Goal: Task Accomplishment & Management: Manage account settings

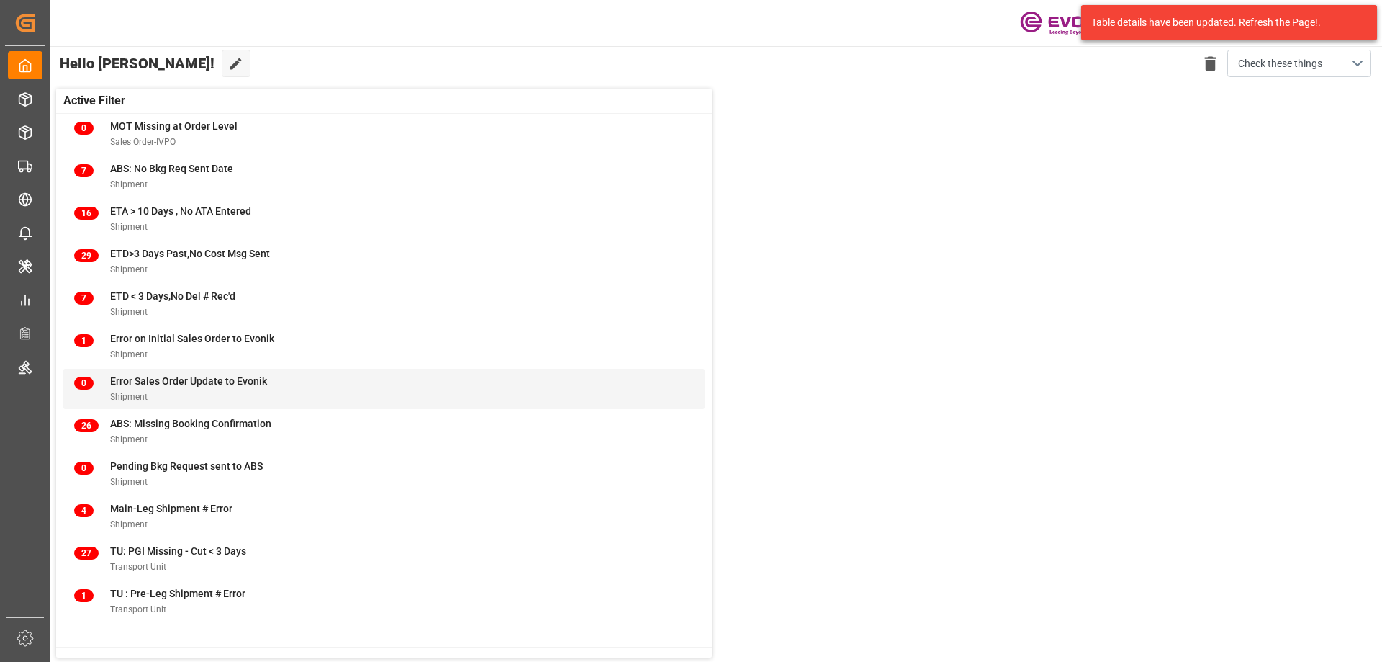
scroll to position [72, 0]
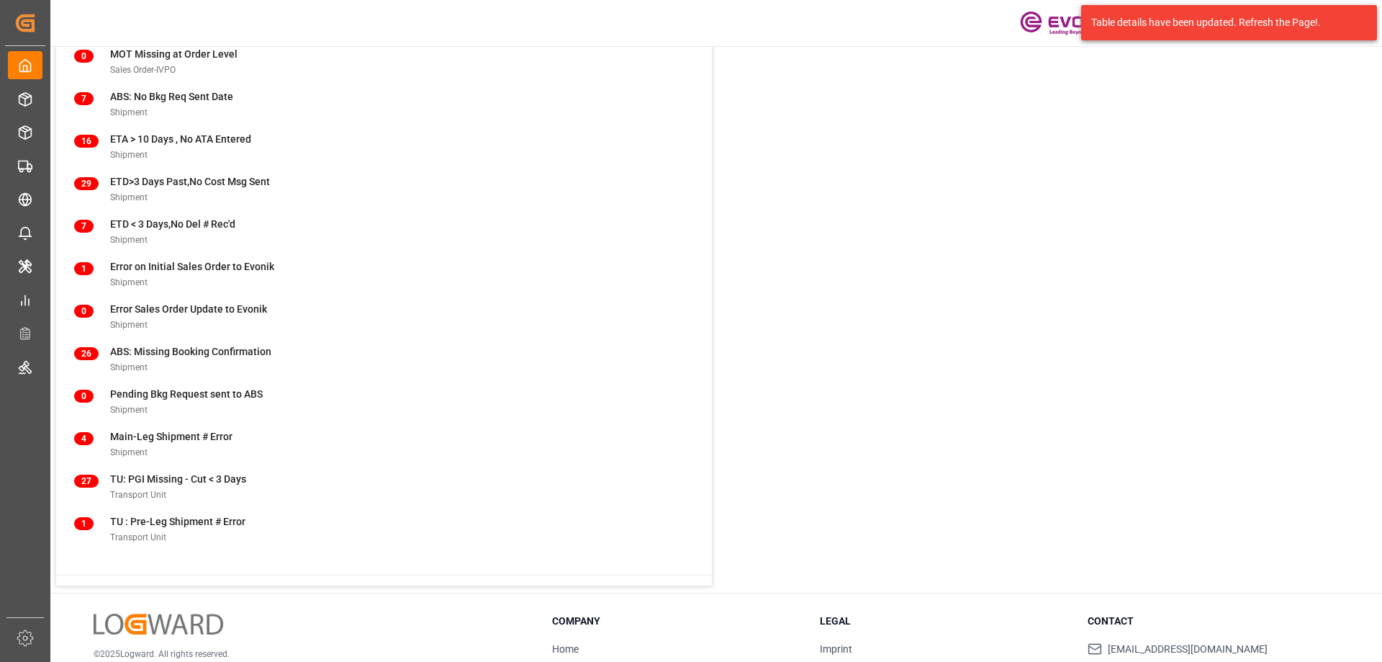
click at [973, 167] on div "Active Filter 13120 allRows Delivery 0 MOT Missing at Order Level Sales Order-I…" at bounding box center [715, 300] width 1333 height 583
click at [1258, 190] on div "Active Filter 13120 allRows Delivery 0 MOT Missing at Order Level Sales Order-I…" at bounding box center [715, 300] width 1333 height 583
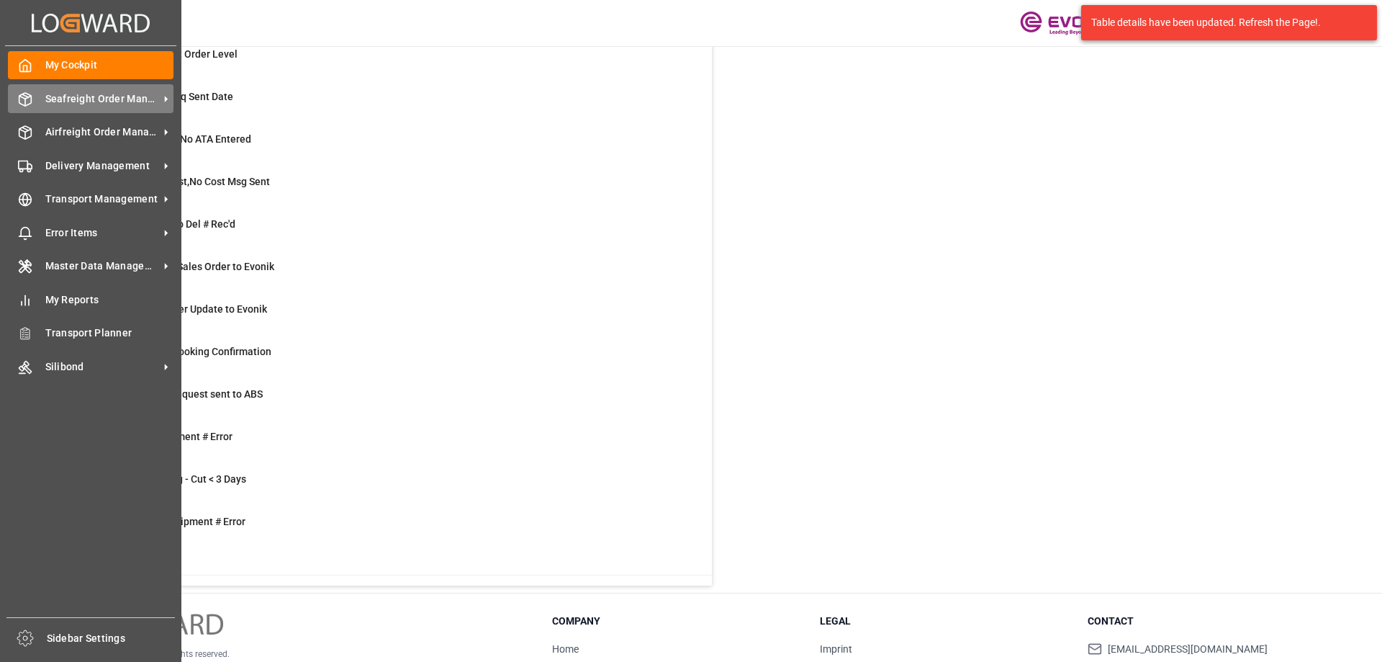
click at [68, 92] on span "Seafreight Order Management" at bounding box center [102, 98] width 114 height 15
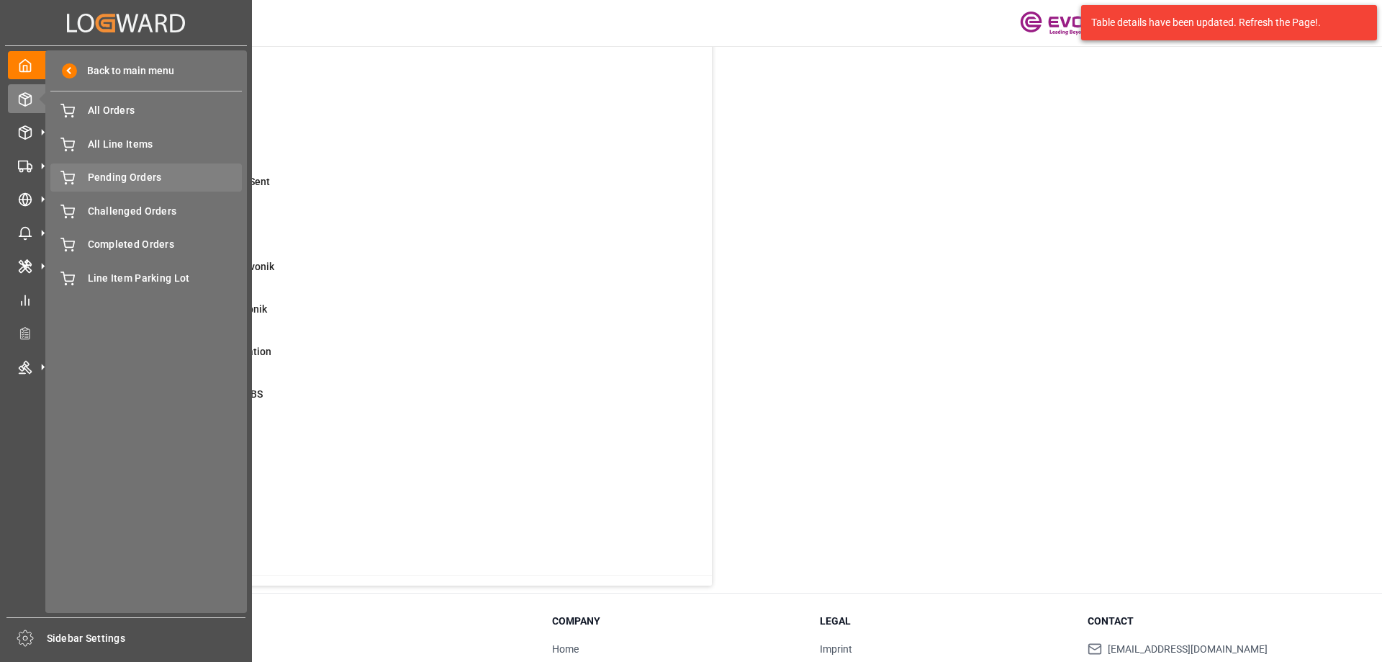
click at [122, 179] on span "Pending Orders" at bounding box center [165, 177] width 155 height 15
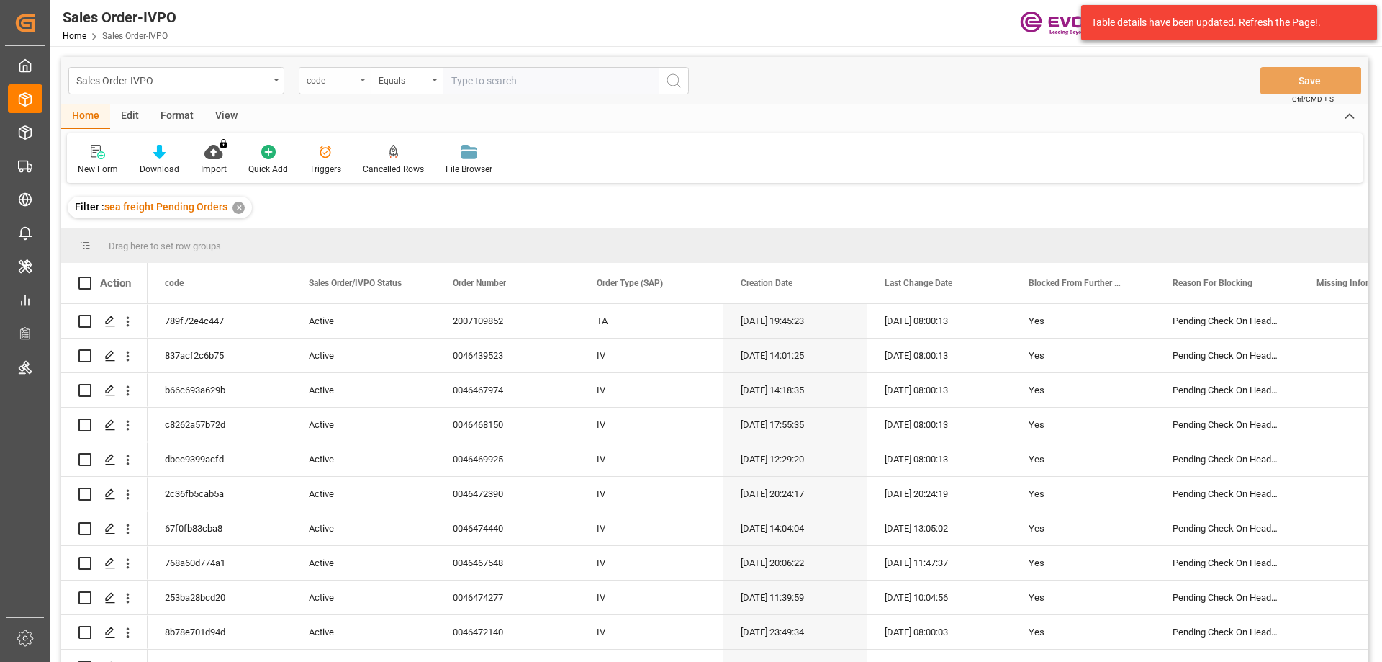
click at [341, 76] on div "code" at bounding box center [331, 79] width 49 height 17
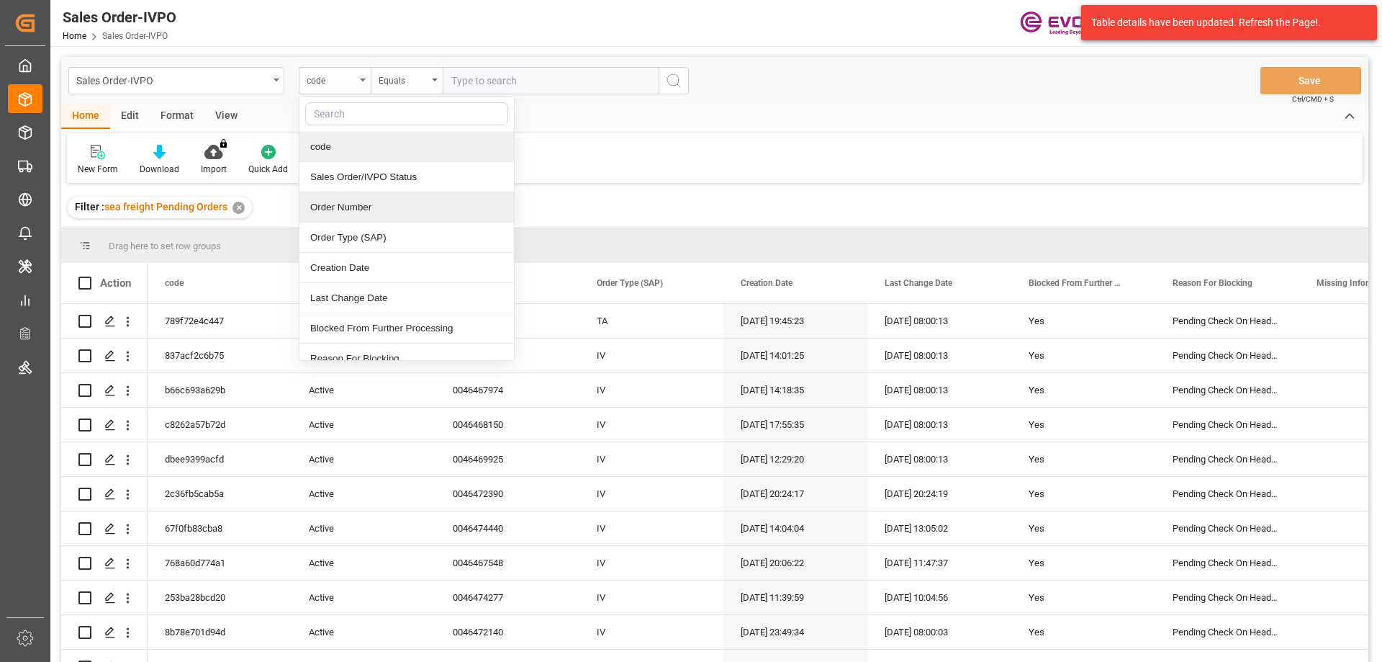
click at [345, 213] on div "Order Number" at bounding box center [406, 207] width 215 height 30
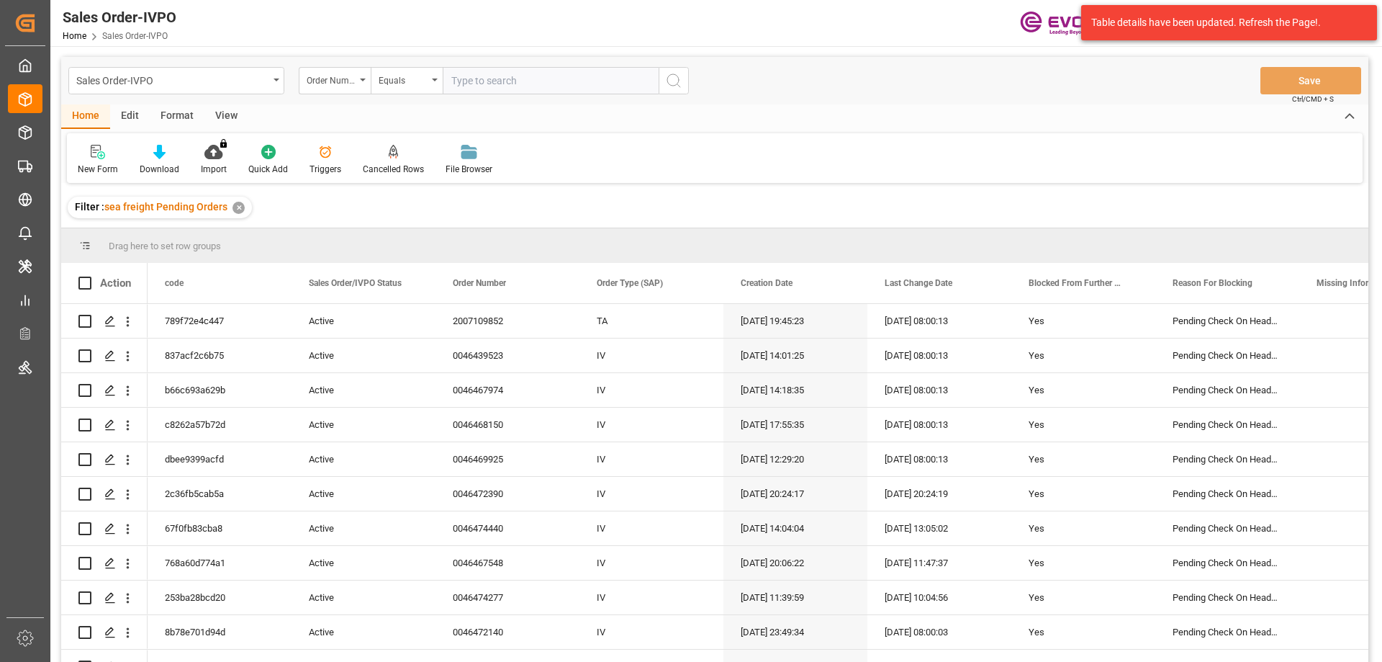
click at [223, 112] on div "View" at bounding box center [226, 116] width 44 height 24
click at [175, 164] on div "Standard Templates" at bounding box center [163, 169] width 72 height 13
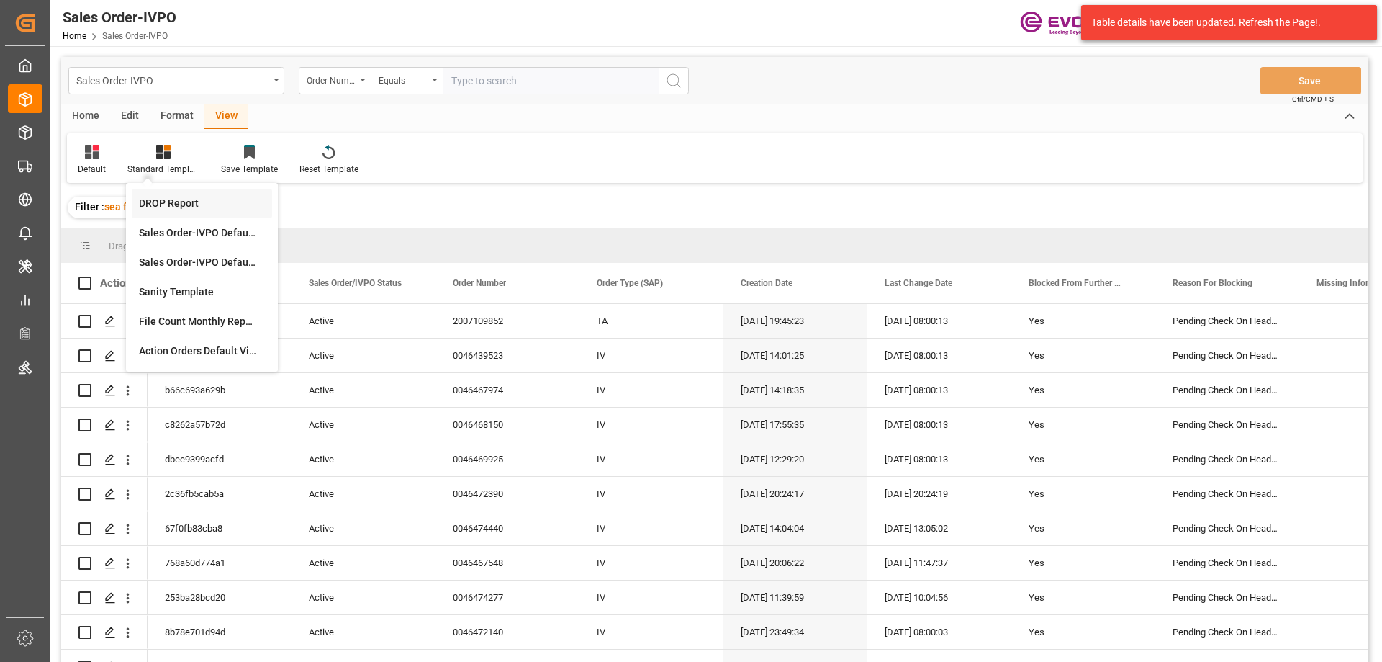
click at [177, 199] on div "DROP Report" at bounding box center [202, 203] width 126 height 15
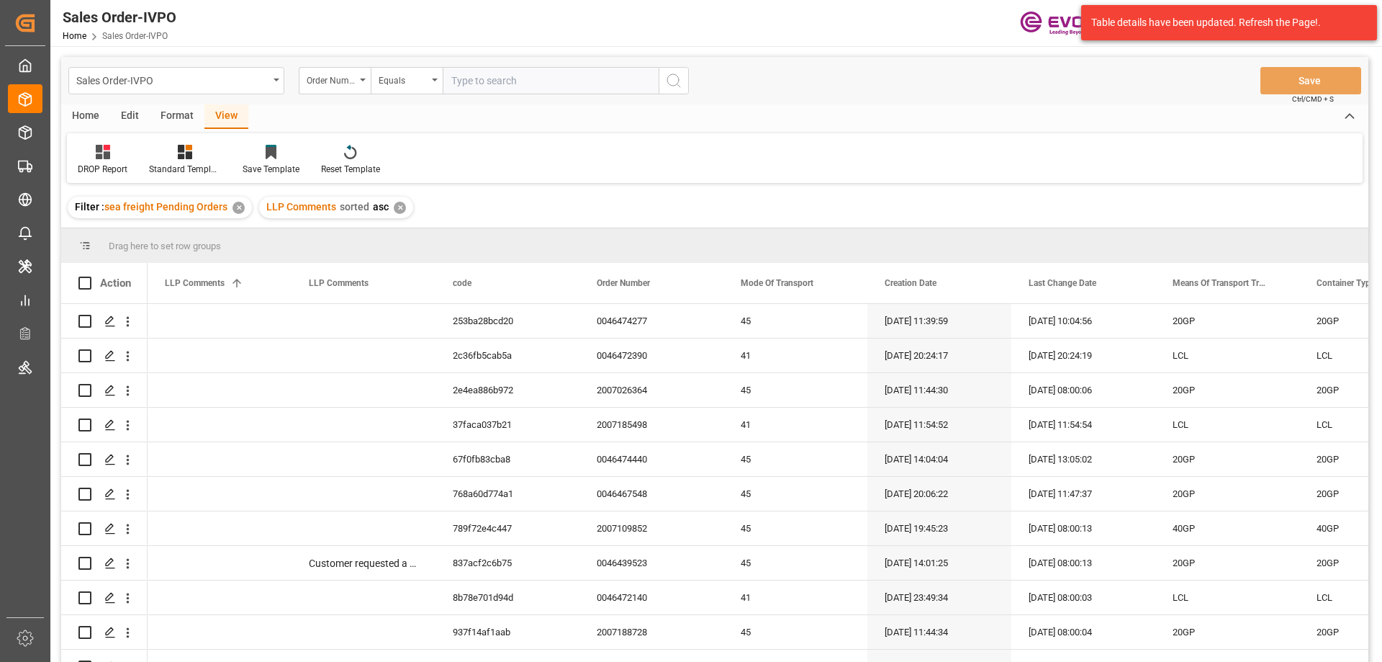
click at [495, 143] on div "DROP Report Standard Templates Save Template Reset Template" at bounding box center [715, 158] width 1296 height 50
click at [94, 114] on div "Home" at bounding box center [85, 116] width 49 height 24
click at [761, 113] on div "Home Edit Format View" at bounding box center [714, 116] width 1307 height 24
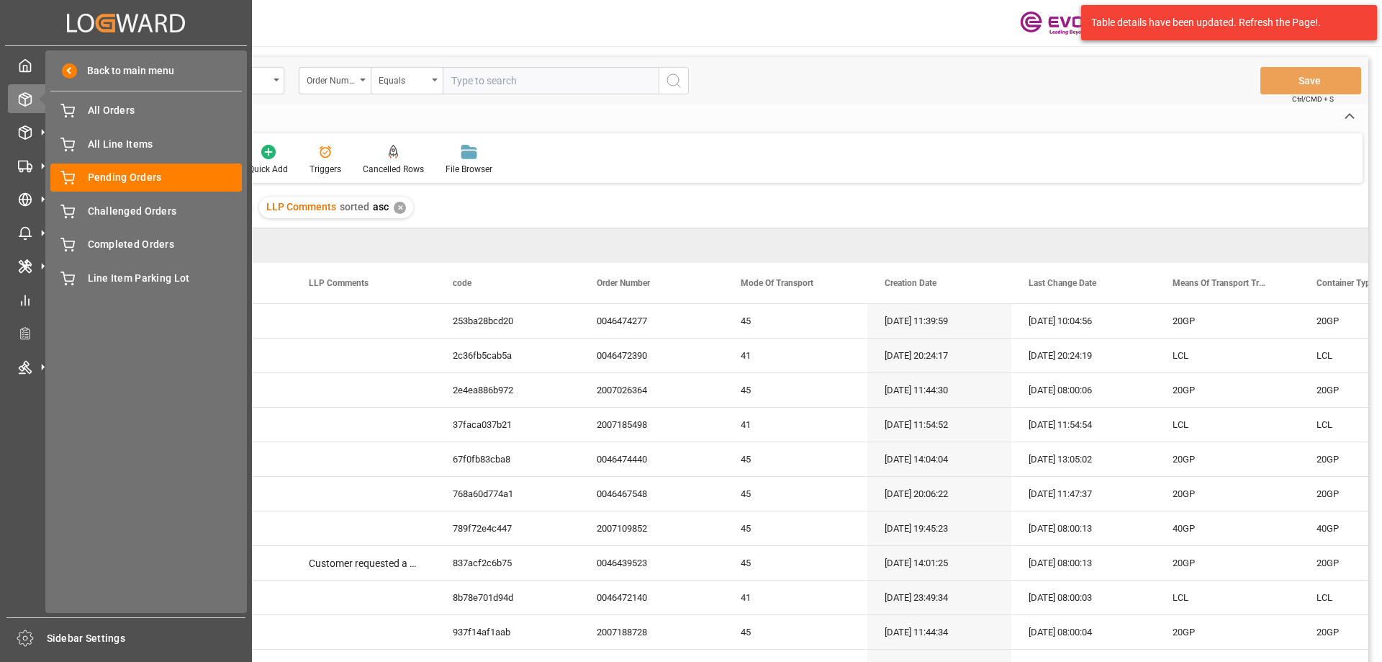
click at [677, 157] on div "New Form Download Import You don't have permission for this feature. Contact ad…" at bounding box center [715, 158] width 1296 height 50
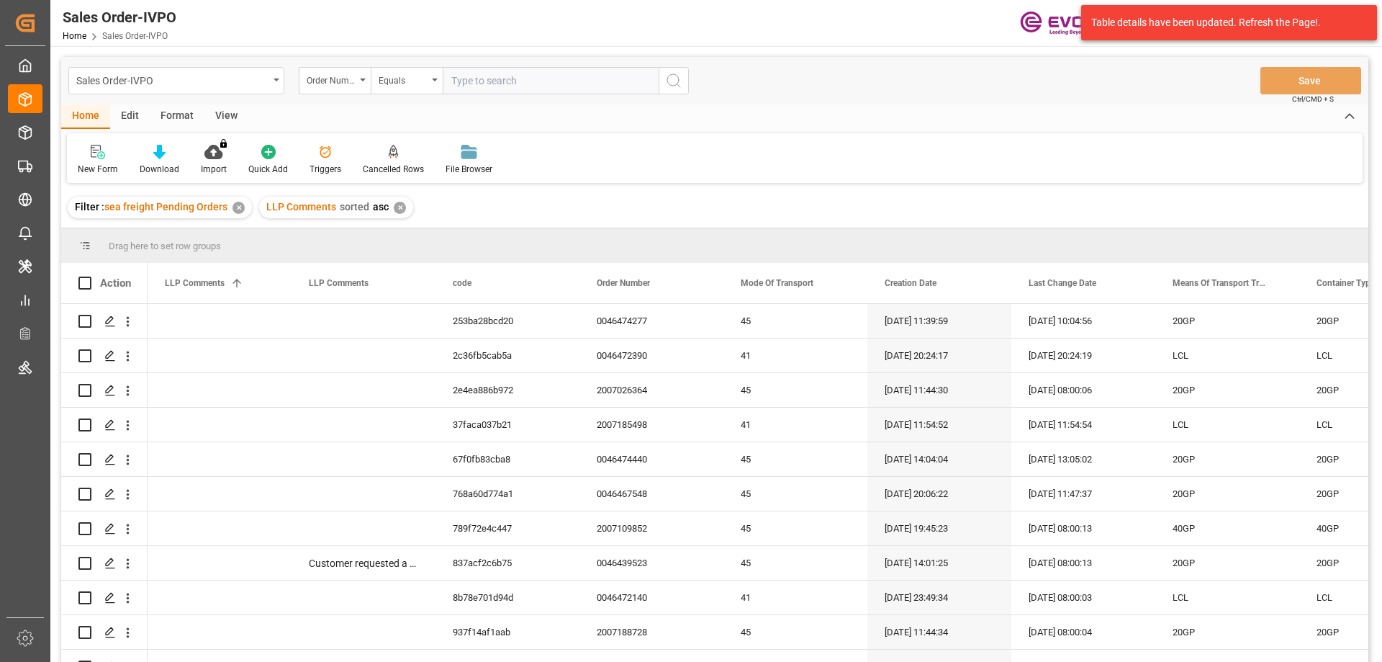
click at [224, 112] on div "View" at bounding box center [226, 116] width 44 height 24
click at [179, 155] on icon at bounding box center [185, 152] width 14 height 14
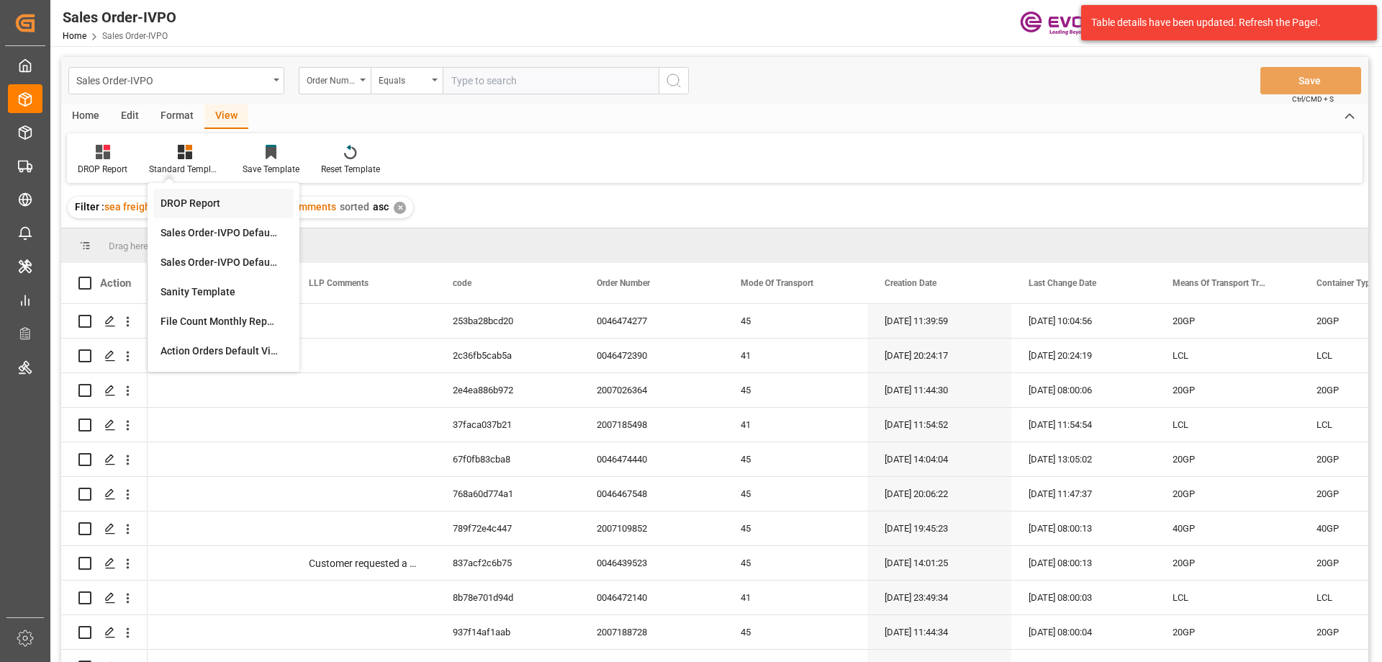
click at [194, 198] on div "DROP Report" at bounding box center [224, 203] width 126 height 15
click at [90, 112] on div "Home" at bounding box center [85, 116] width 49 height 24
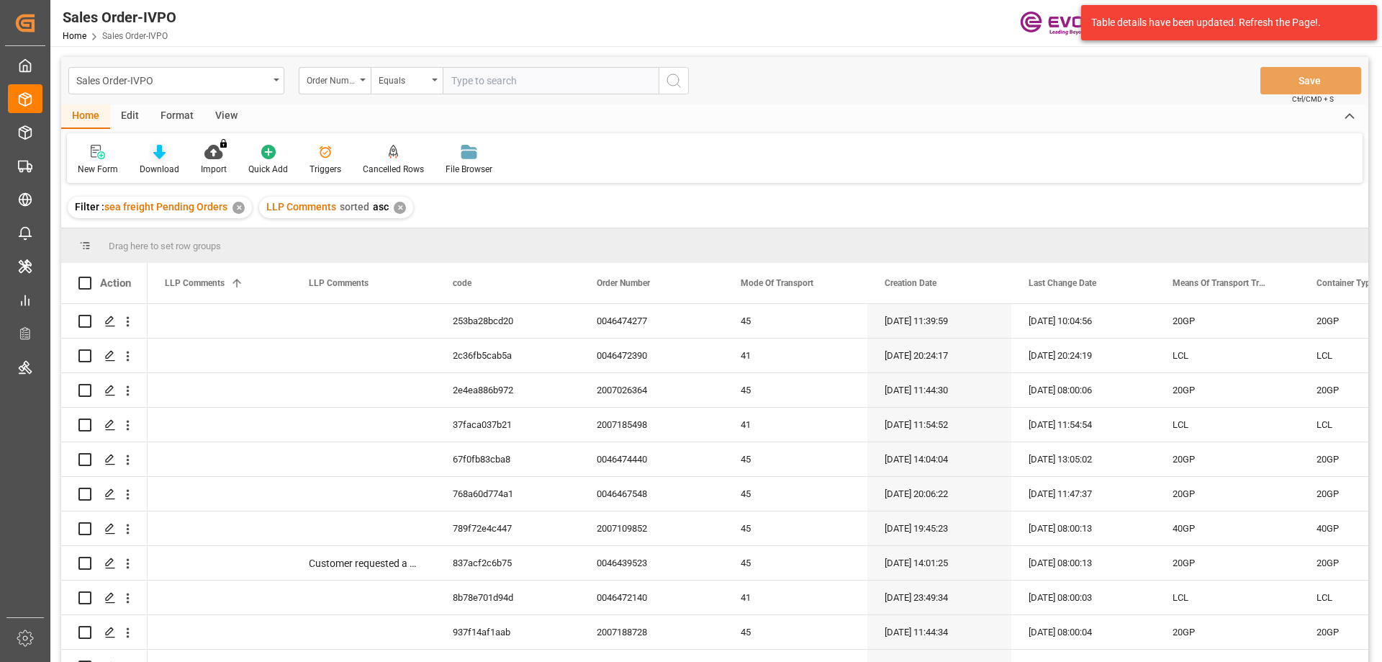
click at [161, 161] on div "Download" at bounding box center [159, 160] width 61 height 32
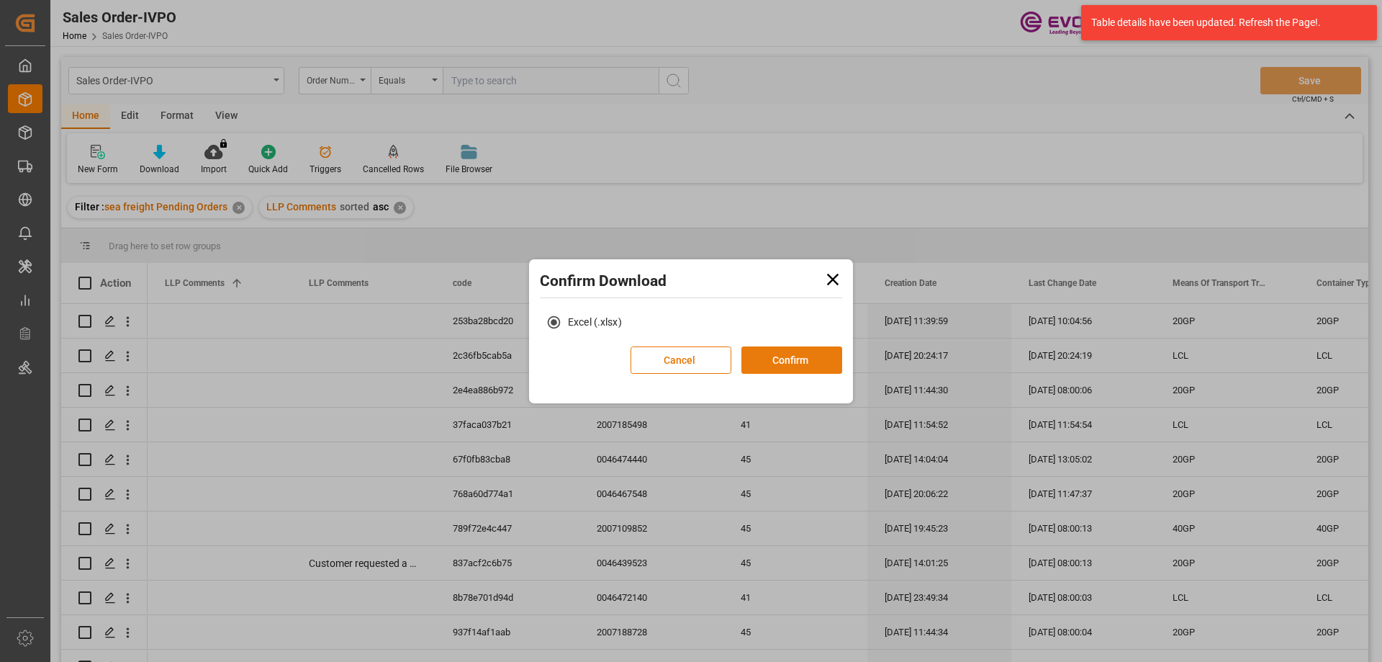
click at [773, 353] on button "Confirm" at bounding box center [791, 359] width 101 height 27
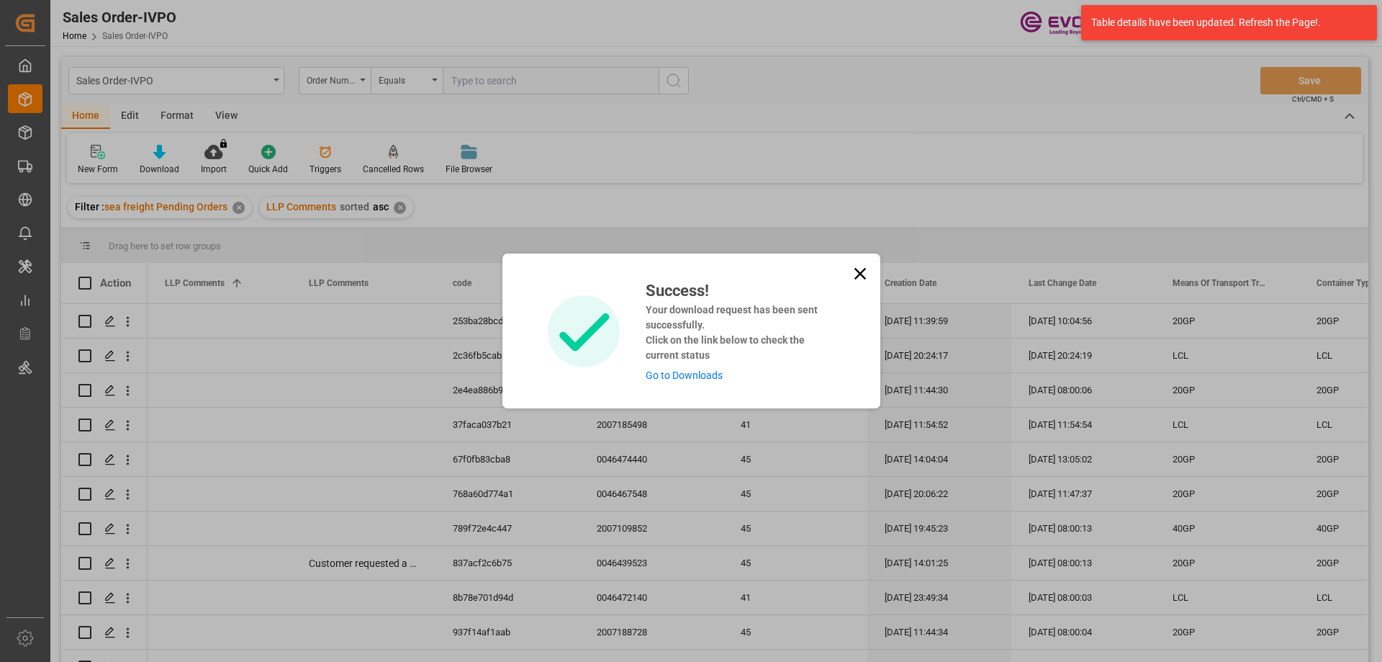
click at [691, 376] on link "Go to Downloads" at bounding box center [684, 375] width 77 height 12
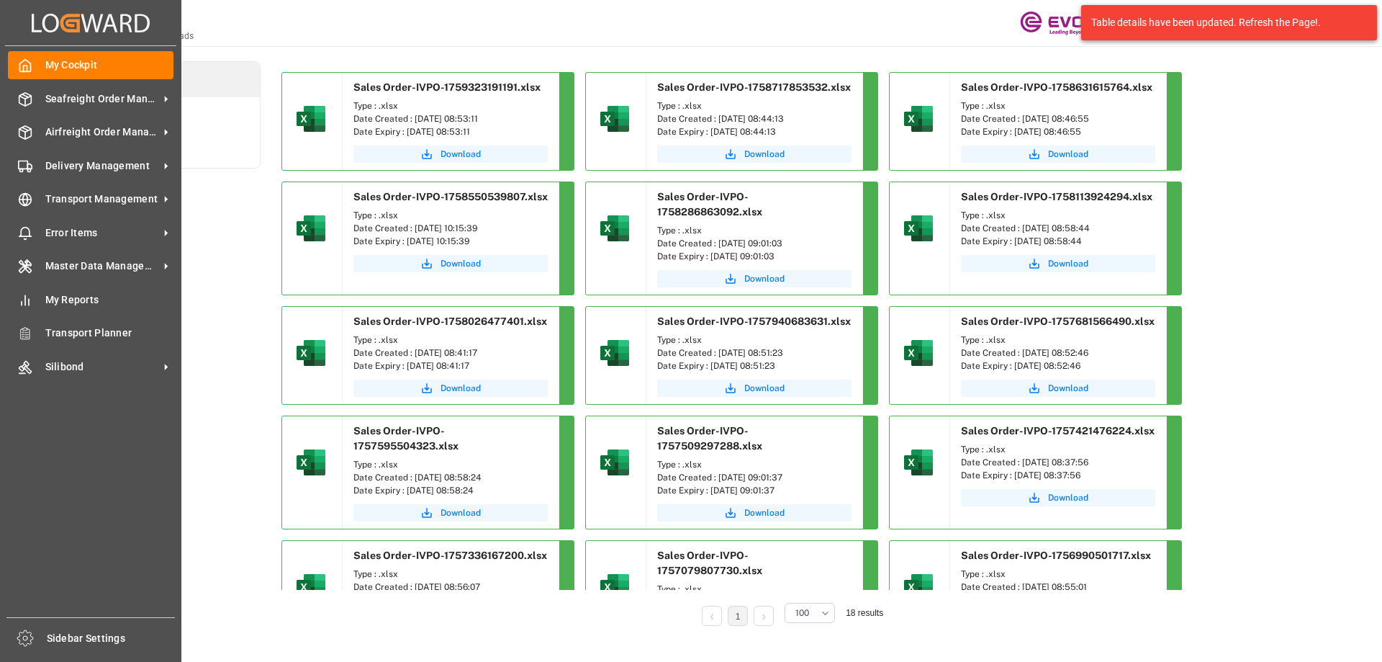
click at [281, 23] on div "Settings Home Settings Downloads Evonik US 18 Notifications Only show unread Al…" at bounding box center [711, 23] width 1342 height 46
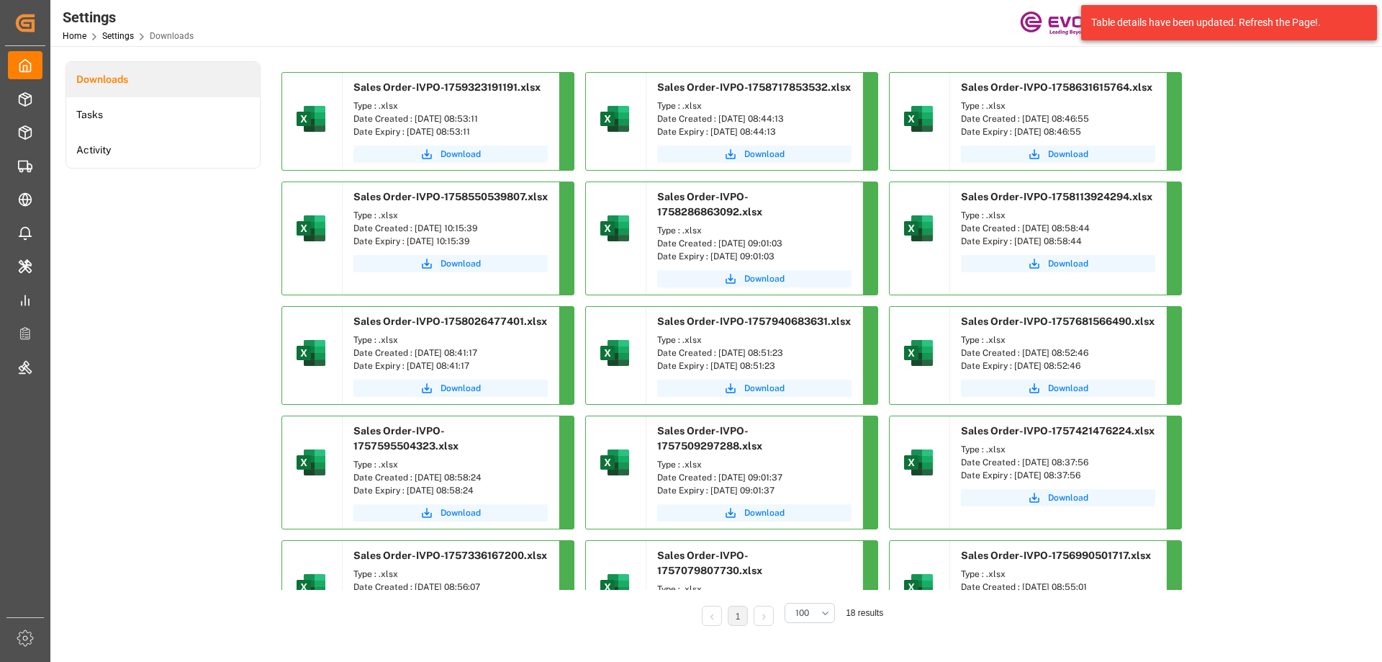
click at [430, 144] on div "Download" at bounding box center [451, 156] width 216 height 28
click at [428, 155] on icon "submit" at bounding box center [427, 154] width 10 height 10
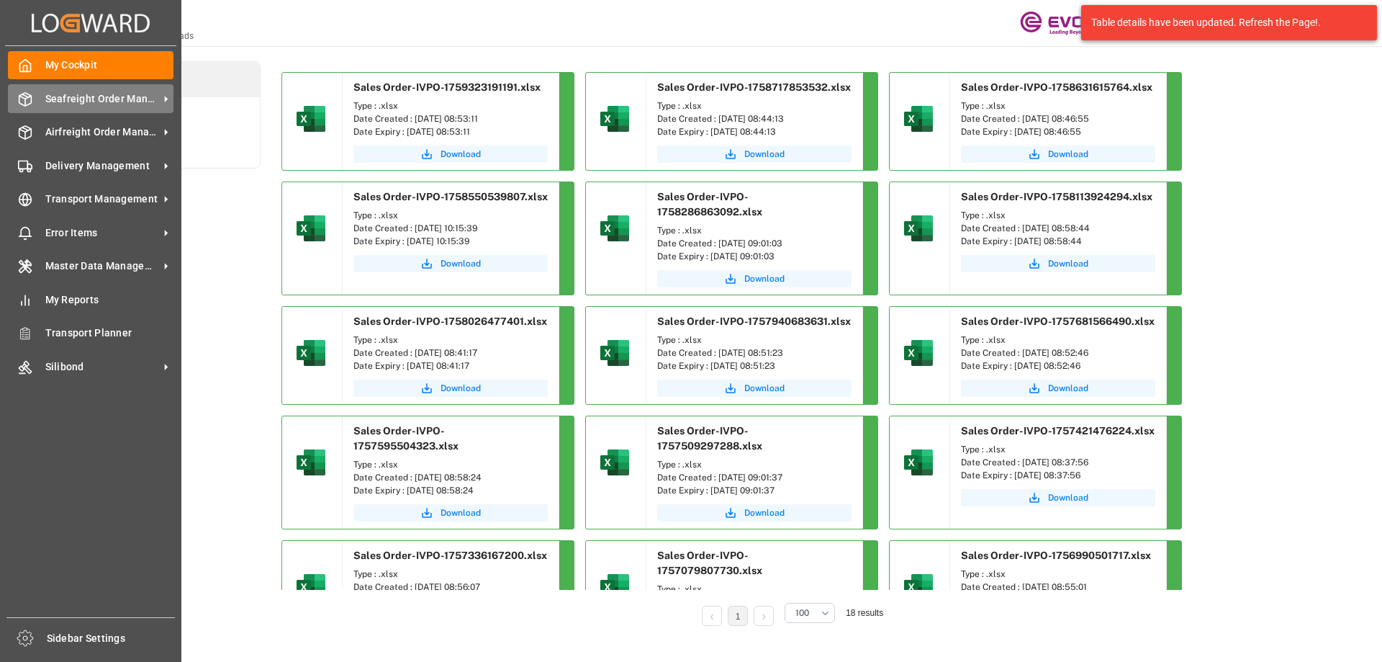
click at [100, 97] on span "Seafreight Order Management" at bounding box center [102, 98] width 114 height 15
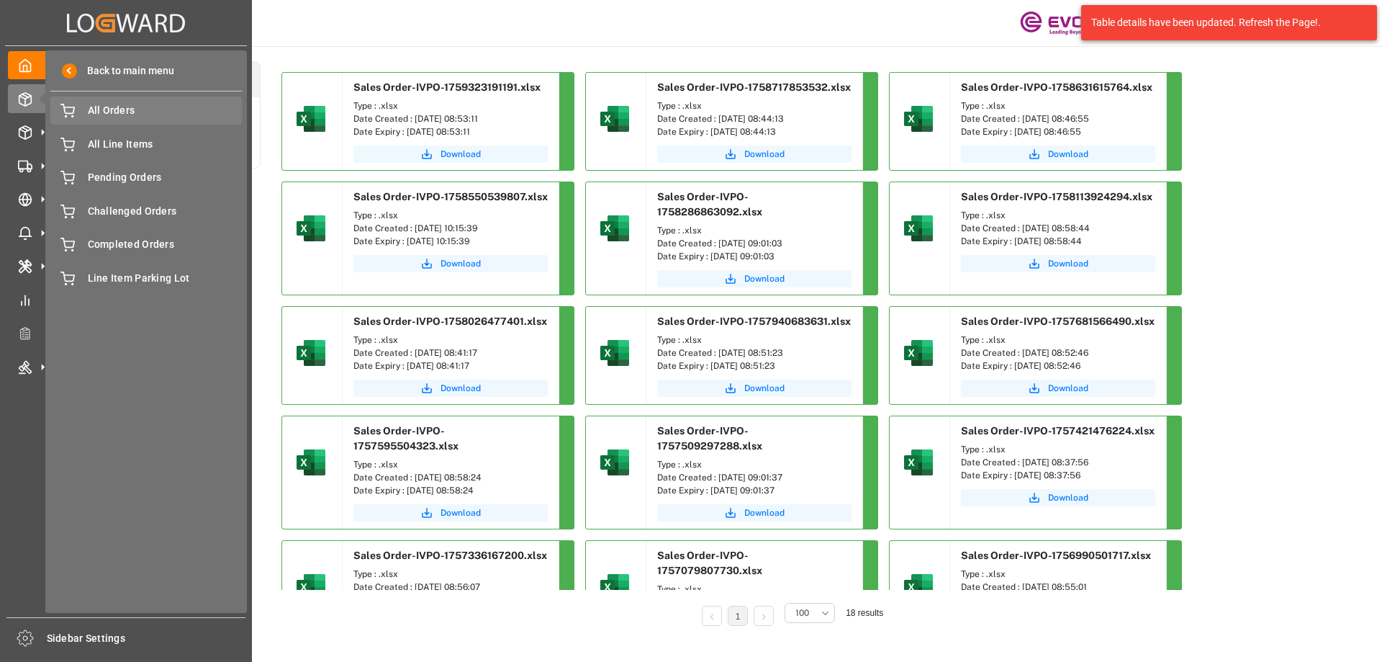
click at [124, 114] on span "All Orders" at bounding box center [165, 110] width 155 height 15
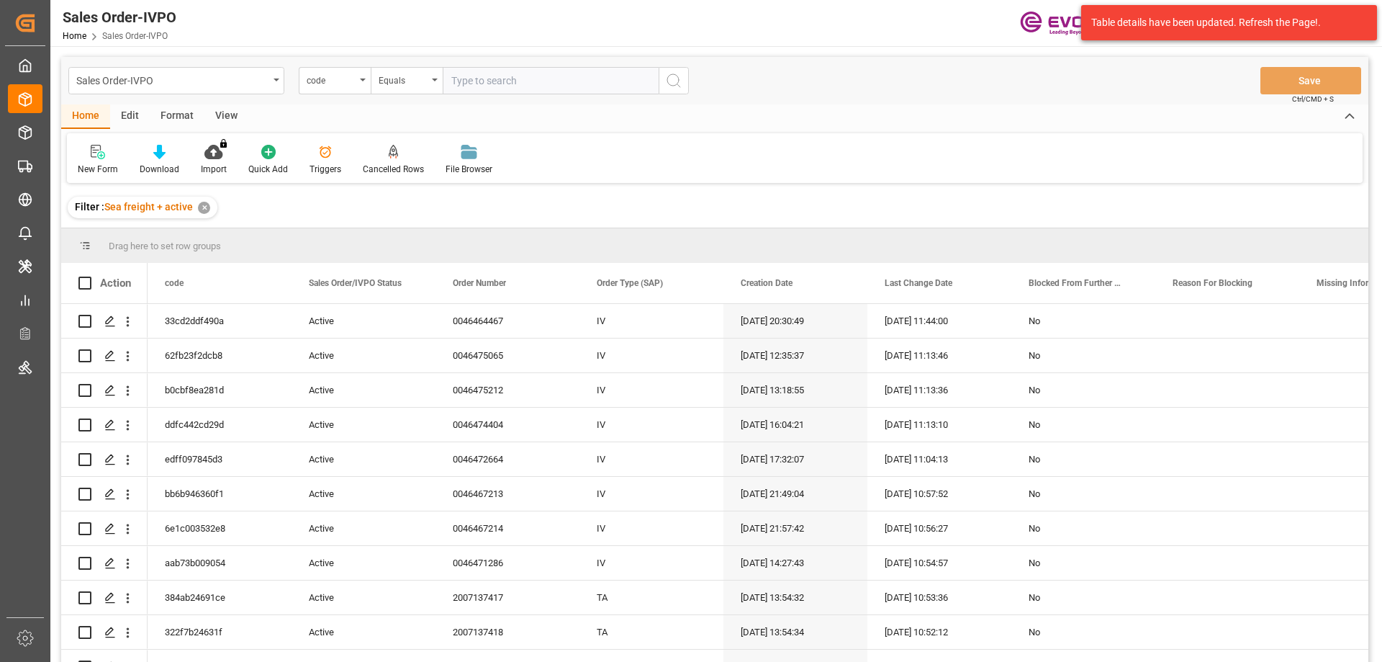
click at [324, 94] on div "Sales Order-IVPO code Equals Save Ctrl/CMD + S" at bounding box center [714, 81] width 1307 height 48
click at [328, 84] on div "code" at bounding box center [331, 79] width 49 height 17
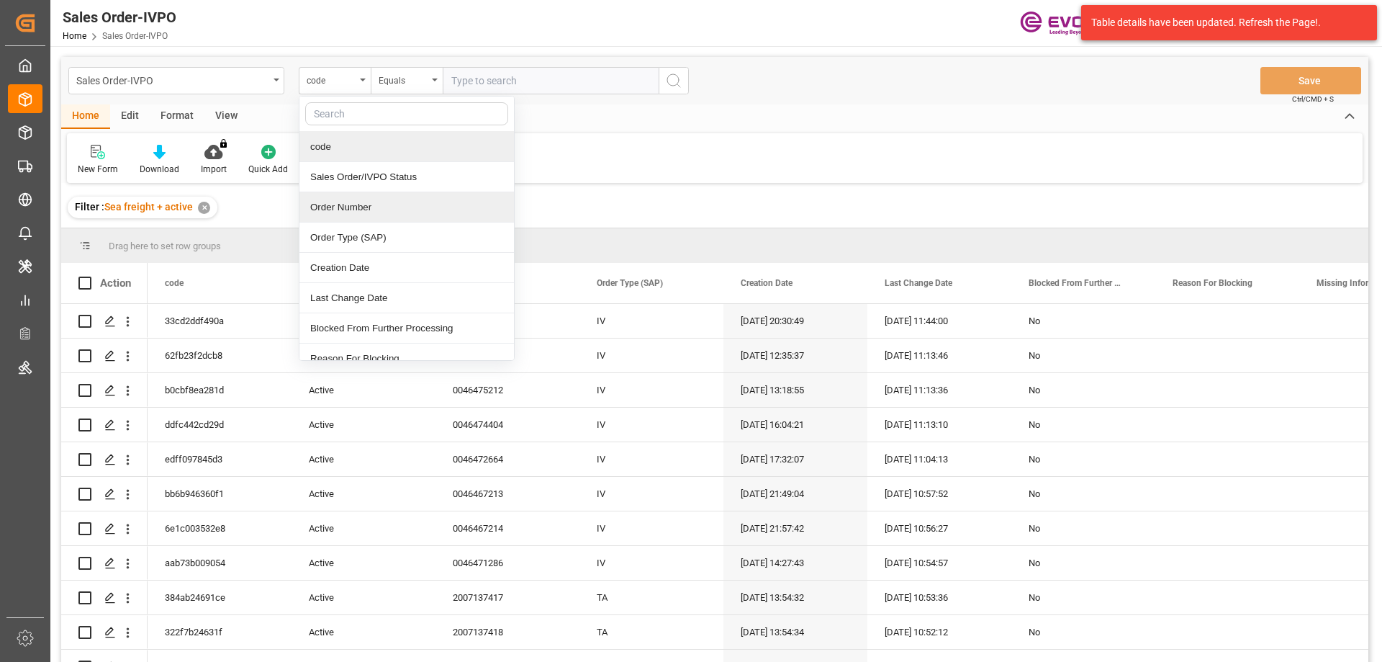
click at [367, 201] on div "Order Number" at bounding box center [406, 207] width 215 height 30
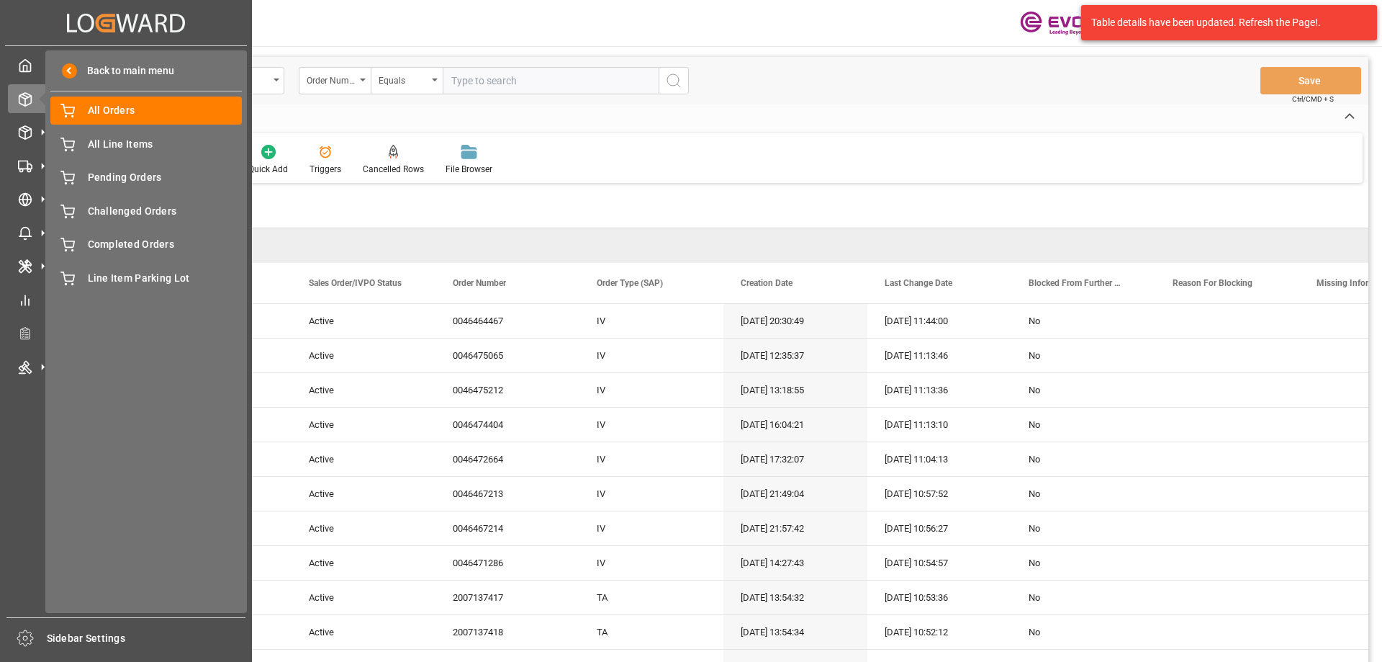
click at [493, 80] on input "text" at bounding box center [551, 80] width 216 height 27
paste input "2006954428"
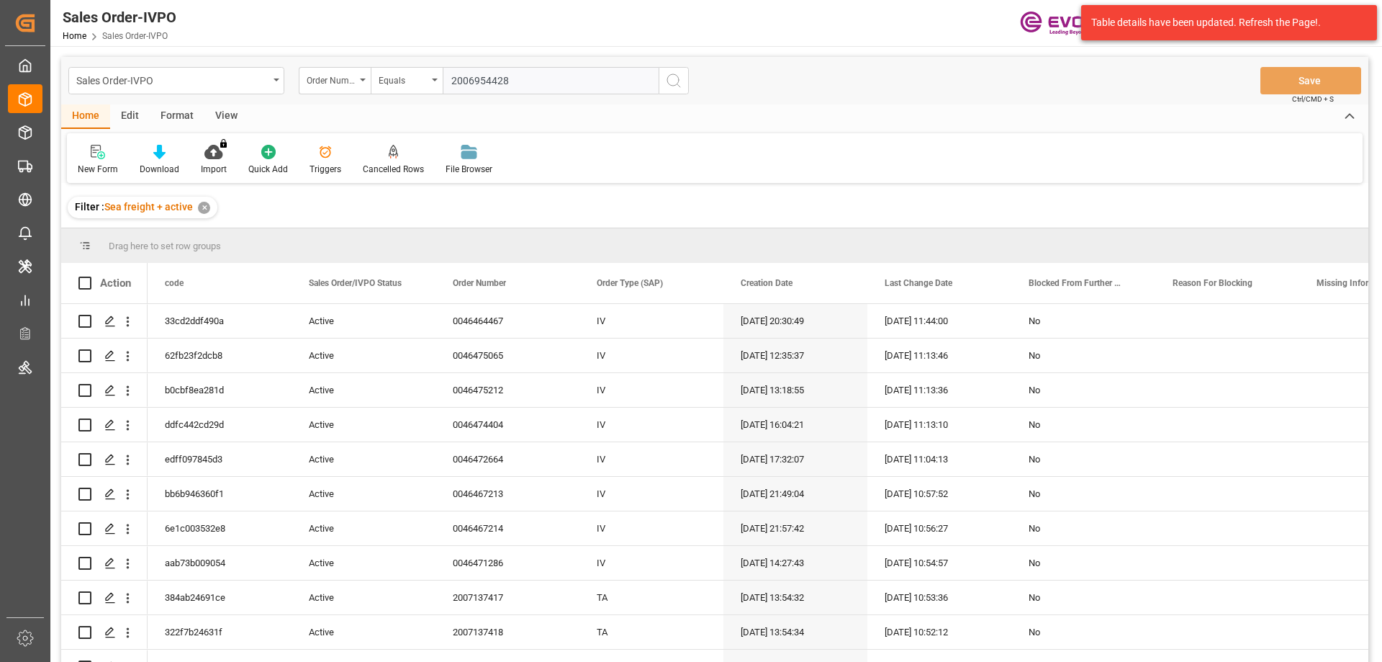
type input "2006954428"
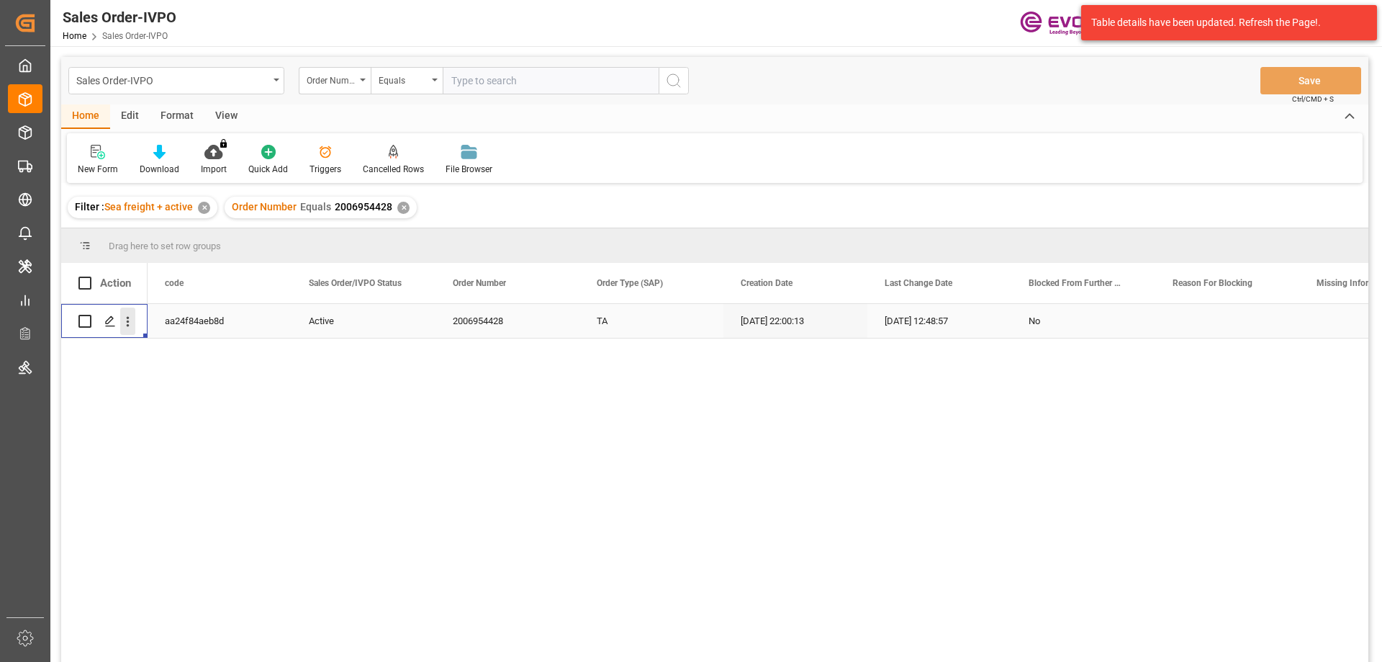
click at [124, 325] on icon "open menu" at bounding box center [127, 321] width 15 height 15
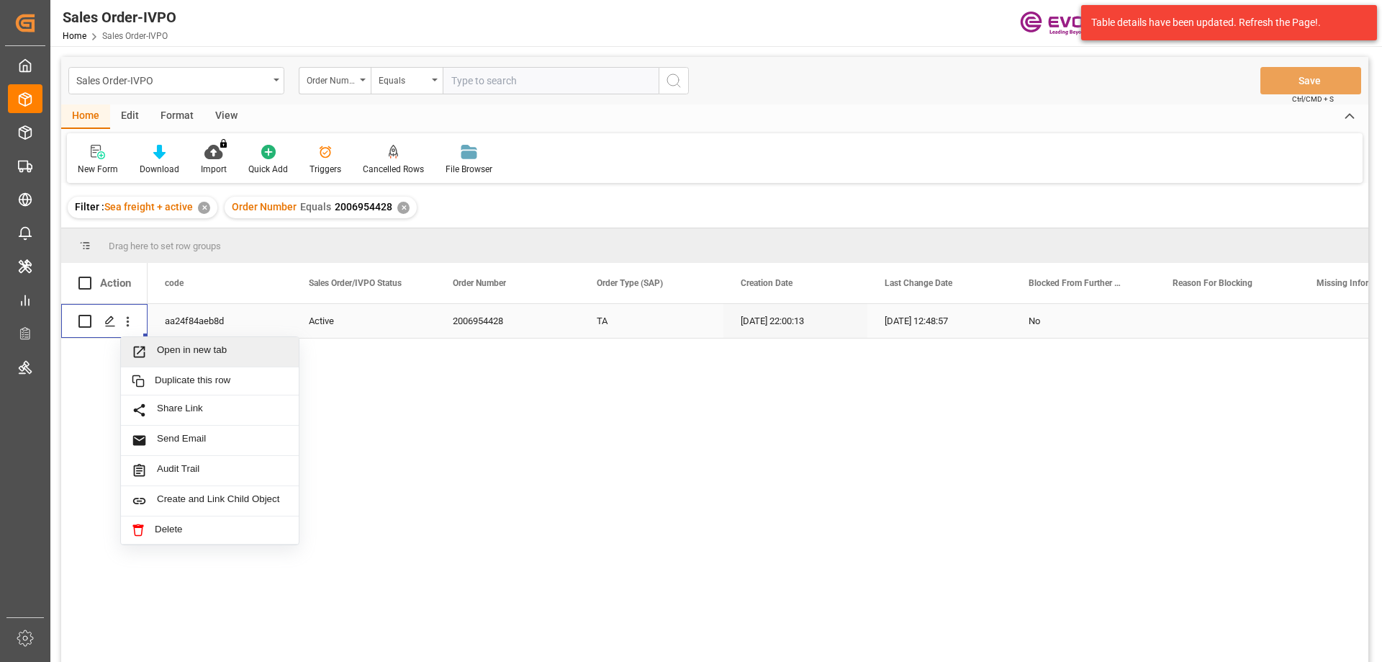
click at [158, 353] on span "Open in new tab" at bounding box center [222, 351] width 131 height 15
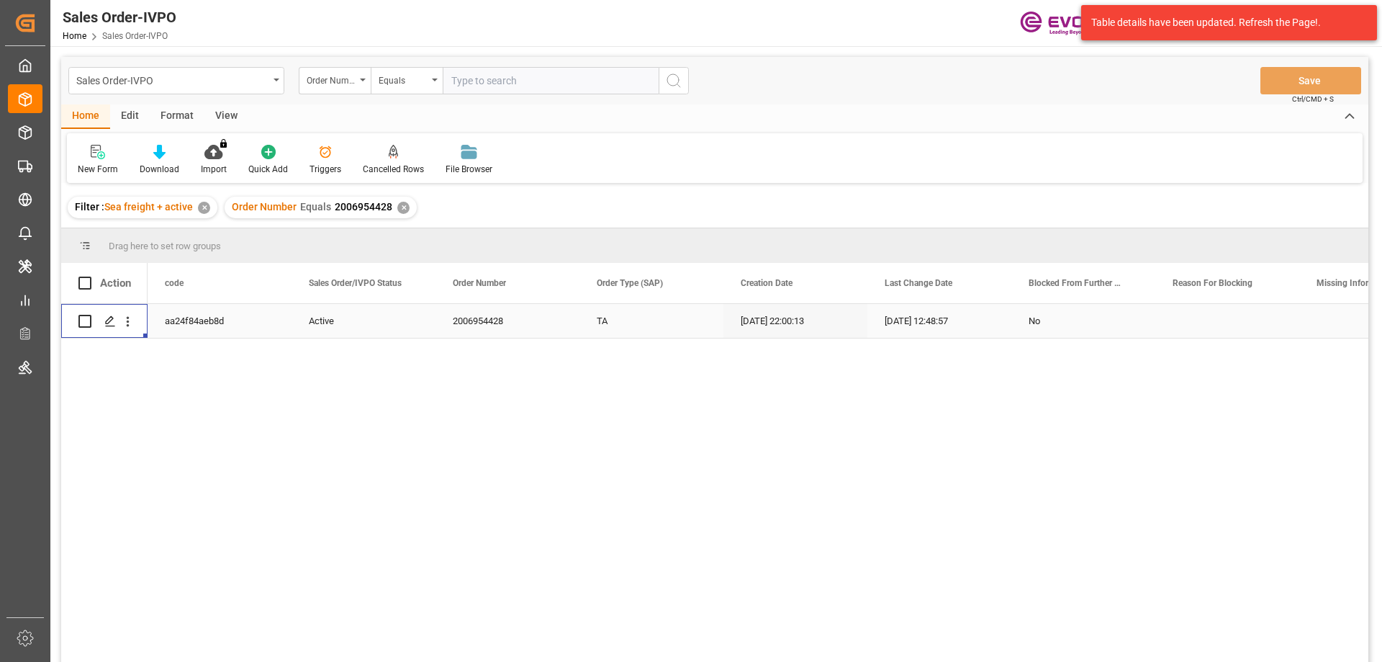
click at [492, 80] on input "text" at bounding box center [551, 80] width 216 height 27
paste input "0046472140"
type input "0046472140"
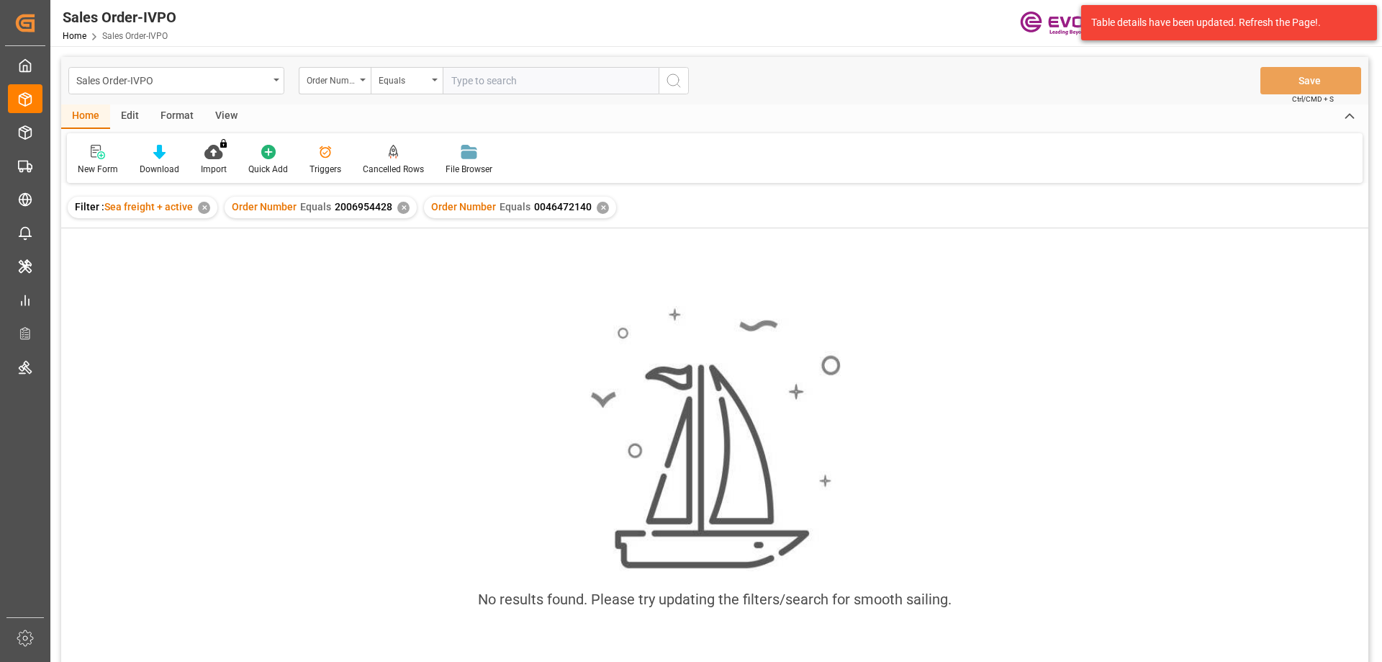
click at [407, 204] on div "Order Number Equals 2006954428 ✕" at bounding box center [321, 208] width 192 height 22
click at [402, 206] on div "✕" at bounding box center [403, 208] width 12 height 12
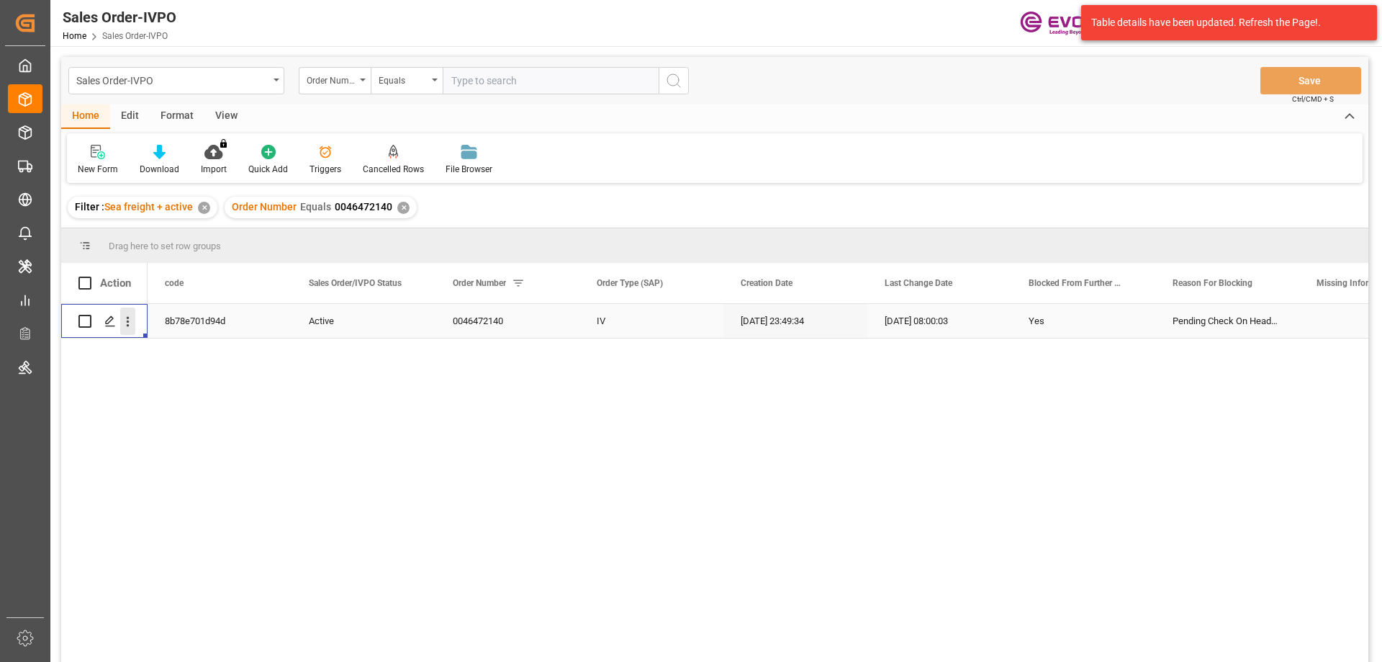
click at [126, 315] on icon "open menu" at bounding box center [127, 321] width 15 height 15
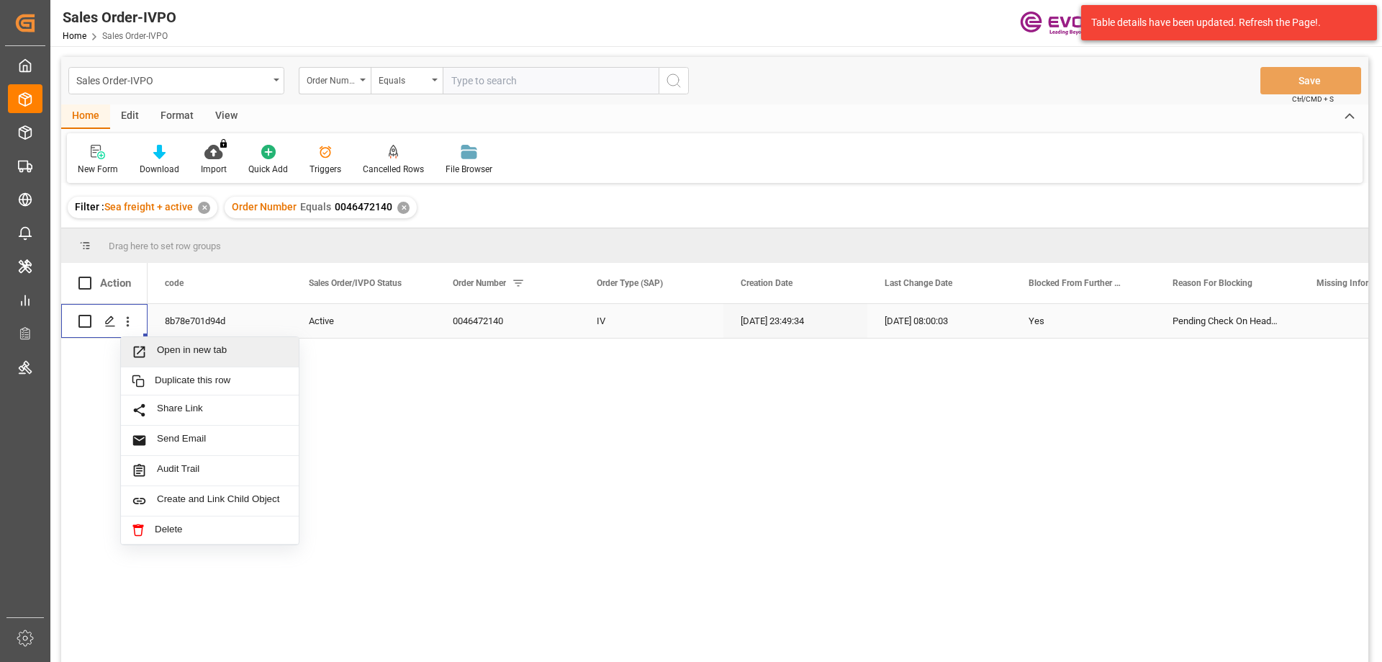
click at [189, 348] on span "Open in new tab" at bounding box center [222, 351] width 131 height 15
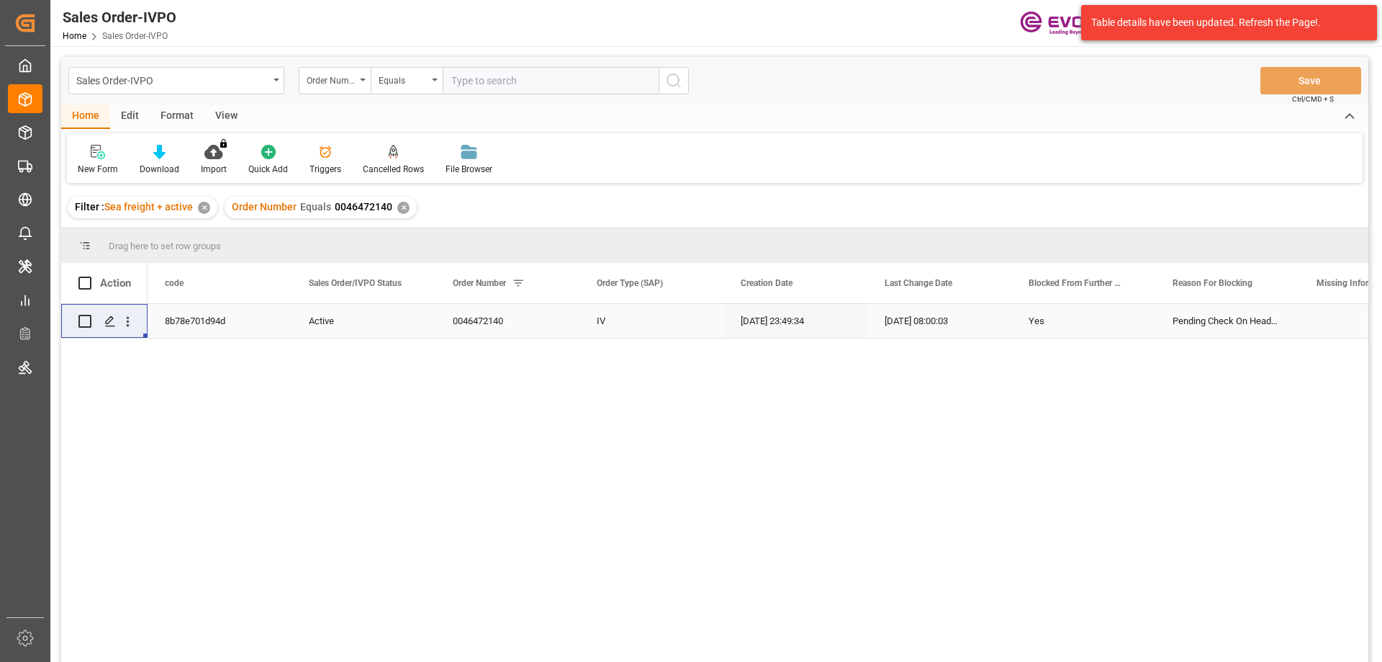
click at [495, 71] on input "text" at bounding box center [551, 80] width 216 height 27
paste input "2007078234"
type input "2007078234"
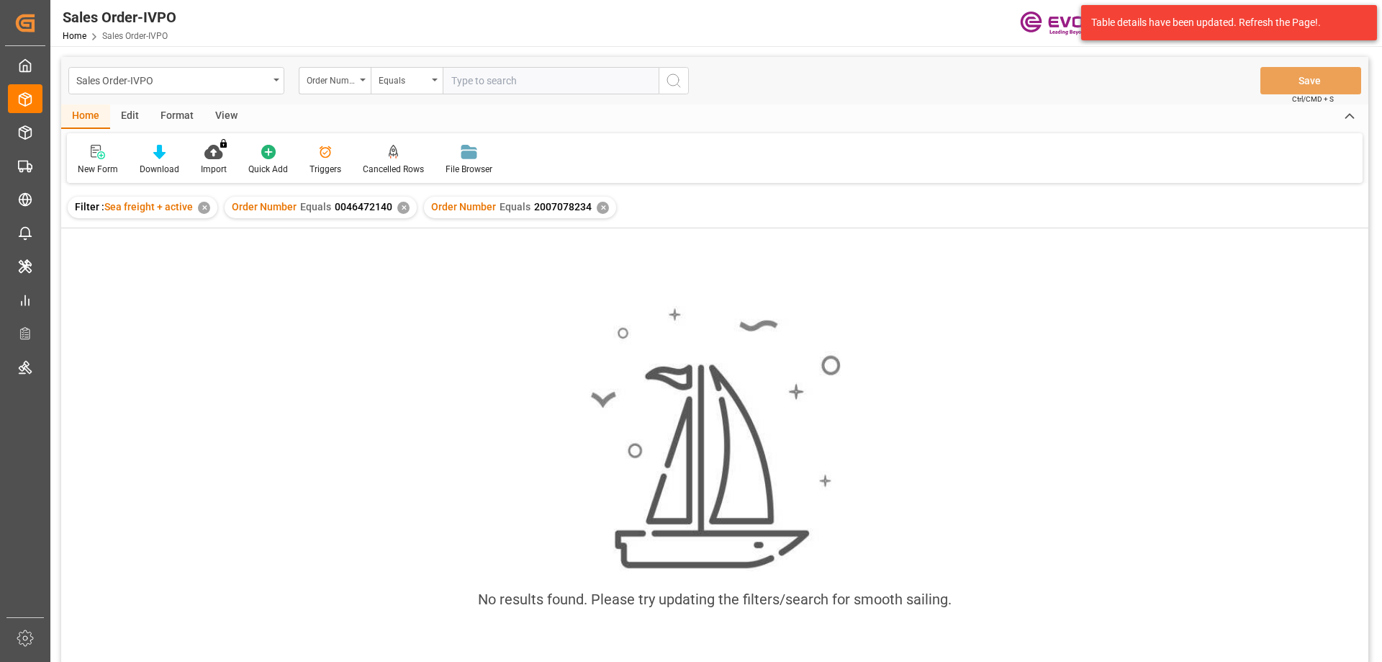
click at [404, 206] on div "✕" at bounding box center [403, 208] width 12 height 12
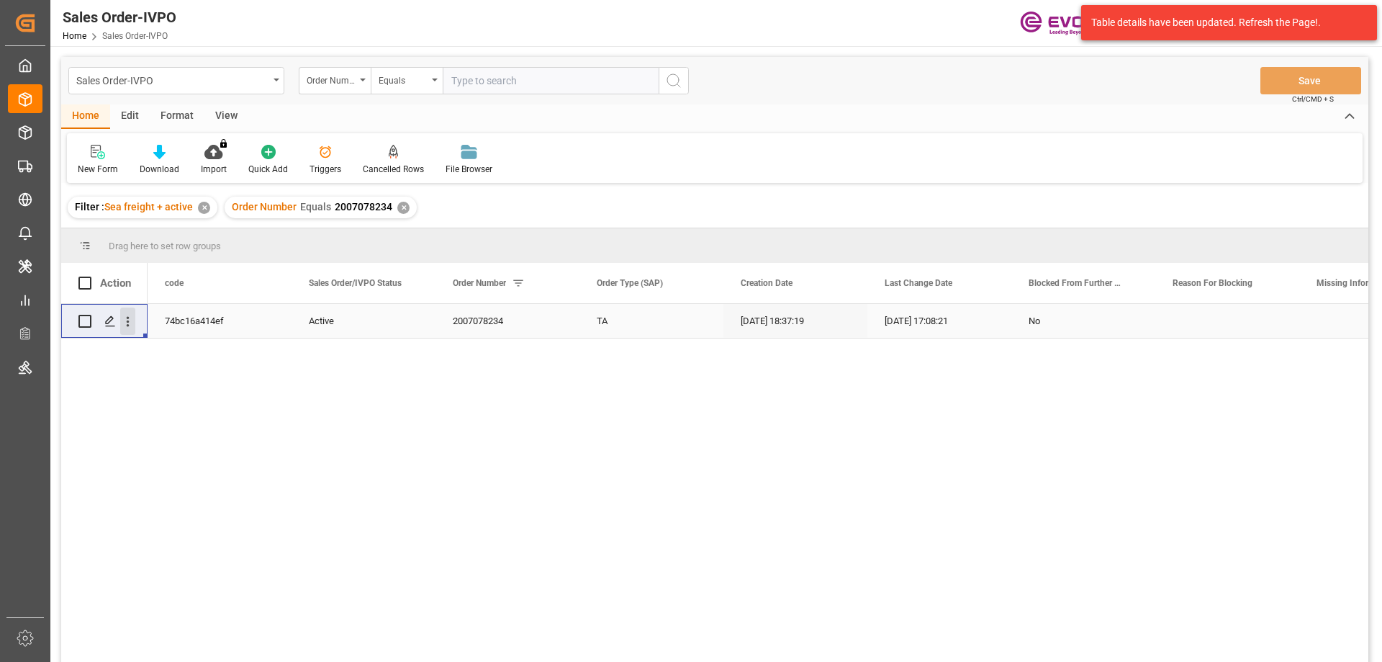
click at [129, 314] on icon "open menu" at bounding box center [127, 321] width 15 height 15
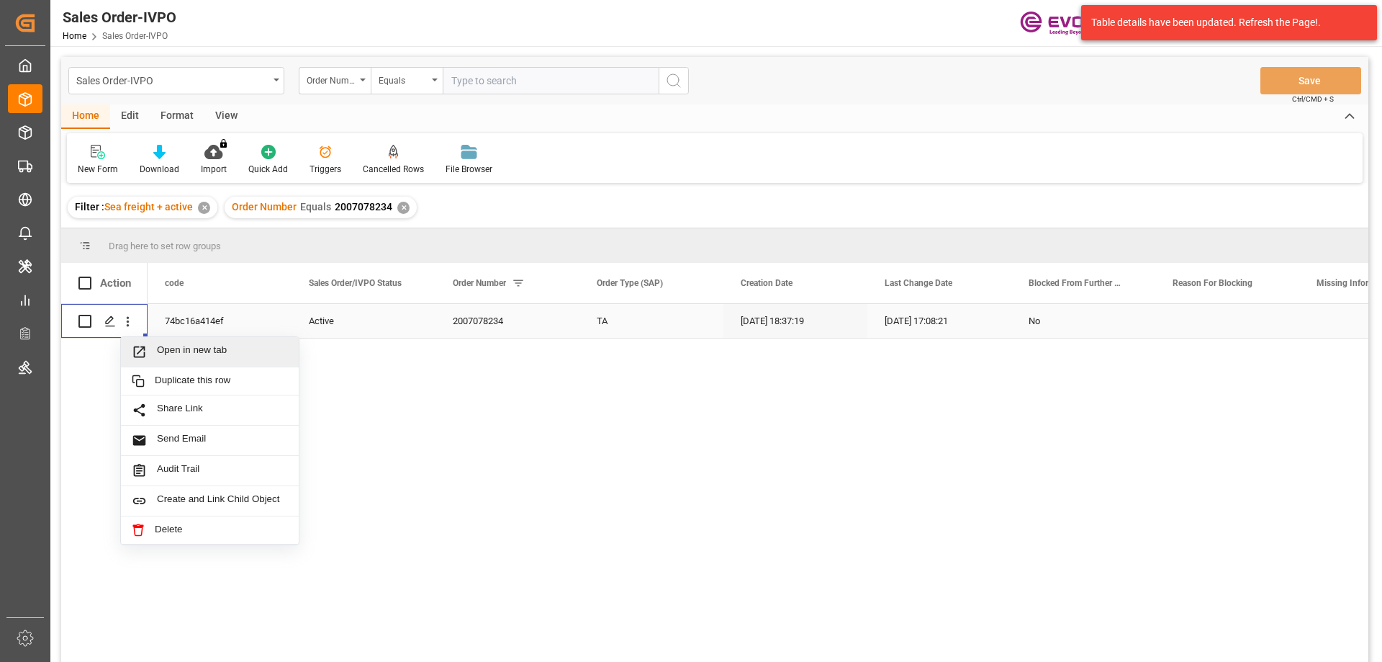
click at [171, 344] on span "Open in new tab" at bounding box center [222, 351] width 131 height 15
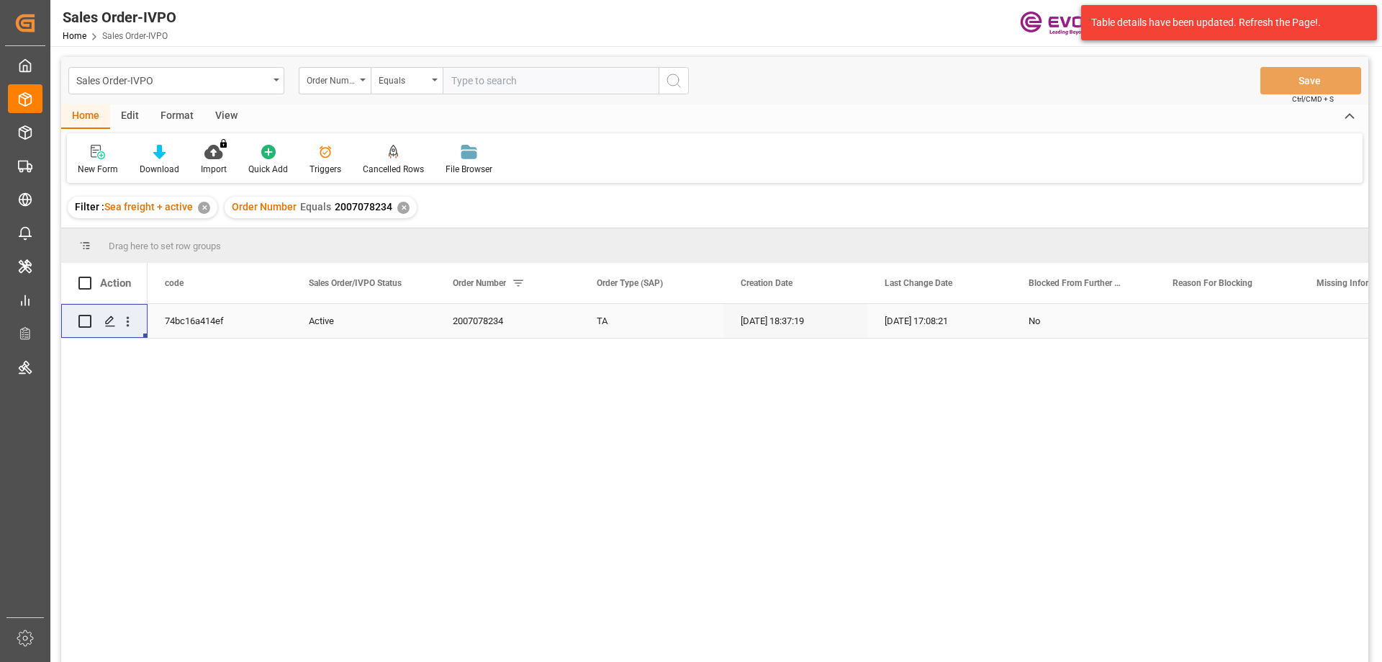
click at [473, 73] on input "text" at bounding box center [551, 80] width 216 height 27
paste input "0046467548"
type input "0046467548"
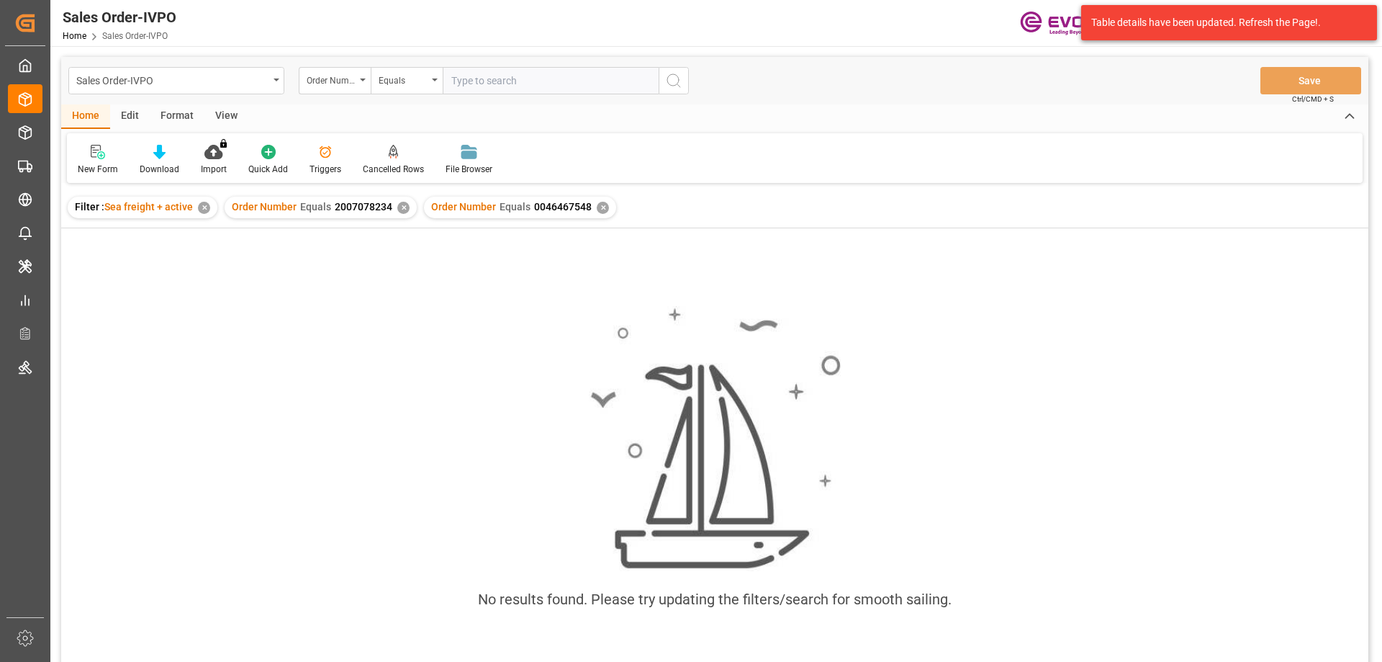
click at [400, 209] on div "✕" at bounding box center [403, 208] width 12 height 12
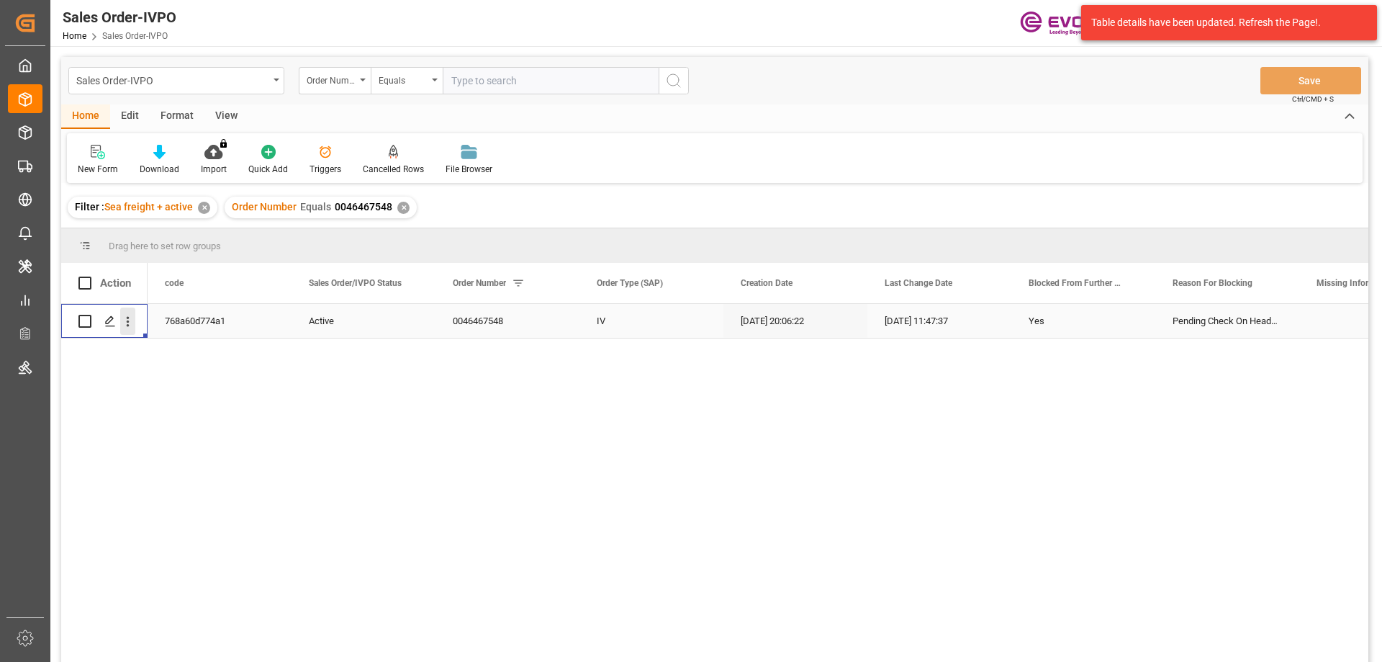
click at [124, 320] on icon "open menu" at bounding box center [127, 321] width 15 height 15
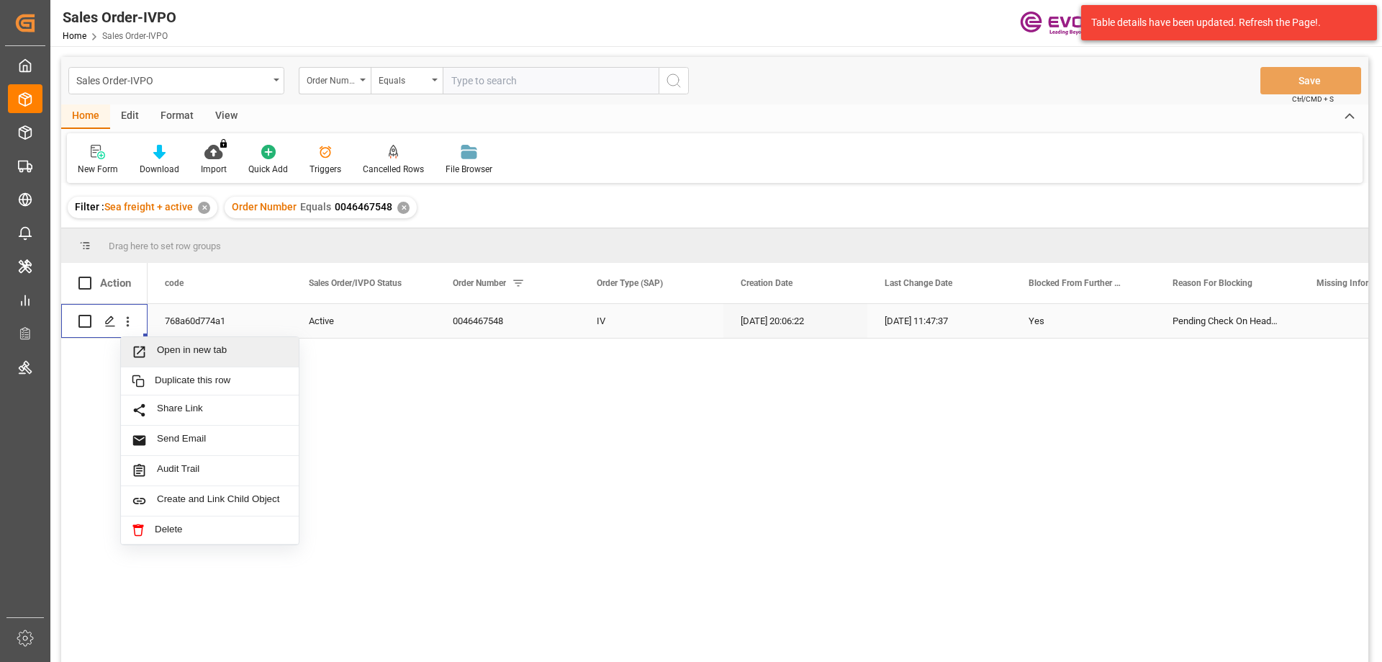
click at [170, 354] on span "Open in new tab" at bounding box center [222, 351] width 131 height 15
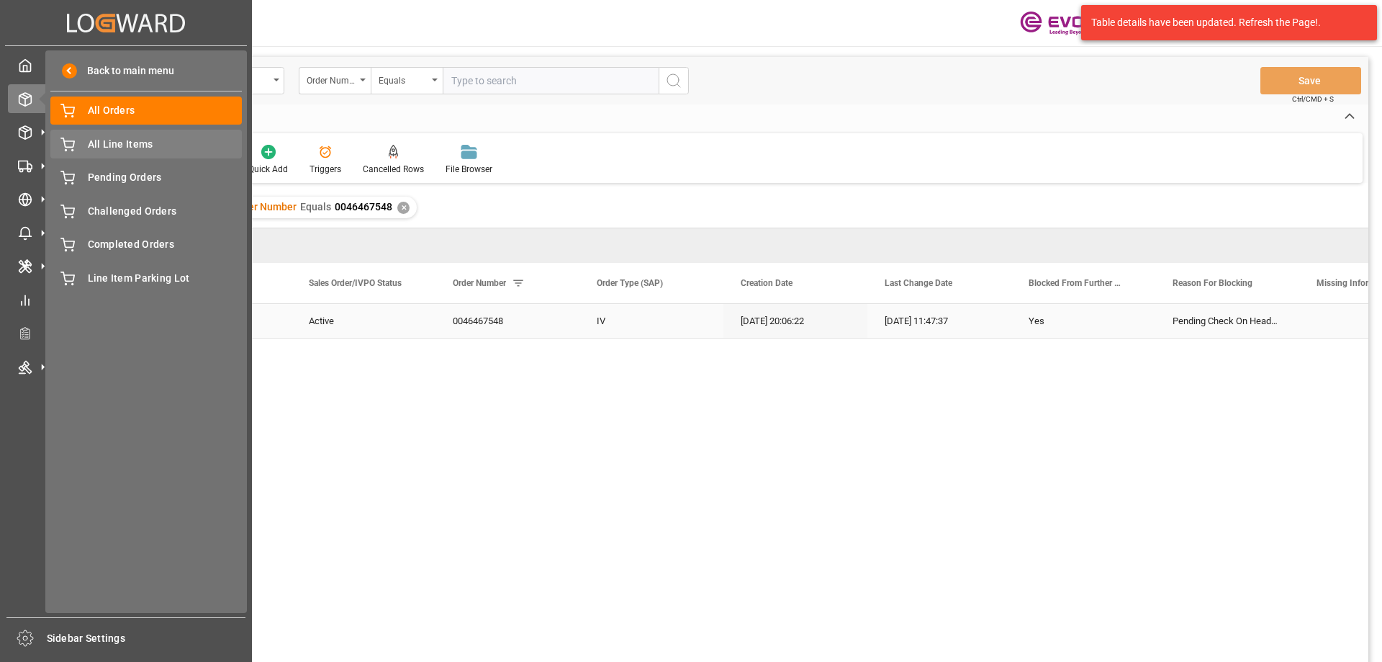
click at [120, 145] on span "All Line Items" at bounding box center [165, 144] width 155 height 15
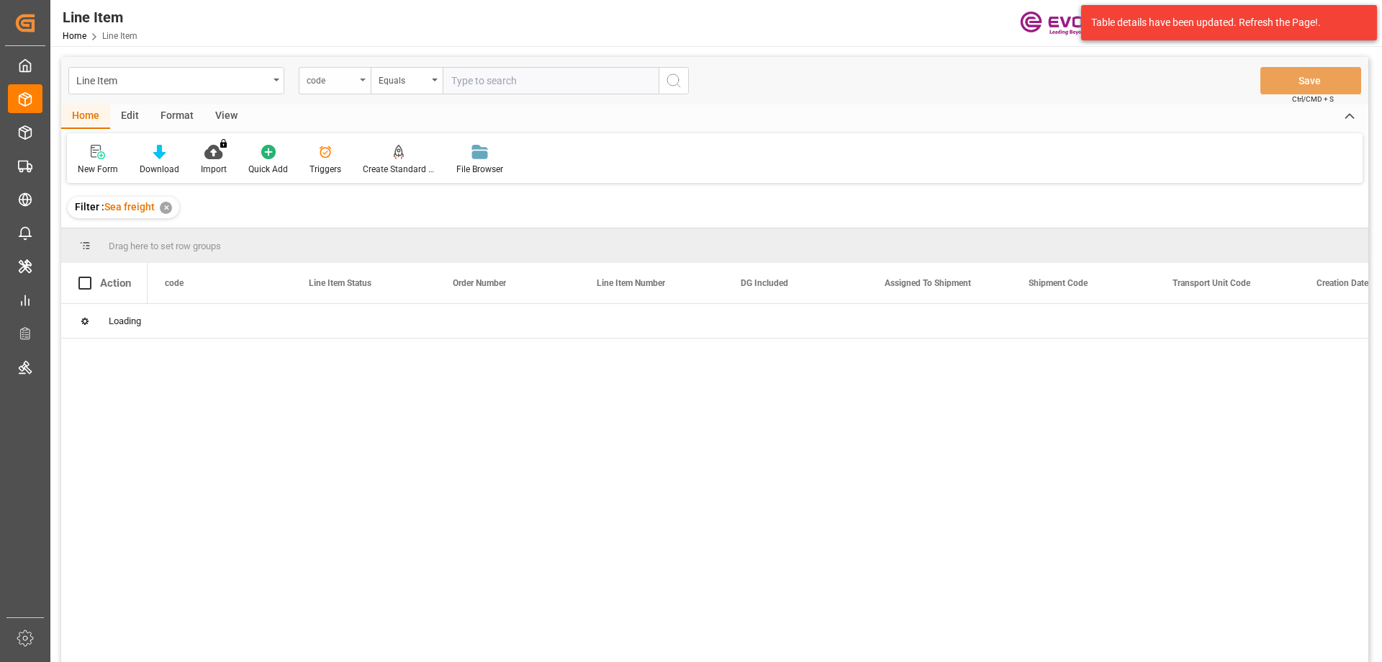
click at [348, 90] on div "code" at bounding box center [335, 80] width 72 height 27
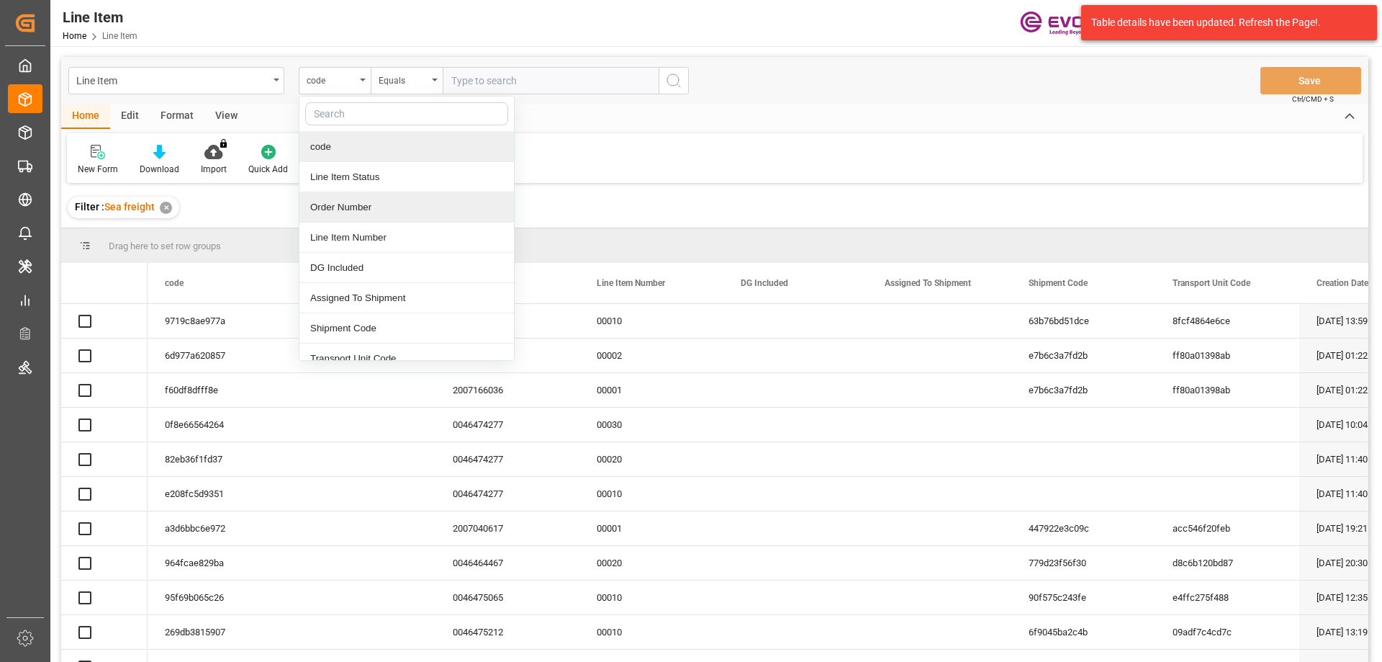
click at [348, 209] on div "Order Number" at bounding box center [406, 207] width 215 height 30
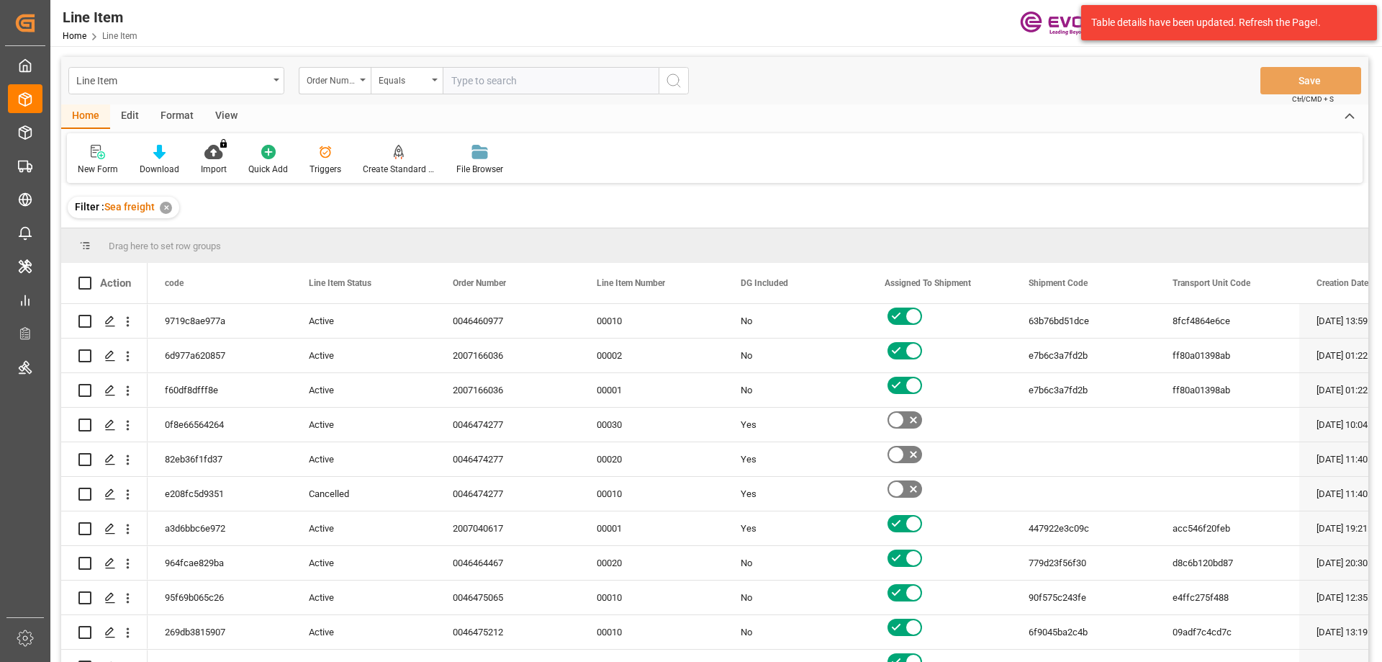
click at [224, 112] on div "View" at bounding box center [226, 116] width 44 height 24
click at [151, 174] on div "Standard Templates" at bounding box center [163, 169] width 72 height 13
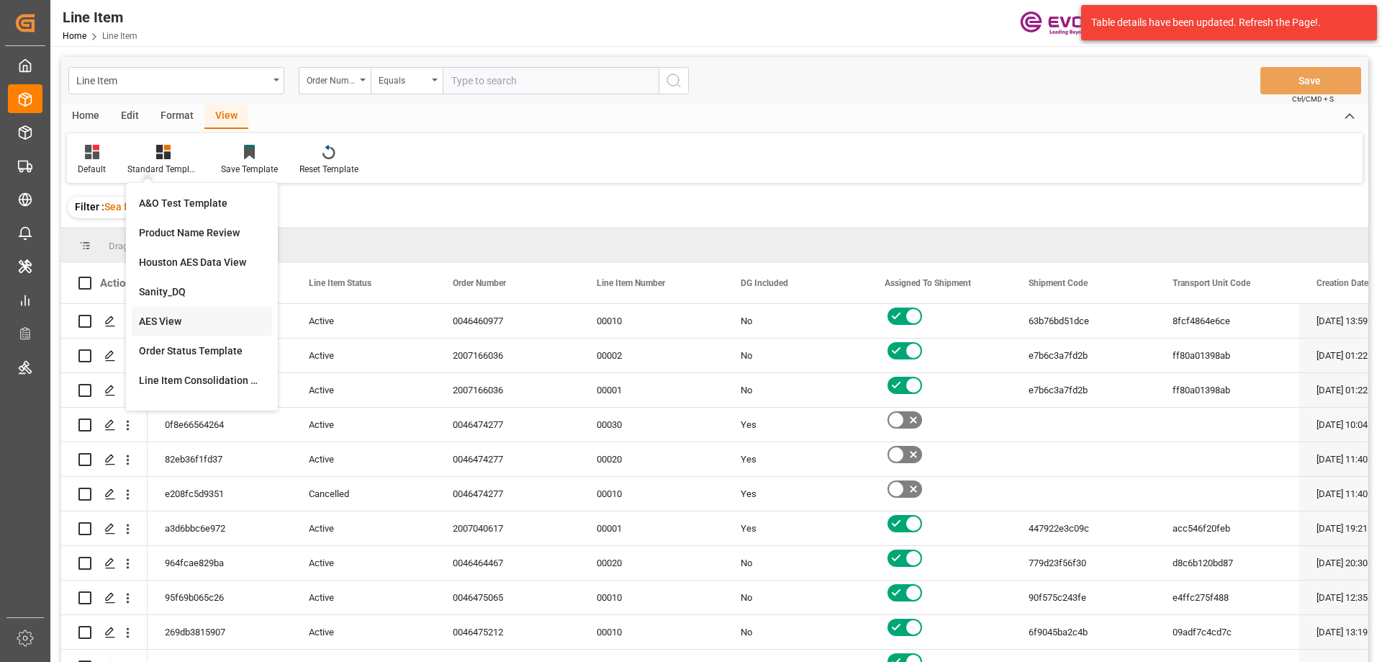
click at [167, 319] on div "AES View" at bounding box center [202, 321] width 126 height 15
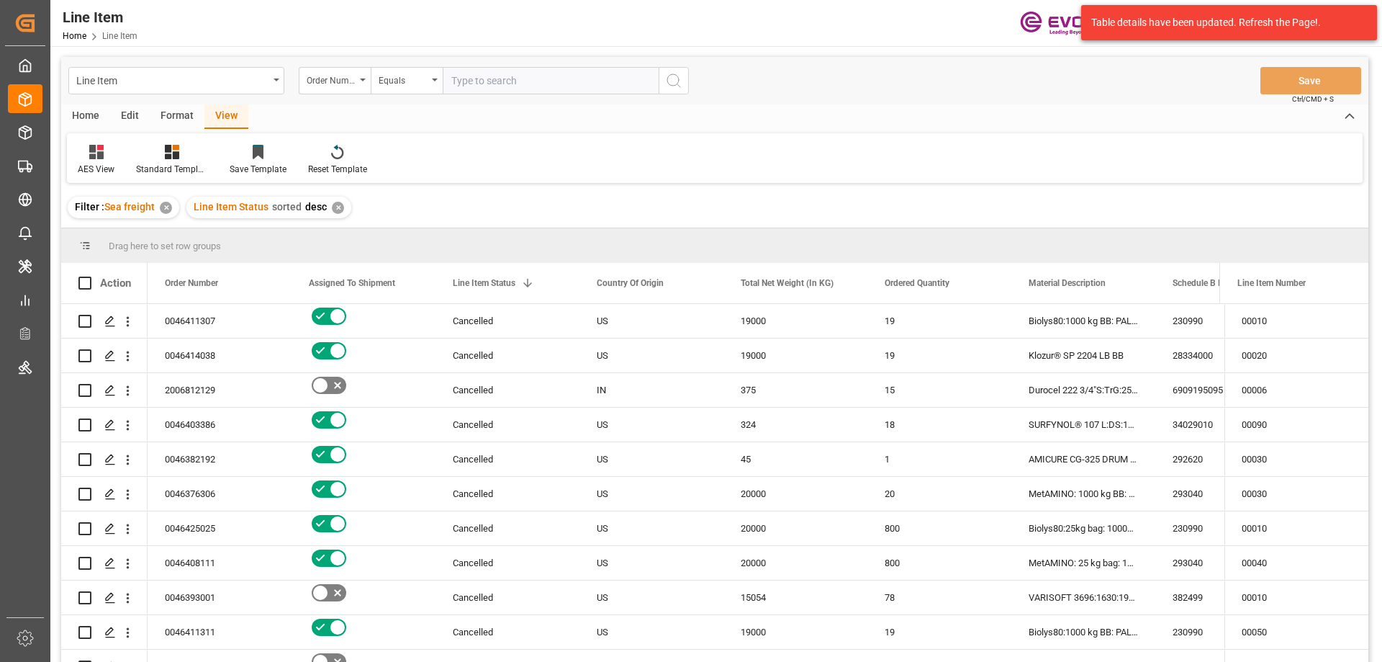
click at [482, 86] on input "text" at bounding box center [551, 80] width 216 height 27
paste input "2007187310"
type input "2007187310"
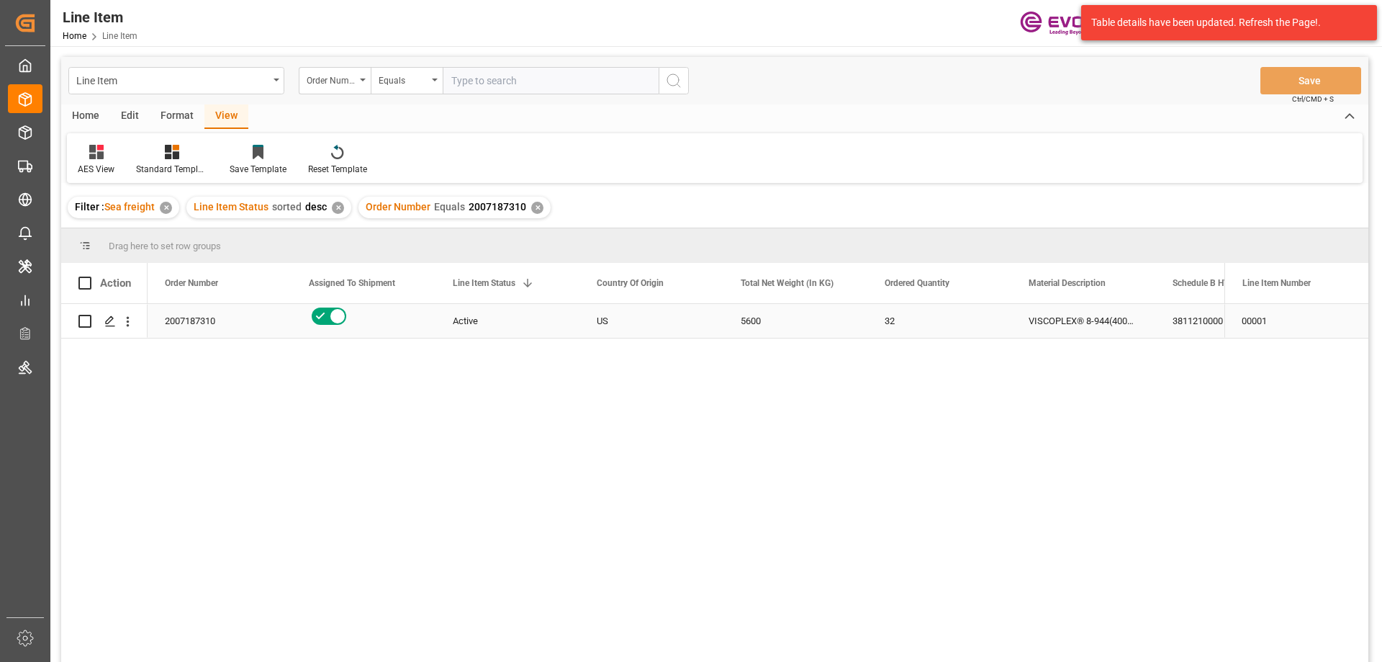
click at [1184, 323] on div "3811210000" at bounding box center [1227, 321] width 144 height 34
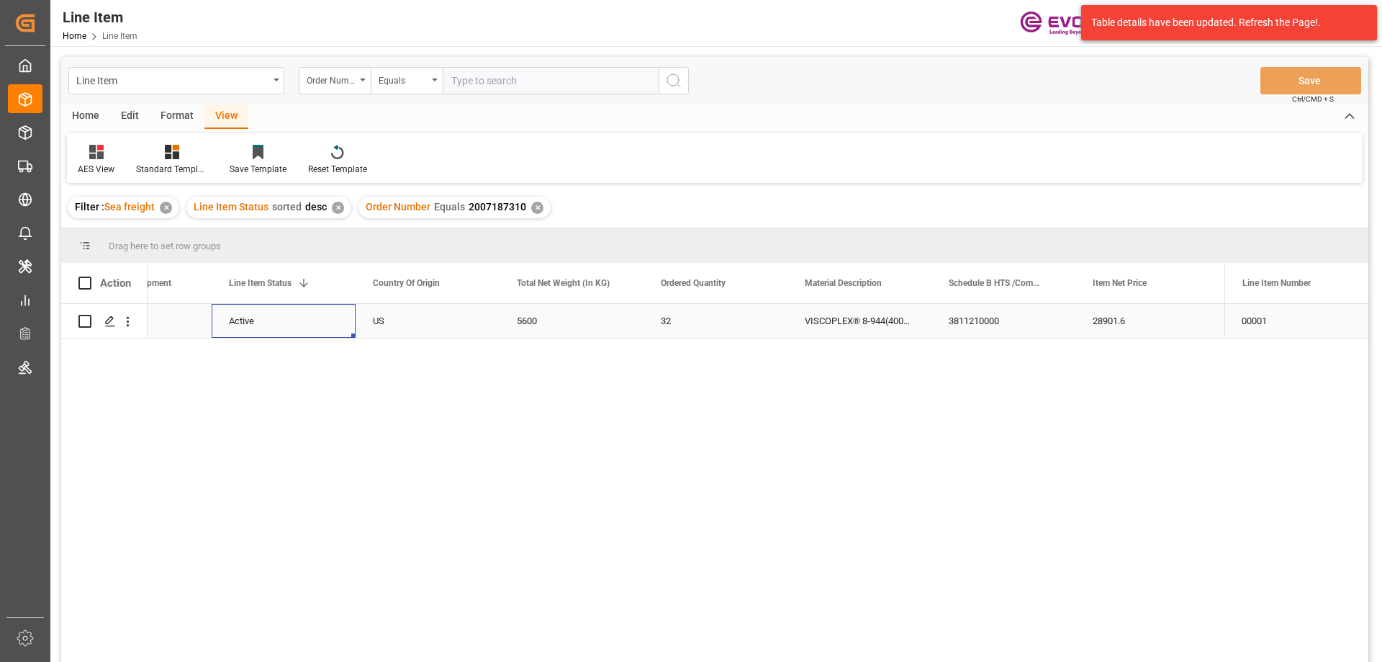
click at [233, 318] on div "Active" at bounding box center [283, 321] width 109 height 33
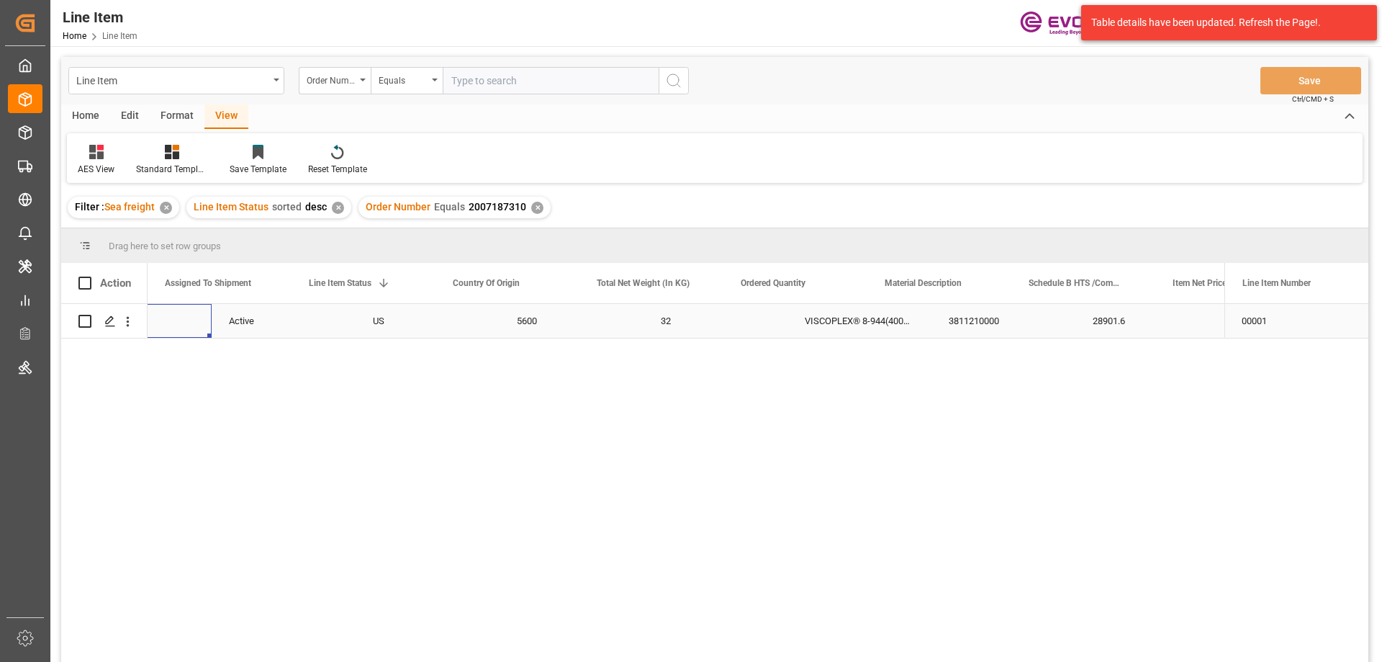
scroll to position [0, 144]
click at [127, 319] on icon "open menu" at bounding box center [128, 322] width 3 height 10
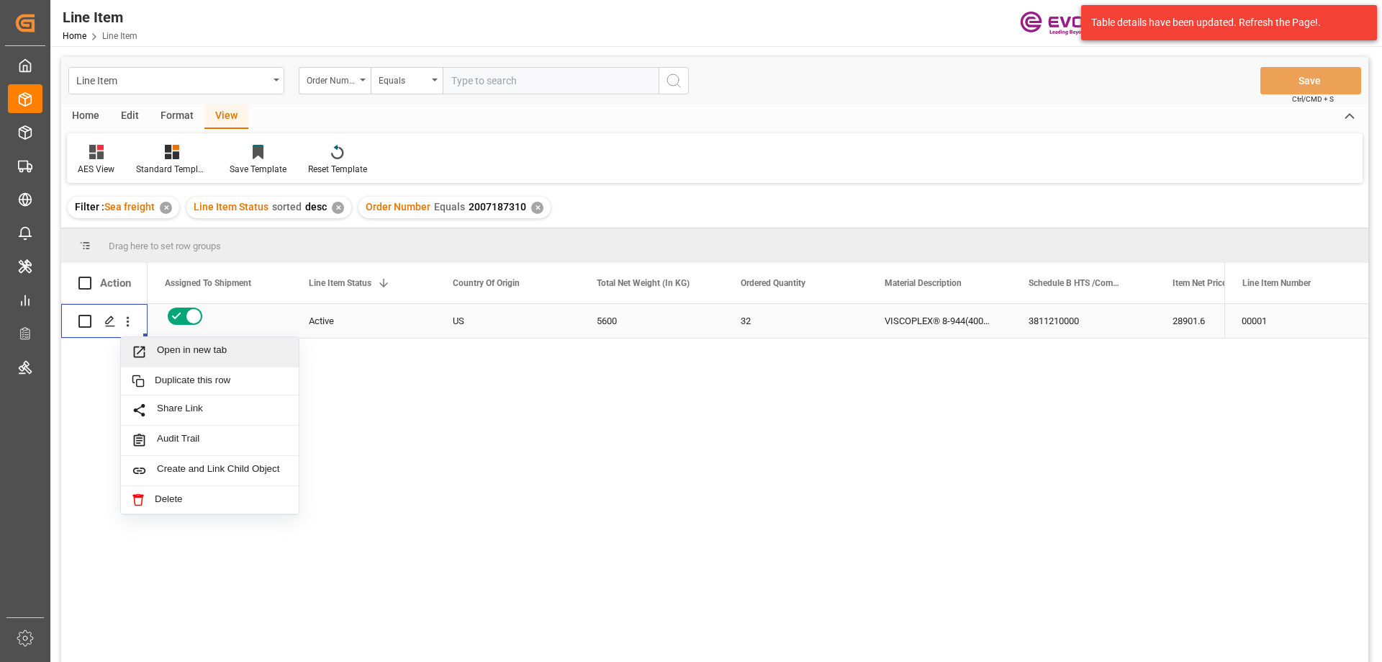
click at [176, 346] on span "Open in new tab" at bounding box center [222, 351] width 131 height 15
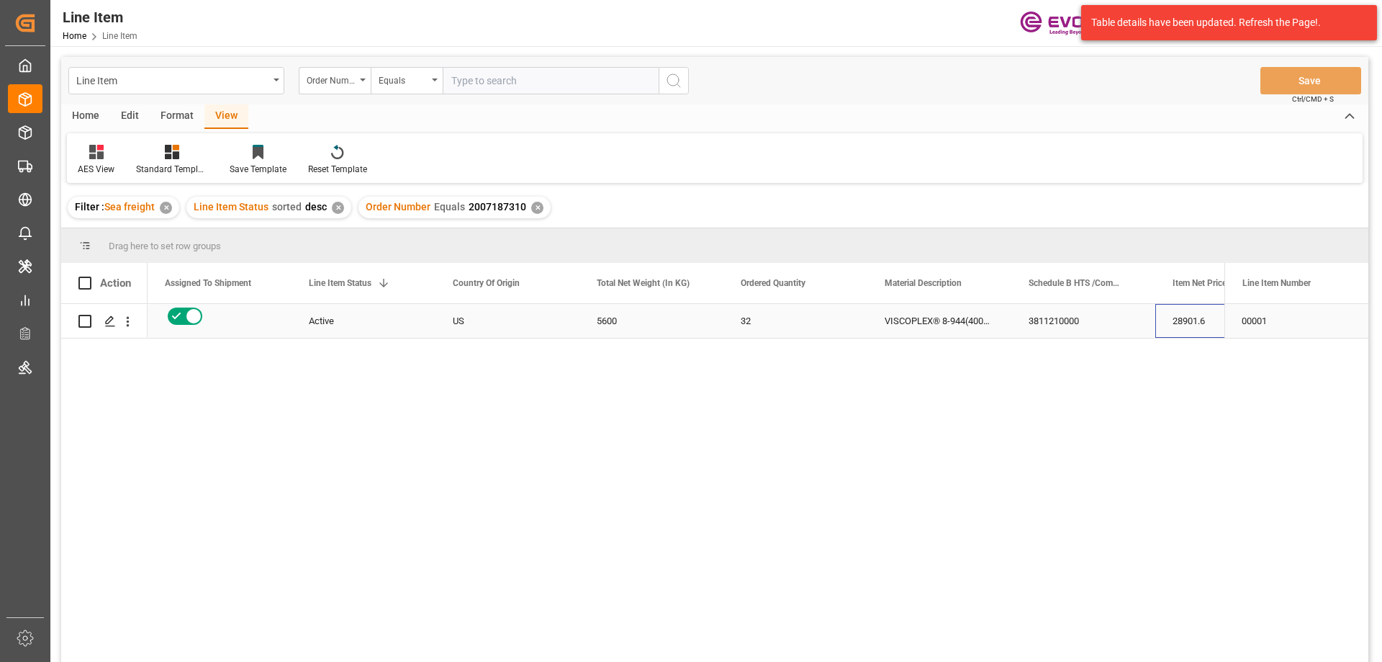
click at [1188, 318] on div "28901.6" at bounding box center [1227, 321] width 144 height 34
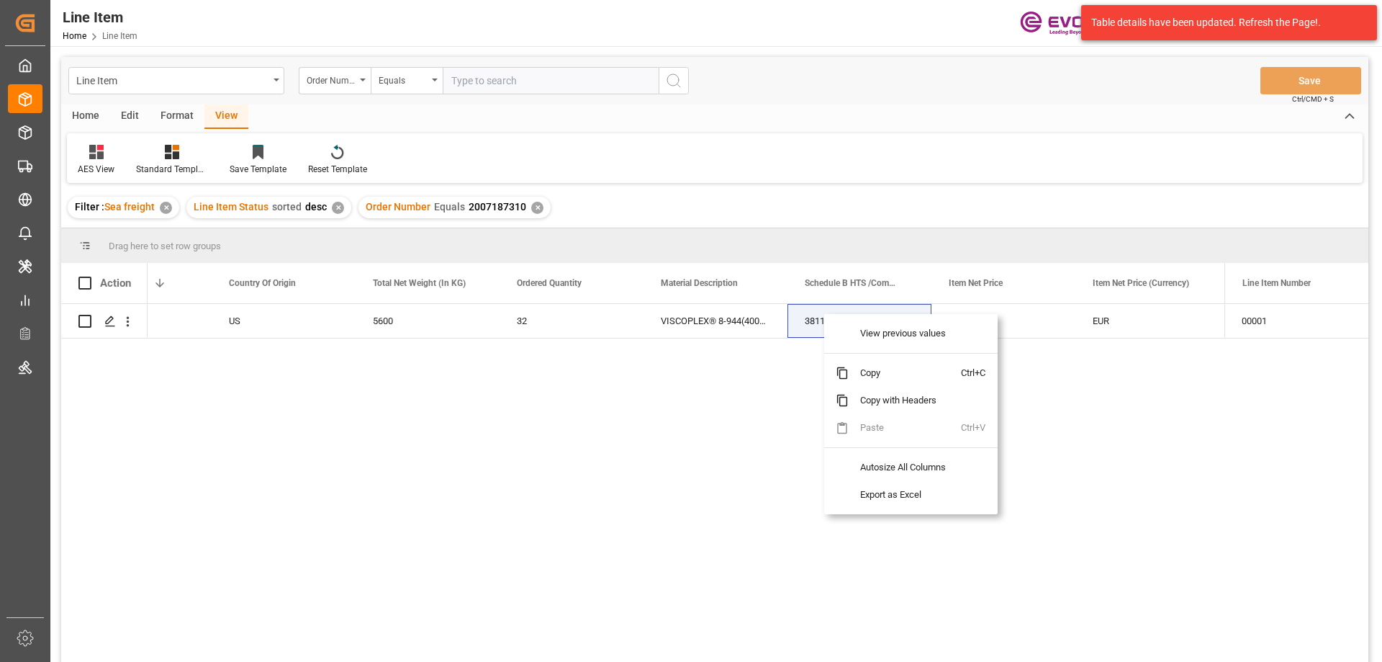
click at [865, 365] on span "Copy" at bounding box center [905, 372] width 112 height 27
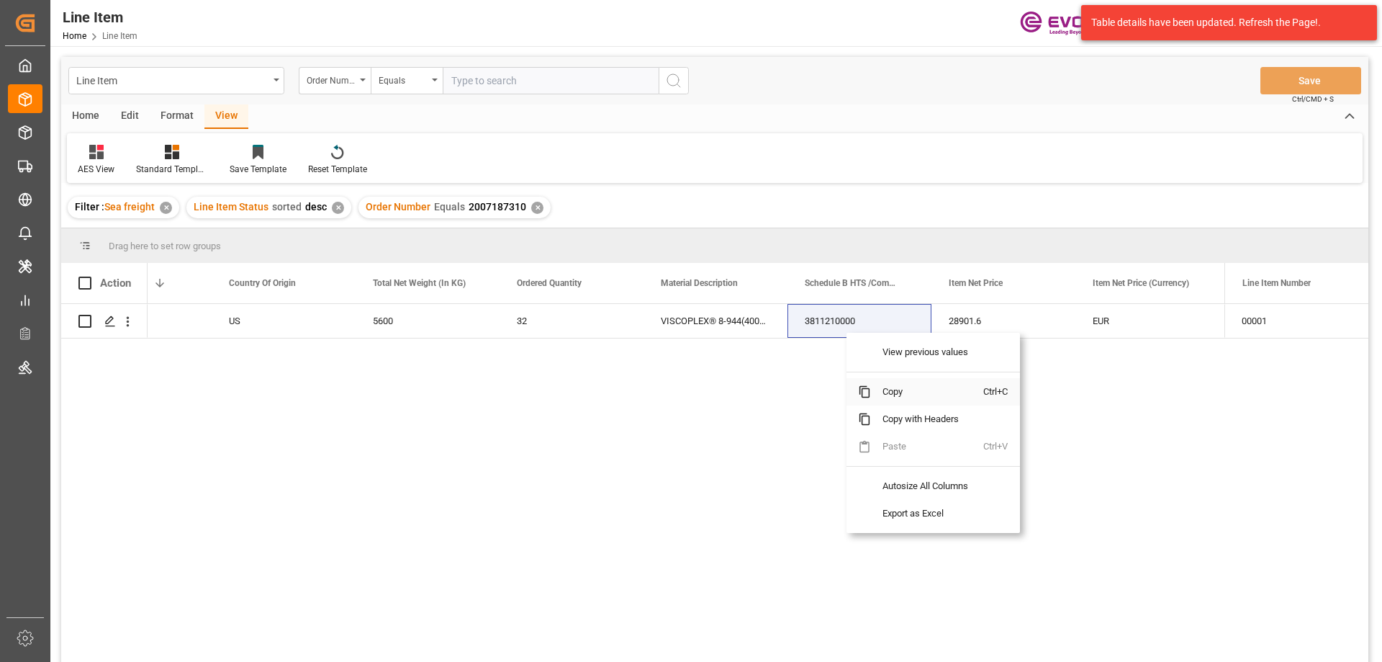
click at [896, 397] on span "Copy" at bounding box center [927, 391] width 112 height 27
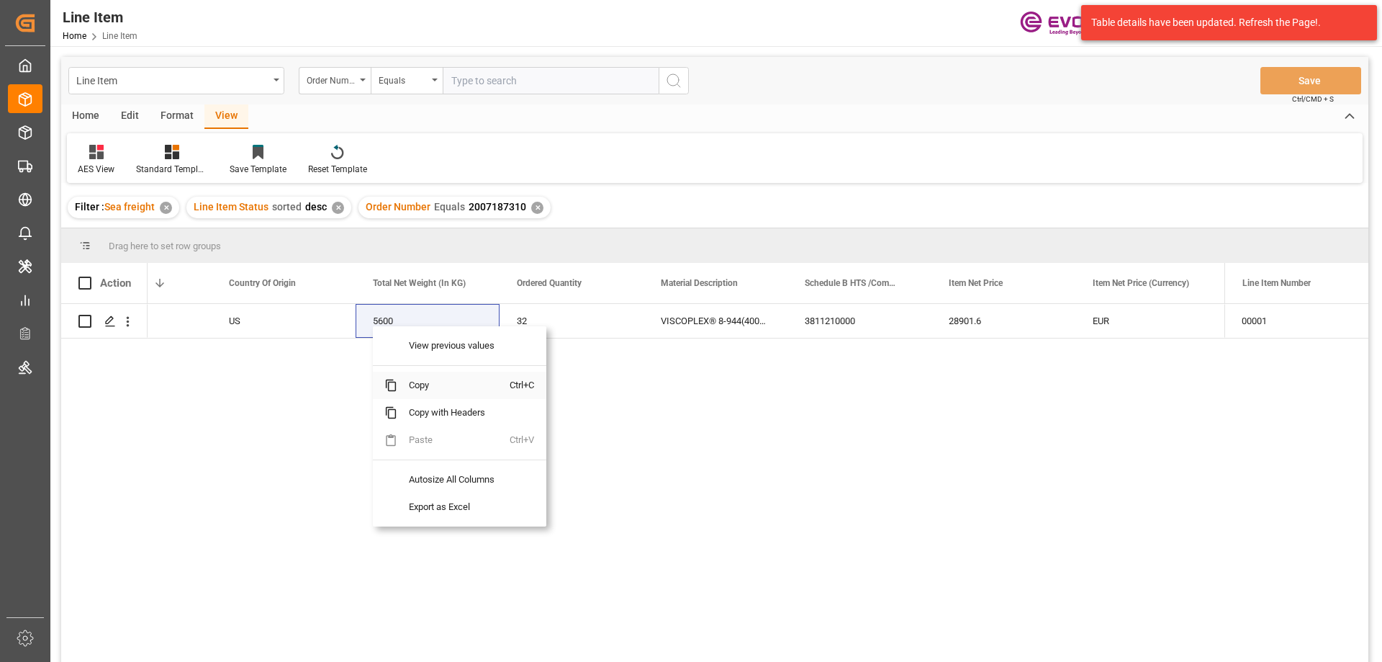
click at [422, 381] on span "Copy" at bounding box center [453, 384] width 112 height 27
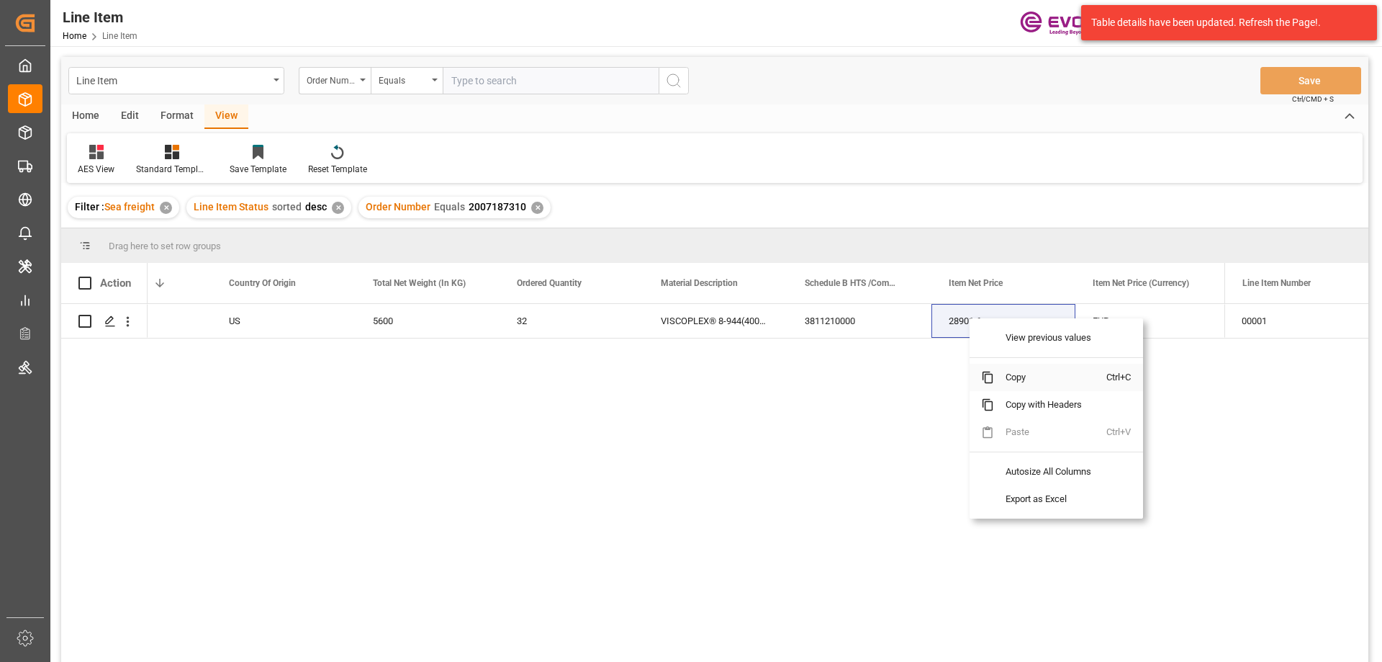
click at [1004, 375] on span "Copy" at bounding box center [1050, 377] width 112 height 27
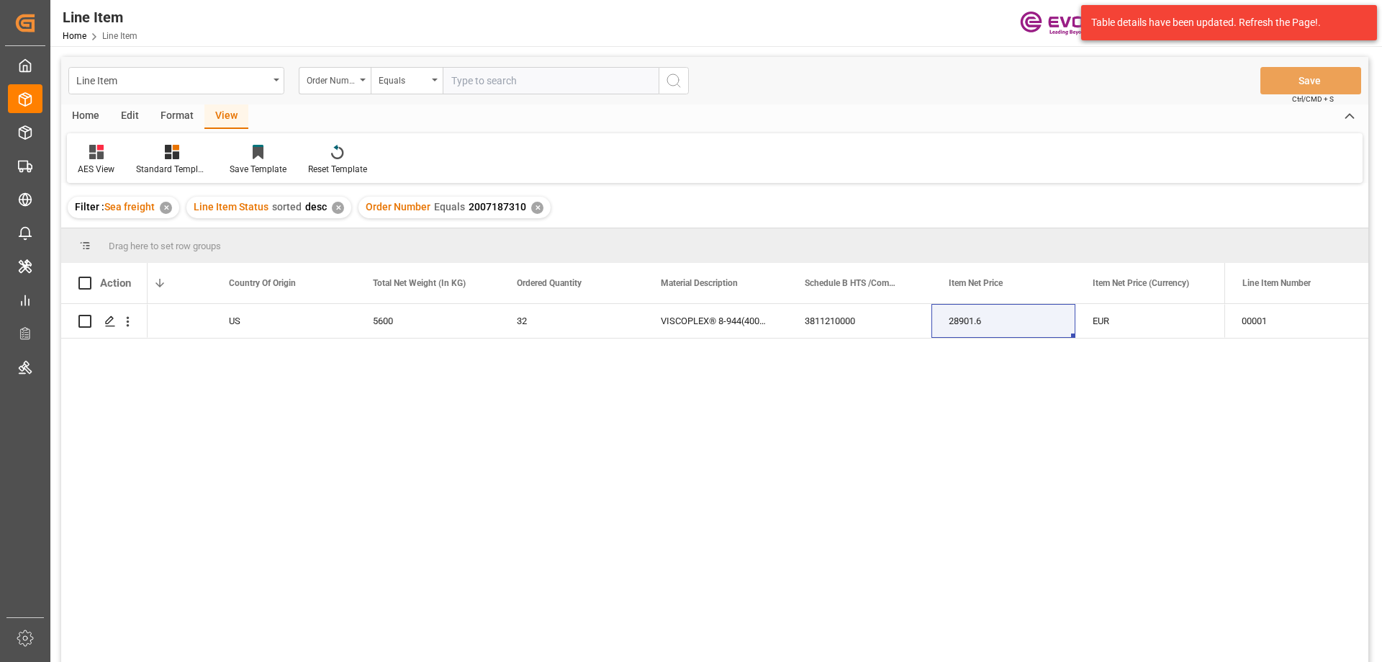
click at [525, 73] on input "text" at bounding box center [551, 80] width 216 height 27
paste input "2007187344"
type input "2007187344"
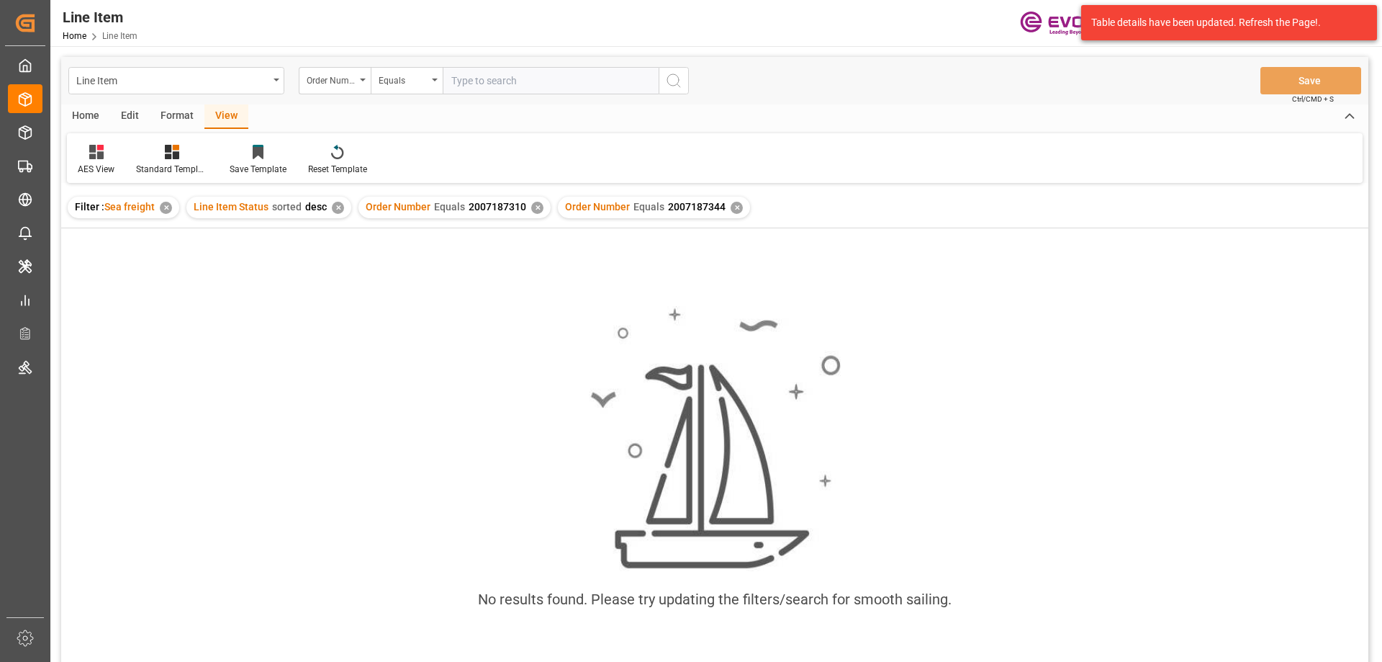
click at [536, 209] on div "✕" at bounding box center [537, 208] width 12 height 12
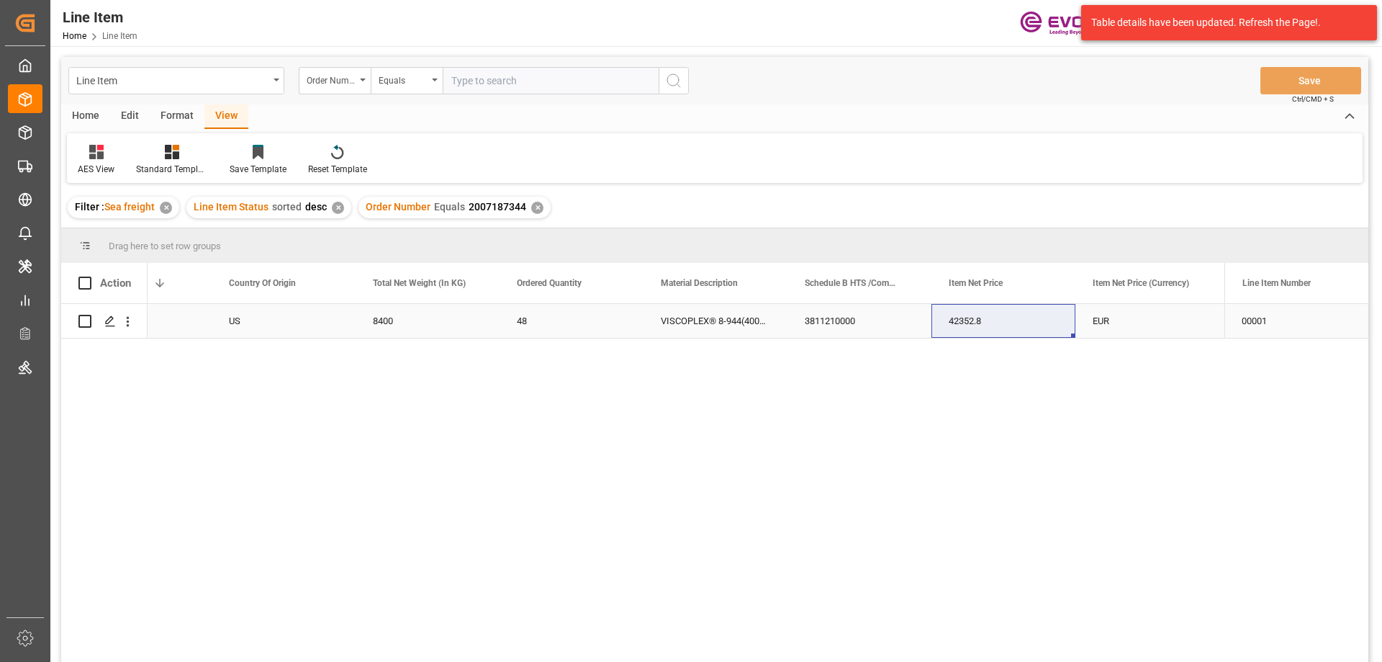
click at [181, 323] on div "Active" at bounding box center [139, 321] width 109 height 33
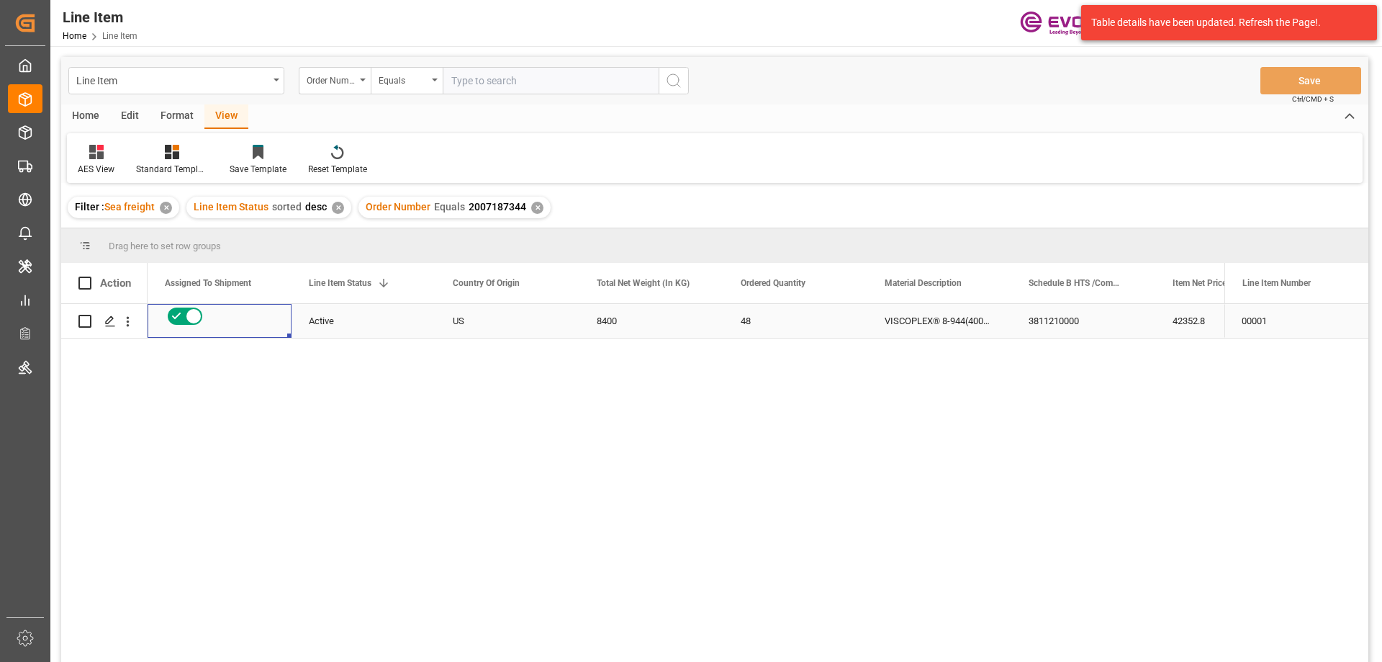
click at [1068, 328] on div "3811210000" at bounding box center [1083, 321] width 144 height 34
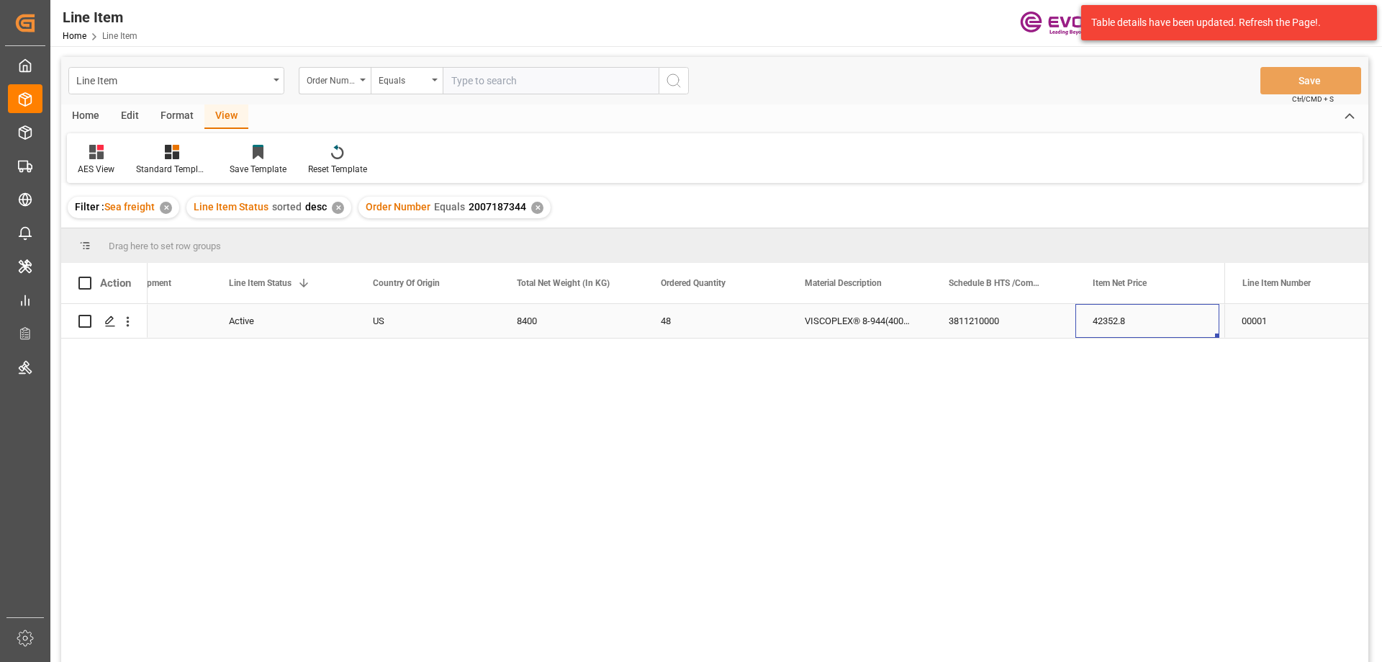
scroll to position [0, 368]
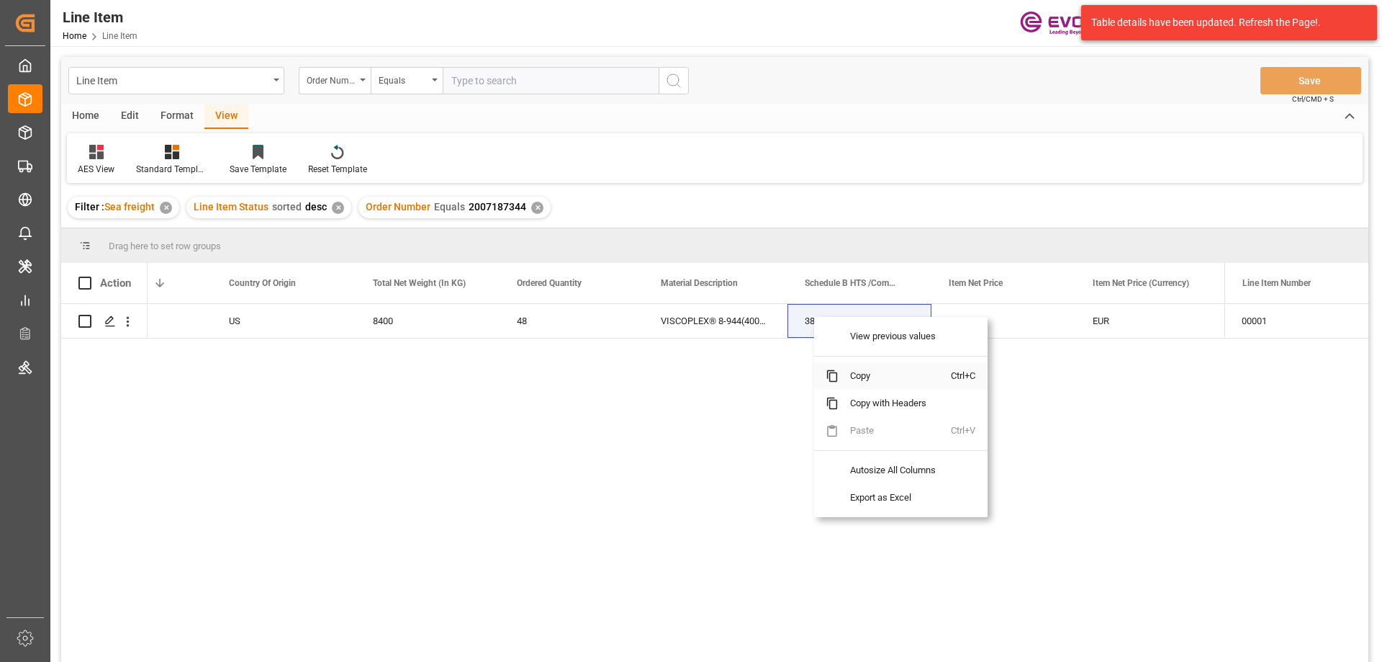
click at [857, 371] on span "Copy" at bounding box center [895, 375] width 112 height 27
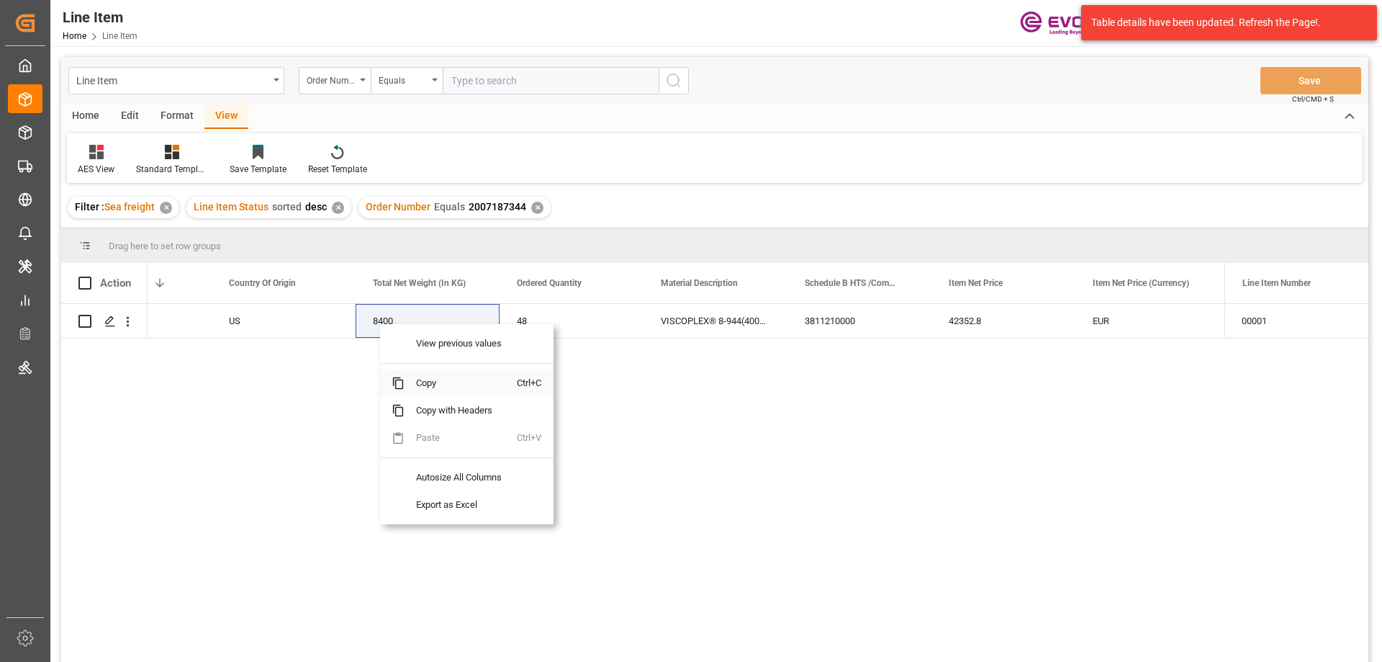
click at [435, 393] on span "Copy" at bounding box center [461, 382] width 112 height 27
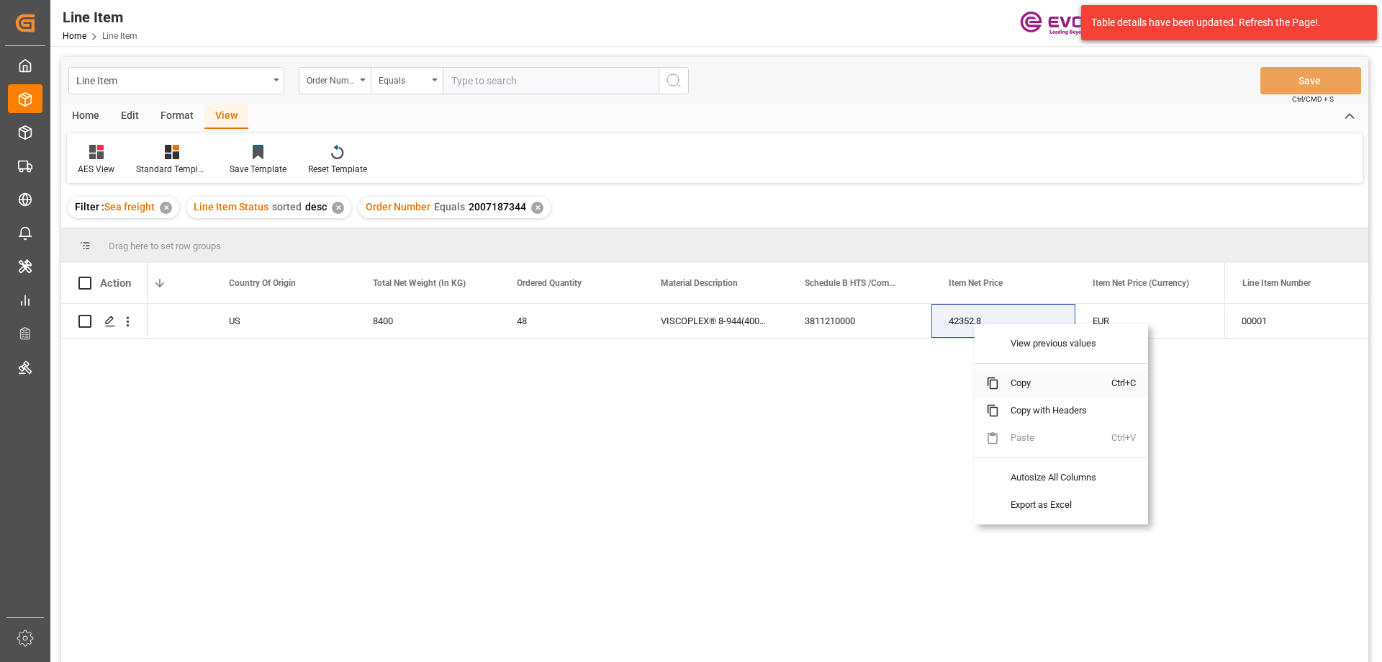
click at [1009, 382] on span "Copy" at bounding box center [1055, 382] width 112 height 27
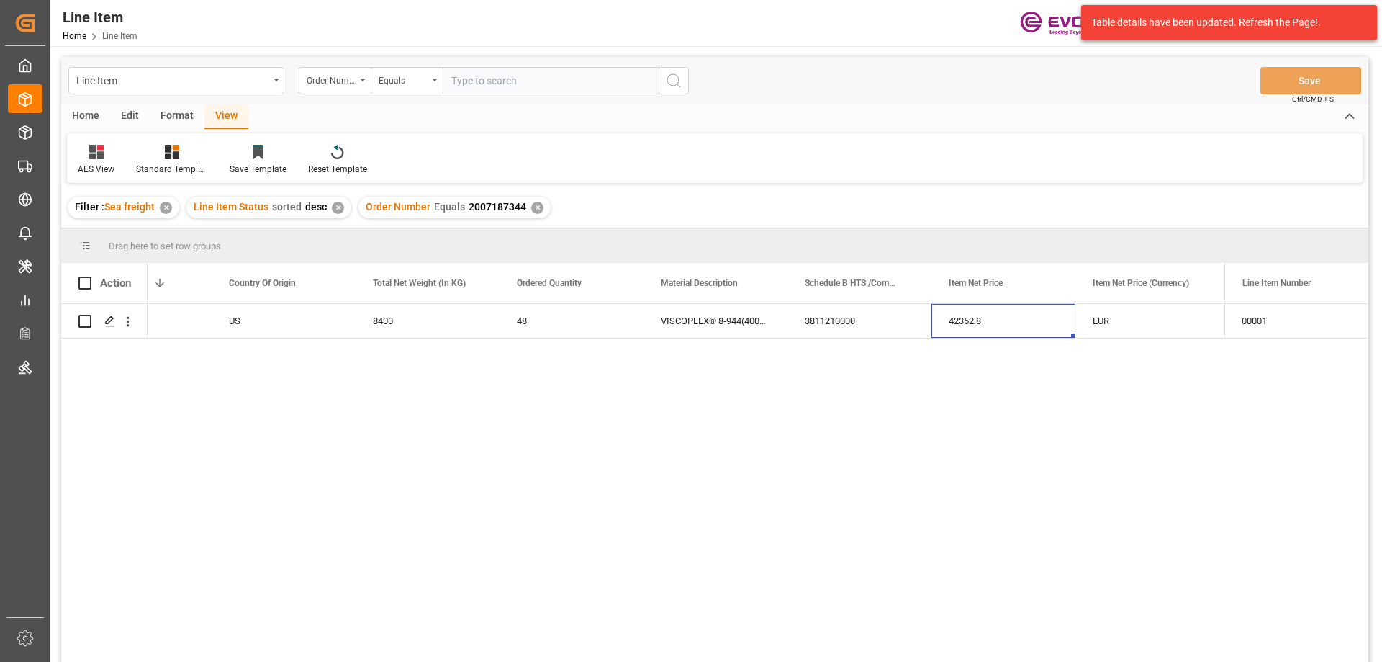
click at [479, 83] on input "text" at bounding box center [551, 80] width 216 height 27
paste input "0046461121"
type input "0046461121"
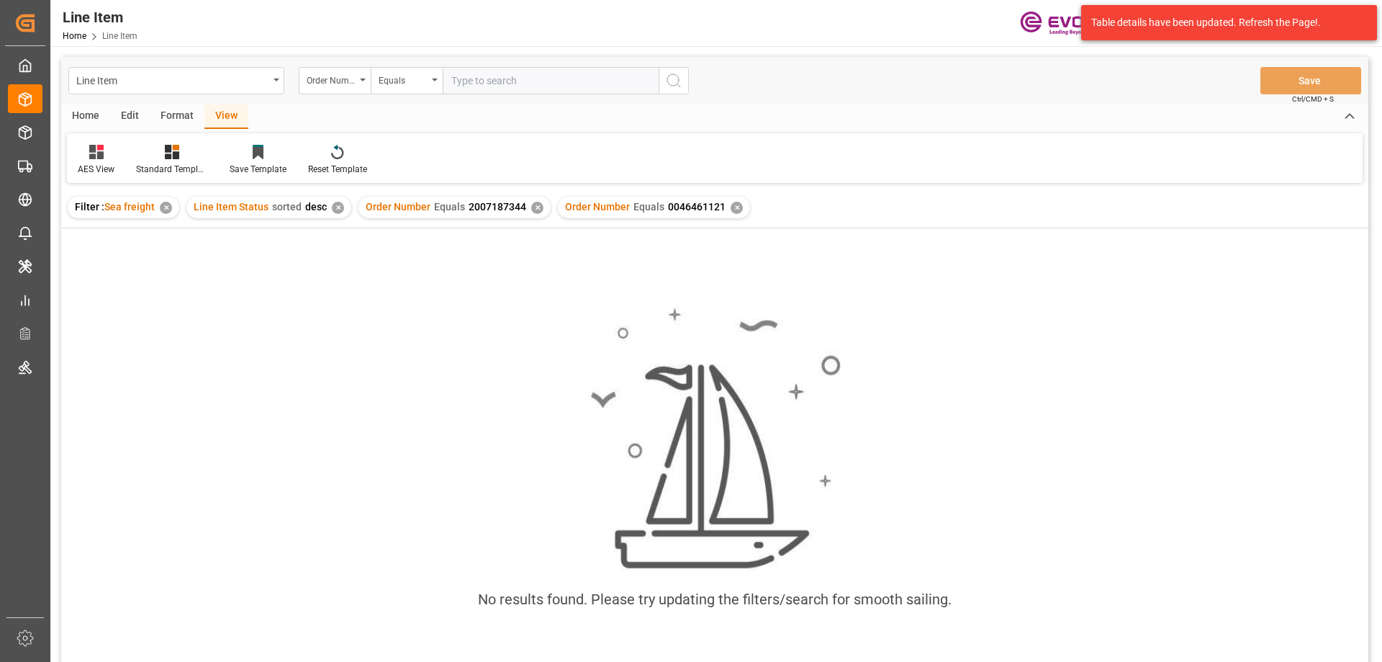
click at [536, 209] on div "✕" at bounding box center [537, 208] width 12 height 12
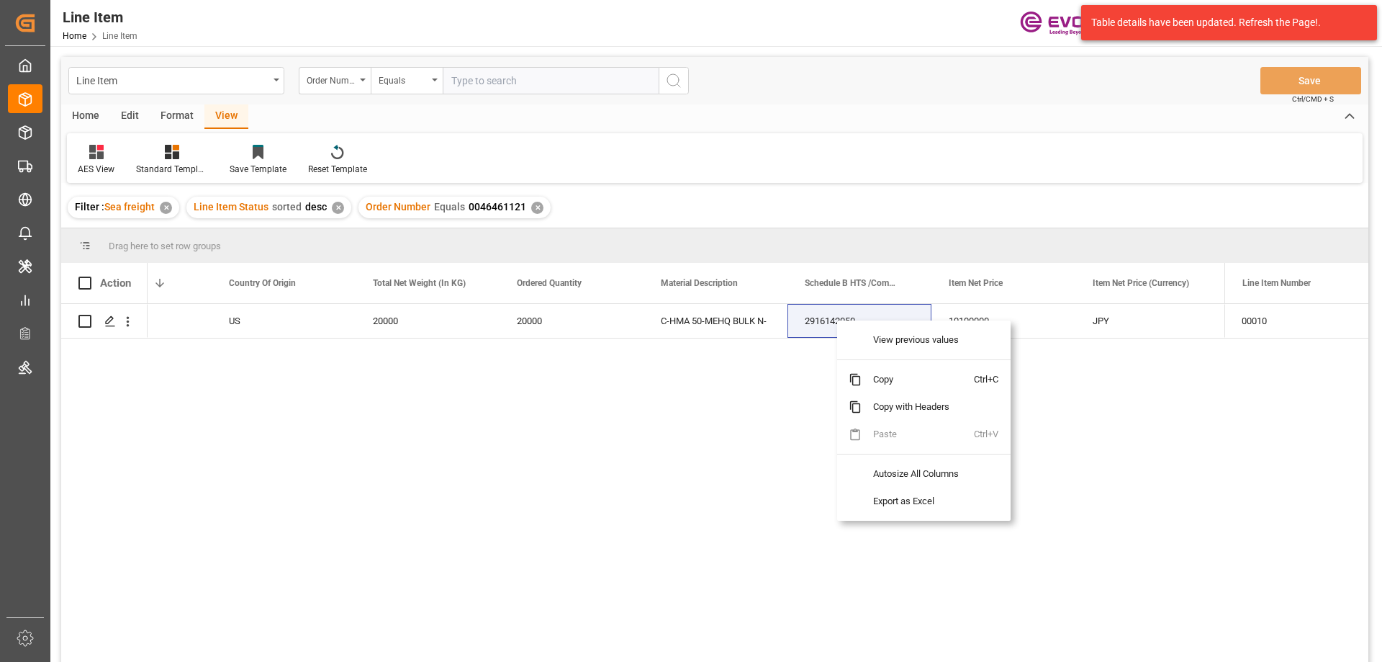
click at [783, 370] on div "Active US 20000 20000 C-HMA 50-MEHQ BULK N- 2916142050 10100000 JPY EAR99" at bounding box center [686, 487] width 1077 height 367
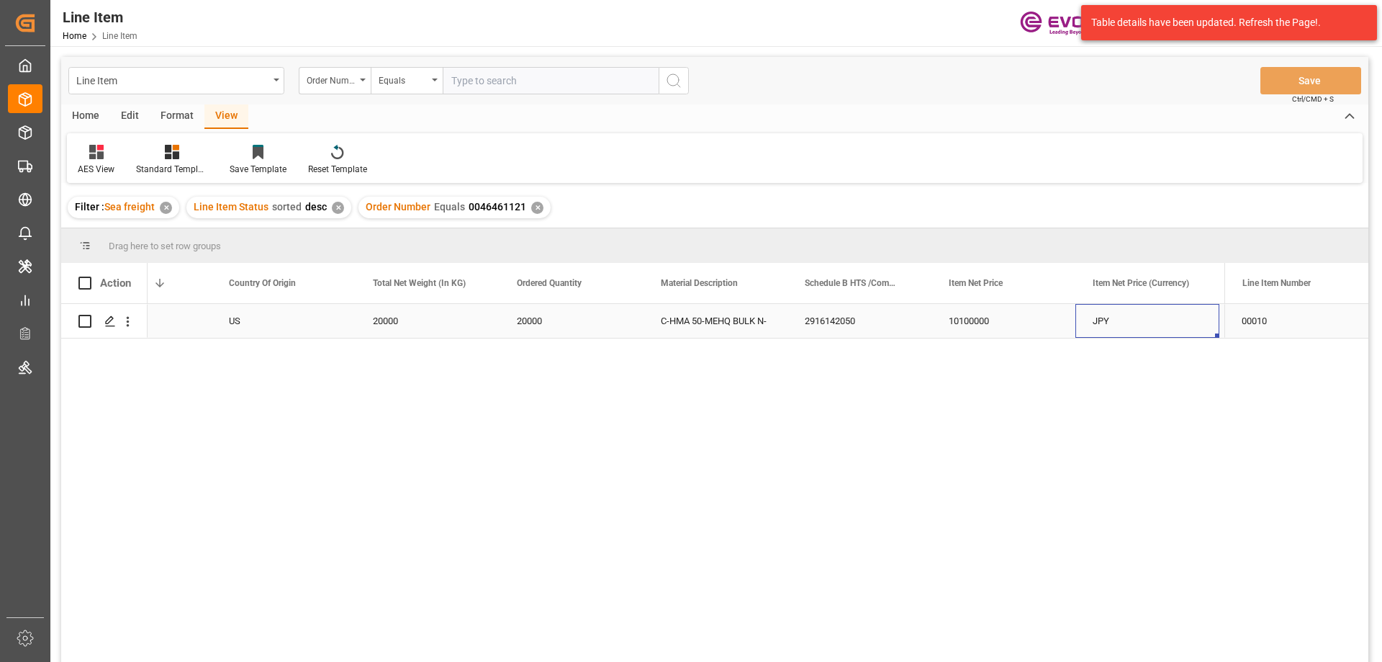
click at [1099, 321] on div "JPY" at bounding box center [1148, 321] width 144 height 34
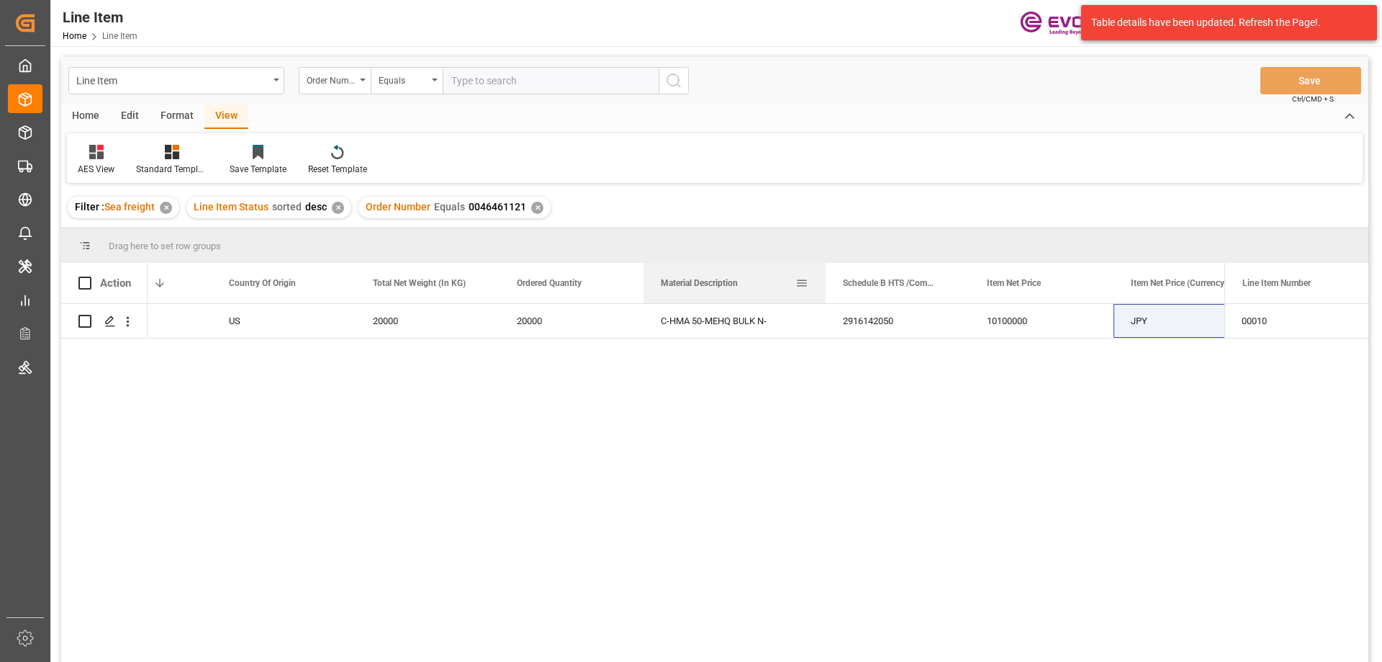
drag, startPoint x: 785, startPoint y: 273, endPoint x: 824, endPoint y: 274, distance: 38.2
click at [824, 274] on div at bounding box center [826, 283] width 6 height 40
click at [123, 321] on icon "open menu" at bounding box center [127, 321] width 15 height 15
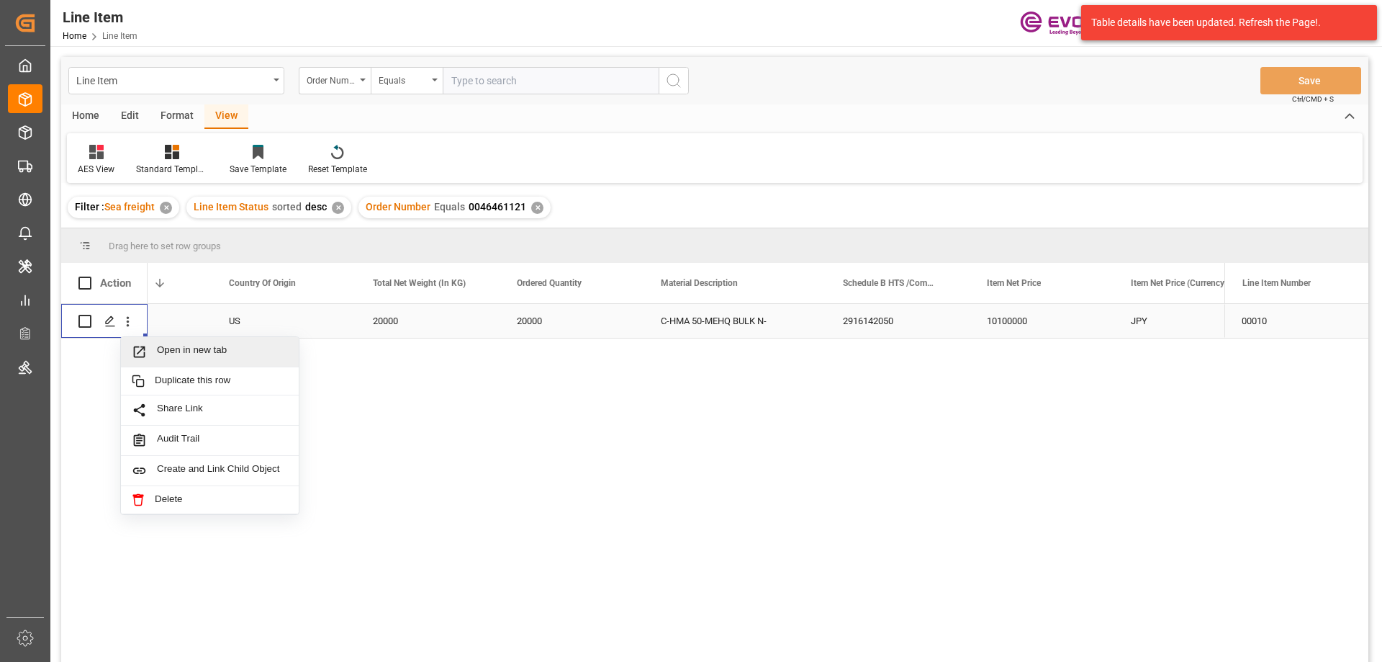
click at [179, 358] on span "Open in new tab" at bounding box center [222, 351] width 131 height 15
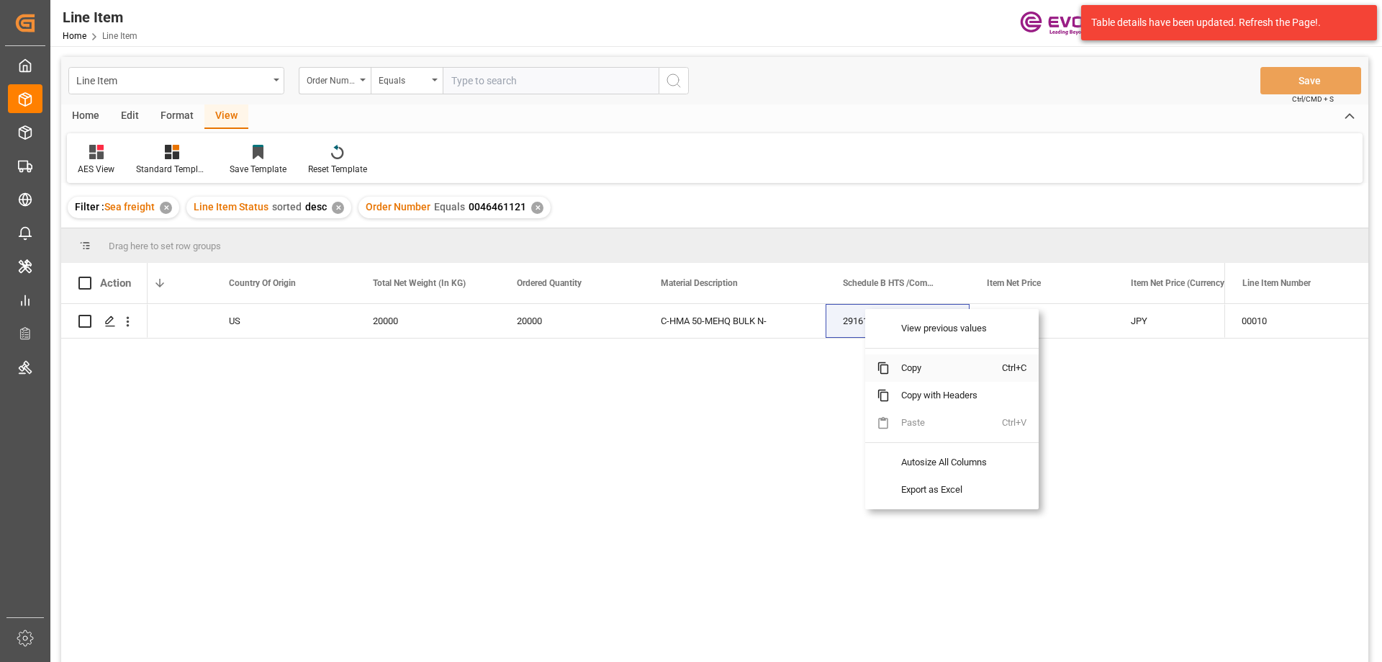
click at [916, 371] on span "Copy" at bounding box center [946, 367] width 112 height 27
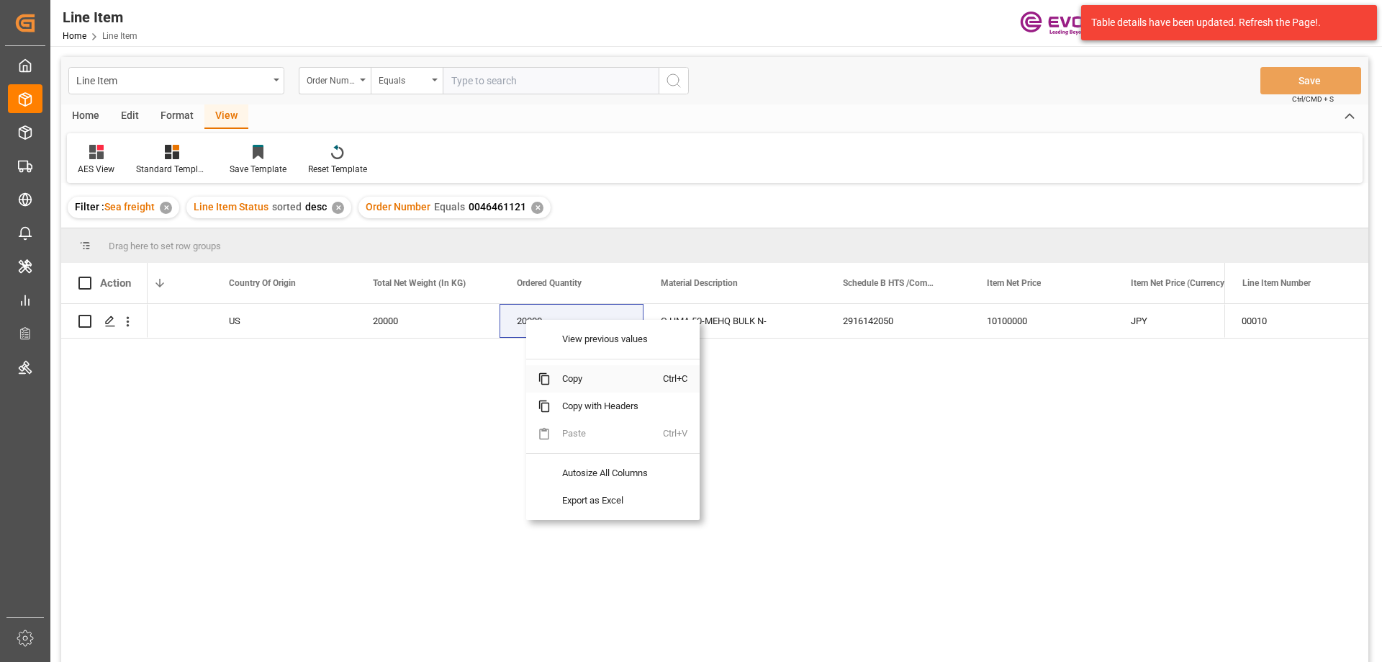
click at [572, 373] on span "Copy" at bounding box center [607, 378] width 112 height 27
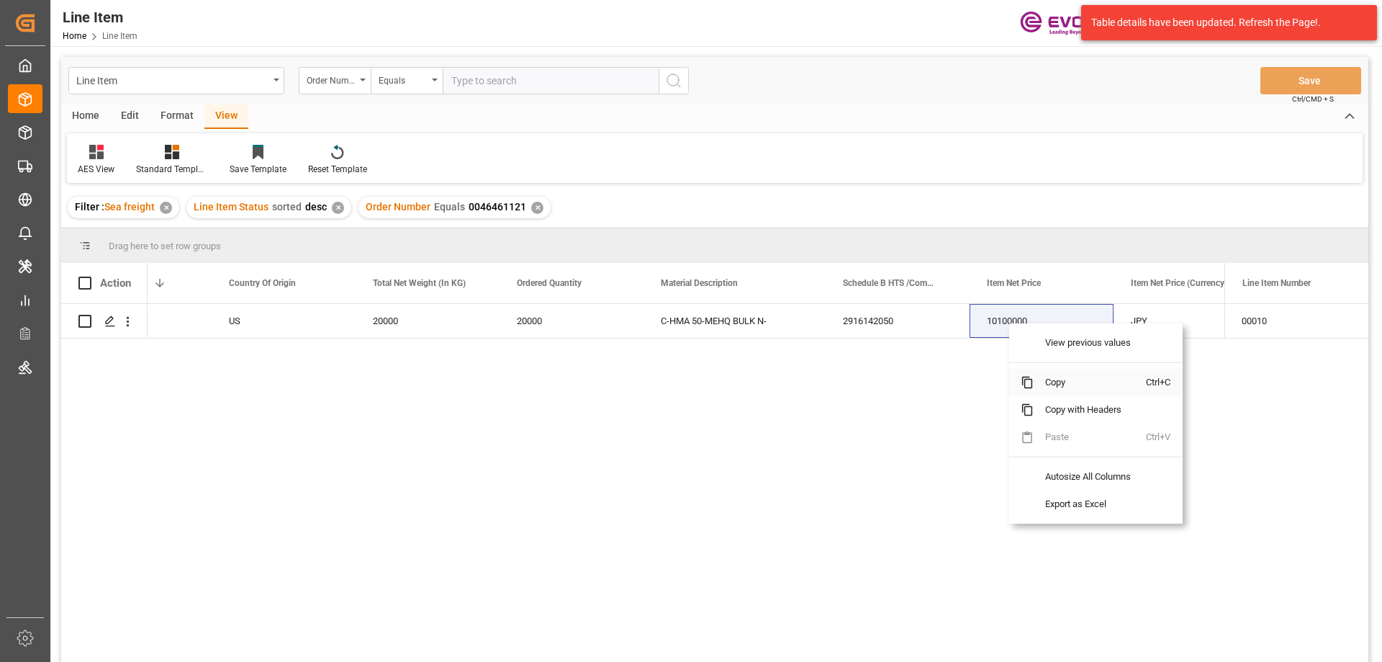
click at [1055, 381] on span "Copy" at bounding box center [1090, 382] width 112 height 27
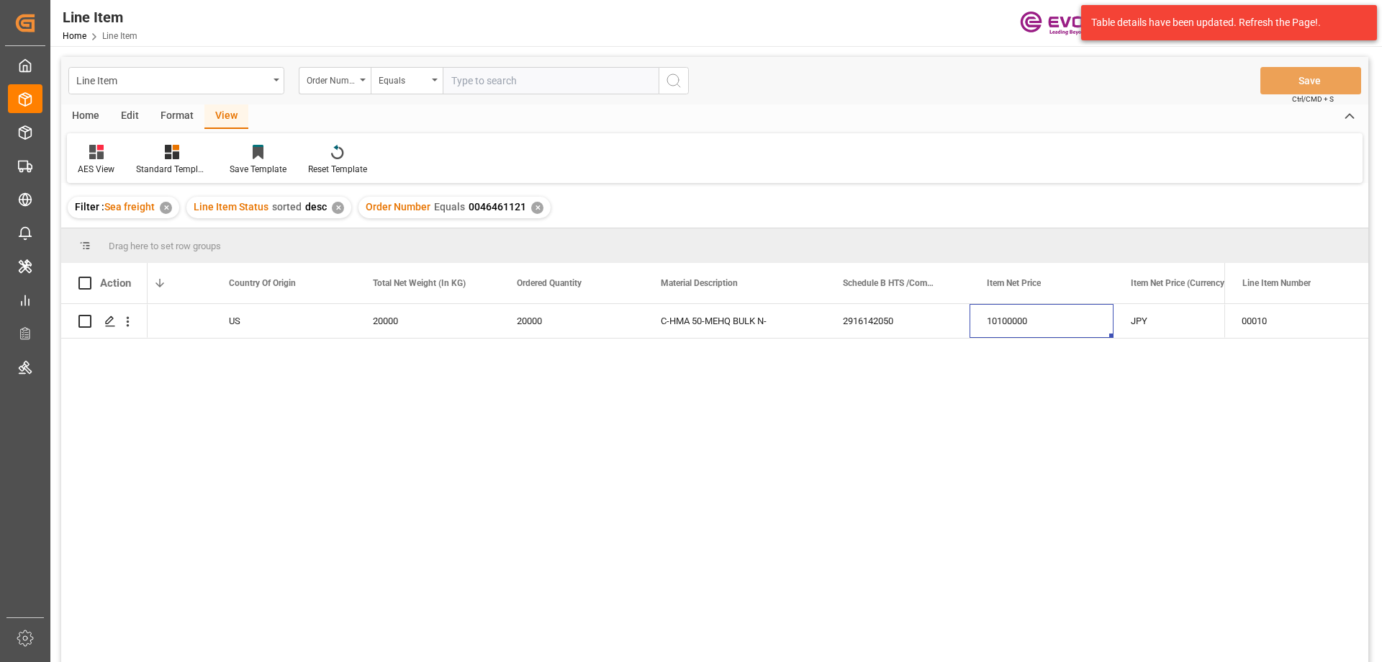
click at [514, 71] on input "text" at bounding box center [551, 80] width 216 height 27
paste input "2007111614"
type input "2007111614"
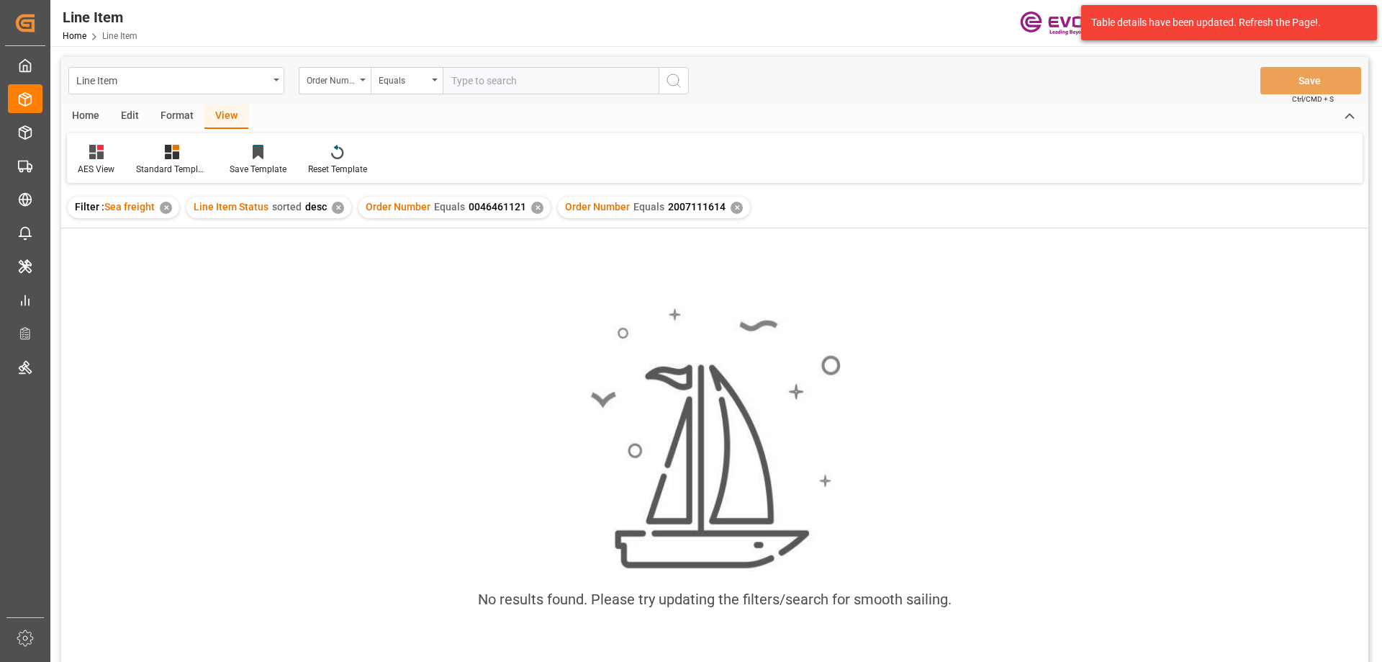
click at [533, 204] on div "✕" at bounding box center [537, 208] width 12 height 12
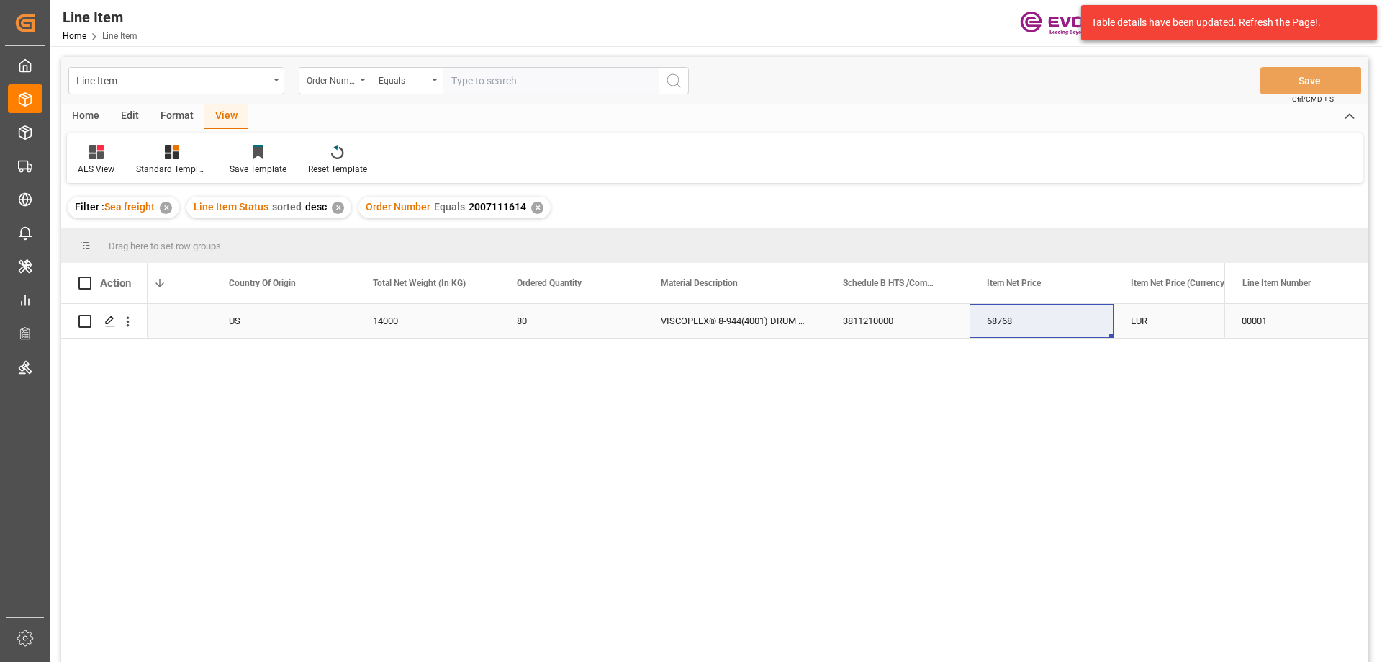
click at [276, 325] on div "US" at bounding box center [284, 321] width 144 height 34
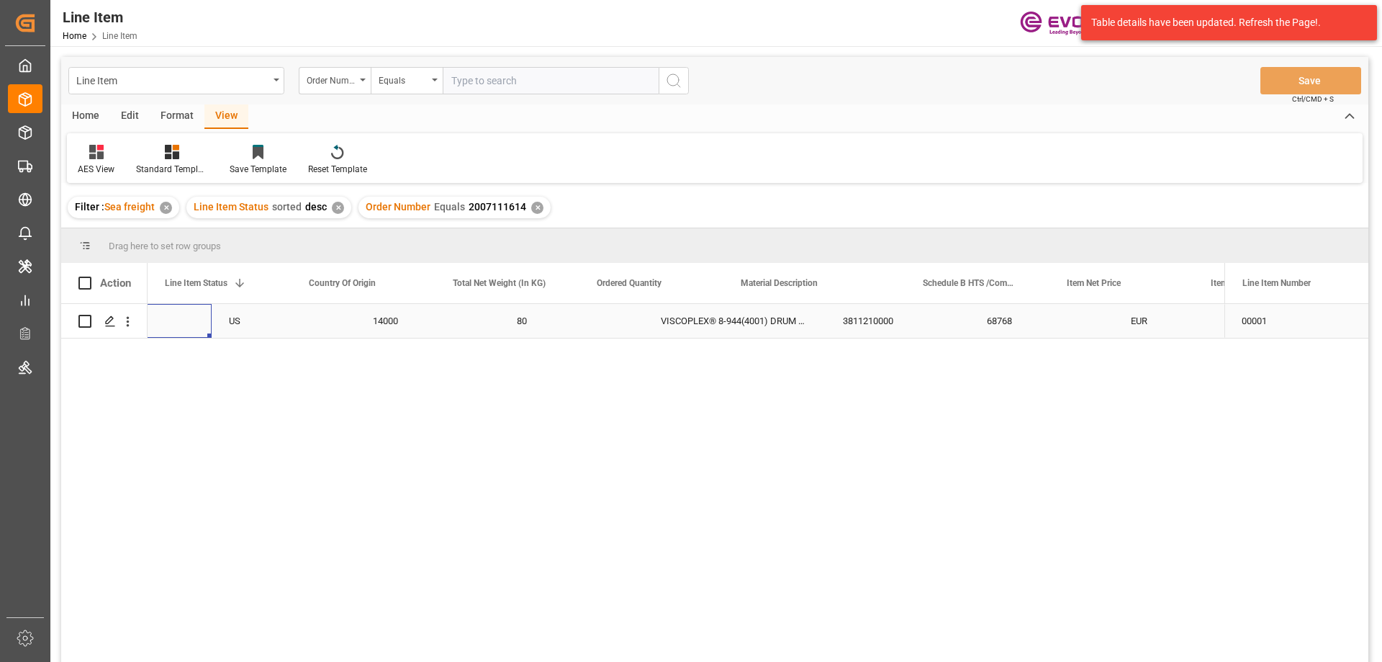
scroll to position [0, 288]
click at [1201, 316] on div "EUR" at bounding box center [1266, 321] width 144 height 34
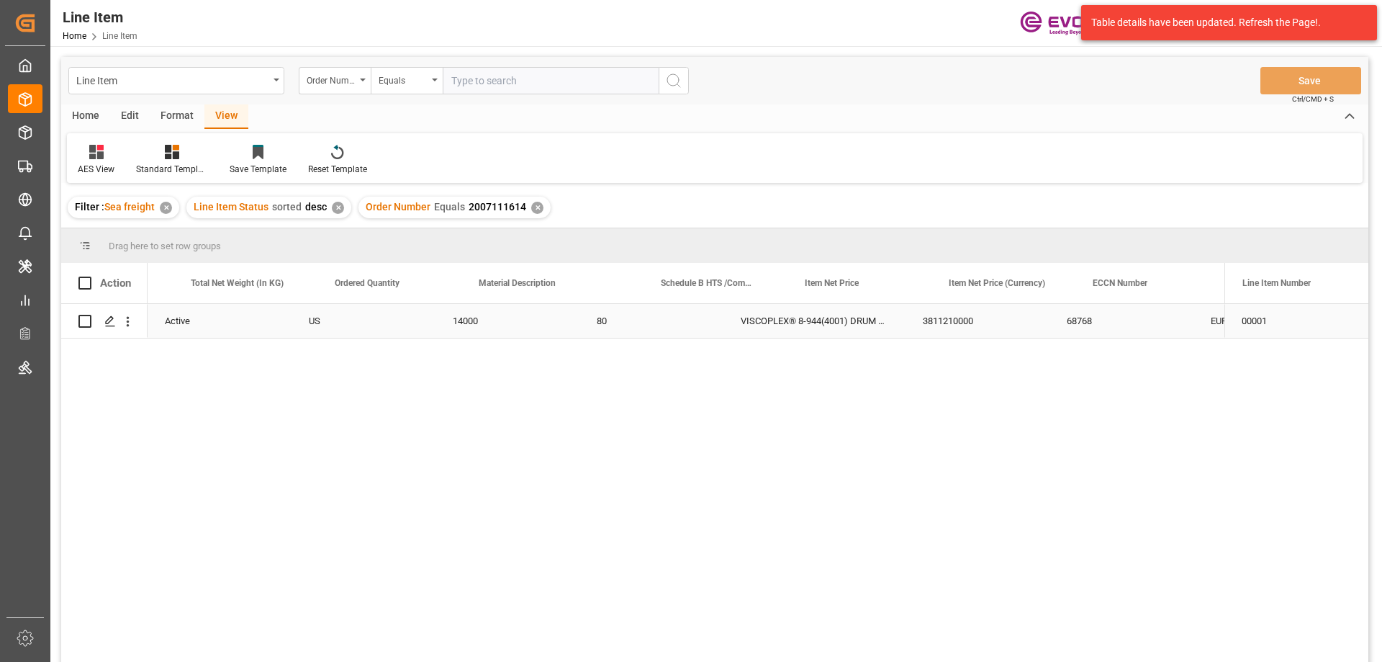
scroll to position [0, 550]
click at [176, 320] on div "14000" at bounding box center [245, 321] width 144 height 34
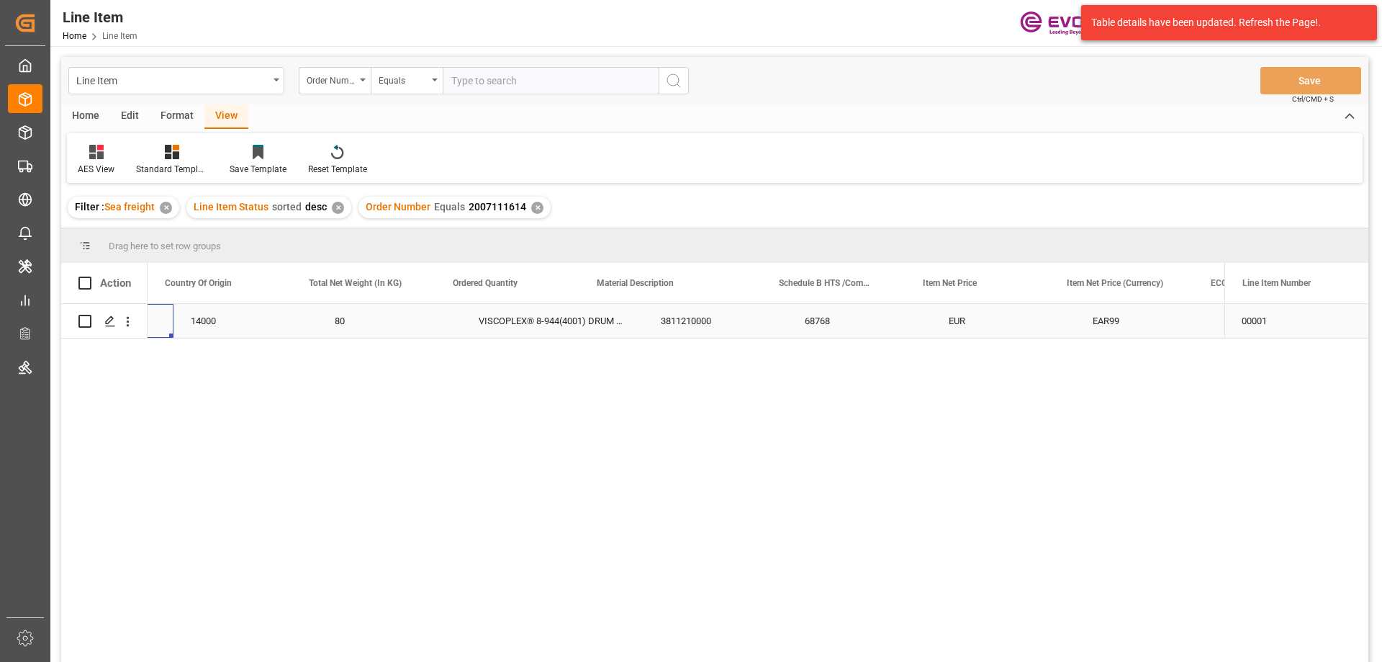
scroll to position [0, 432]
click at [125, 312] on button "open menu" at bounding box center [127, 320] width 15 height 27
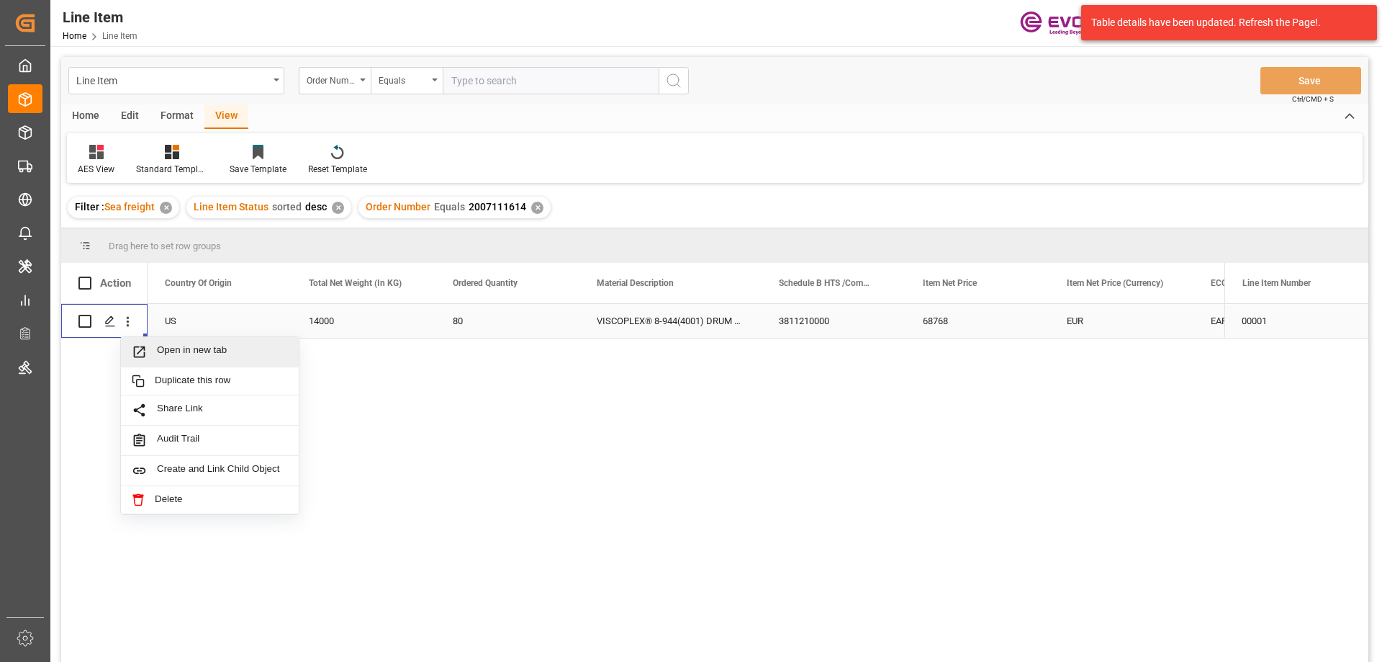
click at [169, 352] on span "Open in new tab" at bounding box center [222, 351] width 131 height 15
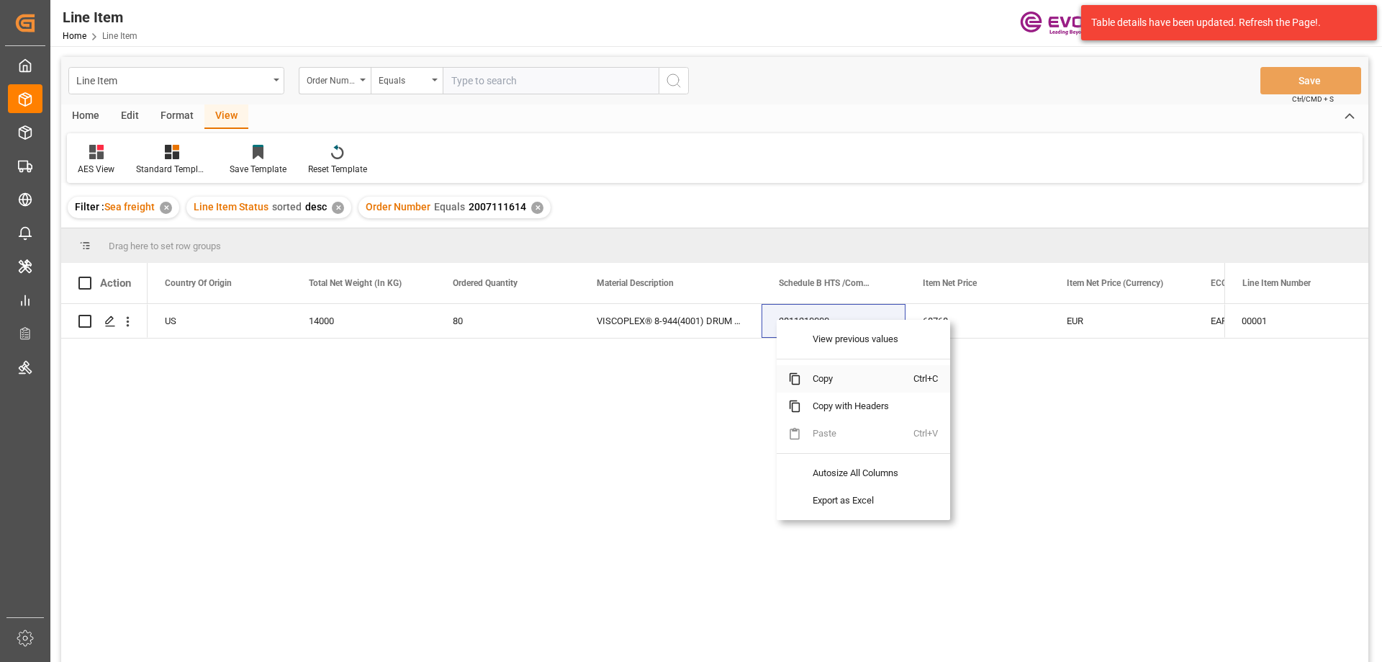
click at [836, 382] on span "Copy" at bounding box center [857, 378] width 112 height 27
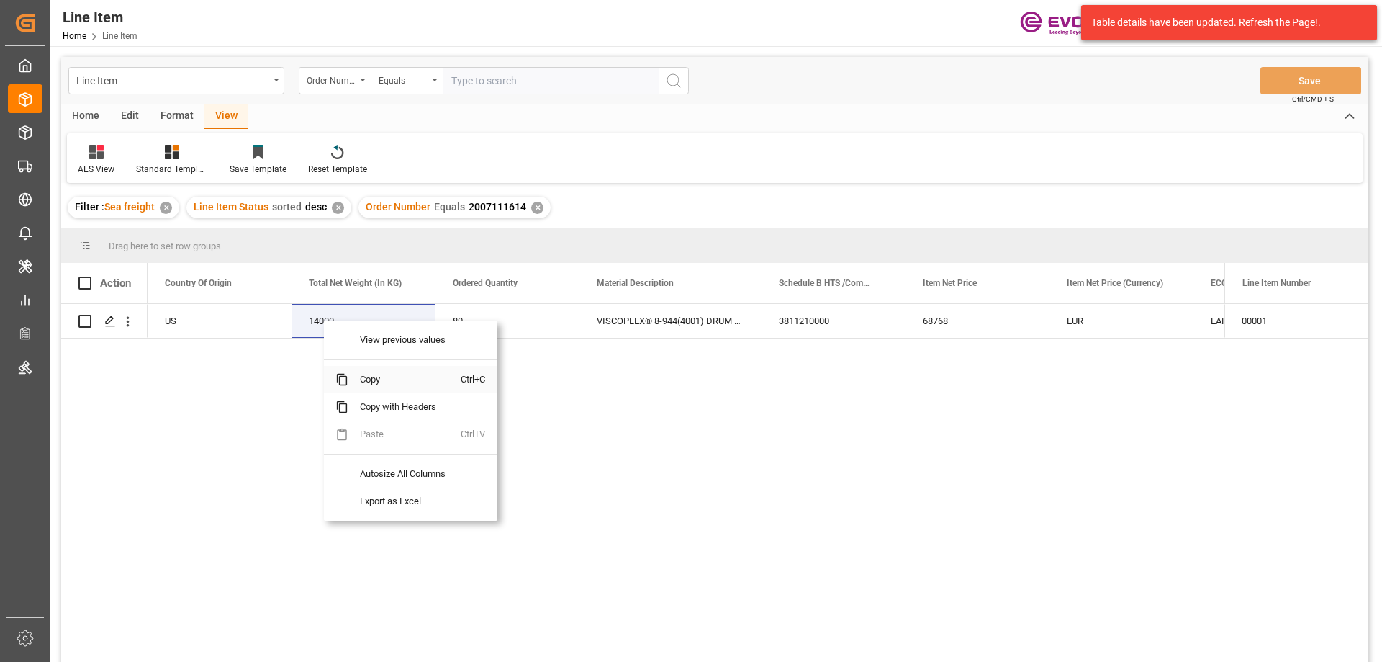
click at [363, 373] on span "Copy" at bounding box center [404, 379] width 112 height 27
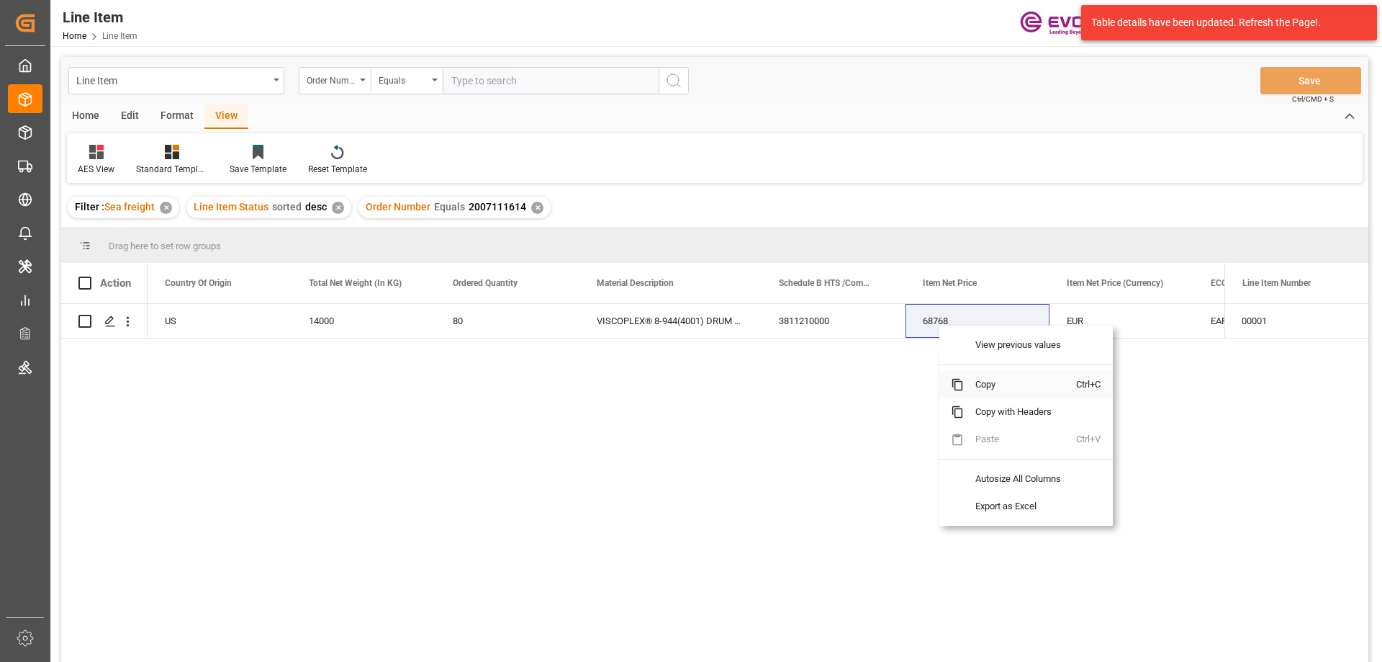
click at [993, 381] on span "Copy" at bounding box center [1020, 384] width 112 height 27
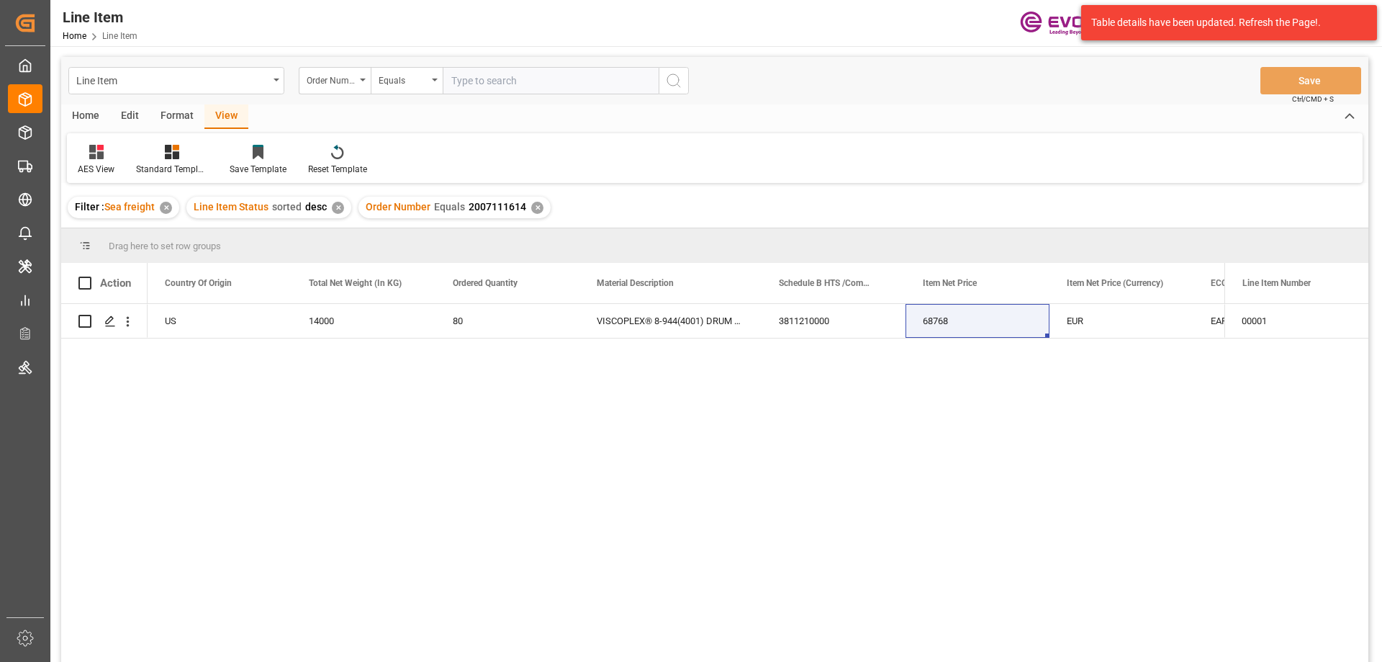
click at [495, 77] on input "text" at bounding box center [551, 80] width 216 height 27
paste input "0046437922"
type input "0046437922"
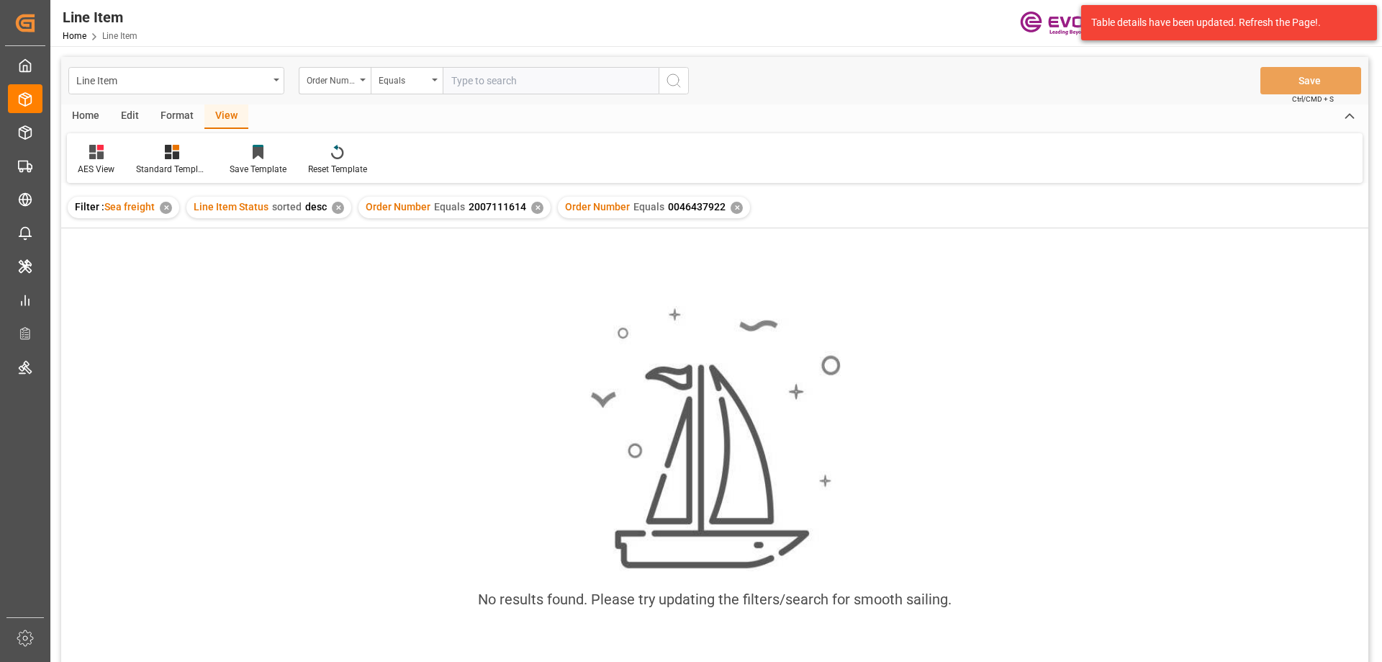
click at [539, 209] on div "Order Number Equals 2007111614 ✕" at bounding box center [455, 208] width 192 height 22
click at [533, 207] on div "✕" at bounding box center [537, 208] width 12 height 12
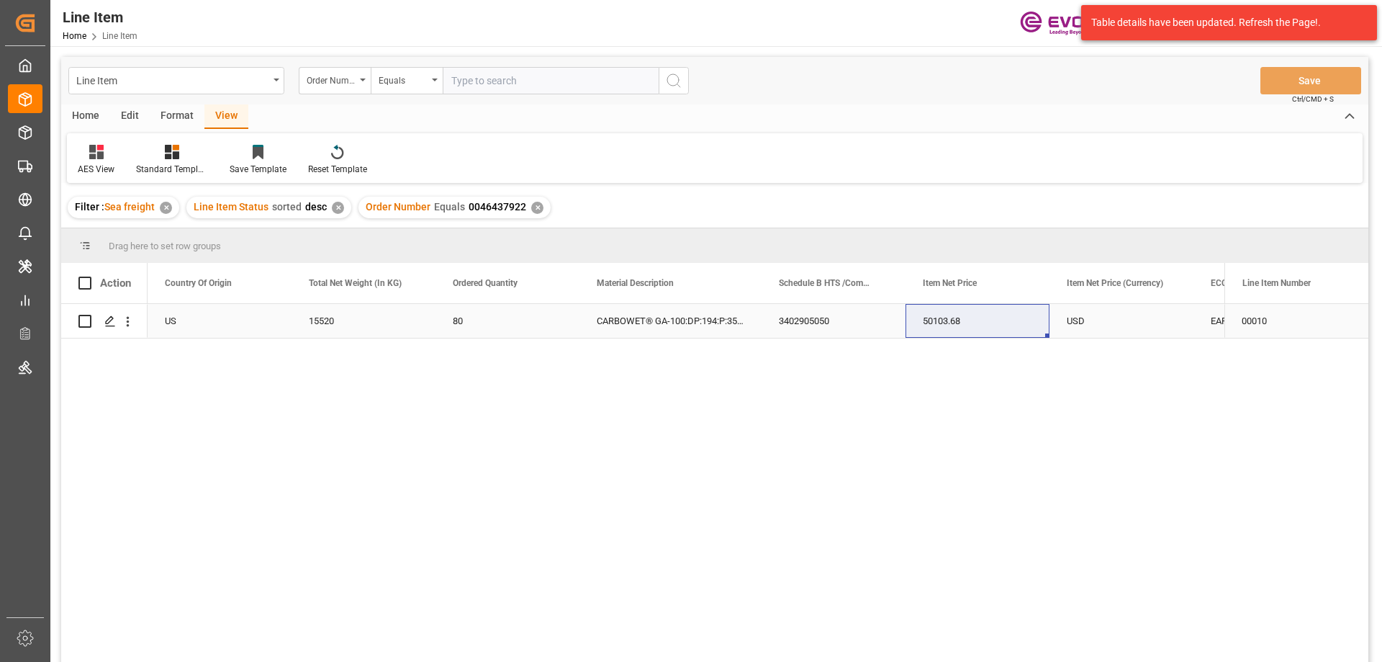
click at [228, 315] on div "US" at bounding box center [220, 321] width 144 height 34
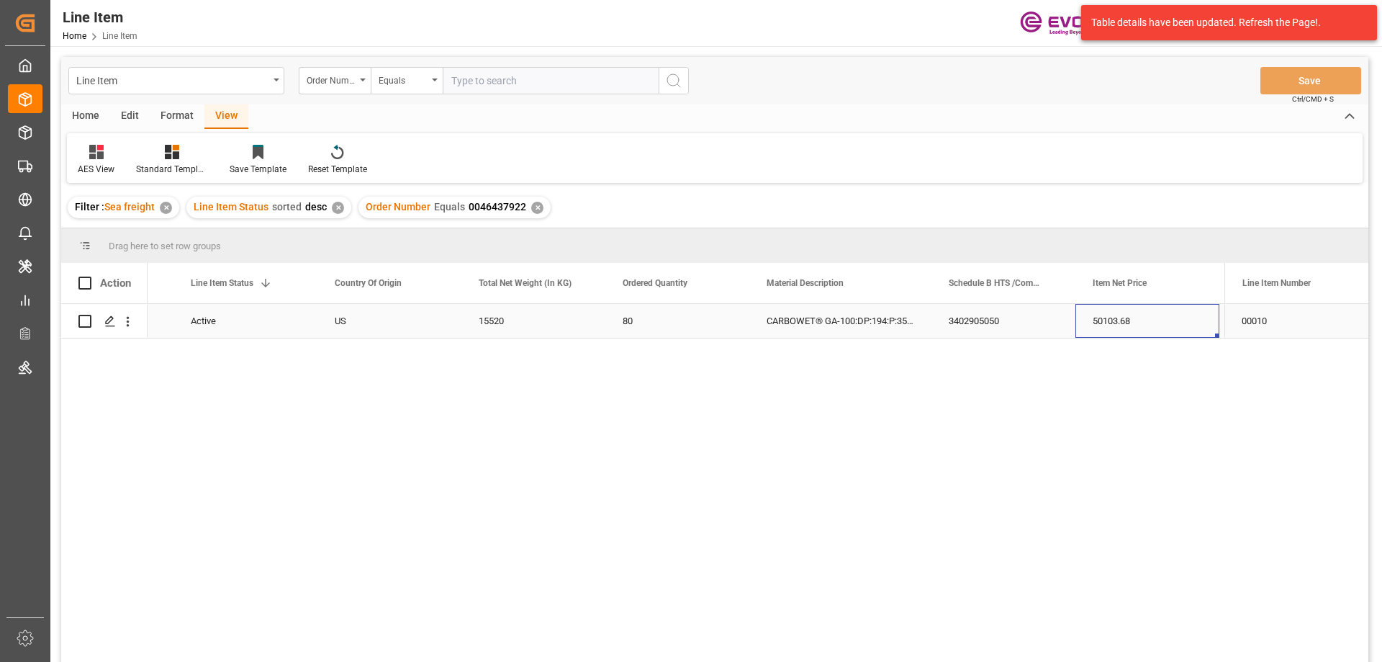
scroll to position [0, 406]
click at [127, 317] on icon "open menu" at bounding box center [127, 321] width 15 height 15
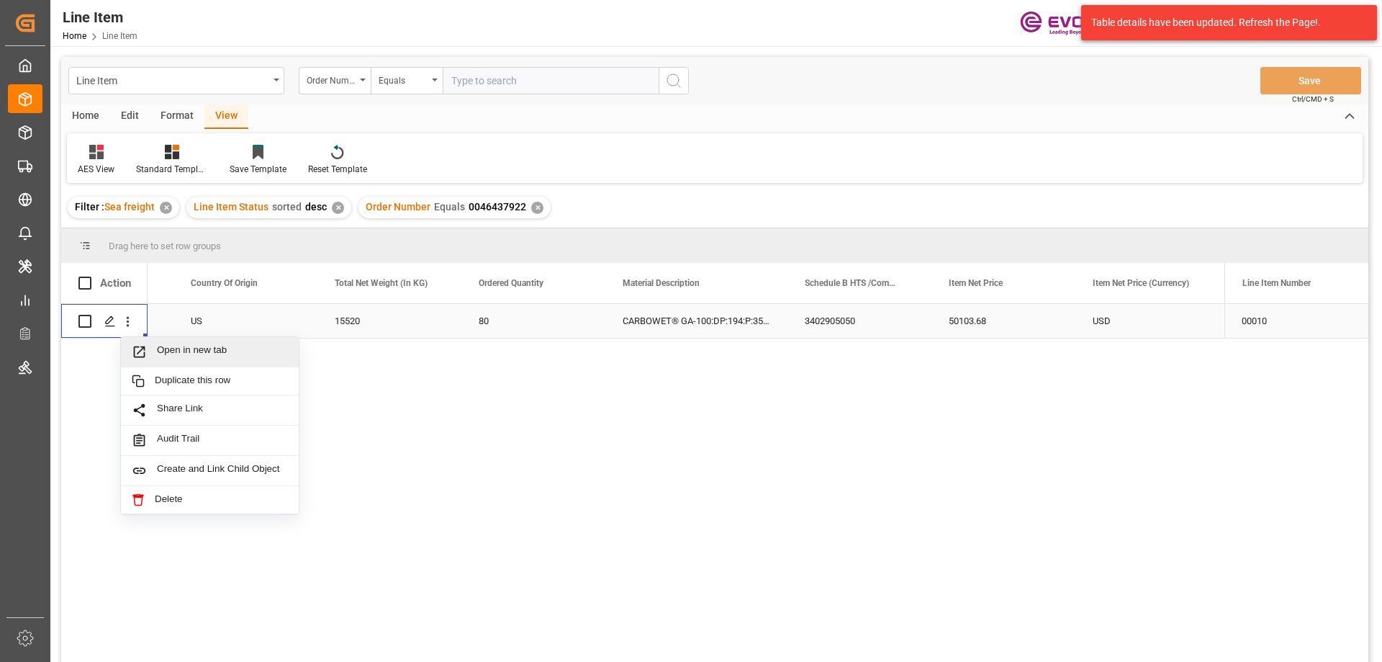
click at [189, 350] on span "Open in new tab" at bounding box center [222, 351] width 131 height 15
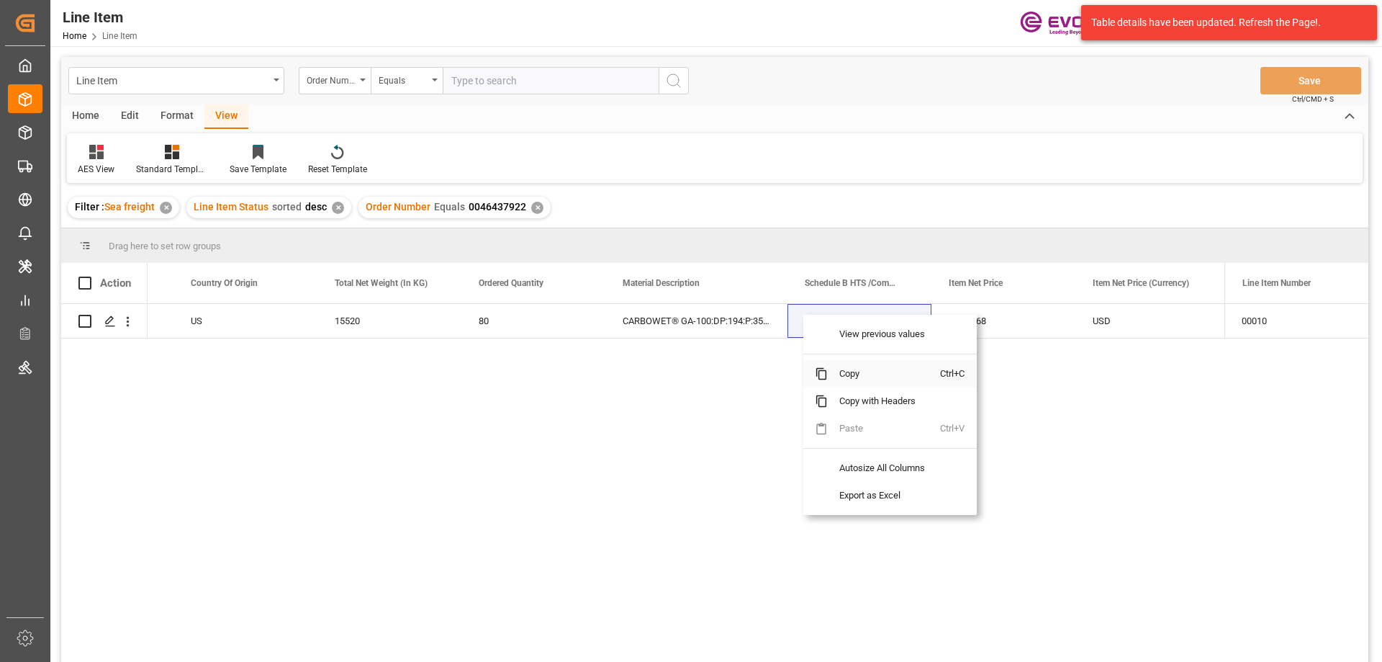
click at [862, 367] on span "Copy" at bounding box center [884, 373] width 112 height 27
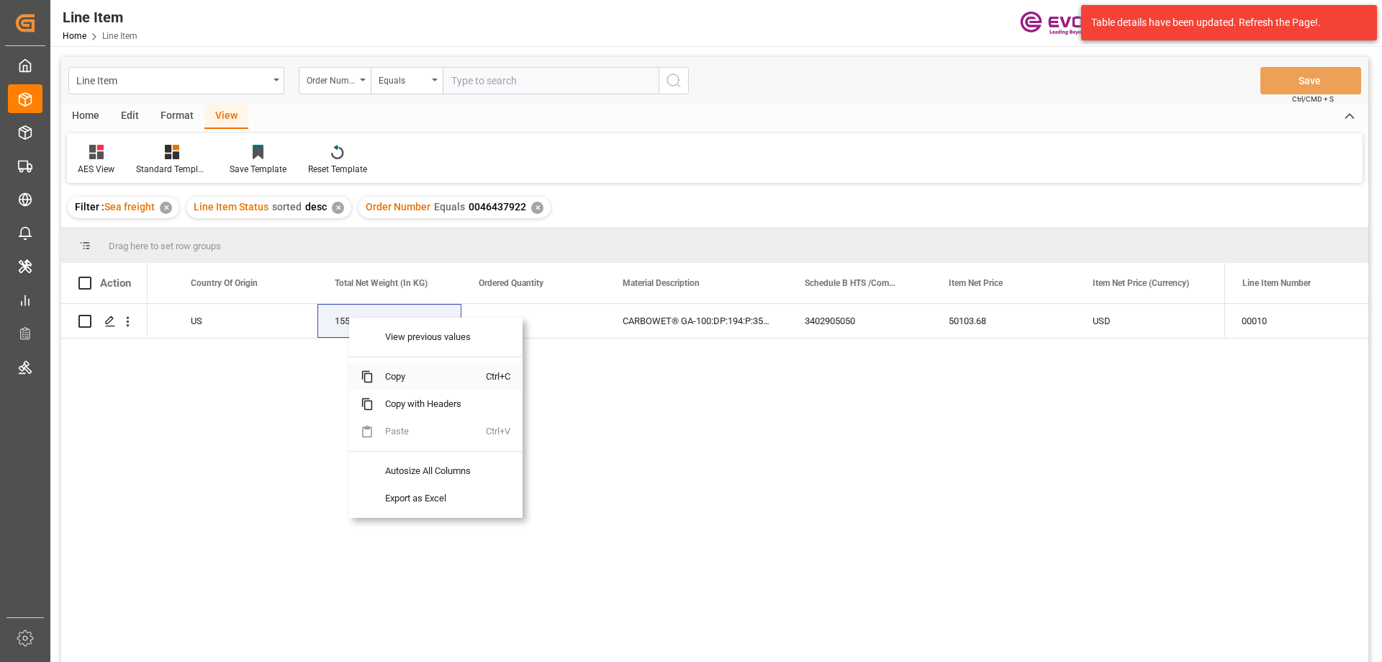
click at [397, 371] on span "Copy" at bounding box center [430, 376] width 112 height 27
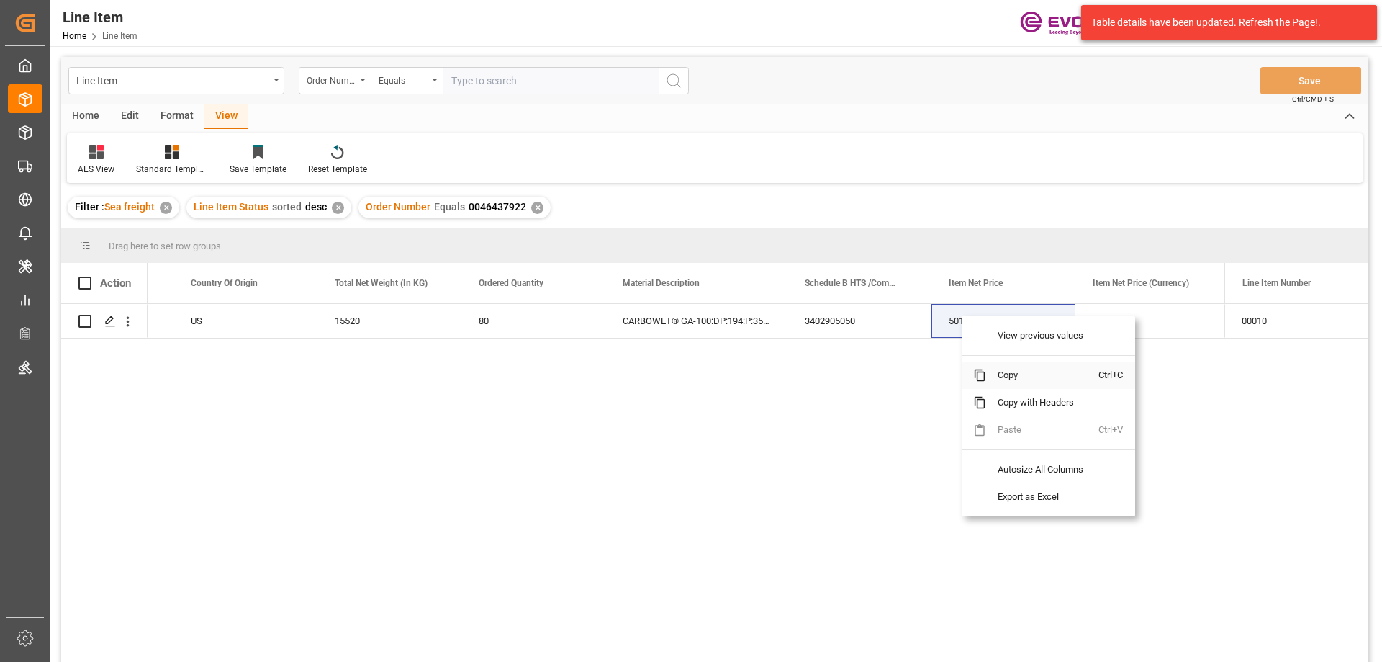
click at [1002, 373] on span "Copy" at bounding box center [1042, 374] width 112 height 27
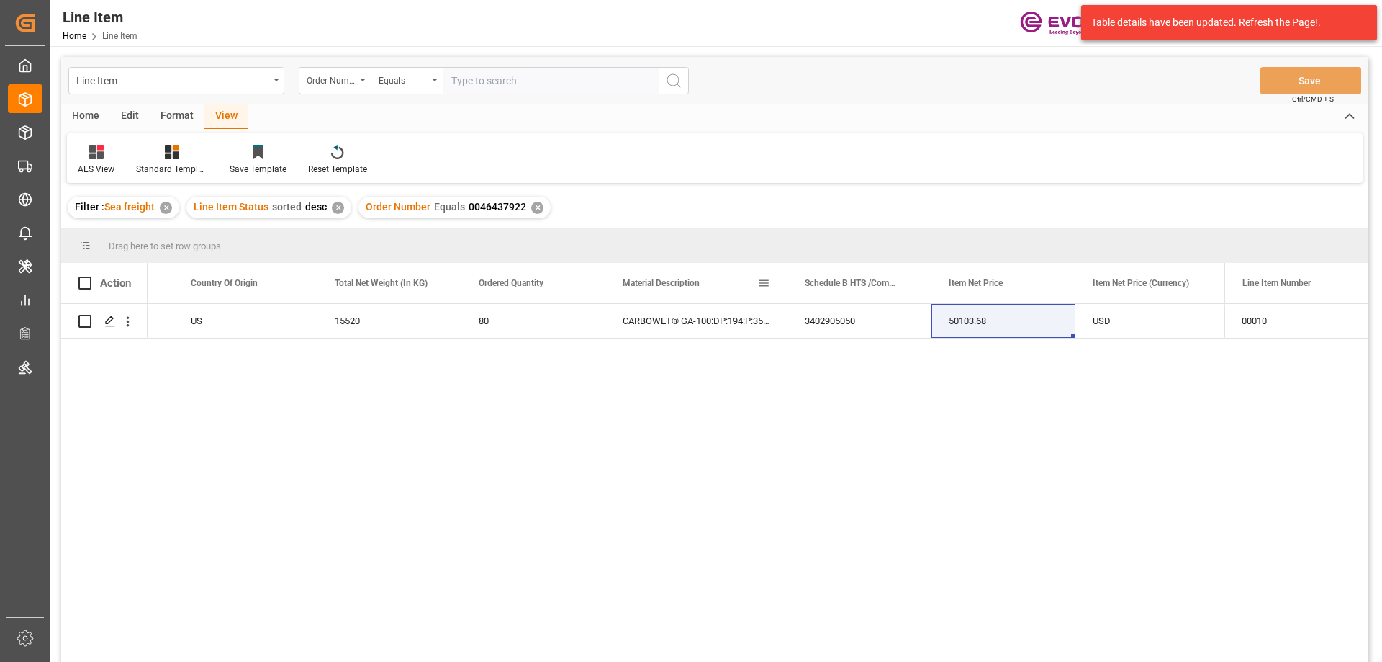
click at [784, 279] on div "Material Description" at bounding box center [696, 283] width 182 height 40
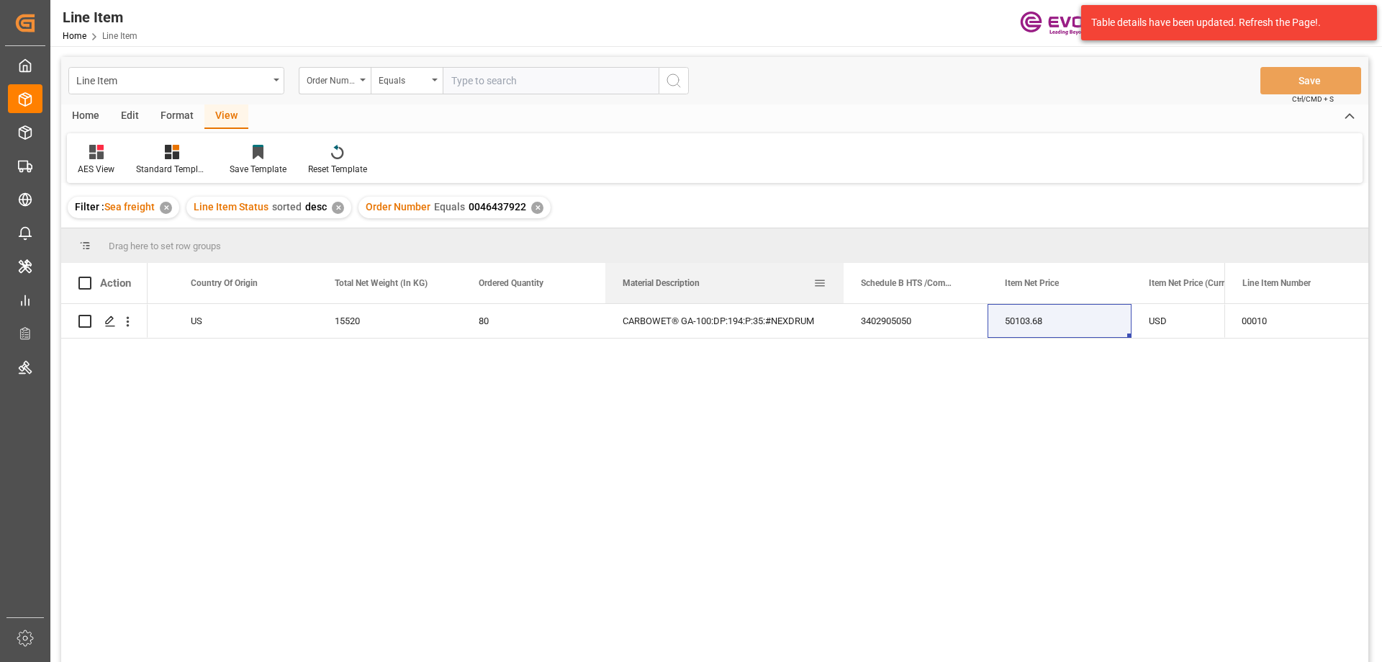
drag, startPoint x: 787, startPoint y: 277, endPoint x: 833, endPoint y: 300, distance: 51.5
click at [842, 294] on div at bounding box center [844, 283] width 6 height 40
click at [554, 78] on input "text" at bounding box center [551, 80] width 216 height 27
paste input "46465179"
type input "0046465179"
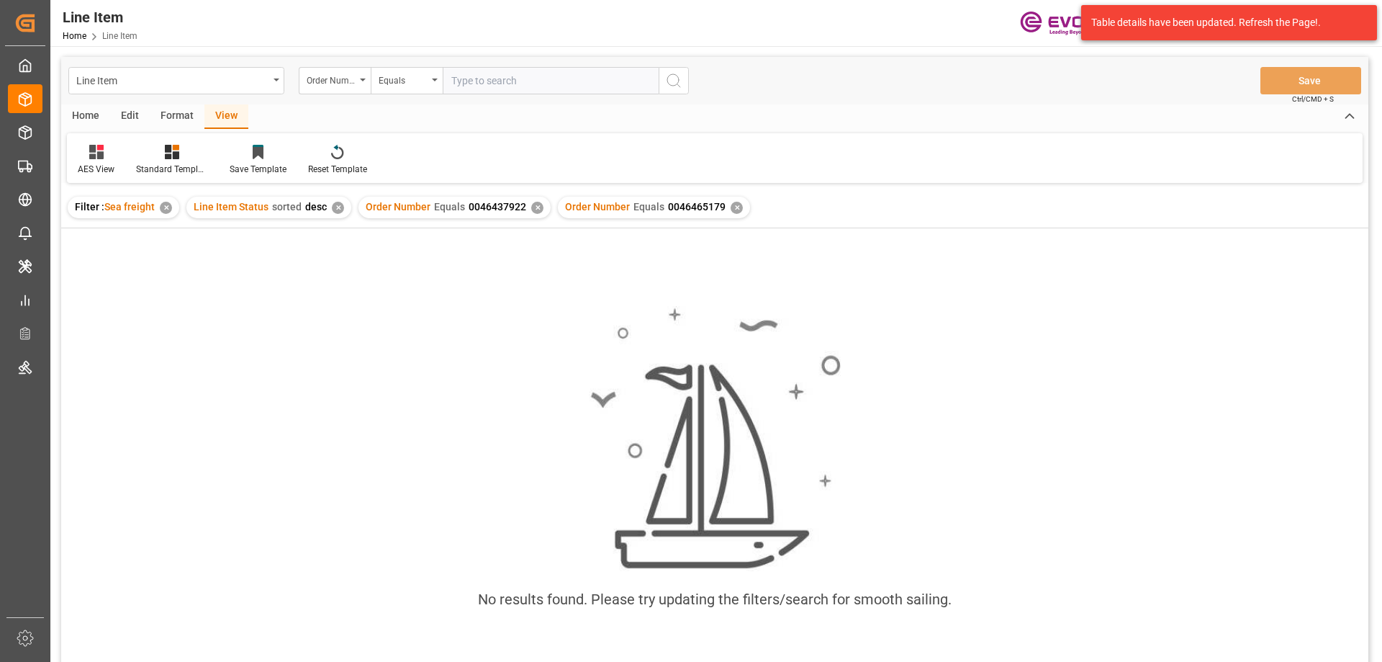
click at [525, 207] on div "Order Number Equals 0046437922 ✕" at bounding box center [455, 208] width 192 height 22
click at [531, 207] on div "✕" at bounding box center [537, 208] width 12 height 12
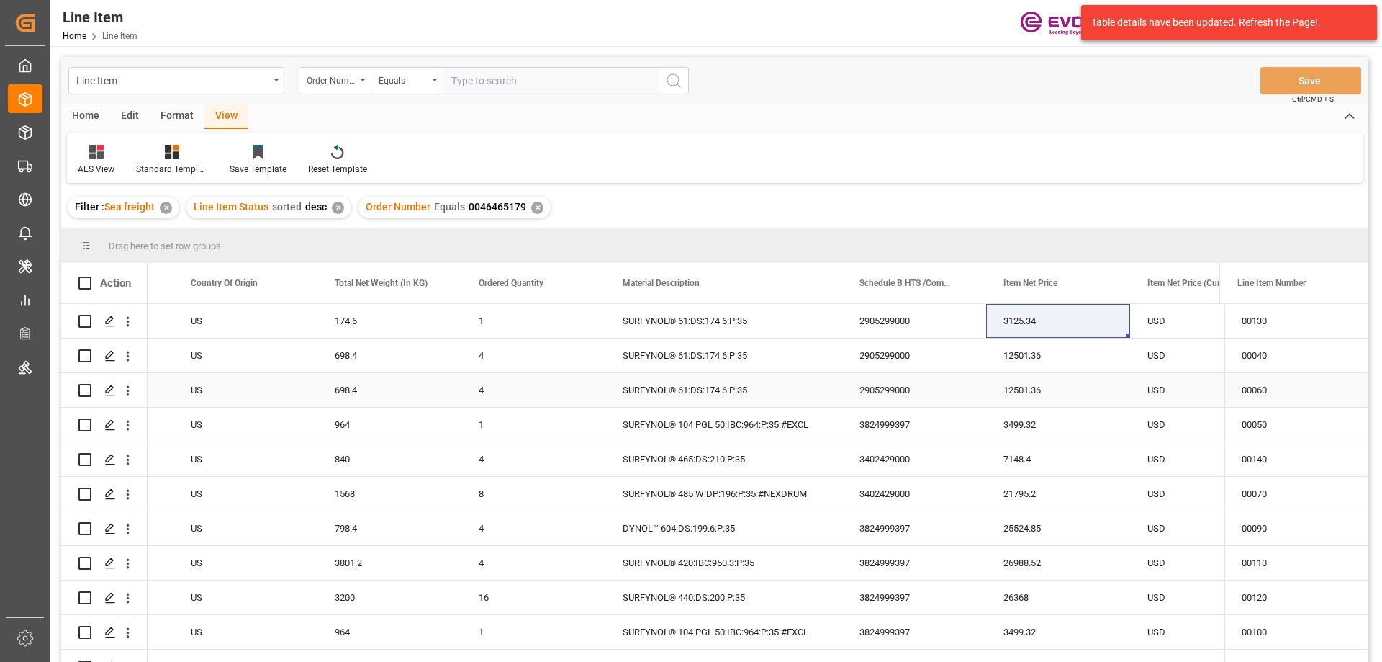
click at [274, 379] on div "US" at bounding box center [245, 390] width 144 height 34
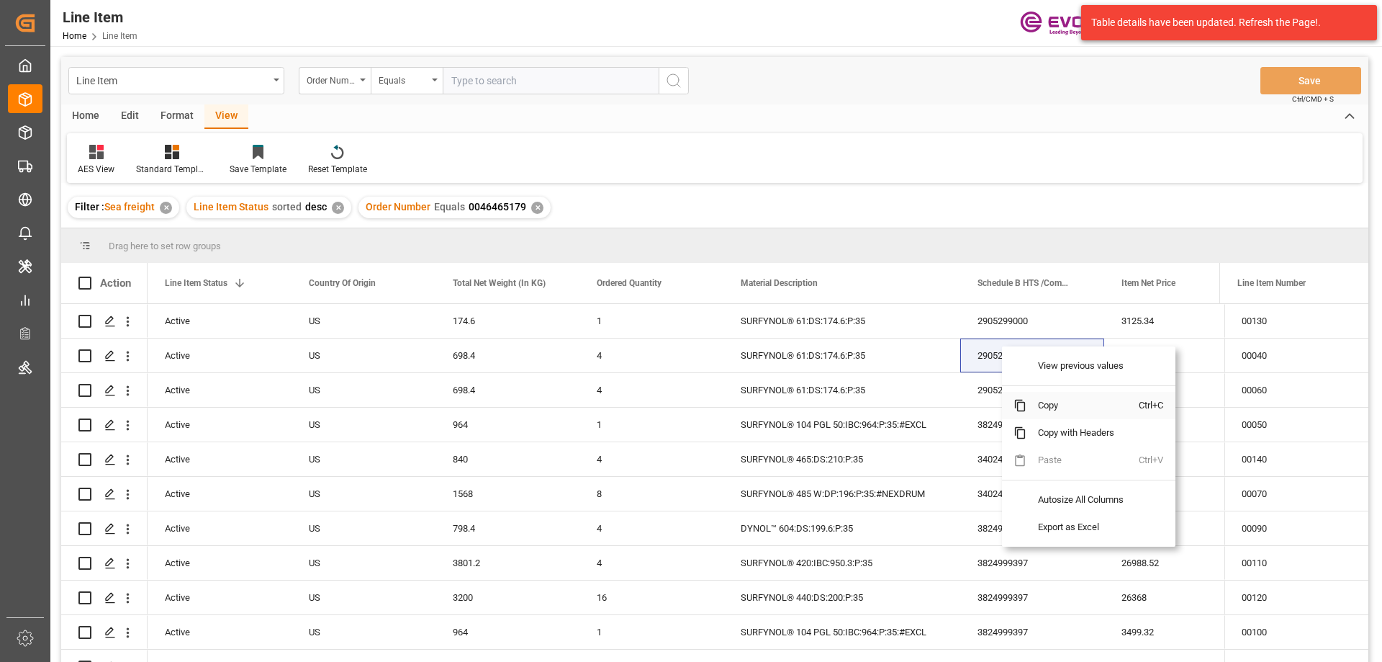
click at [1046, 403] on span "Copy" at bounding box center [1083, 405] width 112 height 27
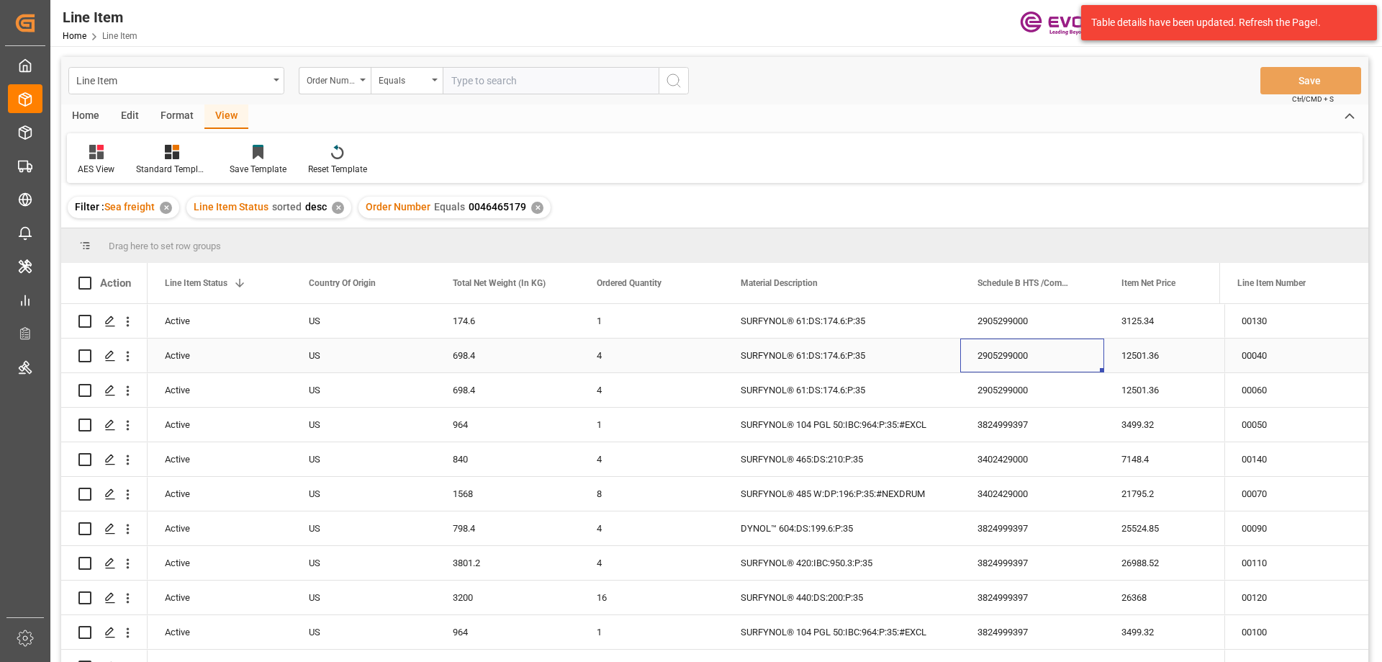
click at [1181, 355] on div "12501.36" at bounding box center [1176, 355] width 144 height 34
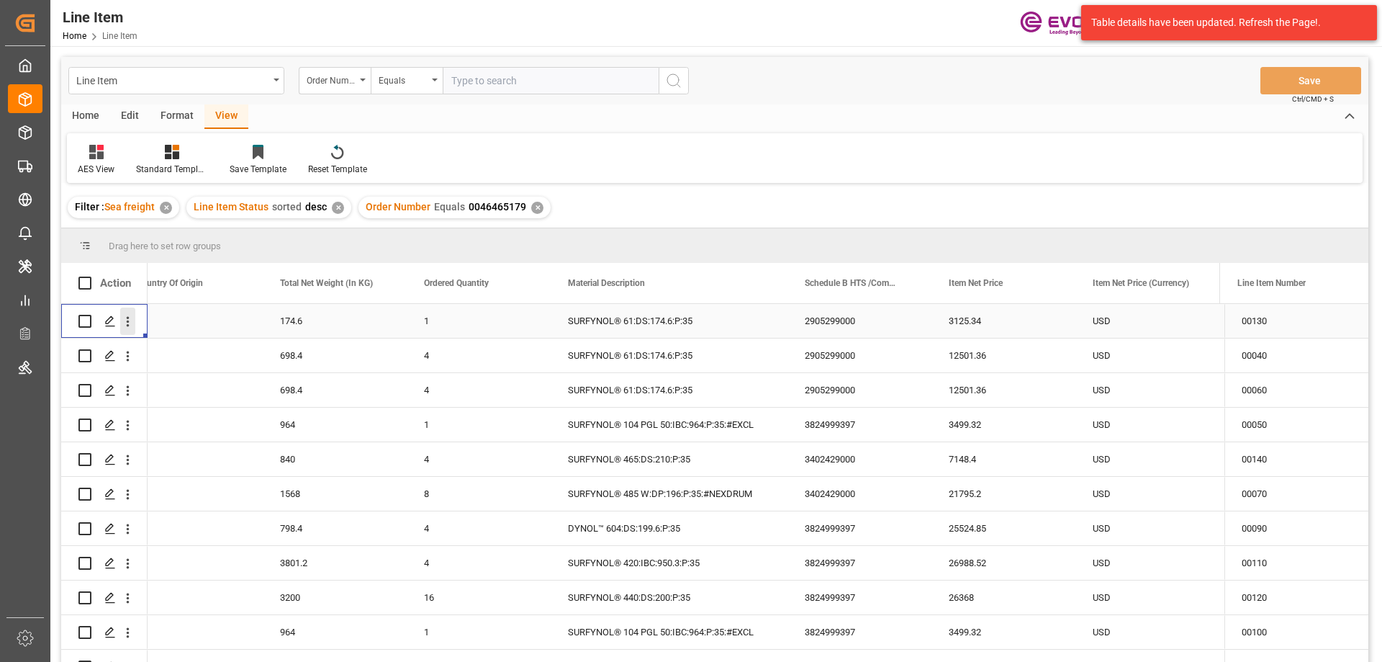
click at [127, 318] on icon "open menu" at bounding box center [128, 322] width 3 height 10
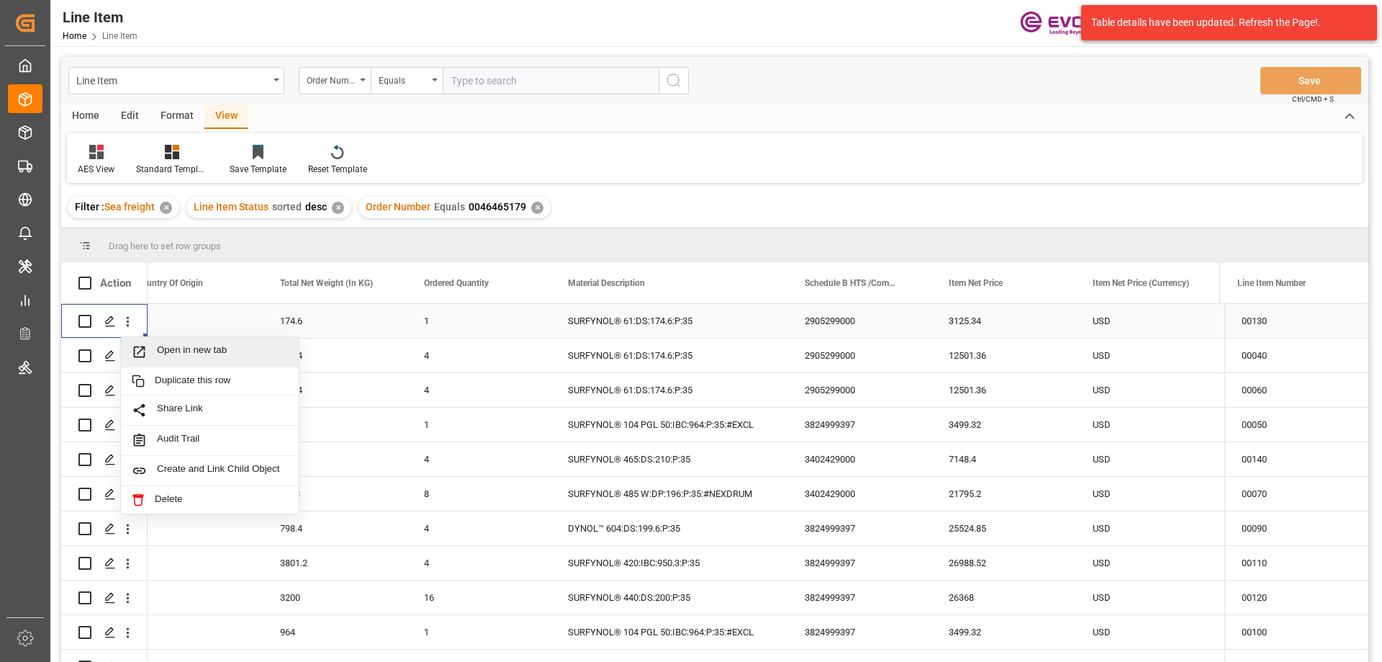
click at [183, 351] on span "Open in new tab" at bounding box center [222, 351] width 131 height 15
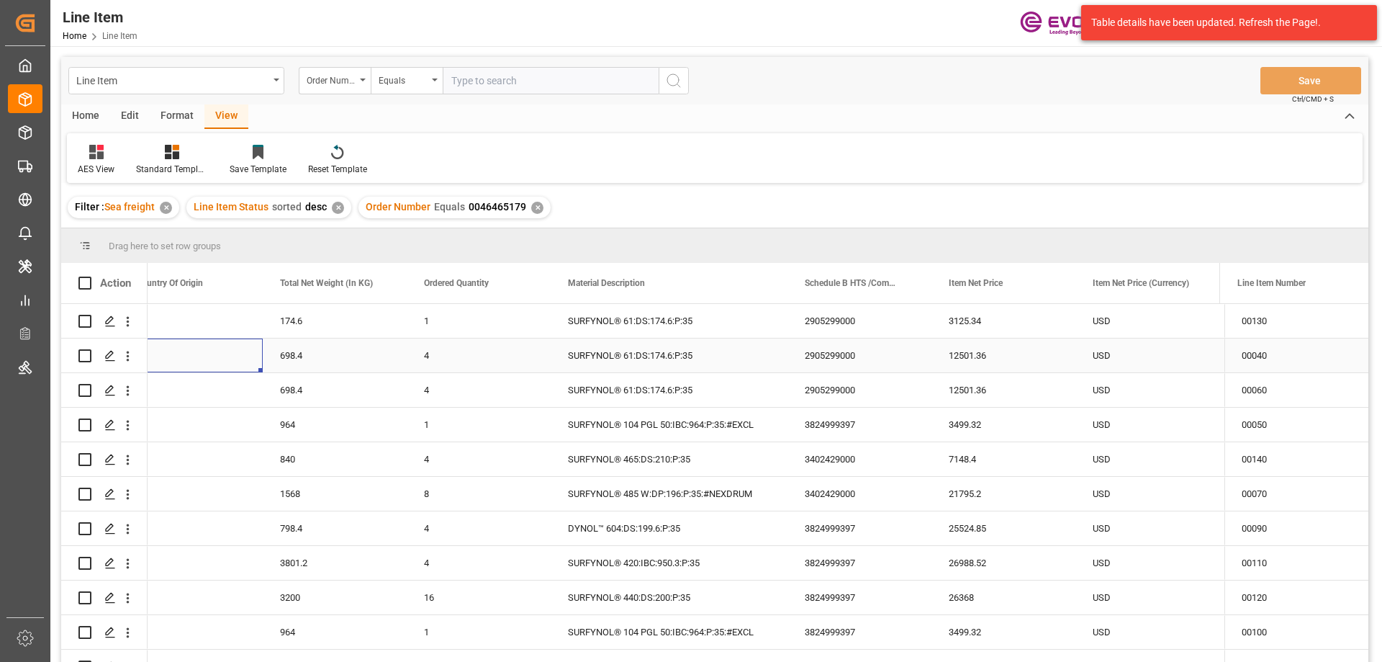
click at [217, 354] on div "US" at bounding box center [191, 355] width 144 height 34
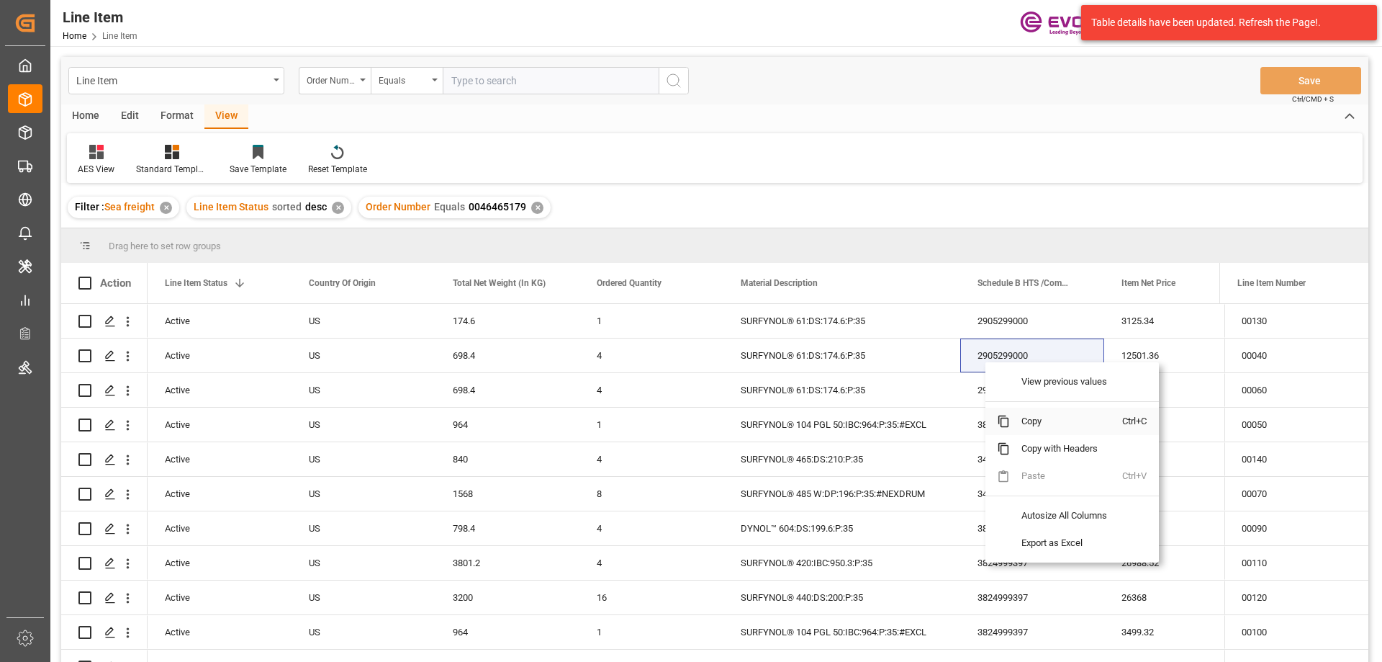
click at [1047, 417] on span "Copy" at bounding box center [1066, 420] width 112 height 27
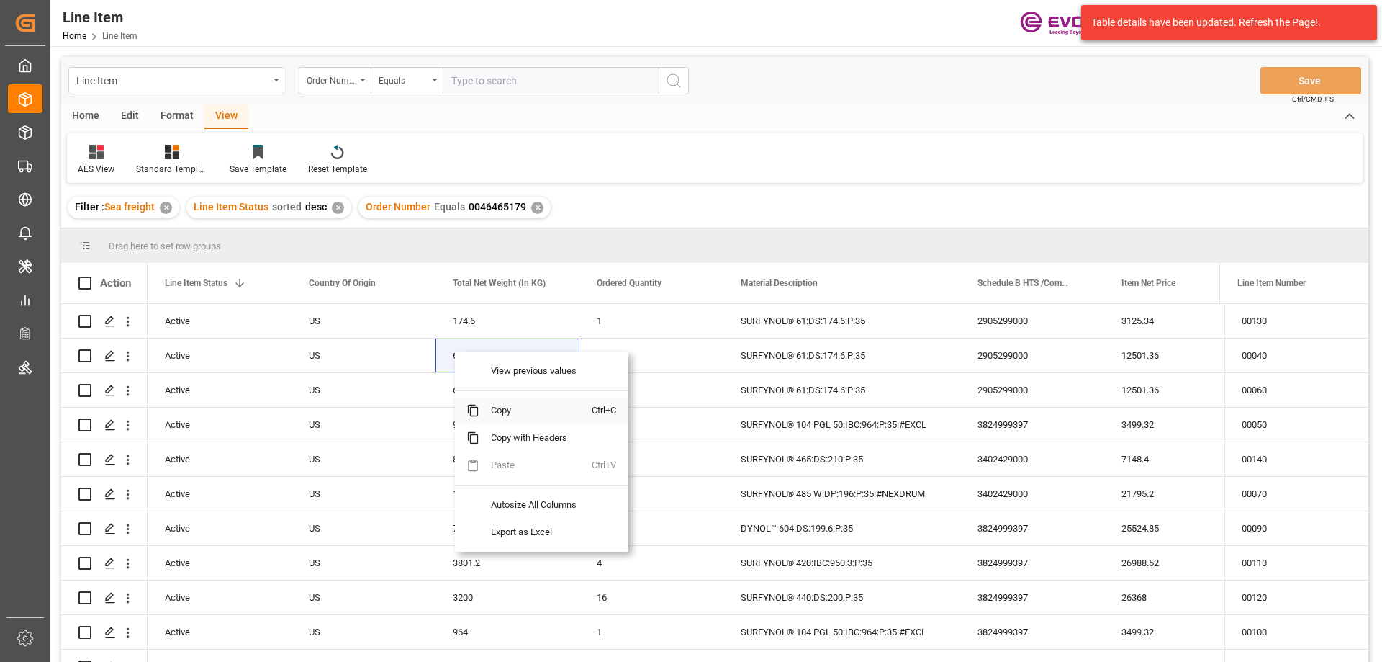
click at [506, 410] on span "Copy" at bounding box center [535, 410] width 112 height 27
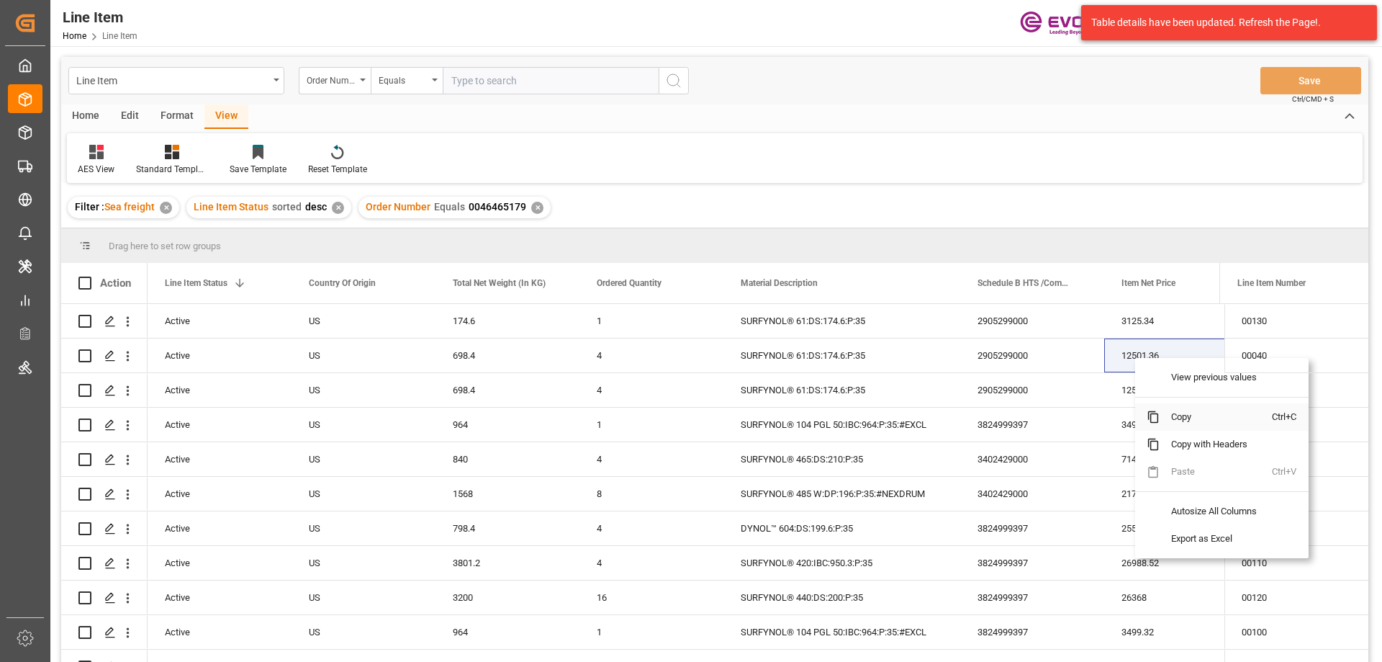
click at [1181, 410] on span "Copy" at bounding box center [1216, 416] width 112 height 27
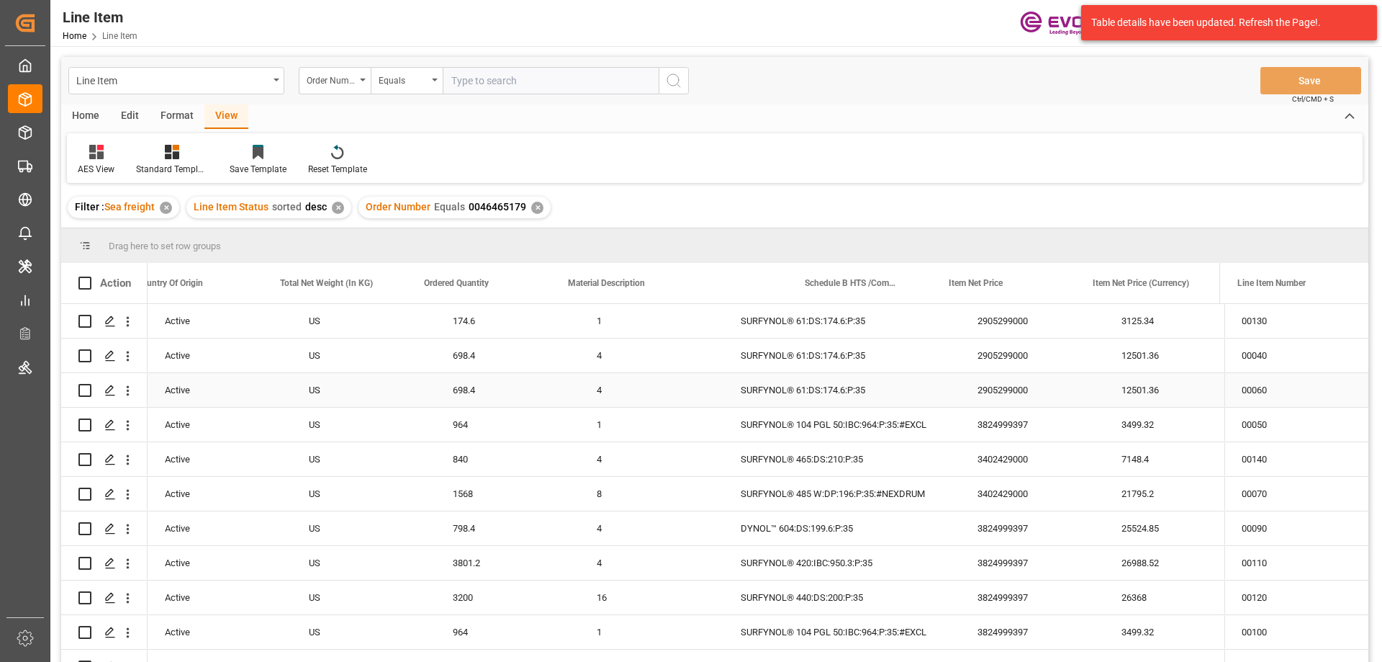
scroll to position [0, 461]
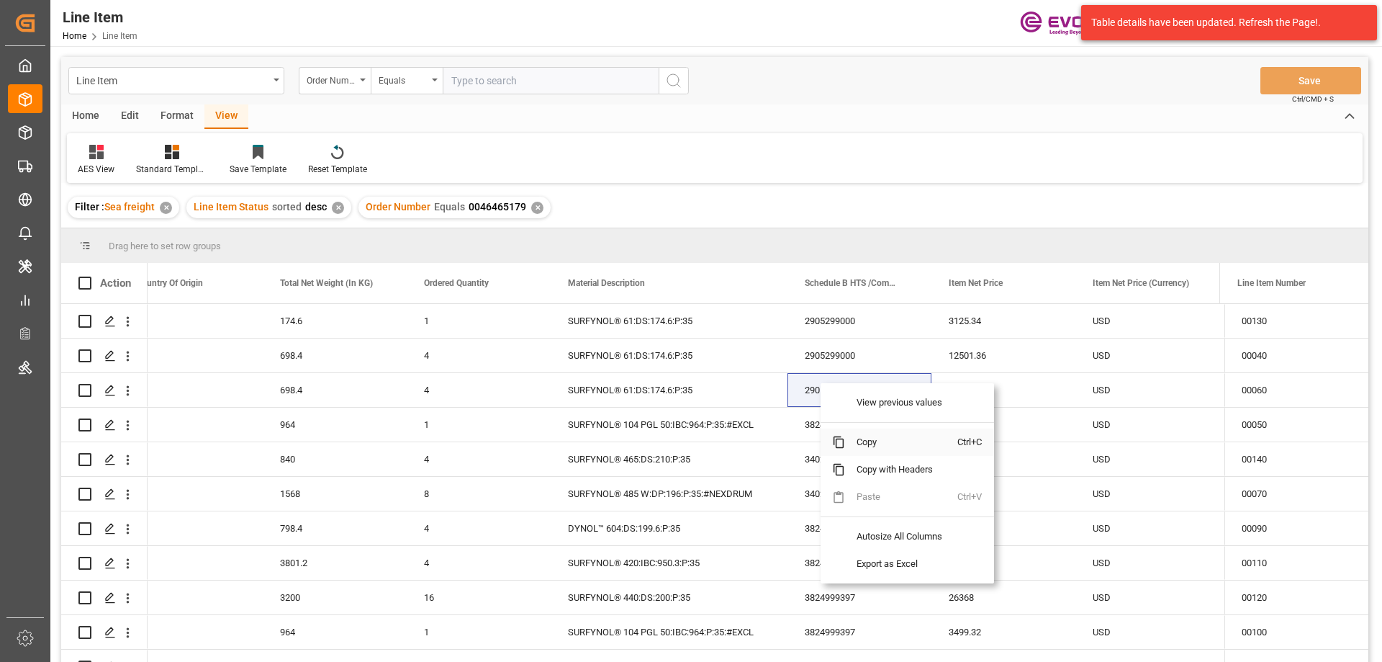
click at [859, 443] on span "Copy" at bounding box center [901, 441] width 112 height 27
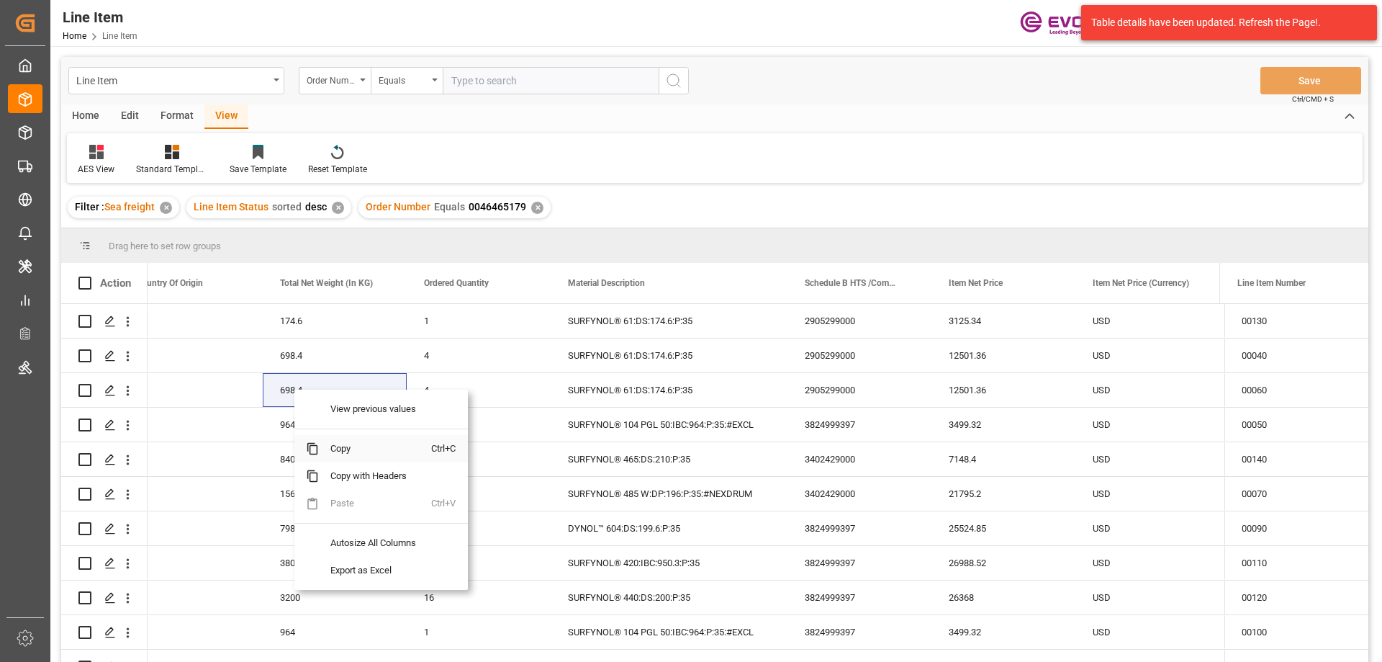
click at [347, 446] on span "Copy" at bounding box center [375, 448] width 112 height 27
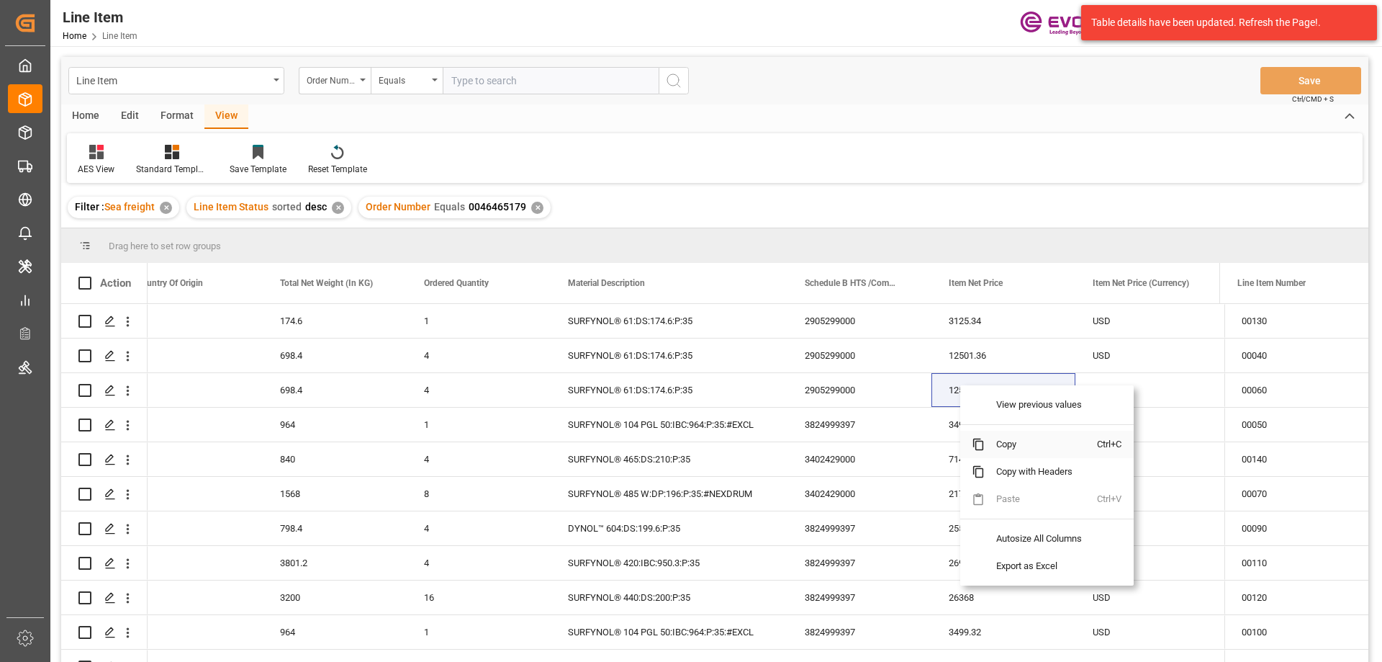
click at [1006, 435] on span "Copy" at bounding box center [1041, 443] width 112 height 27
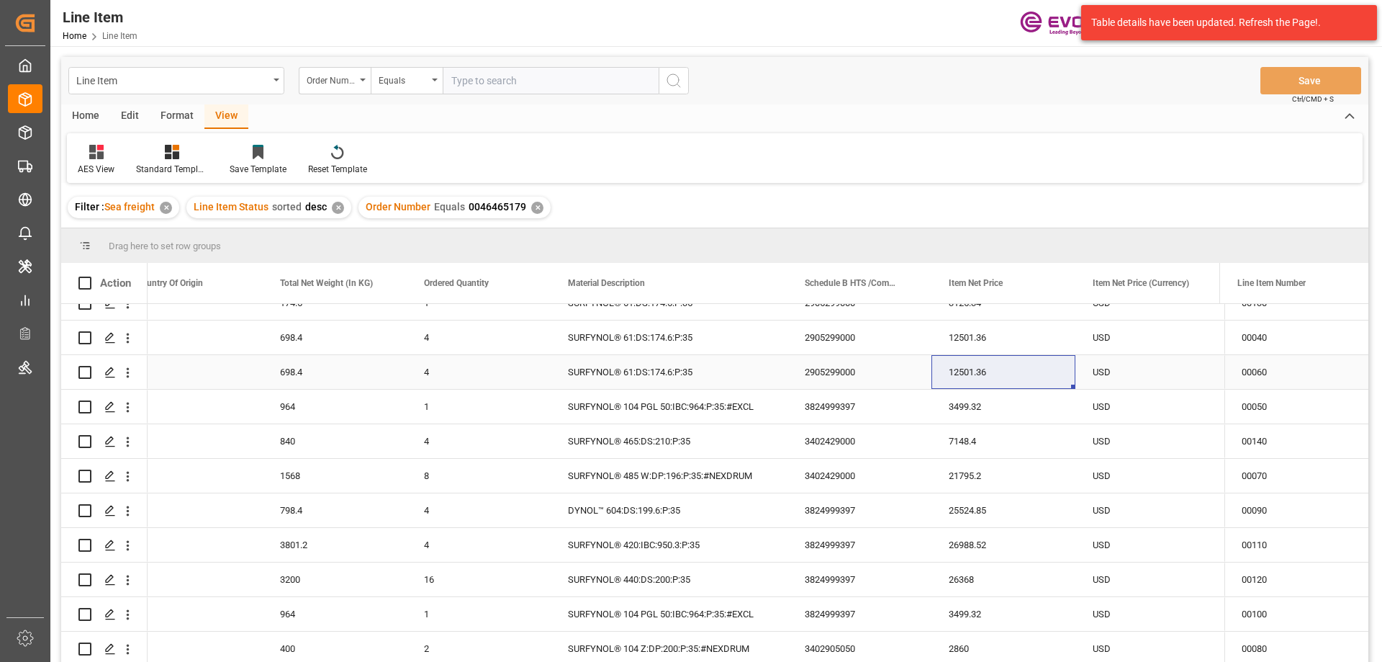
scroll to position [0, 0]
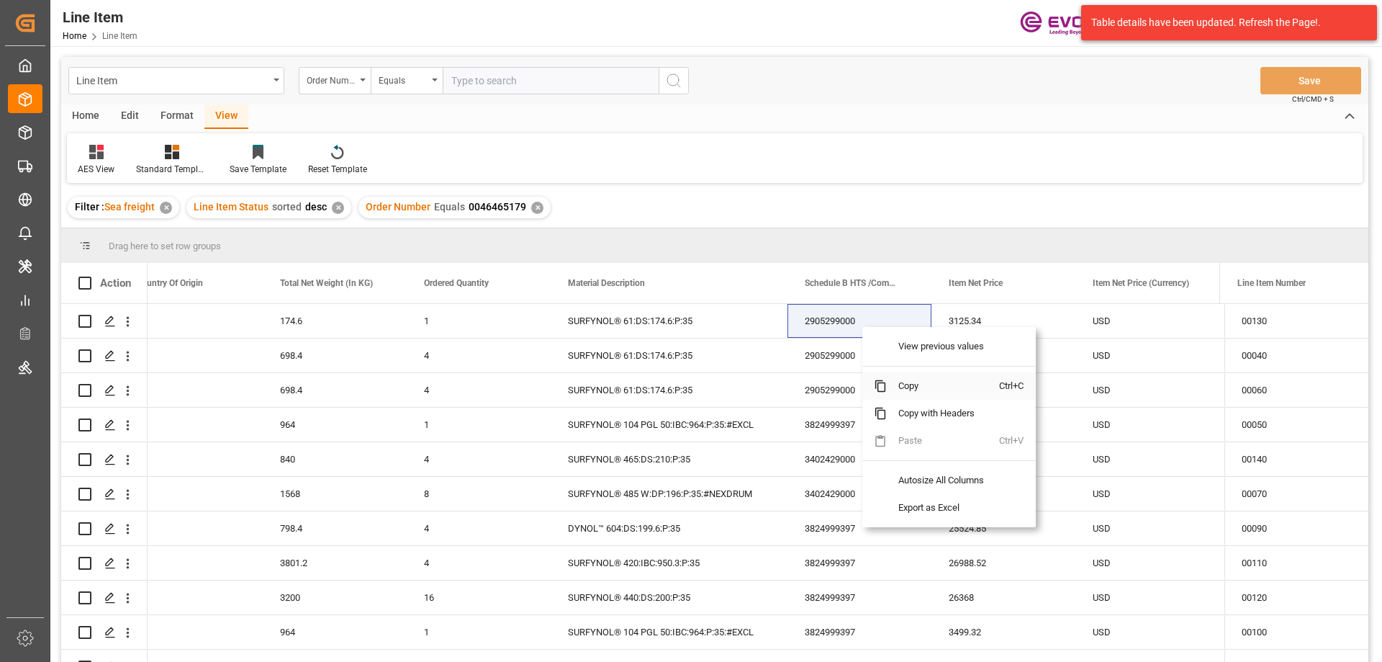
click at [915, 395] on span "Copy" at bounding box center [943, 385] width 112 height 27
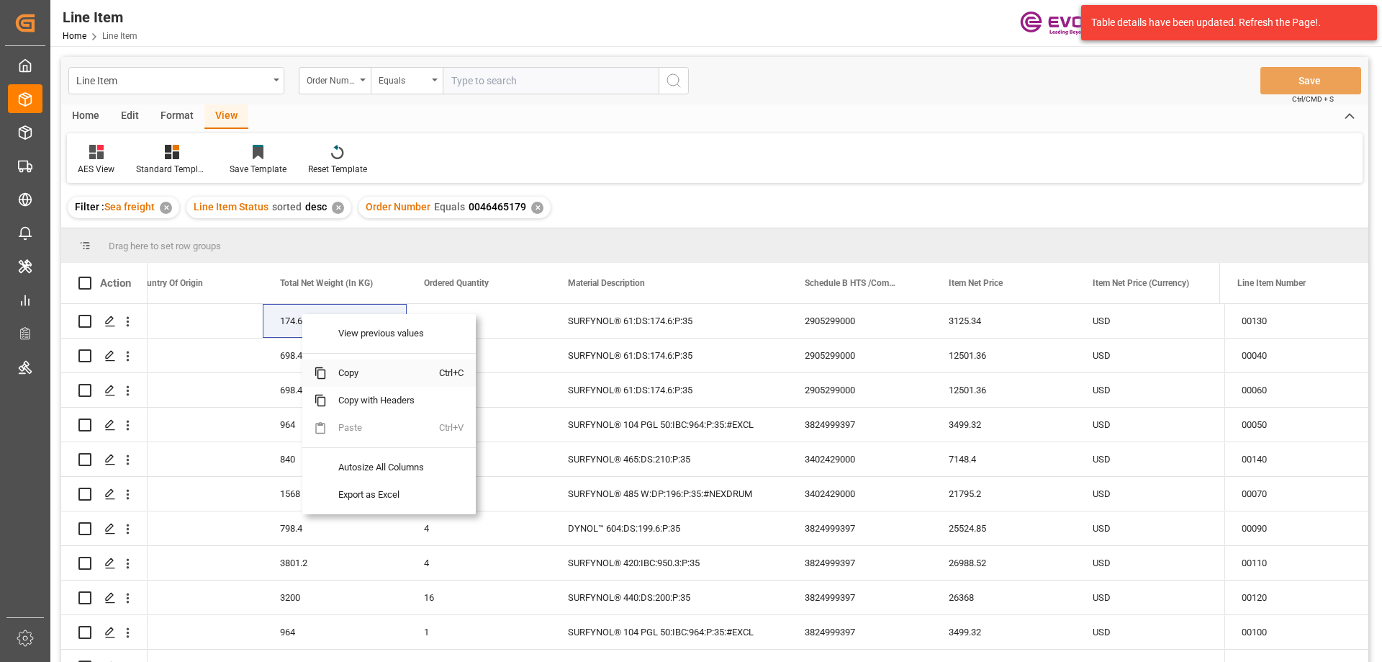
click at [347, 375] on span "Copy" at bounding box center [383, 372] width 112 height 27
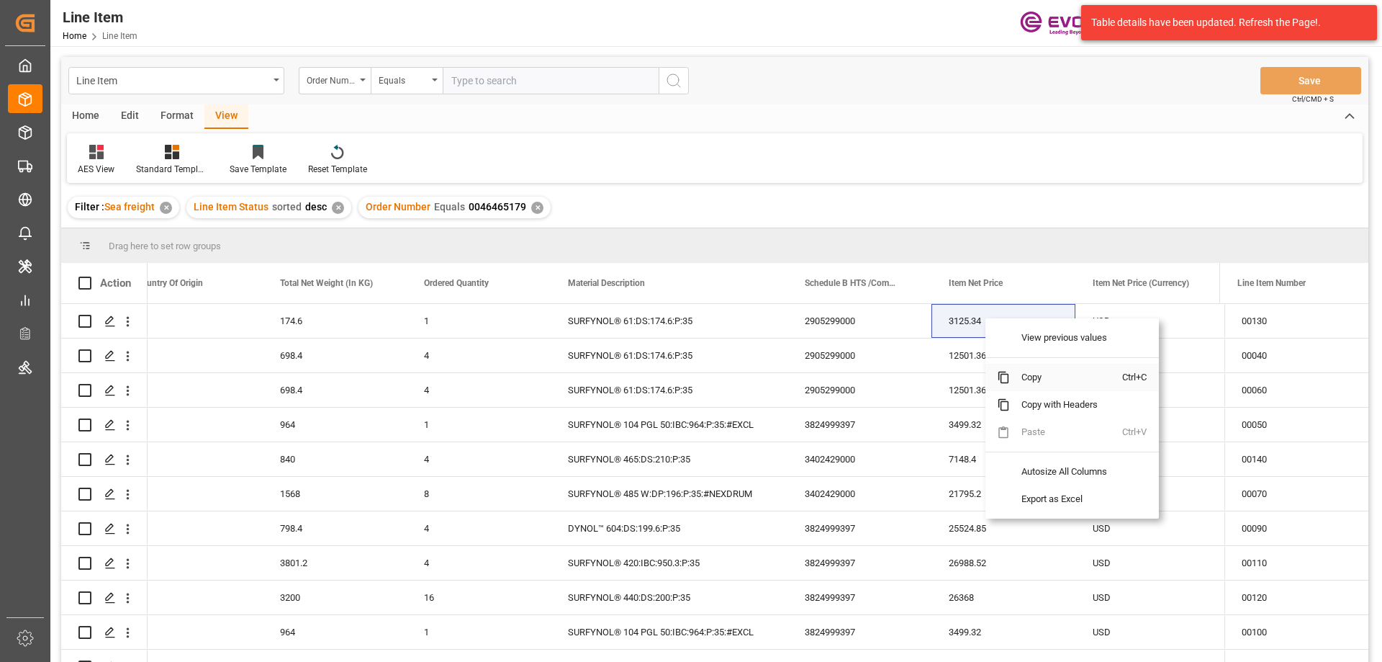
click at [1045, 378] on span "Copy" at bounding box center [1066, 377] width 112 height 27
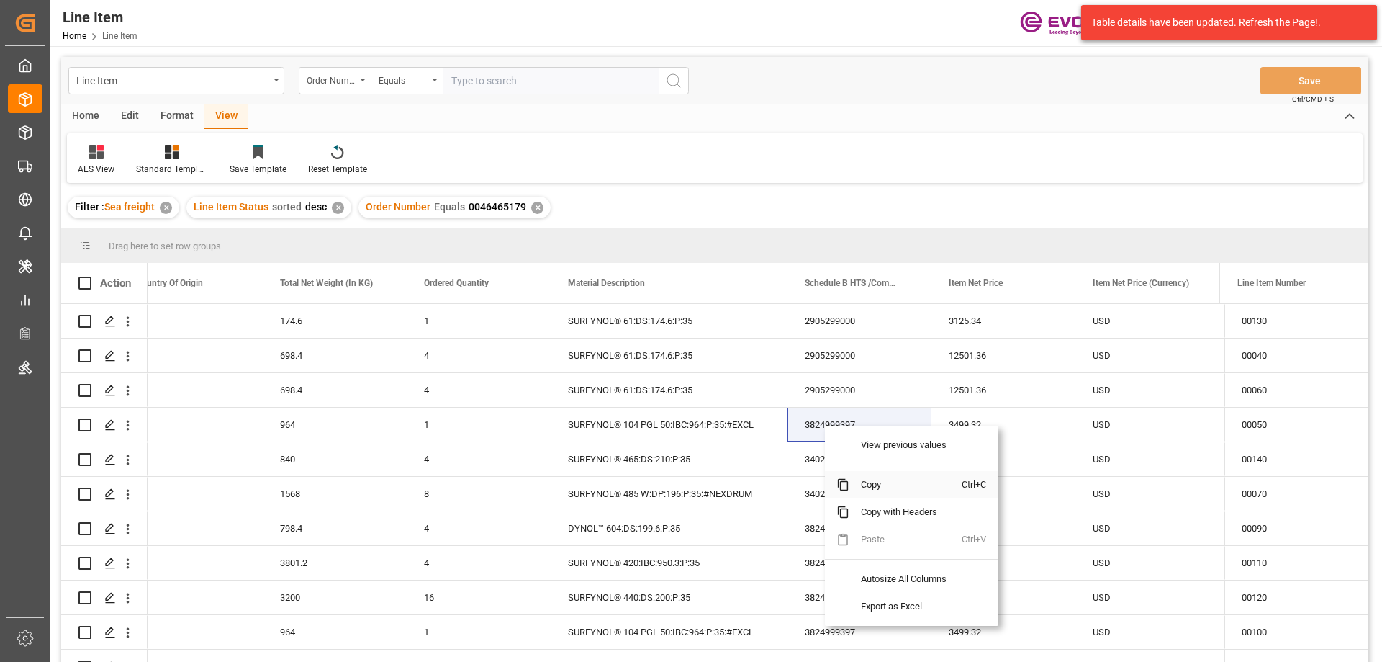
click at [872, 482] on span "Copy" at bounding box center [905, 484] width 112 height 27
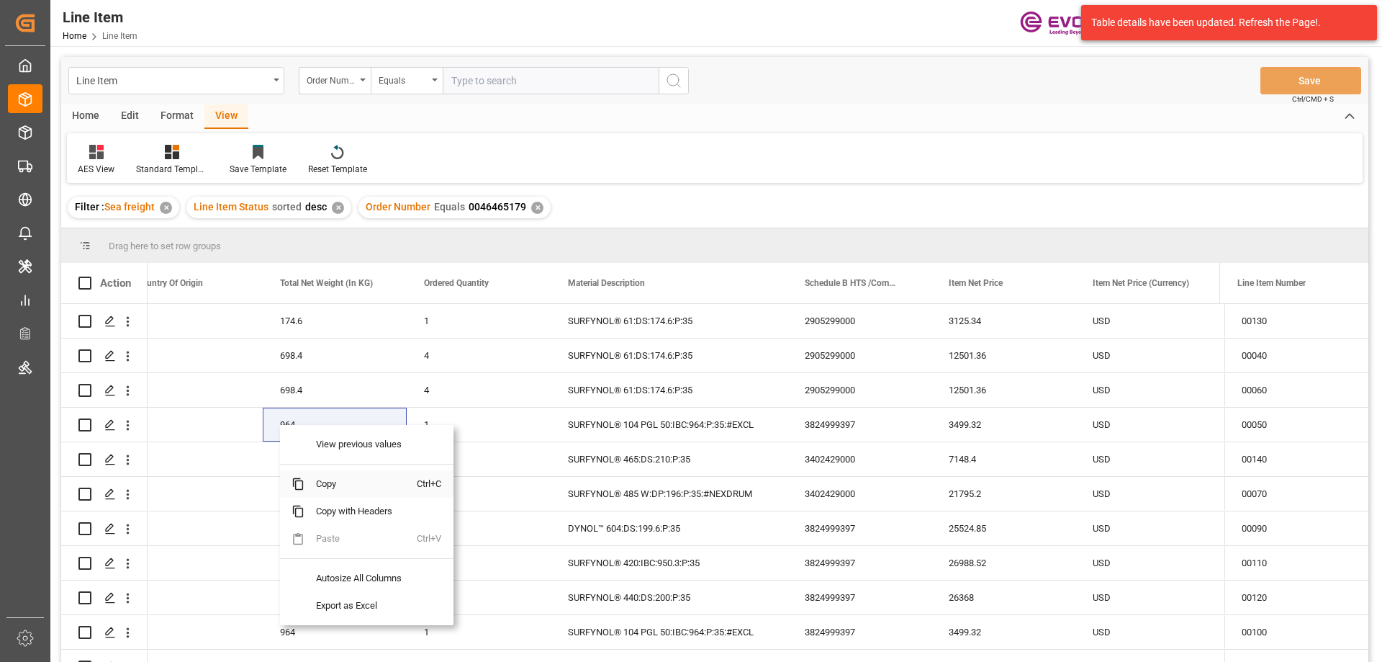
click at [332, 486] on span "Copy" at bounding box center [361, 483] width 112 height 27
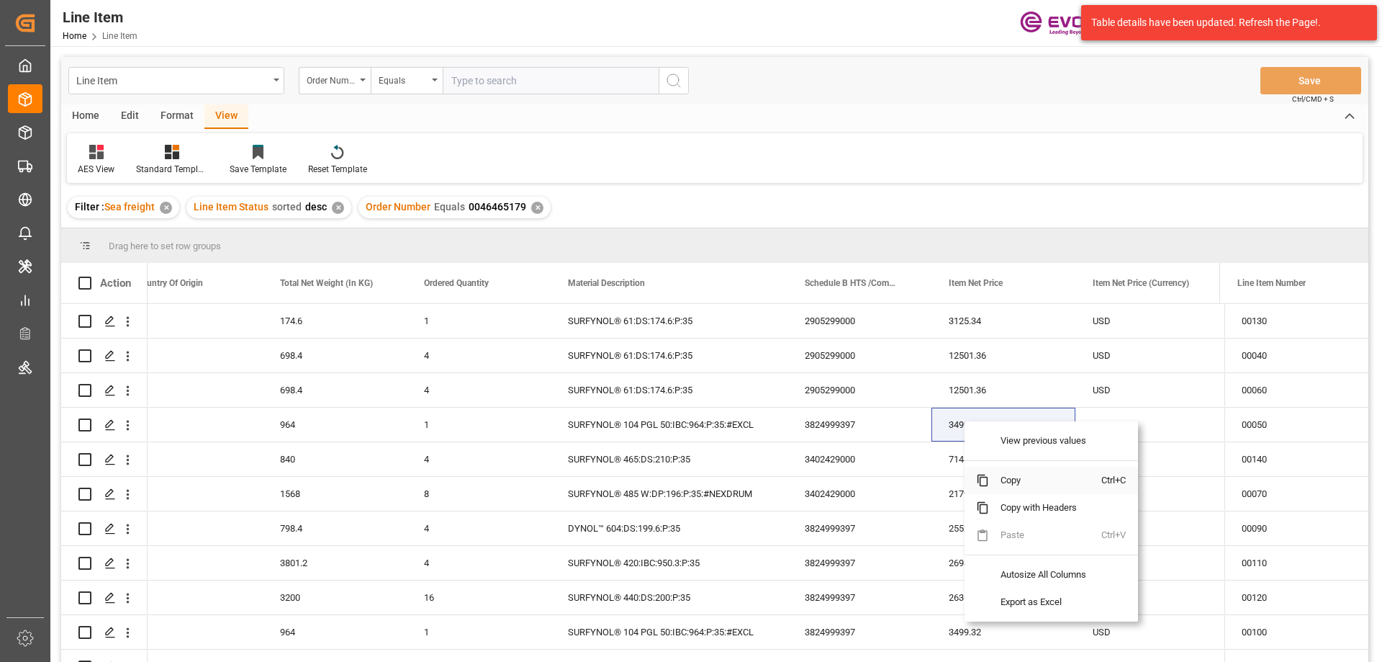
click at [1027, 482] on span "Copy" at bounding box center [1045, 479] width 112 height 27
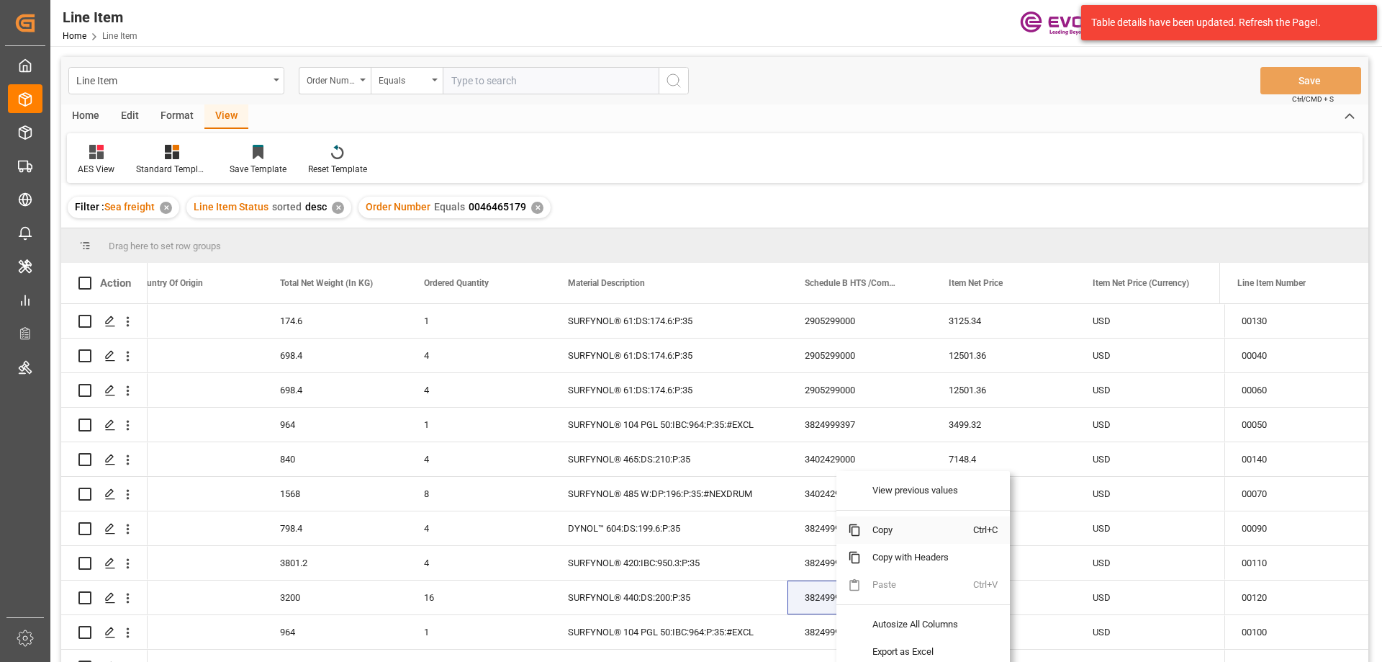
click at [875, 528] on span "Copy" at bounding box center [917, 529] width 112 height 27
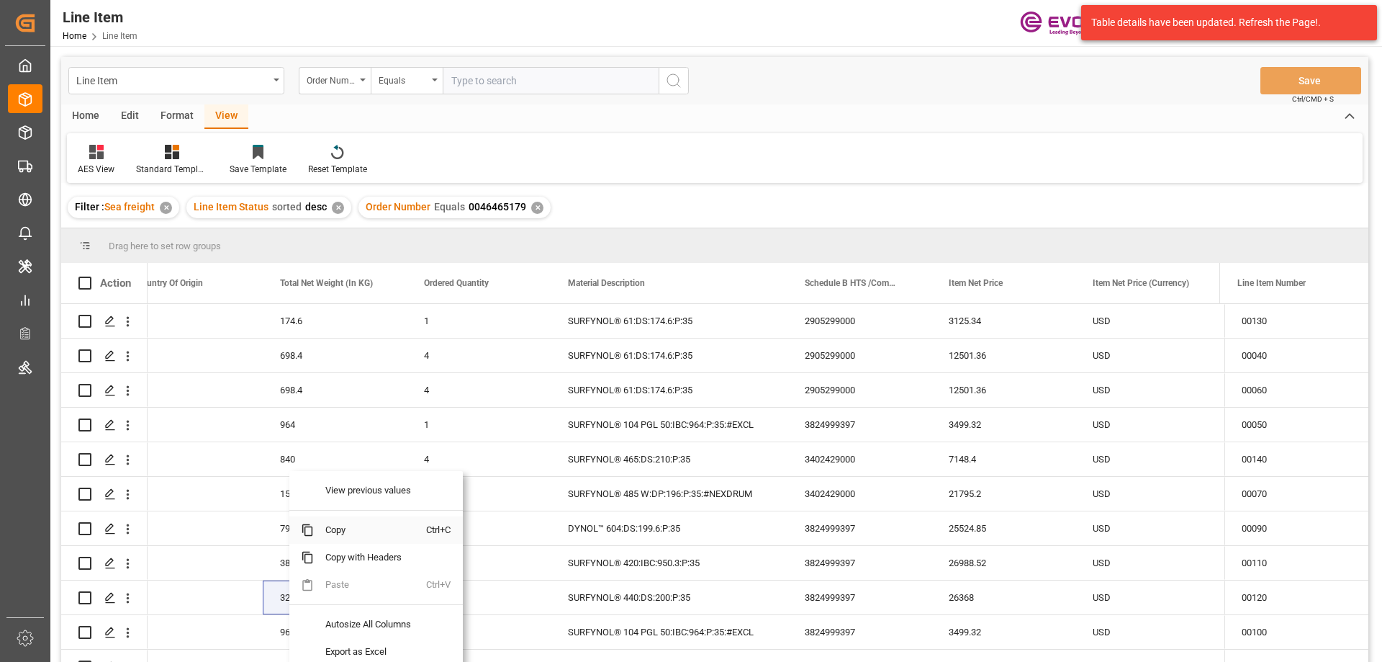
click at [341, 526] on span "Copy" at bounding box center [370, 529] width 112 height 27
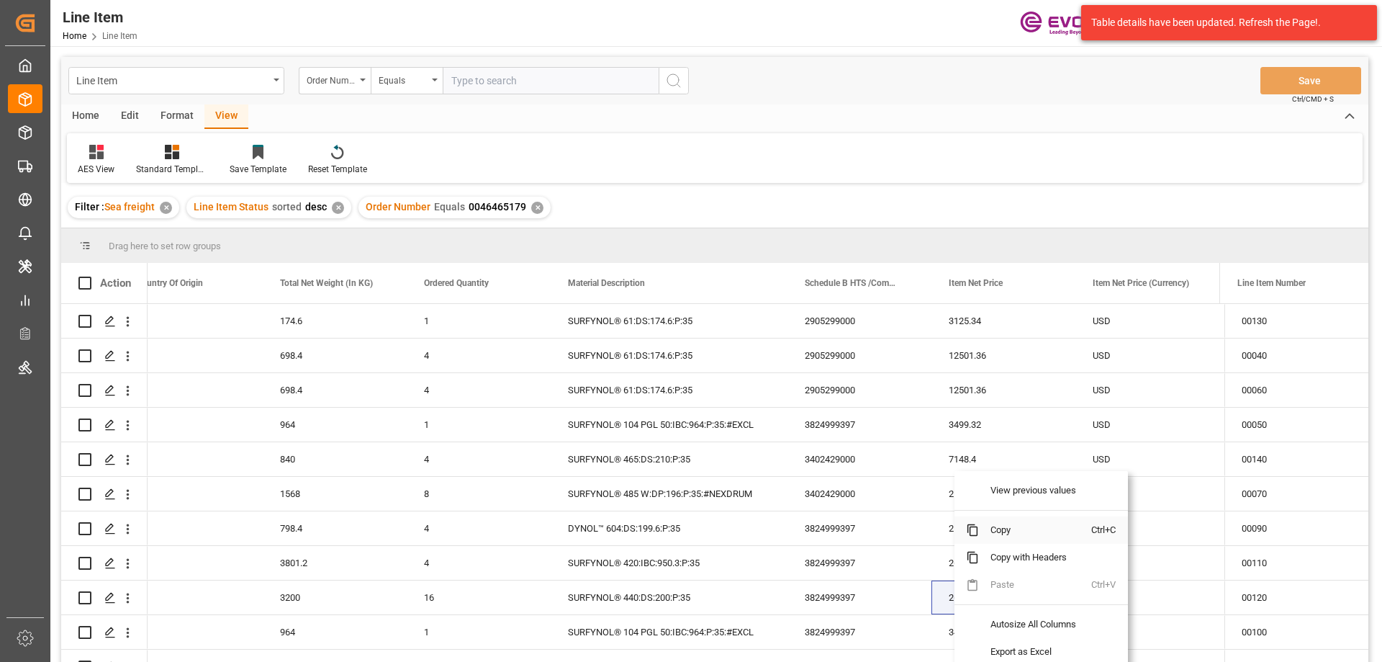
click at [1009, 531] on span "Copy" at bounding box center [1035, 529] width 112 height 27
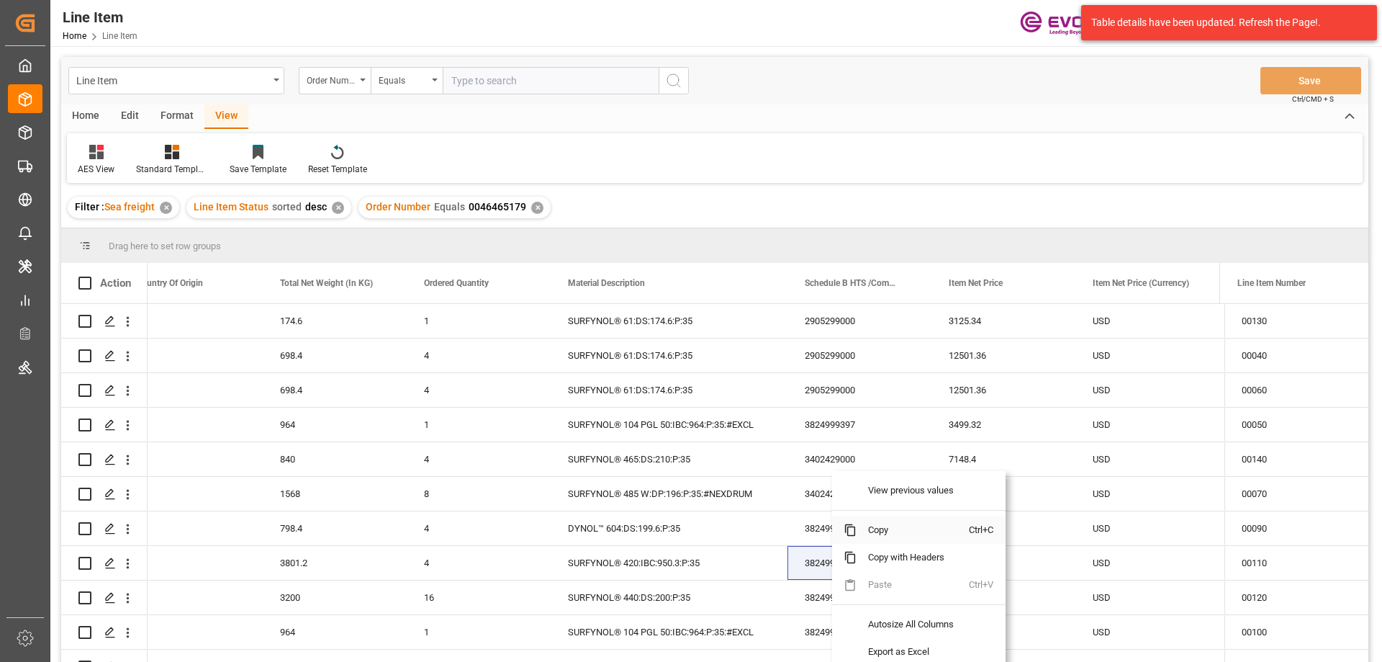
click at [865, 530] on span "Copy" at bounding box center [913, 529] width 112 height 27
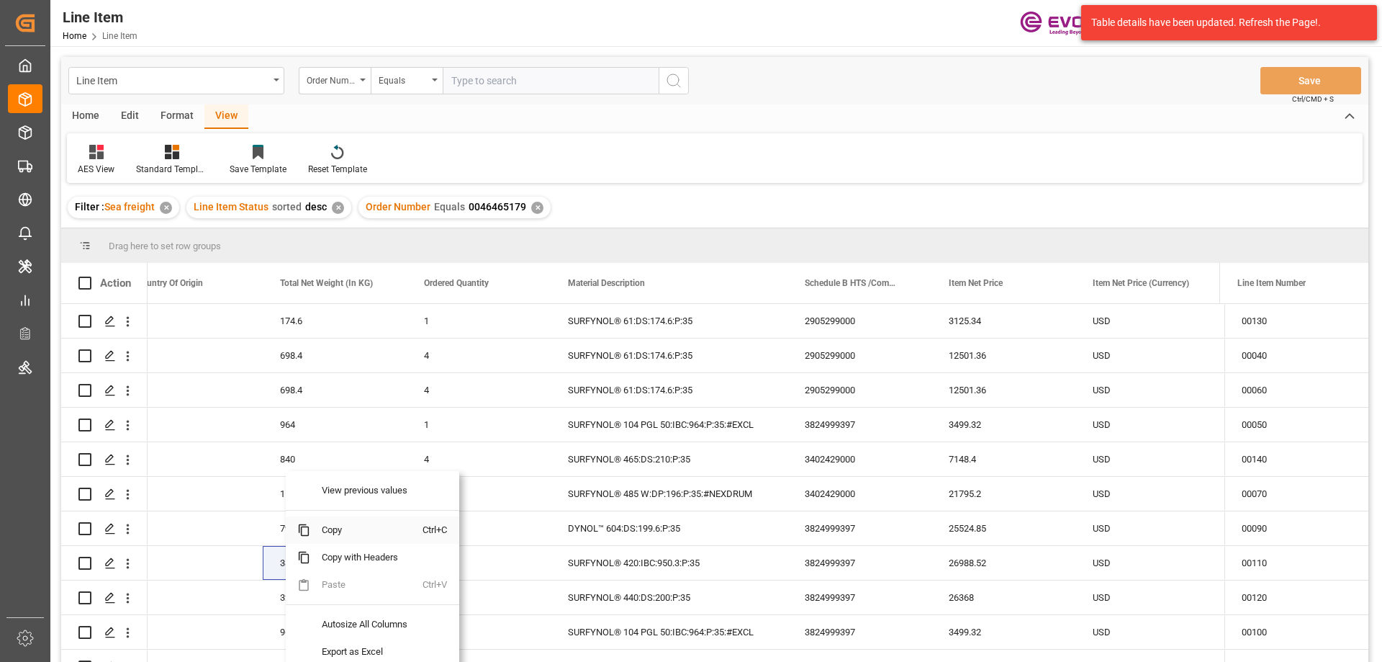
click at [326, 533] on span "Copy" at bounding box center [366, 529] width 112 height 27
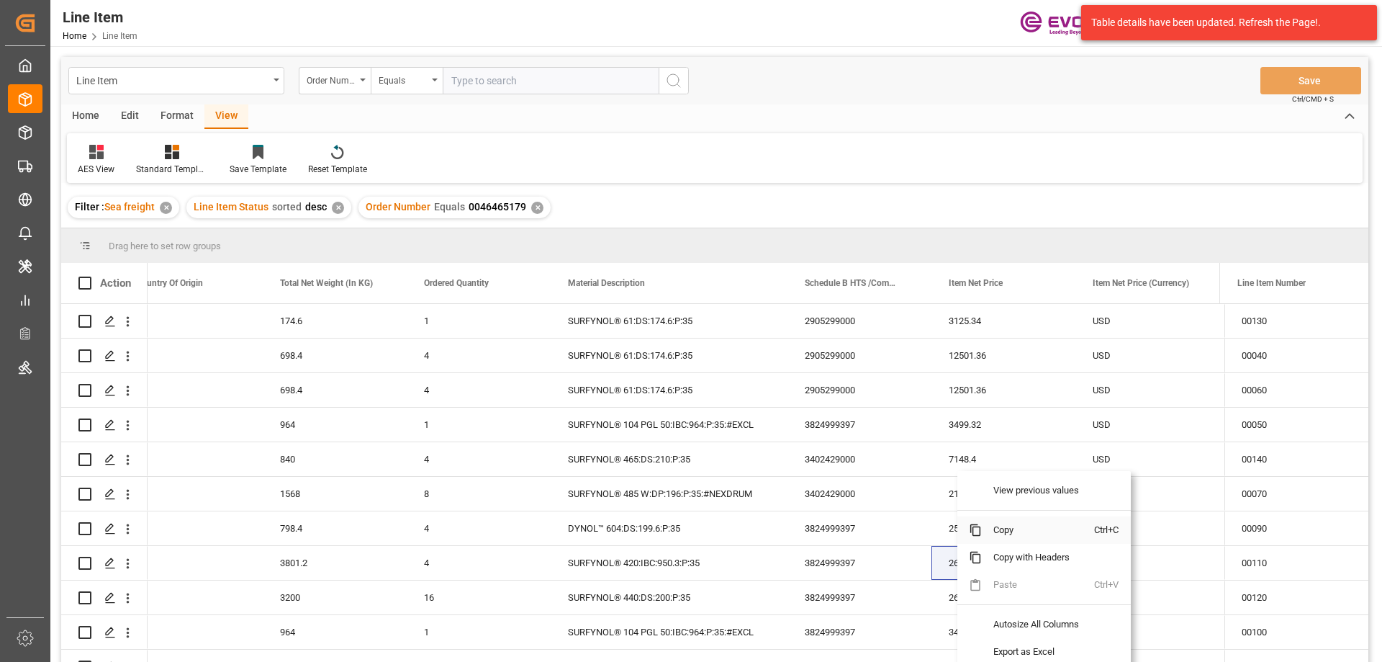
click at [1006, 533] on span "Copy" at bounding box center [1038, 529] width 112 height 27
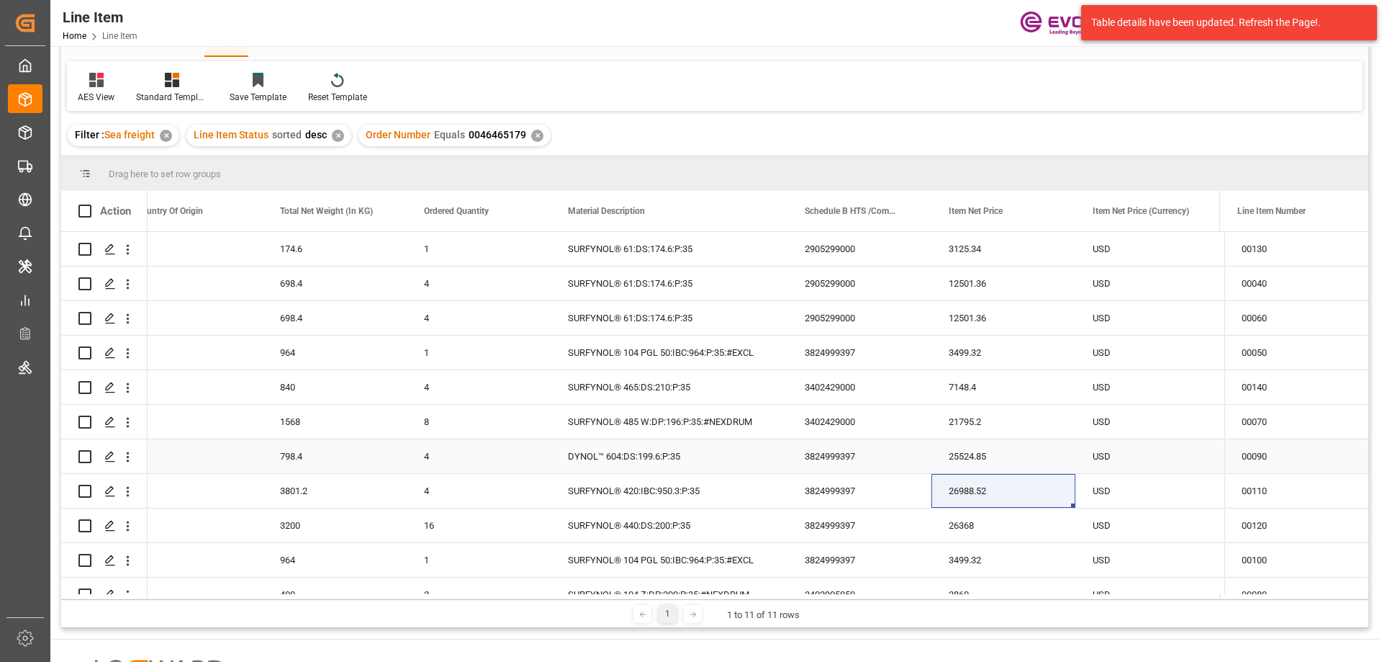
click at [814, 447] on div "3824999397" at bounding box center [860, 456] width 144 height 34
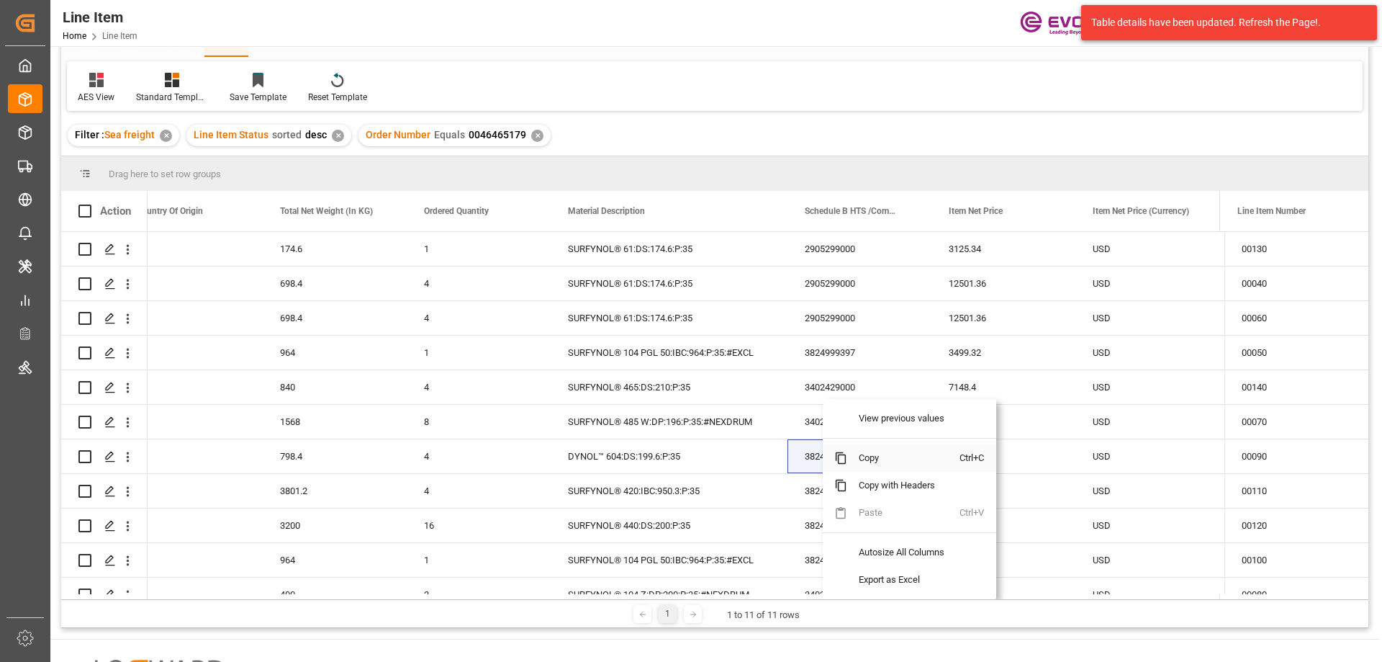
click at [878, 458] on span "Copy" at bounding box center [903, 457] width 112 height 27
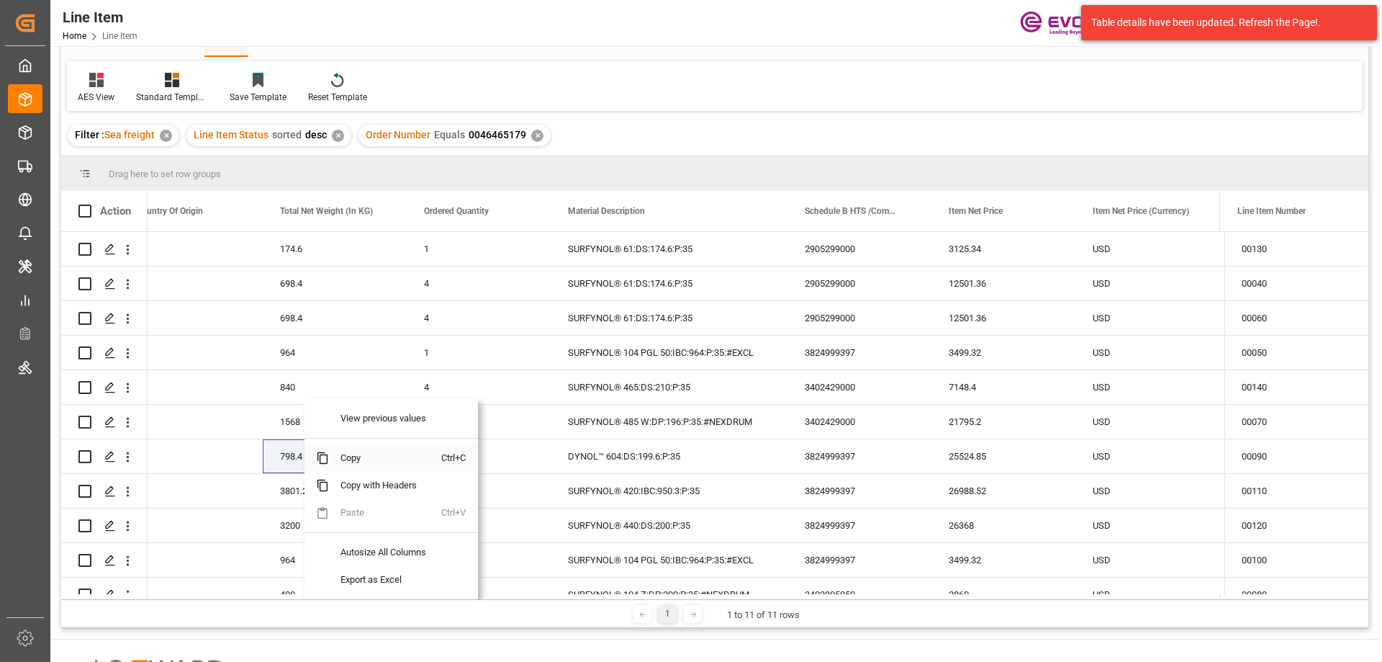
click at [351, 456] on span "Copy" at bounding box center [385, 457] width 112 height 27
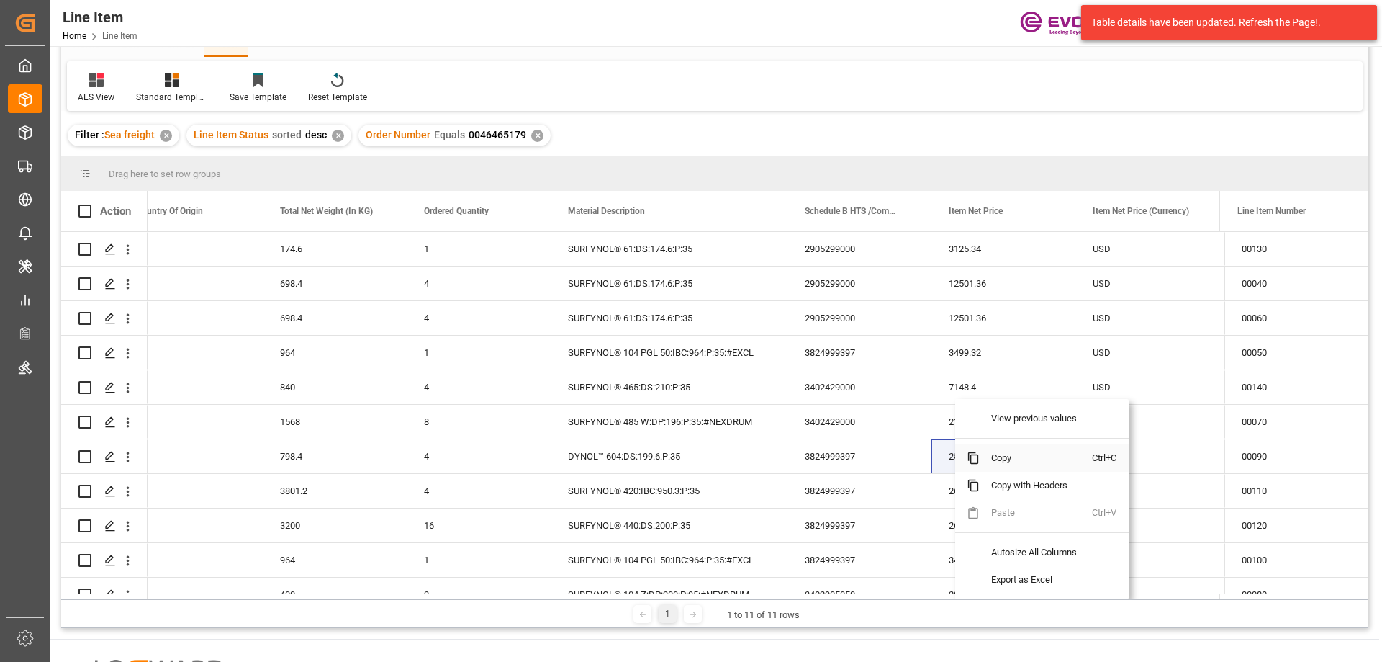
click at [1008, 454] on span "Copy" at bounding box center [1036, 457] width 112 height 27
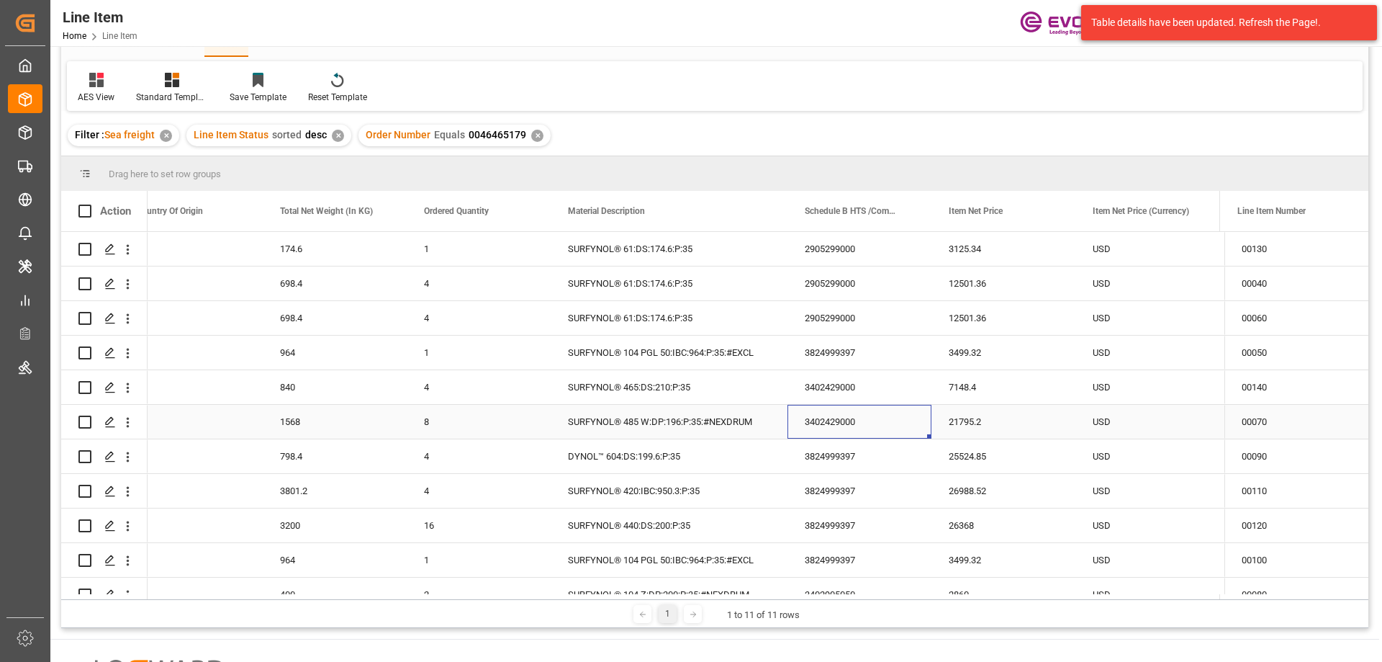
click at [819, 425] on div "3402429000" at bounding box center [860, 422] width 144 height 34
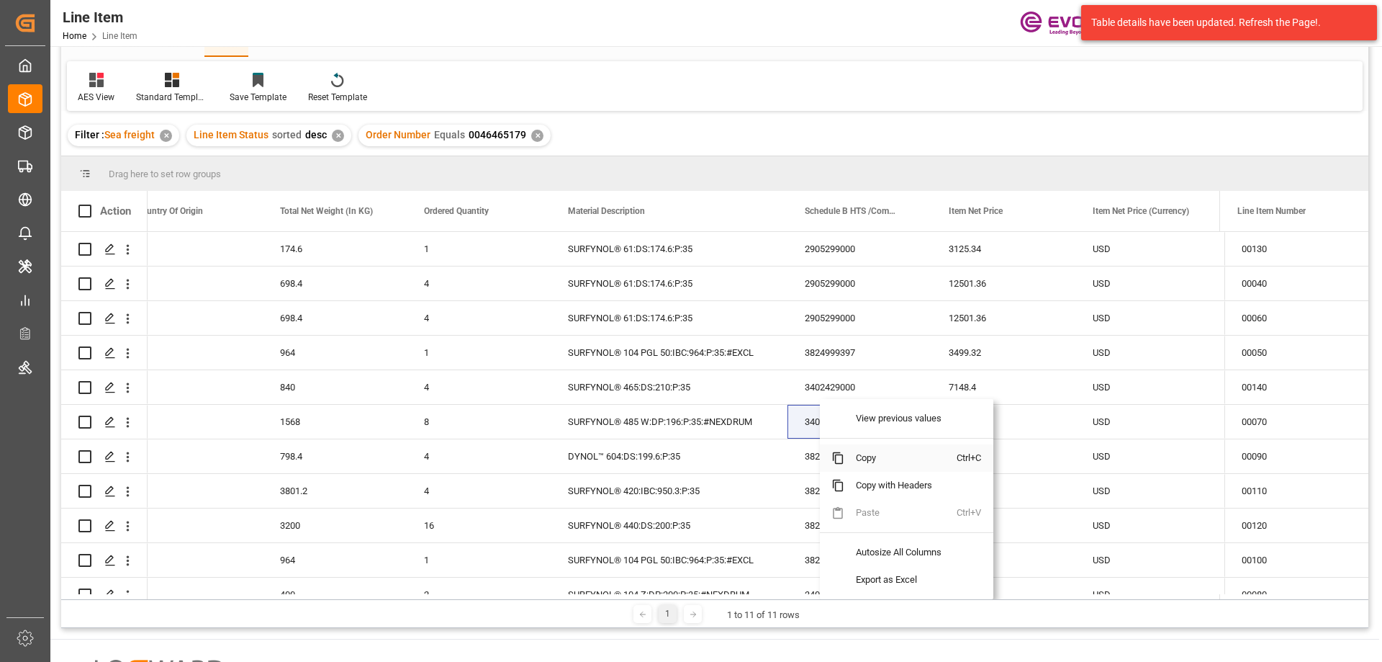
click at [867, 454] on span "Copy" at bounding box center [900, 457] width 112 height 27
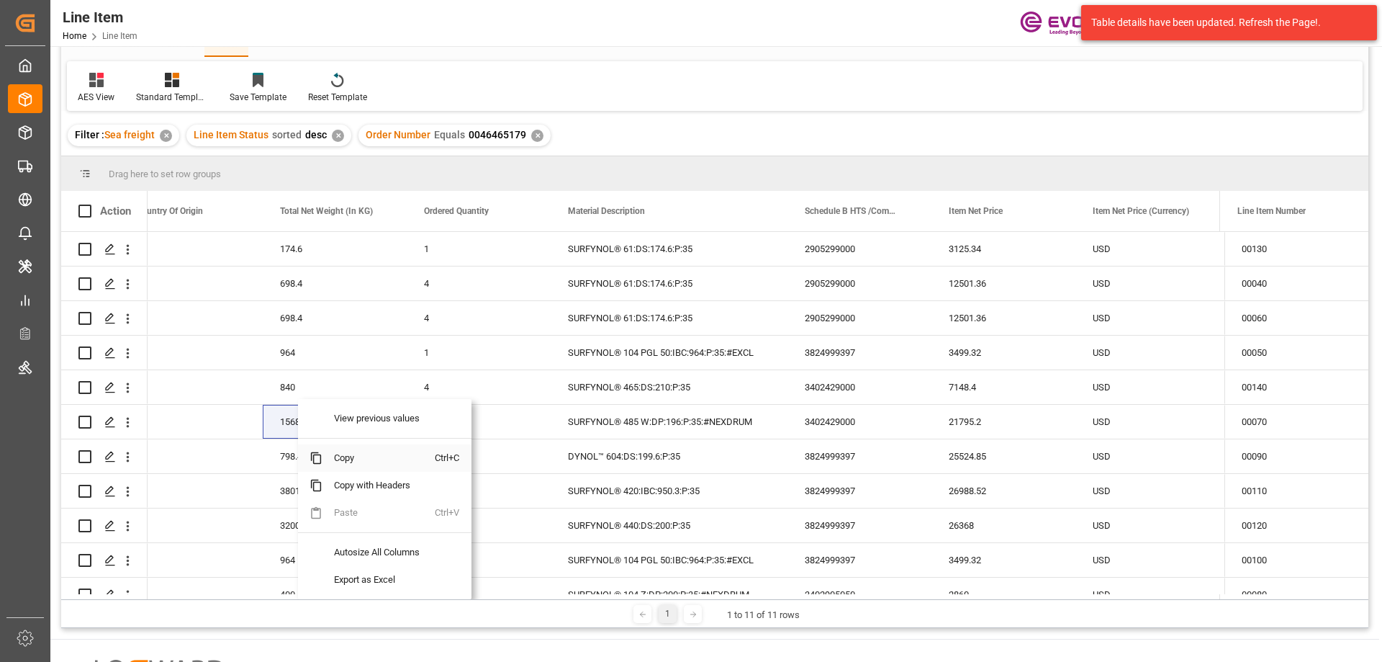
click at [339, 461] on span "Copy" at bounding box center [379, 457] width 112 height 27
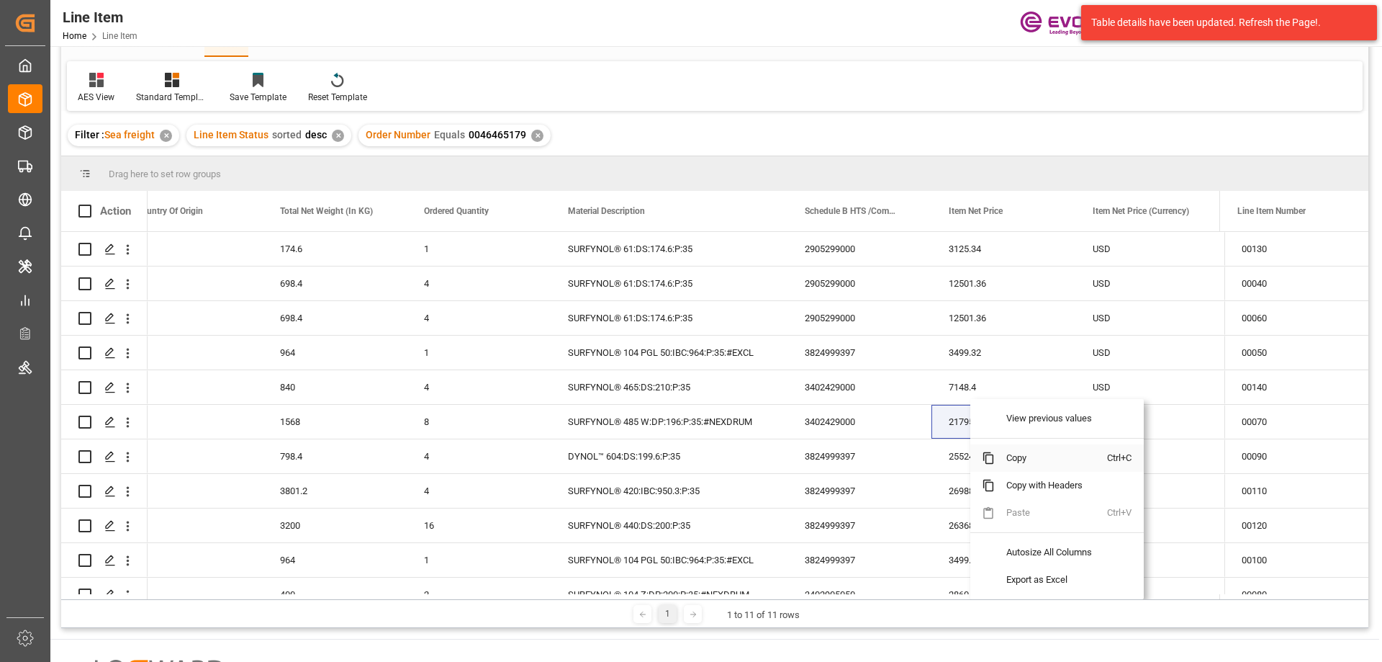
click at [1020, 455] on span "Copy" at bounding box center [1051, 457] width 112 height 27
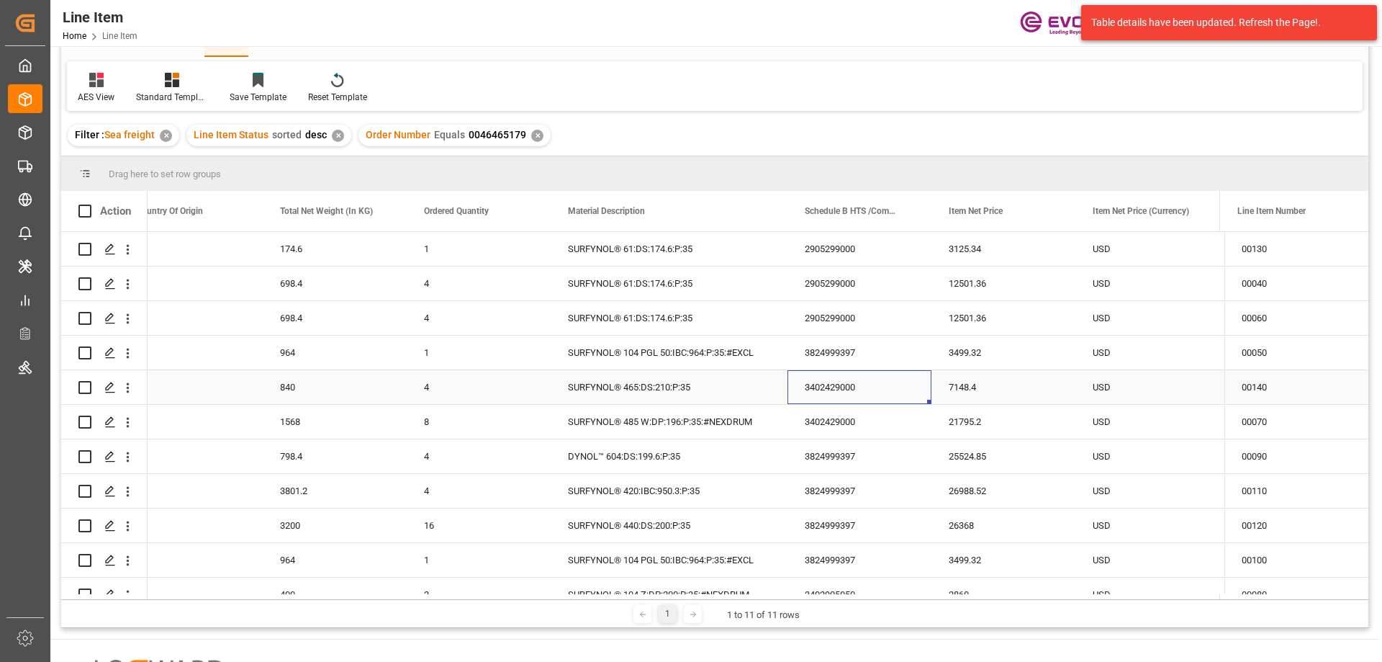
click at [827, 384] on div "3402429000" at bounding box center [860, 387] width 144 height 34
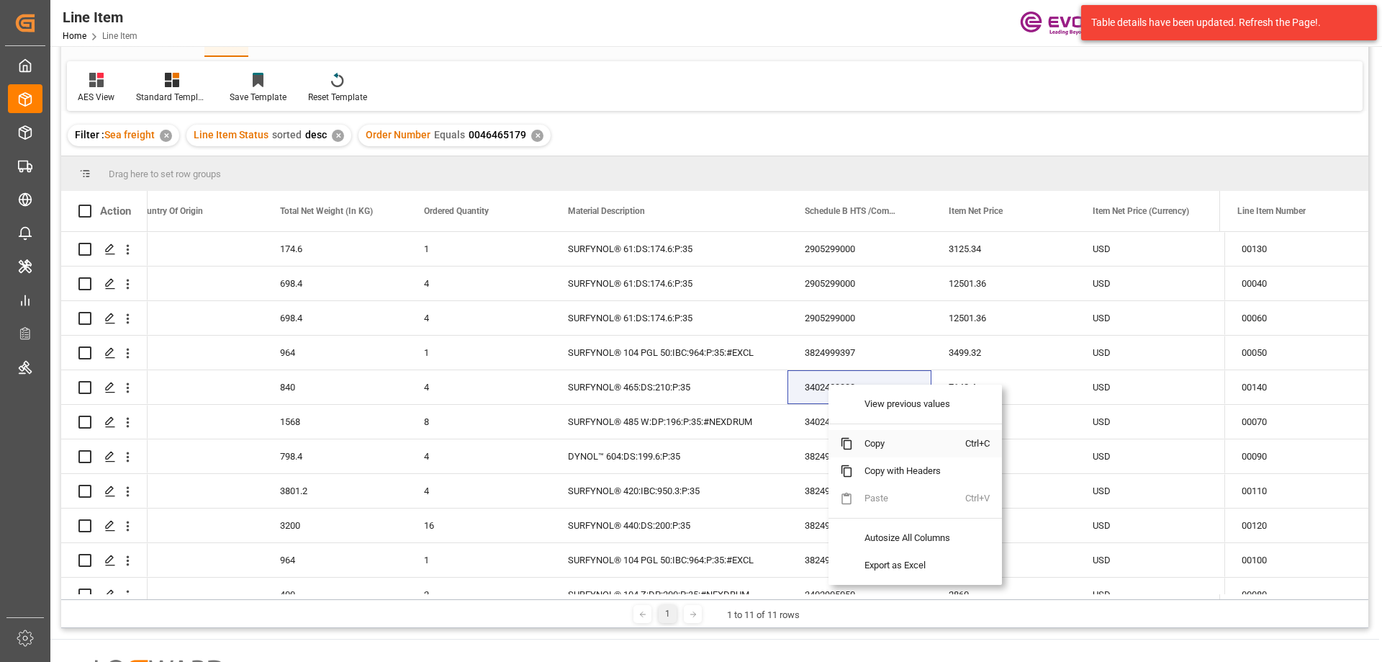
click at [883, 441] on span "Copy" at bounding box center [909, 443] width 112 height 27
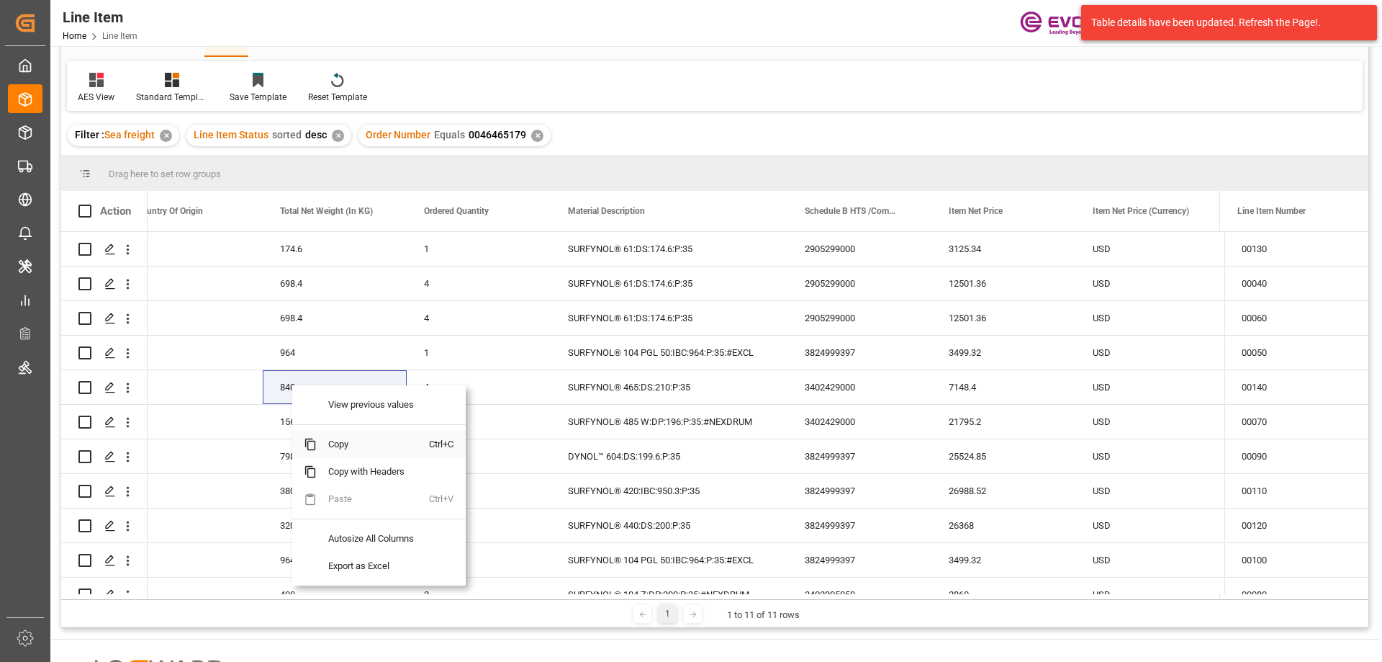
click at [343, 440] on span "Copy" at bounding box center [373, 443] width 112 height 27
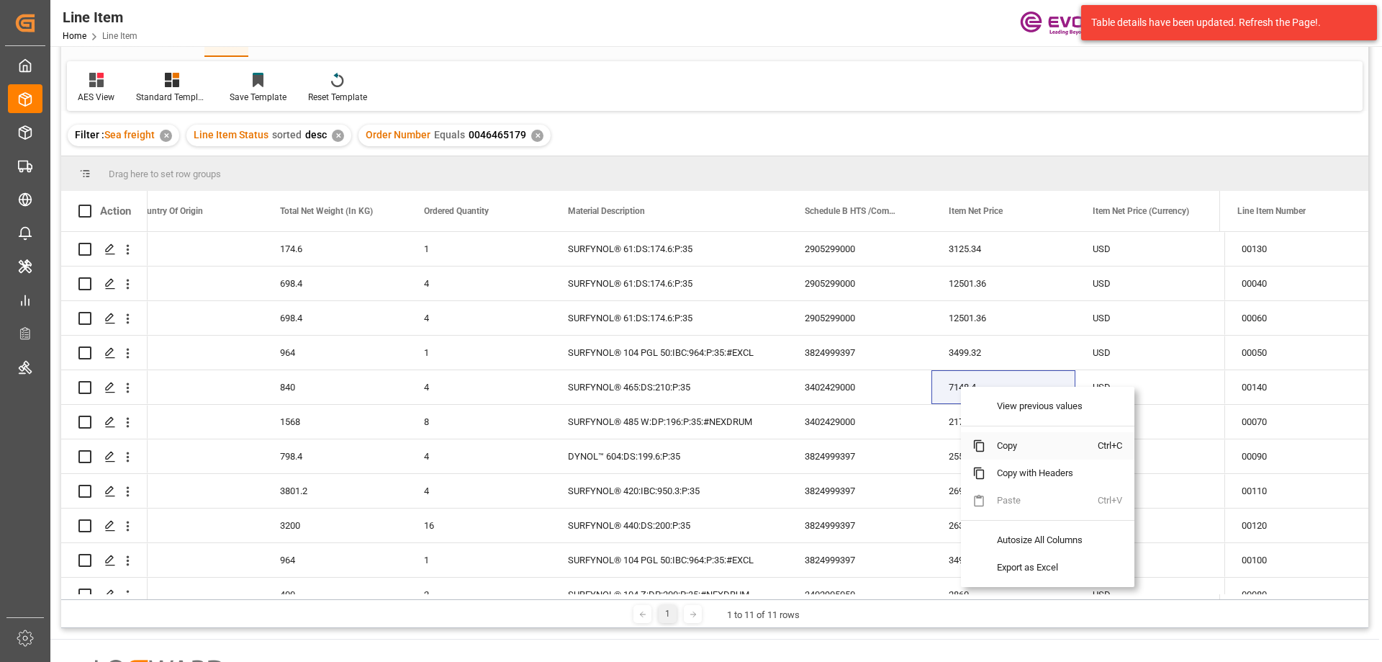
click at [1003, 448] on span "Copy" at bounding box center [1042, 445] width 112 height 27
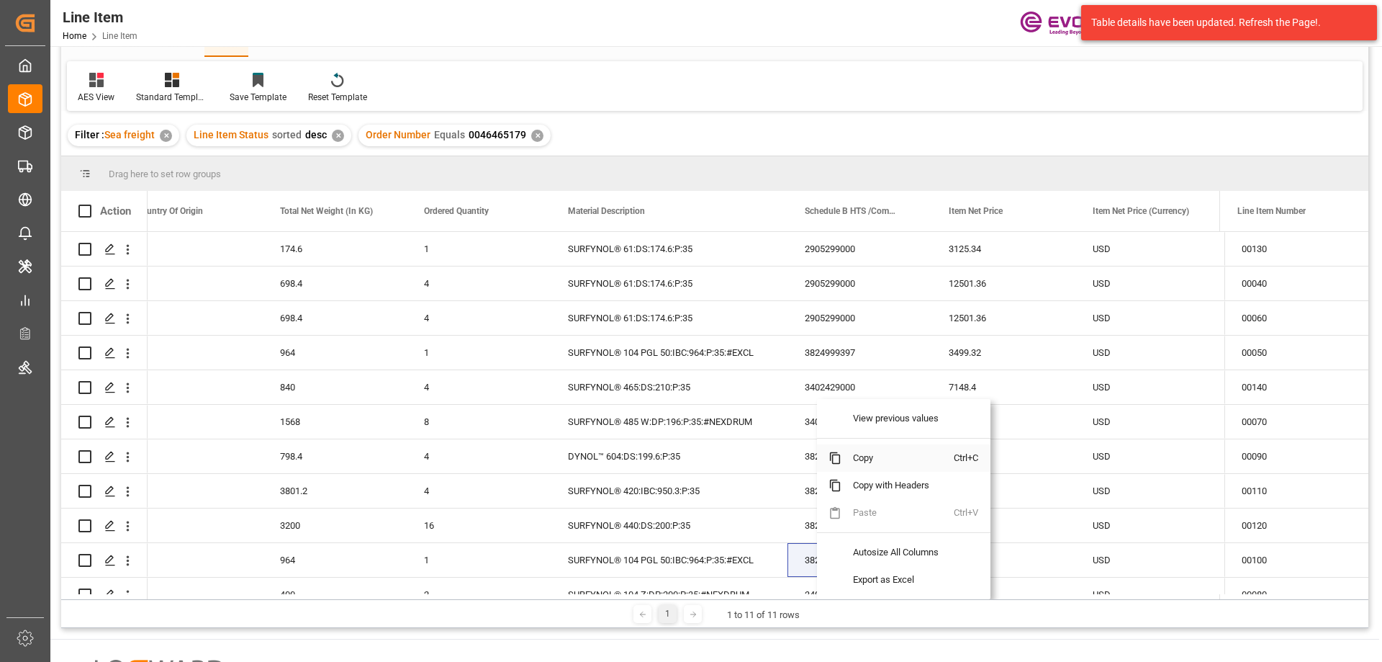
click at [876, 455] on span "Copy" at bounding box center [898, 457] width 112 height 27
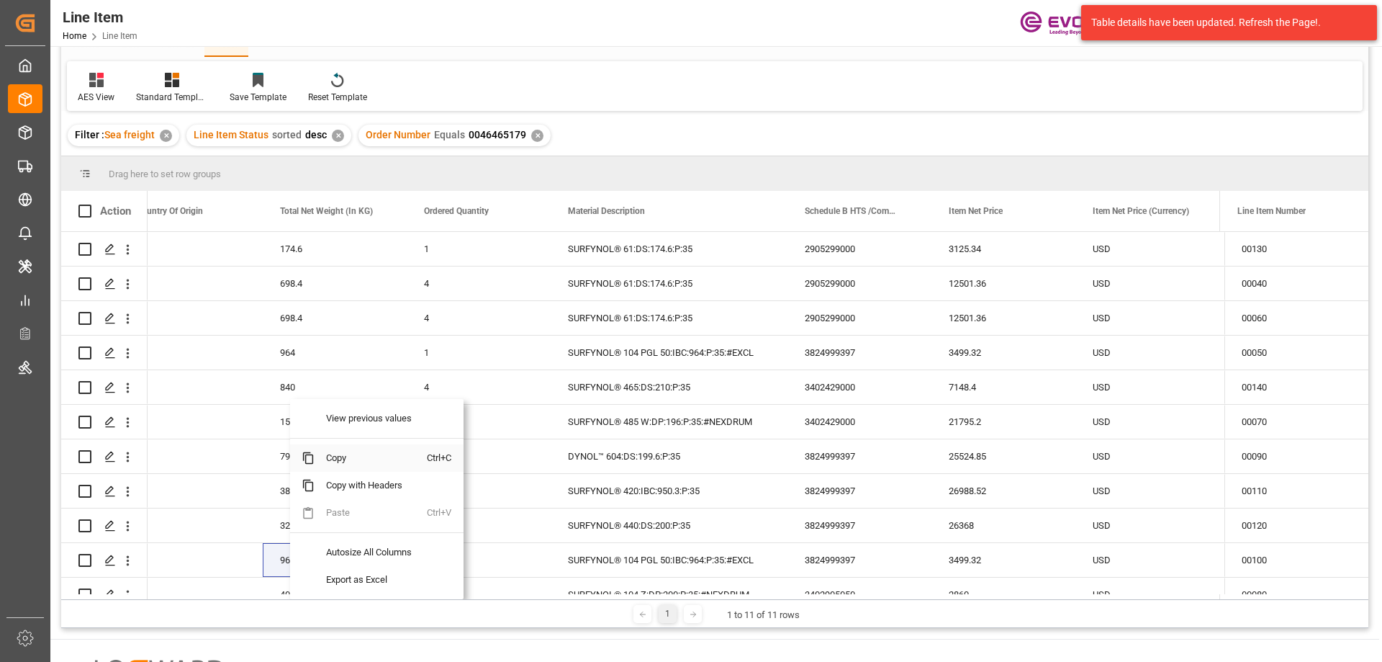
click at [333, 460] on span "Copy" at bounding box center [371, 457] width 112 height 27
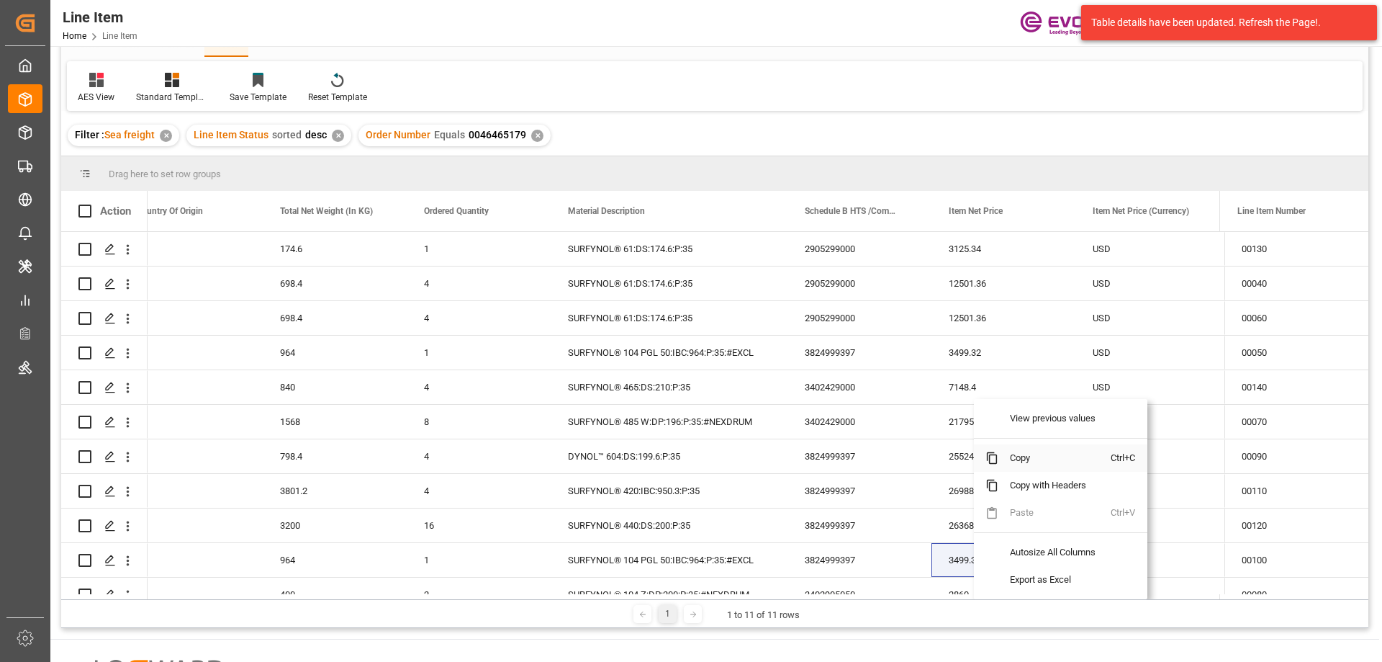
click at [1030, 458] on span "Copy" at bounding box center [1055, 457] width 112 height 27
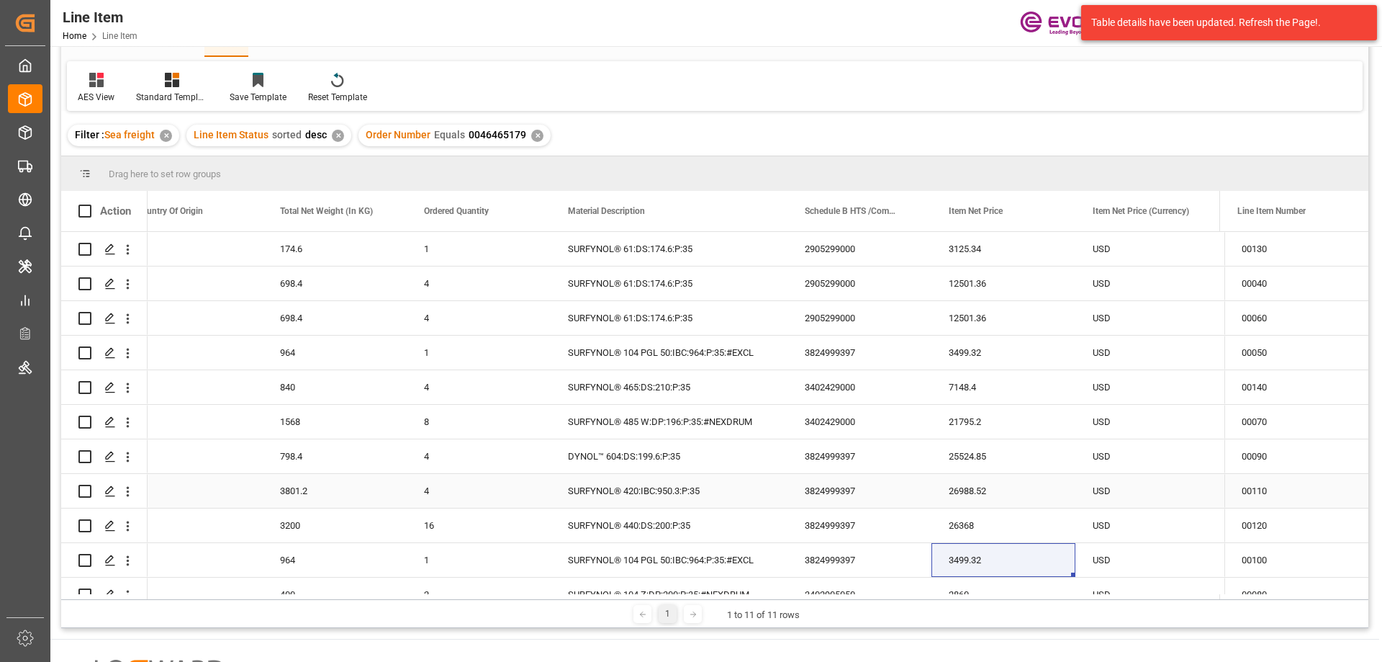
scroll to position [23, 0]
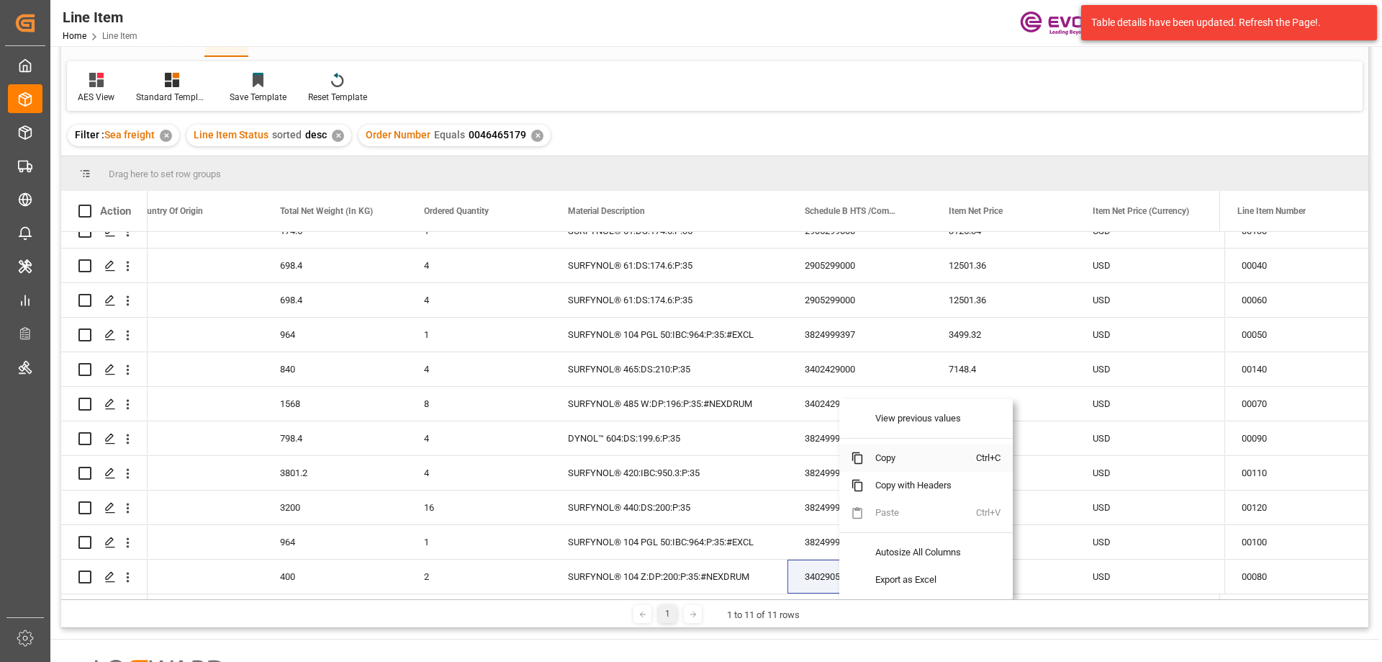
click at [894, 459] on span "Copy" at bounding box center [920, 457] width 112 height 27
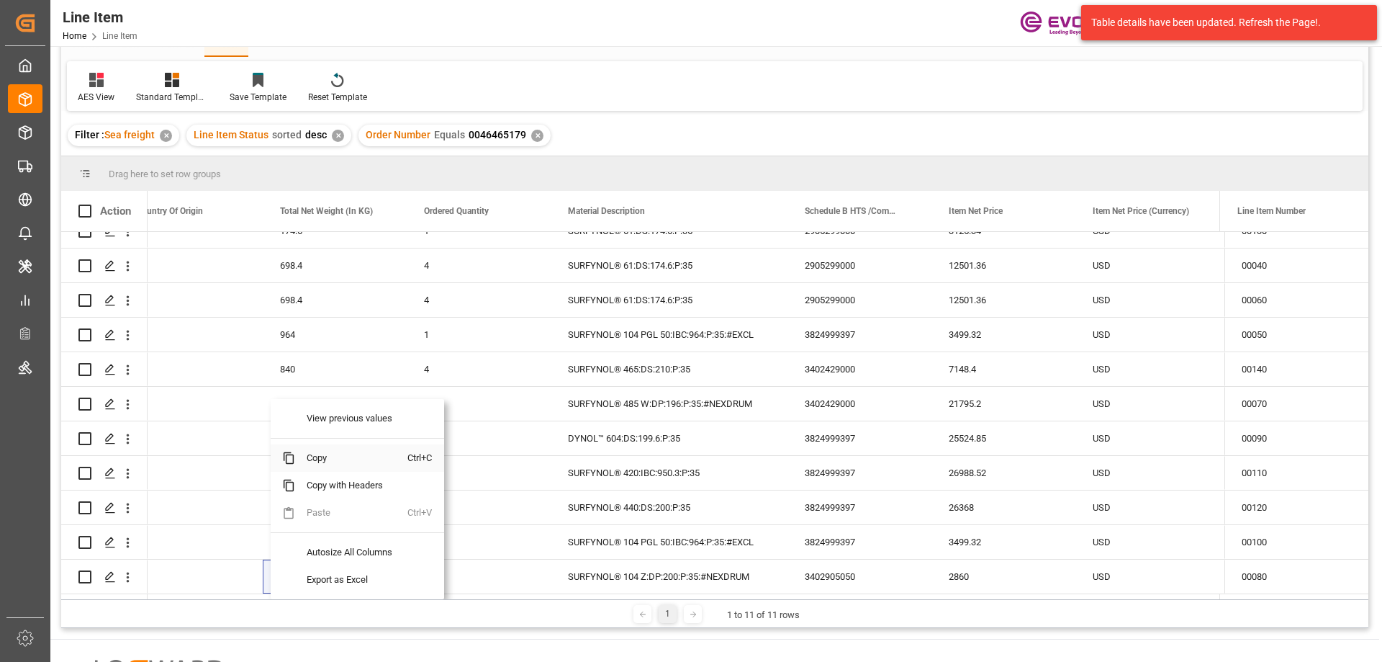
click at [317, 459] on span "Copy" at bounding box center [351, 457] width 112 height 27
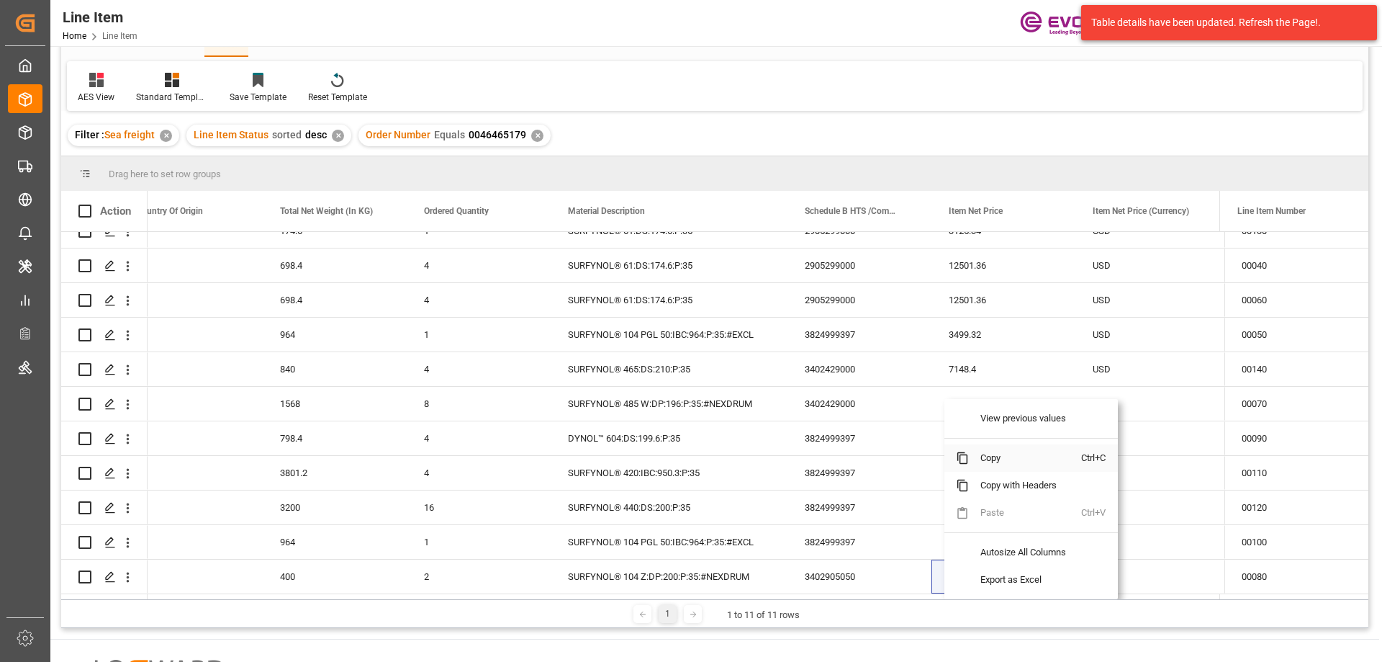
click at [1000, 450] on span "Copy" at bounding box center [1025, 457] width 112 height 27
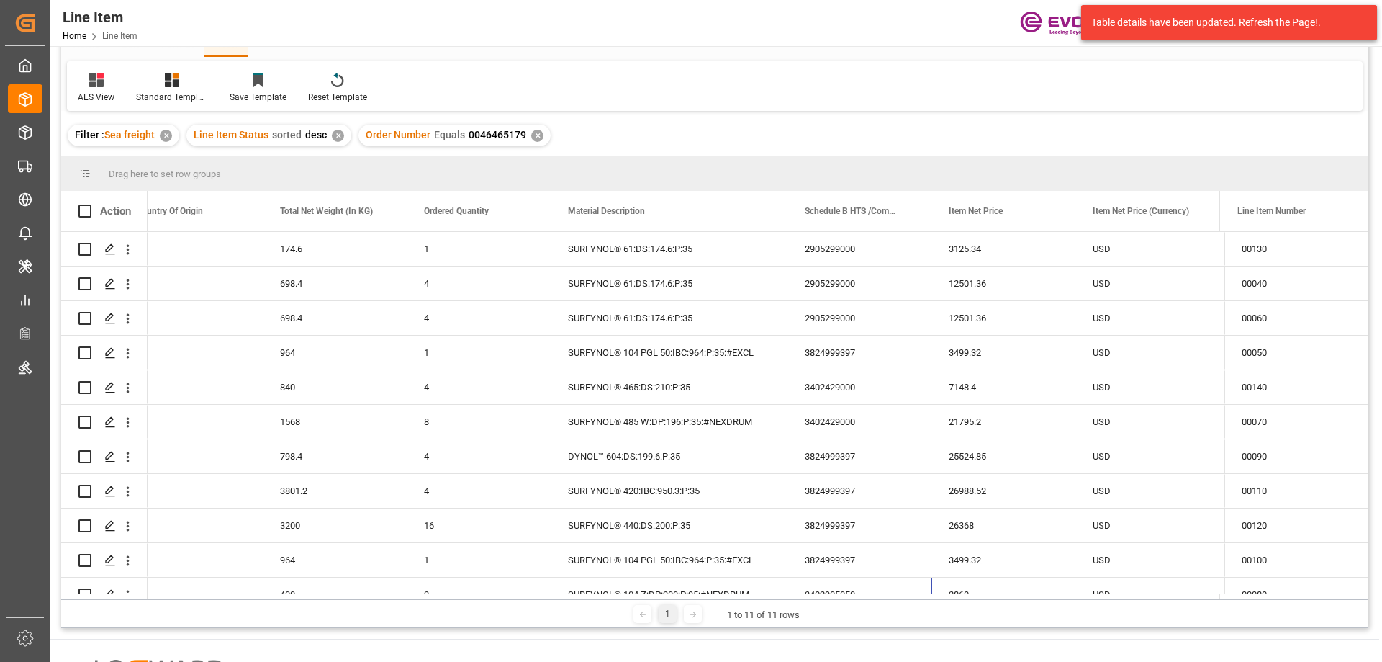
scroll to position [0, 0]
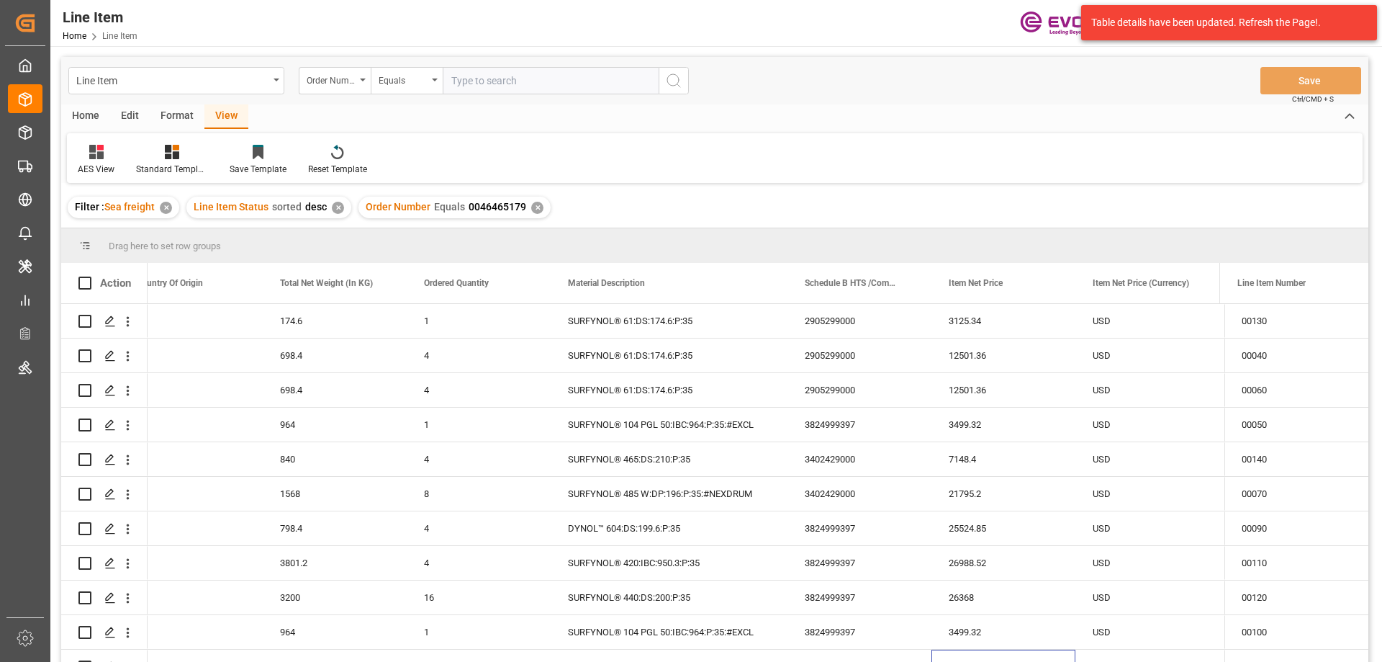
click at [479, 89] on input "text" at bounding box center [551, 80] width 216 height 27
paste input "0046455202"
type input "0046455202"
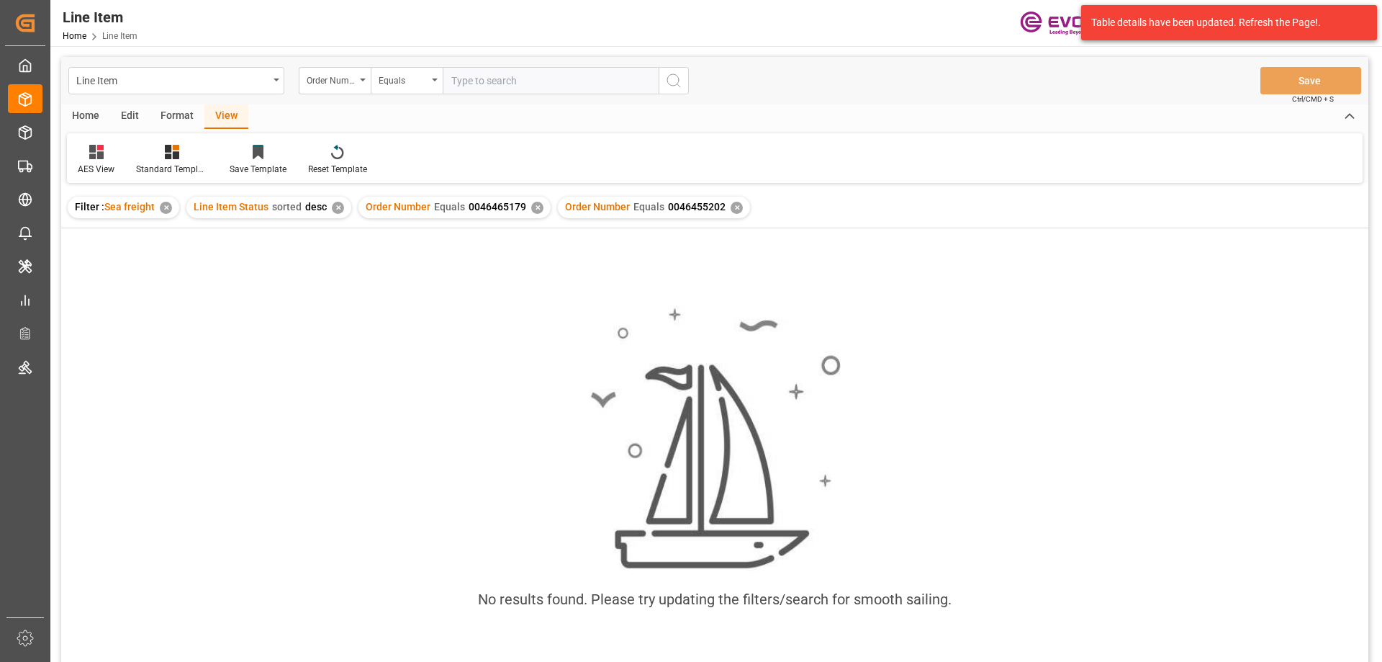
click at [536, 207] on div "✕" at bounding box center [537, 208] width 12 height 12
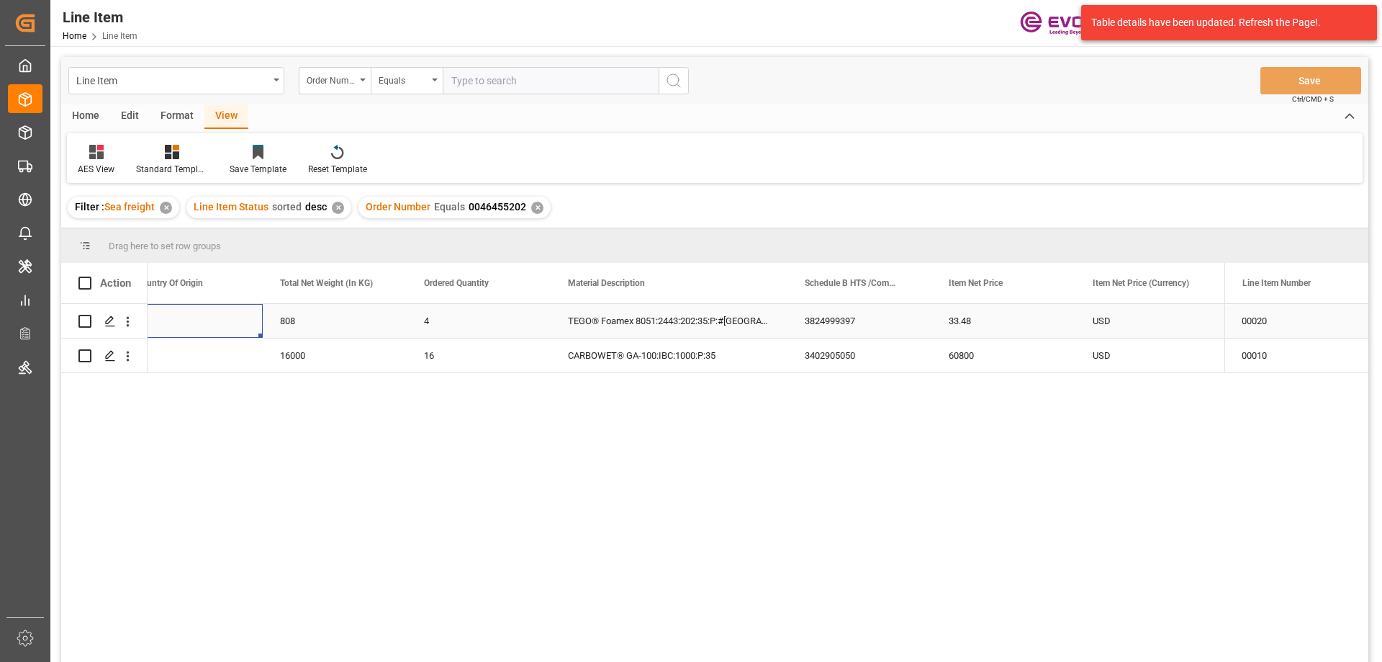
click at [254, 338] on div "US" at bounding box center [191, 321] width 144 height 34
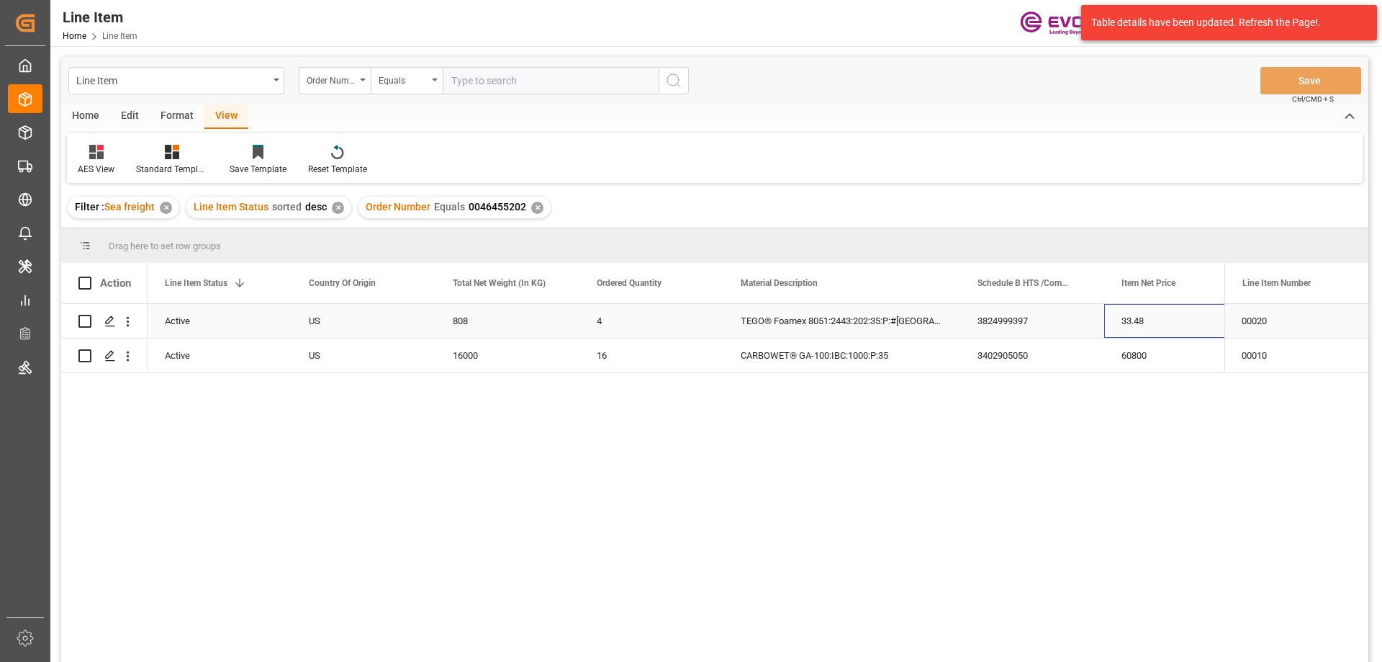
click at [1140, 333] on div "33.48" at bounding box center [1176, 321] width 144 height 34
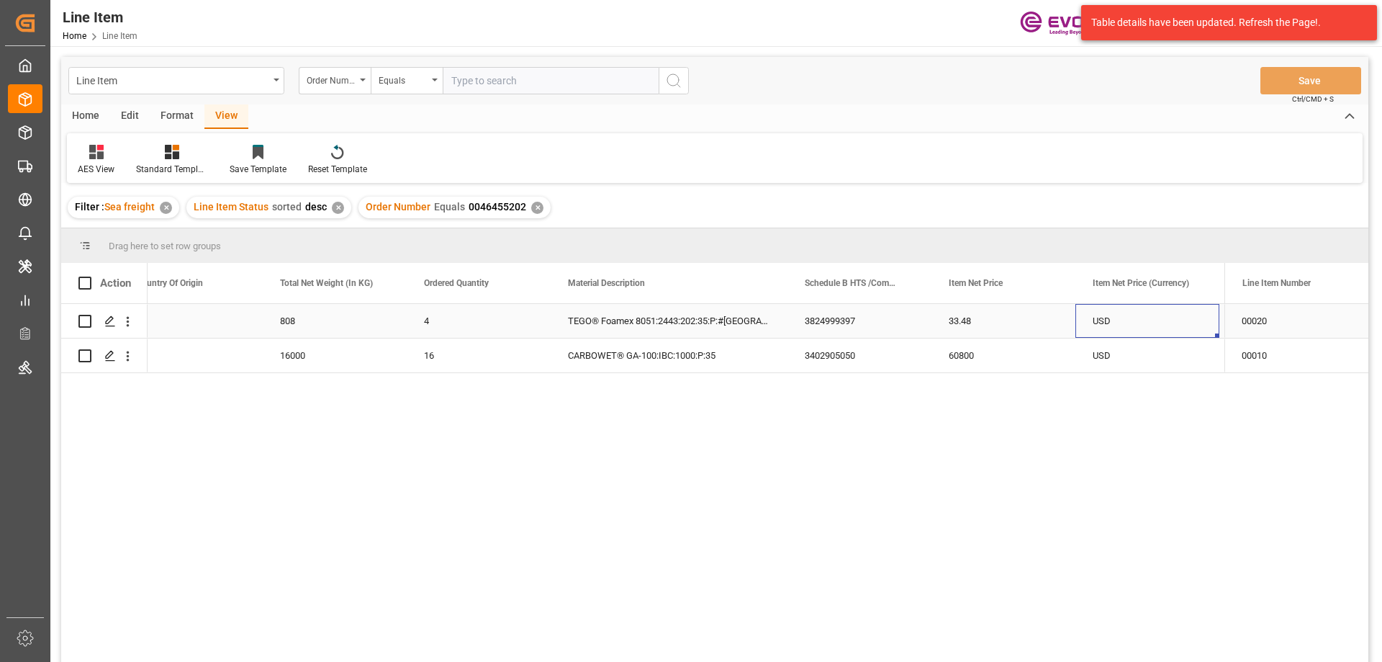
scroll to position [0, 605]
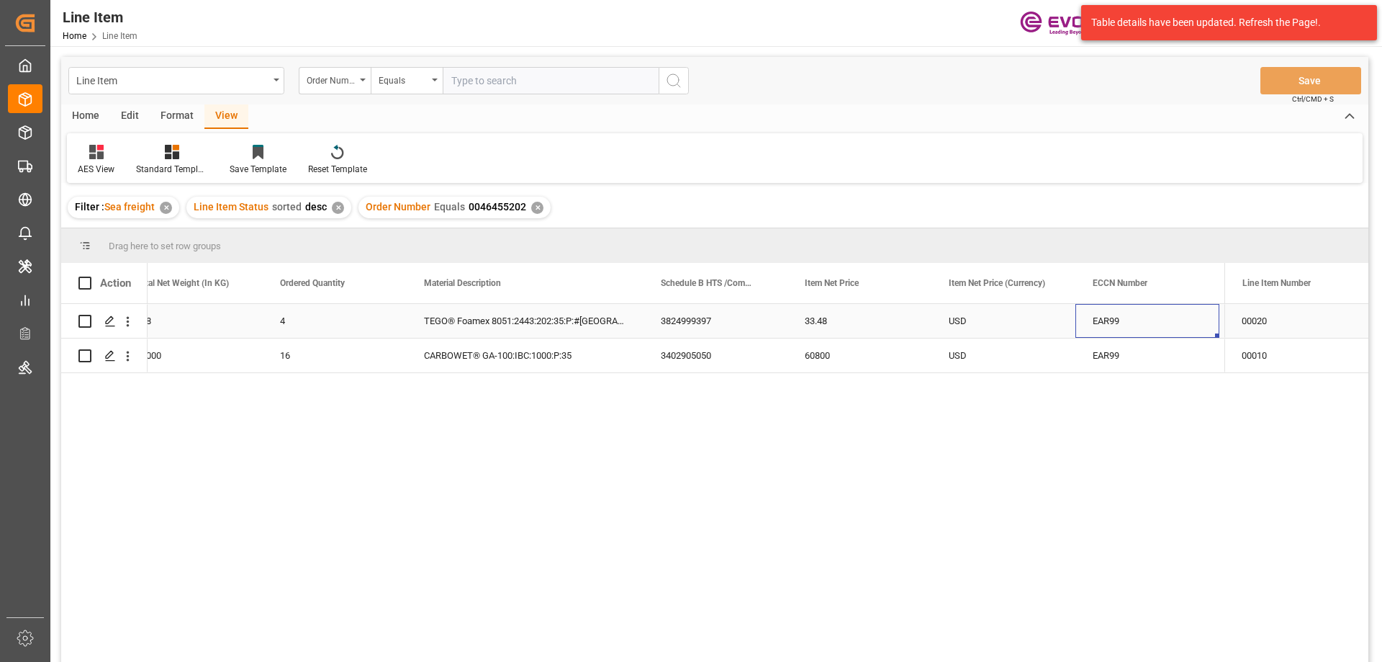
click at [246, 319] on div "808" at bounding box center [191, 321] width 144 height 34
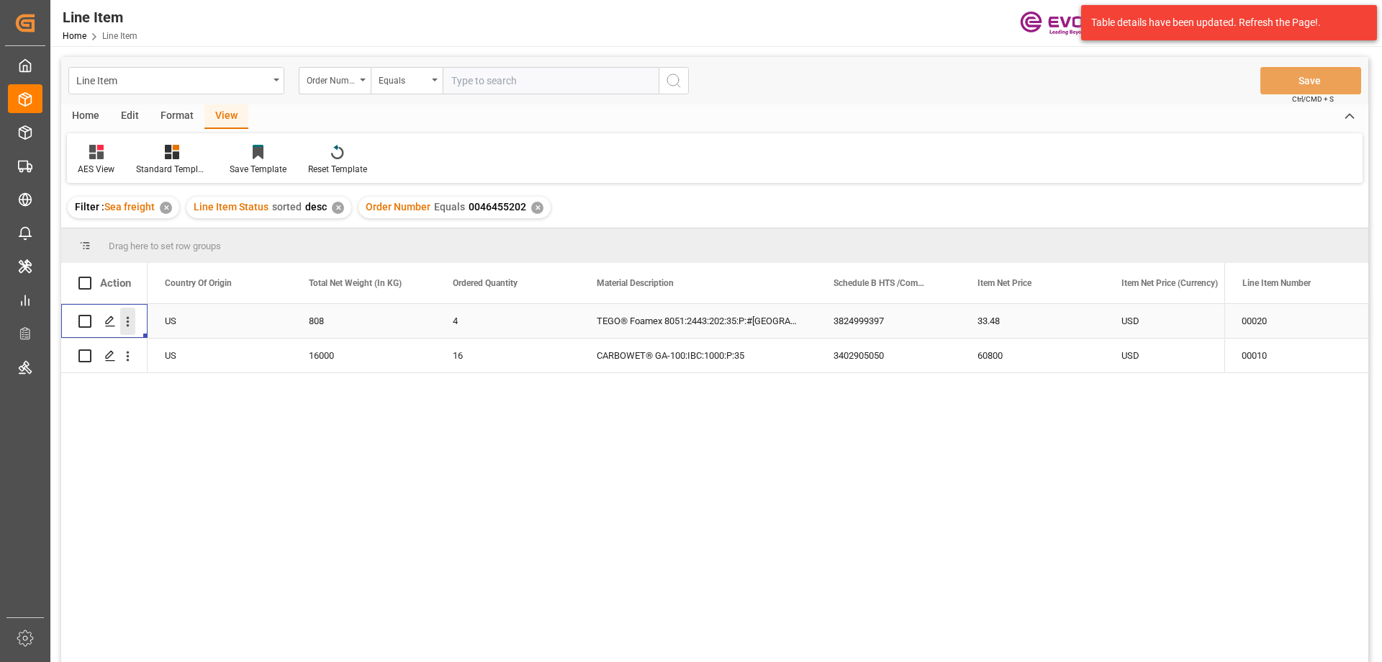
click at [129, 321] on icon "open menu" at bounding box center [128, 322] width 3 height 10
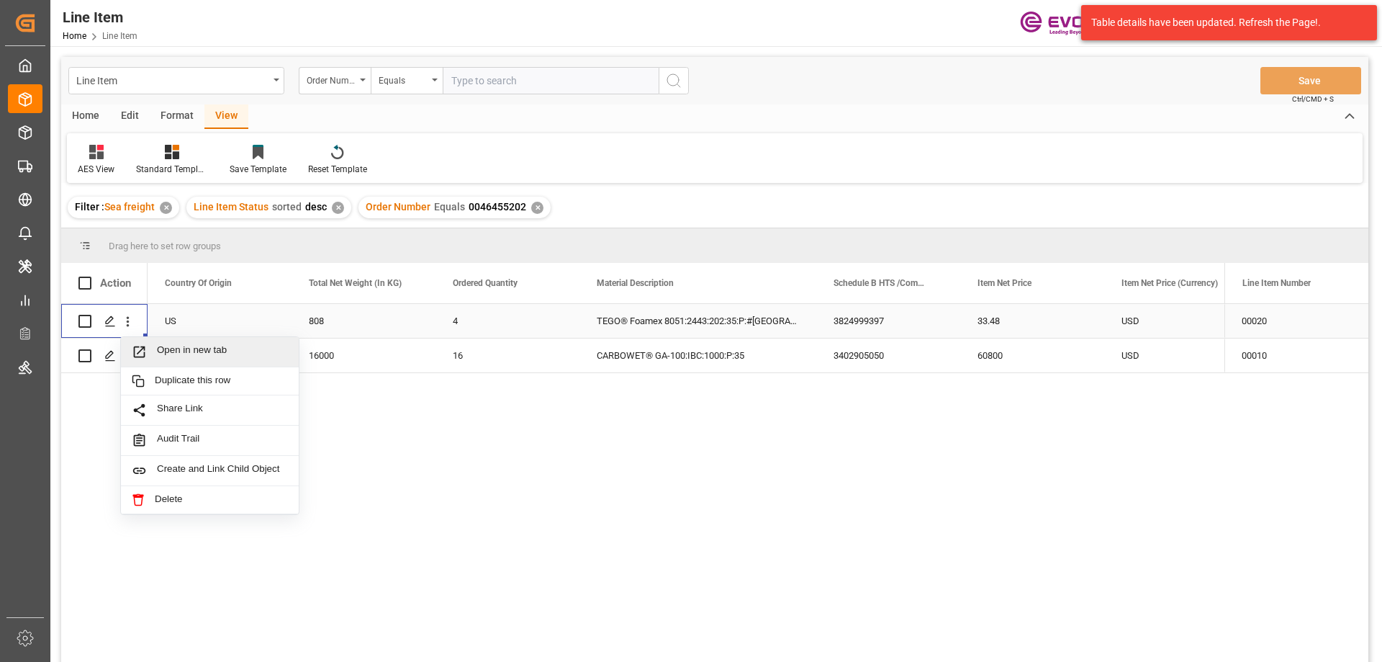
click at [186, 343] on div "Open in new tab" at bounding box center [210, 352] width 178 height 30
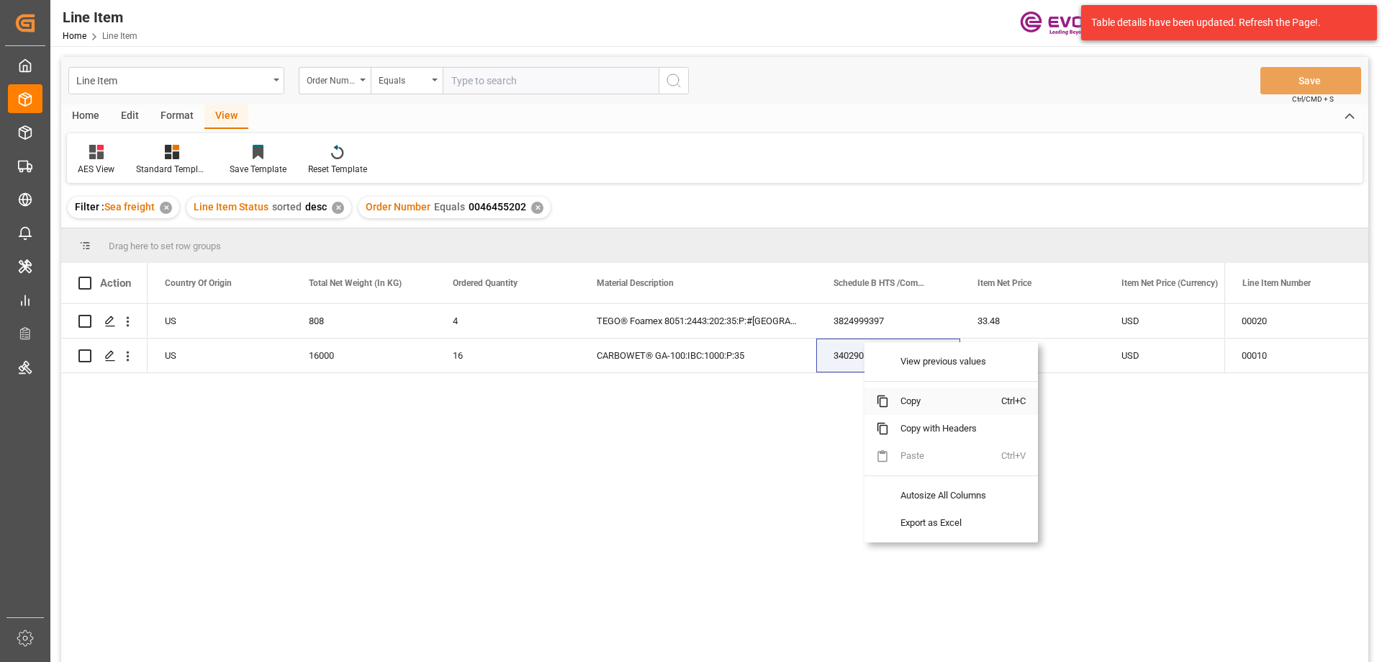
click at [908, 396] on span "Copy" at bounding box center [945, 400] width 112 height 27
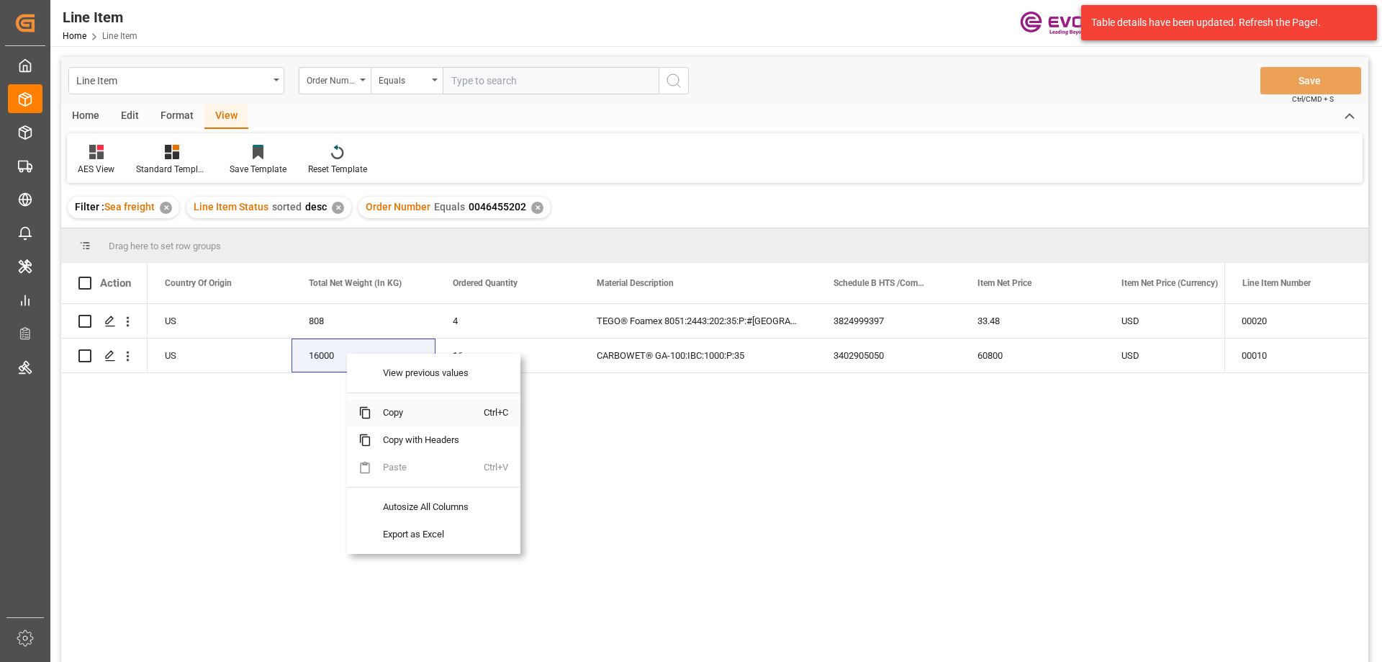
click at [419, 416] on span "Copy" at bounding box center [427, 412] width 112 height 27
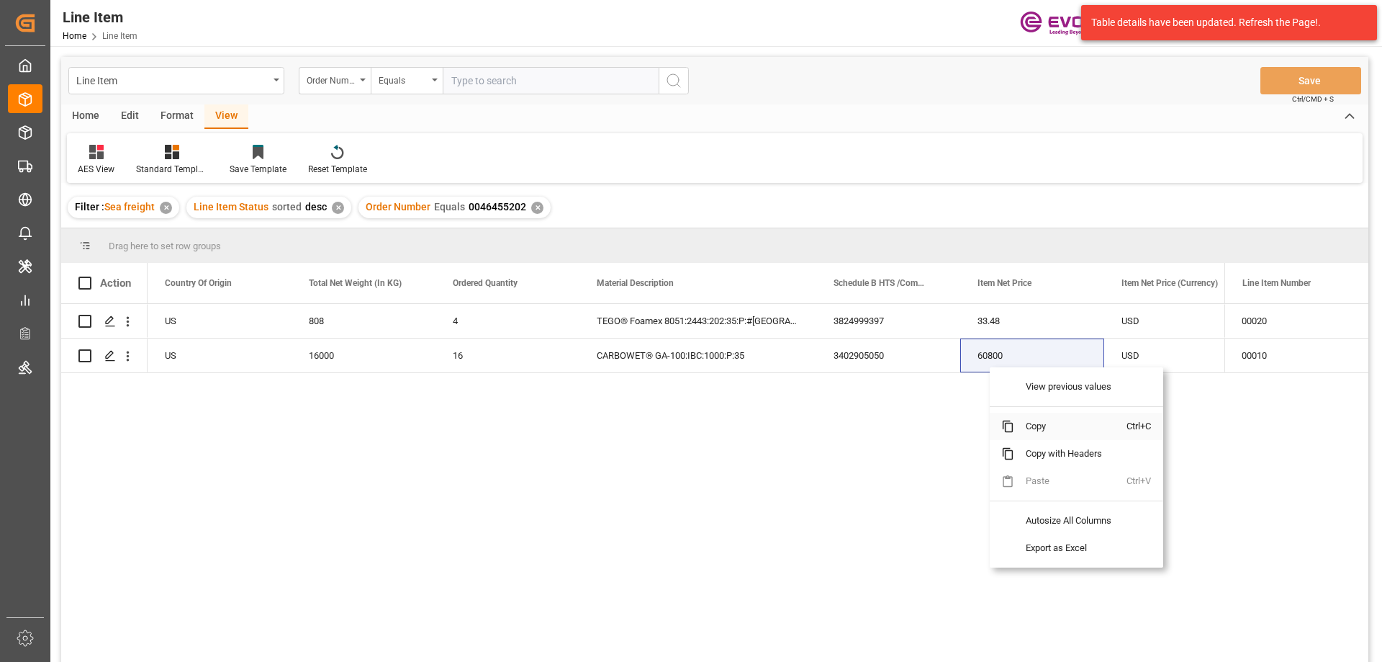
click at [1061, 422] on span "Copy" at bounding box center [1070, 426] width 112 height 27
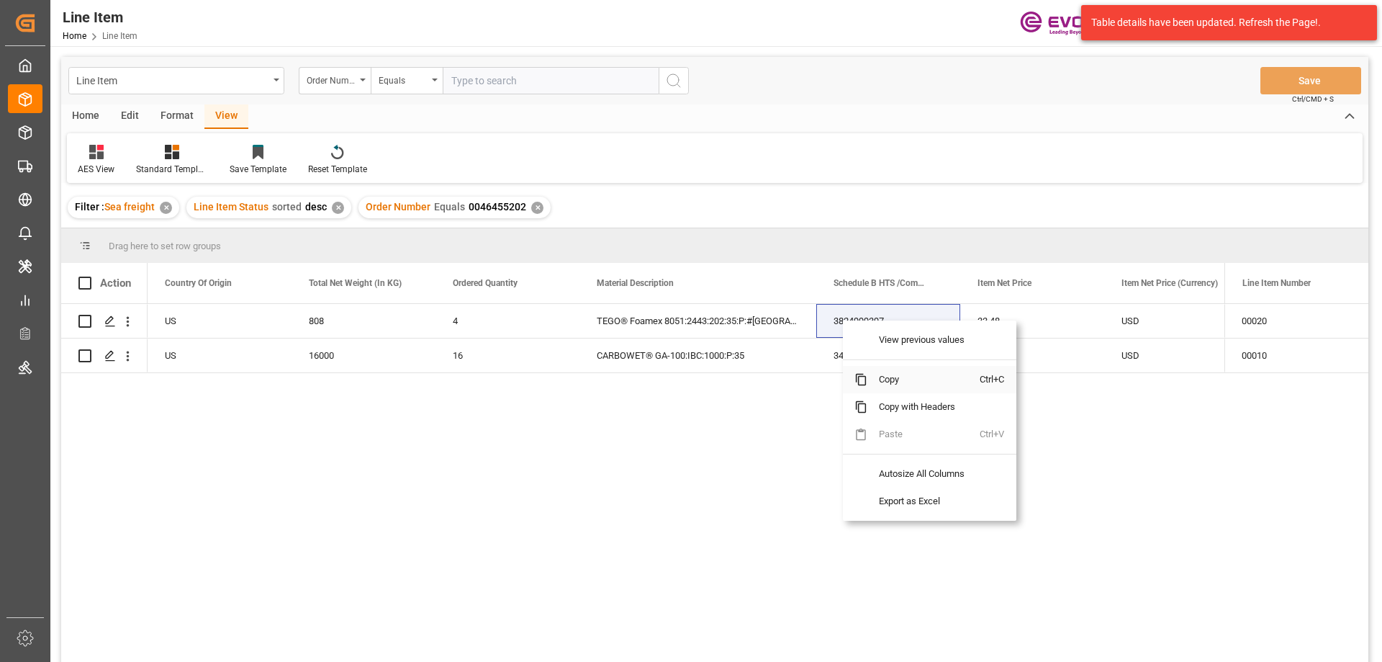
click at [887, 377] on span "Copy" at bounding box center [923, 379] width 112 height 27
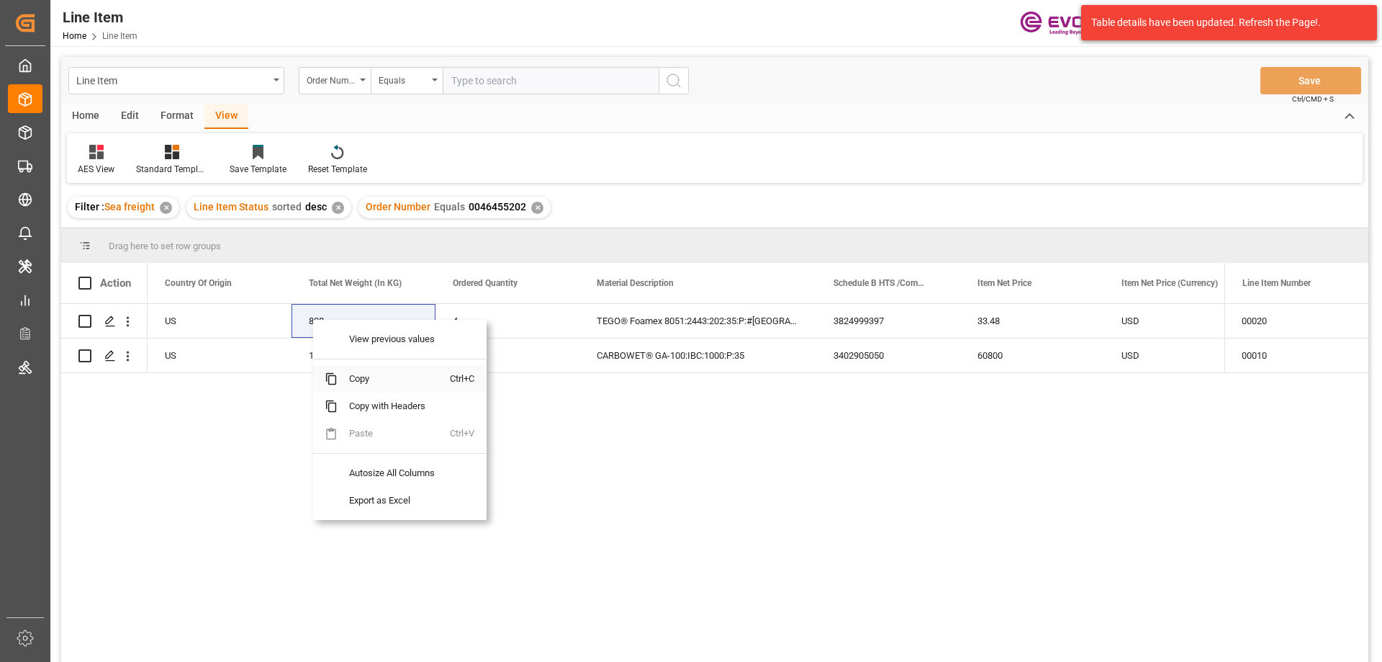
drag, startPoint x: 366, startPoint y: 377, endPoint x: 1359, endPoint y: 209, distance: 1006.8
click at [367, 378] on span "Copy" at bounding box center [394, 378] width 112 height 27
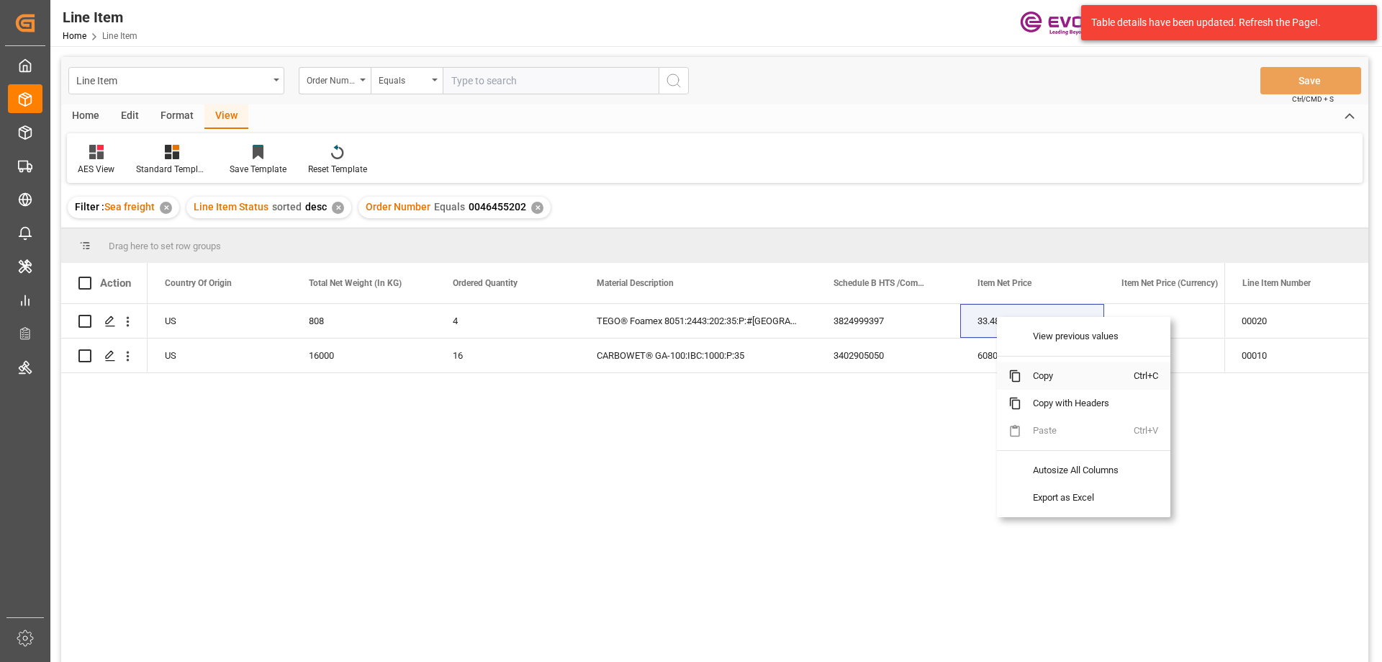
click at [1047, 381] on span "Copy" at bounding box center [1078, 375] width 112 height 27
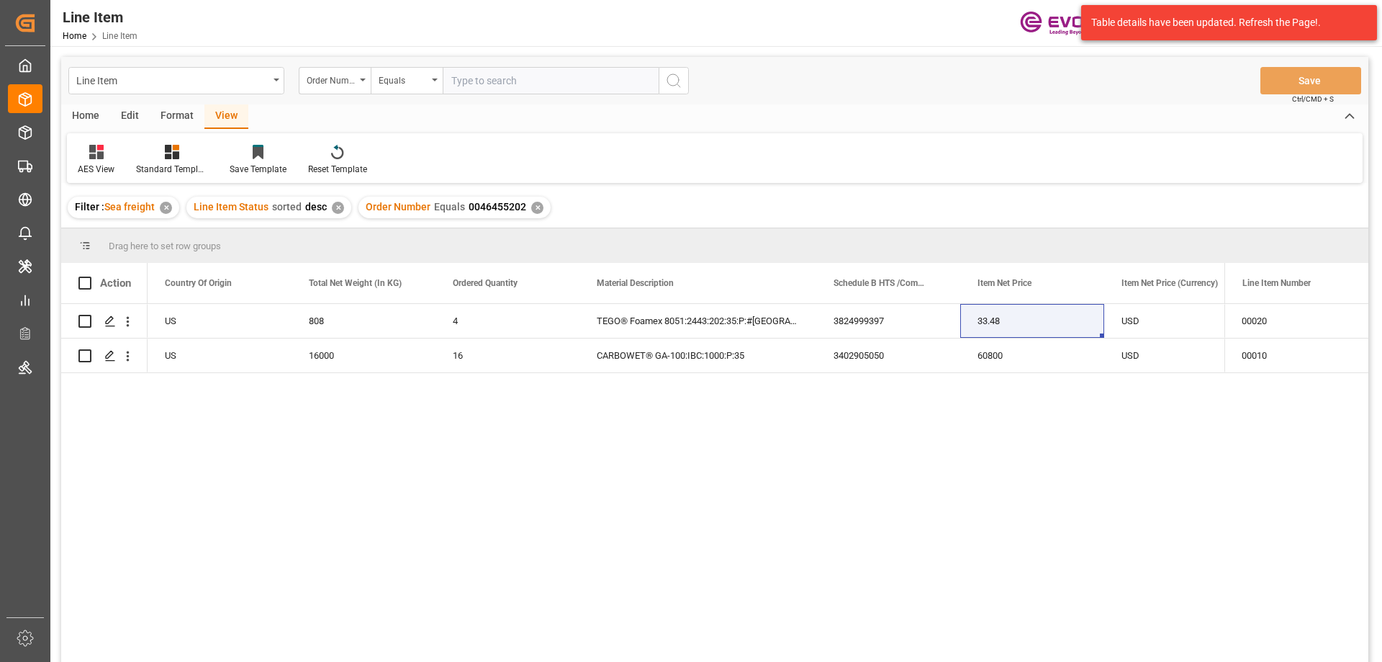
click at [550, 66] on div "Line Item Order Number Equals Save Ctrl/CMD + S" at bounding box center [714, 81] width 1307 height 48
click at [546, 82] on input "text" at bounding box center [551, 80] width 216 height 27
paste input "0046464566"
type input "0046464566"
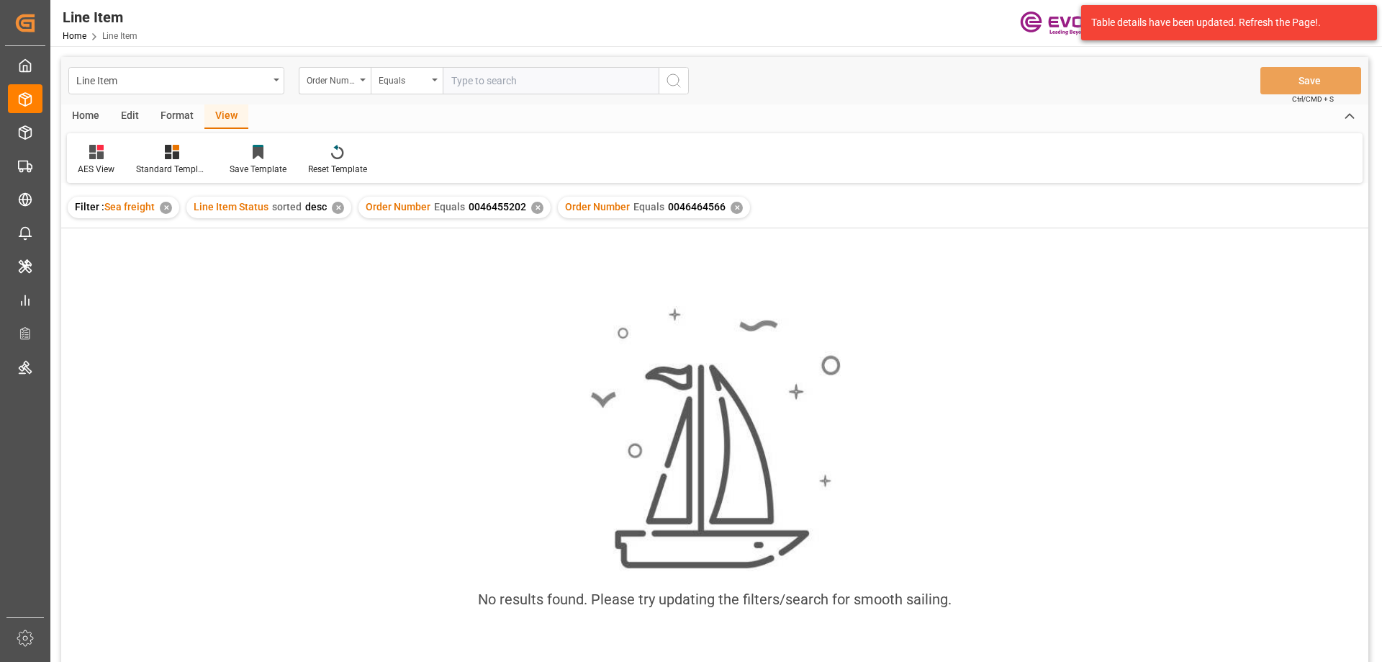
click at [538, 207] on div "✕" at bounding box center [537, 208] width 12 height 12
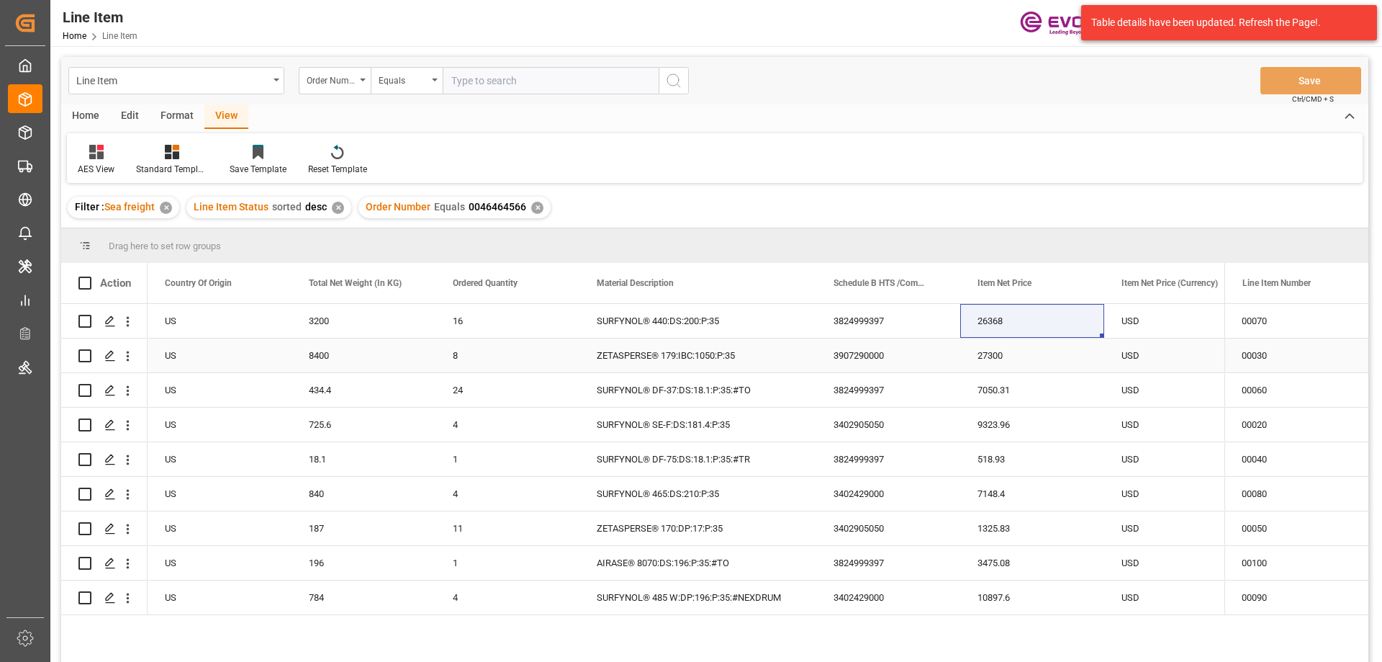
click at [217, 359] on div "US" at bounding box center [220, 355] width 144 height 34
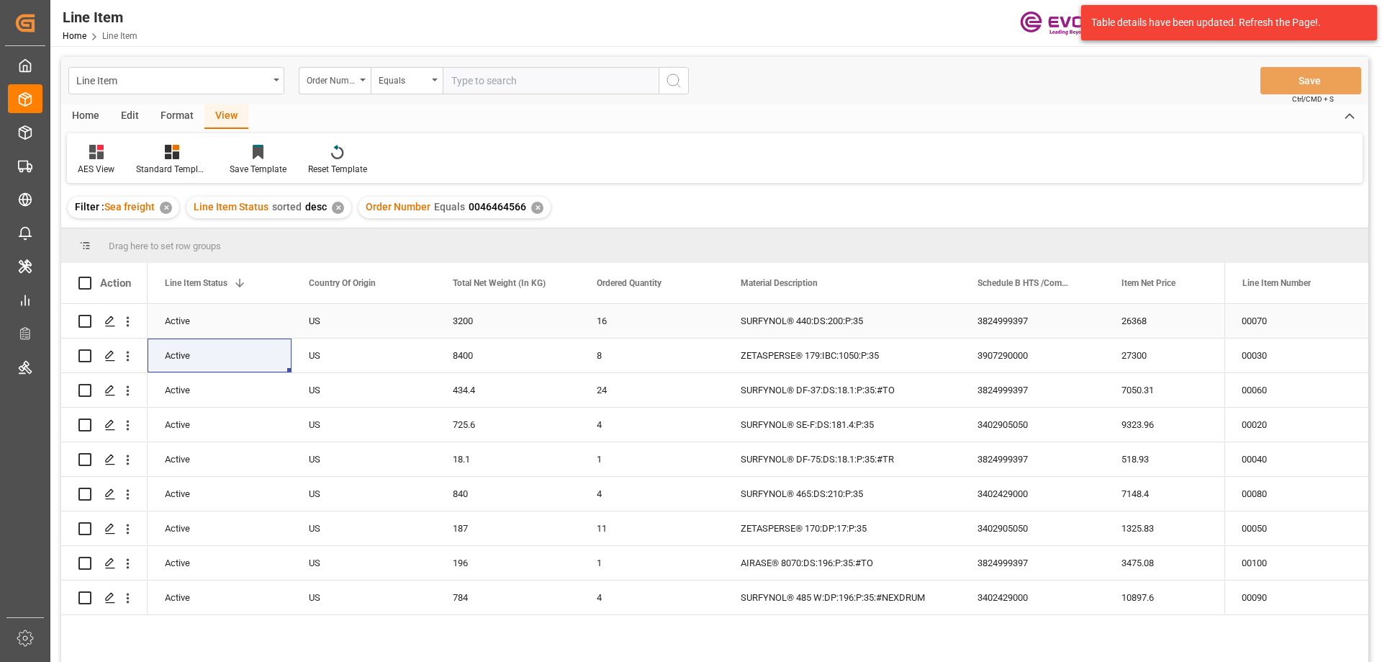
click at [1164, 316] on div "26368" at bounding box center [1176, 321] width 144 height 34
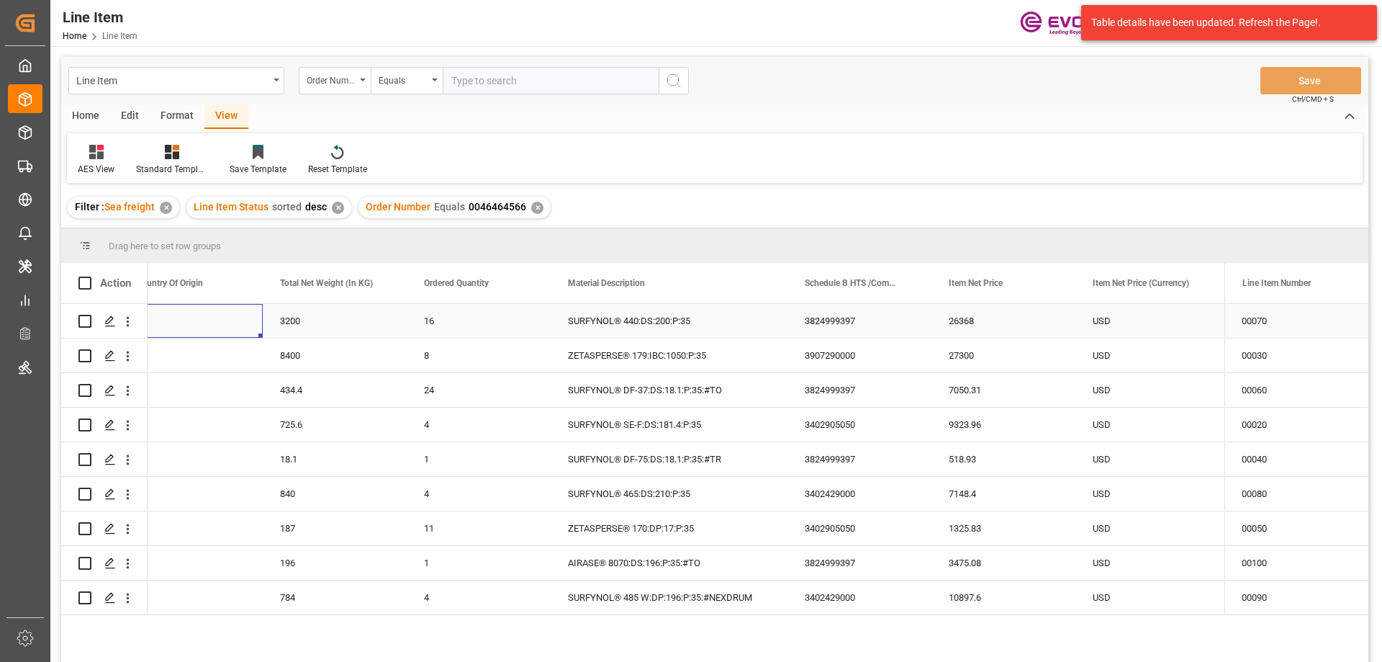
click at [221, 312] on div "US" at bounding box center [191, 321] width 144 height 34
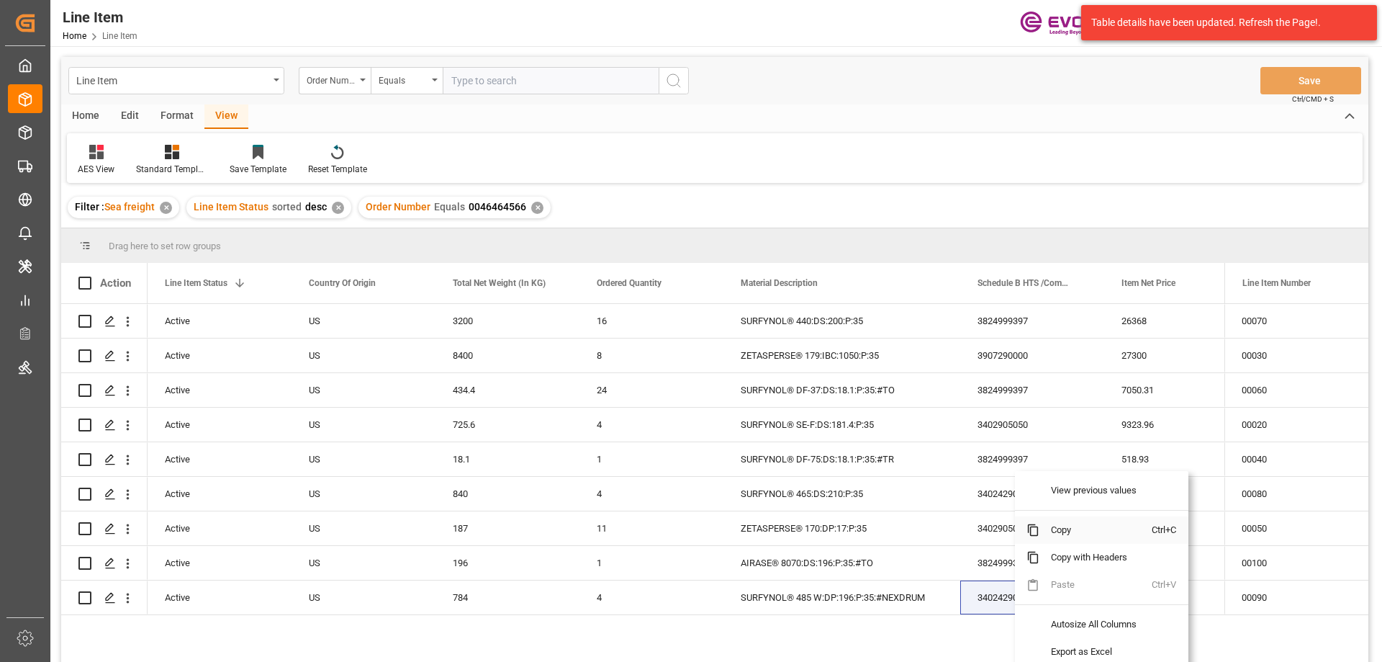
click at [1047, 526] on span "Copy" at bounding box center [1096, 529] width 112 height 27
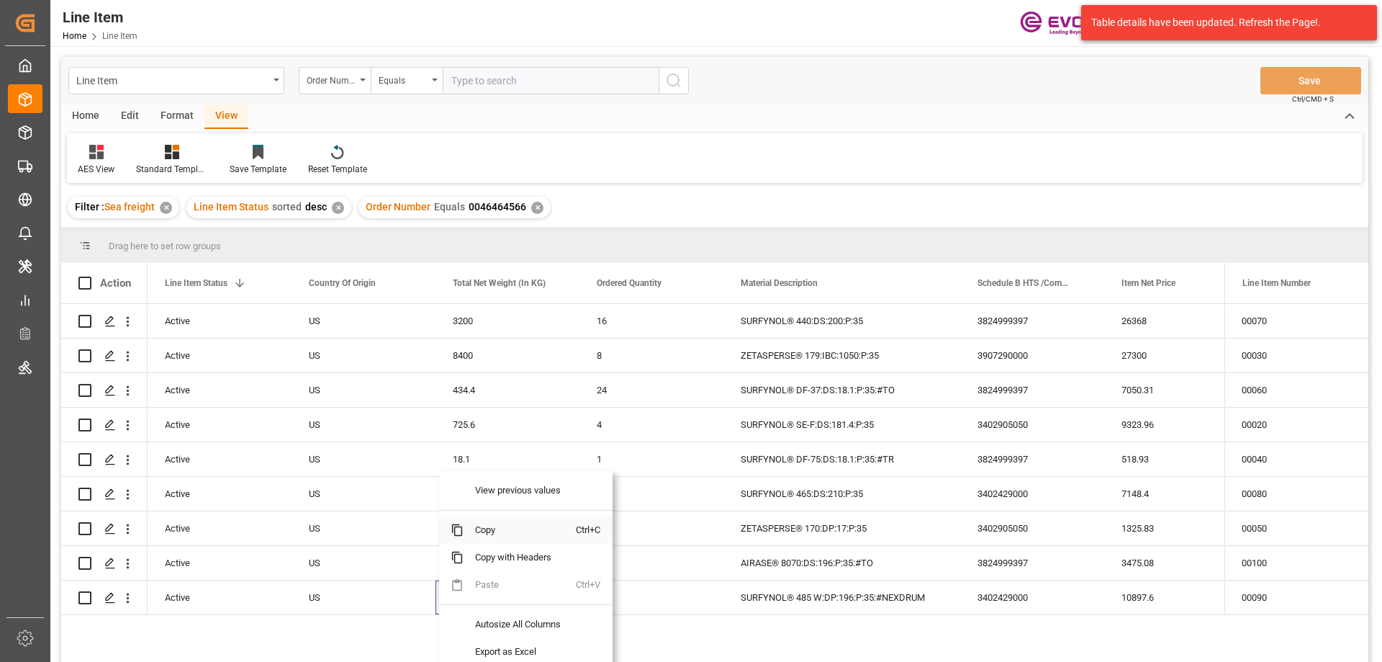
click at [493, 534] on span "Copy" at bounding box center [520, 529] width 112 height 27
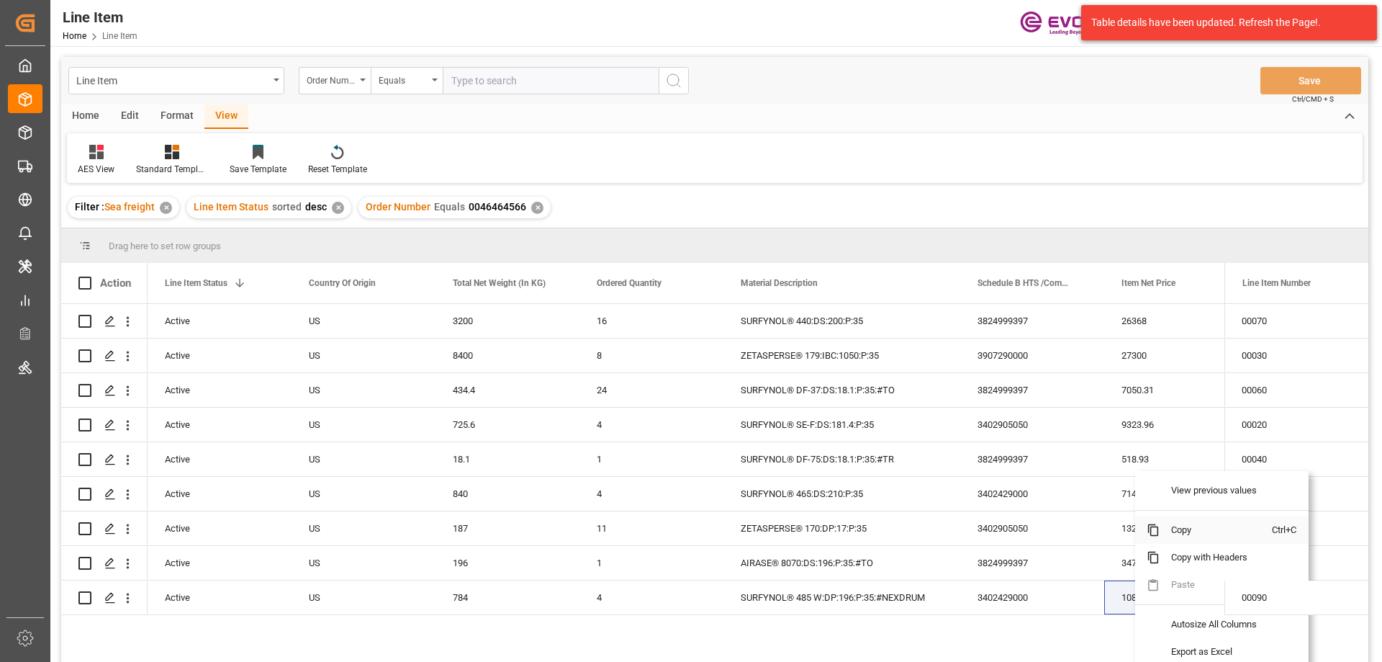
click at [1178, 533] on span "Copy" at bounding box center [1216, 529] width 112 height 27
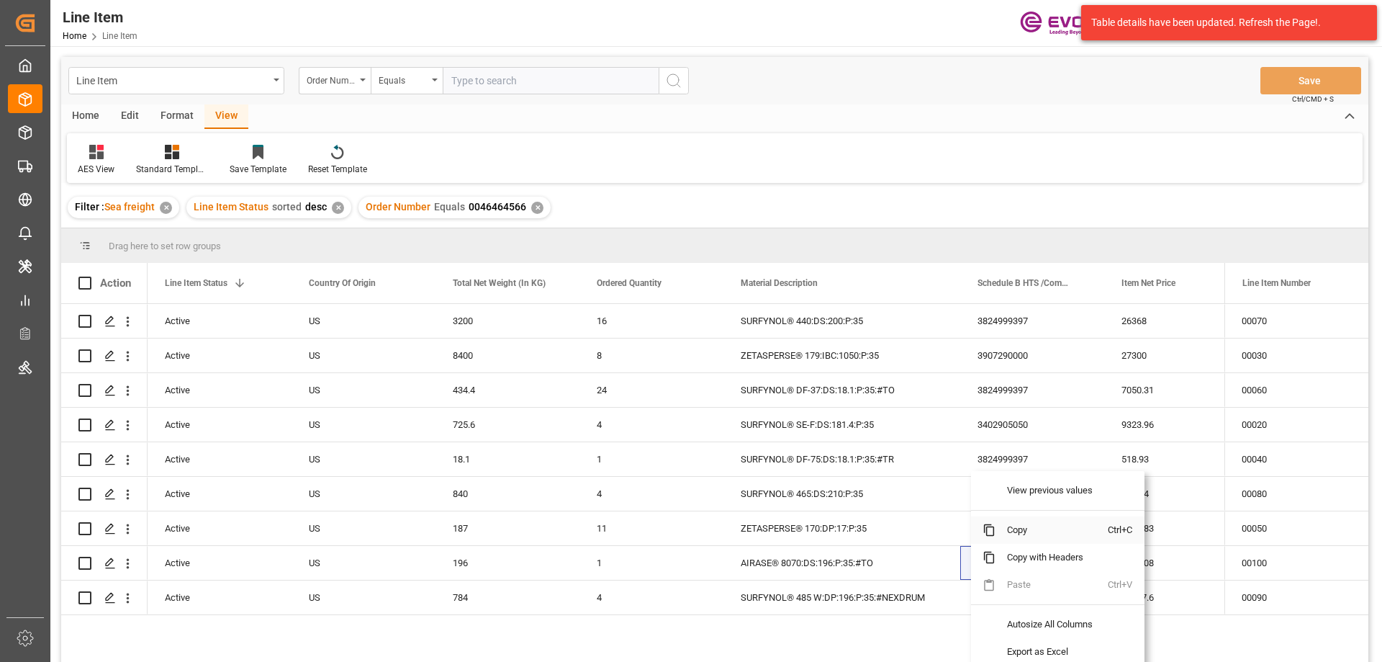
click at [1019, 529] on span "Copy" at bounding box center [1052, 529] width 112 height 27
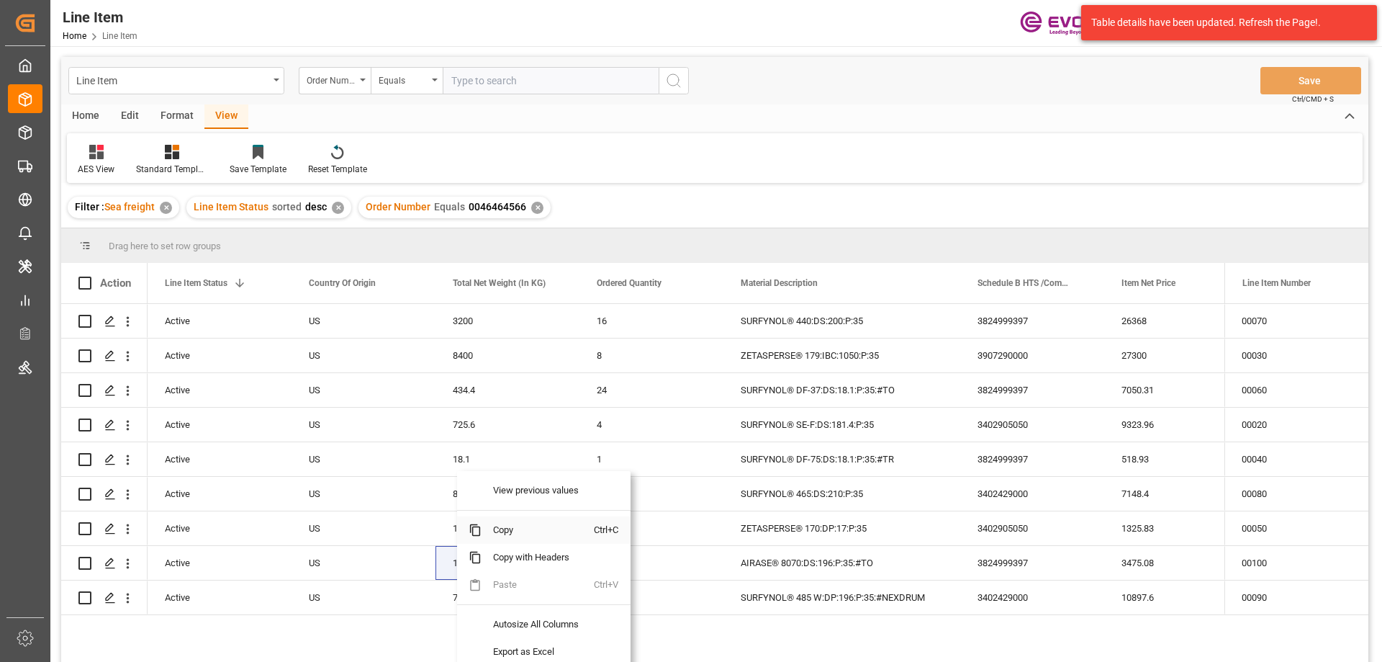
click at [510, 526] on span "Copy" at bounding box center [538, 529] width 112 height 27
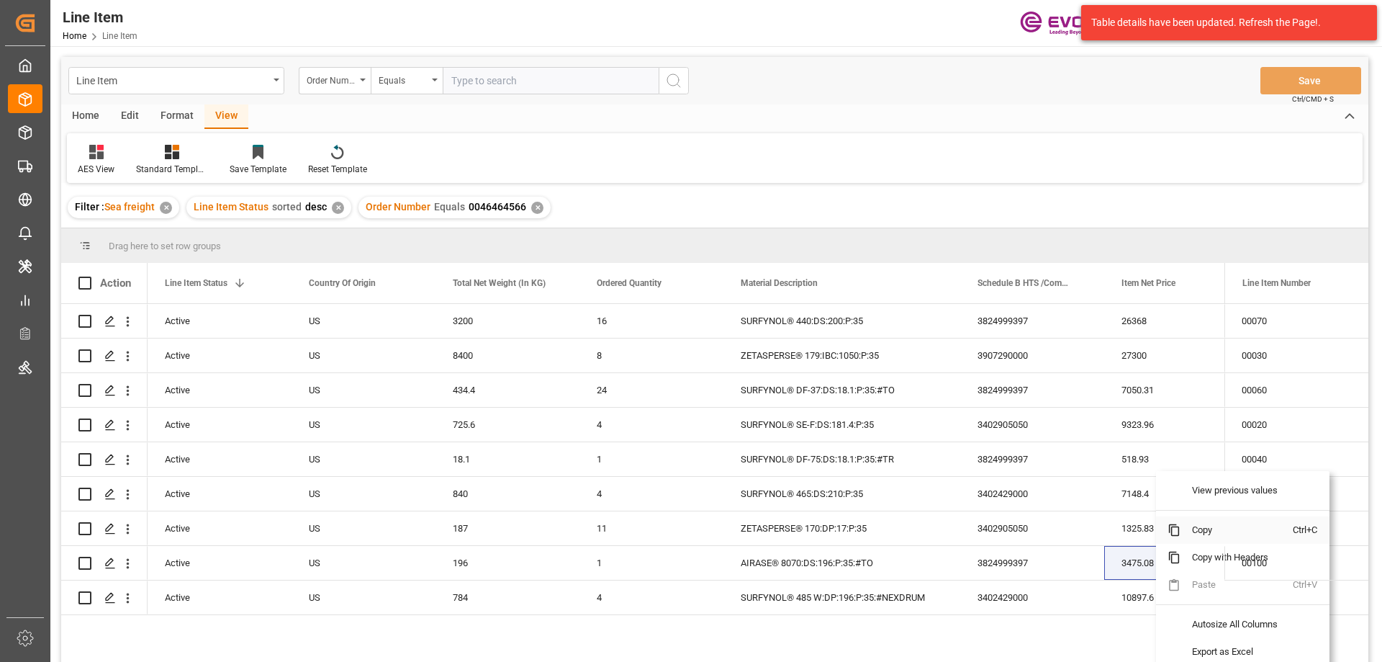
click at [1199, 535] on span "Copy" at bounding box center [1237, 529] width 112 height 27
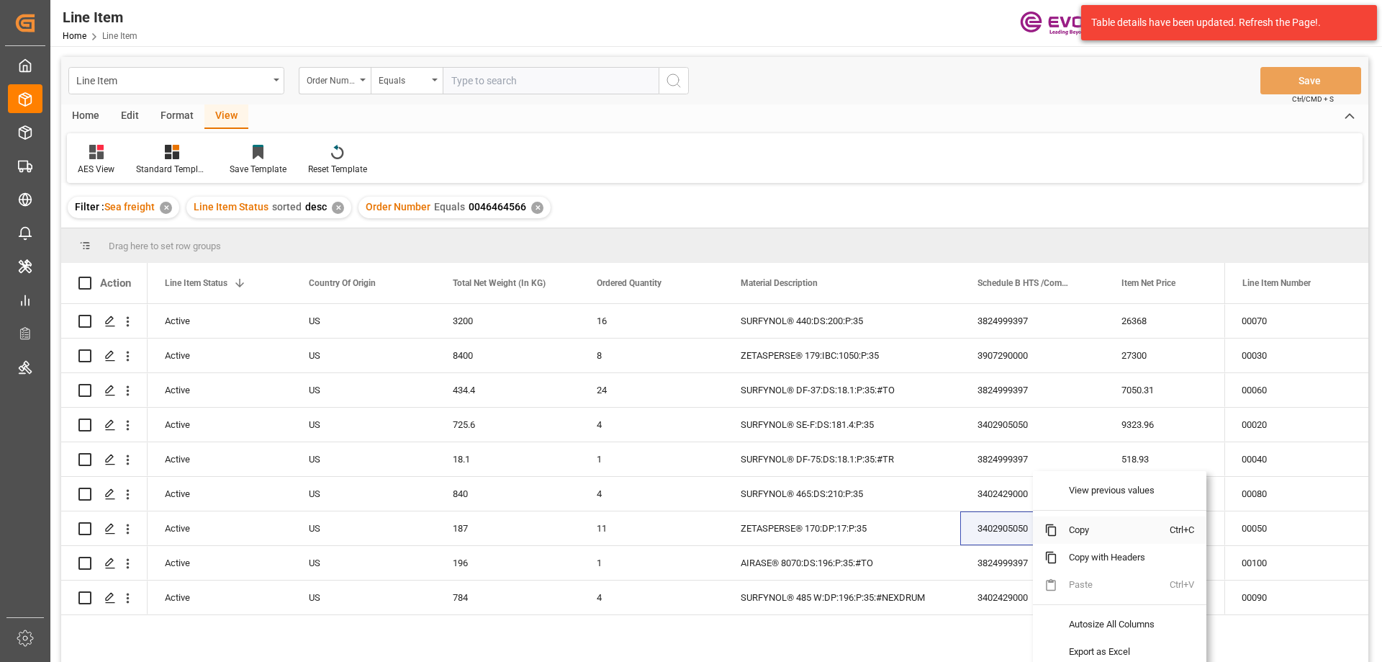
drag, startPoint x: 1081, startPoint y: 531, endPoint x: 1138, endPoint y: 488, distance: 72.0
click at [1082, 530] on span "Copy" at bounding box center [1114, 529] width 112 height 27
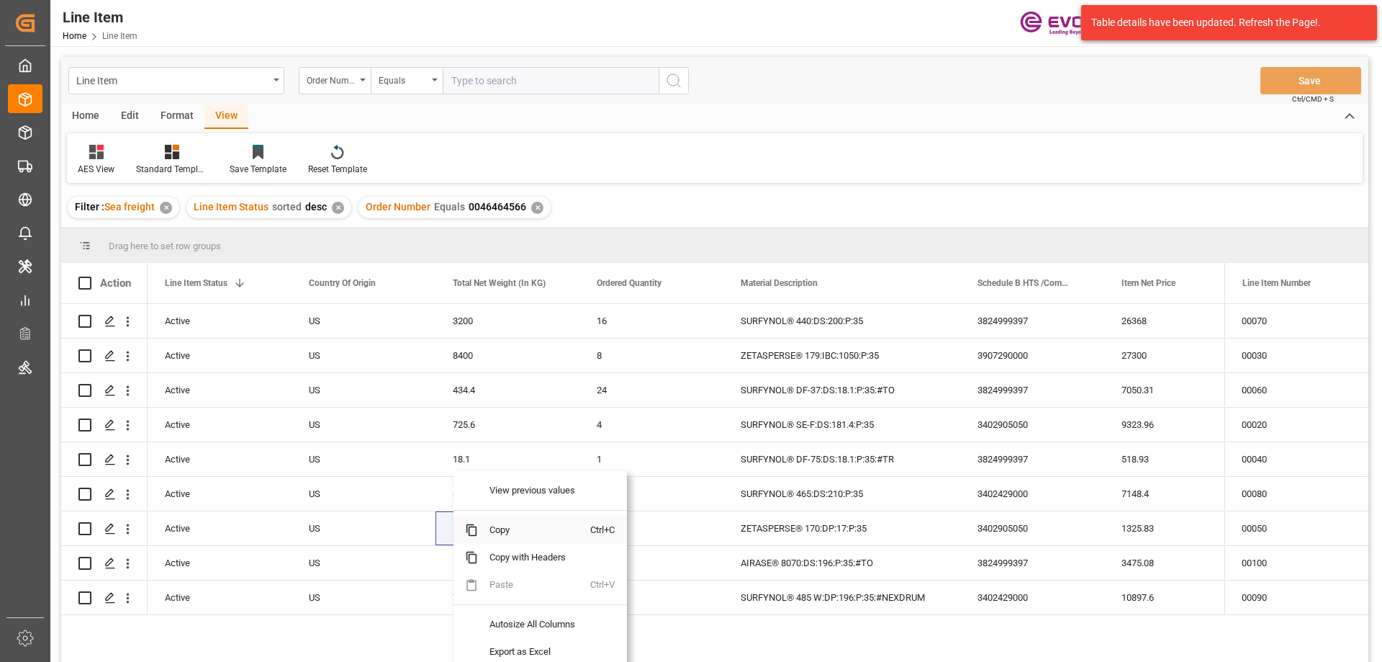
click at [508, 523] on span "Copy" at bounding box center [534, 529] width 112 height 27
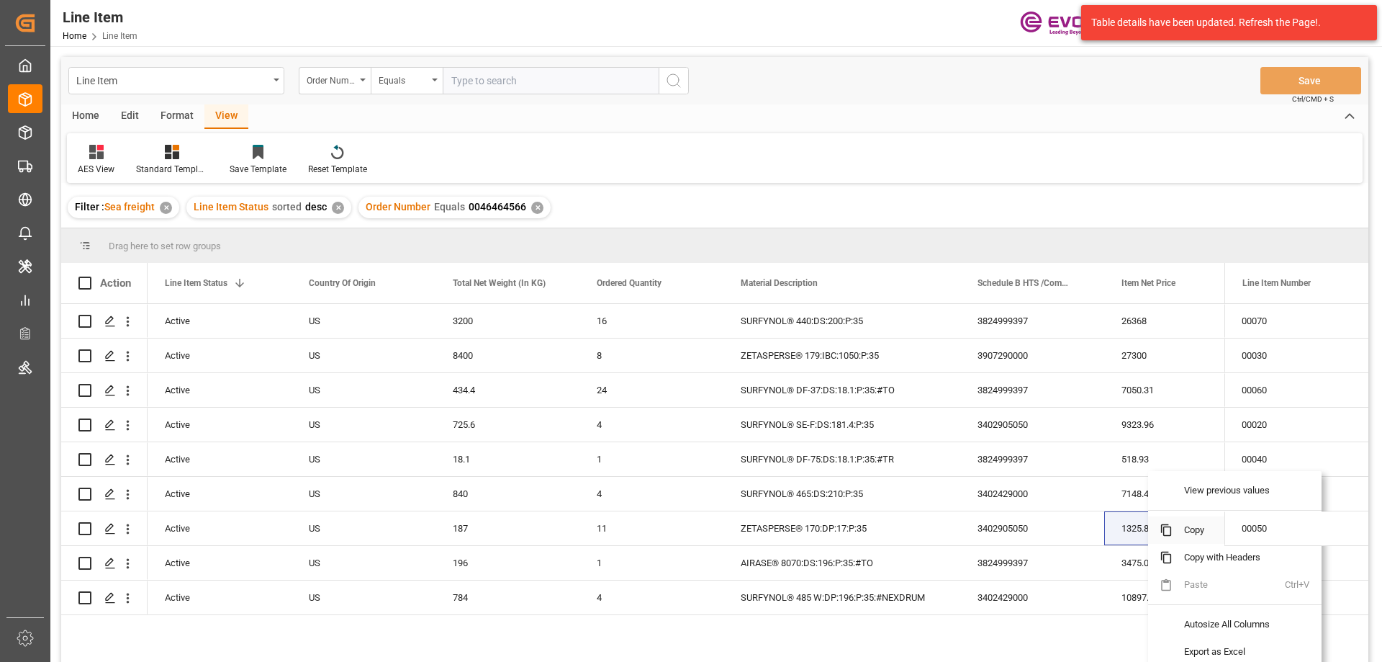
click at [1200, 523] on span "Copy" at bounding box center [1229, 529] width 112 height 27
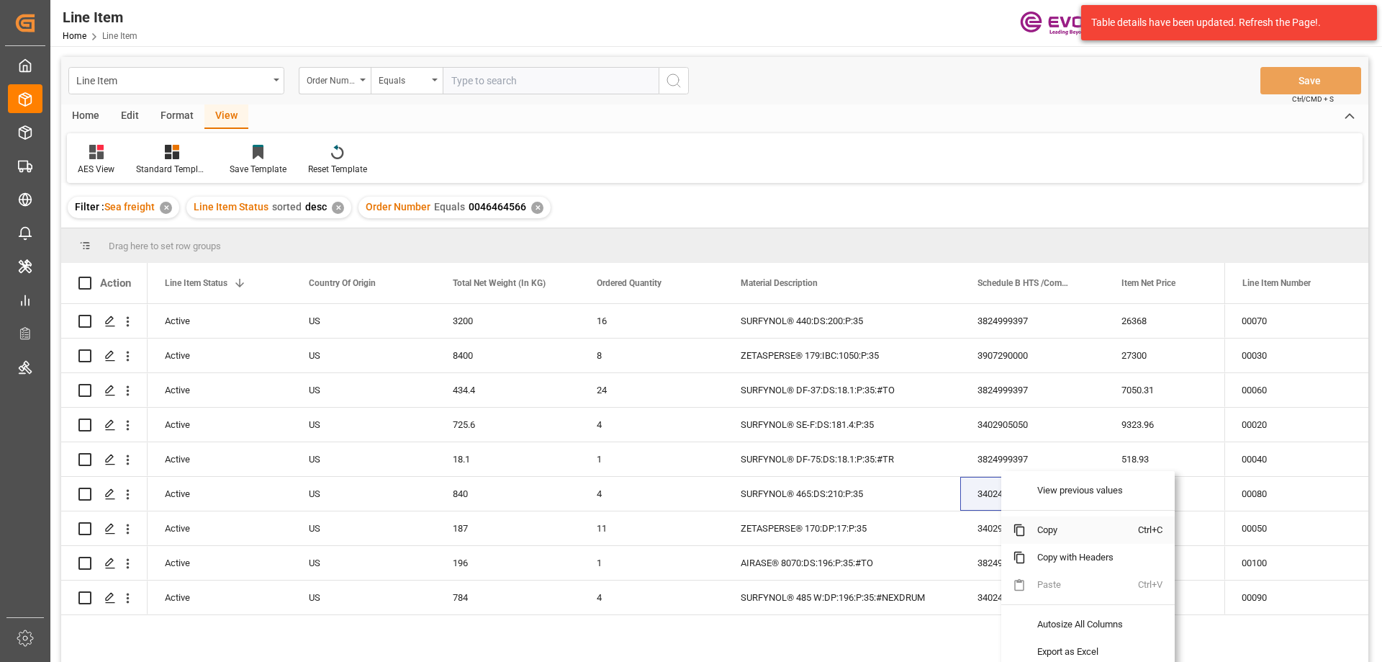
click at [1058, 528] on span "Copy" at bounding box center [1082, 529] width 112 height 27
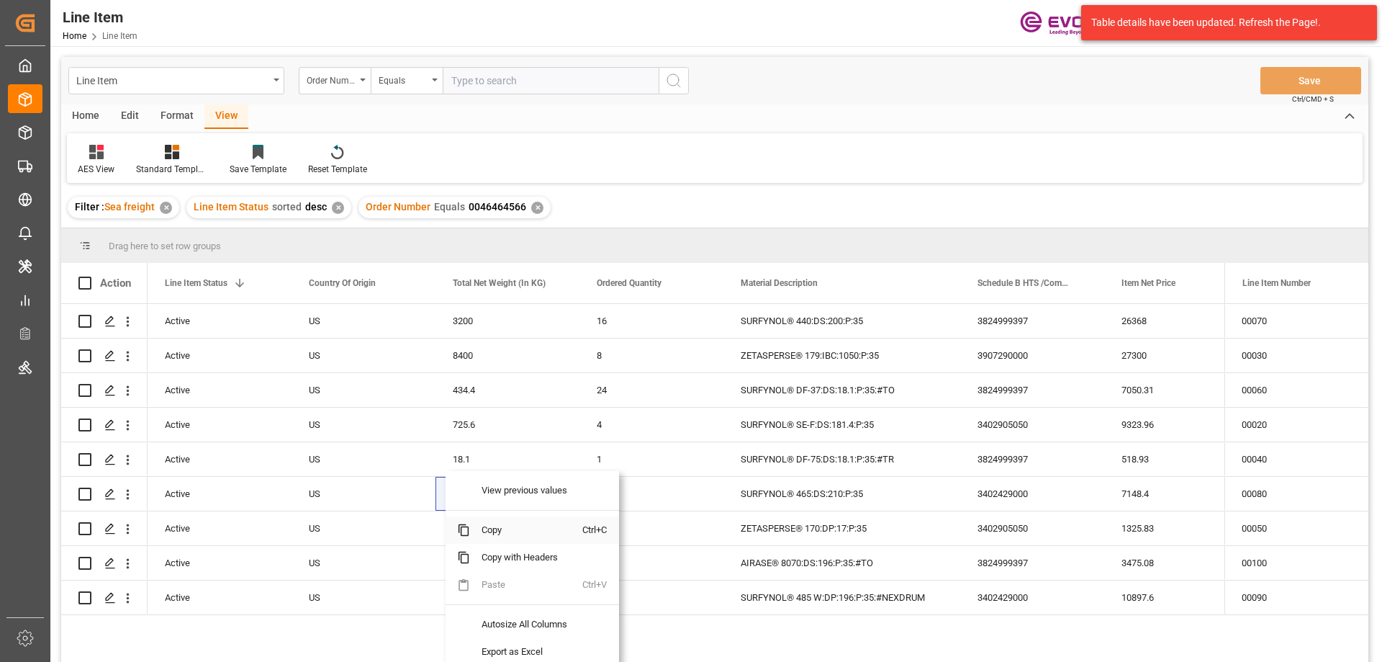
click at [486, 531] on span "Copy" at bounding box center [526, 529] width 112 height 27
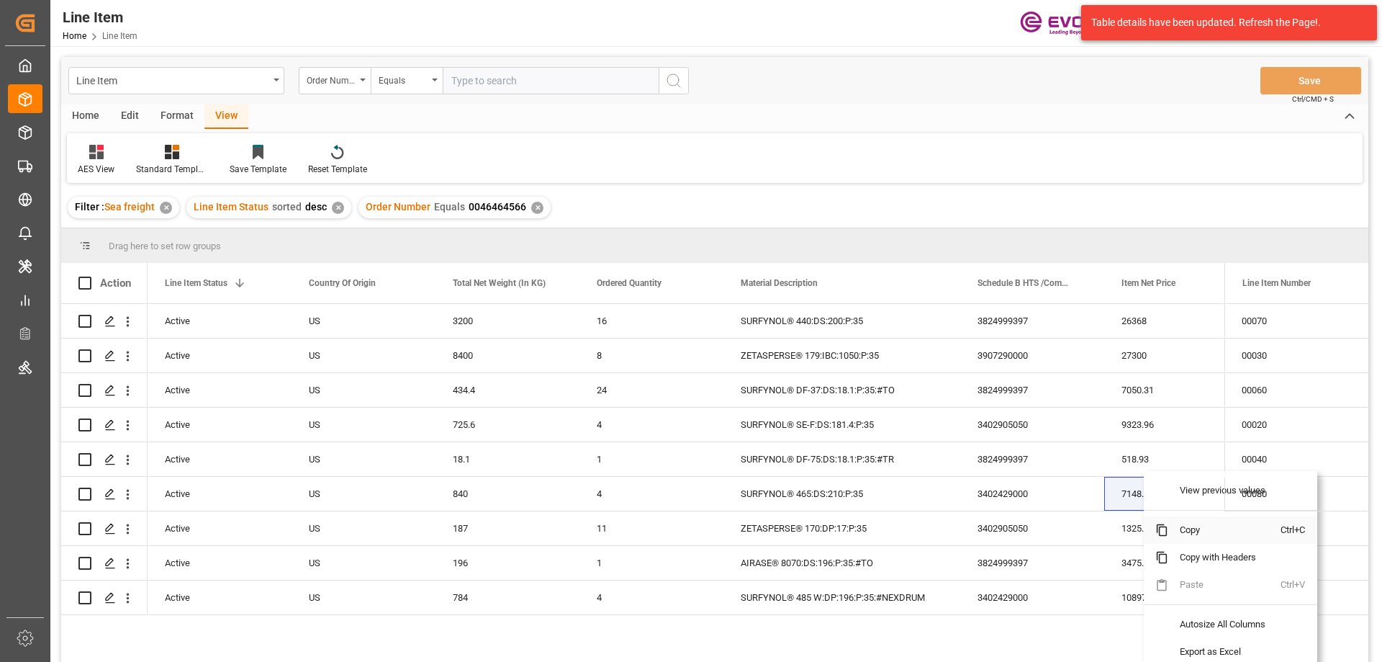
drag, startPoint x: 1191, startPoint y: 533, endPoint x: 1238, endPoint y: 514, distance: 49.7
click at [1191, 533] on span "Copy" at bounding box center [1224, 529] width 112 height 27
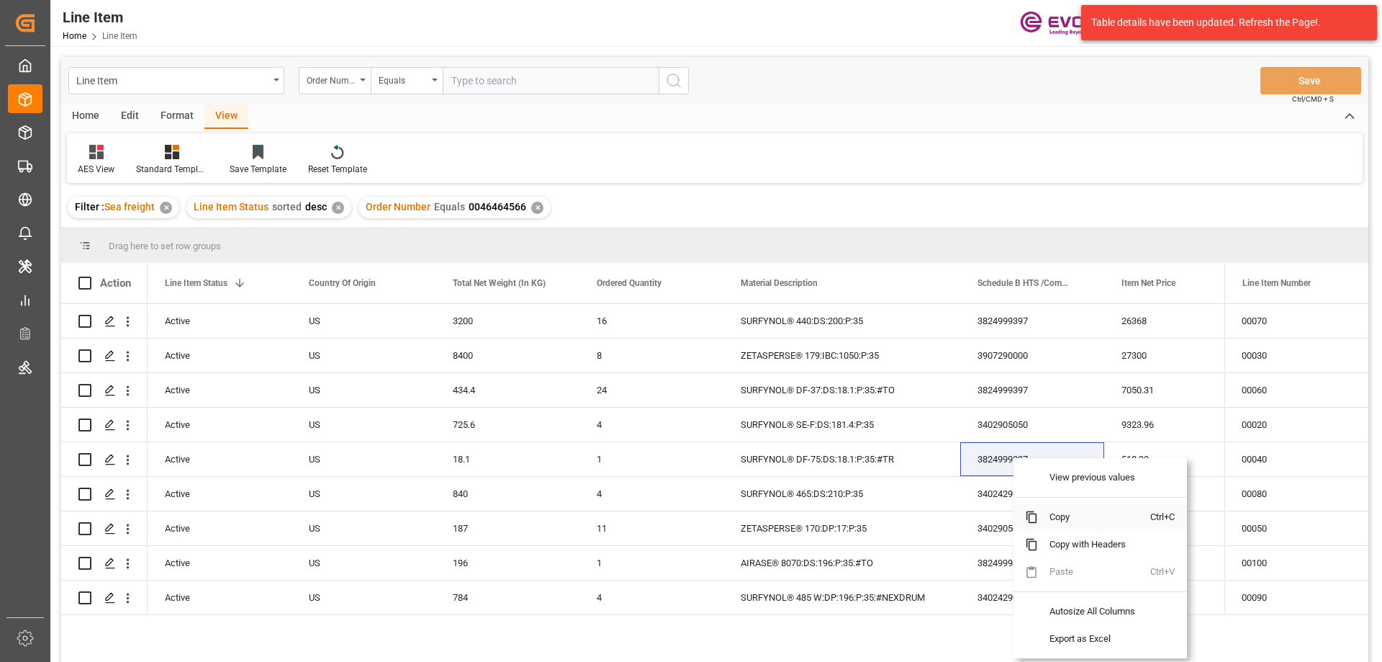
click at [1061, 516] on span "Copy" at bounding box center [1094, 516] width 112 height 27
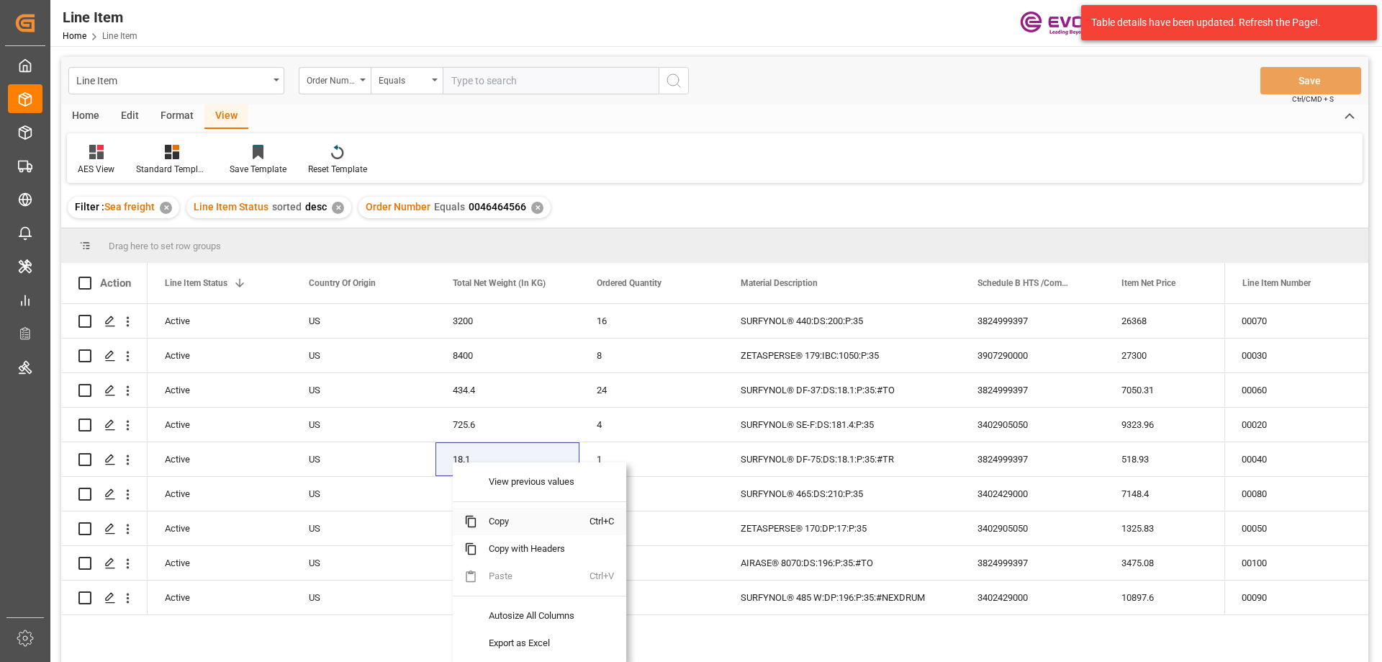
click at [521, 526] on span "Copy" at bounding box center [533, 521] width 112 height 27
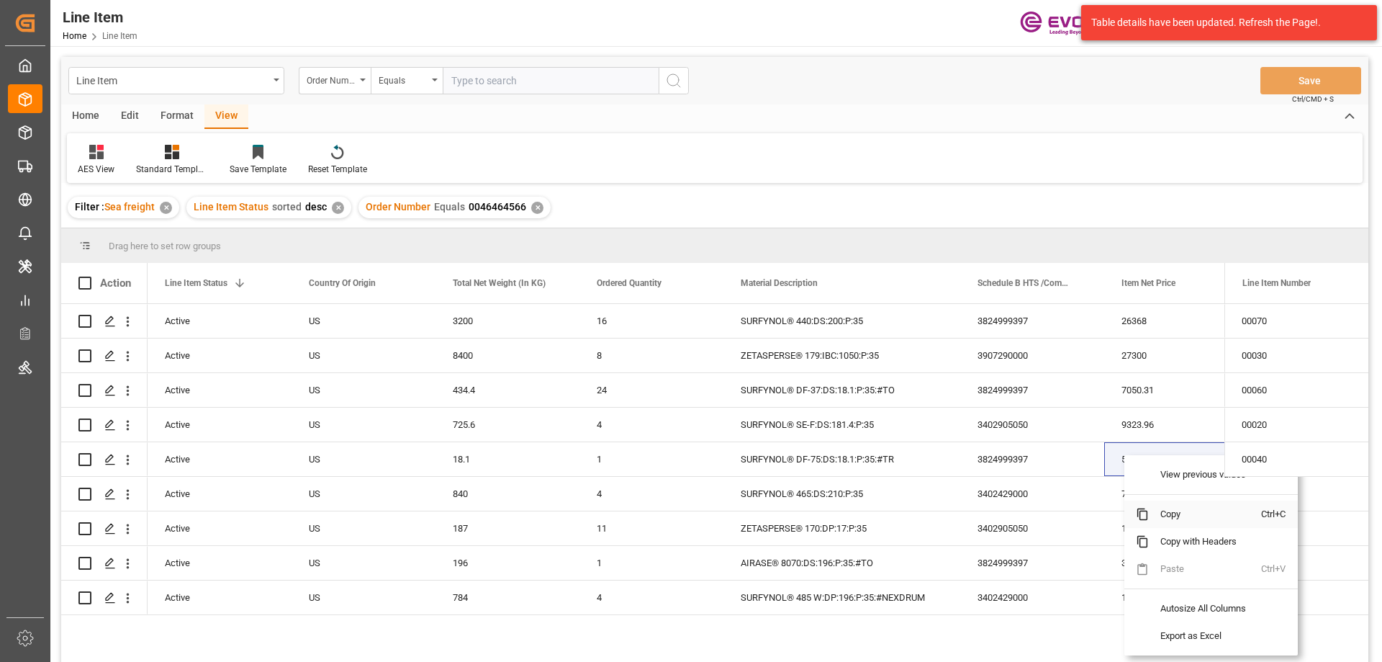
click at [1163, 508] on span "Copy" at bounding box center [1205, 513] width 112 height 27
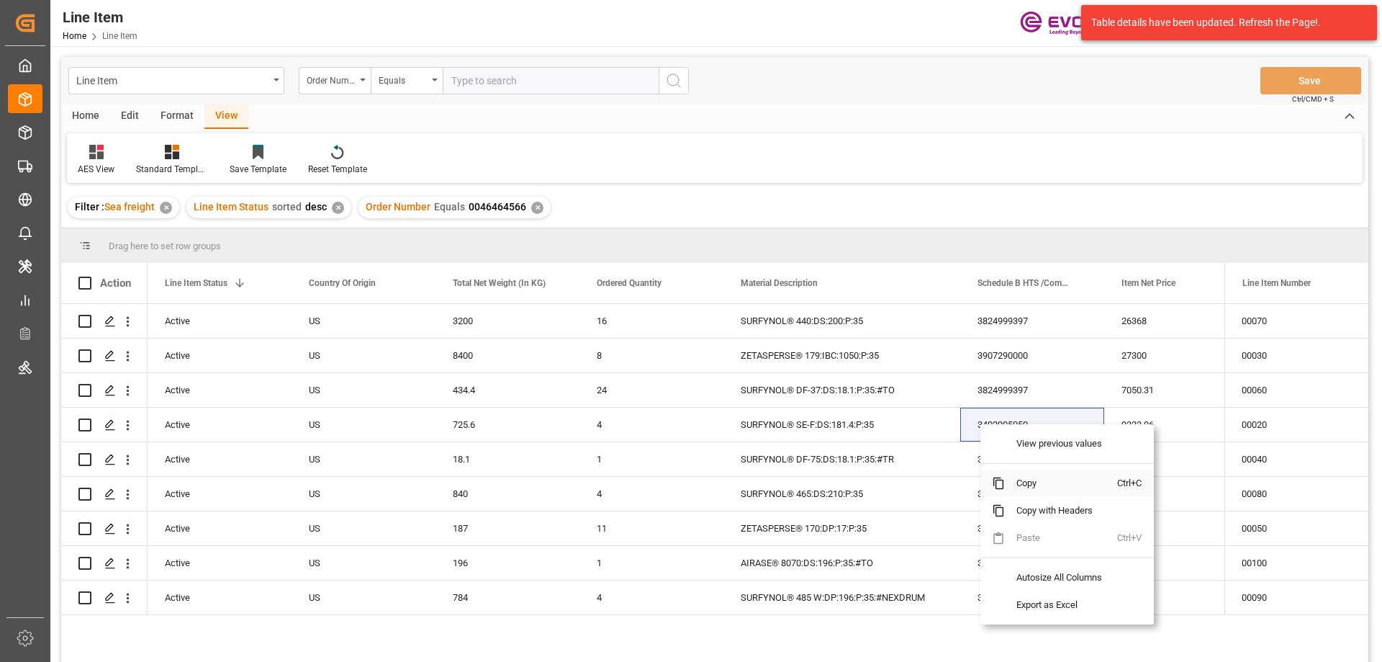
click at [1019, 483] on span "Copy" at bounding box center [1061, 482] width 112 height 27
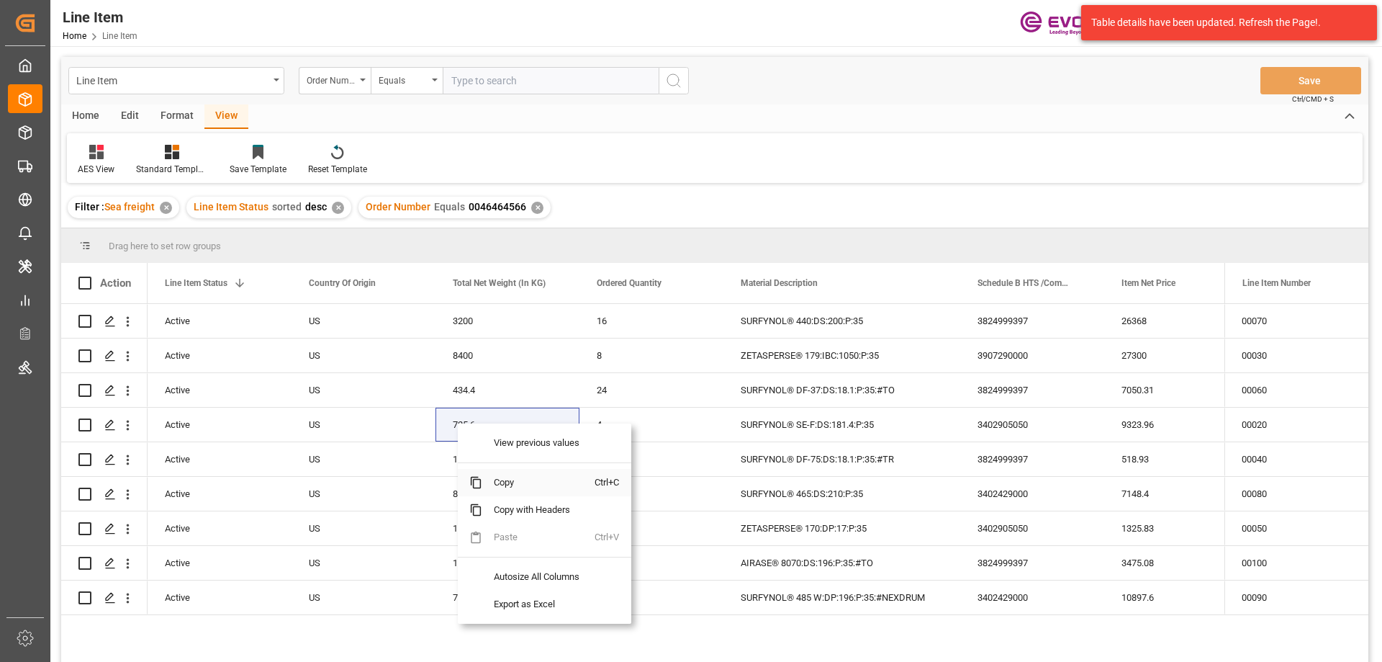
click at [502, 484] on span "Copy" at bounding box center [538, 482] width 112 height 27
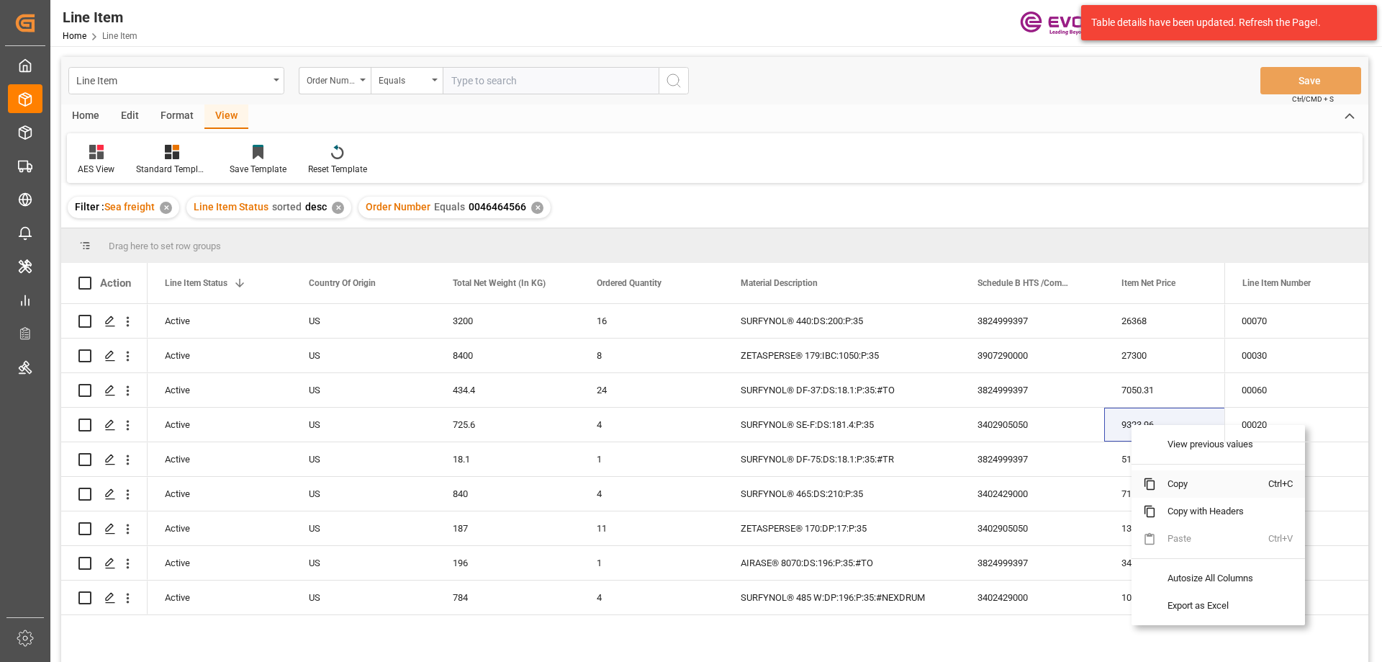
click at [1165, 480] on span "Copy" at bounding box center [1212, 483] width 112 height 27
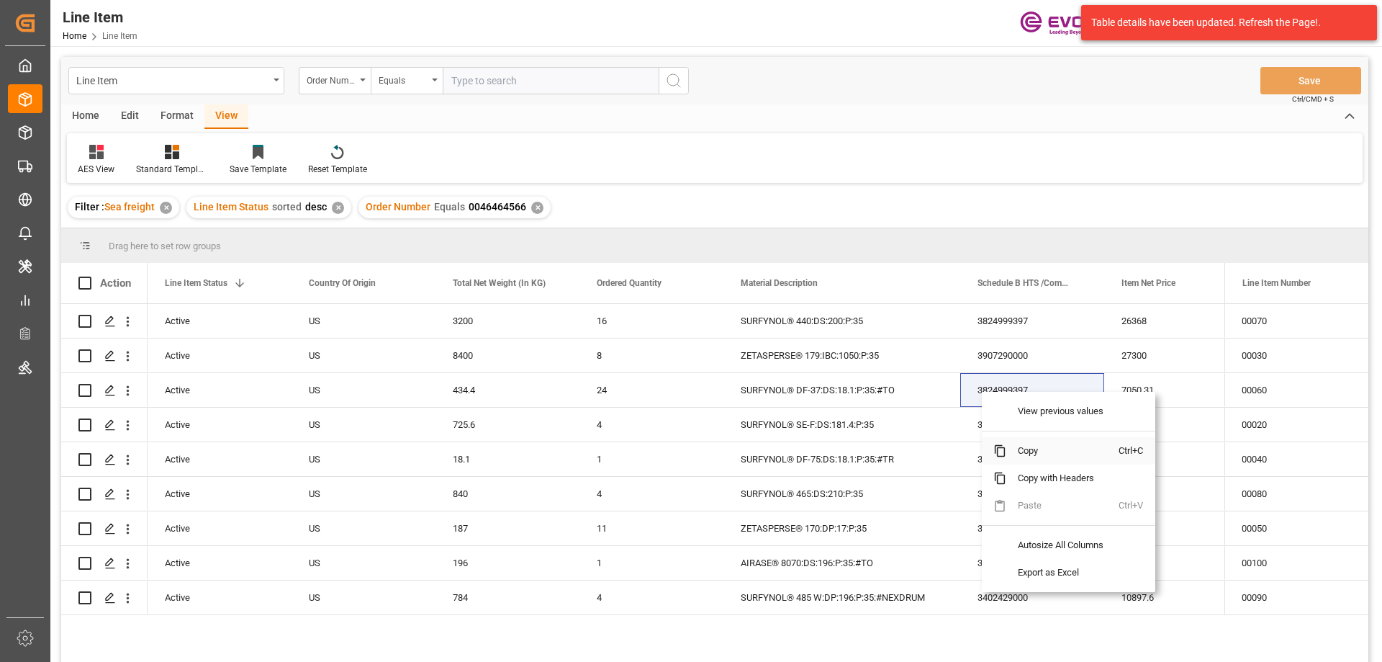
drag, startPoint x: 1019, startPoint y: 446, endPoint x: 1032, endPoint y: 439, distance: 14.8
click at [1019, 446] on span "Copy" at bounding box center [1062, 450] width 112 height 27
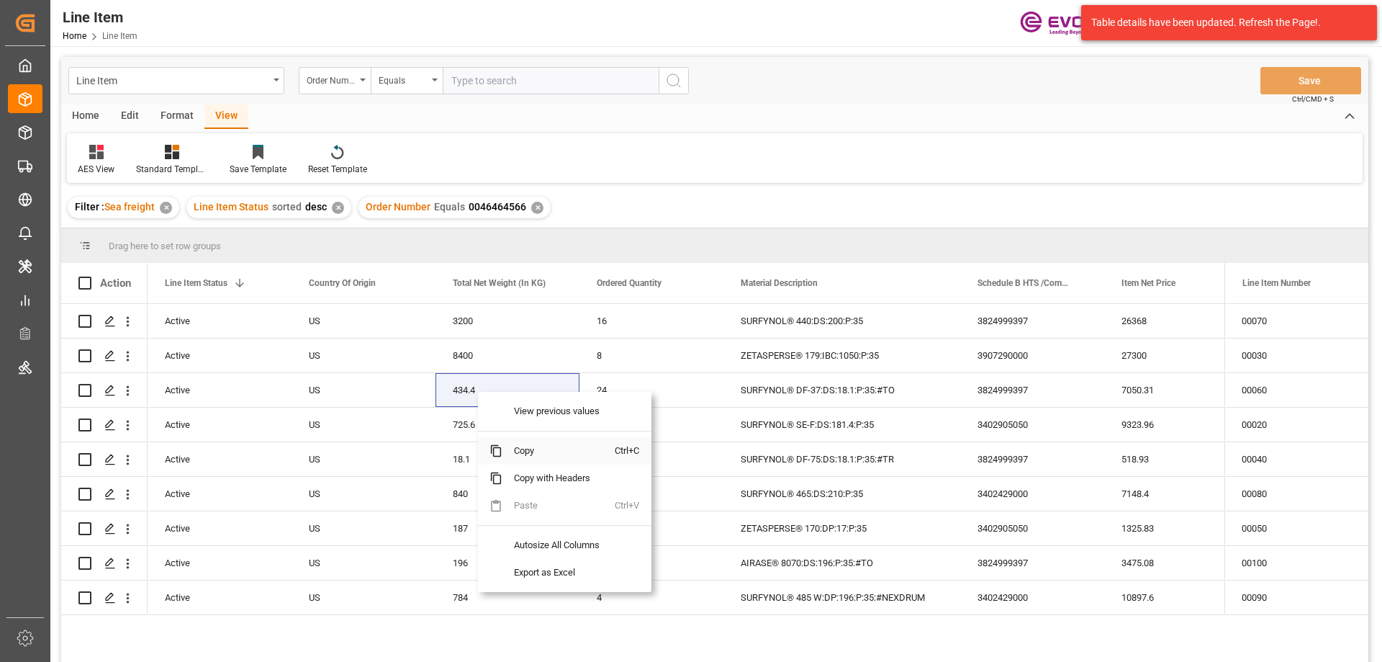
click at [538, 447] on span "Copy" at bounding box center [558, 450] width 112 height 27
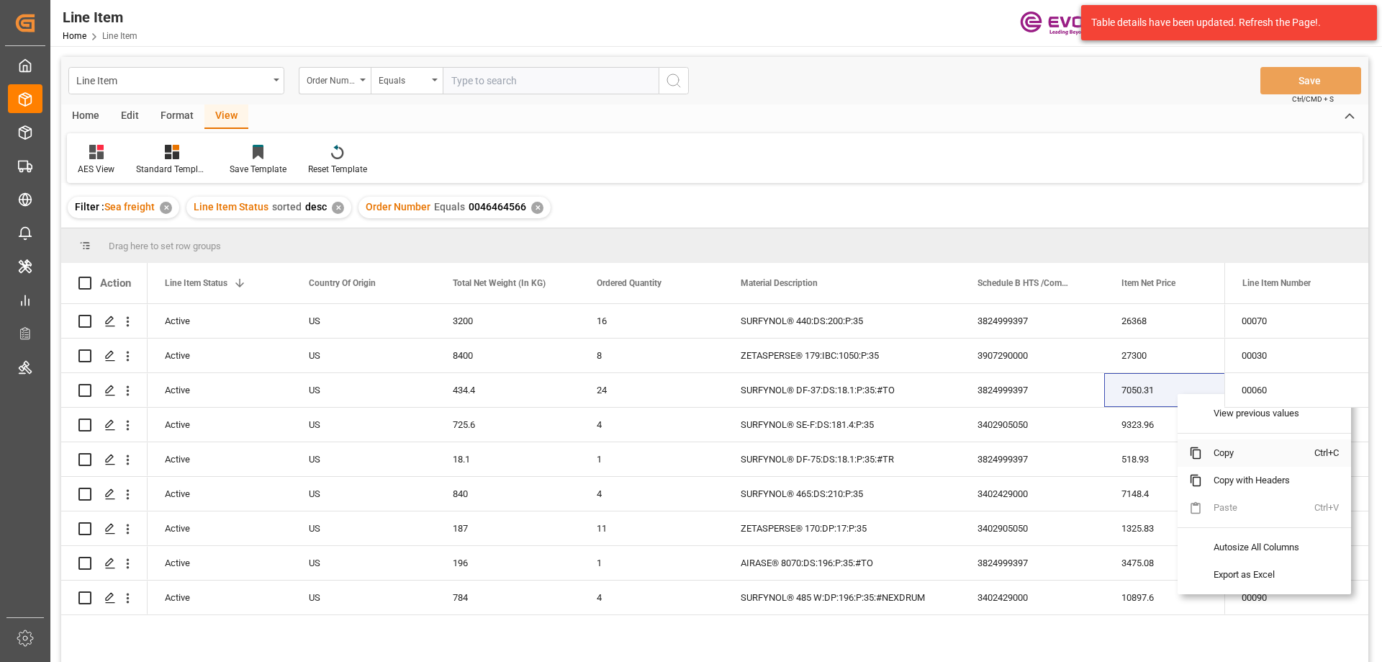
click at [1209, 453] on span "Copy" at bounding box center [1258, 452] width 112 height 27
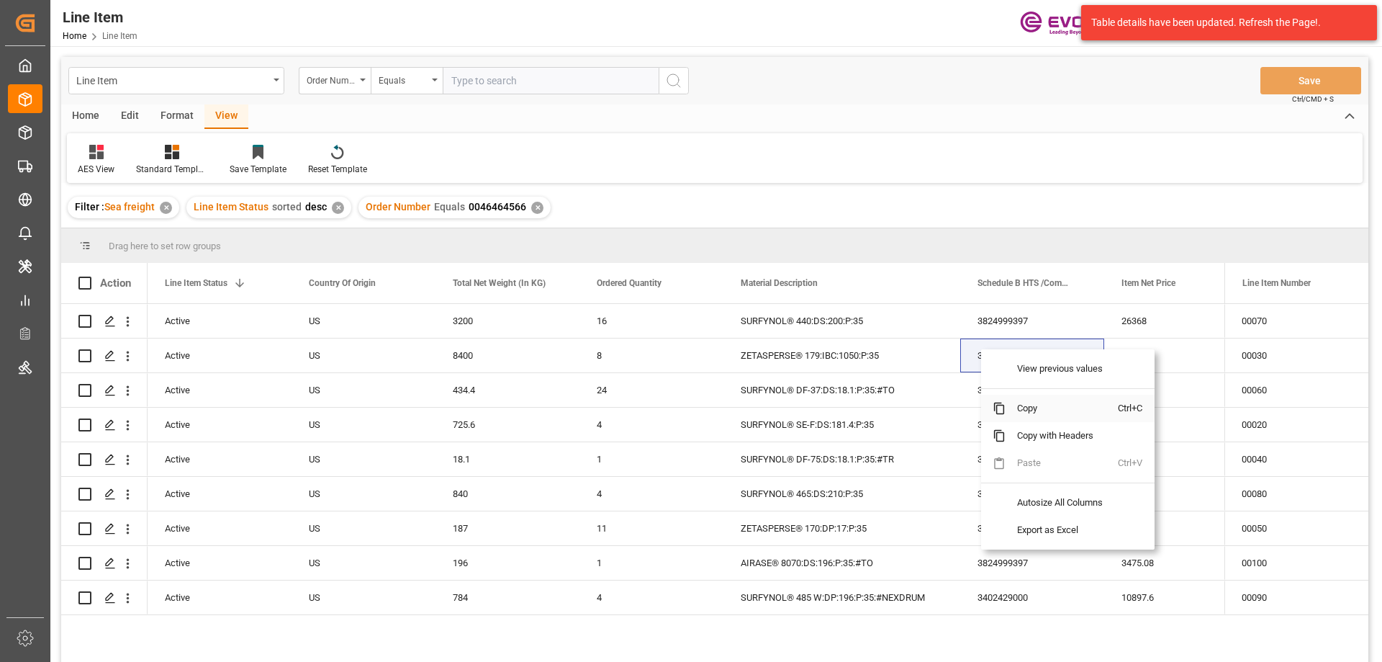
drag, startPoint x: 1020, startPoint y: 405, endPoint x: 1070, endPoint y: 380, distance: 56.3
click at [1023, 406] on span "Copy" at bounding box center [1062, 408] width 112 height 27
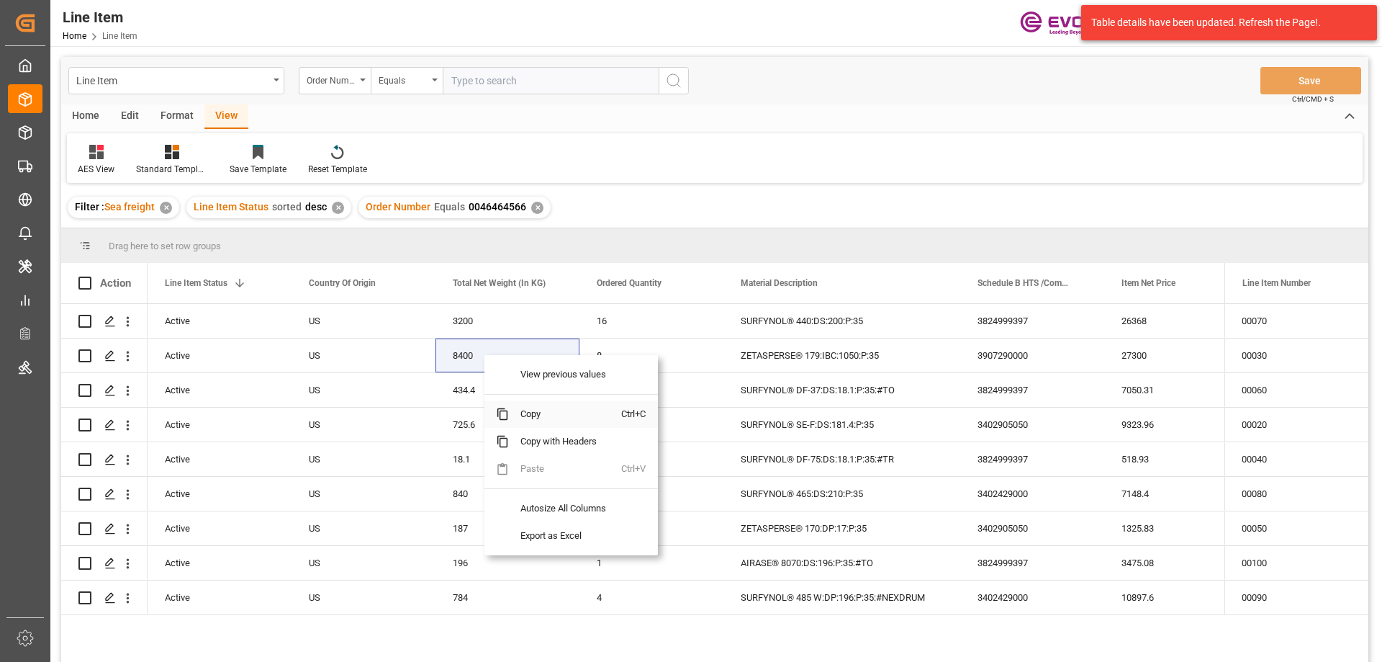
click at [531, 409] on span "Copy" at bounding box center [565, 413] width 112 height 27
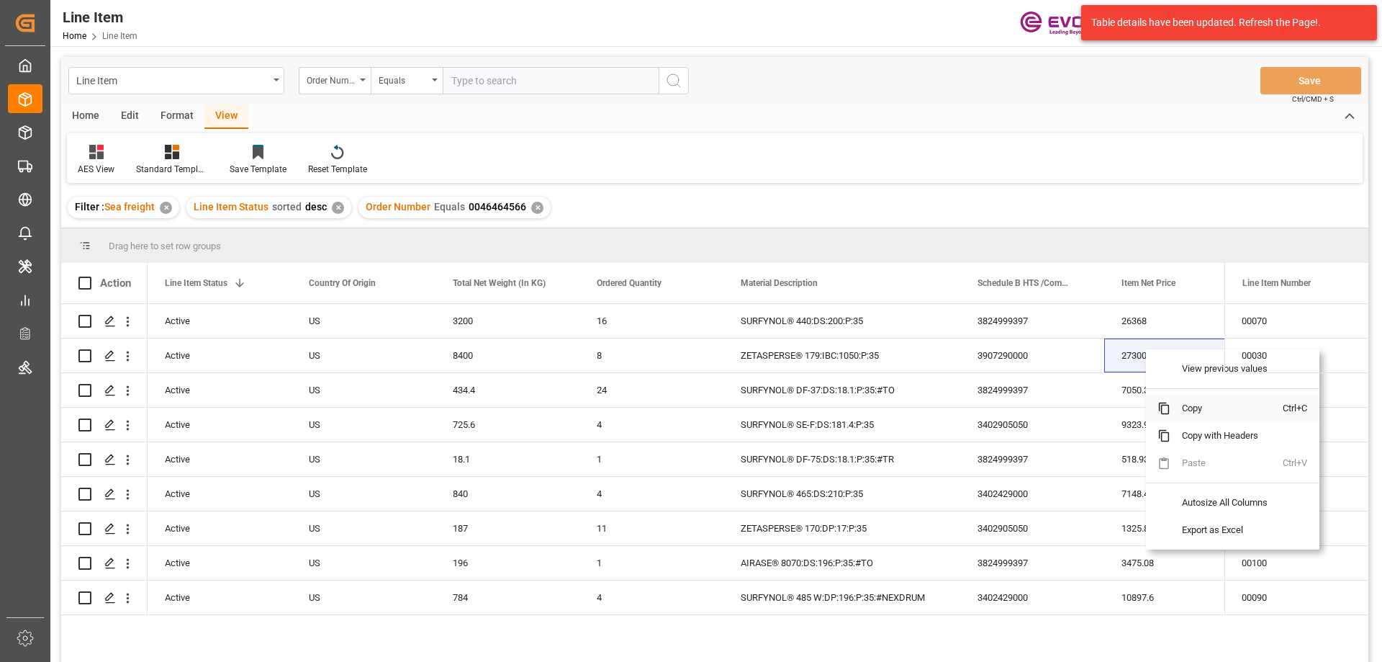
click at [1196, 413] on span "Copy" at bounding box center [1227, 408] width 112 height 27
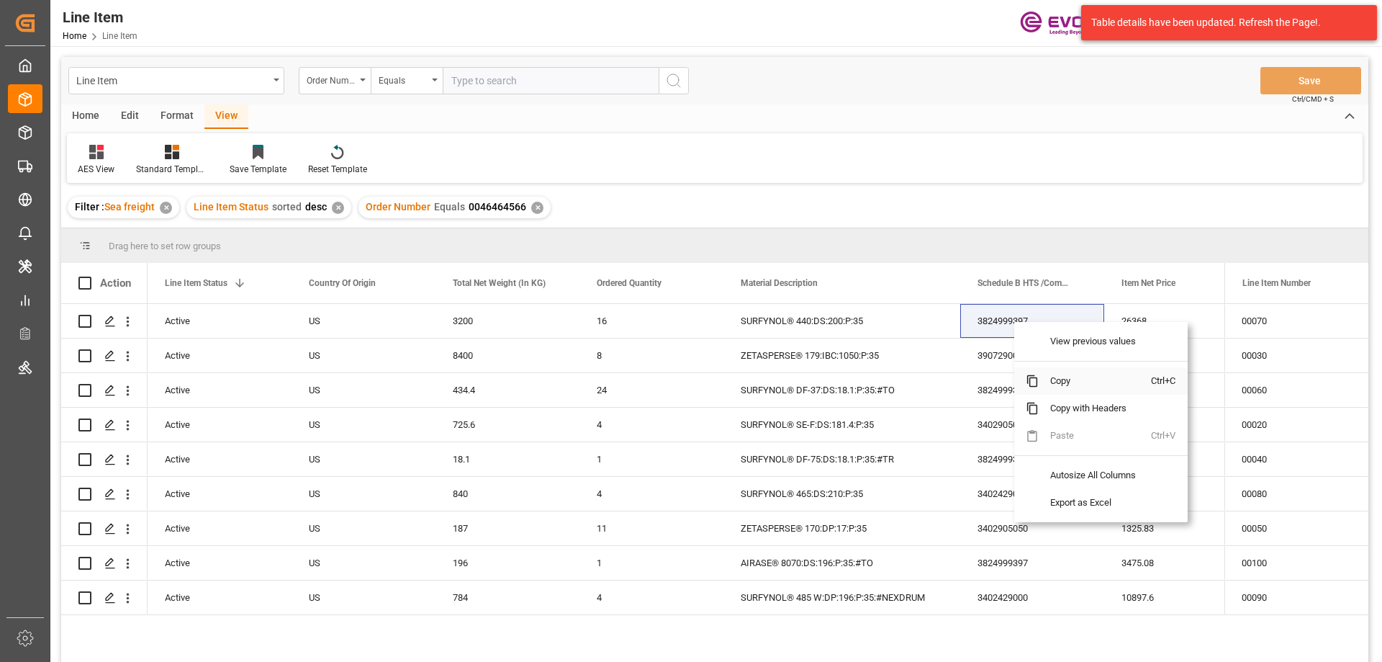
drag, startPoint x: 1059, startPoint y: 377, endPoint x: 1083, endPoint y: 370, distance: 24.6
click at [1060, 377] on span "Copy" at bounding box center [1095, 380] width 112 height 27
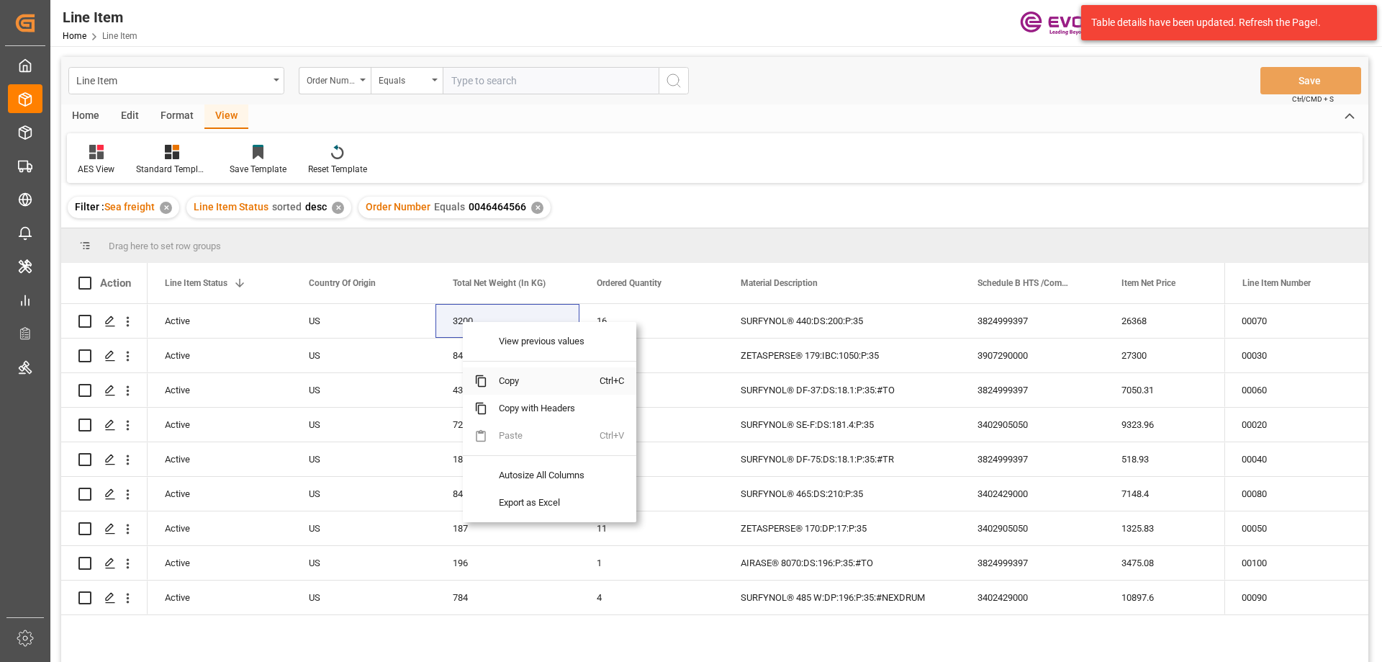
click at [521, 393] on span "Copy" at bounding box center [543, 380] width 112 height 27
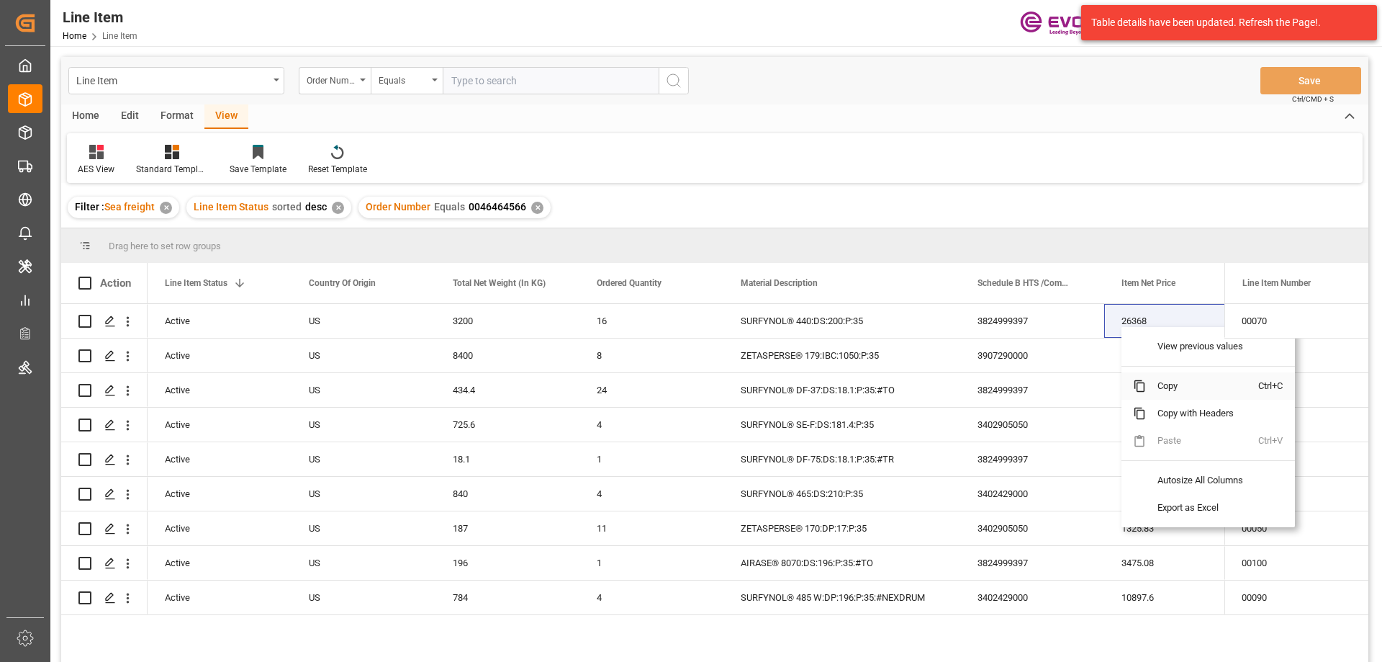
click at [1150, 377] on span "Copy" at bounding box center [1202, 385] width 112 height 27
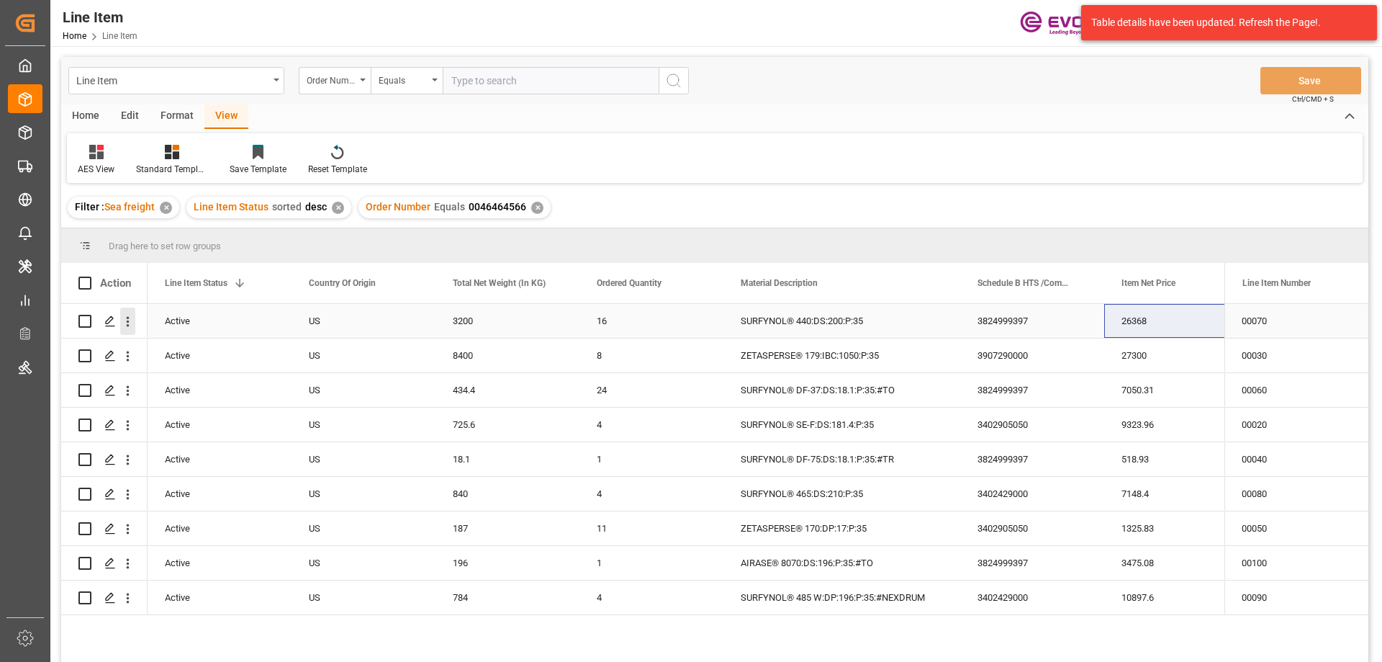
click at [125, 315] on icon "open menu" at bounding box center [127, 321] width 15 height 15
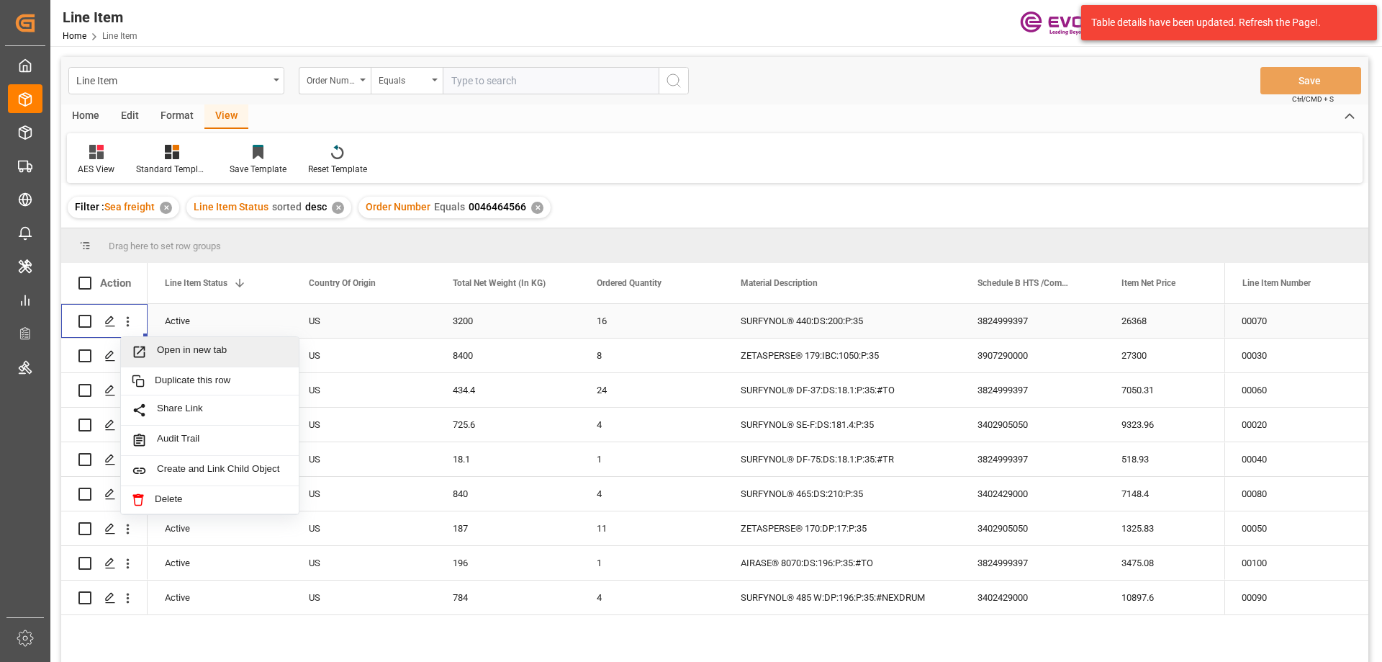
click at [174, 352] on span "Open in new tab" at bounding box center [222, 351] width 131 height 15
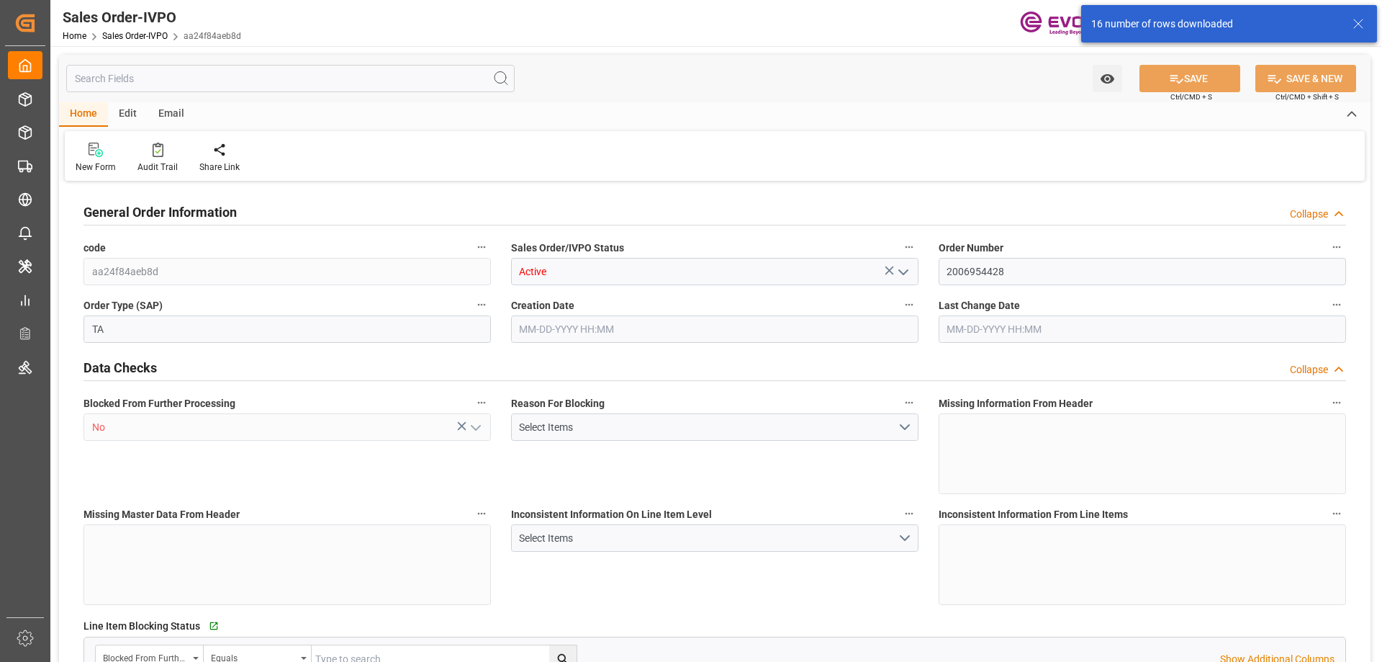
type input "MYPGU"
type input "0"
type input "1"
type input "4"
type input "6"
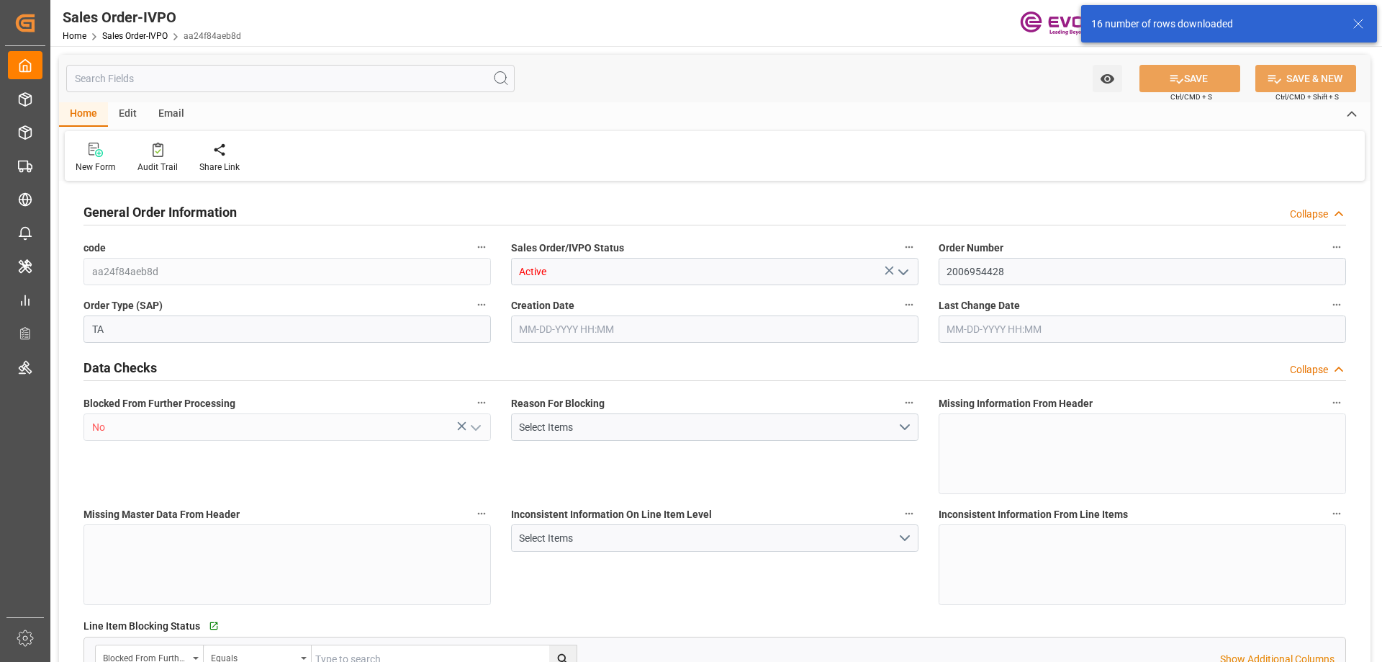
type input "74749.44"
type input "304.5632"
type input "19000"
type input "60"
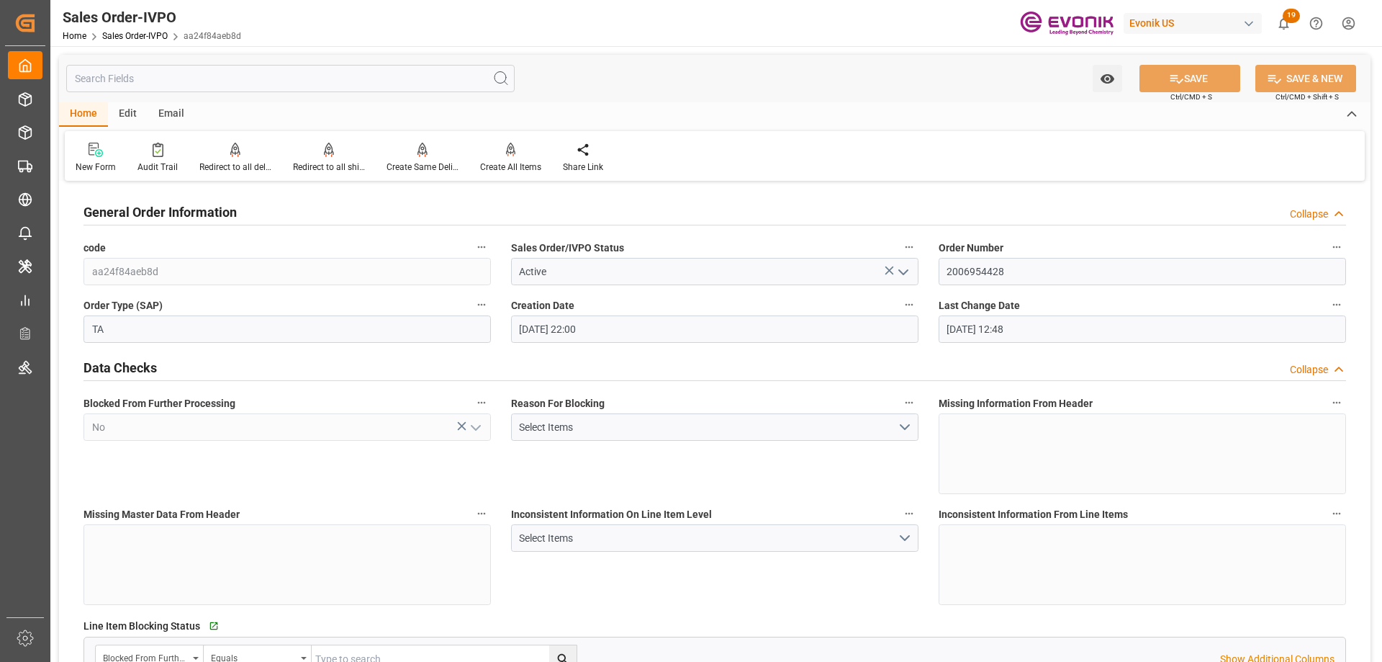
type input "06-17-2025 22:00"
type input "09-17-2025 12:48"
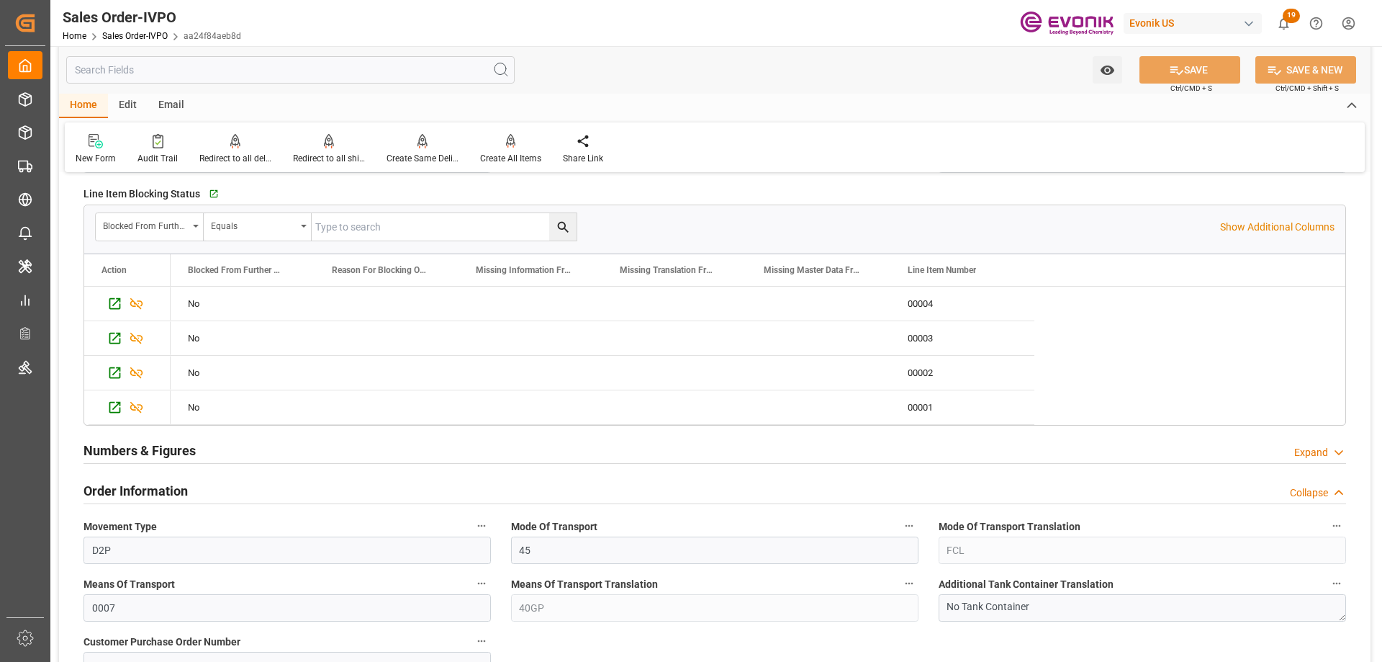
scroll to position [864, 0]
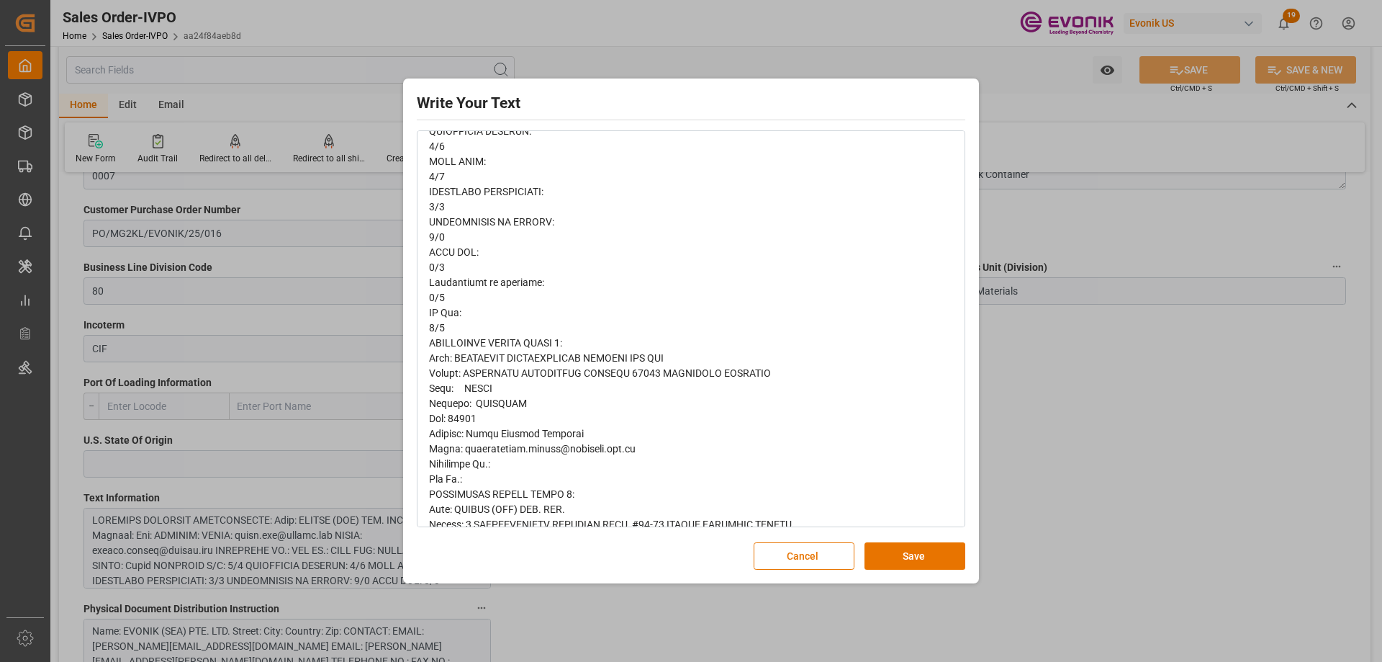
scroll to position [504, 0]
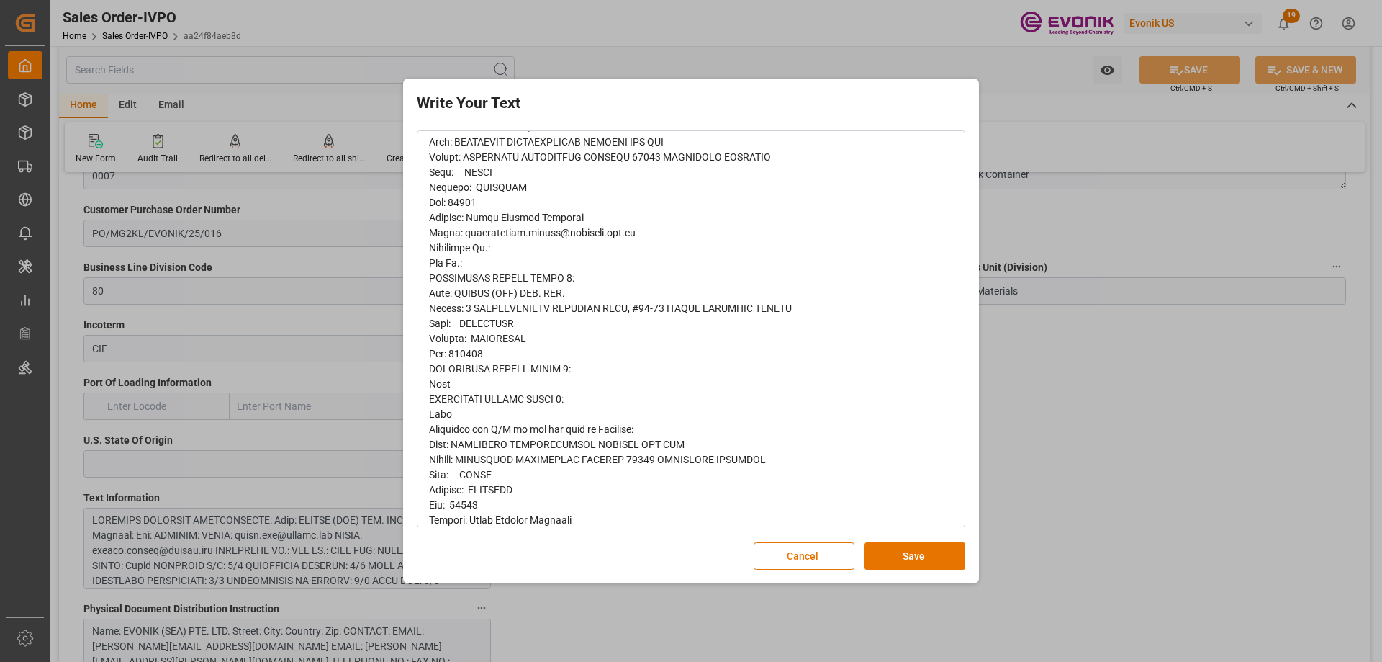
click at [808, 343] on div "rdw-editor" at bounding box center [691, 316] width 525 height 1240
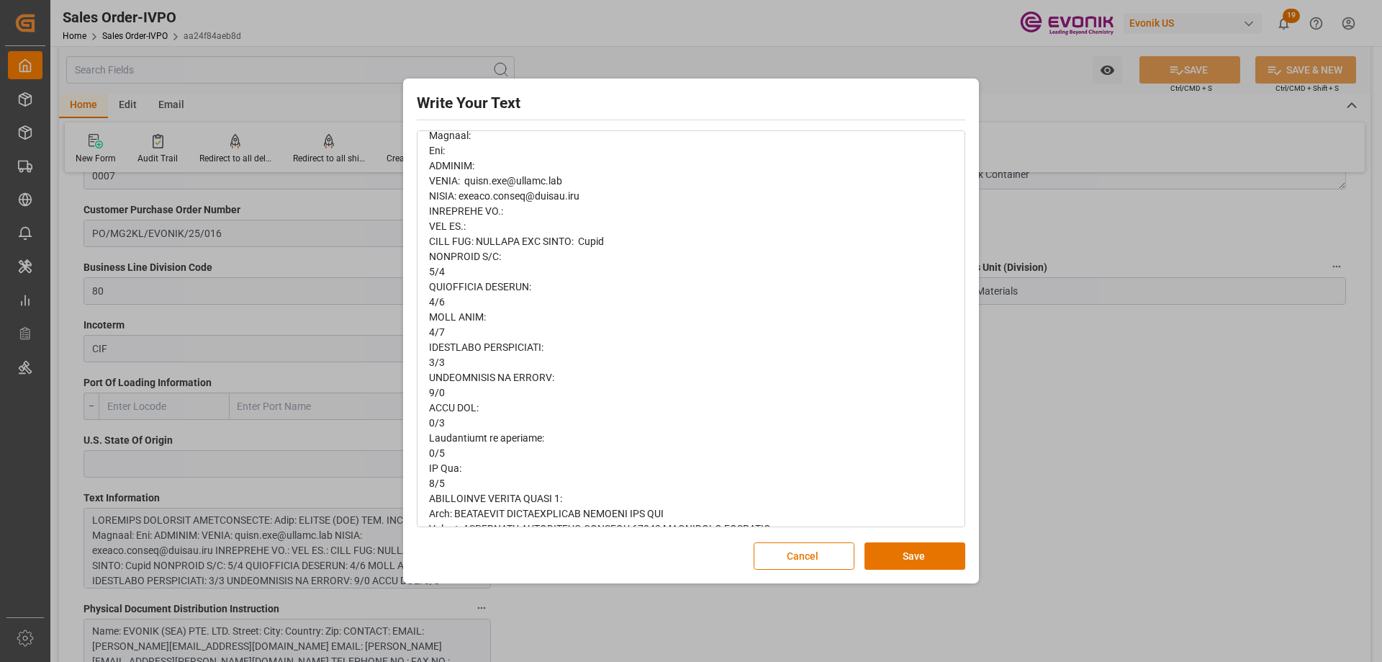
scroll to position [0, 0]
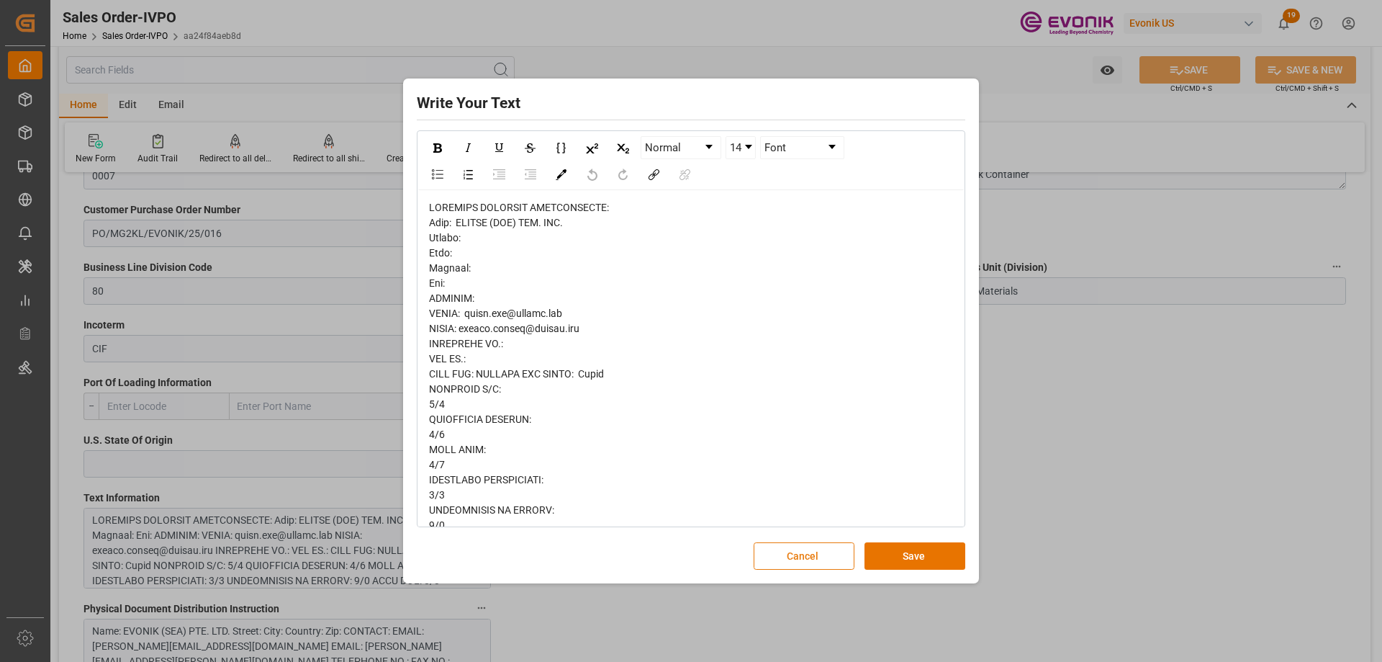
click at [826, 549] on button "Cancel" at bounding box center [804, 555] width 101 height 27
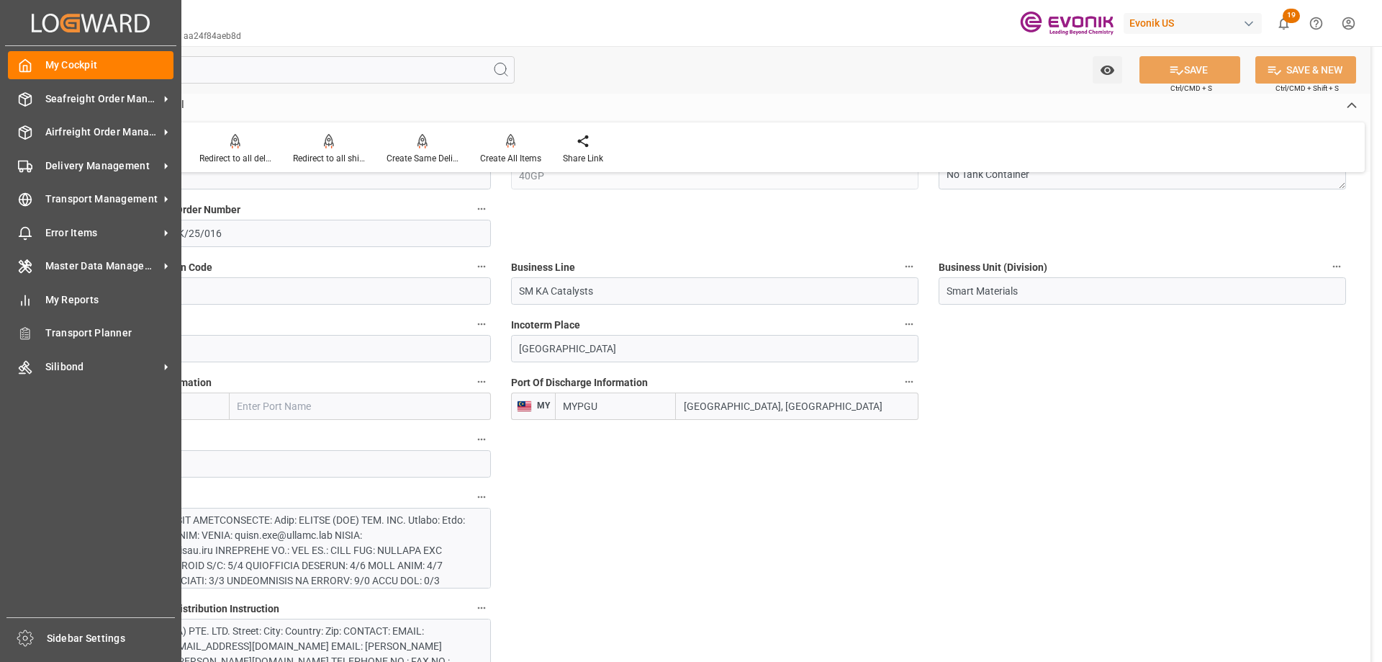
scroll to position [792, 0]
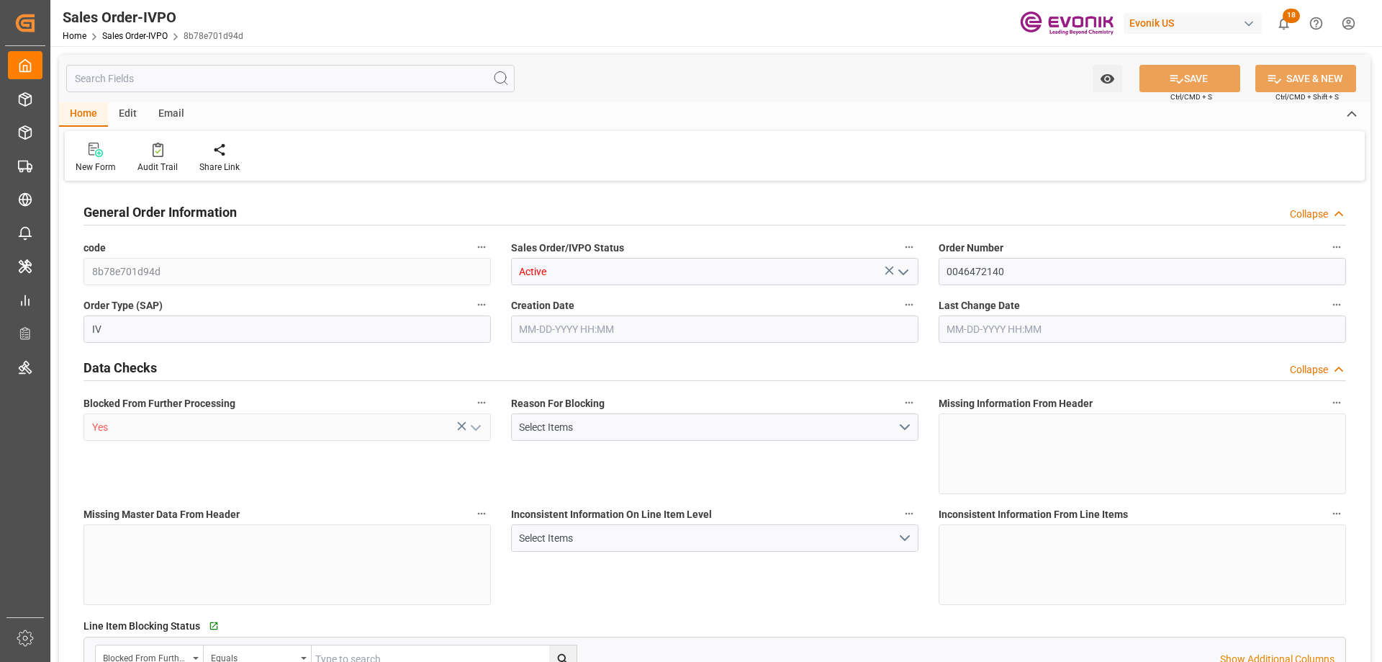
type input "JPYOK"
type input "0"
type input "1"
type input "4080"
type input "09-12-2025 23:49"
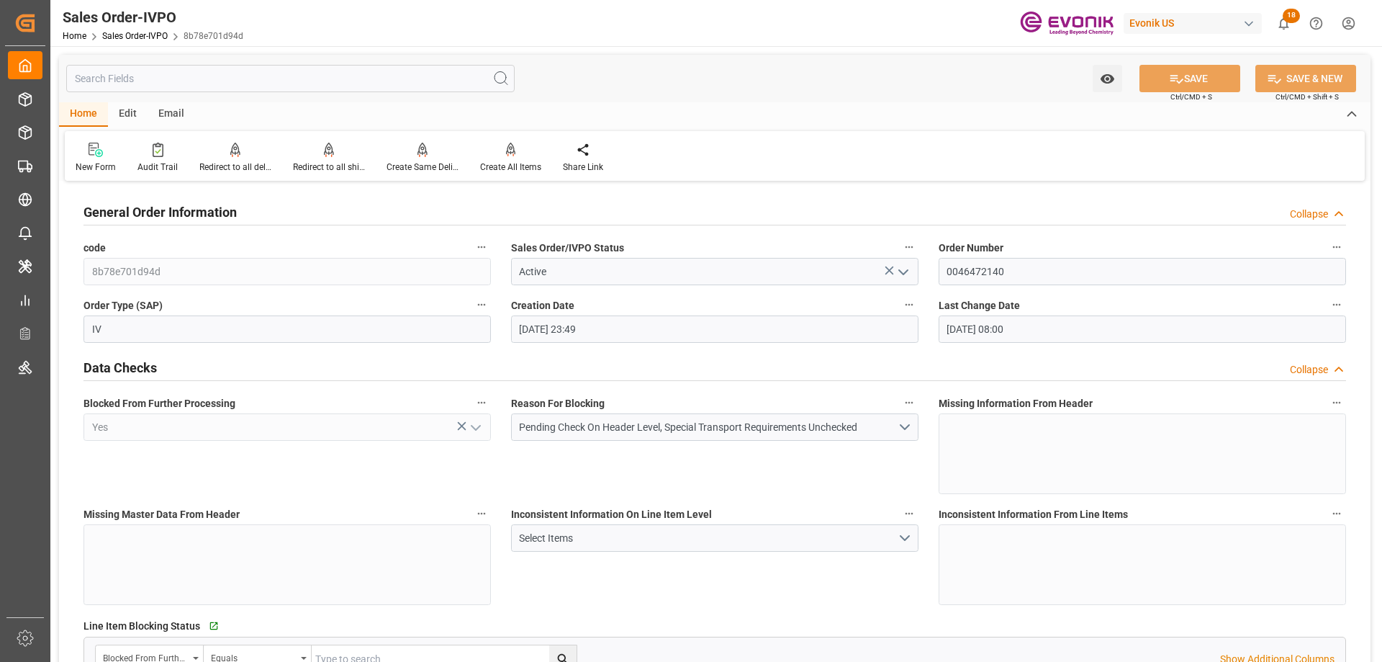
type input "09-29-2025 08:00"
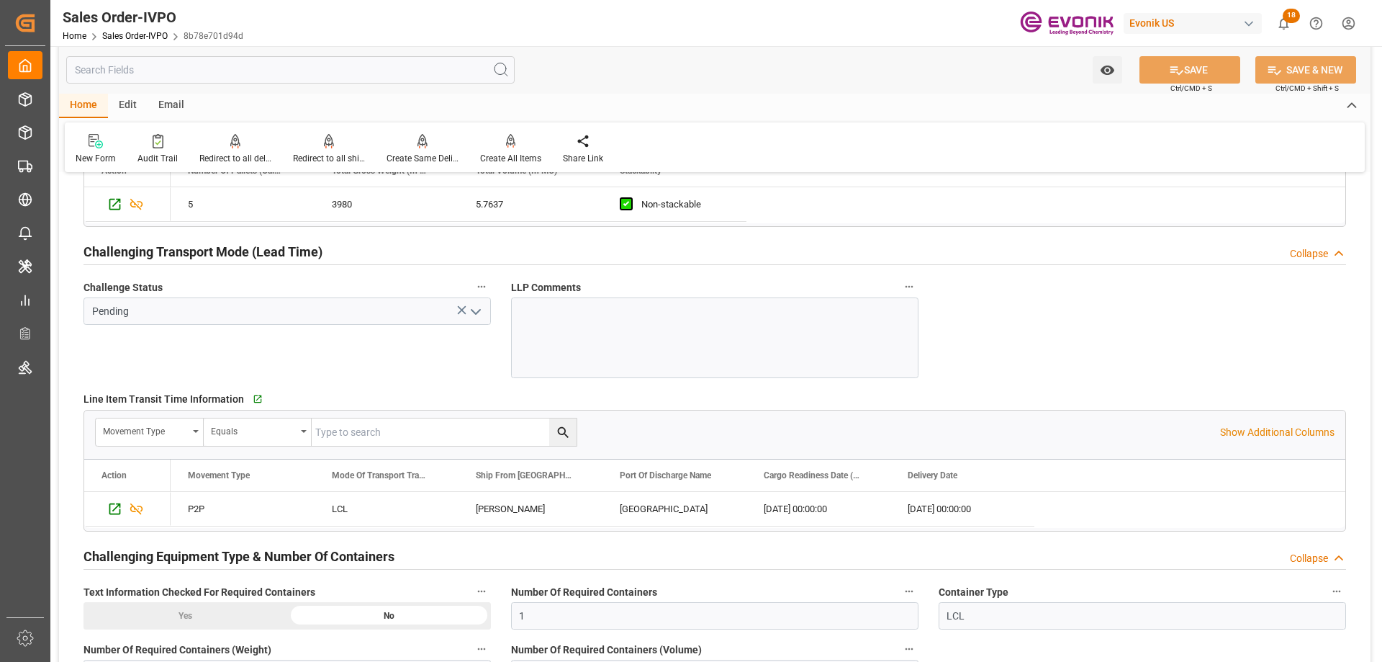
scroll to position [2520, 0]
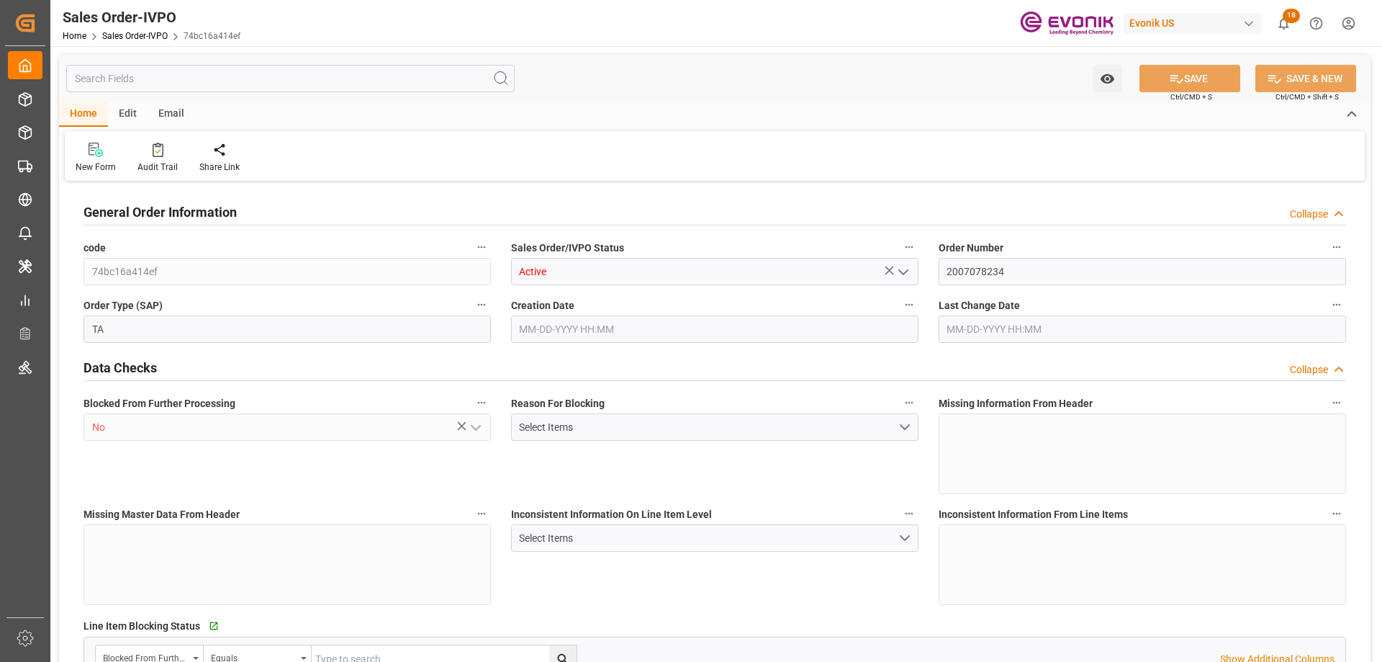
type input "BRSSZ"
type input "0"
type input "1"
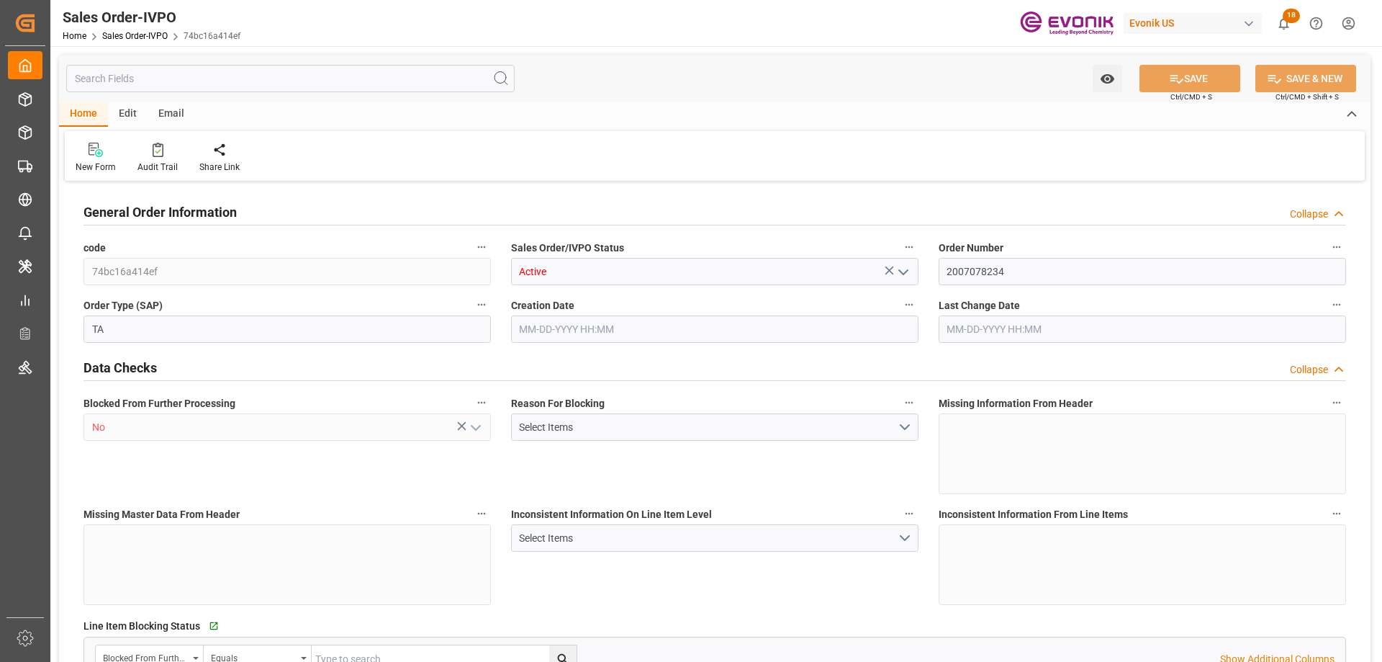
type input "8070"
type input "13.2101"
type input "17000"
type input "30"
type input "07-04-2025 18:37"
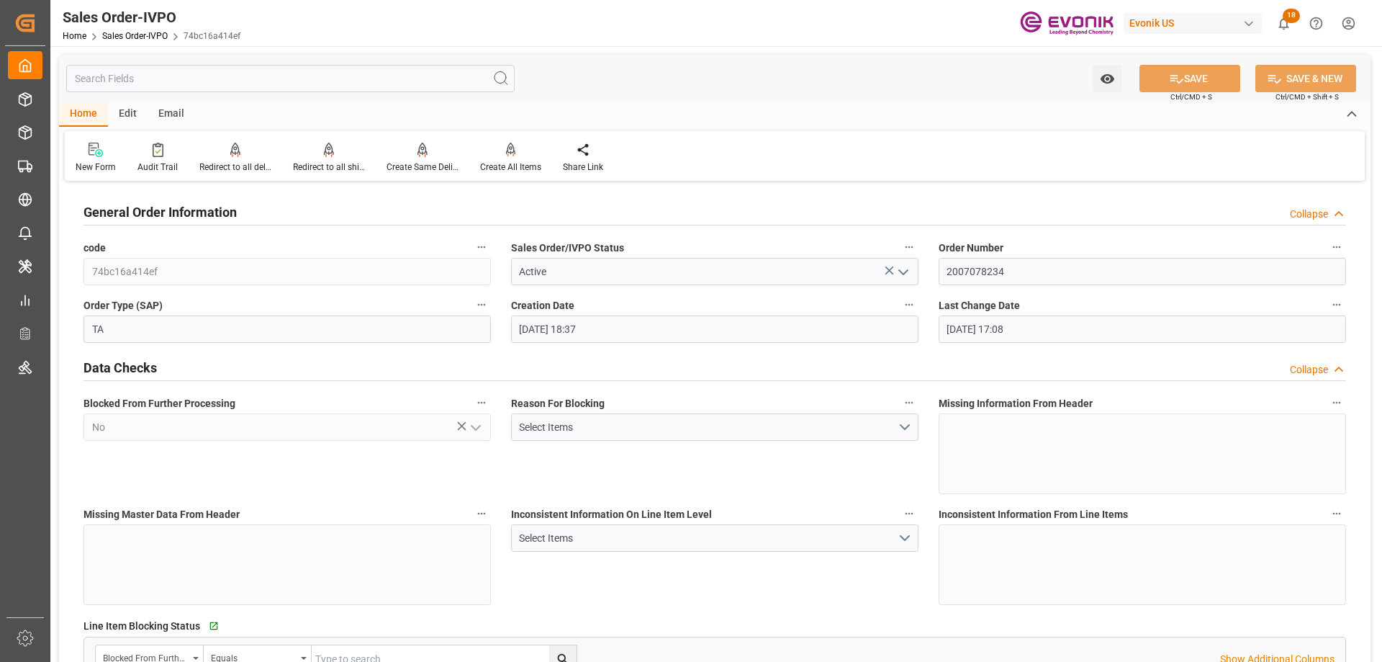
type input "08-15-2025 17:08"
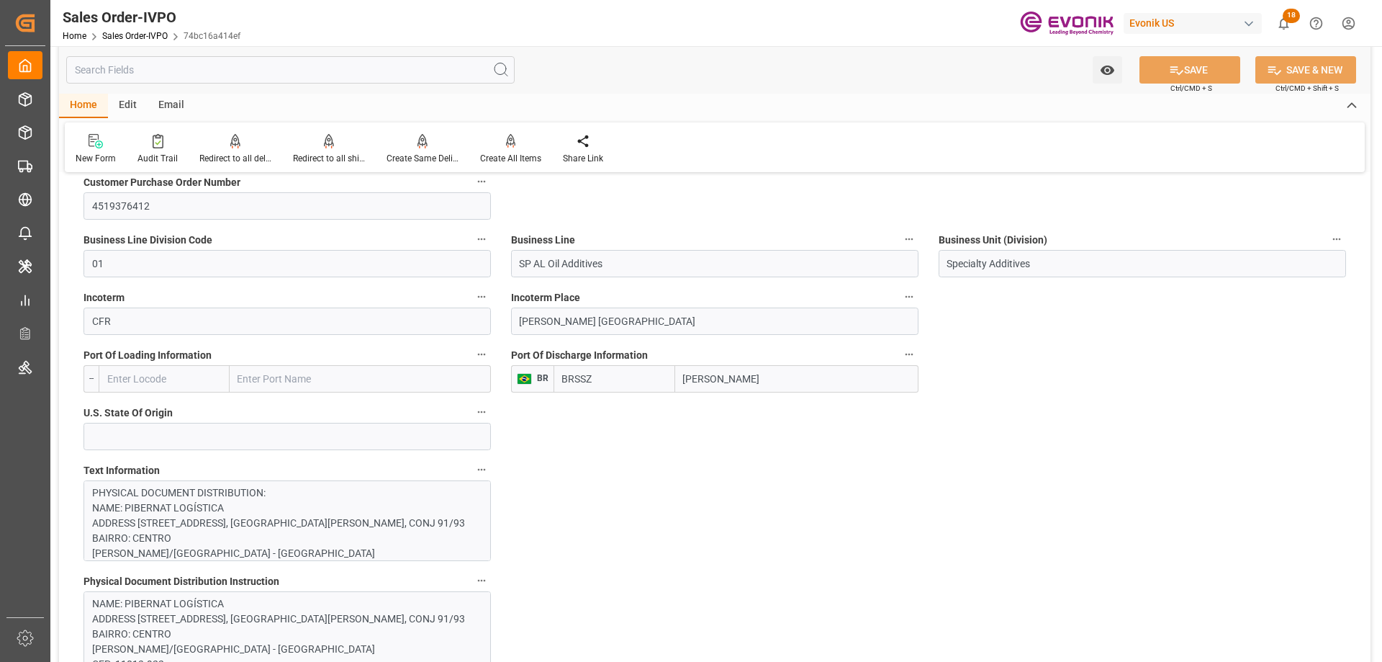
scroll to position [720, 0]
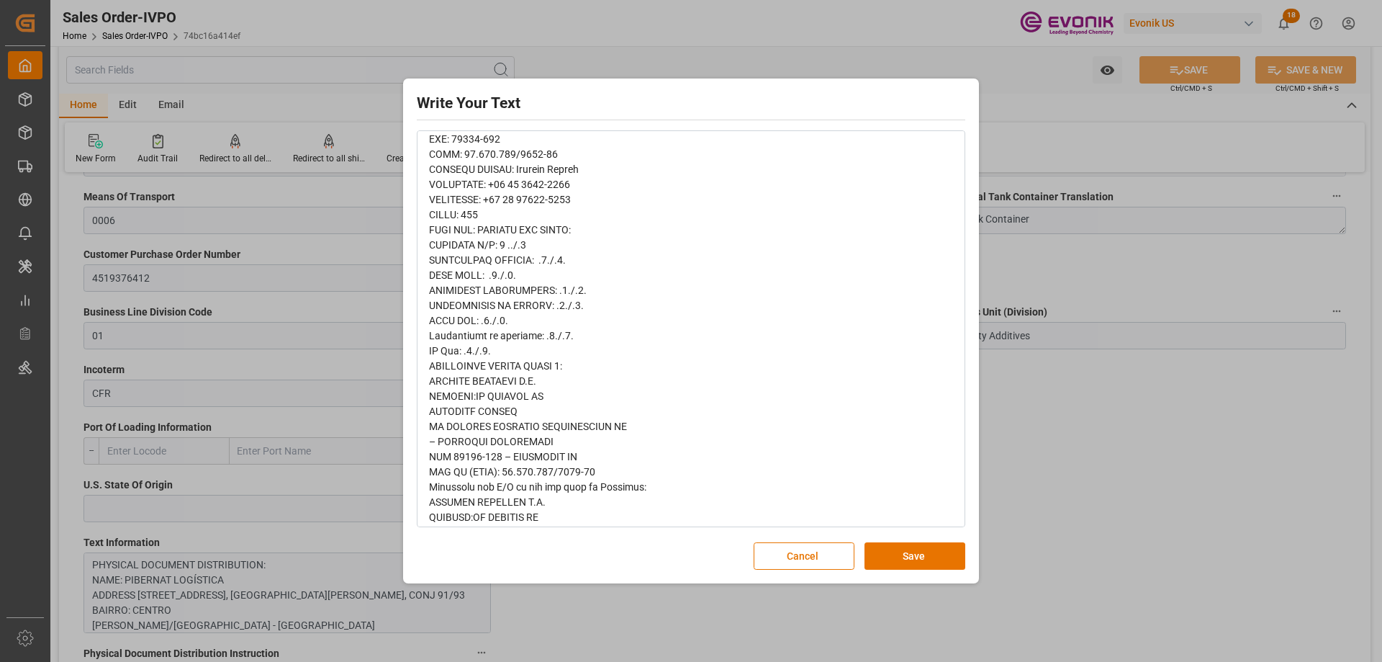
scroll to position [288, 0]
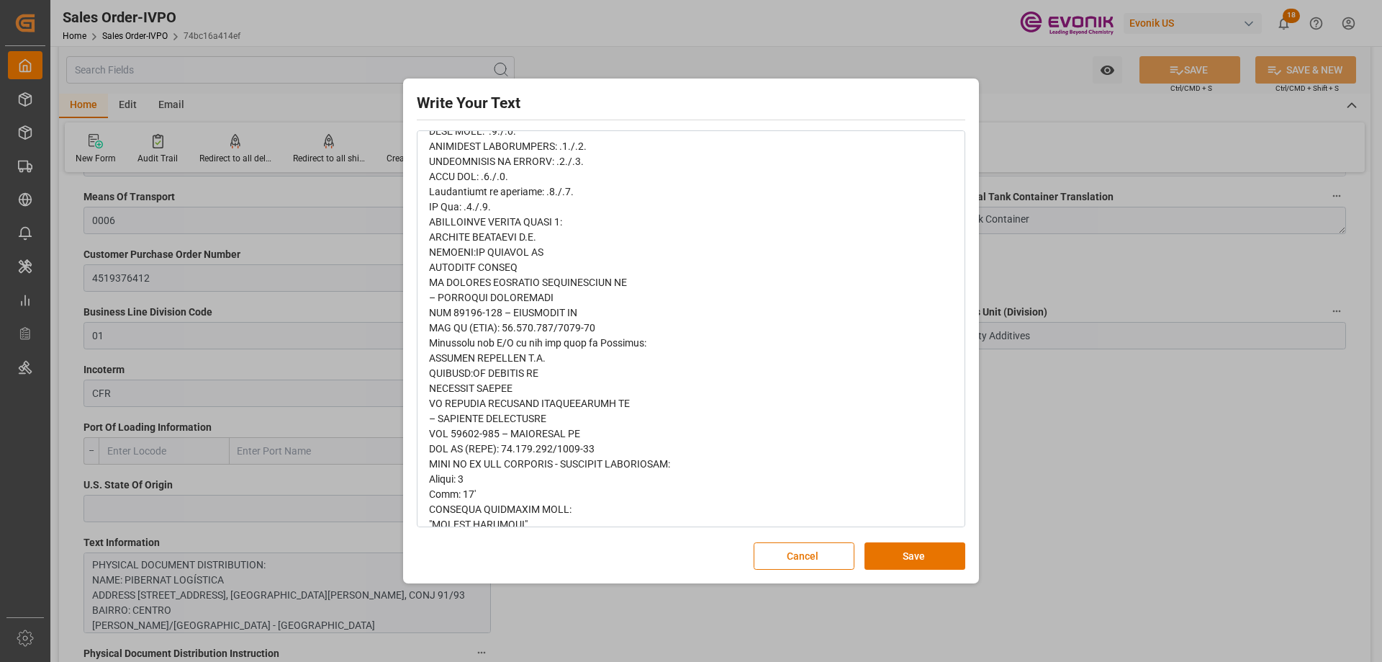
click at [707, 317] on div "rdw-editor" at bounding box center [691, 509] width 525 height 1194
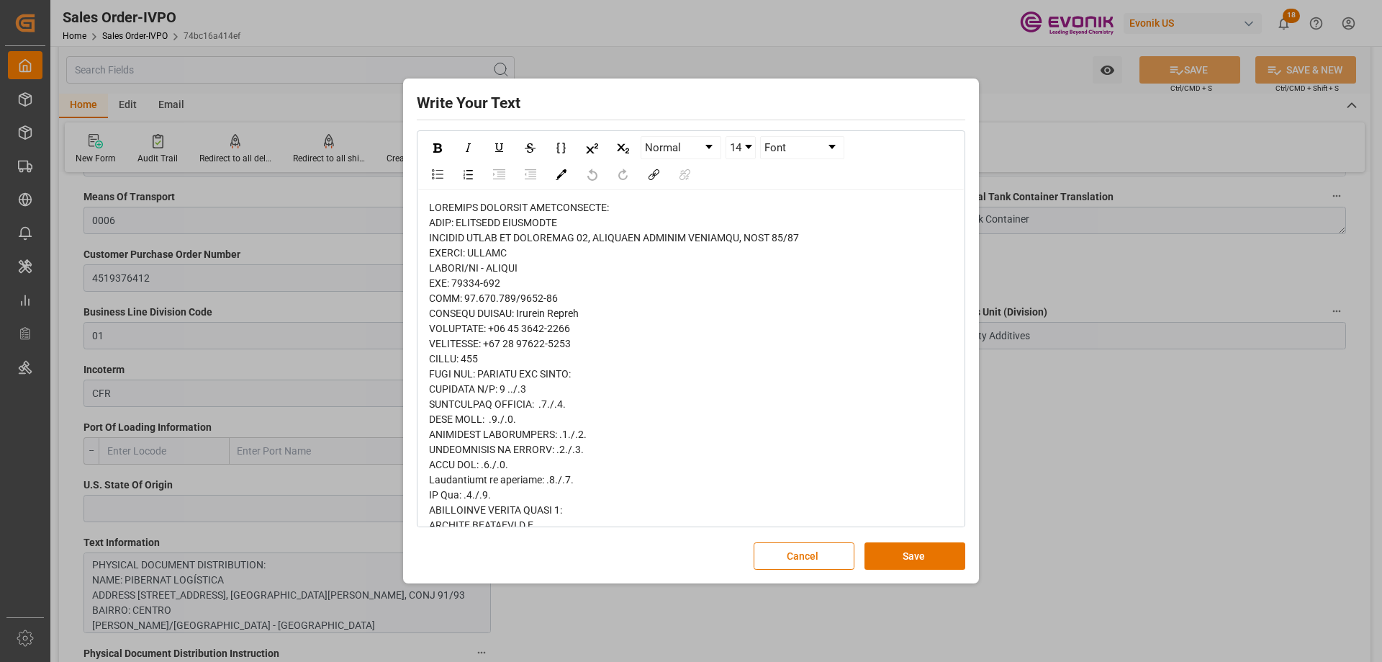
drag, startPoint x: 464, startPoint y: 221, endPoint x: 549, endPoint y: 221, distance: 84.9
copy span "PIBERNAT LOGÍSTICA"
drag, startPoint x: 523, startPoint y: 312, endPoint x: 591, endPoint y: 311, distance: 68.4
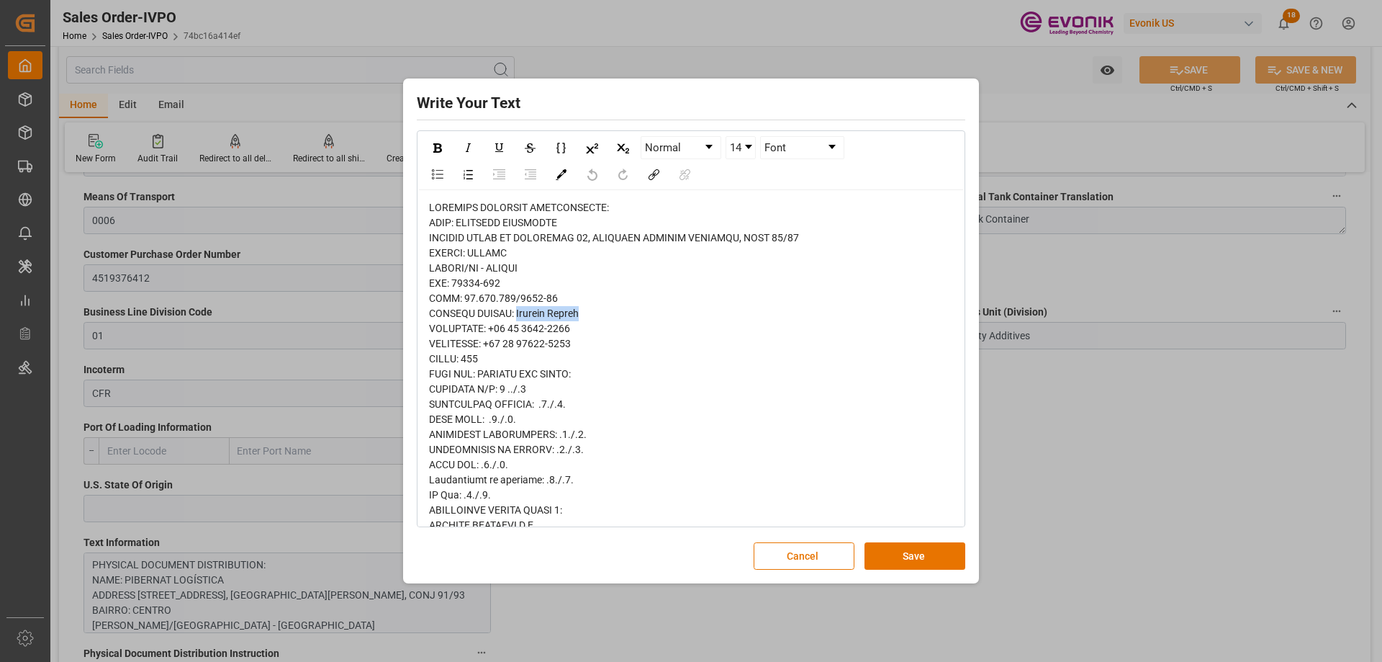
copy span "Matheus Santos"
drag, startPoint x: 500, startPoint y: 325, endPoint x: 572, endPoint y: 326, distance: 71.3
drag, startPoint x: 493, startPoint y: 328, endPoint x: 575, endPoint y: 330, distance: 82.1
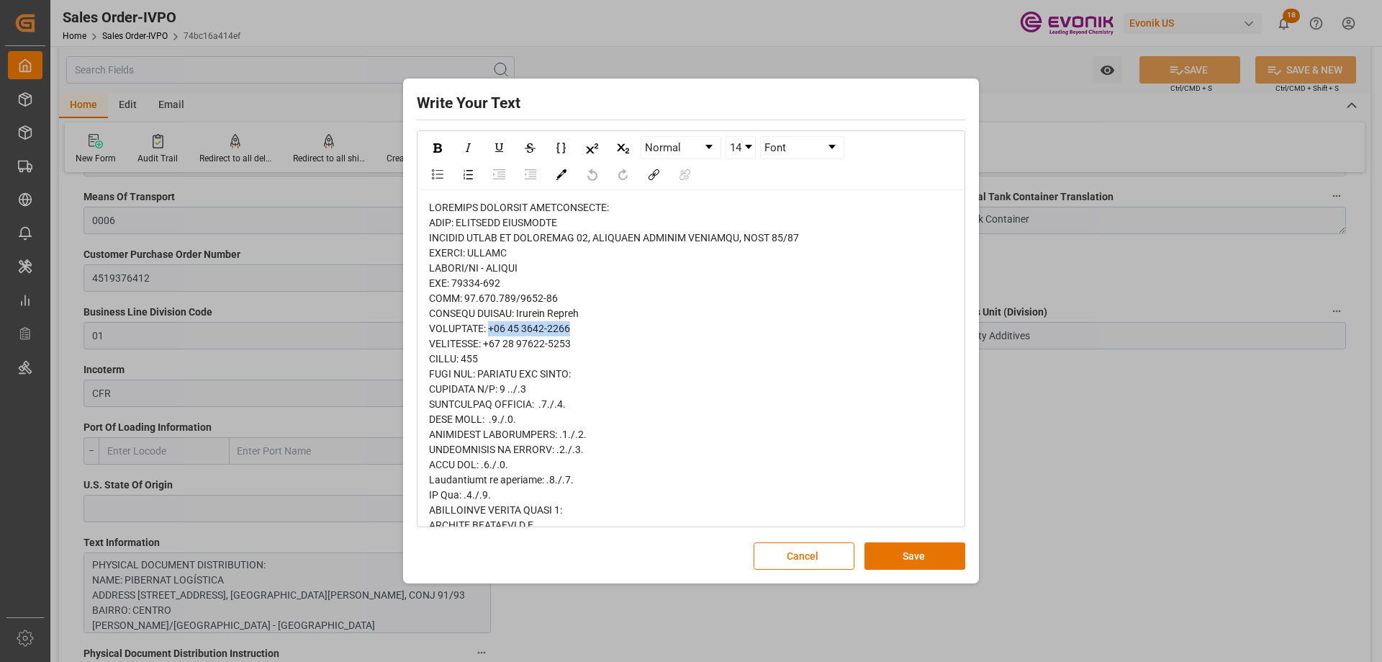
copy span "+55 13 3223-1440"
drag, startPoint x: 478, startPoint y: 235, endPoint x: 590, endPoint y: 235, distance: 112.3
copy span "PRAÇA DA REPÚBLICA 87"
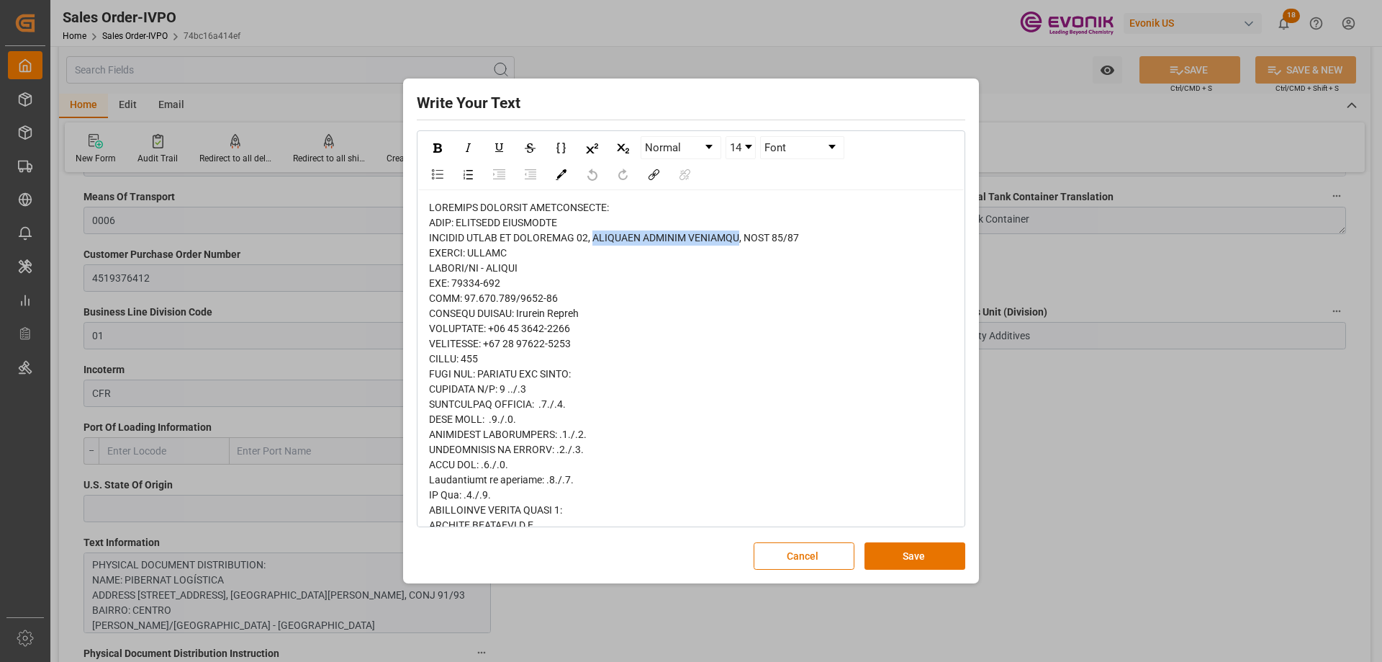
drag, startPoint x: 598, startPoint y: 237, endPoint x: 730, endPoint y: 238, distance: 131.7
copy span "EDIFICIO MARQUES FERREIRA"
drag, startPoint x: 737, startPoint y: 238, endPoint x: 792, endPoint y: 237, distance: 54.7
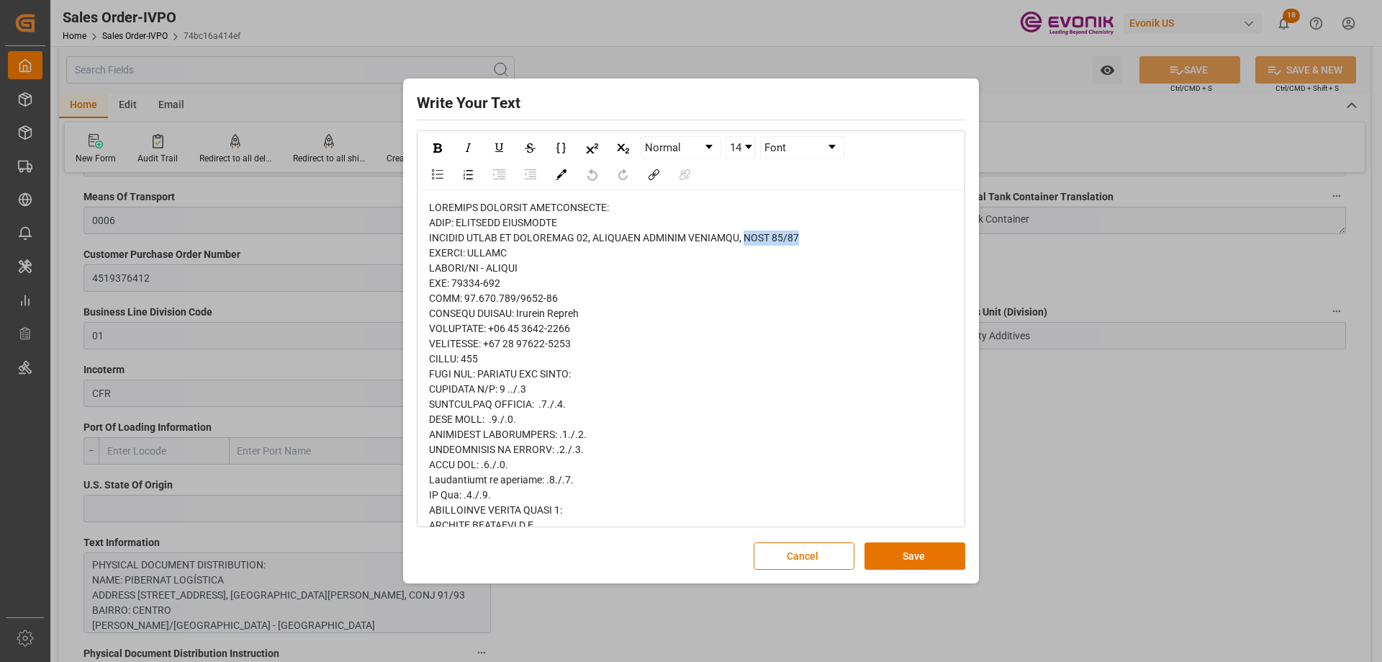
copy span "CONJ 91/93"
drag, startPoint x: 454, startPoint y: 282, endPoint x: 500, endPoint y: 282, distance: 46.1
copy span "11013-922"
click at [1016, 354] on div "Write Your Text Normal 14 Font Cancel Save" at bounding box center [691, 331] width 1382 height 662
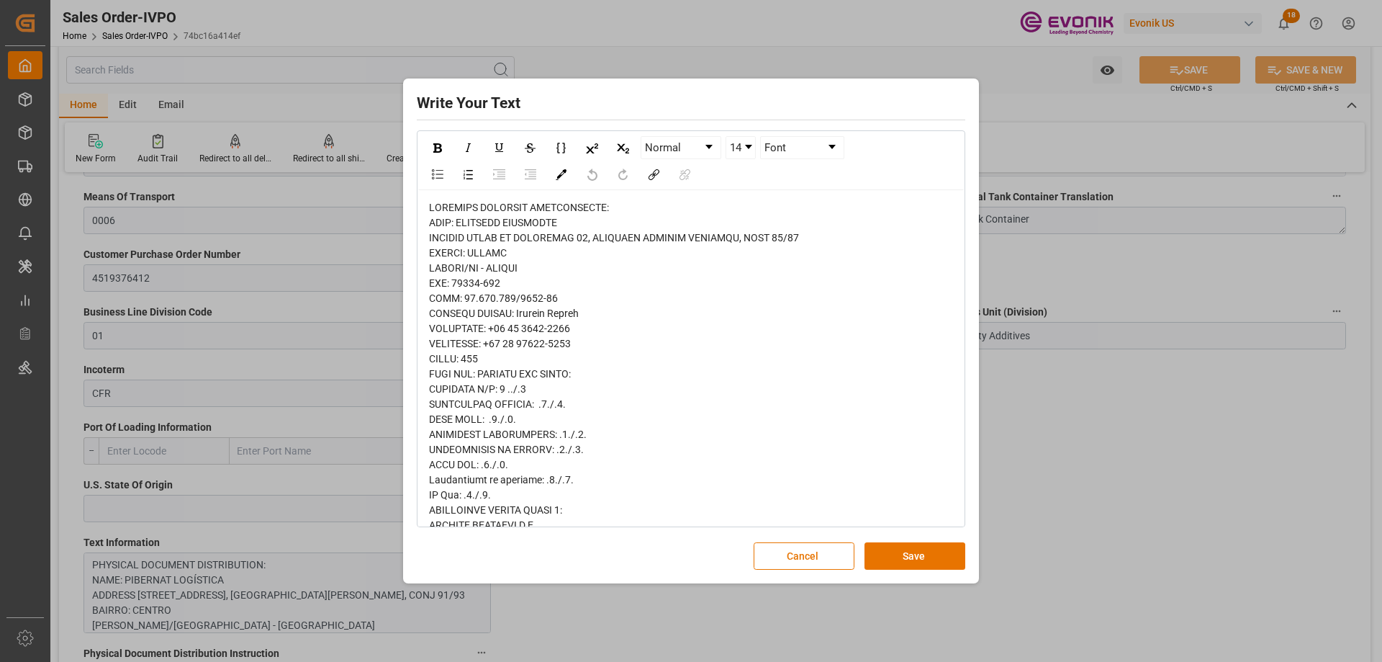
click at [1061, 459] on div "Write Your Text Normal 14 Font Cancel Save" at bounding box center [691, 331] width 1382 height 662
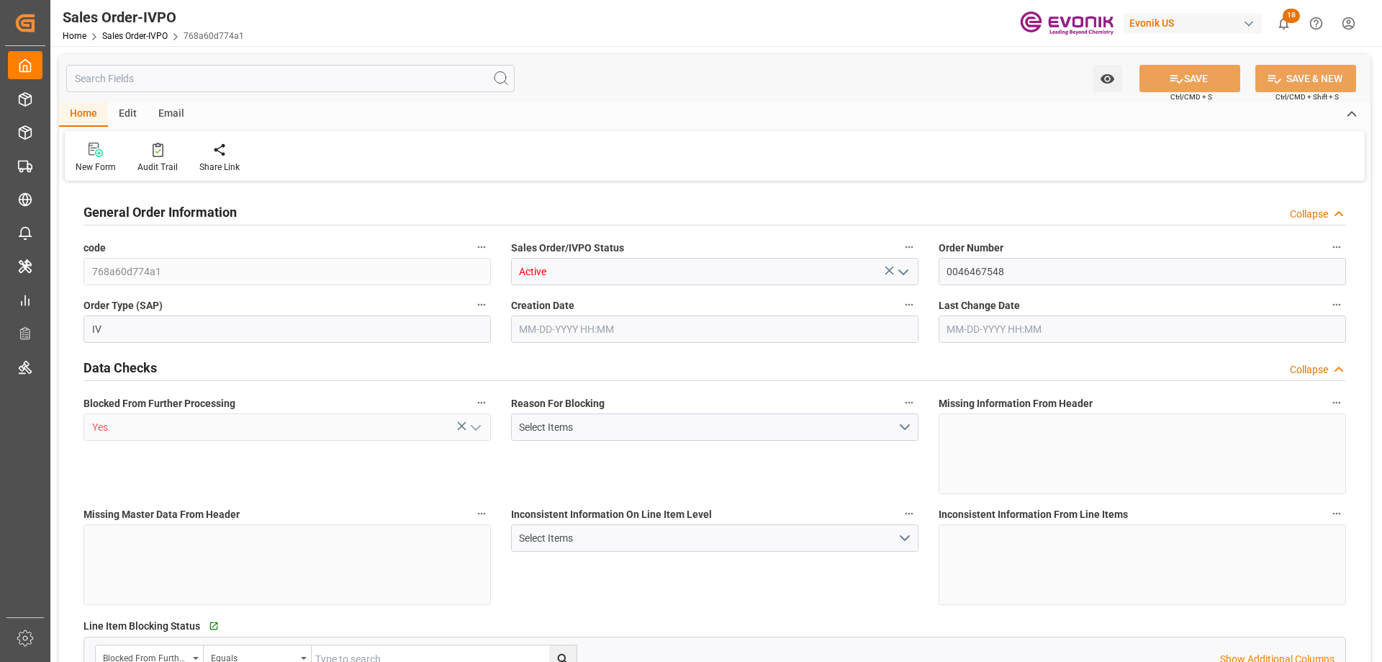
type input "CNHOP"
type input "0"
type input "1"
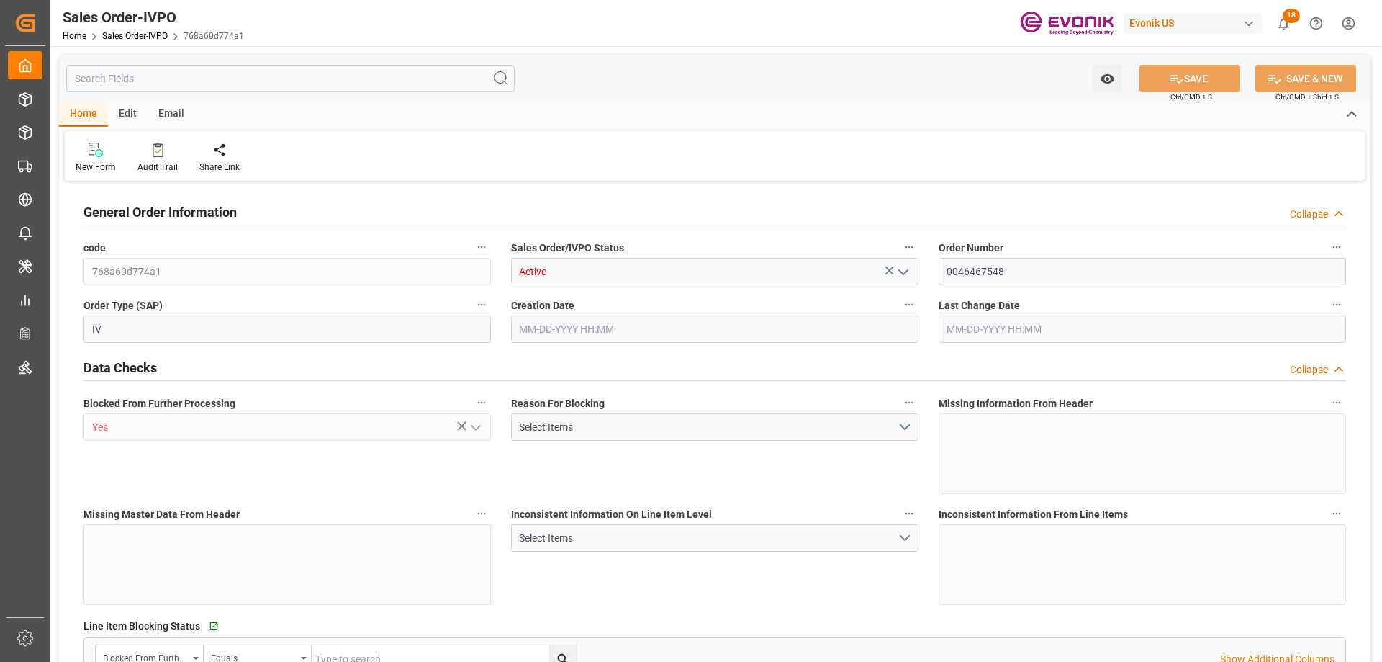
type input "13158.84"
type input "19.4121"
type input "17000"
type input "30"
type input "09-24-2025 20:06"
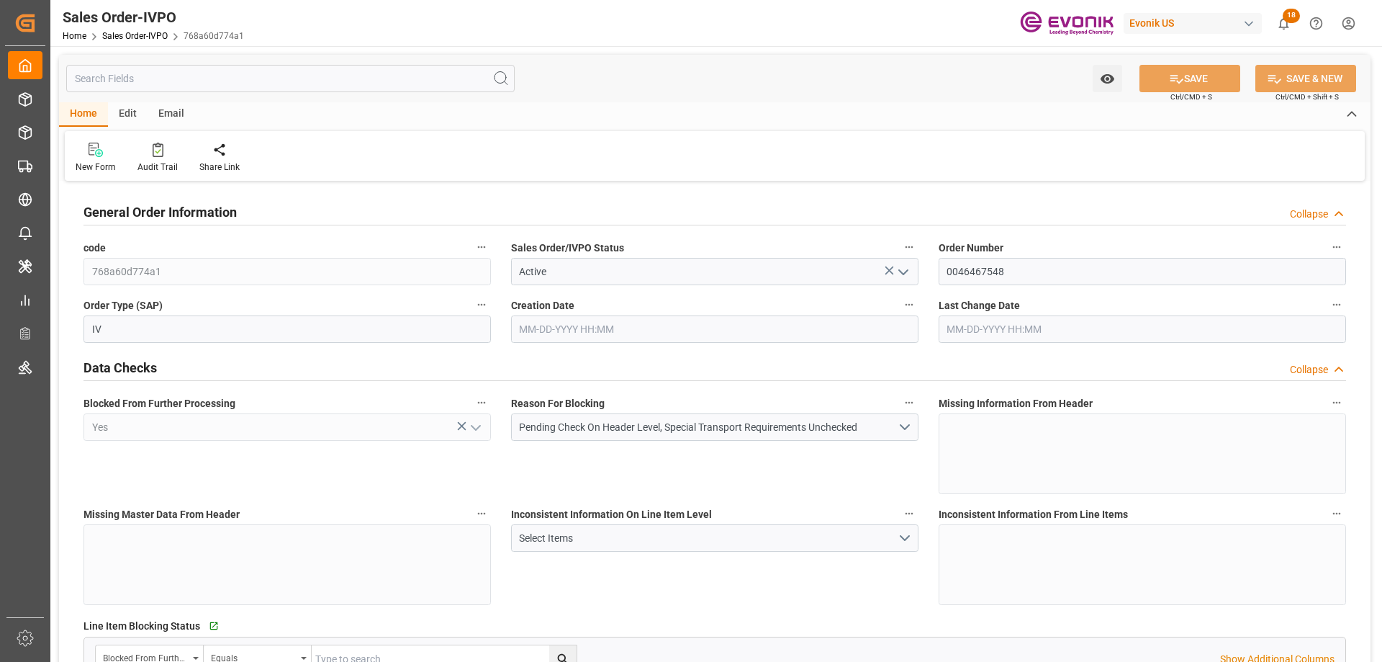
type input "09-30-2025 11:47"
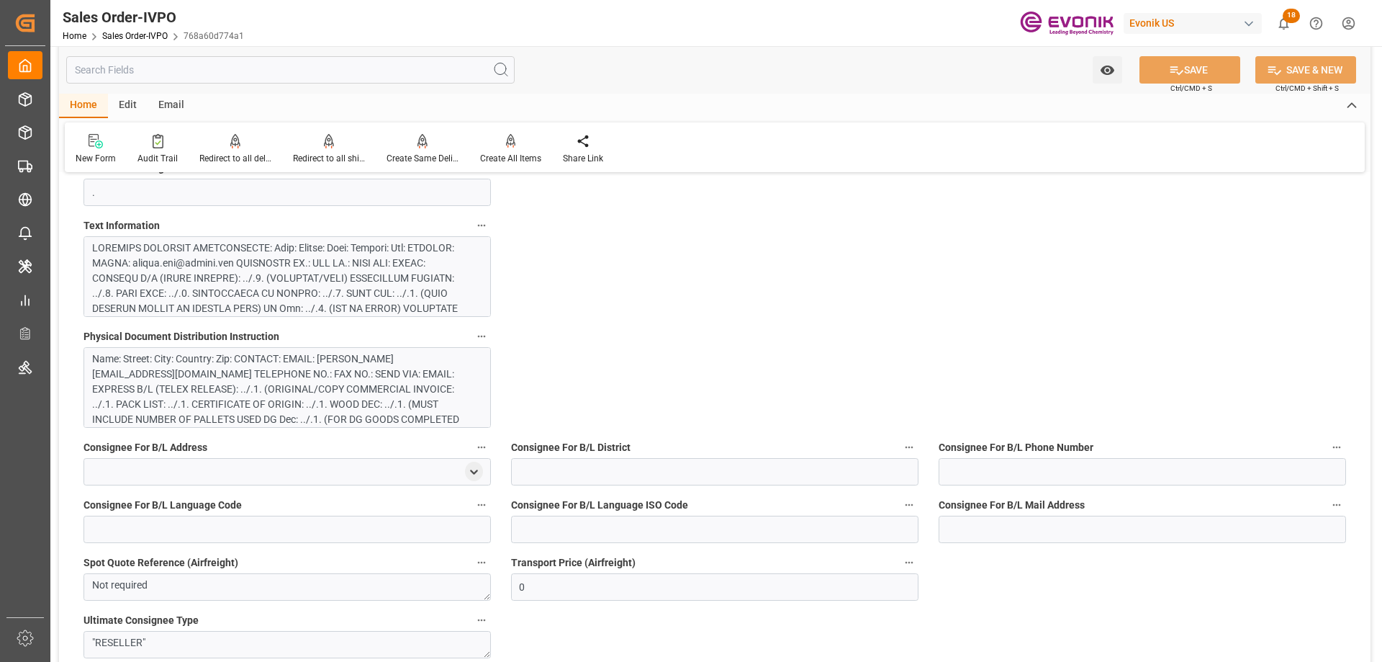
scroll to position [936, 0]
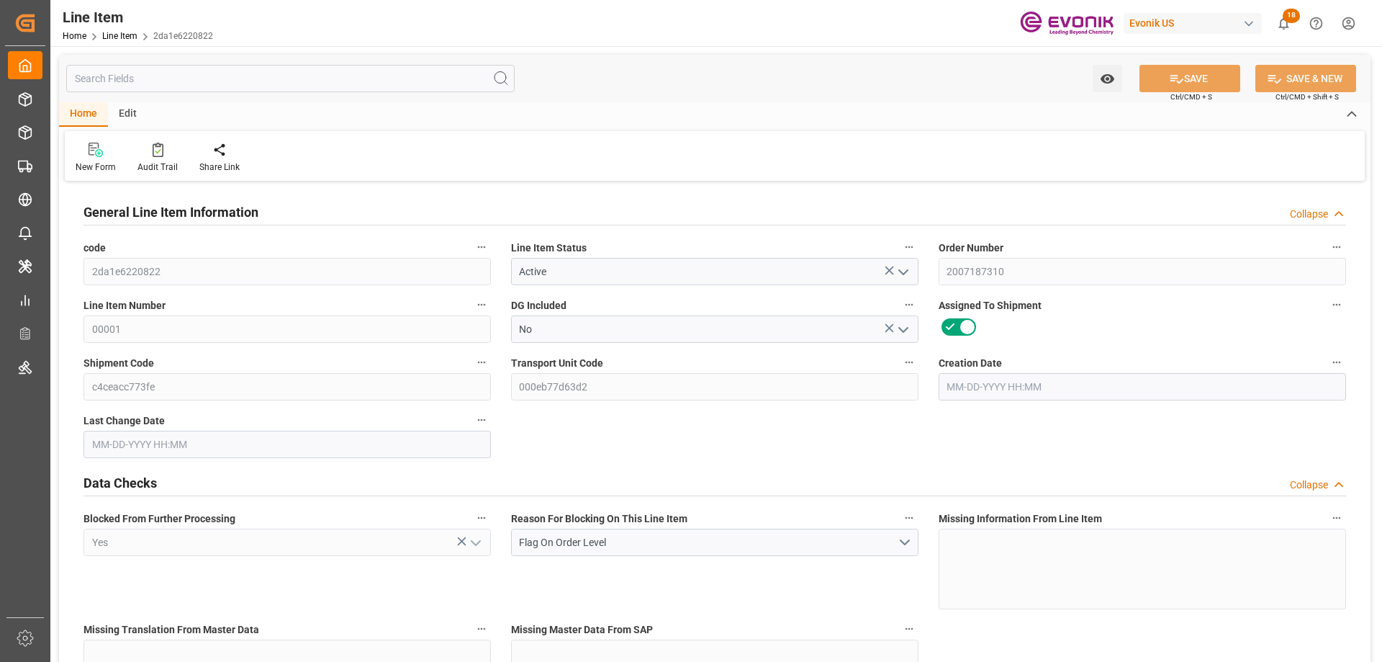
type input "8"
type input "6112"
type input "5600"
type input "10.5682"
type input "32"
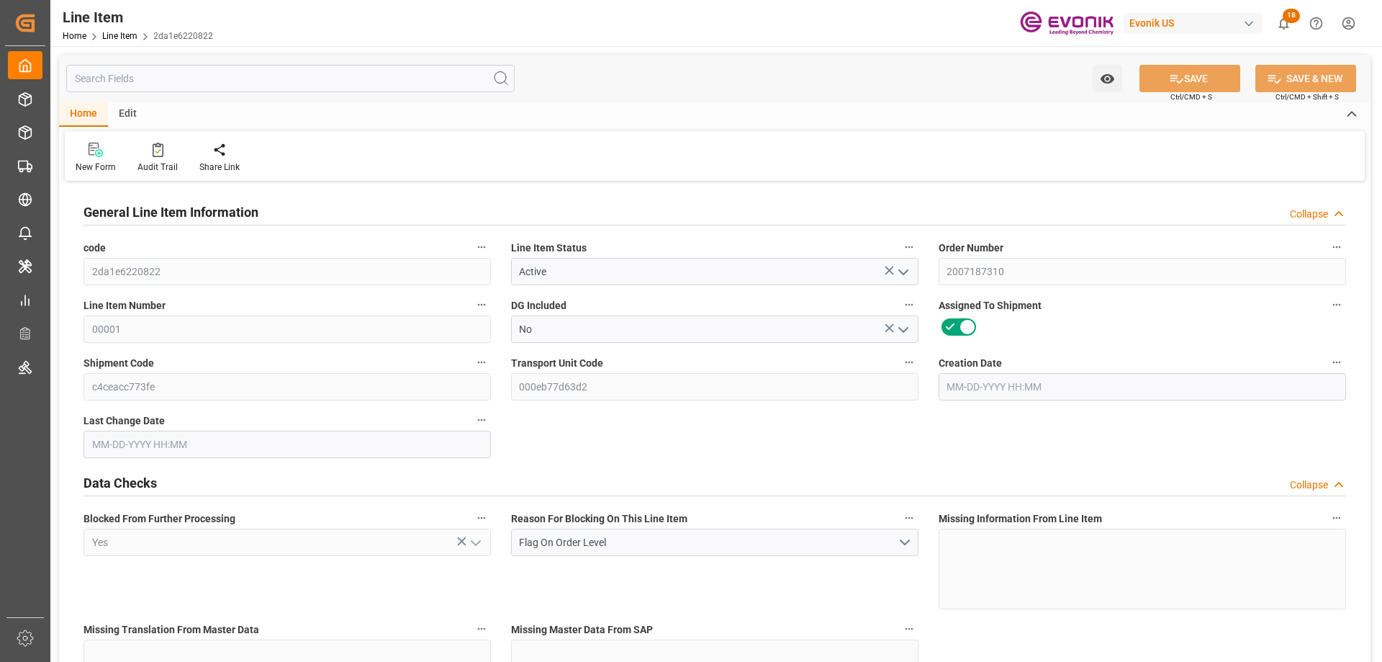
type input "28901.6"
type input "32"
type input "5600"
type input "6112"
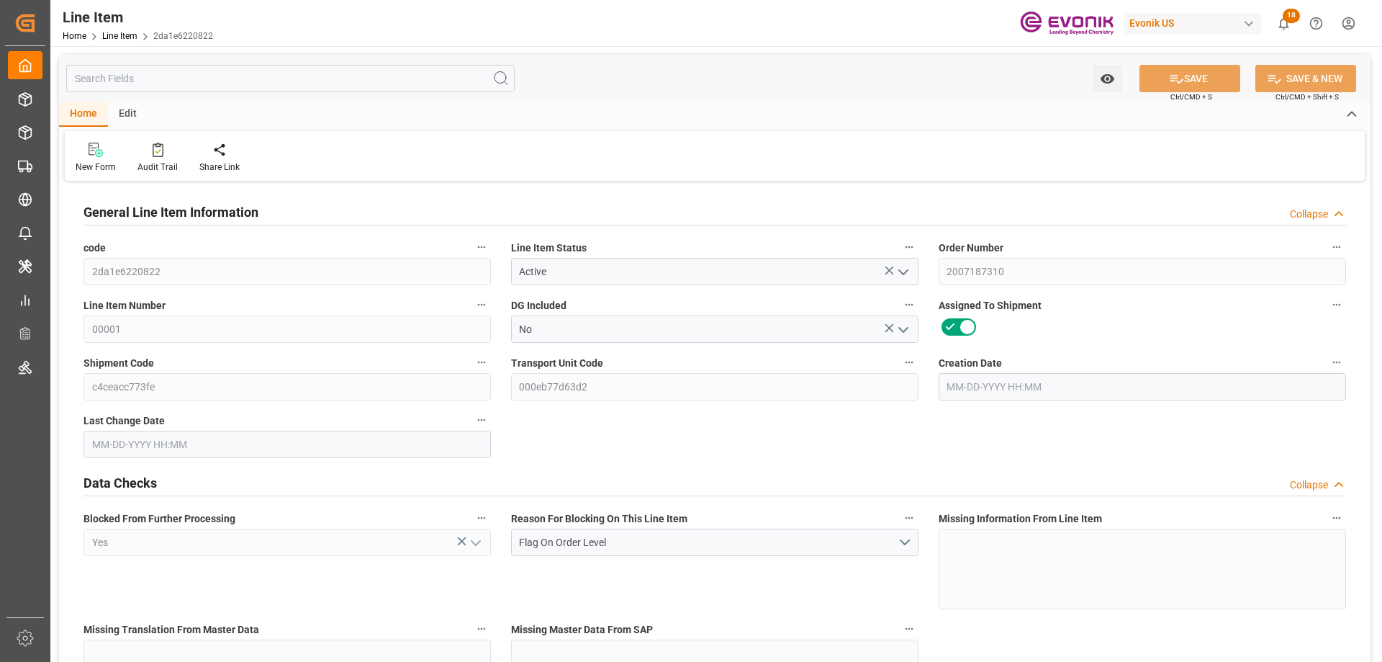
type input "6400"
type input "5600"
type input "10.5682"
type input "10568.16"
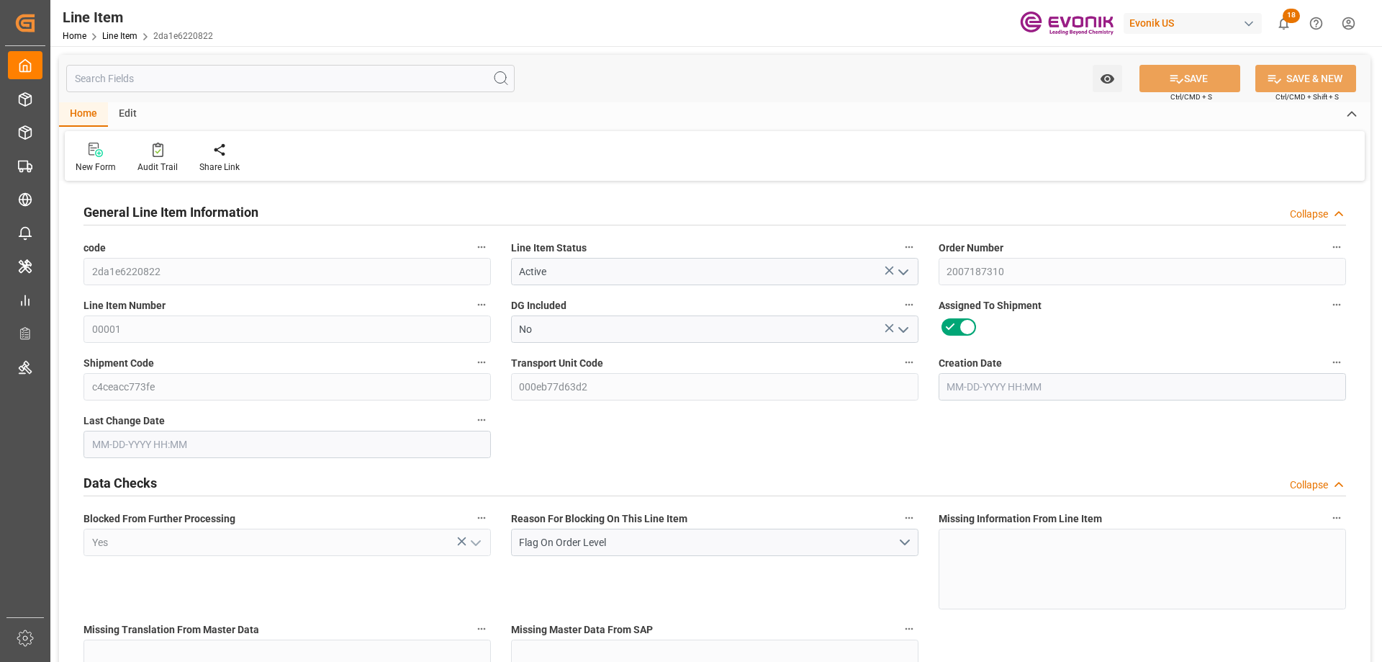
type input "0"
type input "[DATE] 14:52"
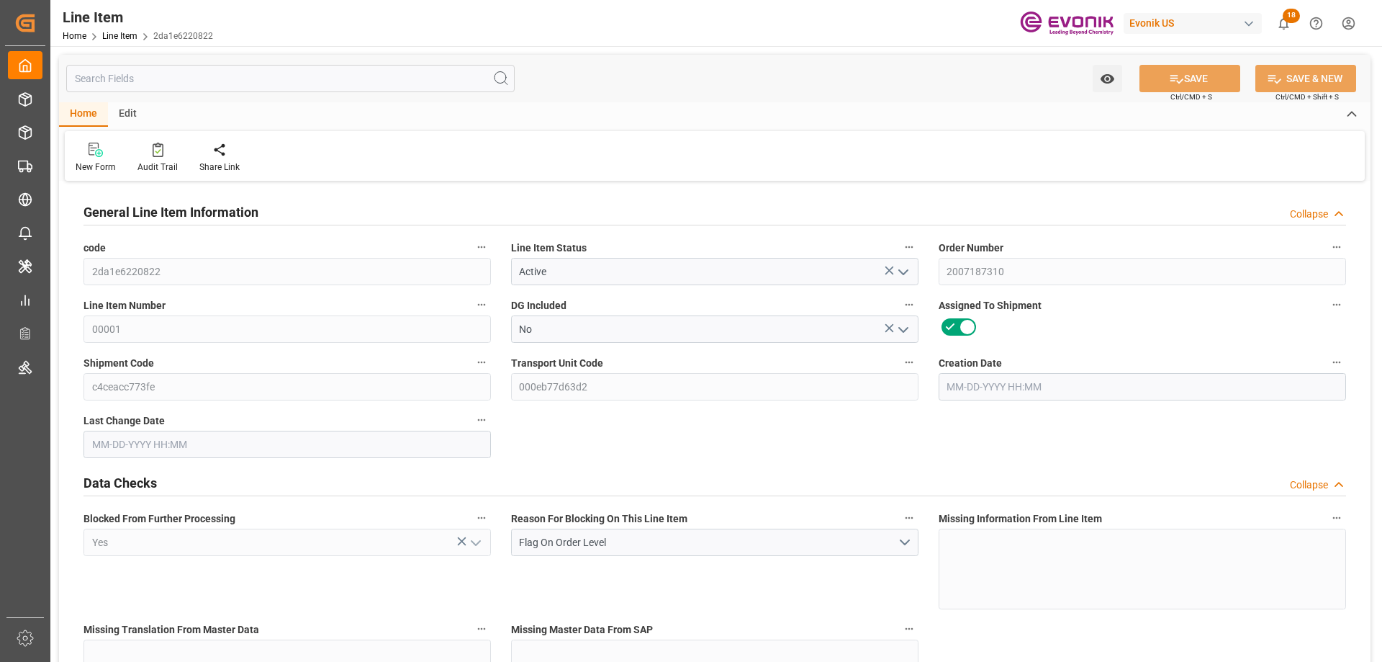
type input "[DATE] 16:42"
type input "[DATE]"
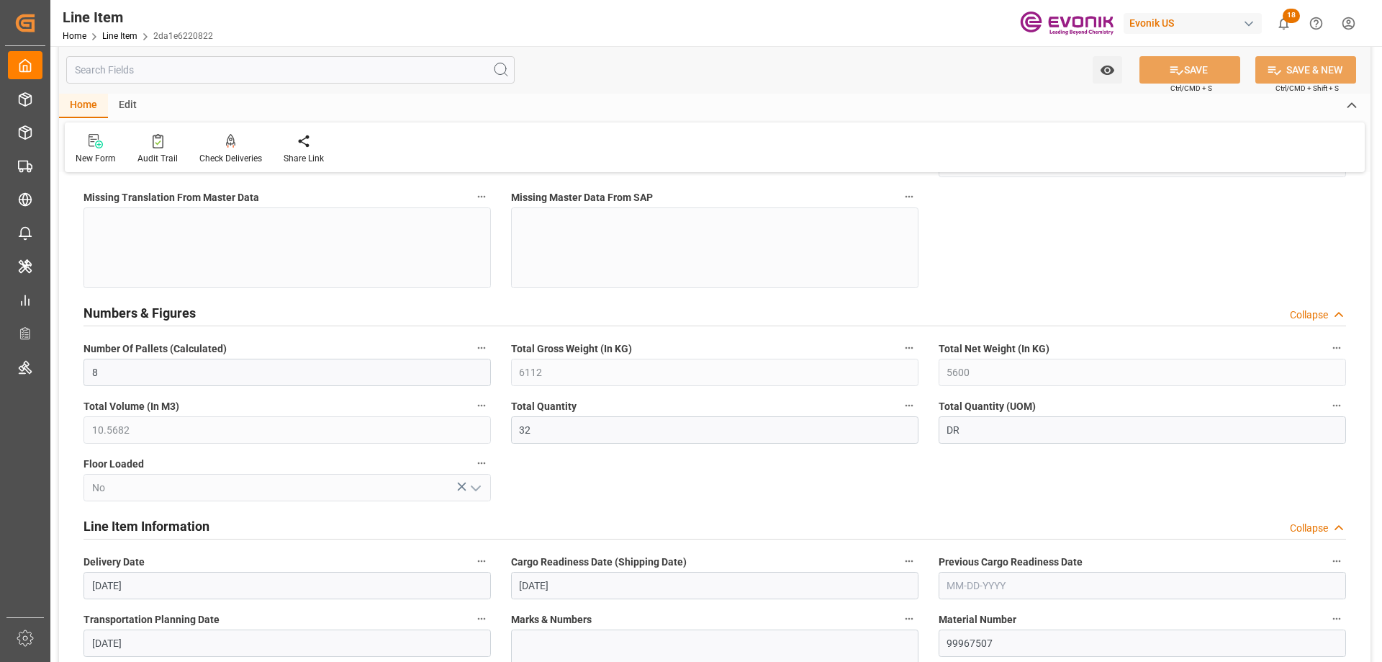
scroll to position [792, 0]
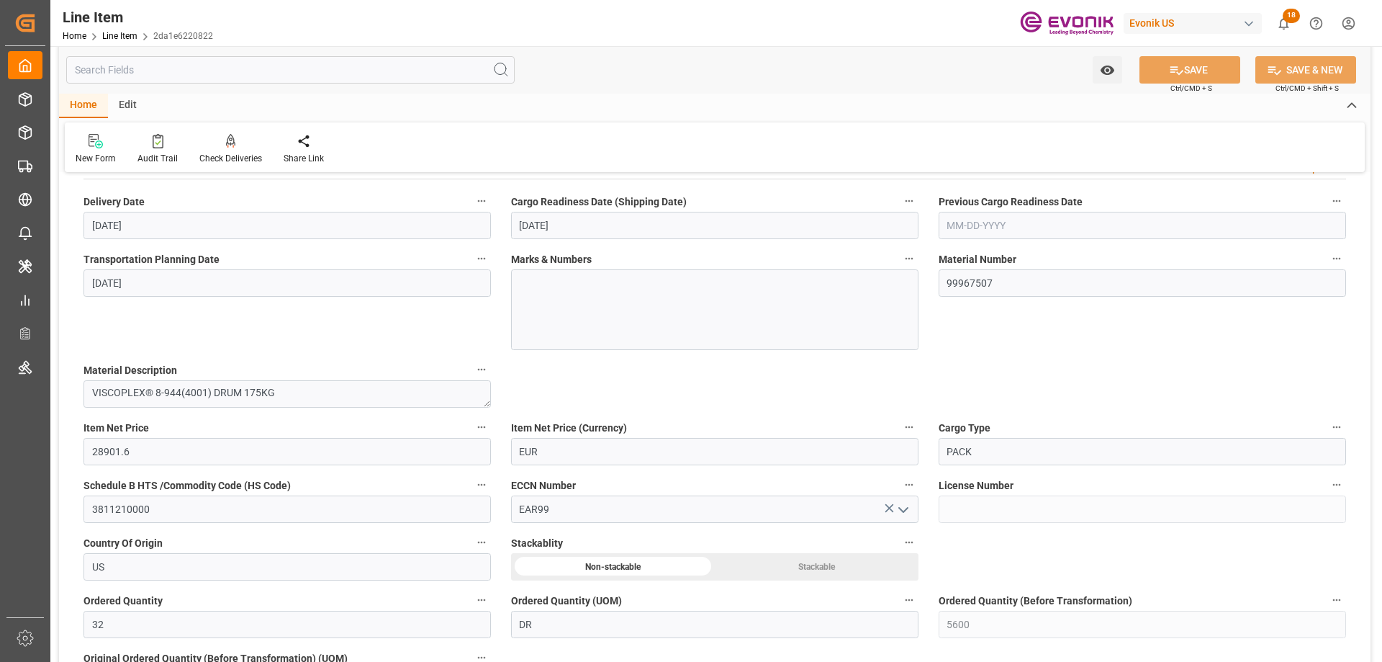
click at [307, 78] on input "text" at bounding box center [290, 69] width 448 height 27
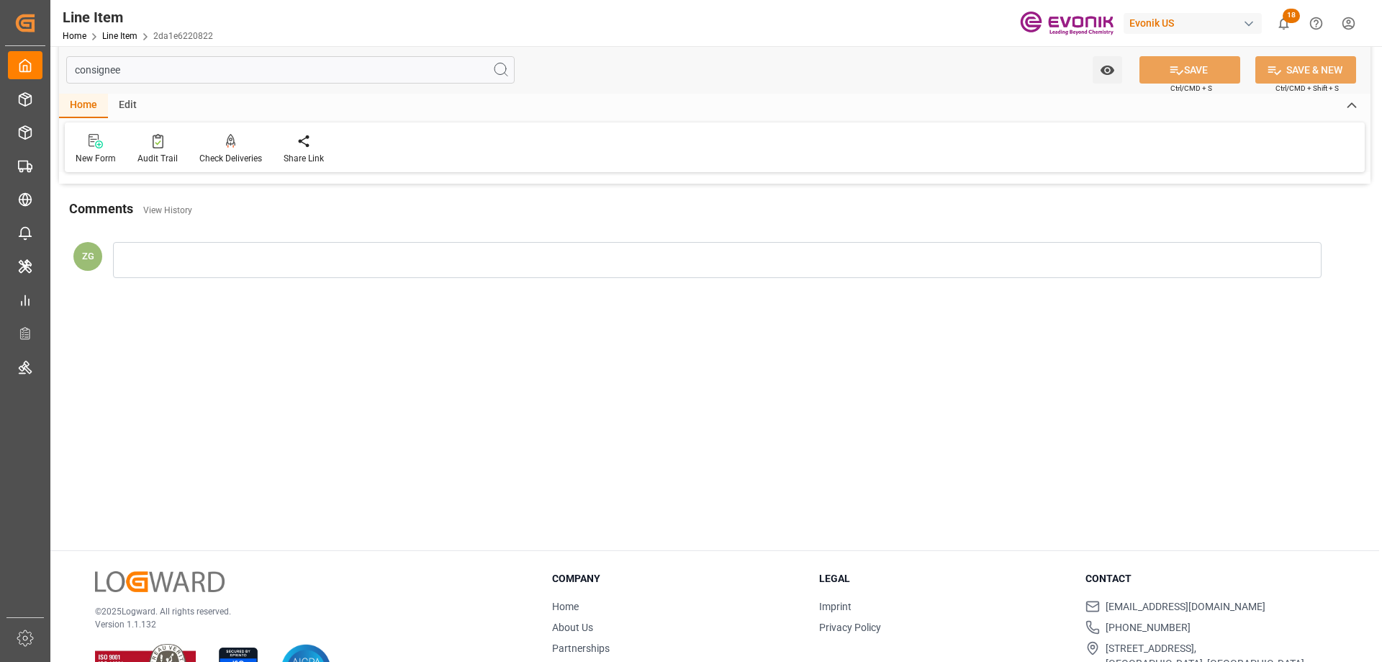
scroll to position [0, 0]
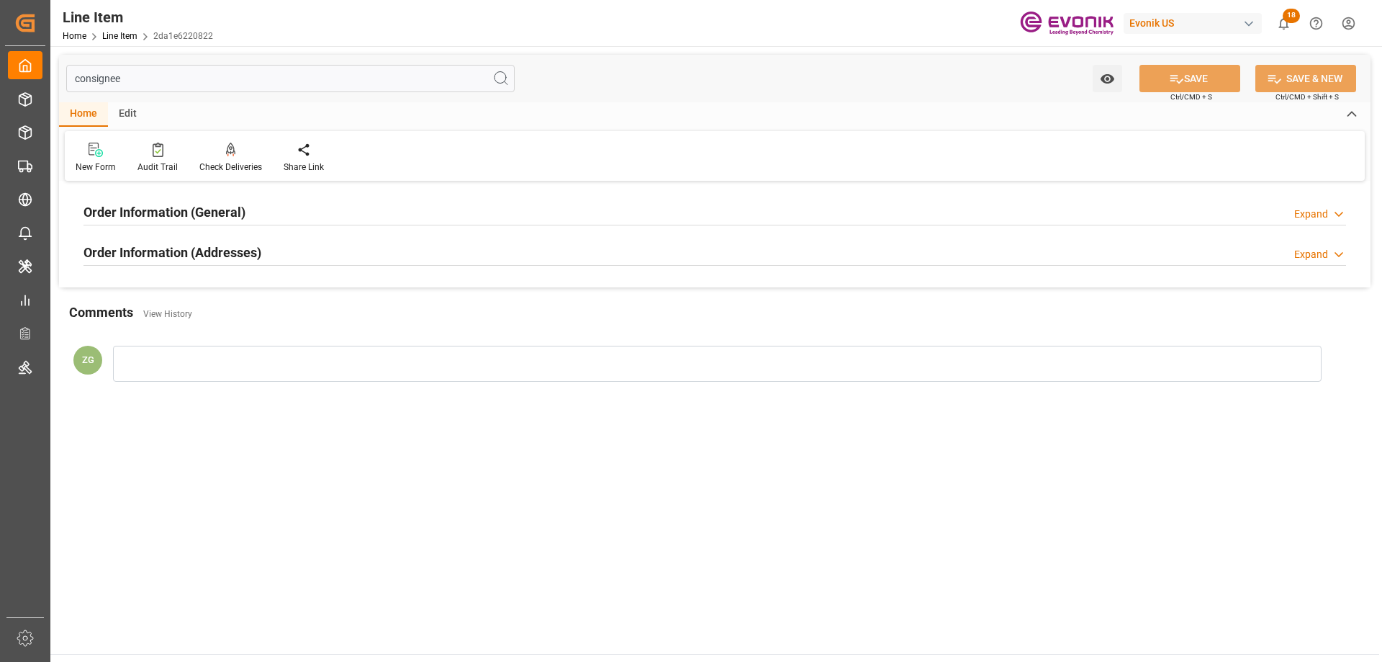
type input "consignee"
click at [205, 269] on div "Order Information (Addresses) Expand" at bounding box center [714, 253] width 1283 height 40
click at [197, 248] on h2 "Order Information (Addresses)" at bounding box center [173, 252] width 178 height 19
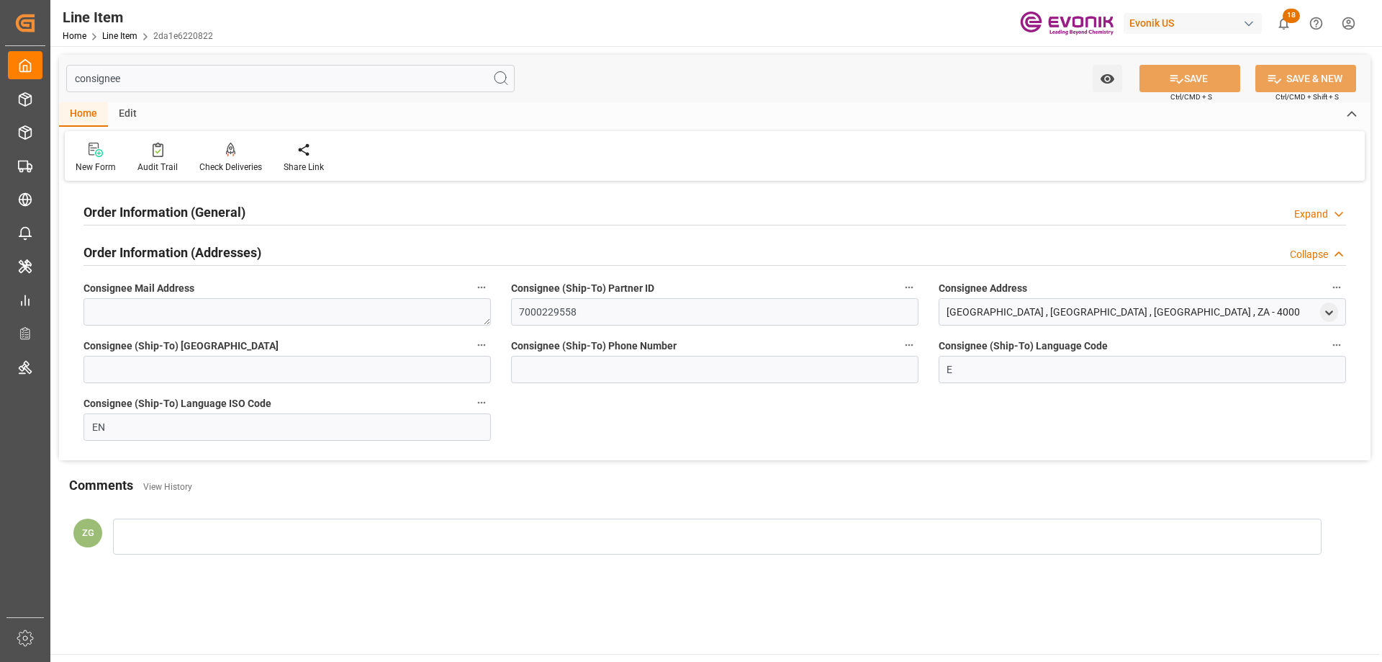
click at [186, 212] on h2 "Order Information (General)" at bounding box center [165, 211] width 162 height 19
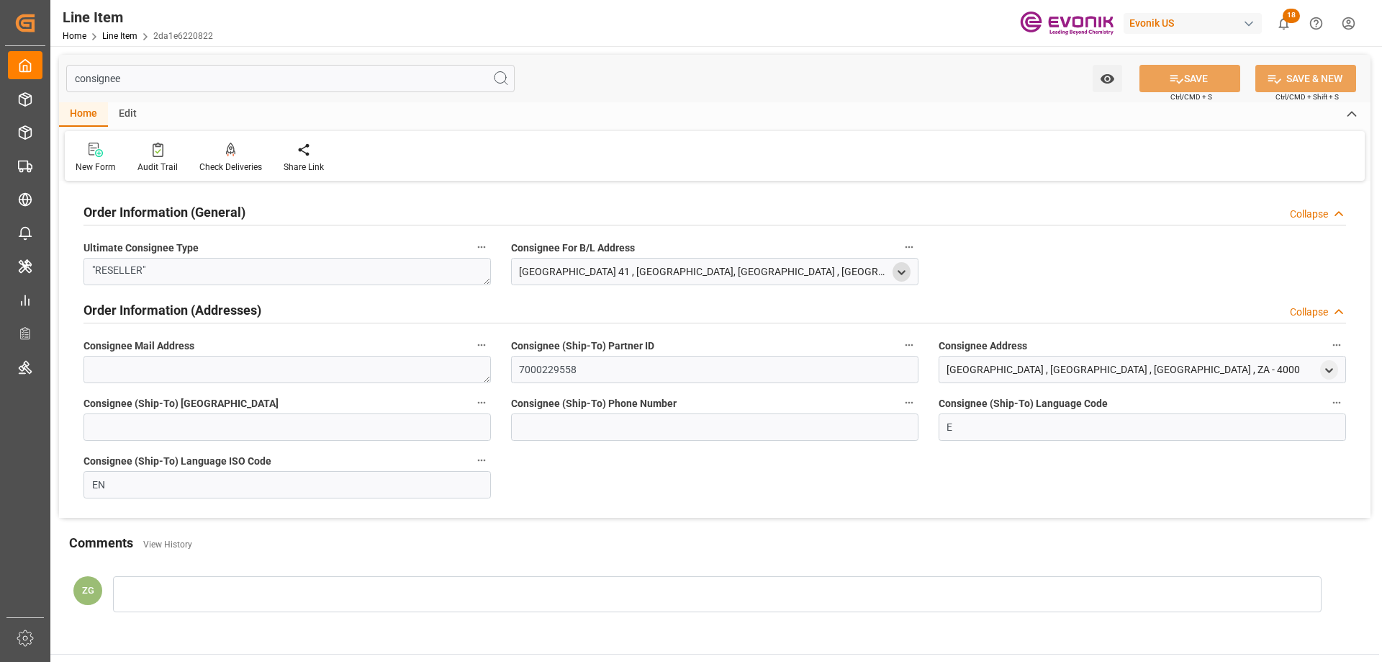
click at [904, 269] on icon "open menu" at bounding box center [902, 272] width 12 height 12
click at [1329, 374] on icon "open menu" at bounding box center [1329, 370] width 12 height 12
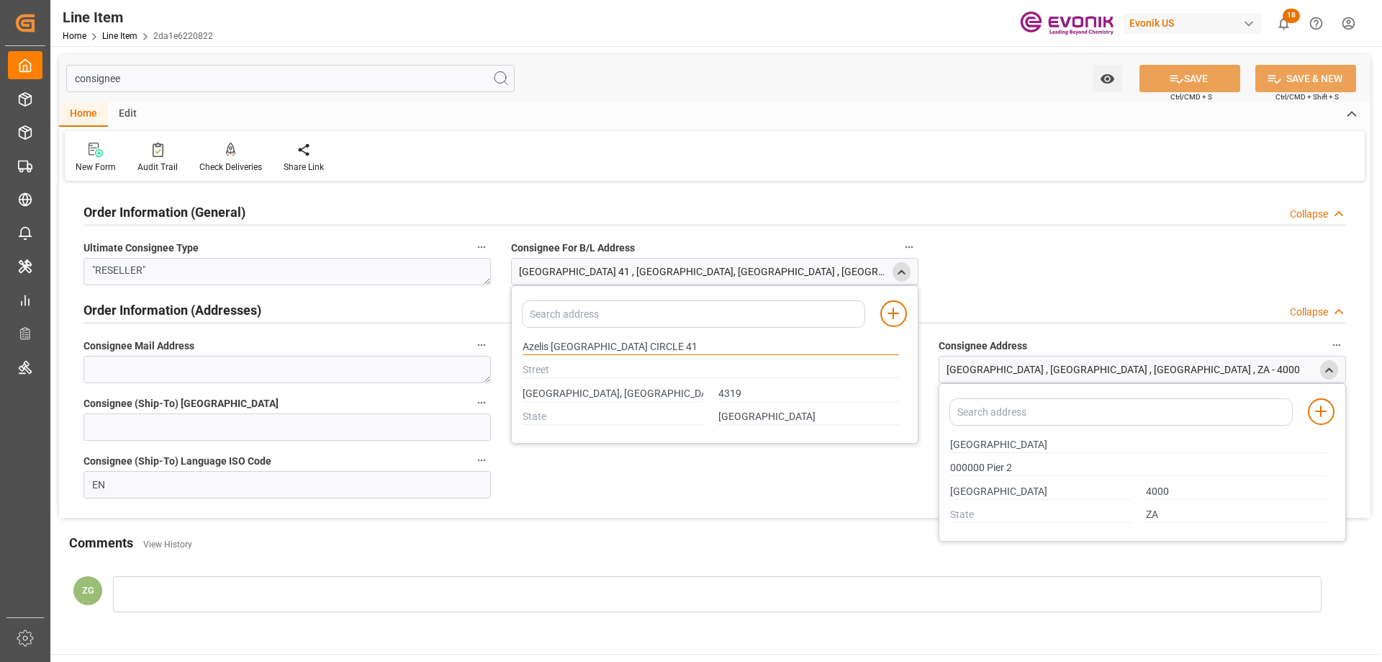
drag, startPoint x: 525, startPoint y: 343, endPoint x: 580, endPoint y: 342, distance: 54.7
click at [580, 342] on input "Azelis South AfricaStreetRICHEFOND CIRCLE 41" at bounding box center [711, 347] width 377 height 16
type input "Azelis South AfricaStreetRICHEFOND CIRCLE 41"
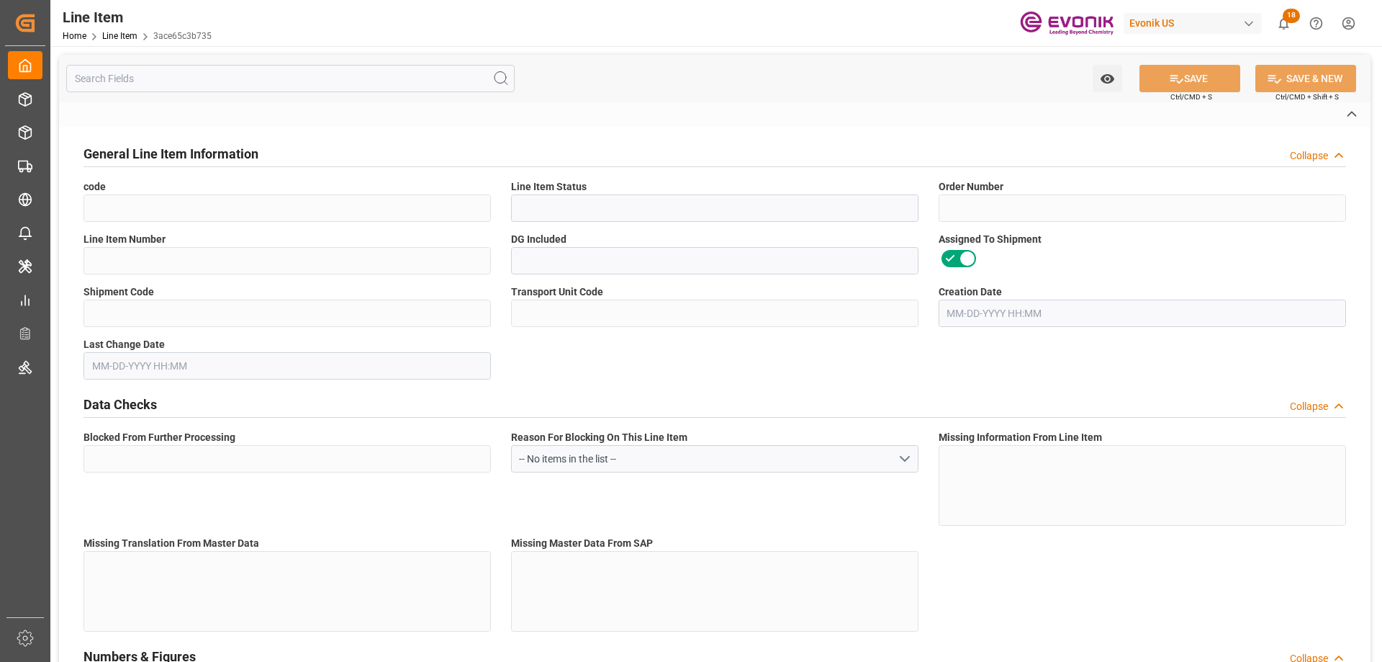
type input "3ace65c3b735"
type input "Active"
type input "0046461121"
type input "00010"
type input "No"
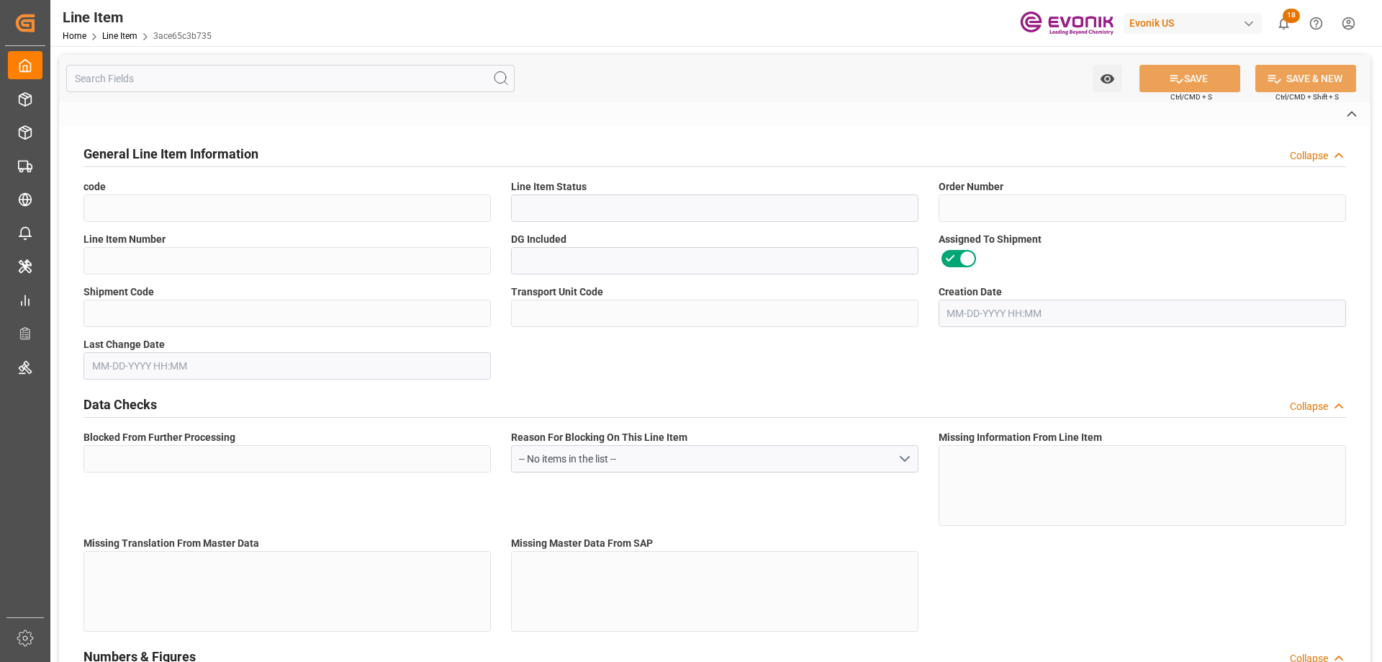
type input "b760c48acef5"
type input "262f5f7b357b"
type input "No"
type input "KGM"
type input "99023985"
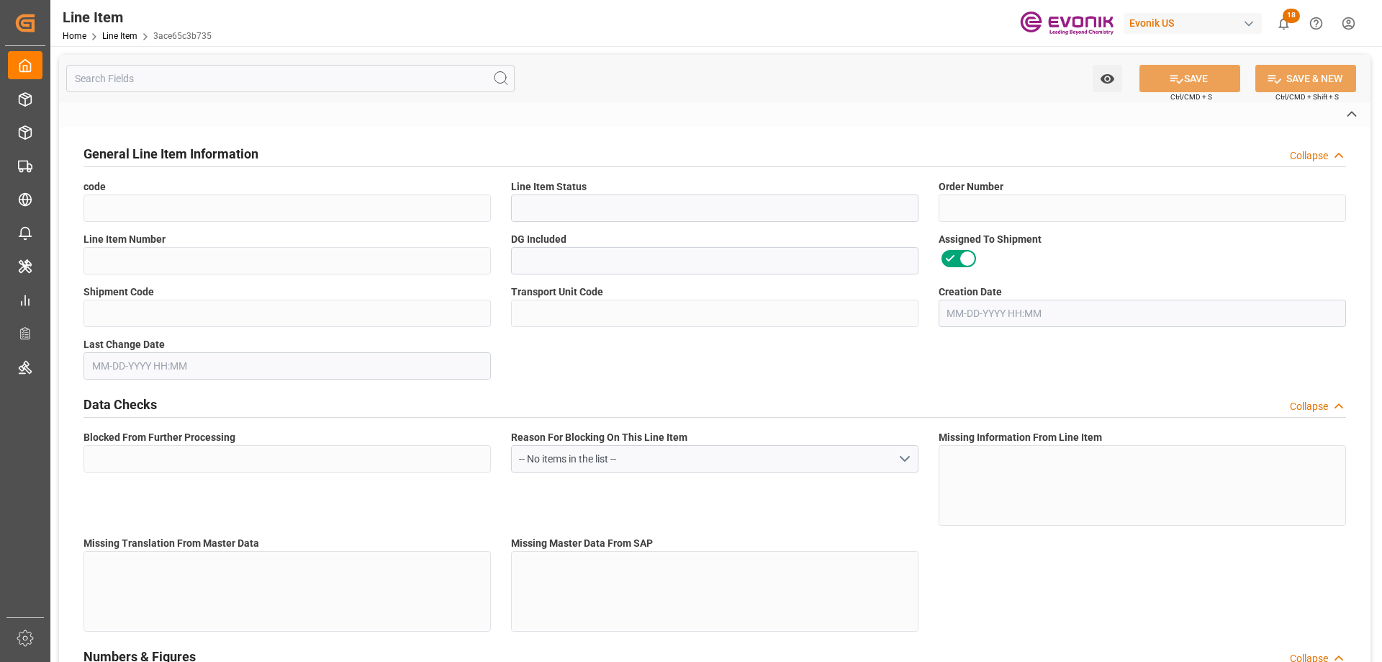
type textarea "C-HMA 50-MEHQ BULK N-"
type input "JPY"
type input "BULQ"
type input "2916142050"
type input "EAR99"
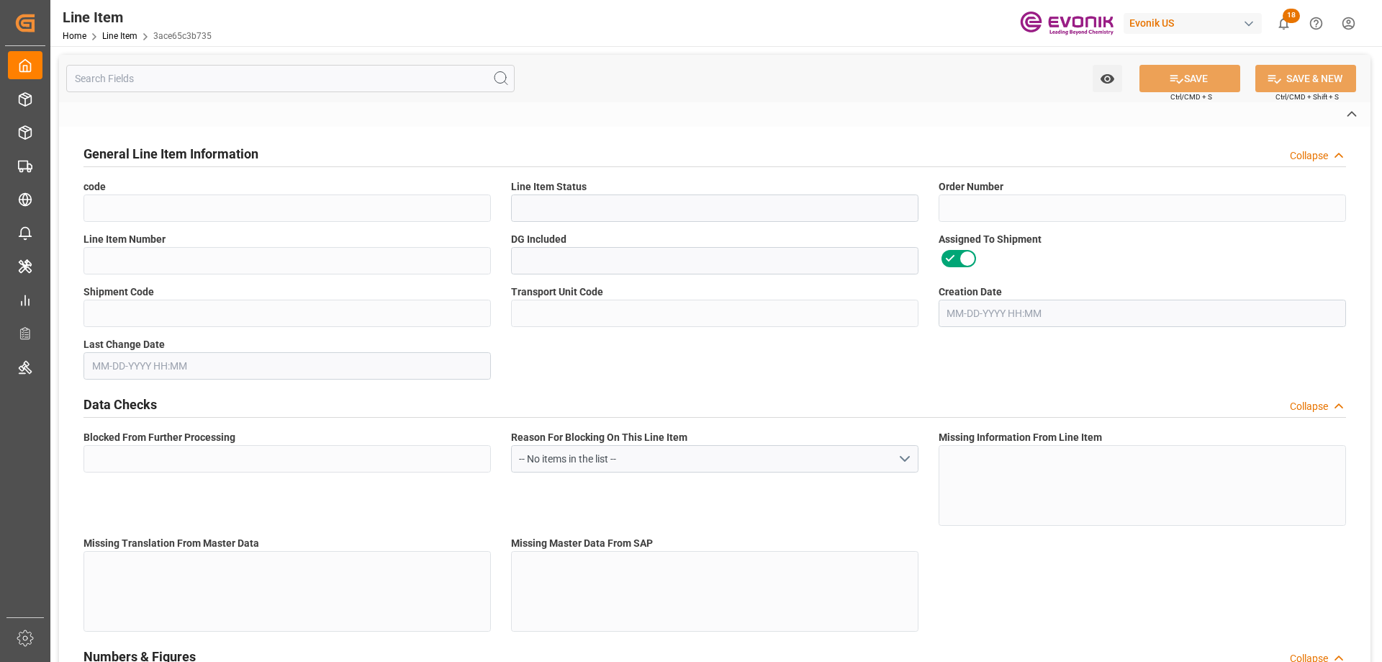
type input "US"
type input "KGM"
type textarea "KGM"
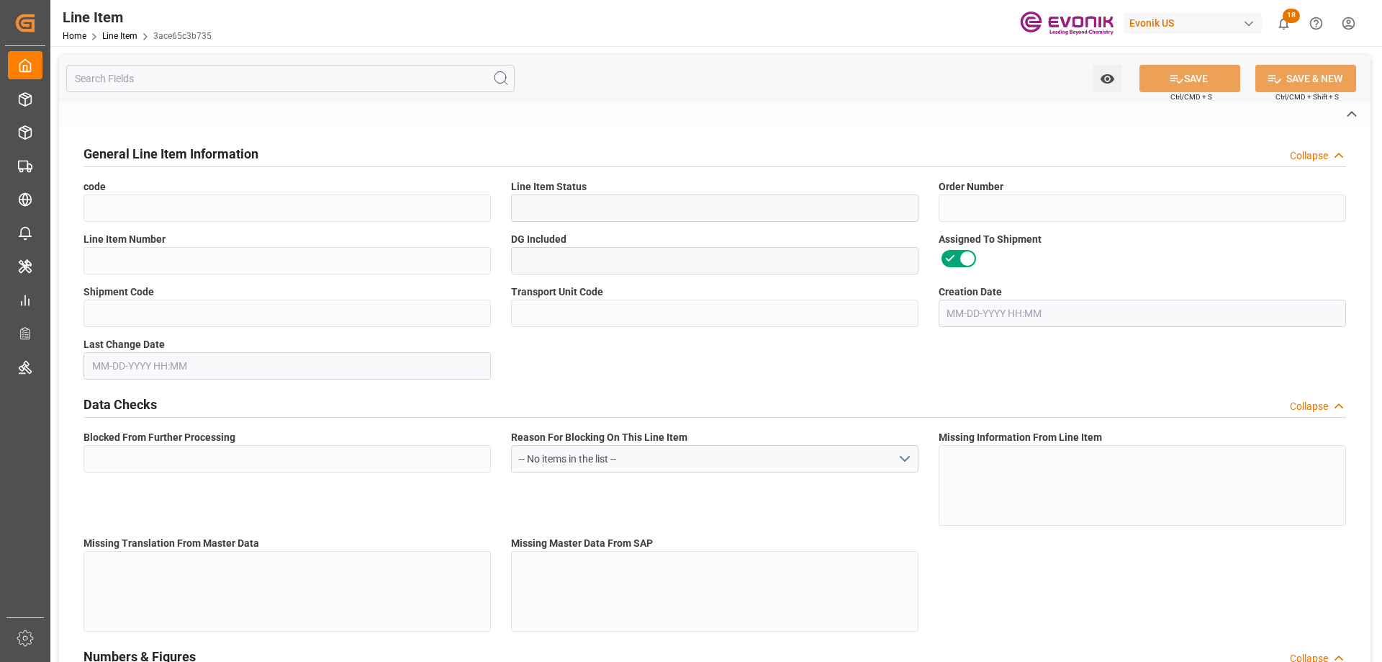
type input "KGM"
type textarea "KGM"
type input "M3"
type textarea "DMQ"
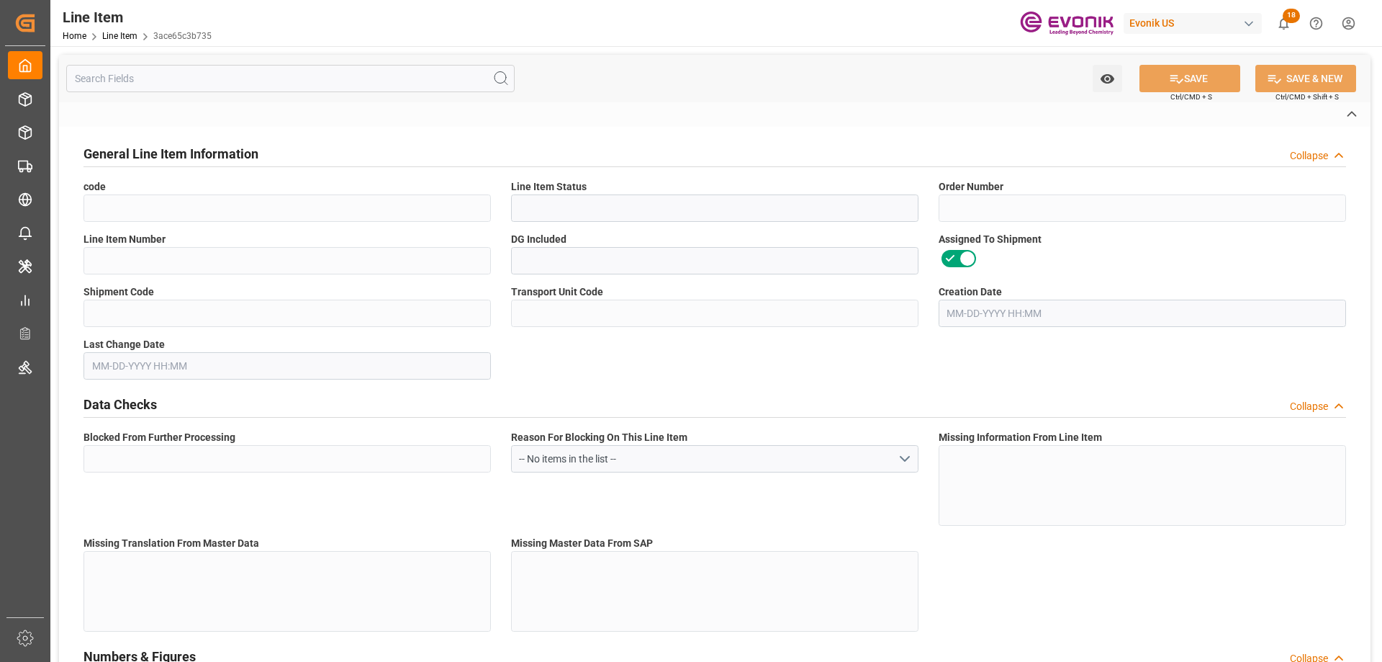
type input "KGM"
type input "M3"
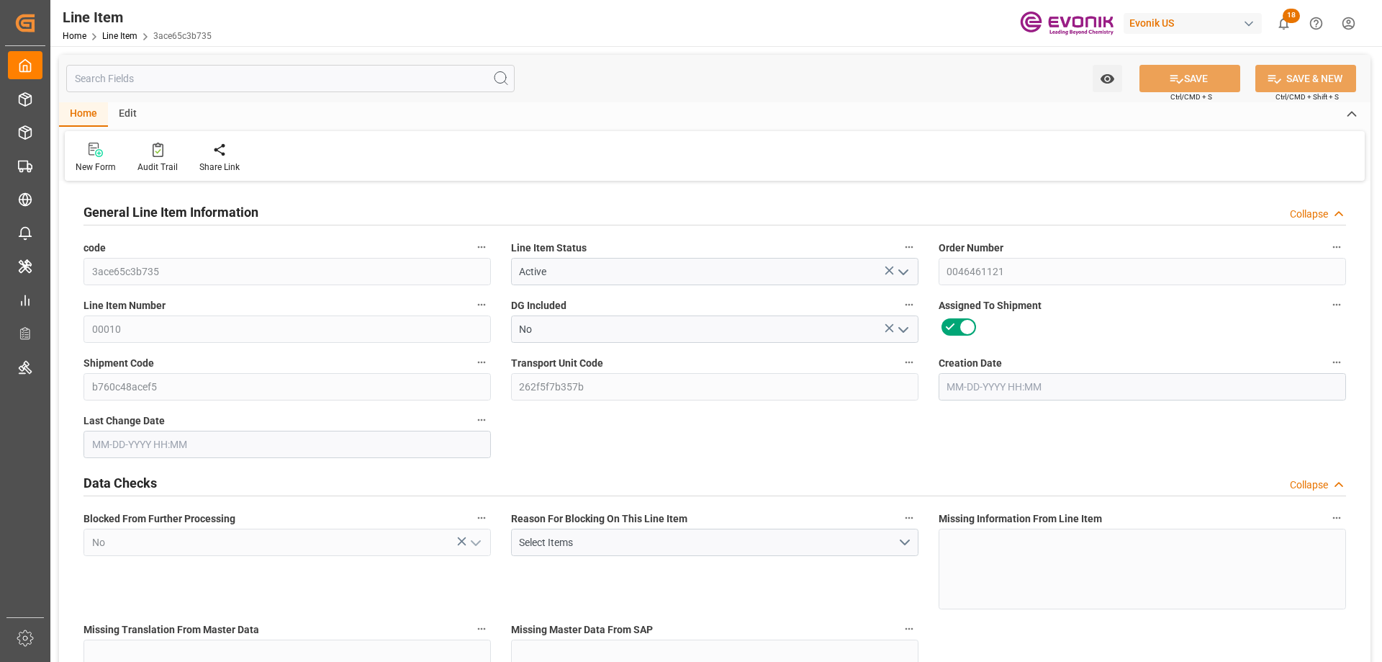
type input "0"
type input "20000"
type input "0"
type input "20000"
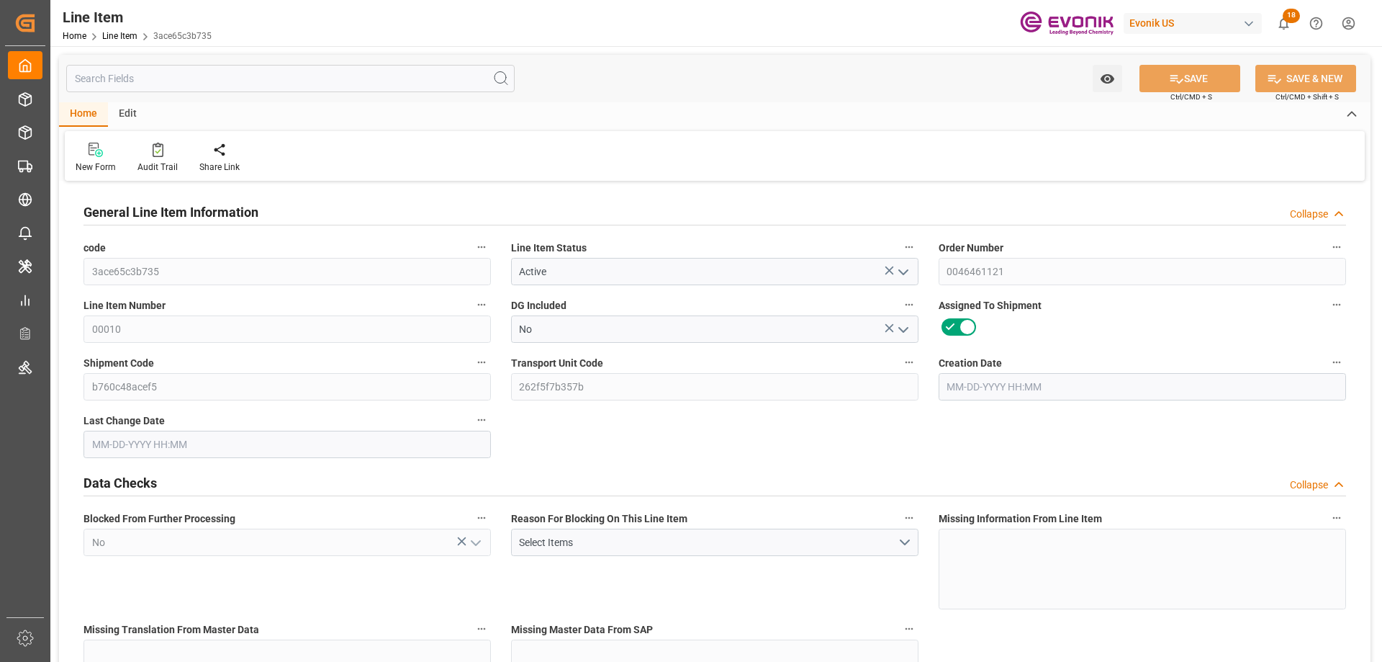
type input "10100000"
type input "20000"
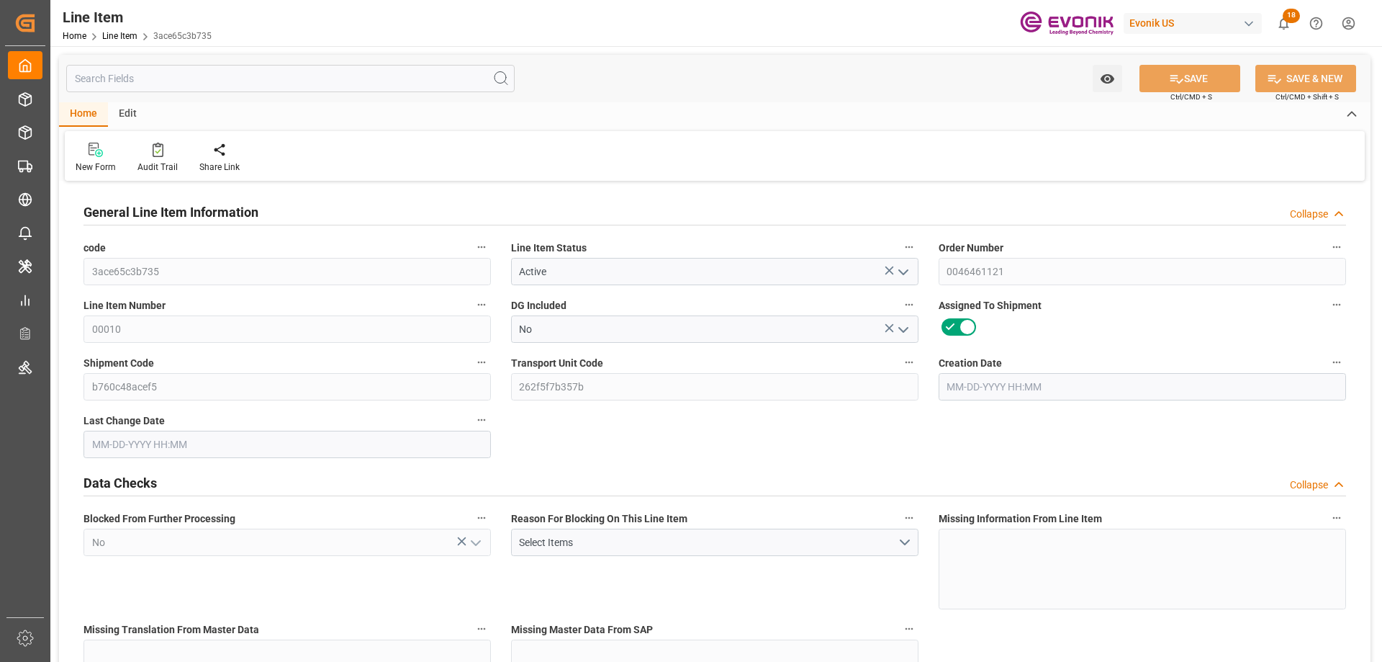
type input "20000"
type input "0"
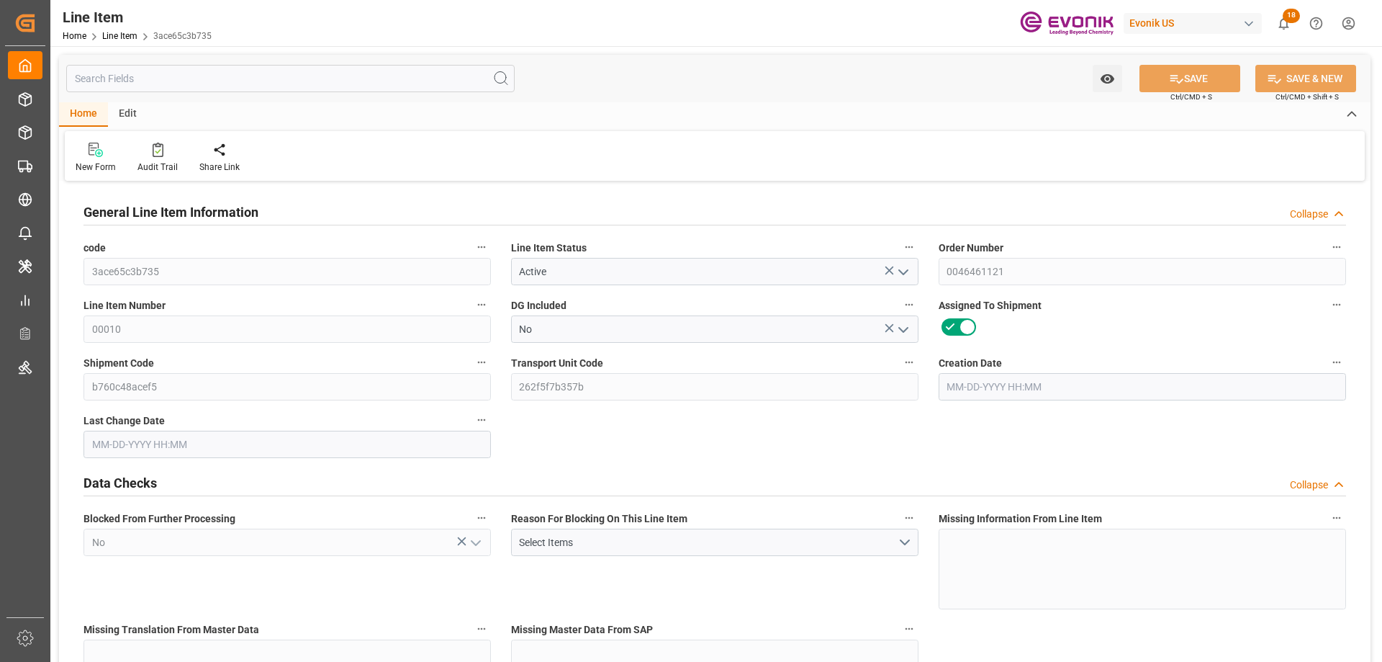
type input "20000"
type input "0"
type input "07-01-2025 18:52"
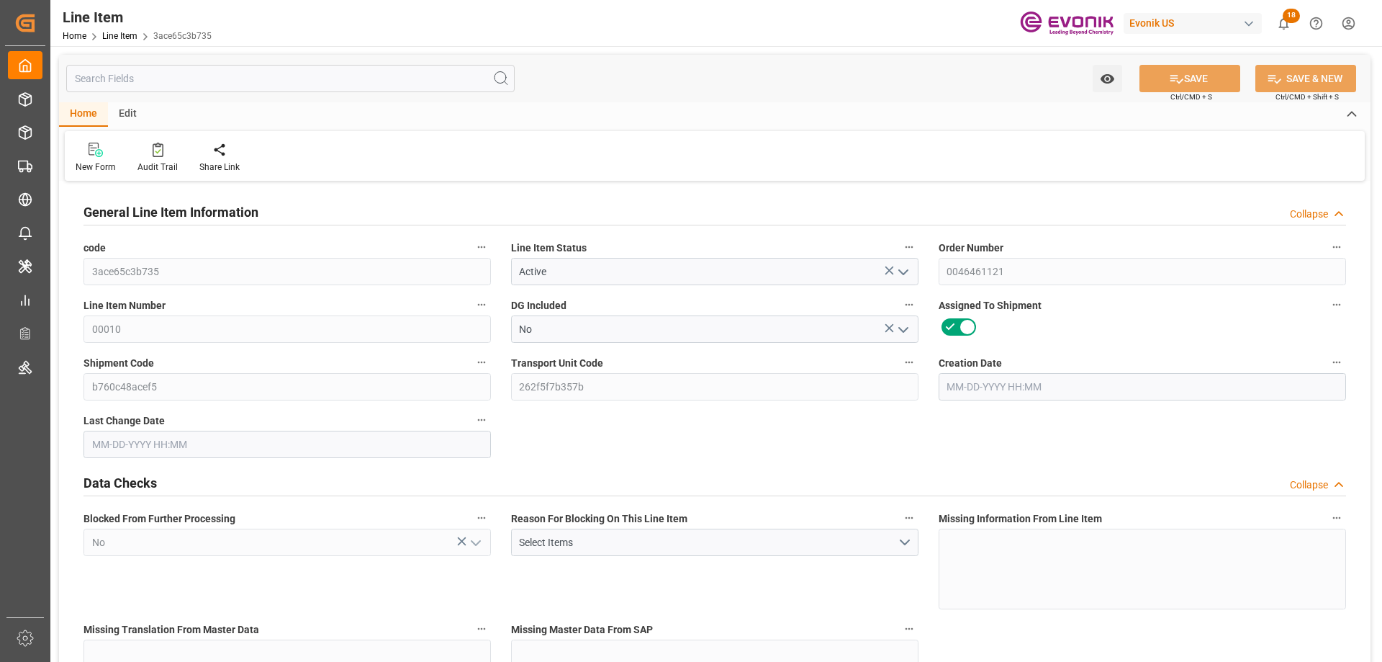
type input "09-16-2025 14:03"
type input "12-01-2025"
type input "10-02-2025"
type input "09-27-2025"
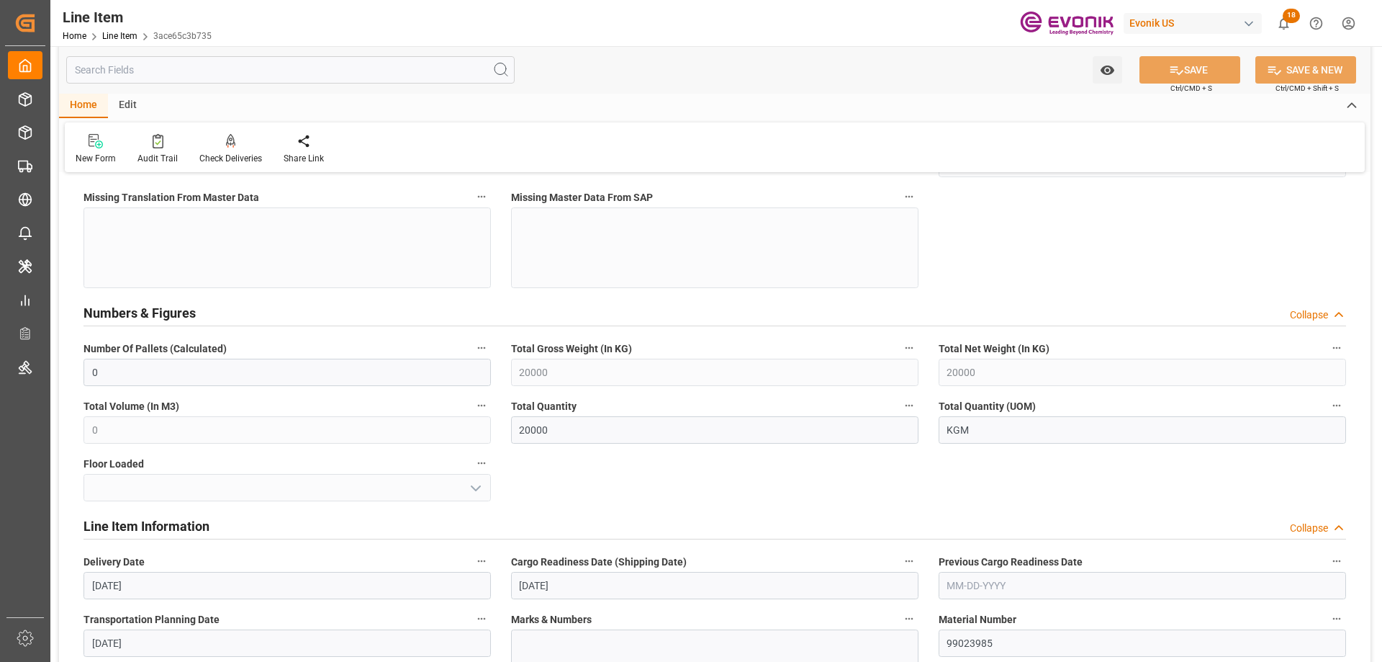
scroll to position [864, 0]
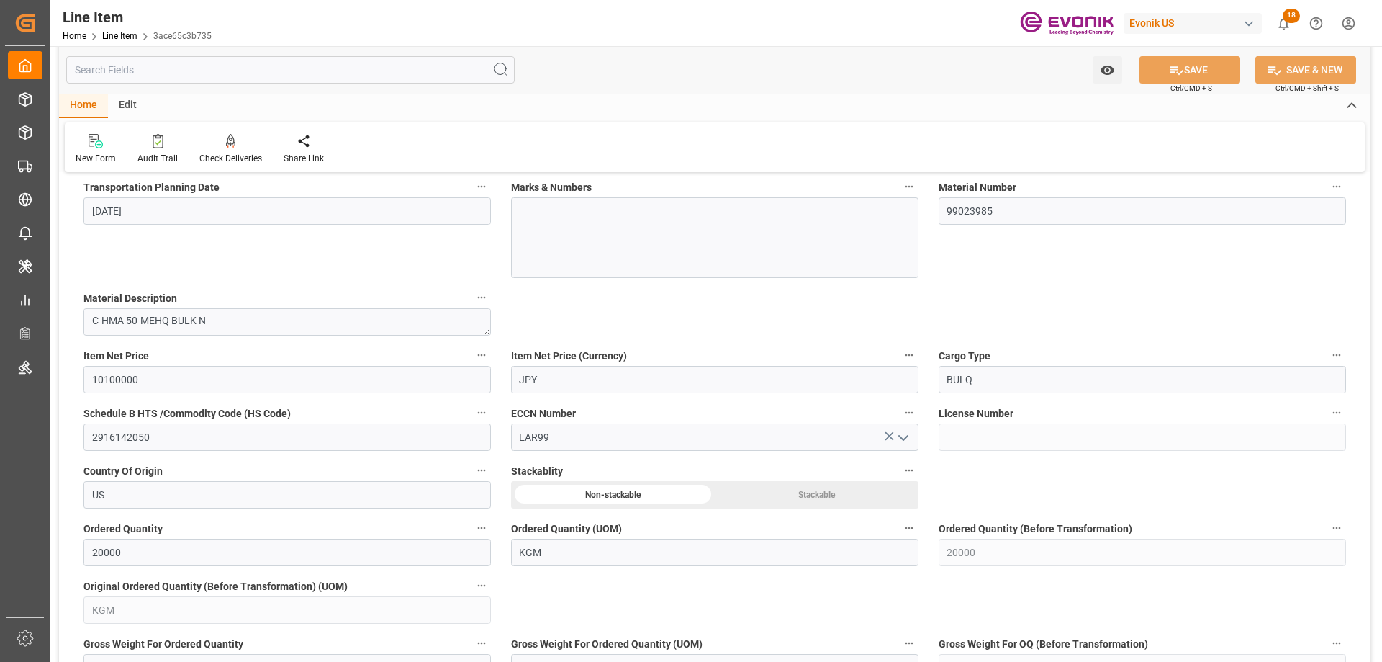
click at [218, 79] on input "text" at bounding box center [290, 69] width 448 height 27
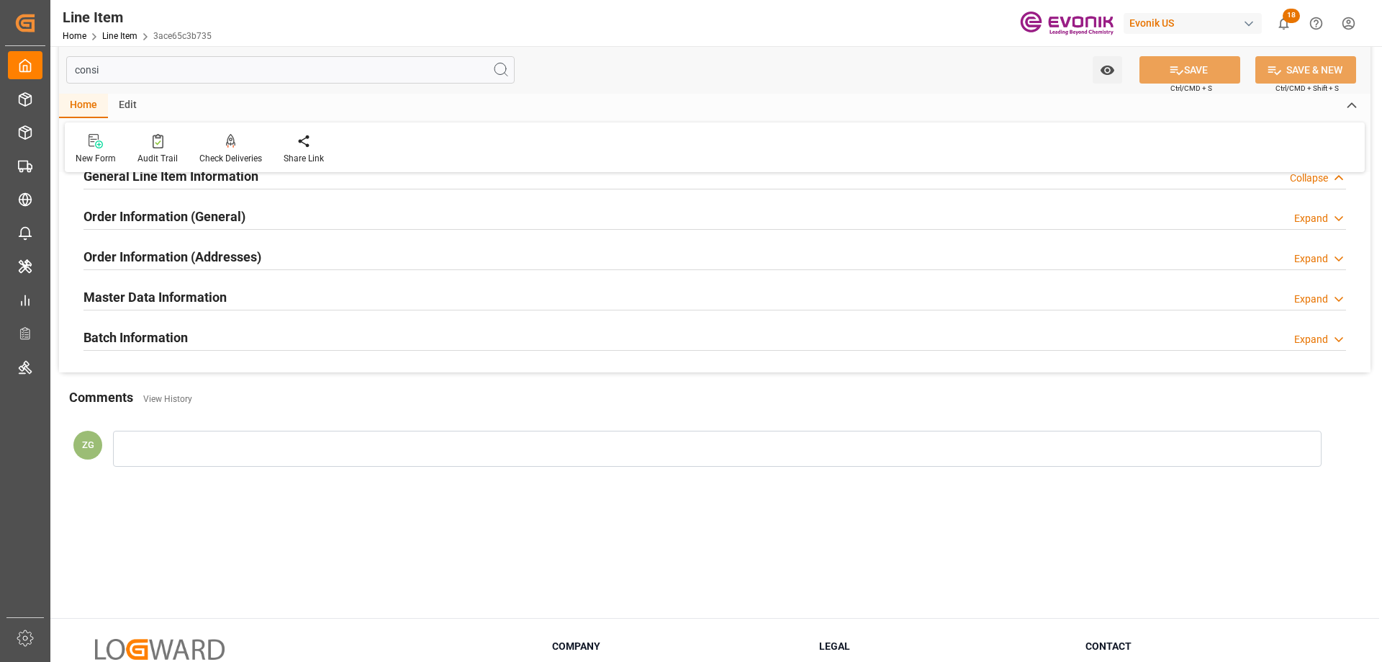
scroll to position [0, 0]
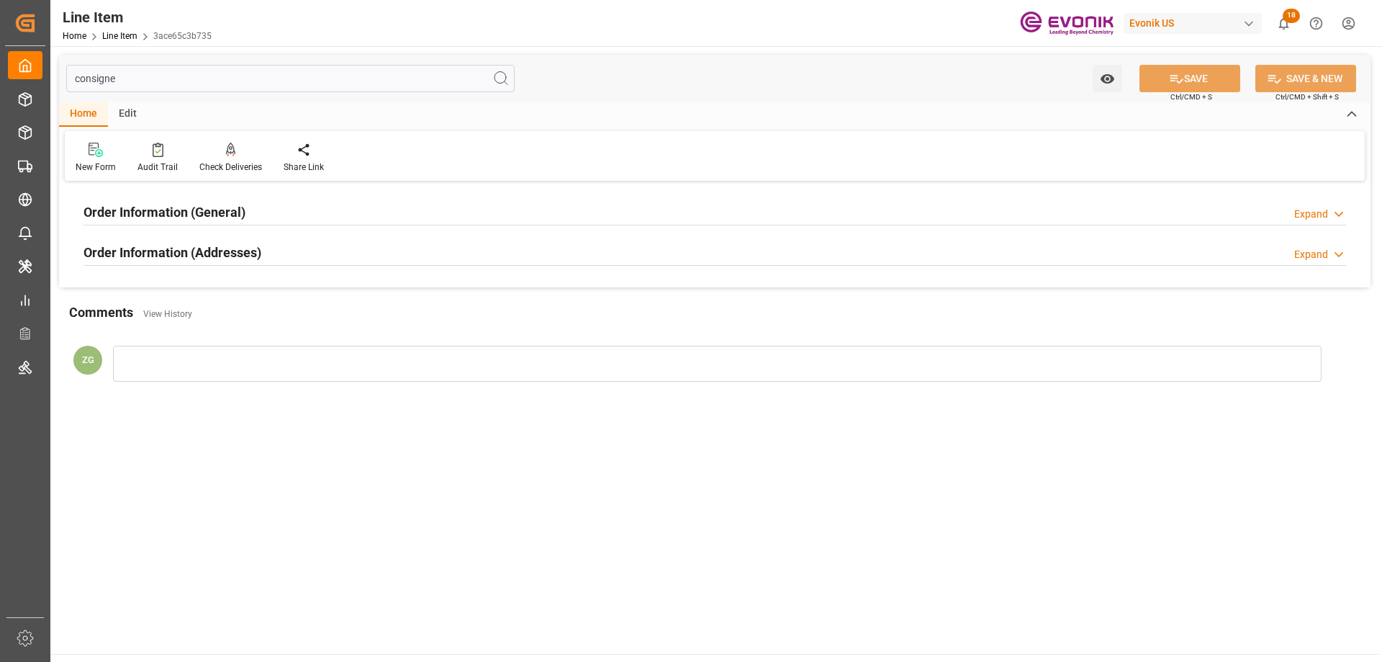
type input "consigne"
click at [243, 240] on div "Order Information (Addresses)" at bounding box center [173, 251] width 178 height 27
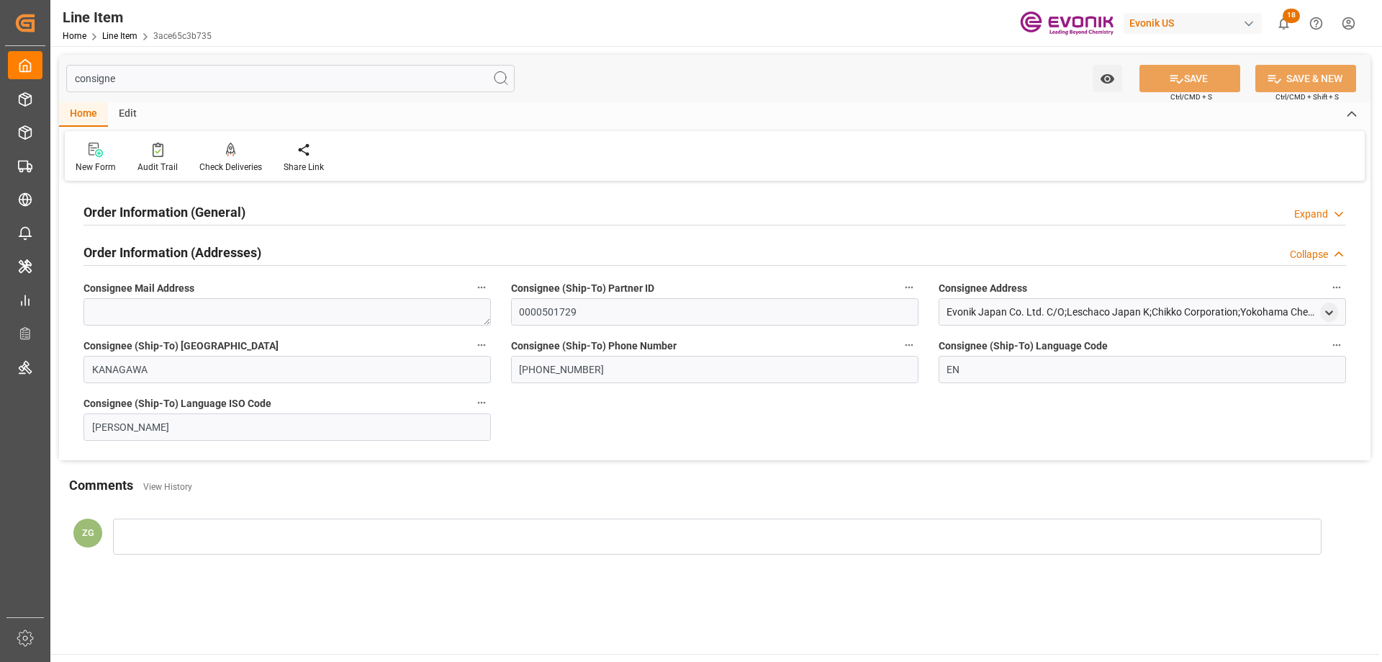
click at [229, 214] on h2 "Order Information (General)" at bounding box center [165, 211] width 162 height 19
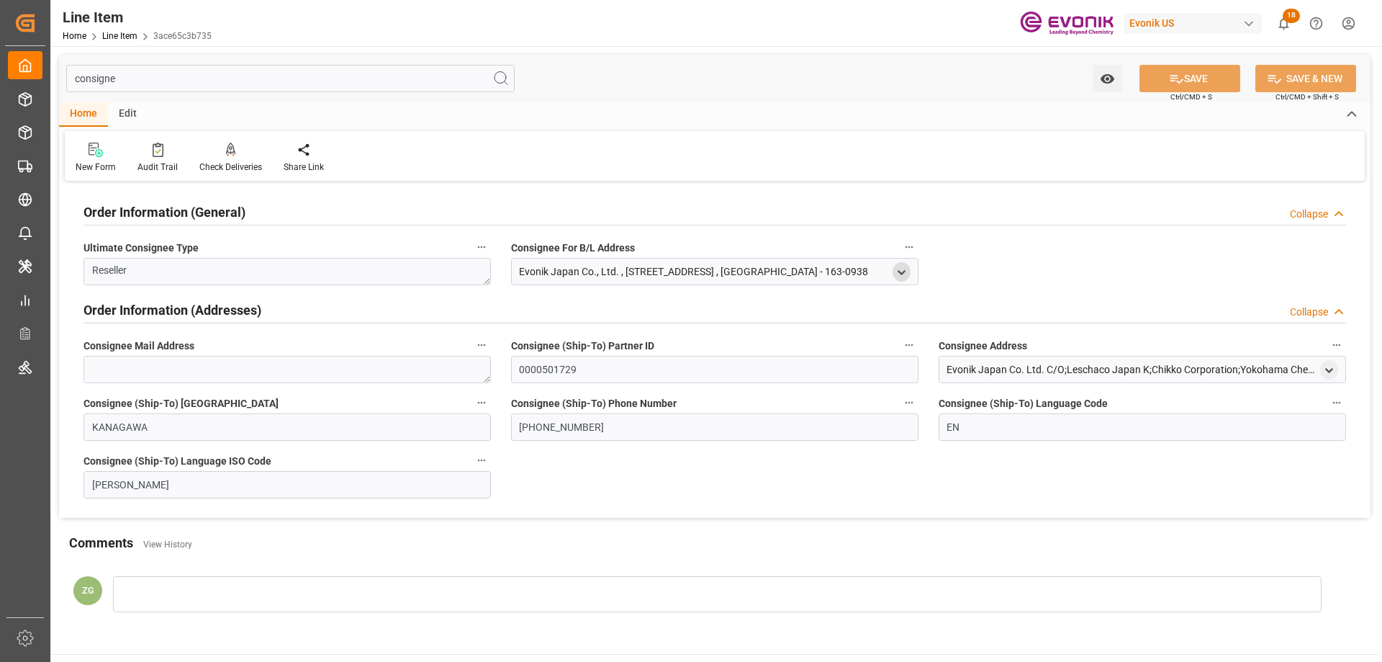
click at [906, 270] on icon "open menu" at bounding box center [902, 272] width 12 height 12
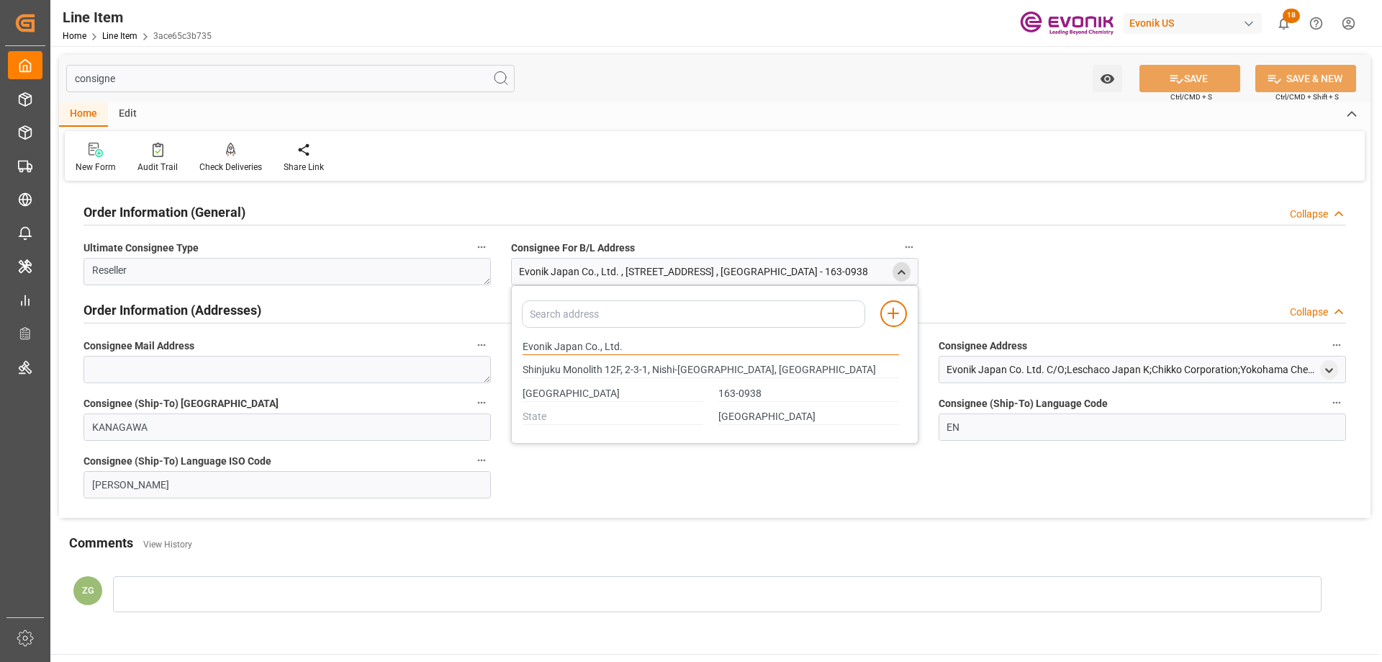
drag, startPoint x: 524, startPoint y: 343, endPoint x: 582, endPoint y: 341, distance: 57.6
click at [582, 341] on input "Evonik Japan Co., Ltd." at bounding box center [711, 347] width 377 height 16
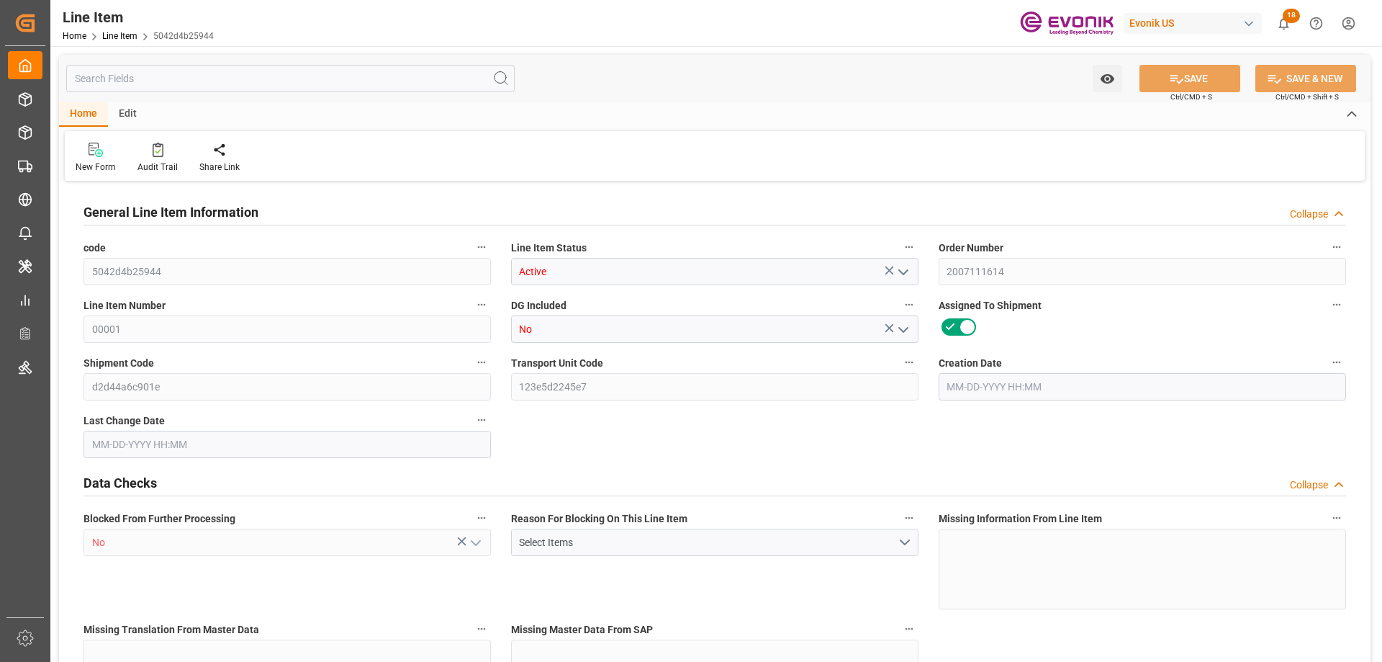
type input "20"
type input "15280"
type input "14000"
type input "26.4204"
type input "80"
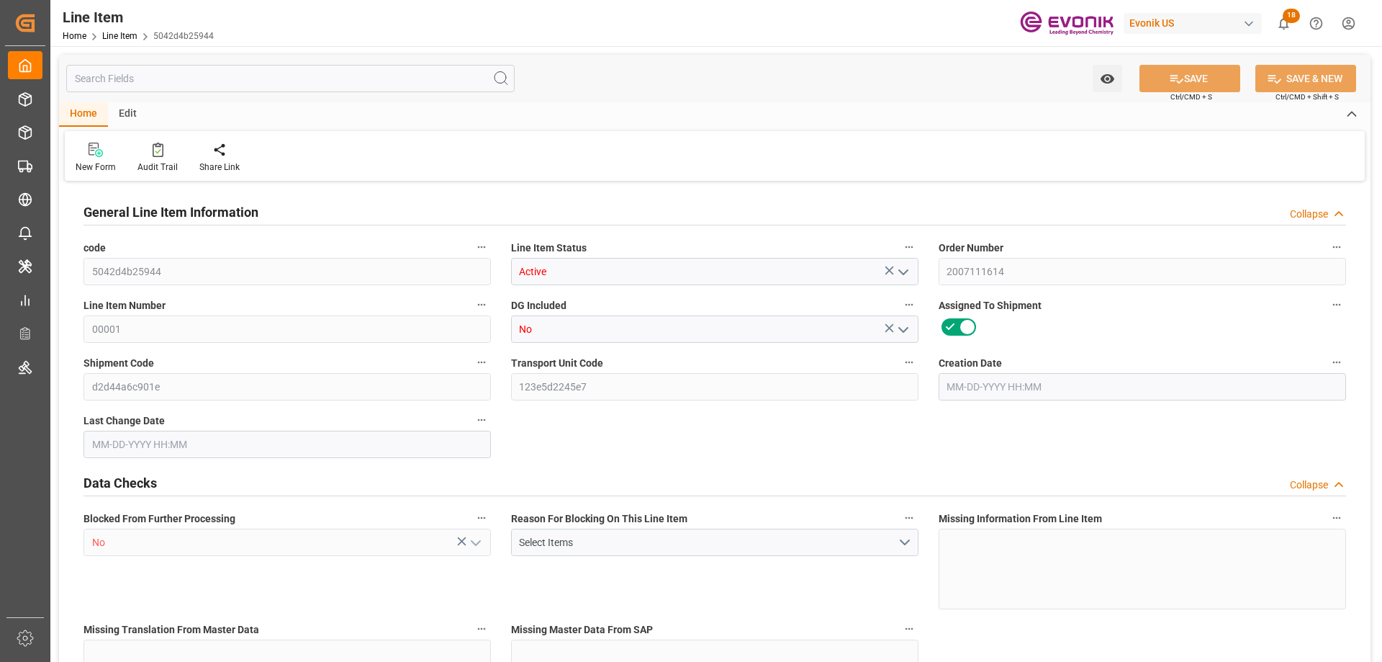
type input "68768"
type input "80"
type input "14000"
type input "15280"
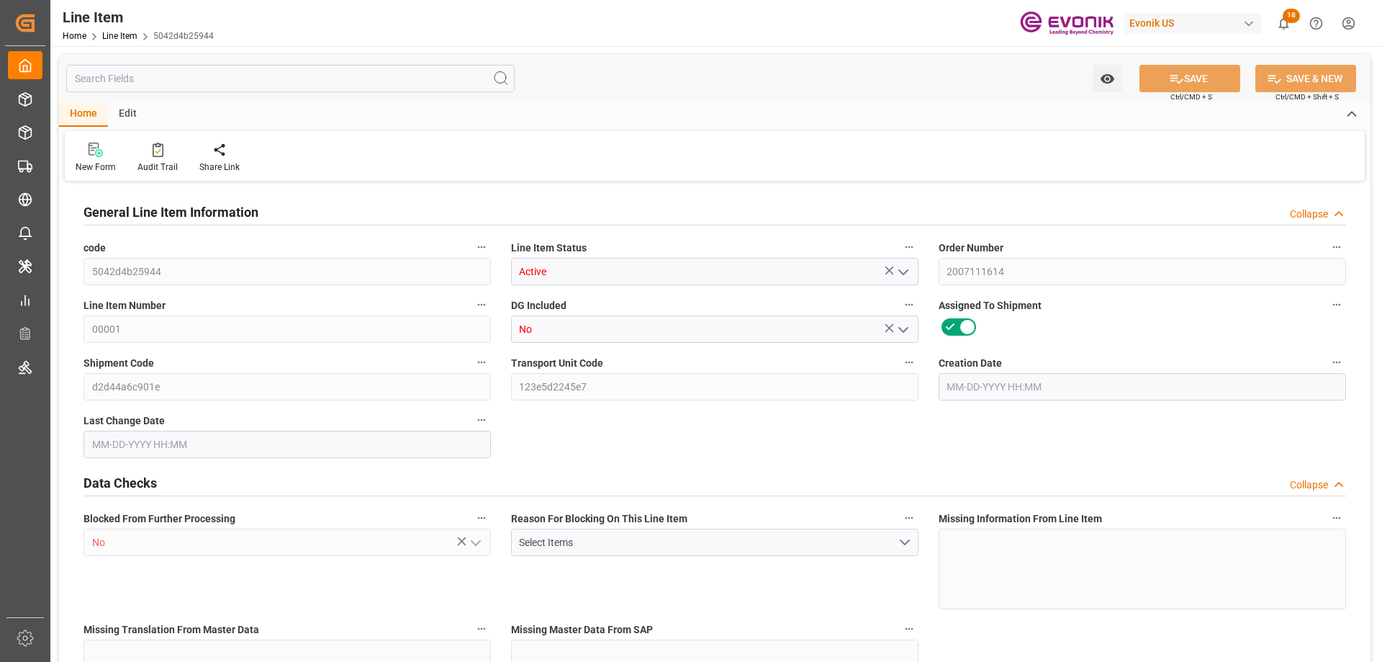
type input "16000"
type input "14000"
type input "26.4204"
type input "26420.4"
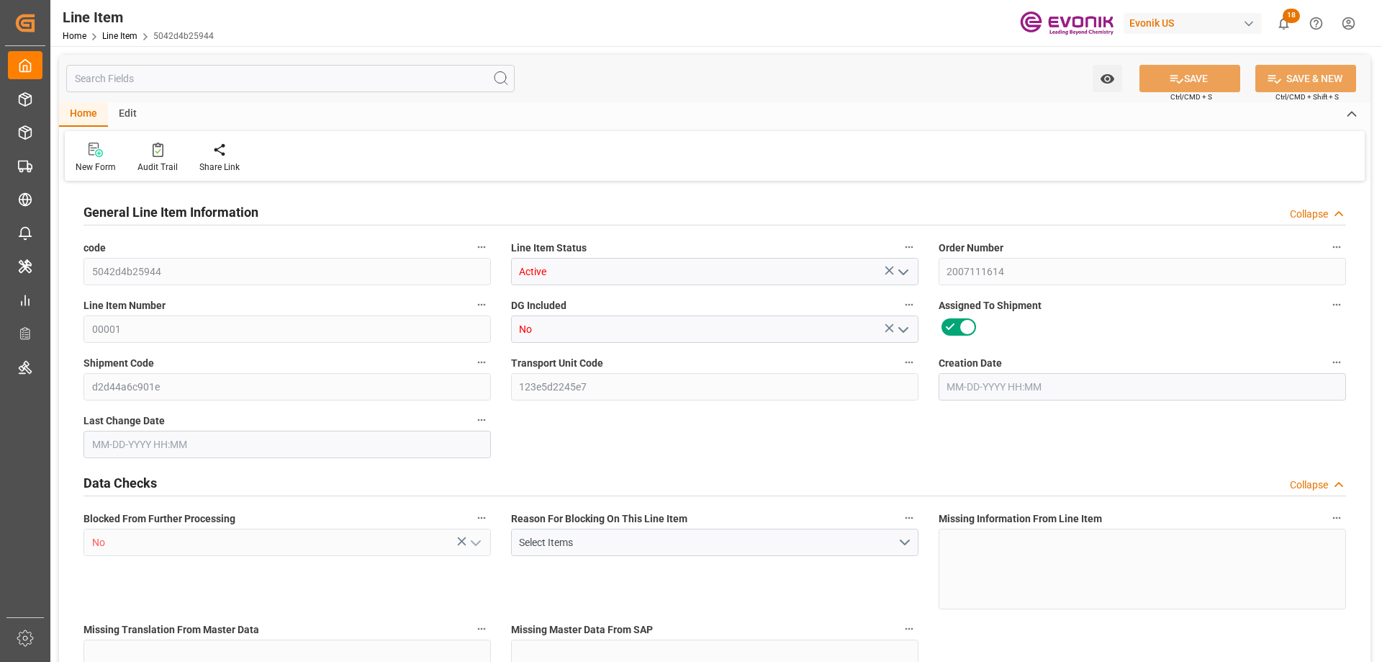
type input "80"
type input "15280"
type input "14000"
type input "26.4204"
type input "07-28-2025 12:24"
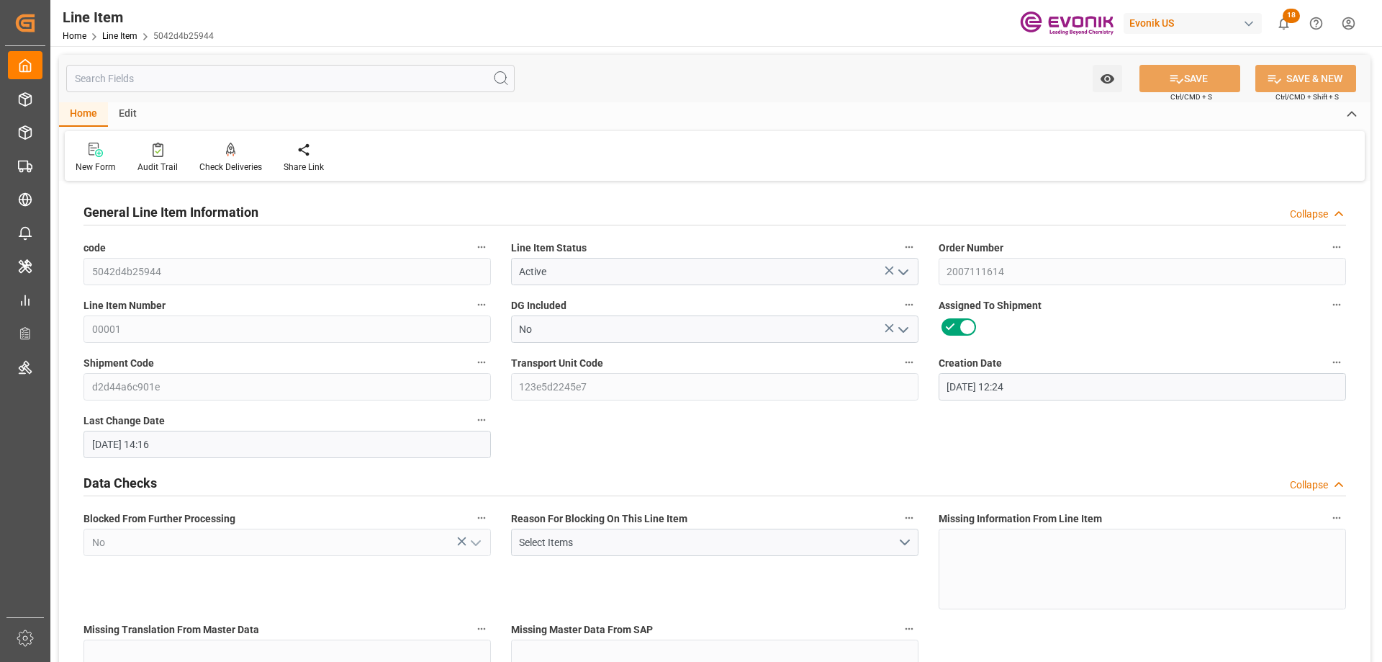
type input "09-18-2025 14:16"
type input "11-10-2025"
type input "10-01-2025"
type input "09-24-2025"
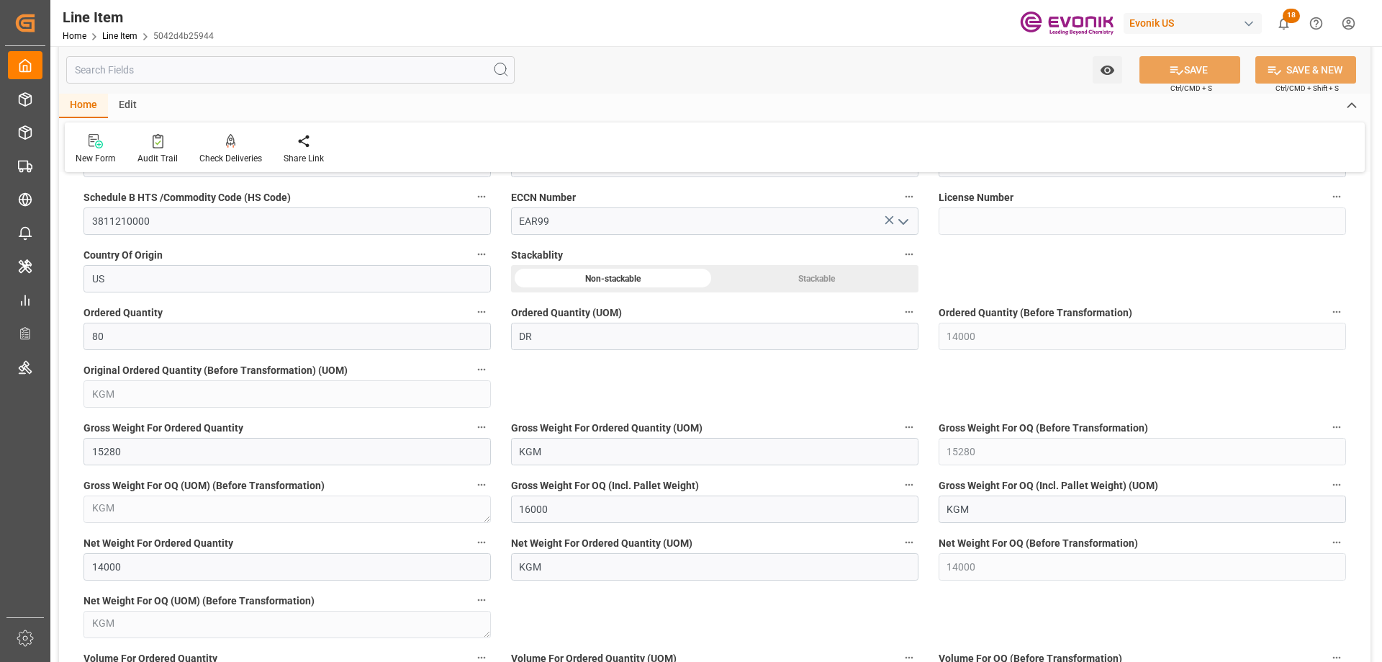
scroll to position [648, 0]
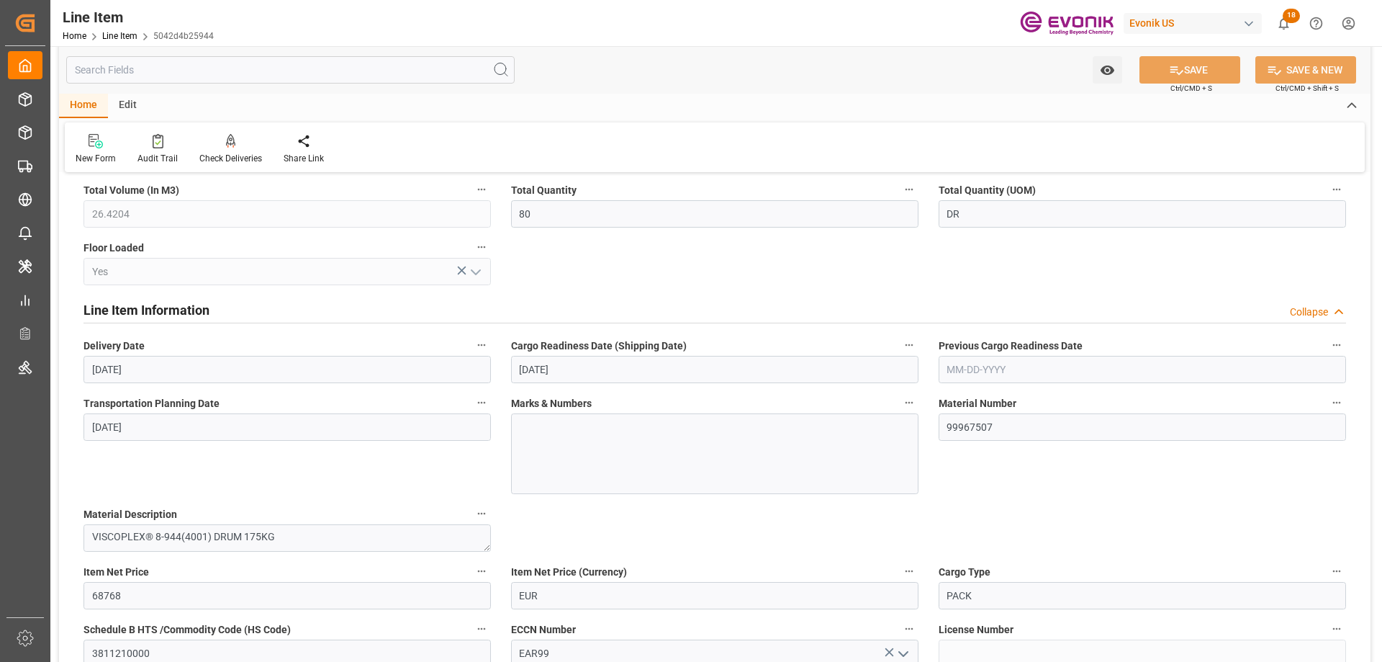
click at [234, 63] on input "text" at bounding box center [290, 69] width 448 height 27
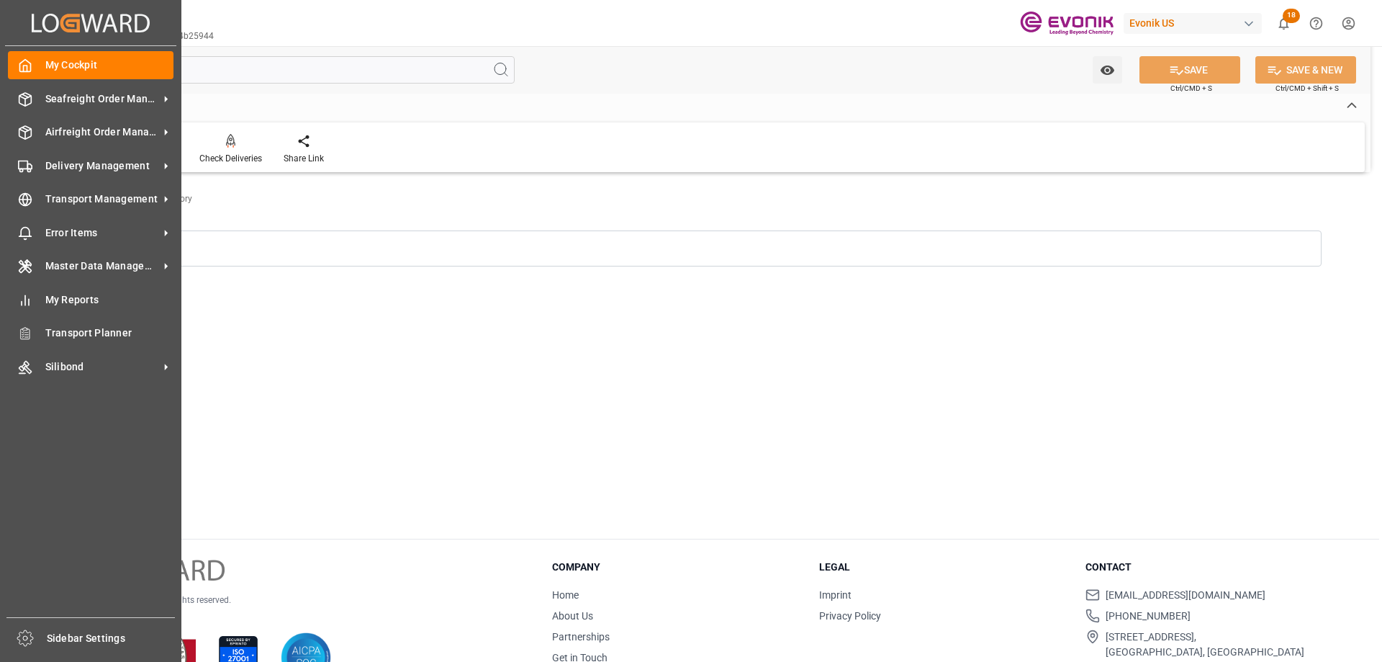
drag, startPoint x: 234, startPoint y: 63, endPoint x: 54, endPoint y: 81, distance: 180.9
click at [42, 76] on div "Created by potrace 1.15, written by Peter Selinger 2001-2017 Created by potrace…" at bounding box center [691, 331] width 1382 height 662
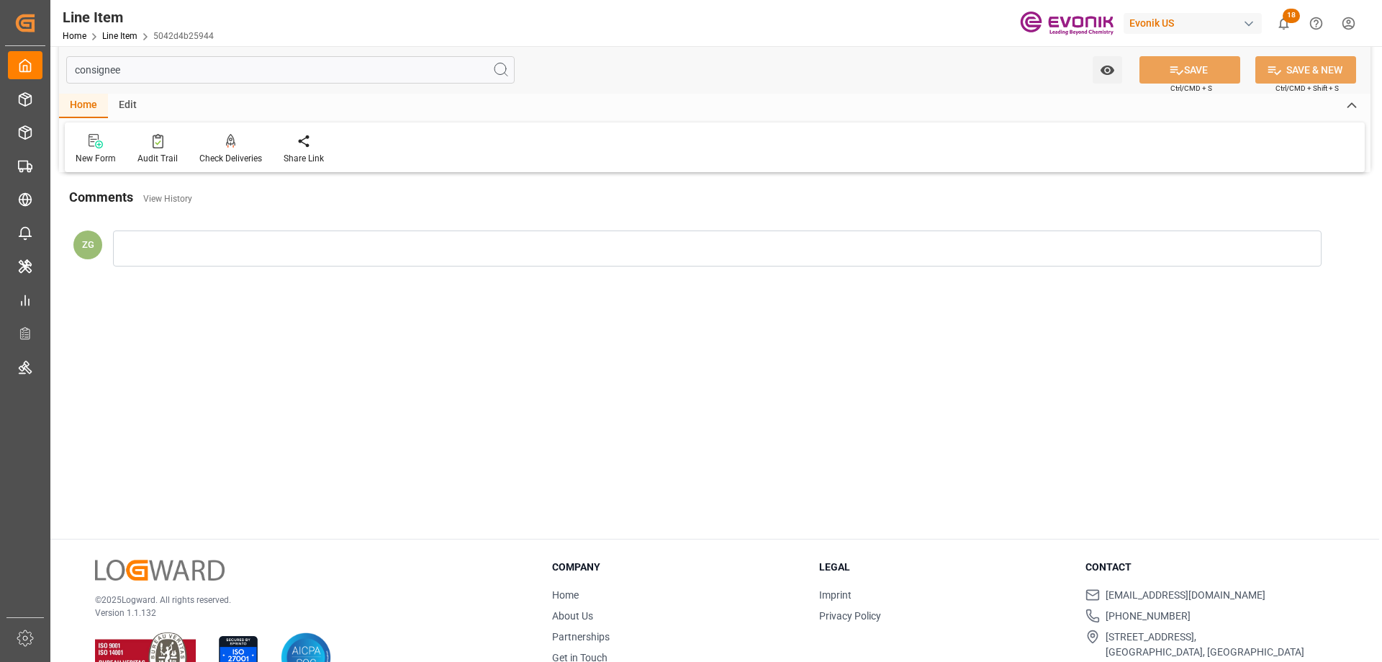
scroll to position [0, 0]
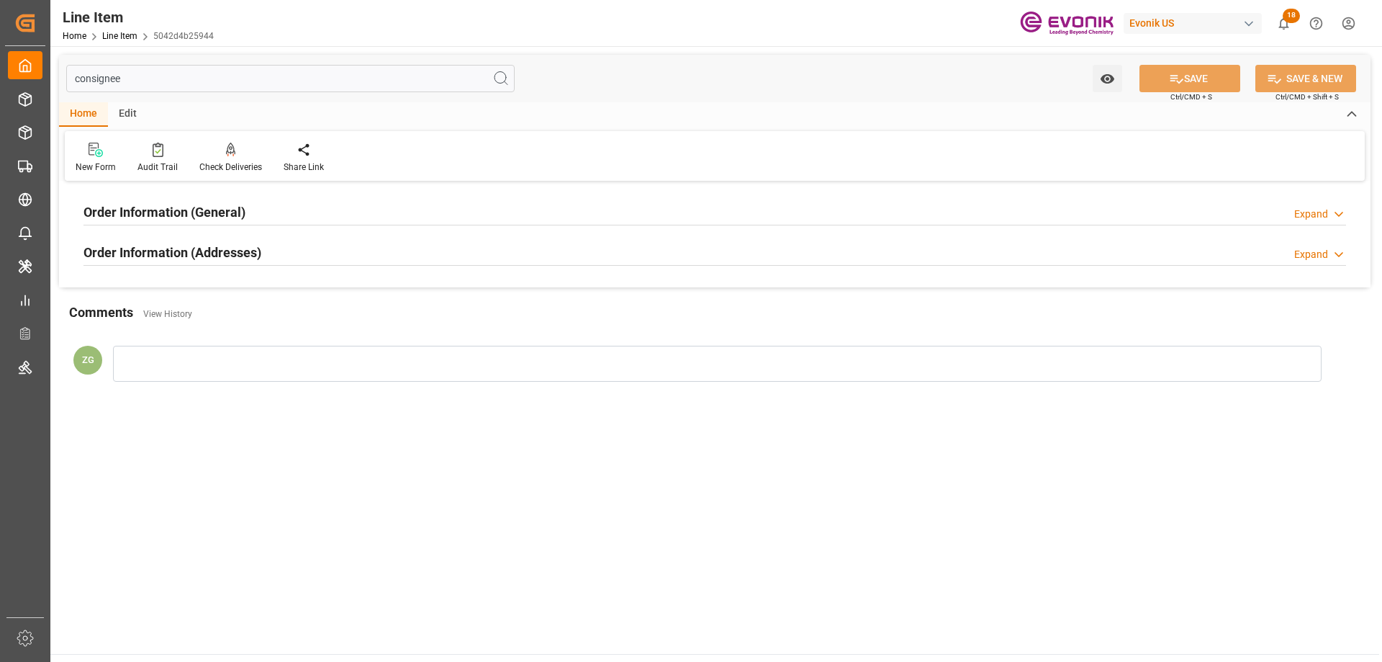
click at [130, 80] on input "consignee" at bounding box center [290, 78] width 448 height 27
type input "consigne"
click at [212, 258] on h2 "Order Information (Addresses)" at bounding box center [173, 252] width 178 height 19
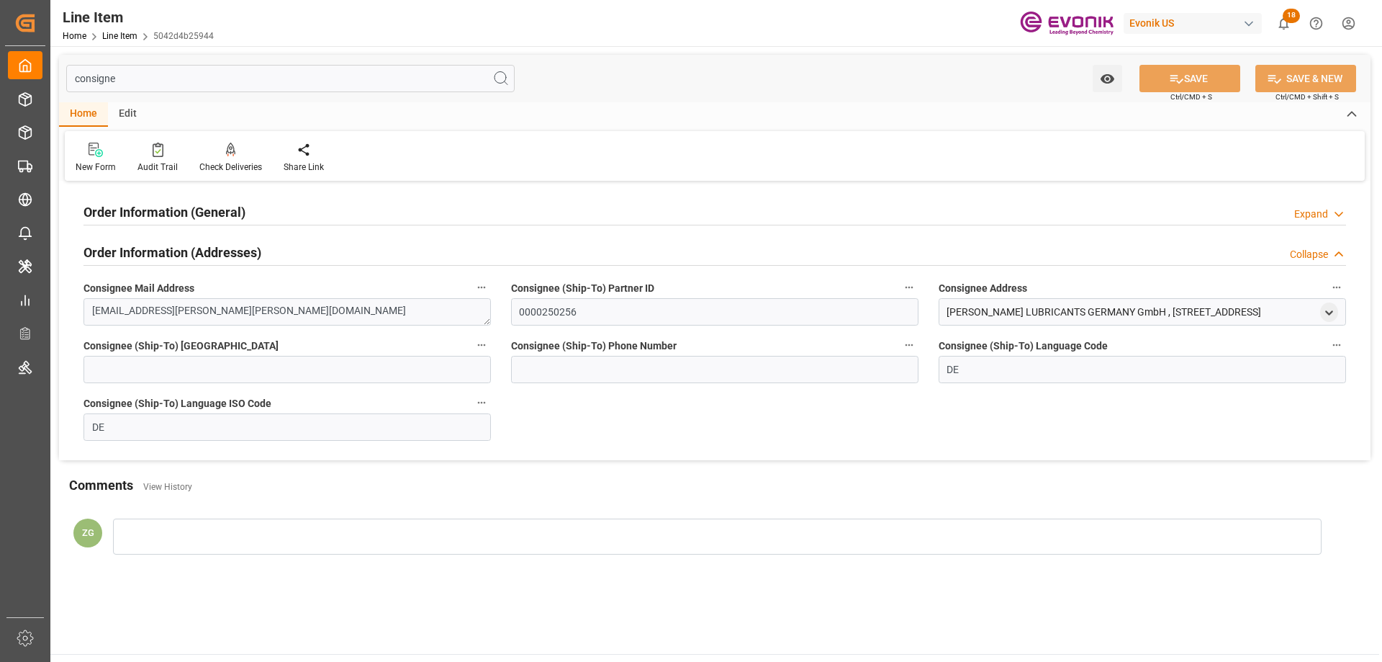
click at [193, 188] on div "Order Information (General) Expand Ultimate Consignee Type D = DIRECT CUSTOMER …" at bounding box center [715, 322] width 1312 height 275
click at [192, 209] on h2 "Order Information (General)" at bounding box center [165, 211] width 162 height 19
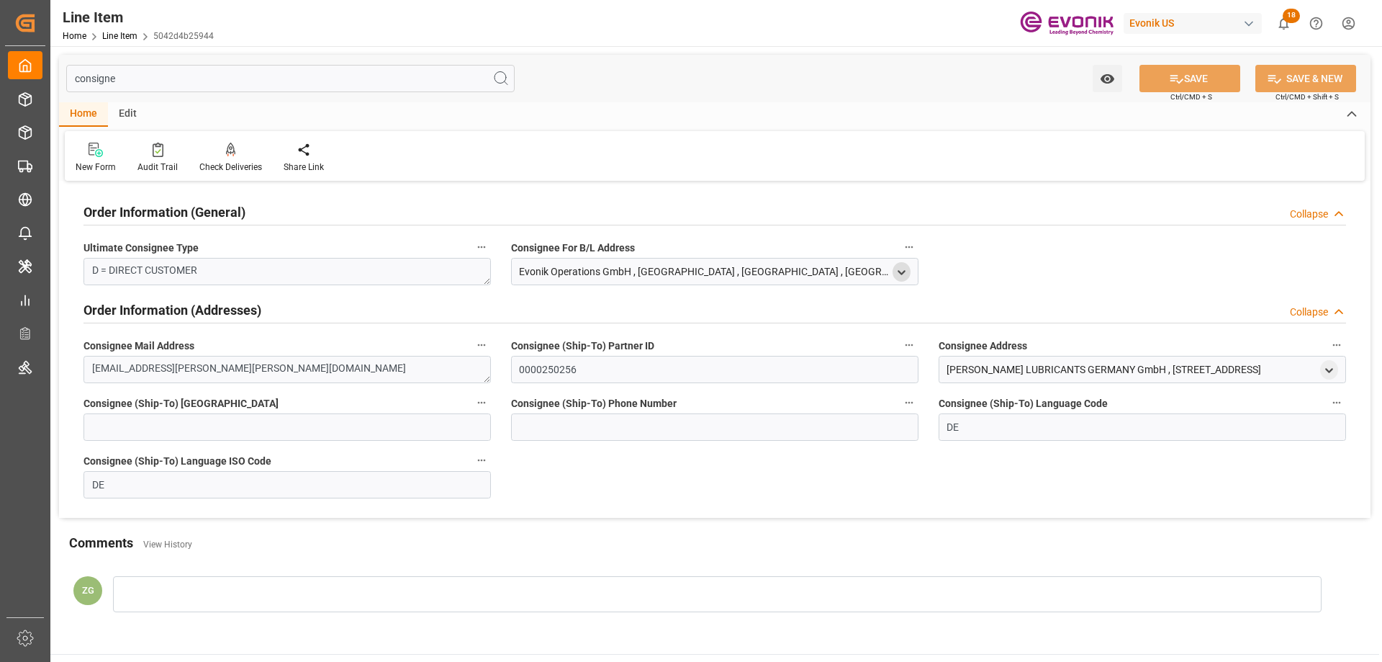
click at [906, 271] on icon "open menu" at bounding box center [902, 272] width 12 height 12
click at [1333, 368] on icon "open menu" at bounding box center [1329, 370] width 12 height 12
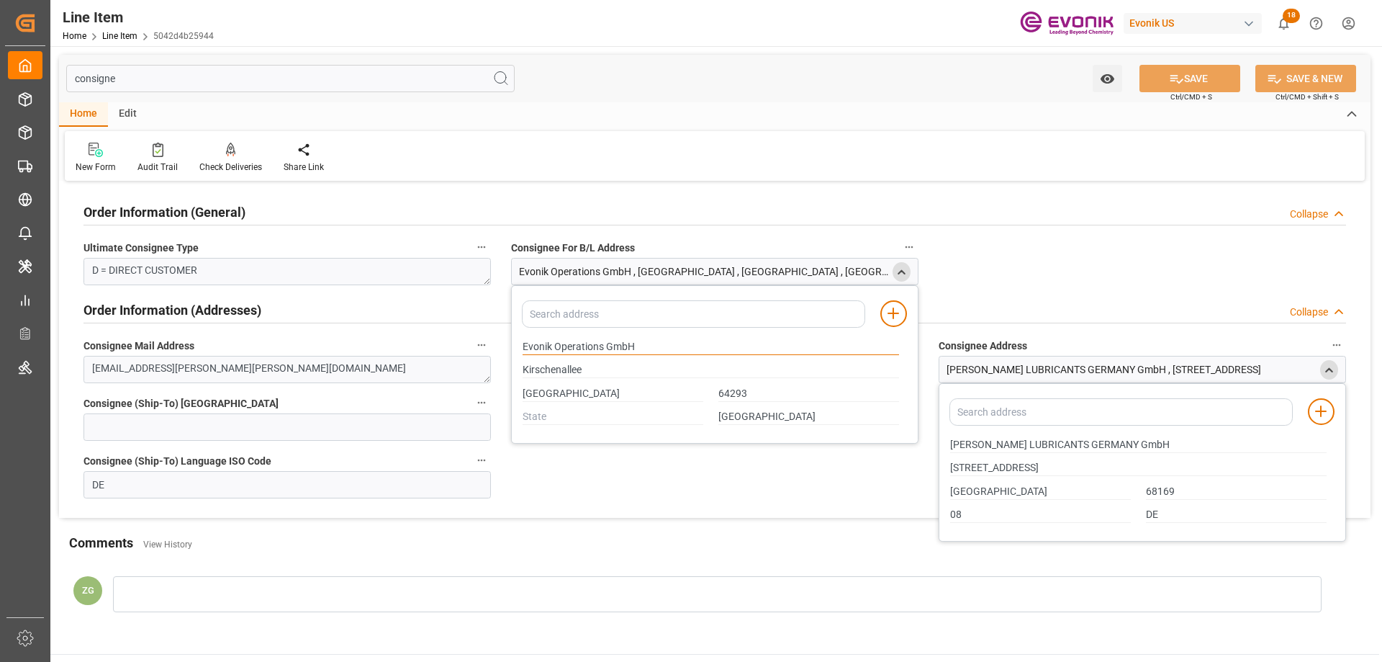
drag, startPoint x: 523, startPoint y: 343, endPoint x: 601, endPoint y: 342, distance: 77.8
click at [601, 342] on input "Evonik Operations GmbH" at bounding box center [711, 347] width 377 height 16
click at [557, 397] on input "Darmstadt" at bounding box center [613, 394] width 181 height 16
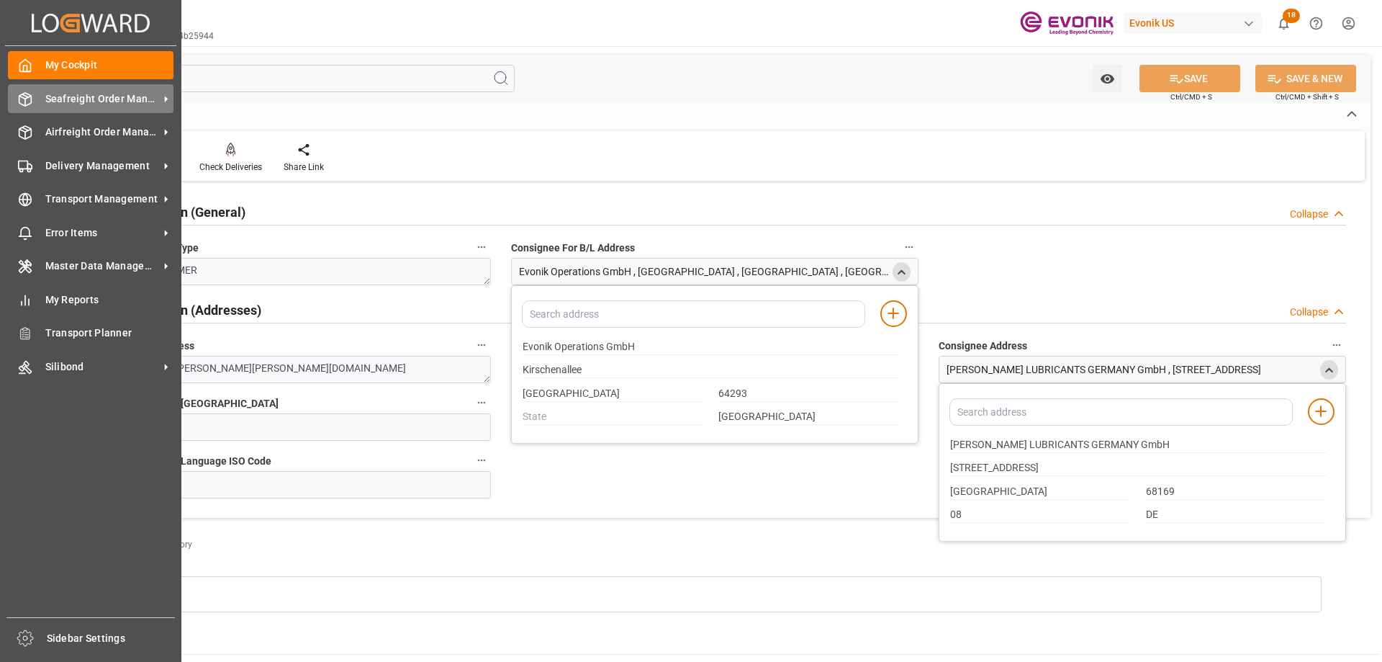
click at [71, 100] on span "Seafreight Order Management" at bounding box center [102, 98] width 114 height 15
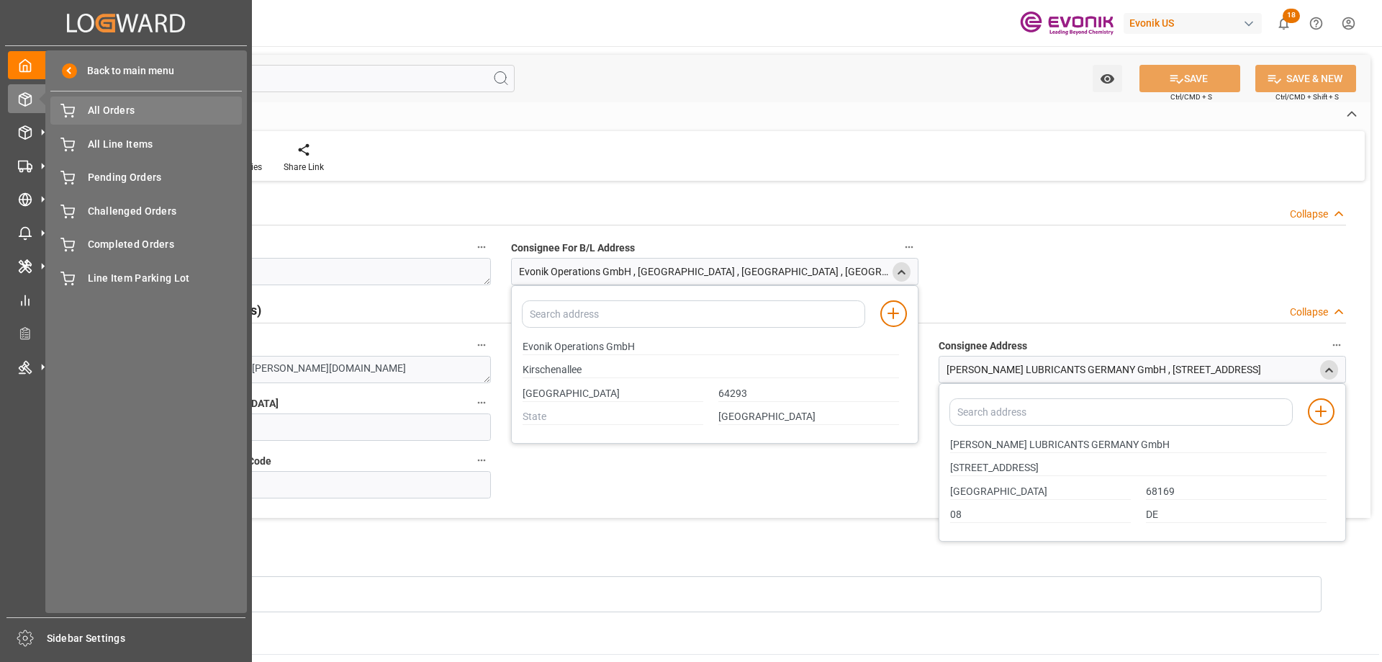
click at [112, 114] on span "All Orders" at bounding box center [165, 110] width 155 height 15
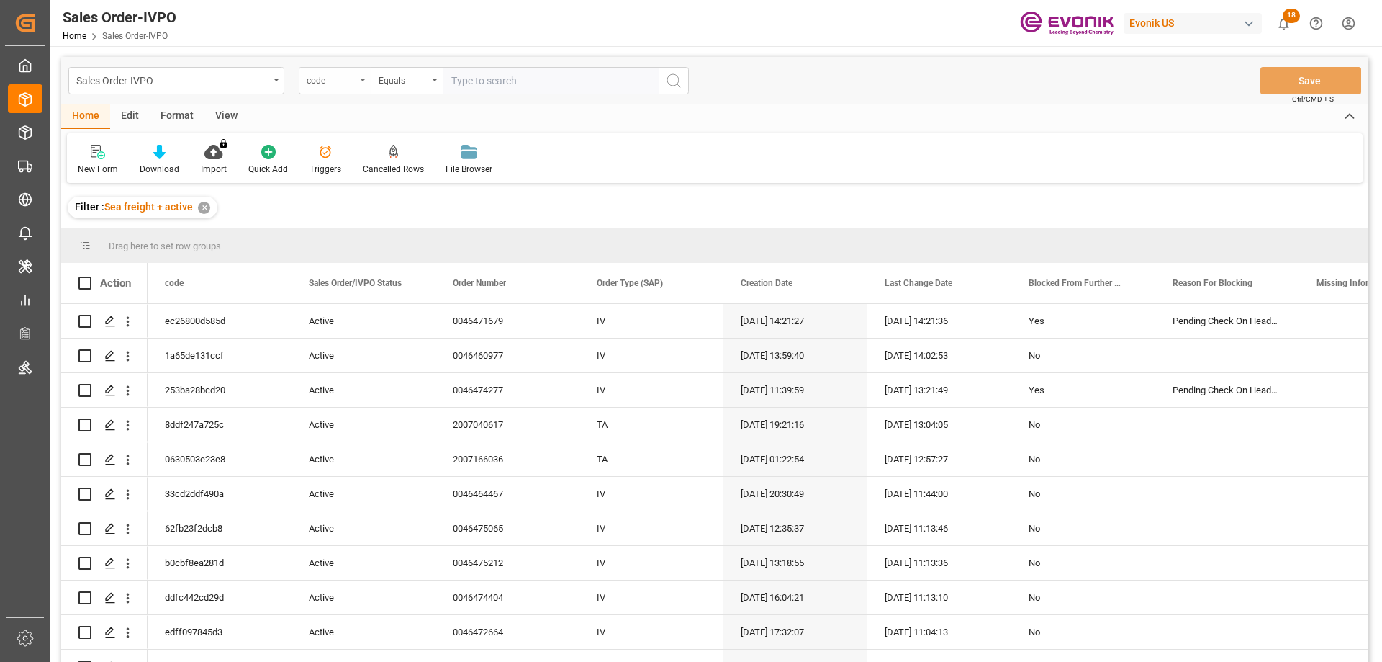
click at [352, 85] on div "code" at bounding box center [331, 79] width 49 height 17
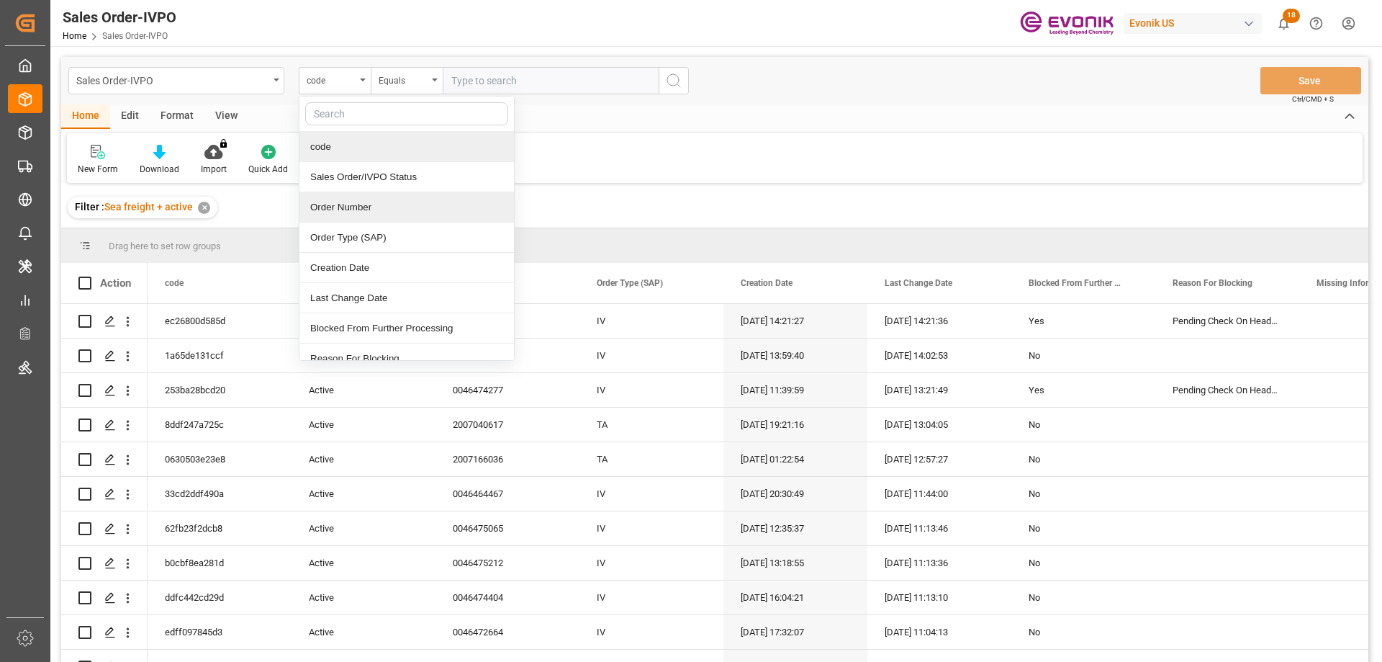
click at [351, 211] on div "Order Number" at bounding box center [406, 207] width 215 height 30
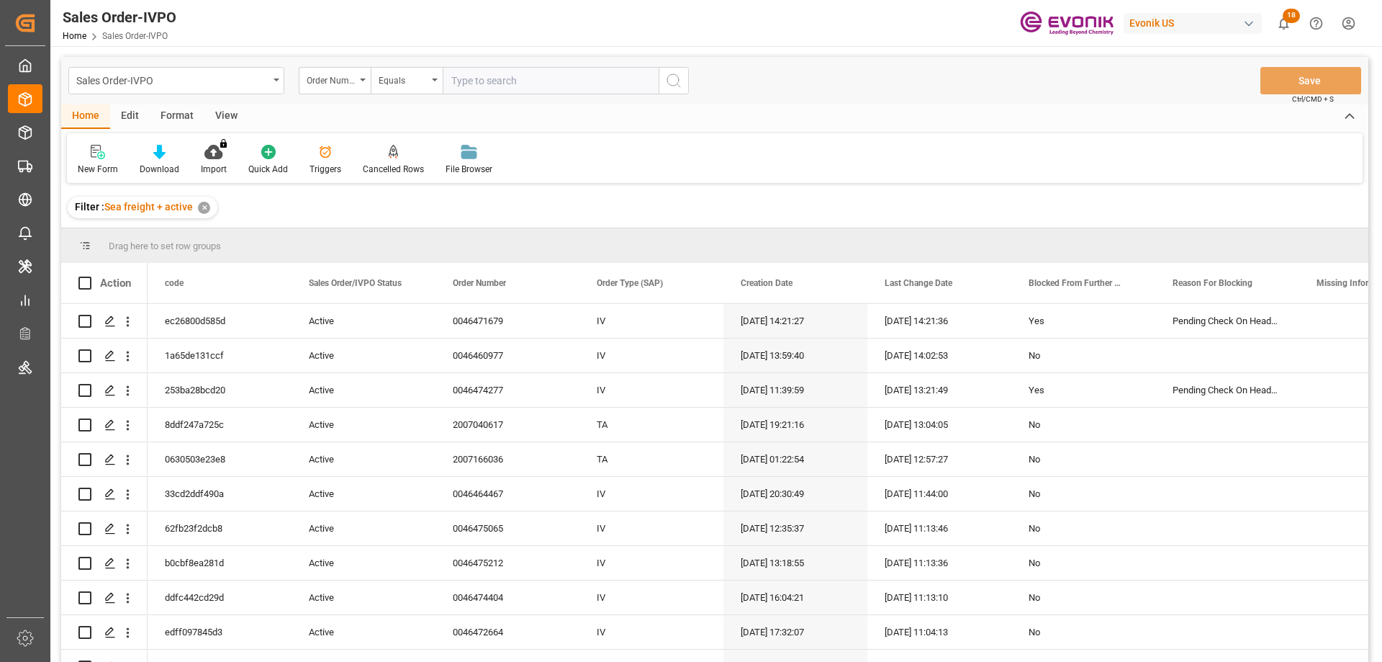
click at [514, 75] on input "text" at bounding box center [551, 80] width 216 height 27
paste input "2007185498"
type input "2007185498"
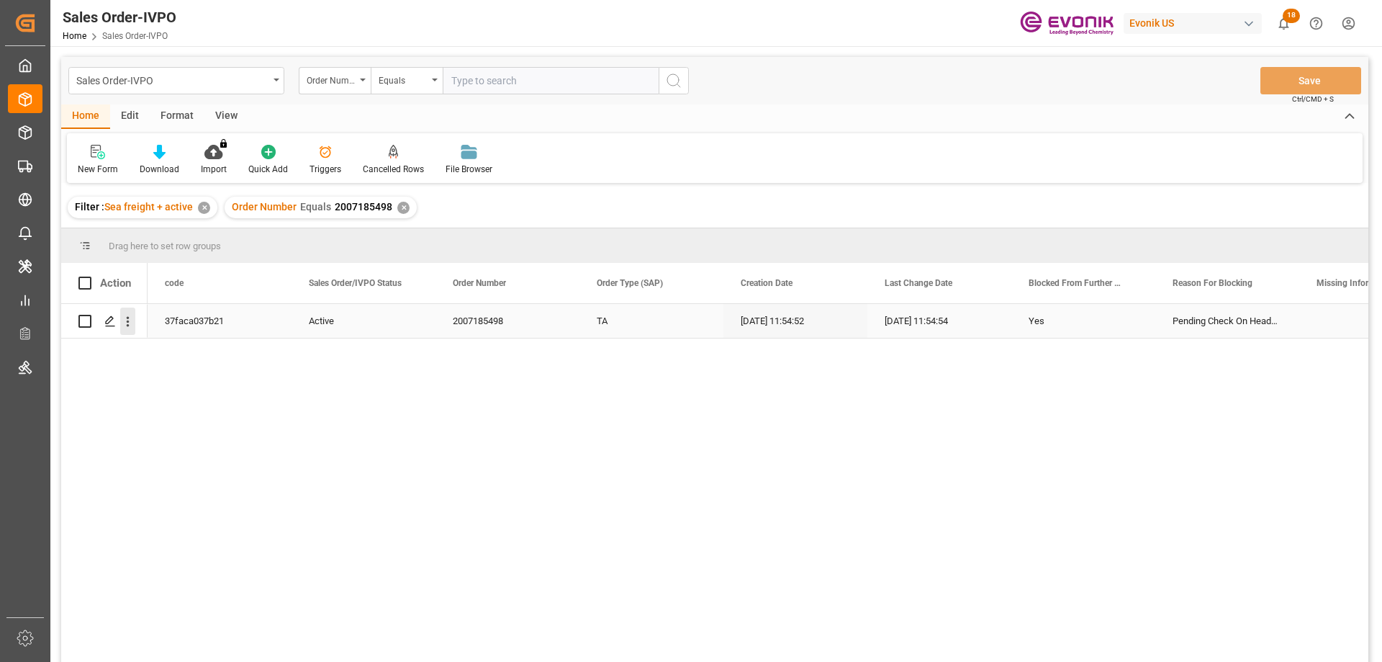
click at [129, 314] on icon "open menu" at bounding box center [127, 321] width 15 height 15
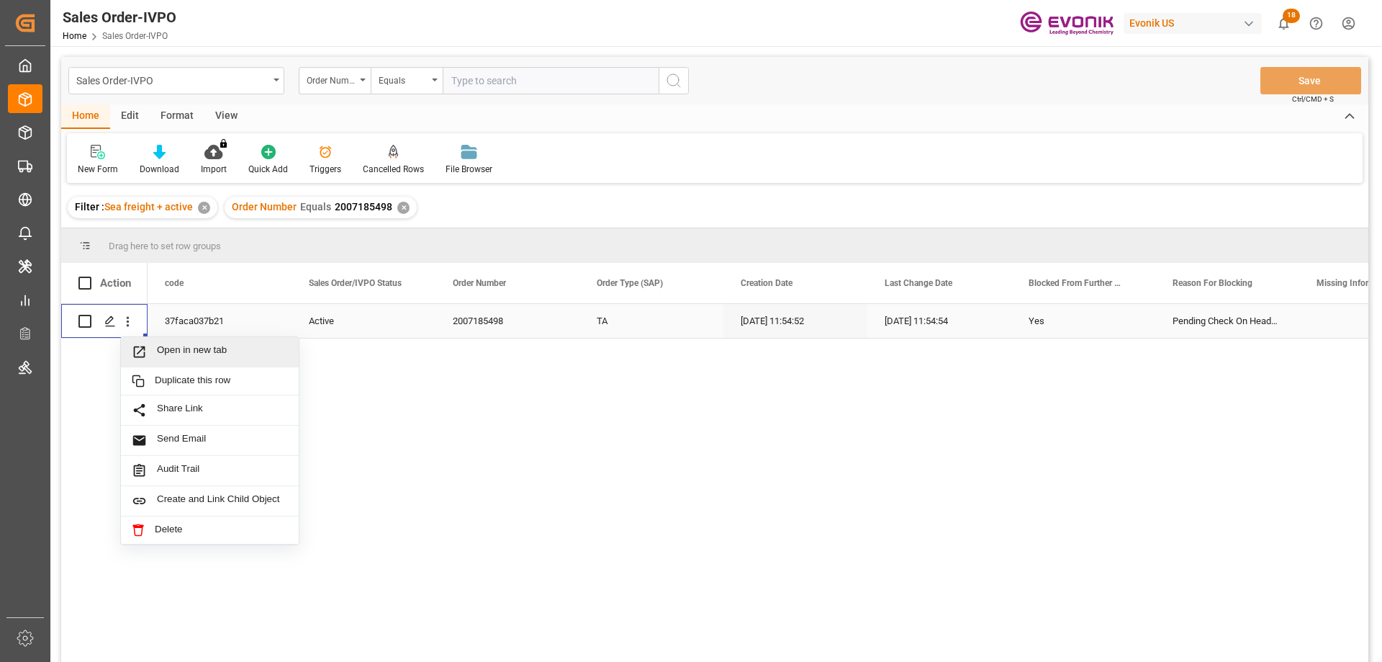
click at [175, 348] on span "Open in new tab" at bounding box center [222, 351] width 131 height 15
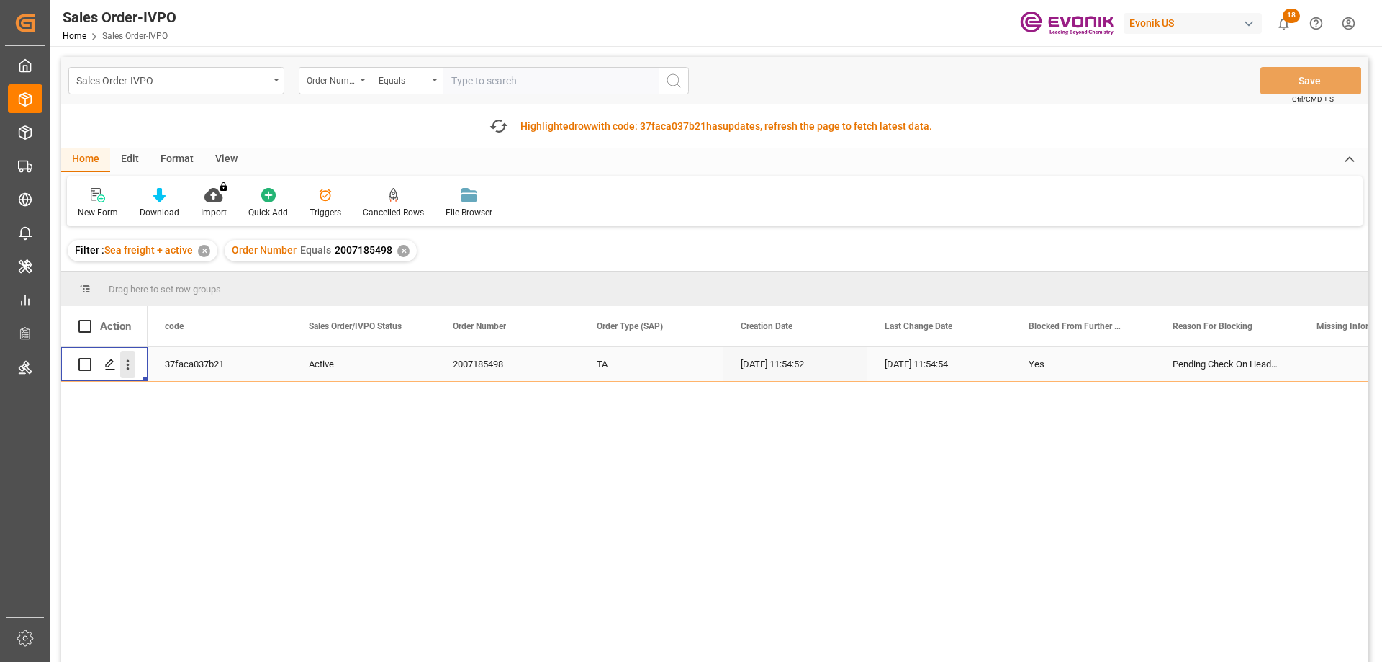
click at [125, 364] on icon "open menu" at bounding box center [127, 364] width 15 height 15
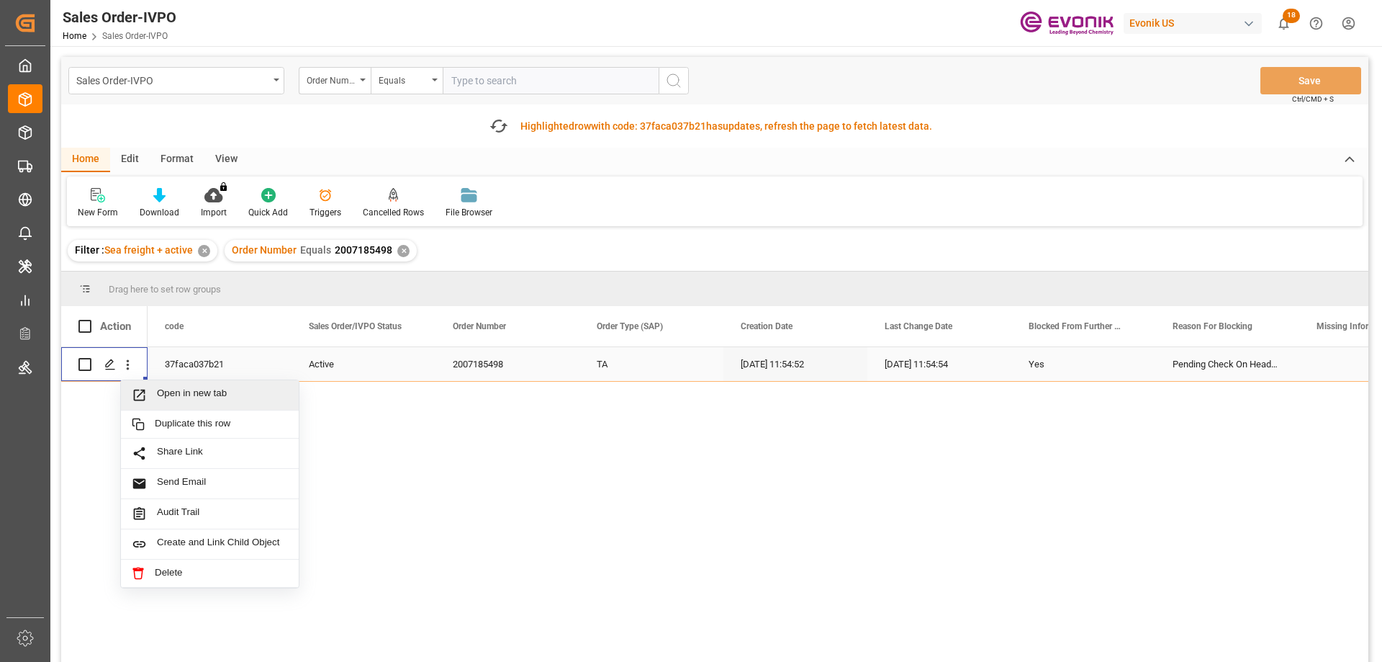
click at [215, 394] on span "Open in new tab" at bounding box center [222, 394] width 131 height 15
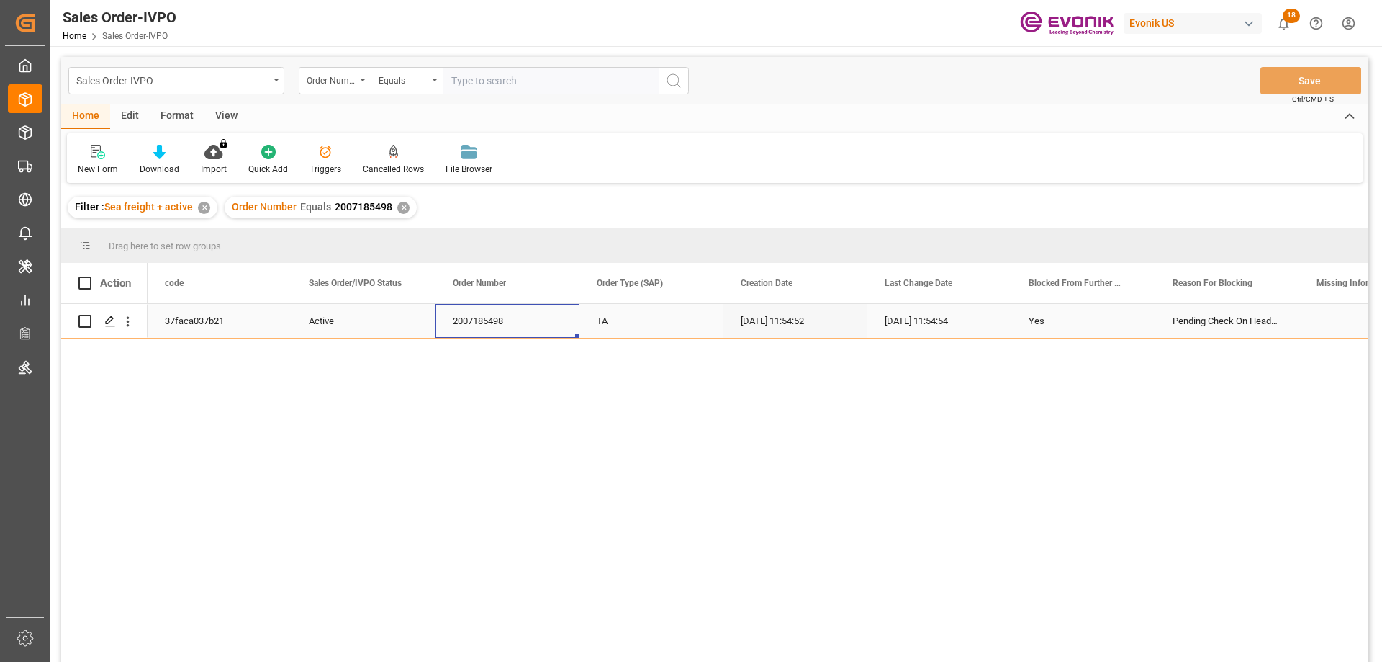
click at [500, 317] on div "2007185498" at bounding box center [508, 321] width 144 height 34
drag, startPoint x: 333, startPoint y: 205, endPoint x: 389, endPoint y: 204, distance: 56.2
click at [389, 204] on span "2007185498" at bounding box center [364, 207] width 58 height 12
copy span "2007185498"
click at [521, 86] on input "text" at bounding box center [551, 80] width 216 height 27
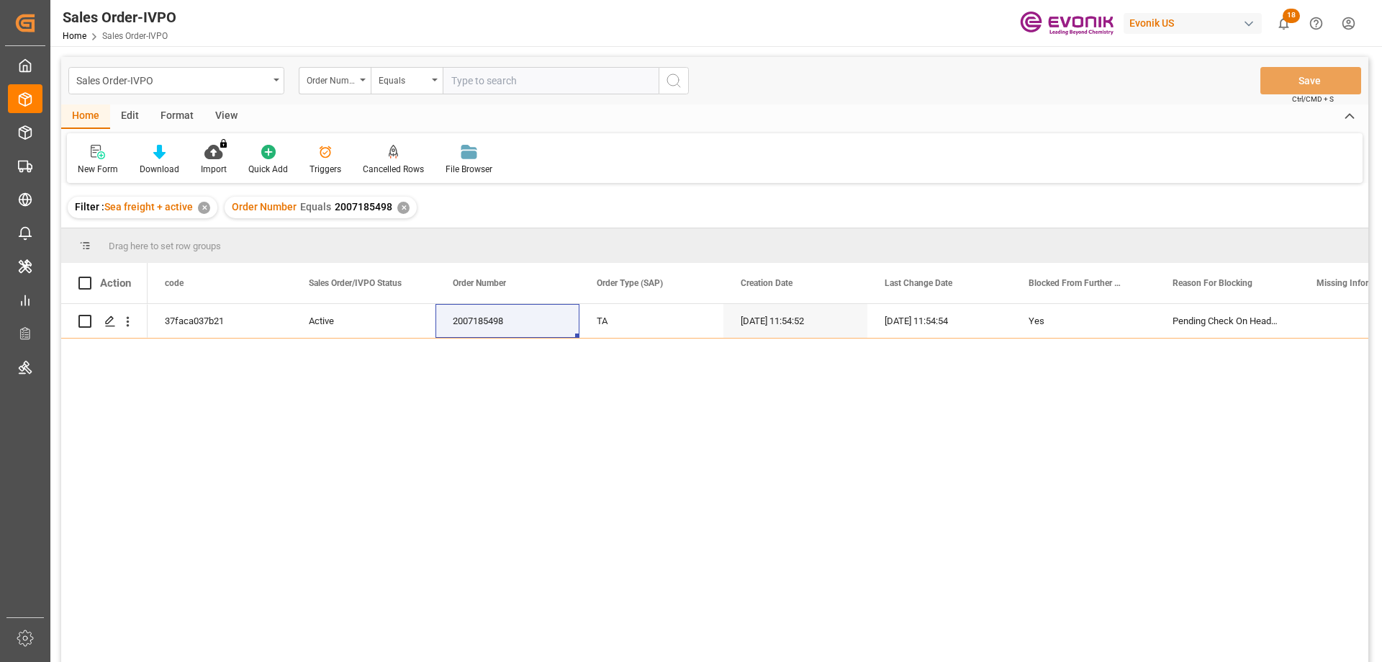
paste input "0046437922"
type input "0046437922"
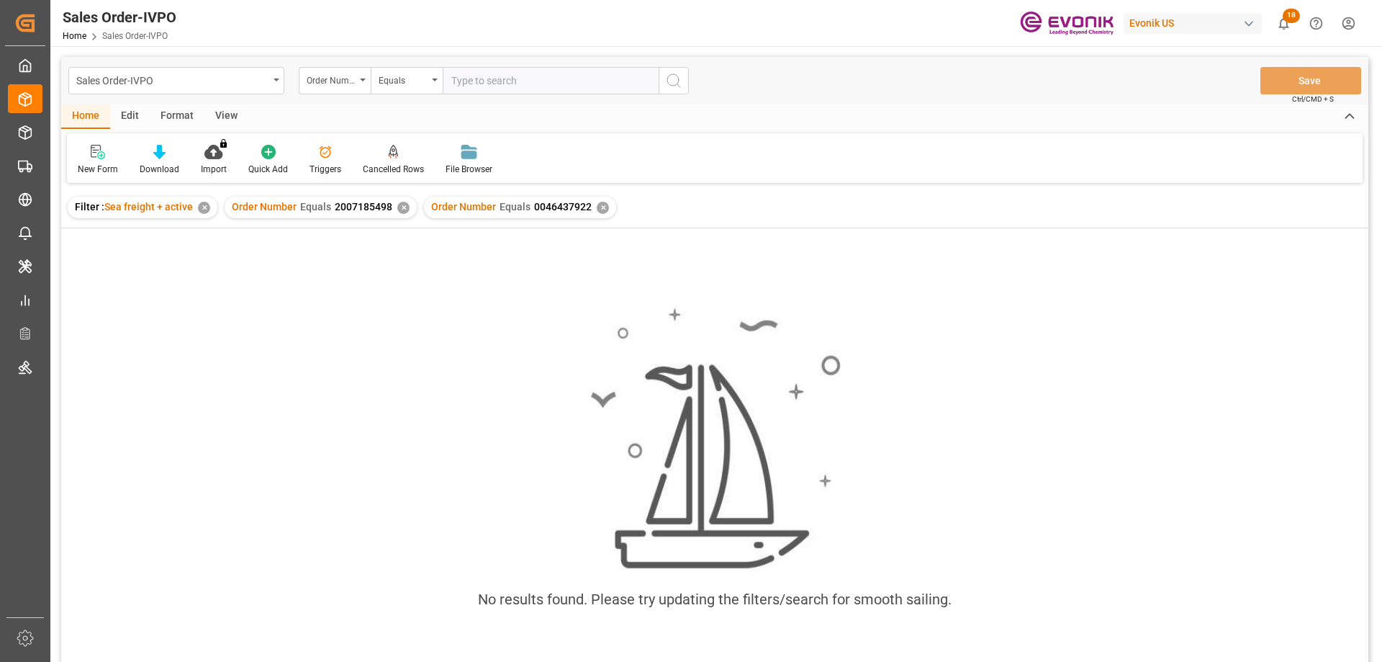
click at [400, 207] on div "✕" at bounding box center [403, 208] width 12 height 12
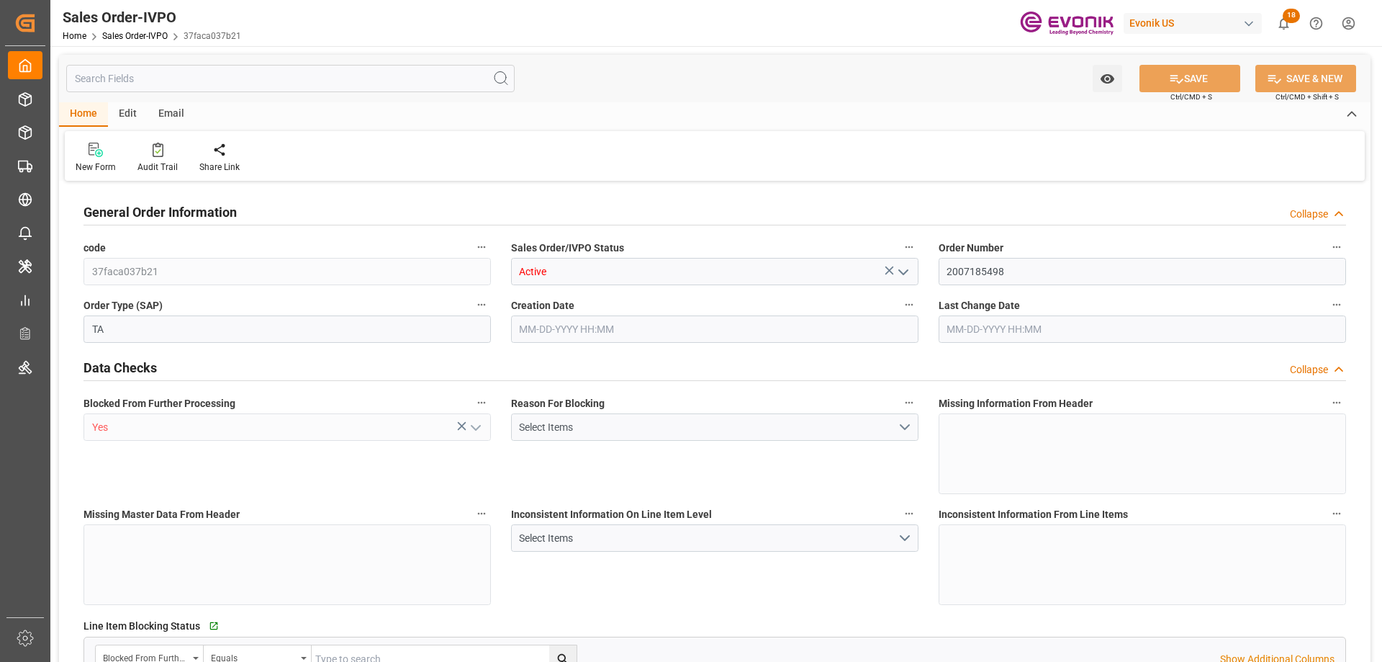
type input "DEBRV"
type input "0"
type input "1"
type input "846"
type input "[DATE] 11:54"
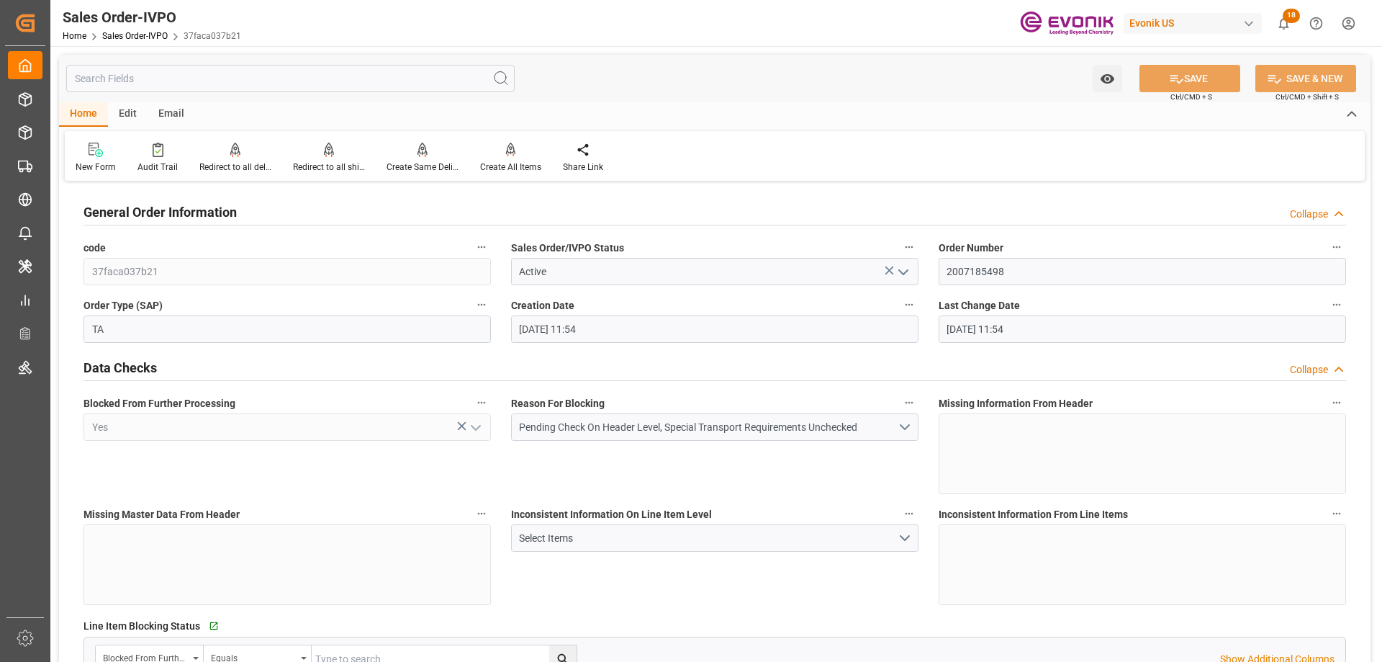
type input "[DATE] 11:54"
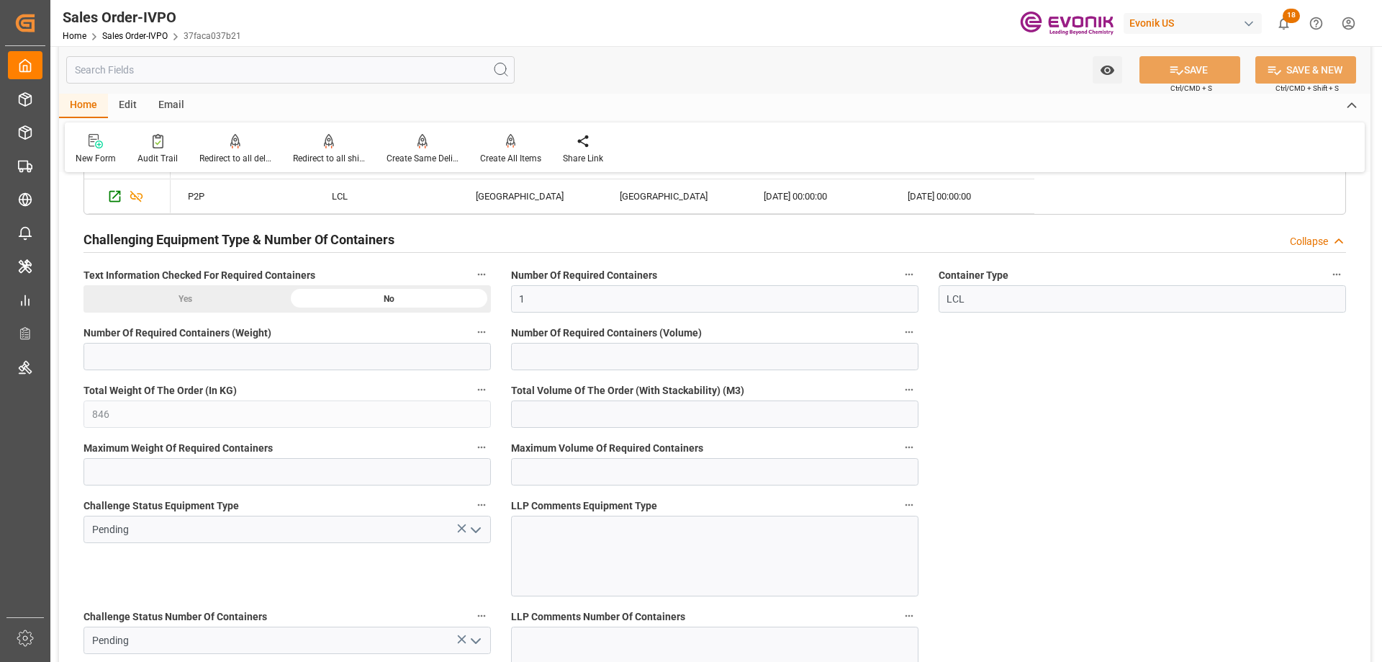
scroll to position [3168, 0]
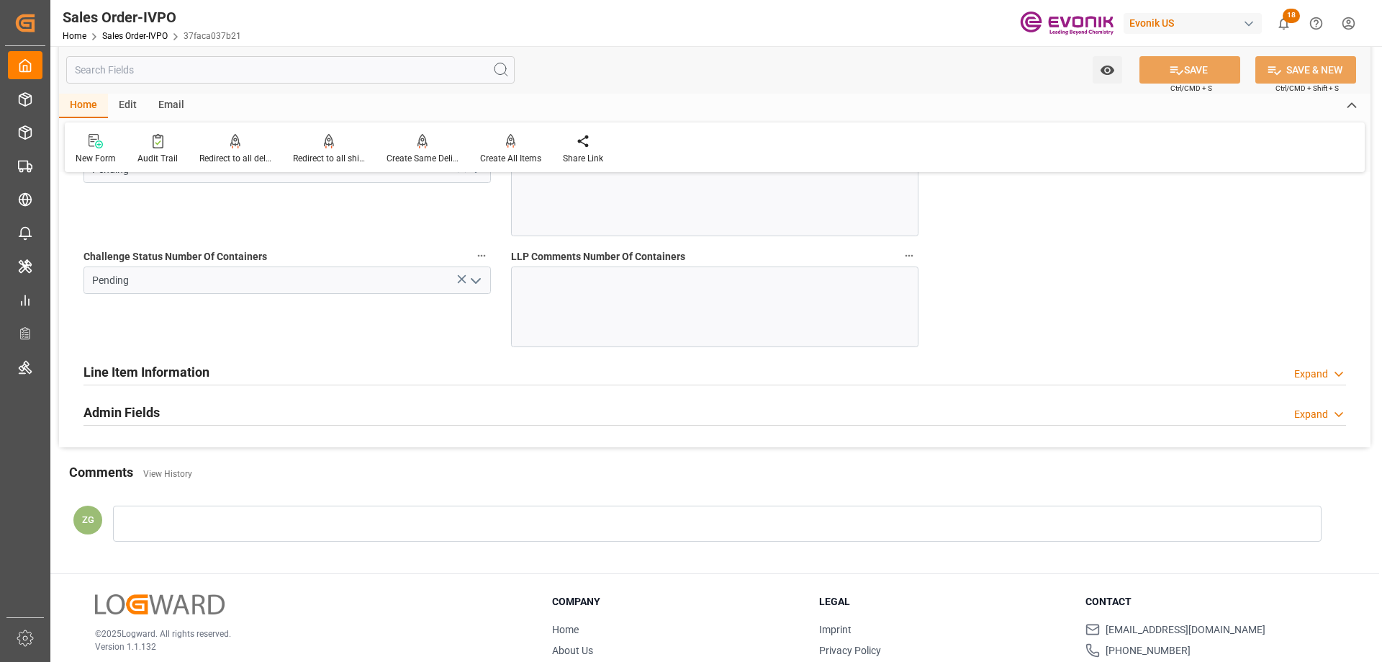
click at [180, 382] on h2 "Line Item Information" at bounding box center [147, 371] width 126 height 19
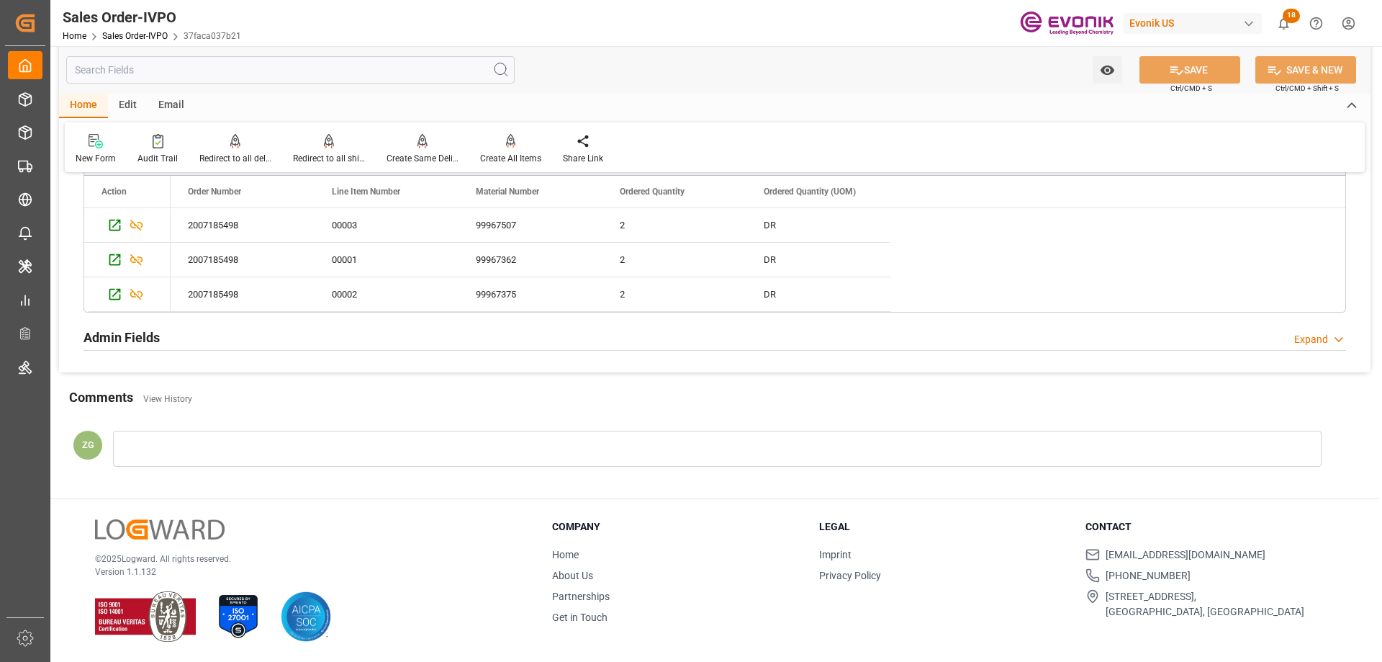
scroll to position [3173, 0]
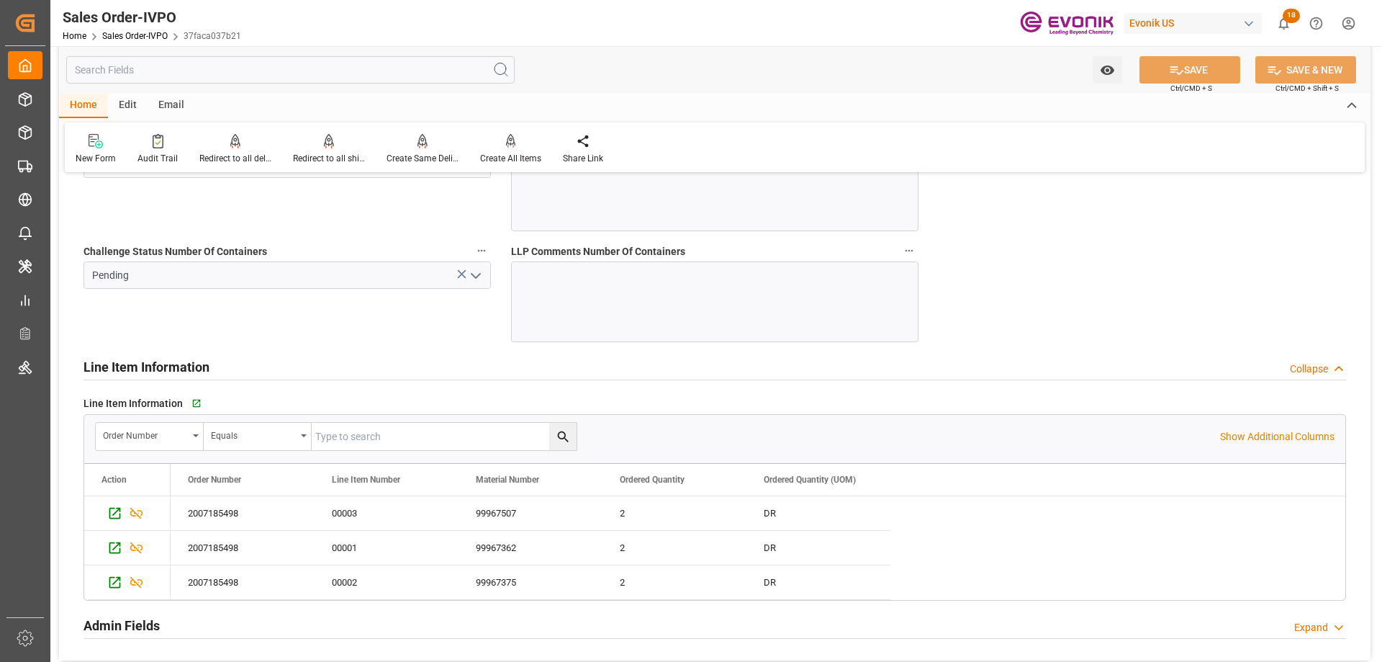
click at [184, 383] on div "Line Item Information Collapse" at bounding box center [714, 367] width 1283 height 40
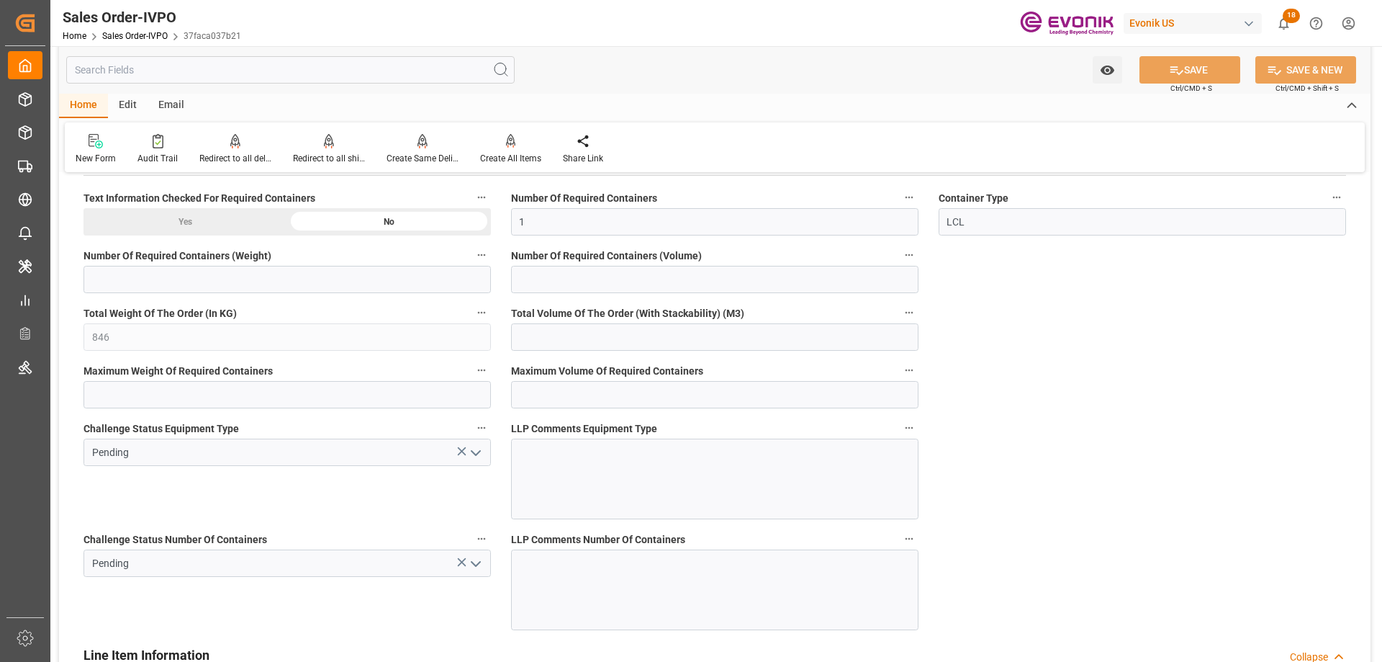
scroll to position [2453, 0]
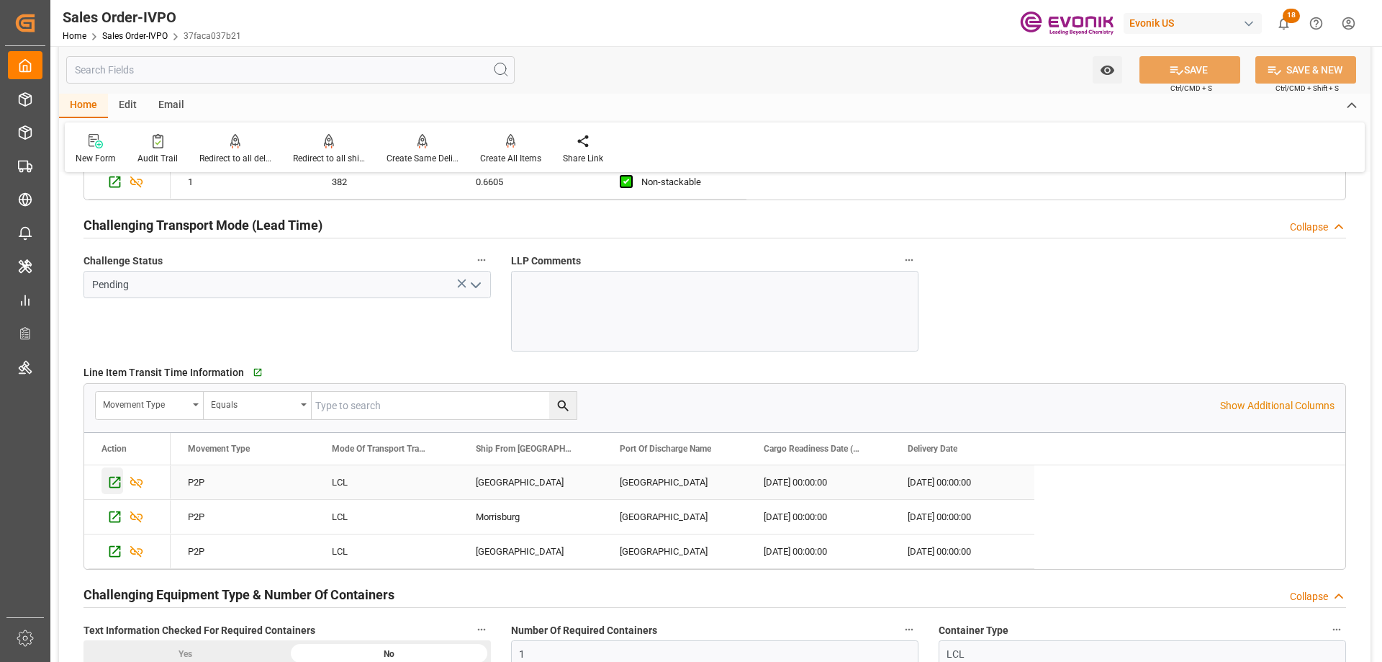
click at [114, 477] on icon "Press SPACE to select this row." at bounding box center [115, 483] width 12 height 12
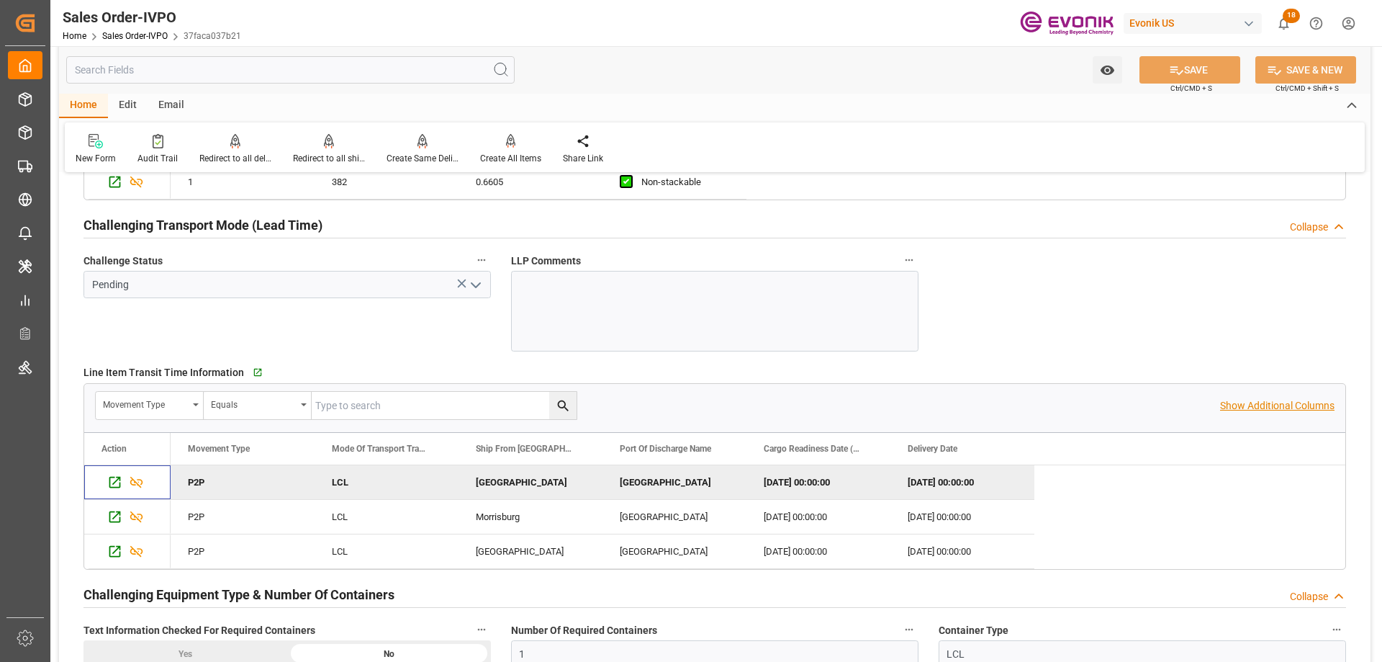
click at [1225, 405] on p "Show Additional Columns" at bounding box center [1277, 405] width 114 height 15
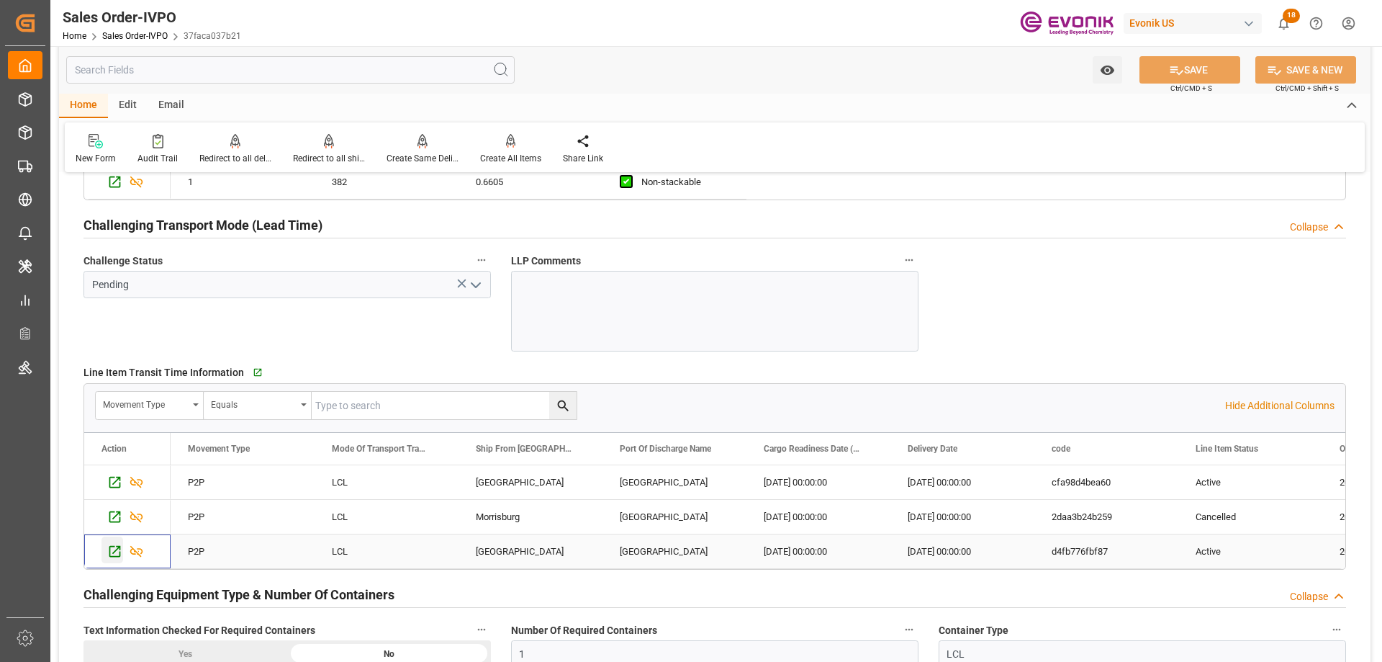
click at [111, 555] on icon "Press SPACE to select this row." at bounding box center [114, 551] width 15 height 15
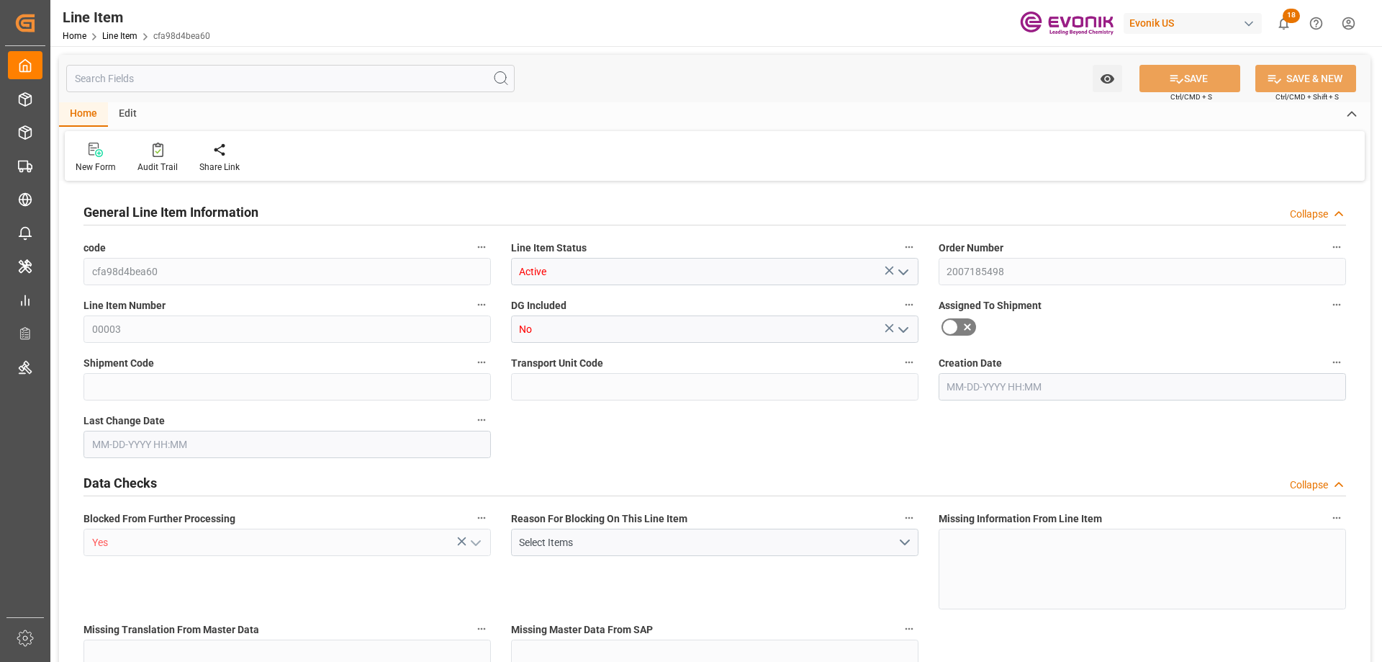
type input "1"
type input "382"
type input "350"
type input "0.6605"
type input "2"
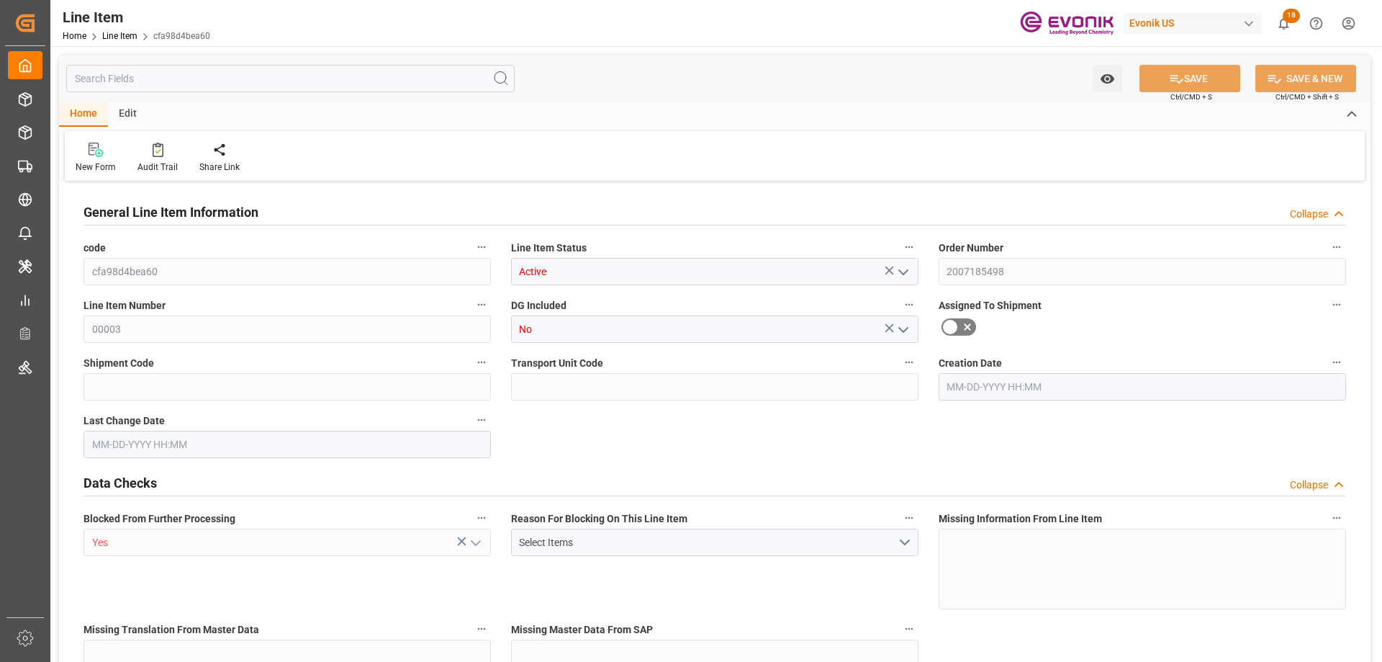
type input "1710.8"
type input "2"
type input "350"
type input "382"
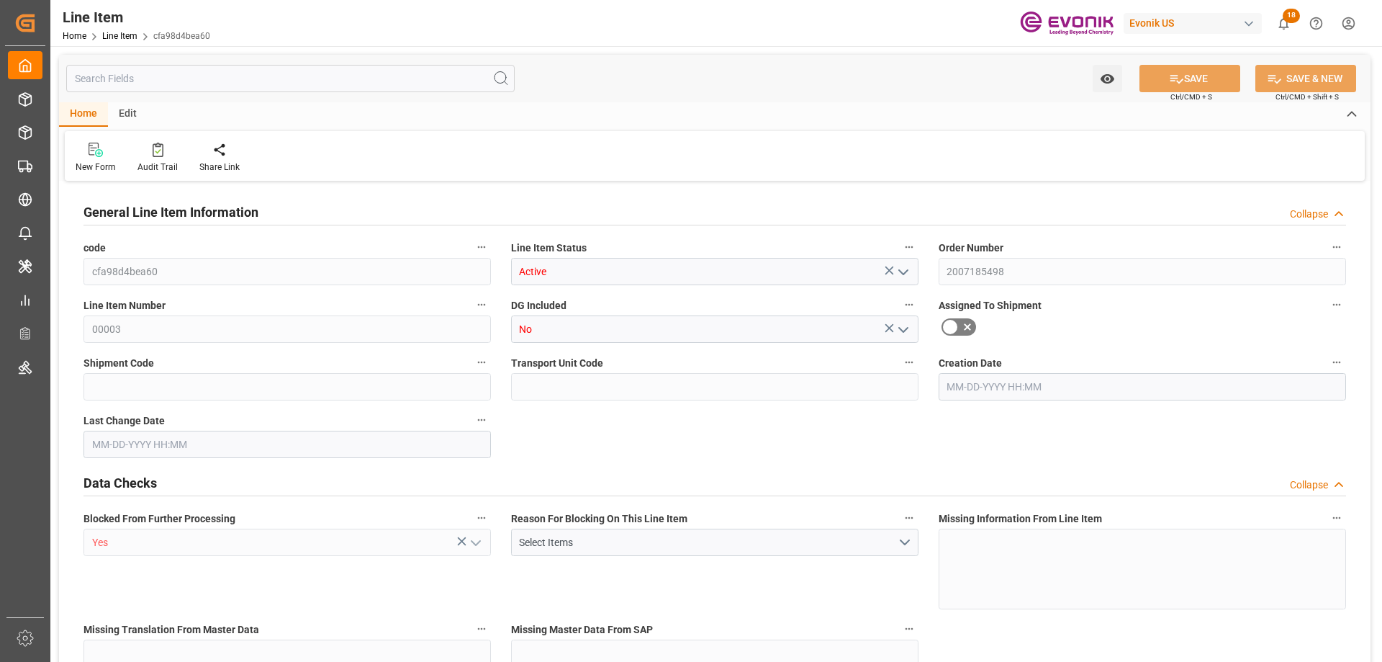
type input "418"
type input "350"
type input "0.6605"
type input "660.51"
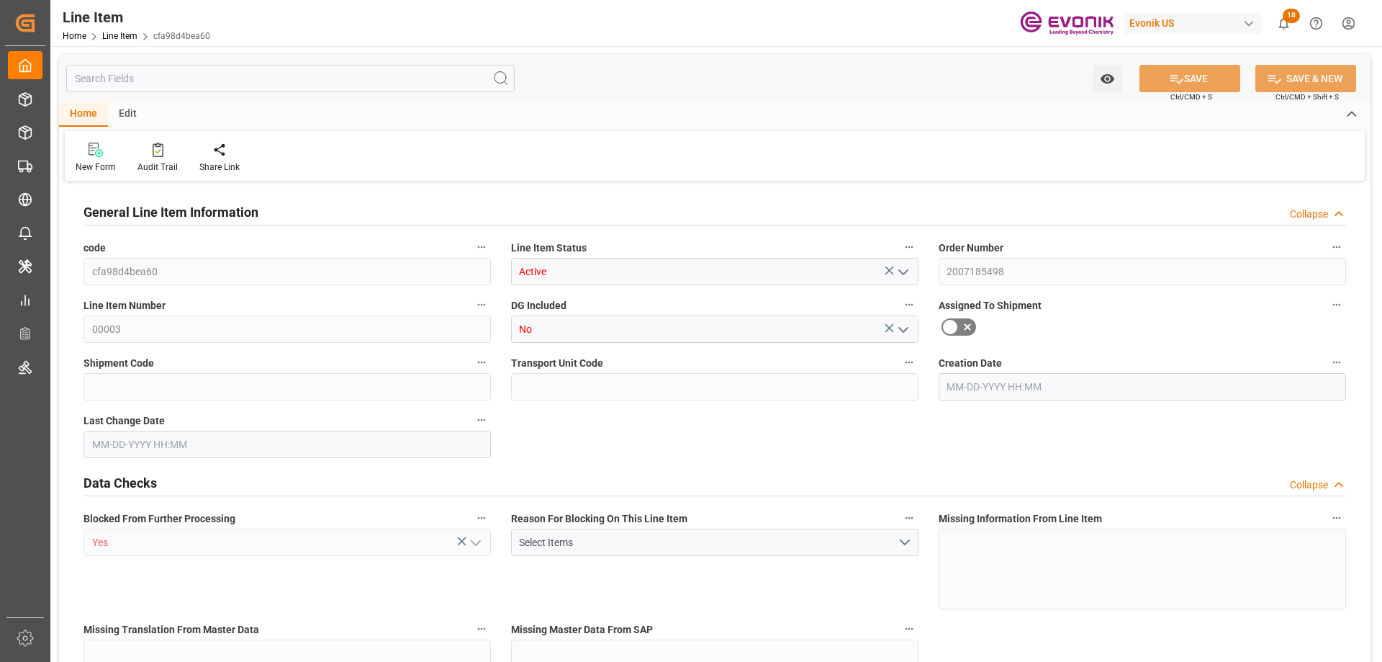
type input "0"
type input "09-18-2025 11:54"
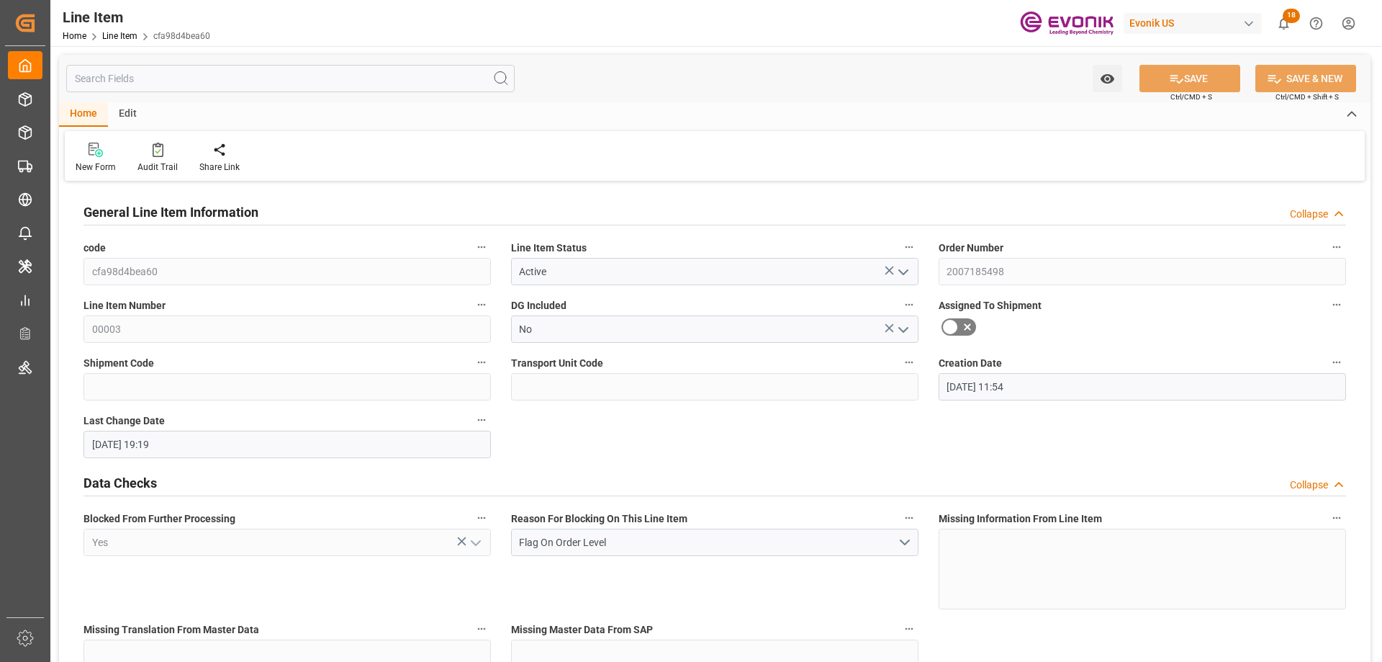
type input "09-30-2025 19:19"
type input "11-15-2025"
type input "10-01-2025"
type input "09-24-2025"
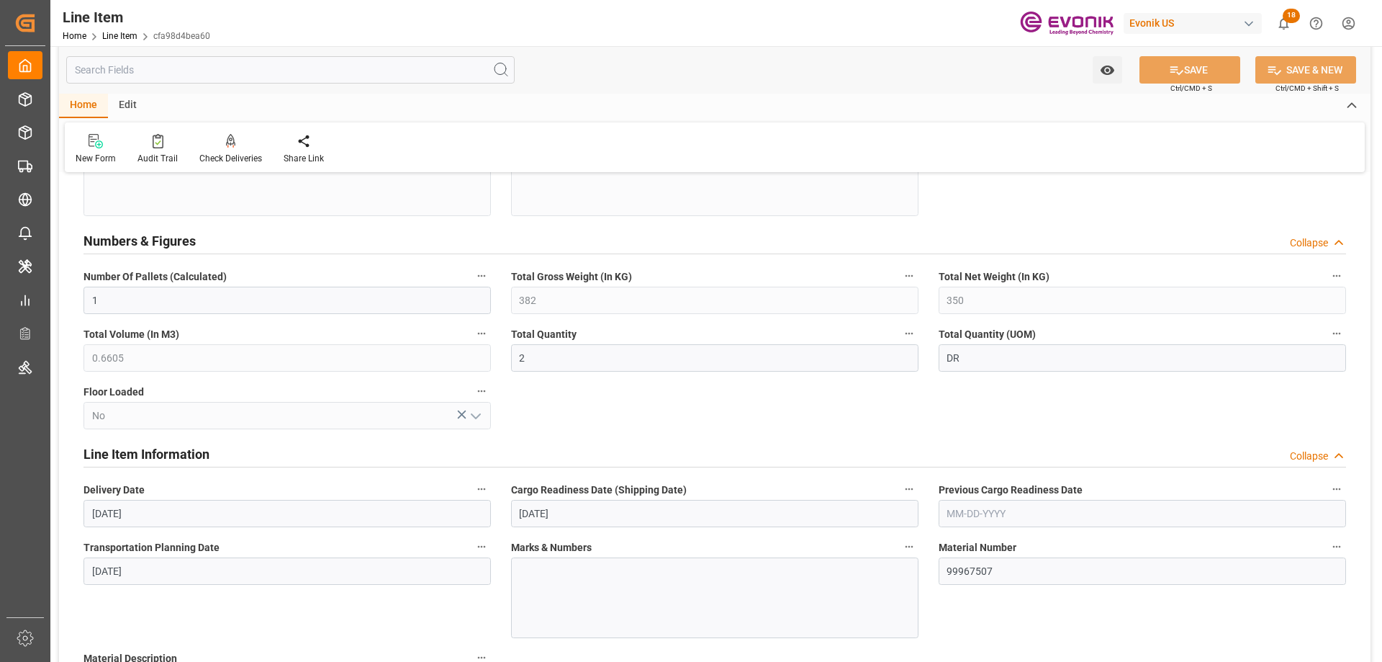
scroll to position [720, 0]
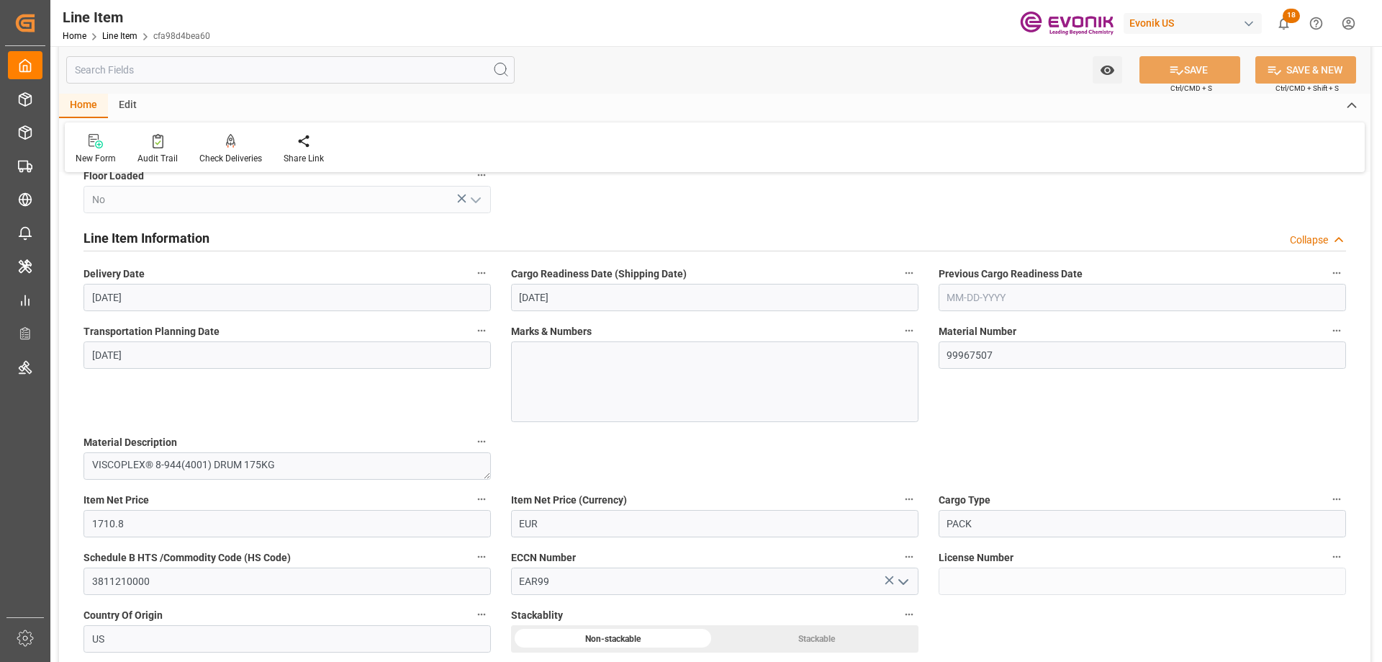
click at [130, 75] on input "text" at bounding box center [290, 69] width 448 height 27
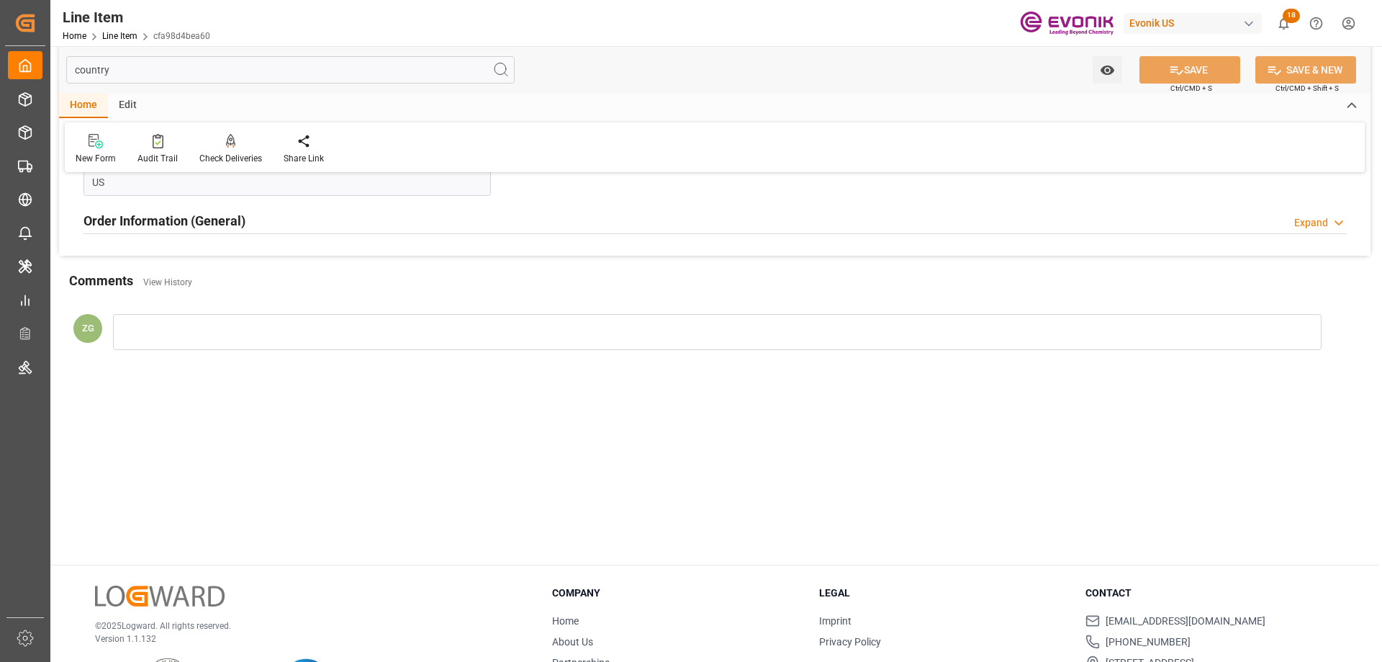
scroll to position [0, 0]
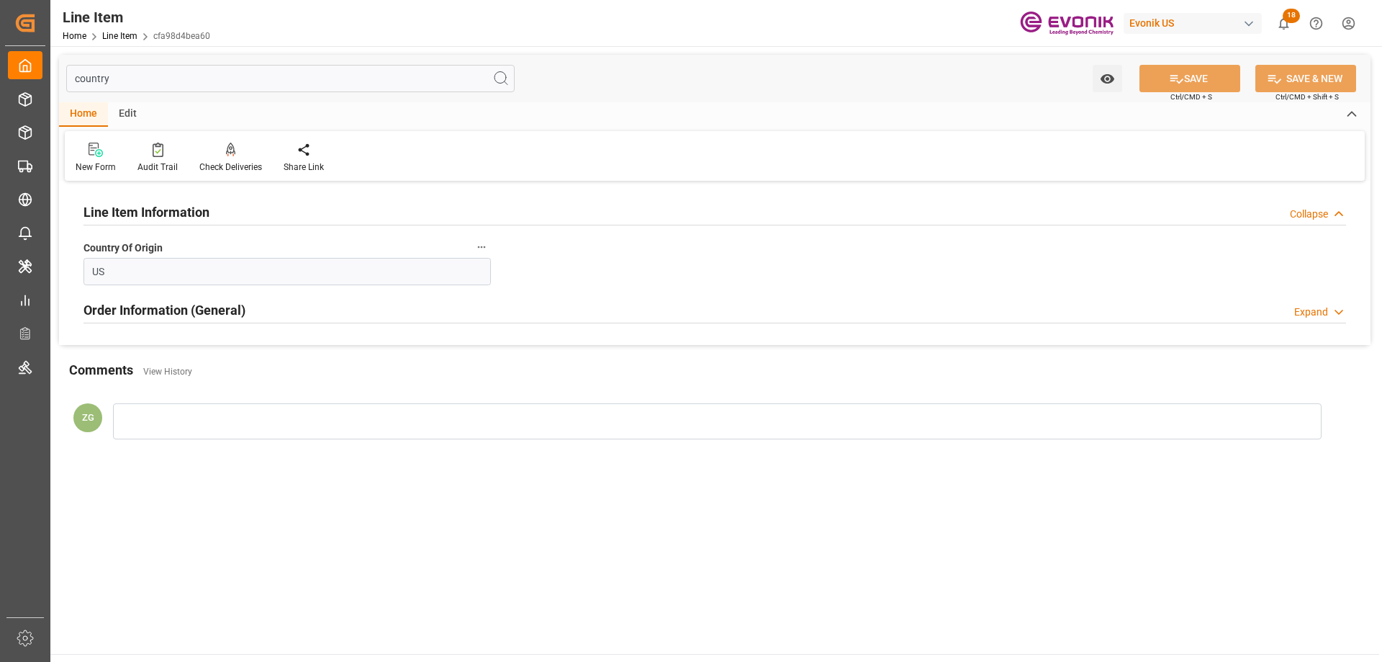
click at [199, 294] on div "Order Information (General) Expand" at bounding box center [714, 310] width 1283 height 40
click at [197, 297] on div "Order Information (General)" at bounding box center [165, 308] width 162 height 27
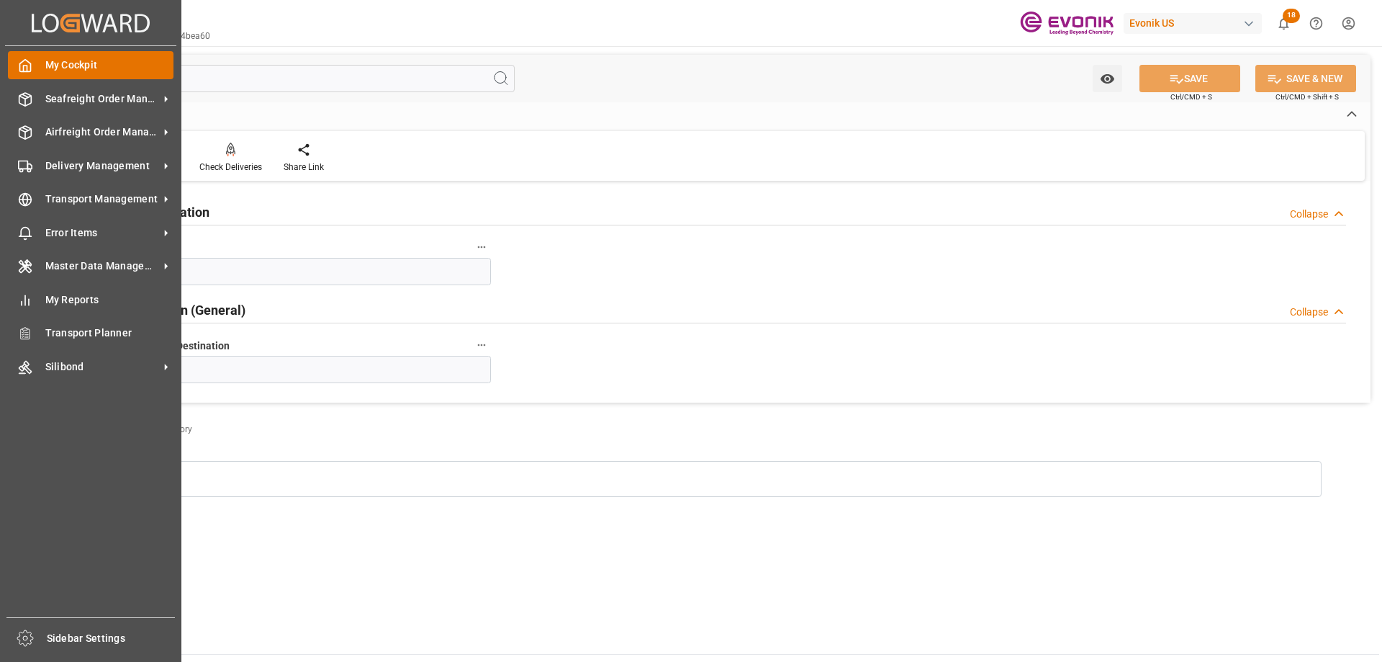
drag, startPoint x: 112, startPoint y: 79, endPoint x: 15, endPoint y: 78, distance: 96.5
click at [16, 79] on div "Created by potrace 1.15, written by Peter Selinger 2001-2017 Created by potrace…" at bounding box center [691, 331] width 1382 height 662
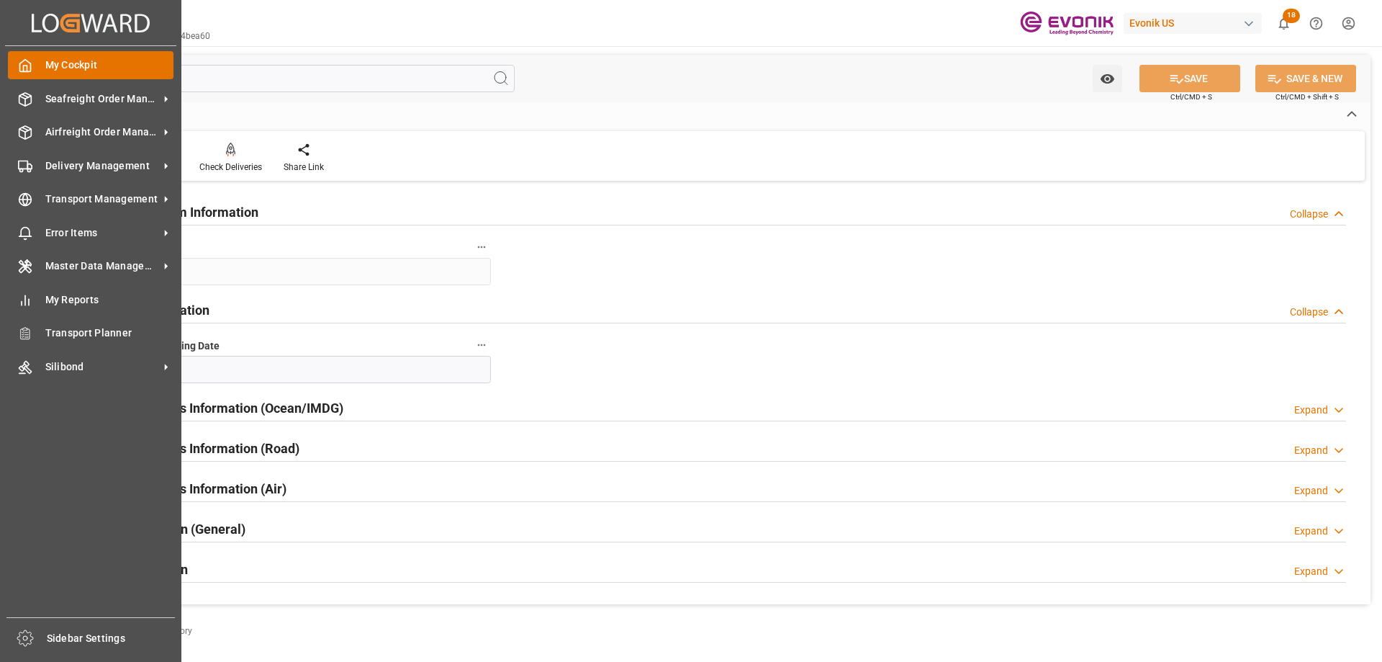
type input "por"
type input "DEBRV"
type input "0"
type input "09-24-2025"
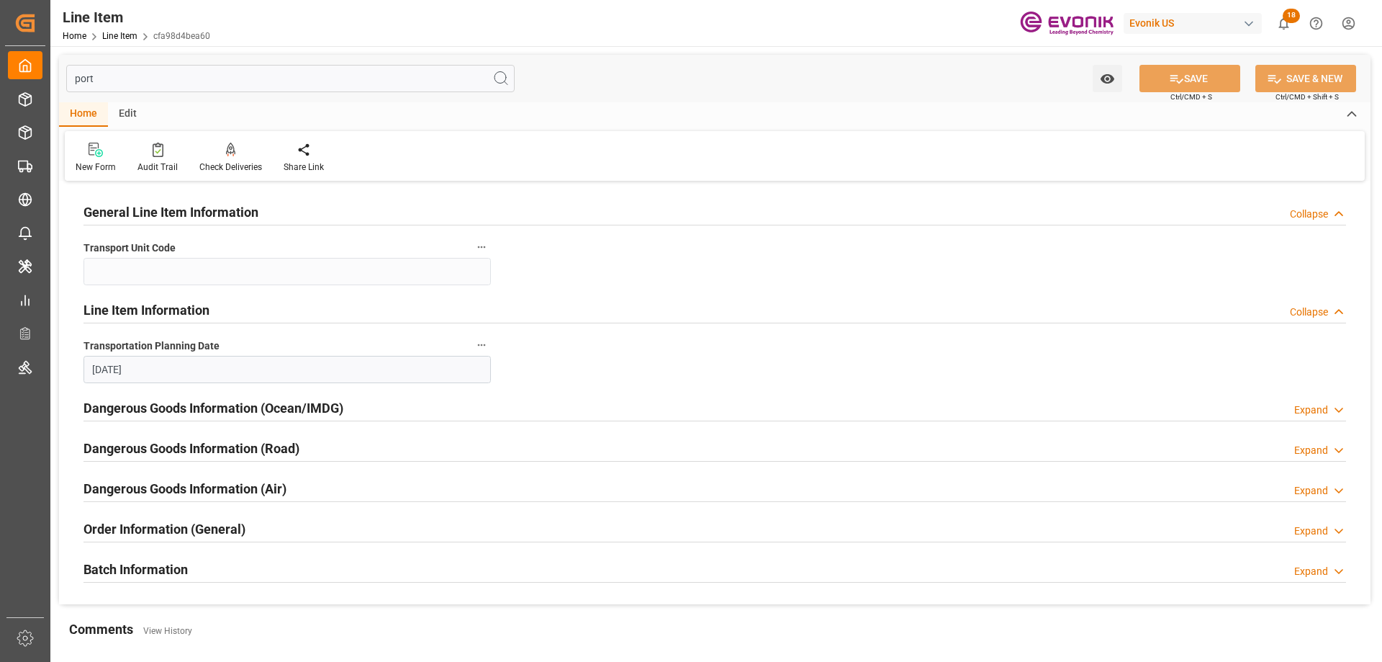
type input "port"
click at [166, 526] on h2 "Order Information (General)" at bounding box center [165, 528] width 162 height 19
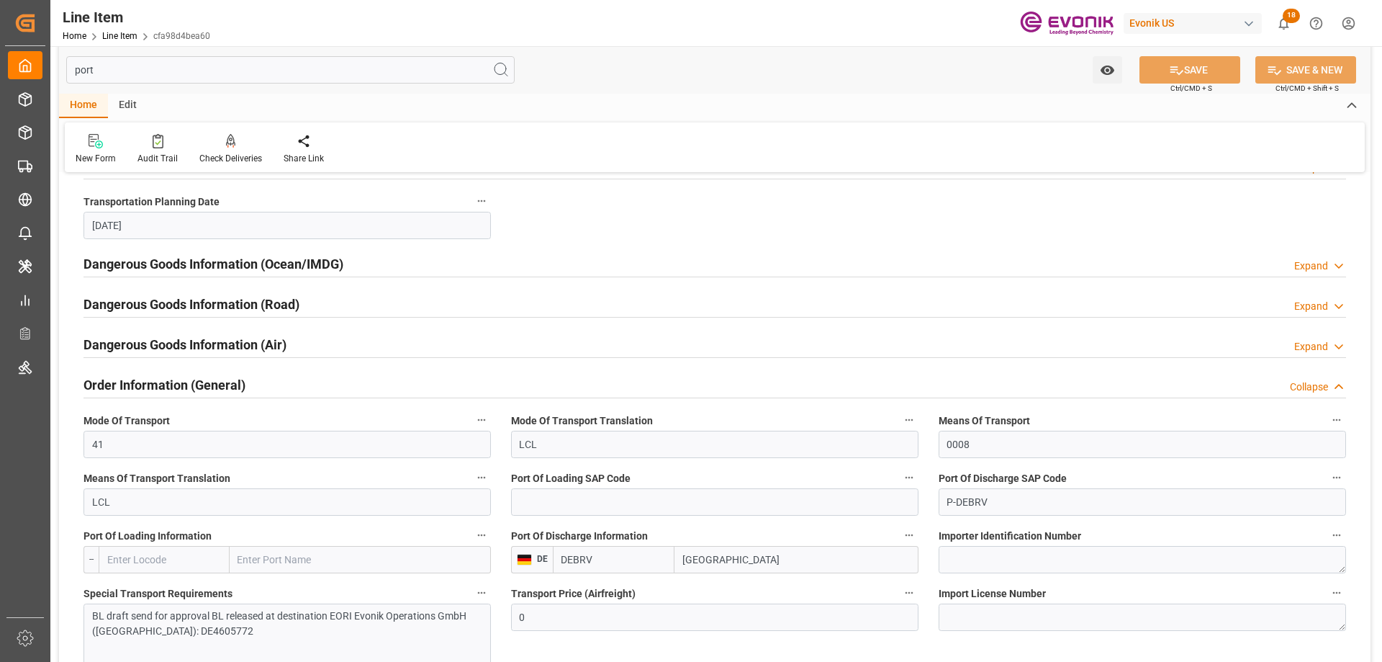
scroll to position [216, 0]
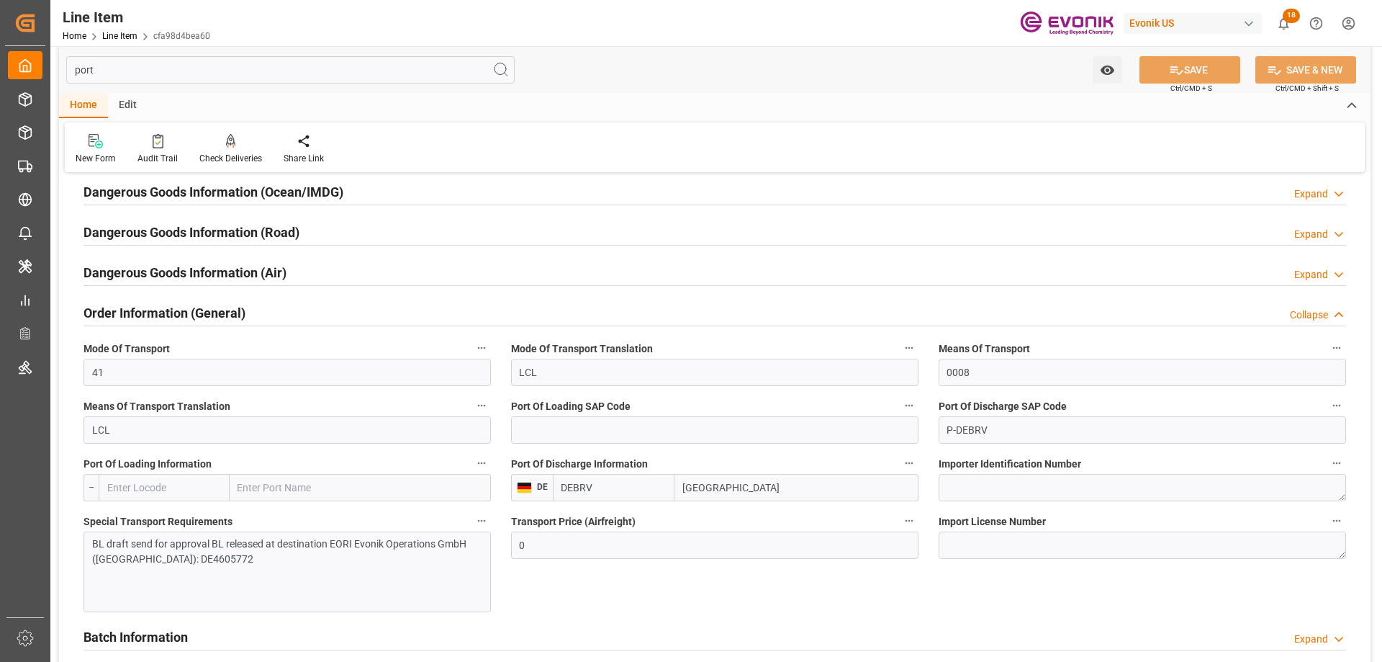
drag, startPoint x: 598, startPoint y: 486, endPoint x: 514, endPoint y: 490, distance: 83.6
click at [514, 490] on div "DE DEBRV Bremerhaven" at bounding box center [714, 487] width 407 height 27
paste input "E"
type input "DEBRE"
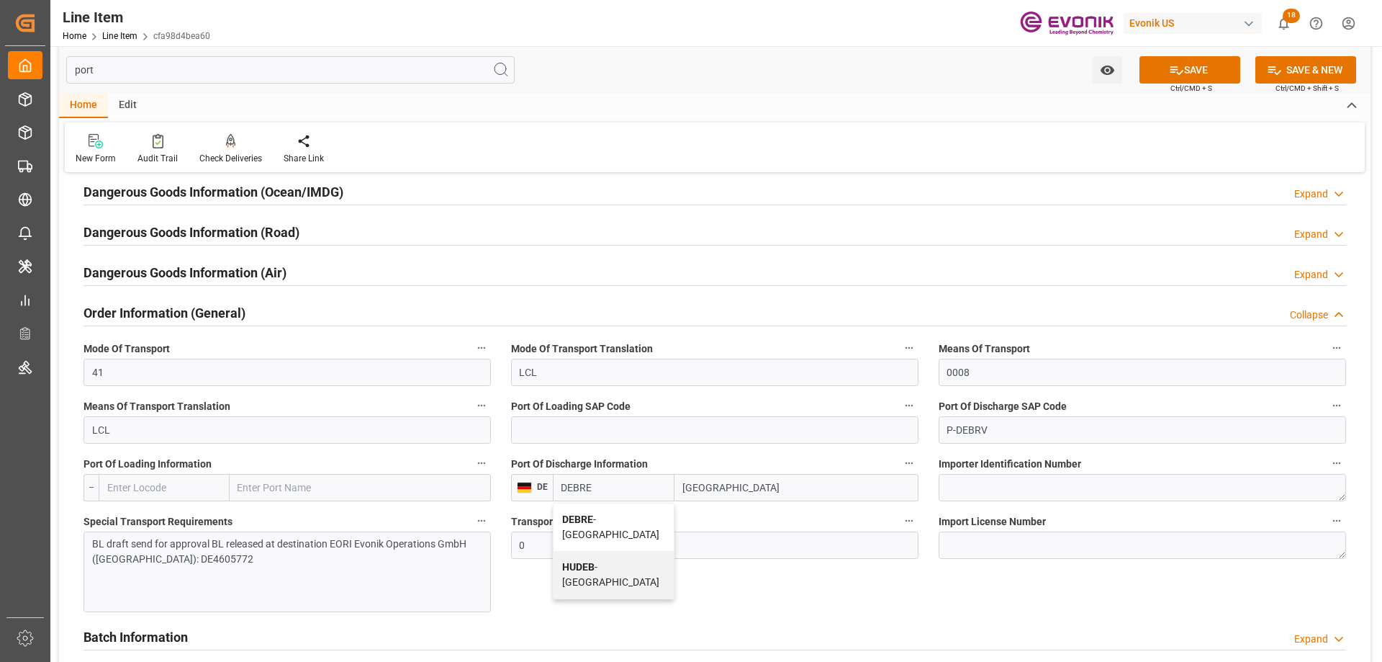
click at [620, 519] on span "DEBRE - Bremen" at bounding box center [610, 526] width 97 height 27
type input "Bremen"
type input "DEBRE"
click at [1160, 67] on button "SAVE" at bounding box center [1190, 69] width 101 height 27
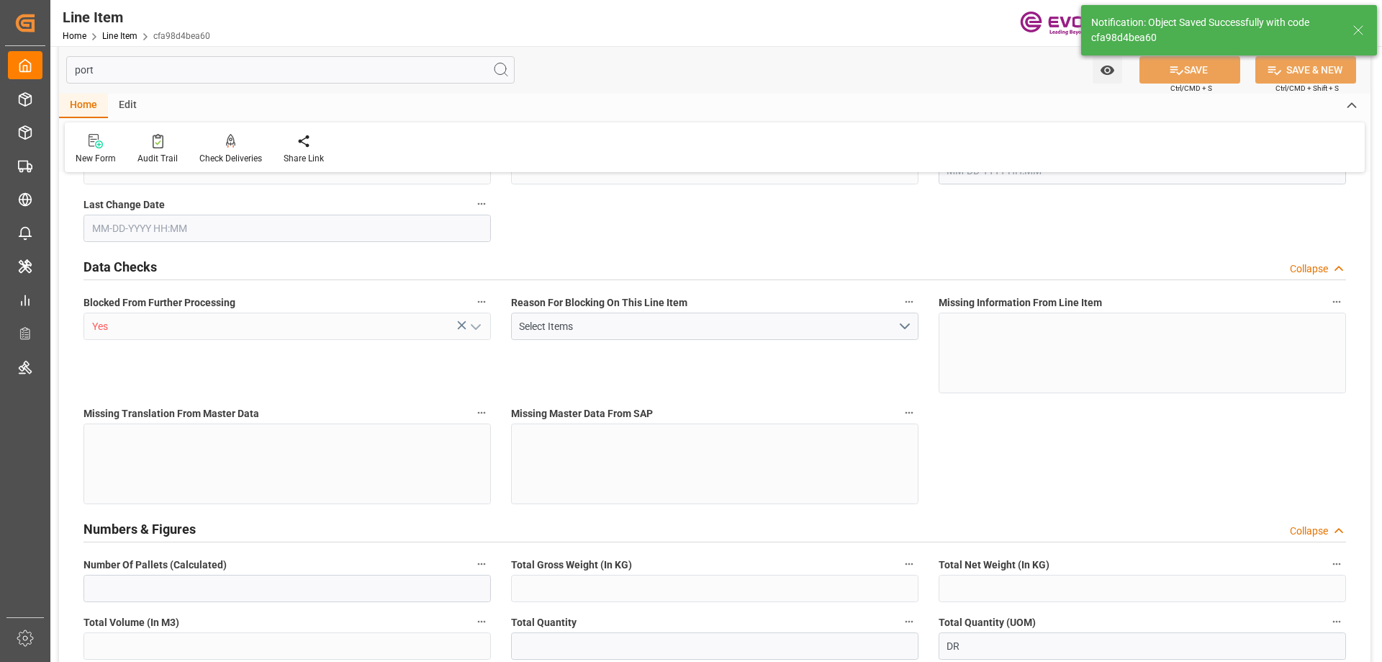
type input "1"
type input "382"
type input "350"
type input "0.6605"
type input "2"
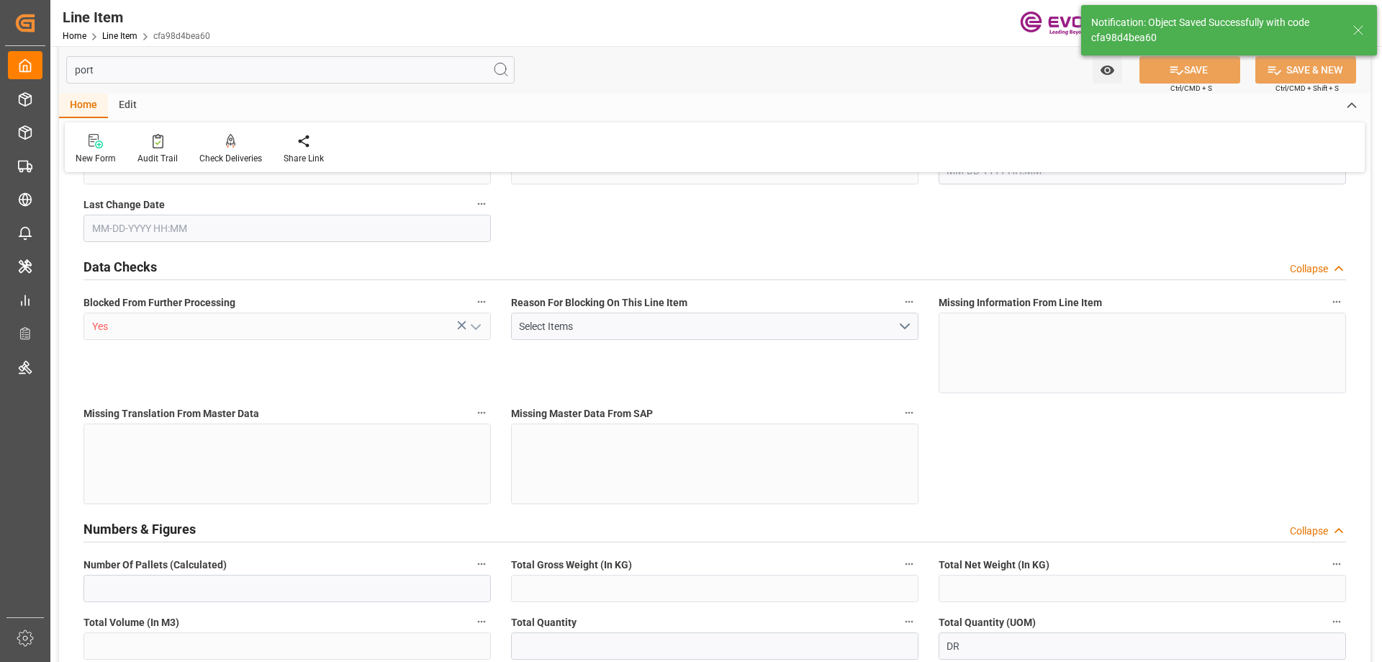
type input "1710.8"
type input "2"
type input "350"
type input "382"
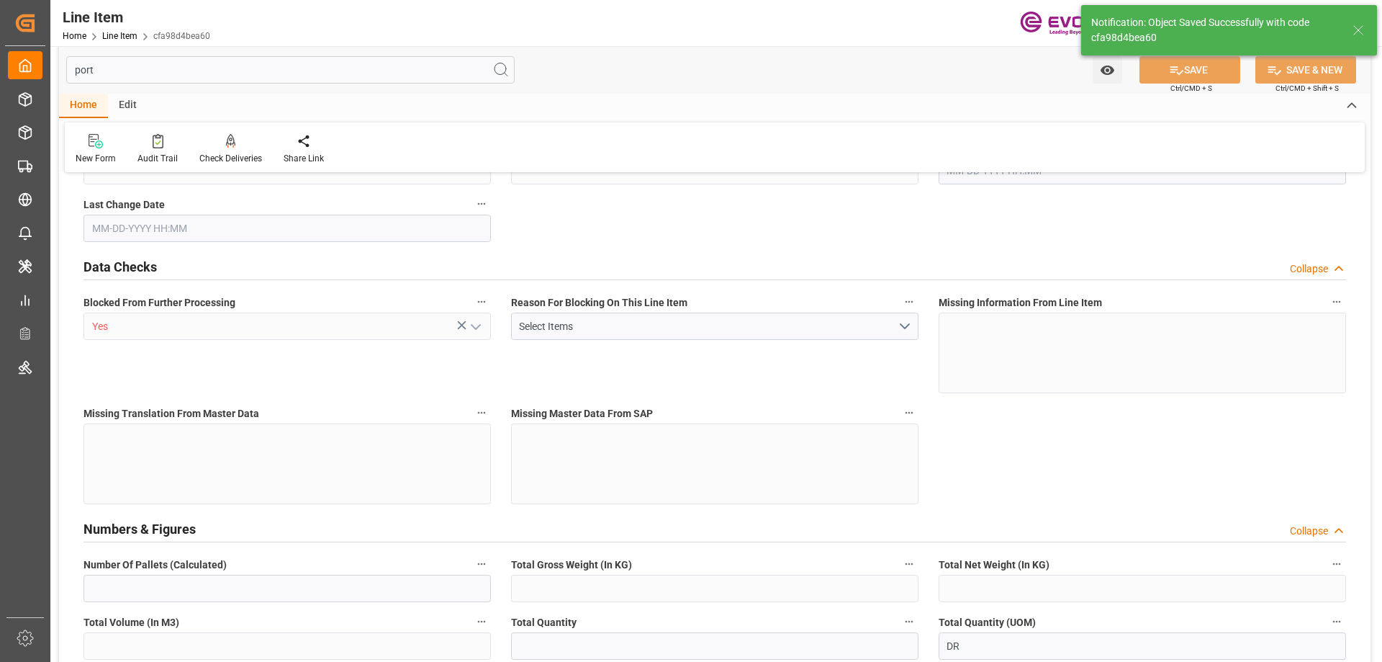
type input "418"
type input "350"
type input "0.6605"
type input "660.51"
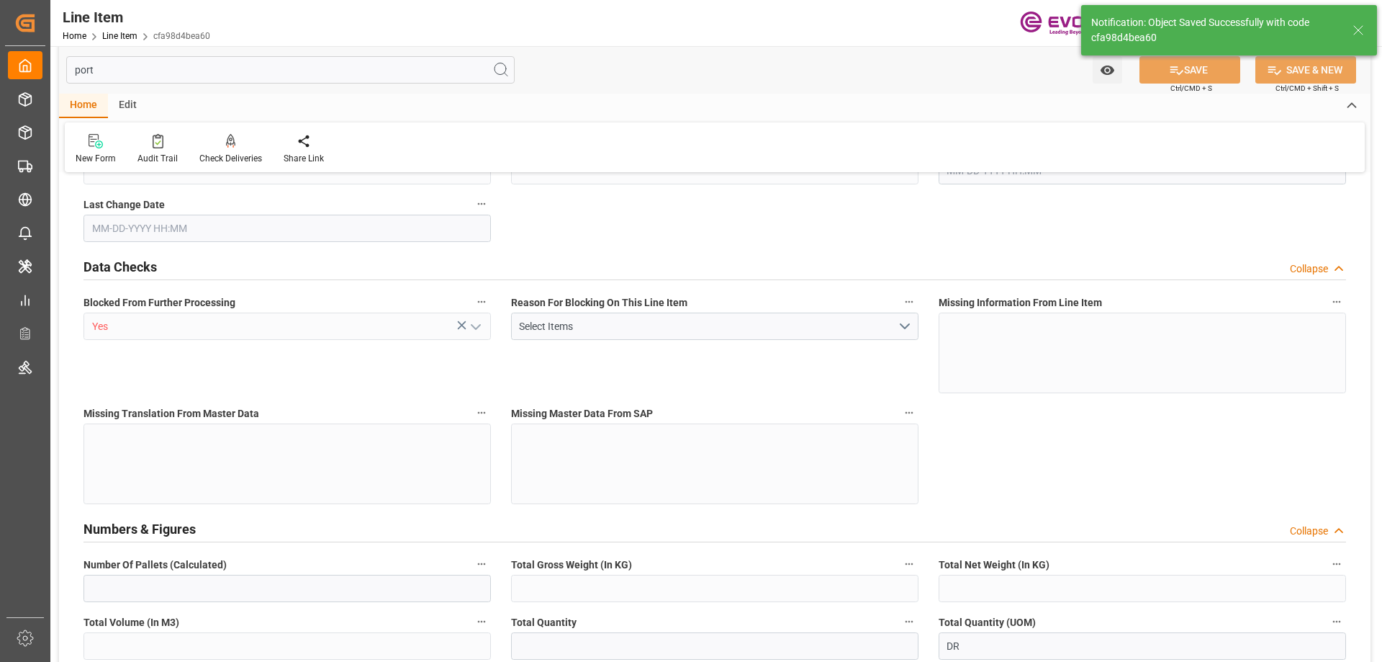
type input "0"
type input "09-18-2025 11:54"
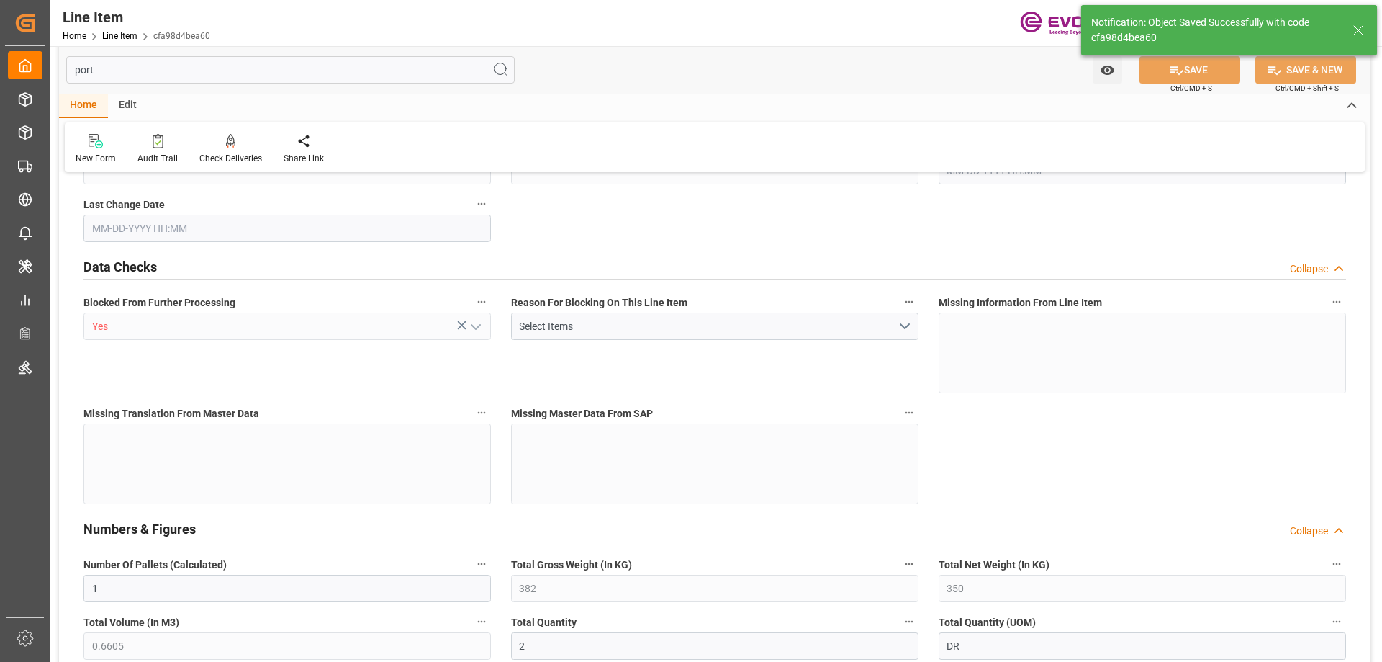
type input "10-01-2025 14:30"
type input "11-15-2025"
type input "10-01-2025"
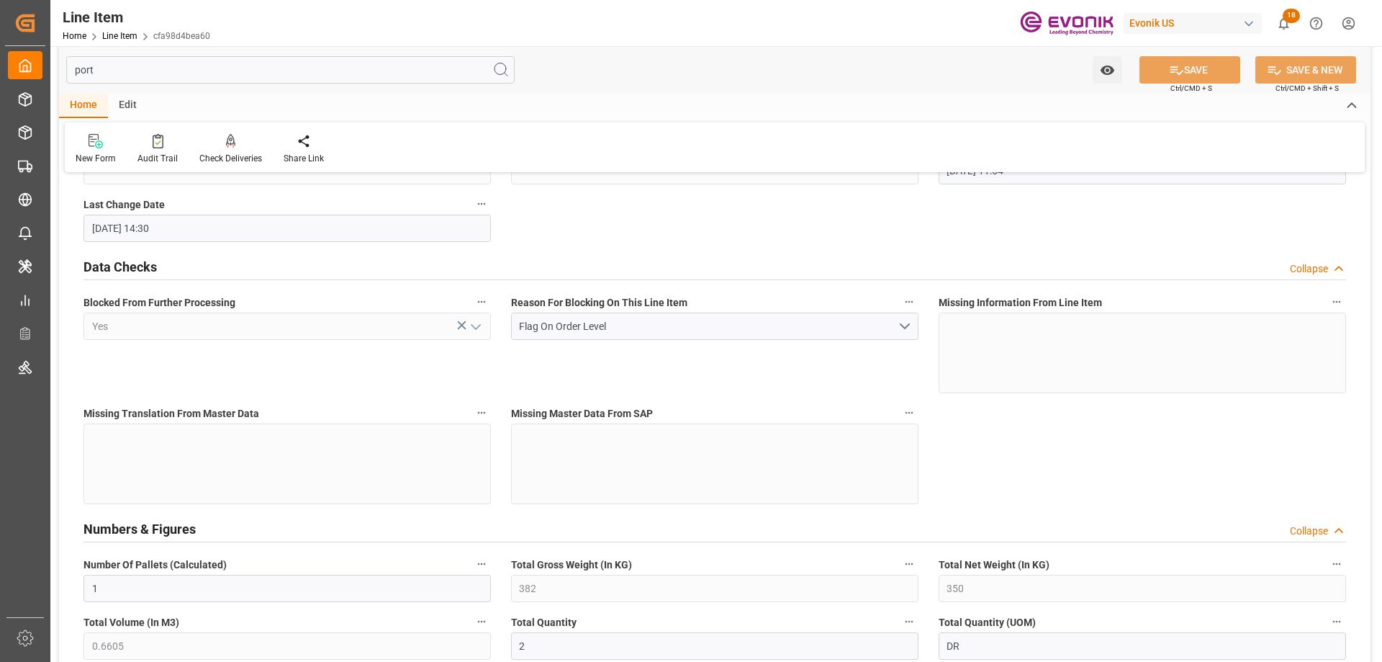
scroll to position [331, 0]
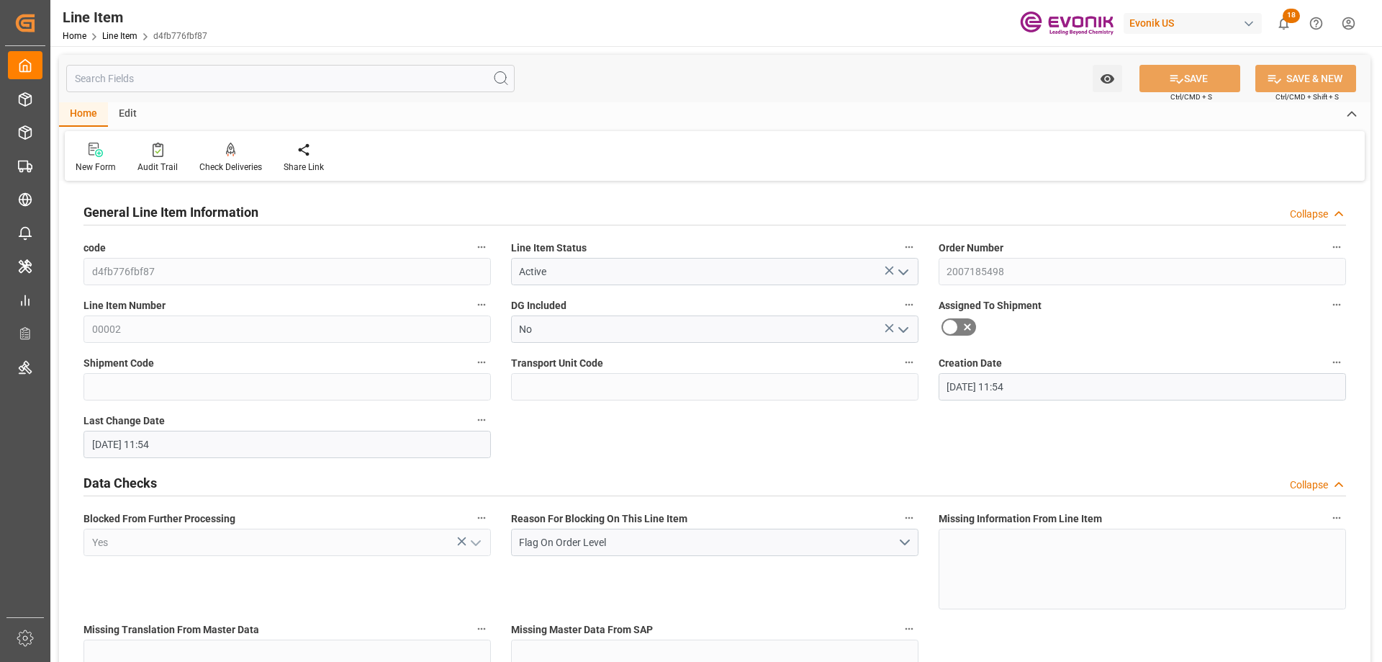
click at [166, 73] on input "text" at bounding box center [290, 78] width 448 height 27
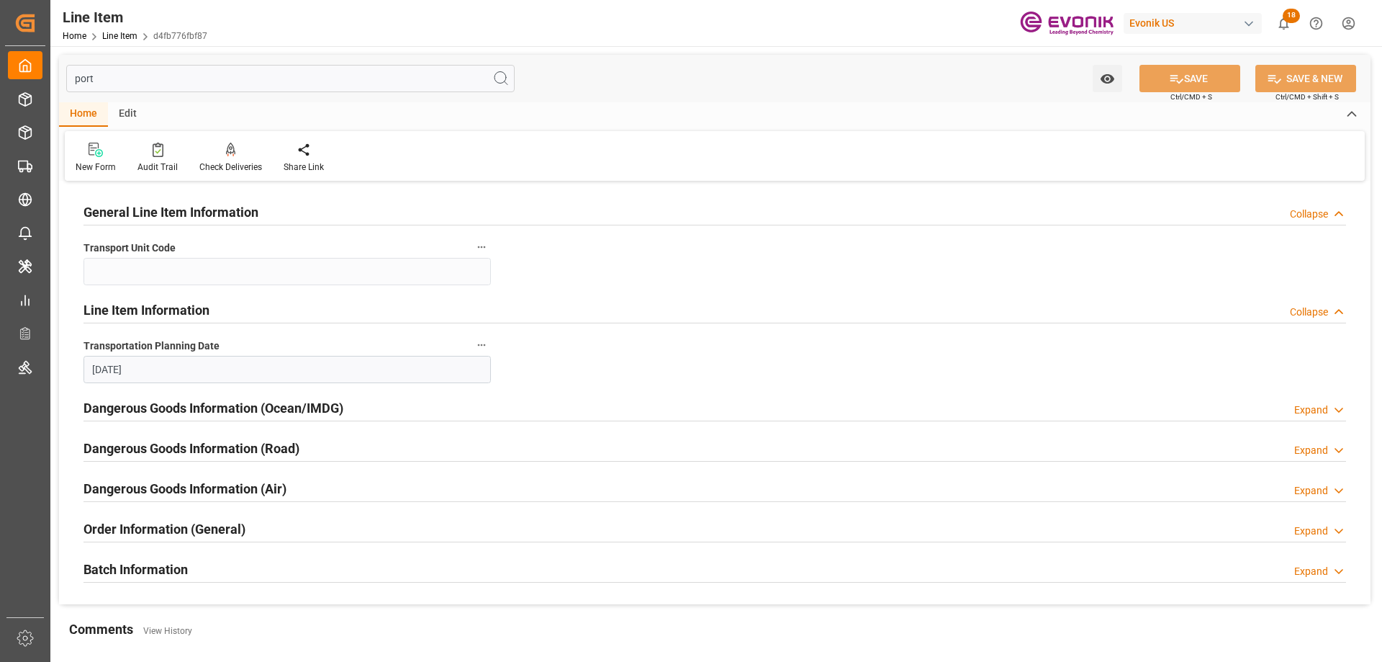
type input "port"
click at [183, 516] on div "Order Information (General)" at bounding box center [165, 527] width 162 height 27
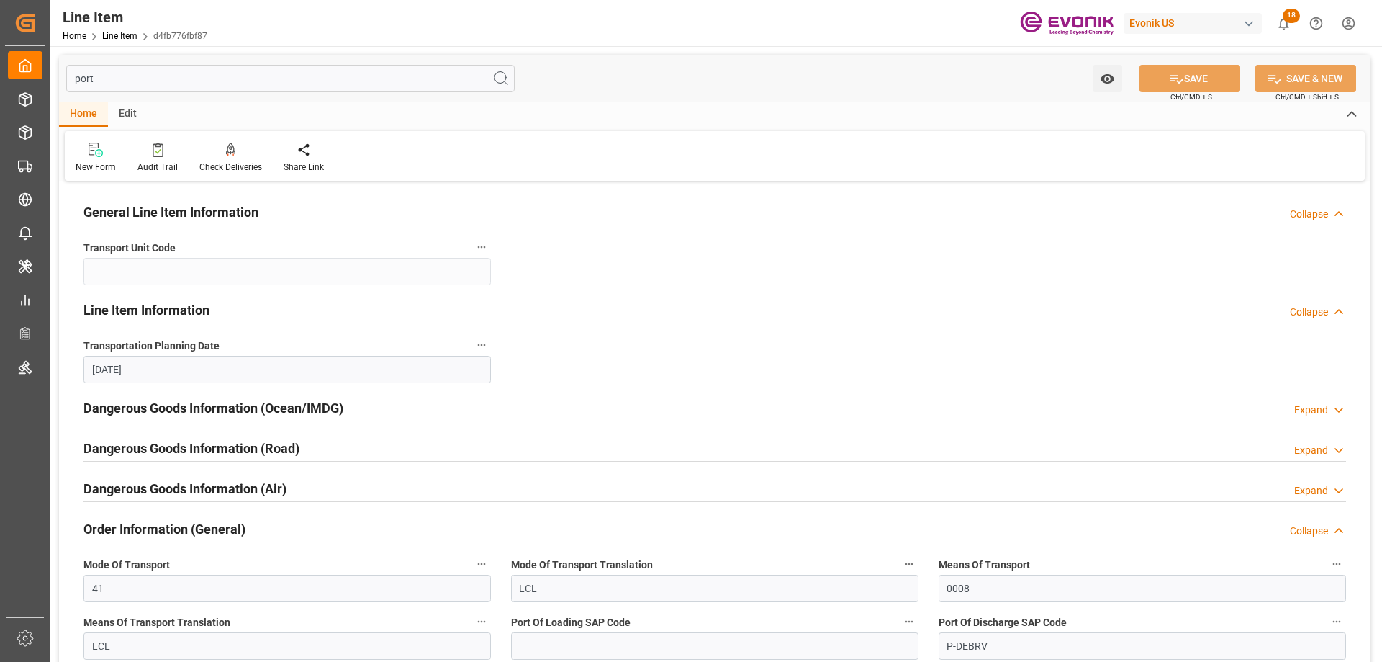
click at [210, 413] on h2 "Dangerous Goods Information (Ocean/IMDG)" at bounding box center [214, 407] width 260 height 19
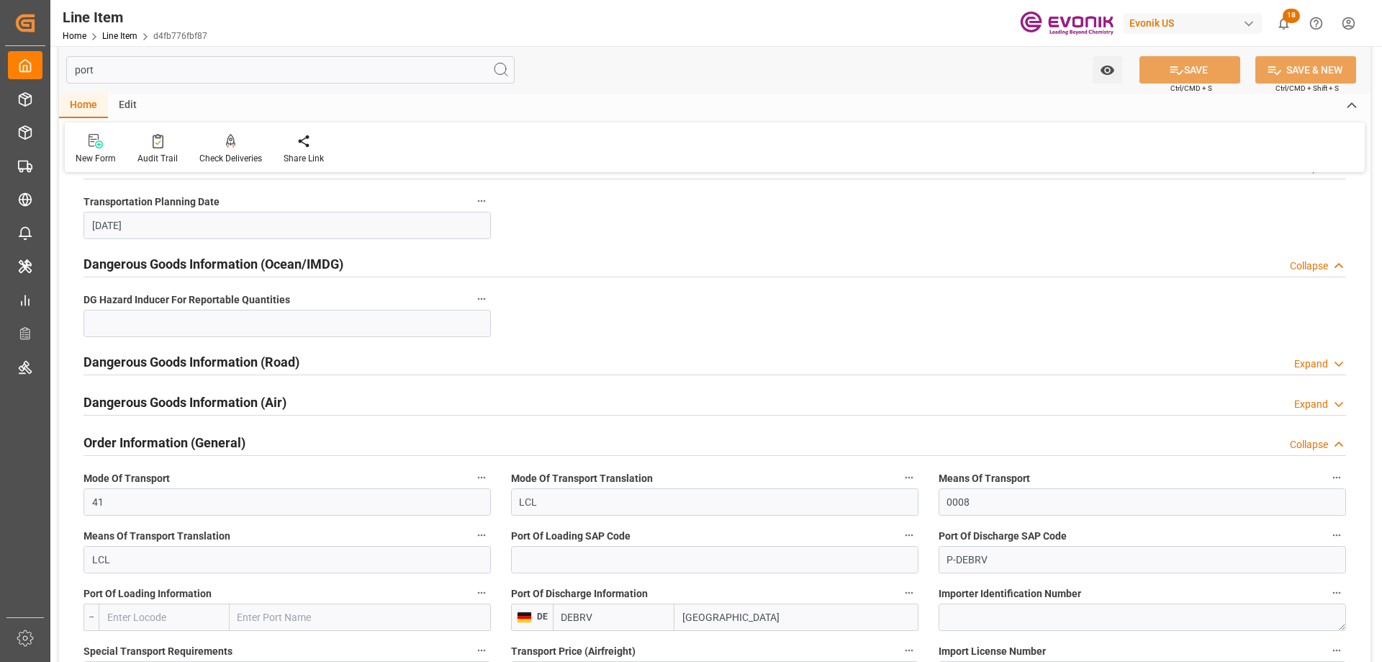
scroll to position [288, 0]
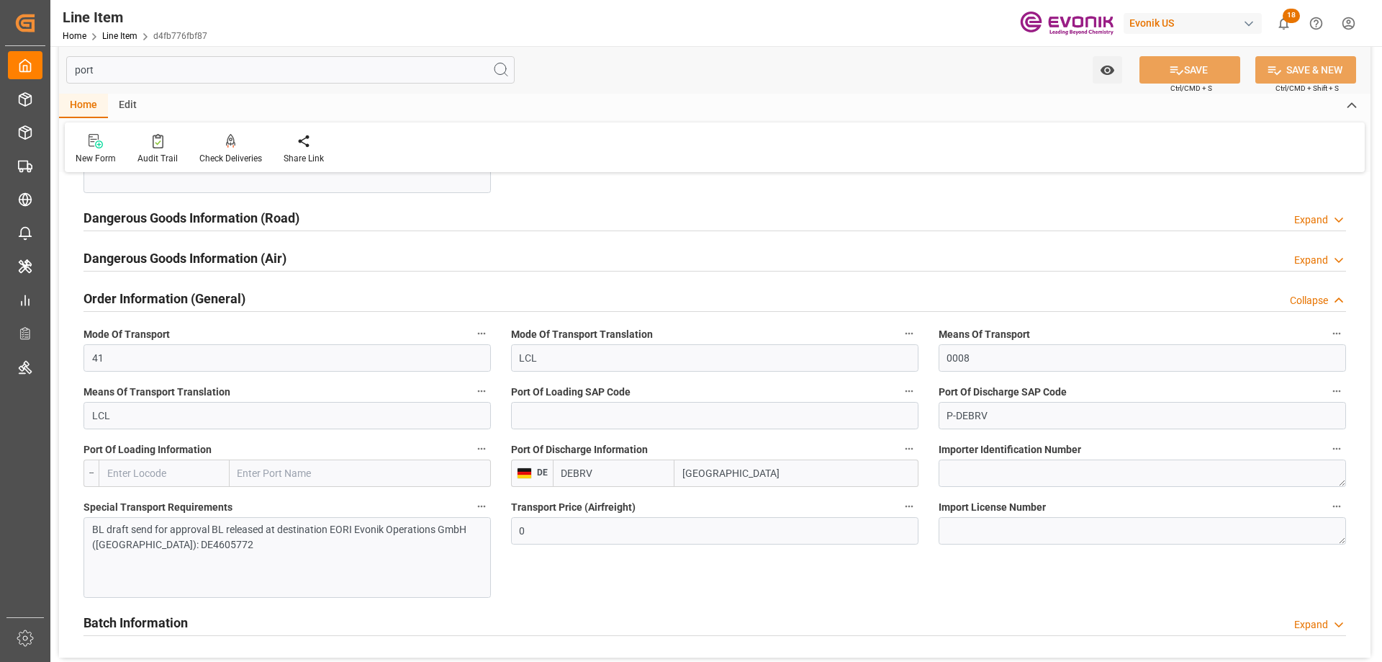
drag, startPoint x: 587, startPoint y: 472, endPoint x: 518, endPoint y: 464, distance: 70.2
click at [518, 464] on div "DE [PERSON_NAME][GEOGRAPHIC_DATA]" at bounding box center [714, 472] width 407 height 27
paste input "E"
type input "DEBRE"
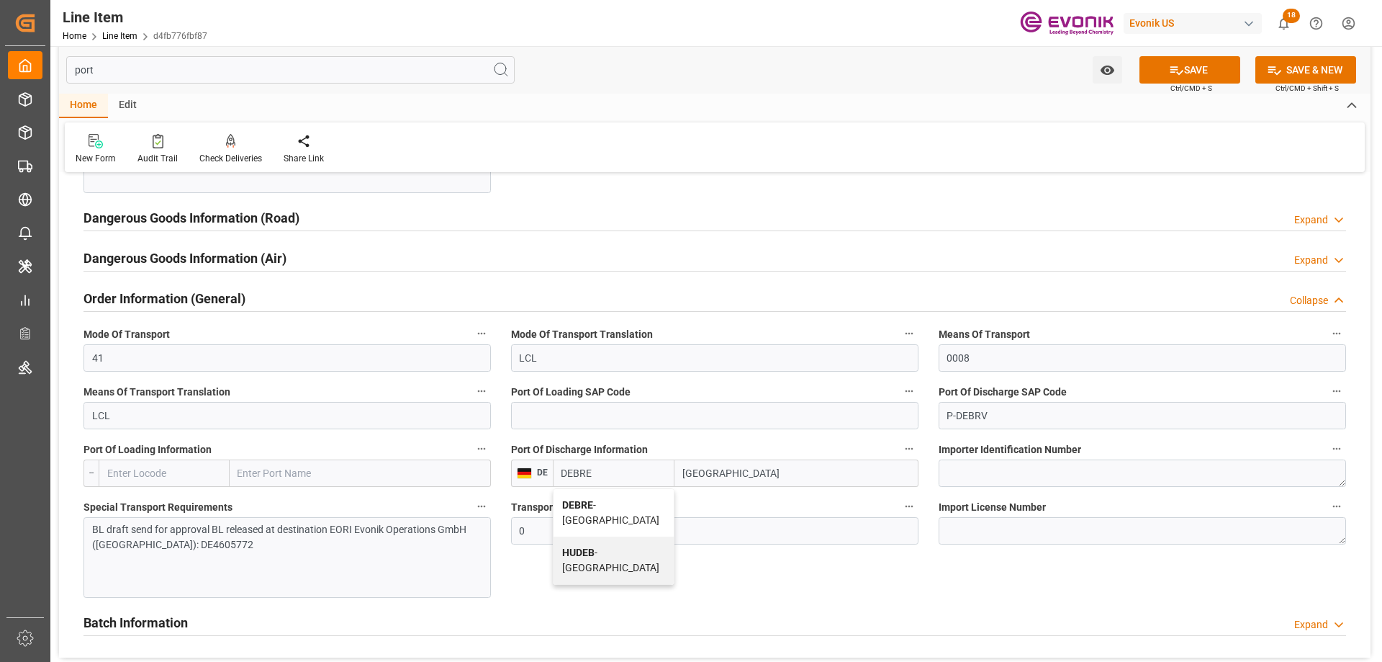
click at [611, 507] on span "DEBRE - [GEOGRAPHIC_DATA]" at bounding box center [610, 512] width 97 height 27
type input "[GEOGRAPHIC_DATA]"
type input "DEBRE"
drag, startPoint x: 1004, startPoint y: 414, endPoint x: 878, endPoint y: 414, distance: 125.3
click at [878, 414] on div "General Line Item Information Collapse Transport Unit Code Line Item Informatio…" at bounding box center [715, 277] width 1312 height 760
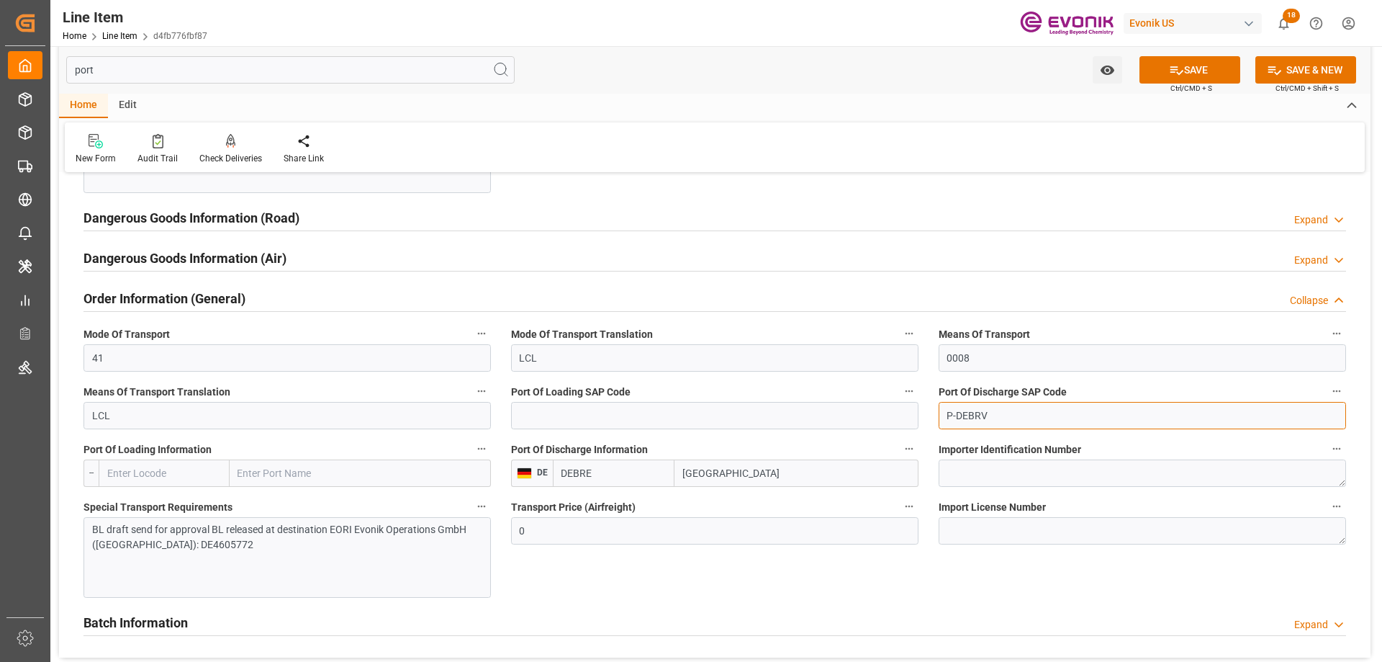
paste input "DEBRE"
type input "DEBRE"
click at [1199, 65] on button "SAVE" at bounding box center [1190, 69] width 101 height 27
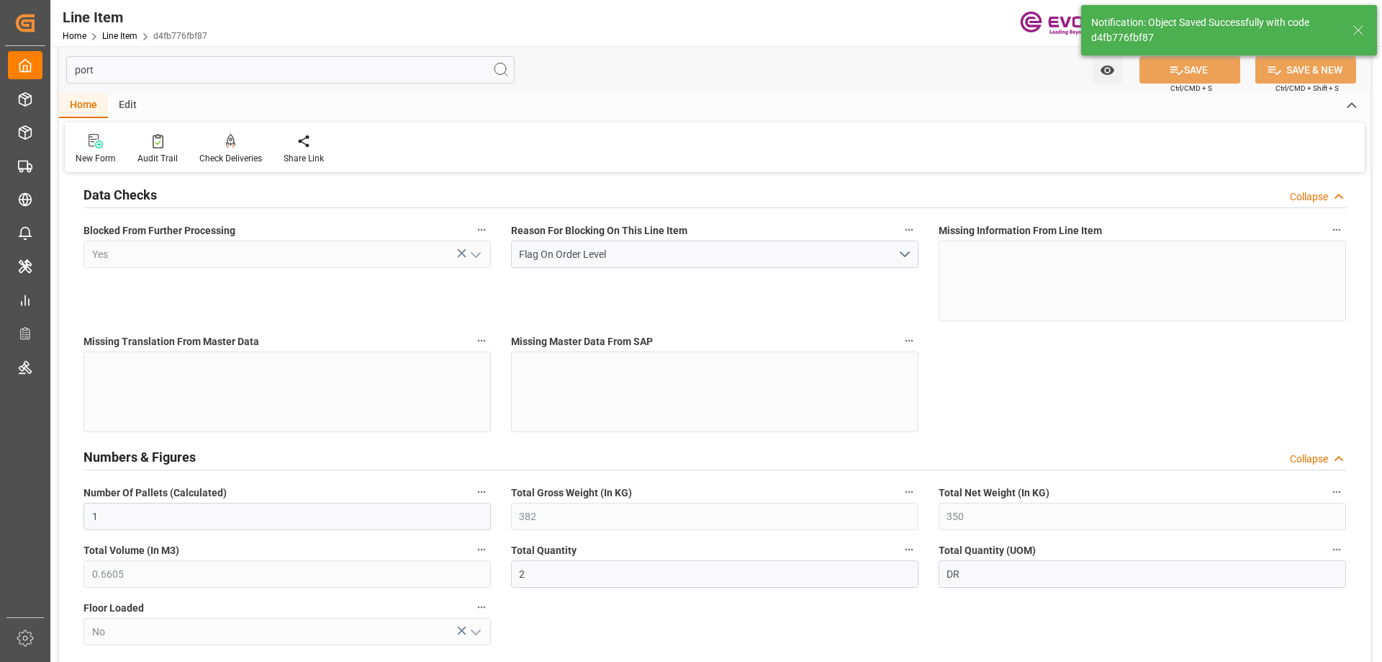
type input "1"
type input "382"
type input "350"
type input "0.6605"
type input "2"
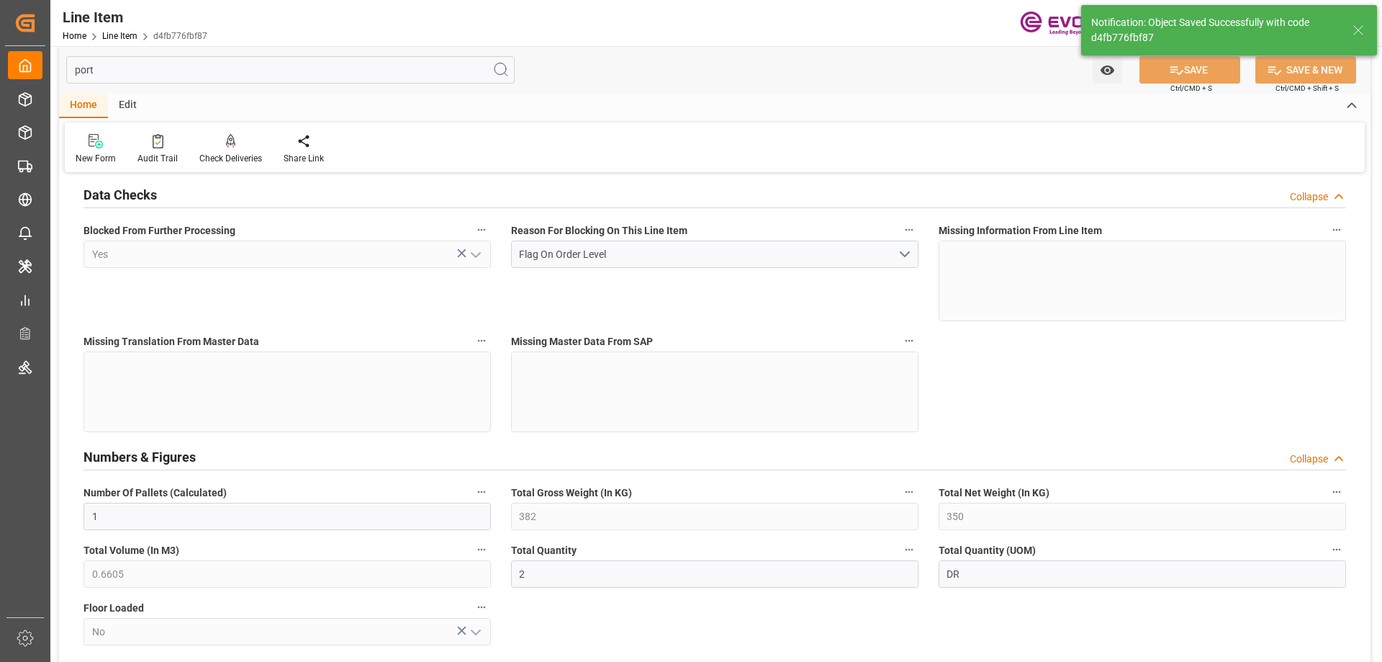
type input "4686.5"
type input "2"
type input "350"
type input "382"
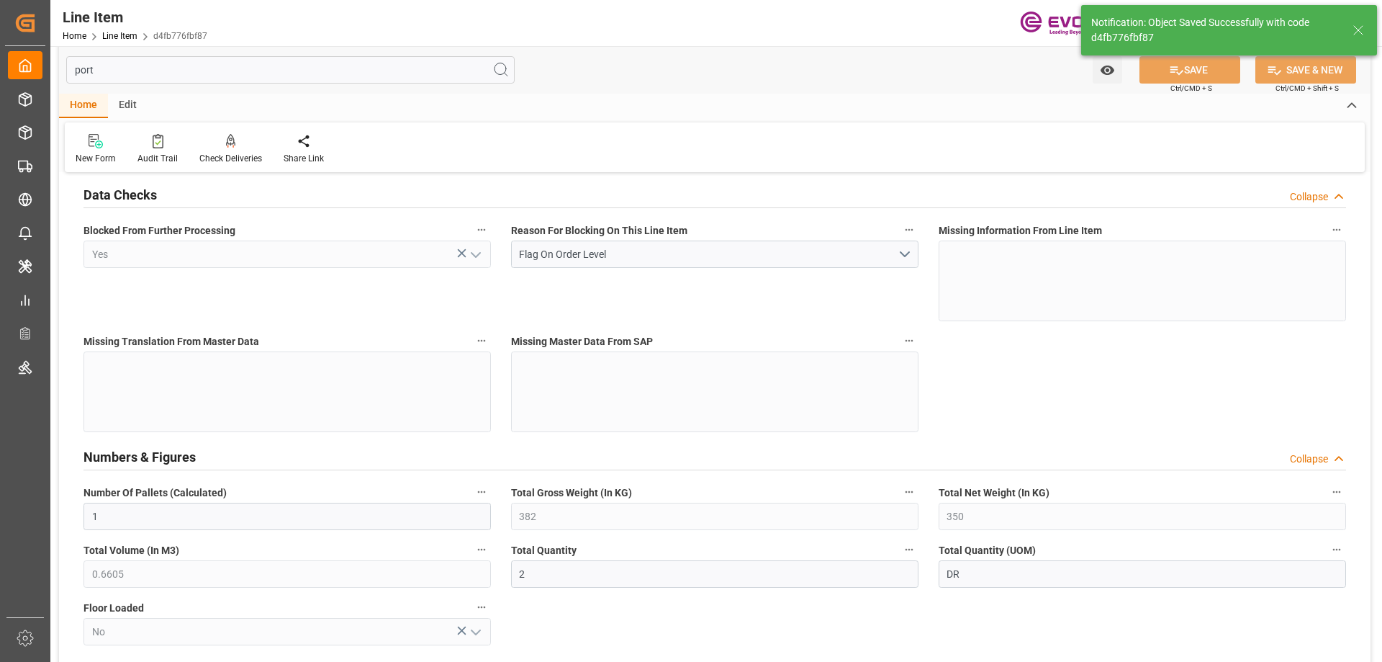
type input "428"
type input "350"
type input "0.6605"
type input "660.51"
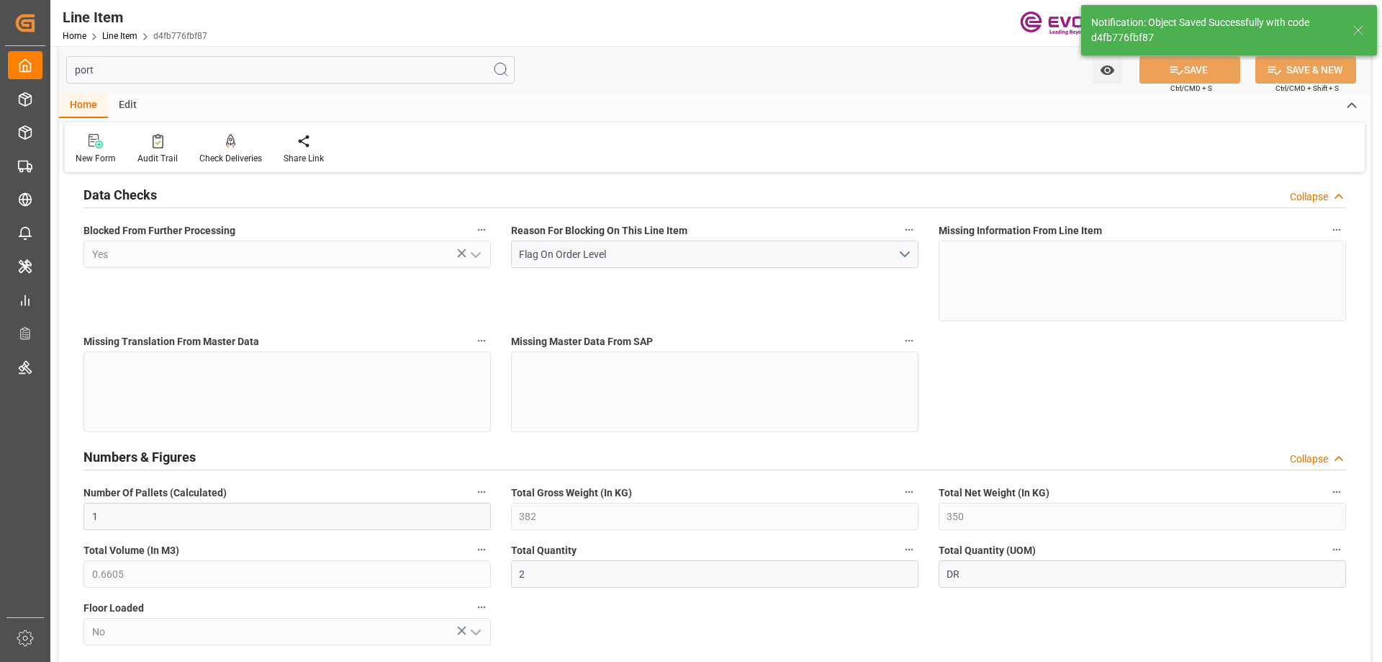
type input "0"
type input "[DATE] 11:54"
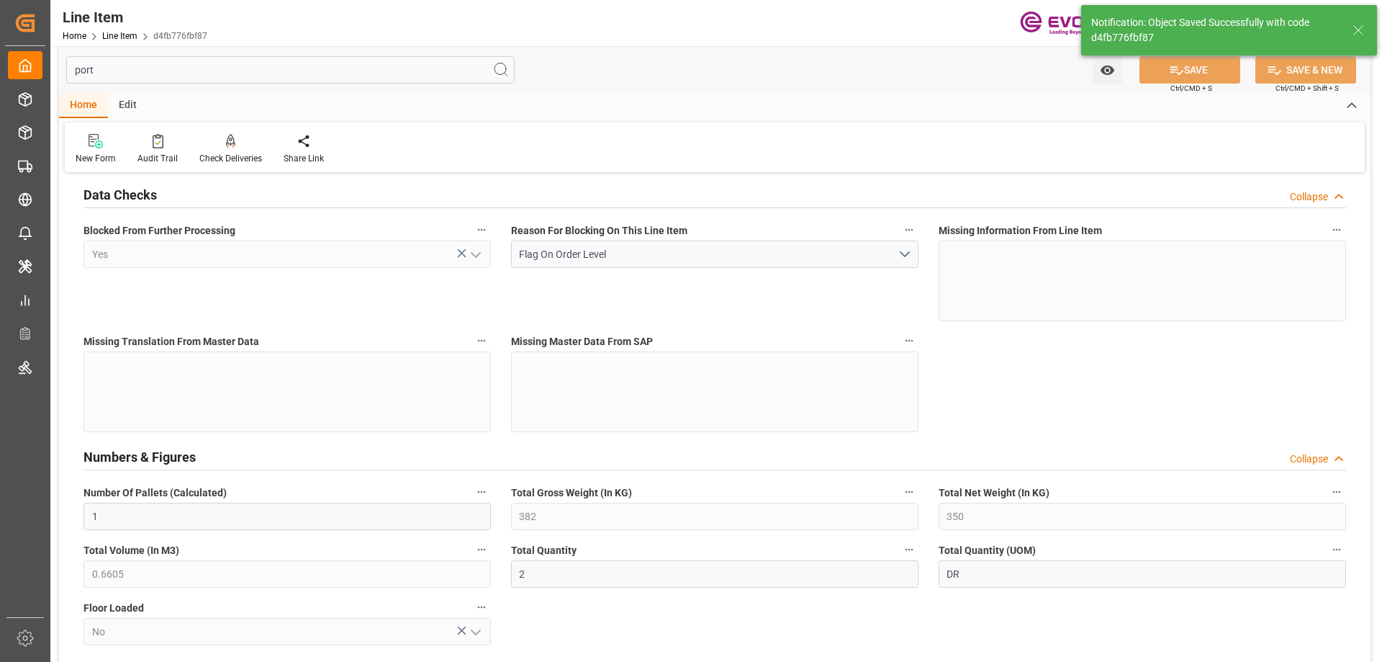
type input "[DATE] 14:30"
type input "[DATE]"
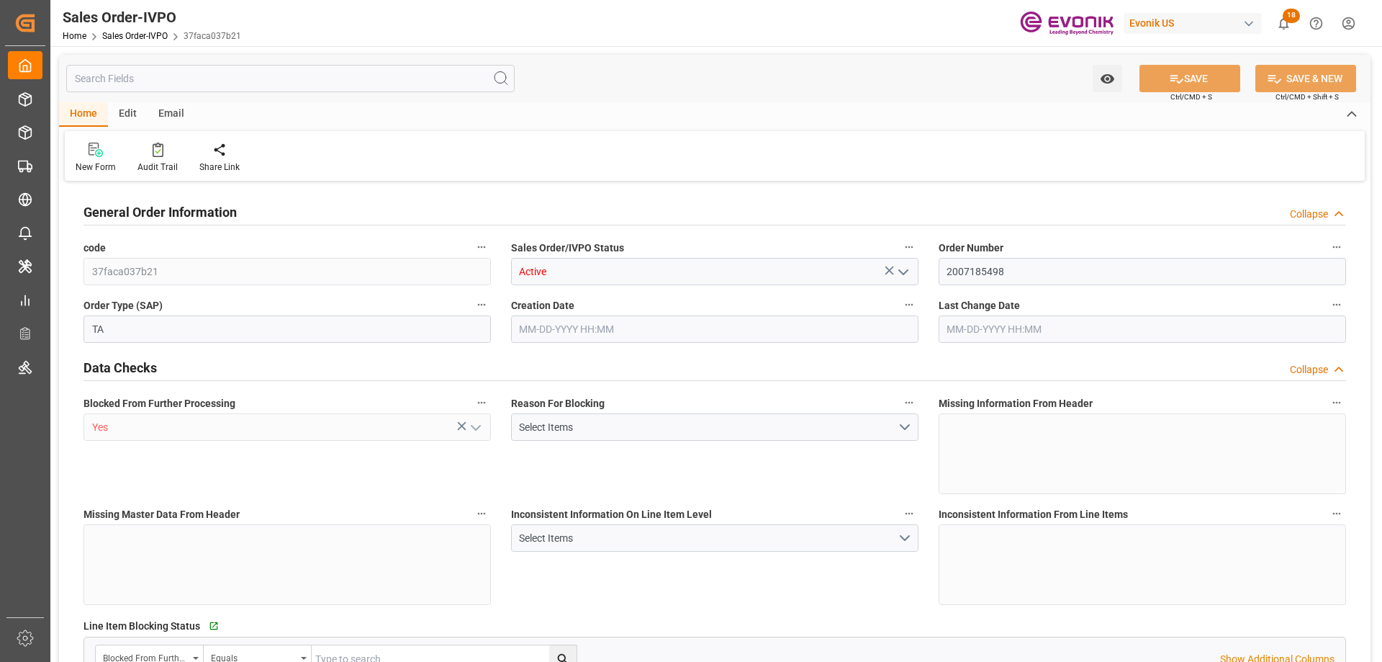
type input "DEBRE"
type input "0"
type input "1"
type input "846"
type input "[DATE] 11:54"
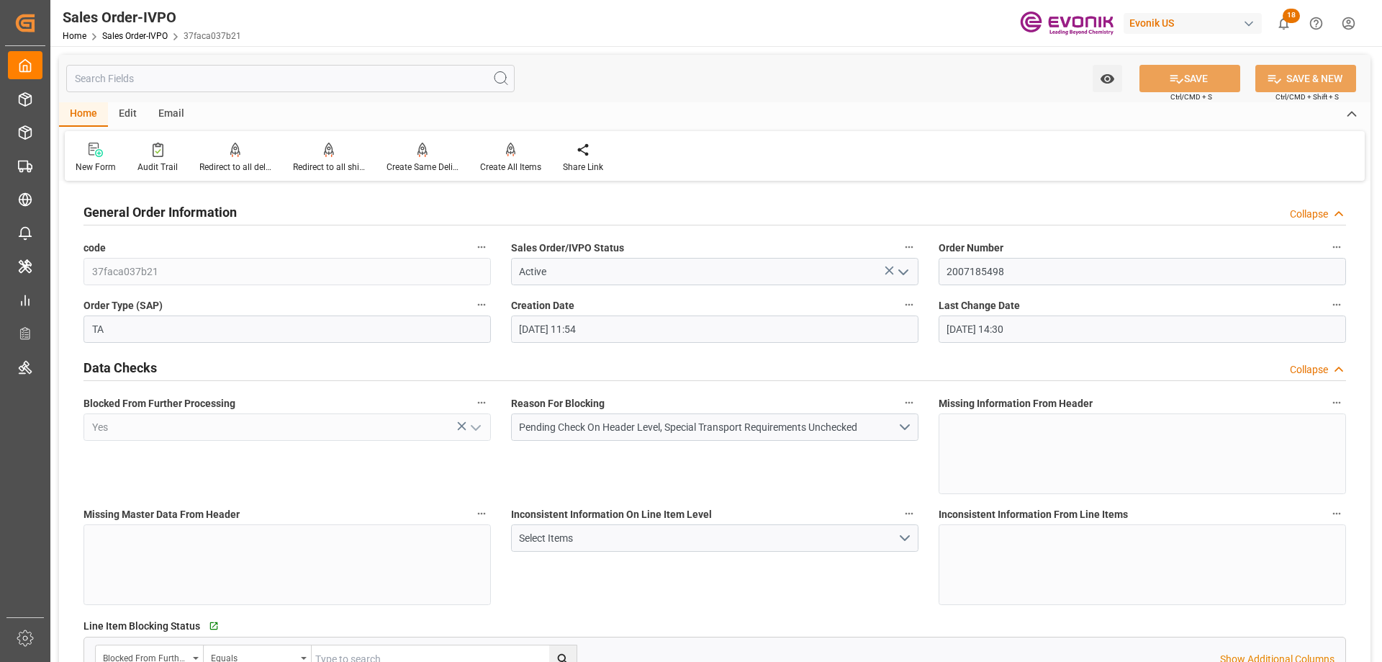
type input "[DATE] 14:30"
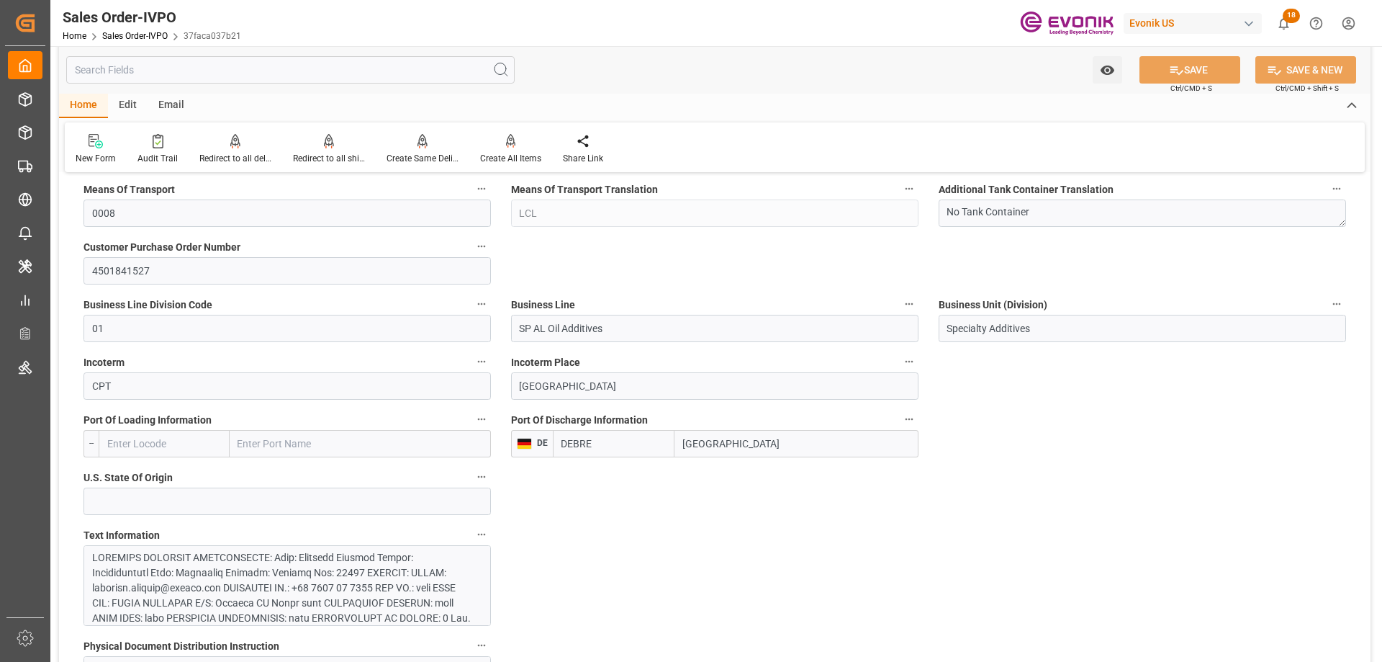
scroll to position [864, 0]
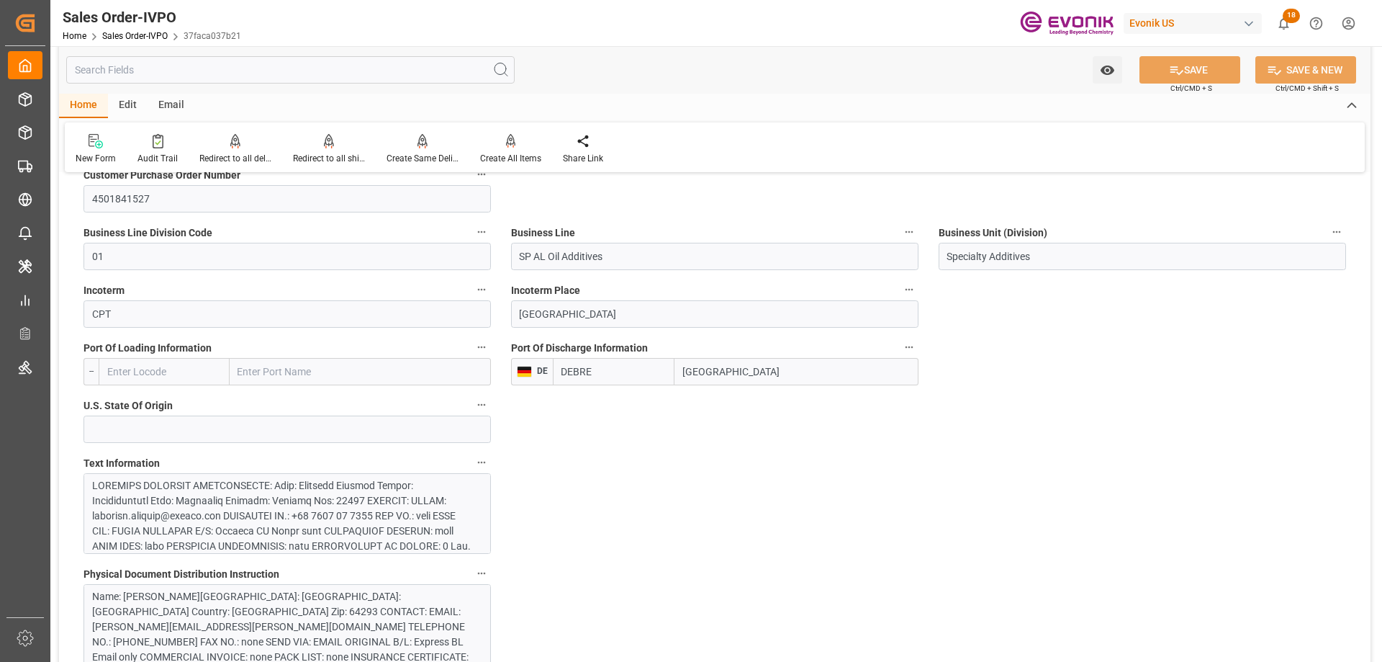
drag, startPoint x: 625, startPoint y: 375, endPoint x: 491, endPoint y: 375, distance: 133.9
click at [729, 379] on input "[GEOGRAPHIC_DATA]" at bounding box center [797, 371] width 244 height 27
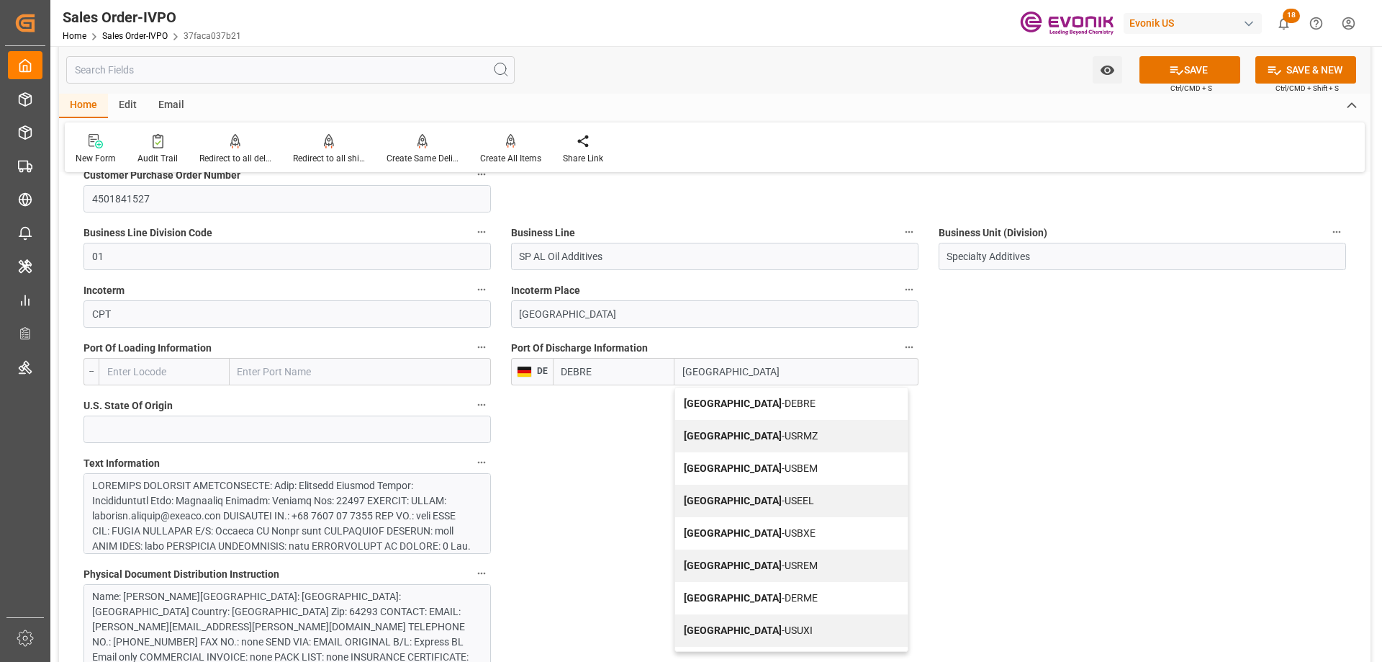
click at [743, 407] on span "Bremen - DEBRE" at bounding box center [750, 403] width 132 height 12
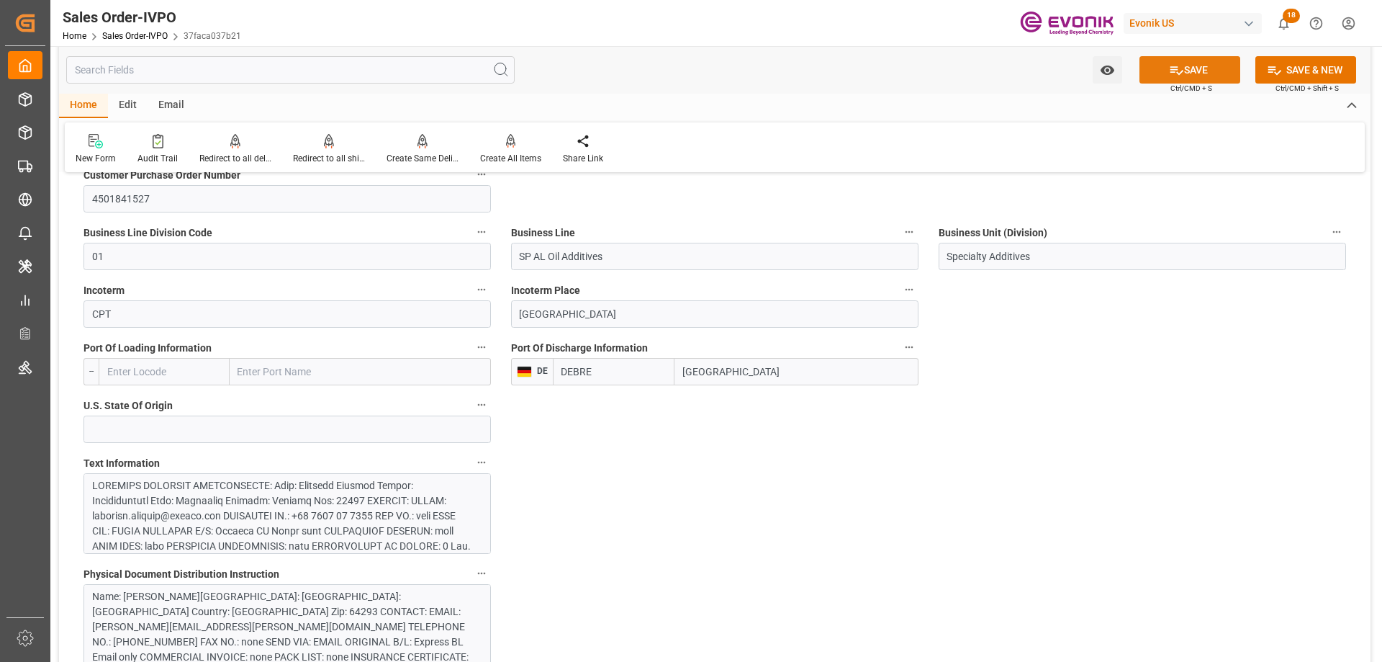
type input "[GEOGRAPHIC_DATA]"
click at [1163, 75] on button "SAVE" at bounding box center [1190, 69] width 101 height 27
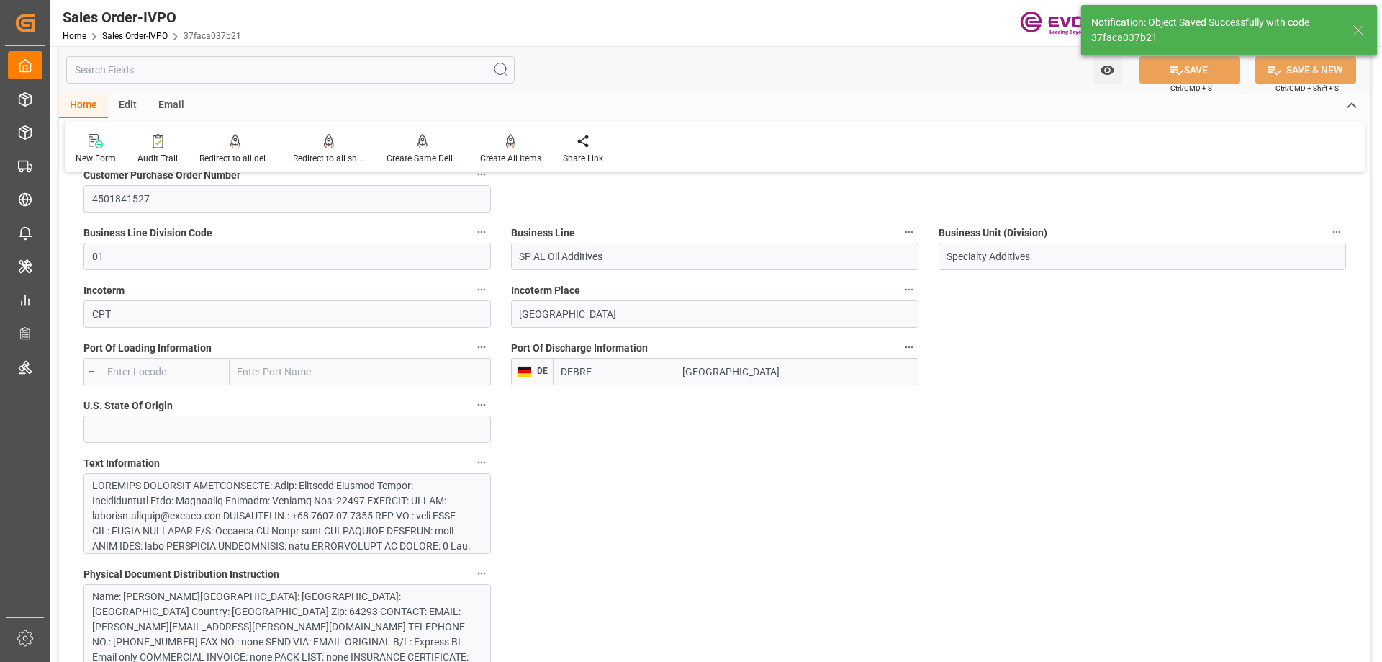
type input "[DATE] 14:31"
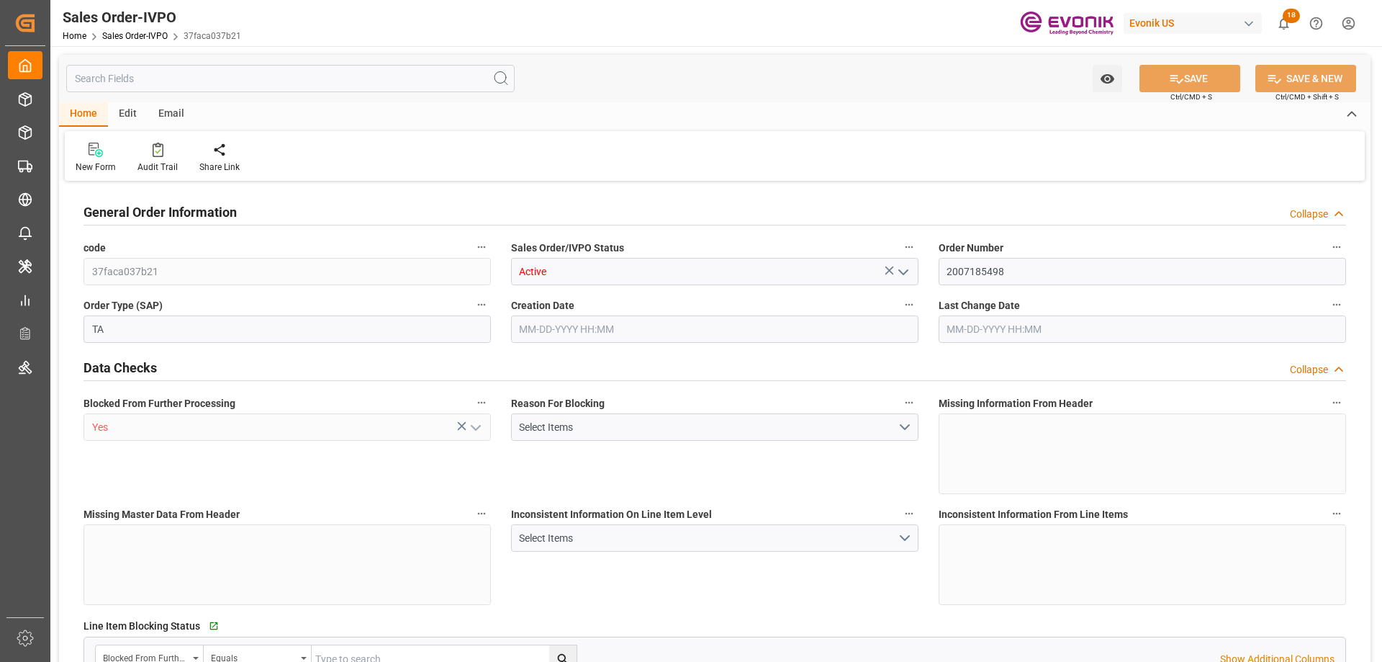
type input "DEBRE"
type input "0"
type input "1"
type input "846"
type input "[DATE] 11:54"
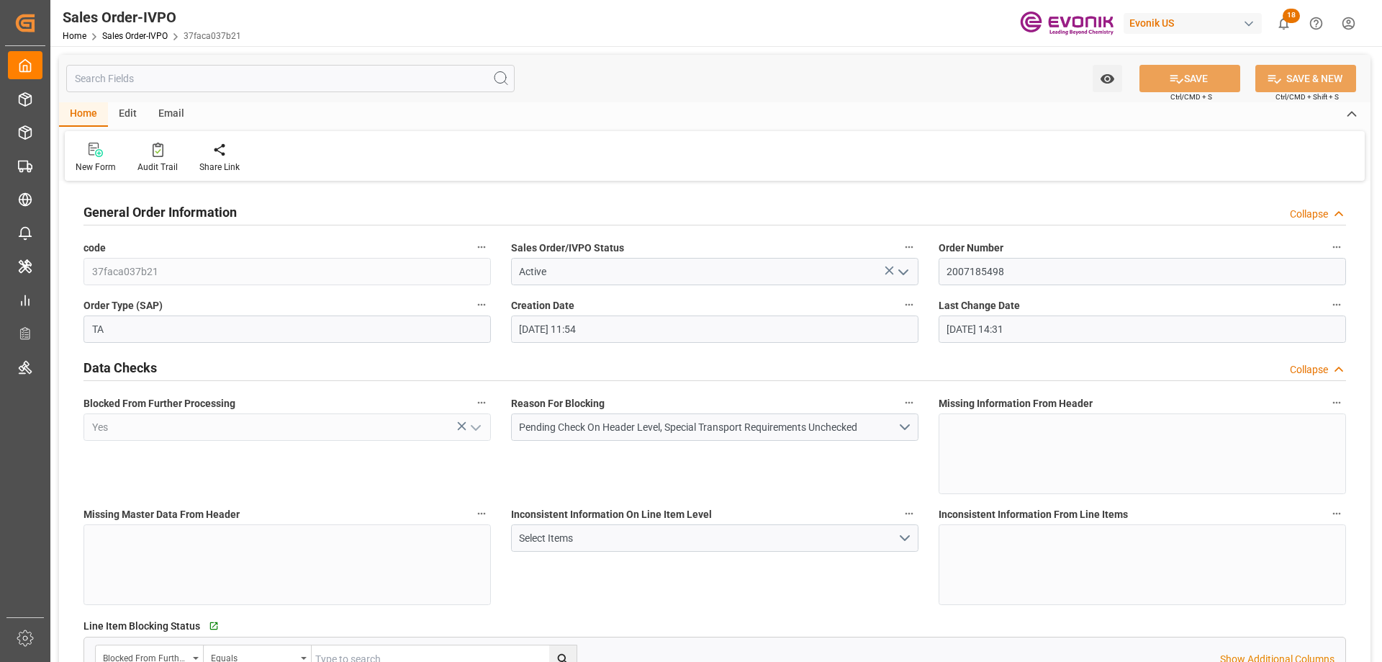
type input "[DATE] 14:31"
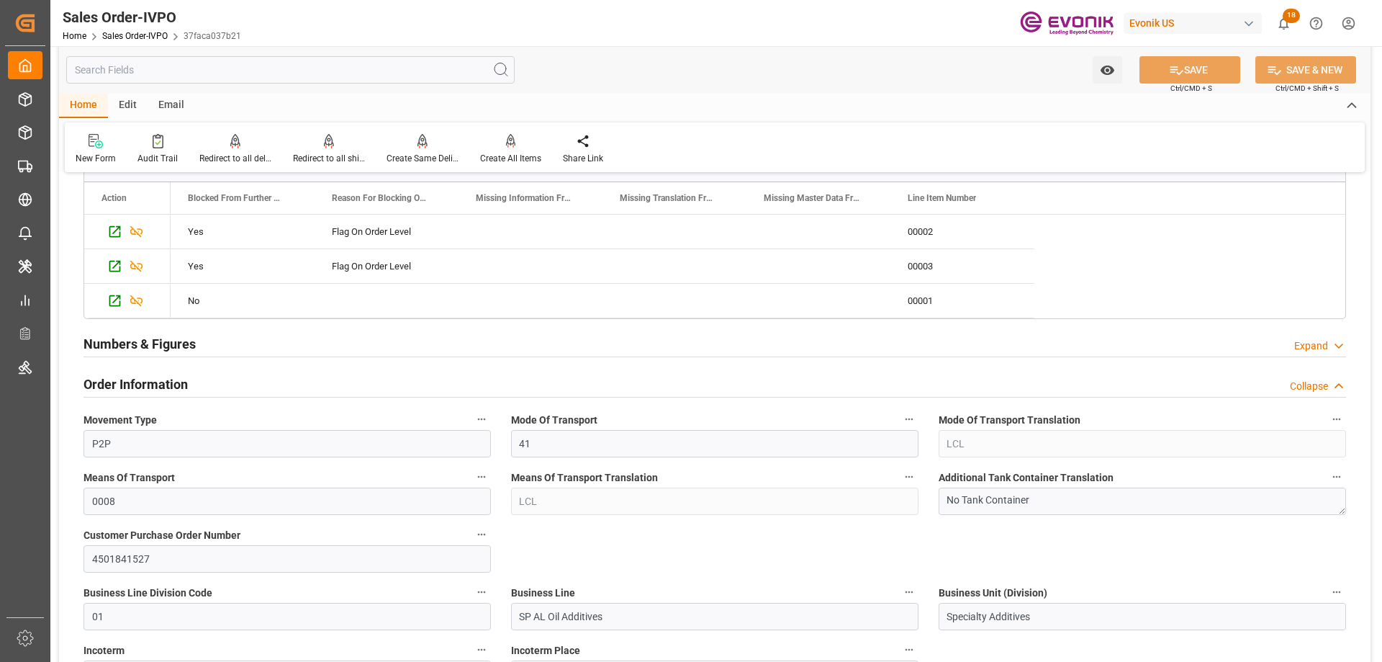
scroll to position [864, 0]
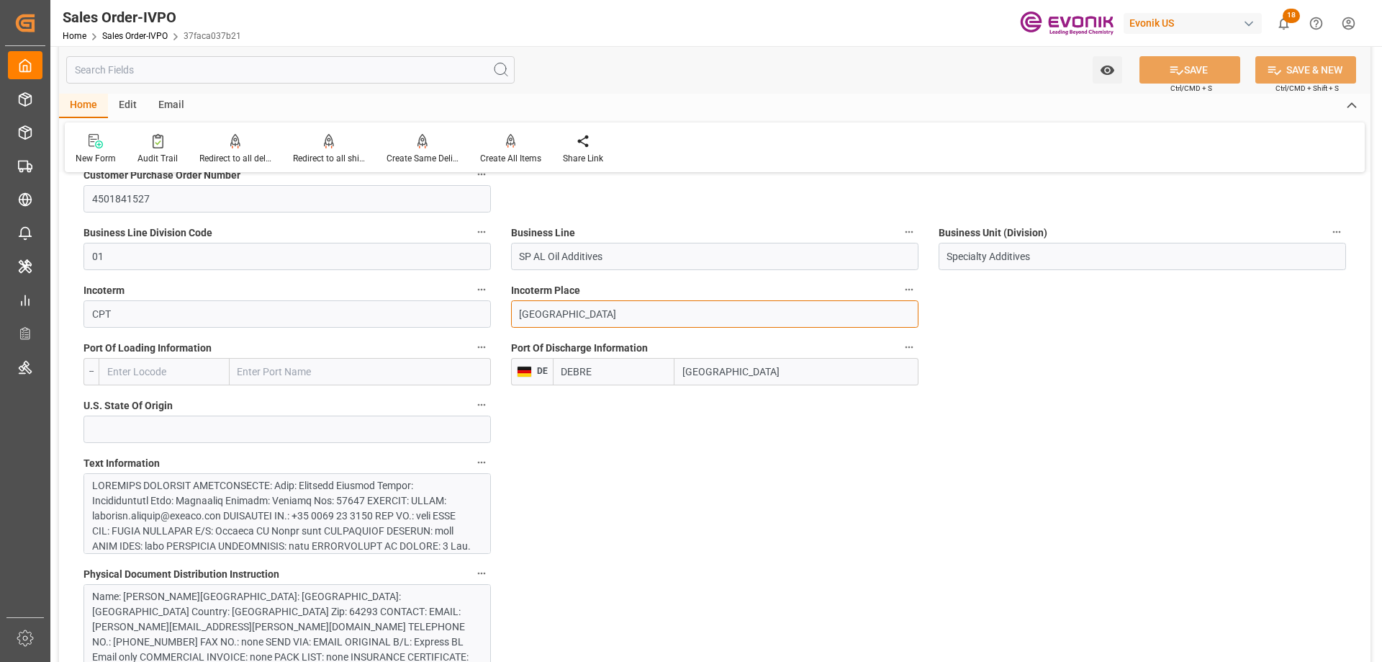
drag, startPoint x: 590, startPoint y: 314, endPoint x: 479, endPoint y: 314, distance: 110.9
type input "[GEOGRAPHIC_DATA]"
click at [1174, 56] on button "SAVE" at bounding box center [1190, 69] width 101 height 27
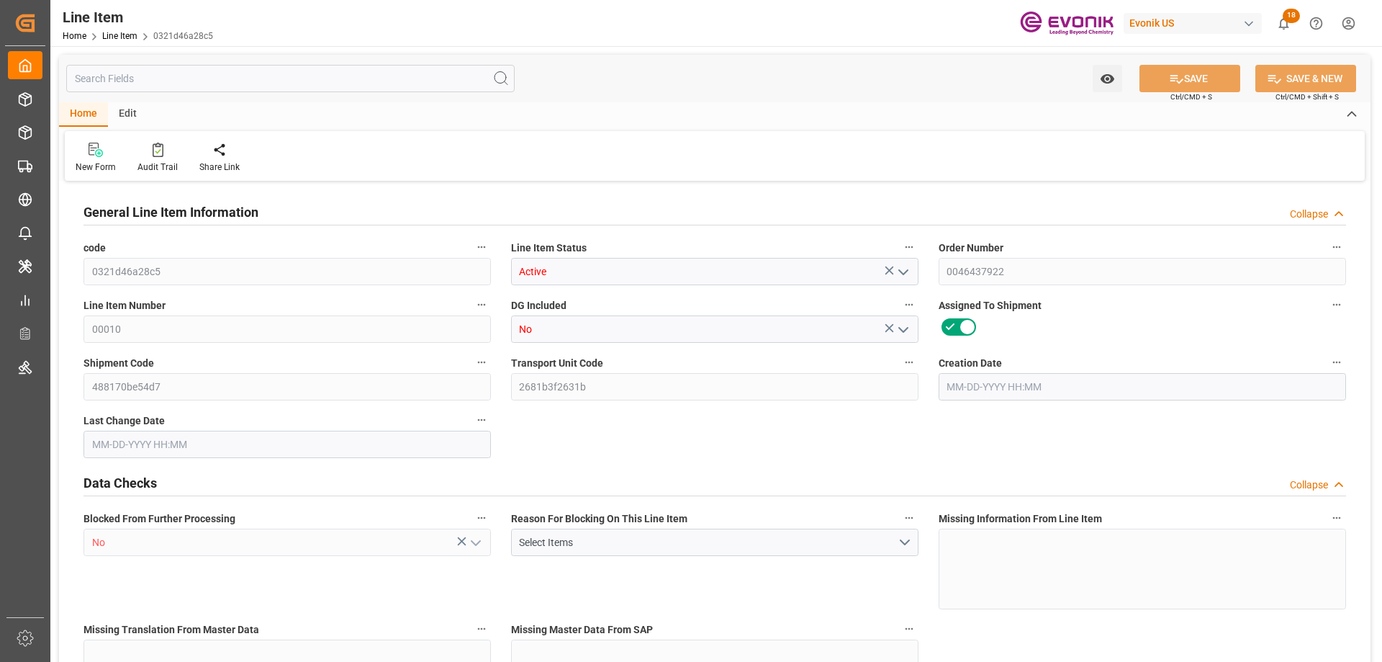
type input "20"
type input "16180.4"
type input "15520"
type input "26.5095"
type input "80"
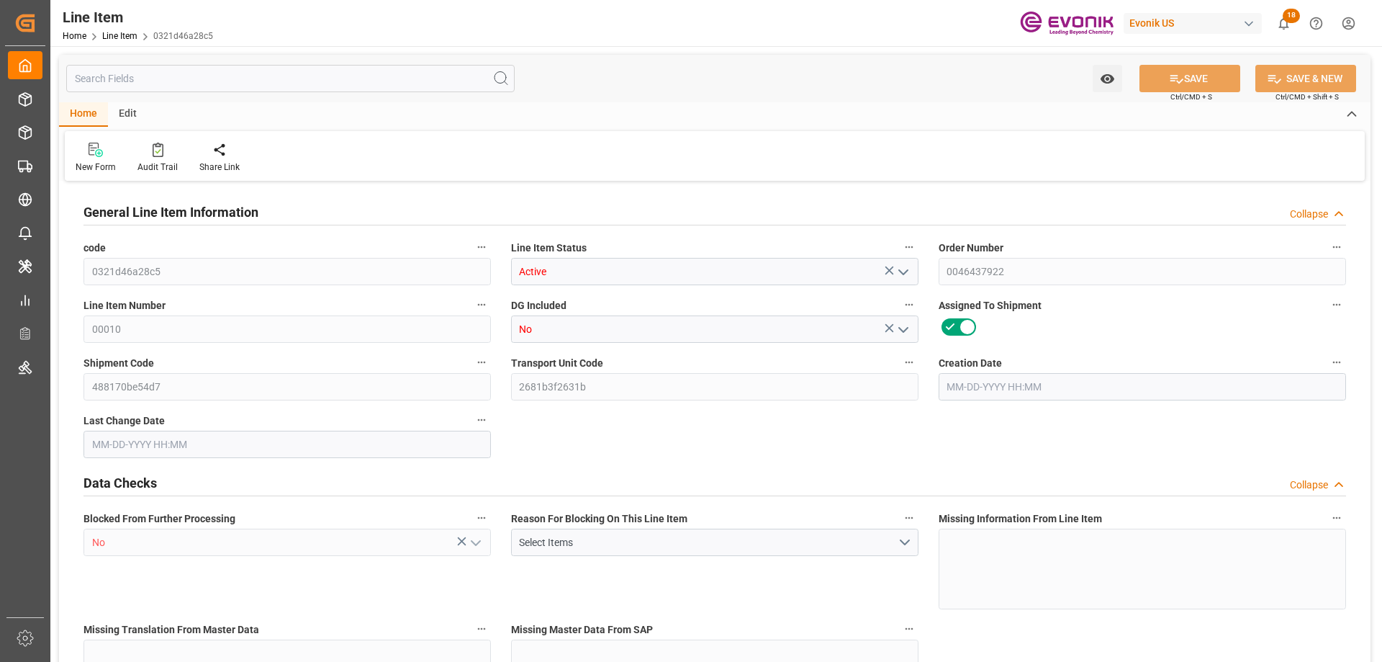
type input "50103.68"
type input "80"
type input "16180.4"
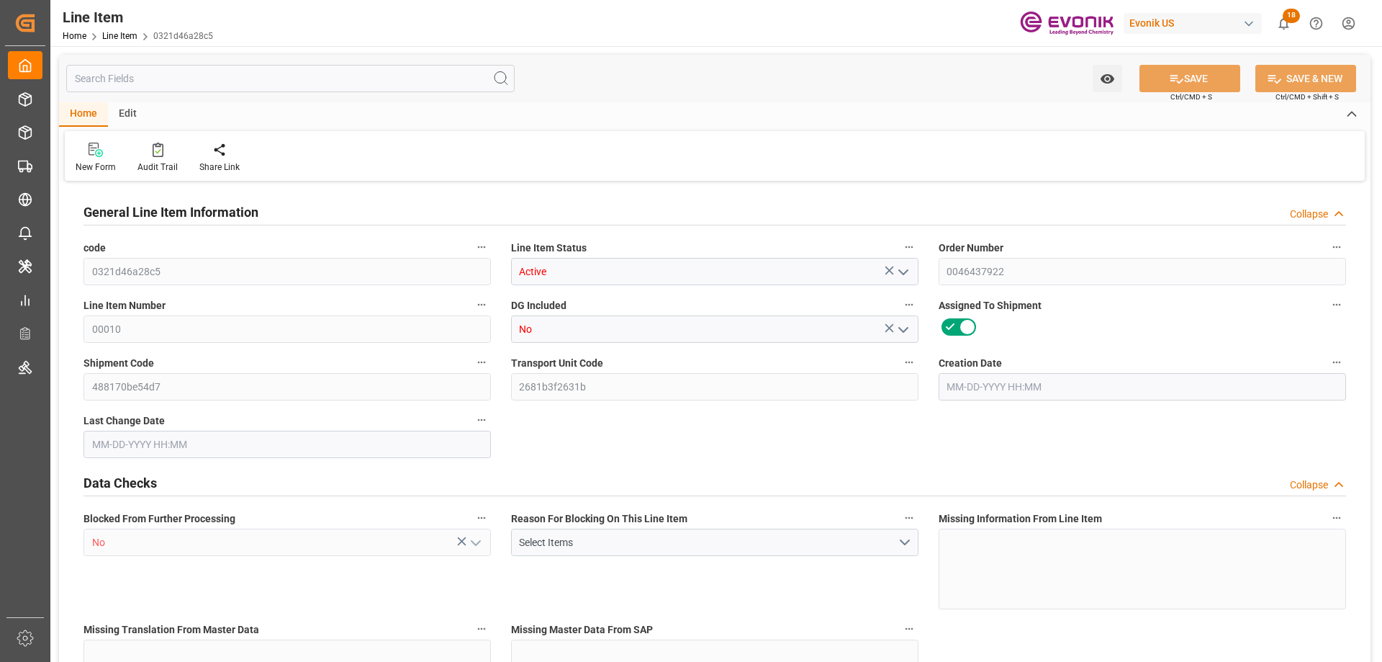
type input "16680.4"
type input "15520"
type input "26.5095"
type input "26509.52"
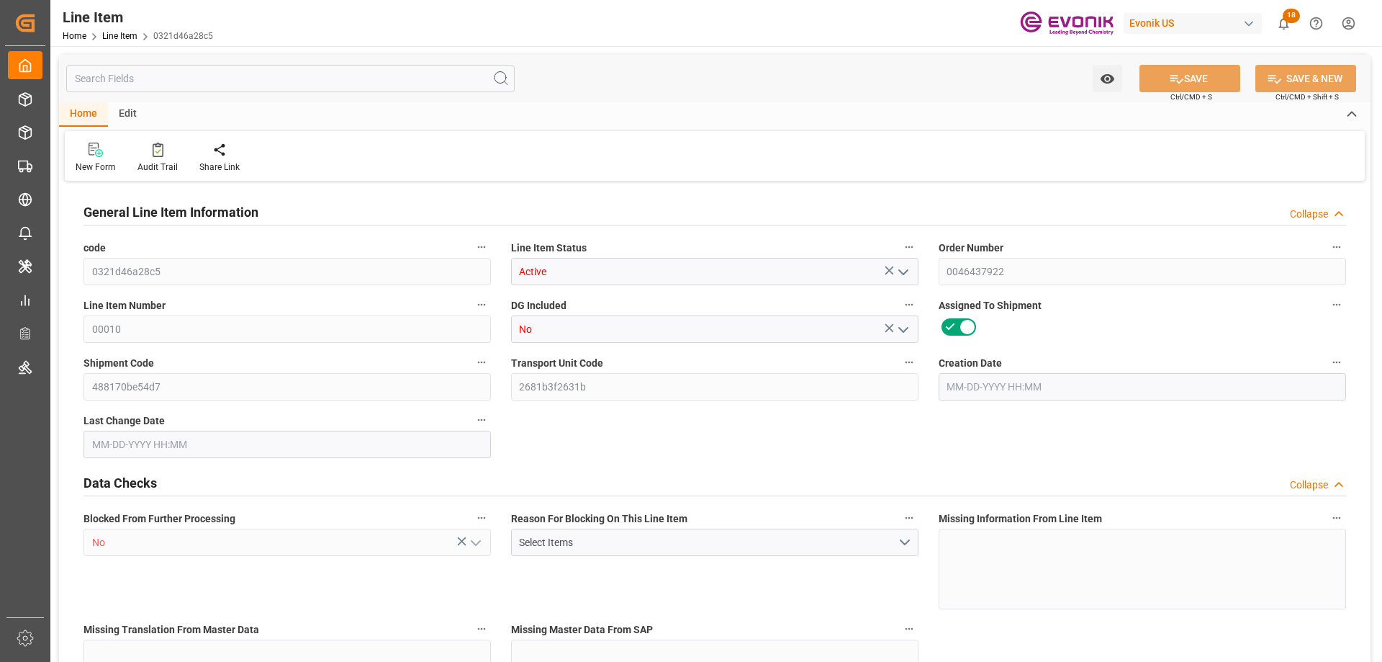
type input "80"
type input "16180.4"
type input "15520"
type input "26.5095"
type input "09-16-2025 19:52"
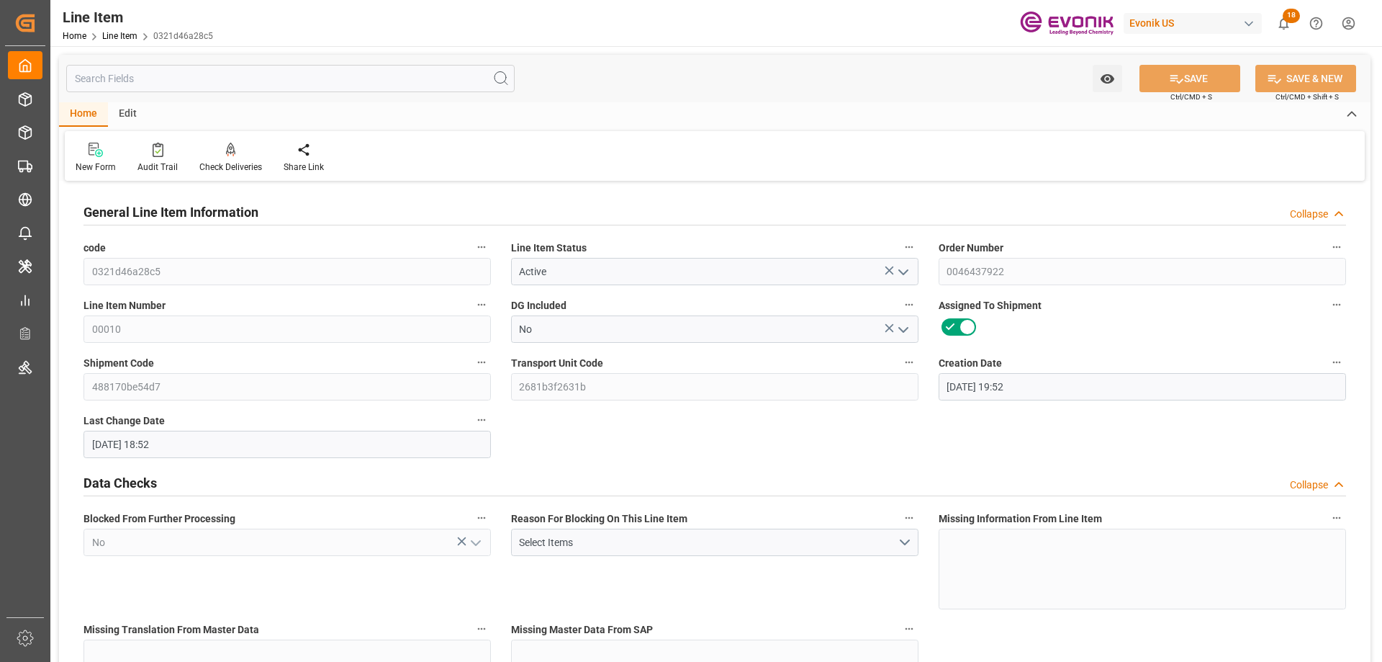
type input "09-23-2025 18:52"
type input "11-19-2025"
type input "[DATE]"
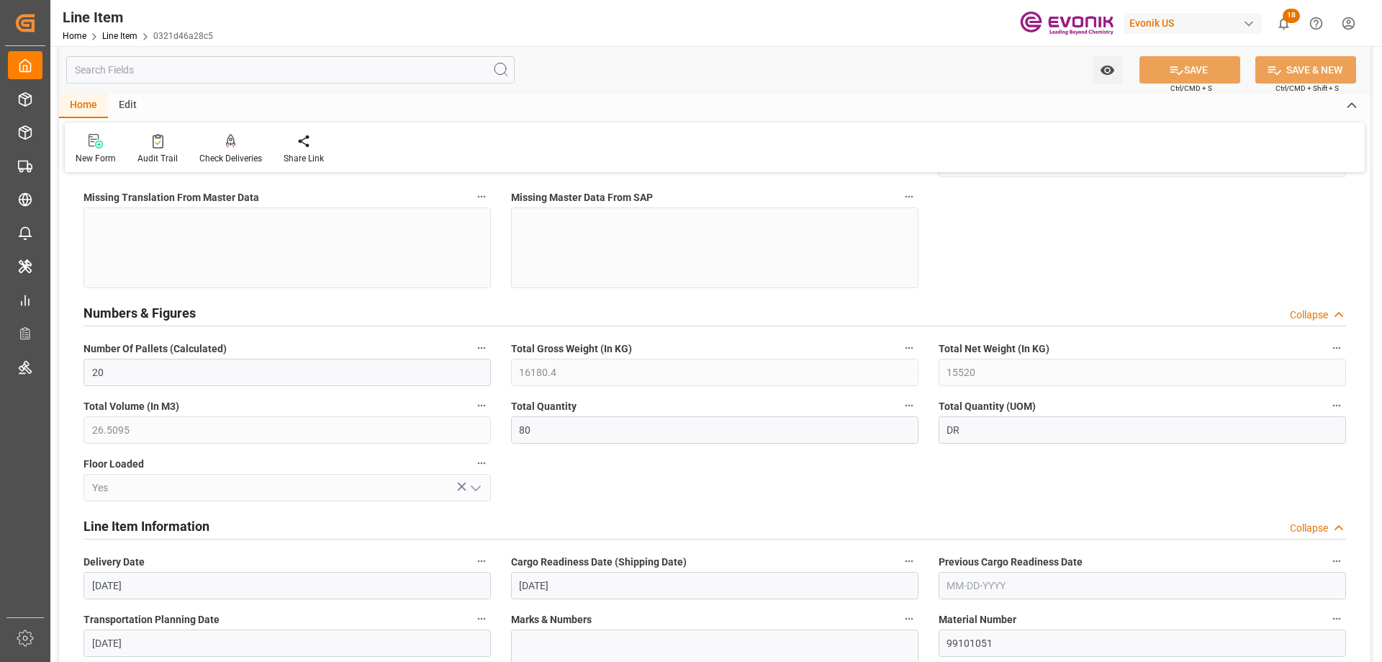
scroll to position [792, 0]
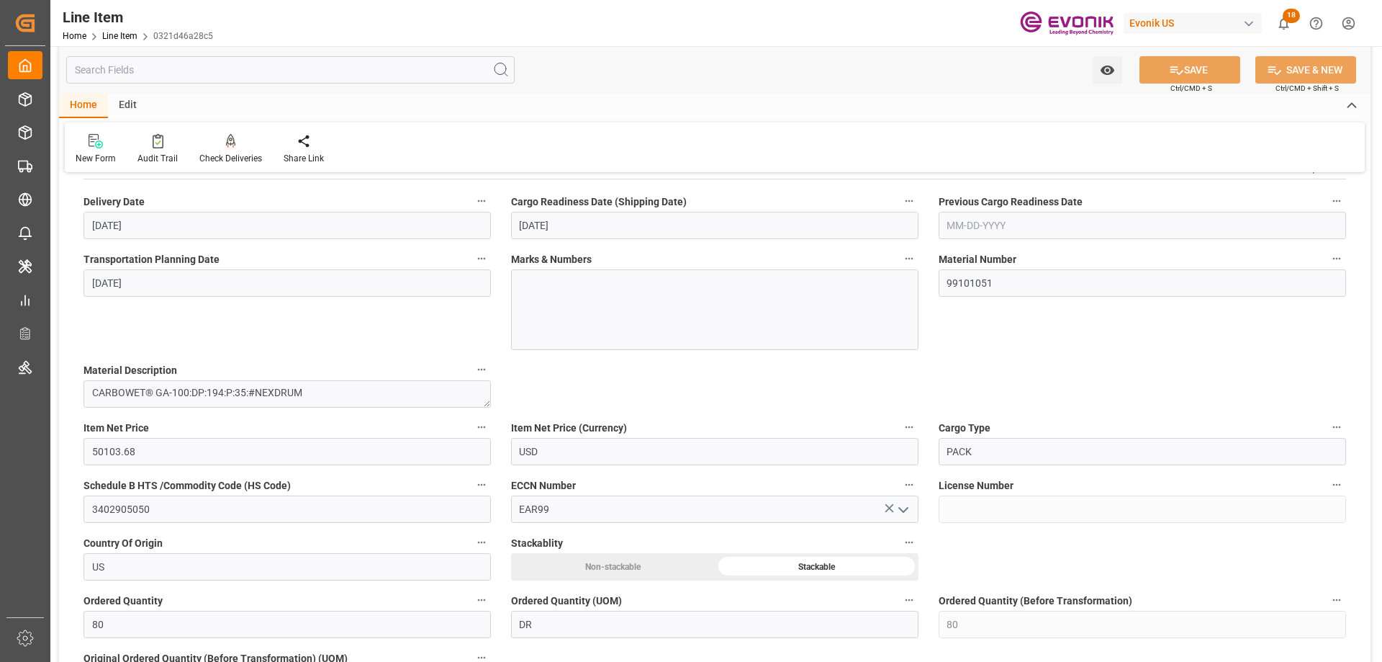
click at [307, 71] on input "text" at bounding box center [290, 69] width 448 height 27
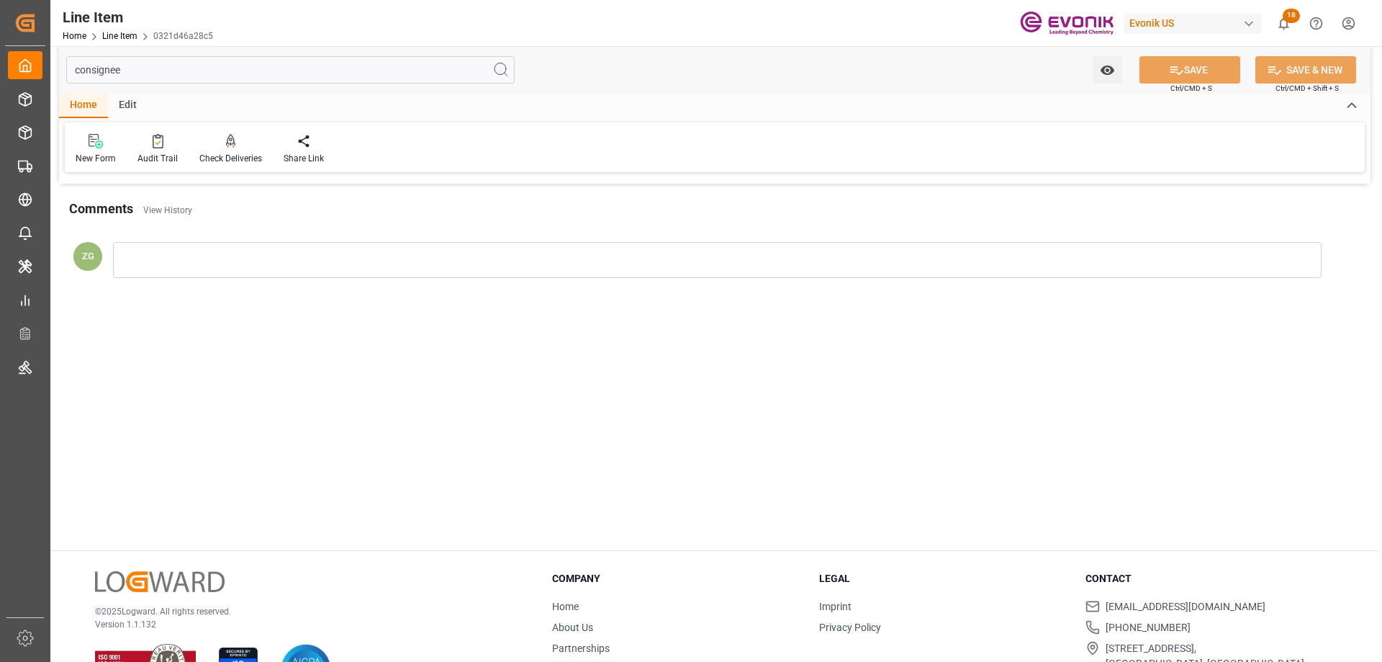
scroll to position [0, 0]
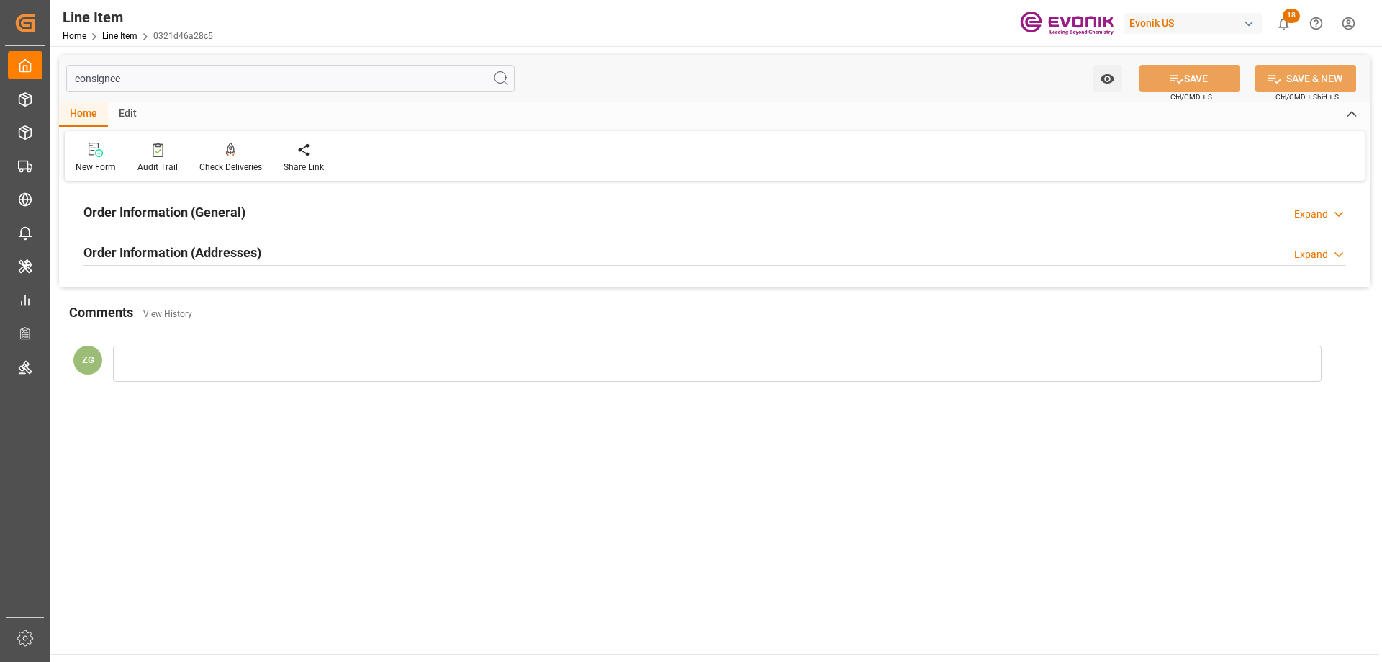
type input "consignee"
click at [284, 258] on div "Order Information (Addresses) Expand" at bounding box center [715, 251] width 1263 height 27
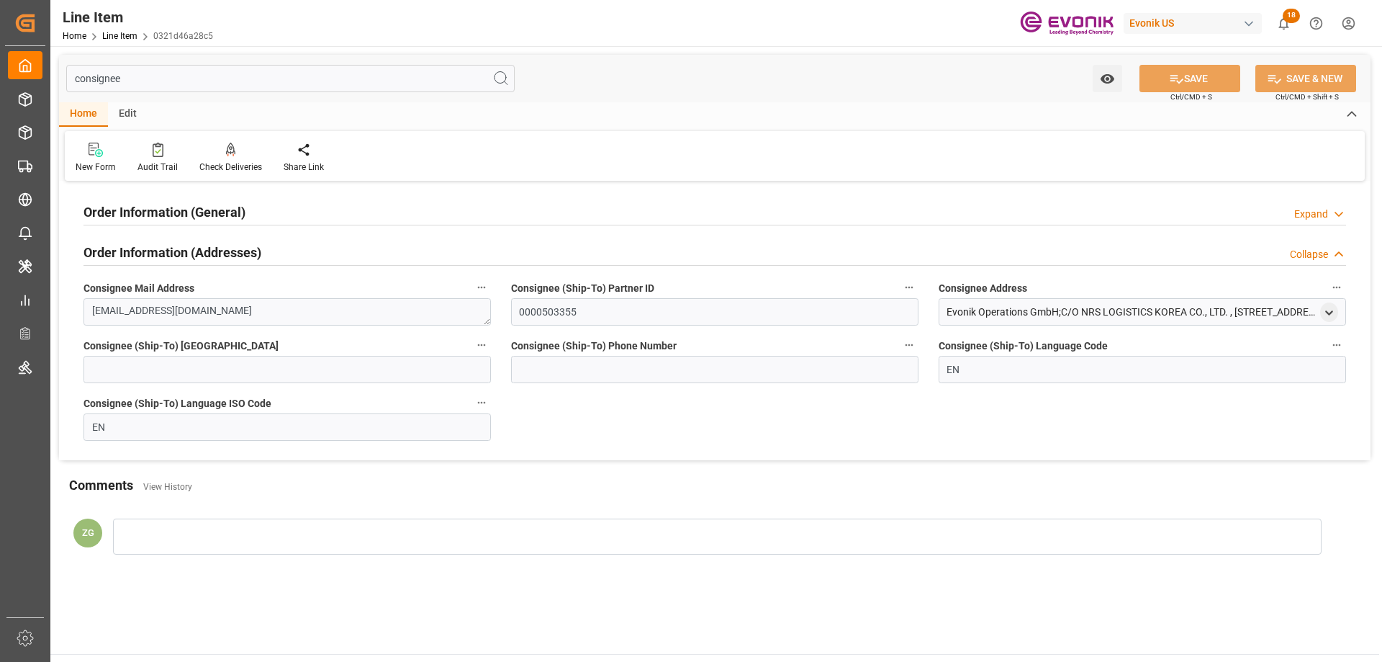
click at [231, 217] on h2 "Order Information (General)" at bounding box center [165, 211] width 162 height 19
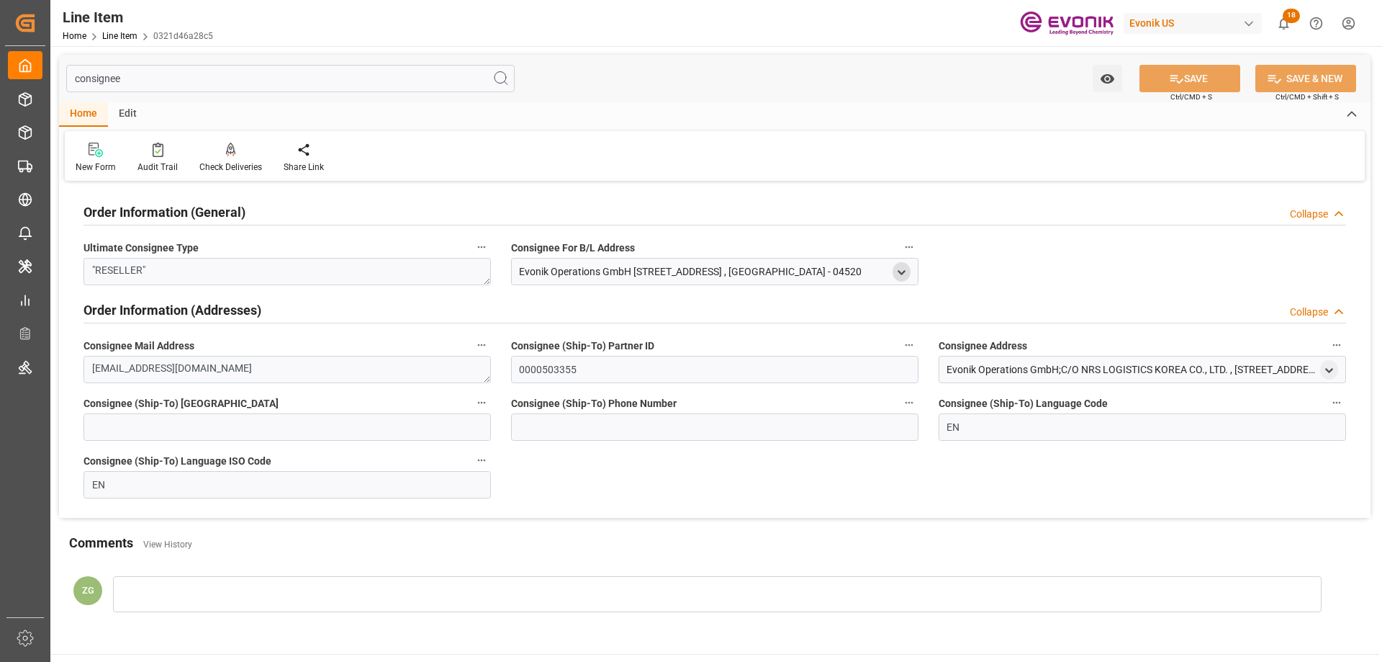
click at [898, 271] on polyline "open menu" at bounding box center [901, 272] width 6 height 3
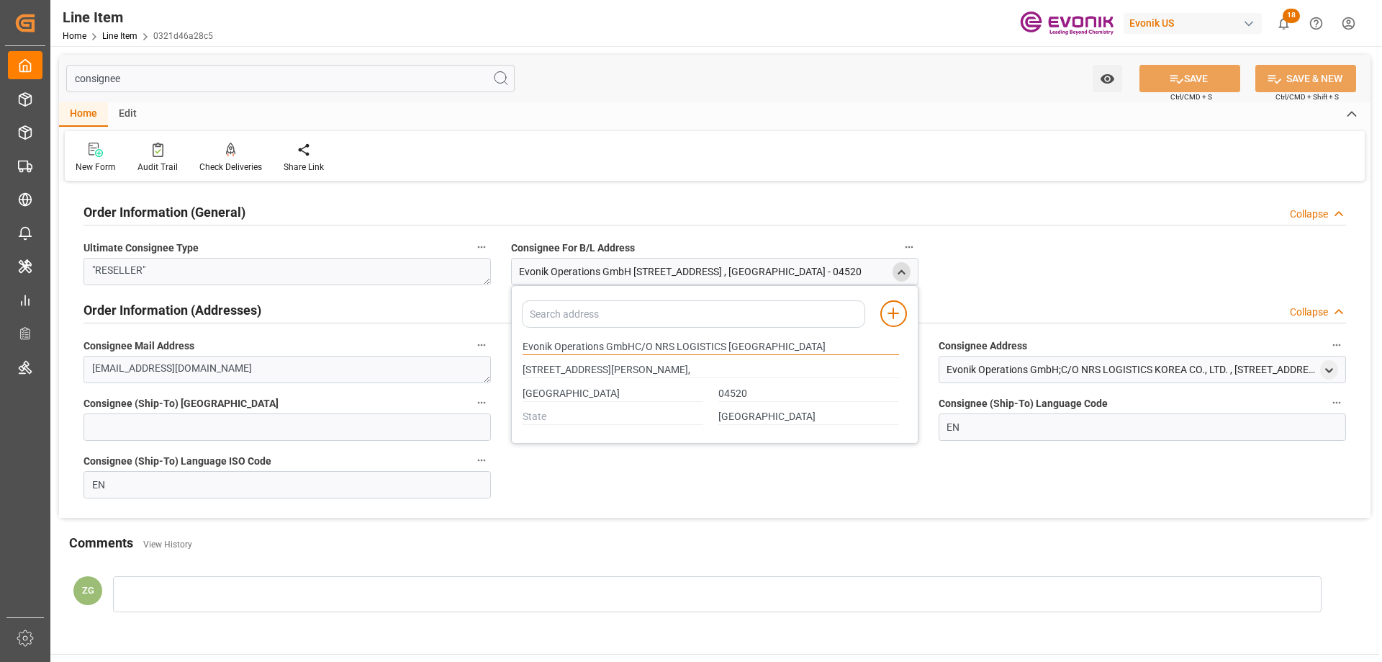
drag, startPoint x: 523, startPoint y: 347, endPoint x: 601, endPoint y: 341, distance: 78.7
click at [601, 341] on input "Evonik Operations GmbHC/O NRS LOGISTICS KOREA" at bounding box center [711, 347] width 377 height 16
type input "Evonik Operations GmbHC/O NRS LOGISTICS KOREA"
type input "Room 1201, Namgang BLDG,15, Mugyo-ro,Jung-gu,"
type input "Evonik Operations GmbHC/O NRS LOGISTICS KOREA"
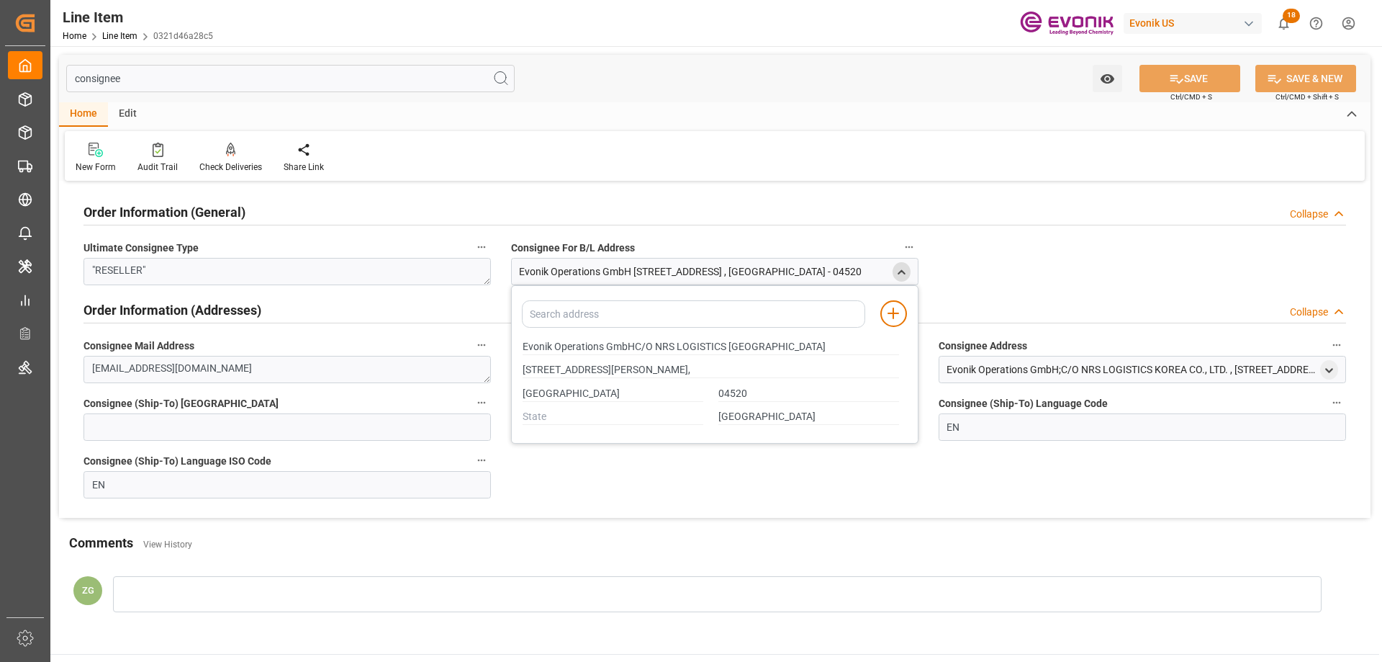
type input "Room 1201, Namgang BLDG,15, Mugyo-ro,Jung-gu,"
type input "Evonik Operations GmbHC/O NRS LOGISTICS KOREA"
type input "Room 1201, Namgang BLDG,15, Mugyo-ro,Jung-gu,"
click at [532, 393] on input "Seoul" at bounding box center [613, 394] width 181 height 16
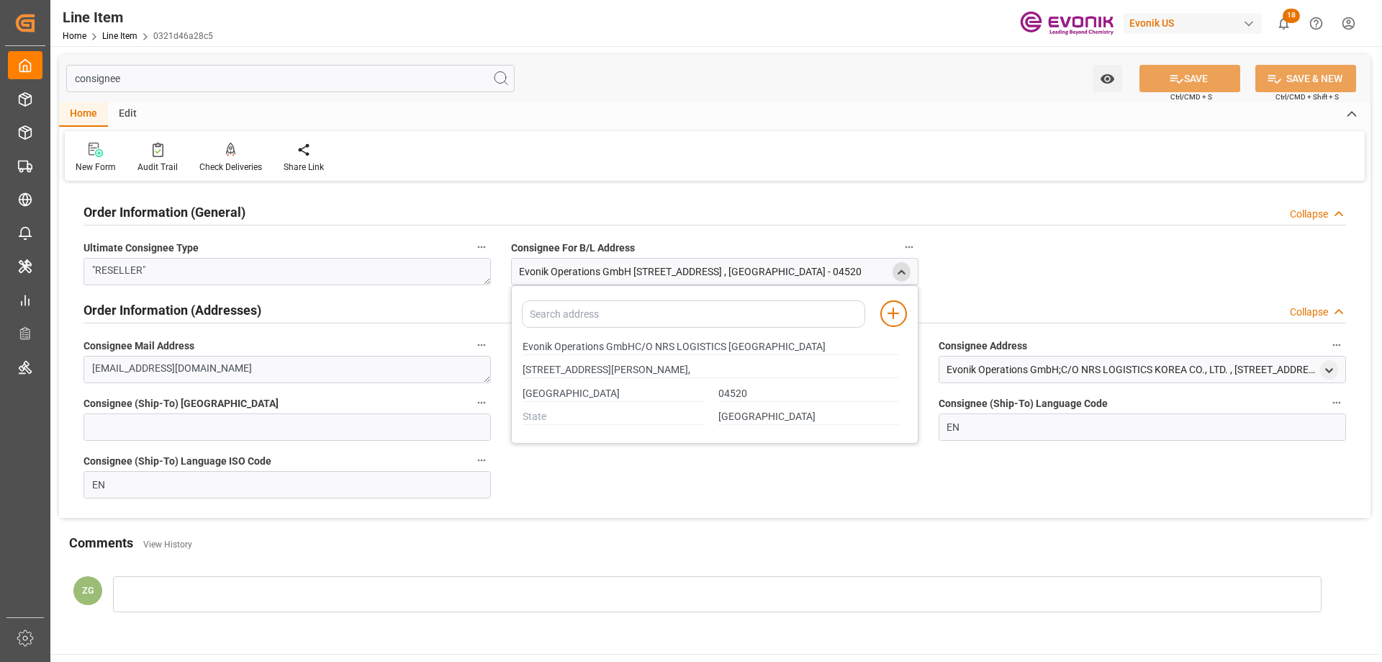
type input "Evonik Operations GmbHC/O NRS LOGISTICS KOREA"
type input "Room 1201, Namgang BLDG,15, Mugyo-ro,Jung-gu,"
type input "Evonik Operations GmbHC/O NRS LOGISTICS KOREA"
type input "Room 1201, Namgang BLDG,15, Mugyo-ro,Jung-gu,"
type input "Evonik Operations GmbHC/O NRS LOGISTICS KOREA"
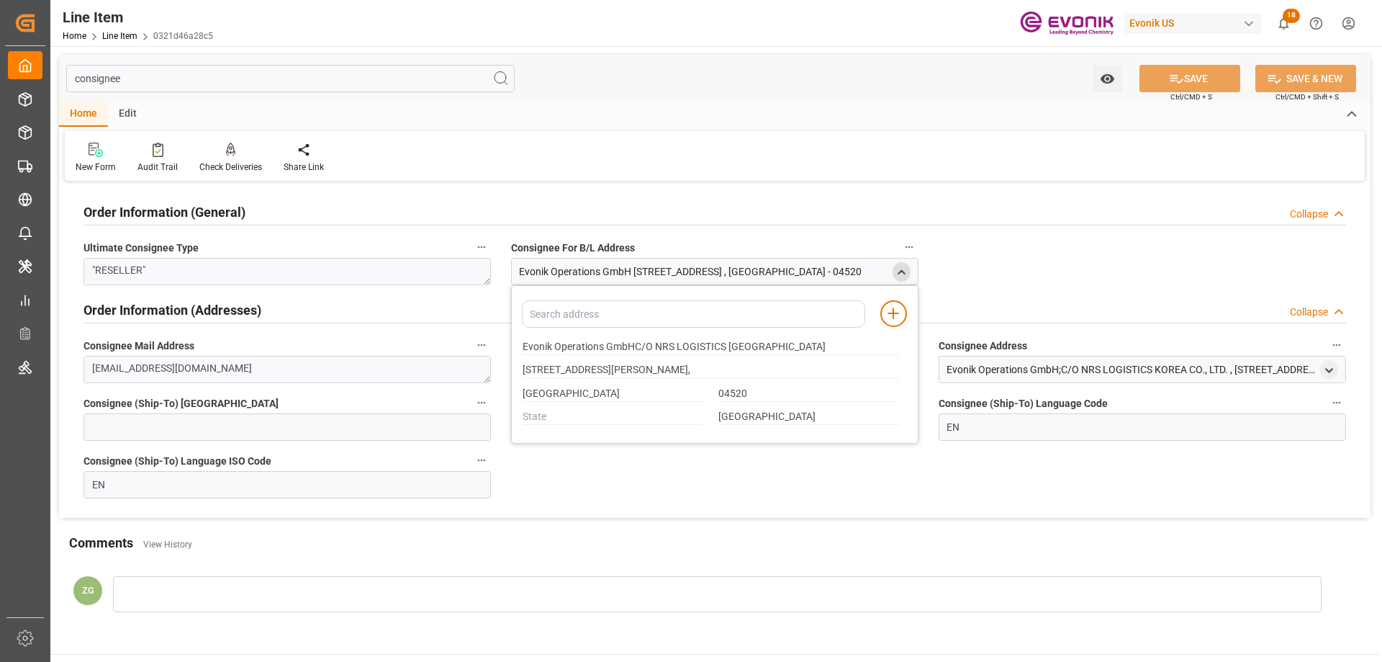
type input "Room 1201, Namgang BLDG,15, Mugyo-ro,Jung-gu,"
type input "Evonik Operations GmbHC/O NRS LOGISTICS KOREA"
type input "Room 1201, Namgang BLDG,15, Mugyo-ro,Jung-gu,"
type input "Evonik Operations GmbHC/O NRS LOGISTICS KOREA"
type input "Room 1201, Namgang BLDG,15, Mugyo-ro,Jung-gu,"
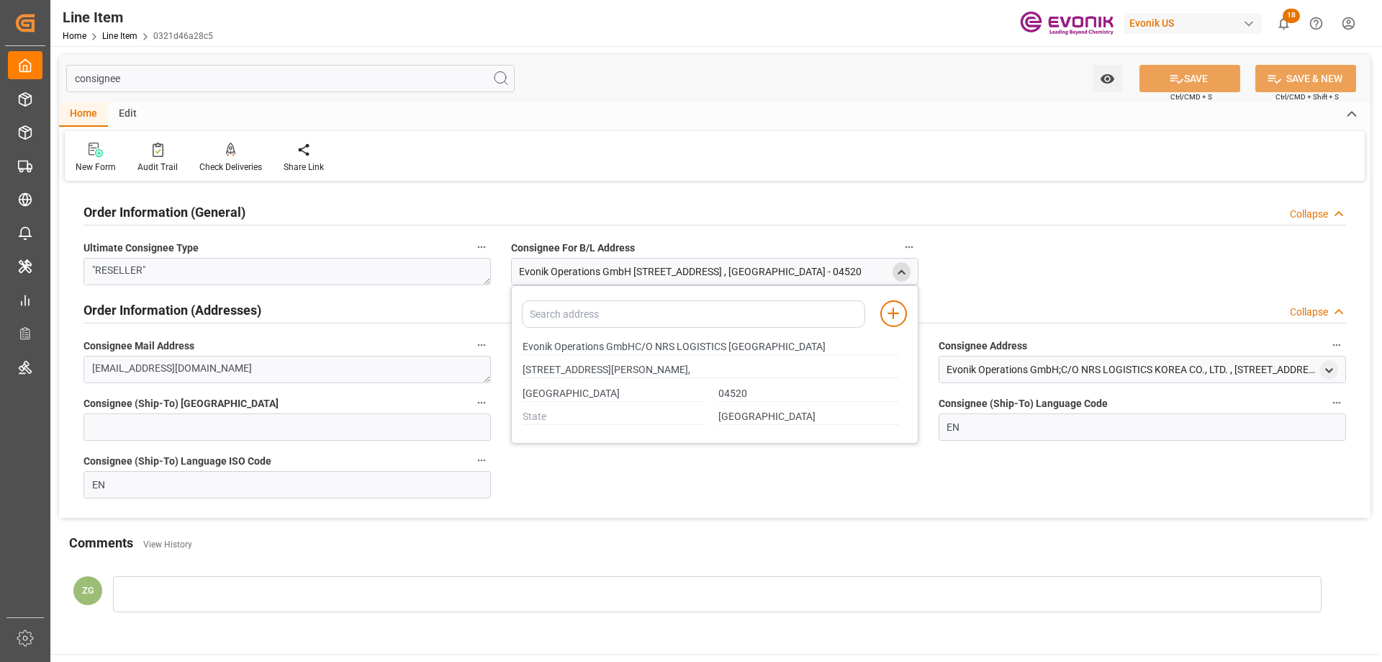
type input "Evonik Operations GmbHC/O NRS LOGISTICS KOREA"
type input "Room 1201, Namgang BLDG,15, Mugyo-ro,Jung-gu,"
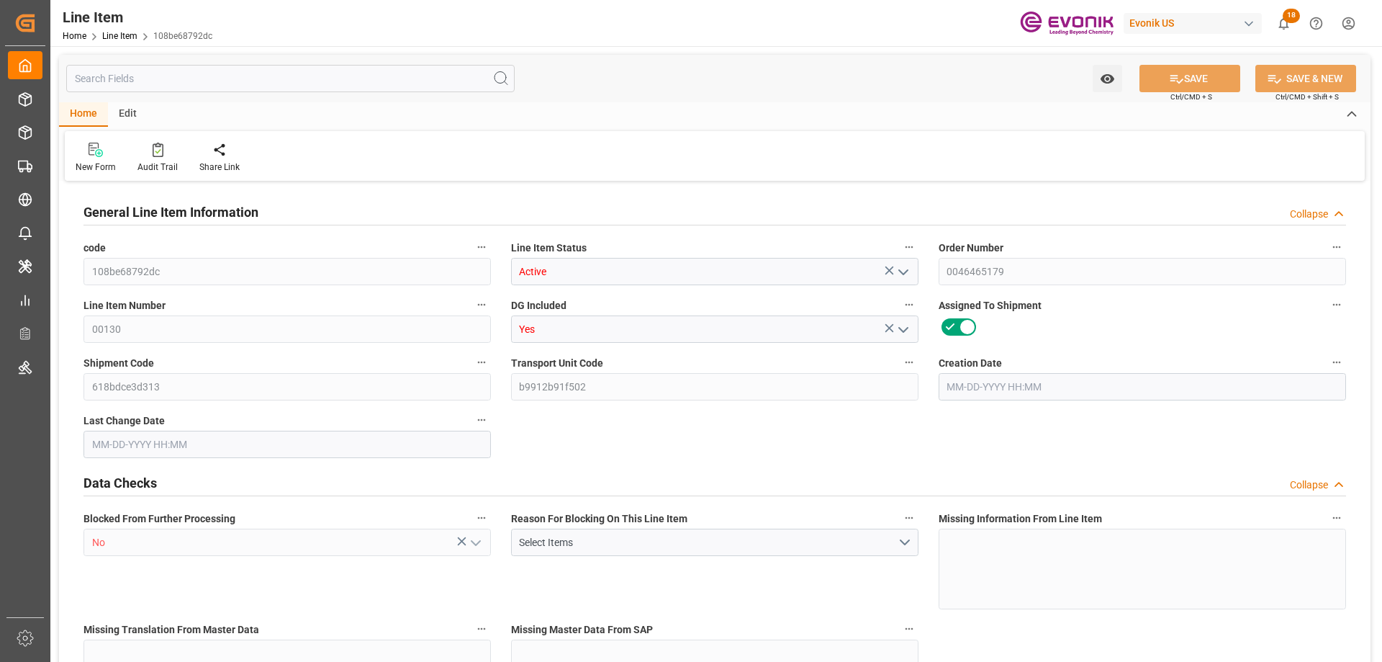
type input "1"
type input "190.7"
type input "174.6"
type input "0.3269"
type input "1"
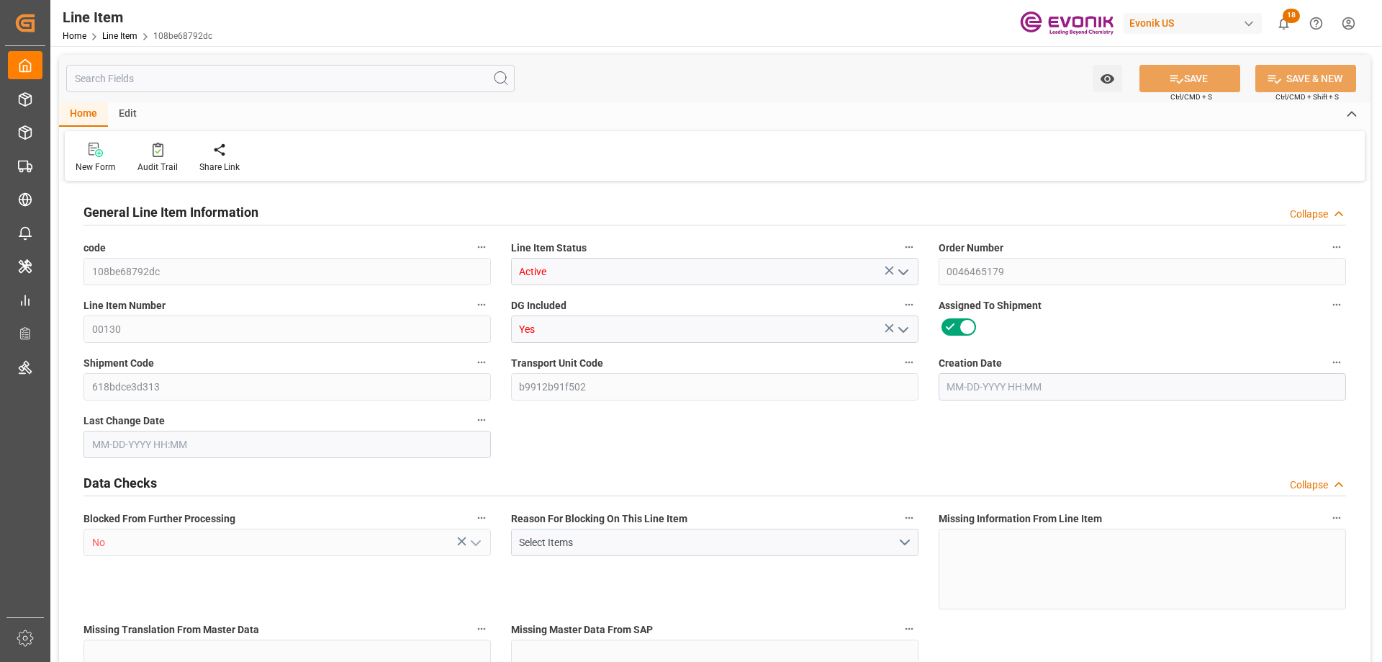
type input "3125.34"
type input "1"
type input "190.7"
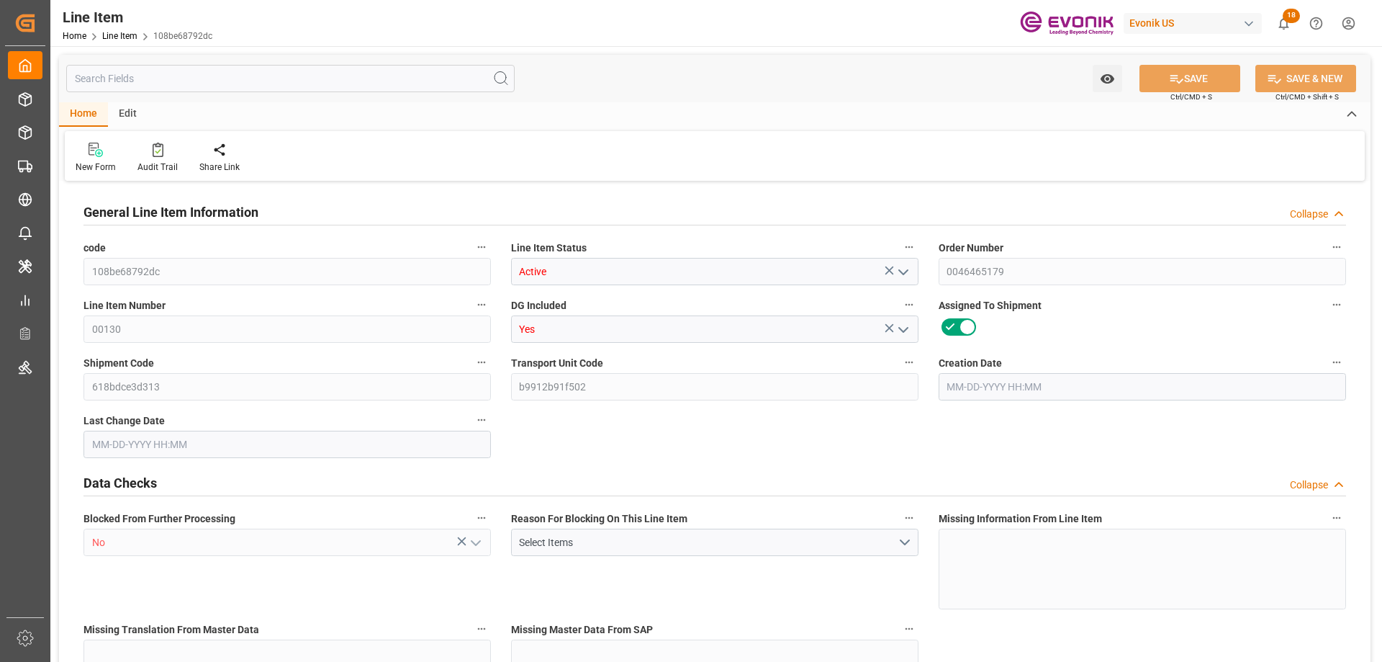
type input "215.7"
type input "174.6"
type input "0.3269"
type input "326.911"
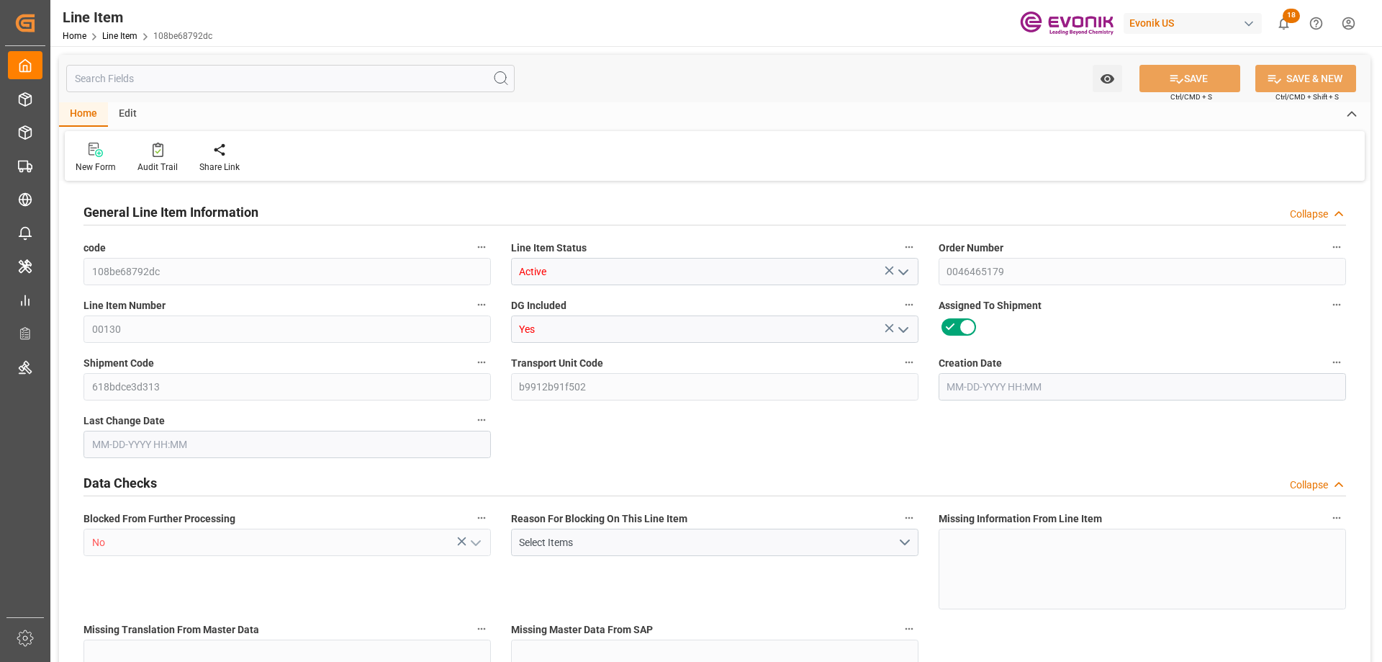
type input "1"
type input "190.7"
type input "174.6"
type input "0.3269"
type input "[DATE] 17:33"
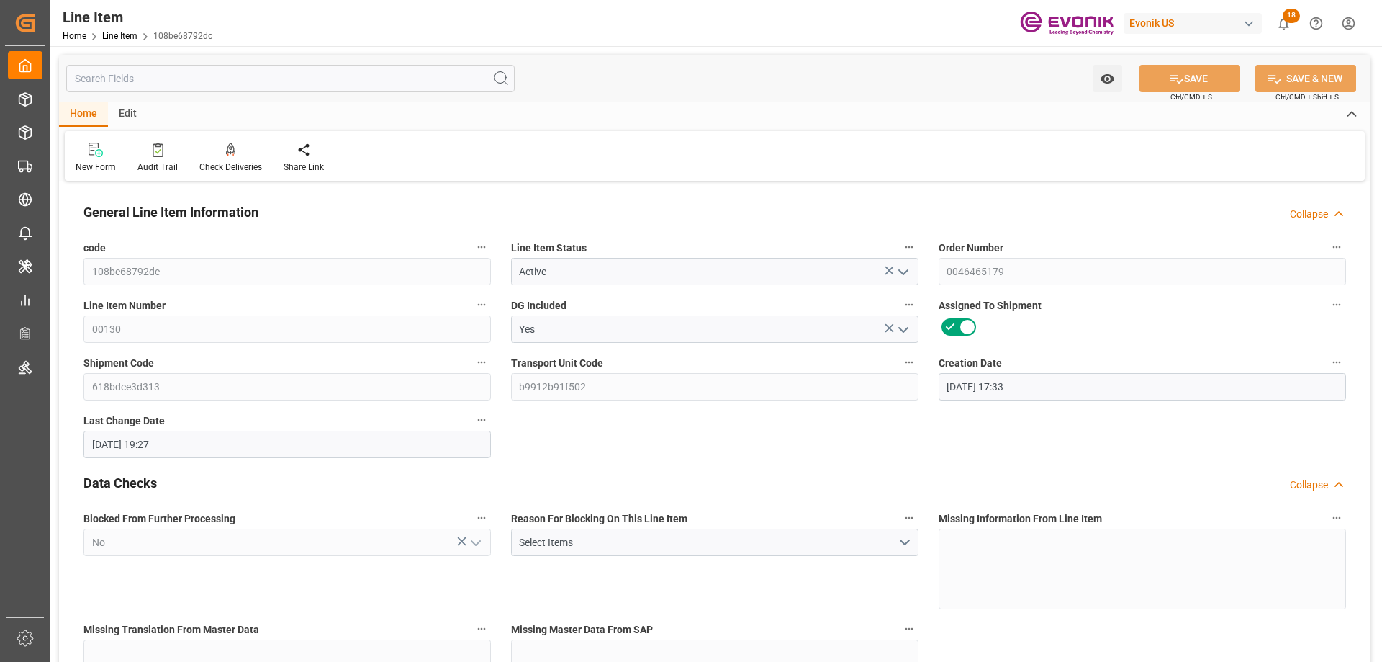
type input "[DATE] 19:27"
type input "[DATE]"
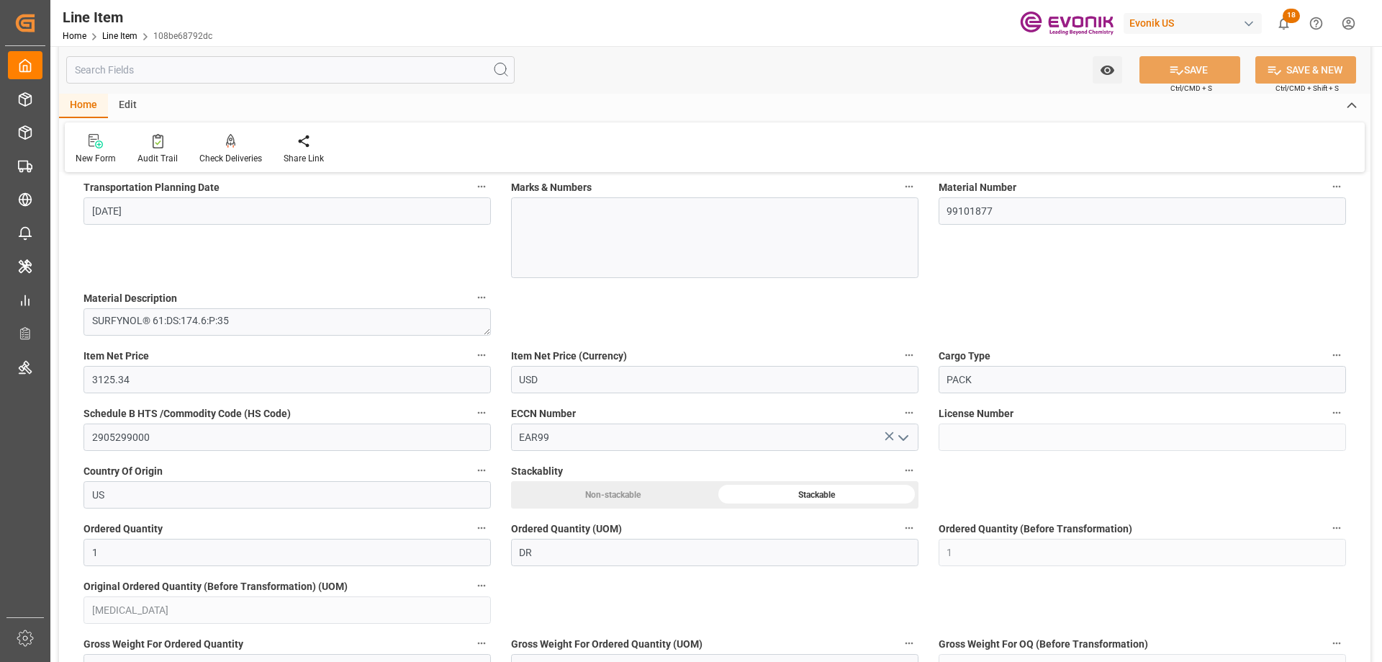
scroll to position [792, 0]
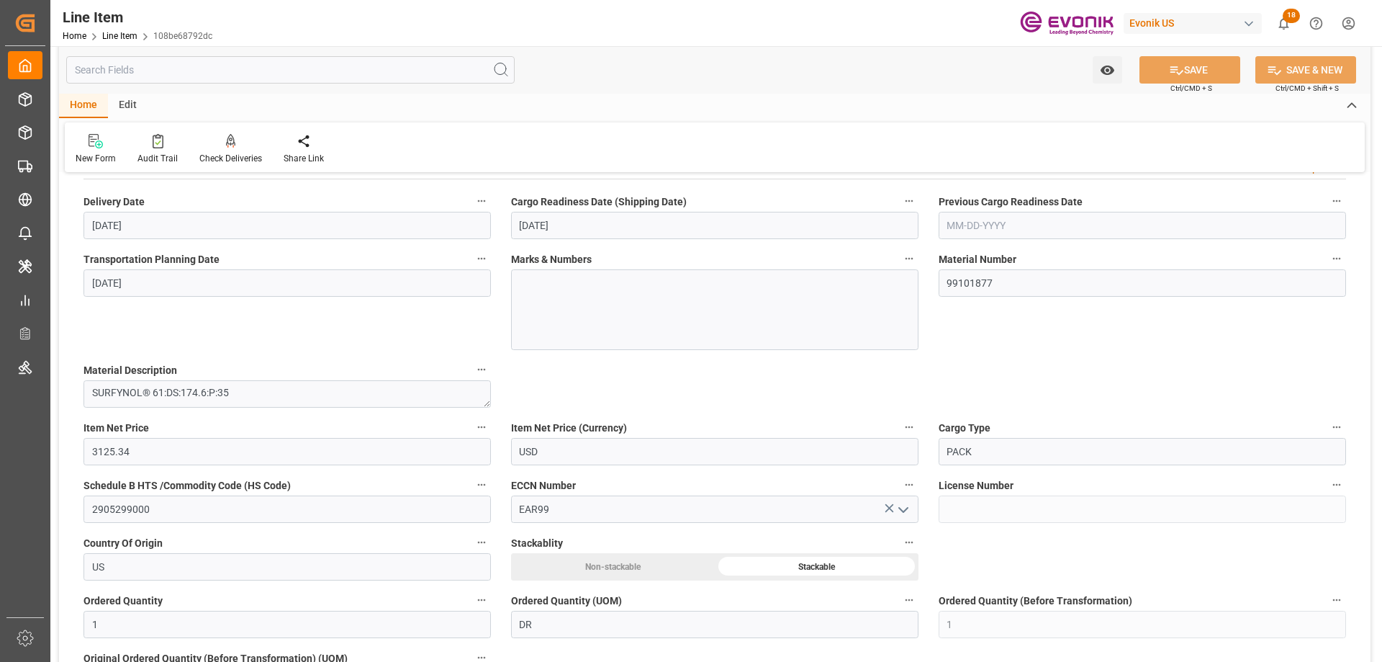
click at [260, 64] on input "text" at bounding box center [290, 69] width 448 height 27
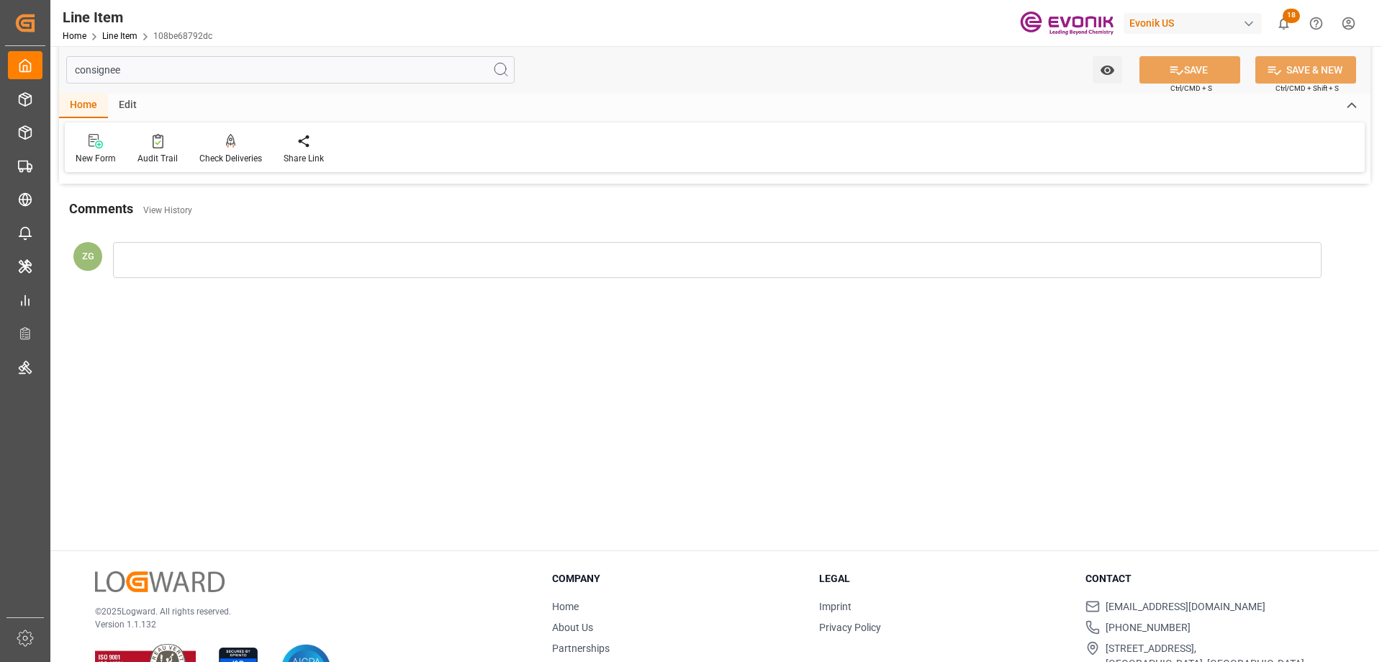
scroll to position [0, 0]
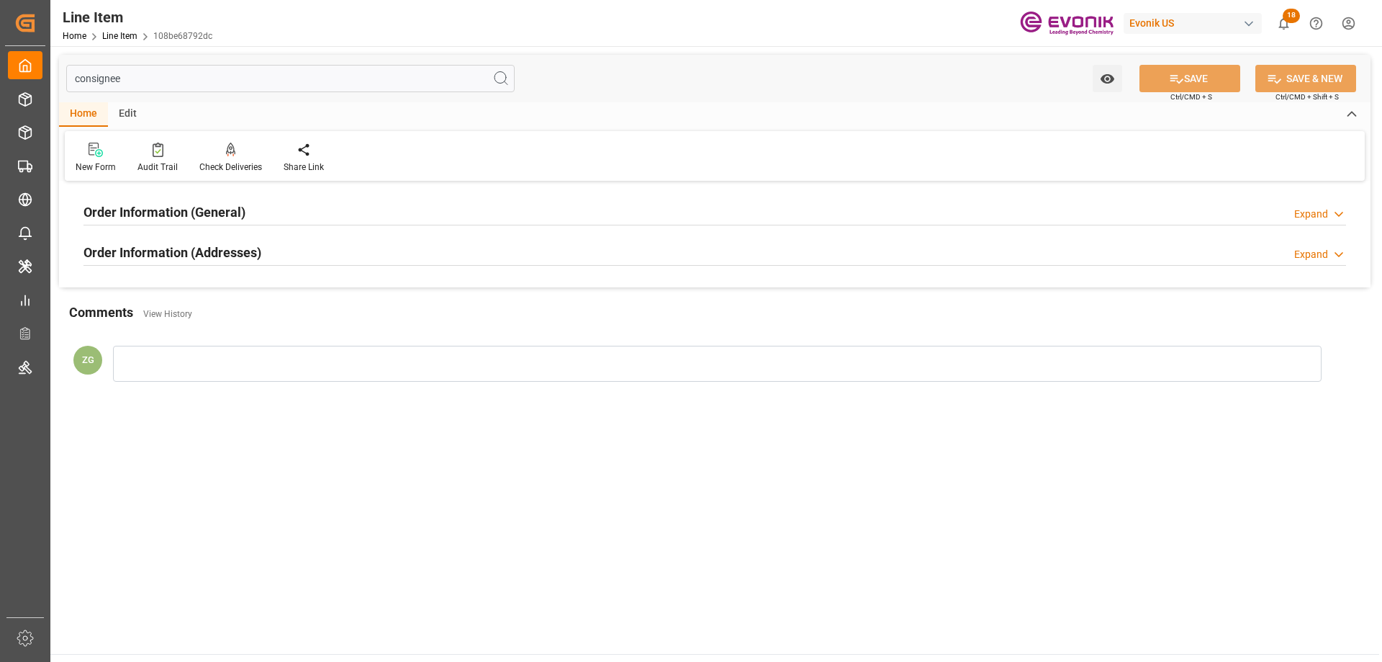
type input "consignee"
click at [257, 251] on h2 "Order Information (Addresses)" at bounding box center [173, 252] width 178 height 19
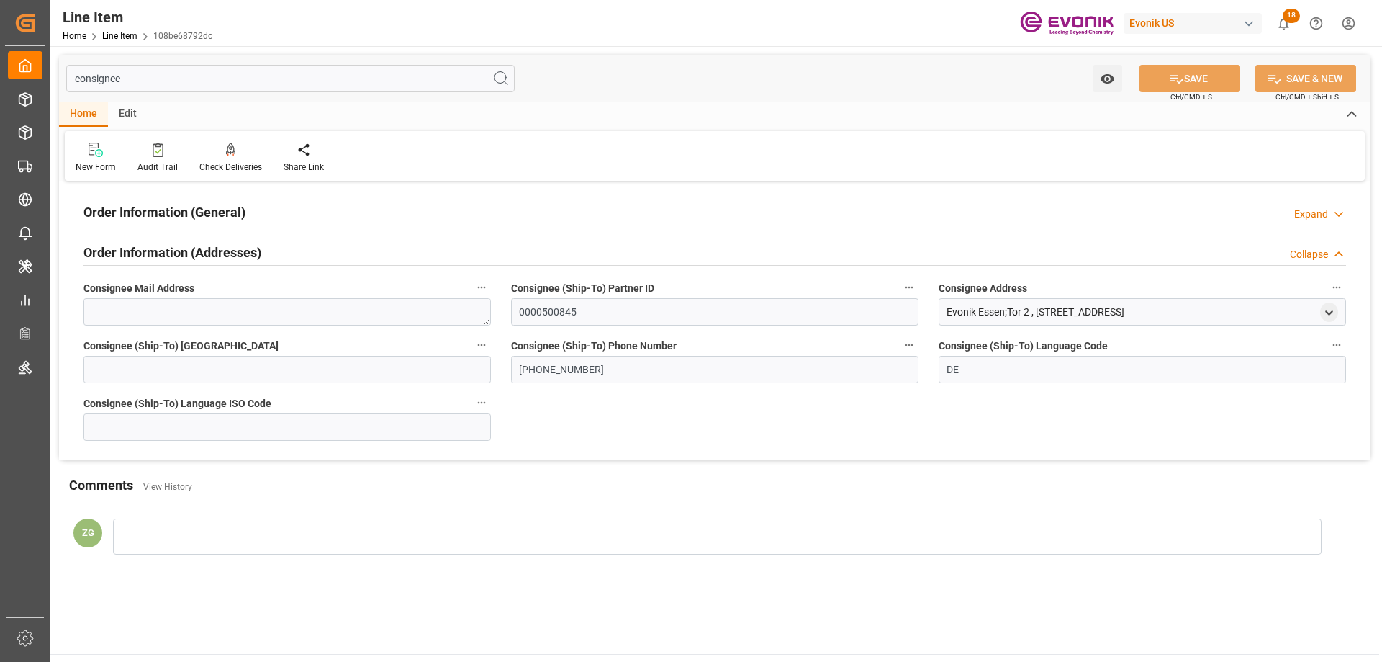
click at [240, 217] on h2 "Order Information (General)" at bounding box center [165, 211] width 162 height 19
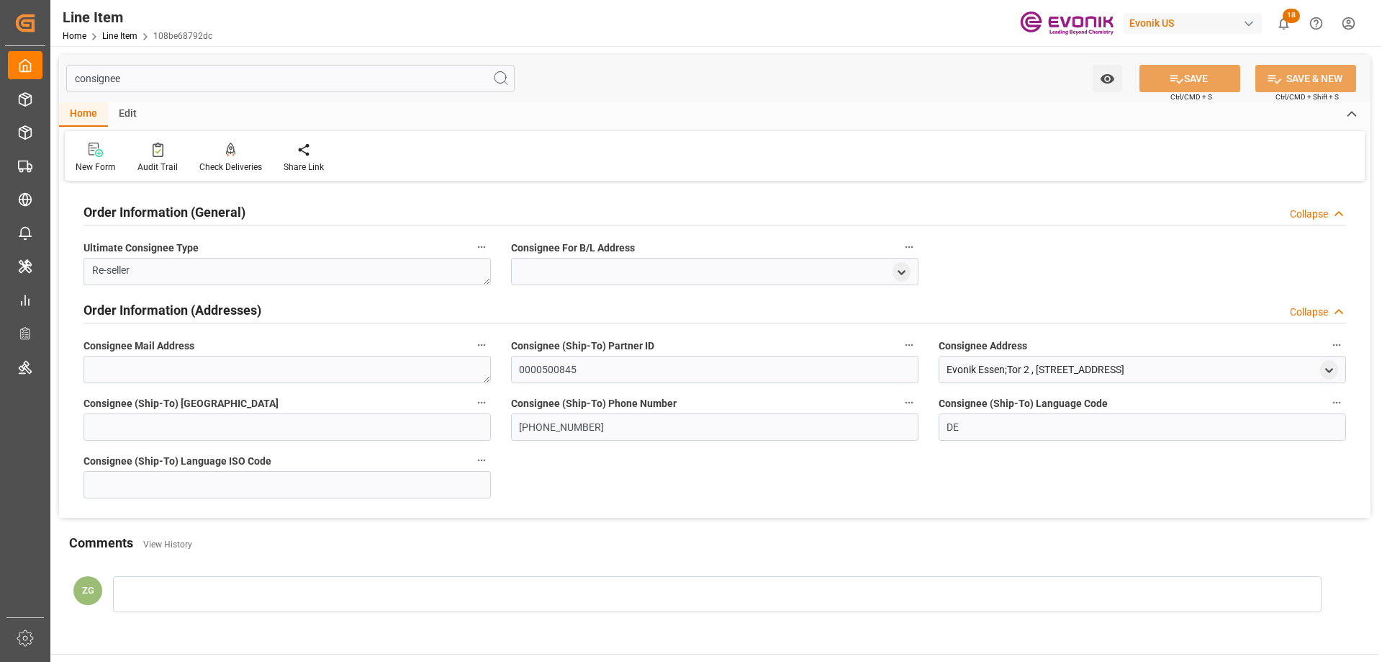
click at [1339, 368] on div "Evonik Essen;Tor 2 , [STREET_ADDRESS]" at bounding box center [1142, 369] width 407 height 27
click at [1333, 369] on polyline "open menu" at bounding box center [1329, 370] width 6 height 3
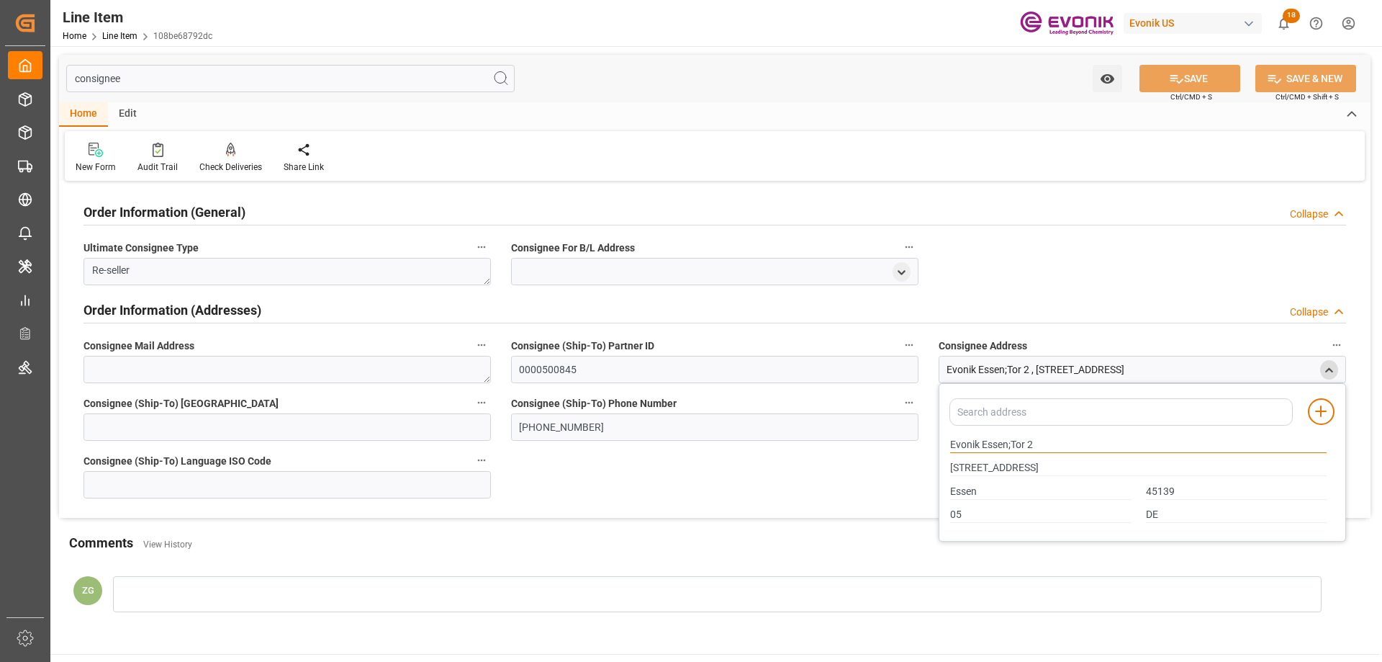
drag, startPoint x: 952, startPoint y: 446, endPoint x: 1008, endPoint y: 446, distance: 56.2
click at [1008, 446] on input "Evonik Essen;Tor 2" at bounding box center [1138, 445] width 377 height 16
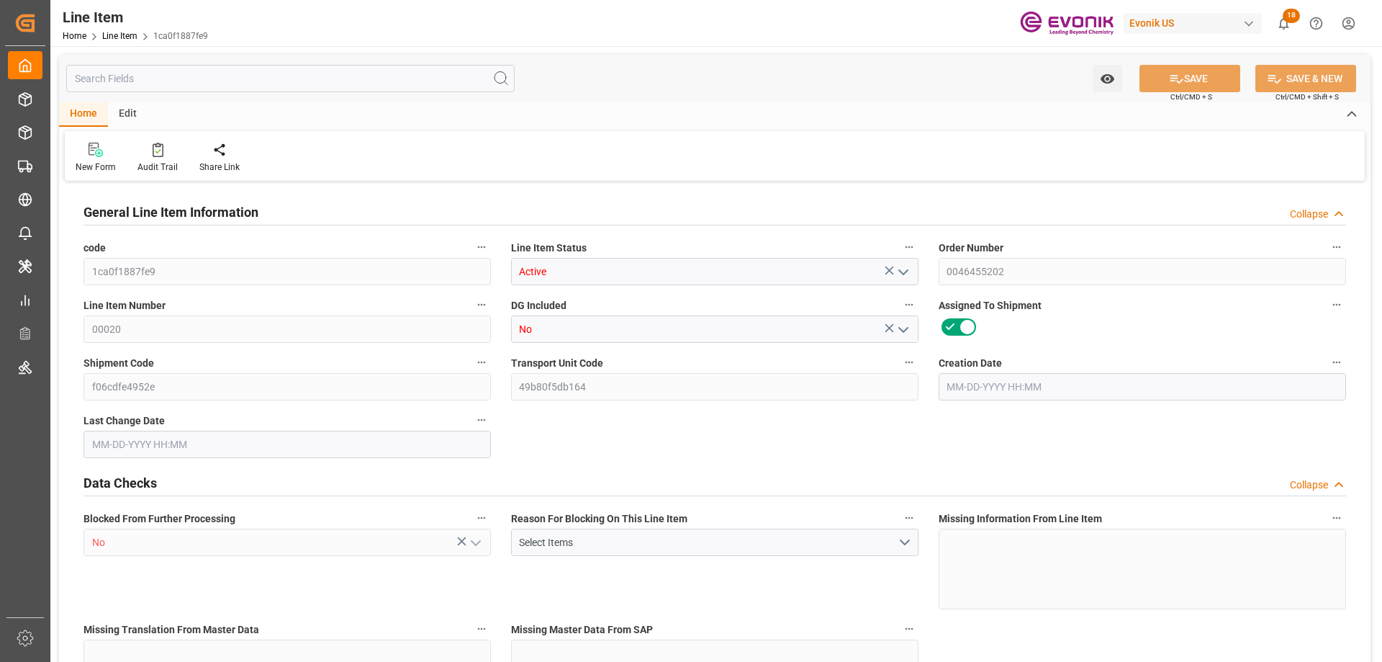
type input "1"
type input "886"
type input "808"
type input "1.3403"
type input "4"
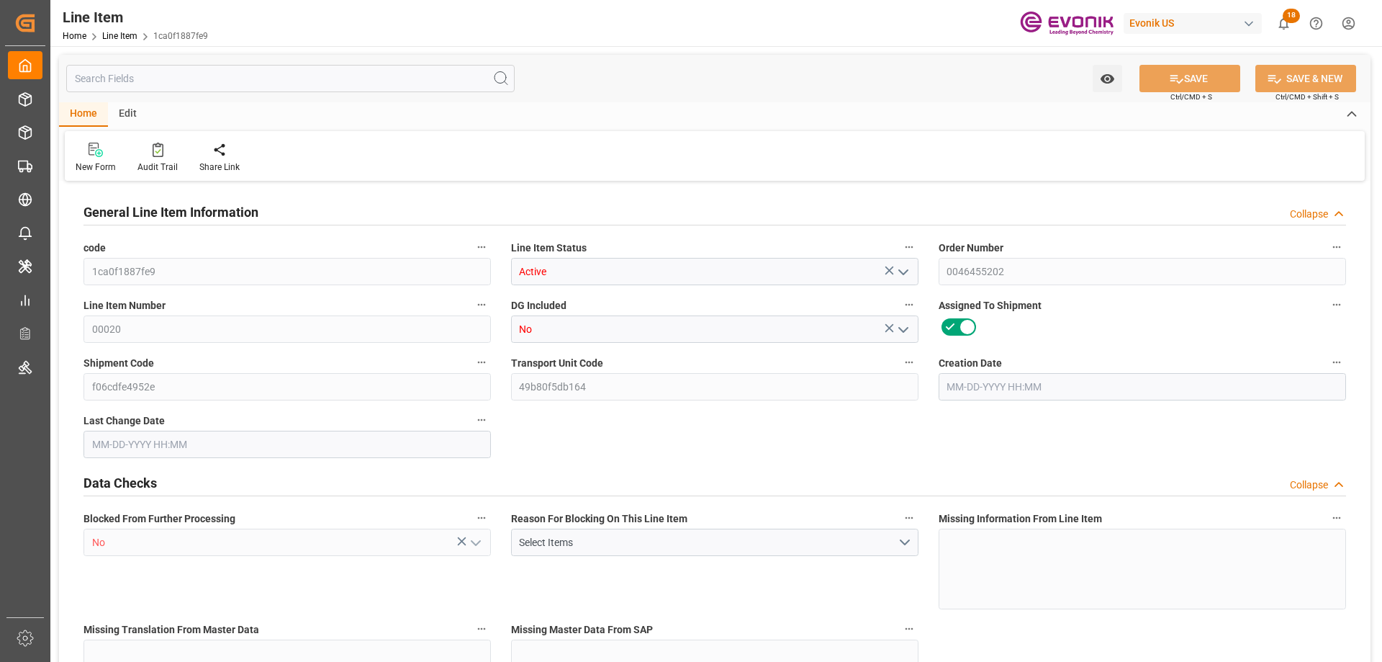
type input "33.48"
type input "4"
type input "886"
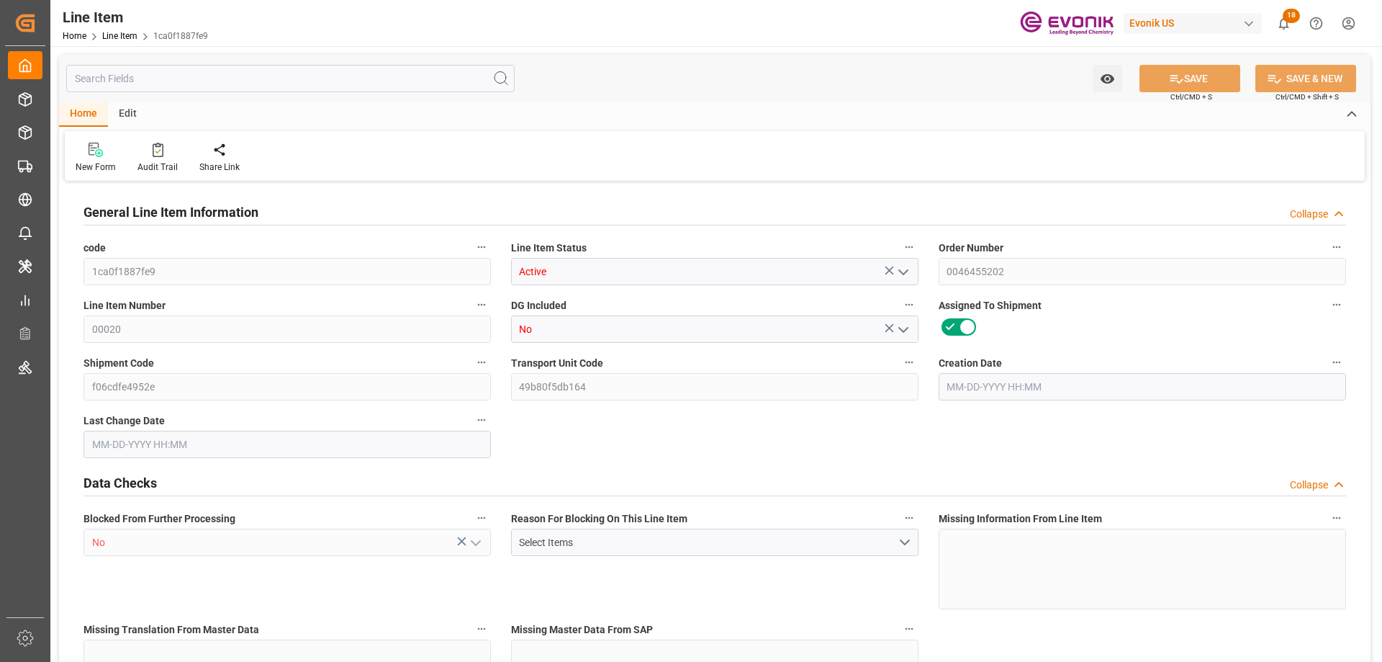
type input "911"
type input "808"
type input "1.3403"
type input "1340.336"
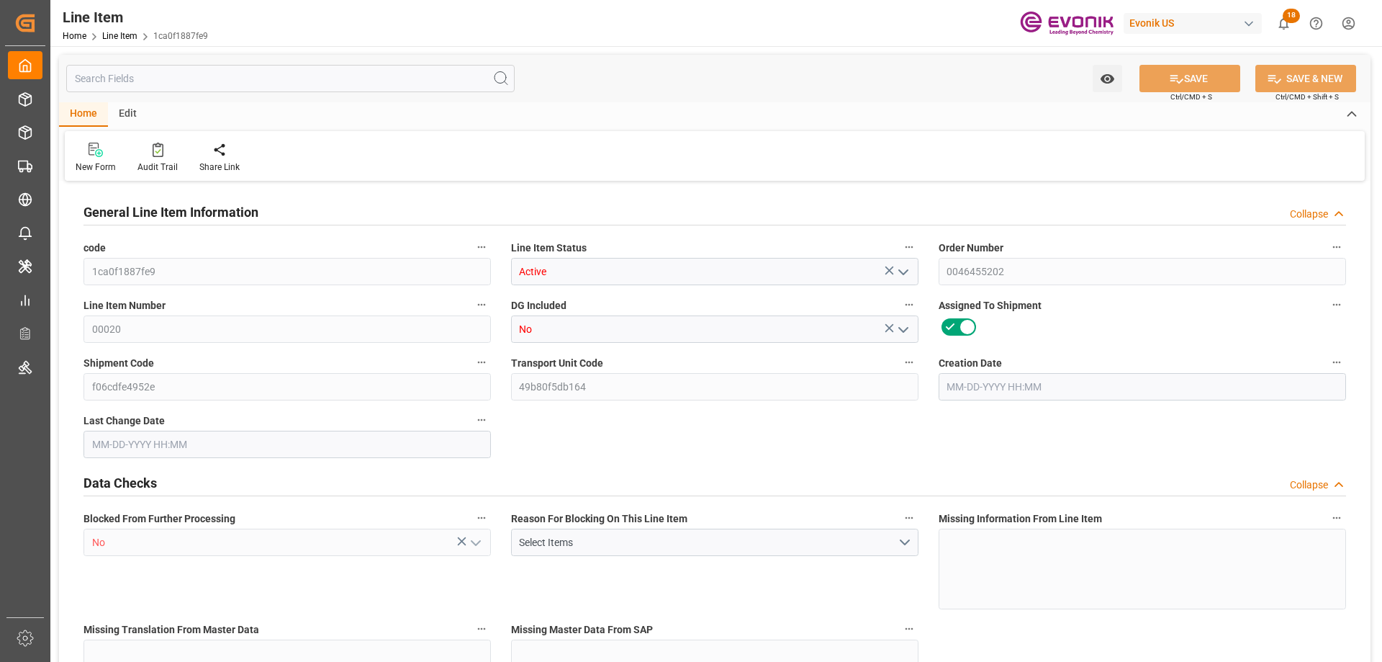
type input "4"
type input "886"
type input "808"
type input "1.3403"
type input "09-17-2025 19:38"
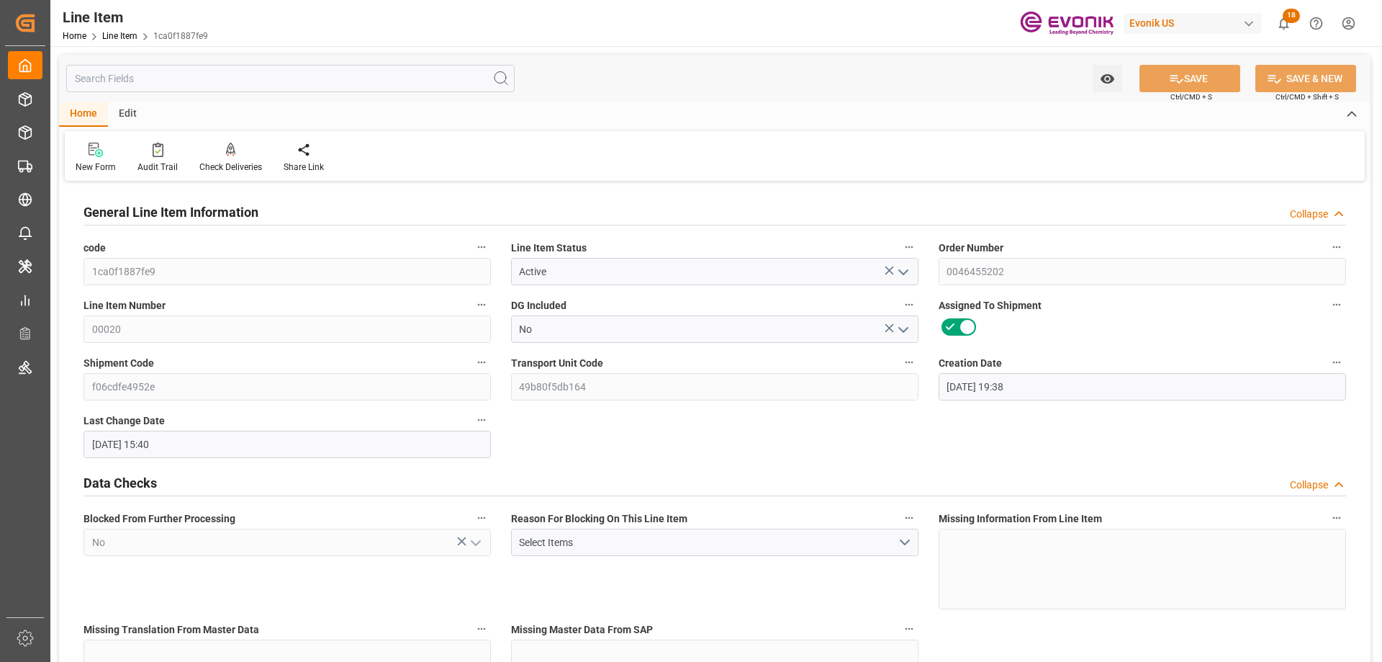
type input "09-24-2025 15:40"
type input "[DATE]"
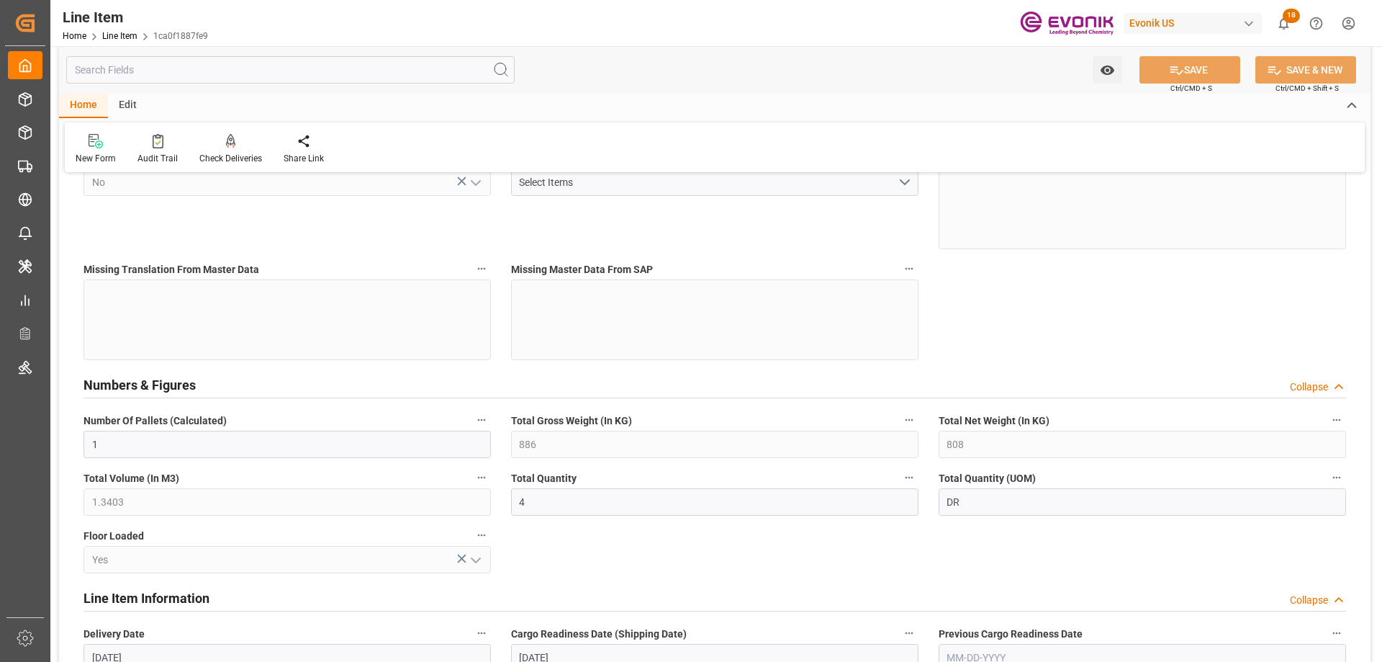
scroll to position [432, 0]
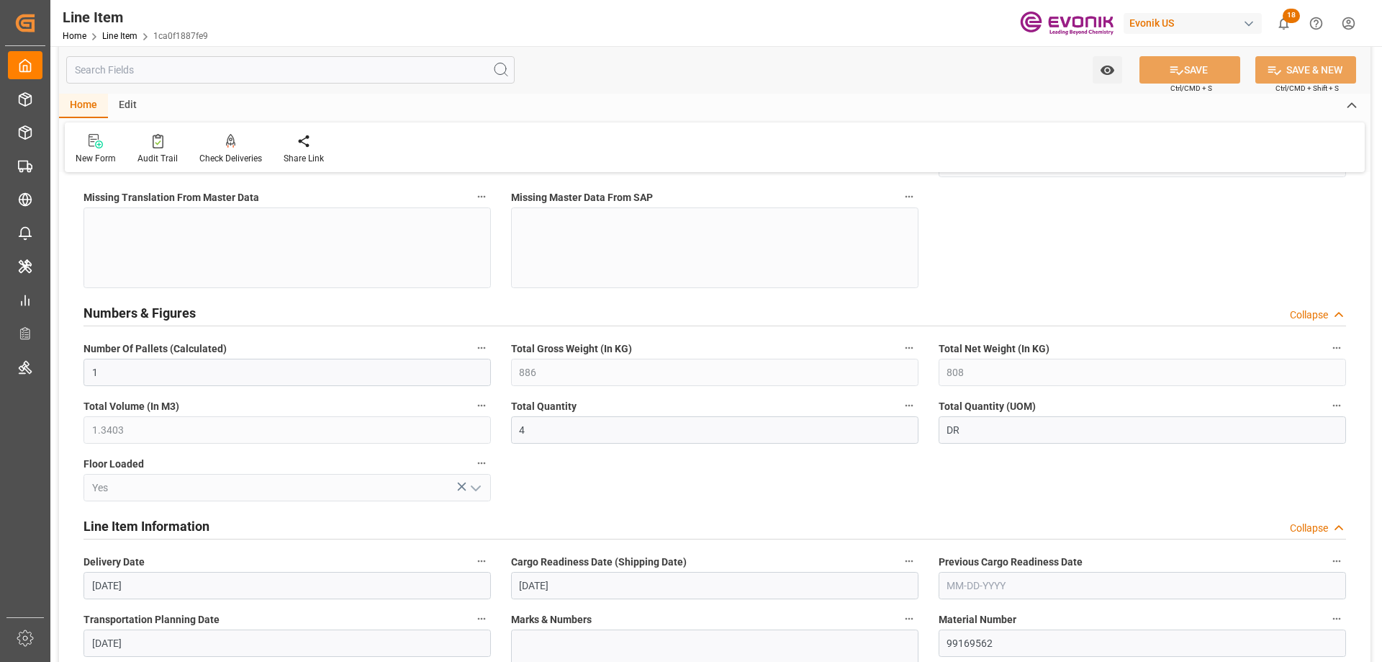
click at [220, 68] on input "text" at bounding box center [290, 69] width 448 height 27
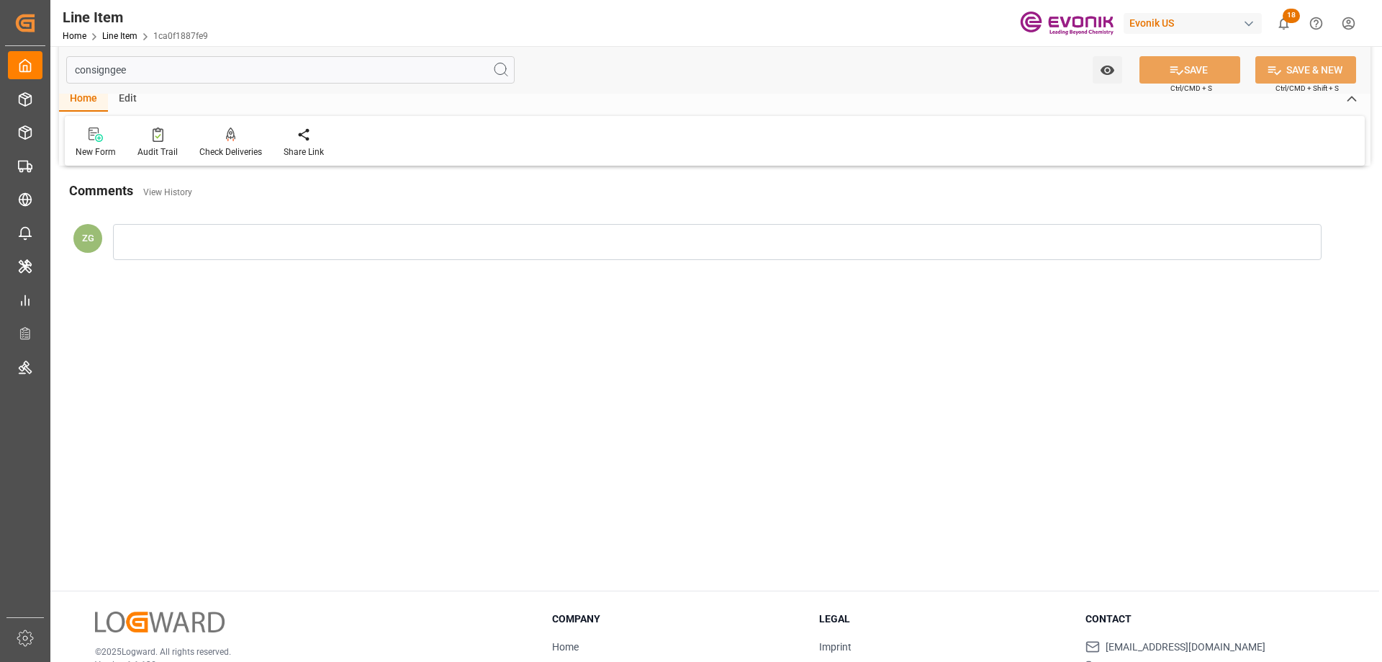
scroll to position [0, 0]
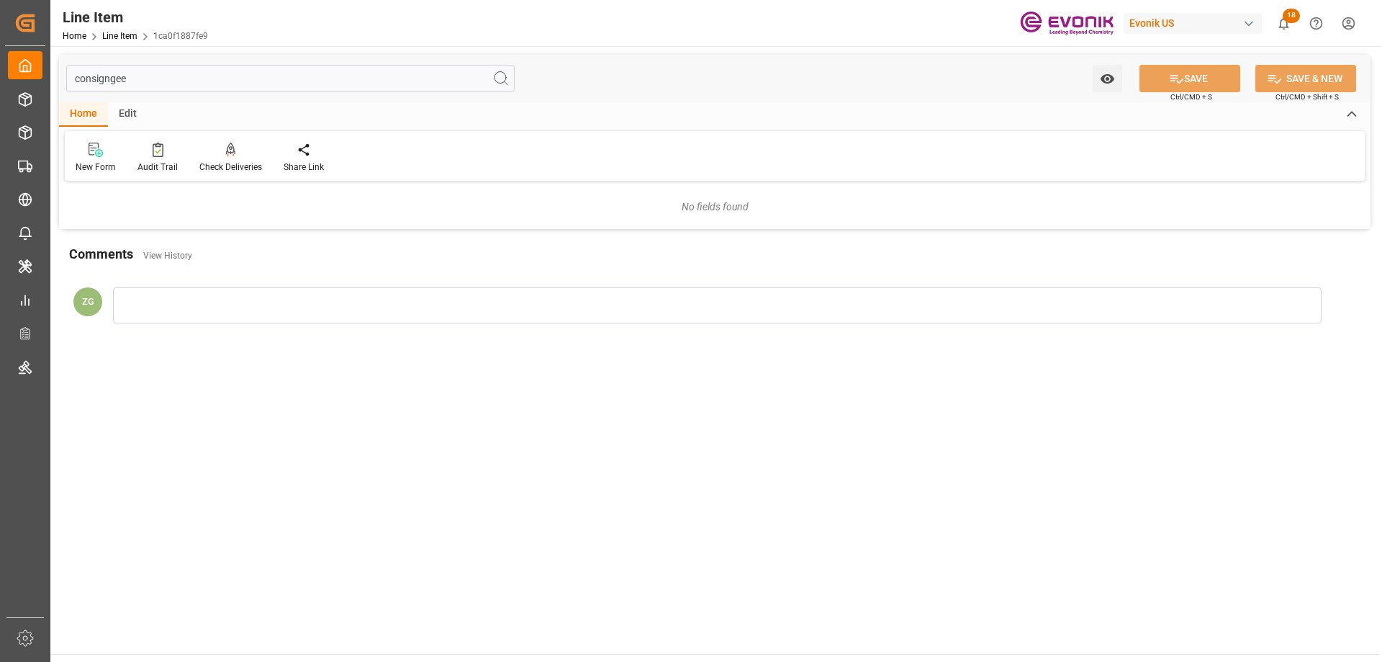
click at [102, 85] on input "consigngee" at bounding box center [290, 78] width 448 height 27
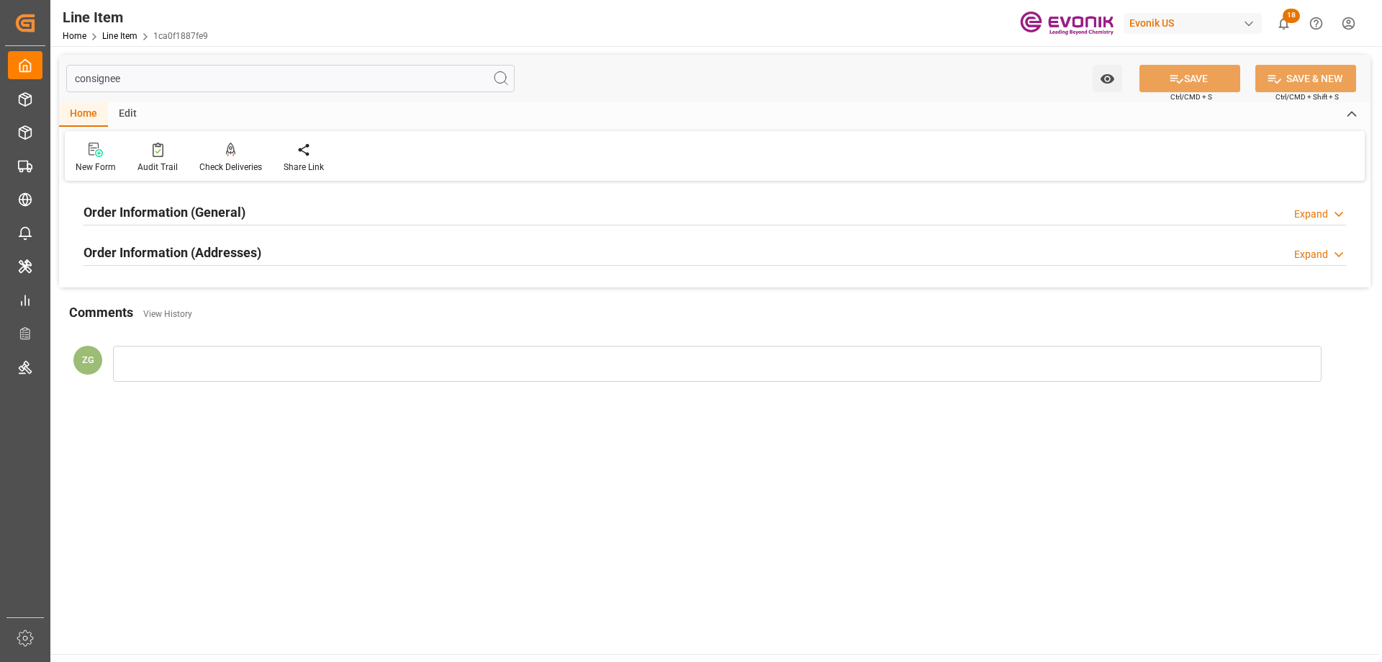
type input "consignee"
click at [206, 247] on h2 "Order Information (Addresses)" at bounding box center [173, 252] width 178 height 19
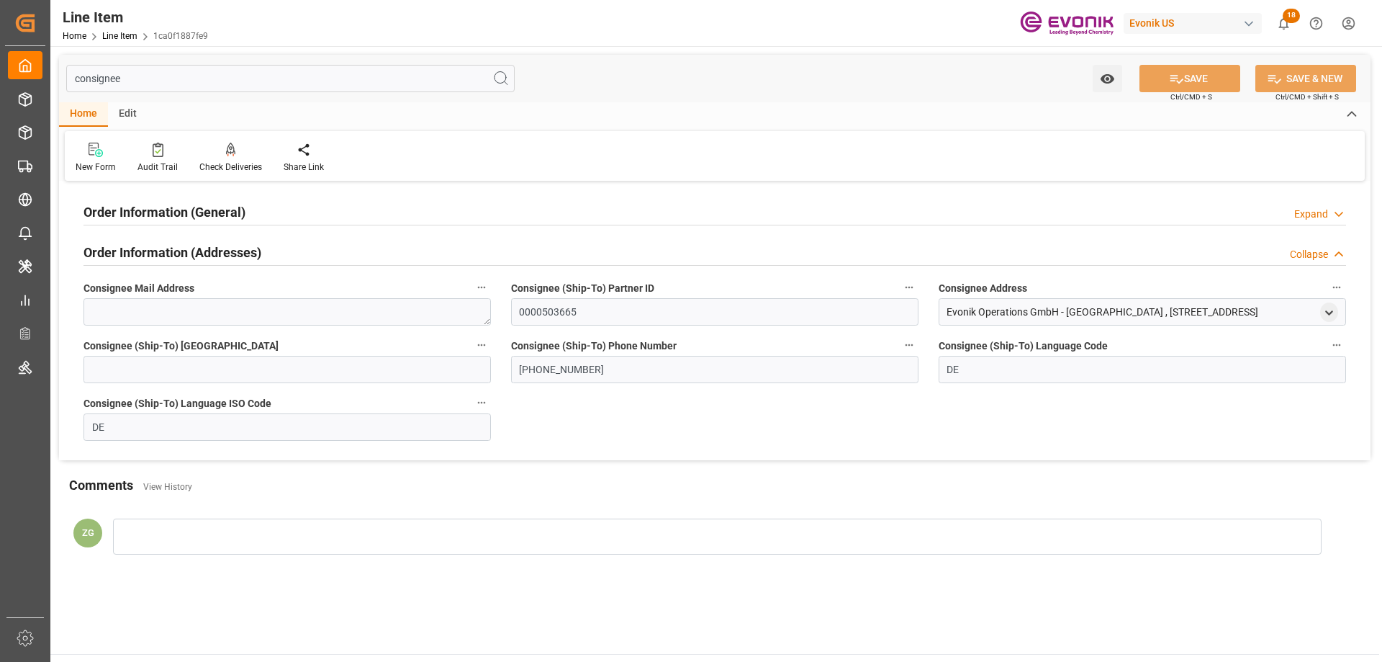
click at [201, 218] on h2 "Order Information (General)" at bounding box center [165, 211] width 162 height 19
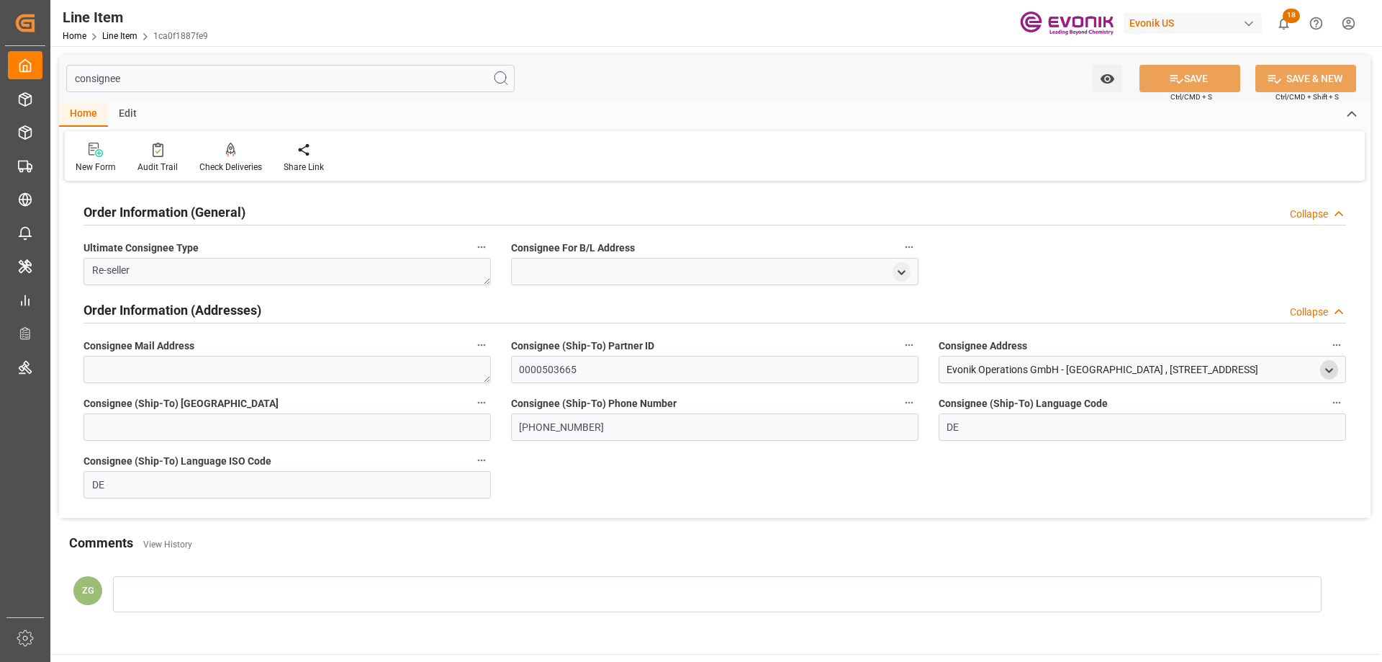
click at [1338, 366] on div "open menu" at bounding box center [1329, 369] width 18 height 19
click at [1330, 366] on icon "open menu" at bounding box center [1329, 370] width 12 height 12
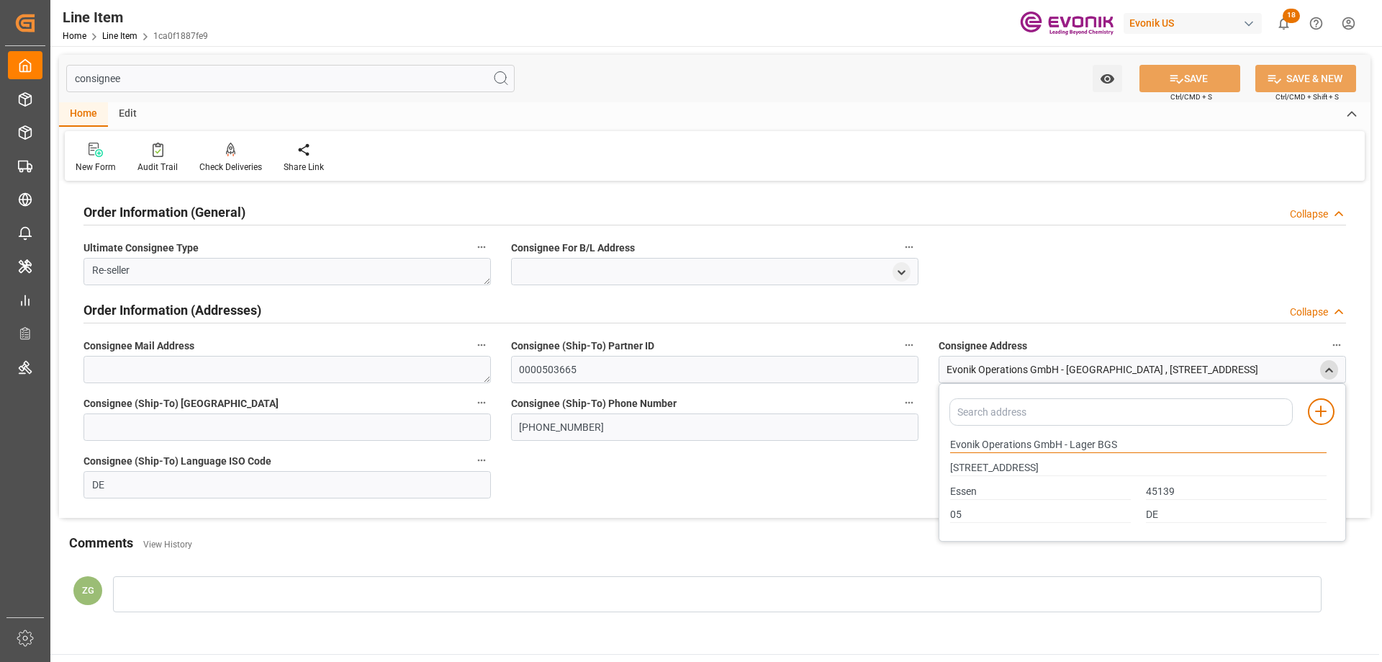
drag, startPoint x: 950, startPoint y: 446, endPoint x: 1029, endPoint y: 445, distance: 79.2
click at [1029, 445] on input "Evonik Operations GmbH - Lager BGS" at bounding box center [1138, 445] width 377 height 16
click at [957, 495] on input "Essen" at bounding box center [1040, 492] width 181 height 16
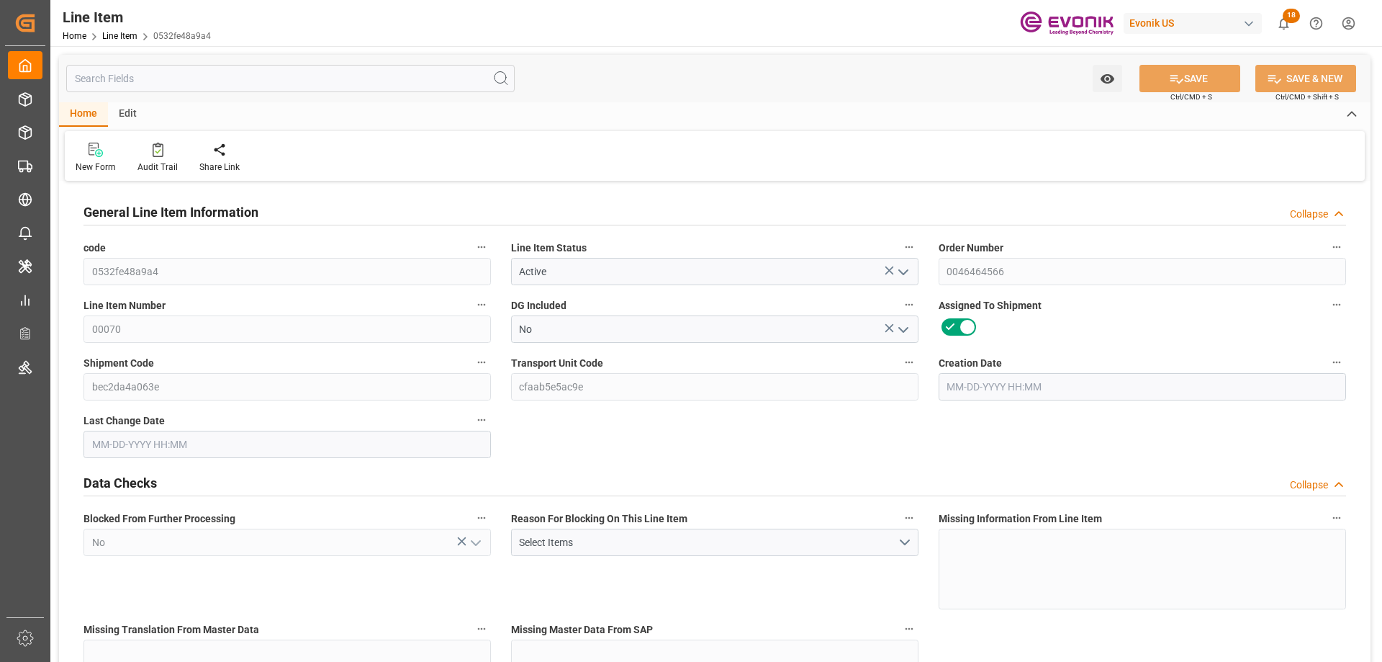
type input "4"
type input "3457.6"
type input "3200"
type input "4.5746"
type input "16"
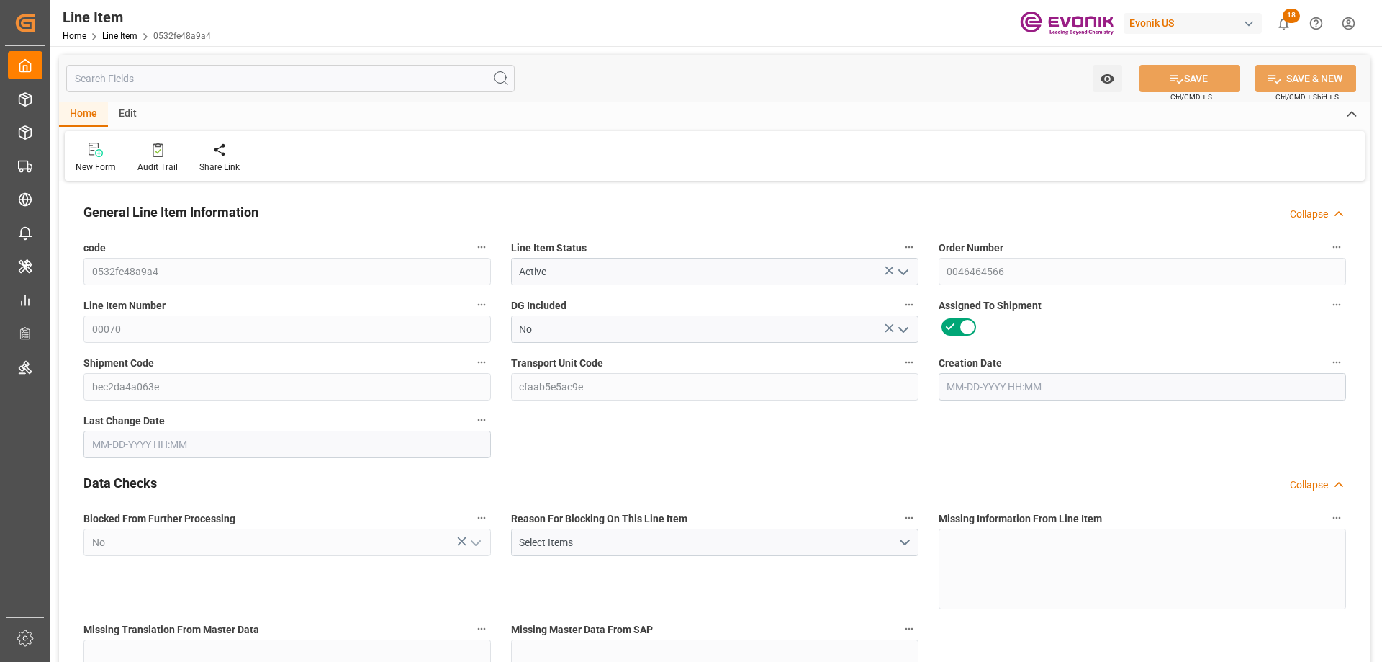
type input "26368"
type input "16"
type input "3457.6"
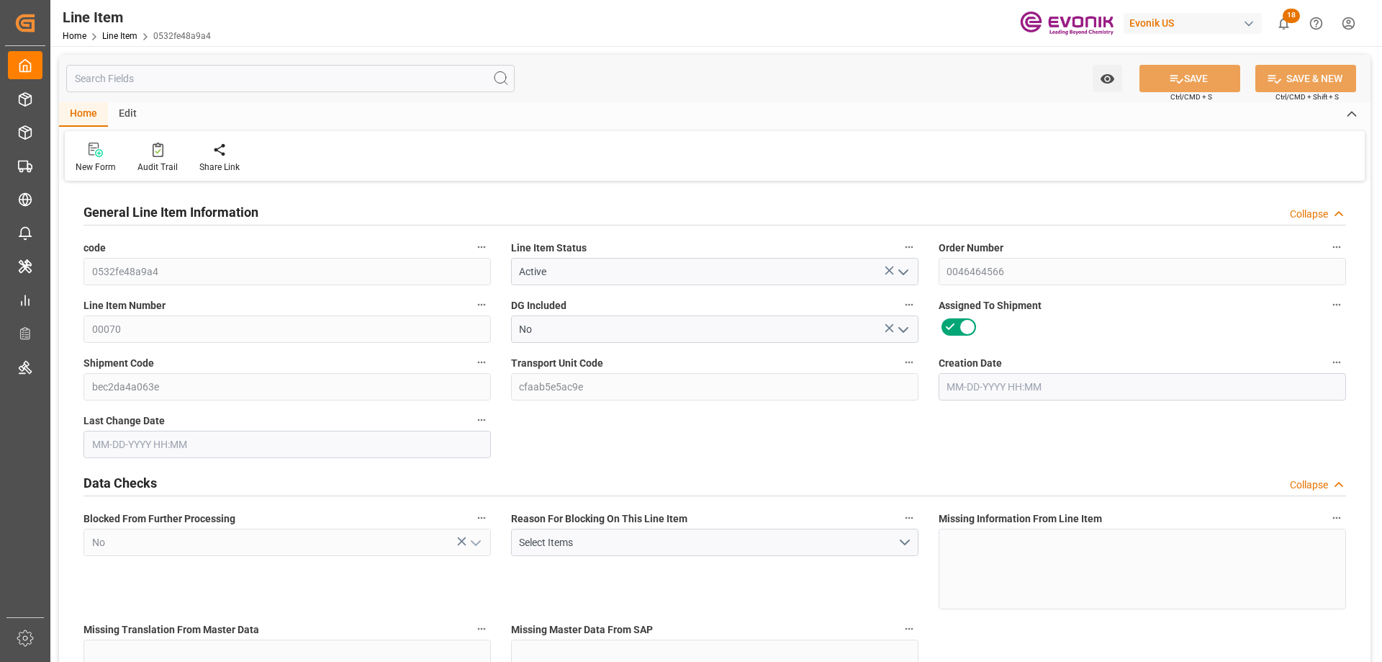
type input "3537.6"
type input "3200"
type input "4.5746"
type input "4574.592"
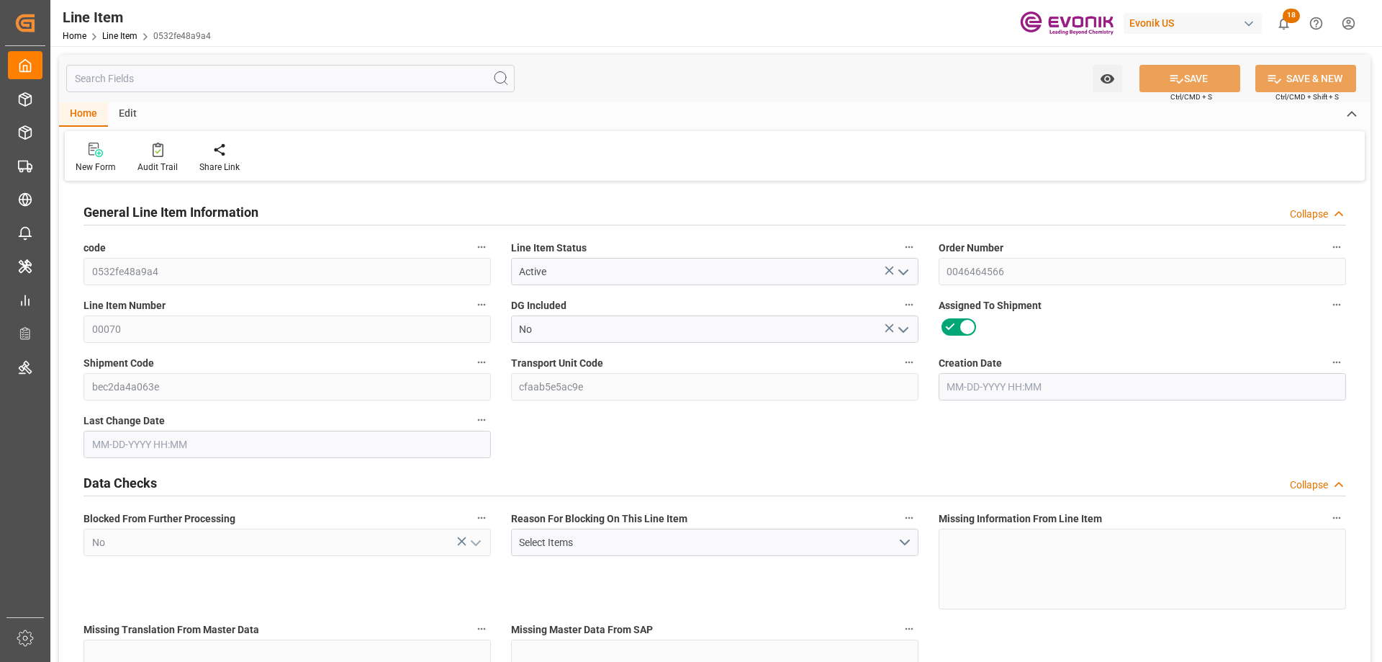
type input "16"
type input "3457.6"
type input "3200"
type input "4.5746"
type input "09-18-2025 19:26"
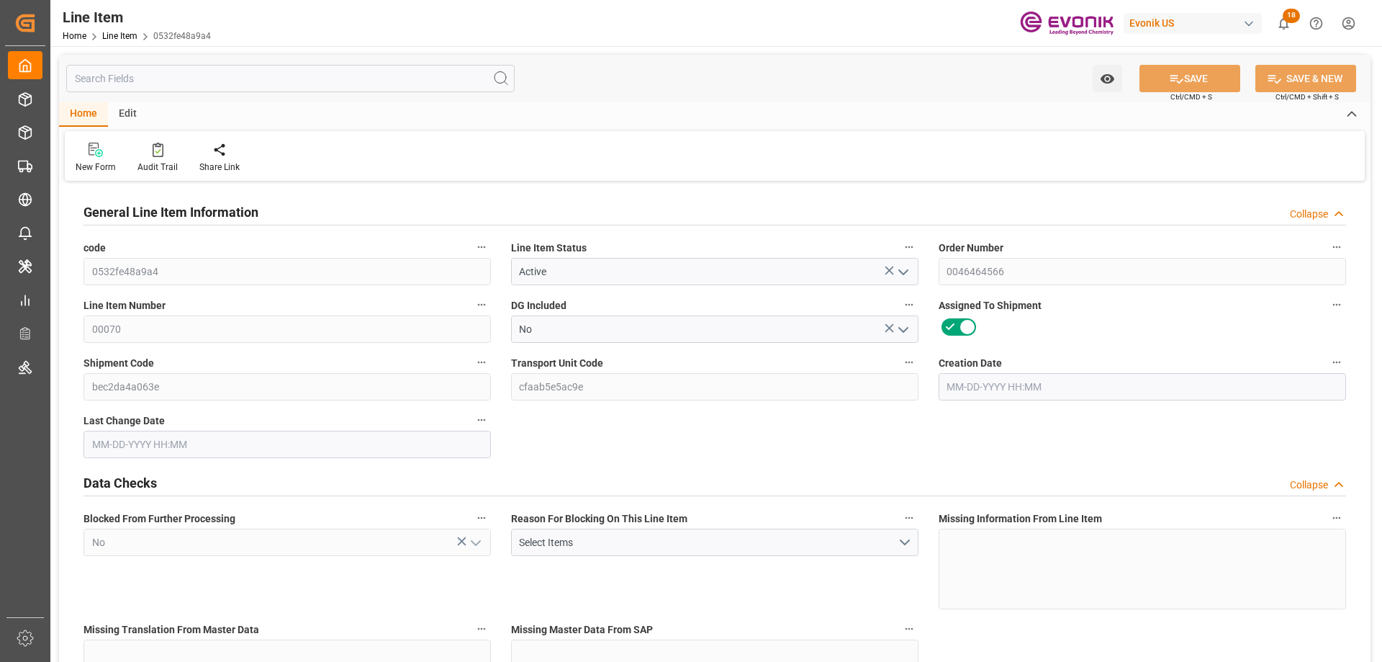
type input "09-24-2025 15:31"
type input "10-31-2025"
type input "10-01-2025"
type input "09-24-2025"
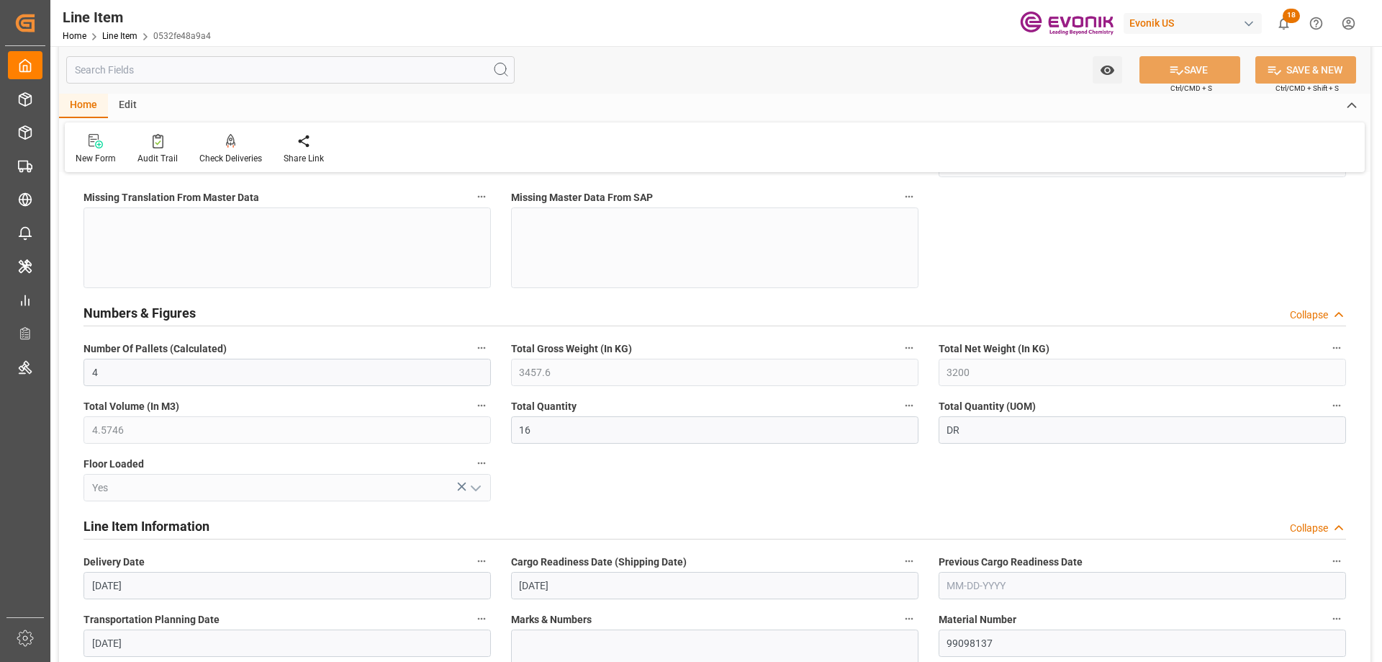
click at [186, 80] on input "text" at bounding box center [290, 69] width 448 height 27
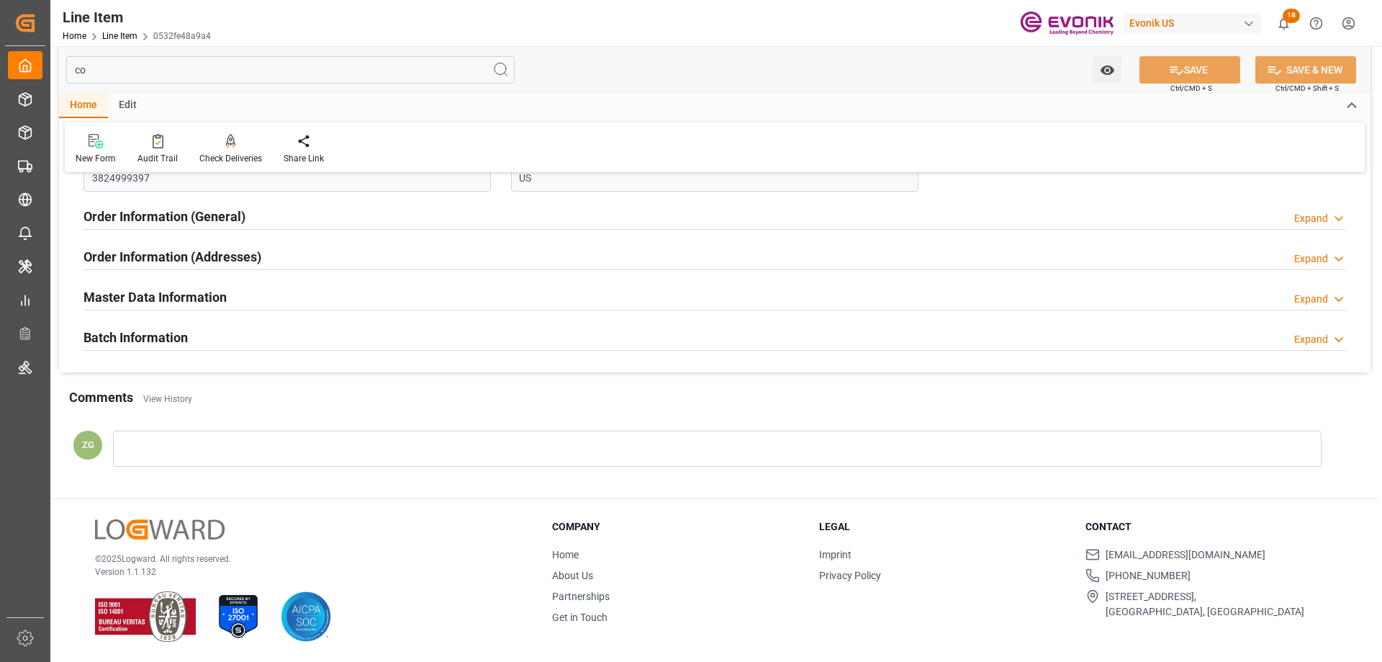
scroll to position [63, 0]
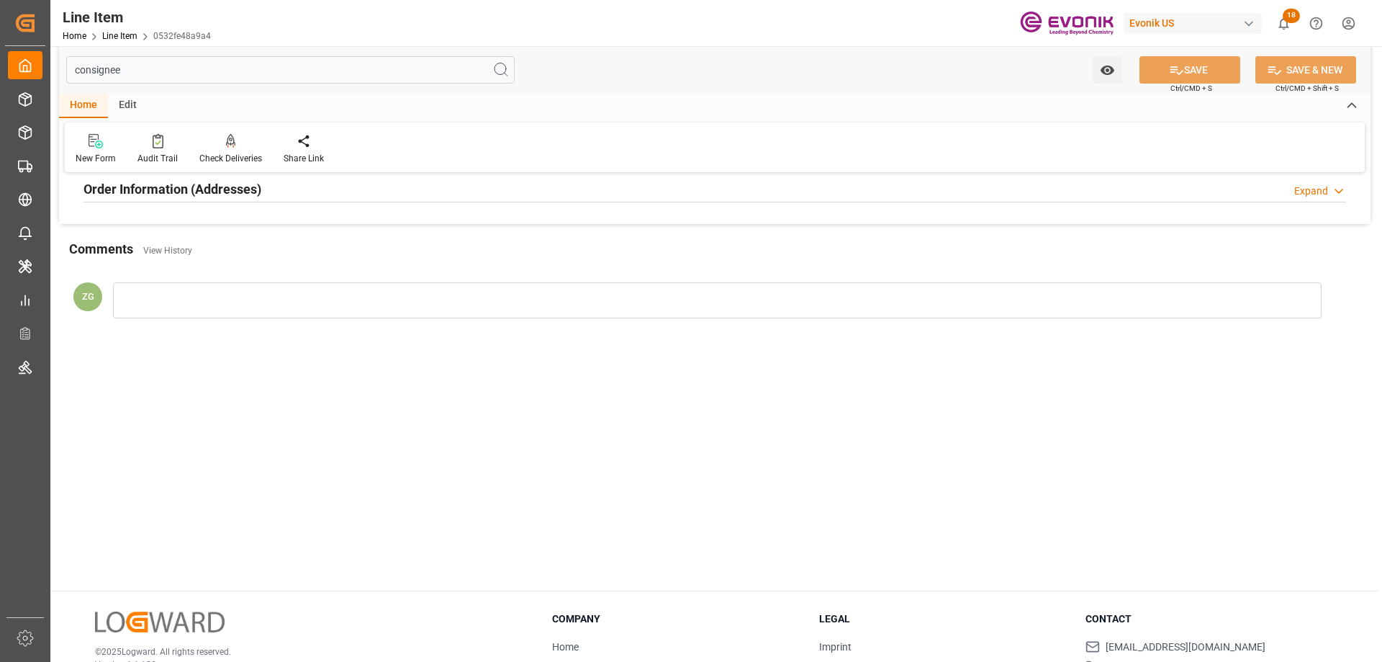
type input "consignee"
click at [231, 185] on h2 "Order Information (Addresses)" at bounding box center [173, 188] width 178 height 19
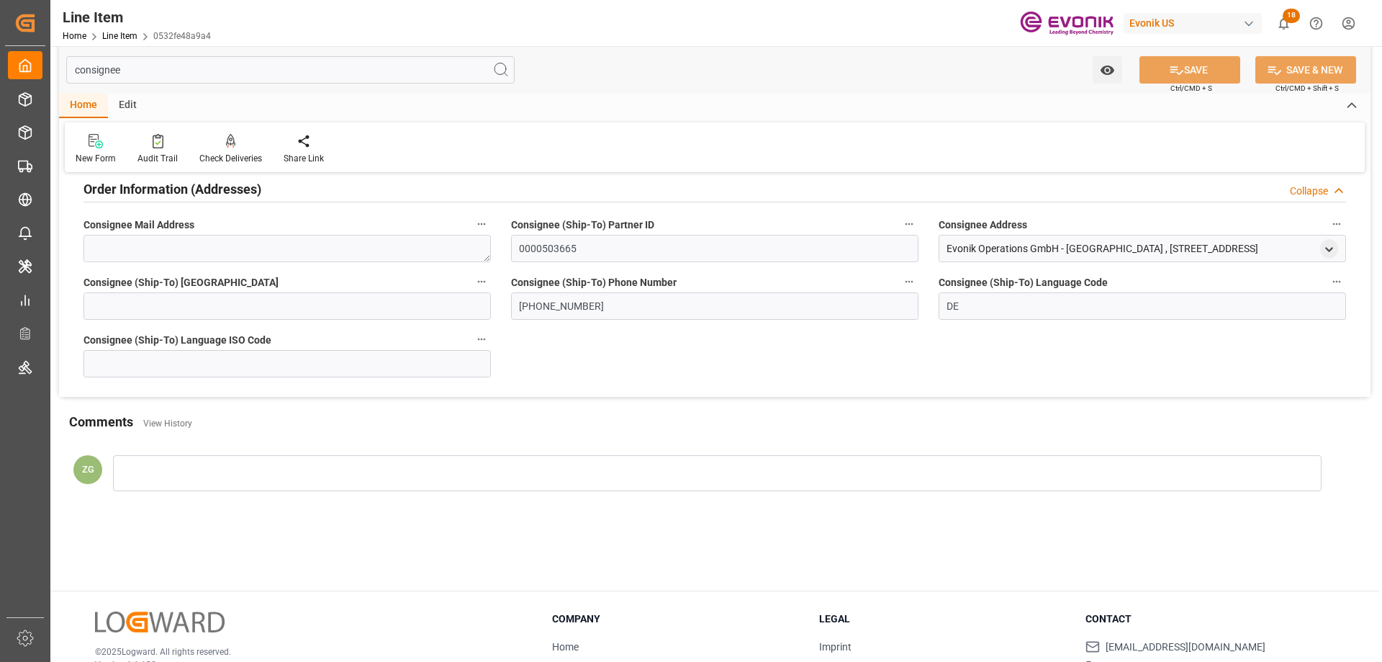
scroll to position [0, 0]
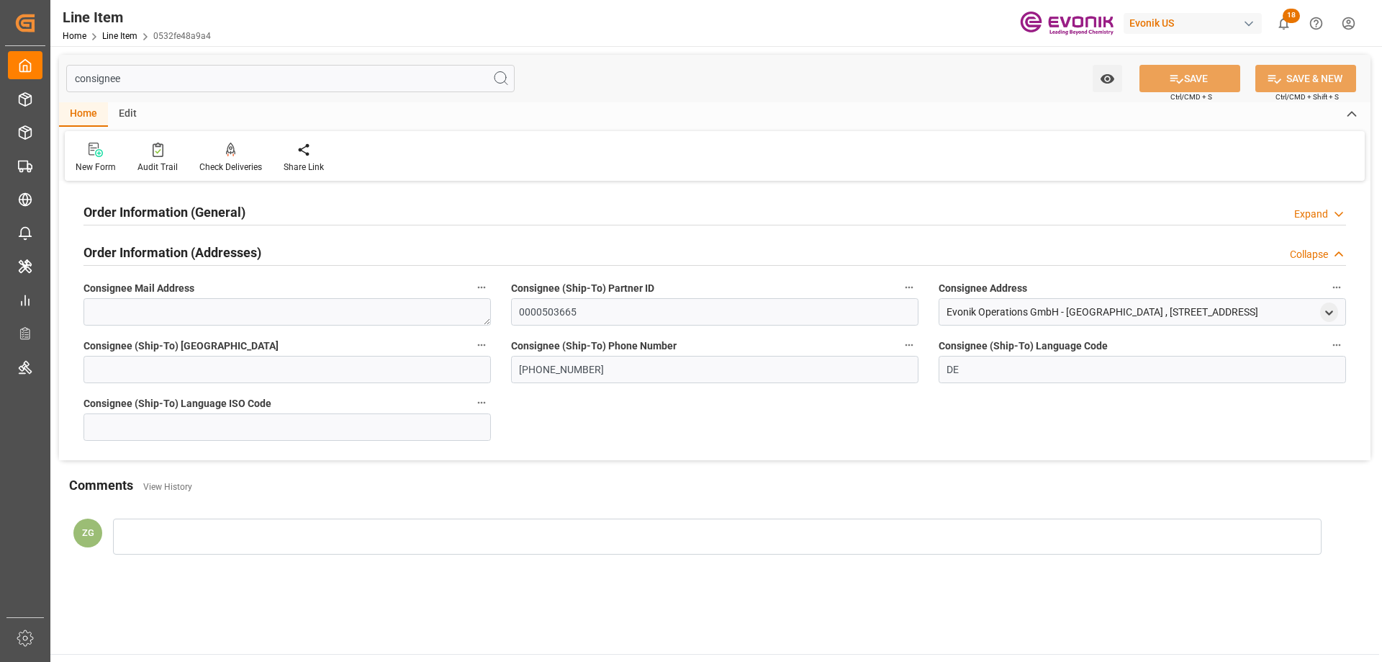
click at [285, 214] on div "Order Information (General) Expand" at bounding box center [715, 210] width 1263 height 27
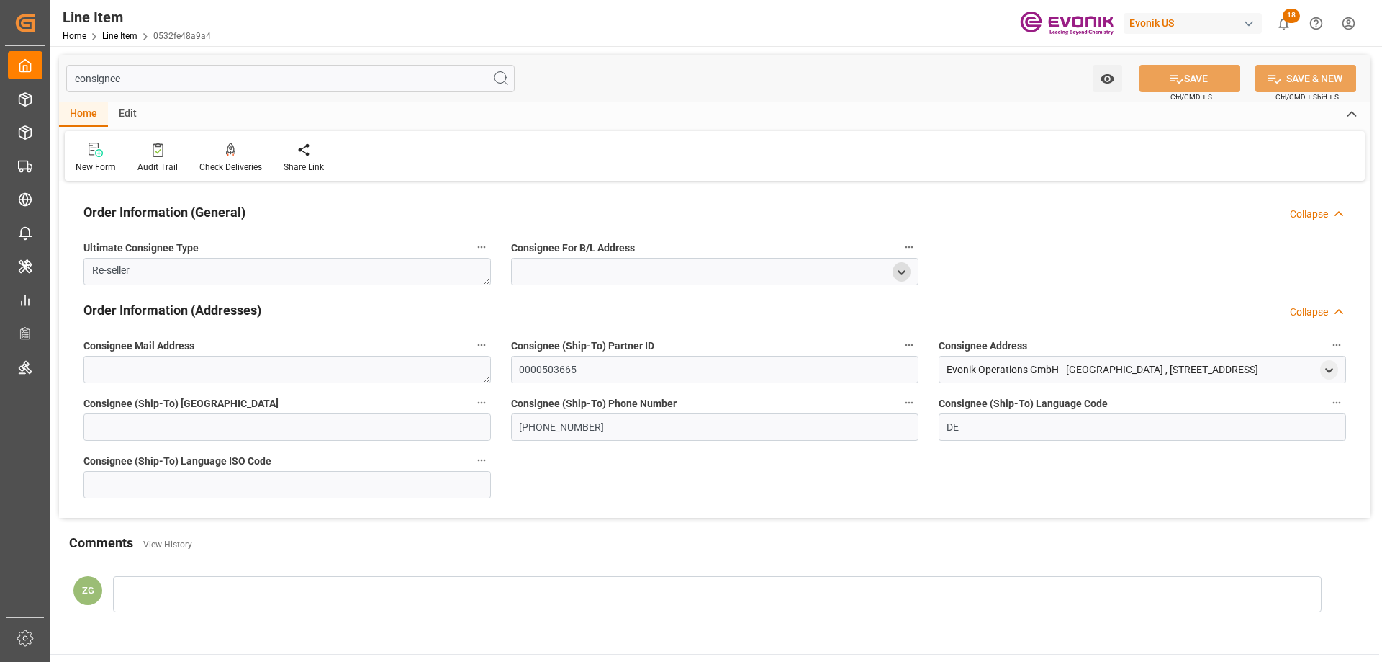
click at [903, 270] on icon "open menu" at bounding box center [902, 272] width 12 height 12
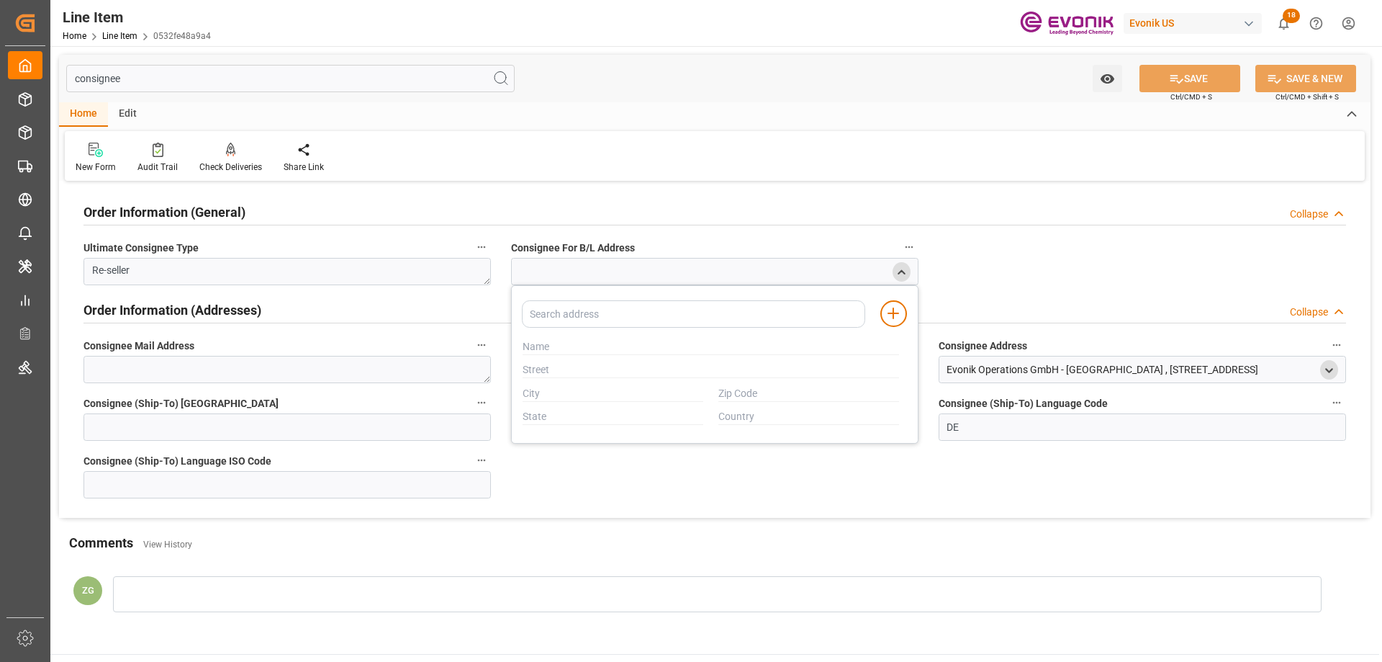
click at [1338, 368] on div "open menu" at bounding box center [1329, 369] width 18 height 19
click at [1324, 368] on icon "open menu" at bounding box center [1329, 370] width 12 height 12
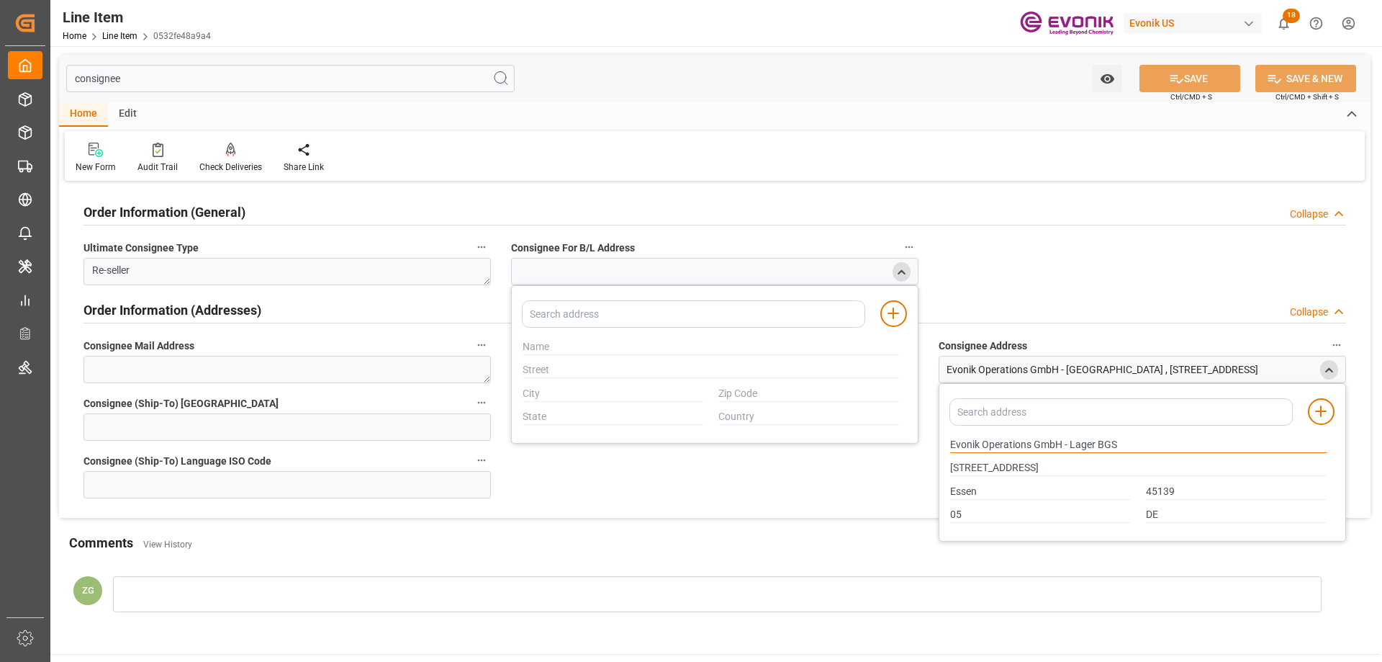
drag, startPoint x: 951, startPoint y: 443, endPoint x: 1061, endPoint y: 442, distance: 110.2
click at [1061, 442] on input "Evonik Operations GmbH - Lager BGS" at bounding box center [1138, 445] width 377 height 16
click at [971, 487] on input "Essen" at bounding box center [1040, 492] width 181 height 16
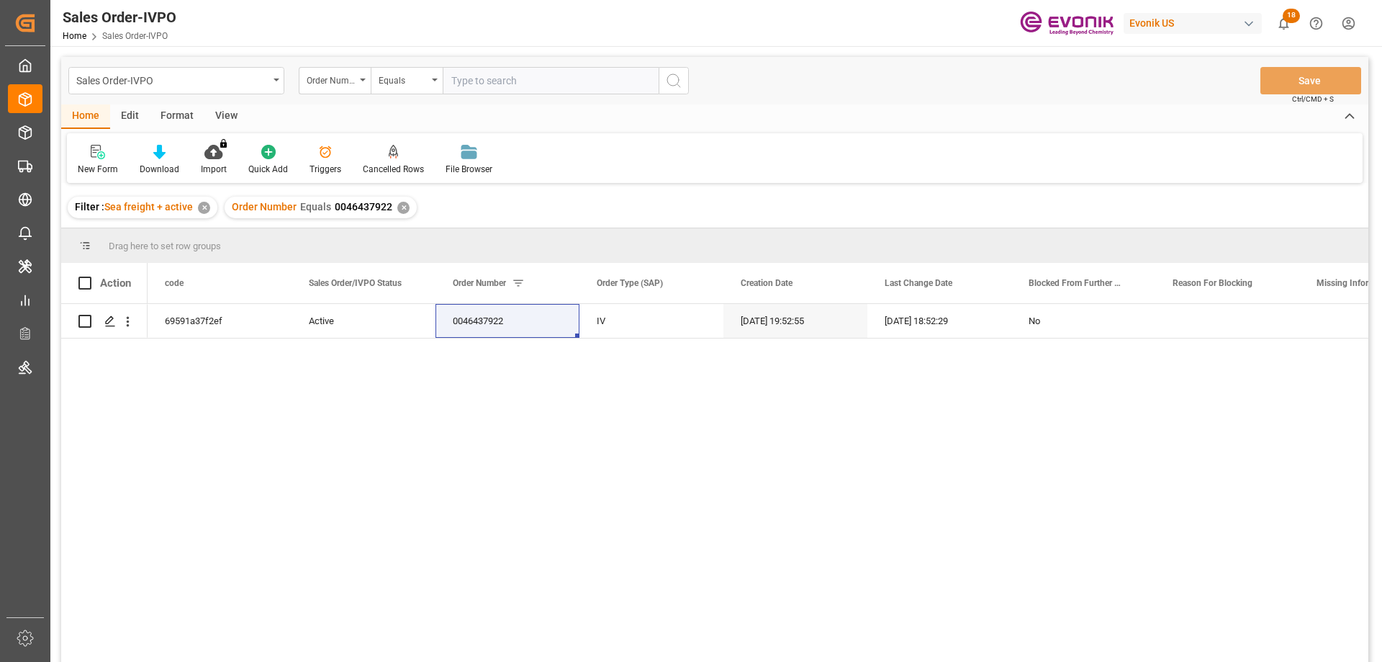
click at [554, 78] on input "text" at bounding box center [551, 80] width 216 height 27
type input "2007197244"
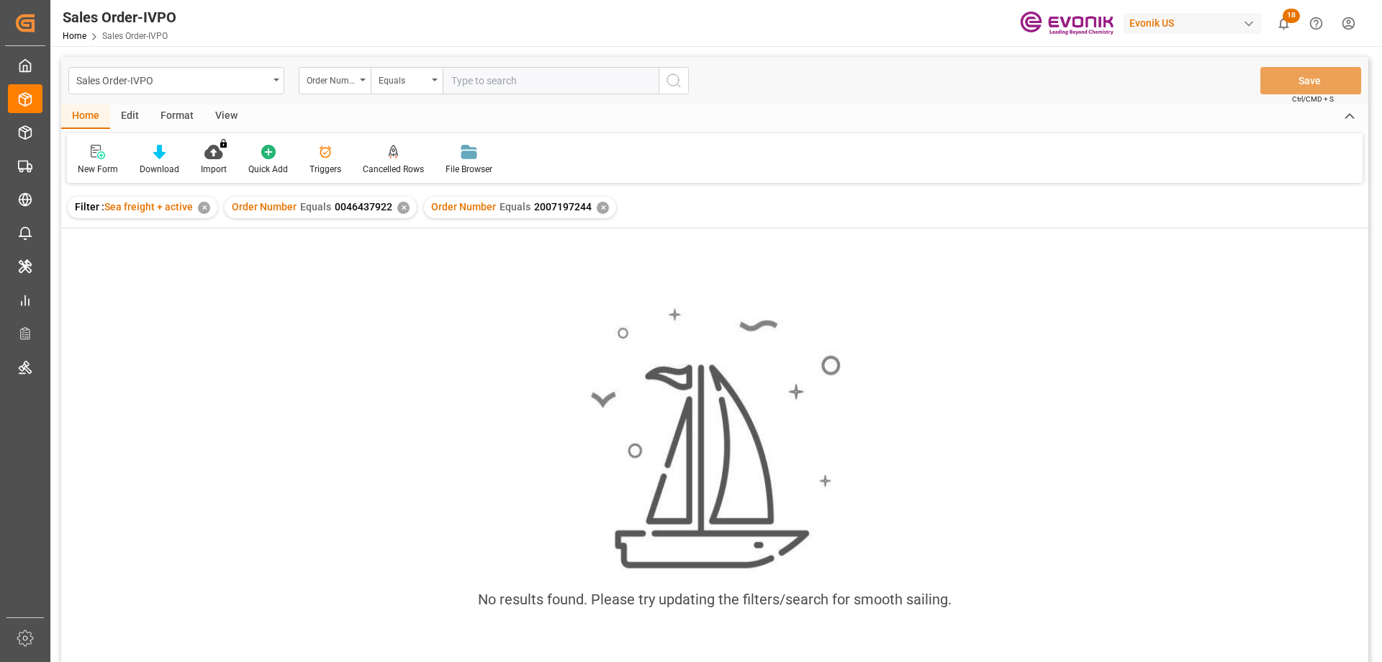
click at [402, 207] on div "✕" at bounding box center [403, 208] width 12 height 12
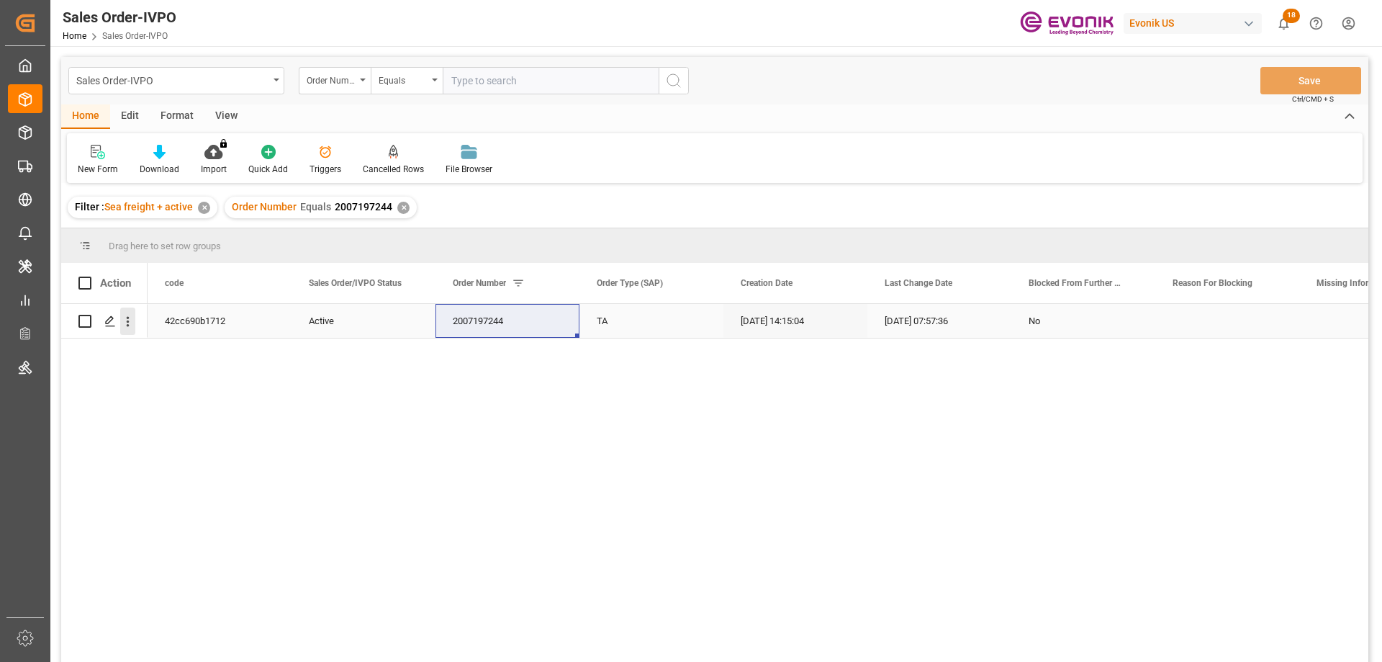
click at [128, 315] on icon "open menu" at bounding box center [127, 321] width 15 height 15
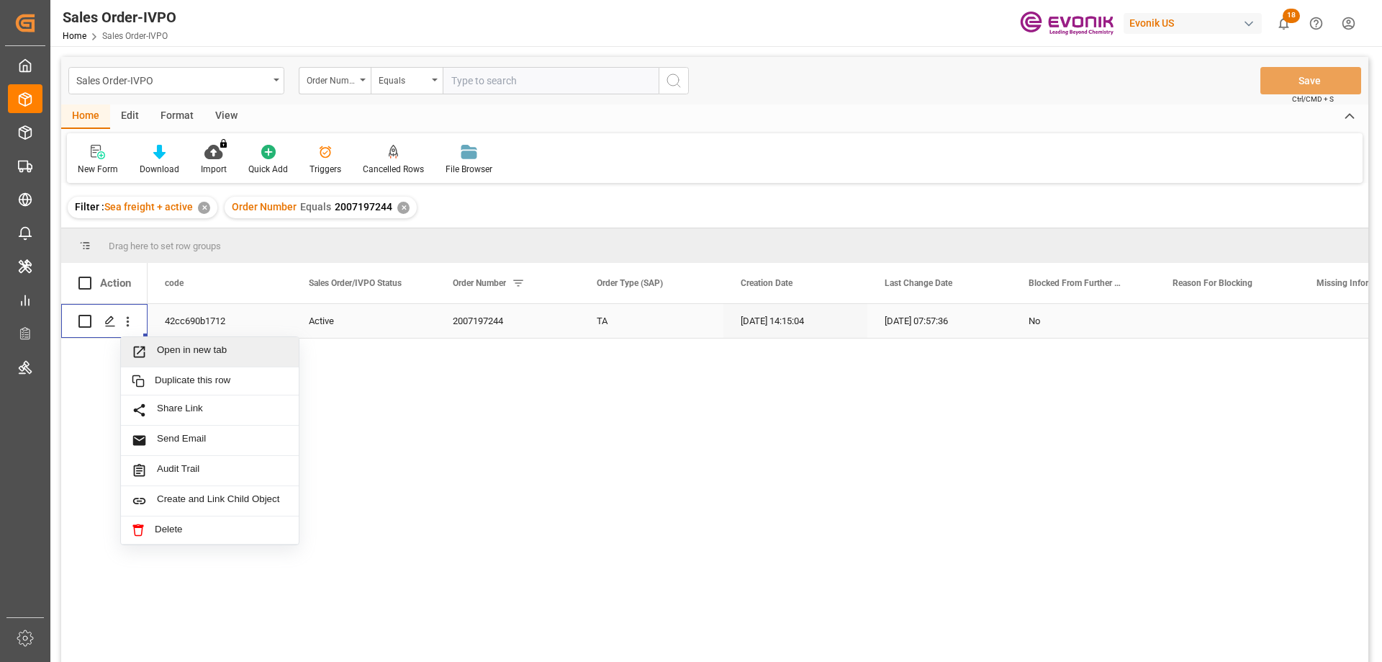
click at [177, 359] on span "Open in new tab" at bounding box center [222, 351] width 131 height 15
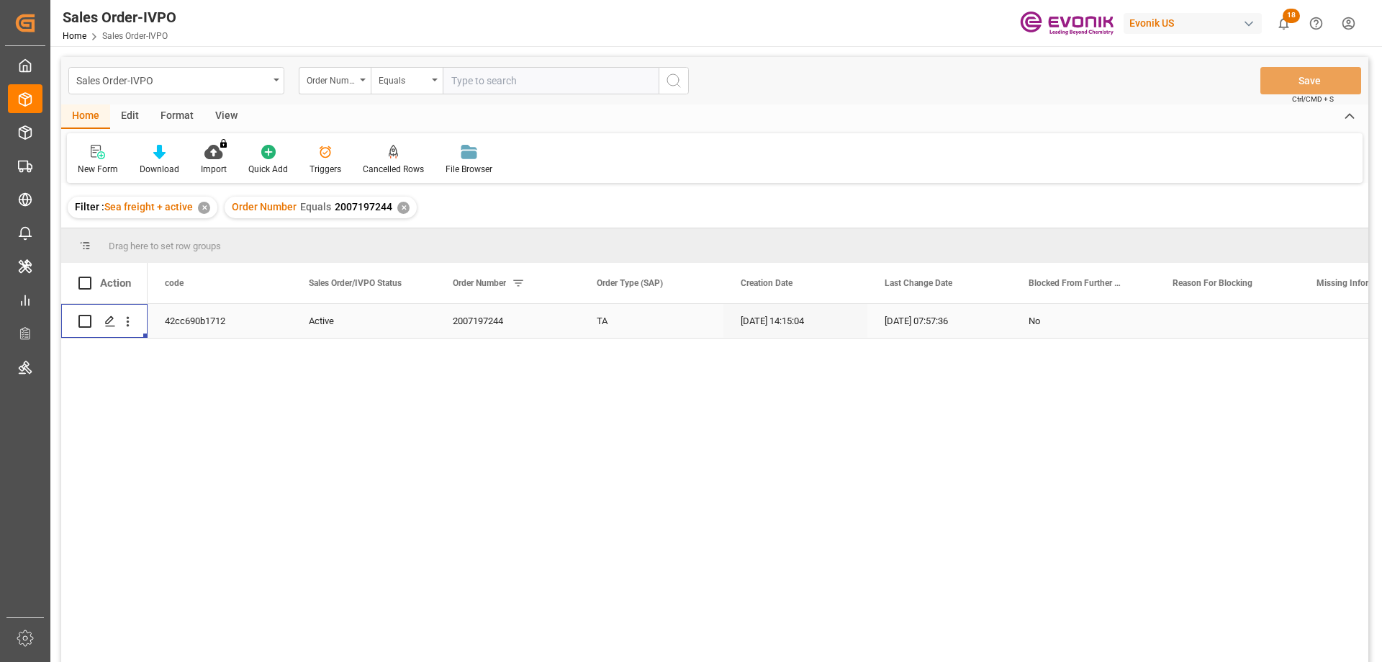
click at [495, 70] on input "text" at bounding box center [551, 80] width 216 height 27
paste input "2007192638"
type input "2007192638"
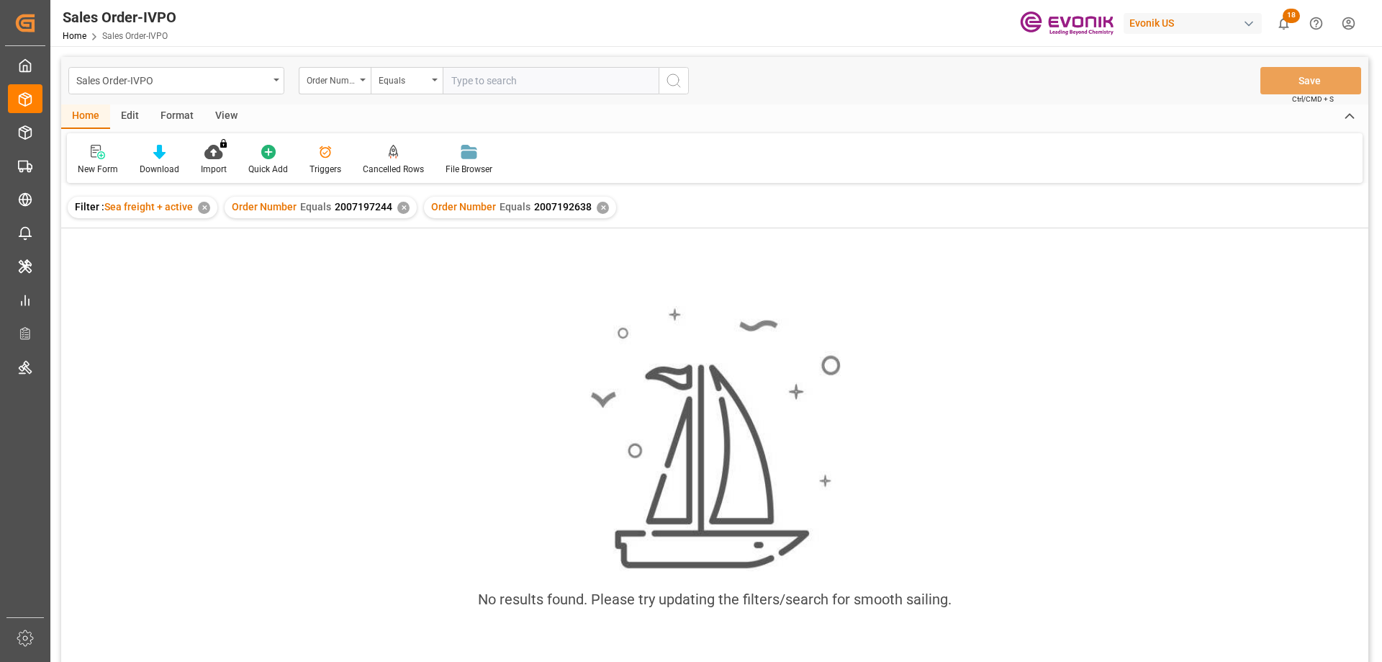
click at [403, 206] on div "✕" at bounding box center [403, 208] width 12 height 12
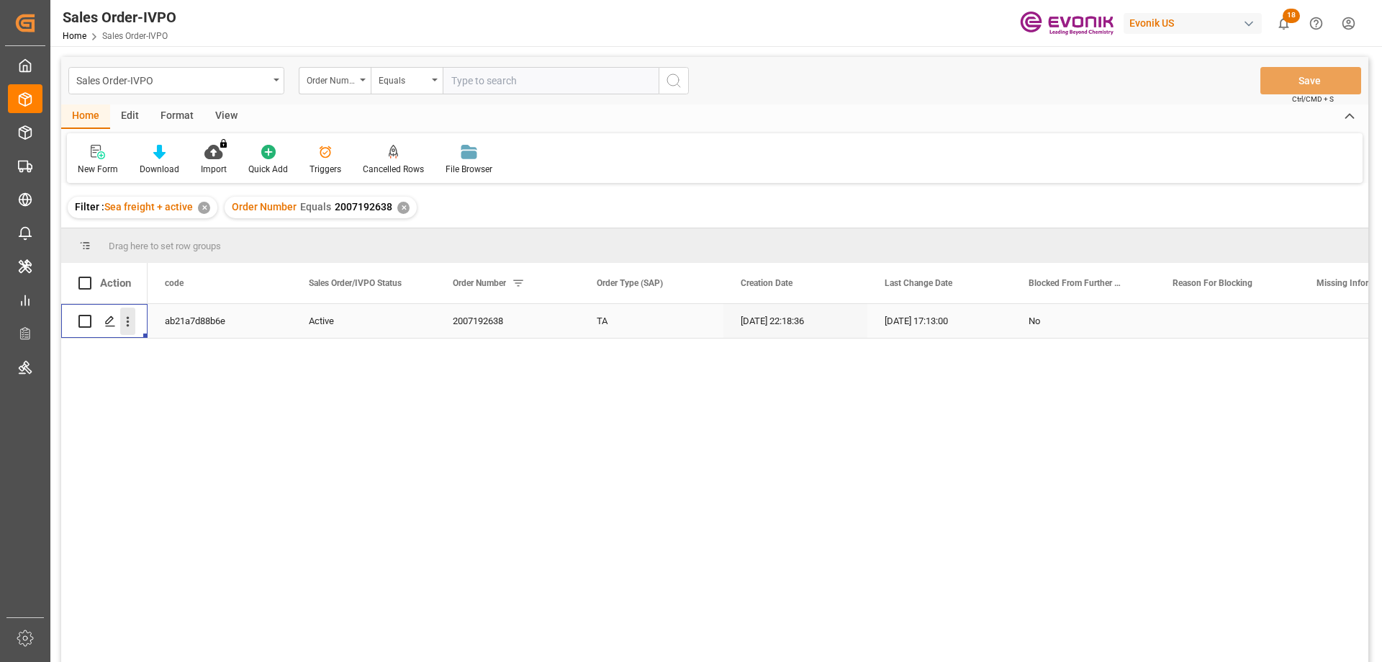
click at [127, 315] on icon "open menu" at bounding box center [127, 321] width 15 height 15
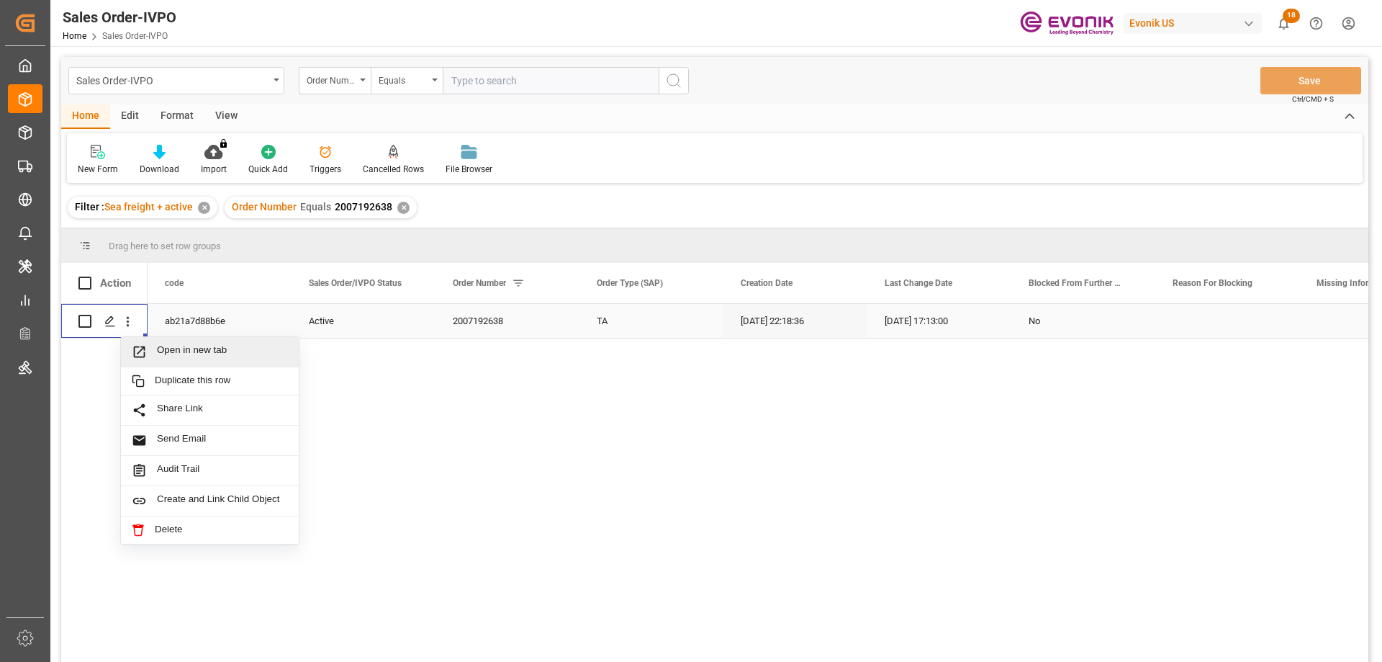
click at [194, 358] on span "Open in new tab" at bounding box center [222, 351] width 131 height 15
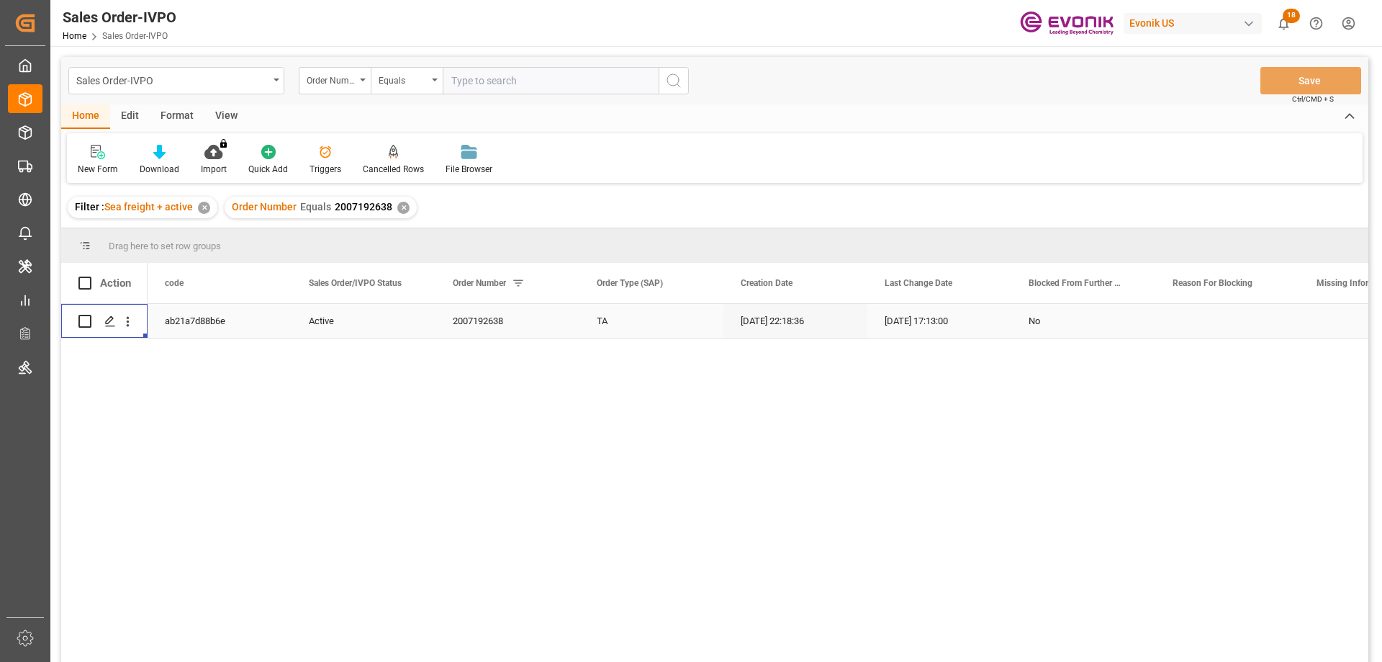
click at [558, 92] on input "text" at bounding box center [551, 80] width 216 height 27
paste input "2007197244"
type input "2007197244"
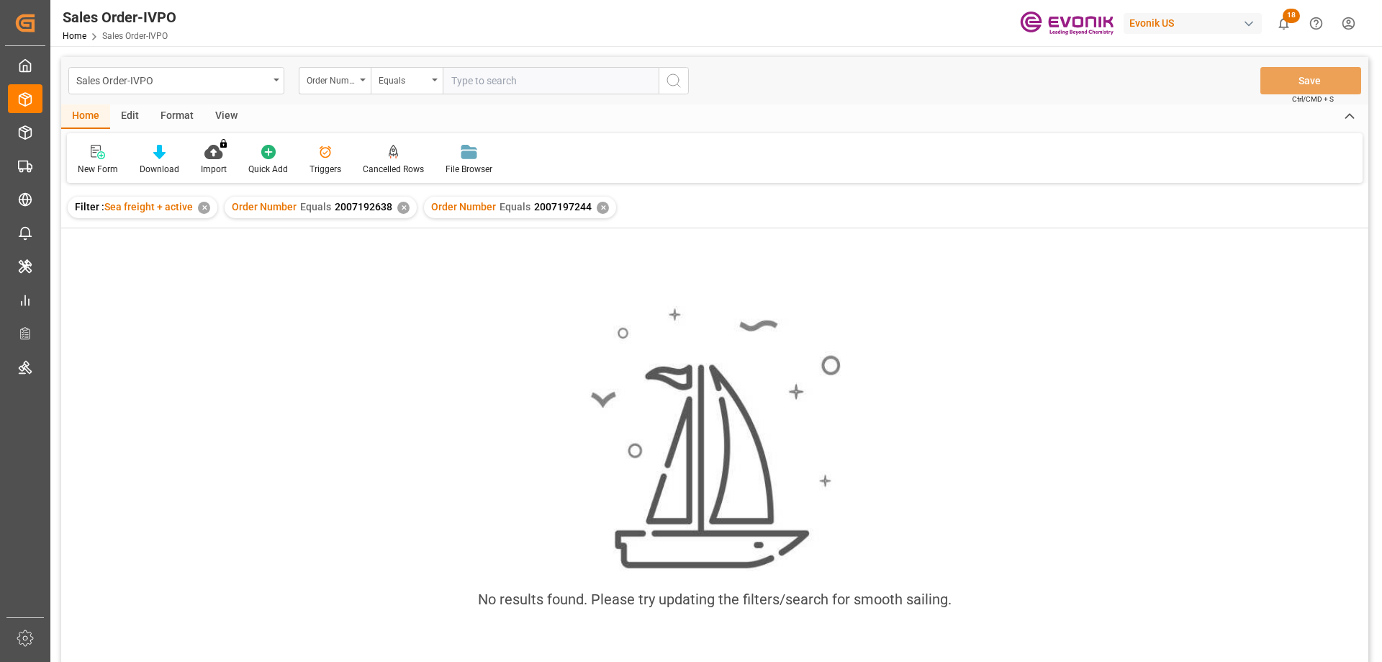
click at [401, 208] on div "✕" at bounding box center [403, 208] width 12 height 12
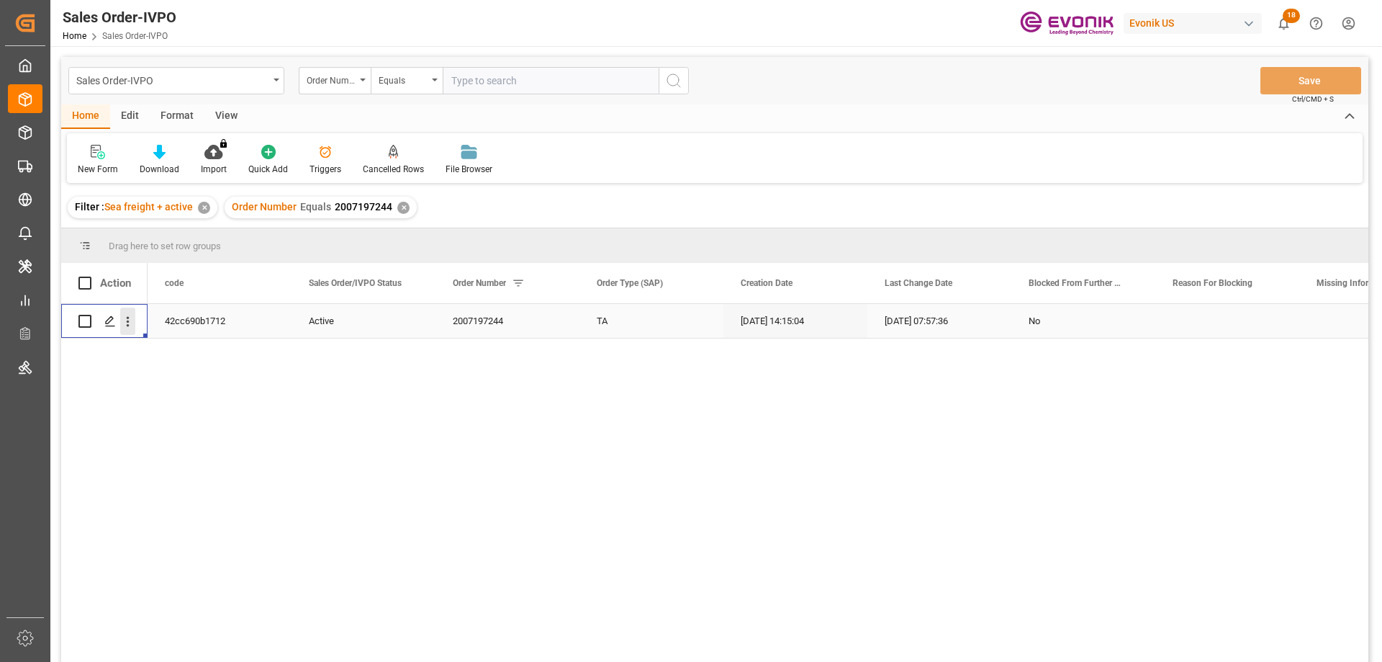
click at [131, 315] on icon "open menu" at bounding box center [127, 321] width 15 height 15
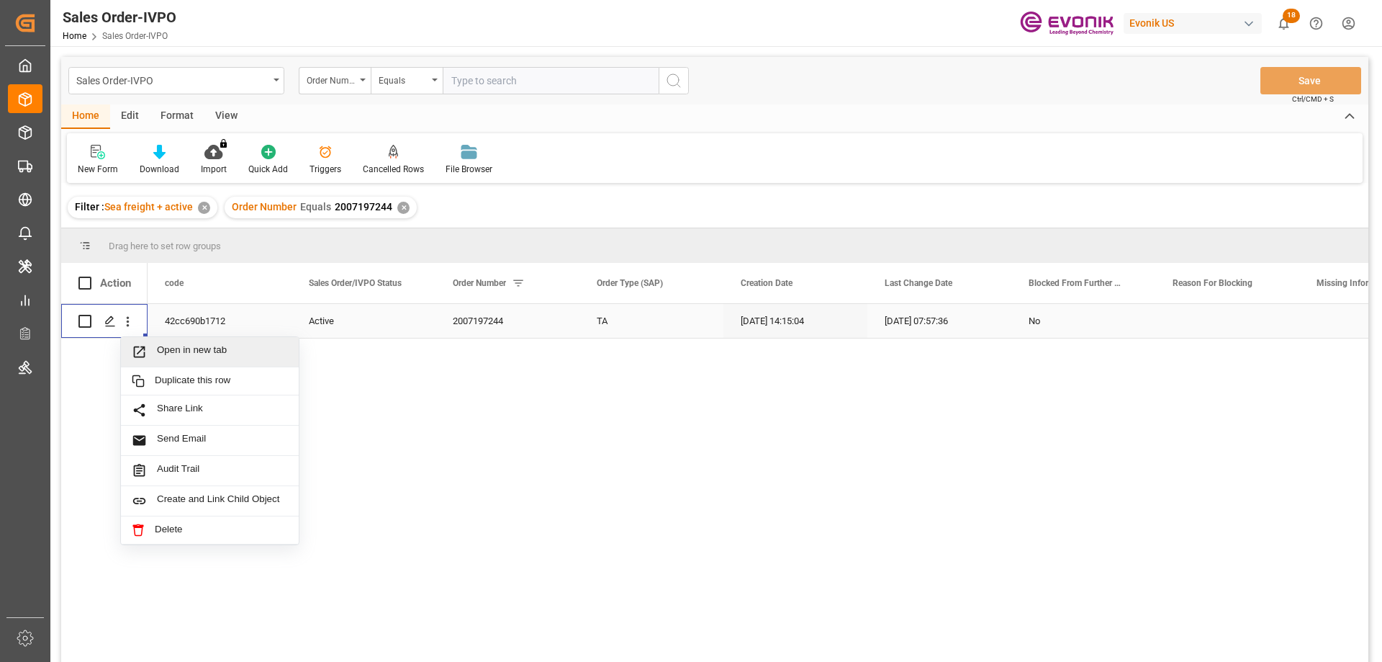
click at [189, 356] on span "Open in new tab" at bounding box center [222, 351] width 131 height 15
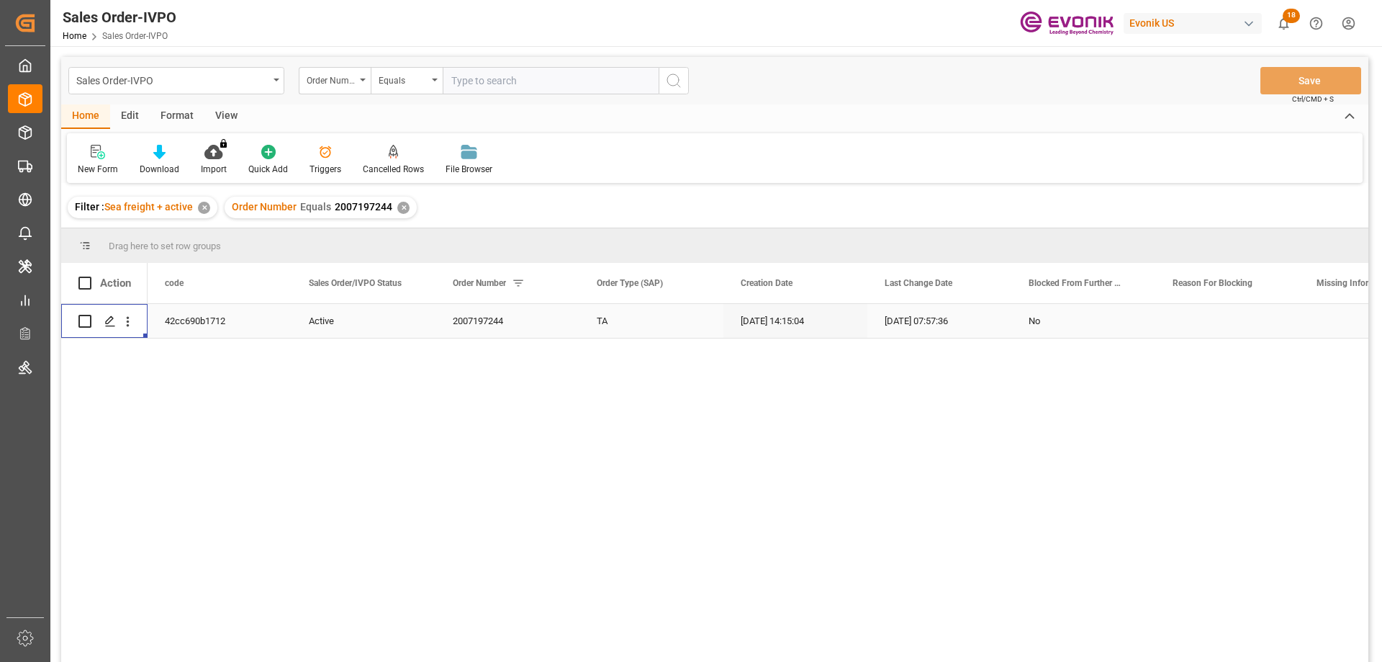
click at [534, 78] on input "text" at bounding box center [551, 80] width 216 height 27
paste input "2007192638"
type input "2007192638"
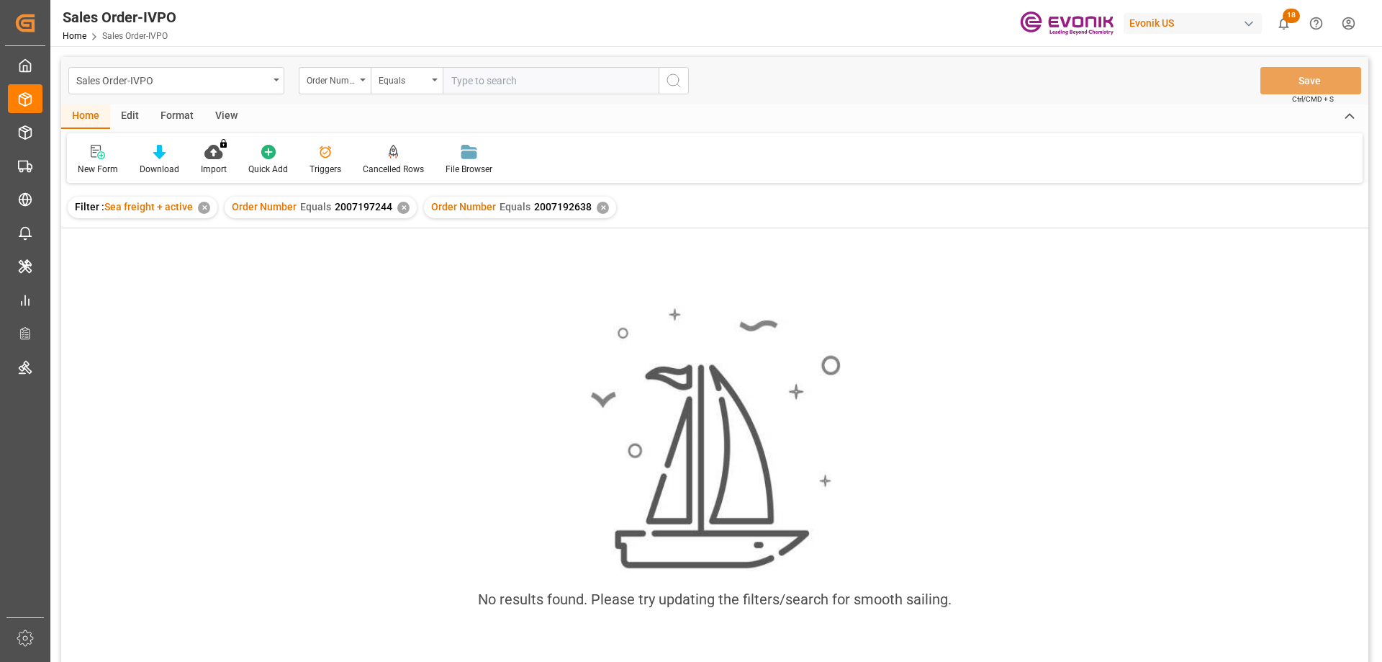
click at [402, 205] on div "✕" at bounding box center [403, 208] width 12 height 12
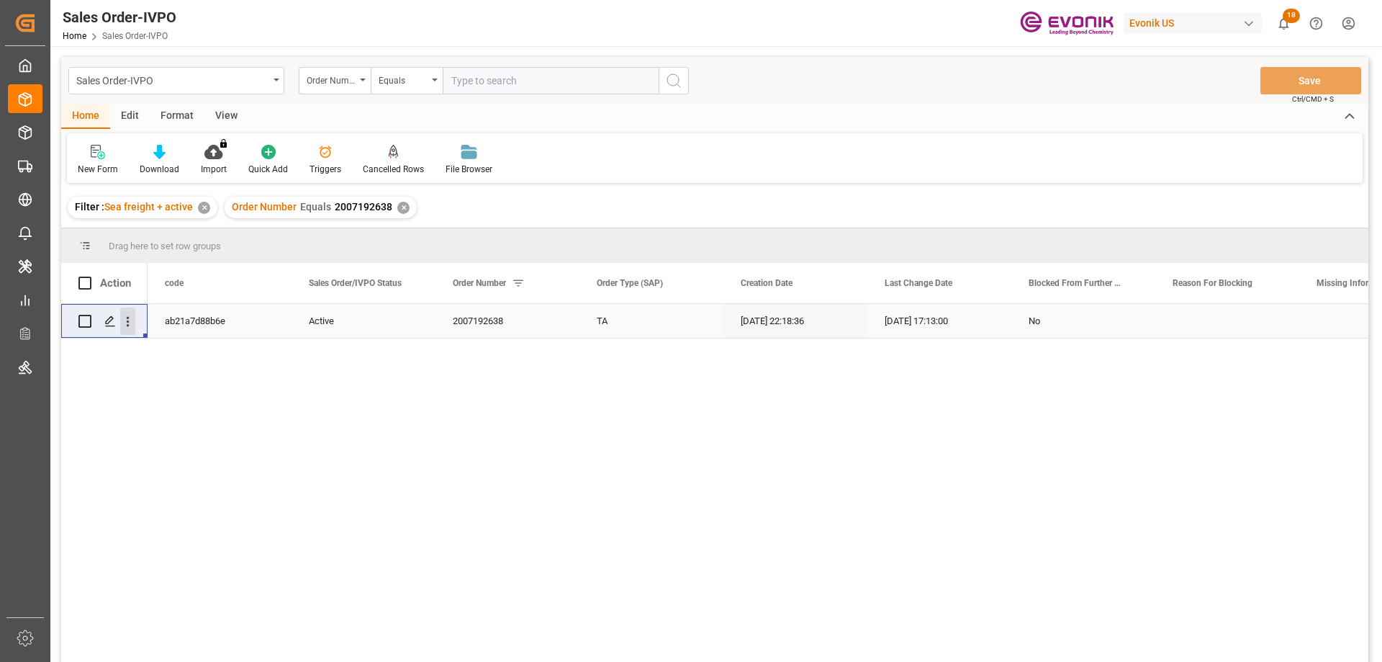
click at [132, 323] on icon "open menu" at bounding box center [127, 321] width 15 height 15
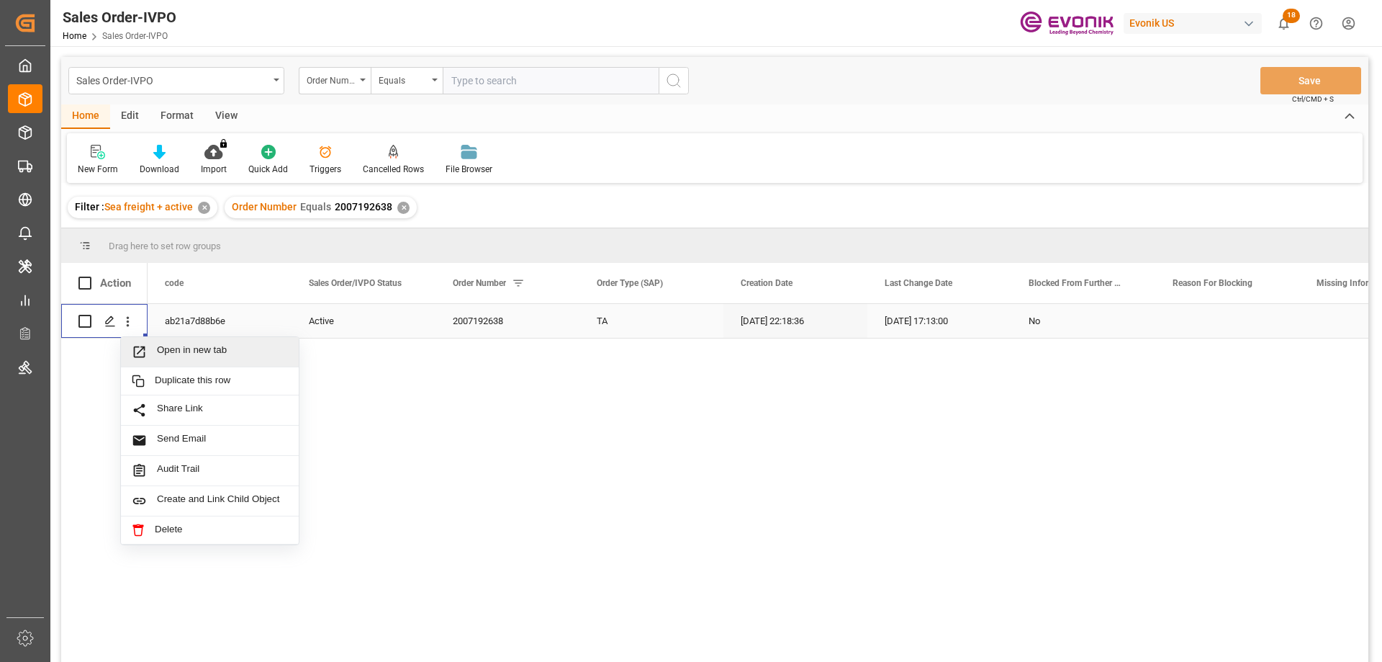
click at [156, 351] on span "Press SPACE to select this row." at bounding box center [144, 351] width 25 height 15
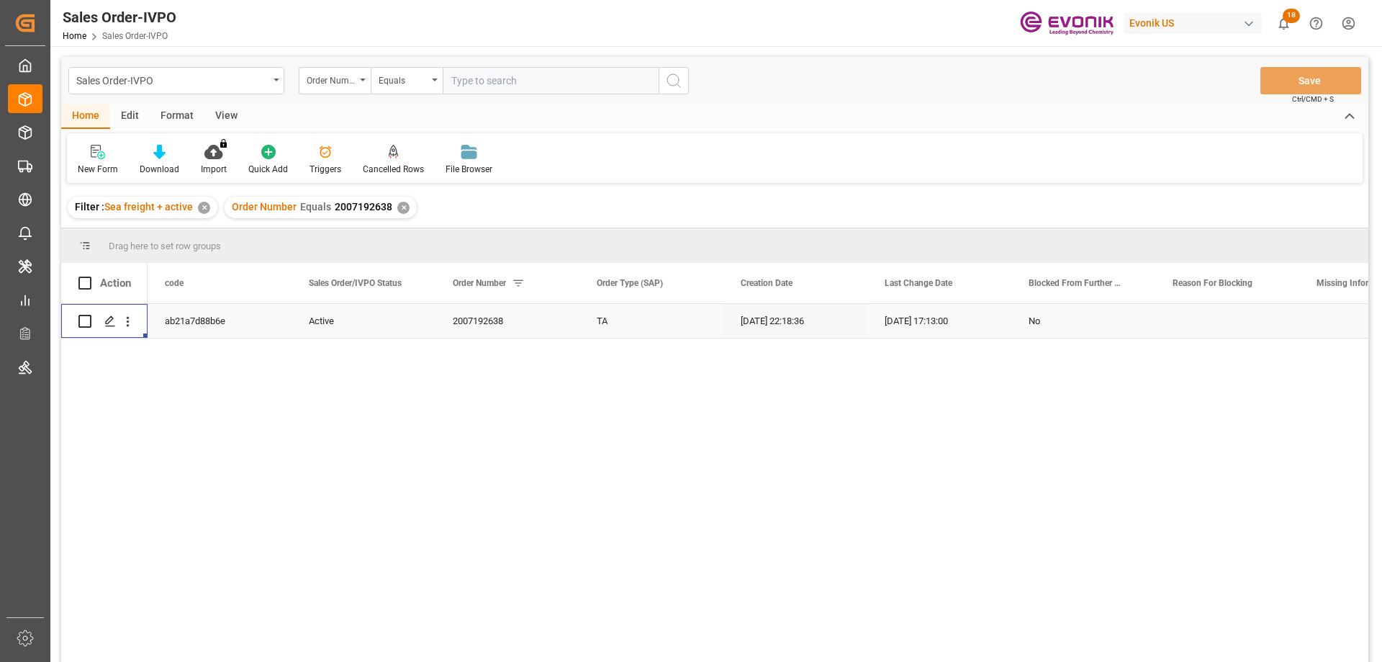
click at [464, 71] on input "text" at bounding box center [551, 80] width 216 height 27
paste input "0046467548"
type input "0046467548"
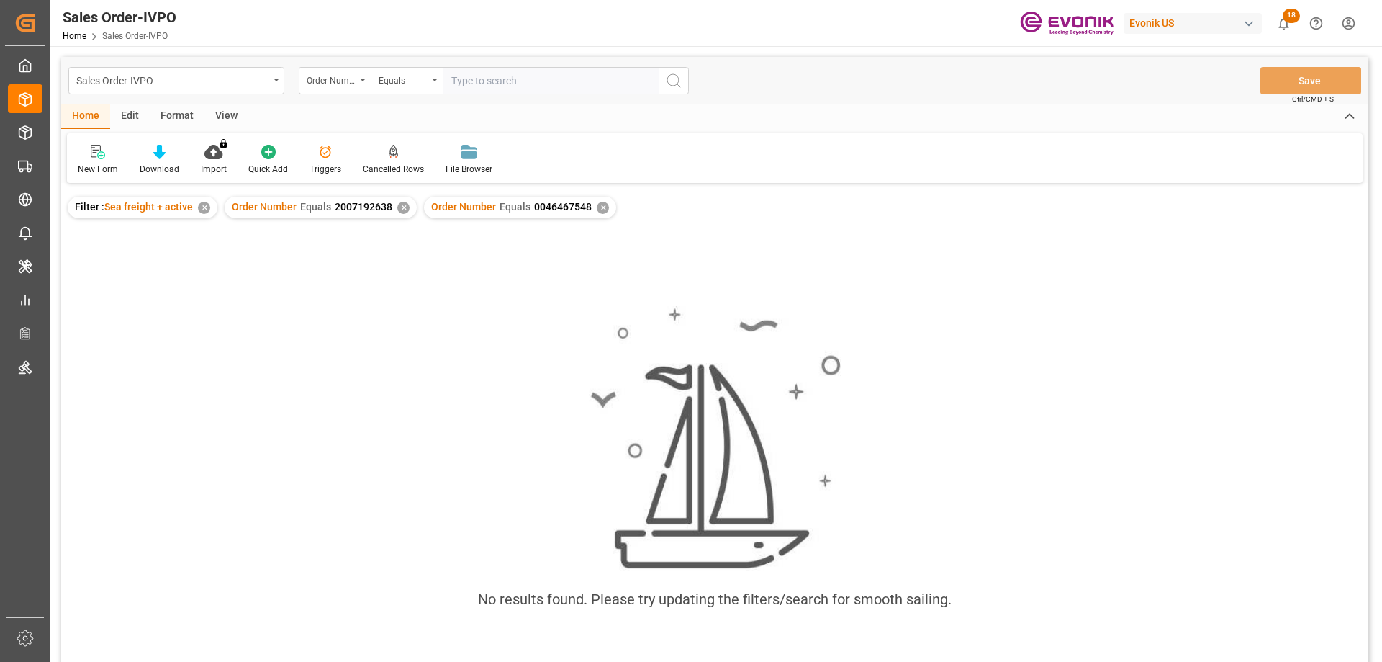
click at [405, 208] on div "✕" at bounding box center [403, 208] width 12 height 12
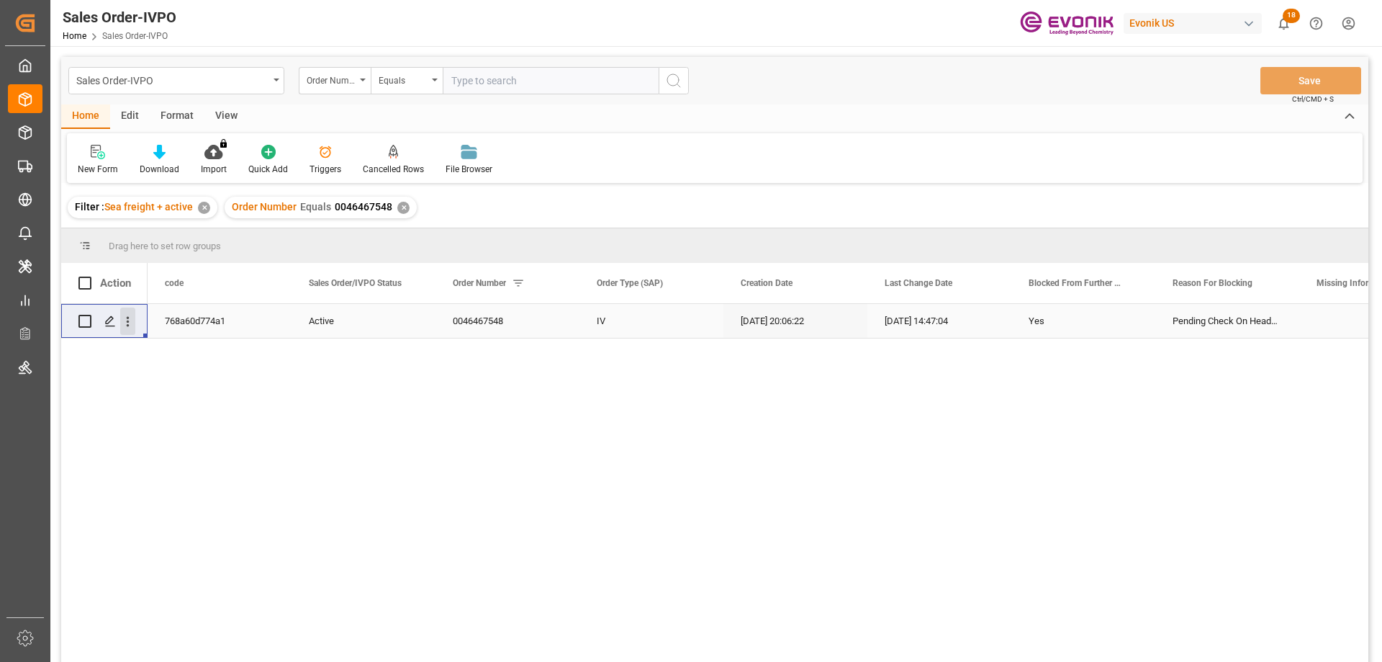
click at [127, 312] on button "open menu" at bounding box center [127, 320] width 15 height 27
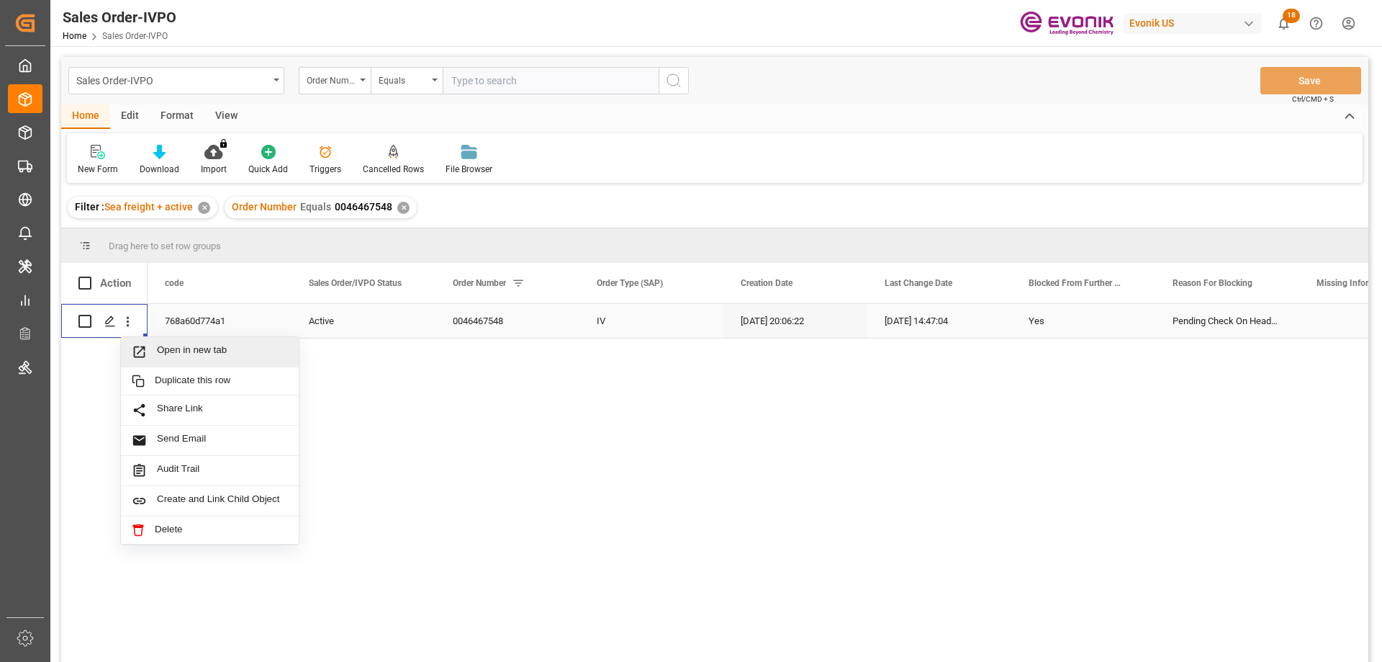
click at [177, 349] on span "Open in new tab" at bounding box center [222, 351] width 131 height 15
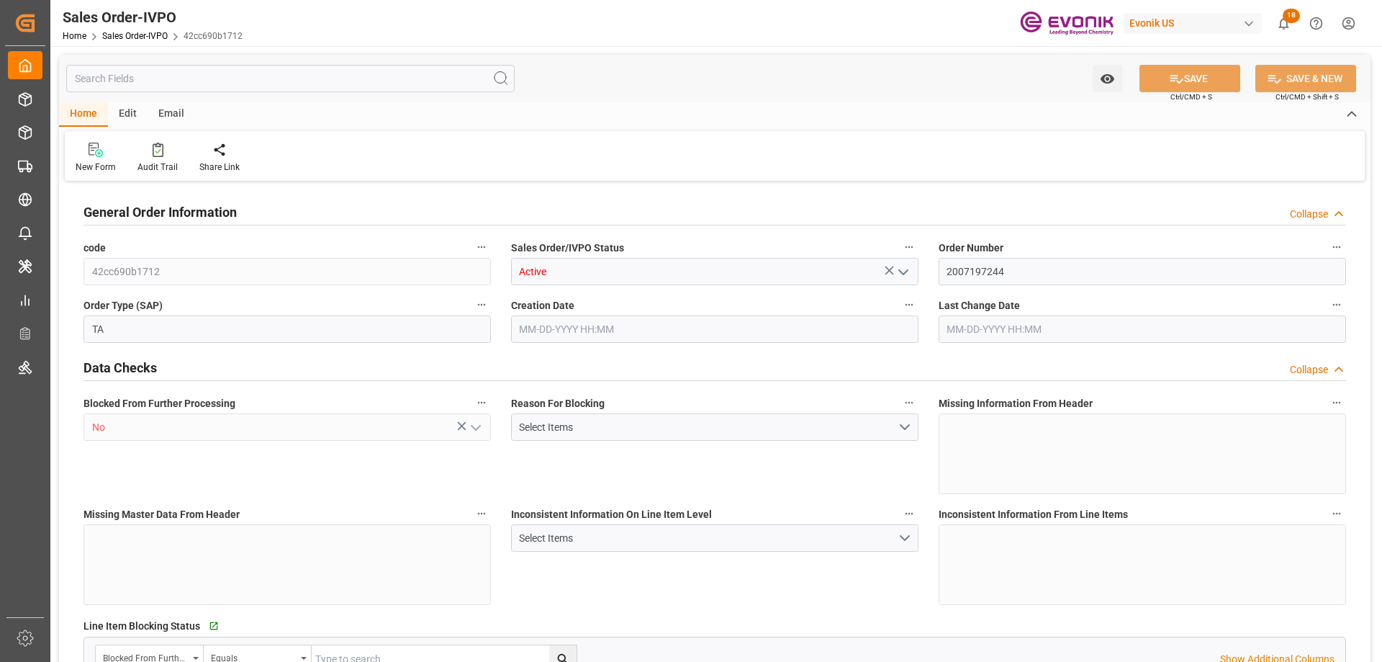
type input "DEHAM"
type input "0"
type input "1"
type input "1614"
type input "[DATE] 14:15"
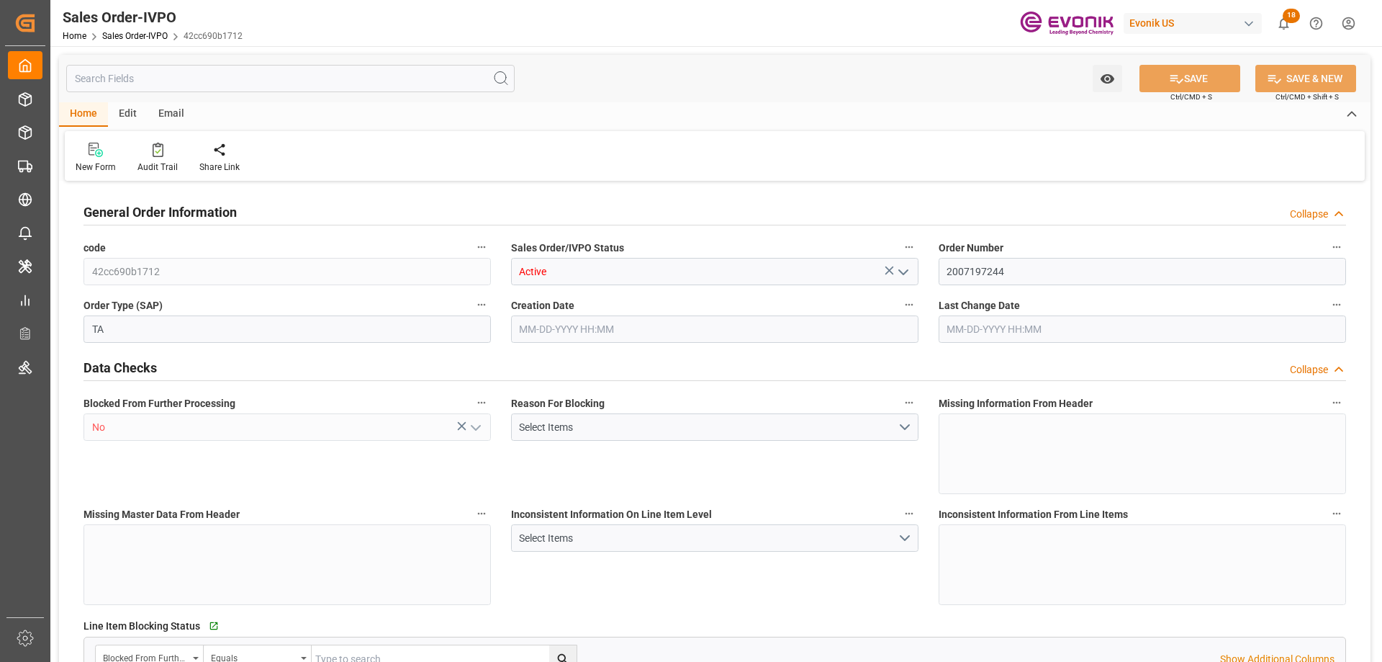
type input "[DATE] 07:57"
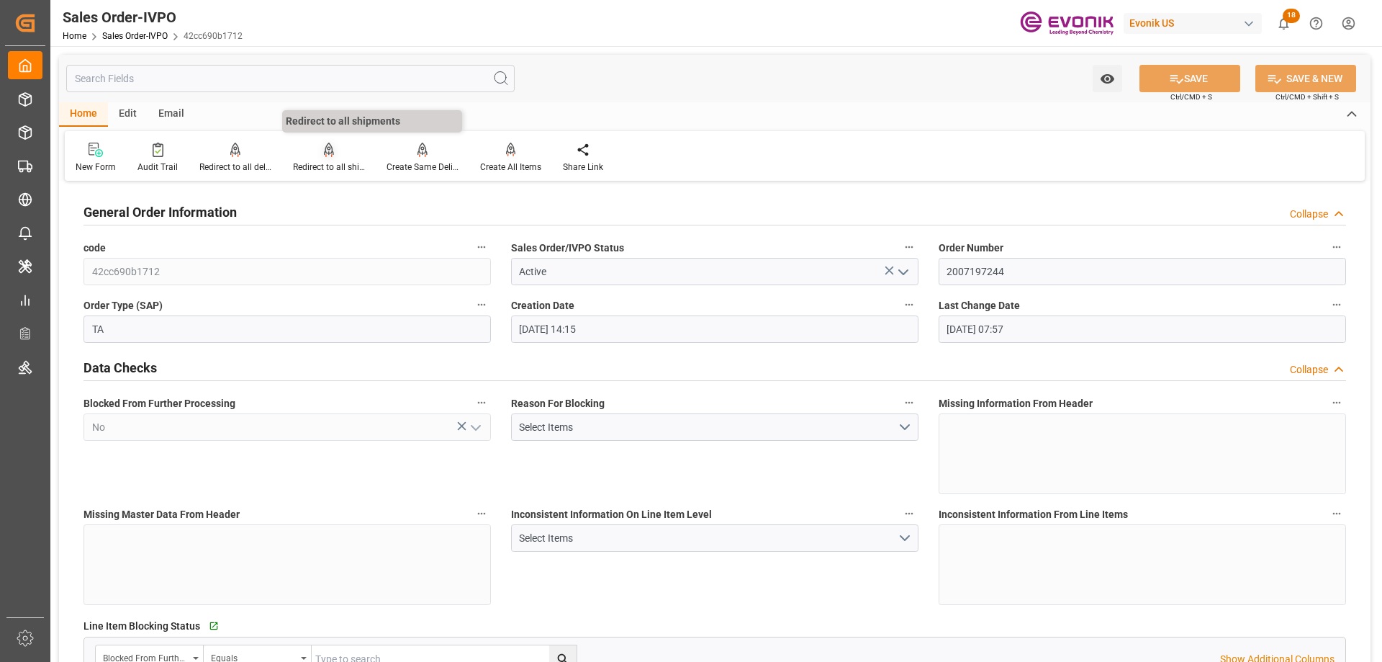
click at [328, 163] on div "Redirect to all shipments" at bounding box center [329, 167] width 72 height 13
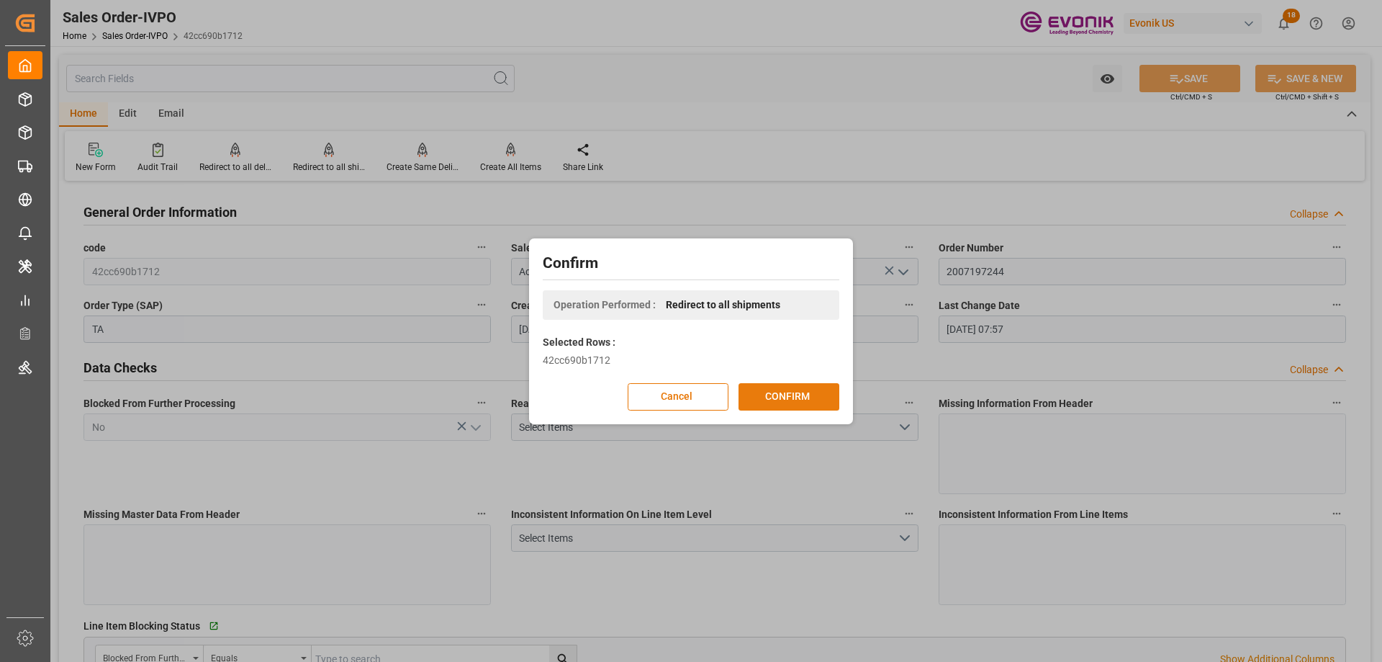
click at [760, 397] on button "CONFIRM" at bounding box center [789, 396] width 101 height 27
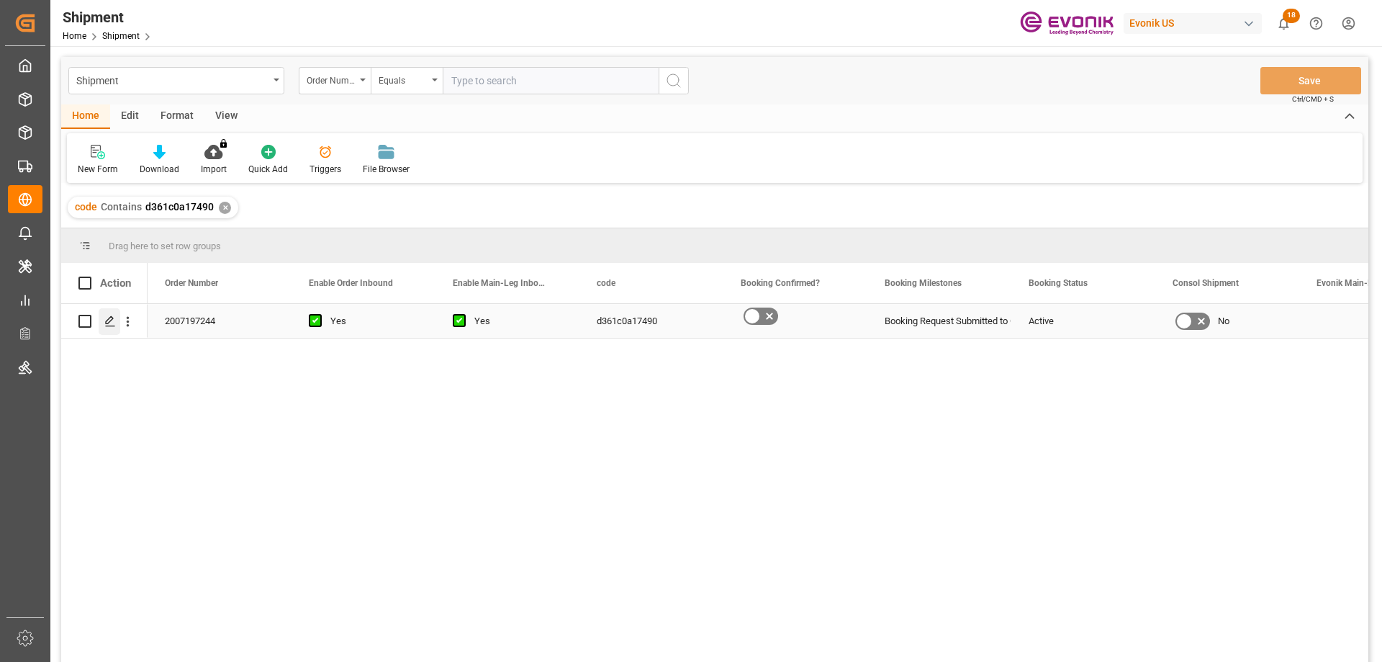
click at [108, 322] on icon "Press SPACE to select this row." at bounding box center [110, 321] width 12 height 12
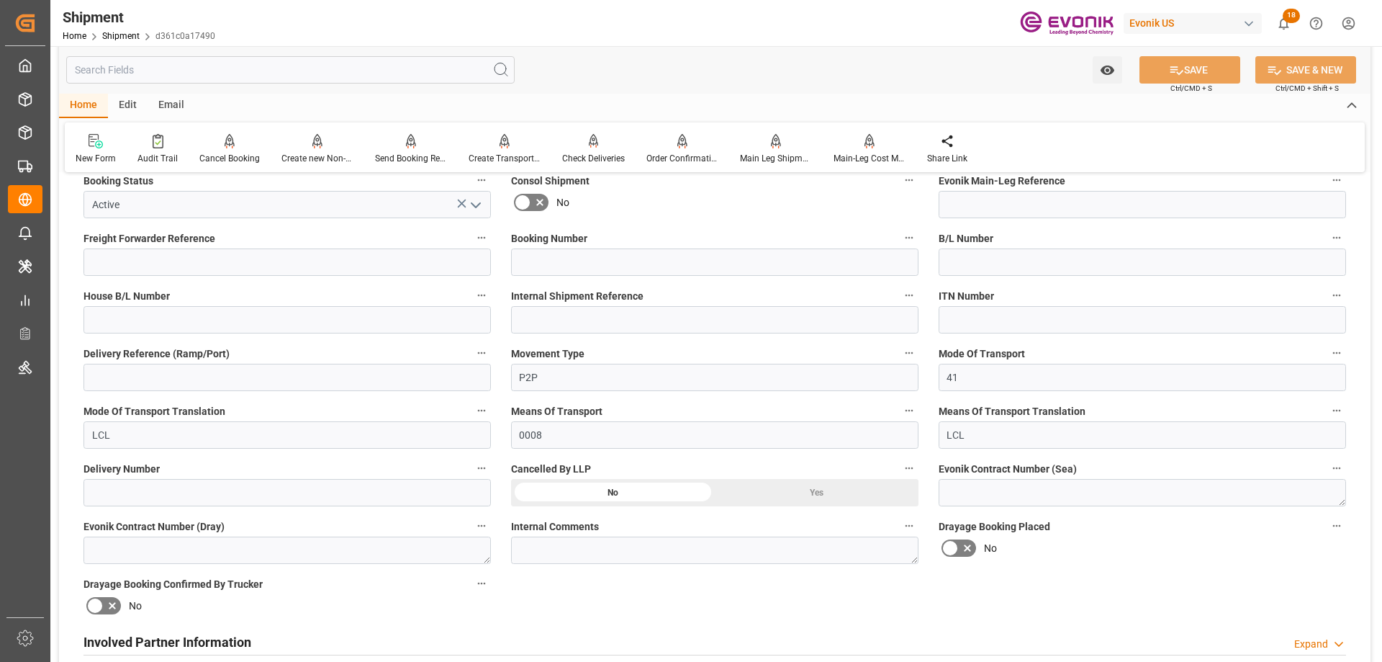
scroll to position [504, 0]
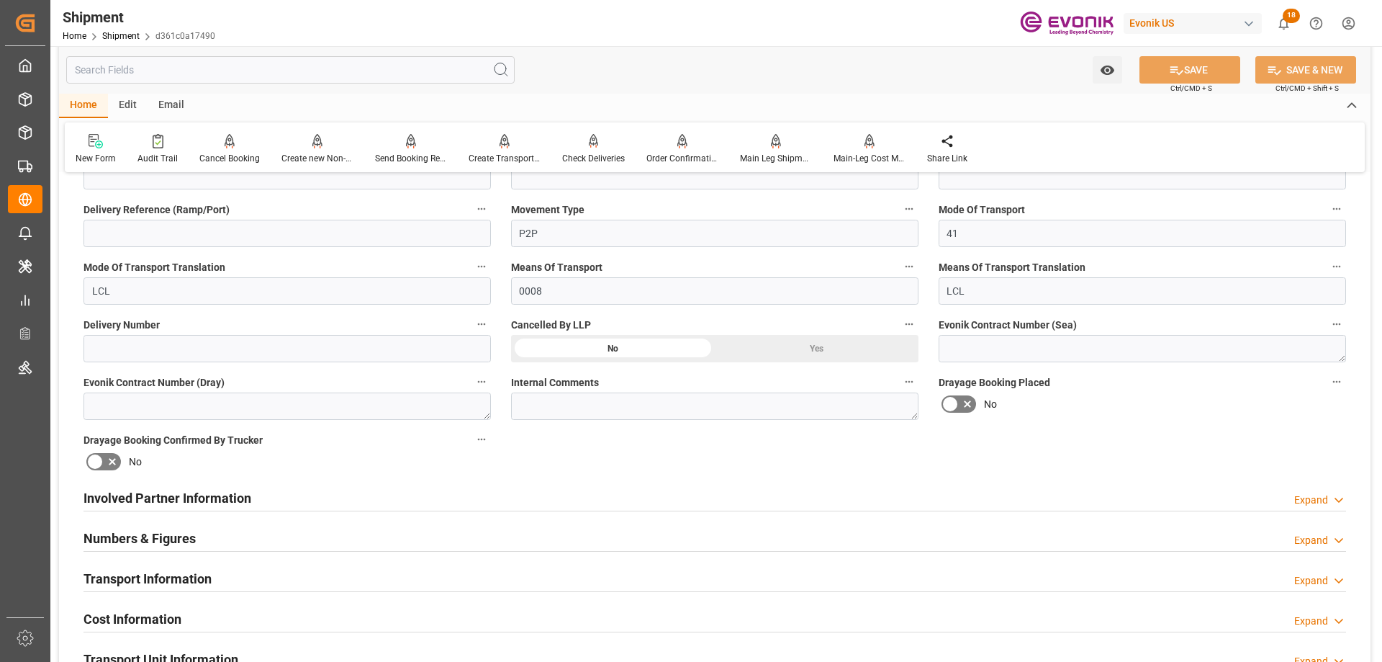
click at [218, 495] on h2 "Involved Partner Information" at bounding box center [168, 497] width 168 height 19
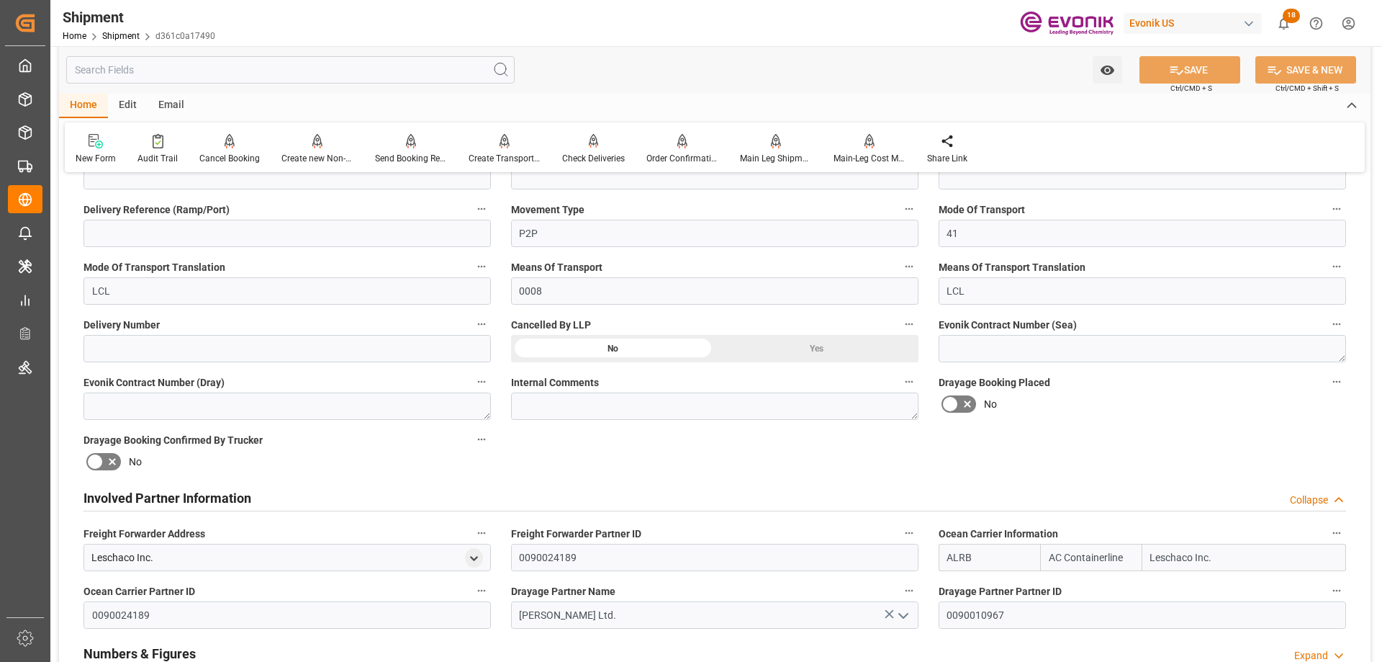
scroll to position [720, 0]
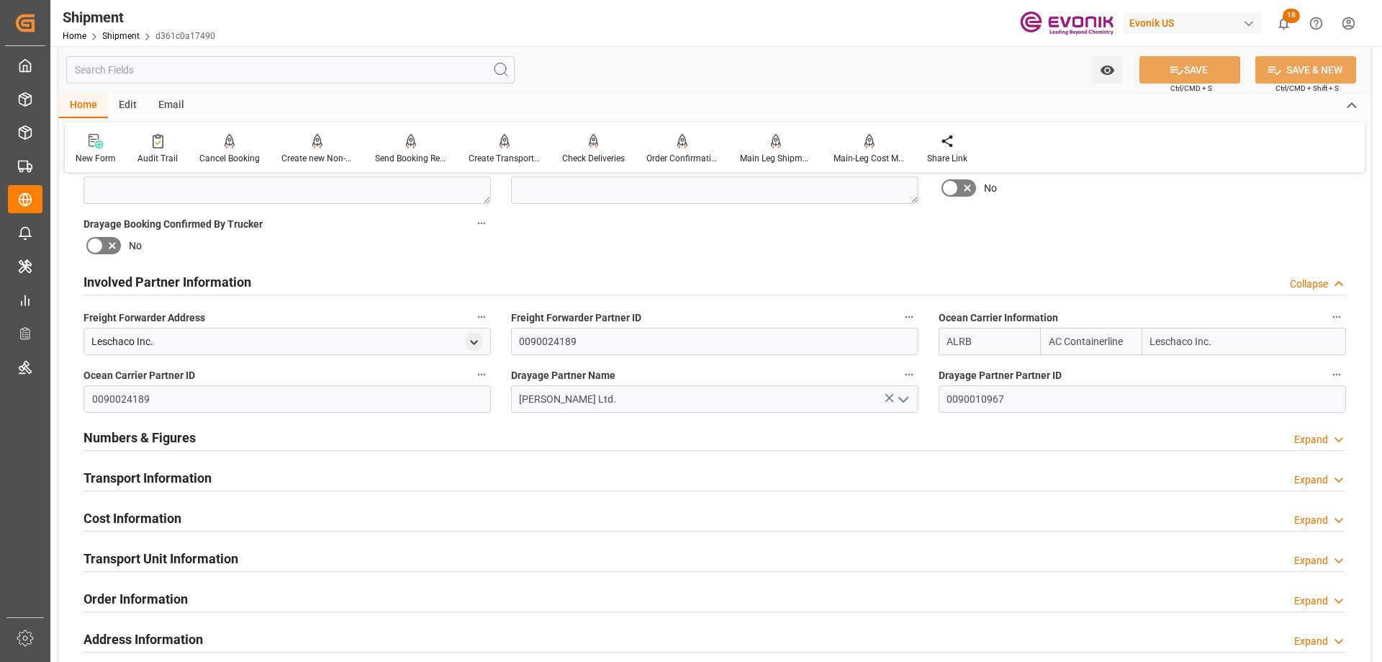
click at [179, 480] on h2 "Transport Information" at bounding box center [148, 477] width 128 height 19
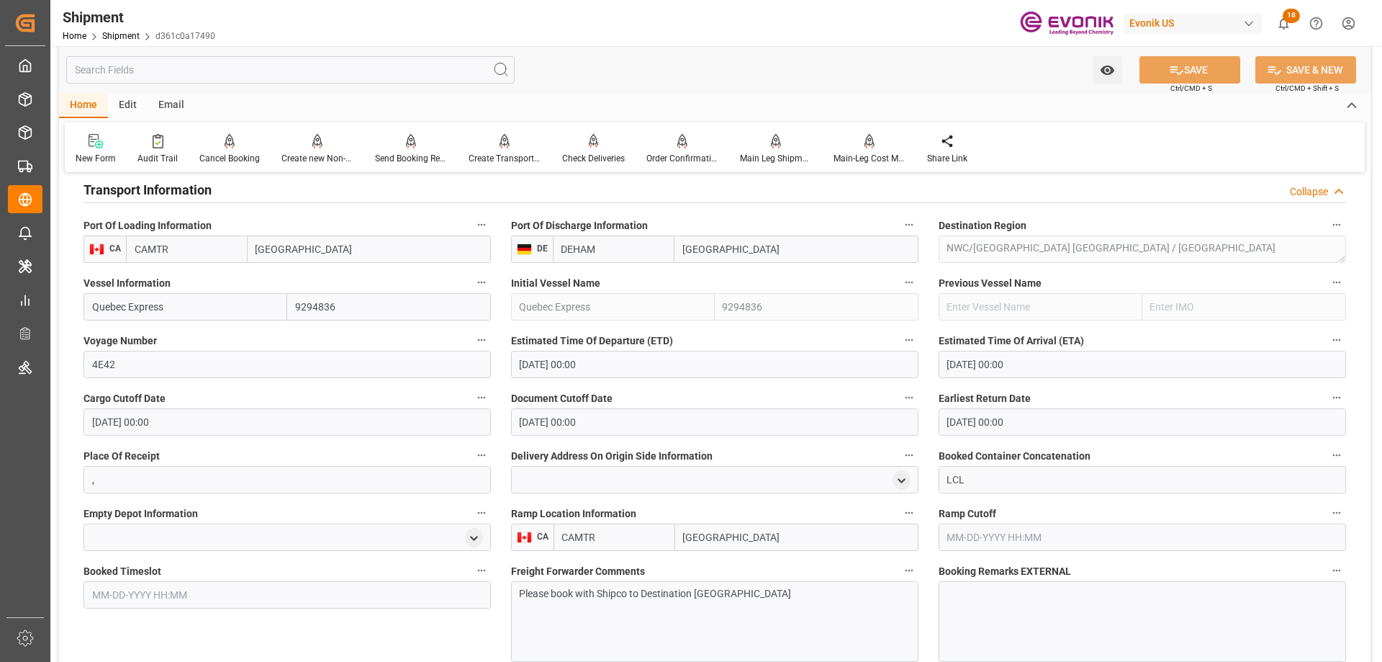
scroll to position [864, 0]
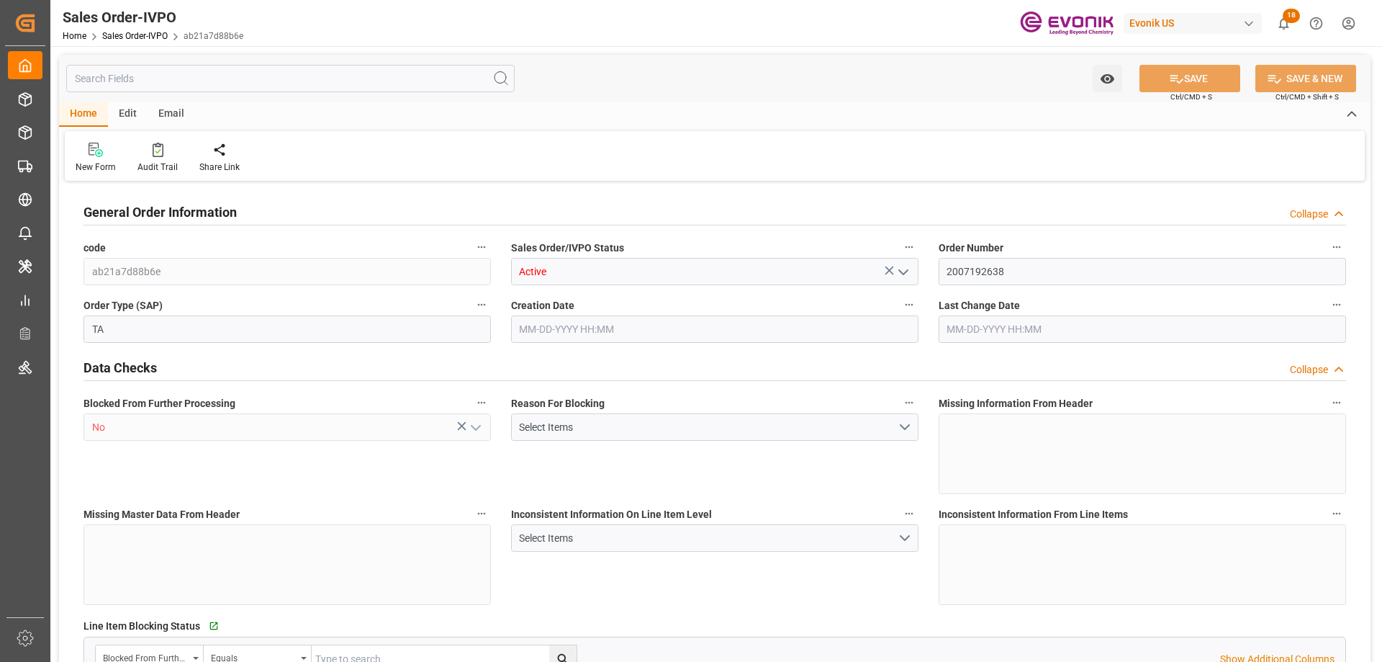
type input "CNSHA"
type input "0"
type input "1"
type input "1614"
type input "[DATE] 22:18"
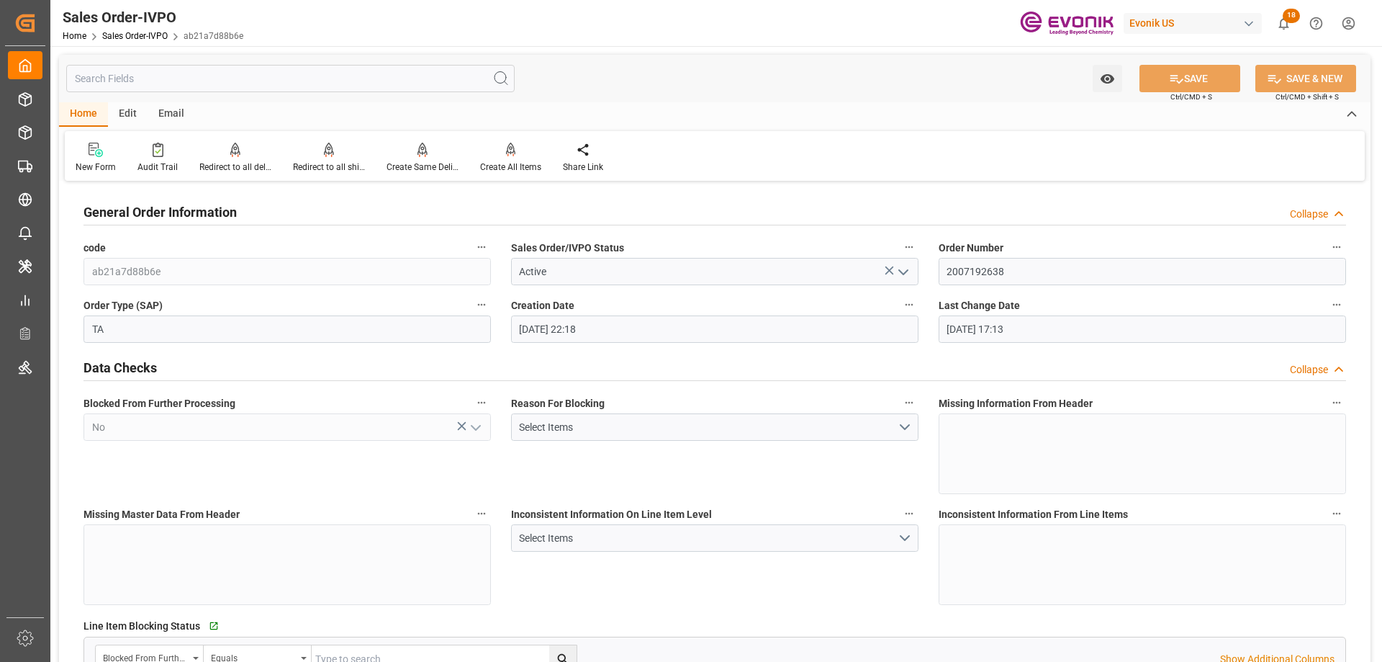
type input "[DATE] 17:13"
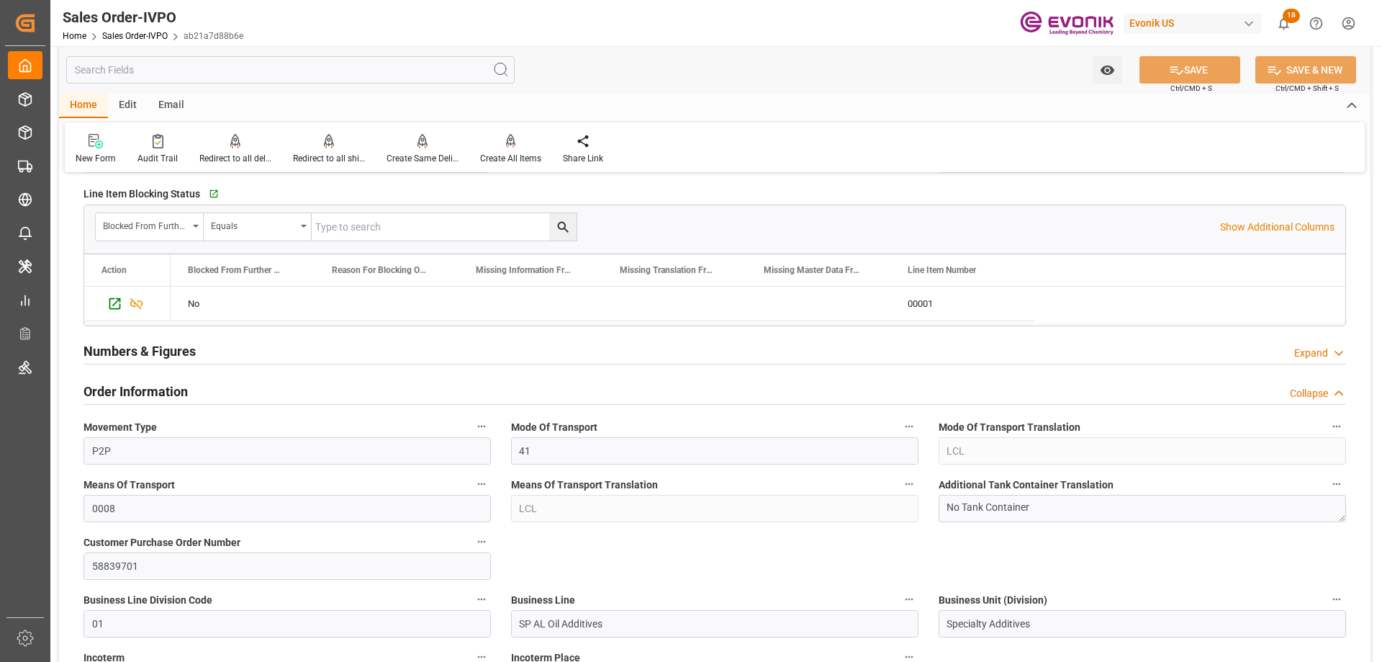
scroll to position [576, 0]
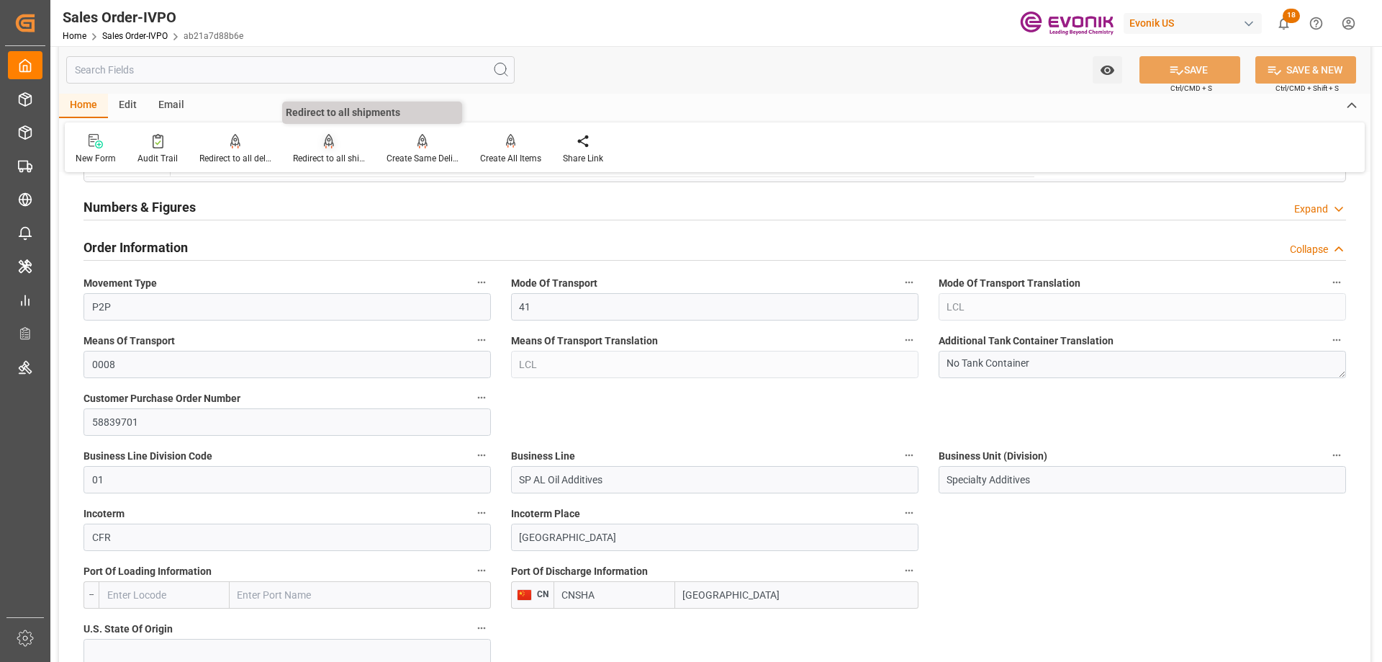
click at [329, 155] on div "Redirect to all shipments" at bounding box center [329, 158] width 72 height 13
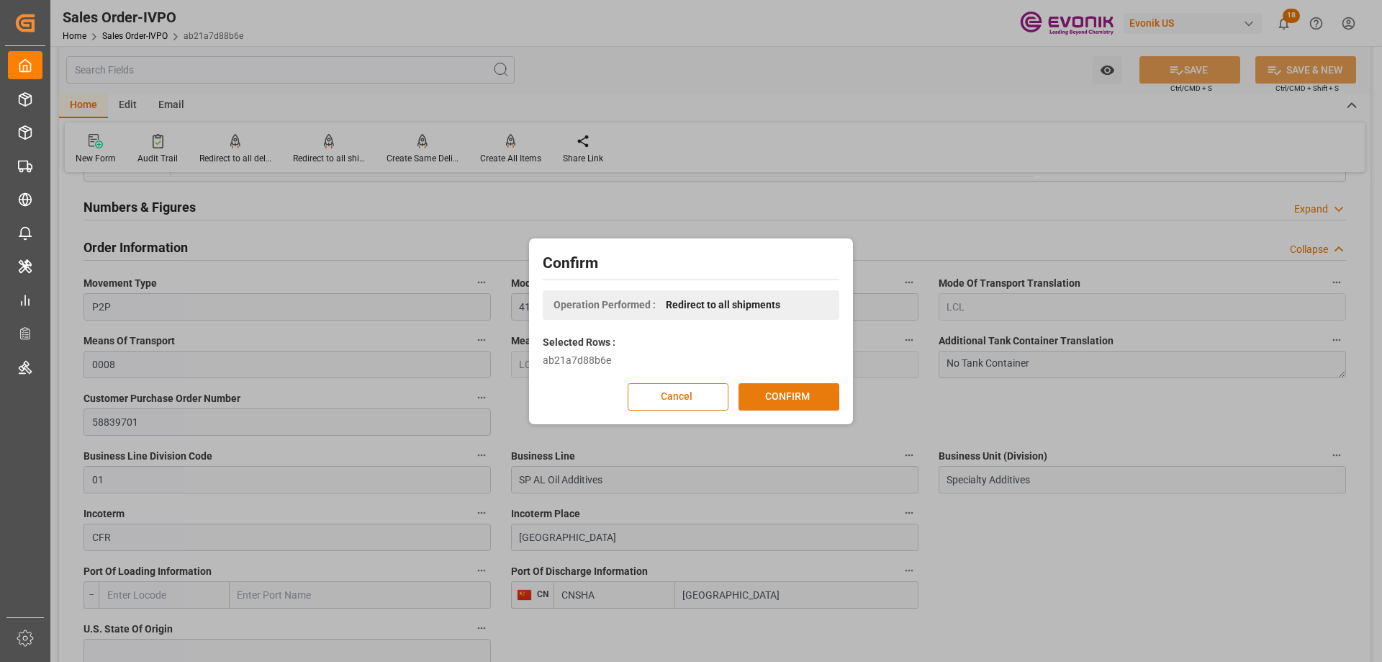
click at [797, 400] on button "CONFIRM" at bounding box center [789, 396] width 101 height 27
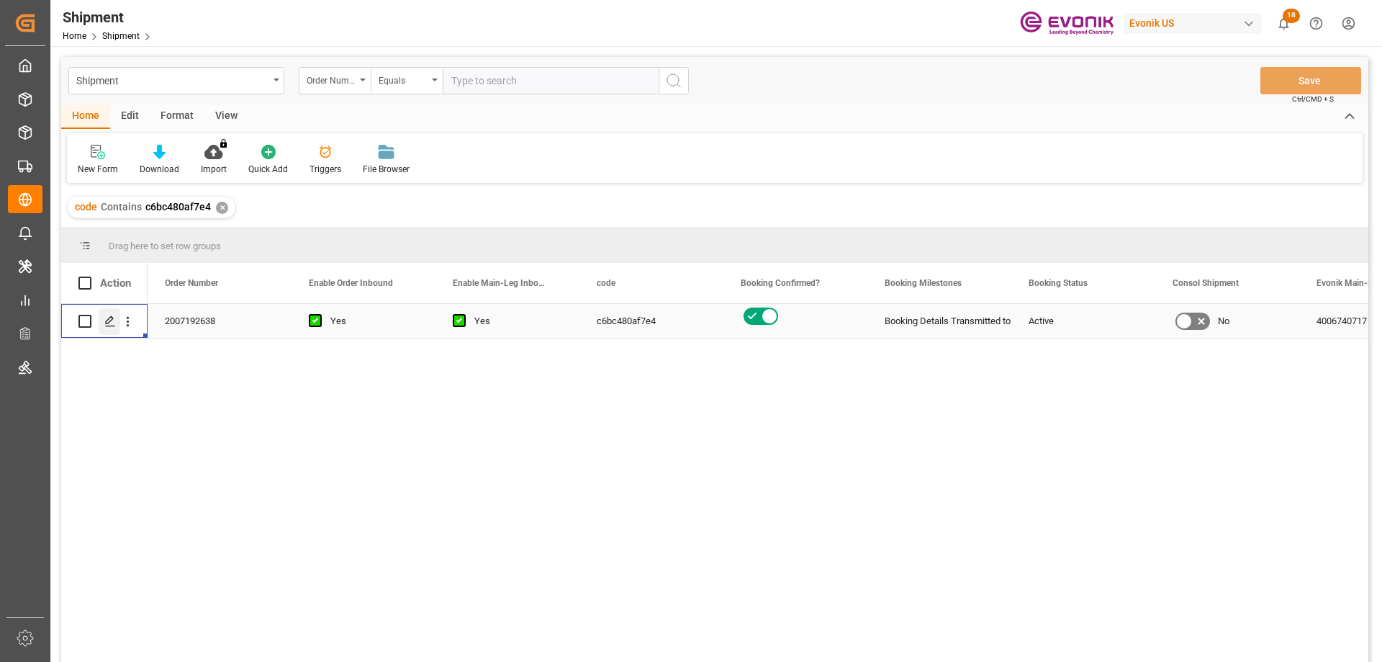
click at [111, 319] on icon "Press SPACE to select this row." at bounding box center [110, 321] width 12 height 12
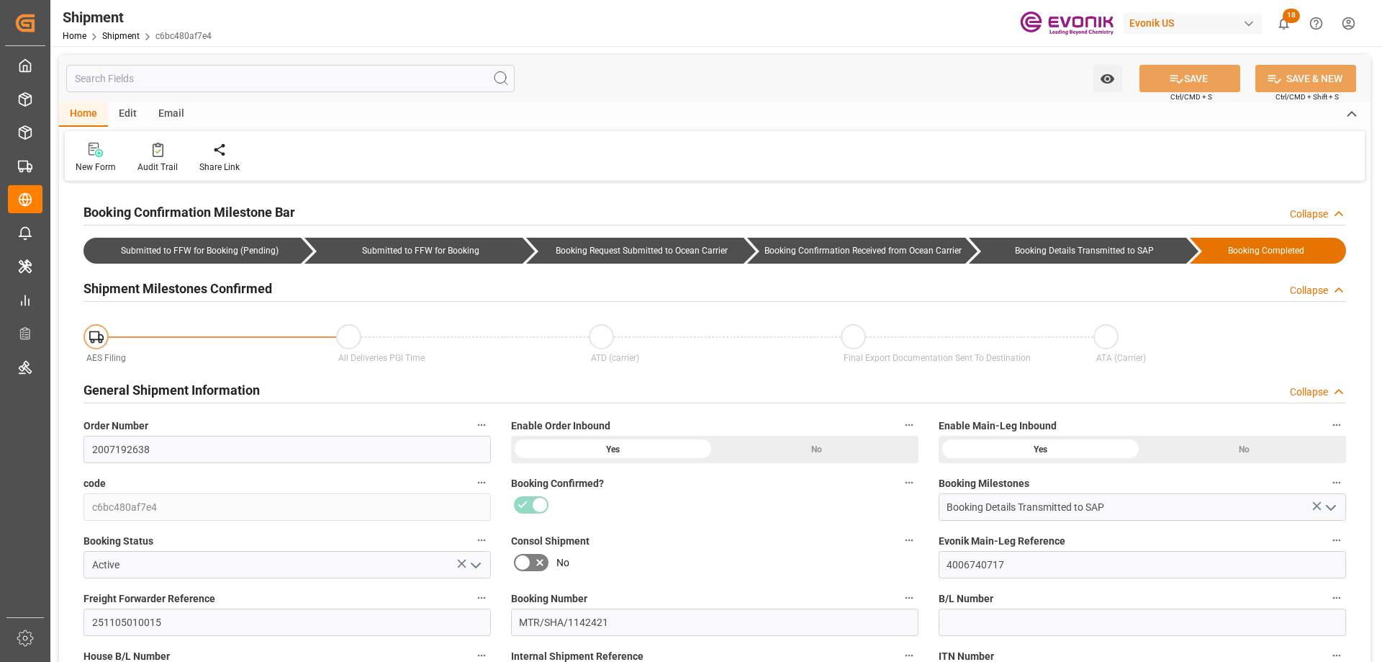
type input "AC Containerline"
type input "Leschaco Inc."
type input "CAVAN"
type input "CNSHA"
type input "9401051"
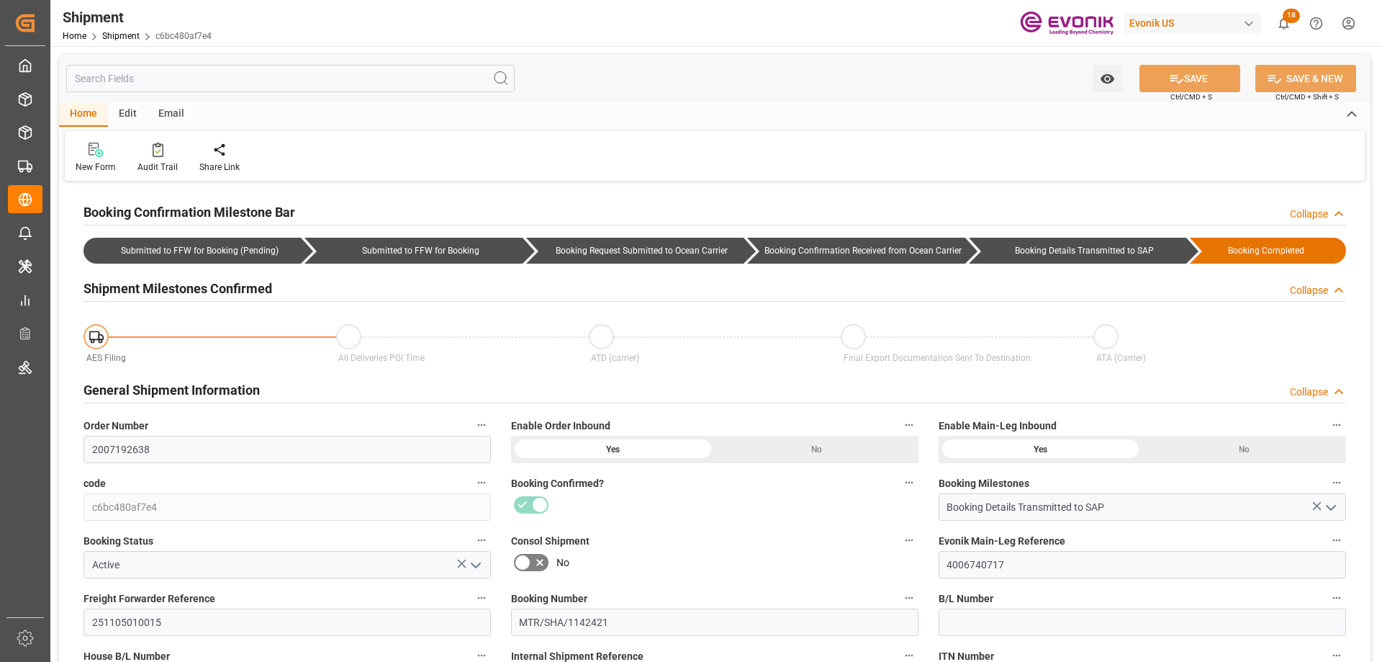
type input "9278088"
type input "9401051"
type input "CAMTR"
type input "10-24-2025 00:00"
type input "11-14-2025 00:00"
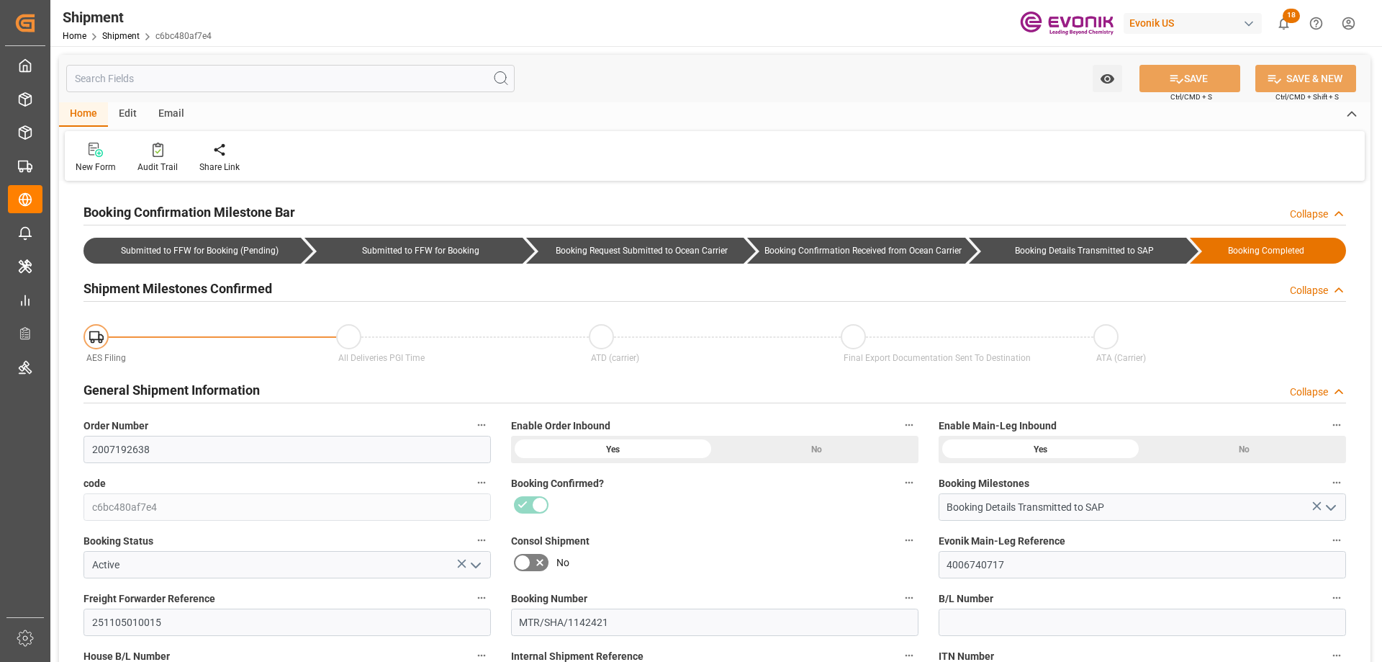
type input "10-06-2025 12:00"
type input "10-15-2025 12:00"
type input "10-10-2025 00:00"
type input "10-06-2025 12:00"
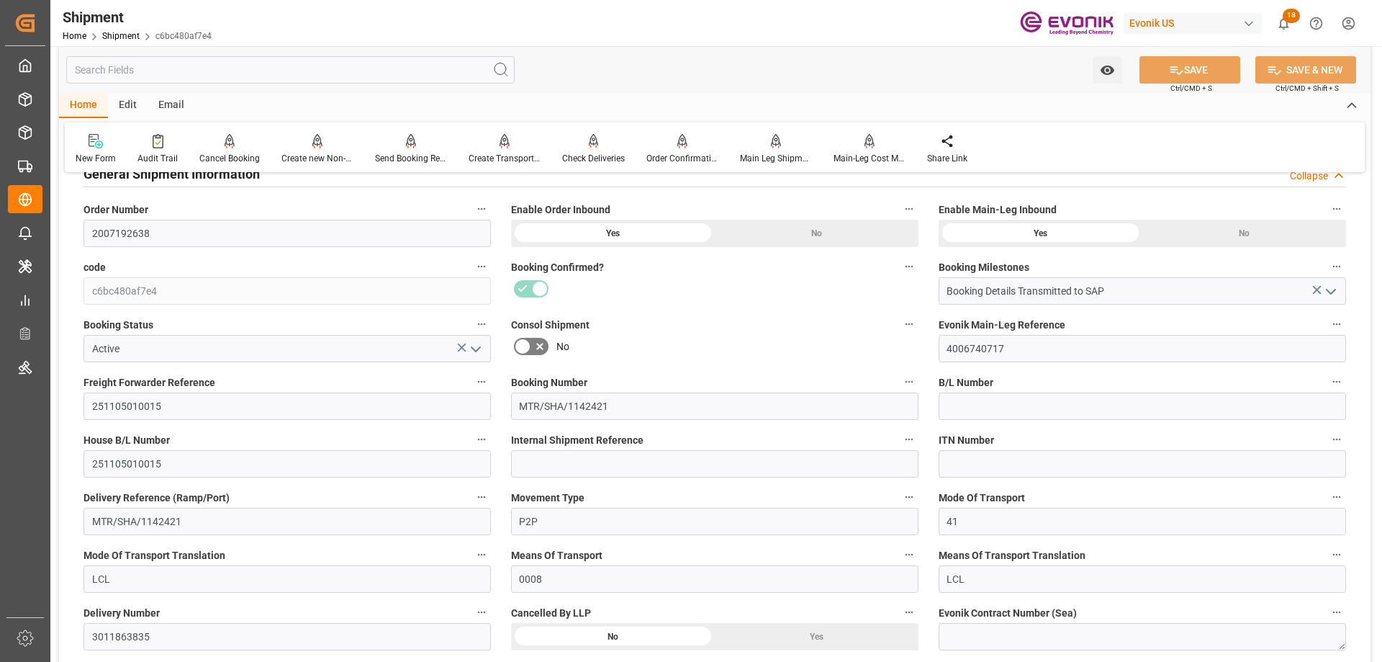
scroll to position [576, 0]
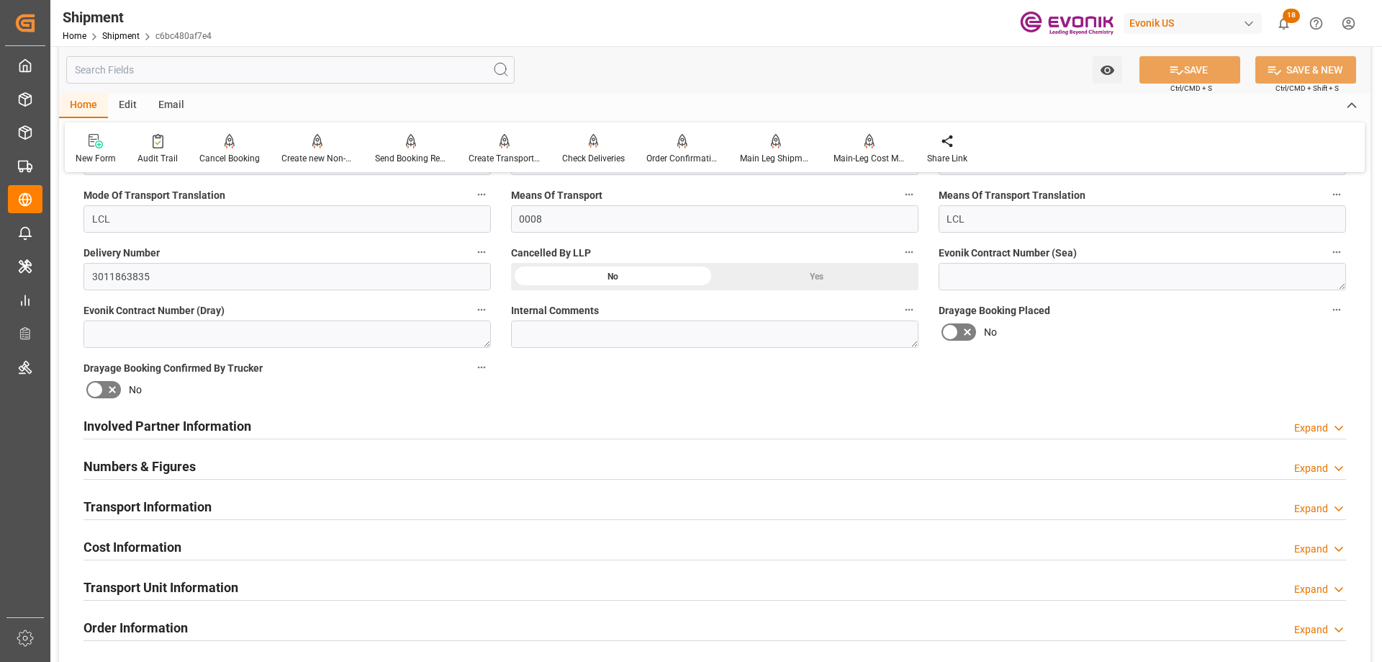
click at [220, 425] on h2 "Involved Partner Information" at bounding box center [168, 425] width 168 height 19
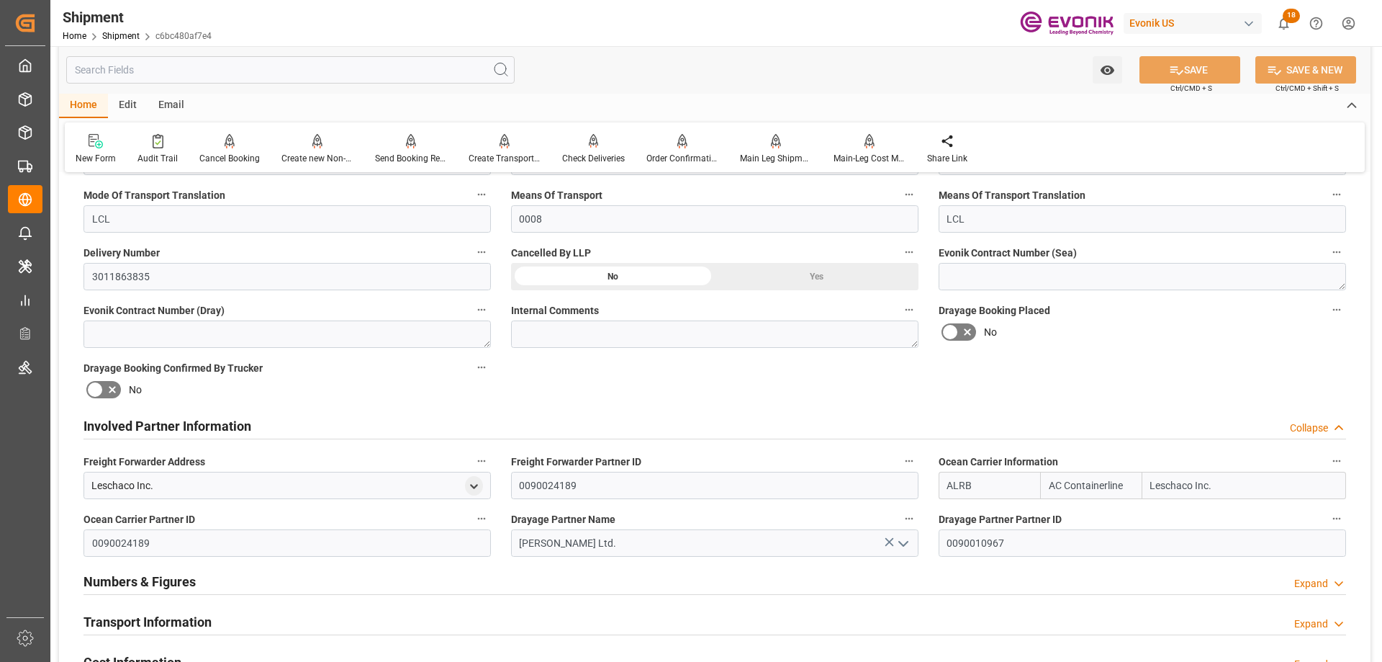
click at [172, 619] on h2 "Transport Information" at bounding box center [148, 621] width 128 height 19
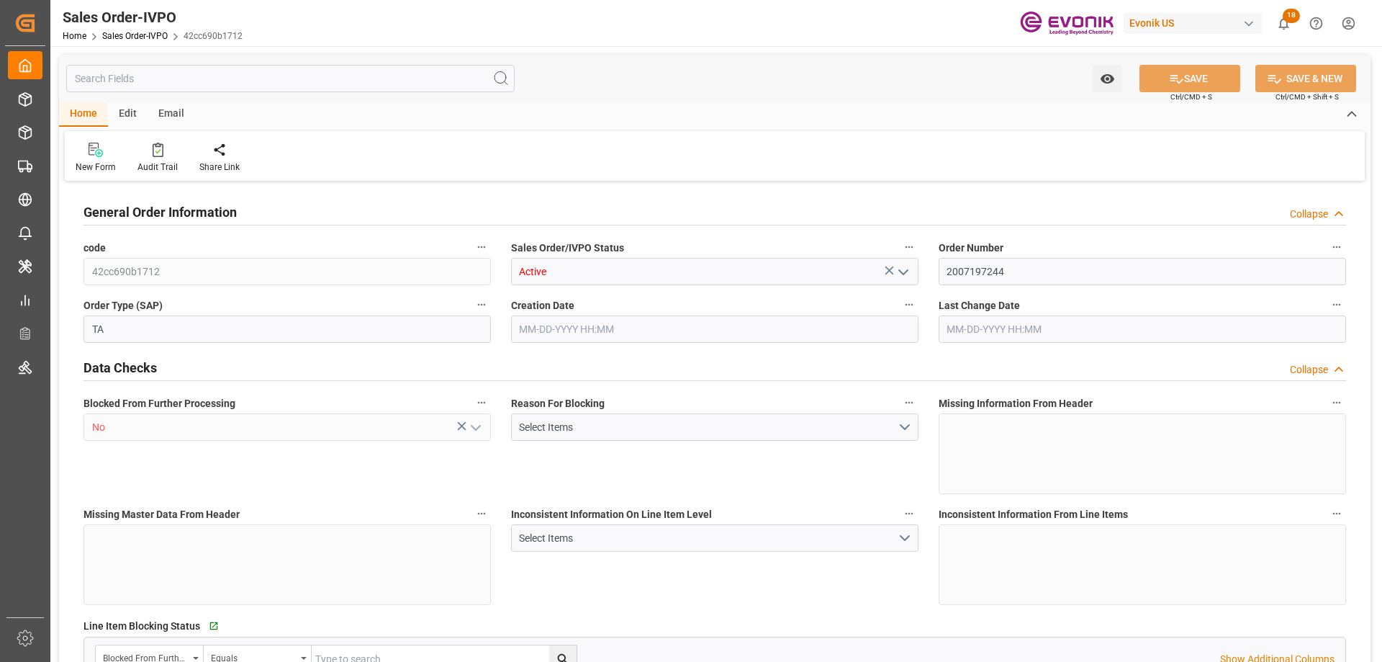
type input "DEHAM"
type input "0"
type input "1"
type input "1614"
type input "[DATE] 14:15"
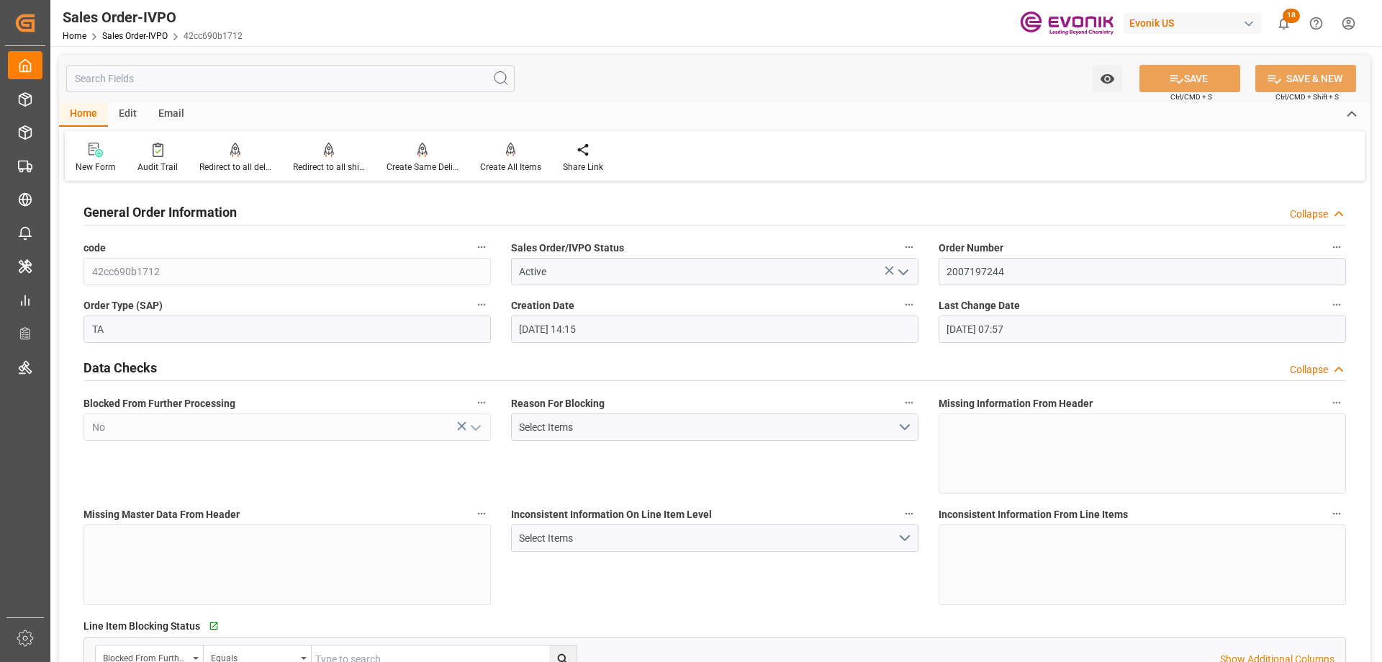
type input "[DATE] 07:57"
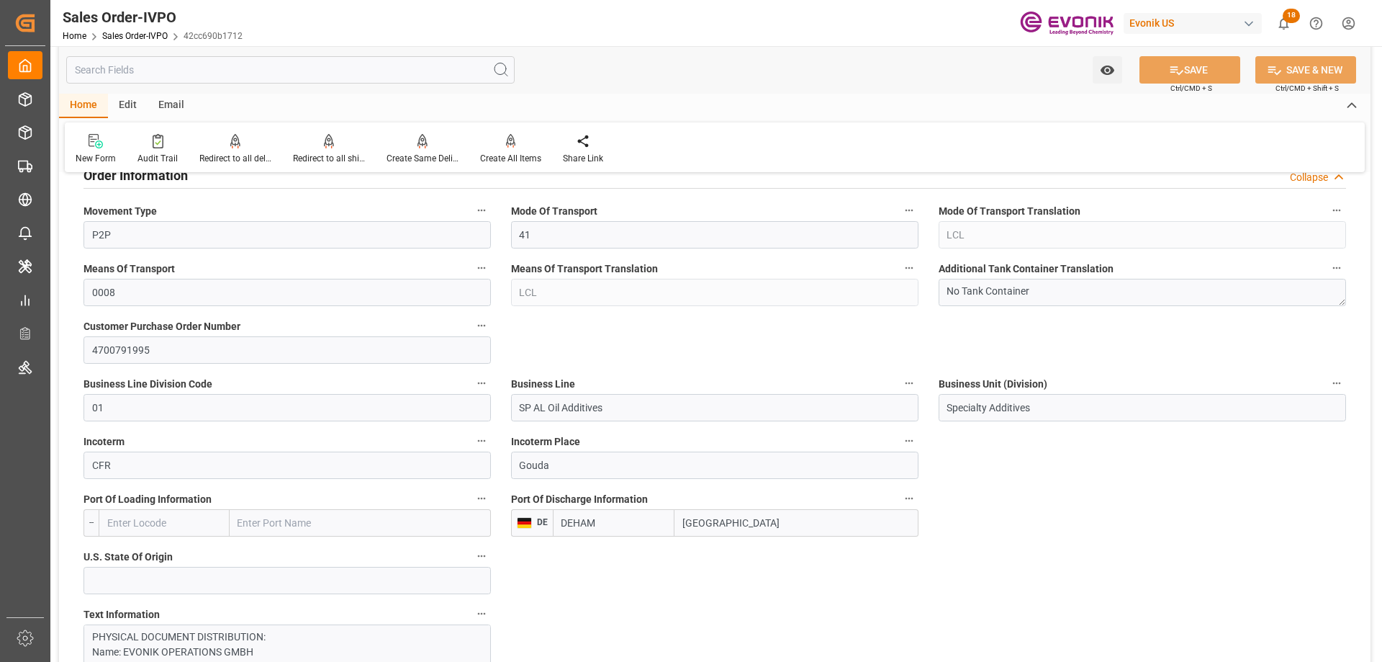
scroll to position [792, 0]
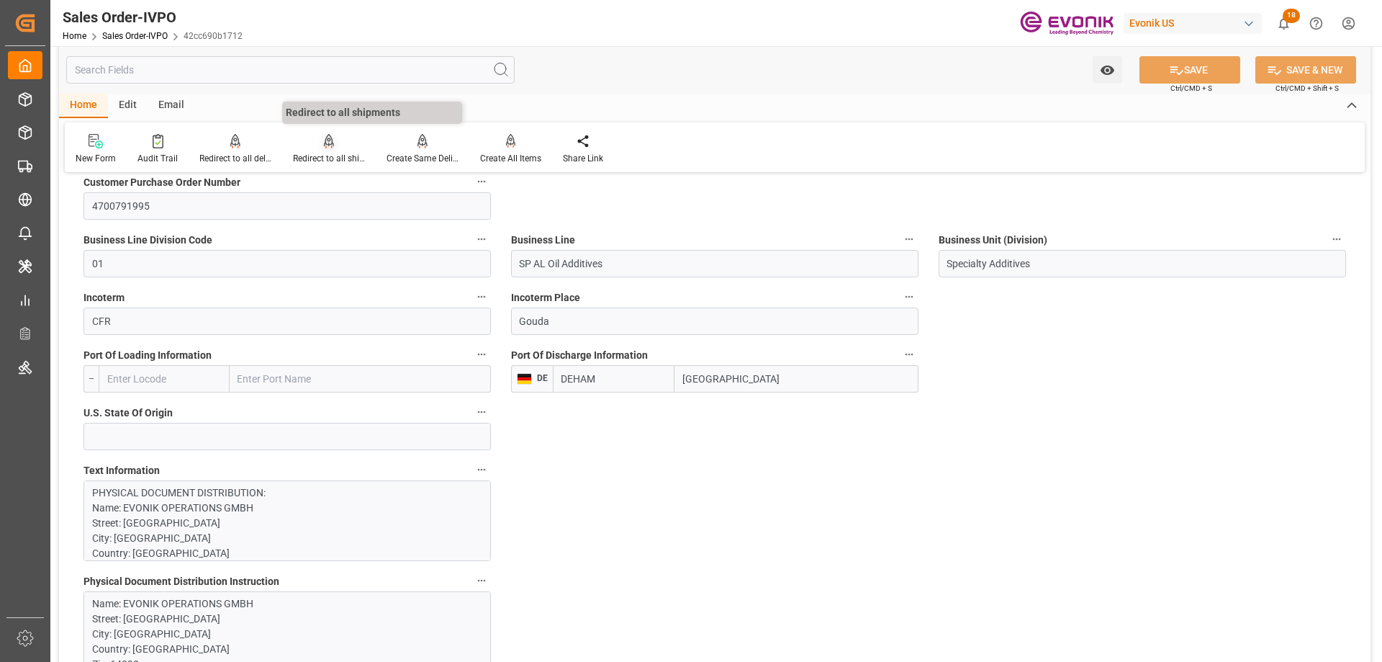
click at [326, 157] on div "Redirect to all shipments" at bounding box center [329, 158] width 72 height 13
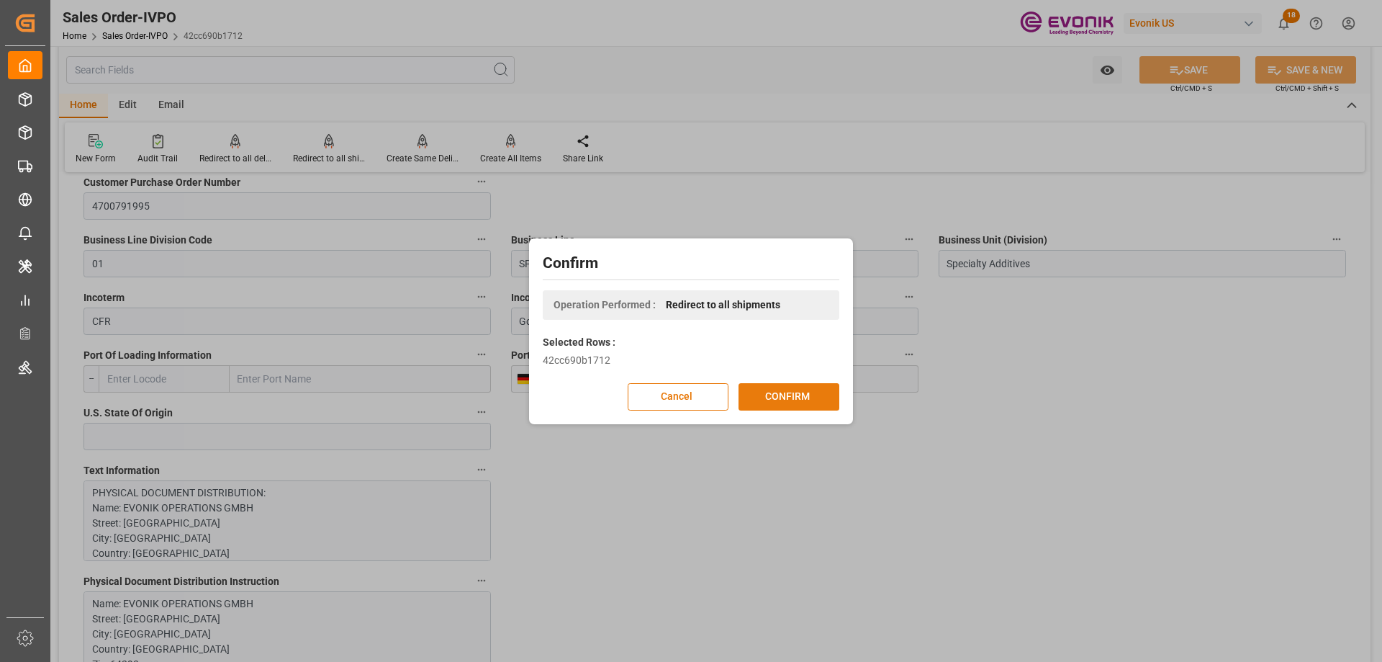
click at [801, 400] on button "CONFIRM" at bounding box center [789, 396] width 101 height 27
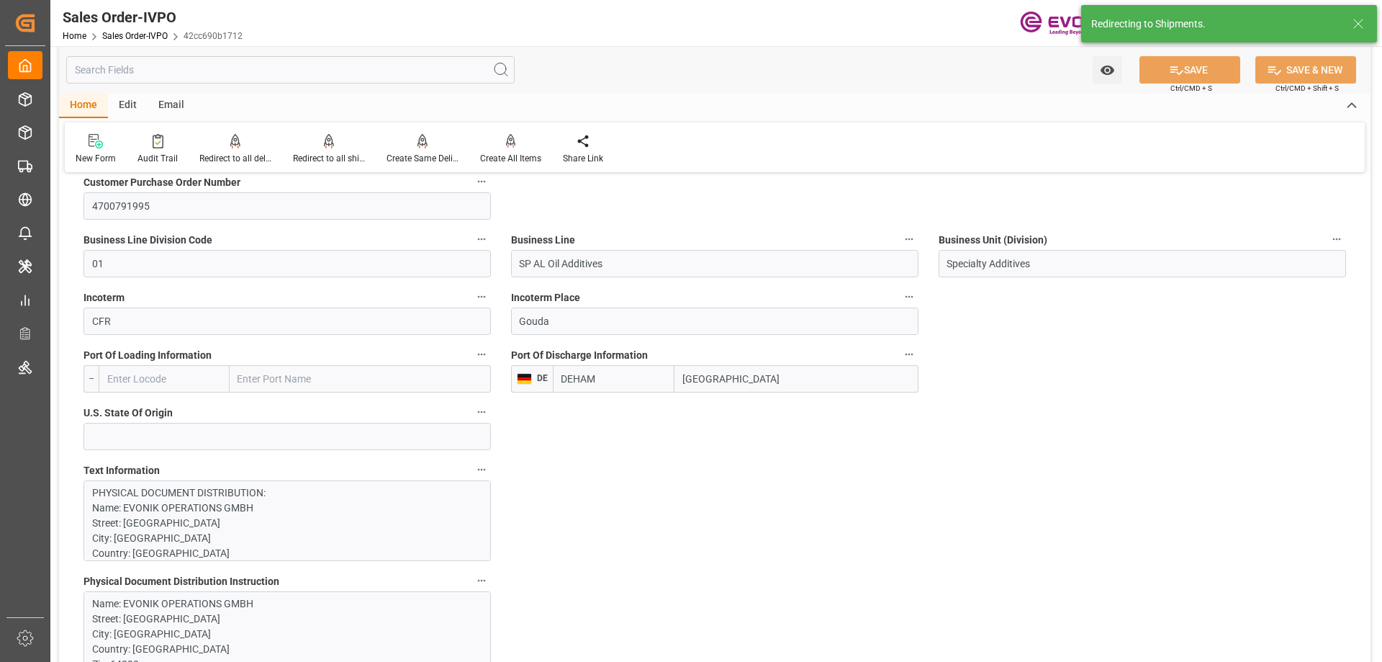
type input "[DATE] 14:15"
type input "[DATE] 07:57"
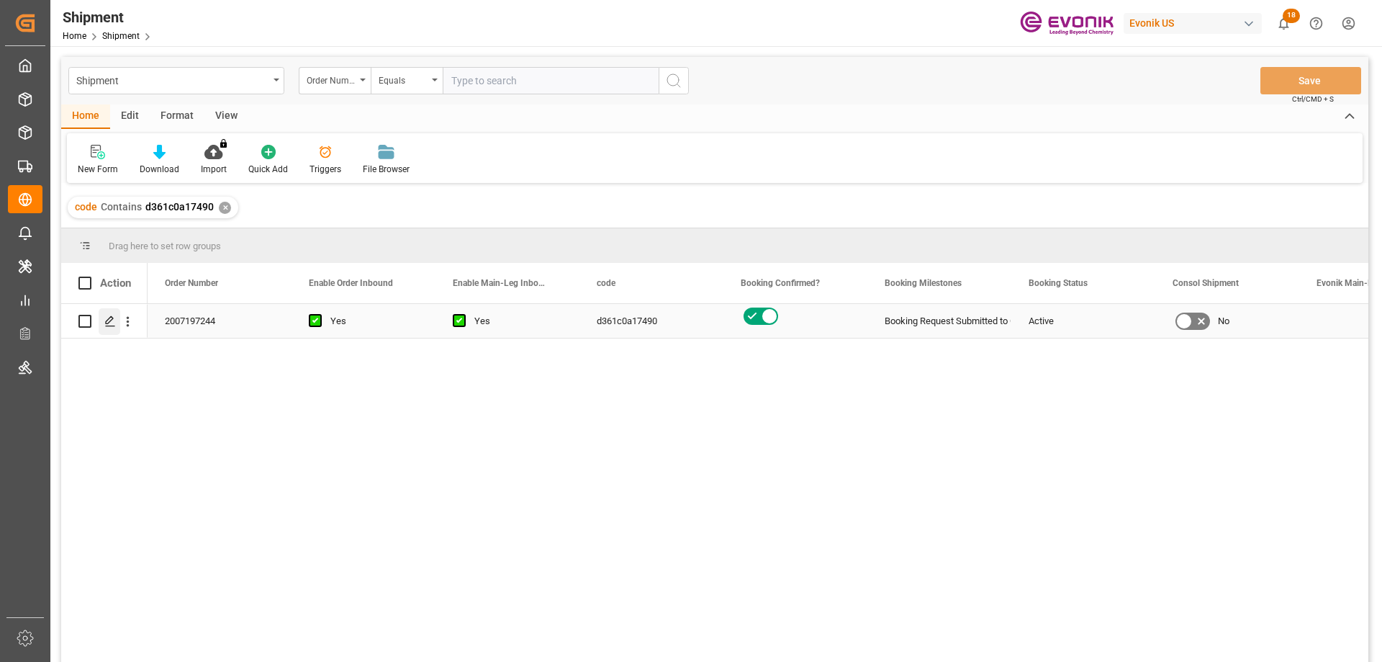
click at [106, 325] on icon "Press SPACE to select this row." at bounding box center [110, 321] width 12 height 12
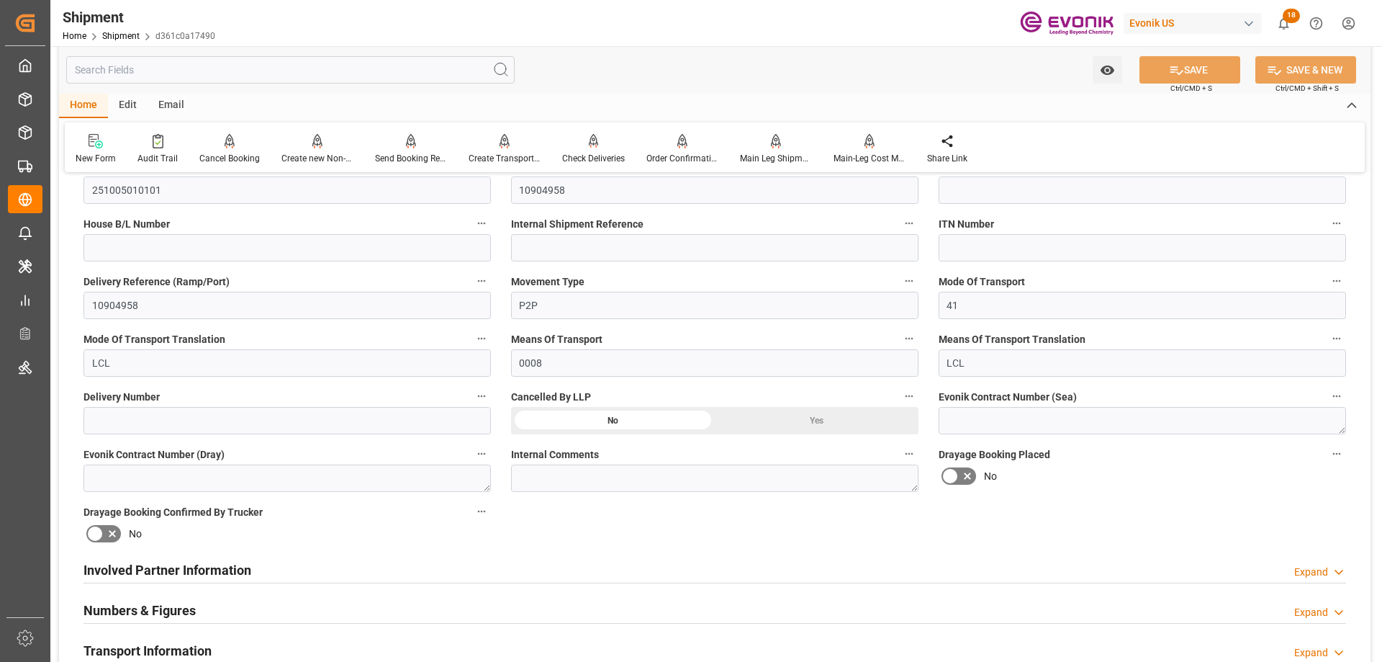
scroll to position [648, 0]
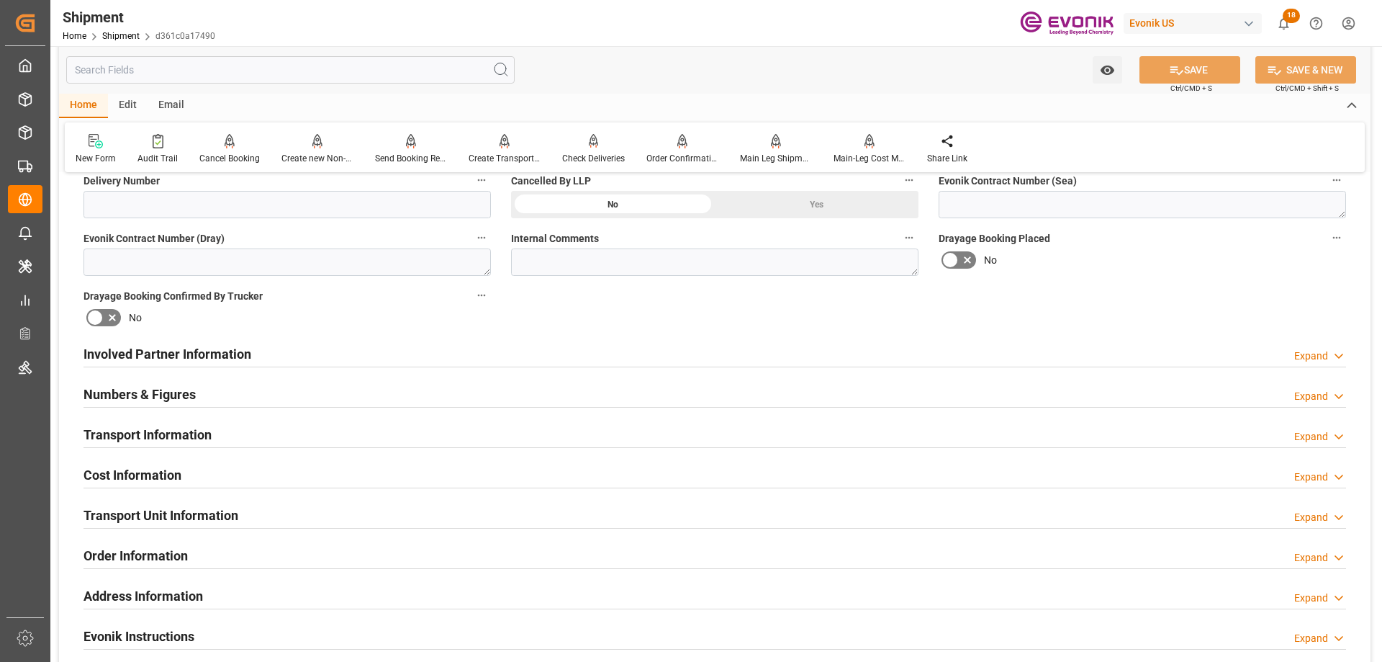
click at [281, 348] on div "Involved Partner Information Expand" at bounding box center [715, 352] width 1263 height 27
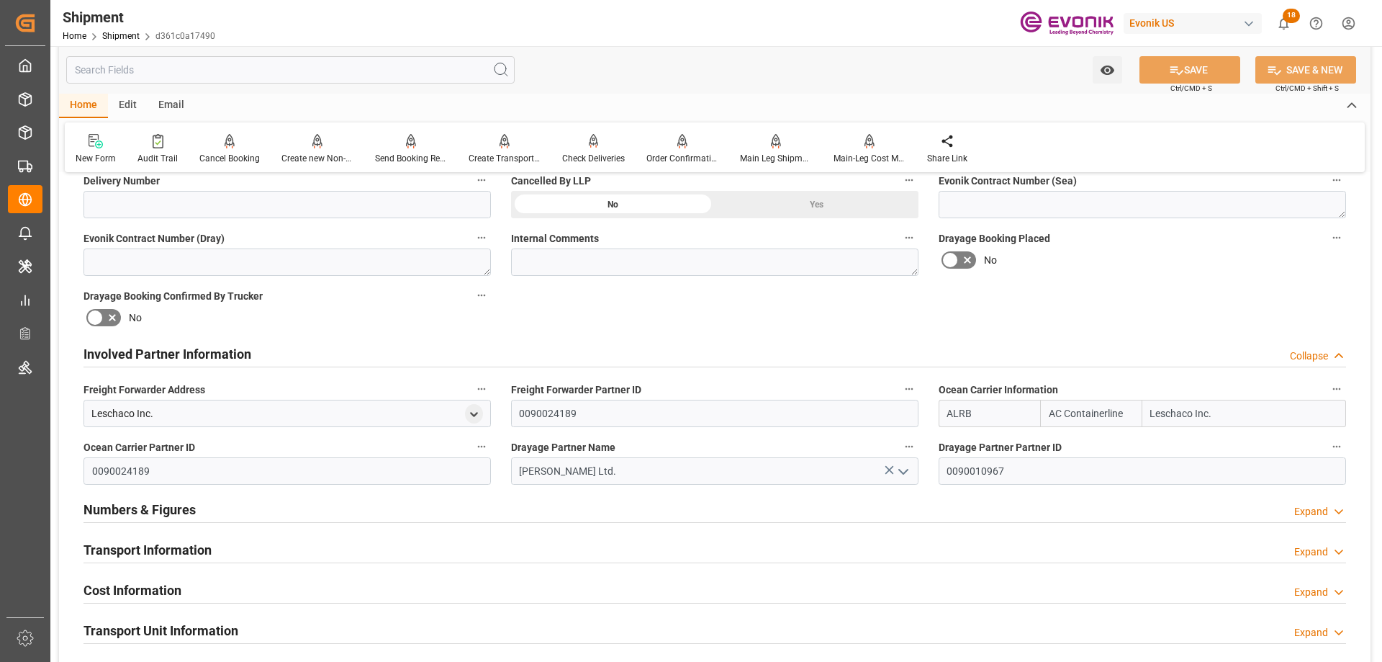
click at [235, 548] on div "Transport Information Expand" at bounding box center [715, 548] width 1263 height 27
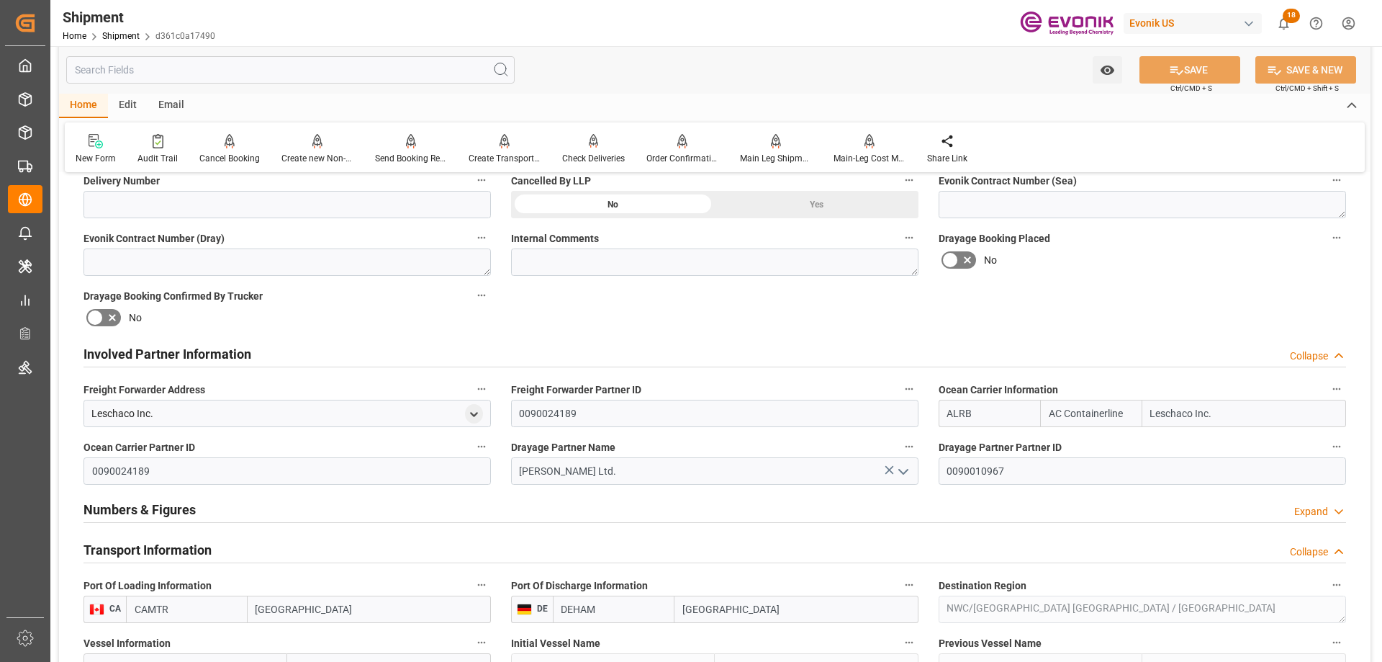
scroll to position [504, 0]
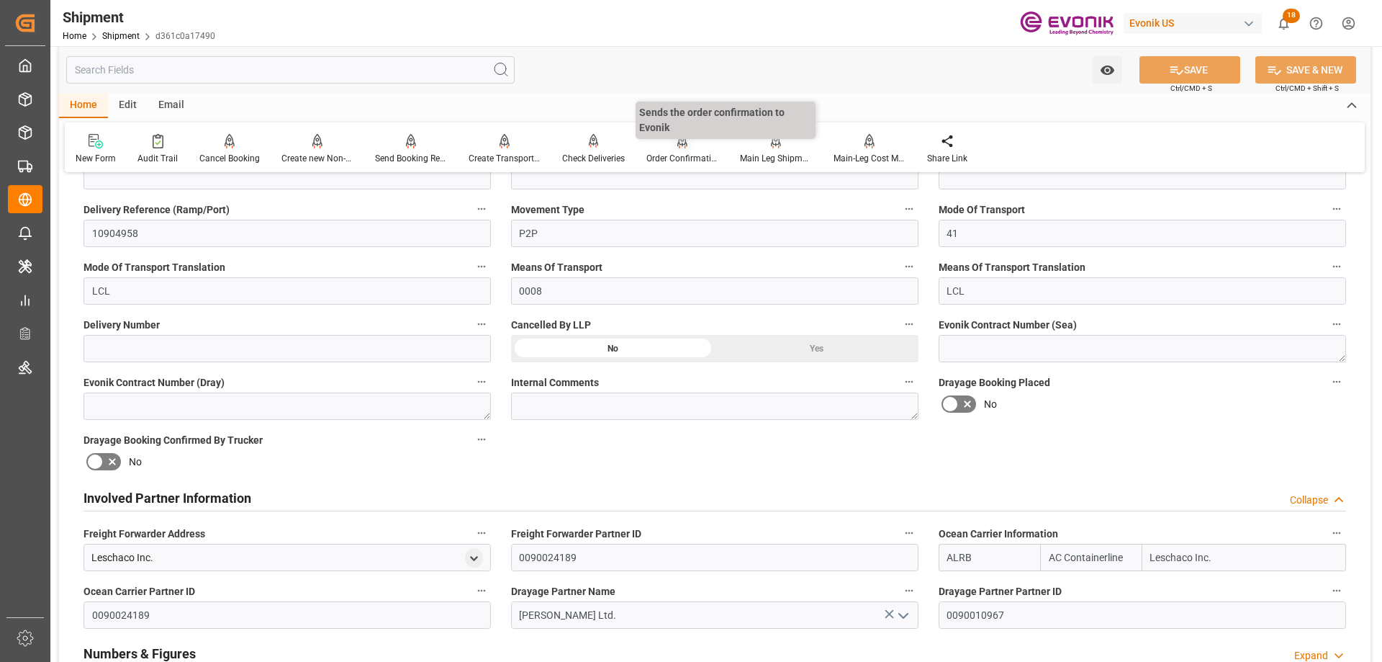
click at [674, 158] on div "Order Confirmation" at bounding box center [682, 158] width 72 height 13
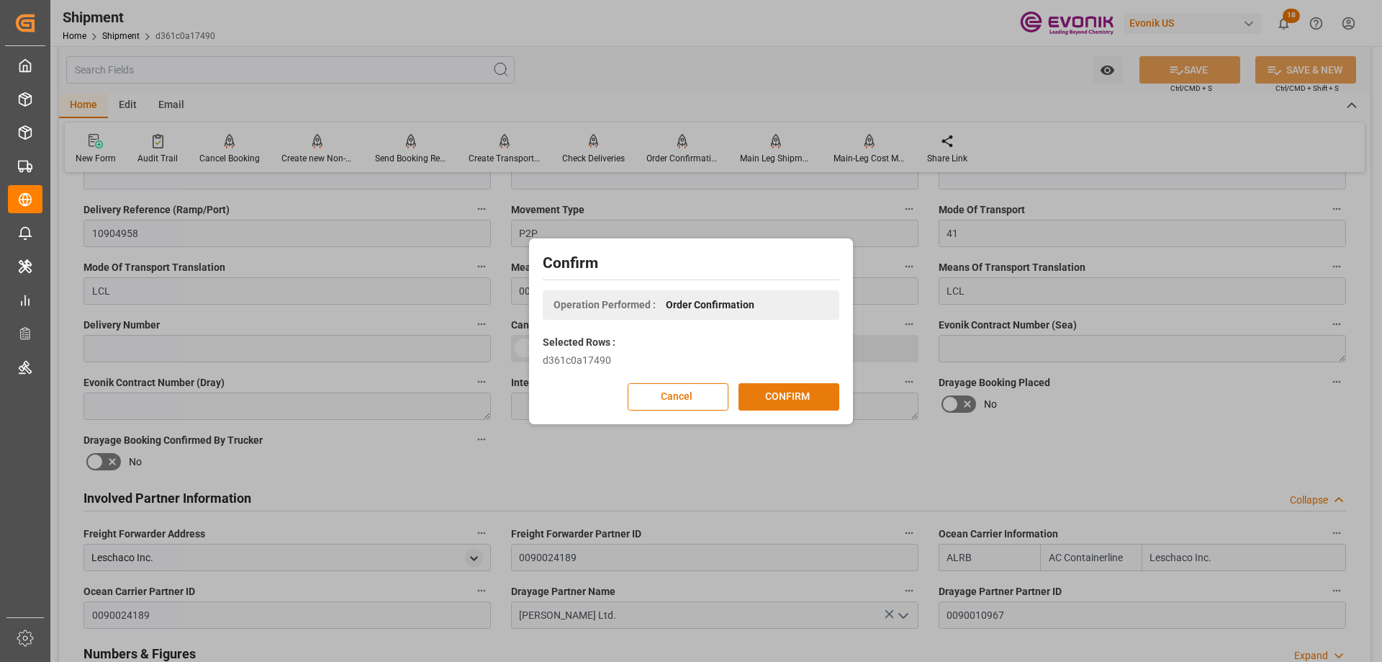
click at [777, 403] on button "CONFIRM" at bounding box center [789, 396] width 101 height 27
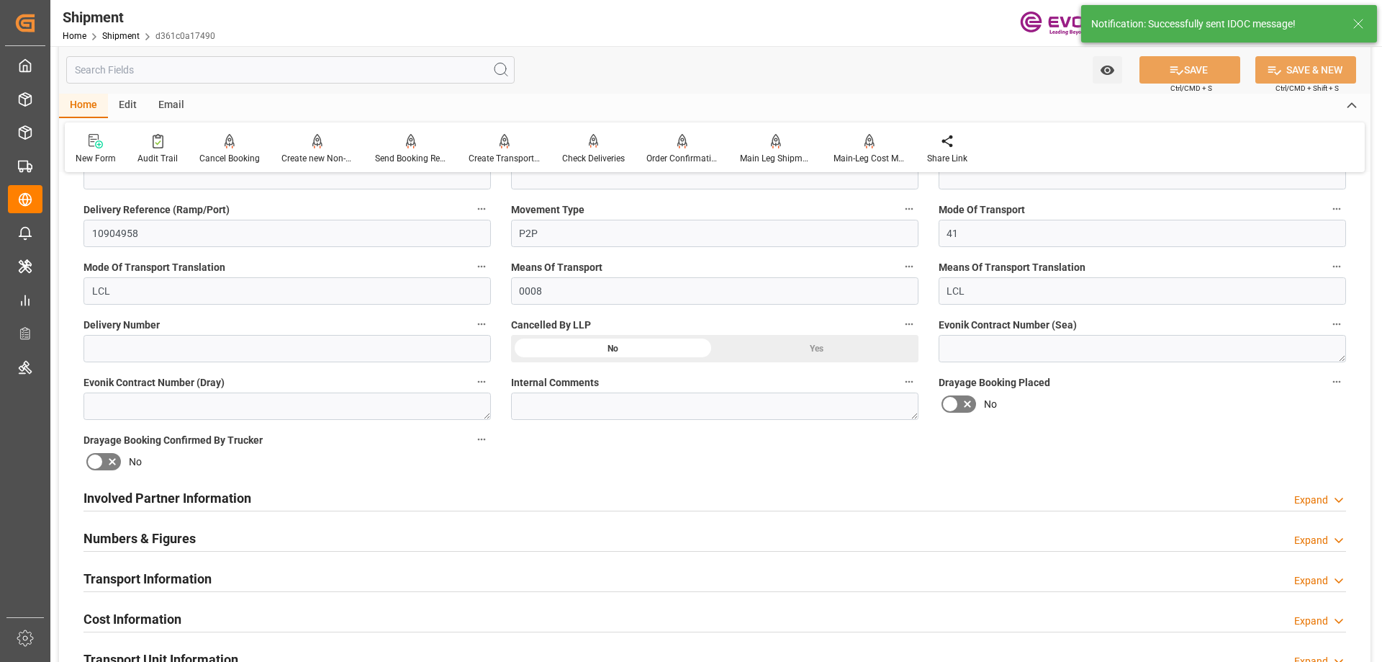
click at [463, 72] on input "text" at bounding box center [290, 69] width 448 height 27
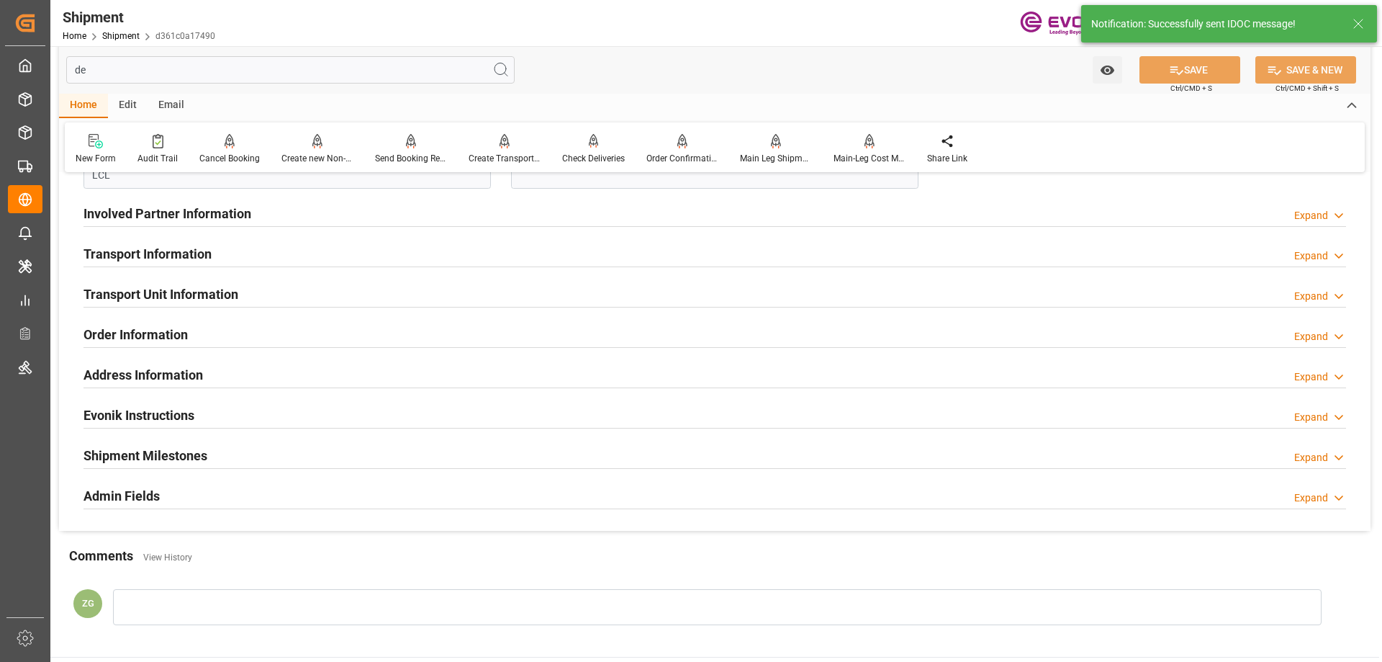
type input "del"
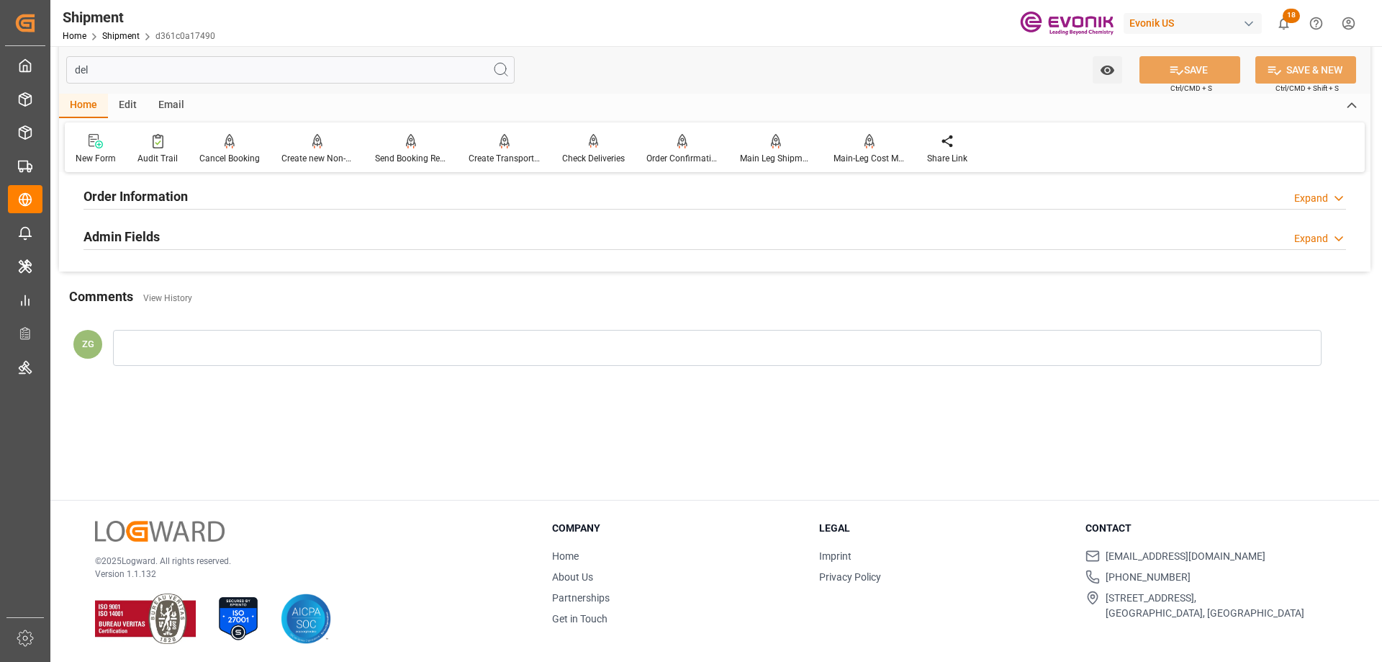
scroll to position [0, 0]
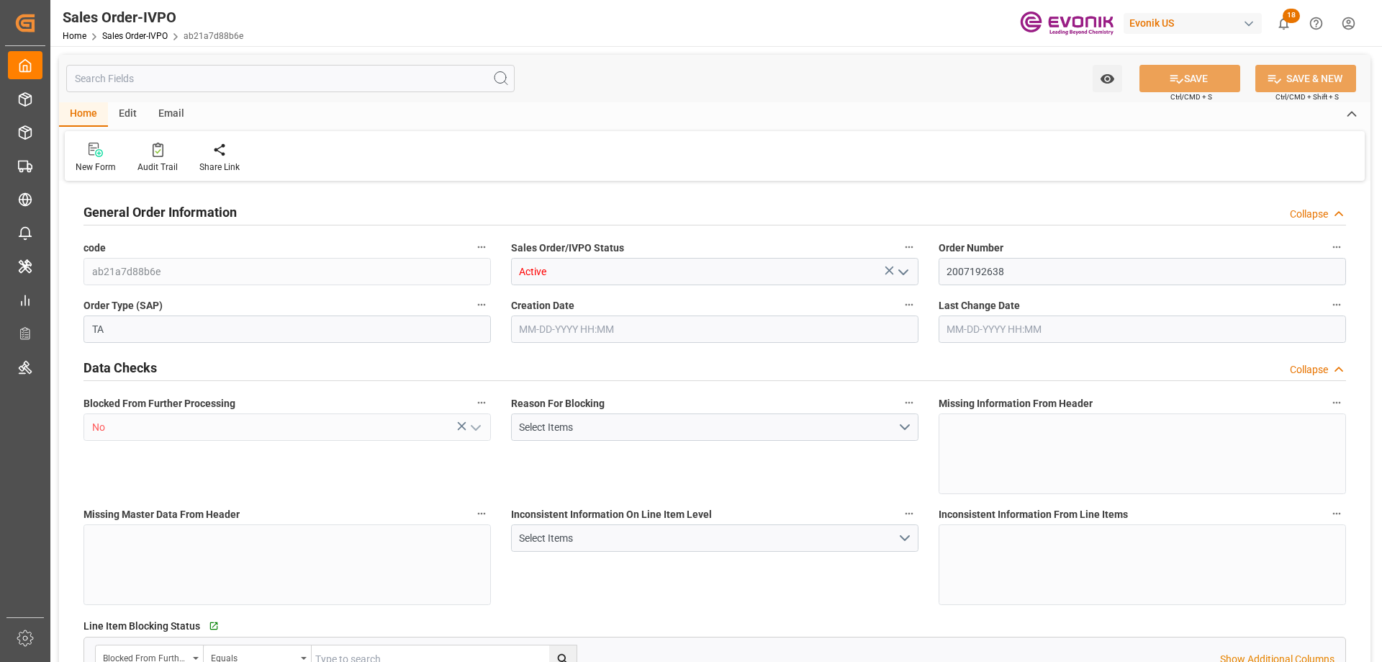
type input "CNSHA"
type input "0"
type input "1"
type input "1614"
type input "09-23-2025 22:18"
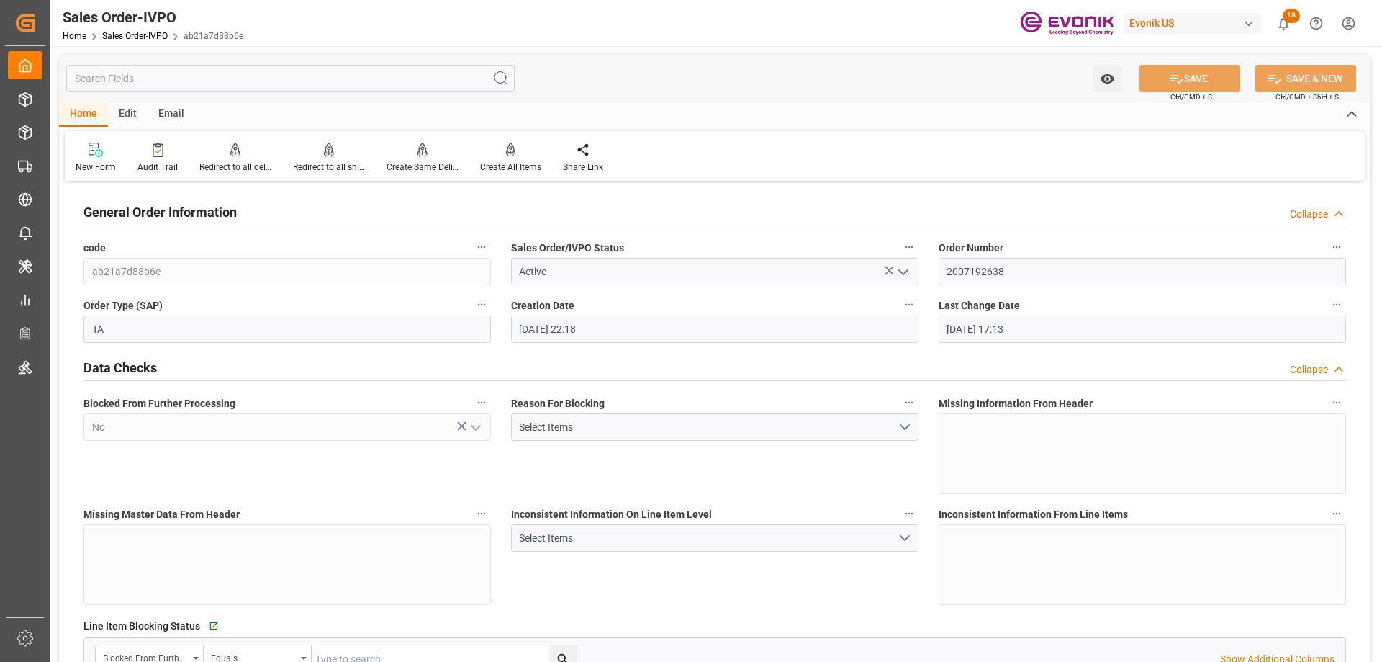
type input "09-24-2025 17:13"
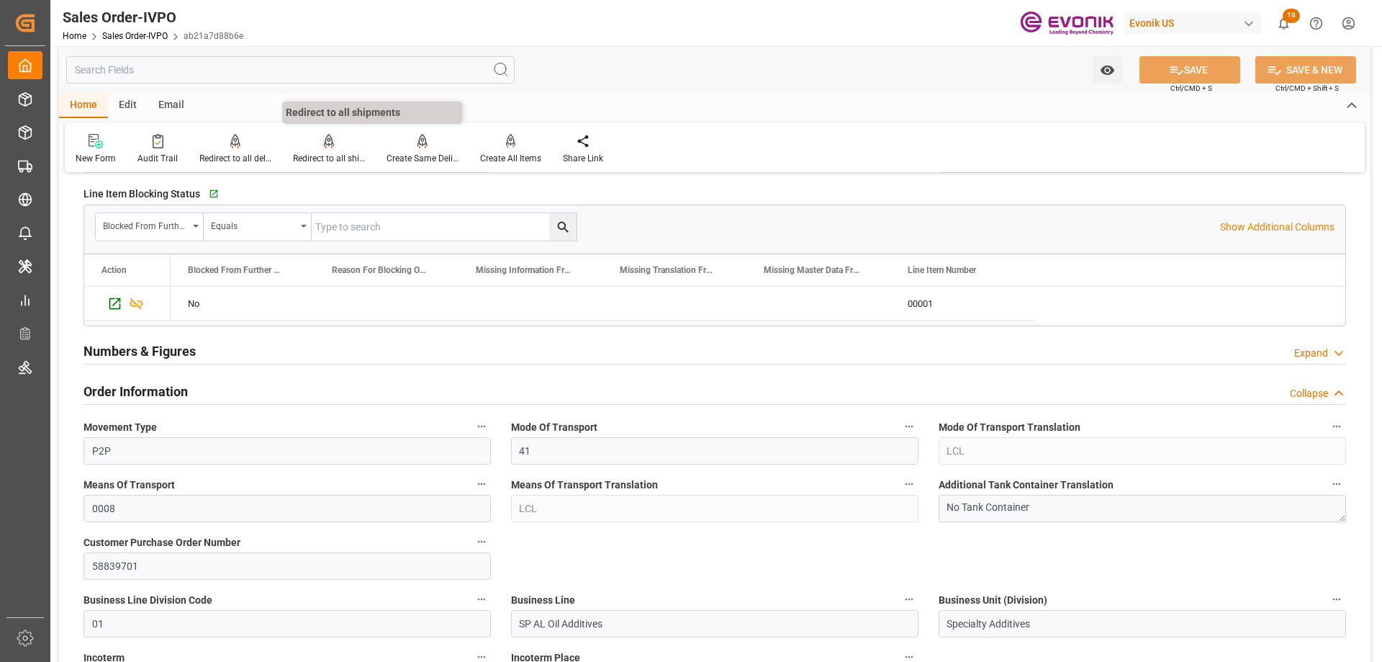
click at [345, 165] on div "Redirect to all shipments" at bounding box center [329, 158] width 72 height 13
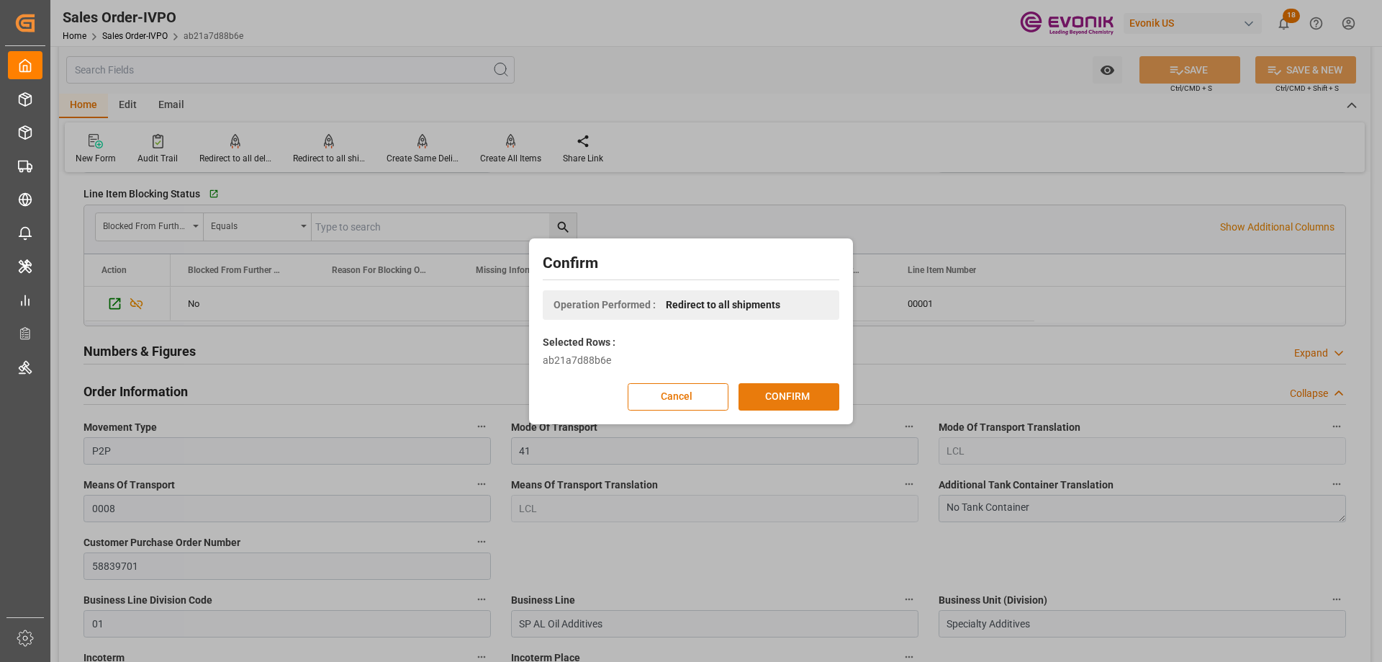
click at [770, 387] on button "CONFIRM" at bounding box center [789, 396] width 101 height 27
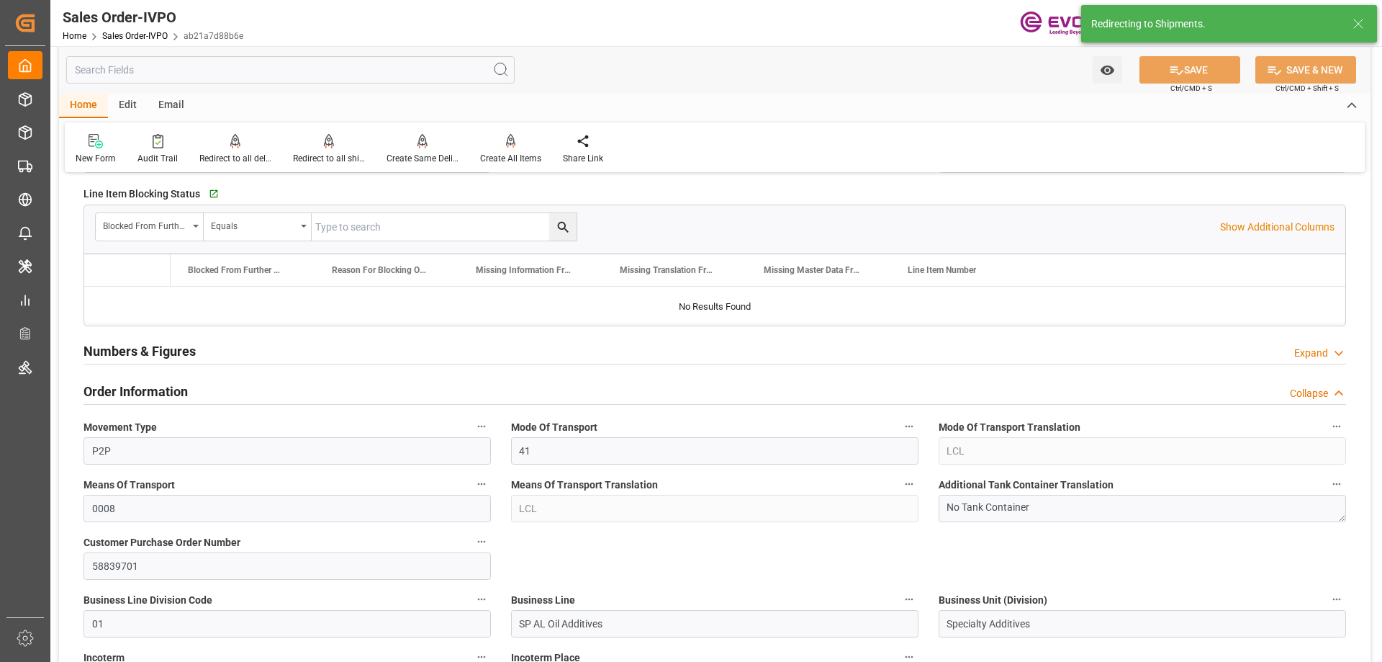
type input "CNSHA"
type input "0"
type input "1"
type input "1614"
type input "09-23-2025 22:18"
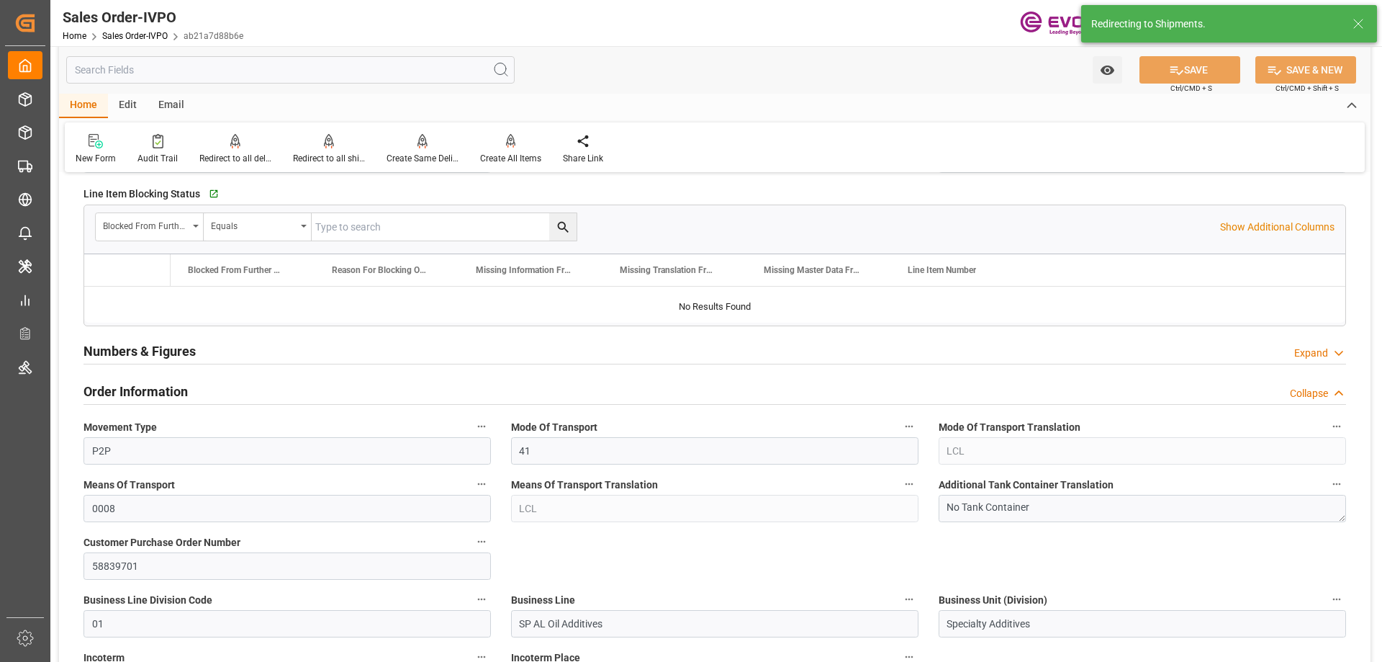
type input "09-24-2025 17:13"
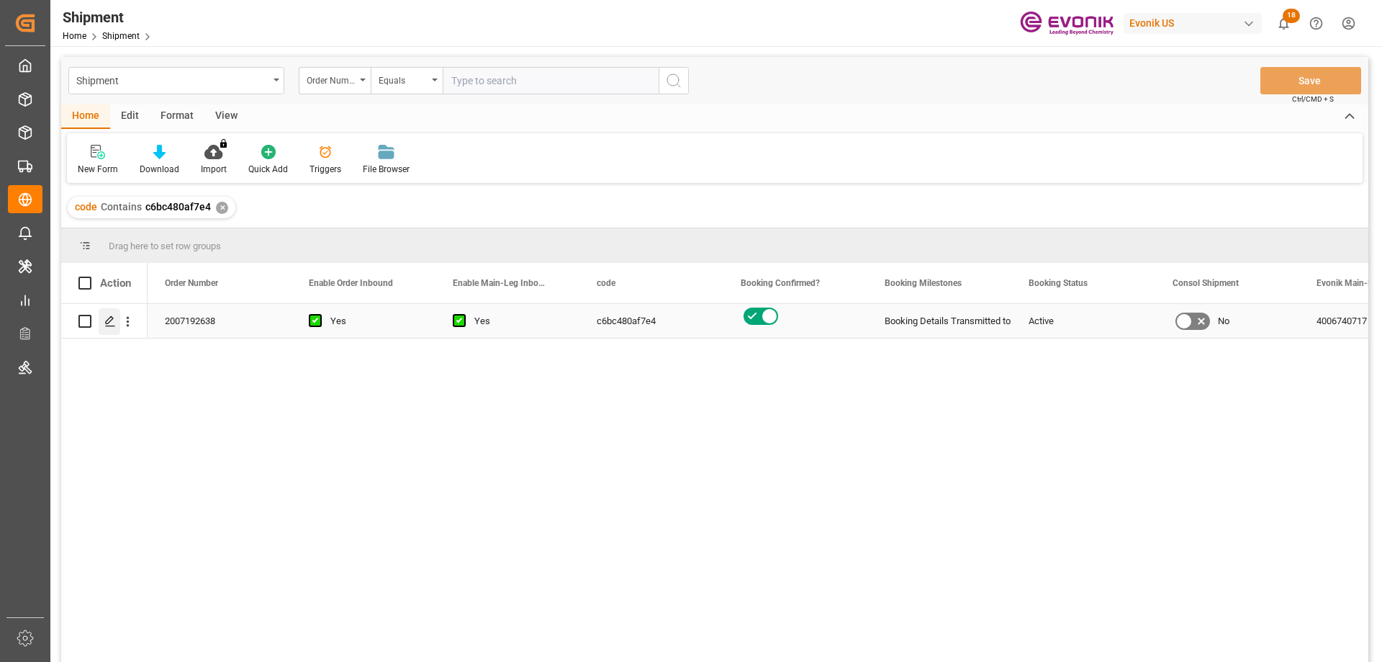
click at [112, 315] on div "Press SPACE to select this row." at bounding box center [110, 321] width 22 height 27
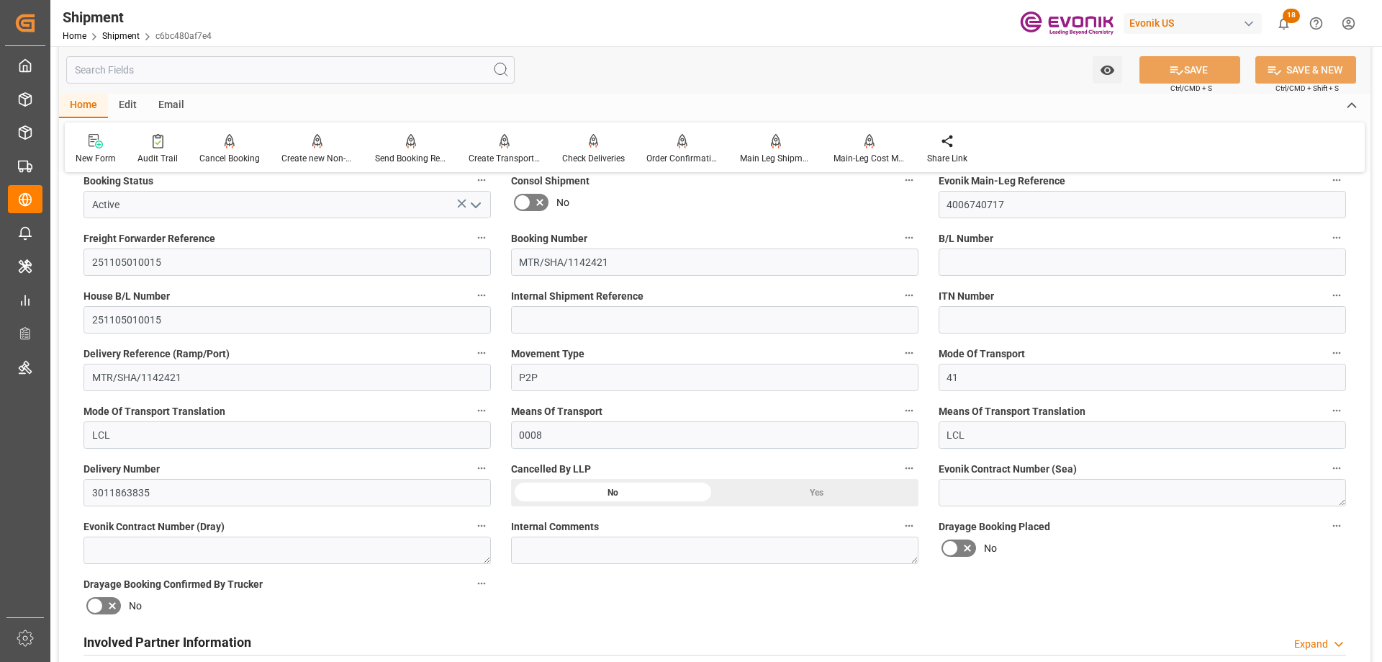
scroll to position [576, 0]
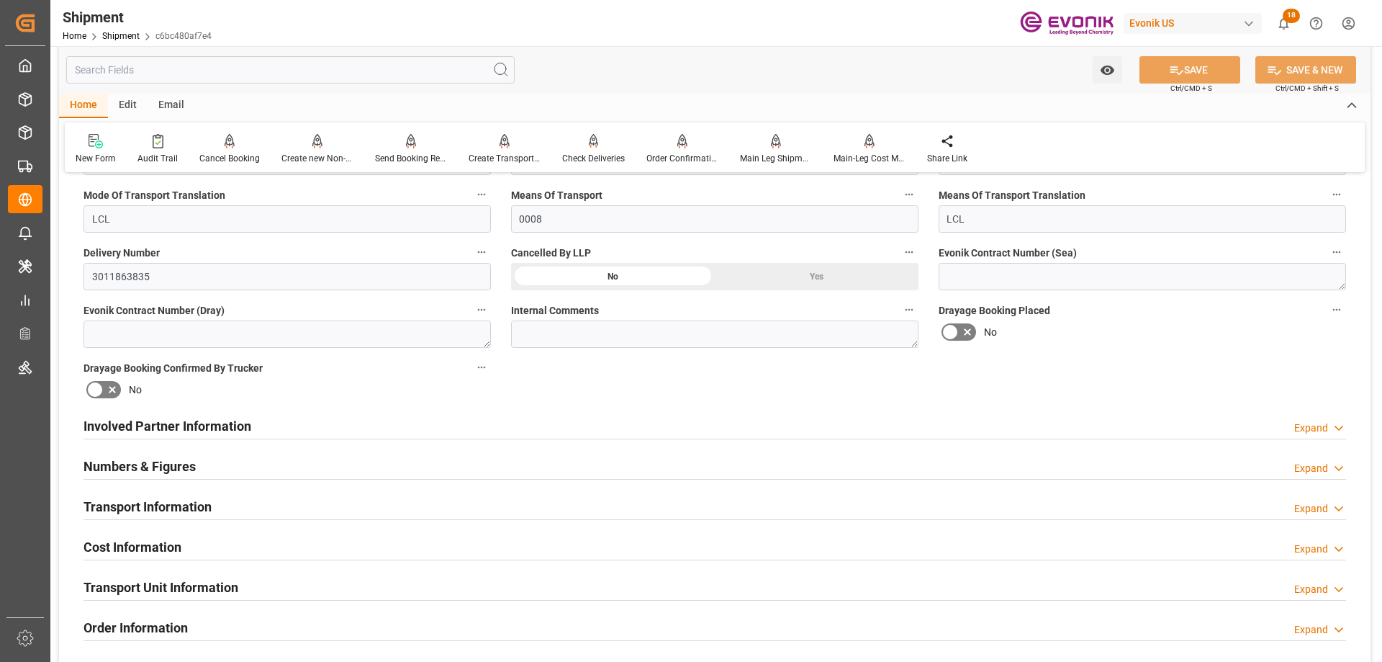
click at [251, 430] on h2 "Involved Partner Information" at bounding box center [168, 425] width 168 height 19
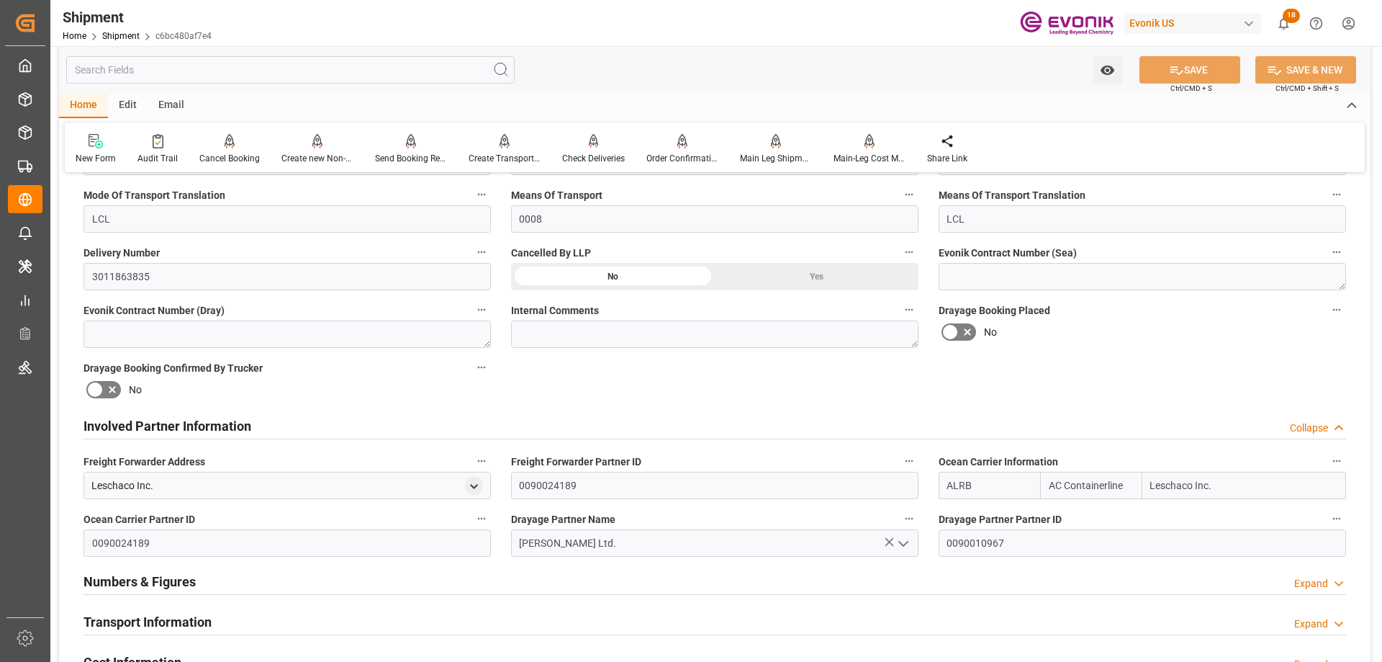
click at [247, 613] on div "Transport Information Expand" at bounding box center [715, 620] width 1263 height 27
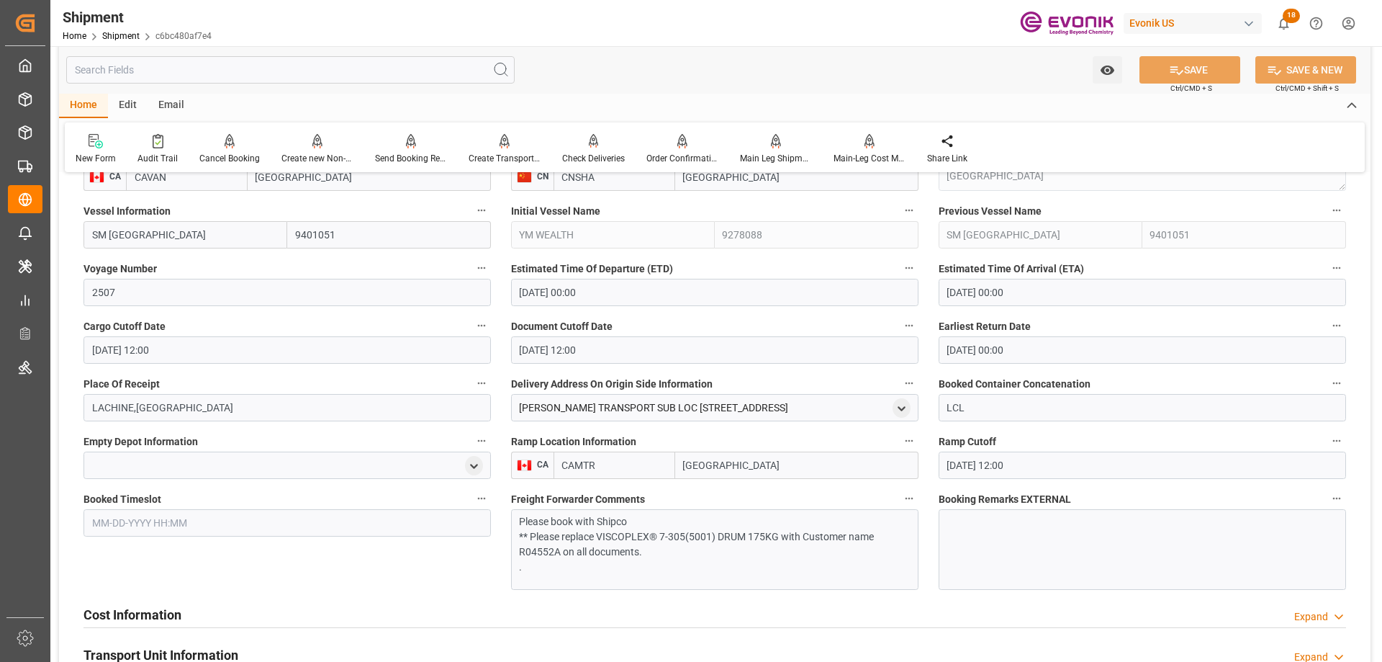
scroll to position [720, 0]
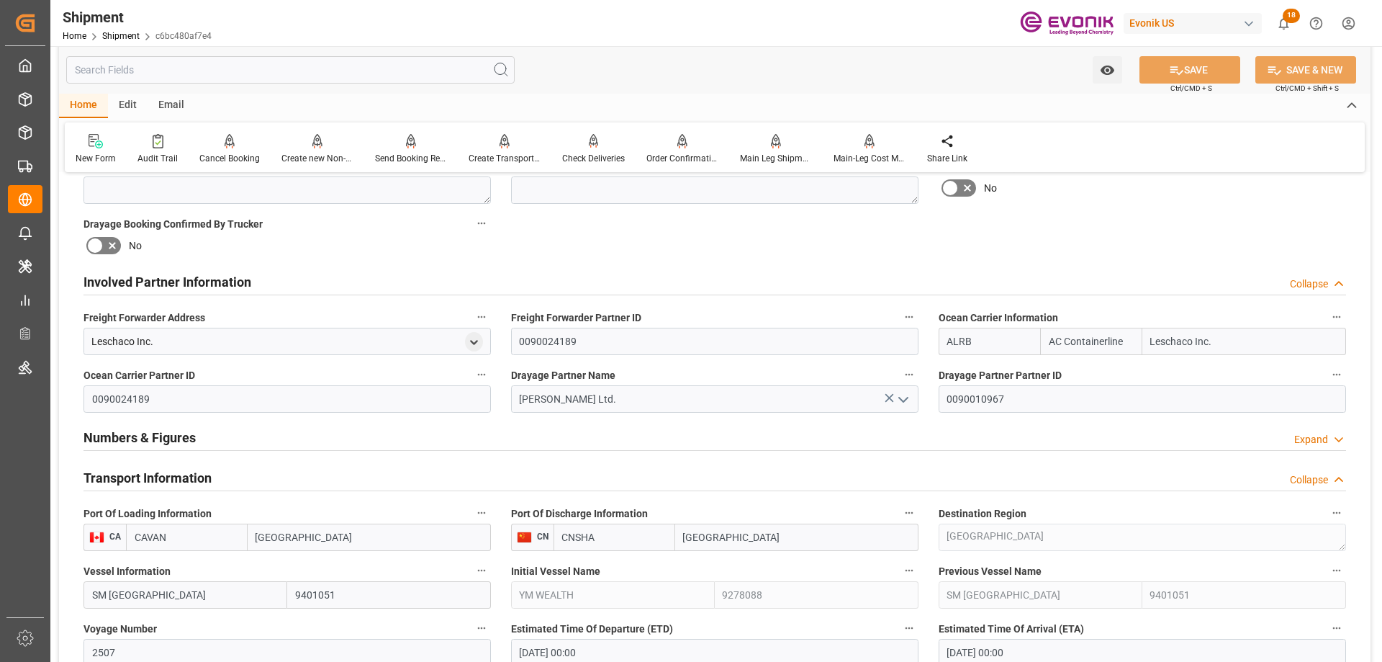
drag, startPoint x: 1231, startPoint y: 341, endPoint x: 1124, endPoint y: 341, distance: 107.3
click at [1124, 341] on div "ALRB AC Containerline Leschaco Inc." at bounding box center [1142, 341] width 407 height 27
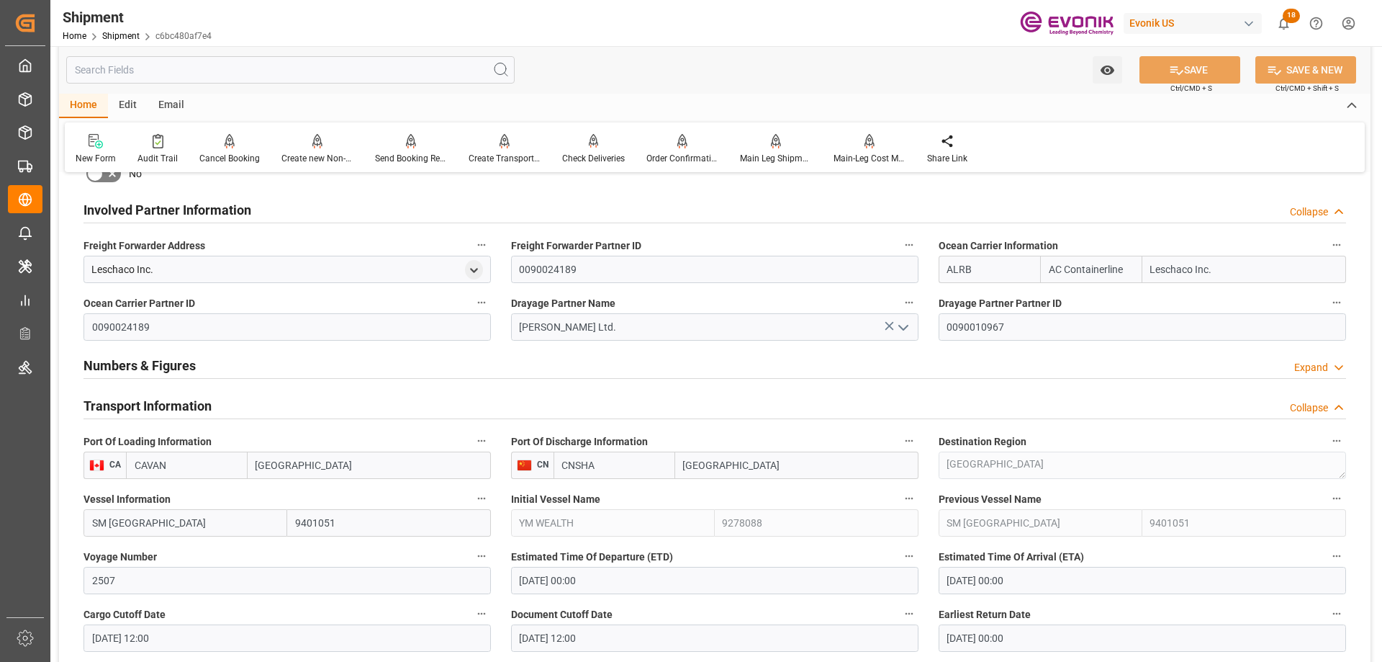
click at [1228, 269] on input "Leschaco Inc." at bounding box center [1244, 269] width 204 height 27
drag, startPoint x: 1233, startPoint y: 269, endPoint x: 1142, endPoint y: 274, distance: 90.8
click at [1142, 274] on input "Leschaco Inc." at bounding box center [1244, 269] width 204 height 27
click at [902, 274] on div "Booking Confirmation Milestone Bar Collapse Submitted to FFW for Booking (Pendi…" at bounding box center [715, 423] width 1312 height 2060
click at [964, 336] on b "ECUI" at bounding box center [959, 334] width 22 height 12
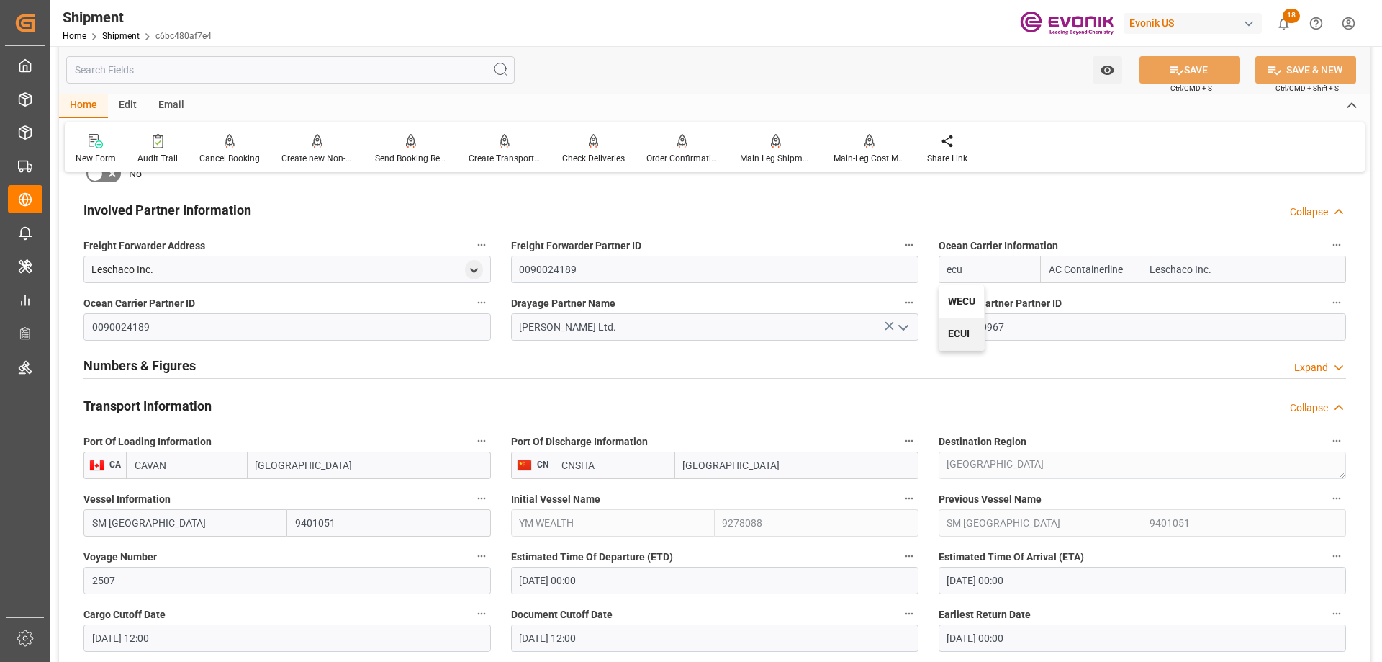
type input "ECUI"
type input "ECU Worldwide"
type input "ECUI"
click at [1187, 73] on button "SAVE" at bounding box center [1190, 69] width 101 height 27
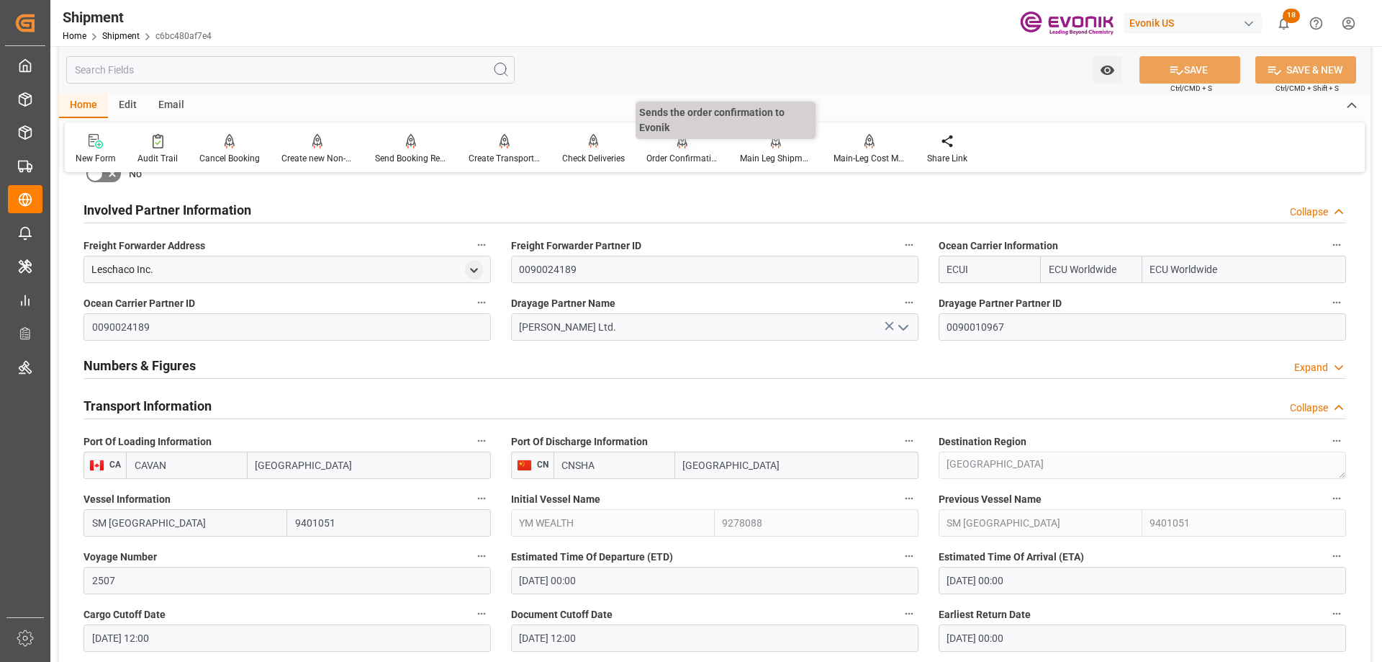
click at [678, 154] on div "Order Confirmation" at bounding box center [682, 158] width 72 height 13
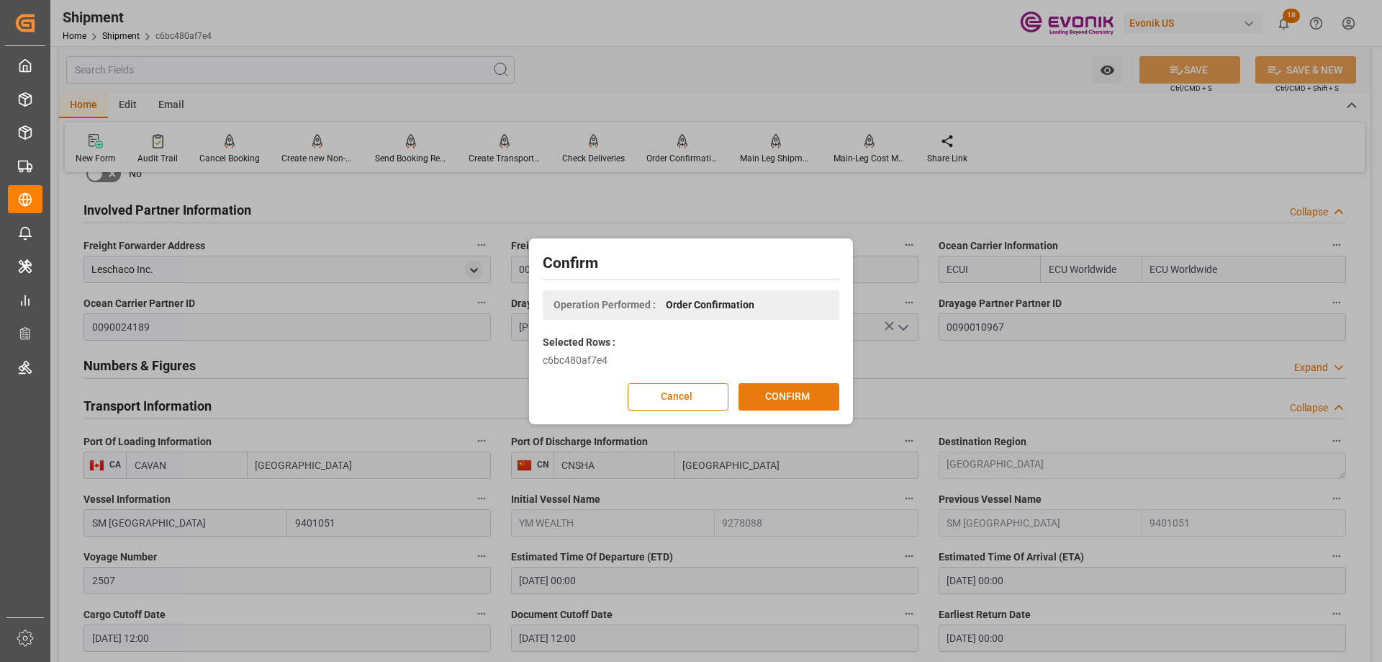
click at [820, 400] on button "CONFIRM" at bounding box center [789, 396] width 101 height 27
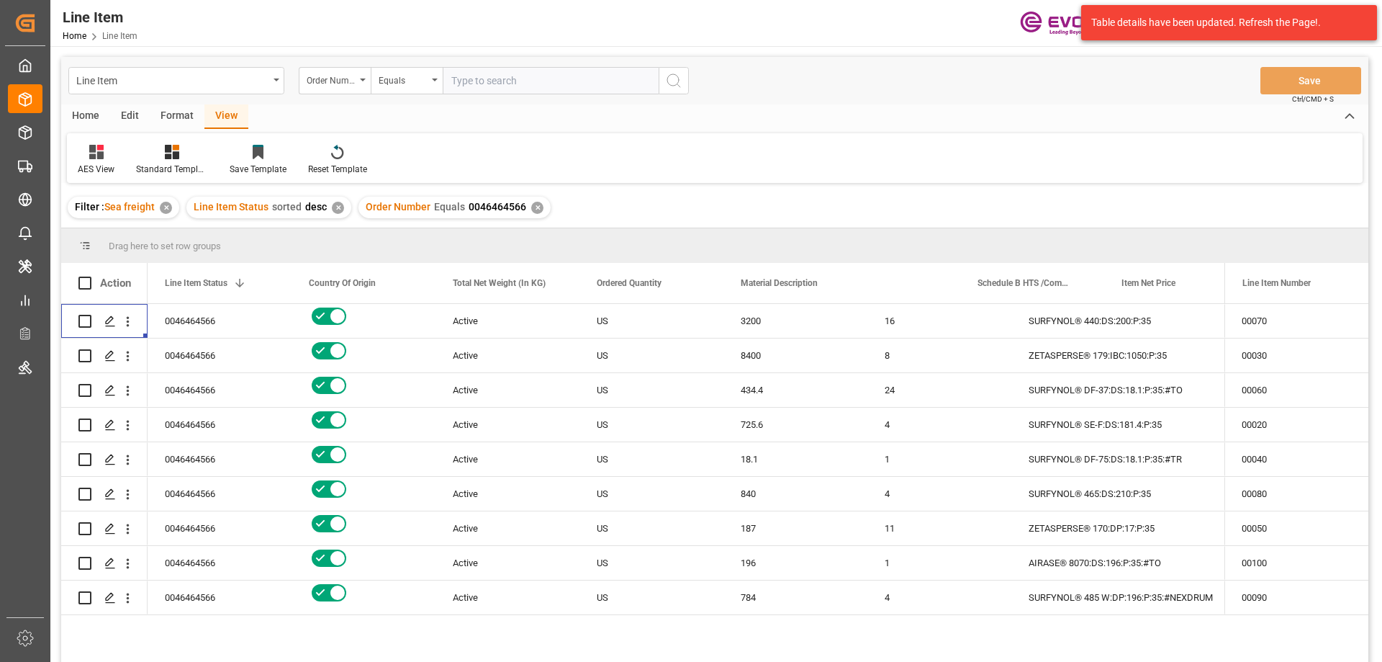
scroll to position [0, 288]
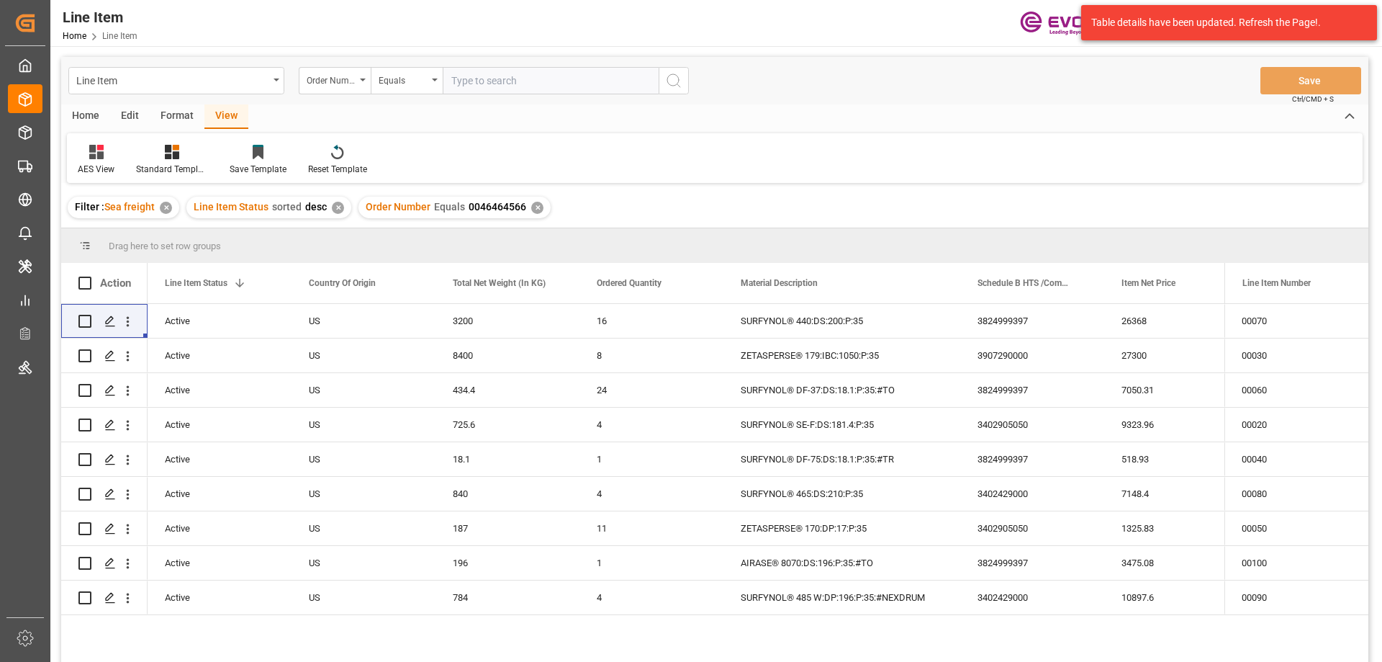
click at [475, 81] on input "text" at bounding box center [551, 80] width 216 height 27
paste input "0046475363"
type input "0046475363"
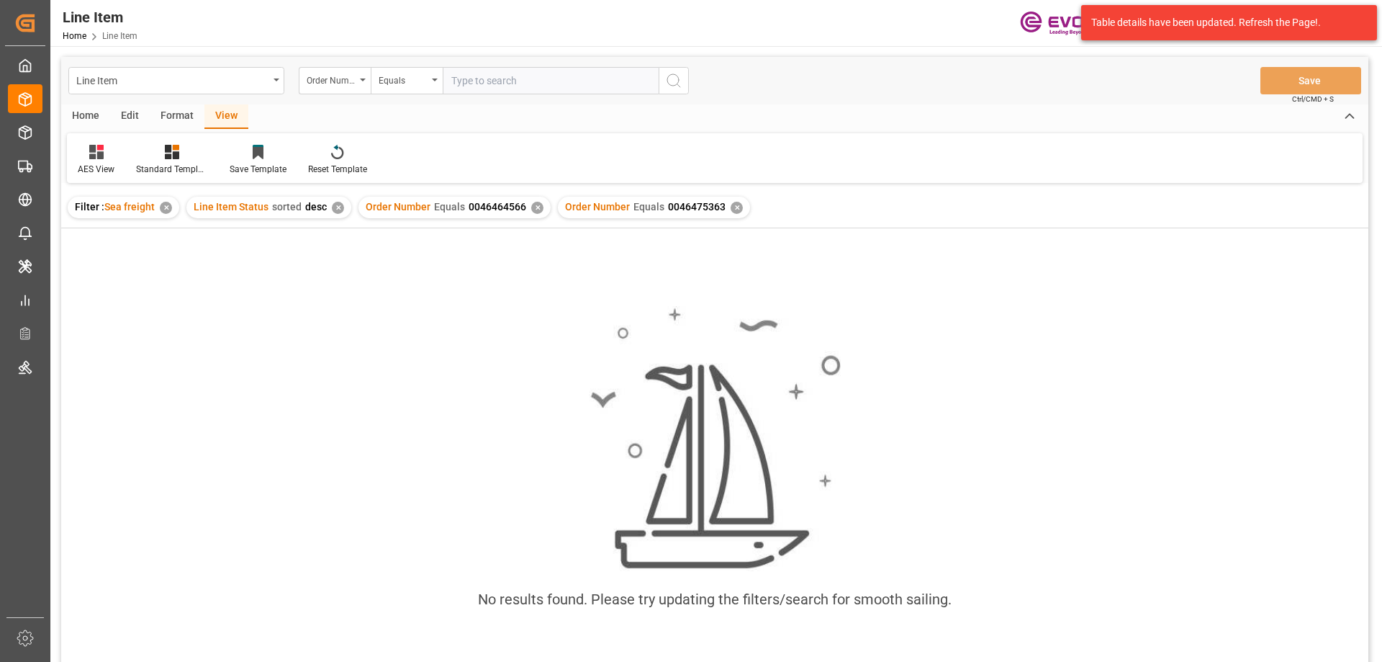
click at [532, 207] on div "✕" at bounding box center [537, 208] width 12 height 12
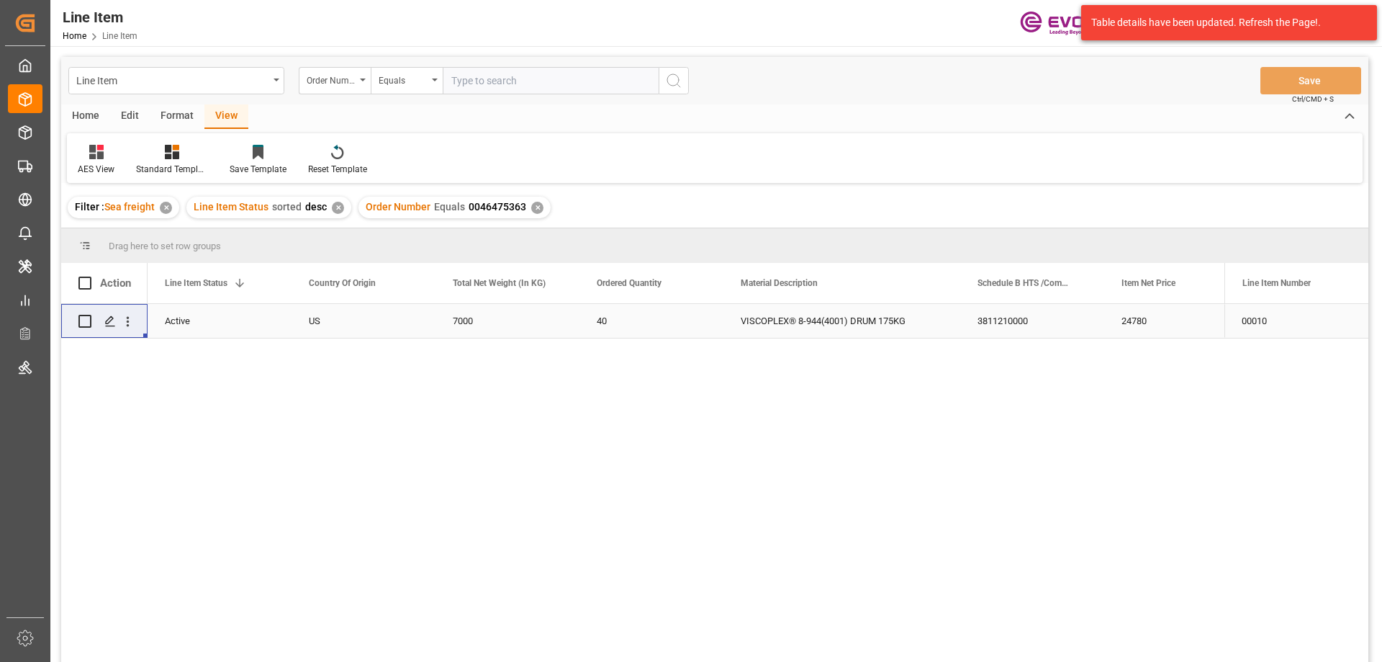
click at [209, 312] on div "Active" at bounding box center [219, 321] width 109 height 33
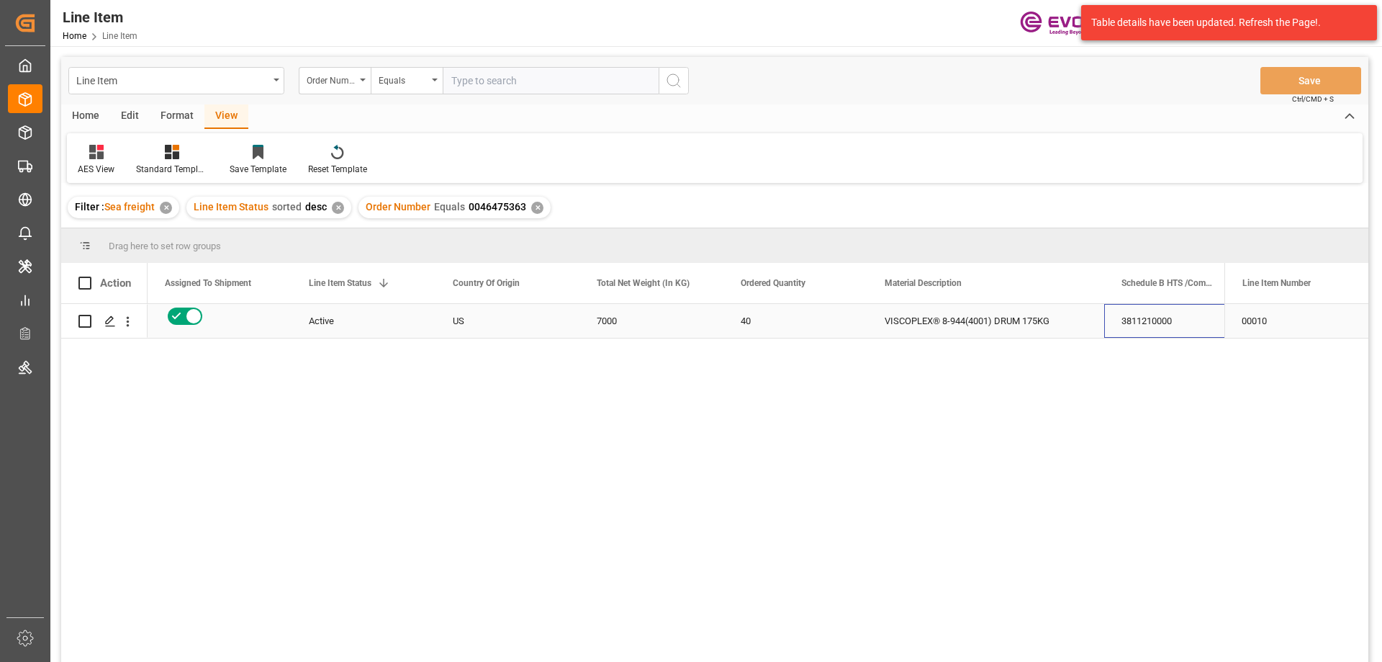
click at [1139, 324] on div "3811210000" at bounding box center [1176, 321] width 144 height 34
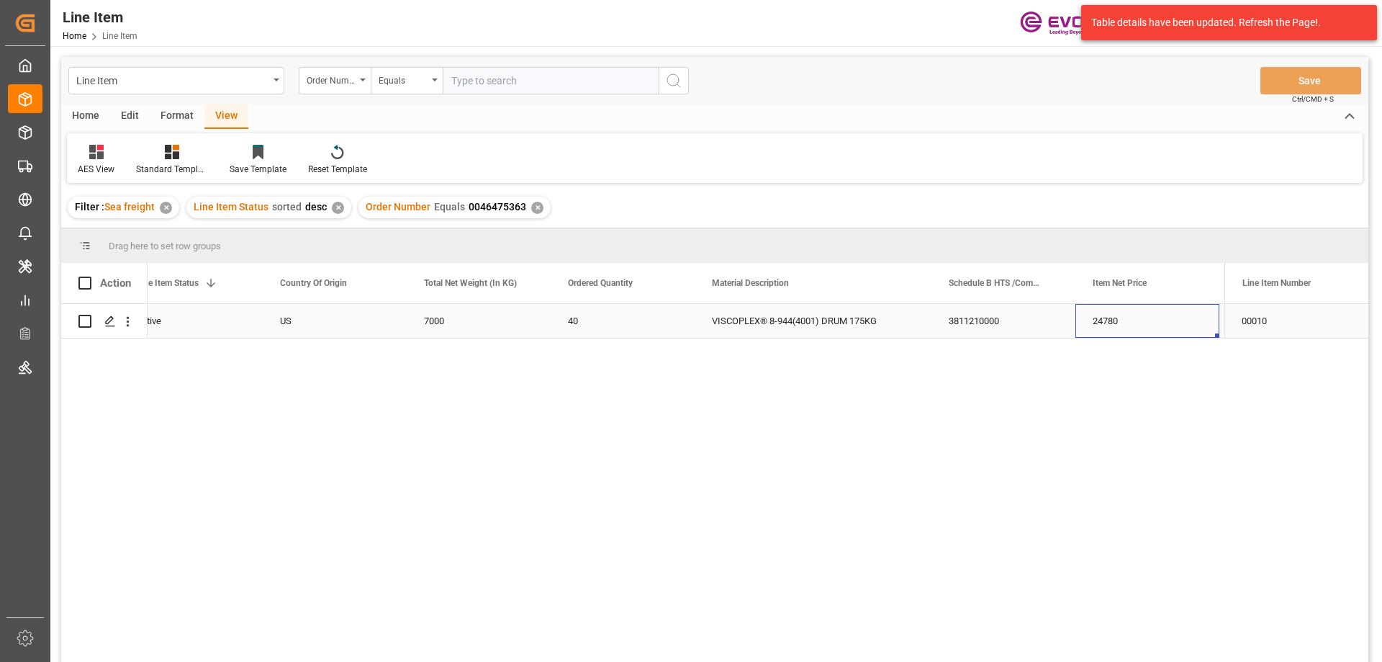
scroll to position [0, 461]
click at [194, 311] on div "US" at bounding box center [191, 321] width 144 height 34
click at [123, 315] on icon "open menu" at bounding box center [127, 321] width 15 height 15
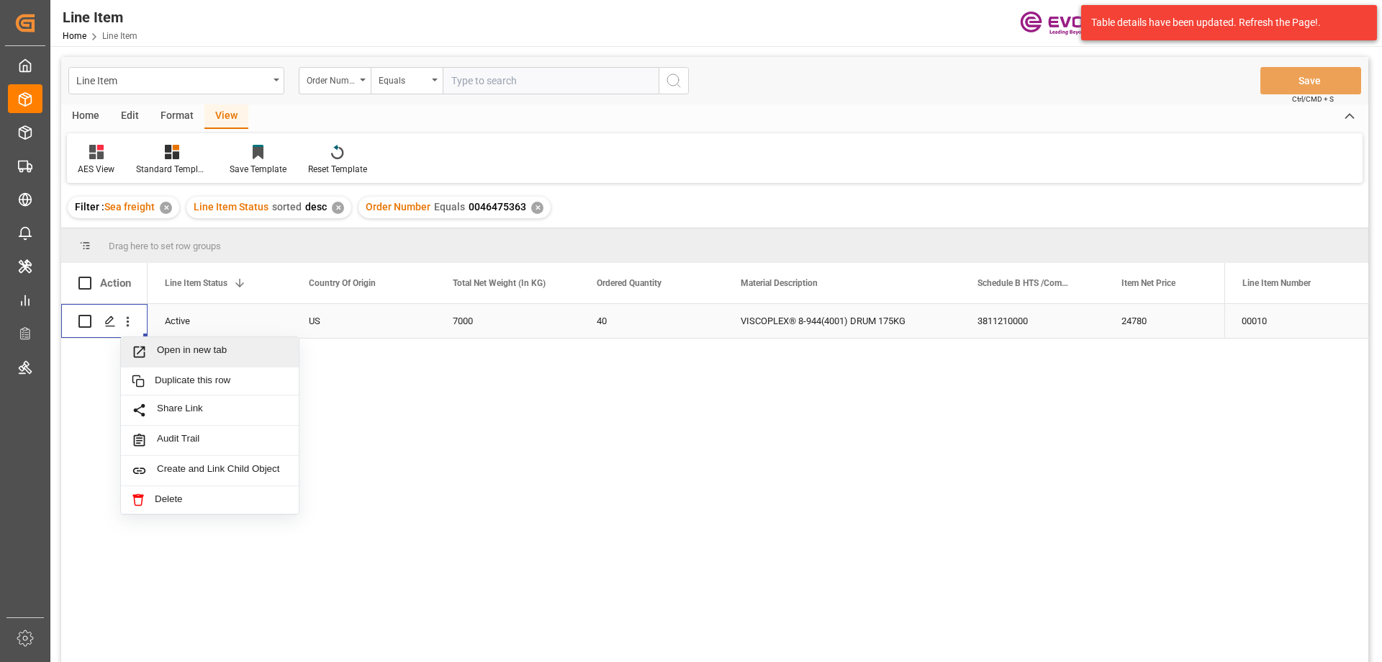
click at [164, 349] on span "Open in new tab" at bounding box center [222, 351] width 131 height 15
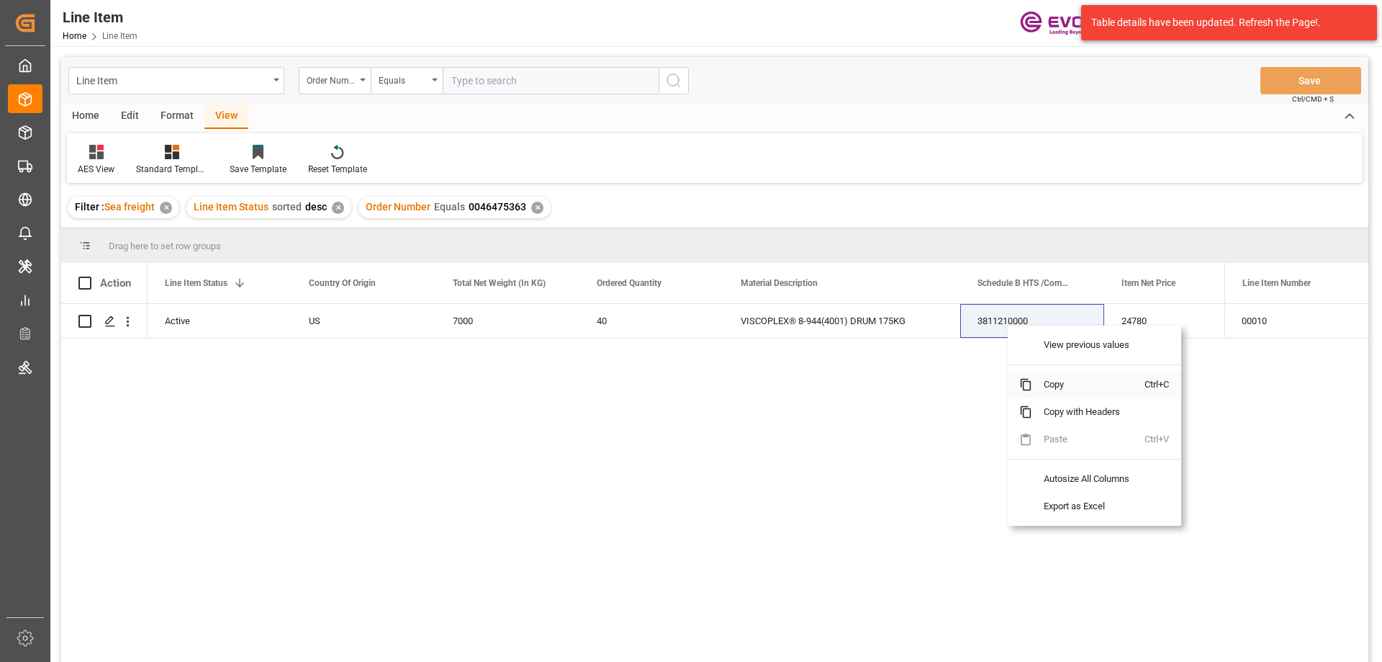
click at [1050, 384] on span "Copy" at bounding box center [1088, 384] width 112 height 27
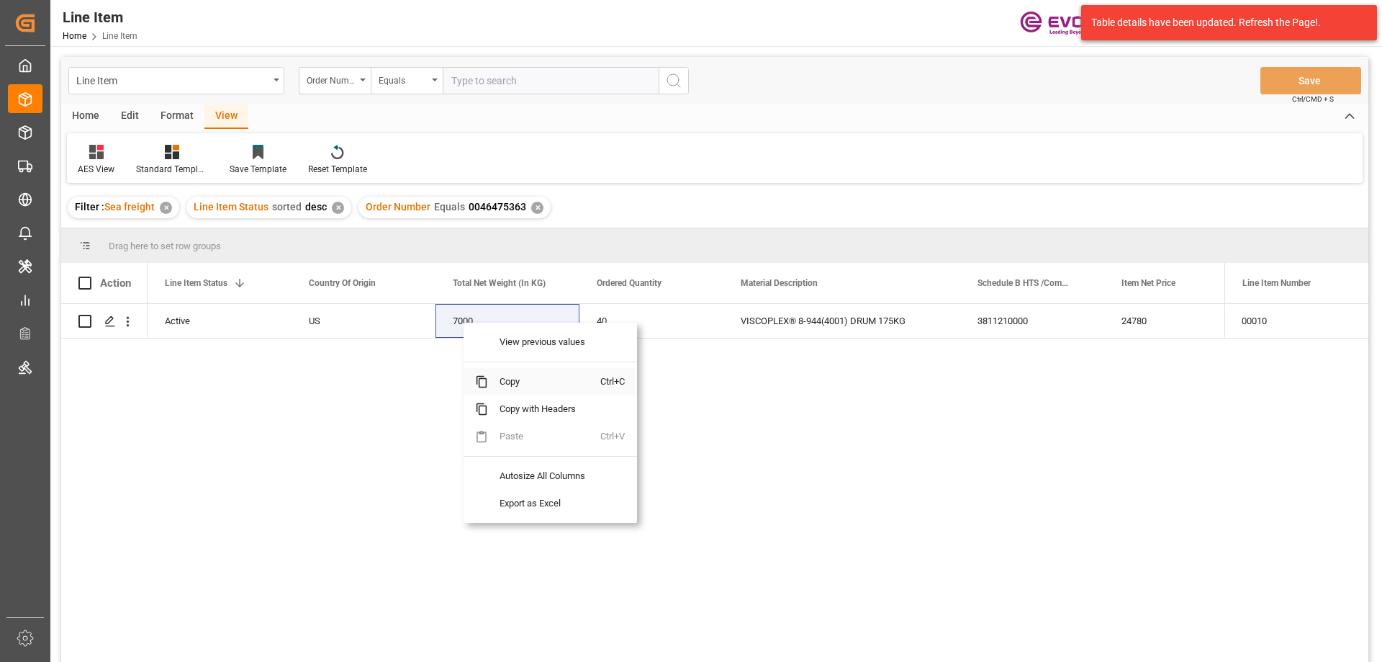
click at [508, 380] on span "Copy" at bounding box center [544, 381] width 112 height 27
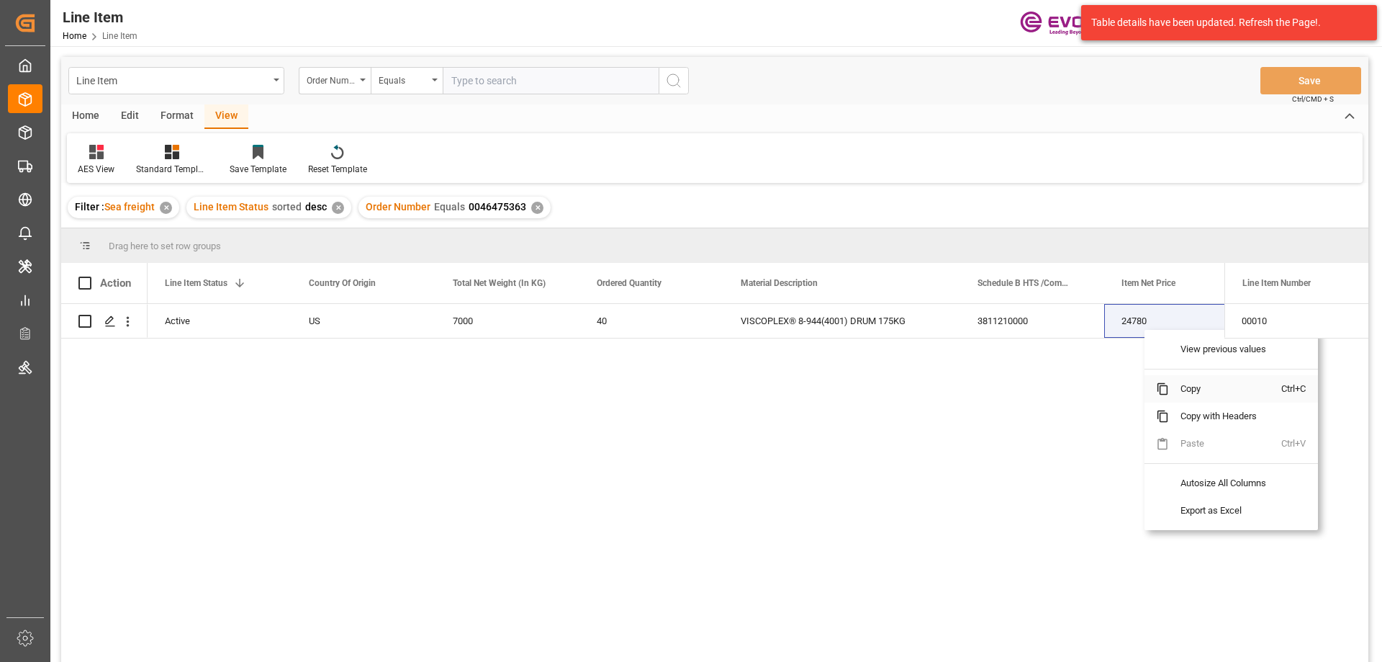
click at [1185, 382] on span "Copy" at bounding box center [1225, 388] width 112 height 27
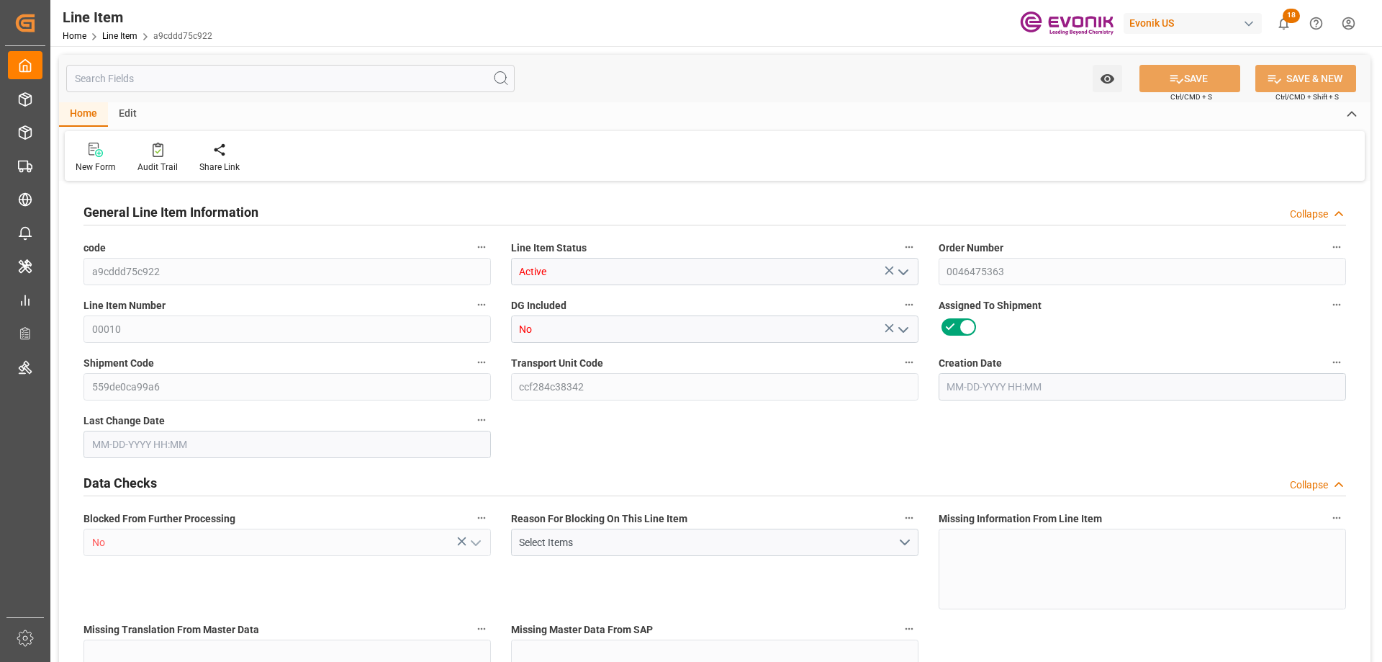
type input "10"
type input "7640"
type input "7000"
type input "13.2102"
type input "40"
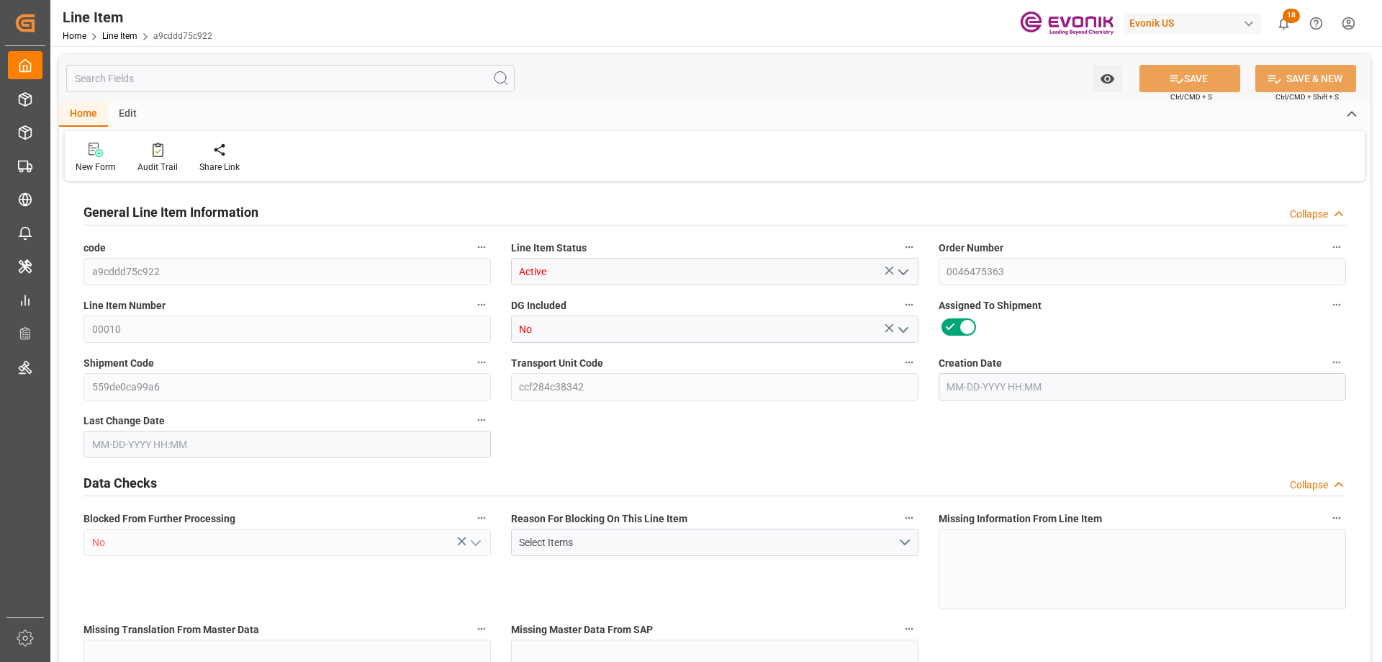
type input "24780"
type input "40"
type input "7640"
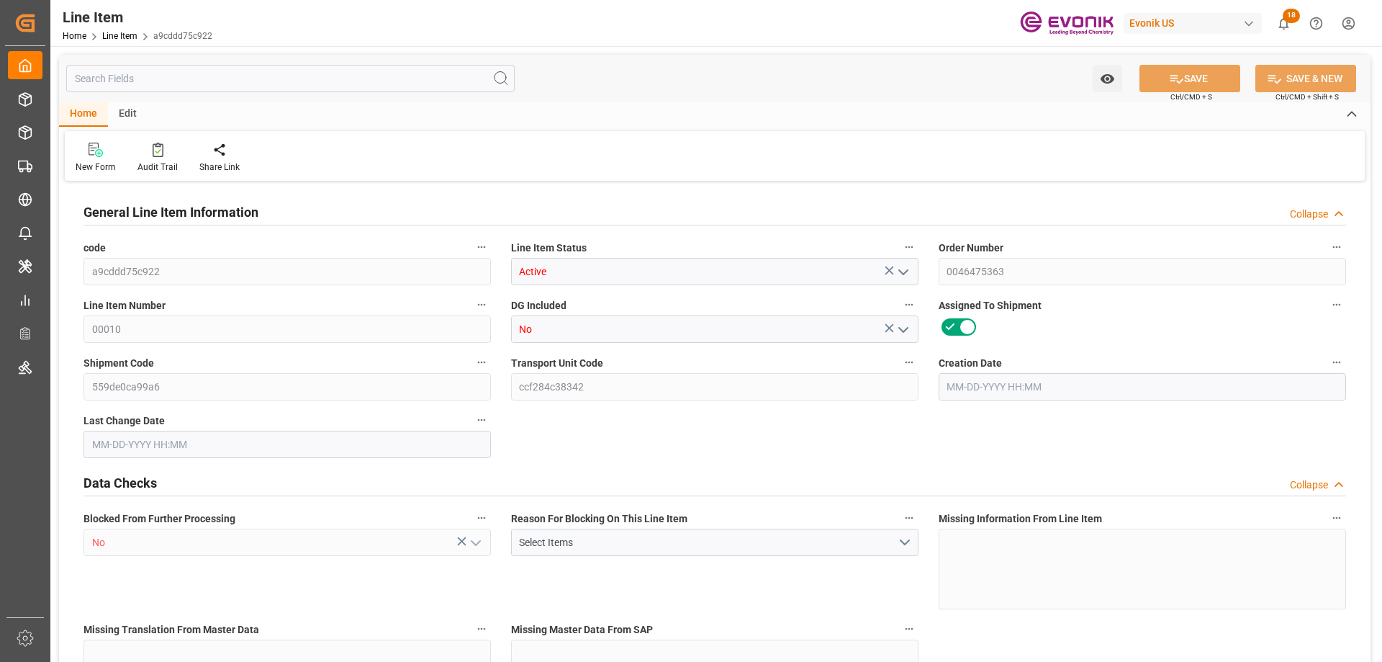
type input "8000"
type input "7000"
type input "13.2102"
type input "13210.2"
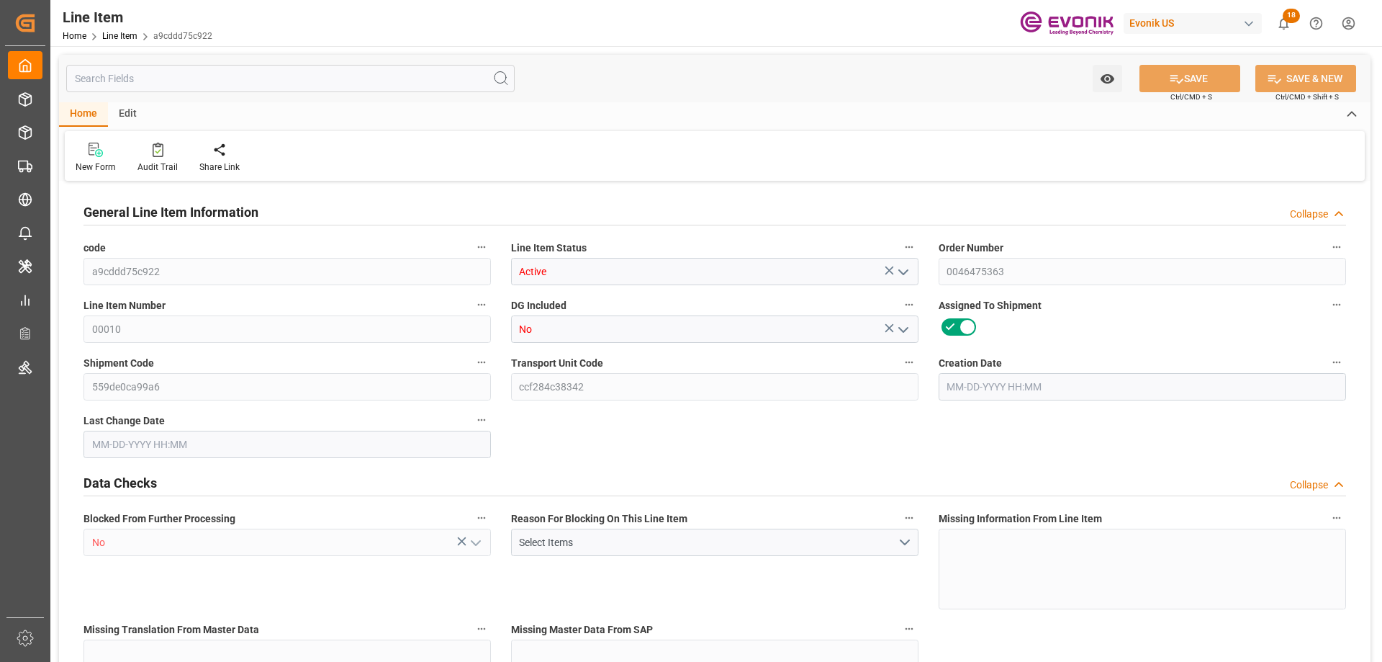
type input "40"
type input "7640"
type input "7000"
type input "13.2102"
type input "[DATE] 19:27"
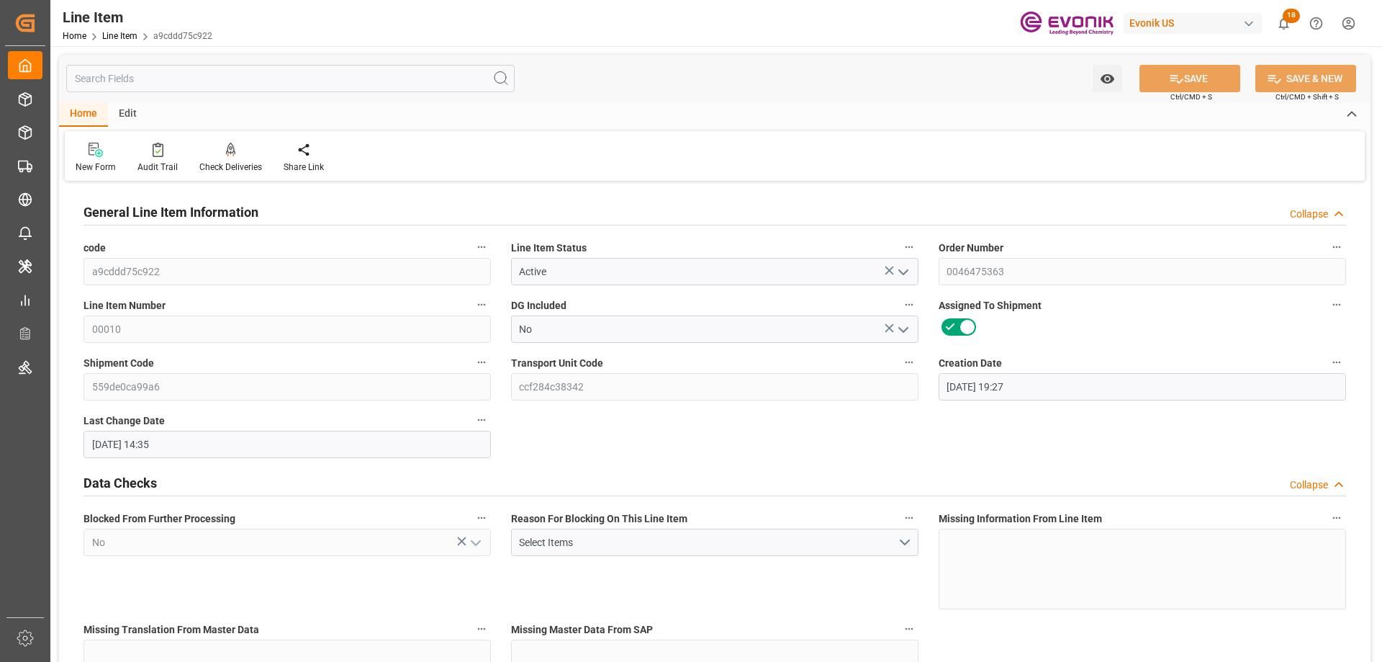
type input "[DATE] 14:35"
type input "[DATE]"
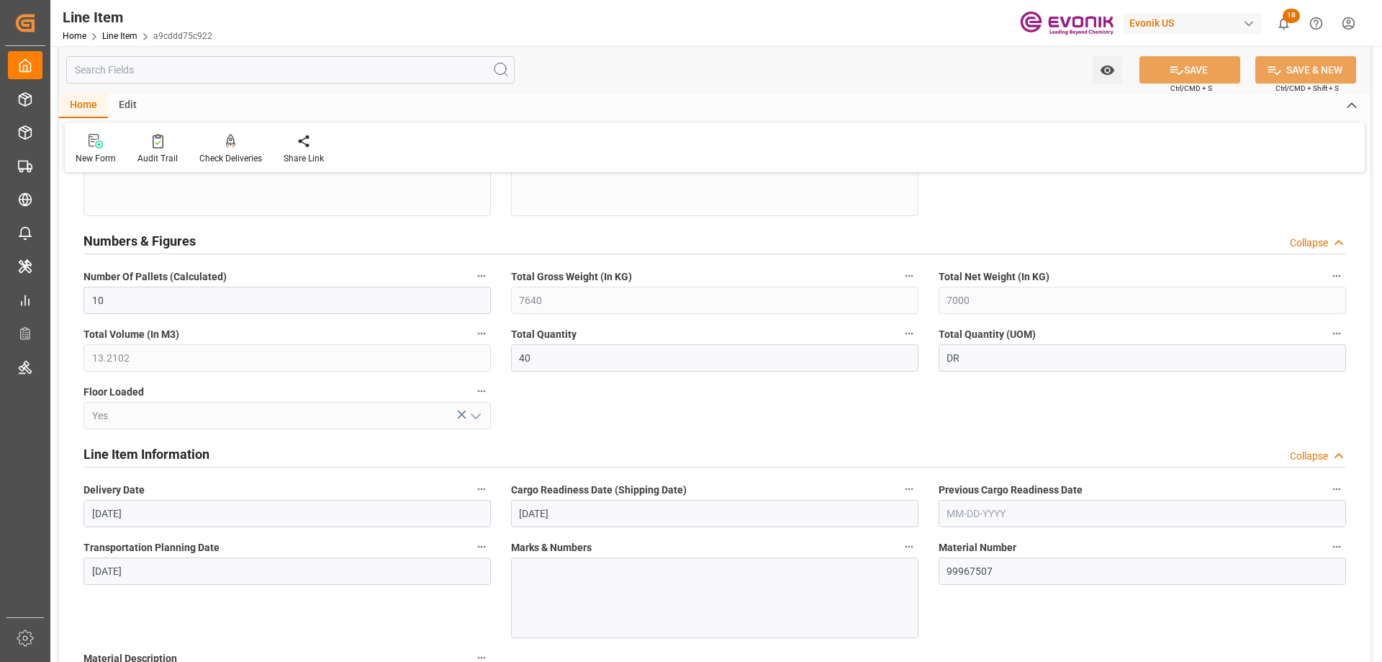
scroll to position [720, 0]
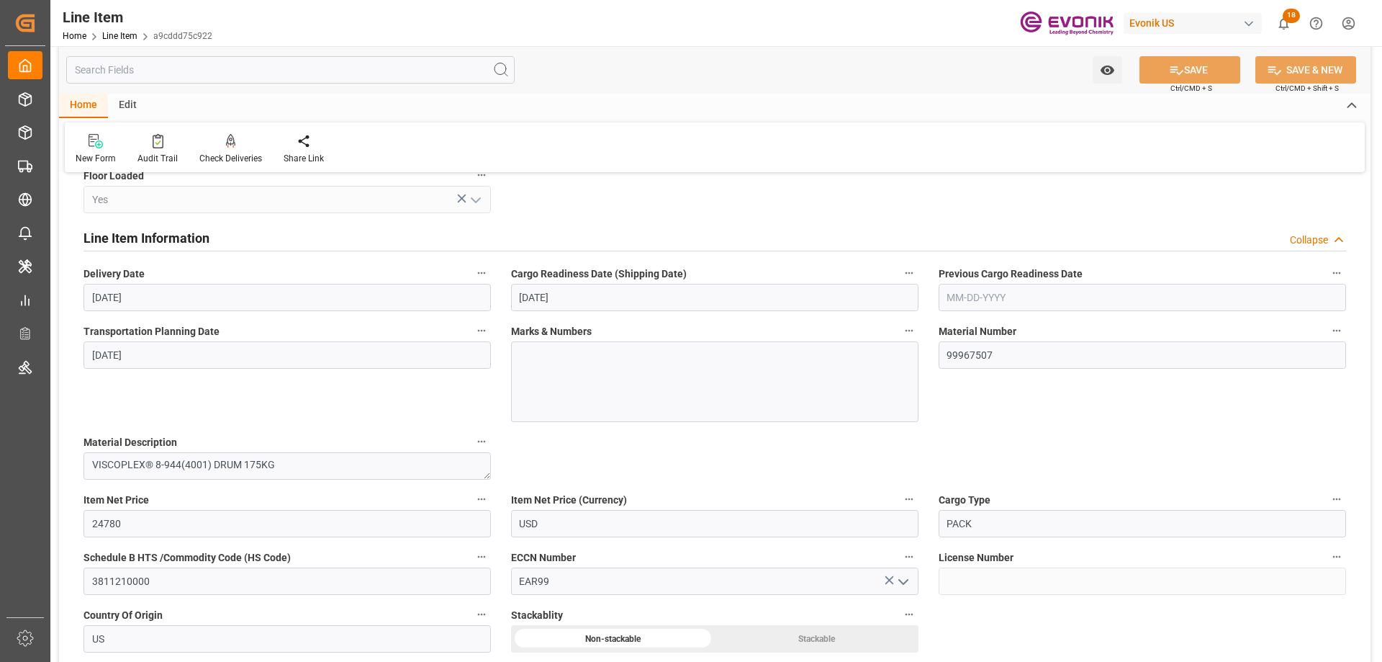
click at [318, 71] on input "text" at bounding box center [290, 69] width 448 height 27
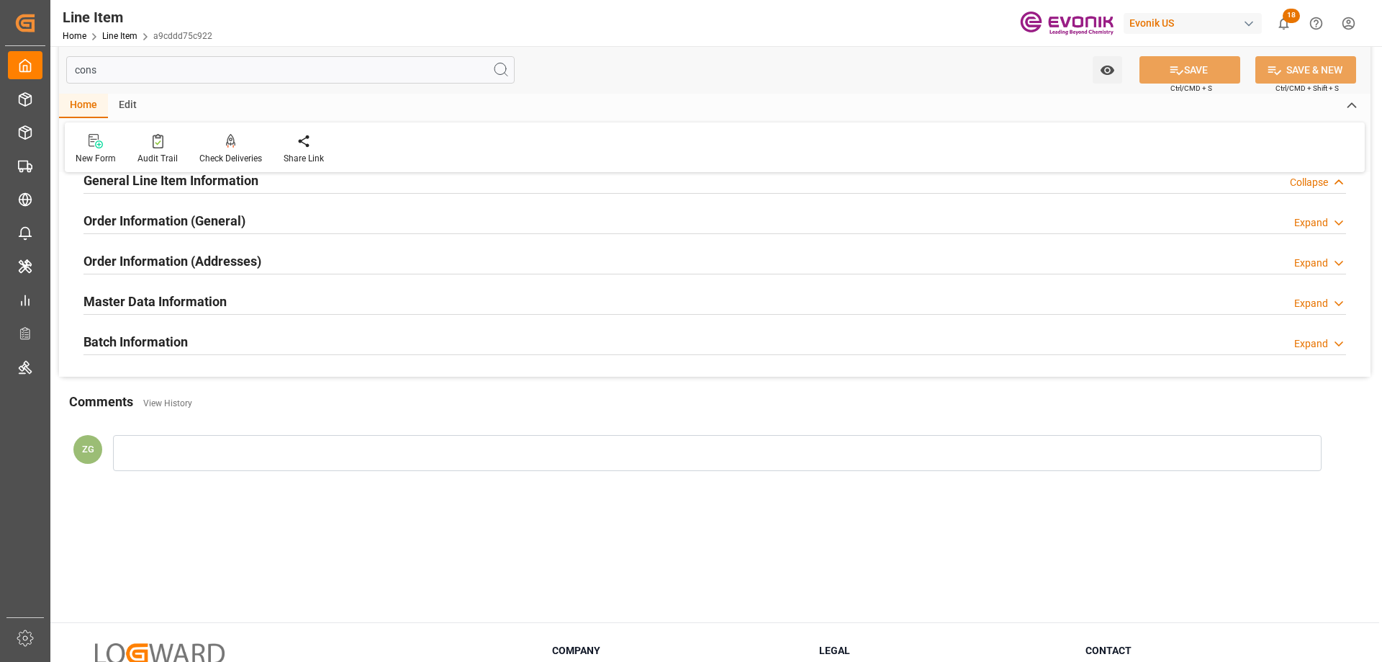
scroll to position [0, 0]
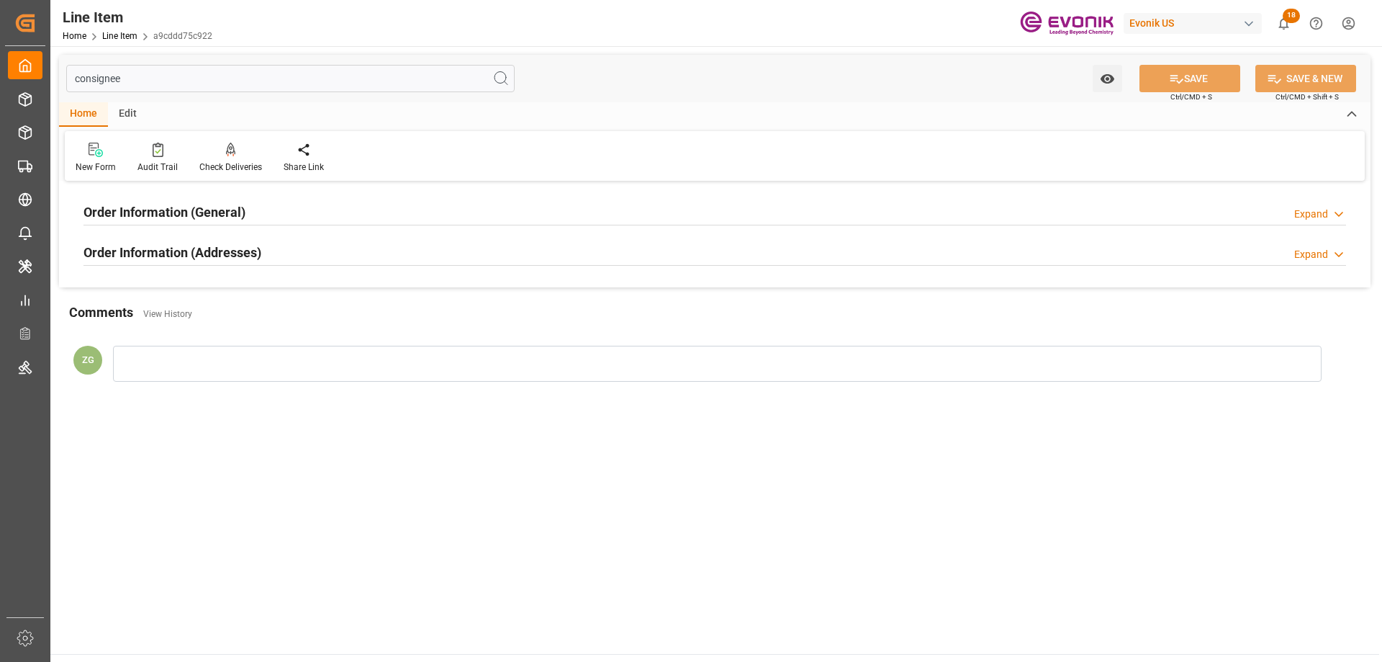
type input "consignee"
click at [272, 245] on div "Order Information (Addresses) Expand" at bounding box center [715, 251] width 1263 height 27
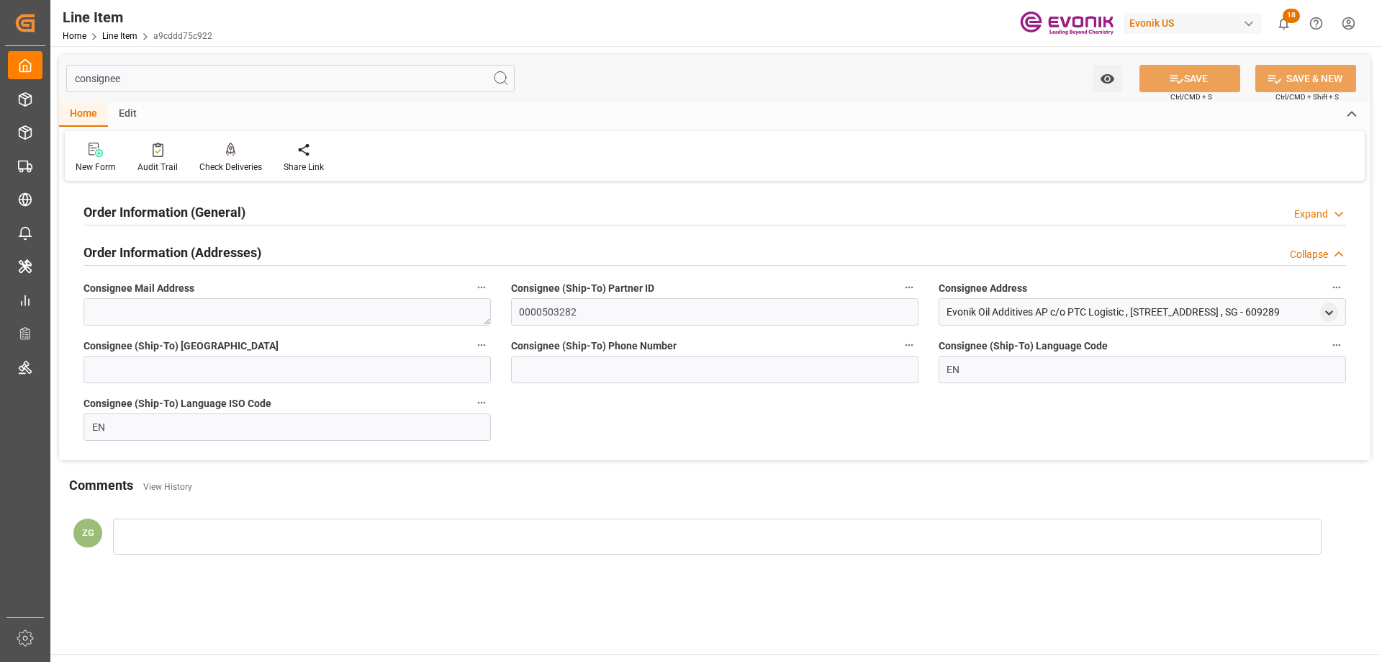
click at [274, 209] on div "Order Information (General) Expand" at bounding box center [715, 210] width 1263 height 27
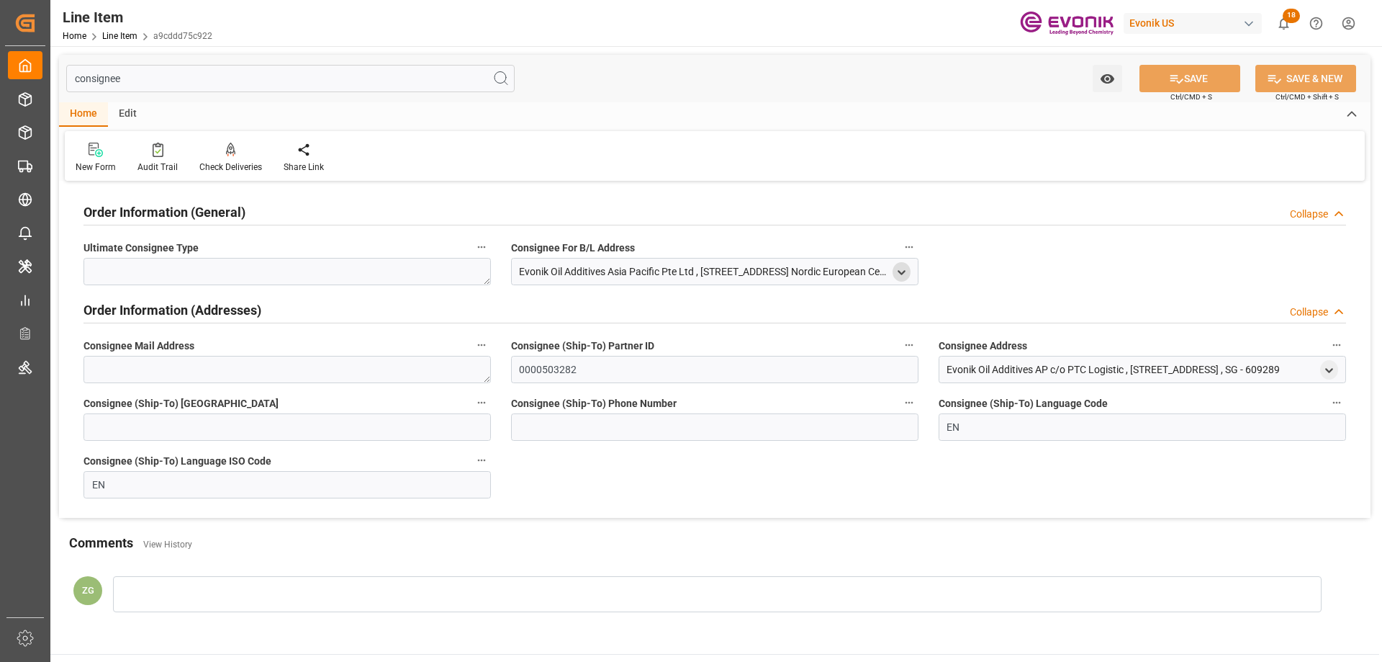
click at [908, 269] on div "open menu" at bounding box center [902, 271] width 18 height 19
click at [901, 274] on icon "open menu" at bounding box center [902, 272] width 12 height 12
click at [1333, 370] on icon "open menu" at bounding box center [1329, 370] width 12 height 12
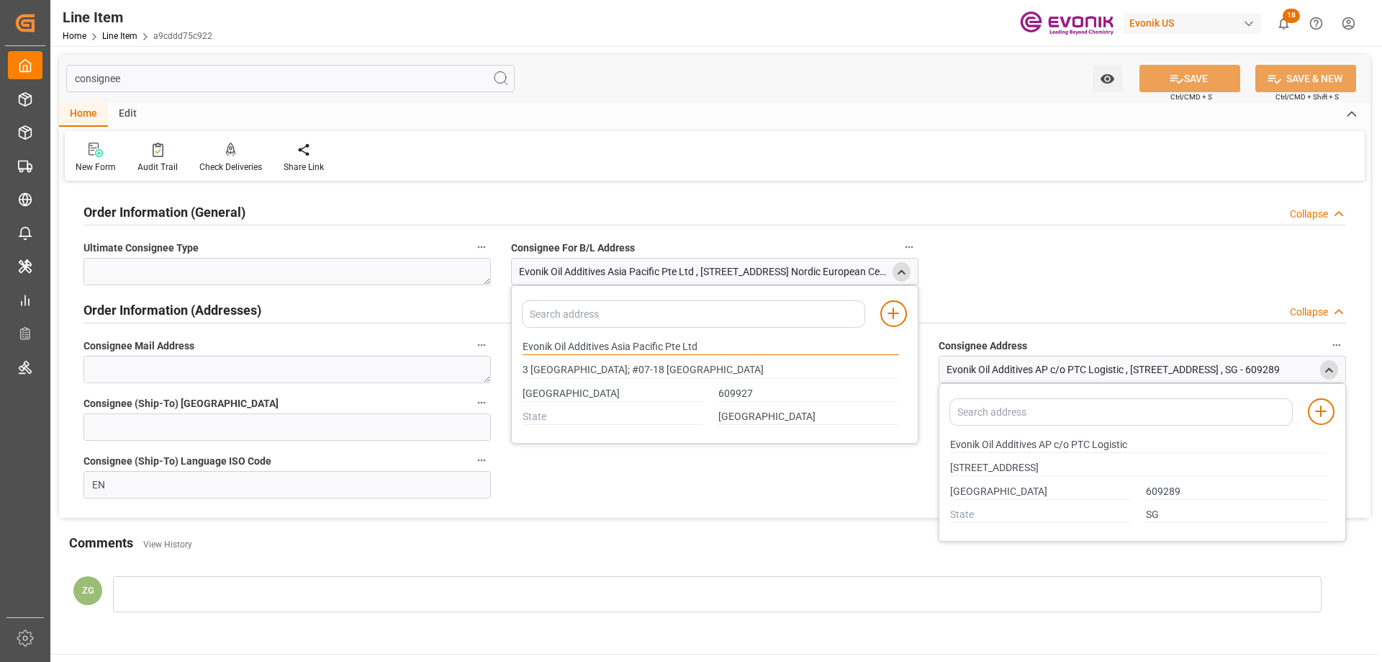
drag, startPoint x: 523, startPoint y: 344, endPoint x: 610, endPoint y: 343, distance: 86.4
click at [610, 343] on input "Evonik Oil Additives Asia Pacific Pte Ltd" at bounding box center [711, 347] width 377 height 16
drag, startPoint x: 524, startPoint y: 367, endPoint x: 628, endPoint y: 367, distance: 104.4
click at [628, 367] on input "3 International Business Park; #07-18 Nordic European Centre" at bounding box center [711, 370] width 377 height 16
click at [569, 394] on input "Singapore" at bounding box center [613, 394] width 181 height 16
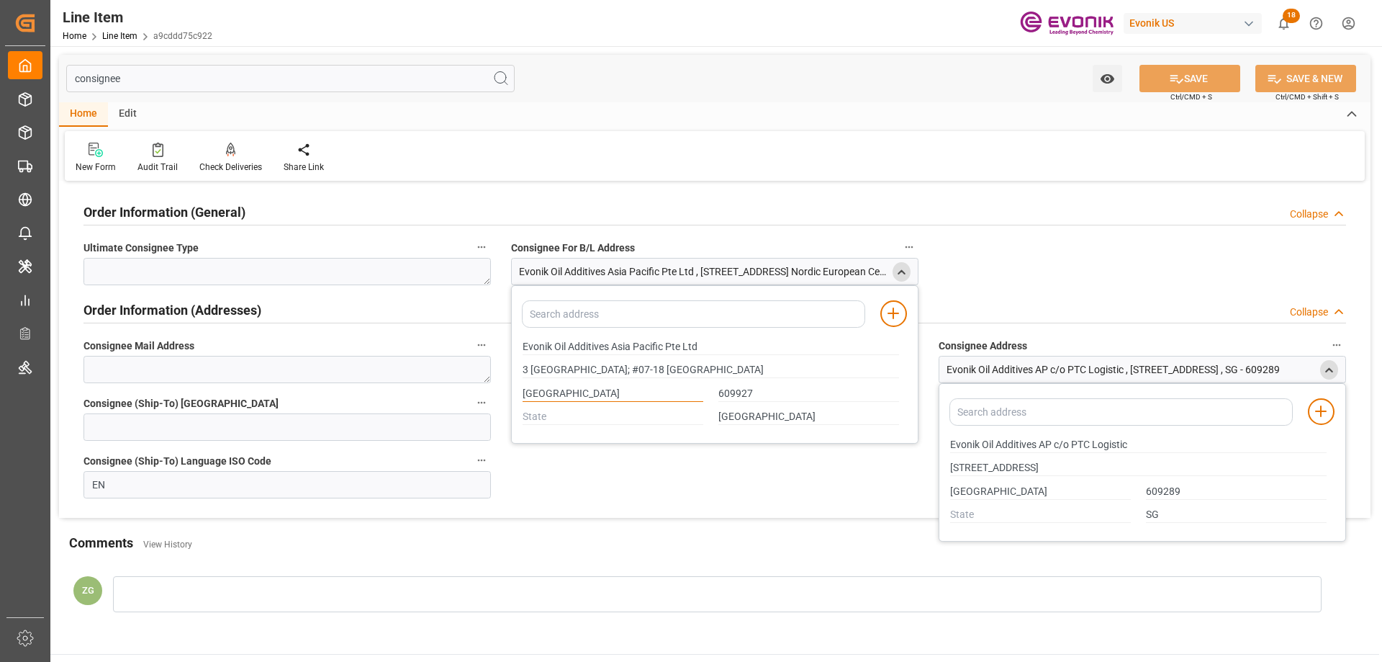
click at [569, 394] on input "Singapore" at bounding box center [613, 394] width 181 height 16
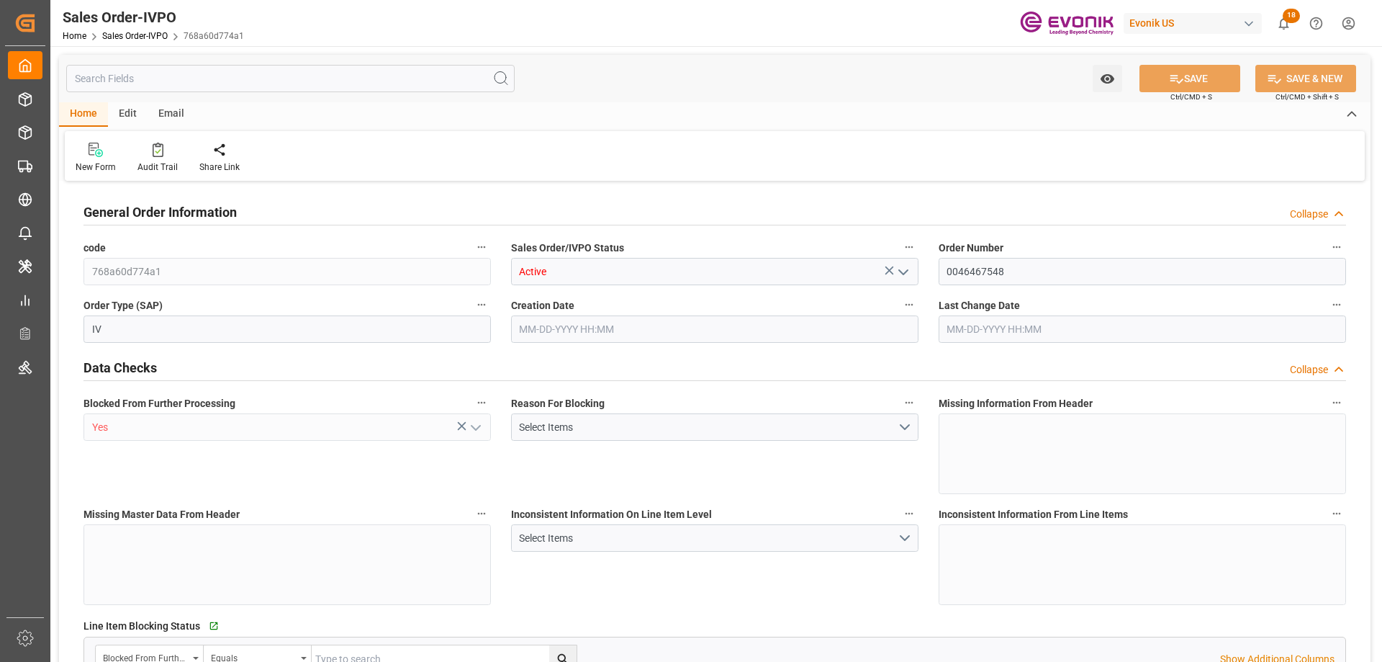
type input "CNHOP"
type input "0"
type input "1"
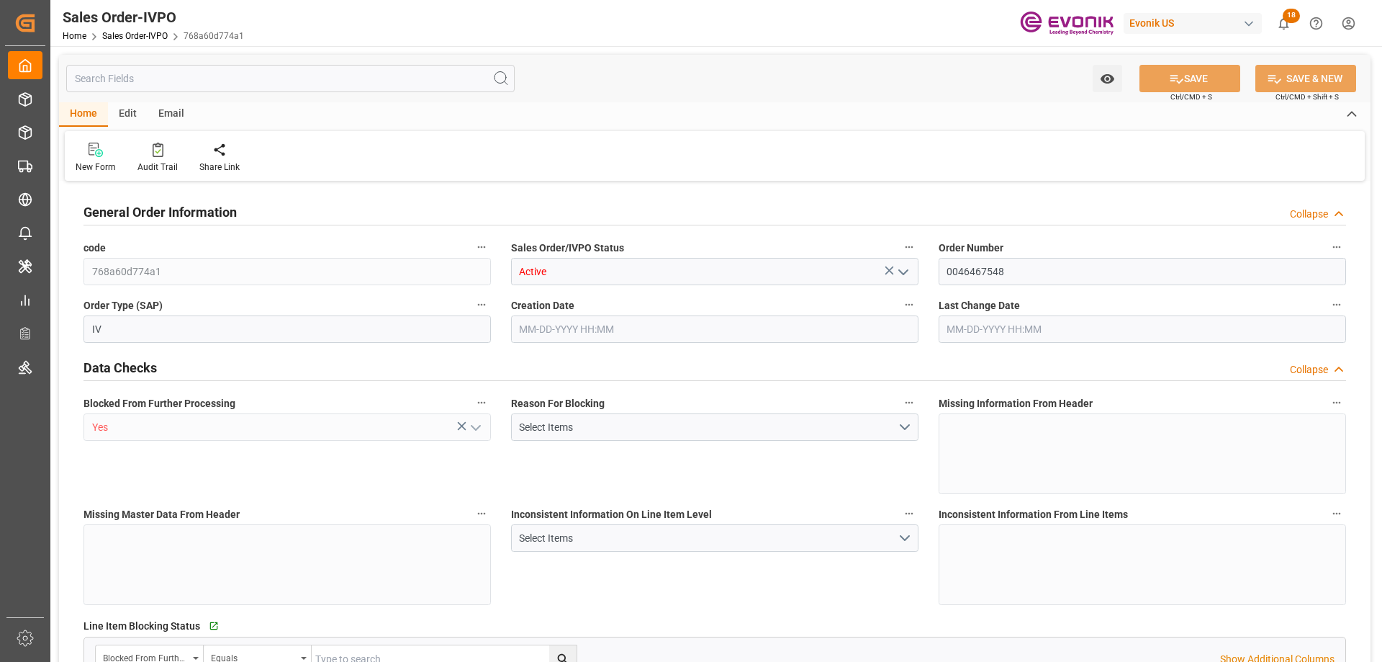
type input "13158.84"
type input "19.4121"
type input "17000"
type input "30"
type input "[DATE] 20:06"
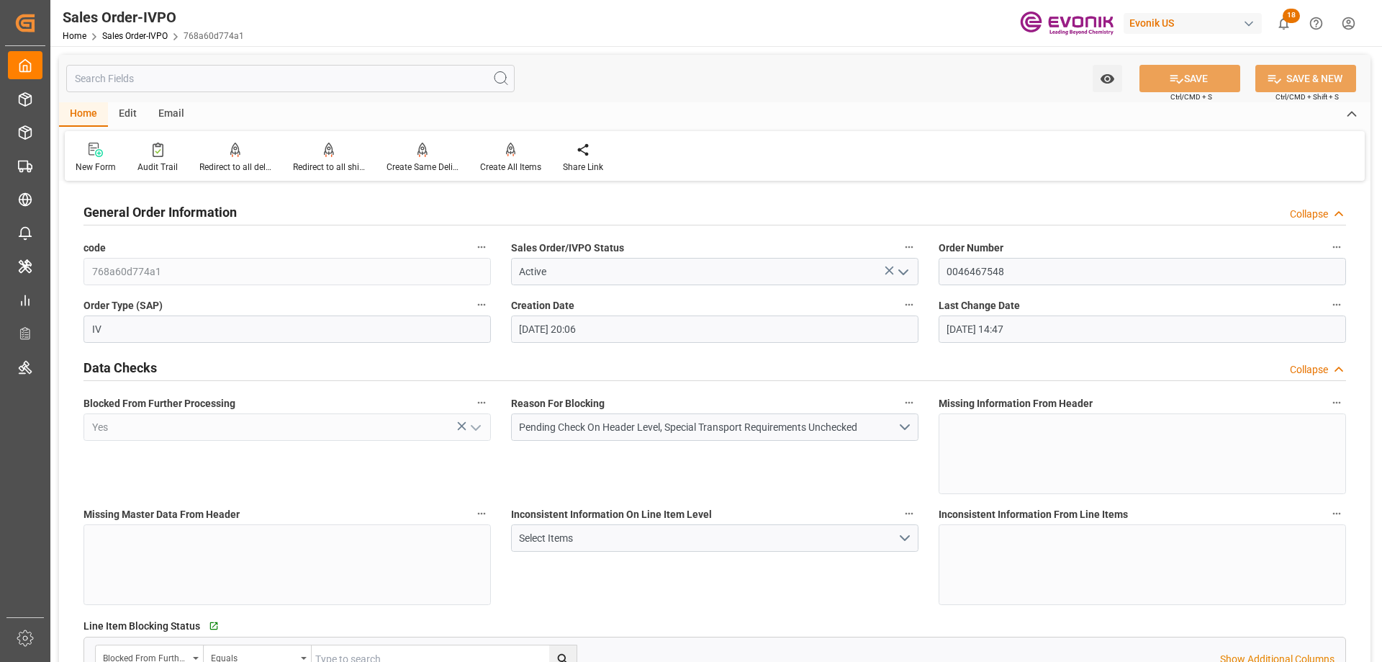
type input "[DATE] 14:47"
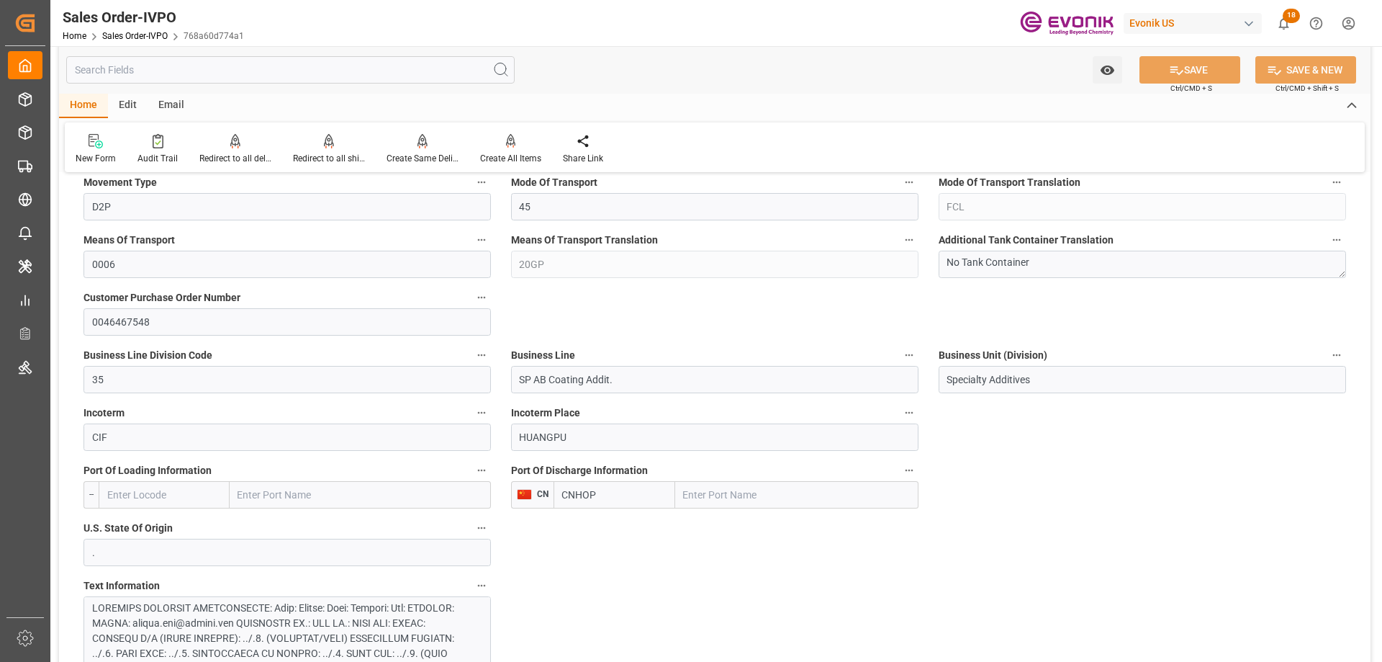
scroll to position [1080, 0]
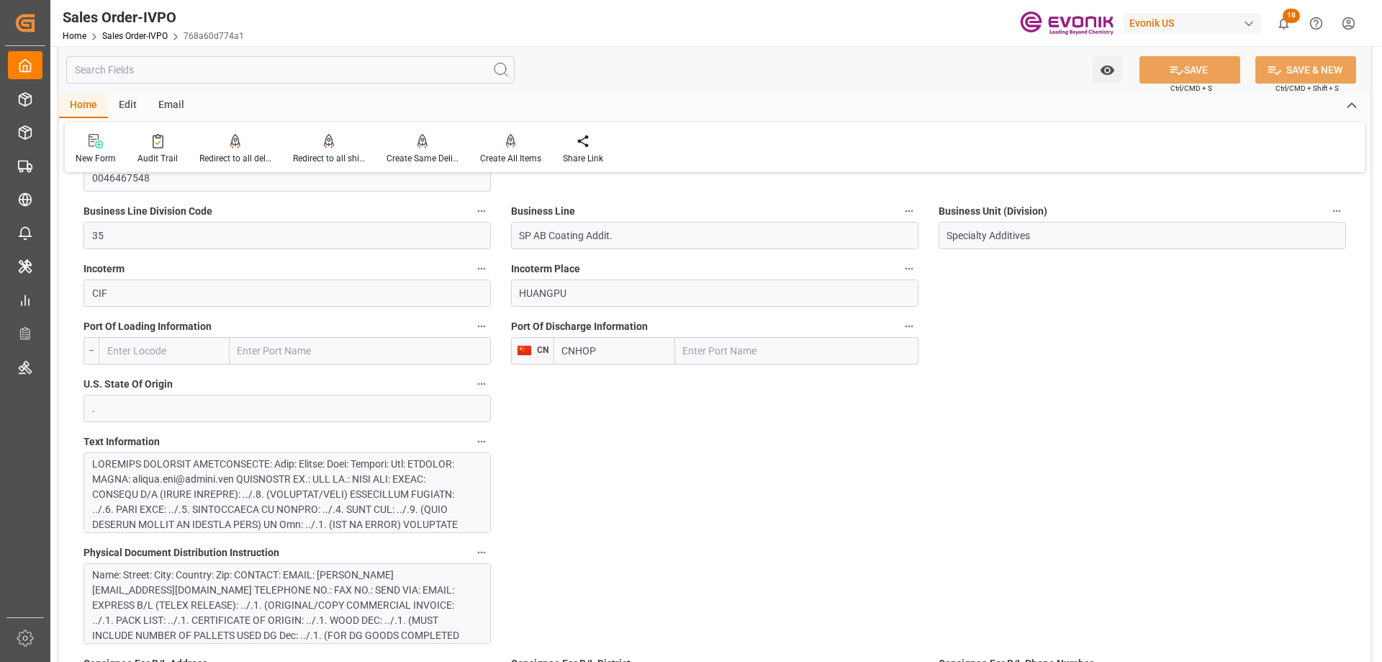
click at [732, 343] on input "text" at bounding box center [796, 350] width 243 height 27
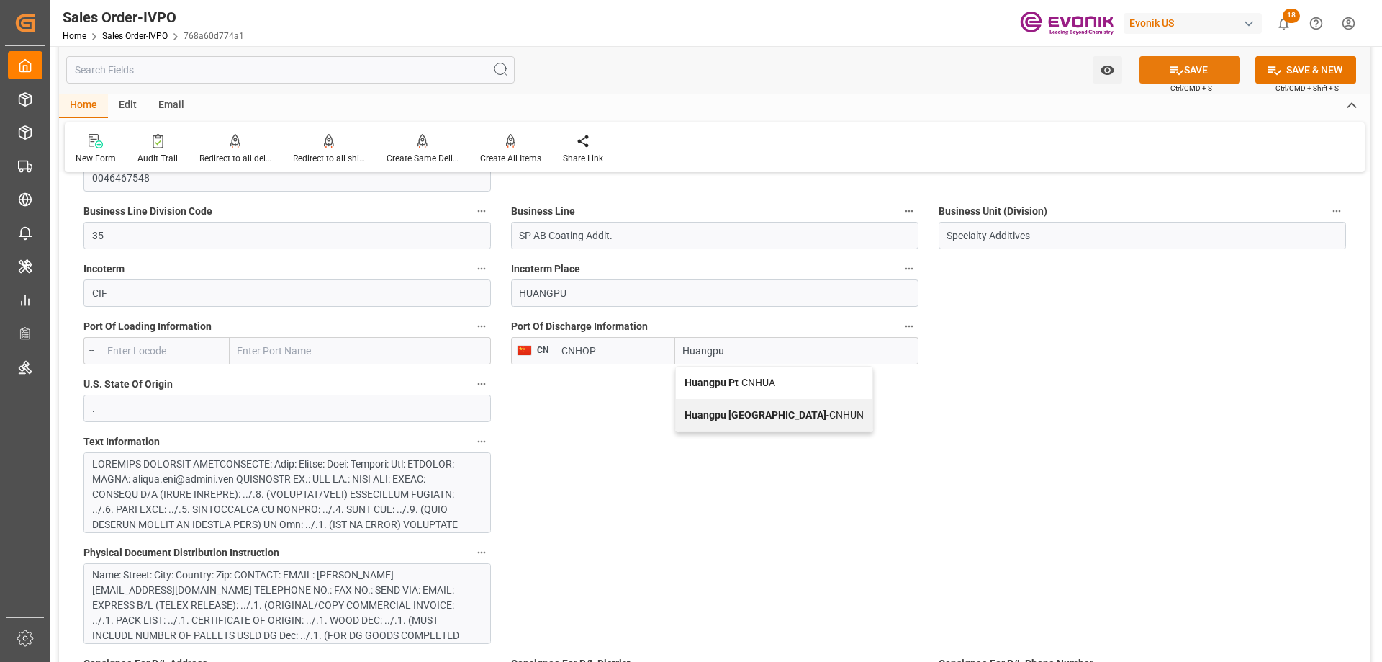
type input "Huangpu"
click at [1169, 74] on icon at bounding box center [1176, 70] width 15 height 15
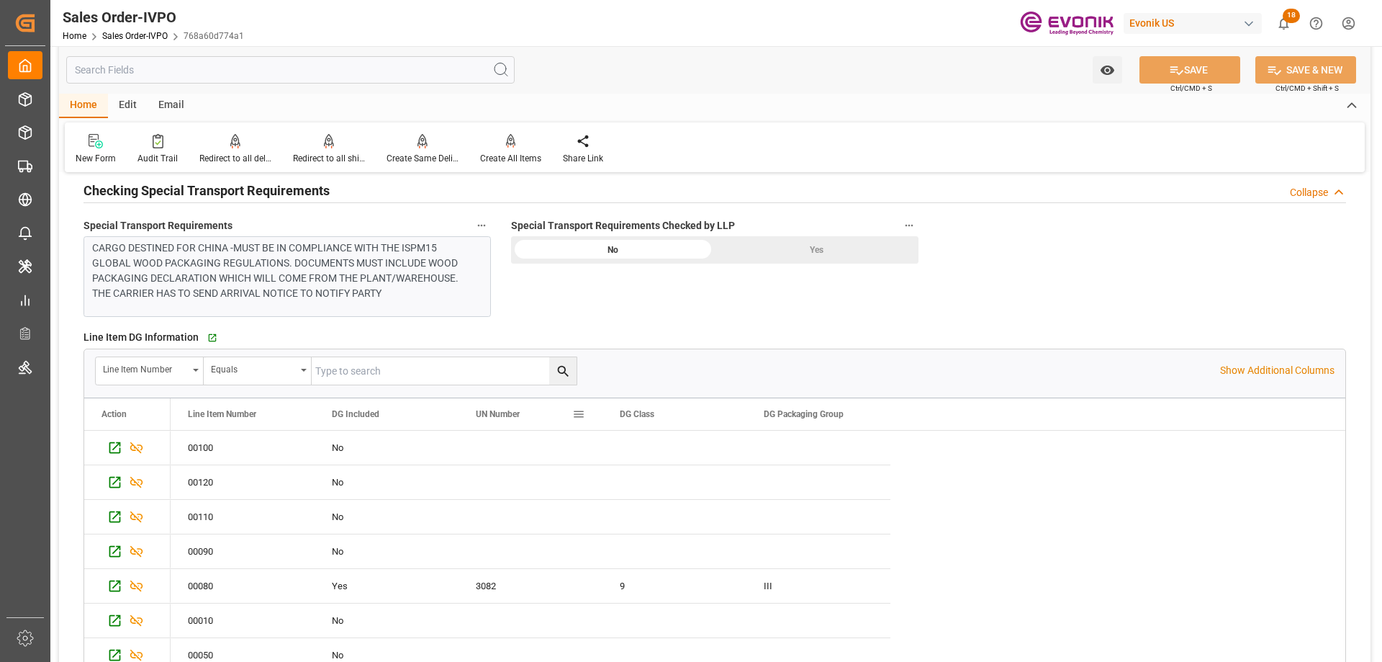
scroll to position [116, 0]
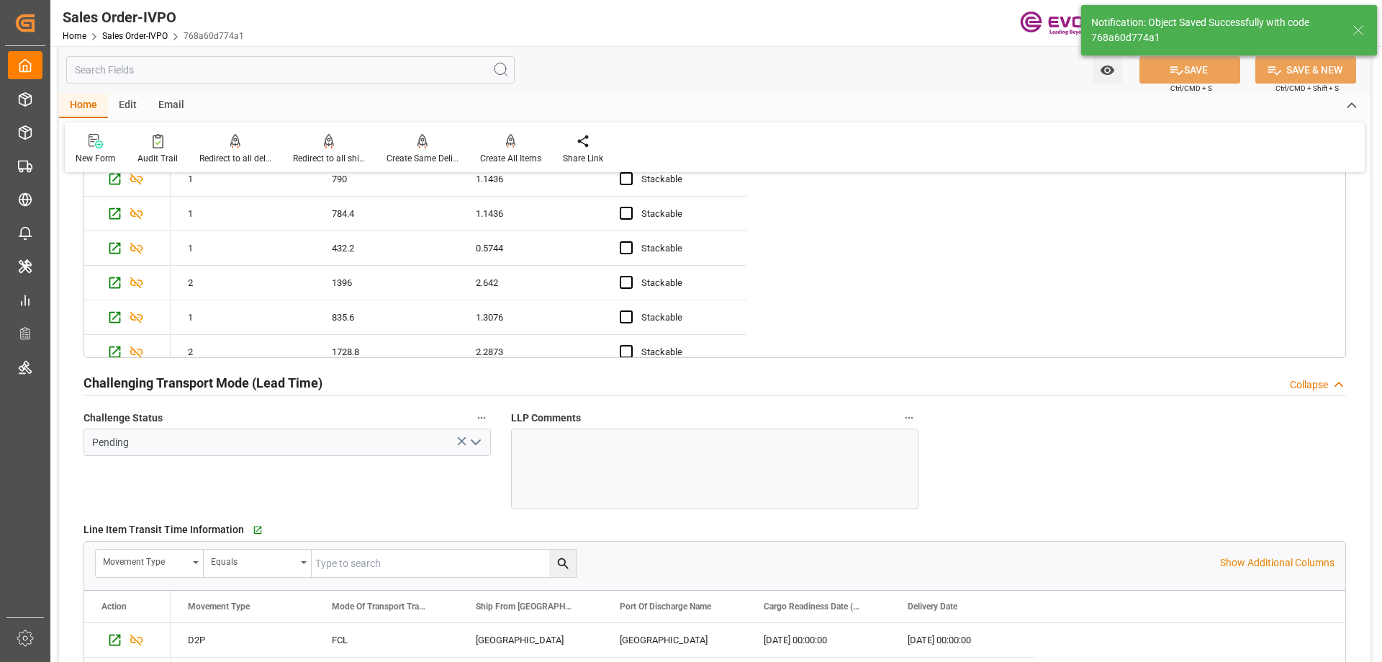
type input "10-01-2025 16:24"
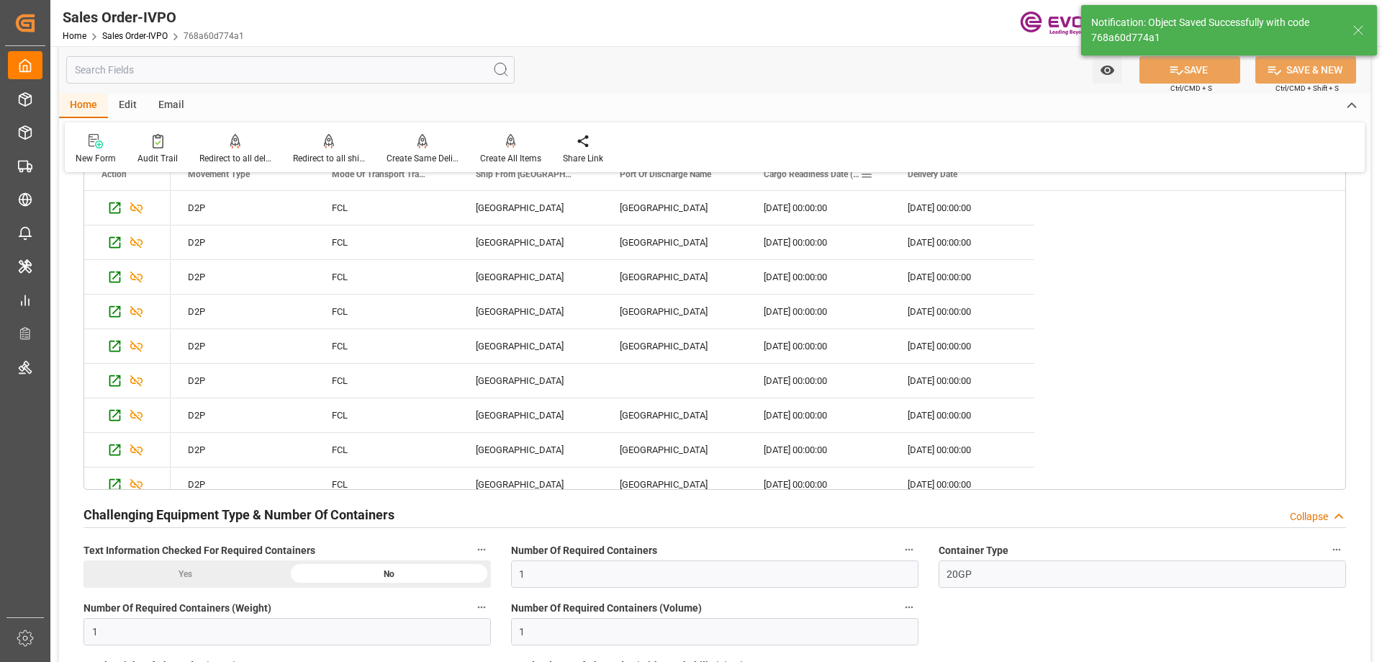
scroll to position [3168, 0]
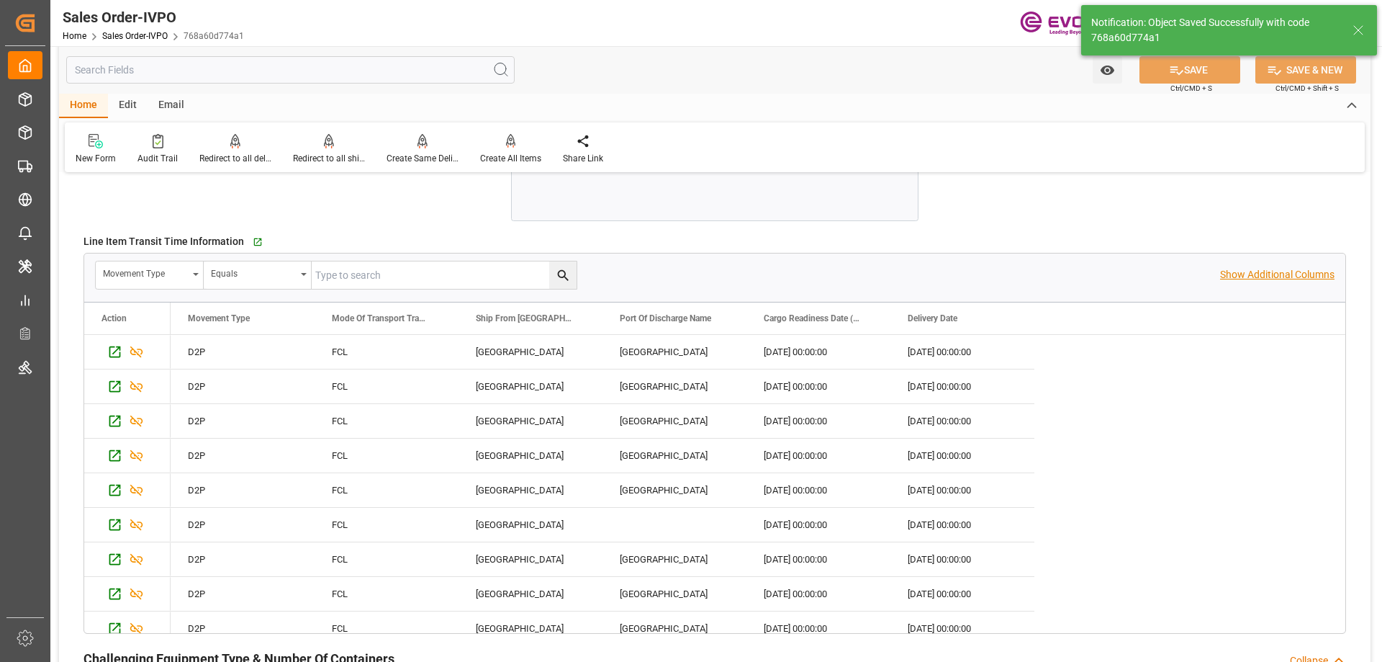
click at [1238, 275] on p "Show Additional Columns" at bounding box center [1277, 274] width 114 height 15
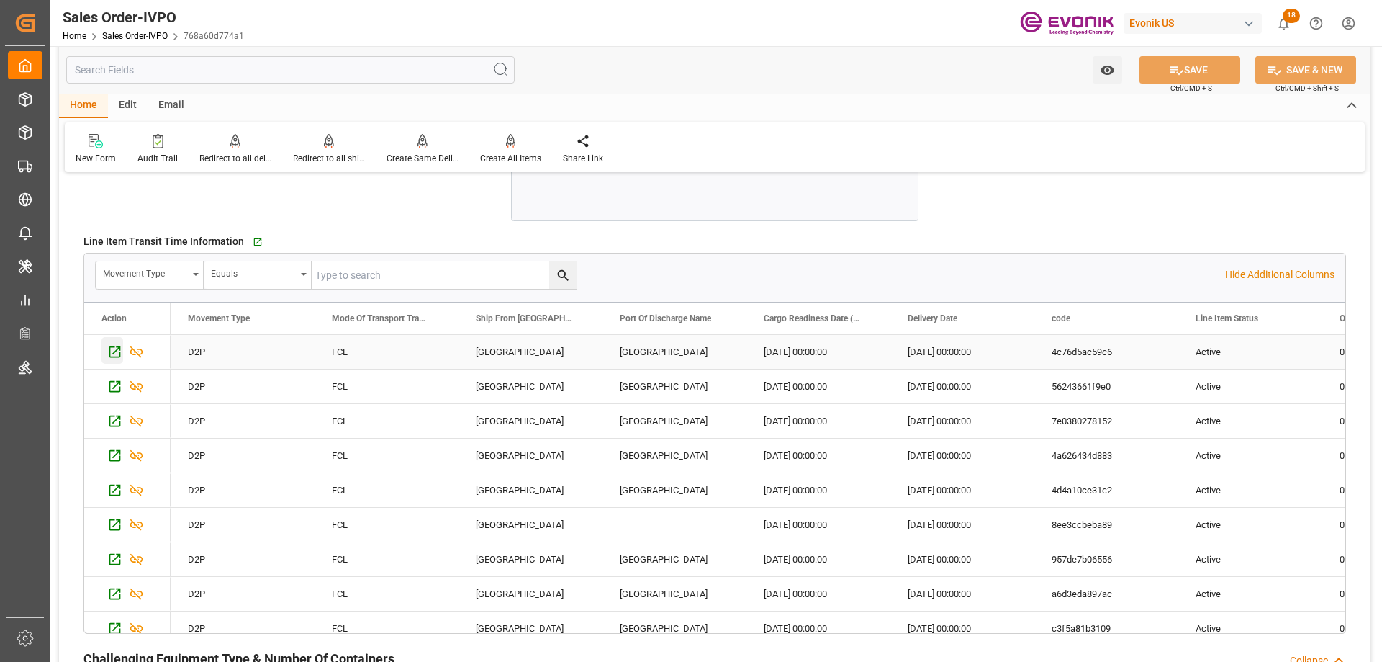
click at [112, 352] on icon "Press SPACE to select this row." at bounding box center [114, 351] width 15 height 15
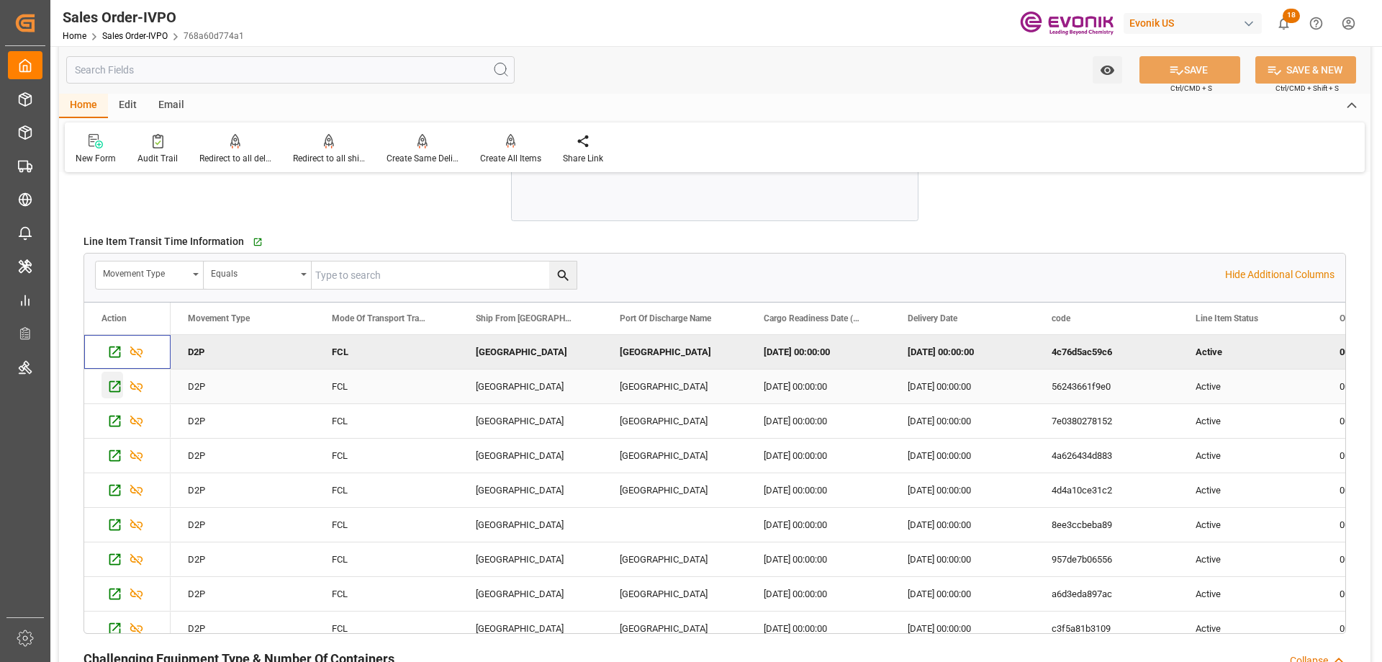
click at [109, 390] on icon "Press SPACE to select this row." at bounding box center [115, 386] width 12 height 12
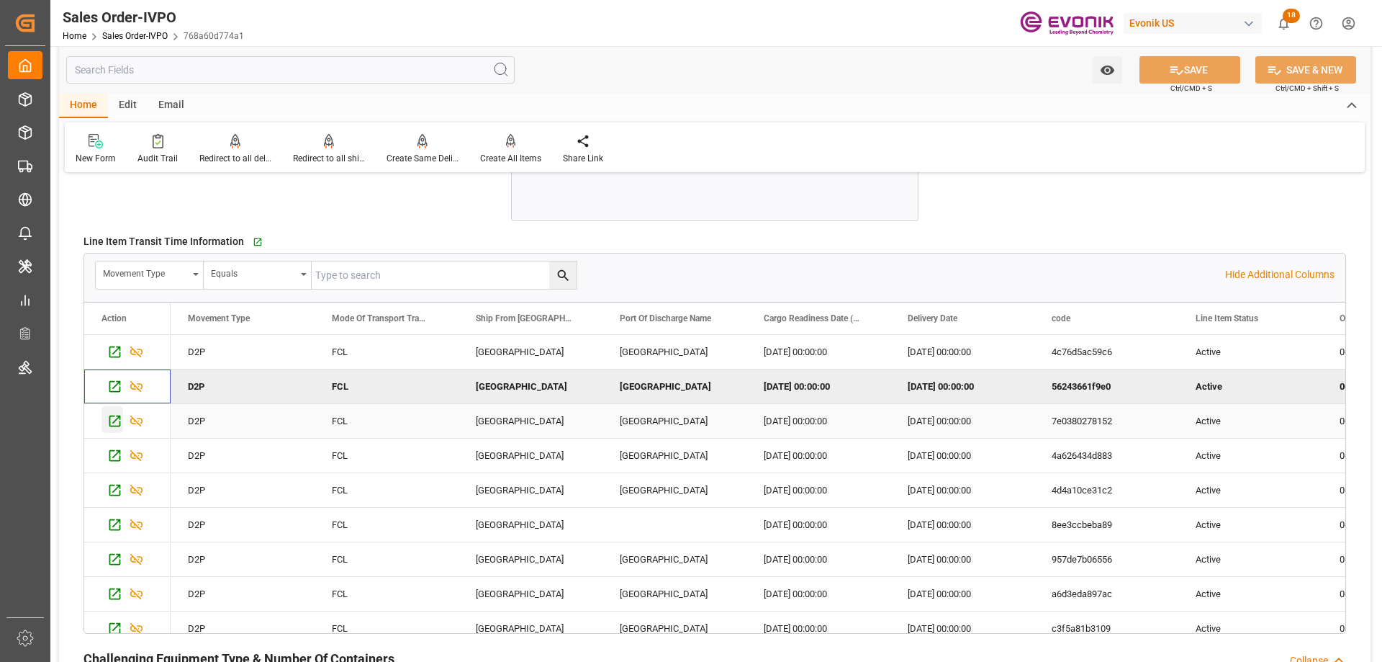
click at [115, 423] on icon "Press SPACE to select this row." at bounding box center [114, 420] width 15 height 15
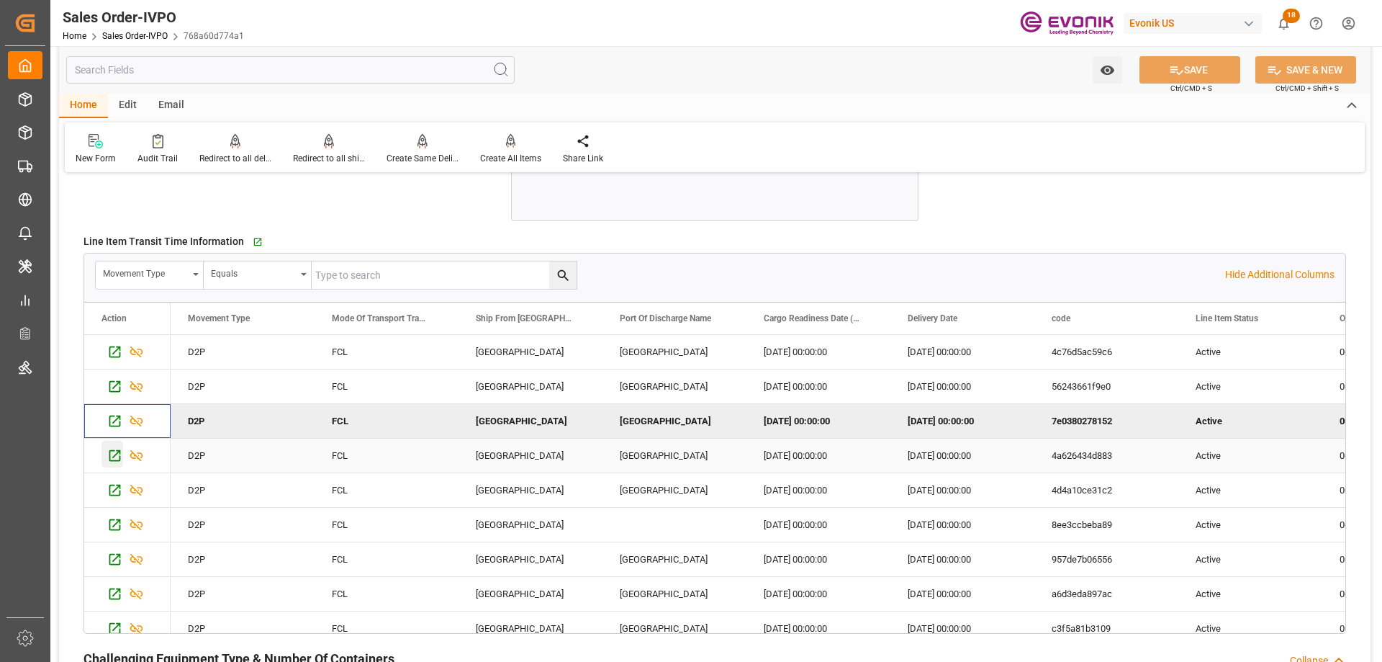
click at [108, 453] on icon "Press SPACE to select this row." at bounding box center [114, 455] width 15 height 15
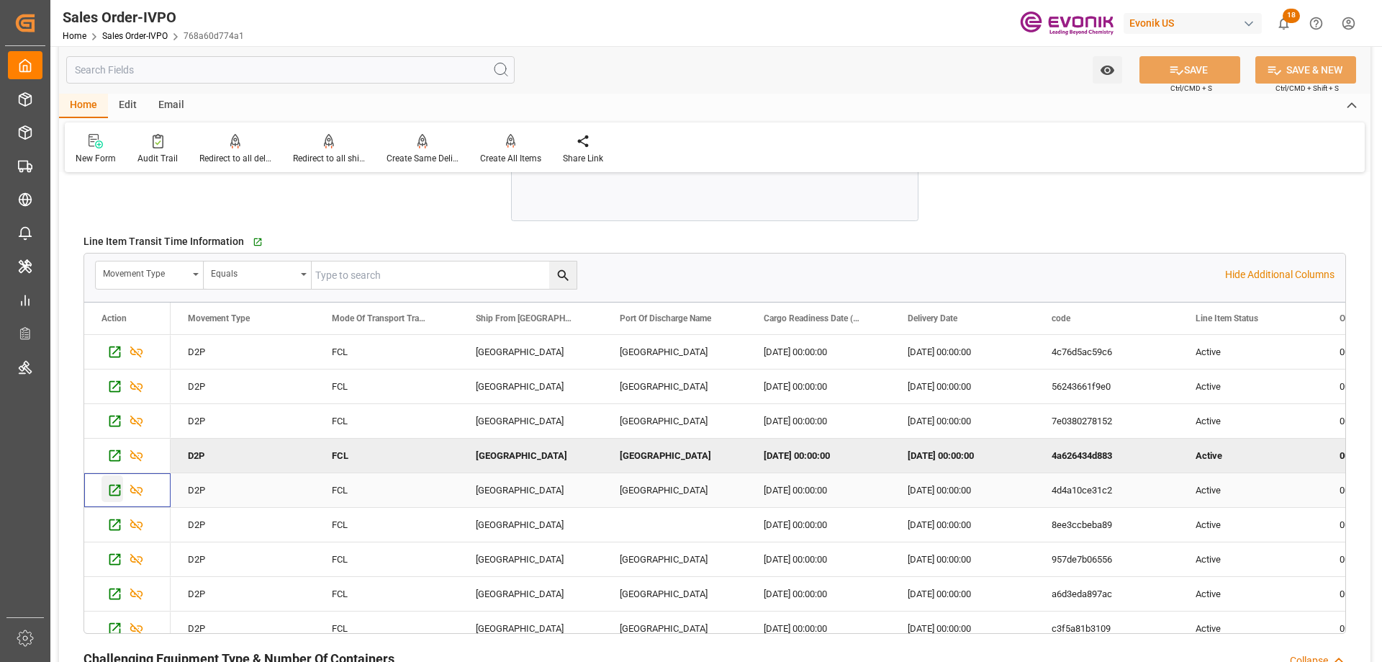
click at [113, 484] on icon "Press SPACE to select this row." at bounding box center [114, 489] width 15 height 15
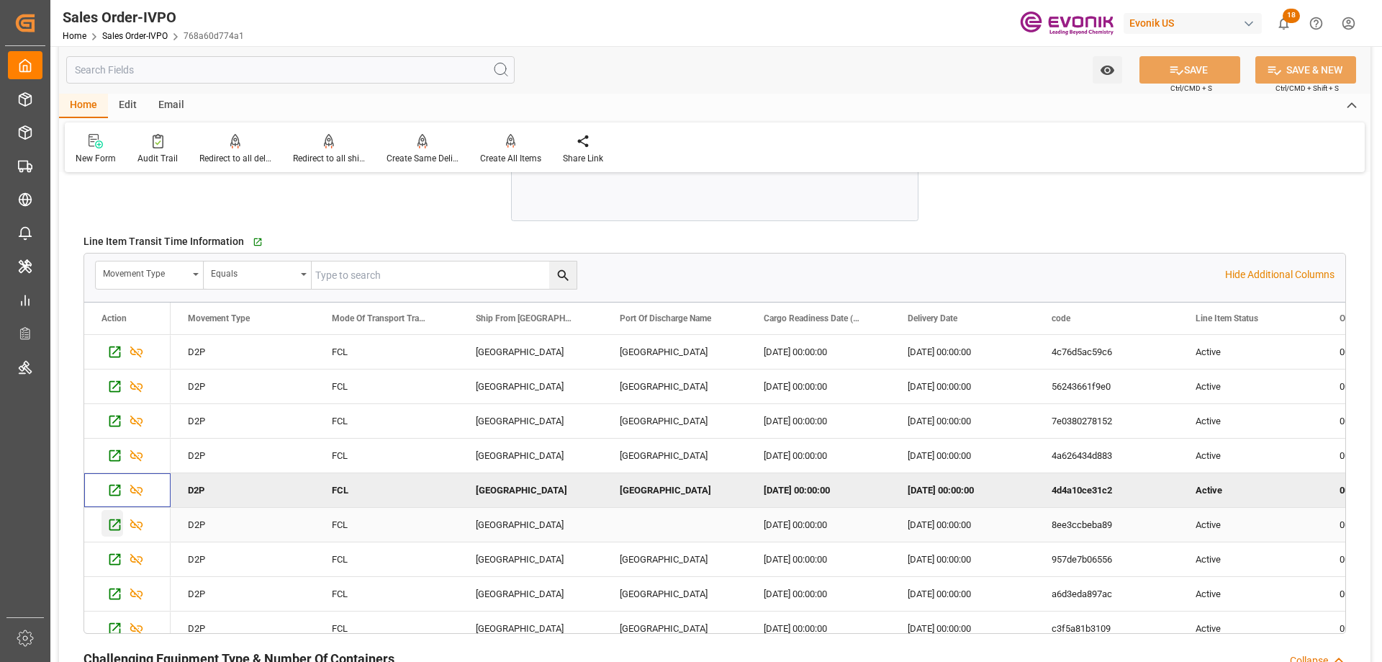
click at [109, 527] on icon "Press SPACE to select this row." at bounding box center [114, 524] width 15 height 15
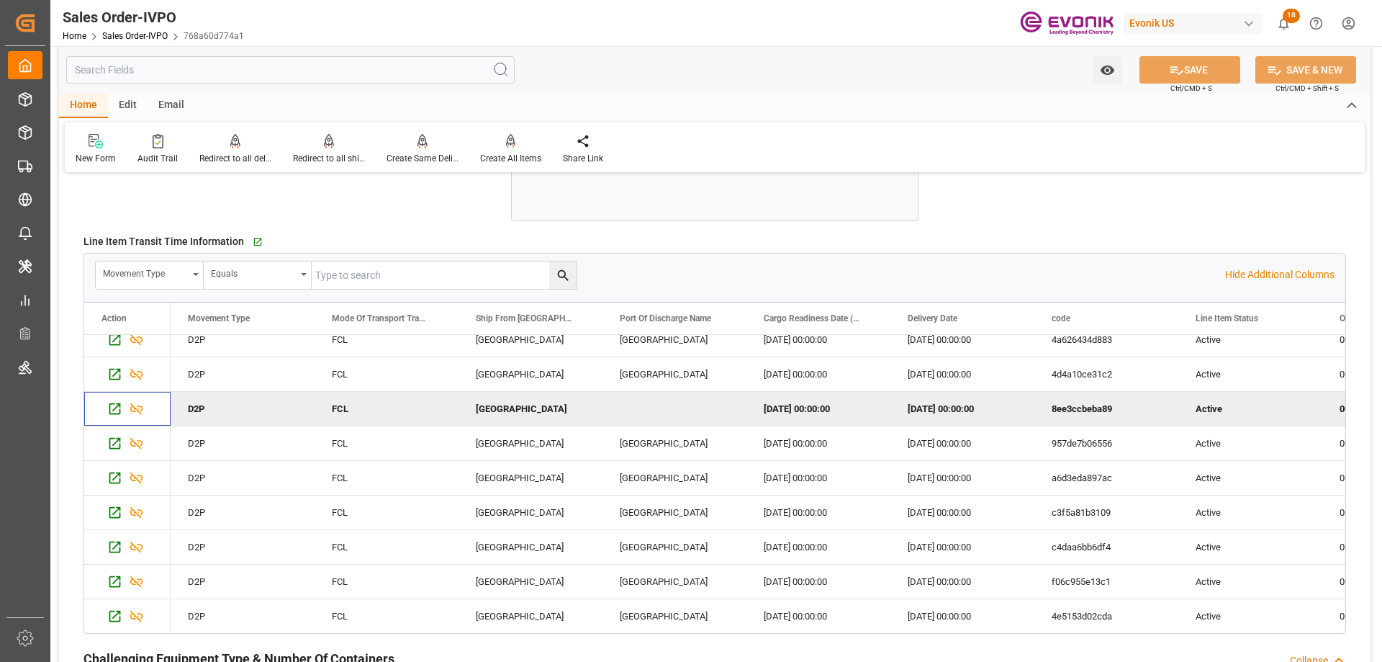
scroll to position [3240, 0]
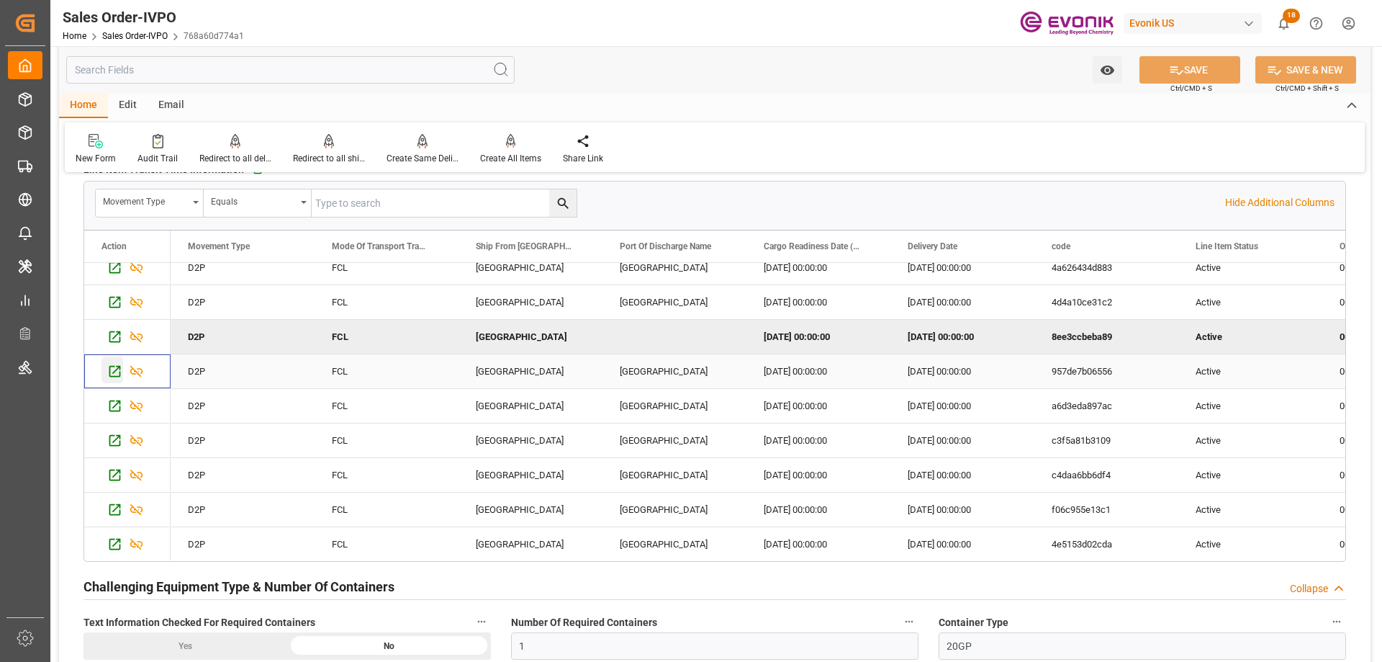
click at [120, 374] on icon "Press SPACE to select this row." at bounding box center [115, 371] width 12 height 12
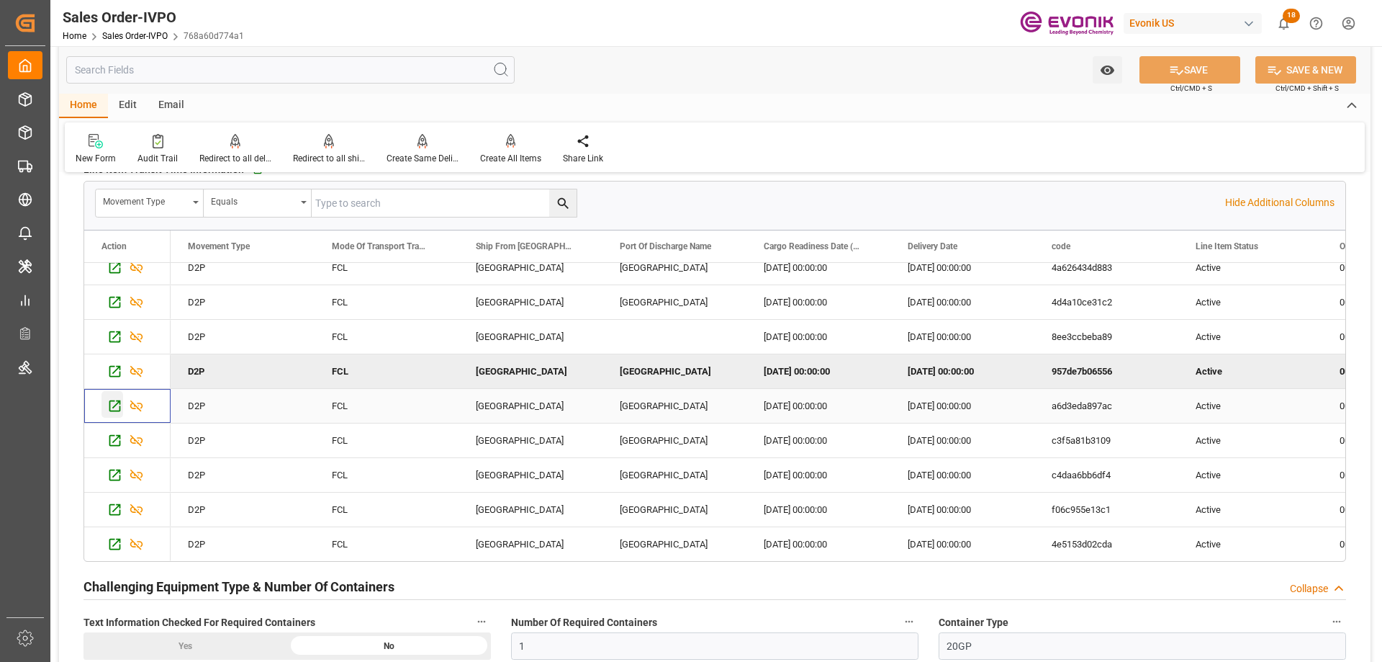
click at [116, 411] on icon "Press SPACE to select this row." at bounding box center [115, 406] width 12 height 12
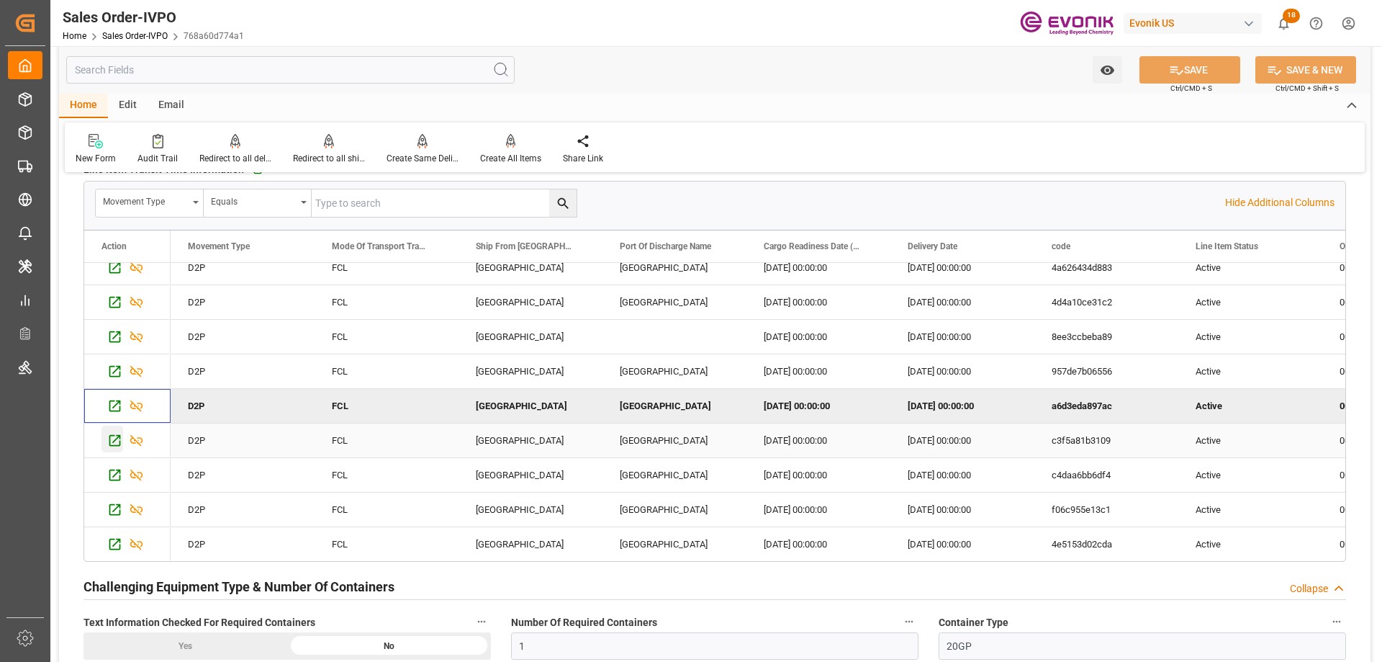
click at [112, 435] on icon "Press SPACE to select this row." at bounding box center [115, 440] width 12 height 12
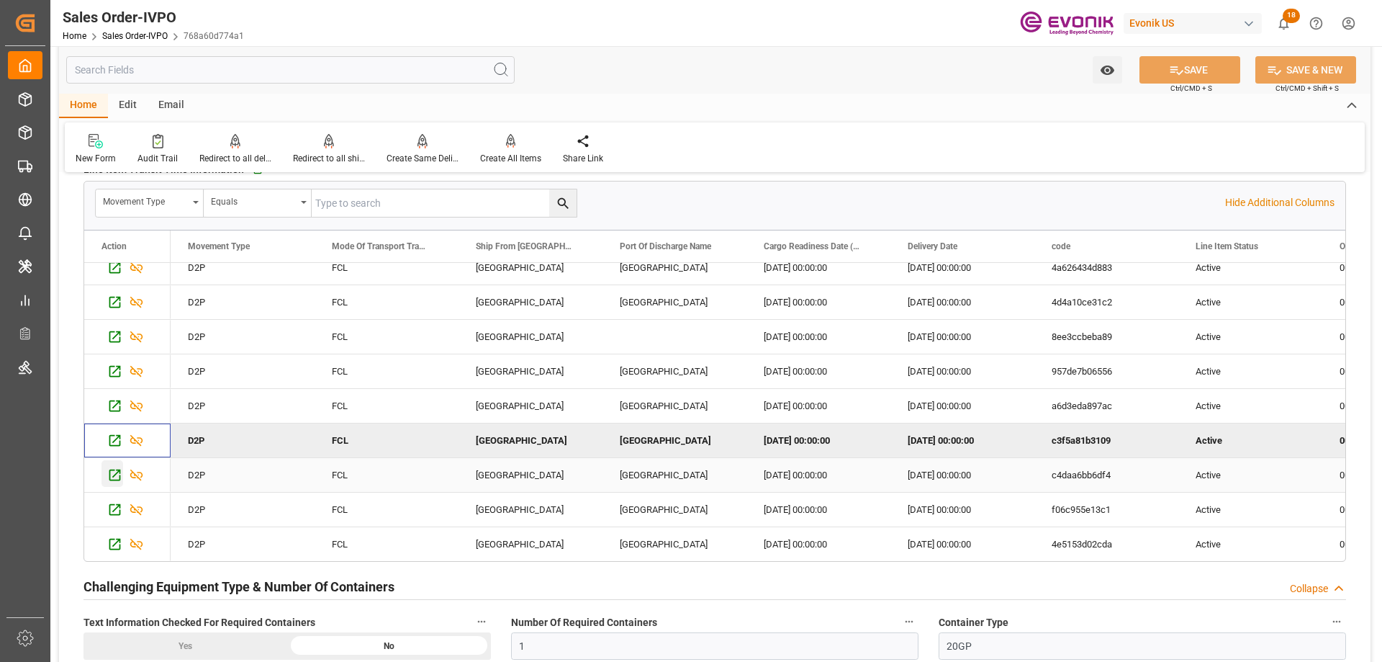
click at [110, 477] on icon "Press SPACE to select this row." at bounding box center [115, 475] width 12 height 12
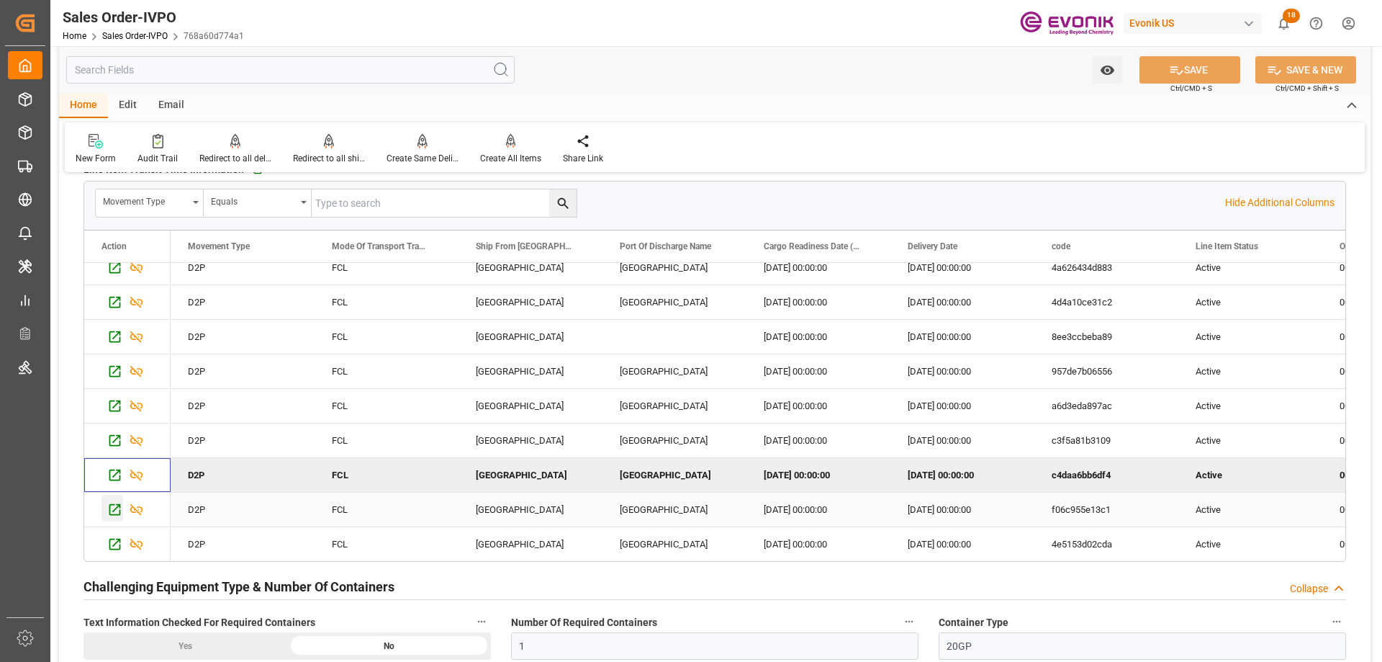
click at [109, 514] on icon "Press SPACE to select this row." at bounding box center [114, 509] width 15 height 15
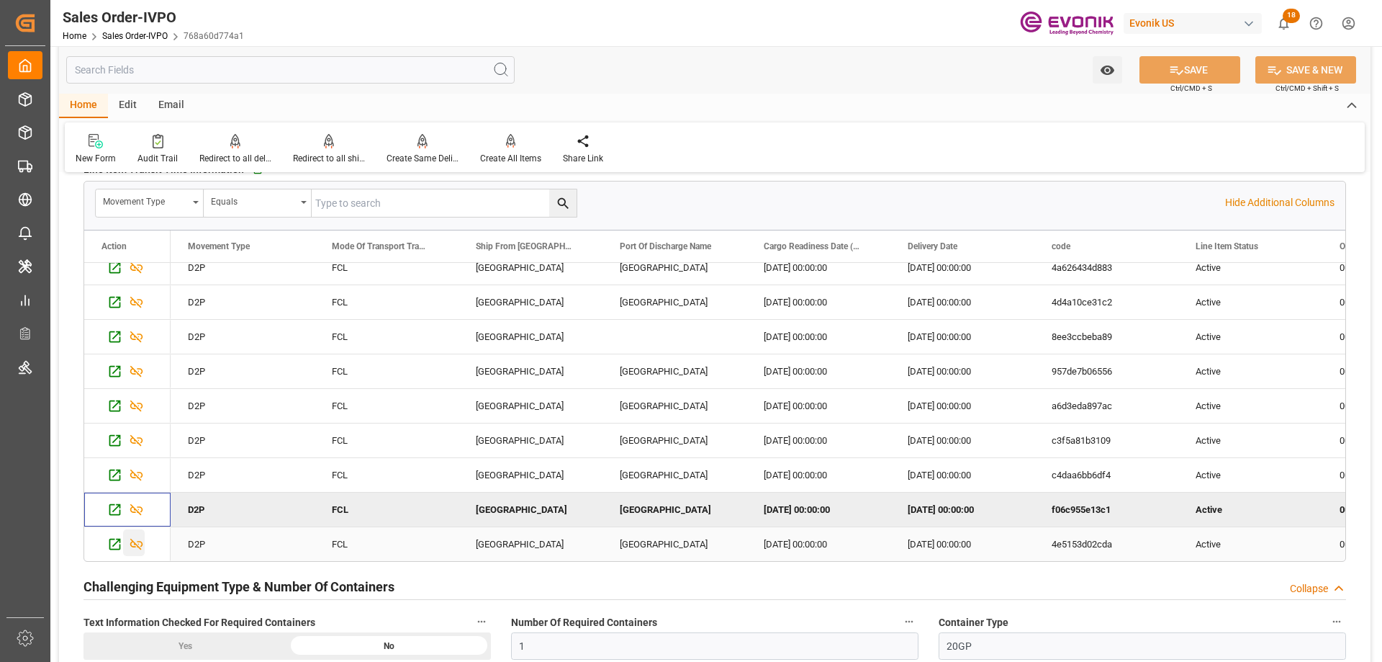
click at [104, 546] on div "Press SPACE to select this row." at bounding box center [113, 542] width 22 height 27
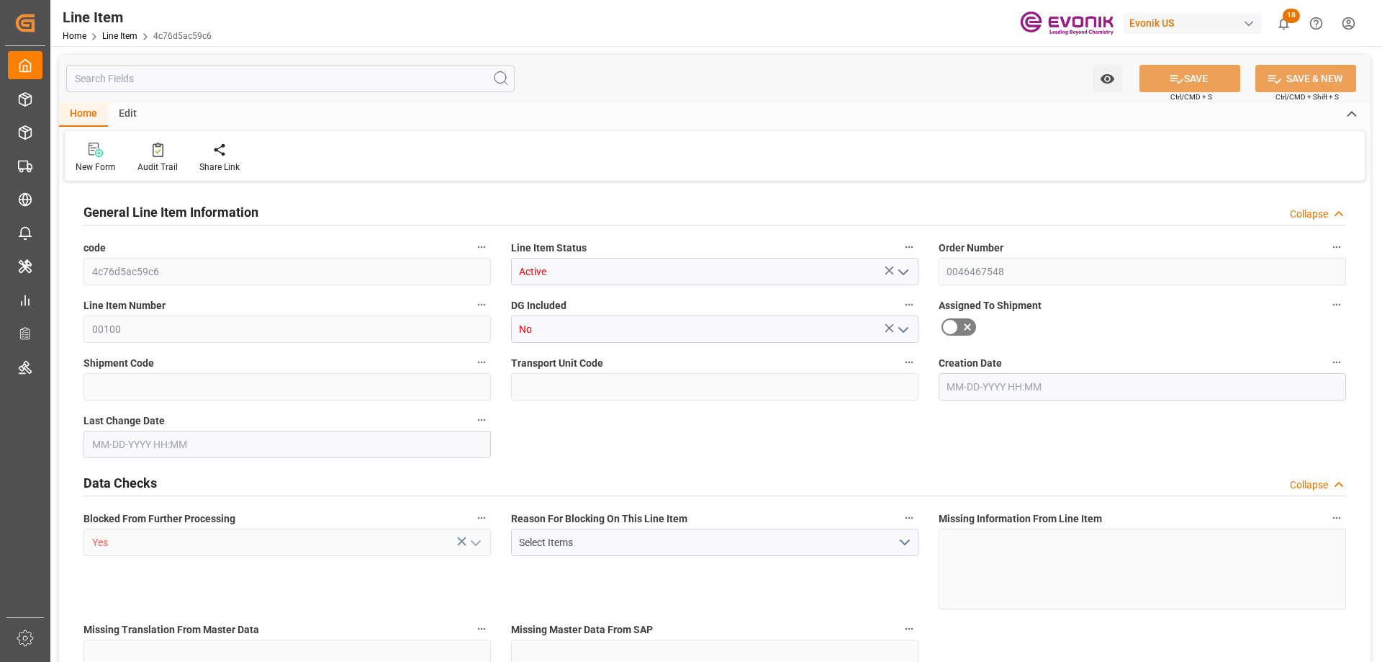
type input "2"
type input "1761.6"
type input "1632.8"
type input "2.4202"
type input "8"
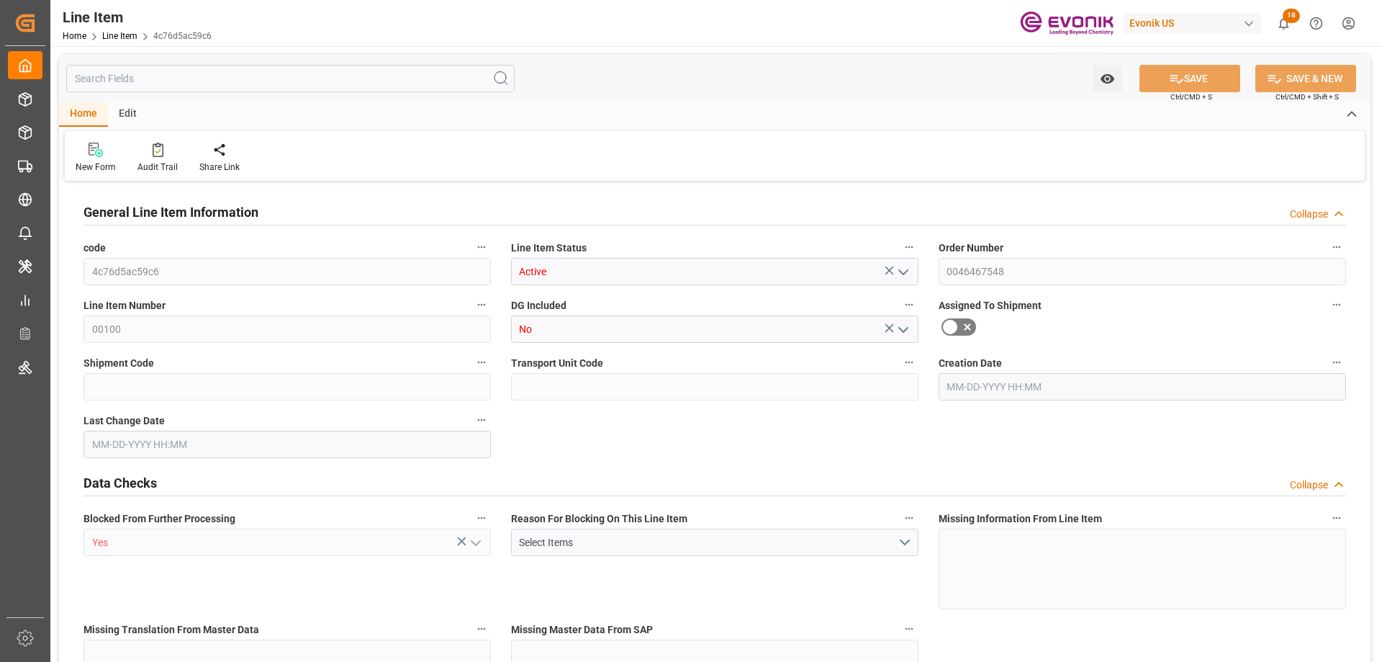
type input "12997.09"
type input "8"
type input "1761.6"
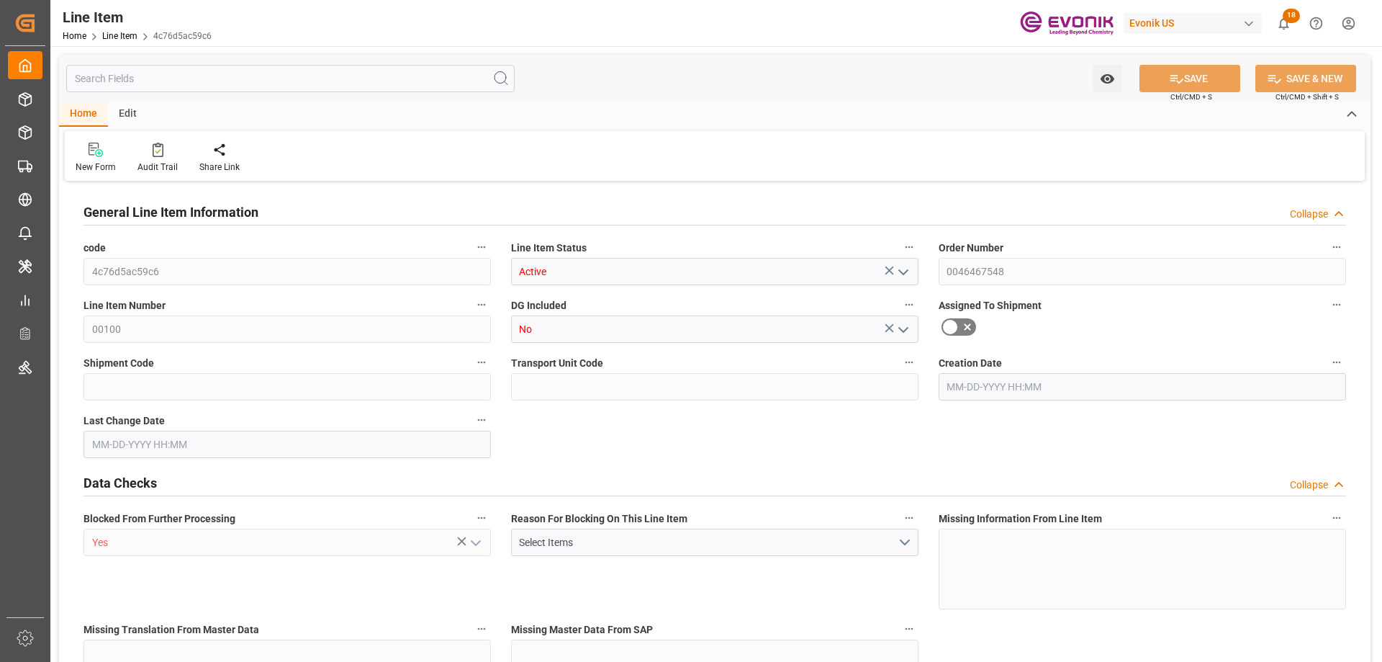
type input "1801.6"
type input "1632.8"
type input "2.4202"
type input "2420.216"
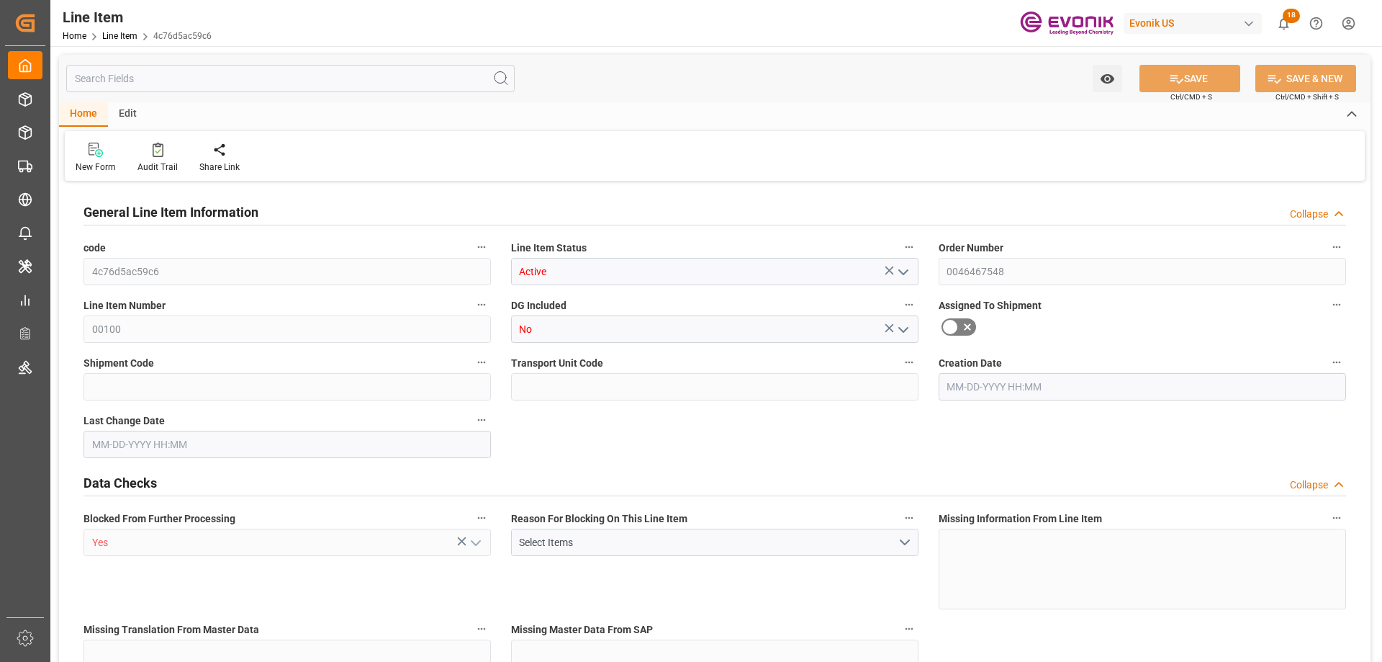
type input "0"
type input "[DATE] 20:06"
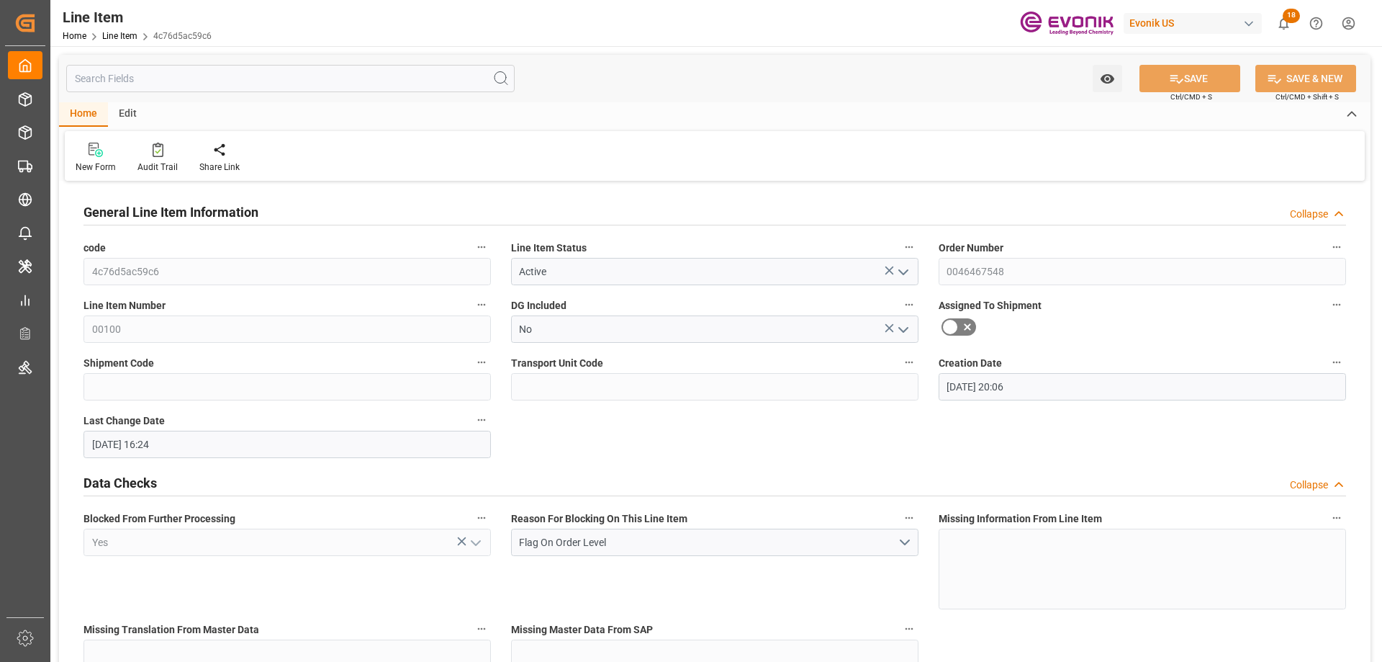
type input "10-01-2025 16:24"
type input "[DATE]"
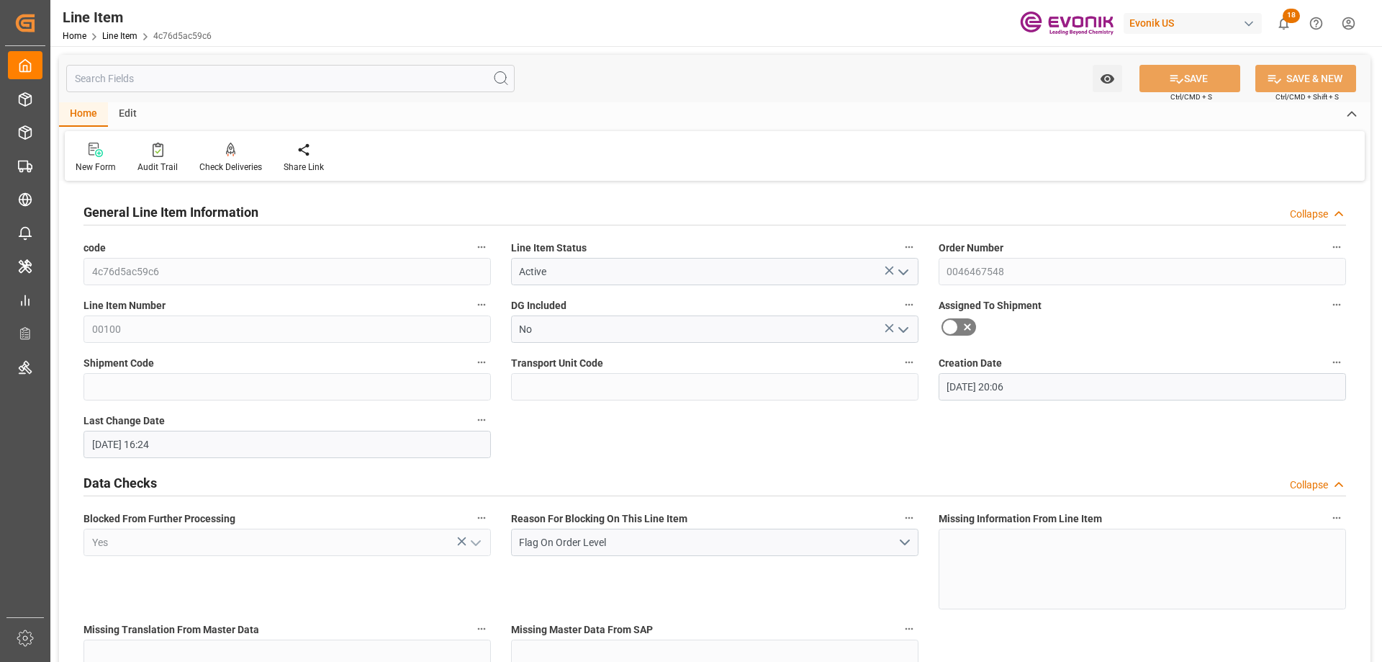
click at [160, 83] on input "text" at bounding box center [290, 78] width 448 height 27
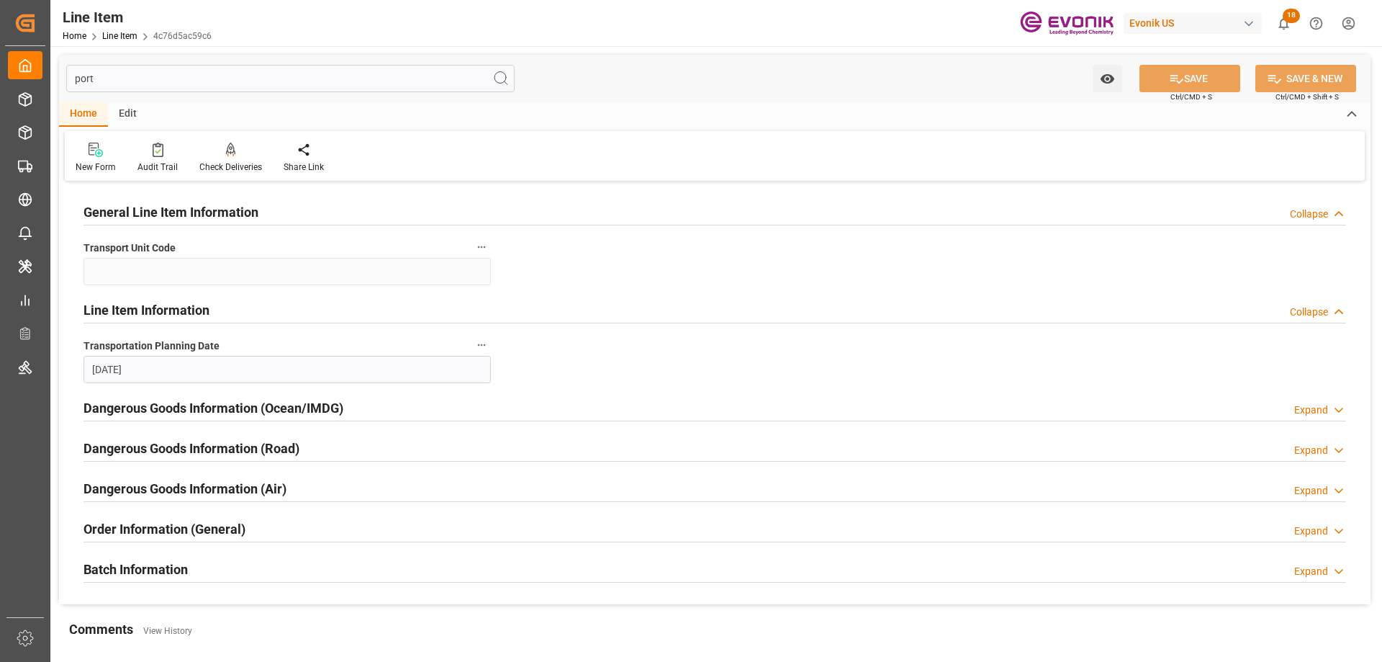
type input "port"
click at [149, 561] on h2 "Batch Information" at bounding box center [136, 568] width 104 height 19
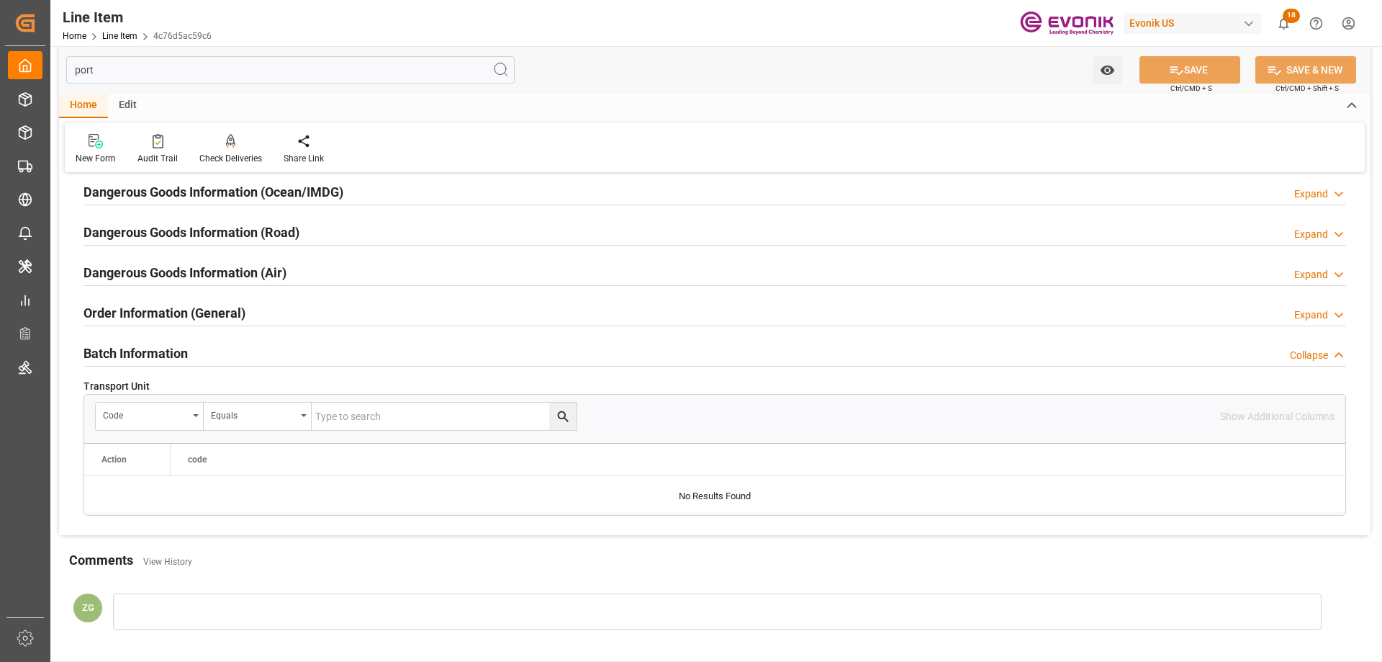
scroll to position [144, 0]
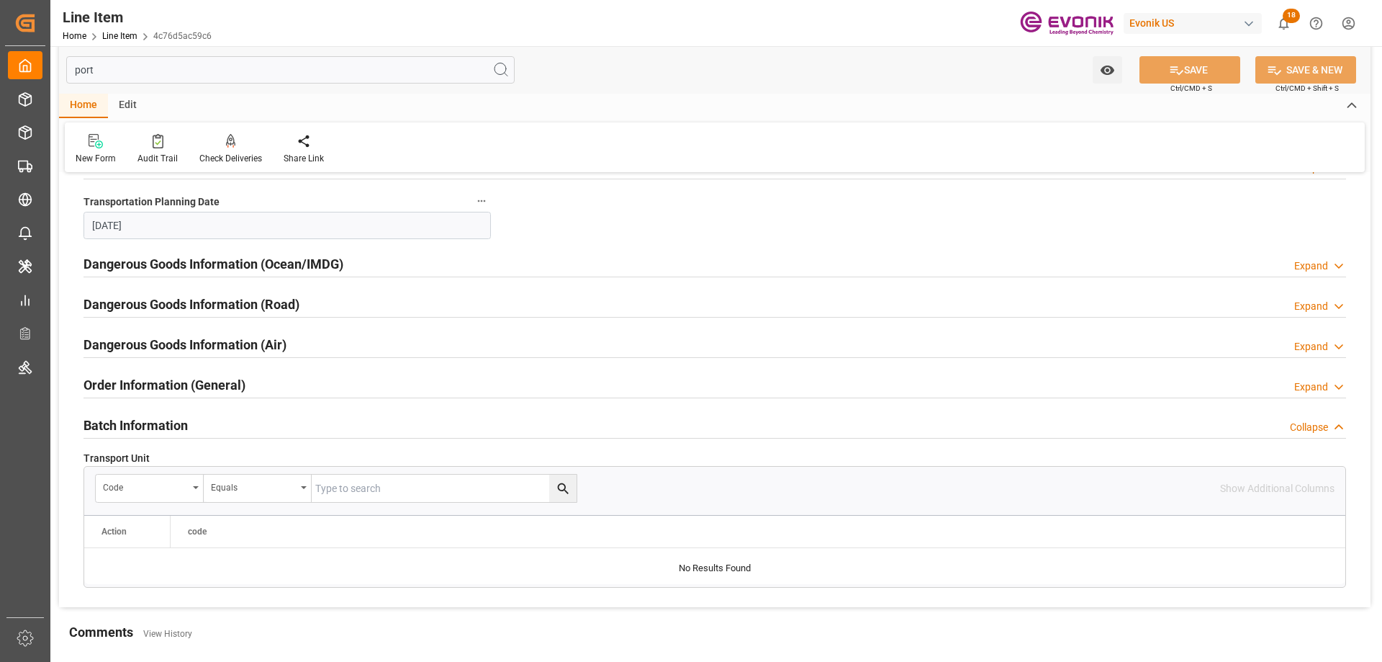
click at [157, 388] on h2 "Order Information (General)" at bounding box center [165, 384] width 162 height 19
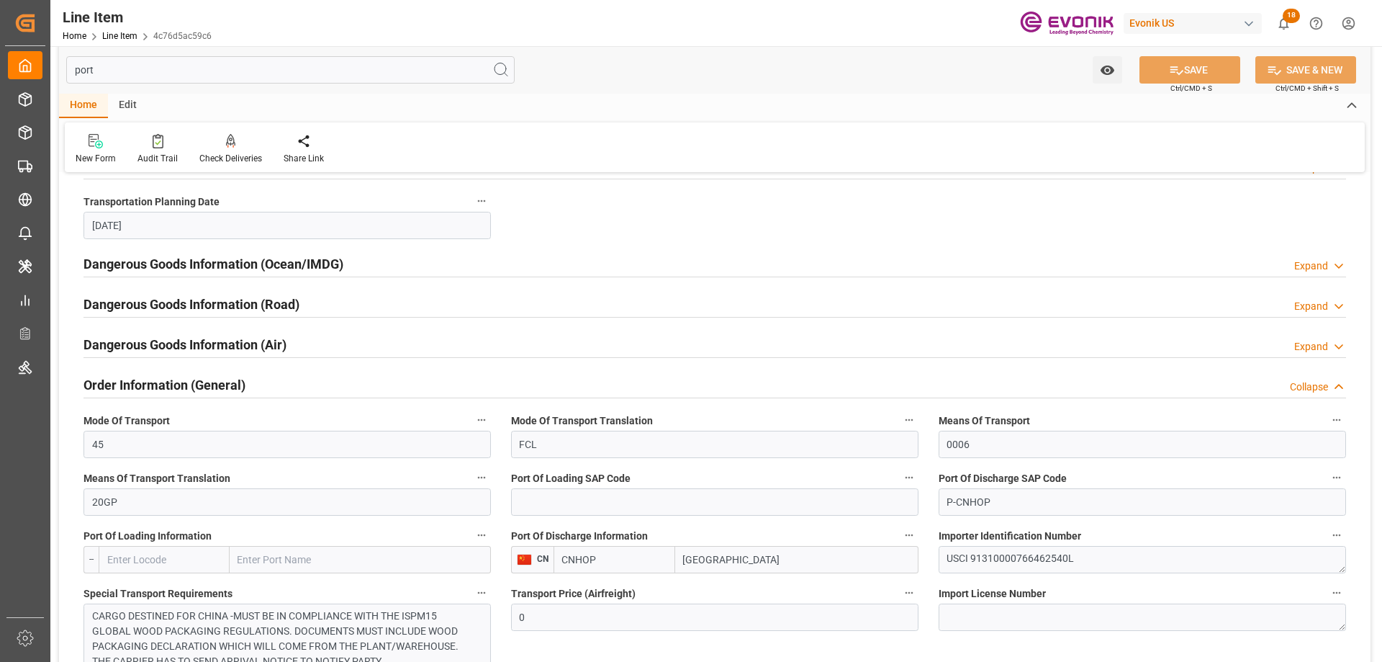
click at [232, 266] on h2 "Dangerous Goods Information (Ocean/IMDG)" at bounding box center [214, 263] width 260 height 19
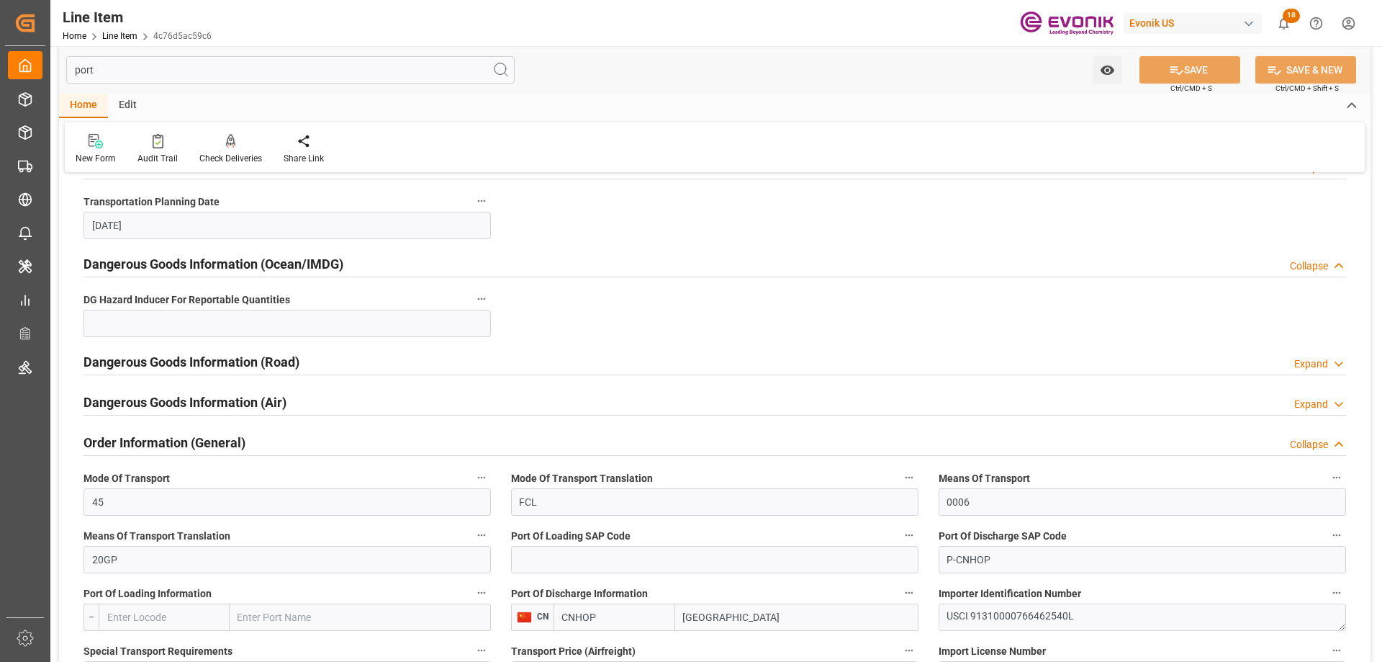
click at [237, 264] on h2 "Dangerous Goods Information (Ocean/IMDG)" at bounding box center [214, 263] width 260 height 19
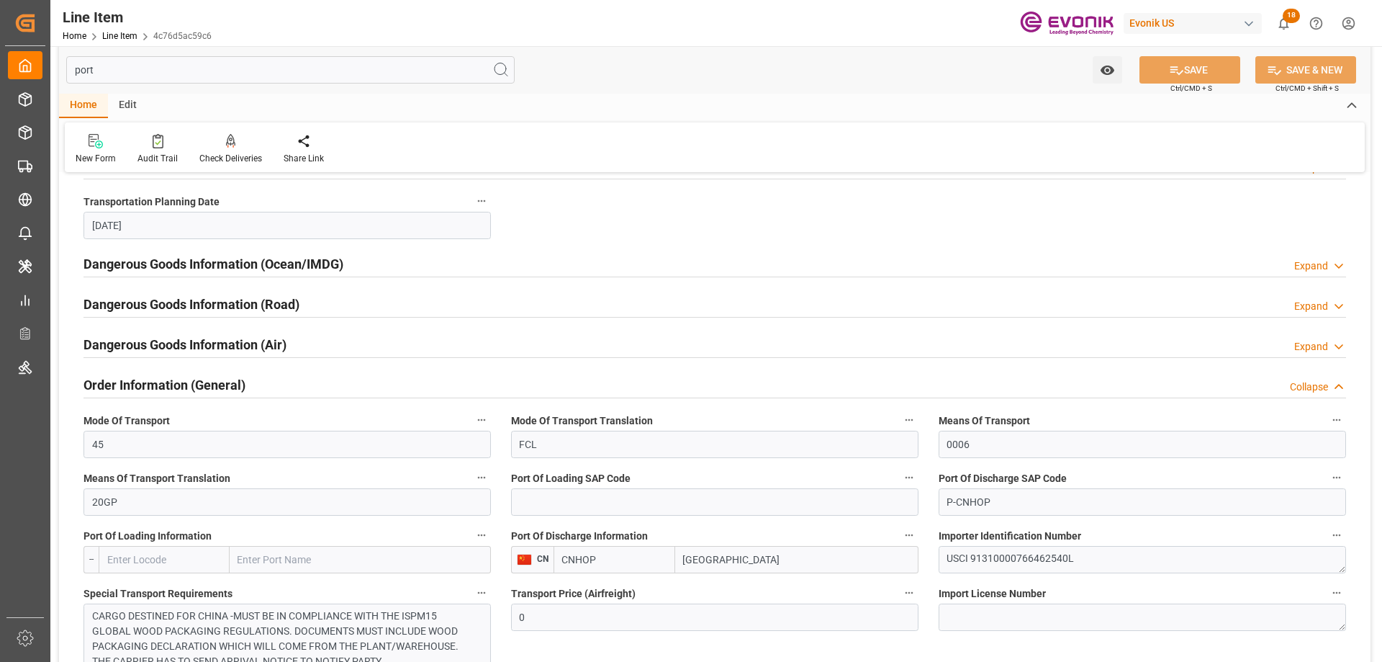
drag, startPoint x: 739, startPoint y: 564, endPoint x: 628, endPoint y: 552, distance: 110.8
click at [628, 552] on div "CNHOP [GEOGRAPHIC_DATA]" at bounding box center [736, 559] width 365 height 27
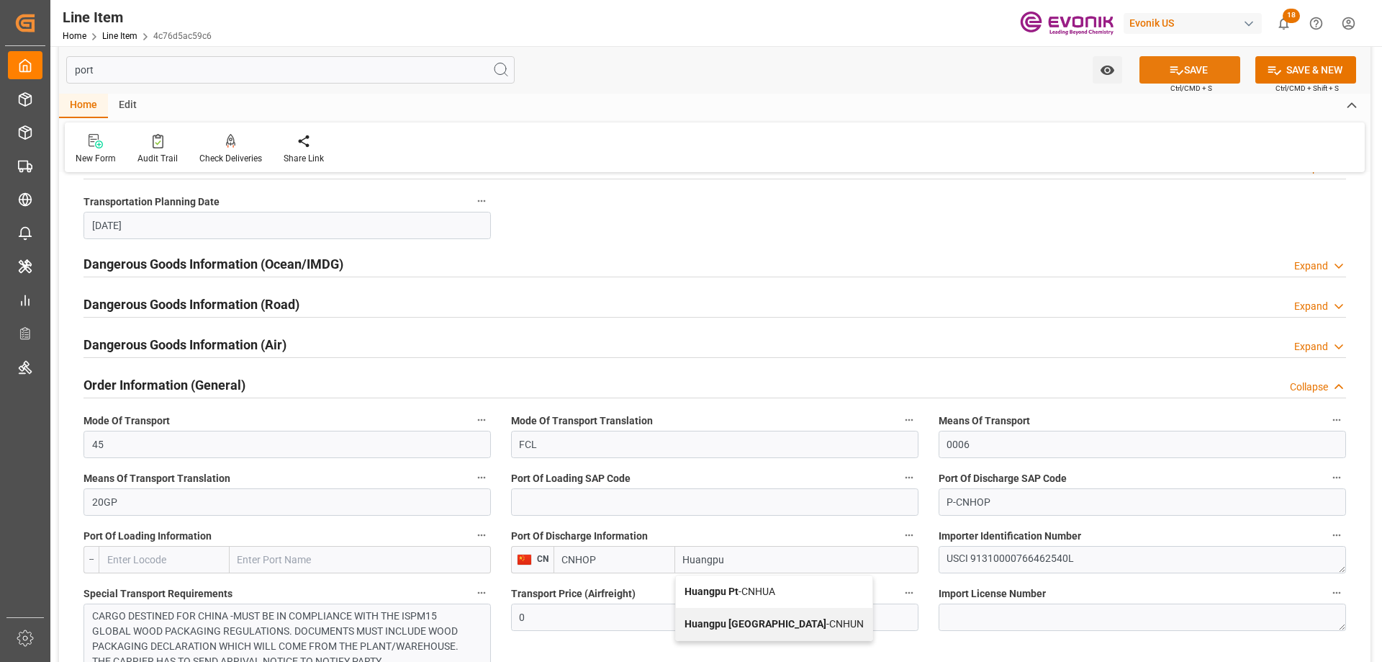
type input "Huangpu"
click at [1176, 78] on button "SAVE" at bounding box center [1190, 69] width 101 height 27
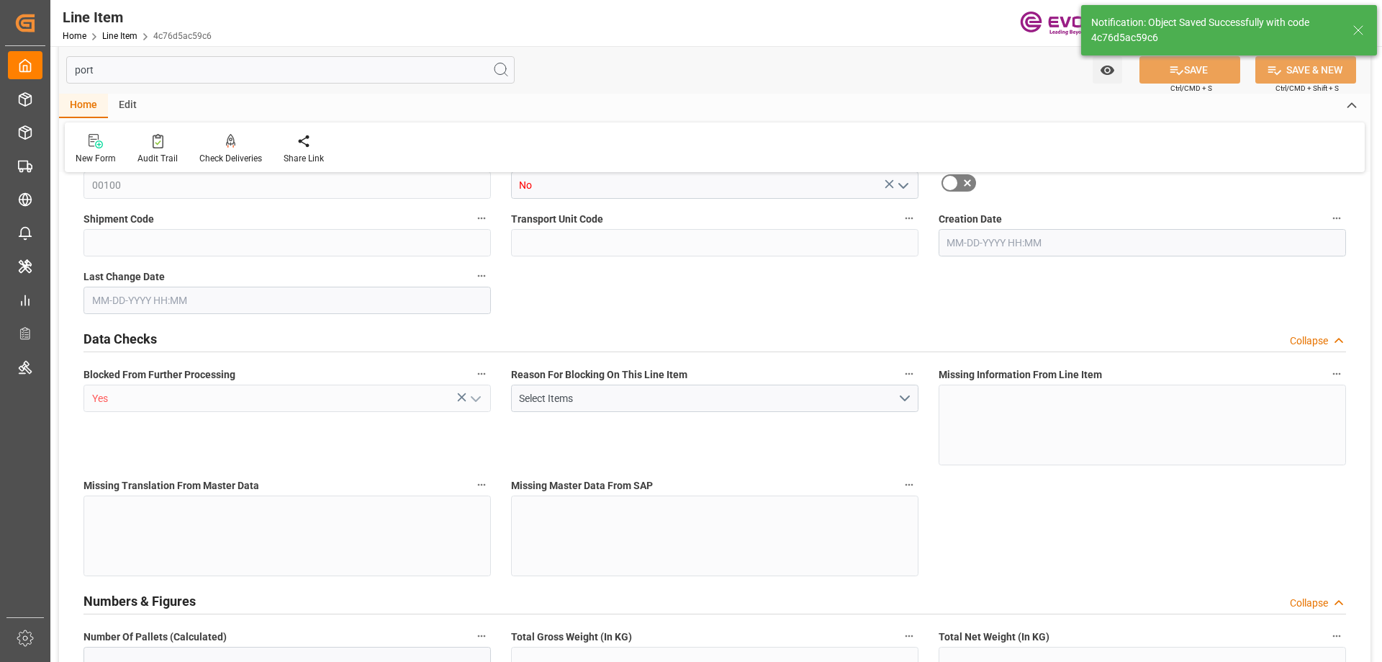
type input "2"
type input "1761.6"
type input "1632.8"
type input "2.4202"
type input "8"
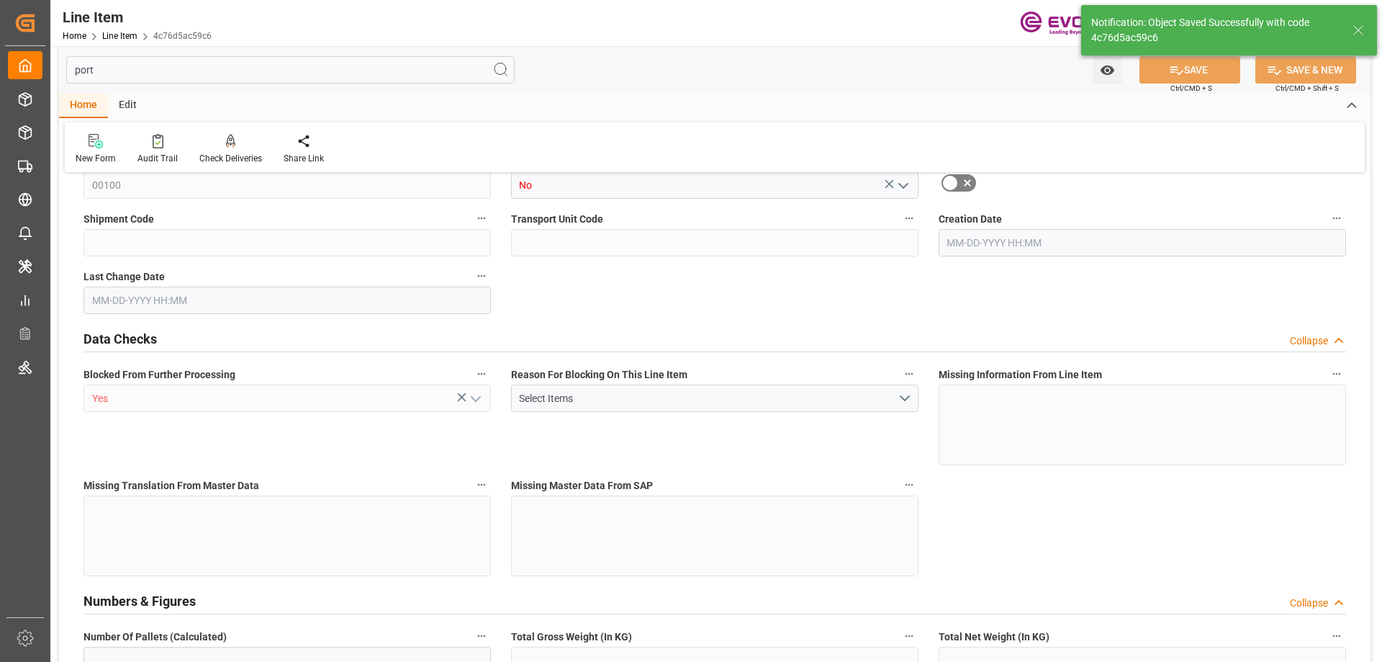
type input "12997.09"
type input "8"
type input "1761.6"
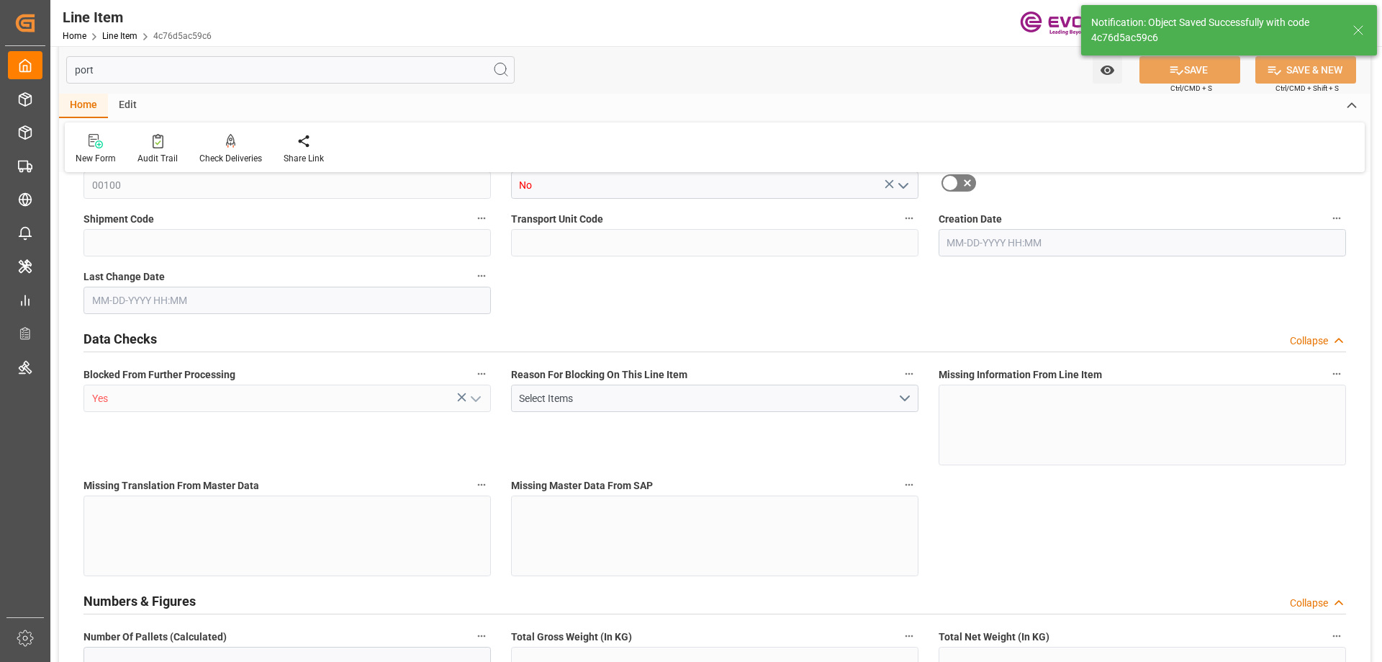
type input "1801.6"
type input "1632.8"
type input "2.4202"
type input "2420.216"
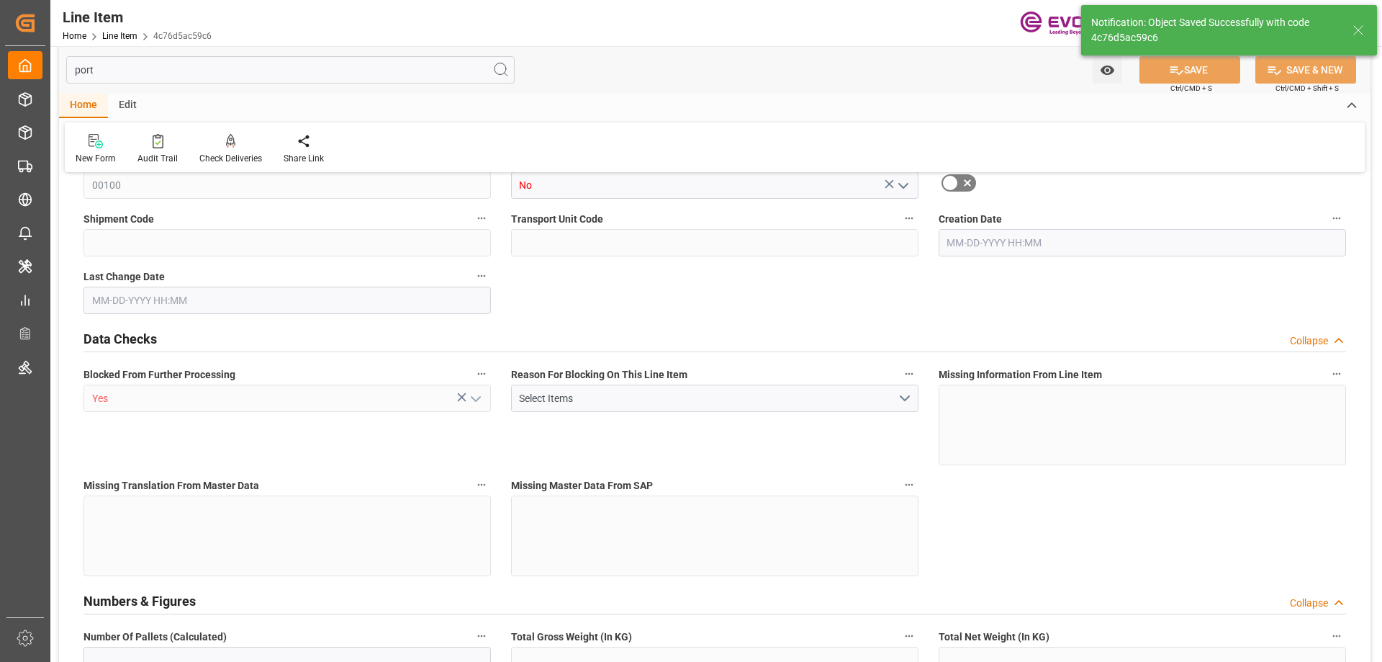
type input "0"
type input "[DATE] 20:06"
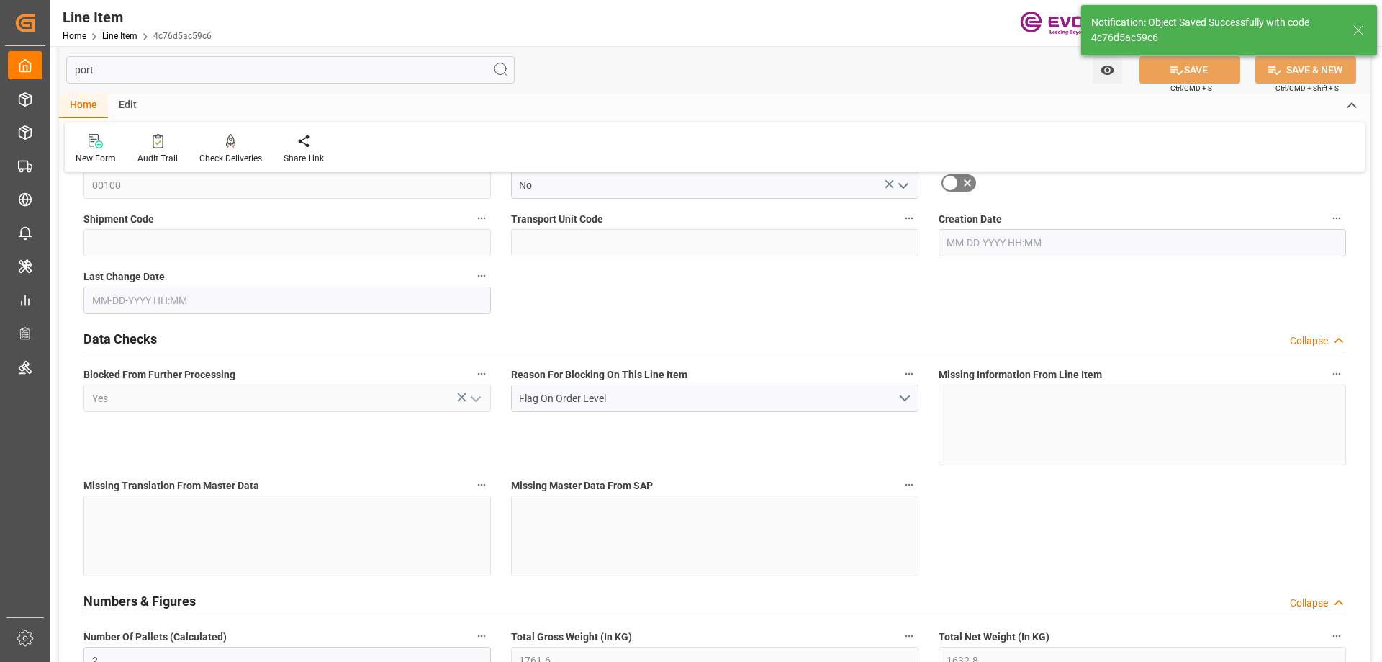
type input "[DATE] 16:25"
type input "[DATE]"
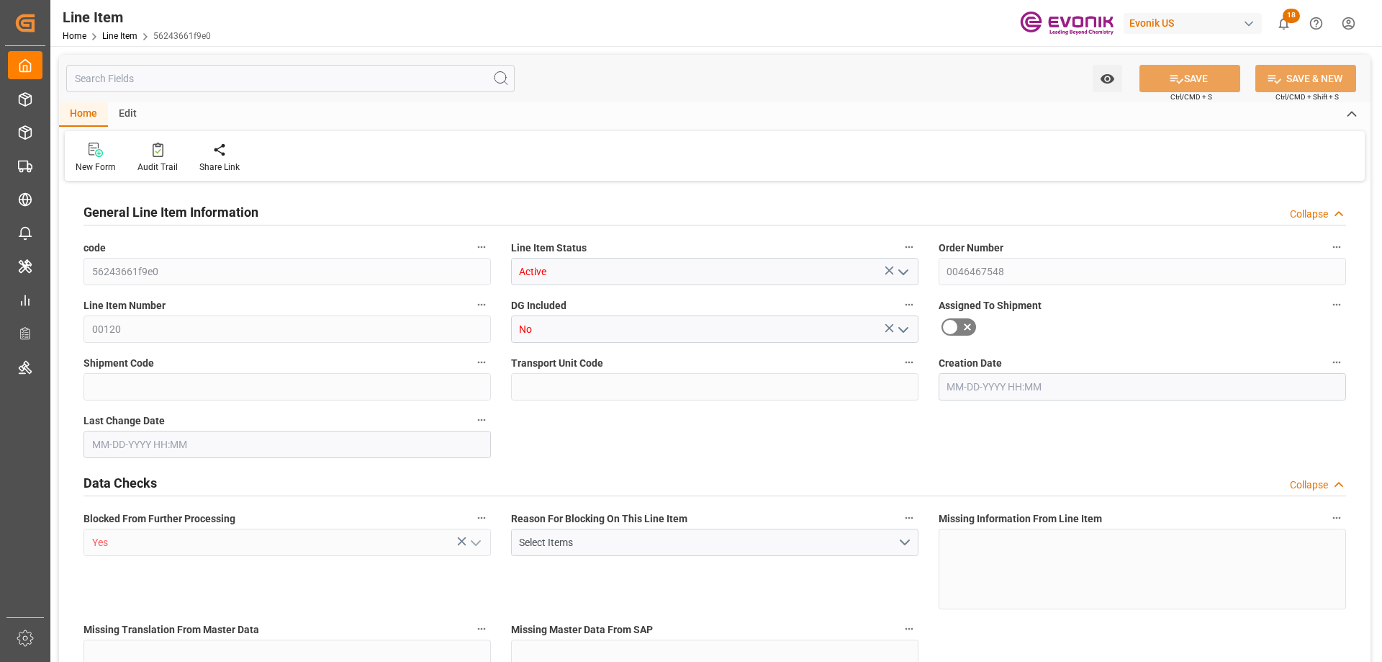
type input "1"
type input "873.02"
type input "840"
type input "1.3255"
type input "4"
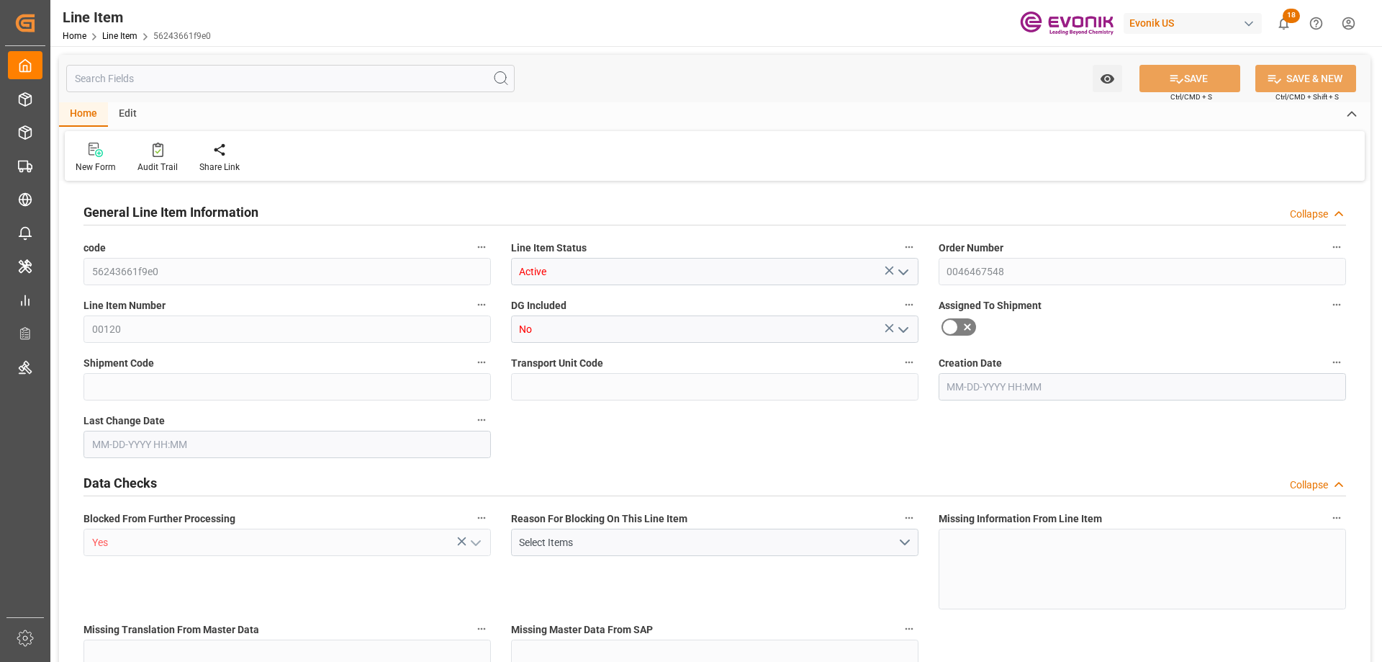
type input "5745.6"
type input "4"
type input "873.02"
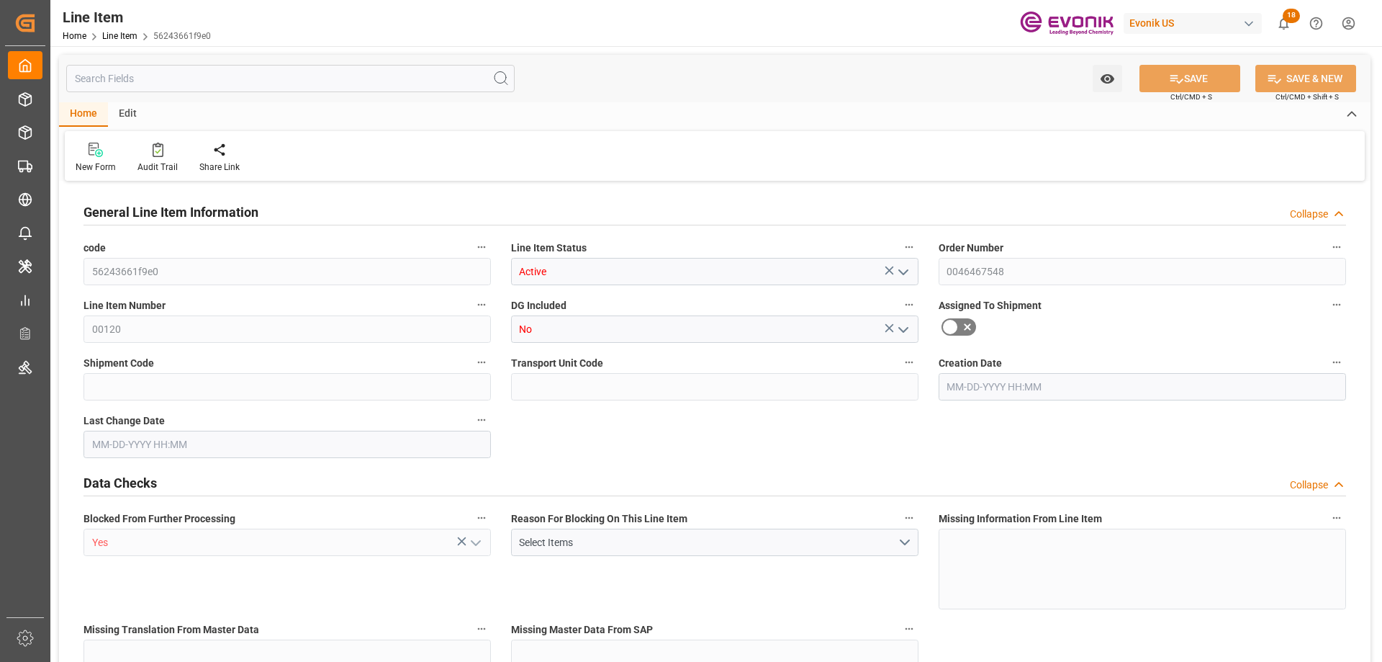
type input "898.02"
type input "840"
type input "1.3255"
type input "1325.476"
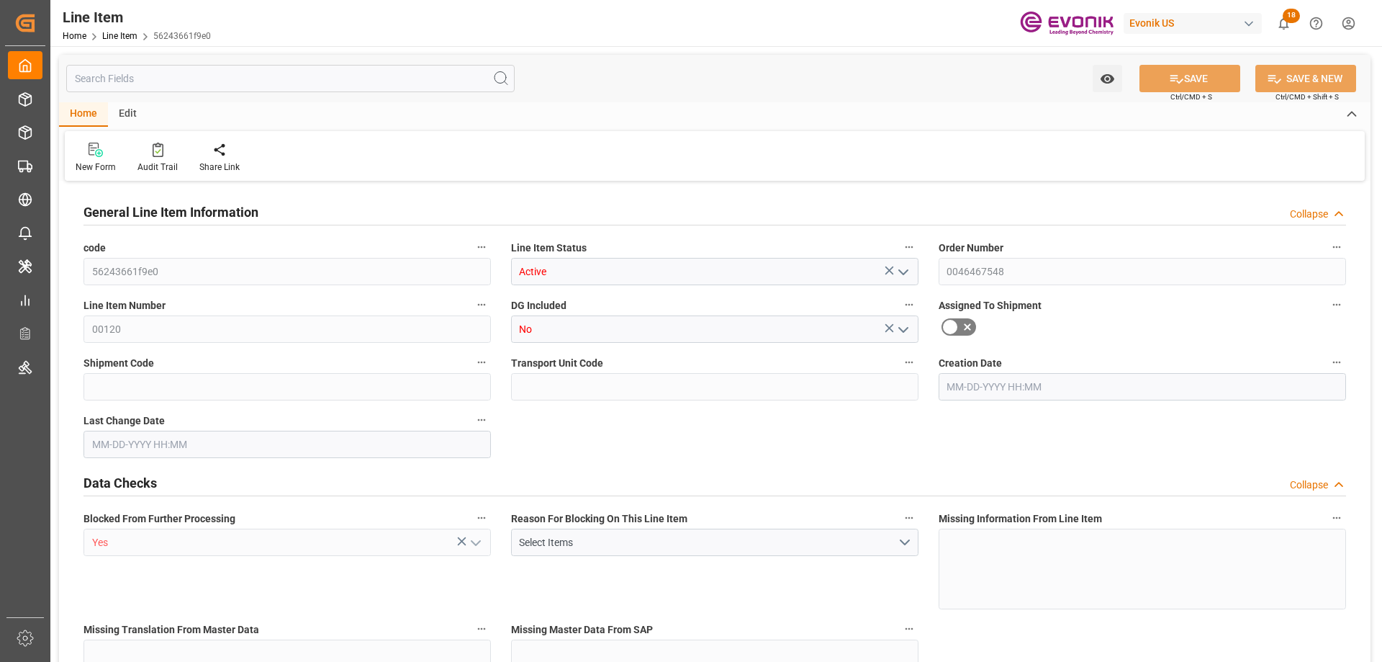
type input "0"
type input "[DATE] 20:06"
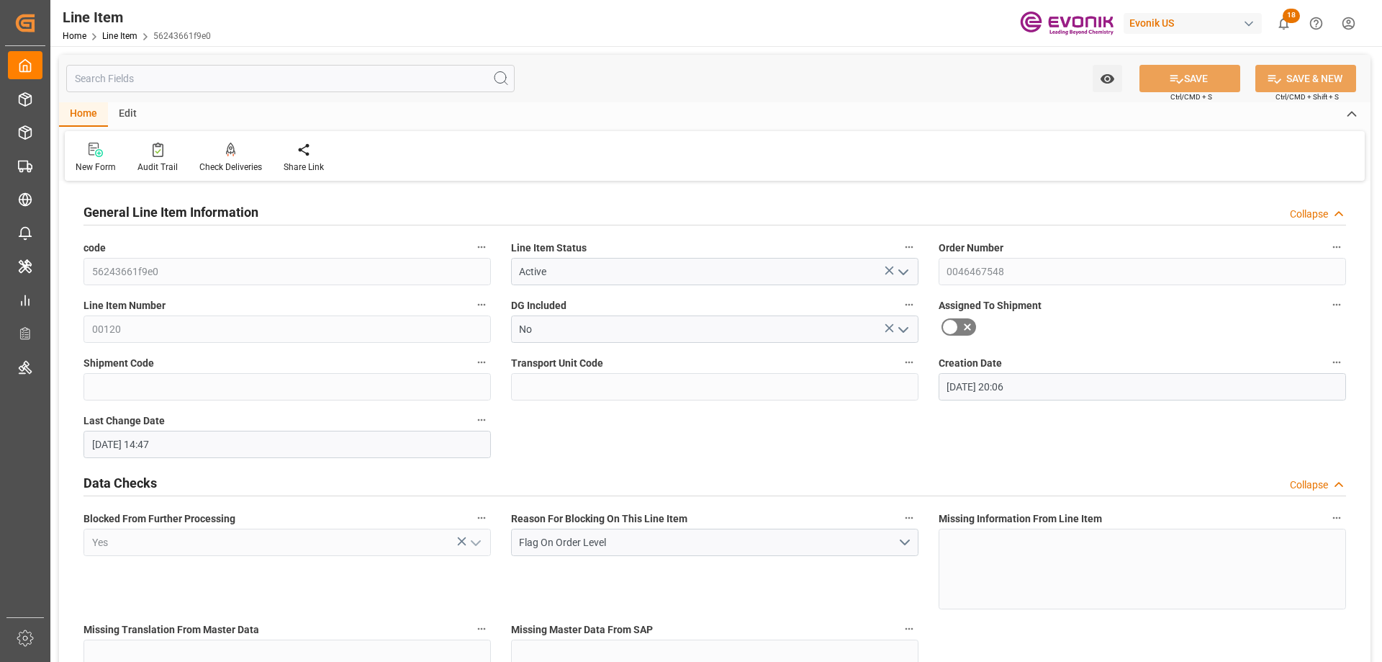
type input "[DATE] 14:47"
type input "[DATE]"
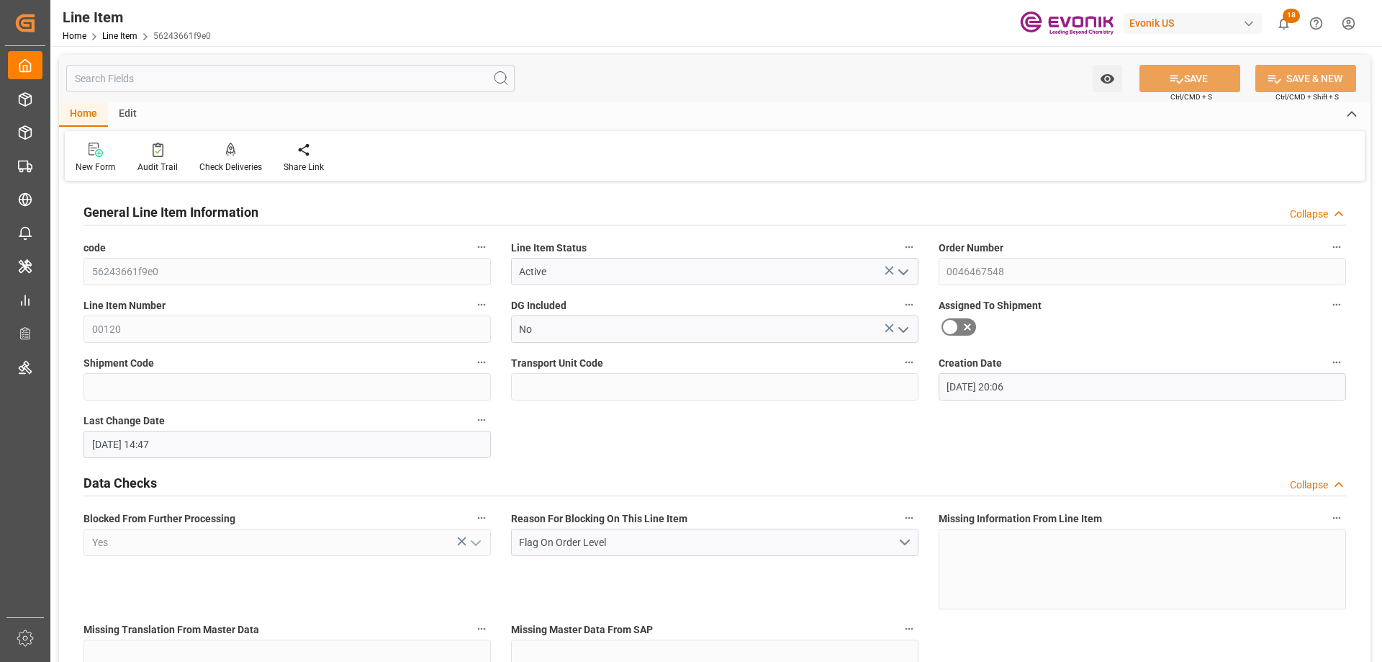
click at [150, 77] on input "text" at bounding box center [290, 78] width 448 height 27
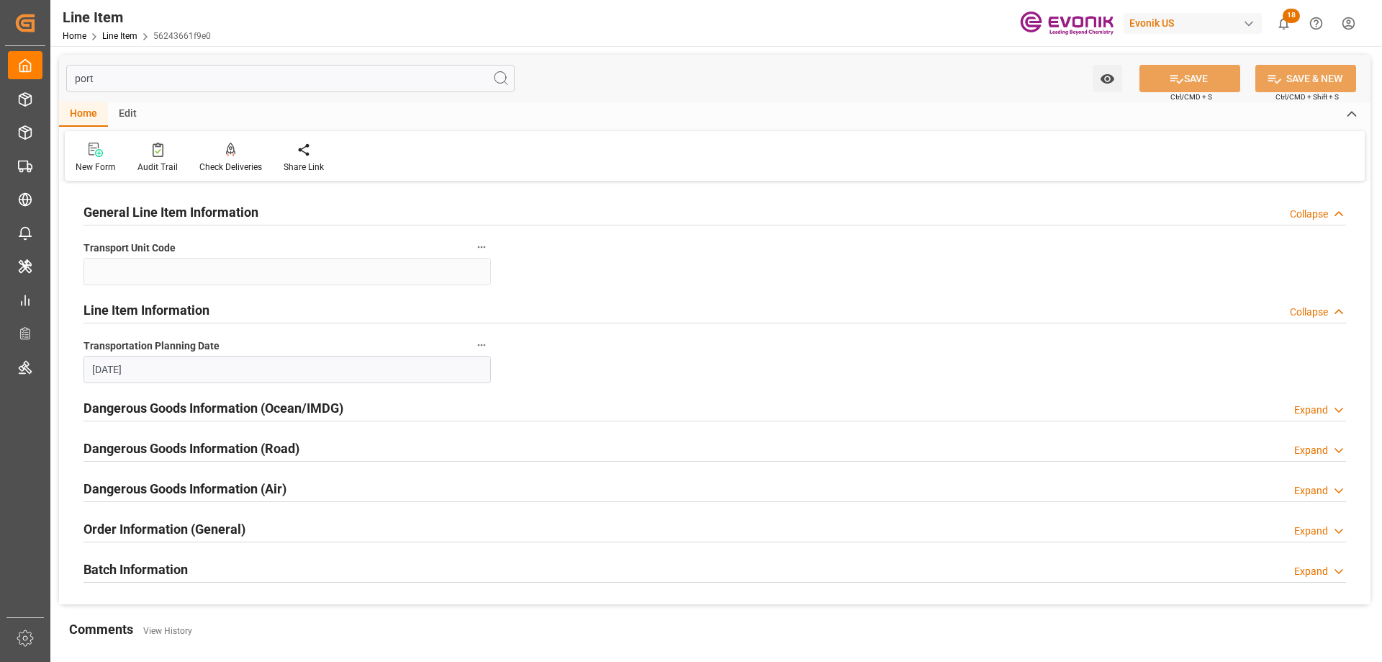
type input "port"
click at [217, 528] on h2 "Order Information (General)" at bounding box center [165, 528] width 162 height 19
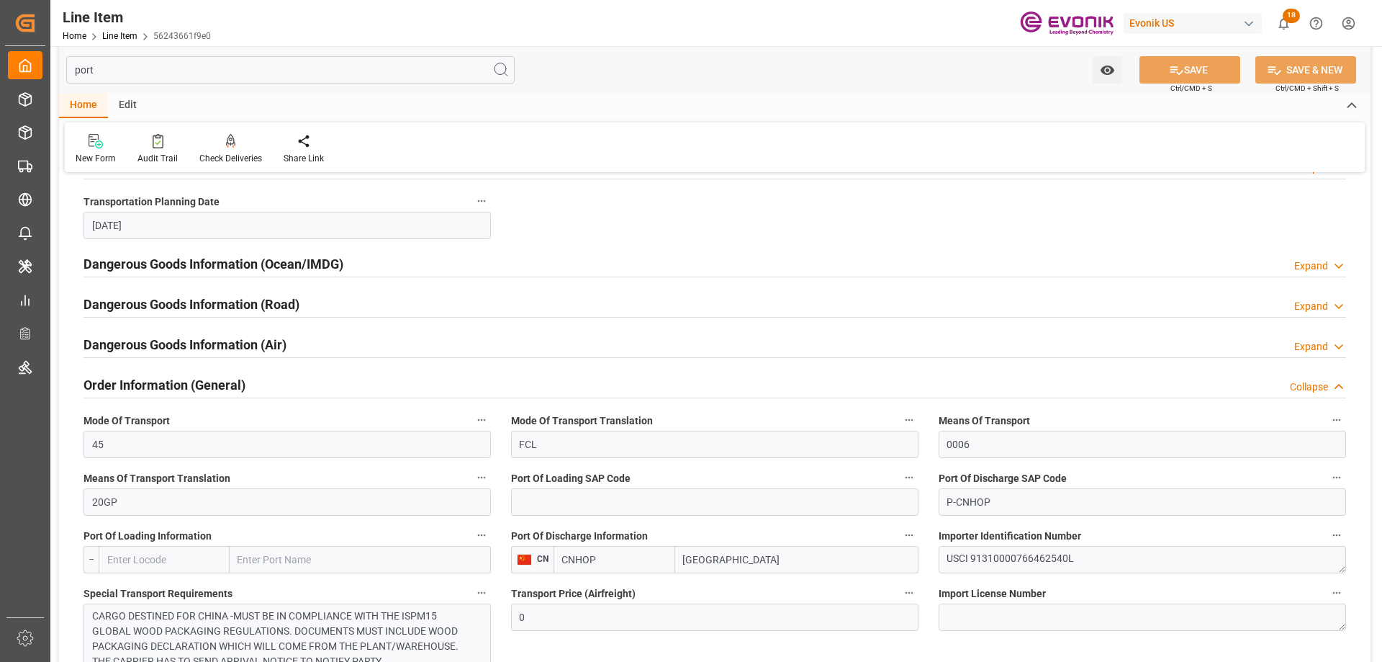
scroll to position [216, 0]
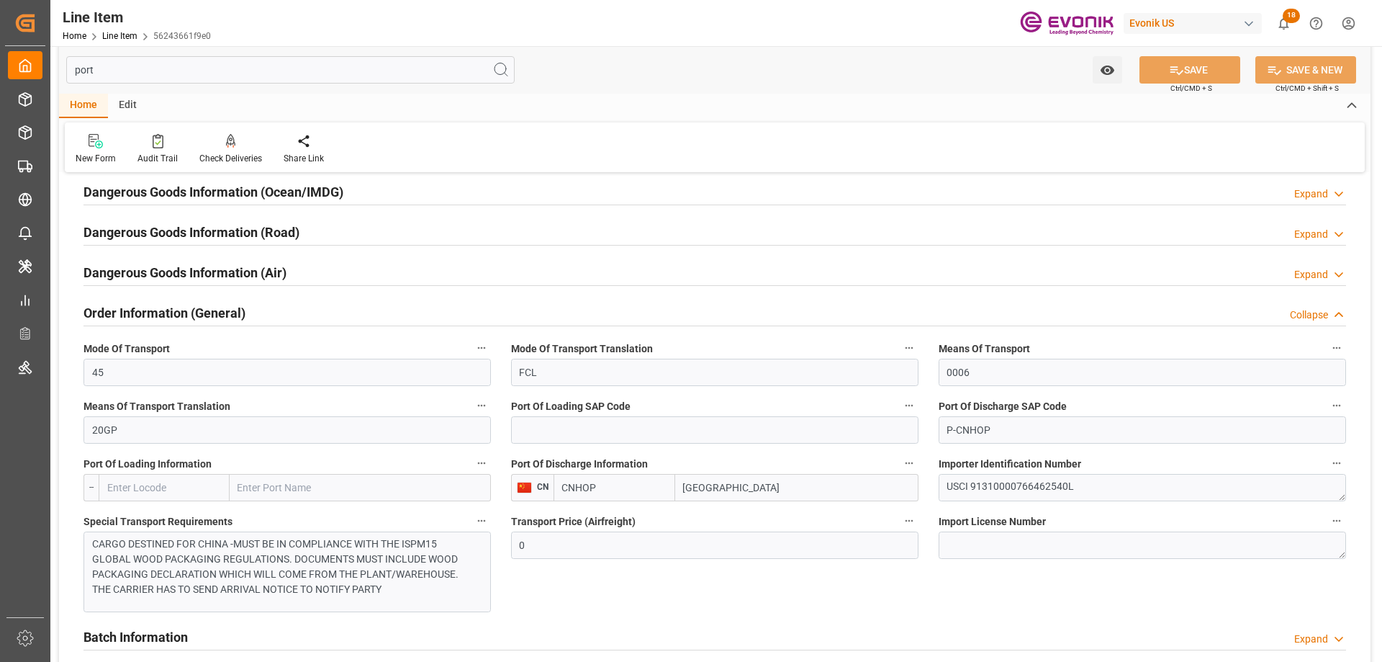
drag, startPoint x: 736, startPoint y: 490, endPoint x: 659, endPoint y: 490, distance: 77.0
click at [659, 490] on div "CNHOP [GEOGRAPHIC_DATA]" at bounding box center [736, 487] width 365 height 27
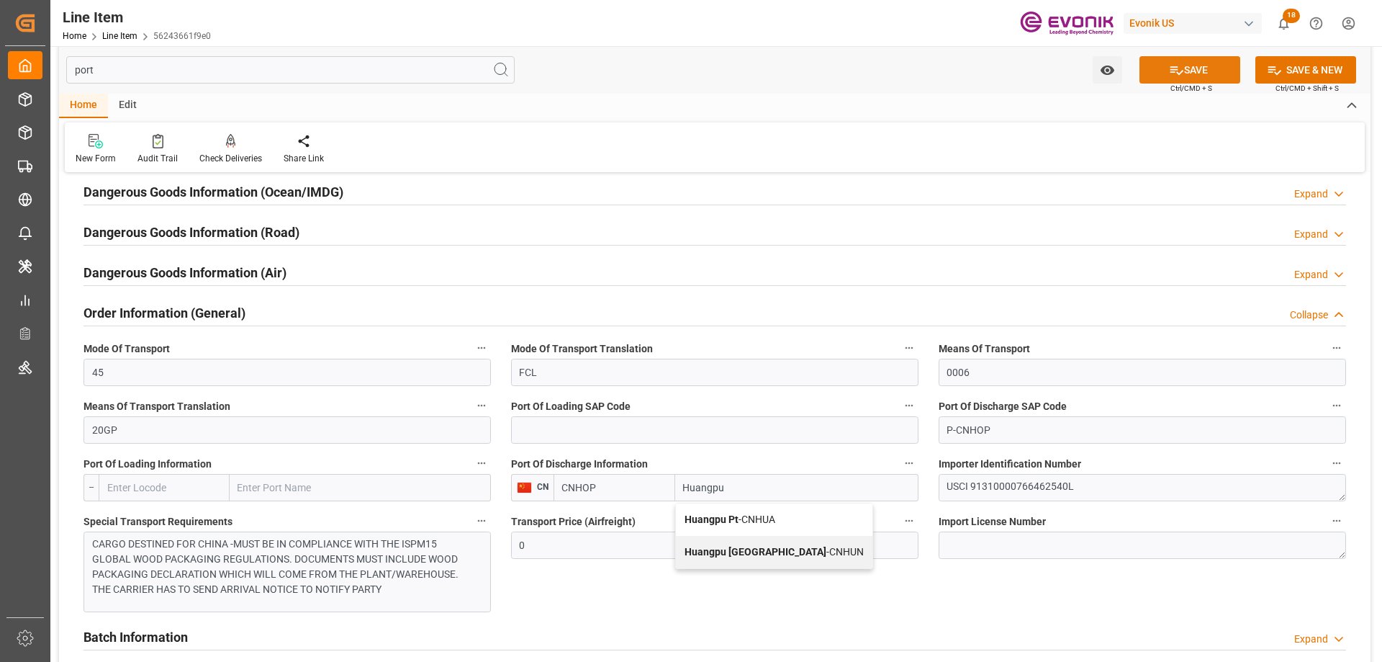
type input "Huangpu"
click at [1186, 71] on button "SAVE" at bounding box center [1190, 69] width 101 height 27
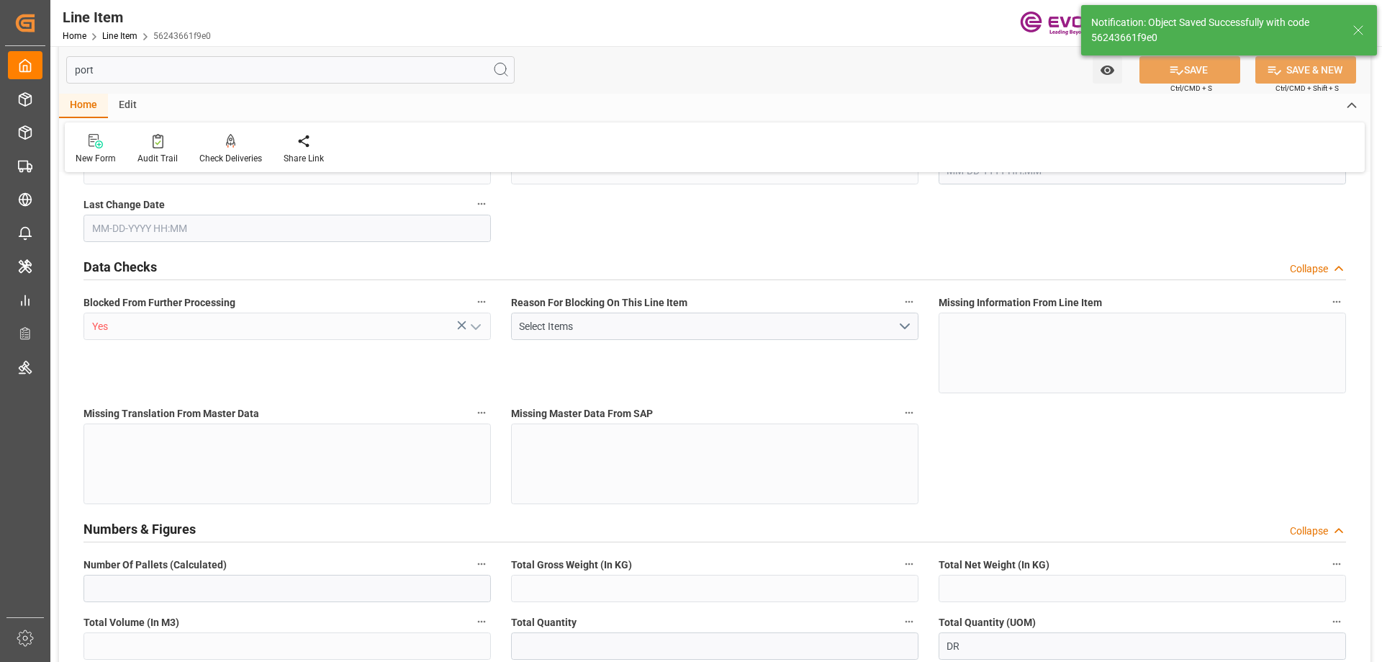
type input "1"
type input "873.02"
type input "840"
type input "1.3255"
type input "4"
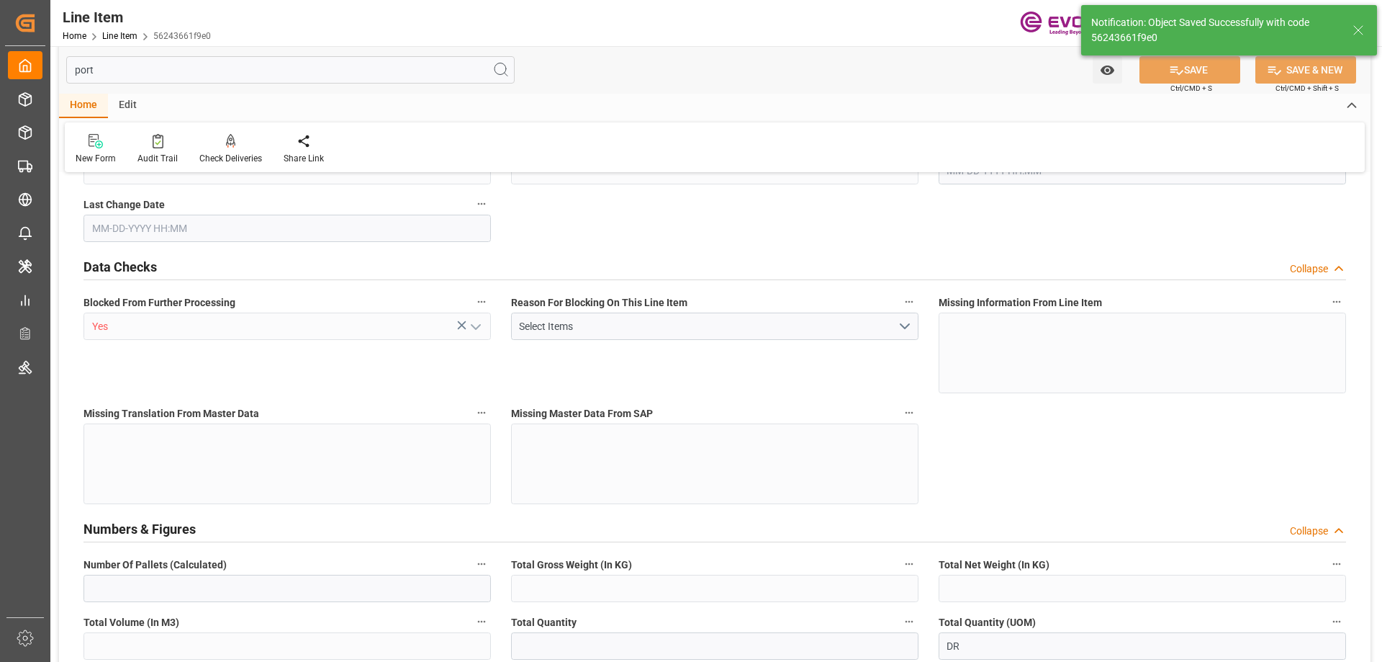
type input "5745.6"
type input "4"
type input "873.02"
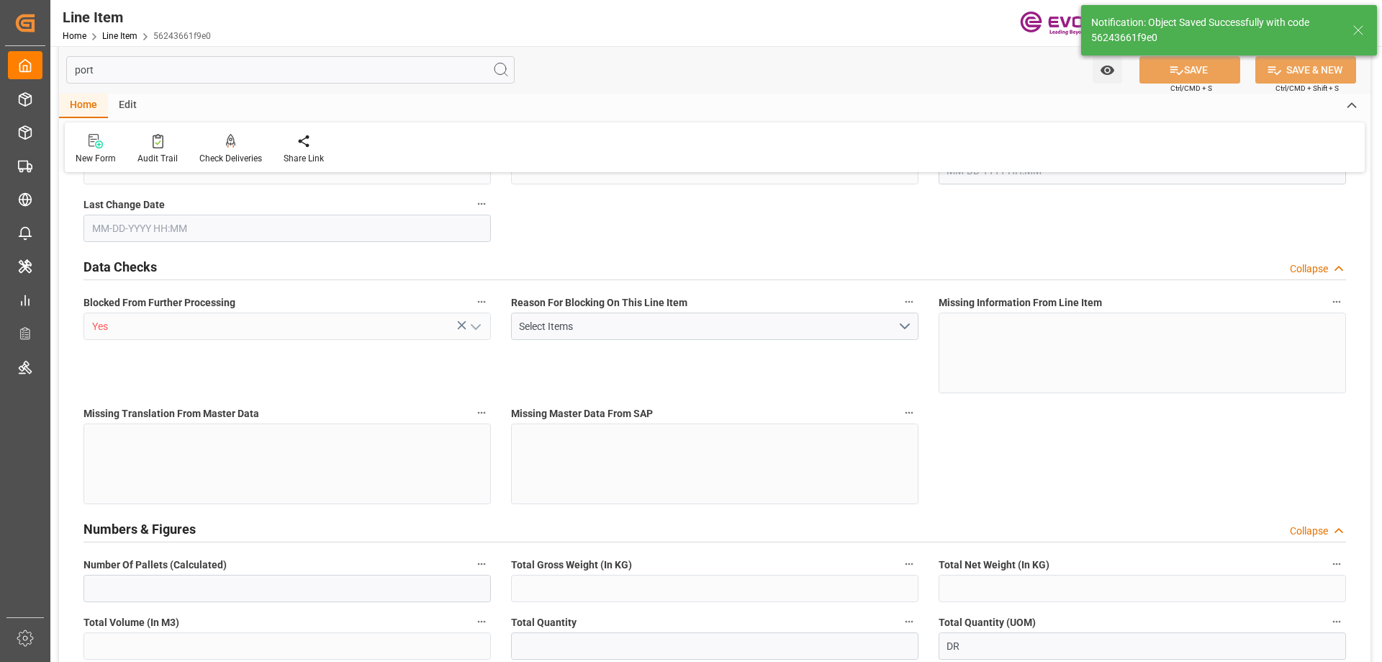
type input "898.02"
type input "840"
type input "1.3255"
type input "1325.476"
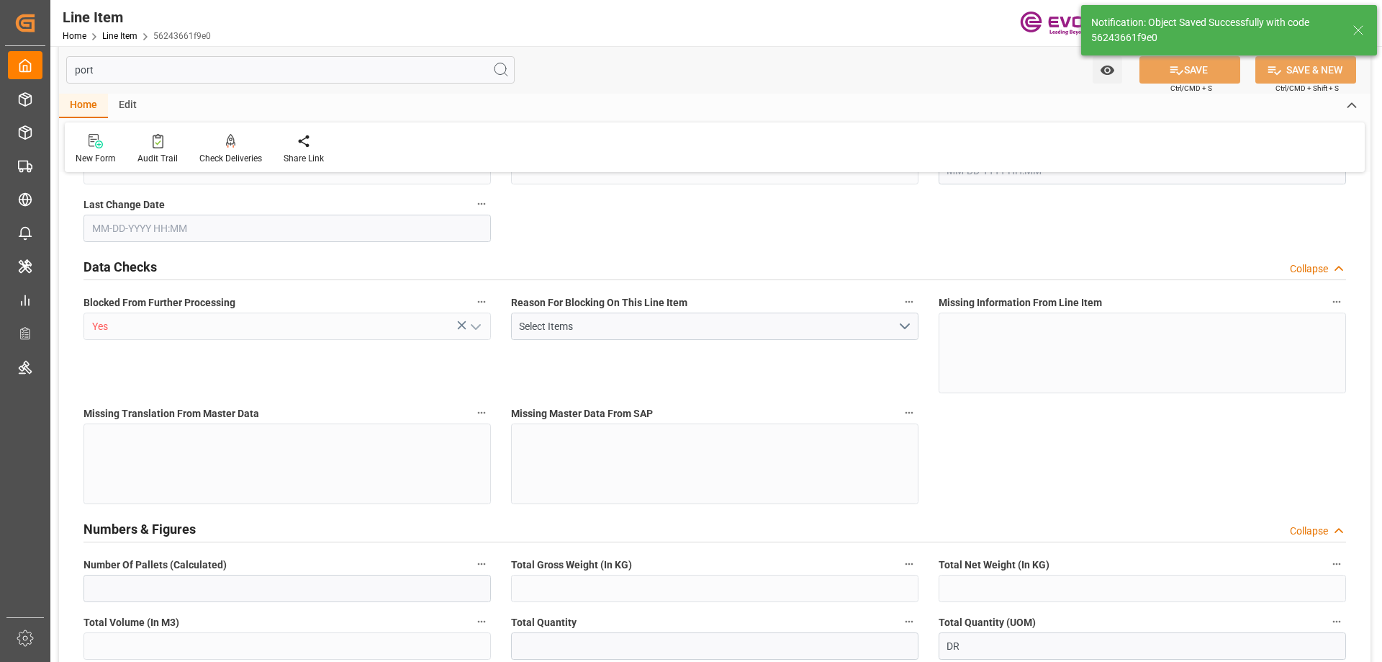
type input "0"
type input "[DATE] 20:06"
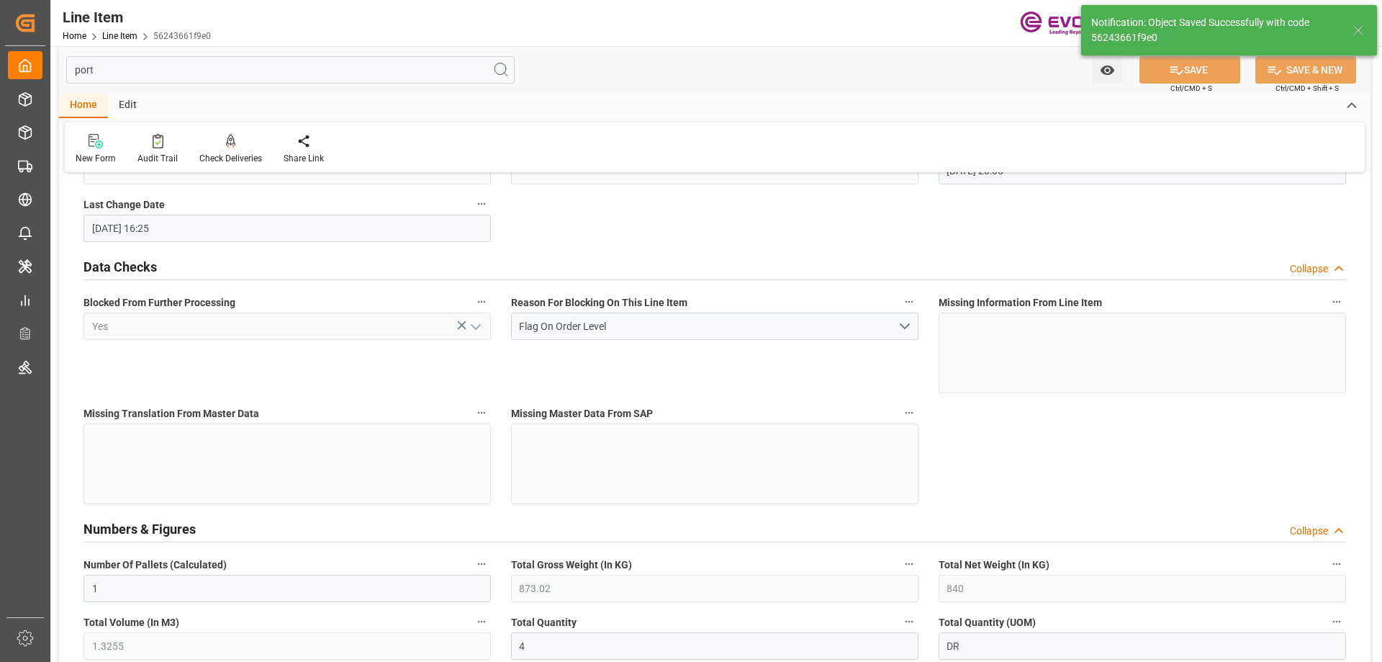
type input "[DATE] 16:25"
type input "[DATE]"
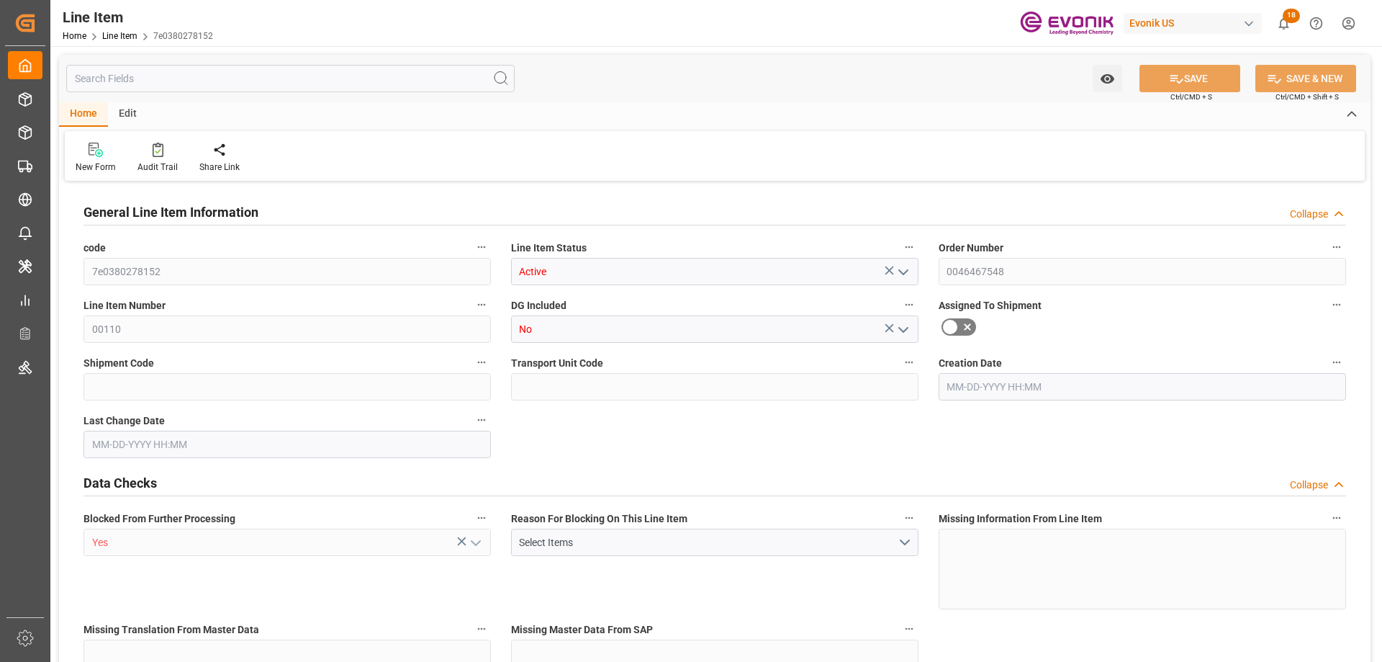
click at [207, 82] on input "text" at bounding box center [290, 78] width 448 height 27
type input "1"
type input "893.02"
type input "860"
type input "1.3255"
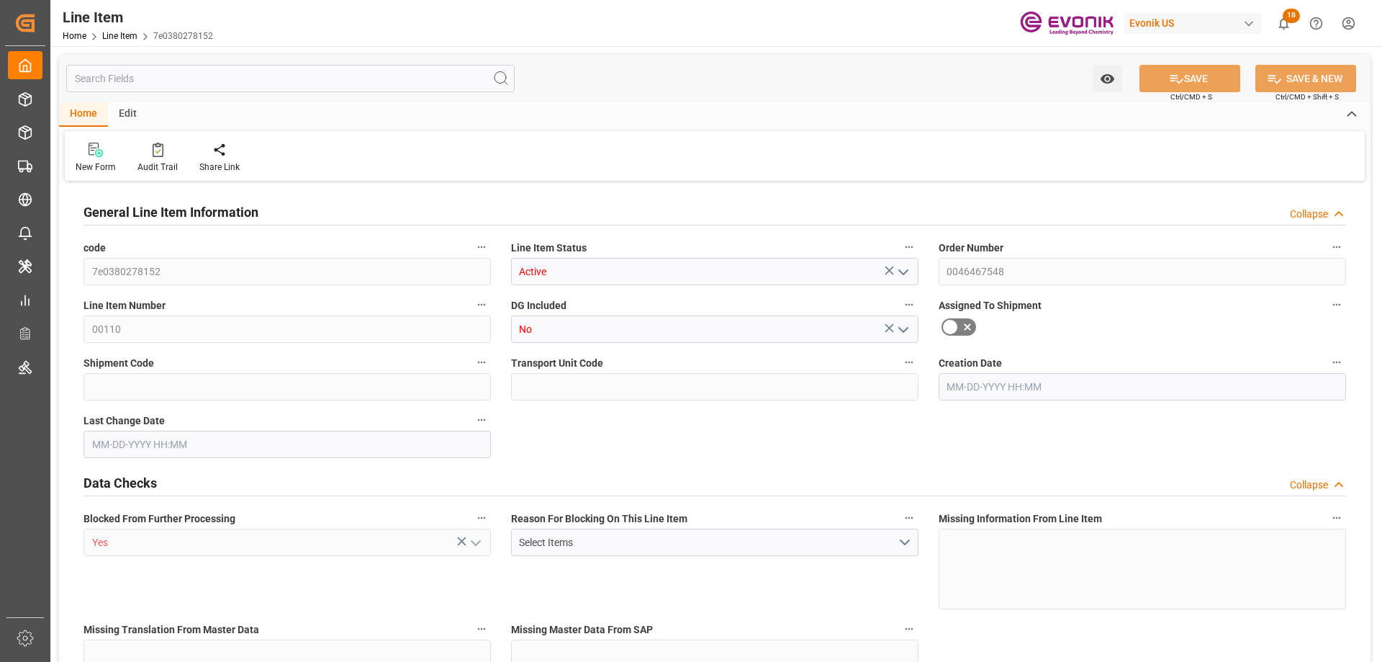
type input "4"
type input "5727.6"
type input "4"
type input "893.02"
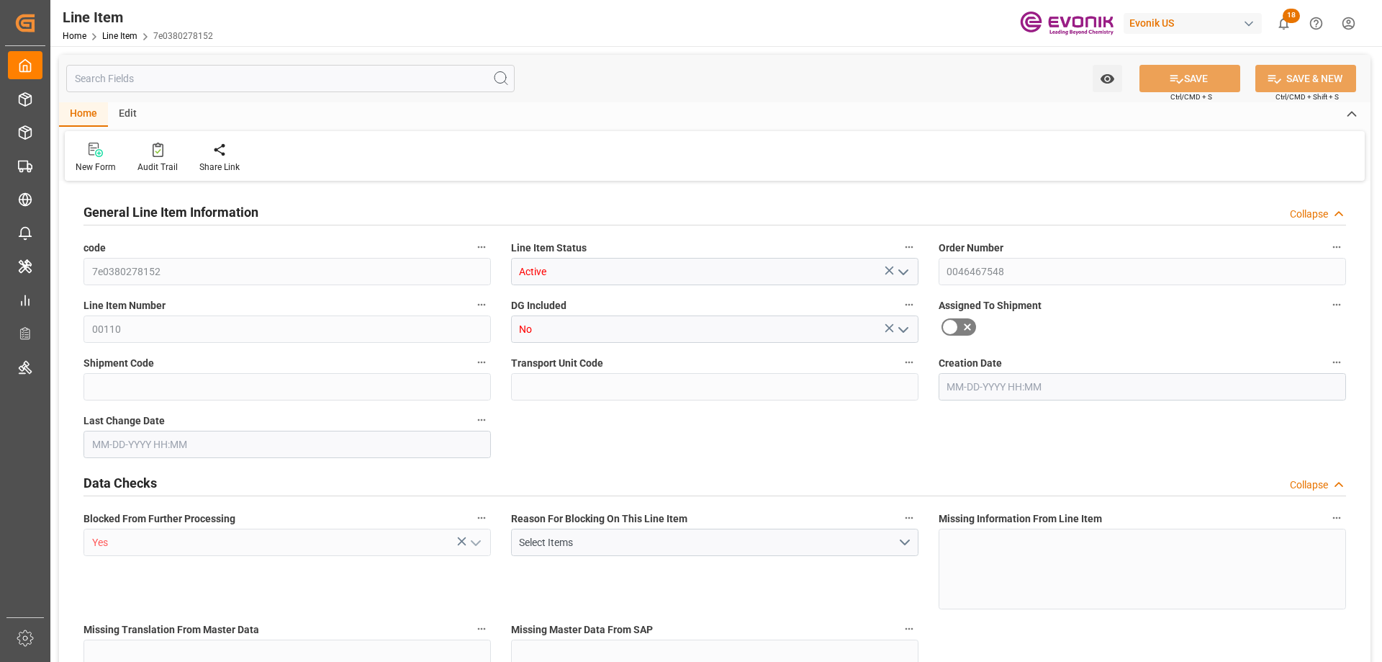
type input "893.02"
type input "918.02"
type input "860"
type input "1.3255"
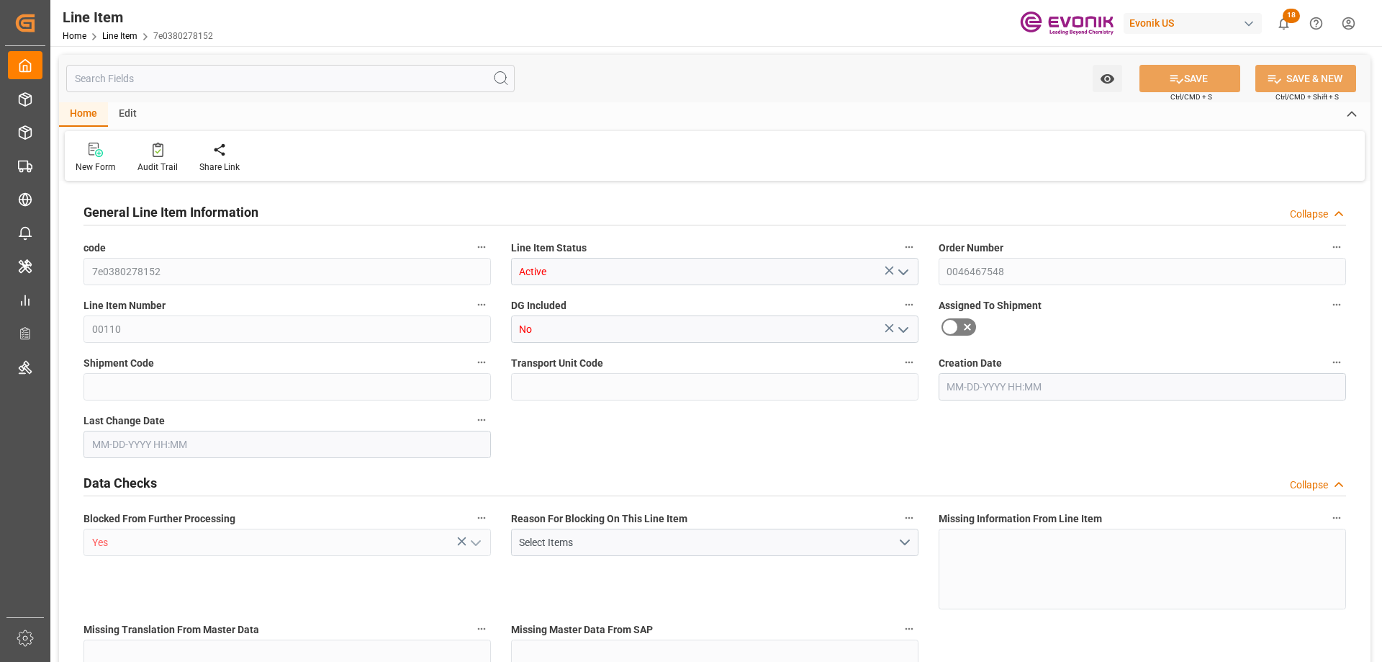
type input "1325.476"
type input "0"
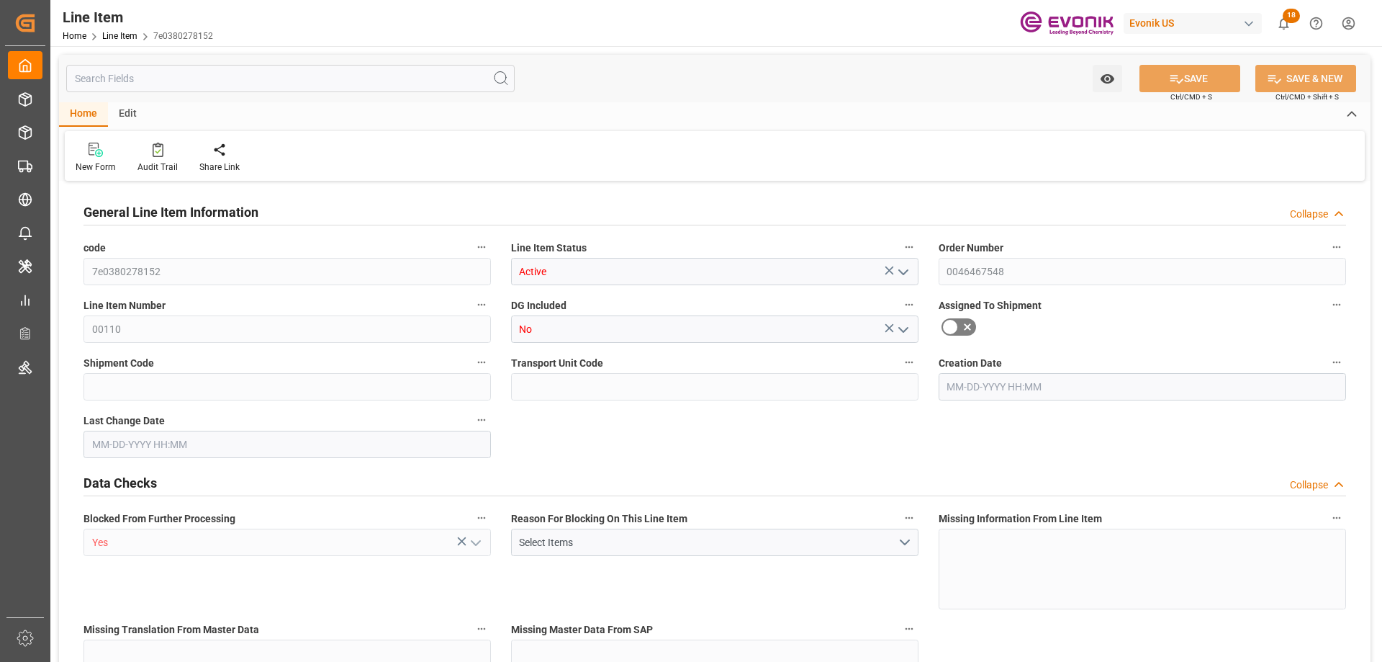
type input "CNHOP"
type input "0"
type input "[DATE] 20:06"
type input "[DATE] 14:47"
type input "[DATE]"
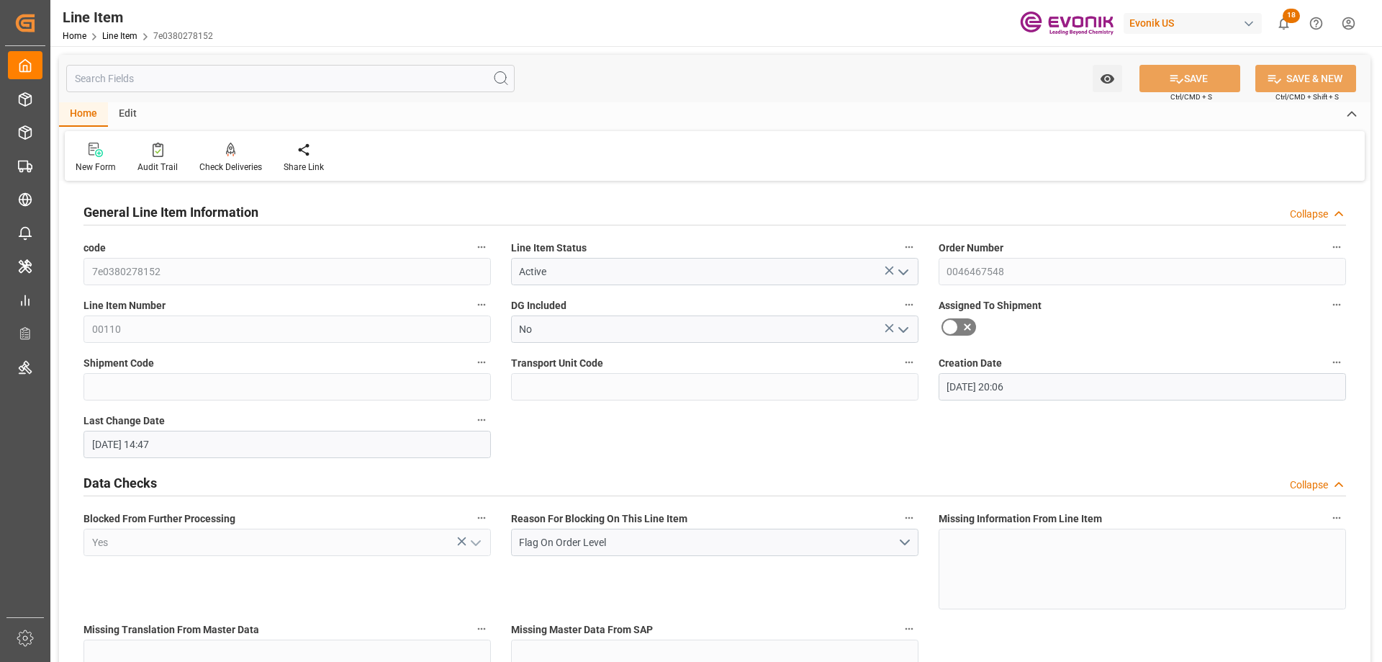
type input "[DATE]"
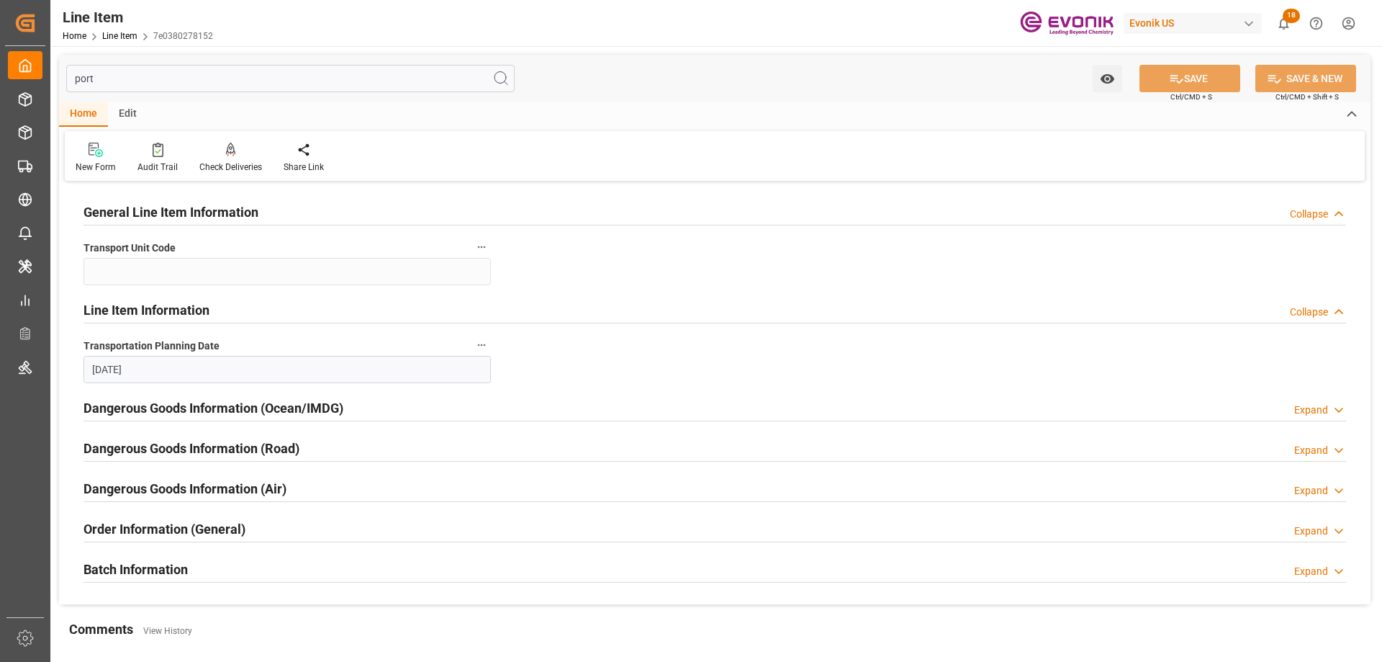
type input "port"
click at [161, 572] on h2 "Batch Information" at bounding box center [136, 568] width 104 height 19
click at [166, 525] on h2 "Order Information (General)" at bounding box center [165, 528] width 162 height 19
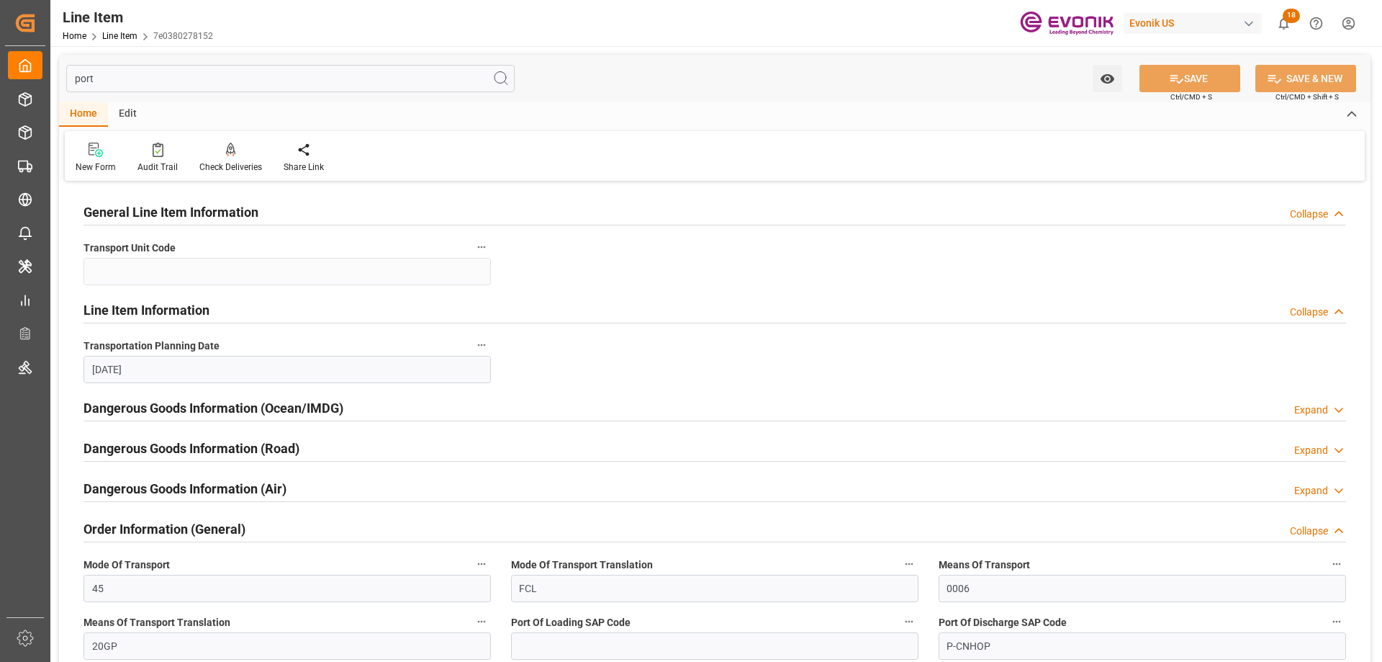
scroll to position [216, 0]
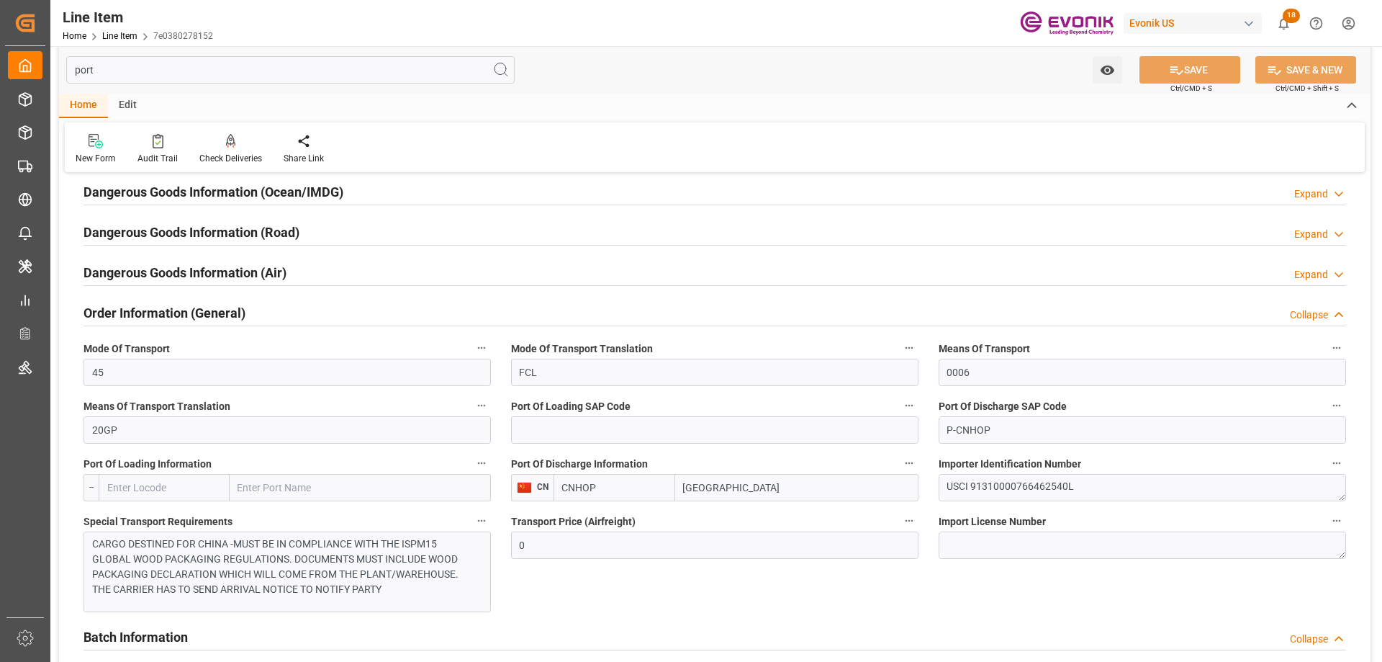
drag, startPoint x: 747, startPoint y: 490, endPoint x: 586, endPoint y: 490, distance: 160.5
click at [586, 490] on div "CNHOP Shanghai" at bounding box center [736, 487] width 365 height 27
type input "H"
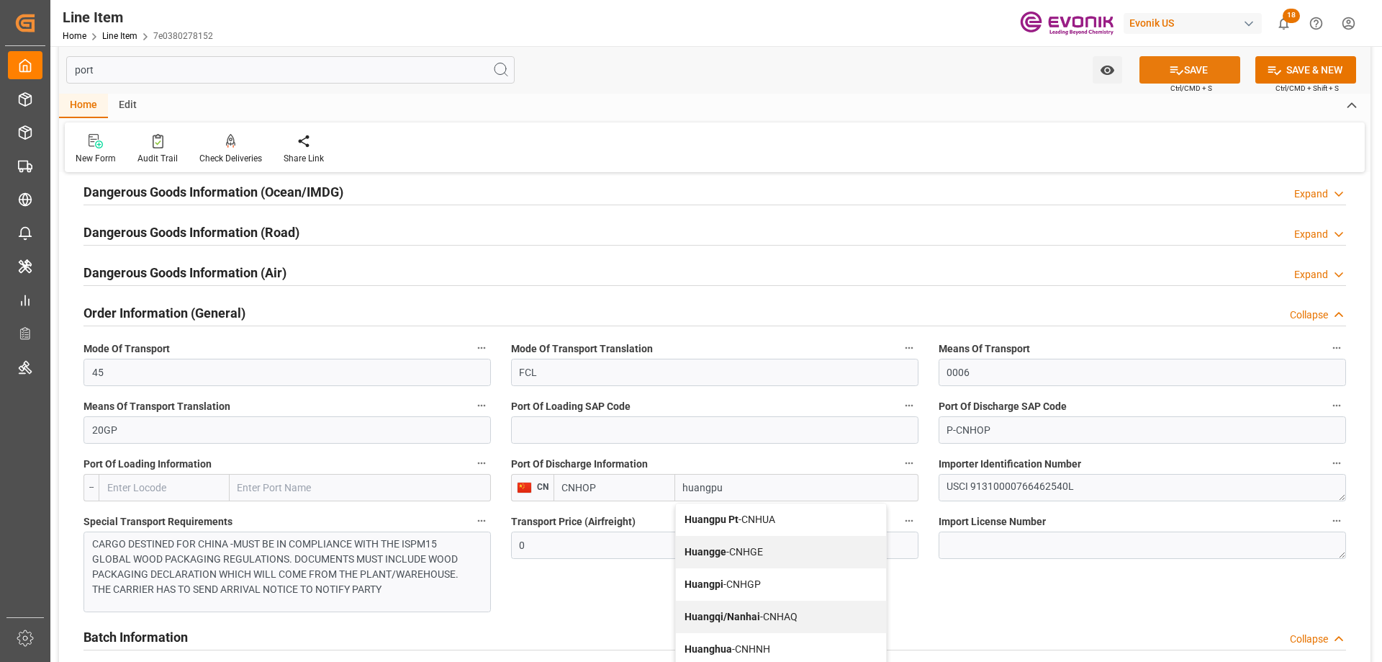
type input "huangpu"
click at [1194, 62] on button "SAVE" at bounding box center [1190, 69] width 101 height 27
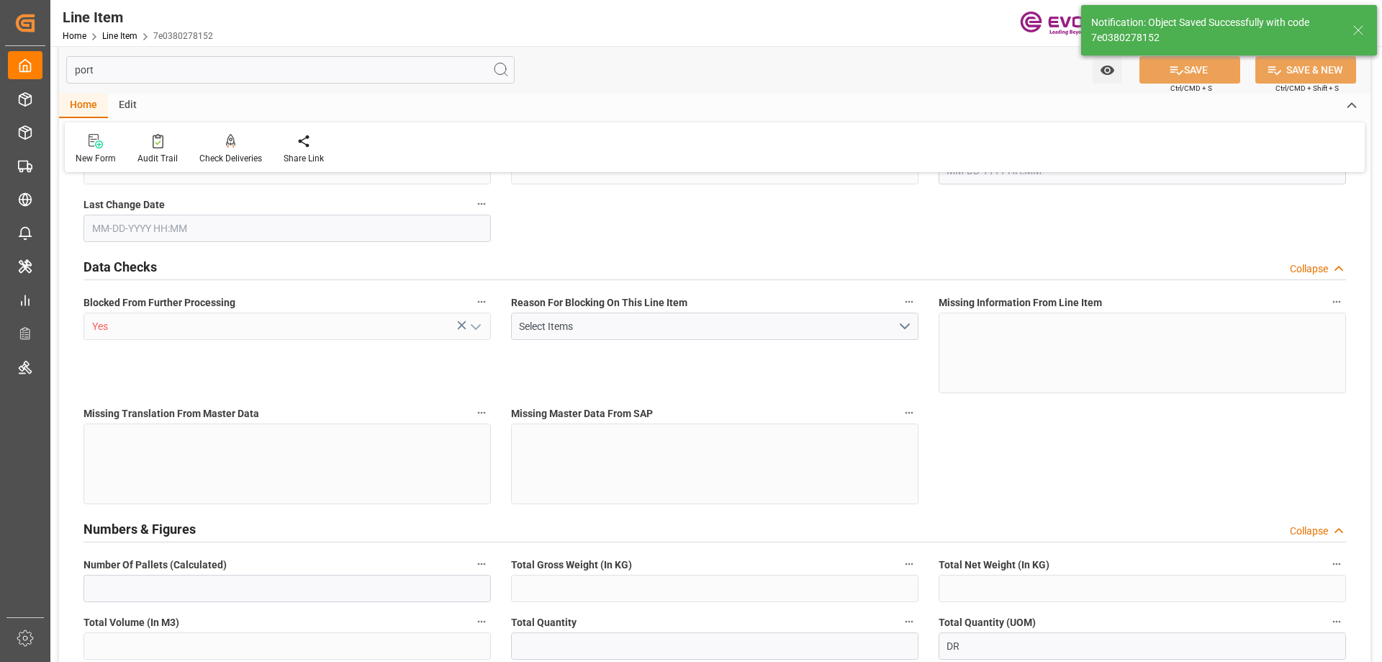
type input "1"
type input "893.02"
type input "860"
type input "1.3255"
type input "4"
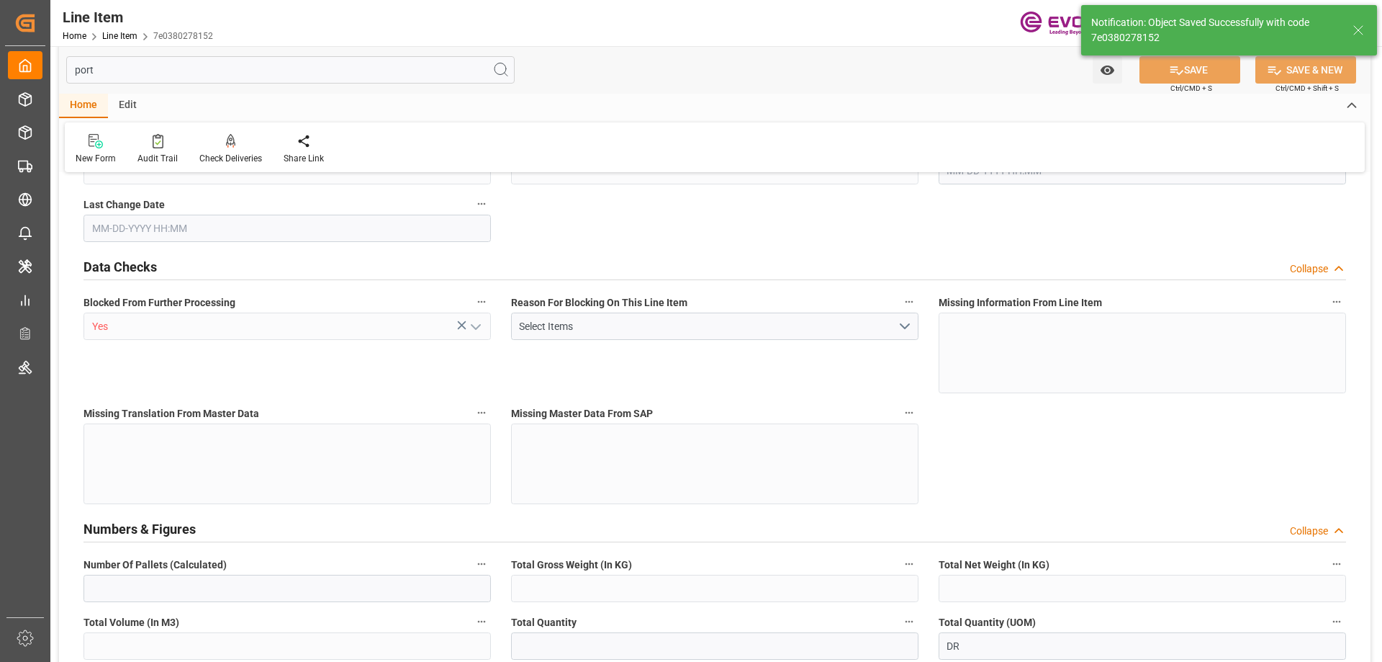
type input "5727.6"
type input "4"
type input "893.02"
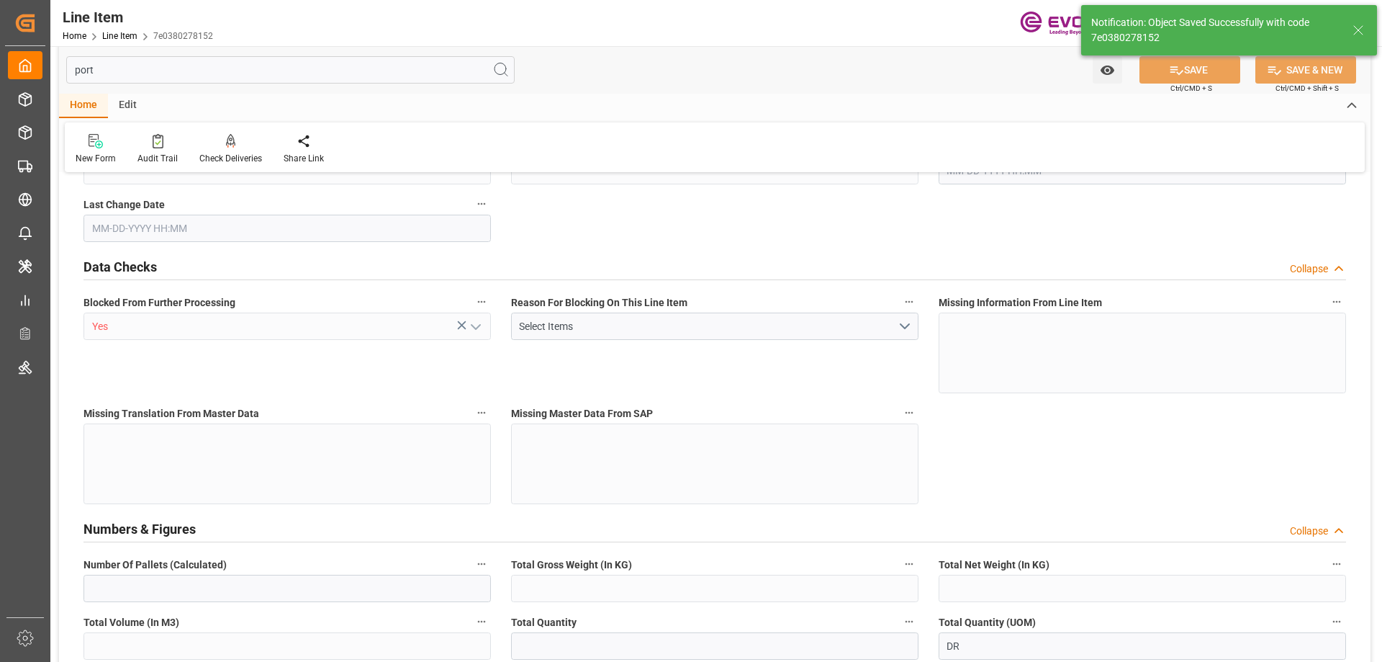
type input "918.02"
type input "860"
type input "1.3255"
type input "1325.476"
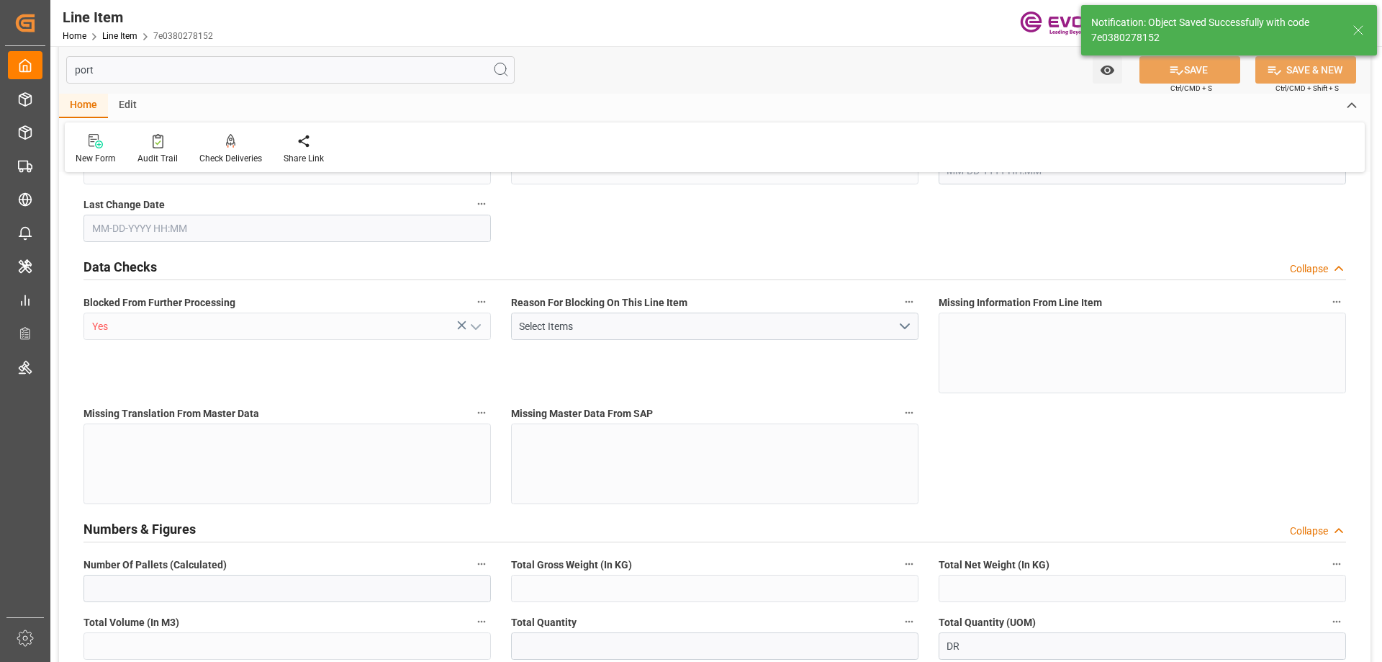
type input "0"
type input "[DATE] 20:06"
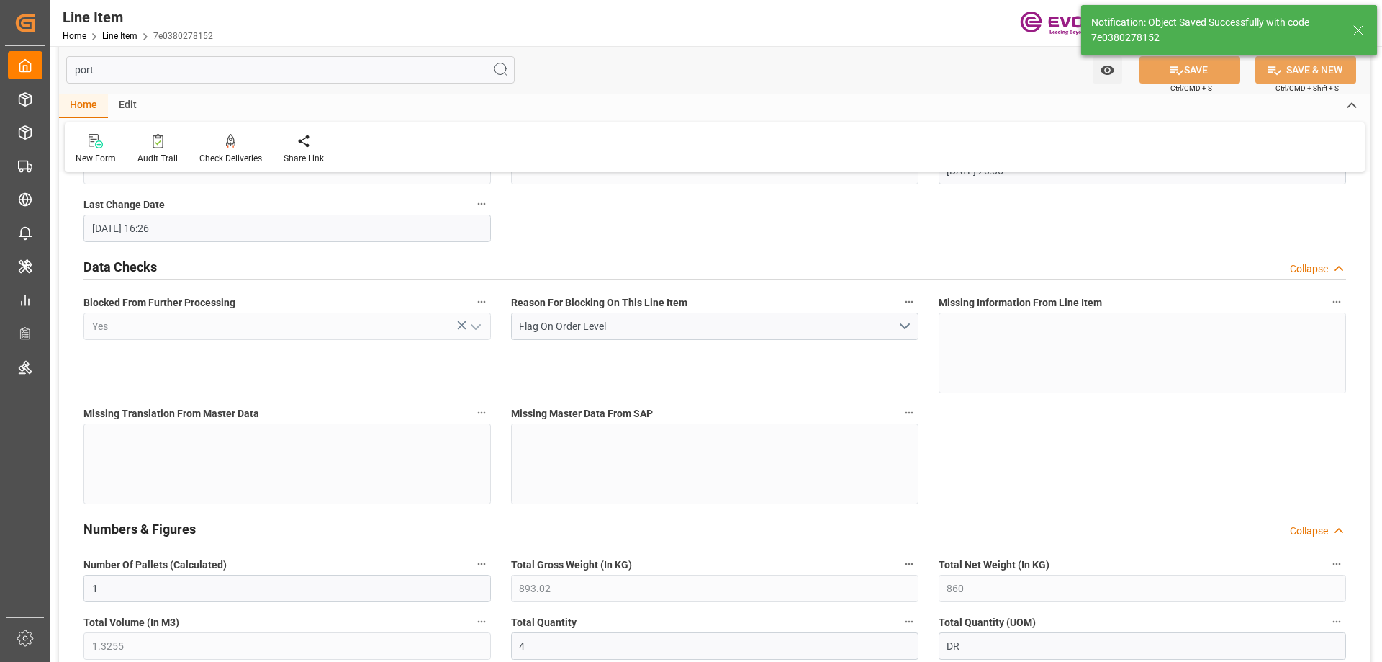
type input "[DATE] 16:26"
type input "[DATE]"
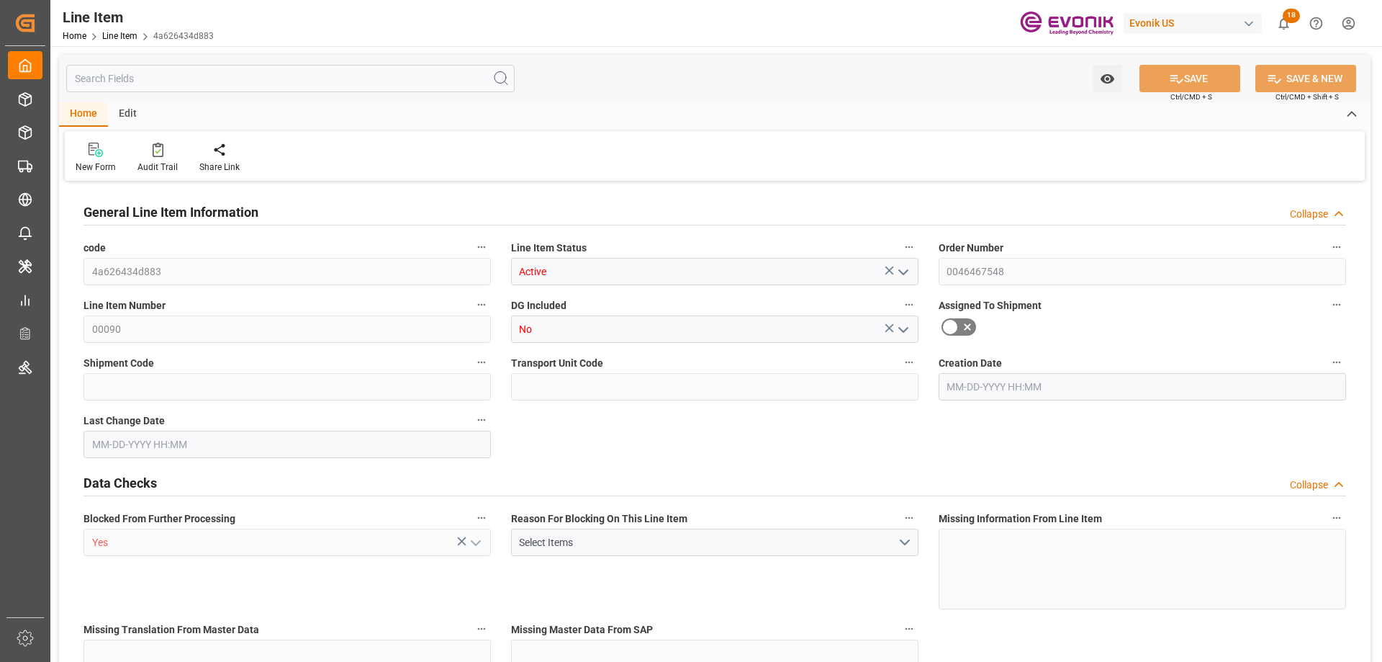
type input "1"
type input "790"
type input "725.6"
type input "1.1436"
type input "4"
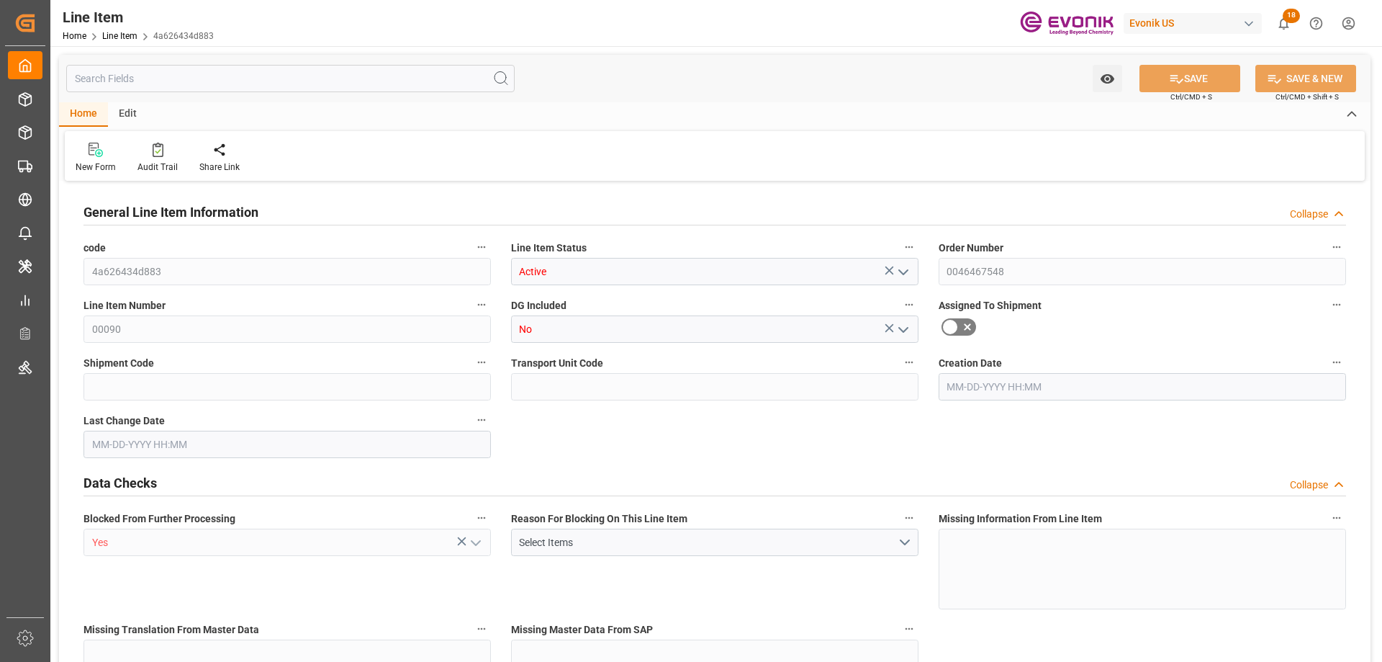
type input "7720.38"
type input "4"
type input "790"
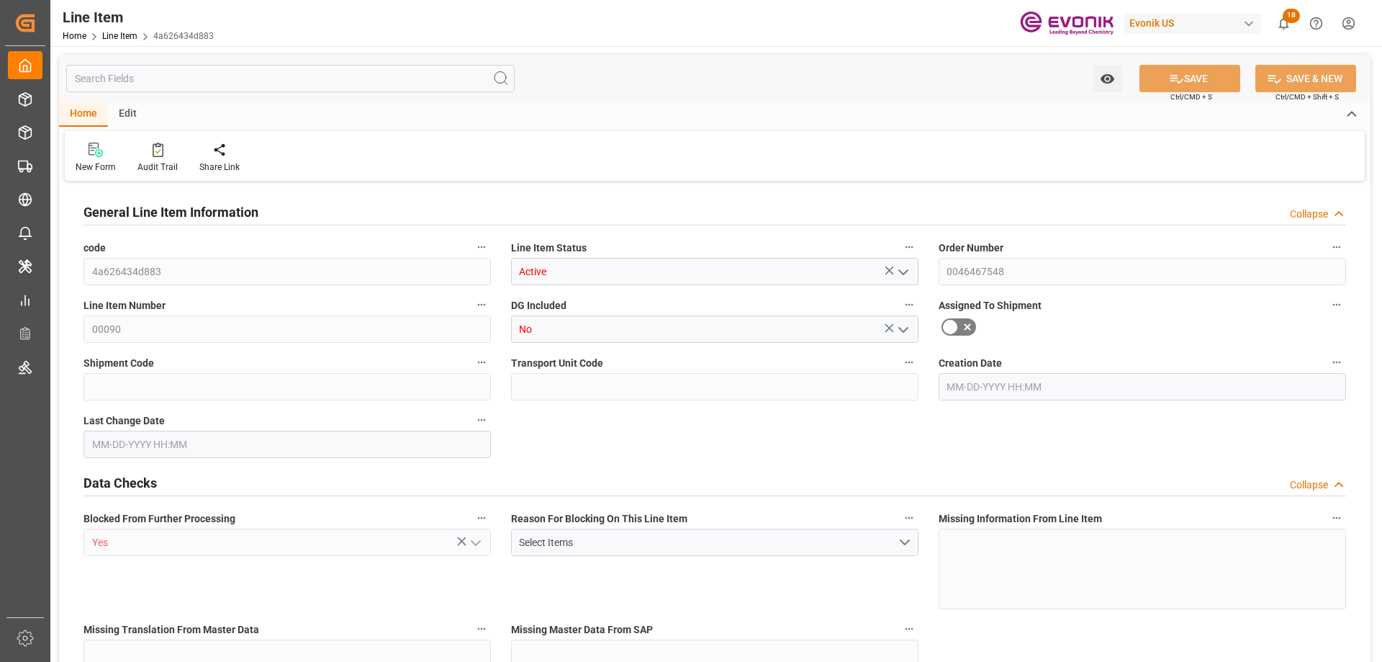
type input "810"
type input "725.6"
type input "1.1436"
type input "1143.648"
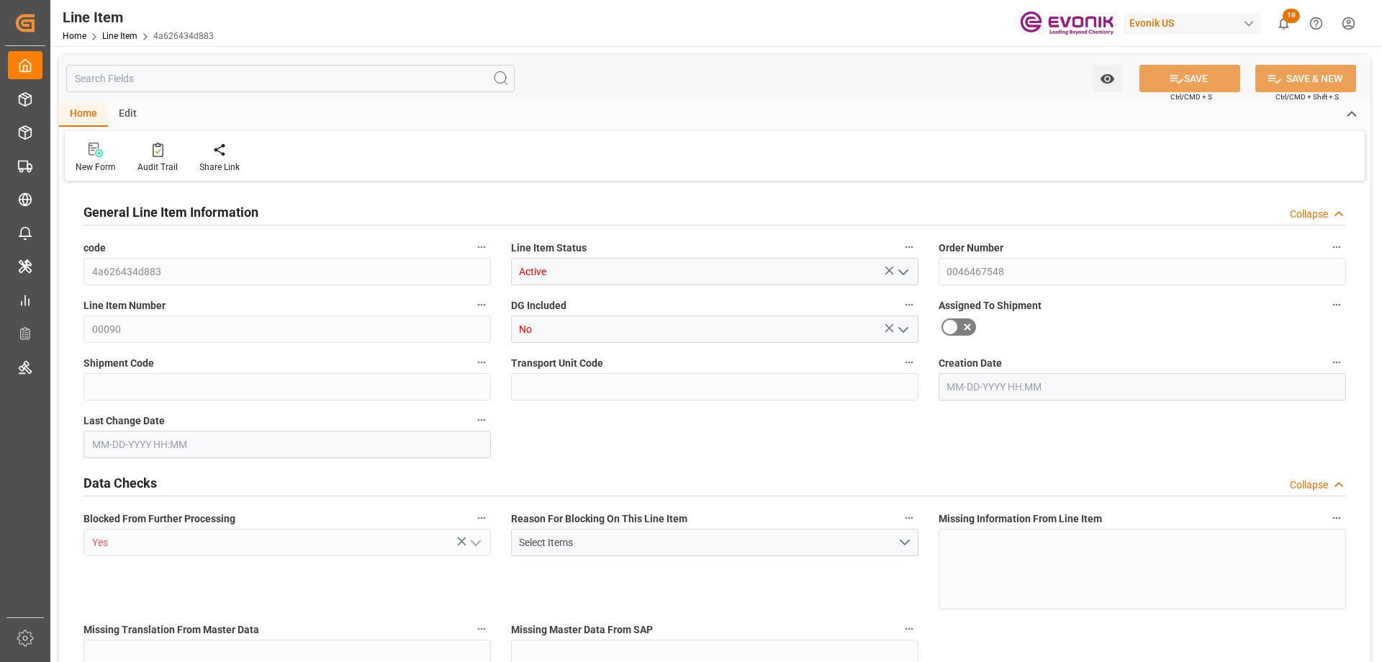
type input "0"
type input "CNHOP"
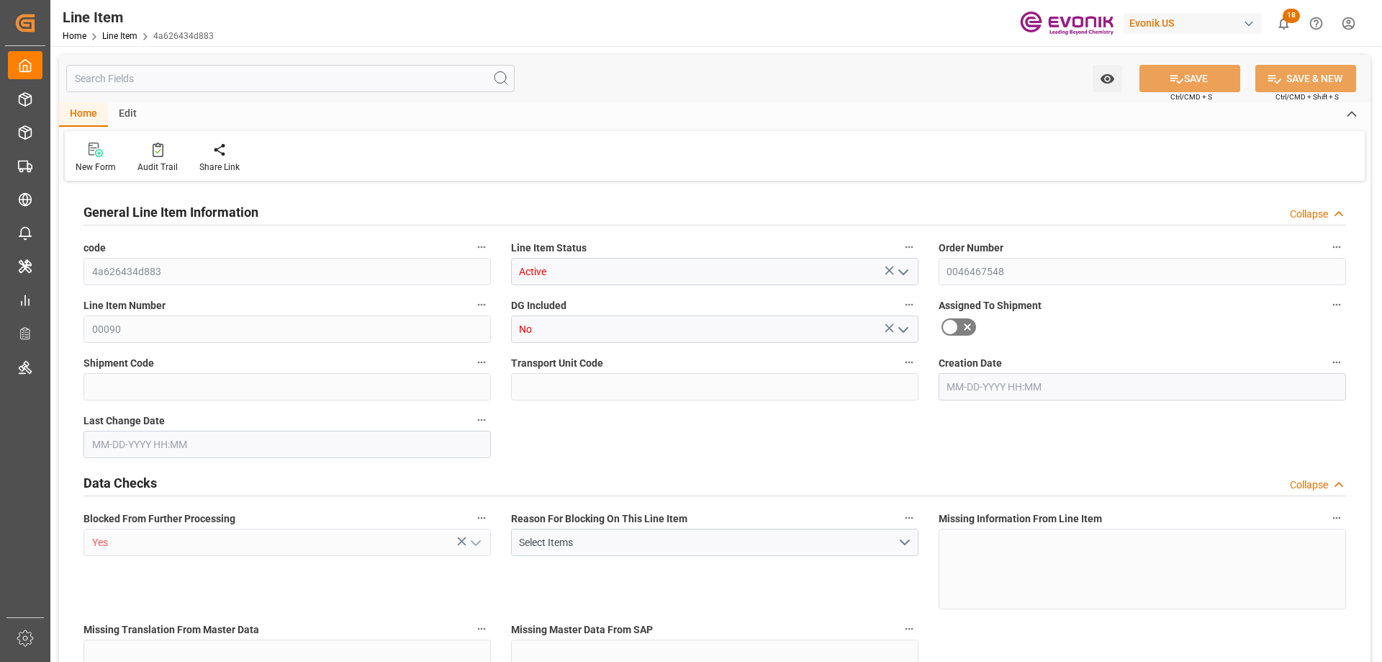
type input "0"
type input "[DATE] 20:06"
type input "[DATE] 14:47"
type input "[DATE]"
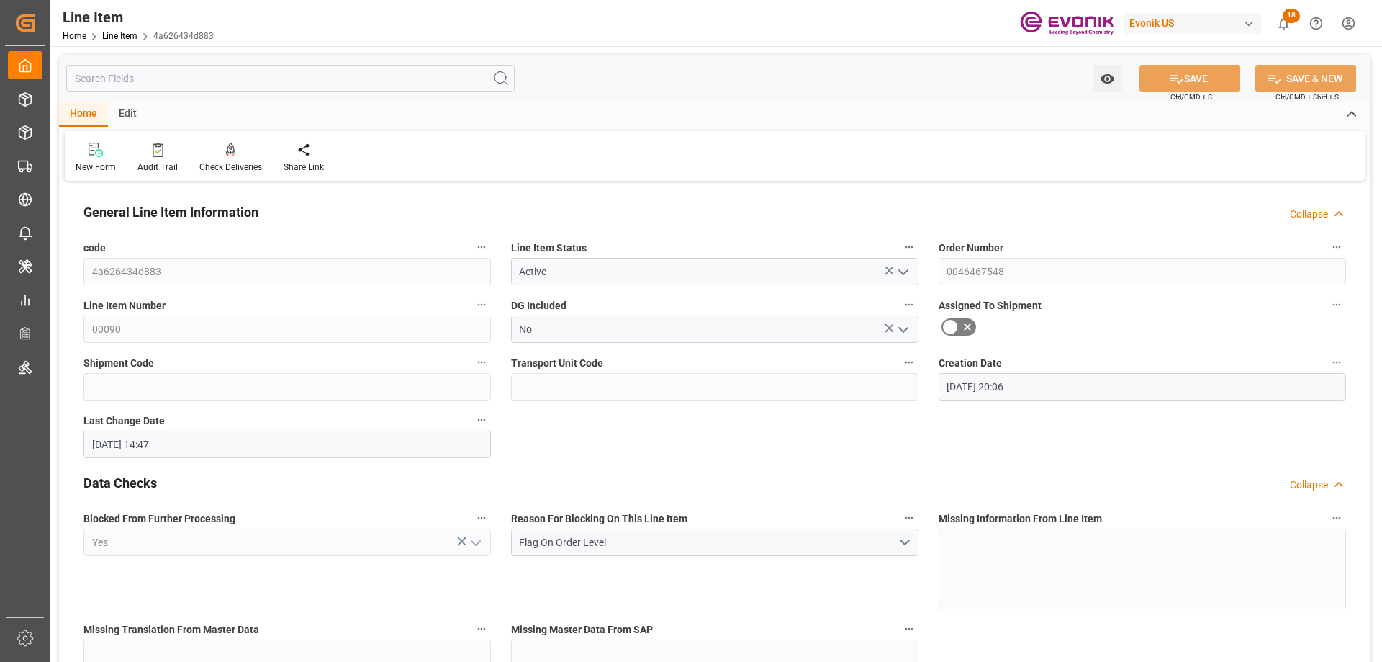
type input "[DATE]"
click at [203, 76] on input "text" at bounding box center [290, 78] width 448 height 27
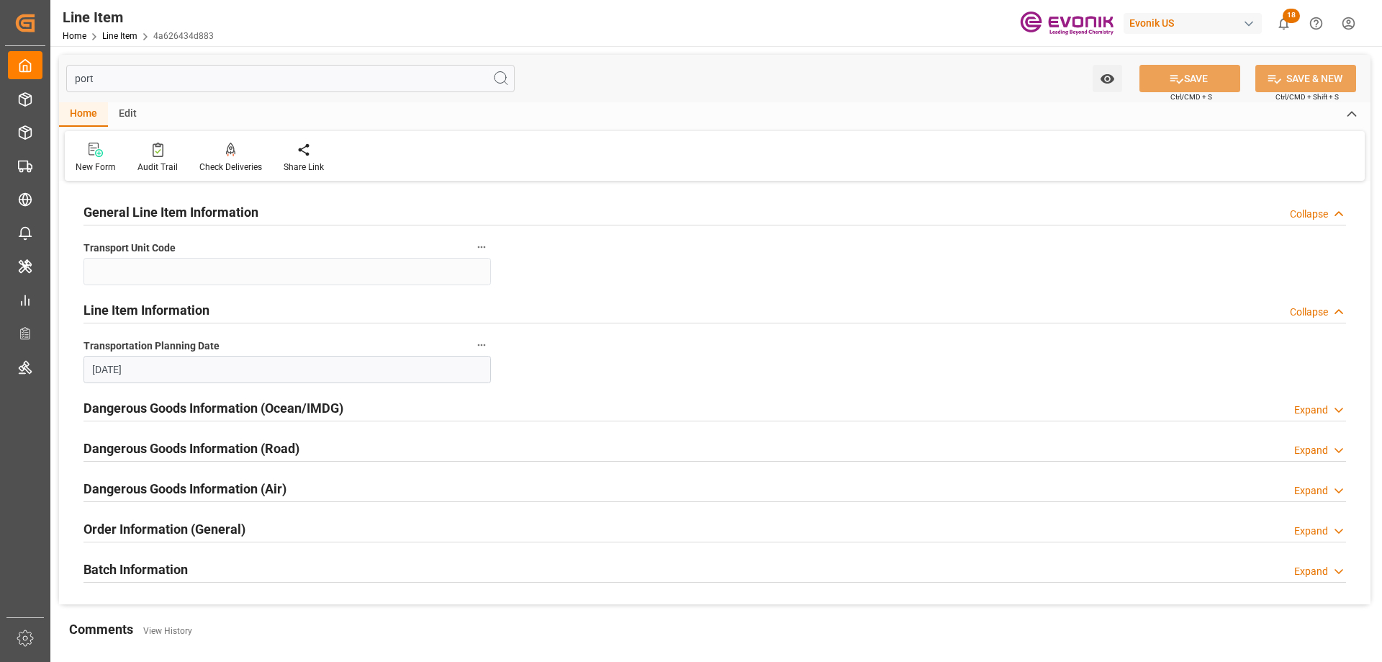
type input "port"
click at [214, 521] on h2 "Order Information (General)" at bounding box center [165, 528] width 162 height 19
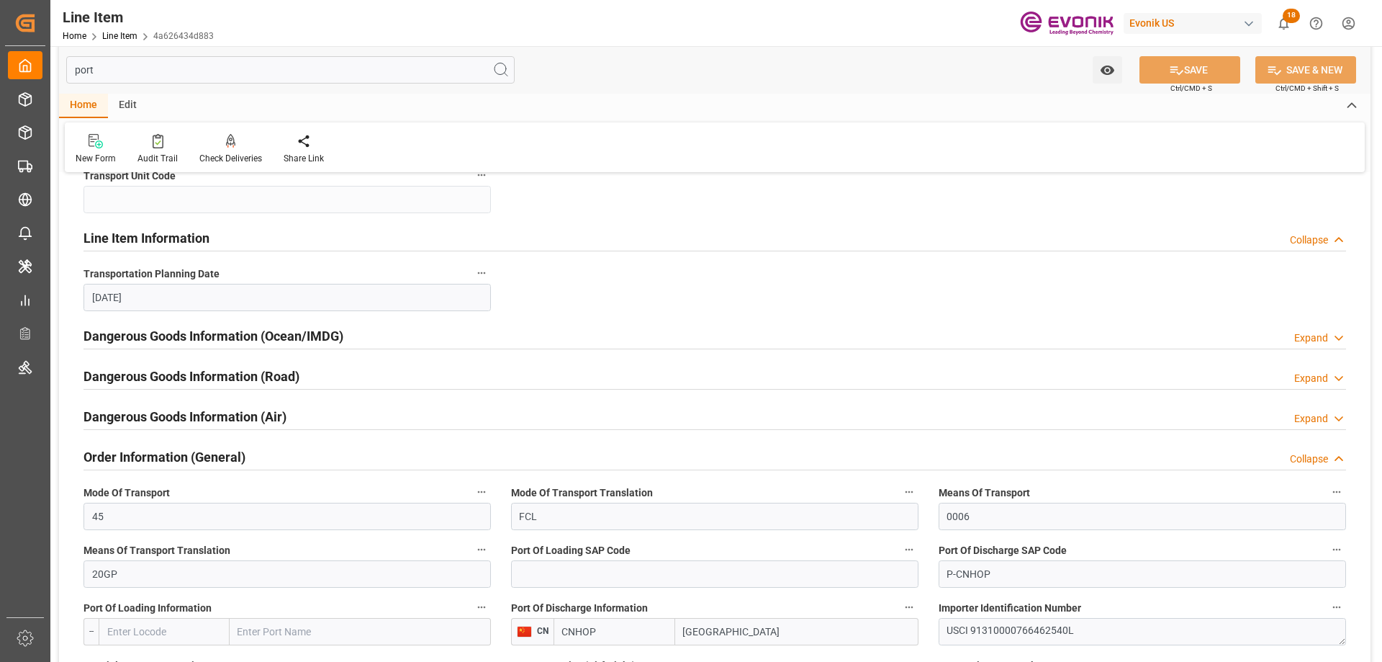
scroll to position [216, 0]
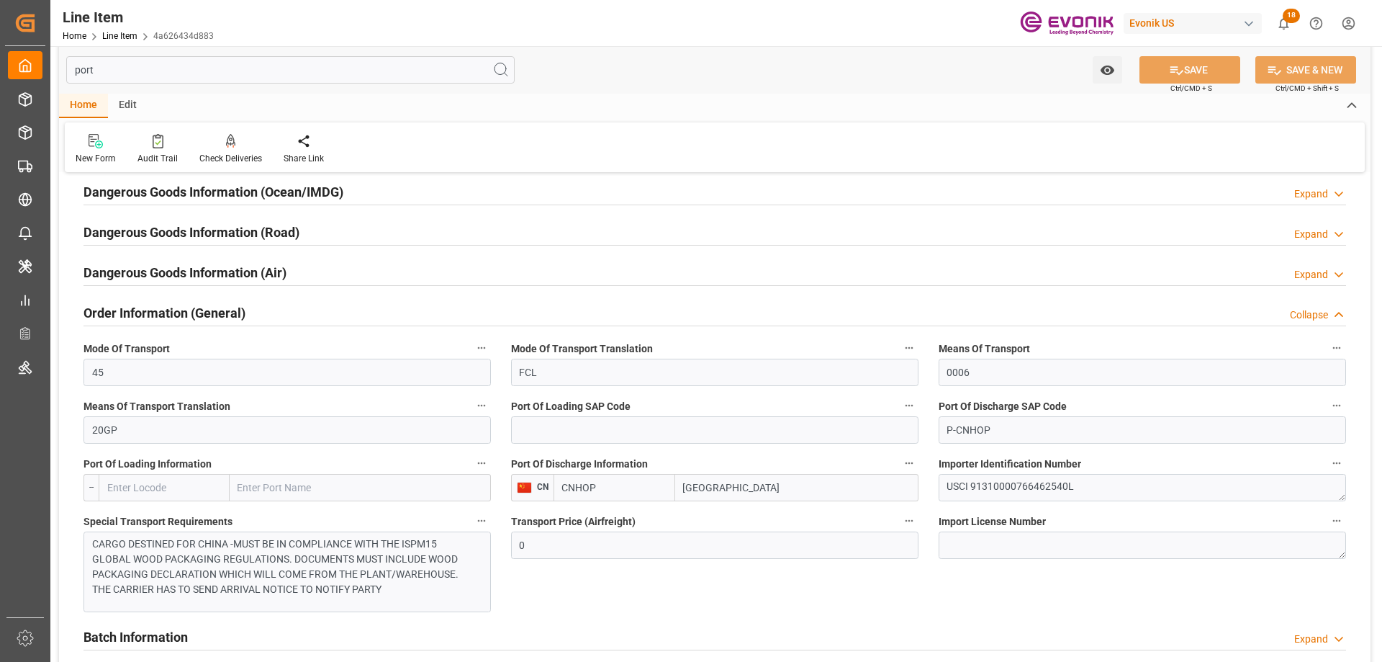
drag, startPoint x: 737, startPoint y: 496, endPoint x: 654, endPoint y: 496, distance: 83.5
click at [654, 496] on div "General Line Item Information Collapse Transport Unit Code Line Item Informatio…" at bounding box center [715, 320] width 1312 height 703
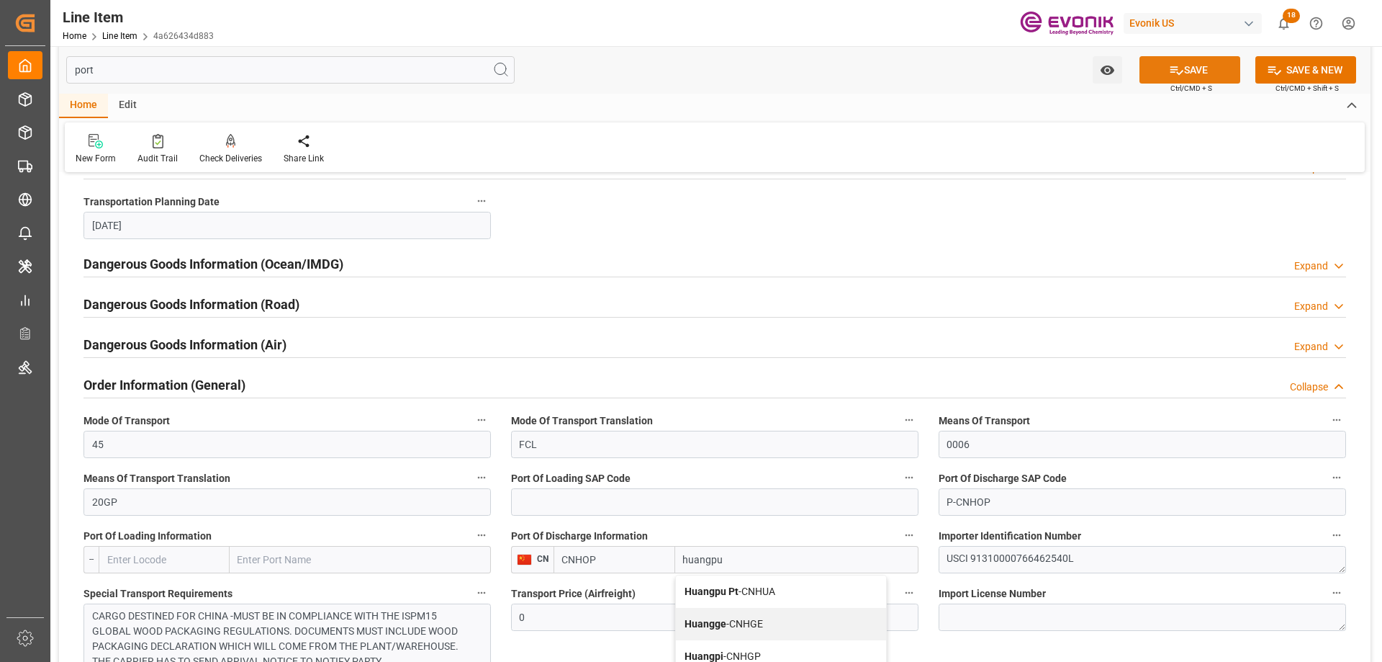
type input "huangpu"
click at [1186, 59] on button "SAVE" at bounding box center [1190, 69] width 101 height 27
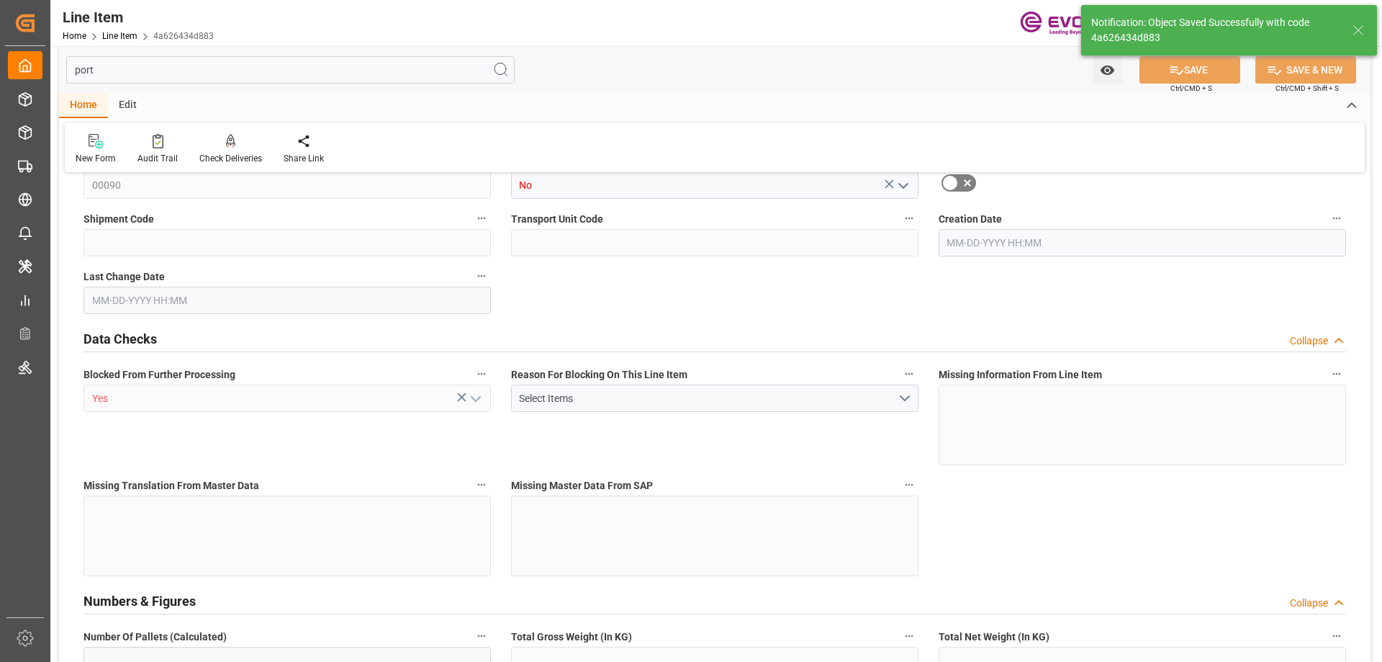
type input "1"
type input "790"
type input "725.6"
type input "1.1436"
type input "4"
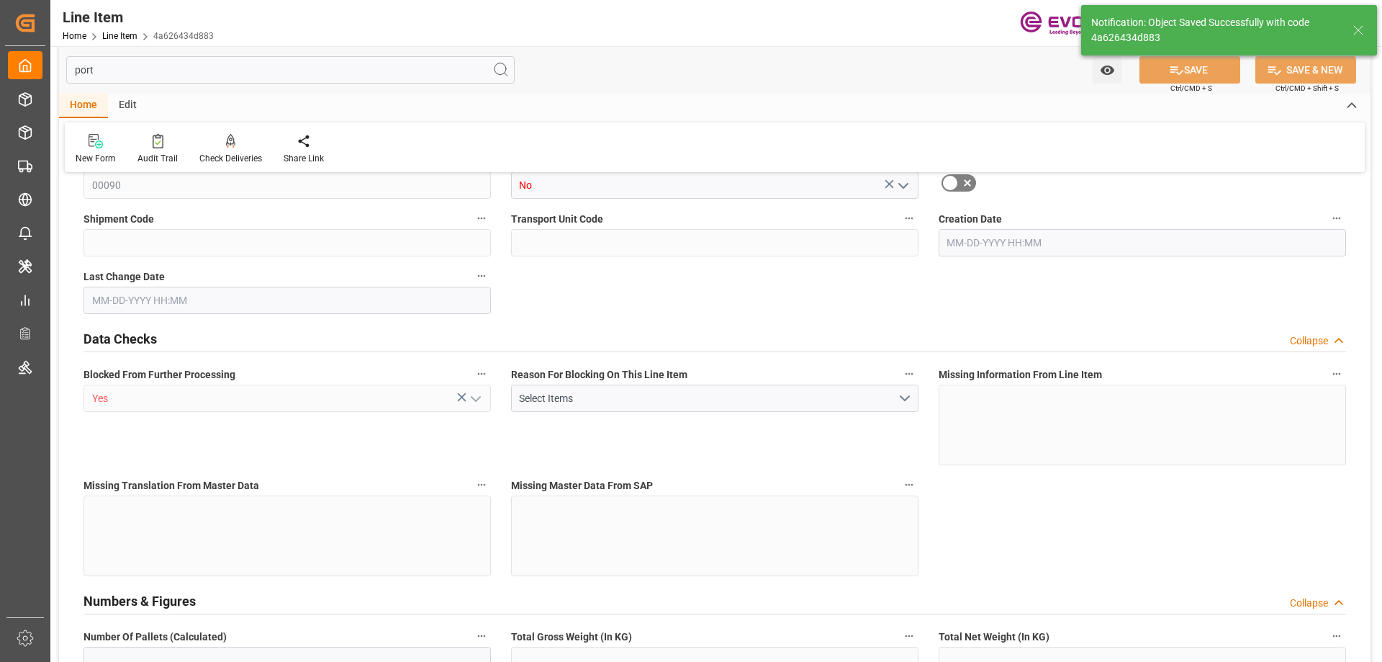
type input "7720.38"
type input "4"
type input "790"
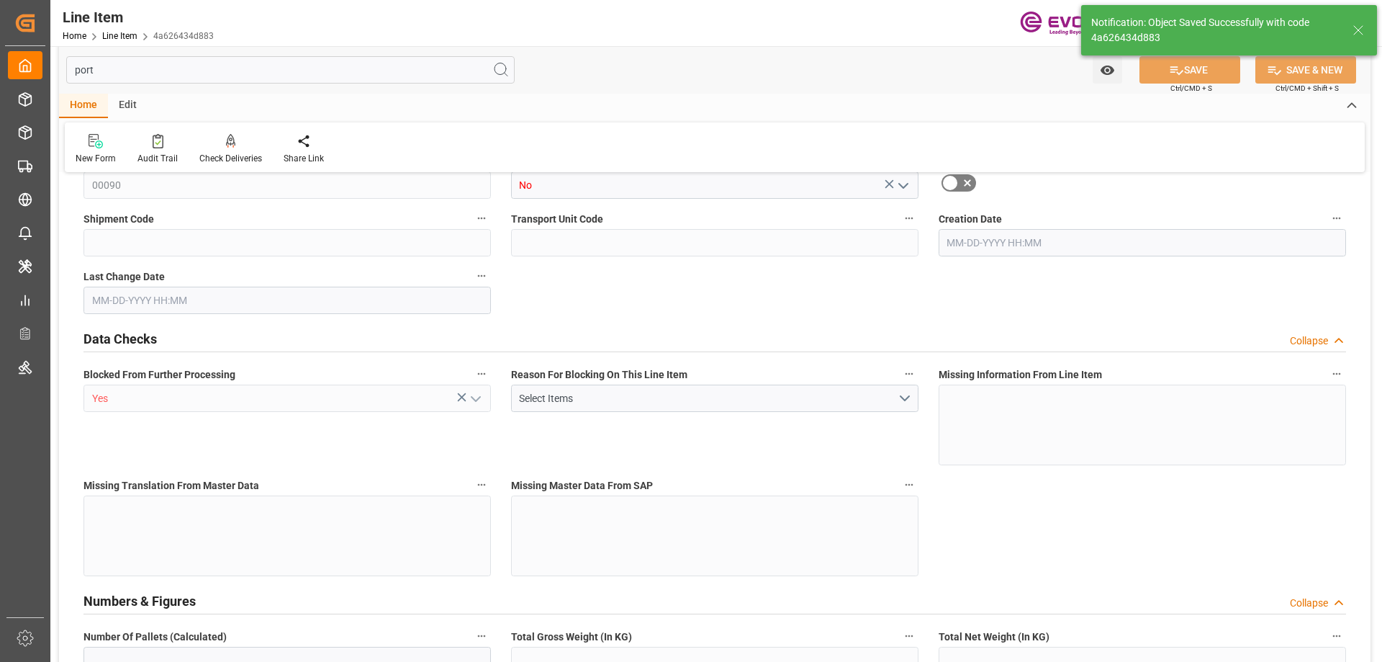
type input "810"
type input "725.6"
type input "1.1436"
type input "1143.648"
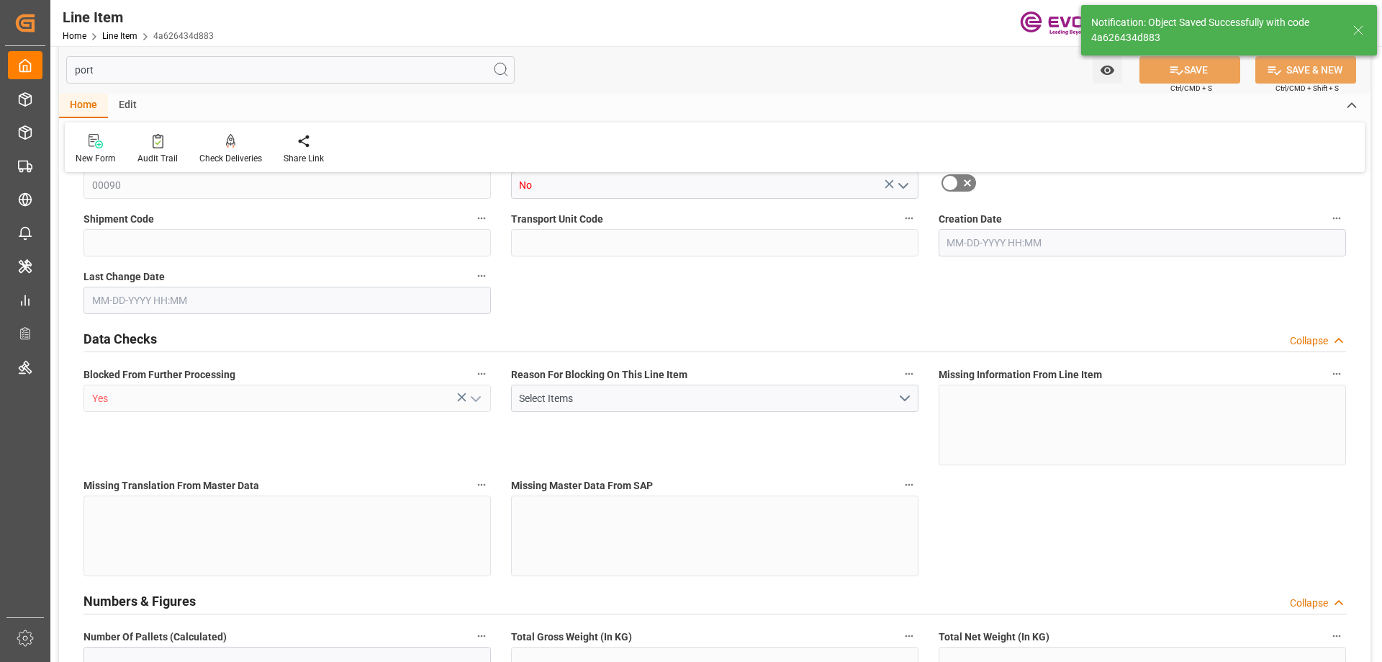
type input "0"
type input "[DATE] 20:06"
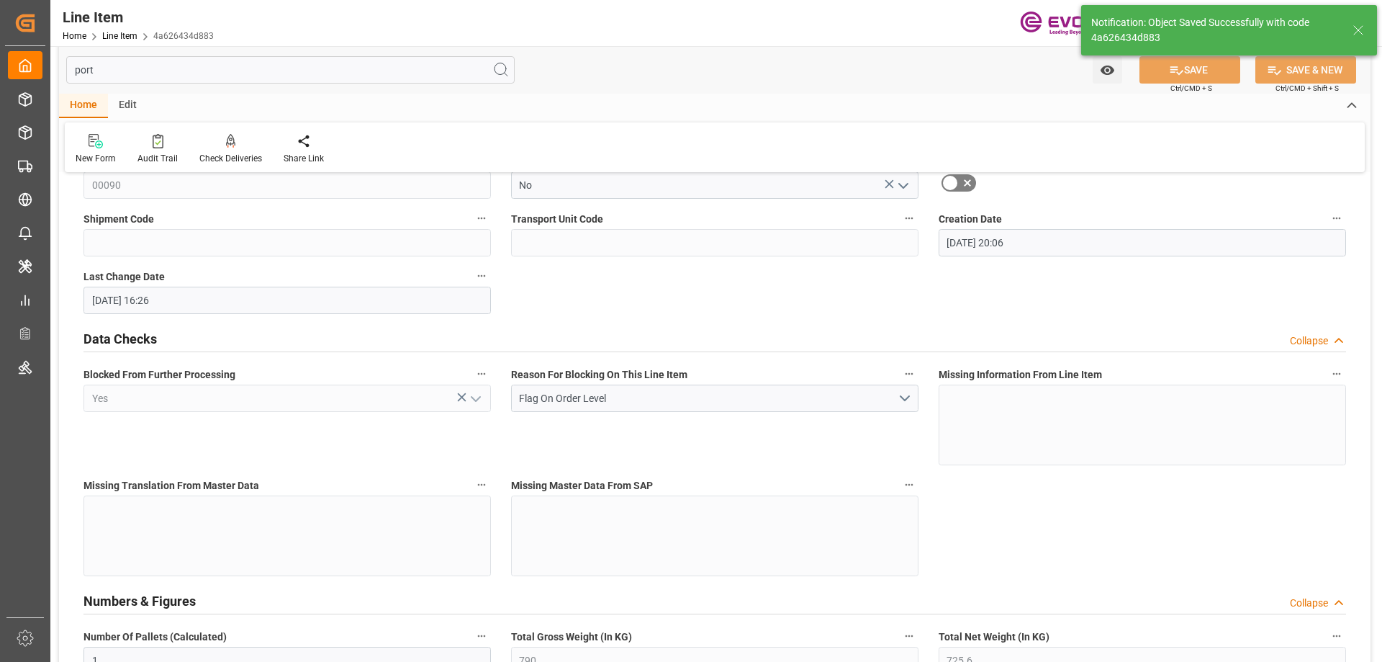
type input "10-01-2025 16:26"
type input "[DATE]"
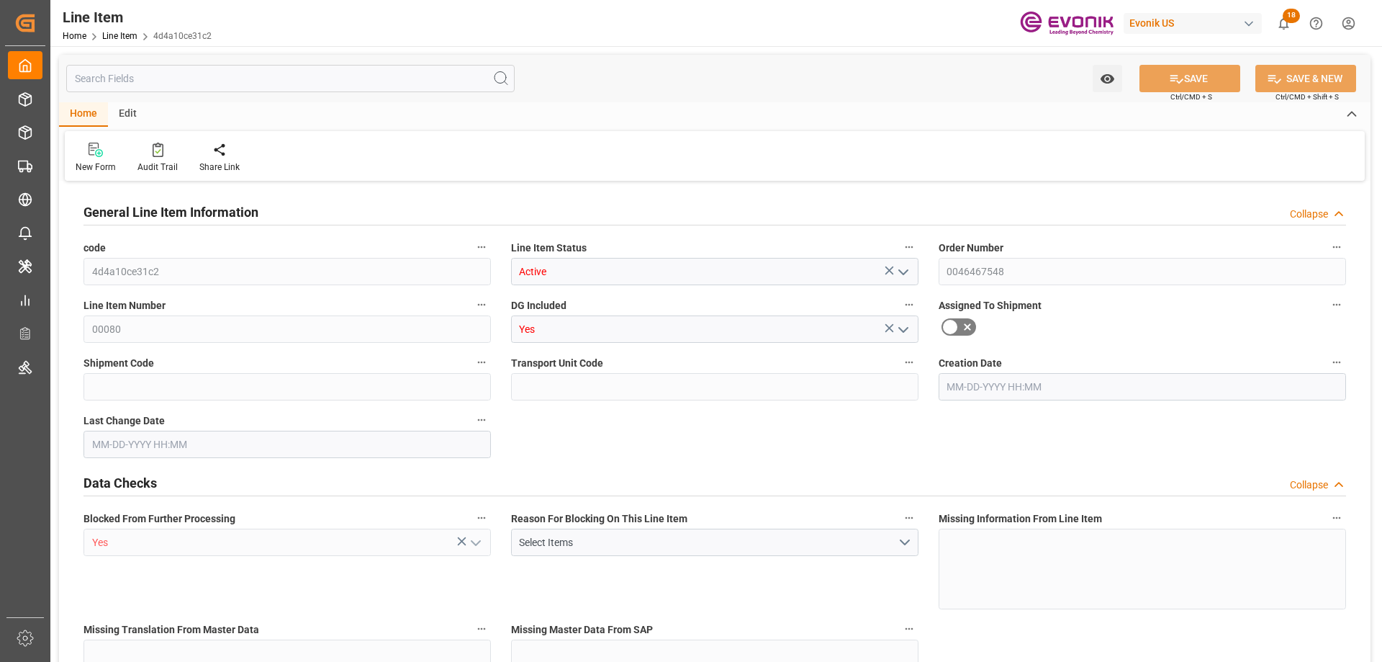
type input "4d4a10ce31c2"
type input "Active"
type input "0046467548"
type input "00080"
type input "Yes"
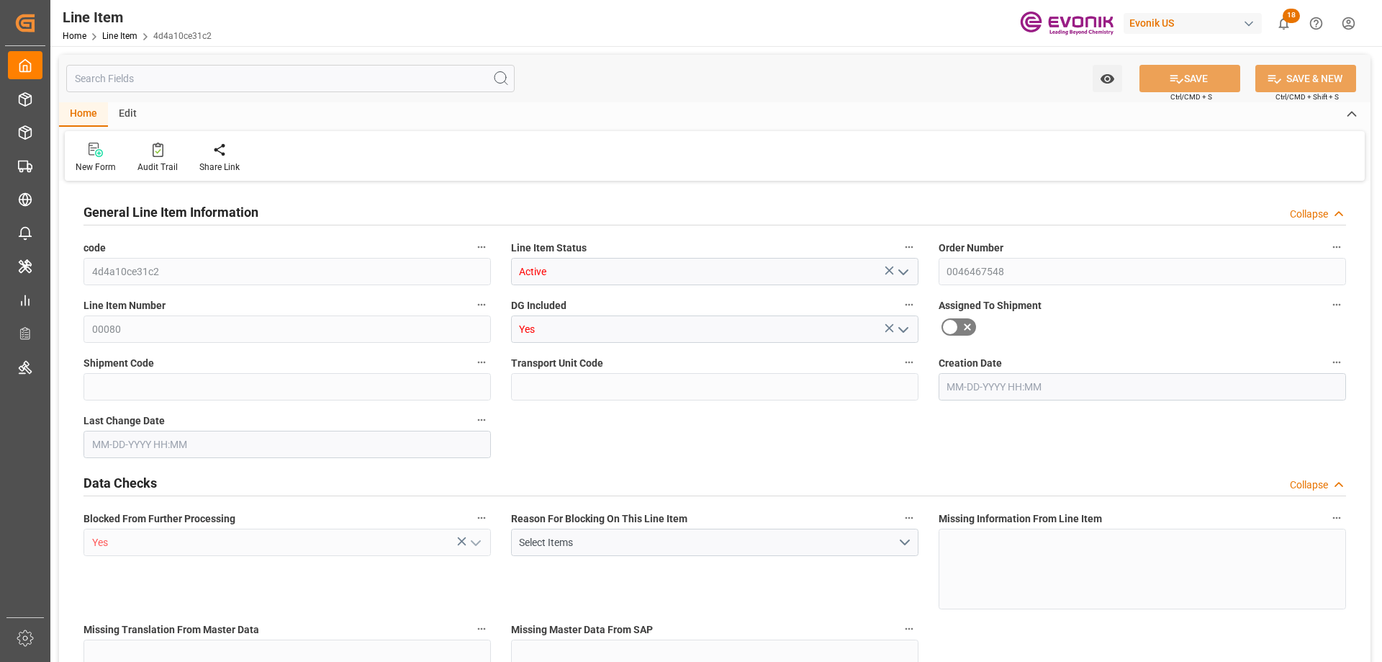
type input "Yes"
type input "DR"
type input "No"
type input "99133517"
type textarea "SURFYNOL® MD-20:DS:180:AP:35"
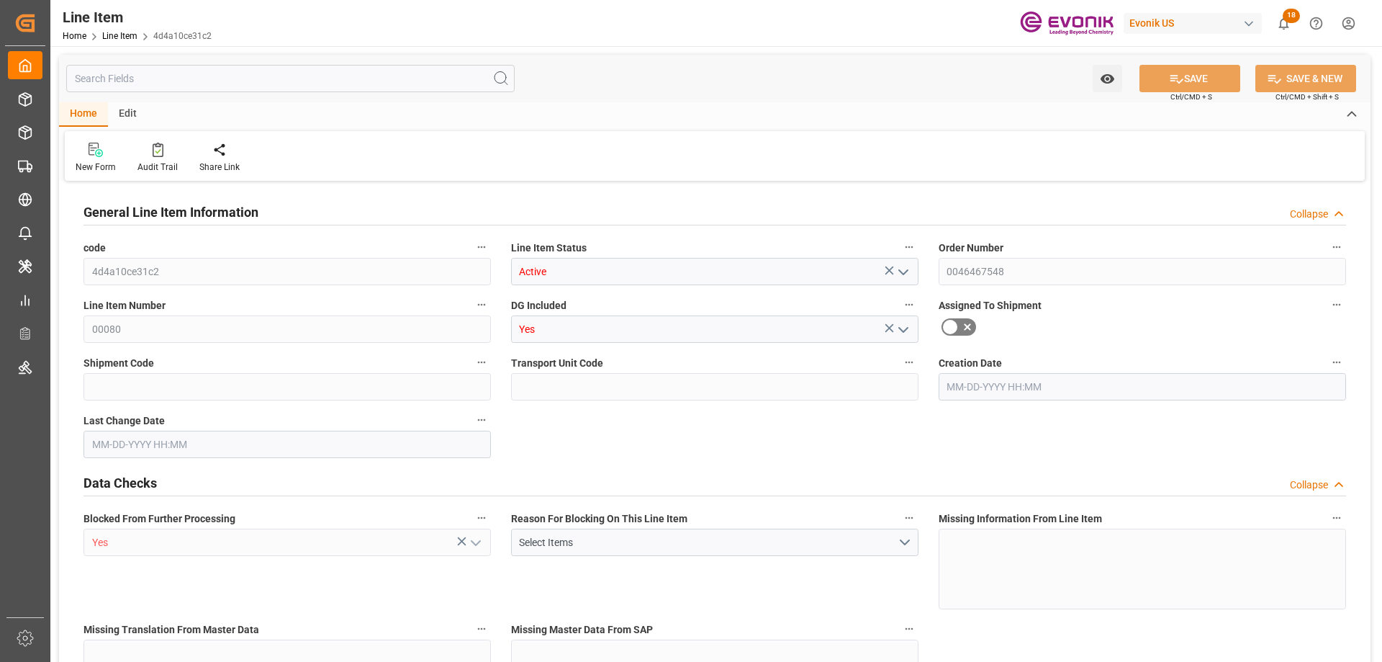
type input "USD"
type input "PACK"
type input "340242"
type input "EAR99"
type input "US"
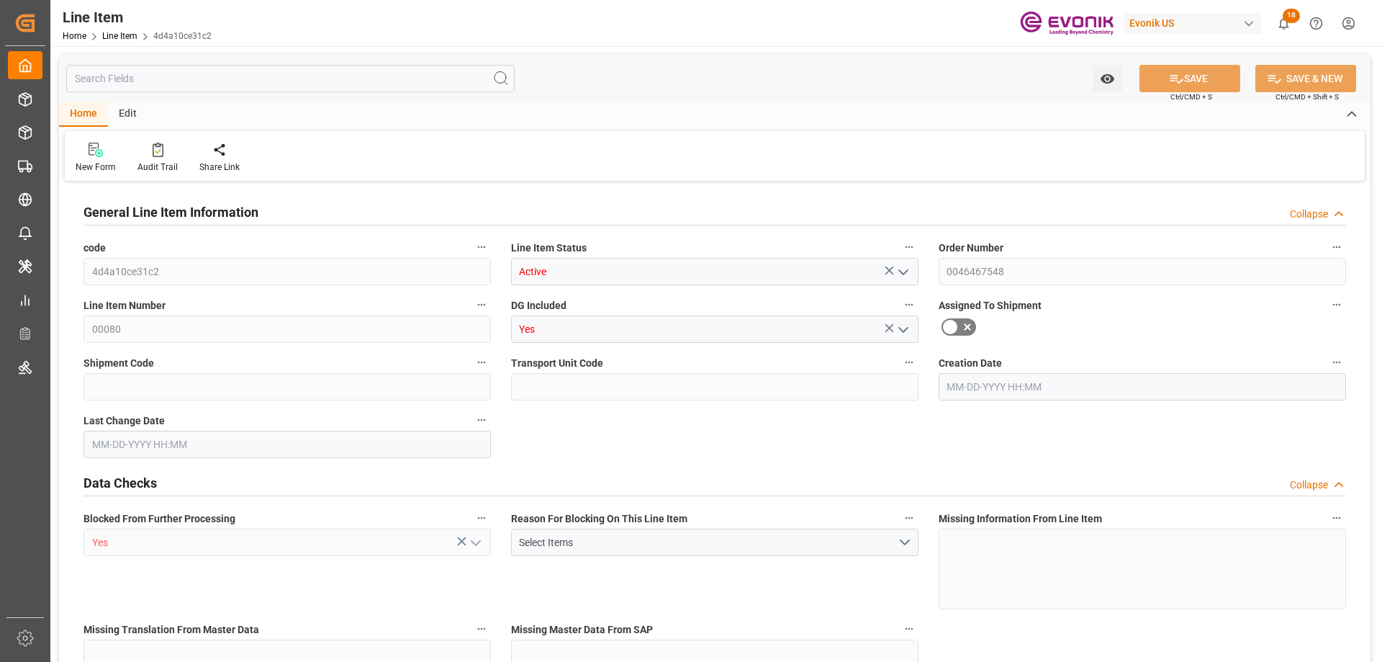
type input "DR"
type input "[MEDICAL_DATA]"
type input "KGM"
type textarea "KGM"
type input "KGM"
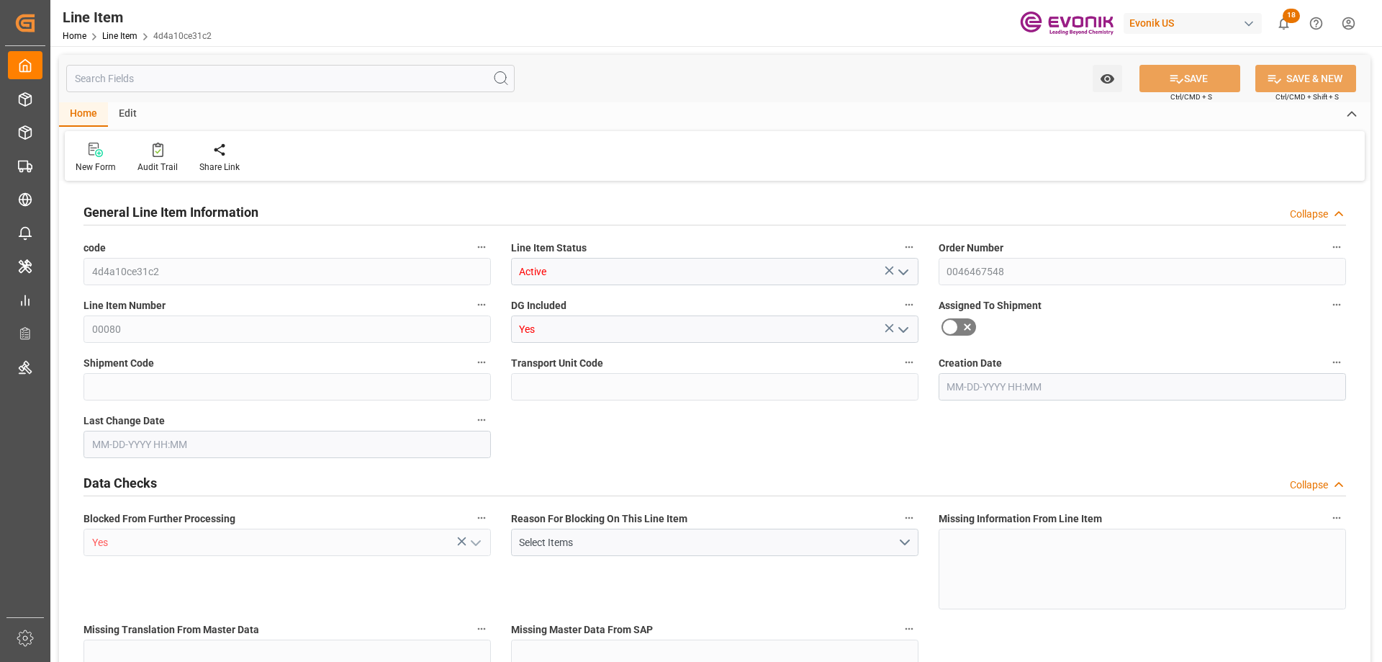
type input "KGM"
type textarea "KGM"
type input "M3"
type textarea "DMQ"
type input "M3"
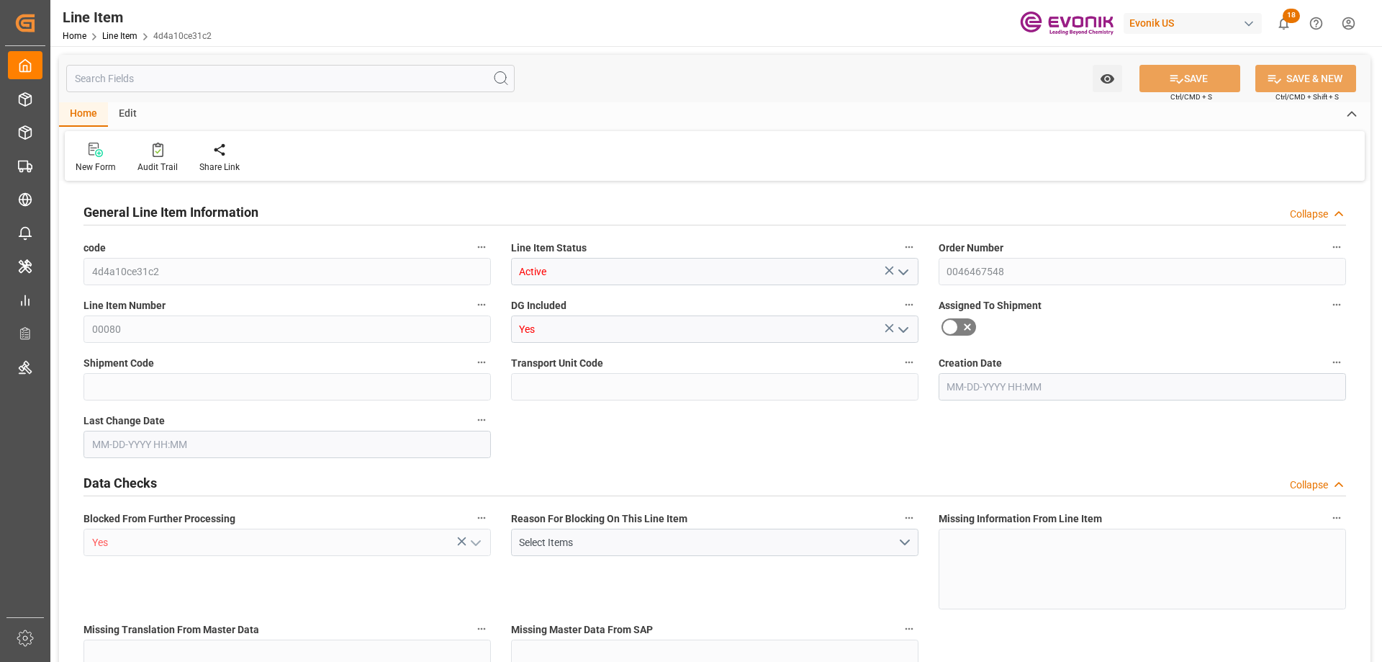
type input "1"
type input "784.4"
type input "720"
type input "1.1436"
type input "4"
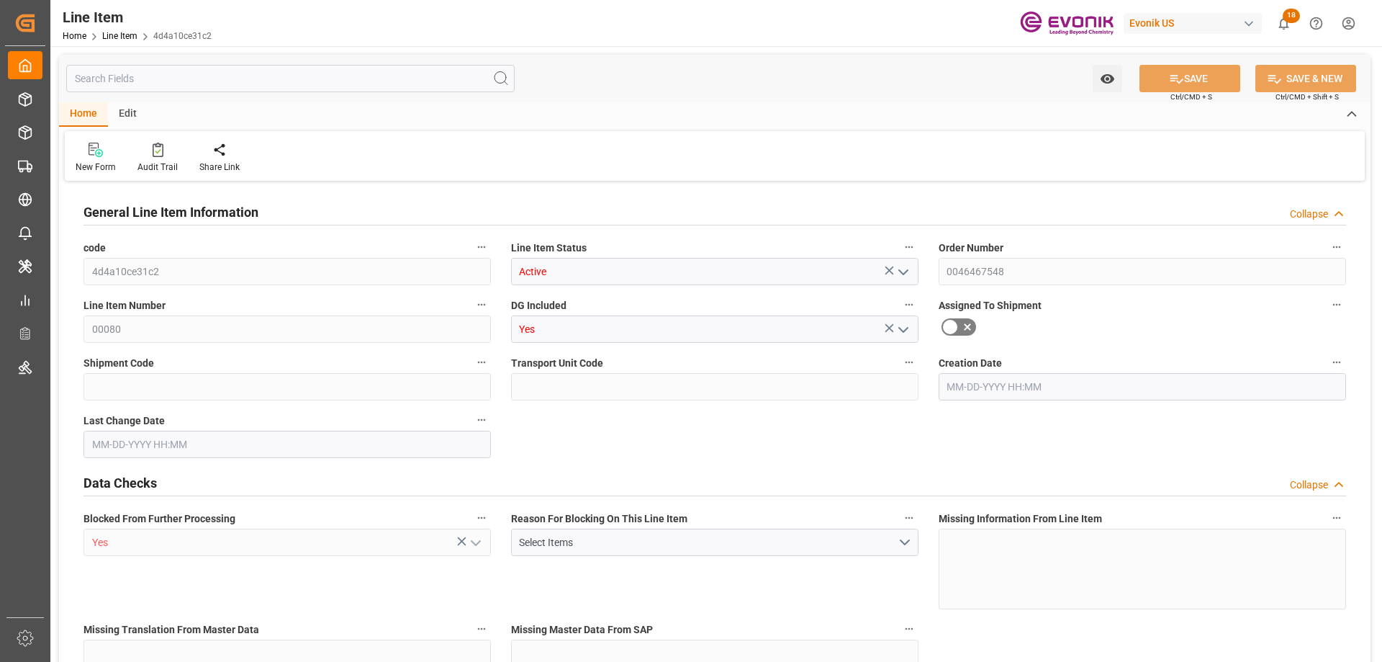
type input "9064.8"
type input "4"
type input "784.4"
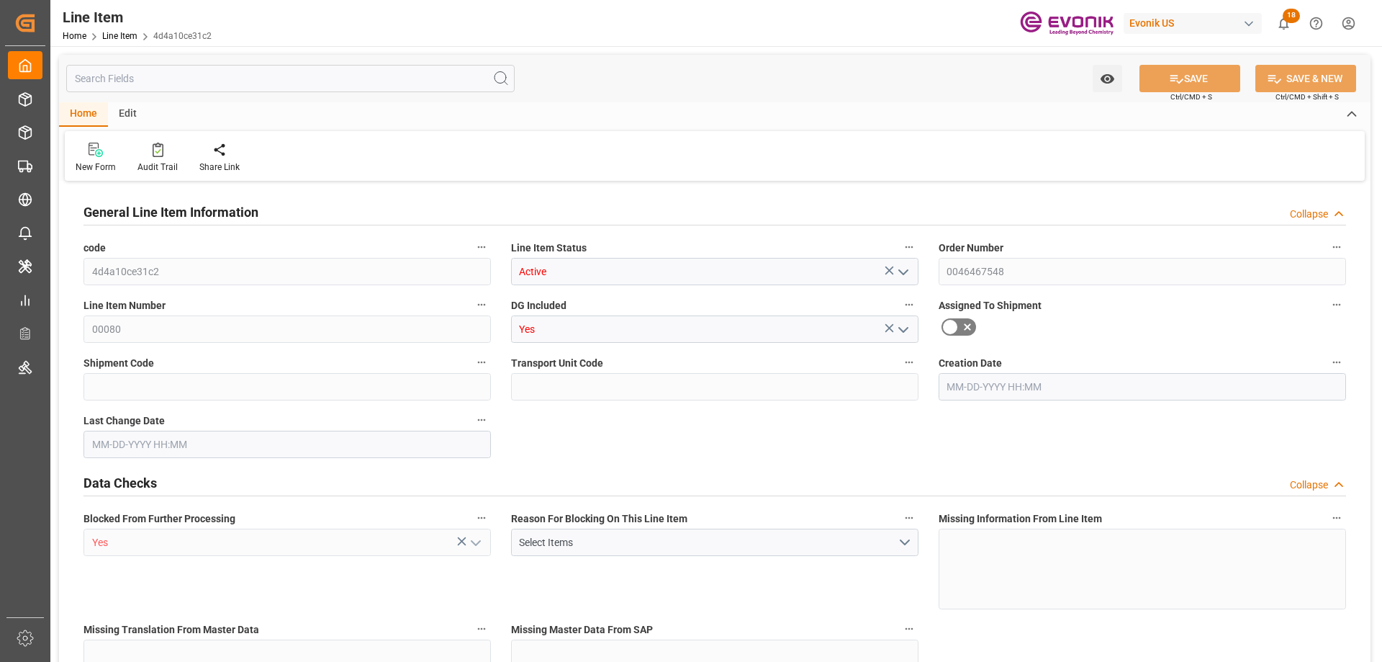
type input "804.4"
type input "720"
type input "1.1436"
type input "1143.648"
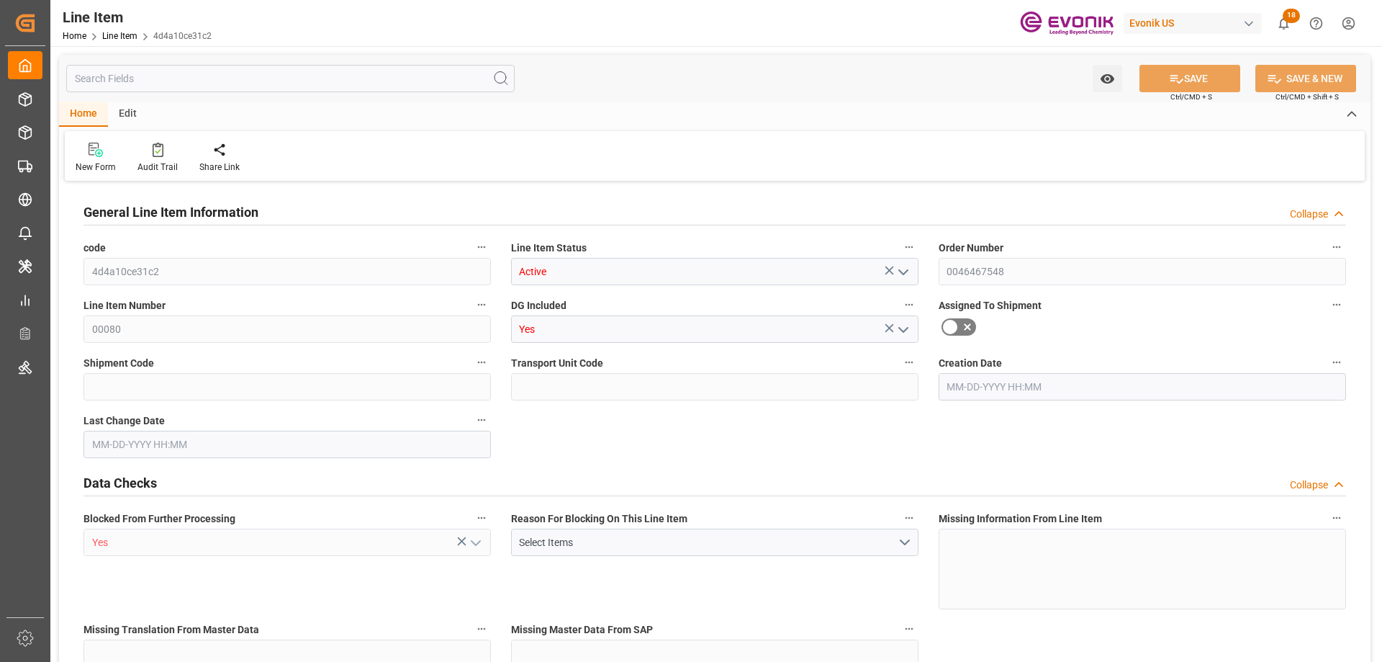
type input "0"
type input "[DATE] 20:06"
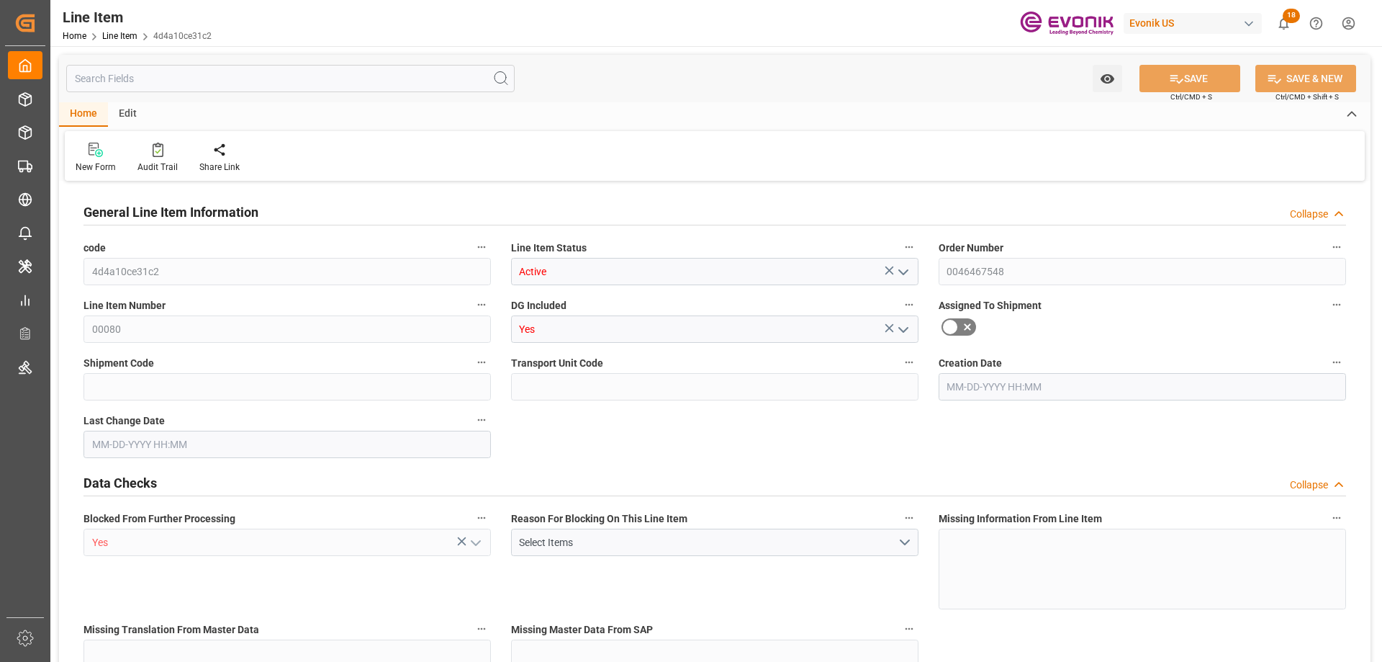
type input "[DATE] 14:47"
type input "[DATE]"
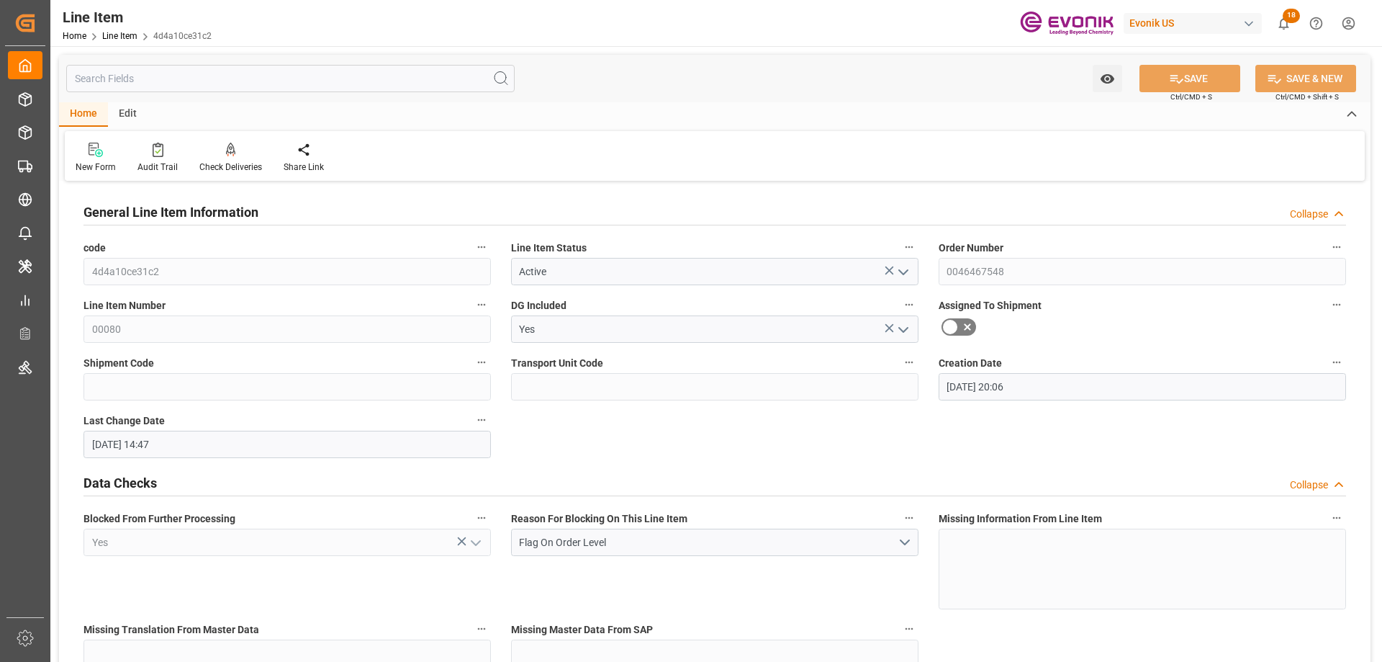
click at [221, 76] on input "text" at bounding box center [290, 78] width 448 height 27
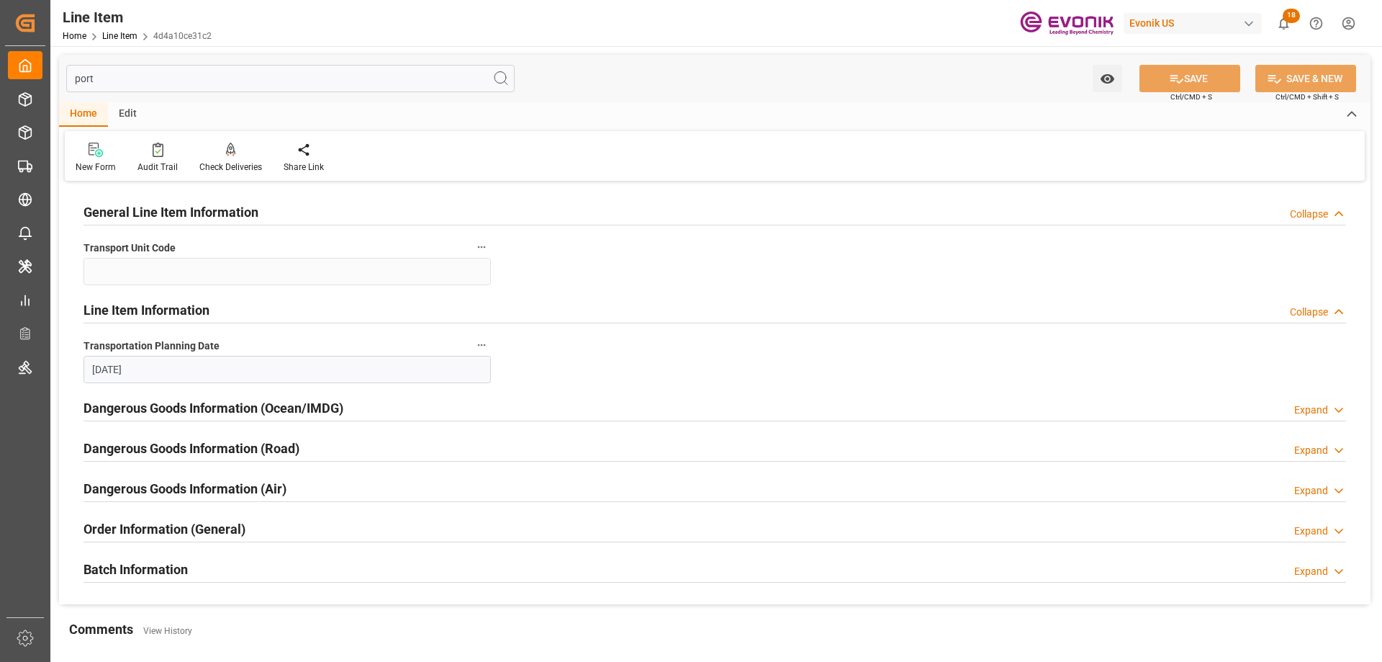
type input "port"
click at [180, 528] on h2 "Order Information (General)" at bounding box center [165, 528] width 162 height 19
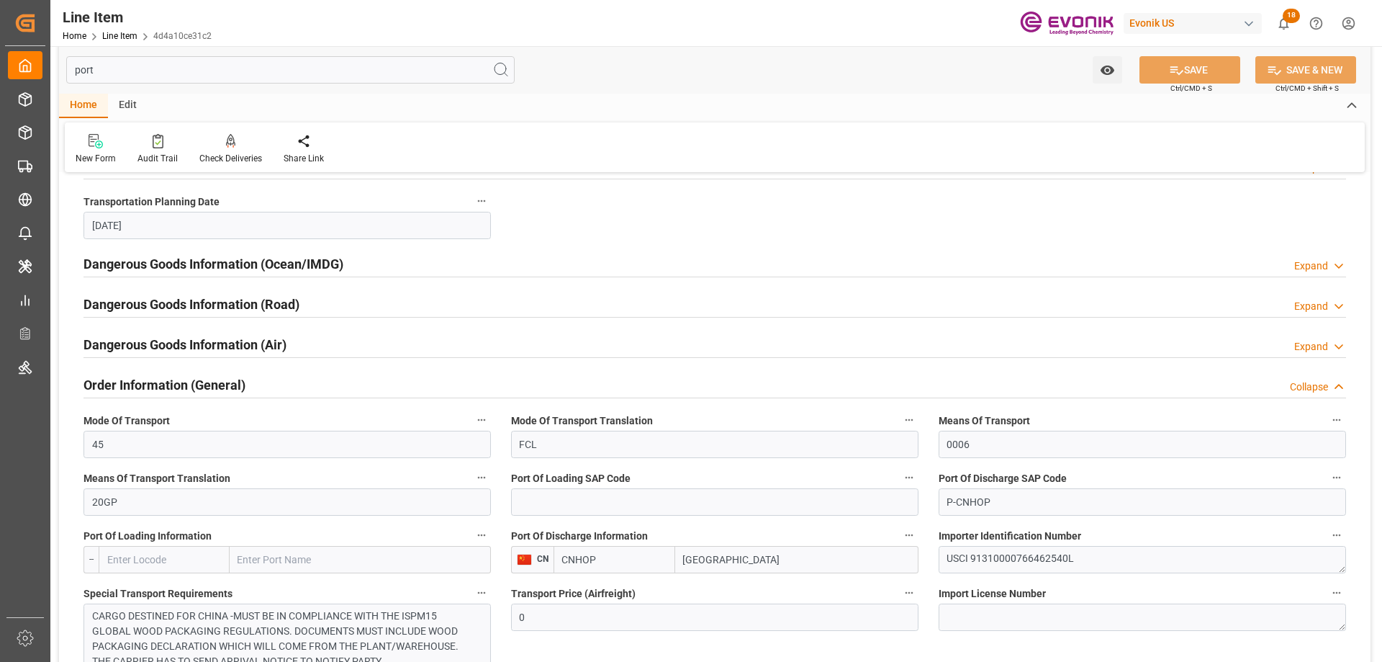
scroll to position [216, 0]
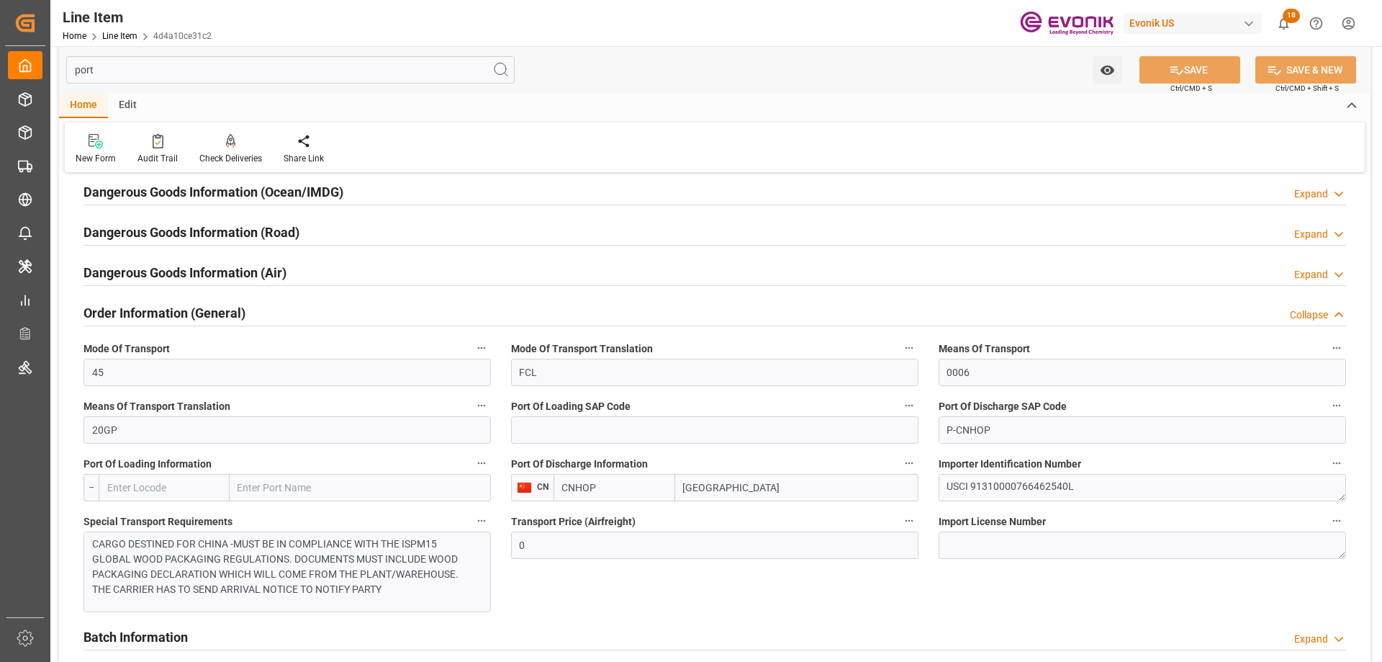
drag, startPoint x: 744, startPoint y: 489, endPoint x: 635, endPoint y: 489, distance: 108.7
click at [635, 489] on div "CNHOP Shanghai" at bounding box center [736, 487] width 365 height 27
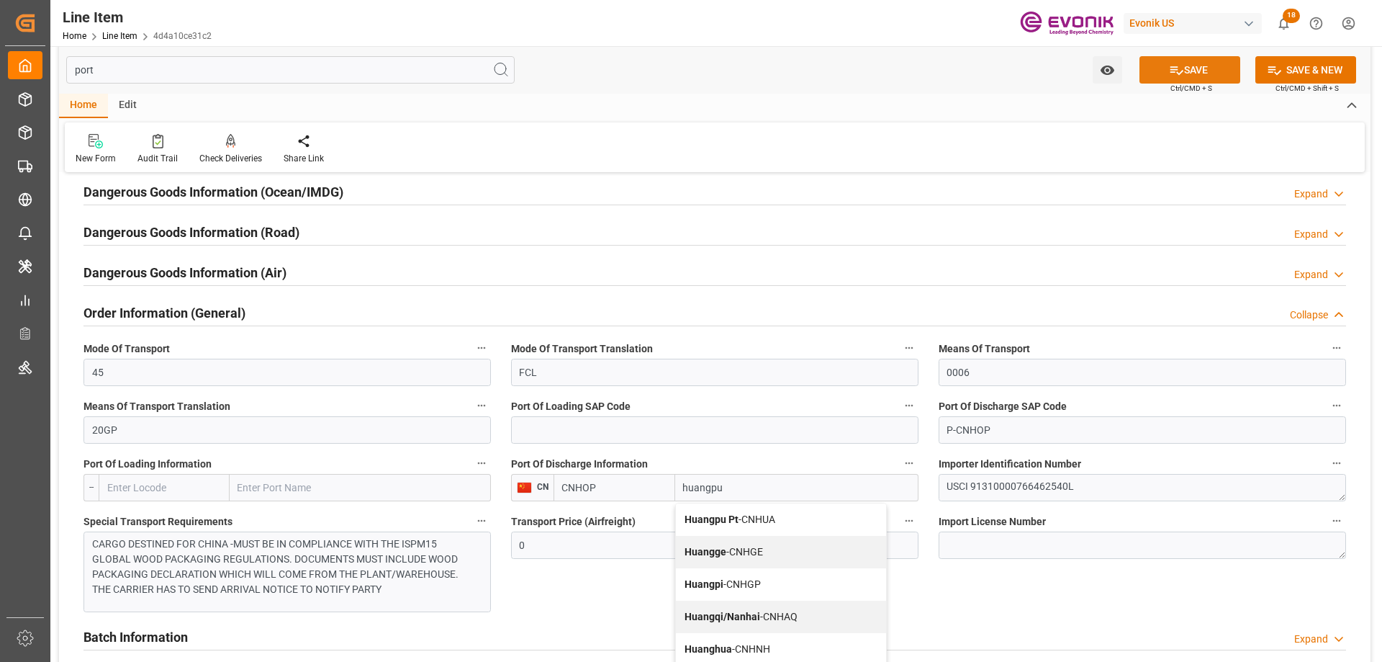
type input "huangpu"
click at [1198, 61] on button "SAVE" at bounding box center [1190, 69] width 101 height 27
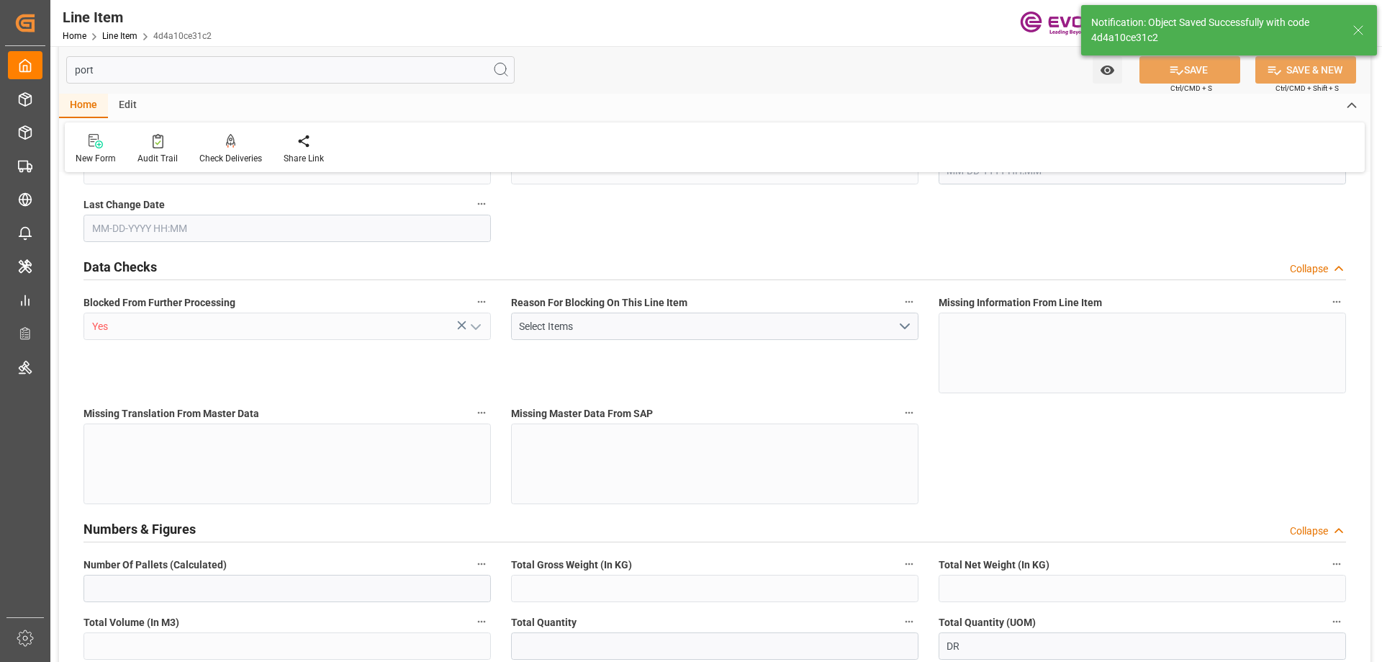
type input "1"
type input "784.4"
type input "720"
type input "1.1436"
type input "4"
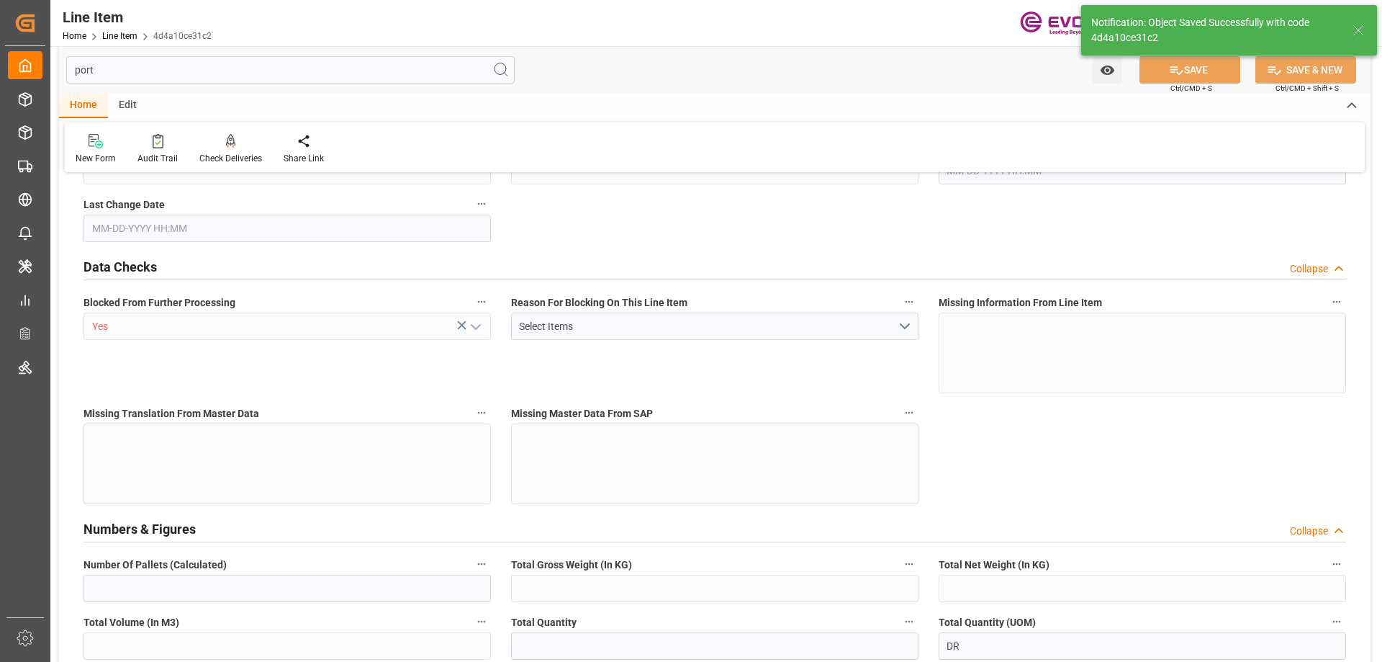
type input "9064.8"
type input "4"
type input "784.4"
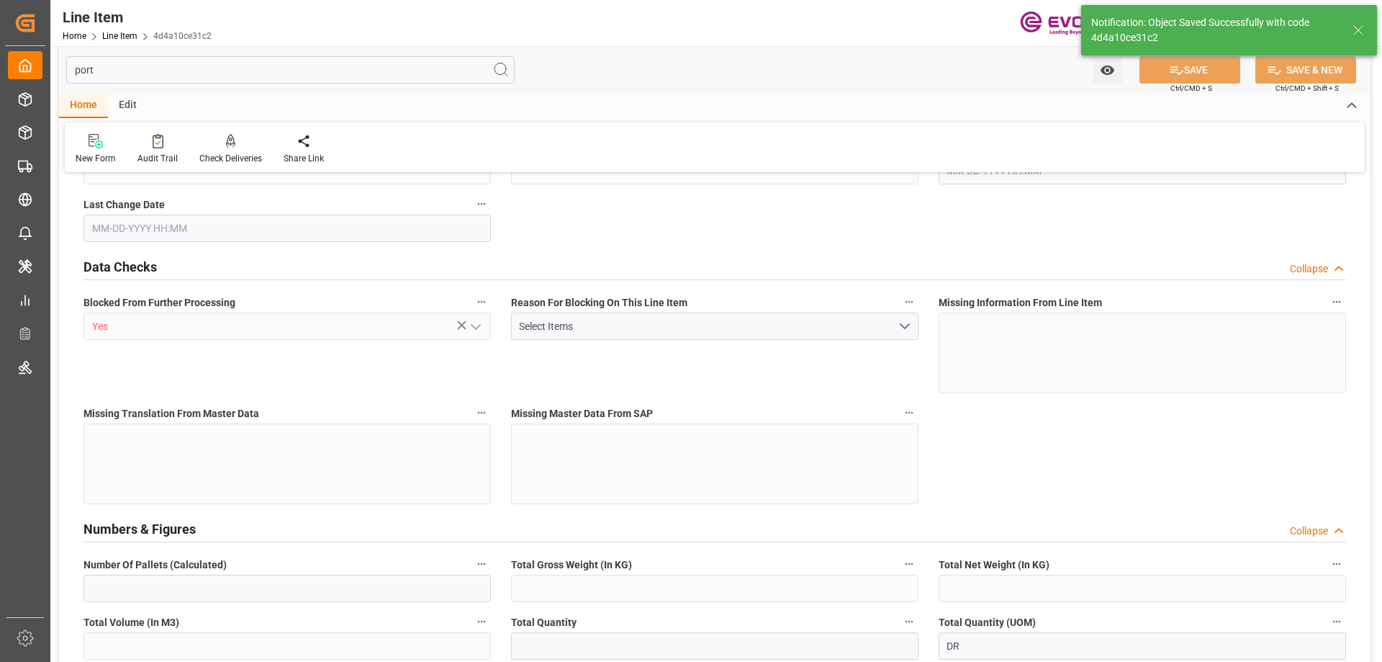
type input "804.4"
type input "720"
type input "1.1436"
type input "1143.648"
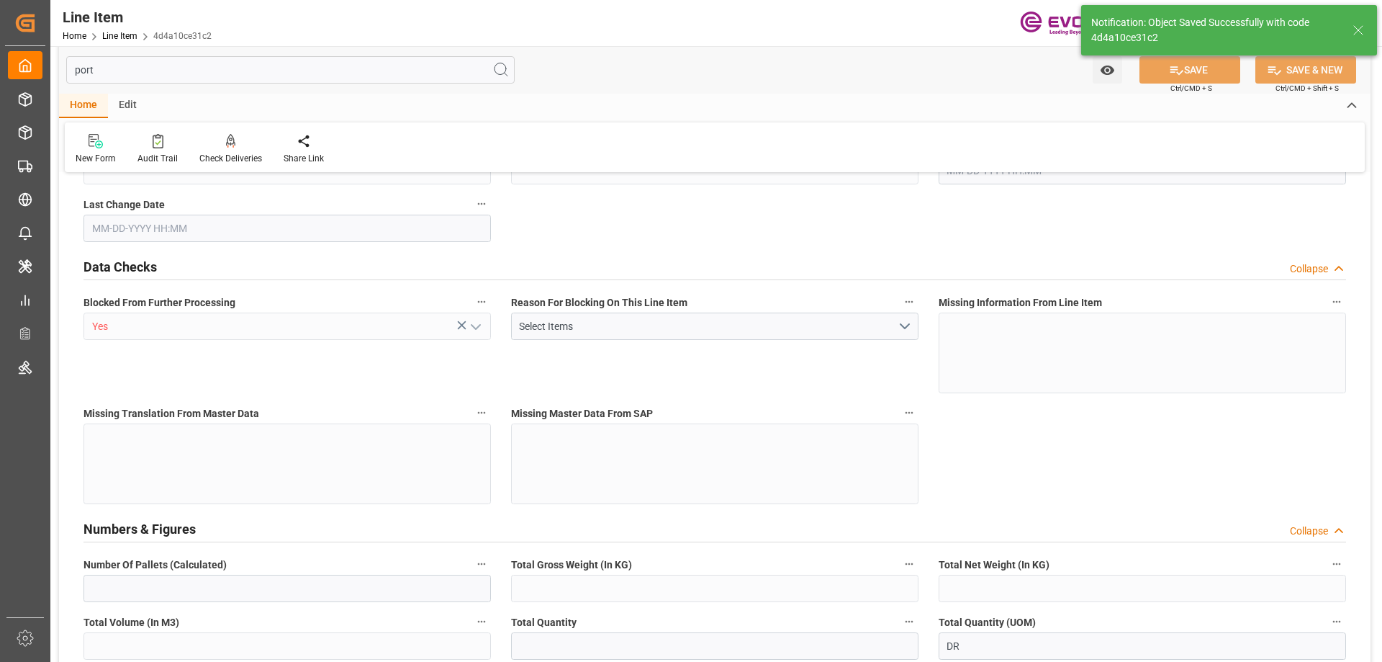
type input "0"
type input "[DATE] 20:06"
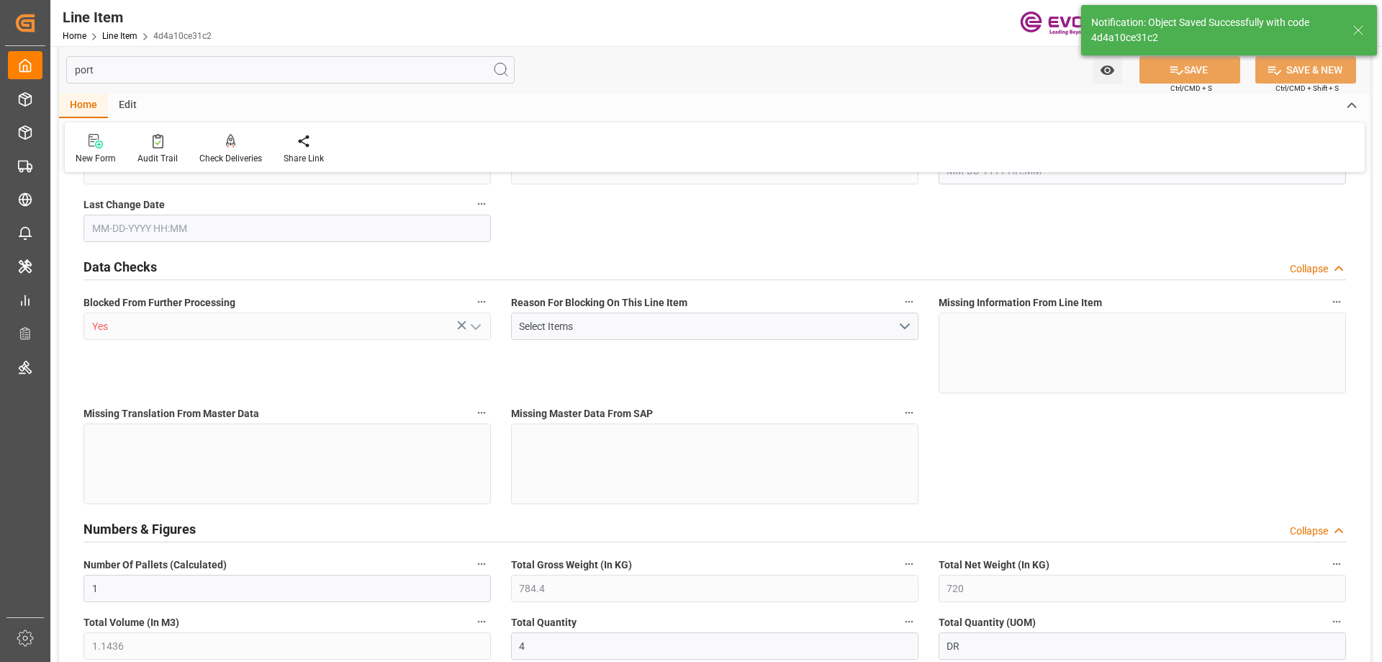
type input "[DATE] 16:26"
type input "[DATE]"
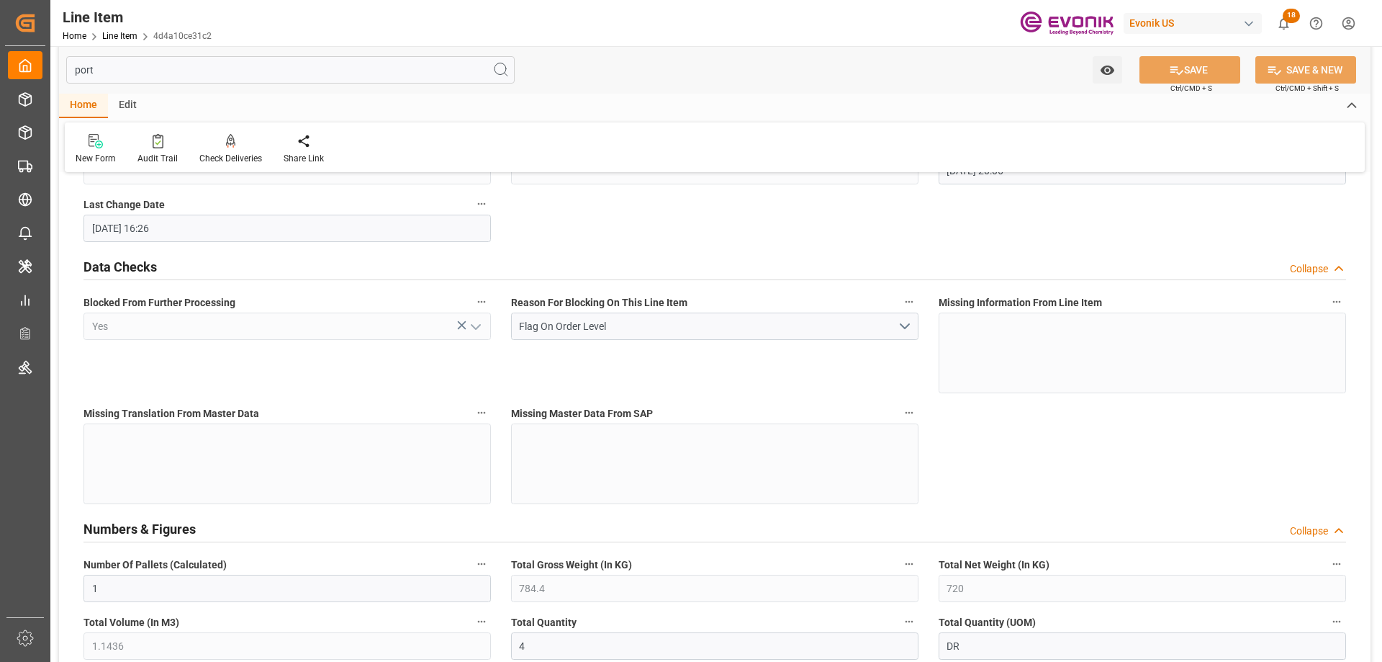
scroll to position [331, 0]
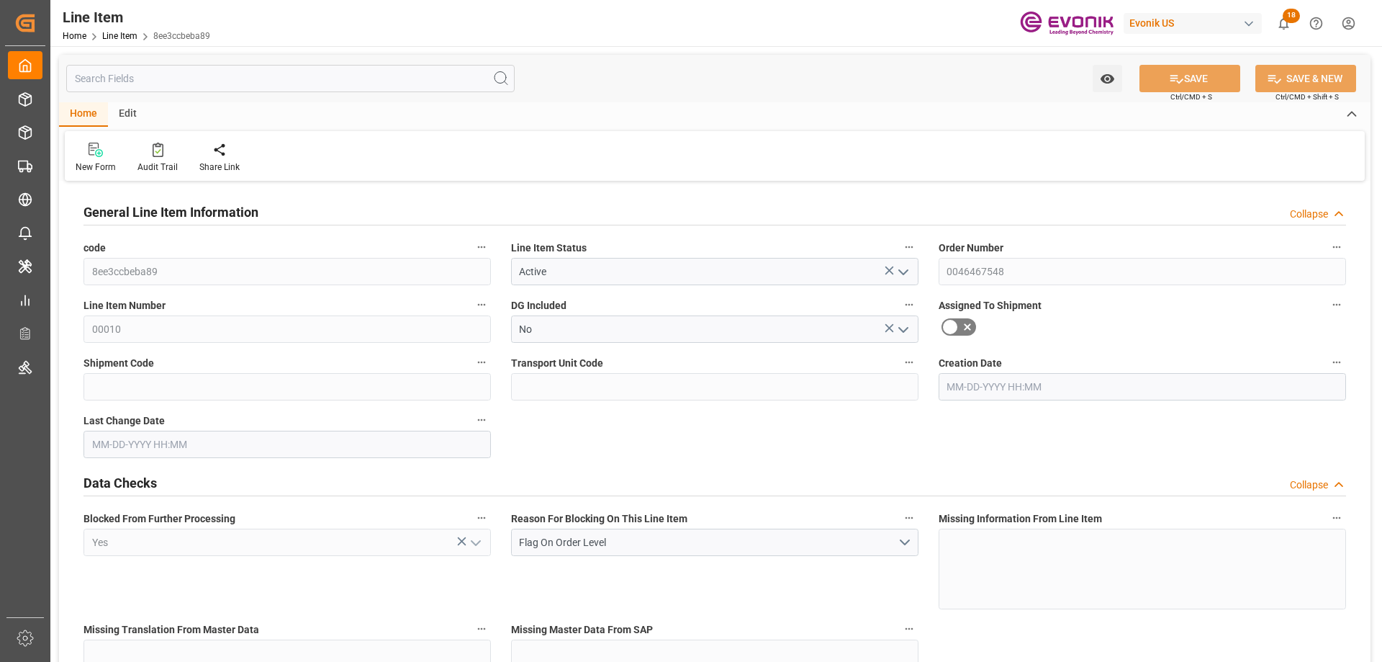
type input "1"
type input "432.2"
type input "400"
type input "0.5744"
type input "2"
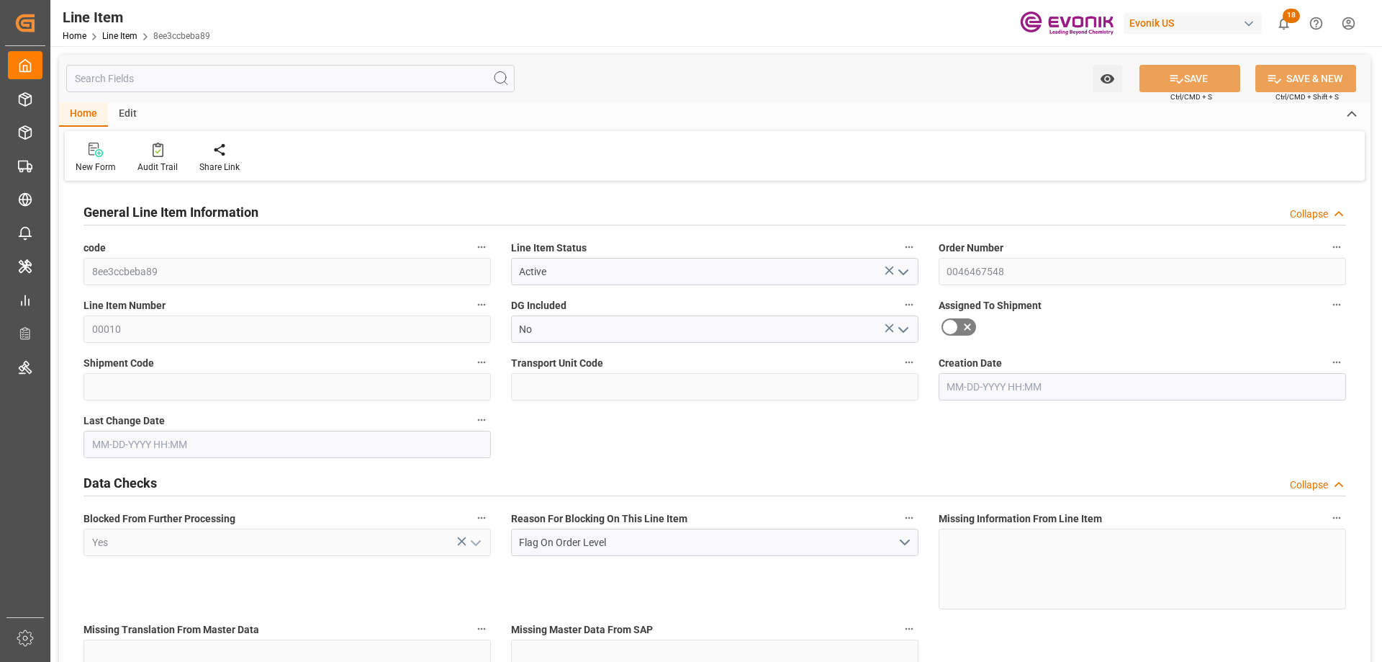
type input "7512"
type input "2"
type input "432.2"
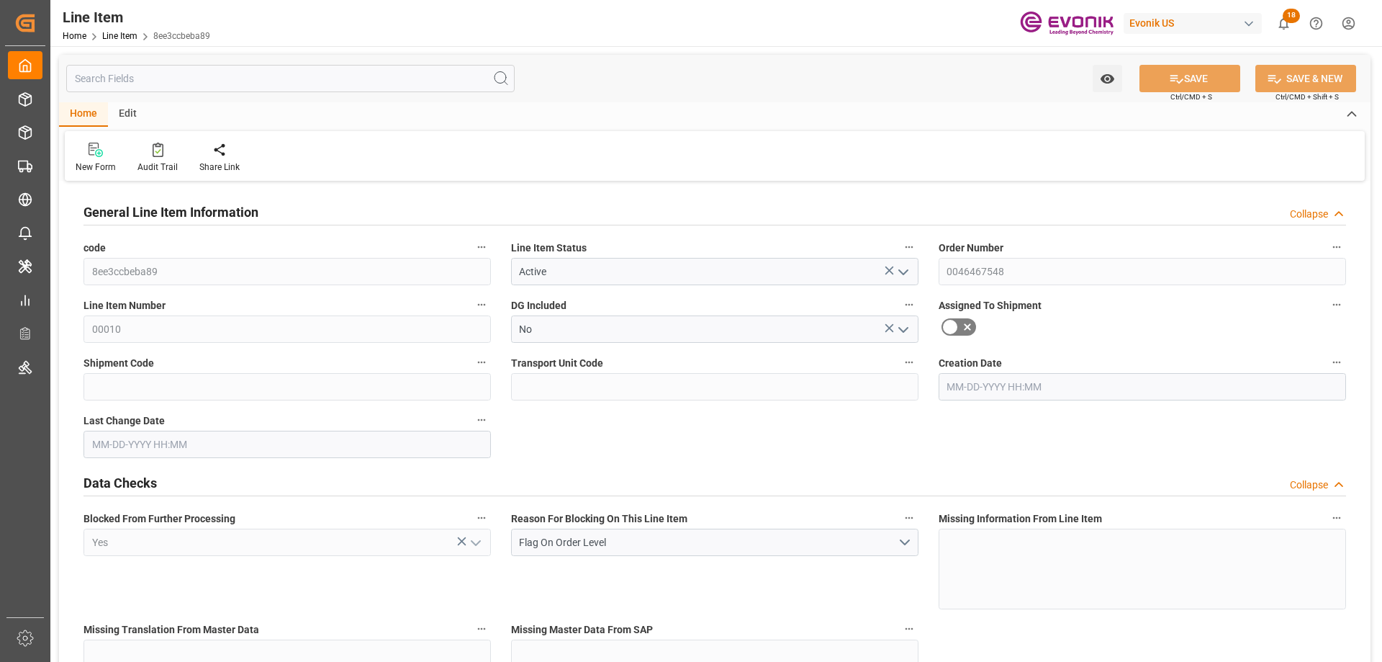
type input "452.2"
type input "400"
type input "0.5744"
type input "574.424"
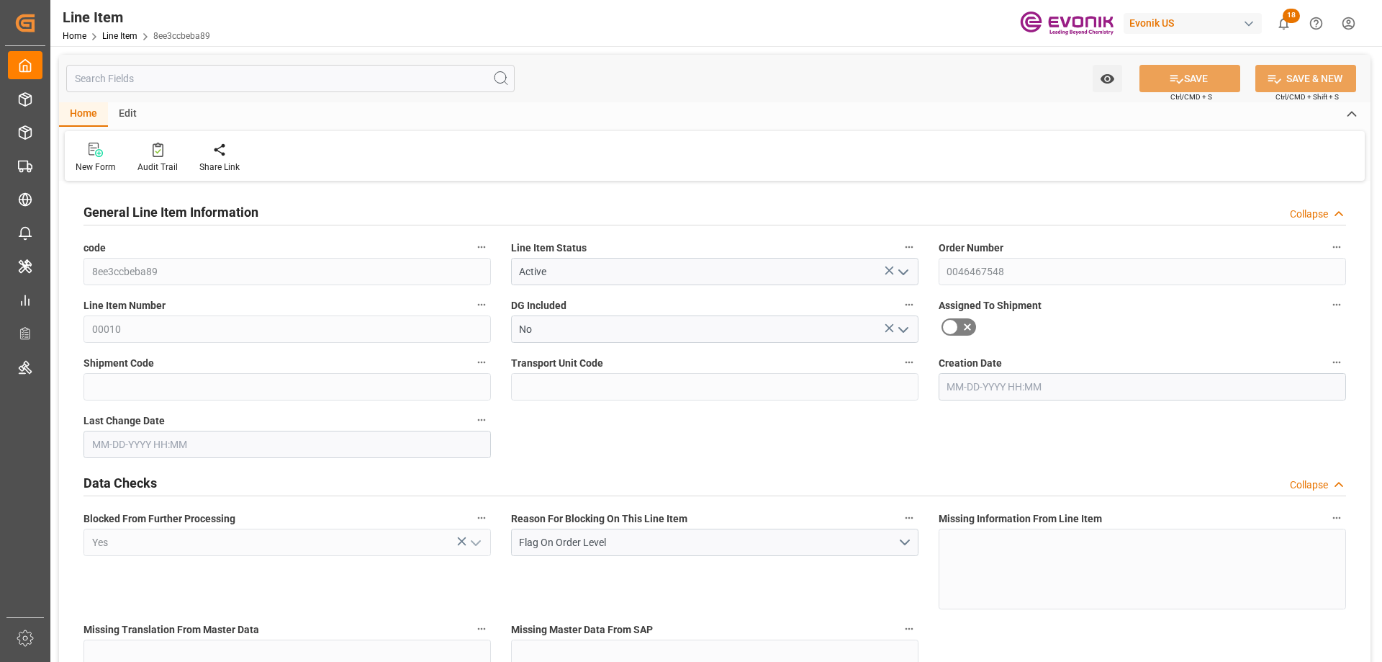
type input "0"
type input "[DATE] 20:06"
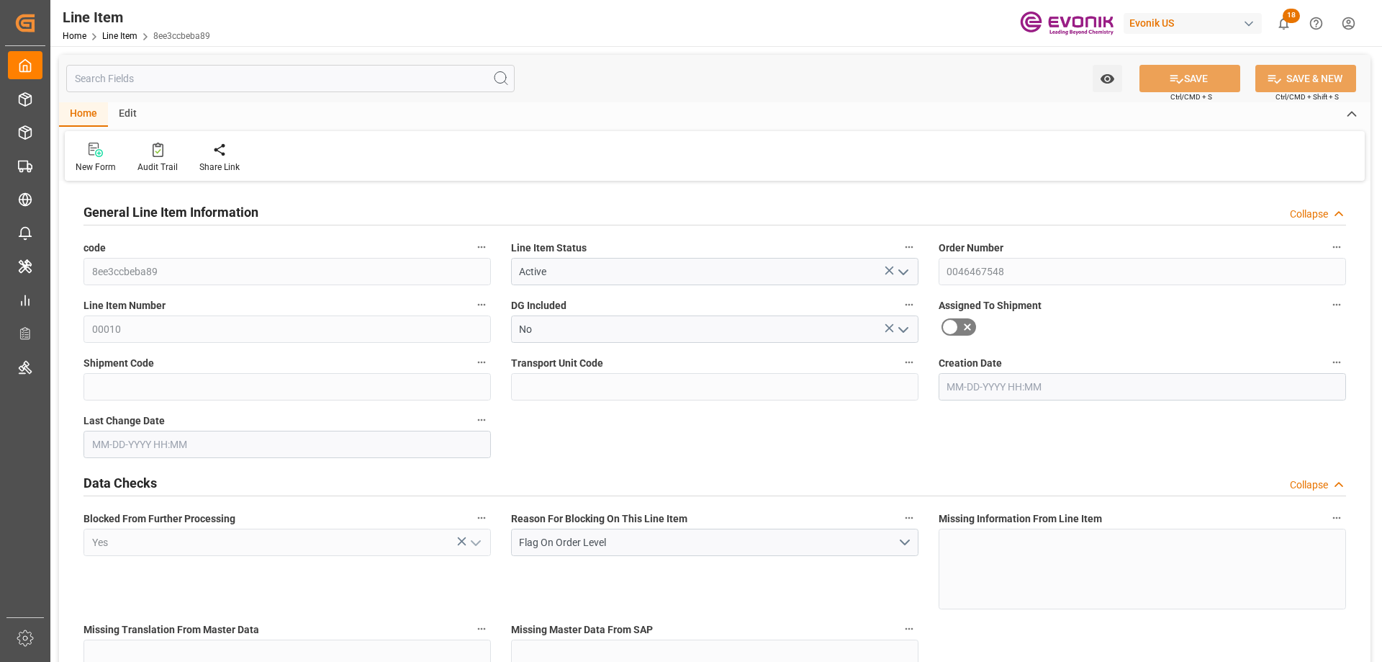
type input "[DATE] 14:47"
type input "[DATE]"
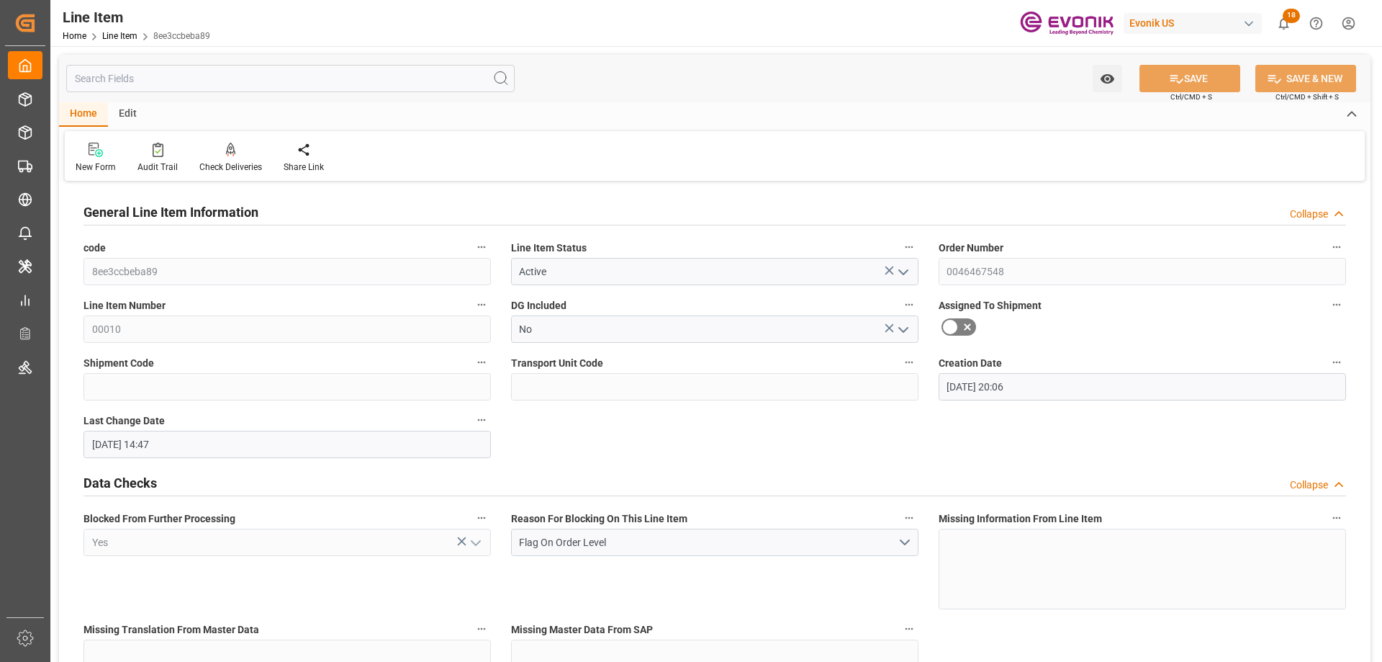
click at [274, 87] on input "text" at bounding box center [290, 78] width 448 height 27
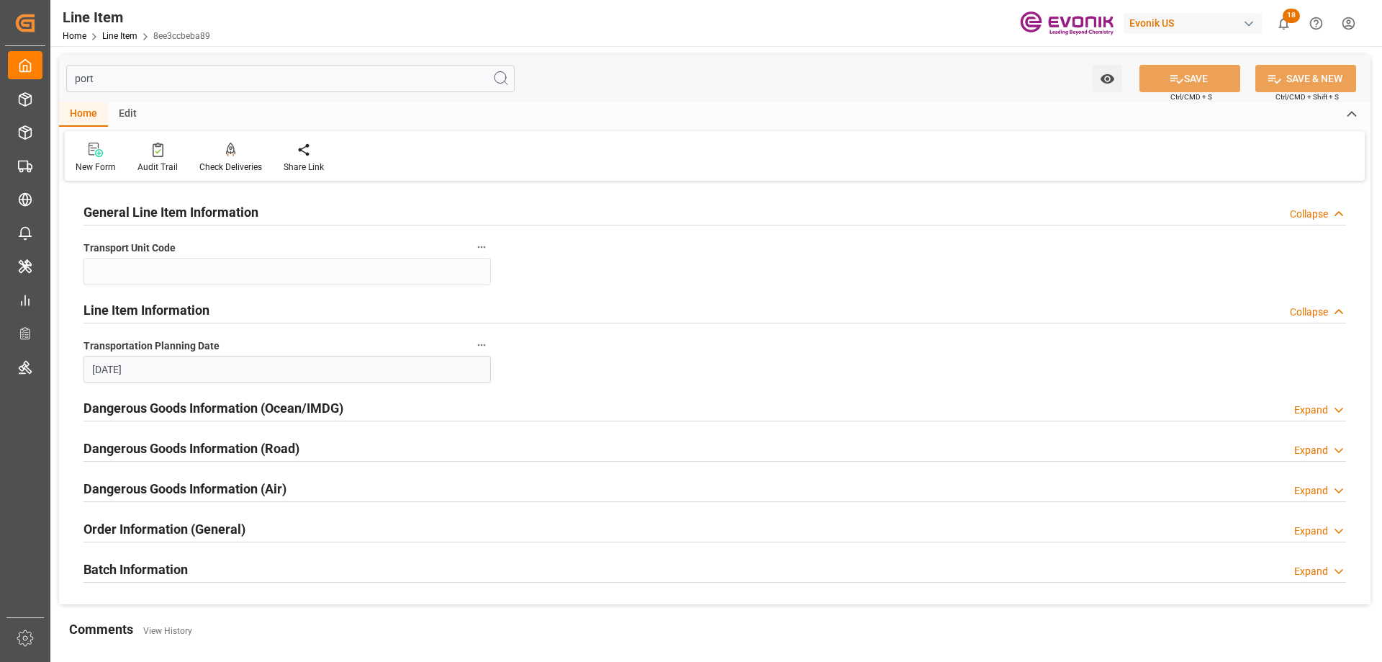
type input "port"
click at [173, 526] on h2 "Order Information (General)" at bounding box center [165, 528] width 162 height 19
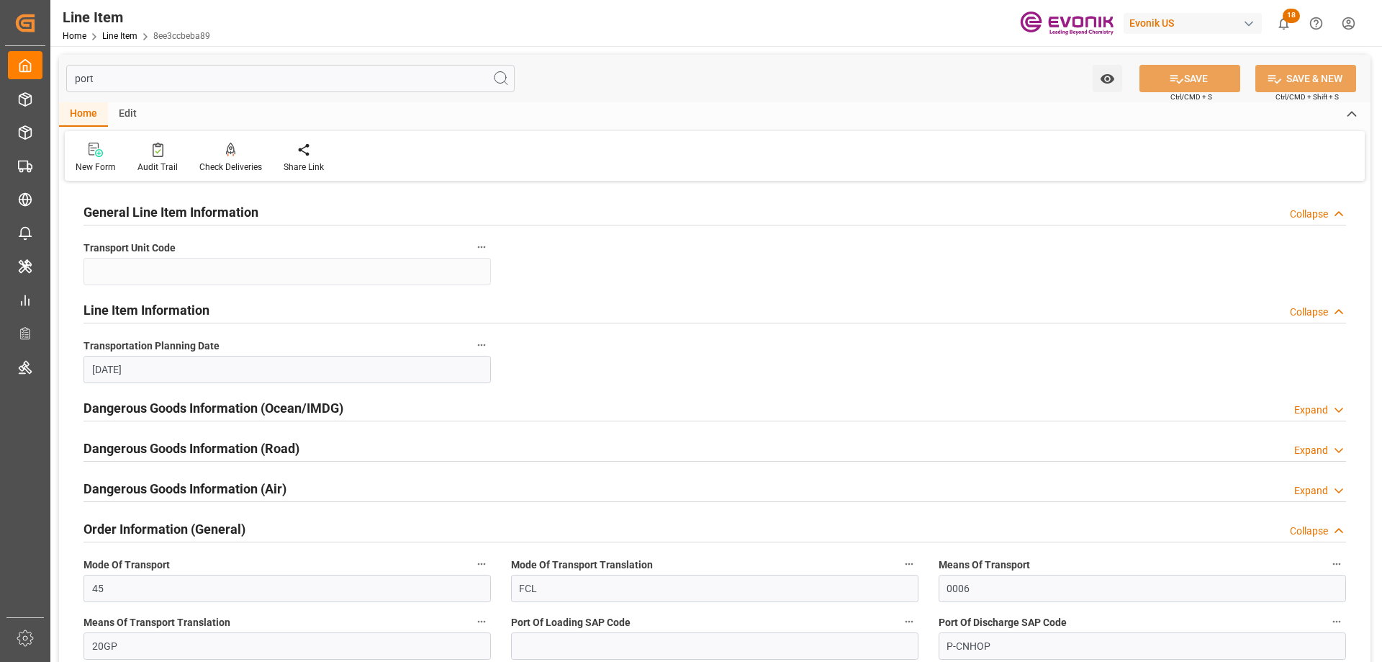
scroll to position [216, 0]
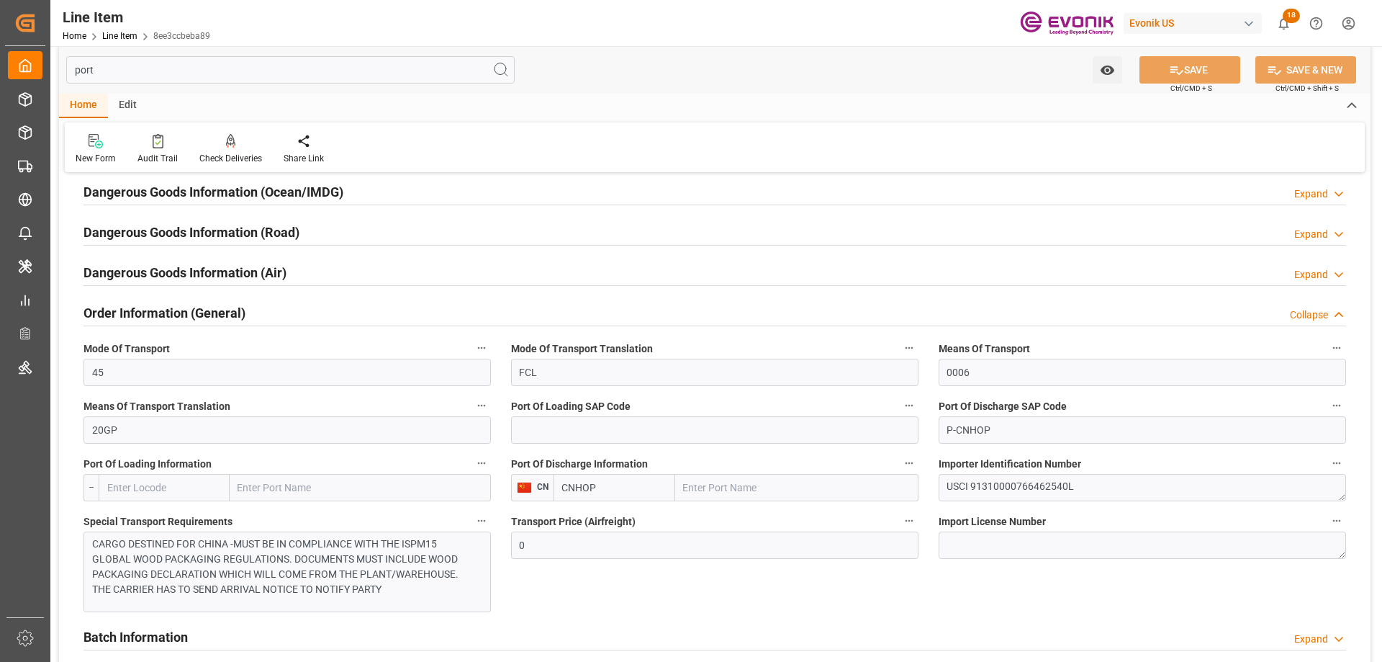
click at [748, 484] on input "text" at bounding box center [796, 487] width 243 height 27
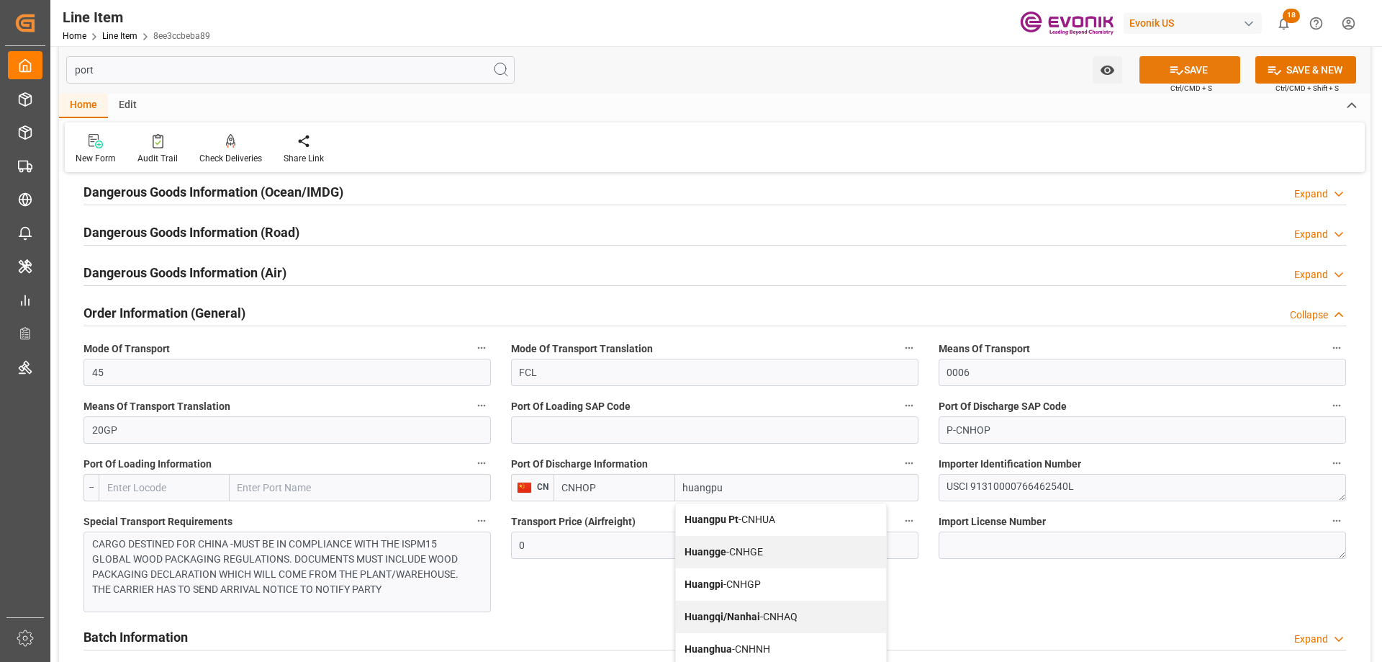
type input "huangpu"
click at [1183, 72] on button "SAVE" at bounding box center [1190, 69] width 101 height 27
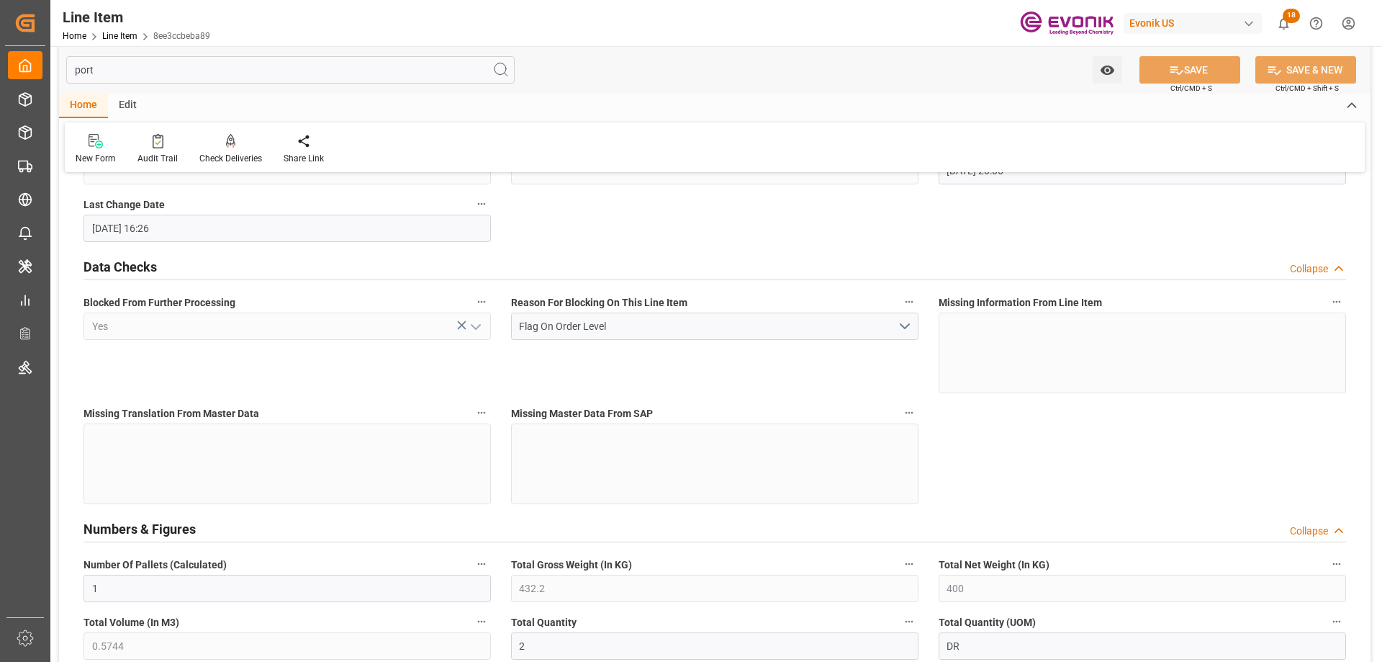
scroll to position [331, 0]
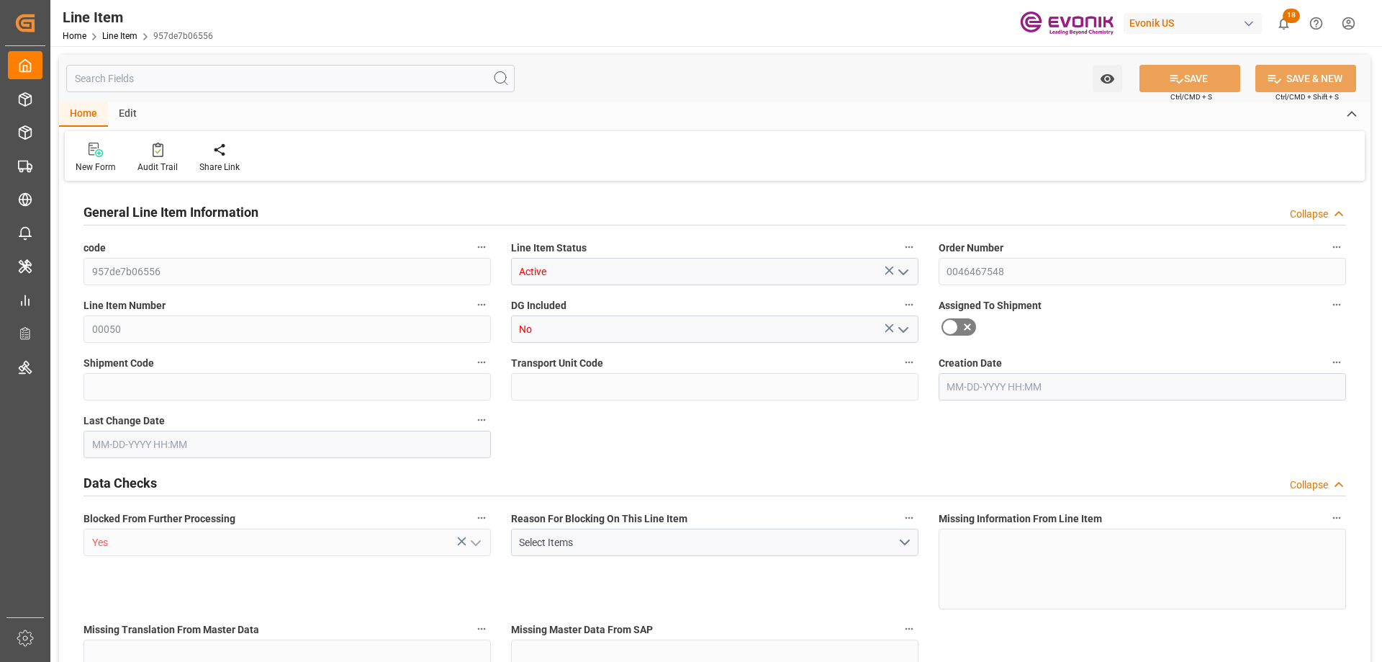
type input "957de7b06556"
type input "Active"
type input "0046467548"
type input "00050"
type input "No"
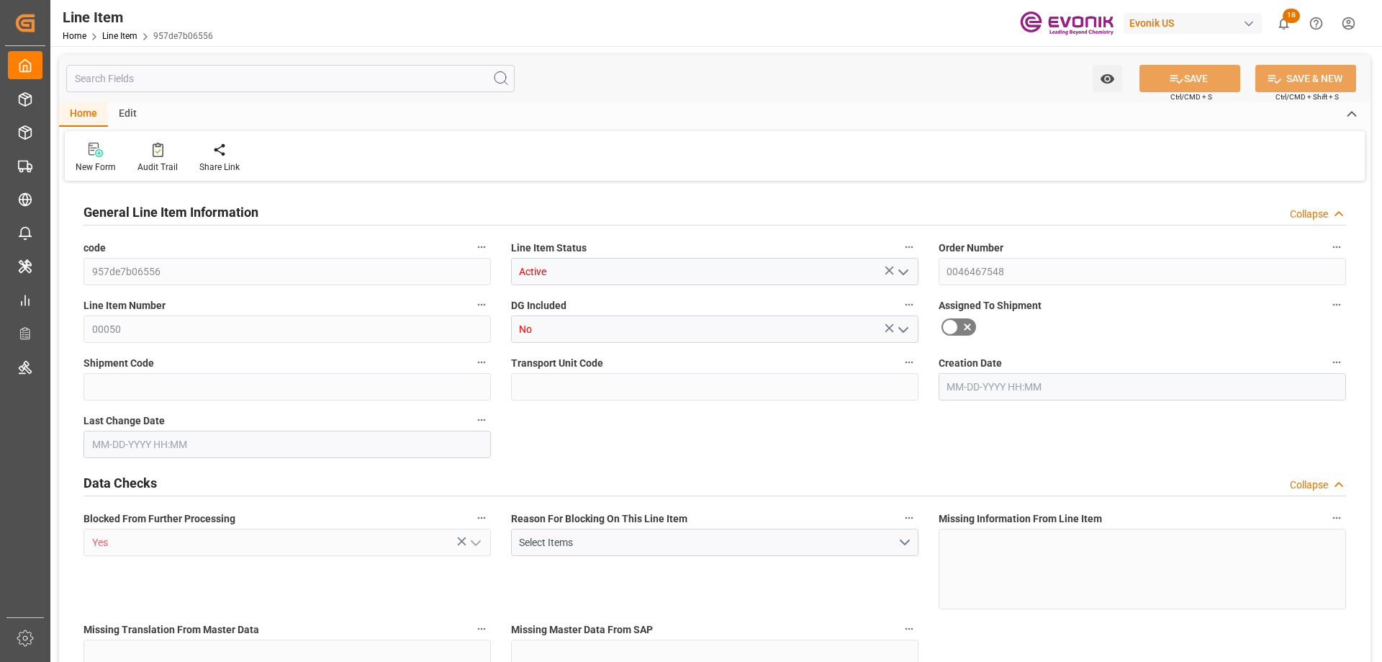
type input "Yes"
type input "DR"
type input "No"
type input "99130677"
type textarea "SURFYNOL® 118:2471:165:35:P"
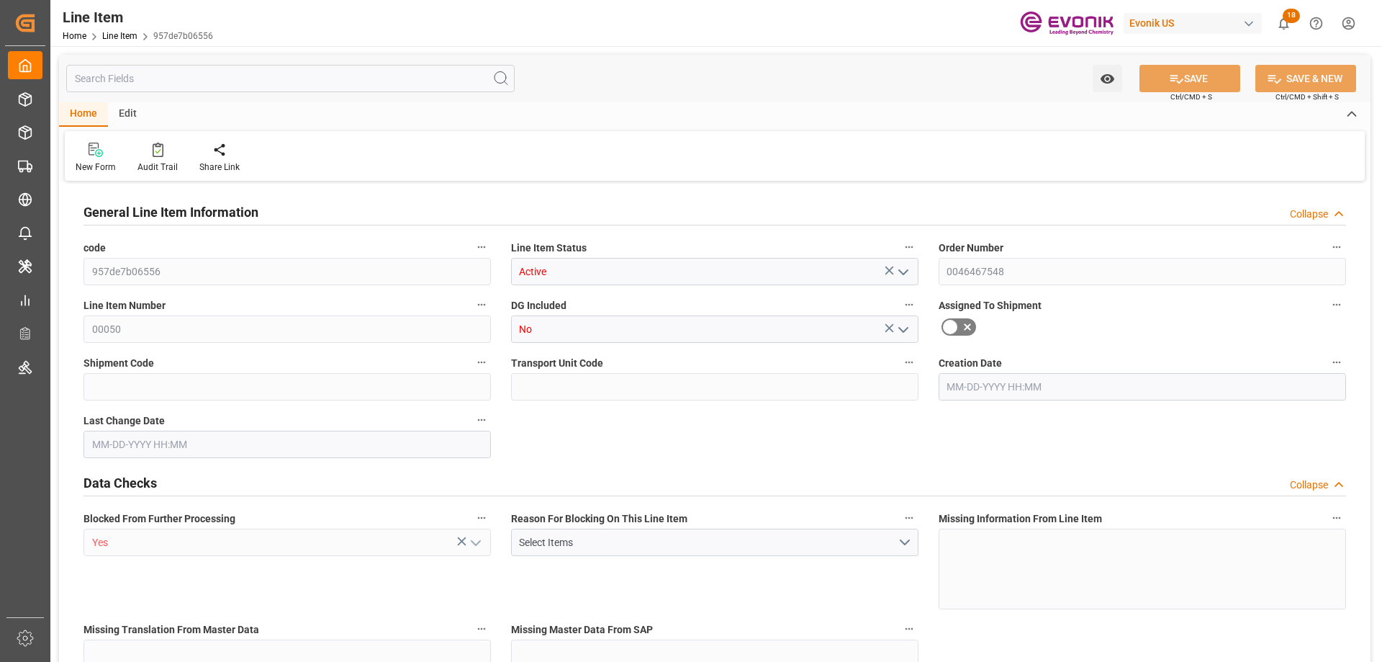
type input "USD"
type input "PACK"
type input "382499"
type input "EAR99"
type input "US"
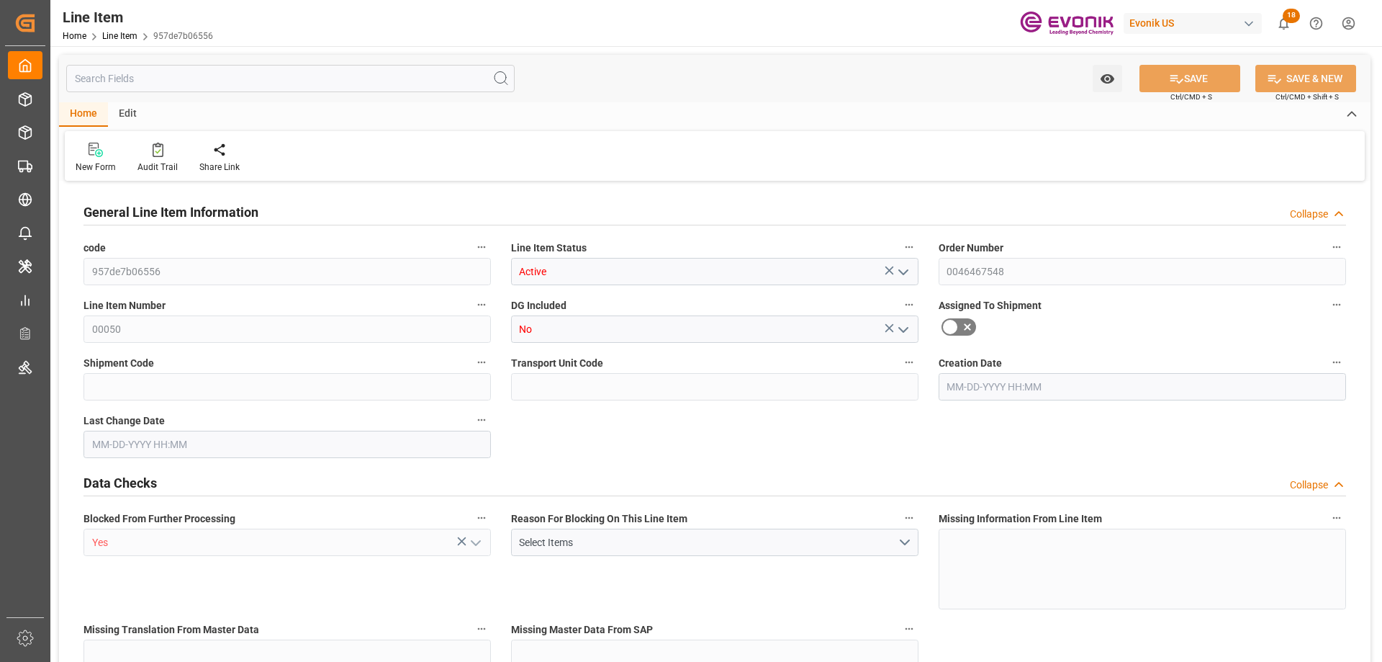
type input "DR"
type input "[MEDICAL_DATA]"
type input "KGM"
type textarea "KGM"
type input "KGM"
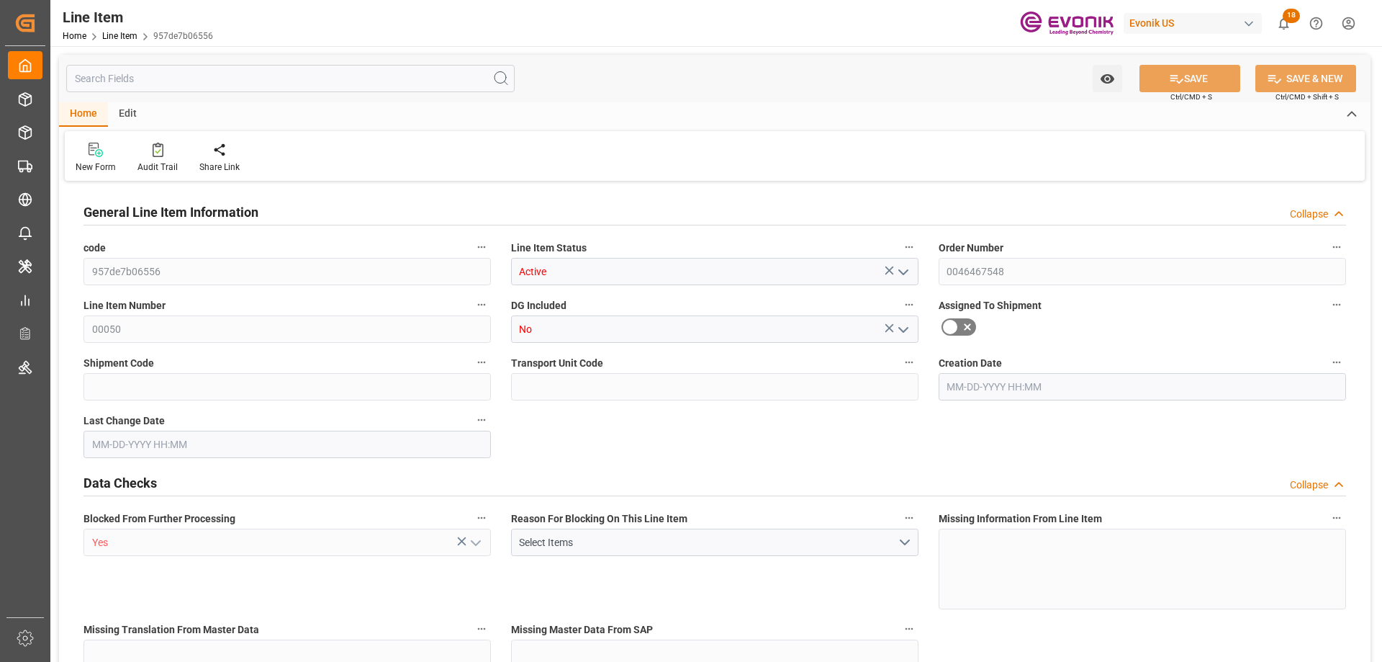
type input "KGM"
type textarea "KGM"
type input "M3"
type textarea "DMQ"
type input "M3"
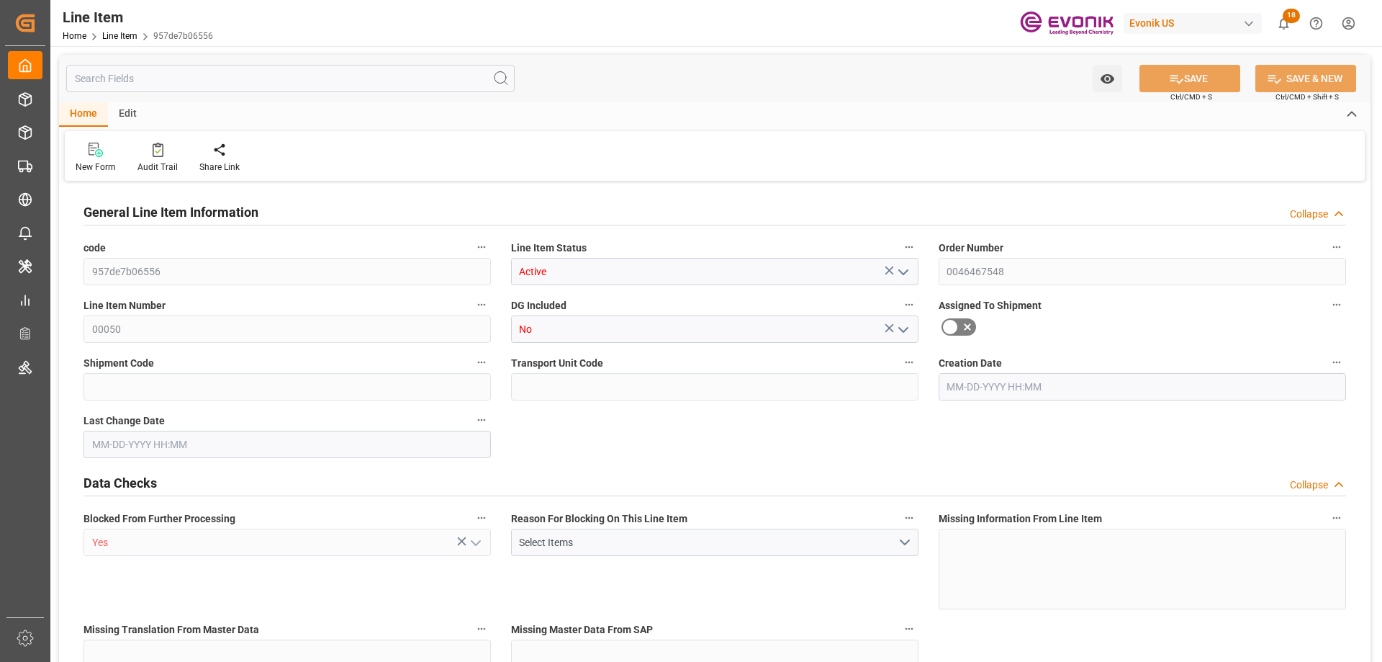
type input "2"
type input "1396"
type input "1320"
type input "2.642"
type input "8"
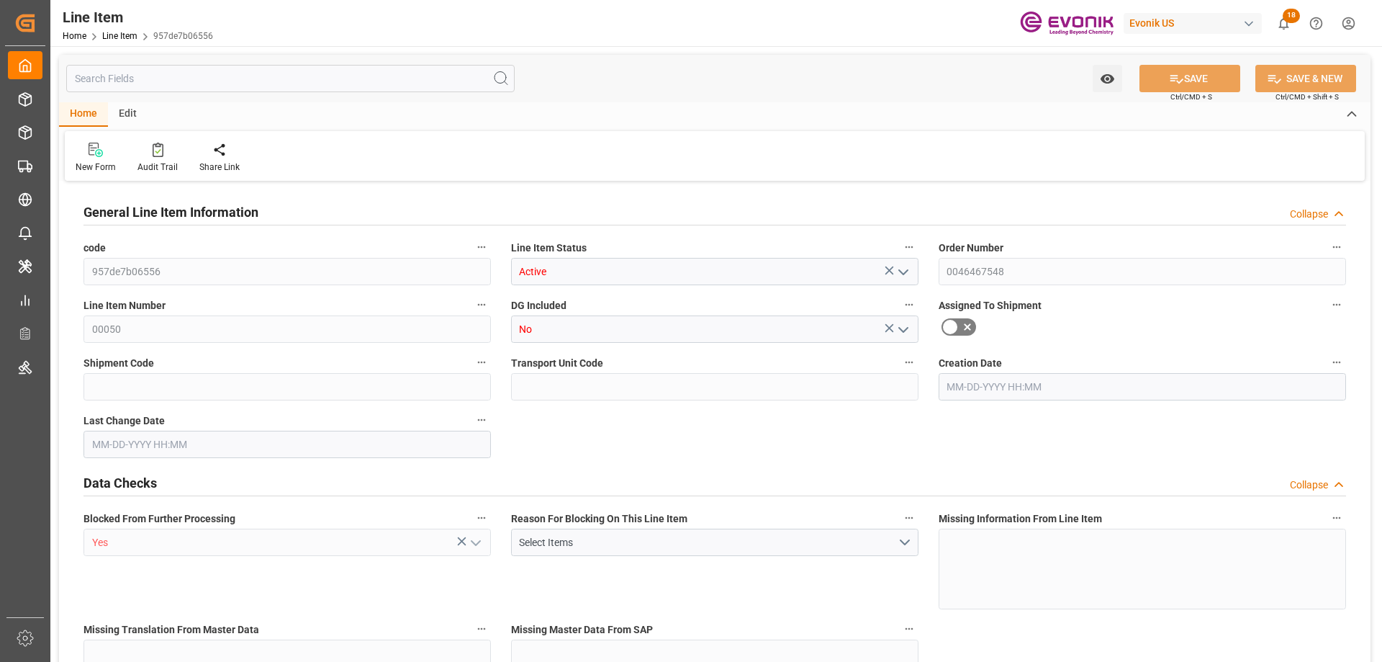
type input "7656"
type input "8"
type input "1396"
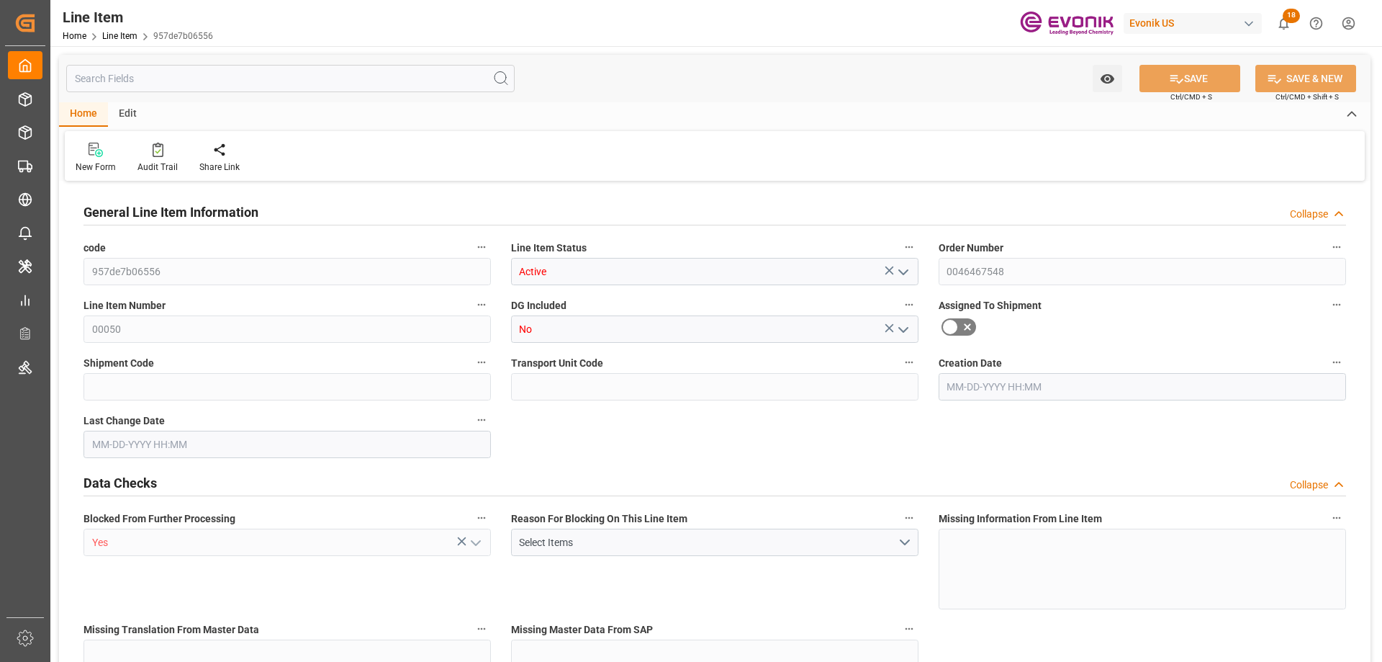
type input "1446"
type input "1320"
type input "2.642"
type input "2642.04"
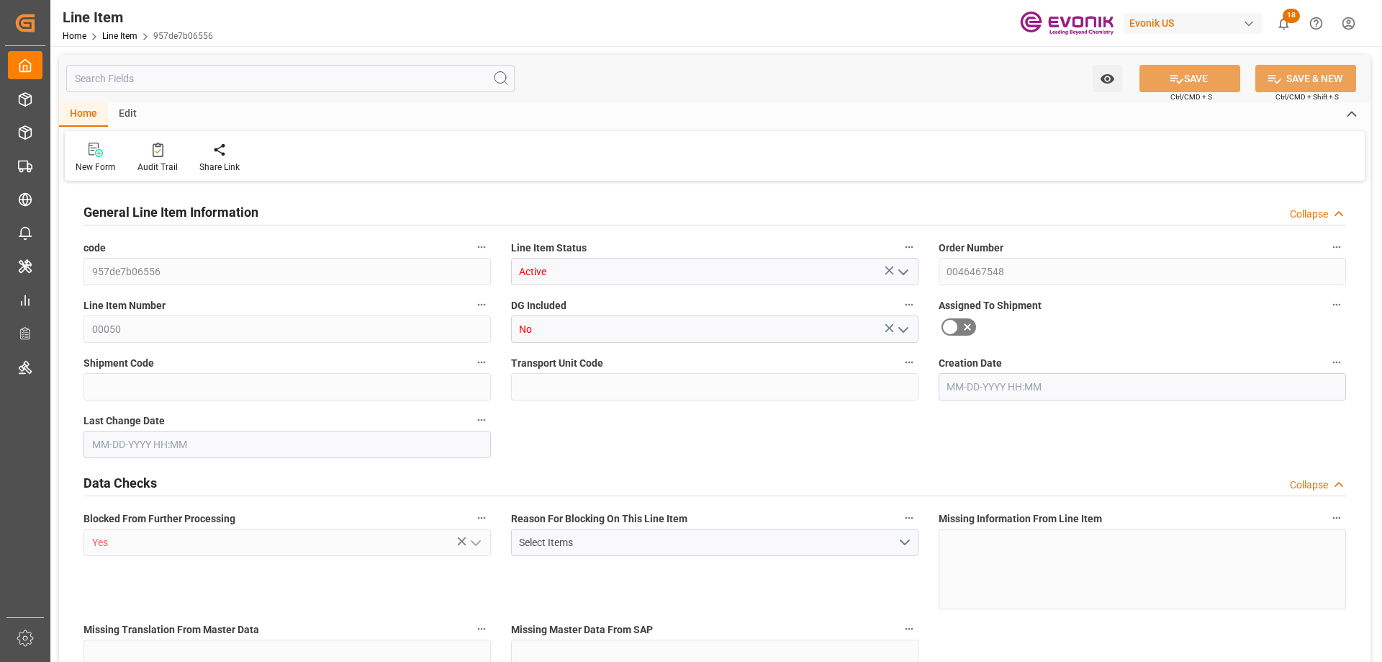
type input "0"
type input "[DATE] 20:06"
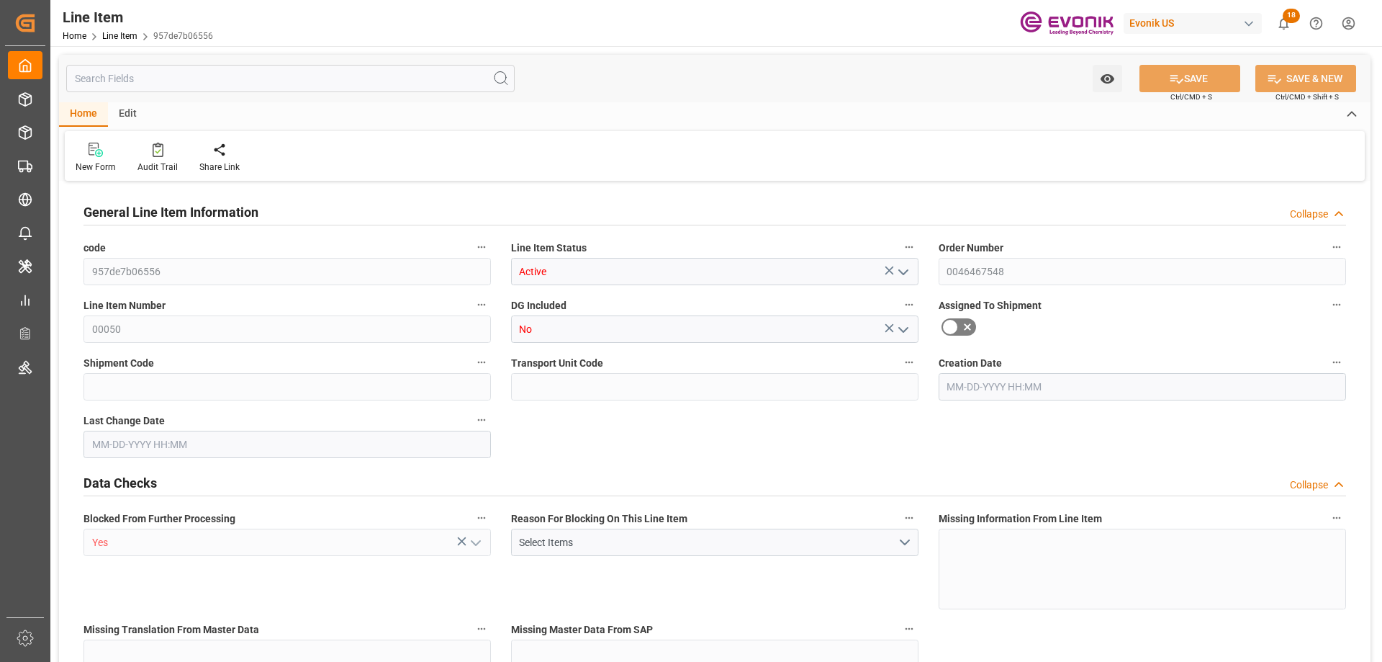
type input "[DATE] 14:47"
type input "[DATE]"
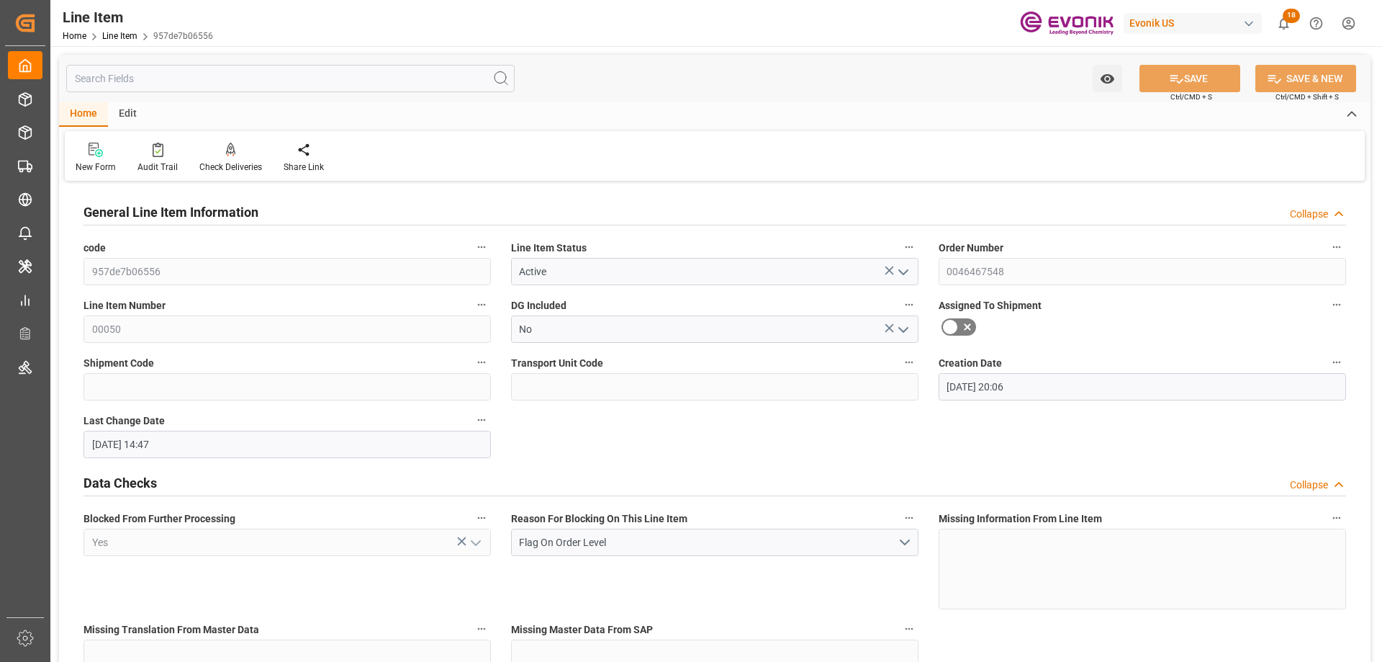
click at [286, 79] on input "text" at bounding box center [290, 78] width 448 height 27
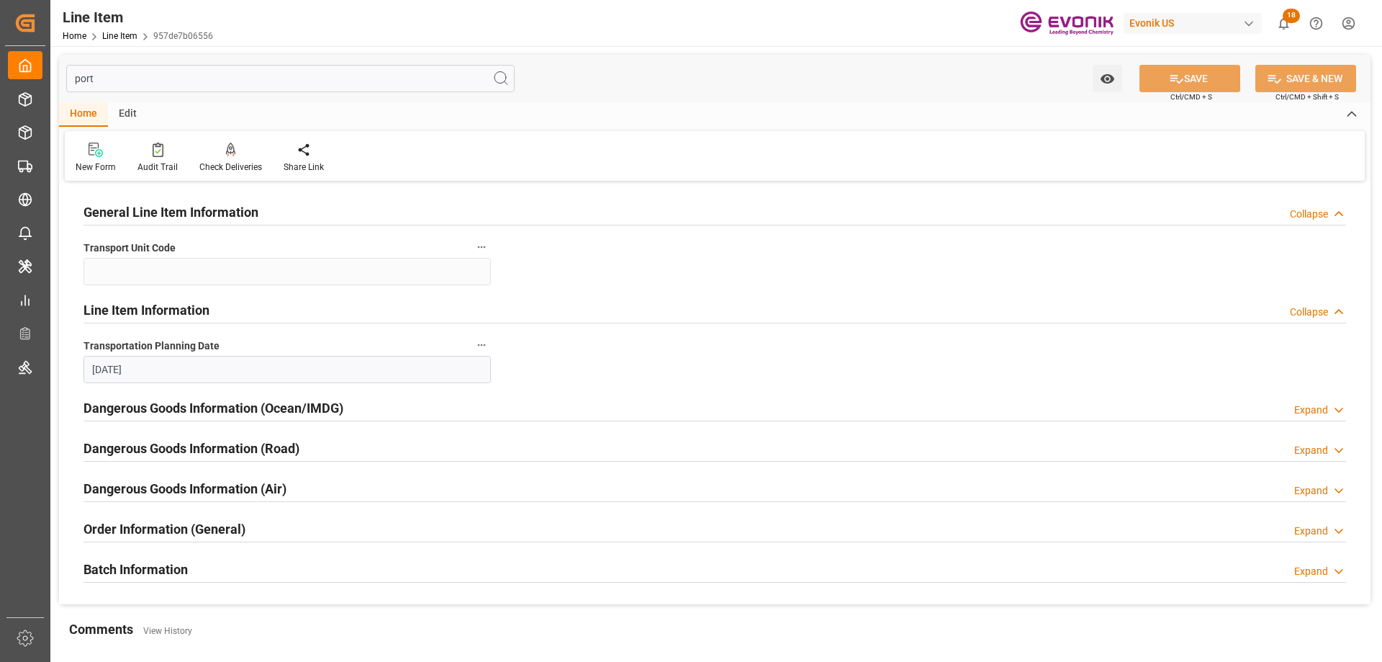
type input "port"
click at [207, 523] on h2 "Order Information (General)" at bounding box center [165, 528] width 162 height 19
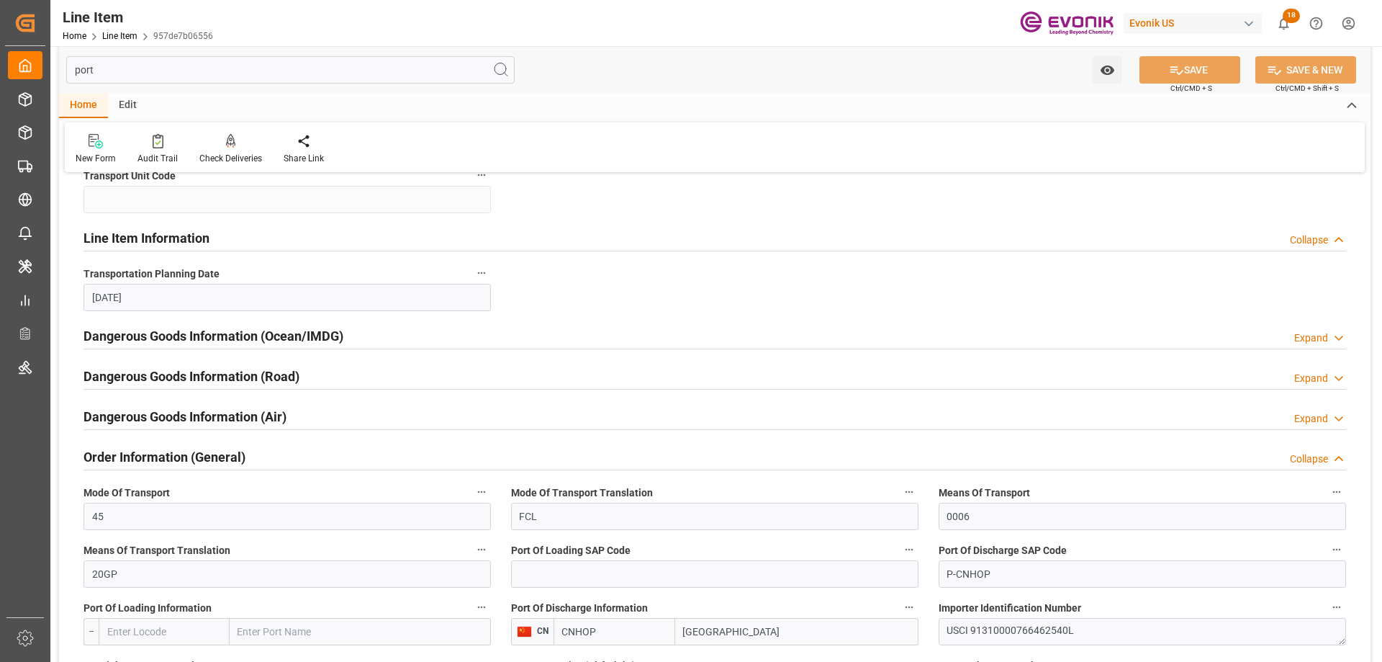
scroll to position [216, 0]
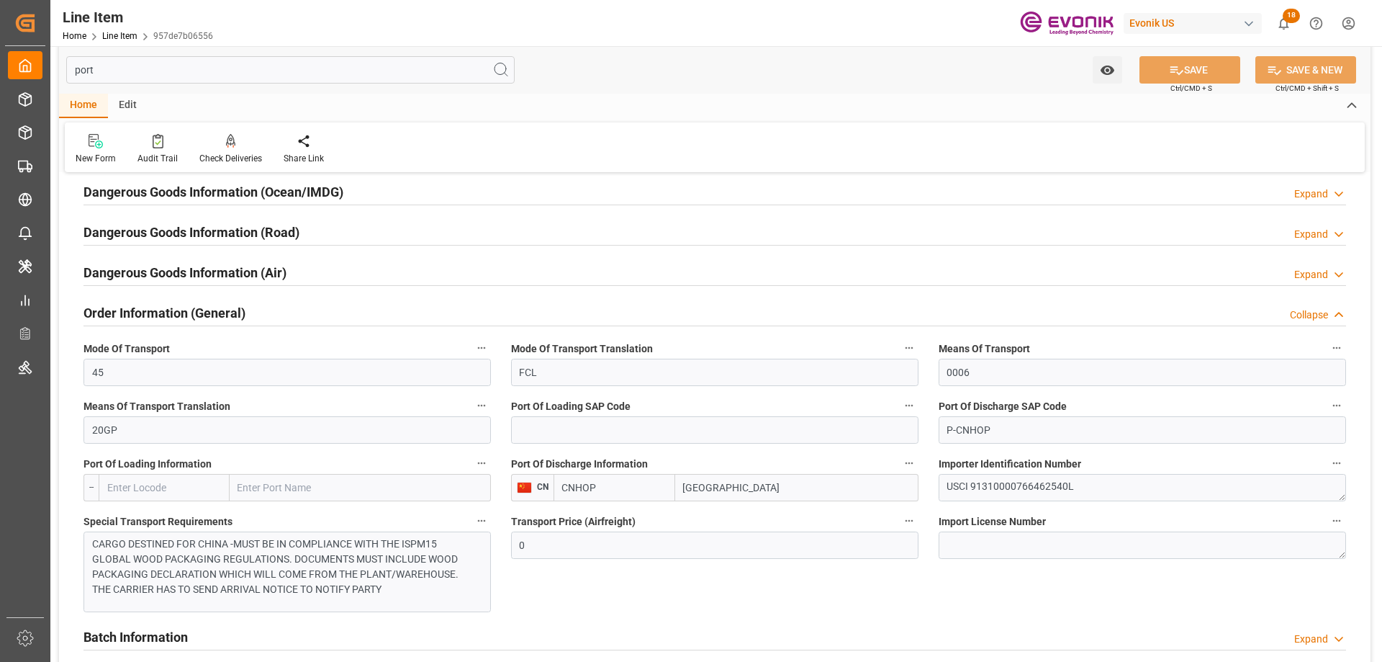
drag, startPoint x: 757, startPoint y: 489, endPoint x: 670, endPoint y: 488, distance: 87.1
click at [670, 488] on div "CNHOP [GEOGRAPHIC_DATA]" at bounding box center [736, 487] width 365 height 27
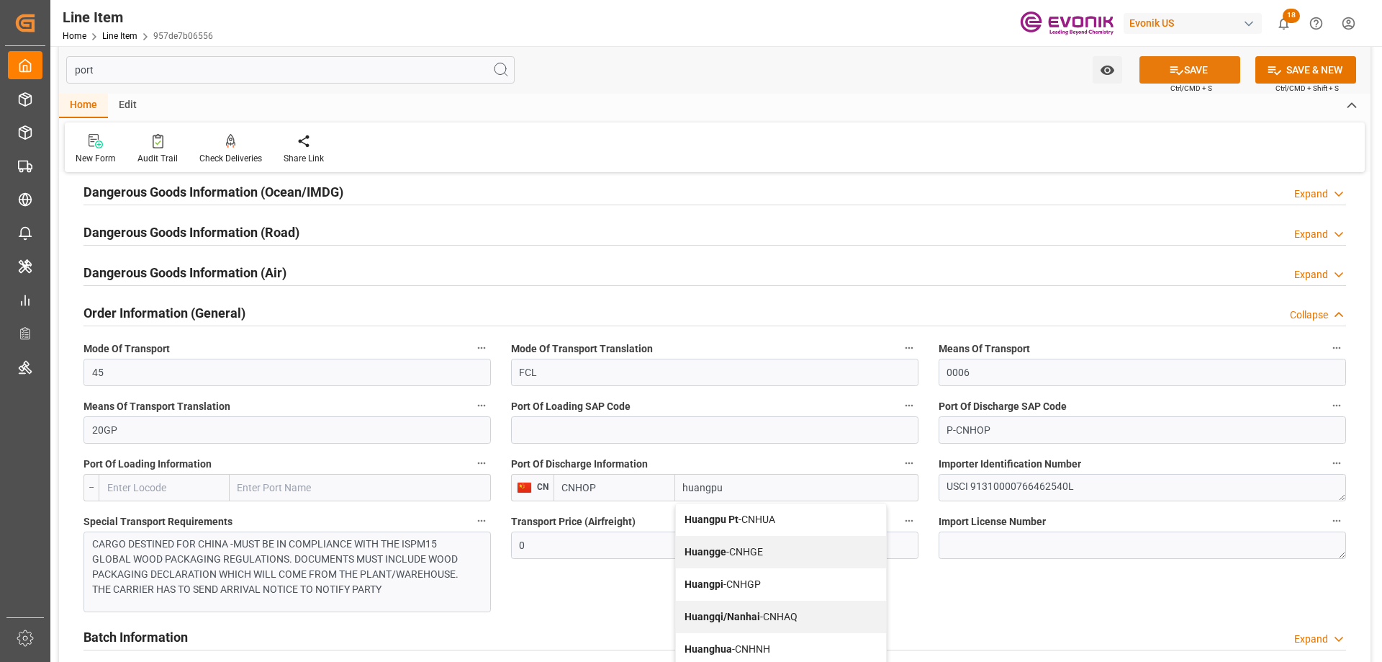
type input "huangpu"
click at [1190, 59] on button "SAVE" at bounding box center [1190, 69] width 101 height 27
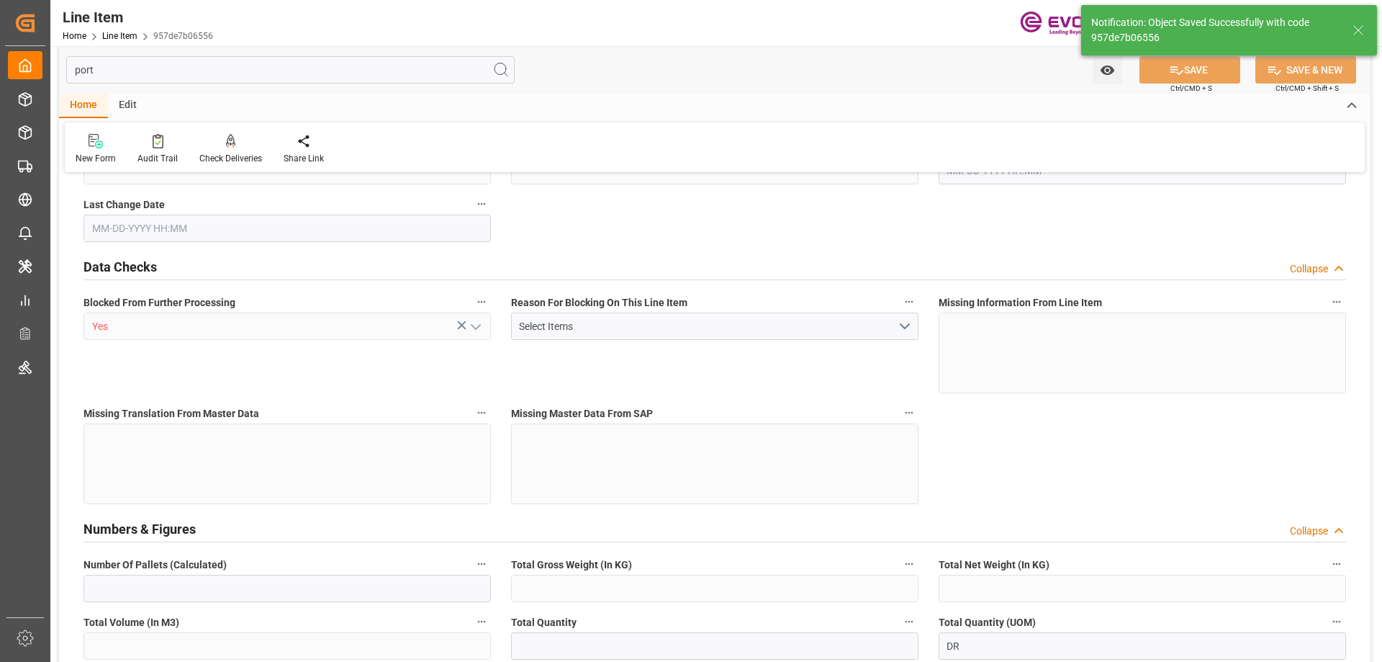
type input "2"
type input "1396"
type input "1320"
type input "2.642"
type input "8"
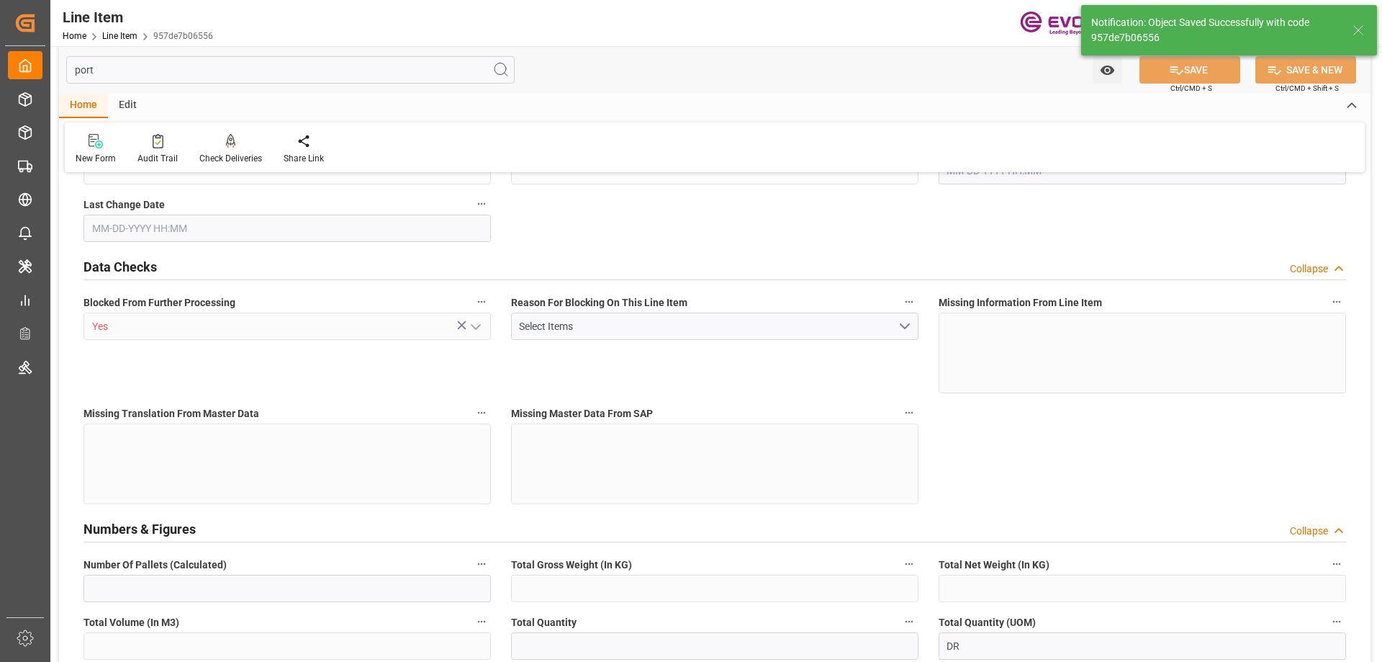
type input "7656"
type input "8"
type input "1396"
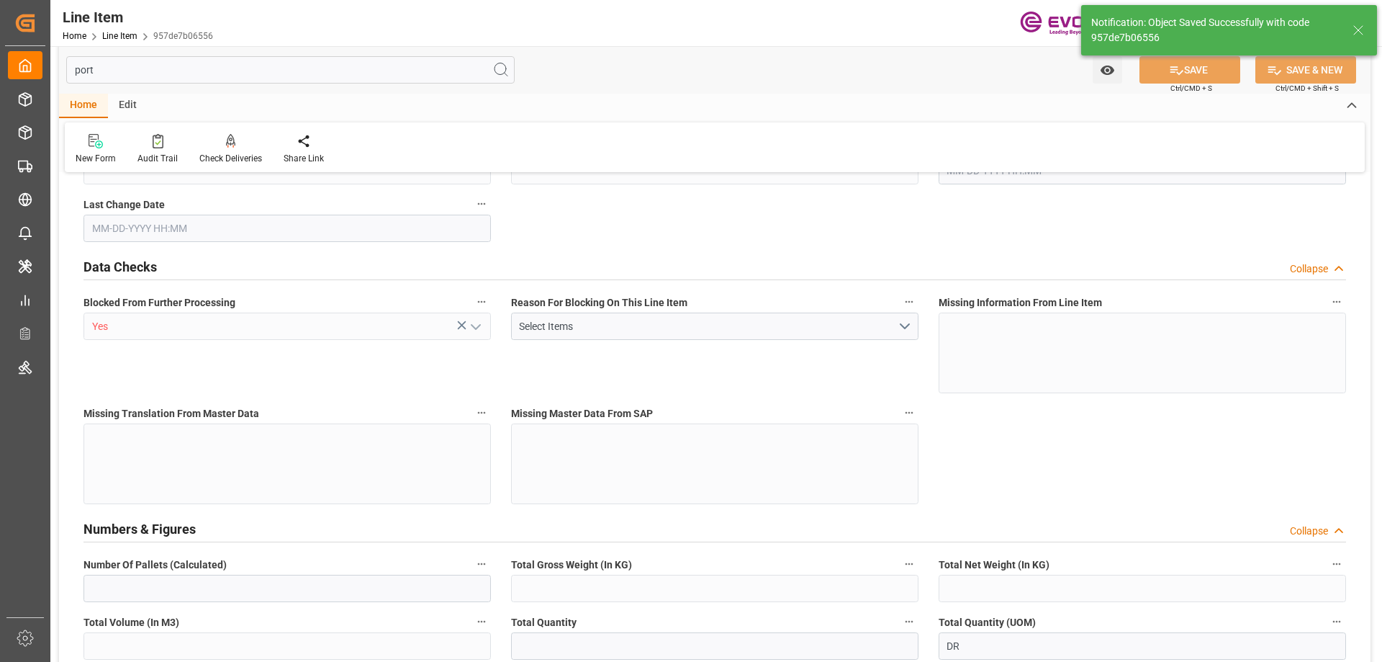
type input "1446"
type input "1320"
type input "2.642"
type input "2642.04"
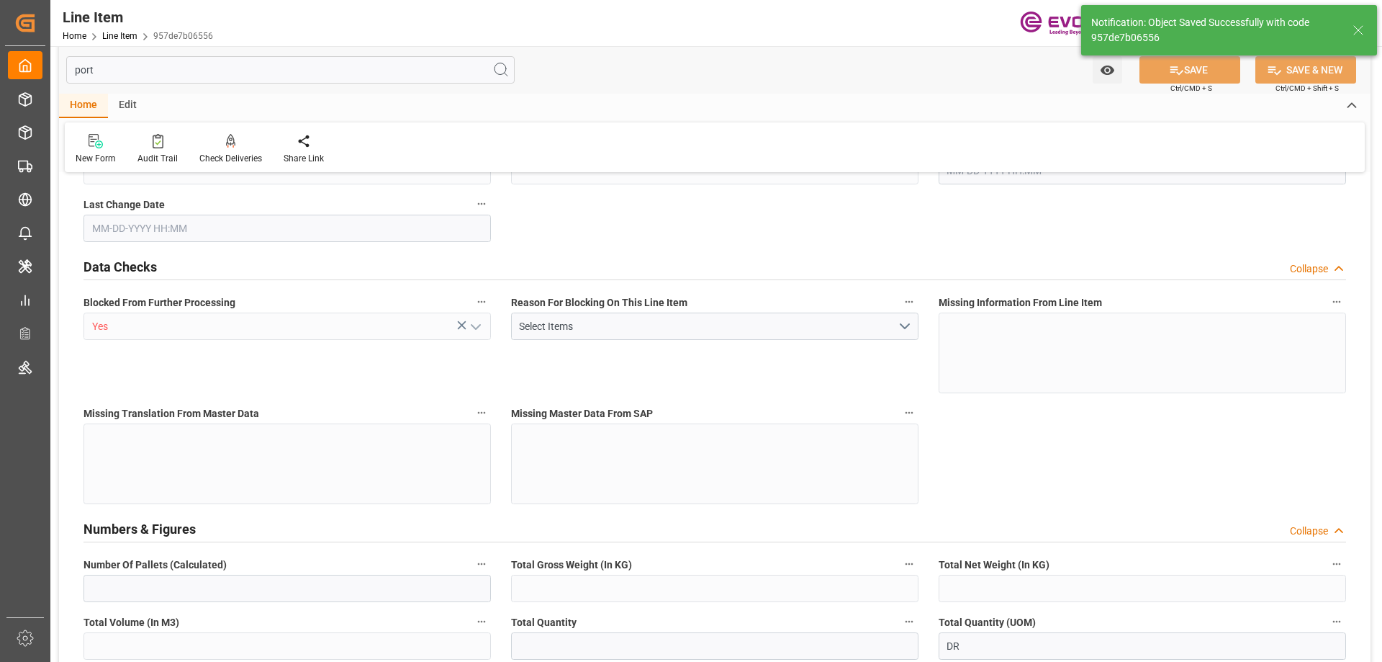
type input "0"
type input "[DATE] 20:06"
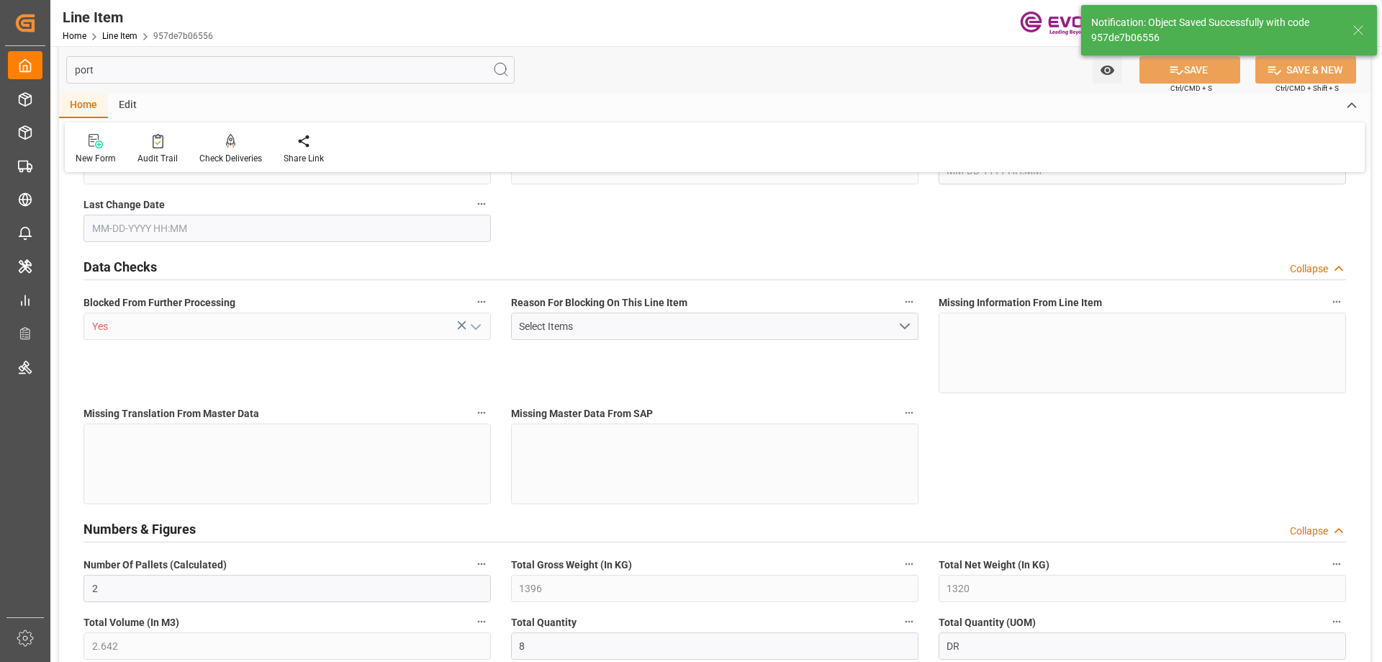
type input "10-01-2025 16:27"
type input "[DATE]"
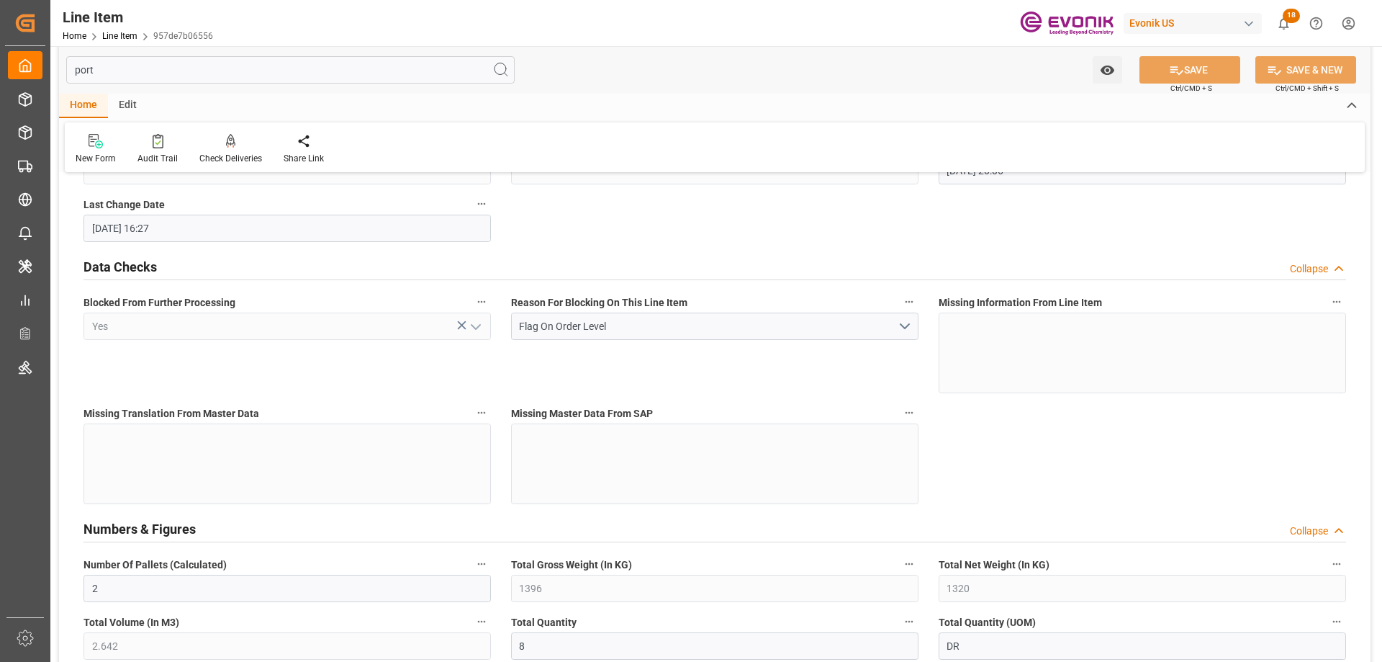
scroll to position [331, 0]
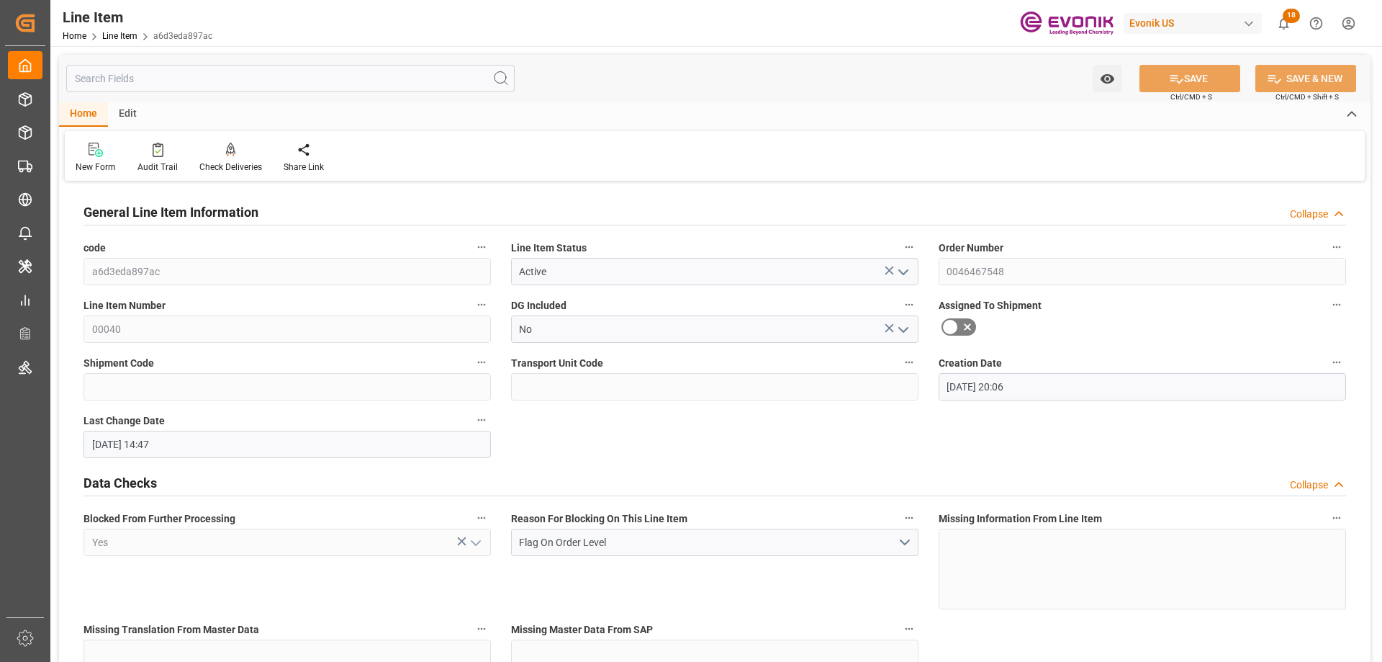
click at [257, 72] on input "text" at bounding box center [290, 78] width 448 height 27
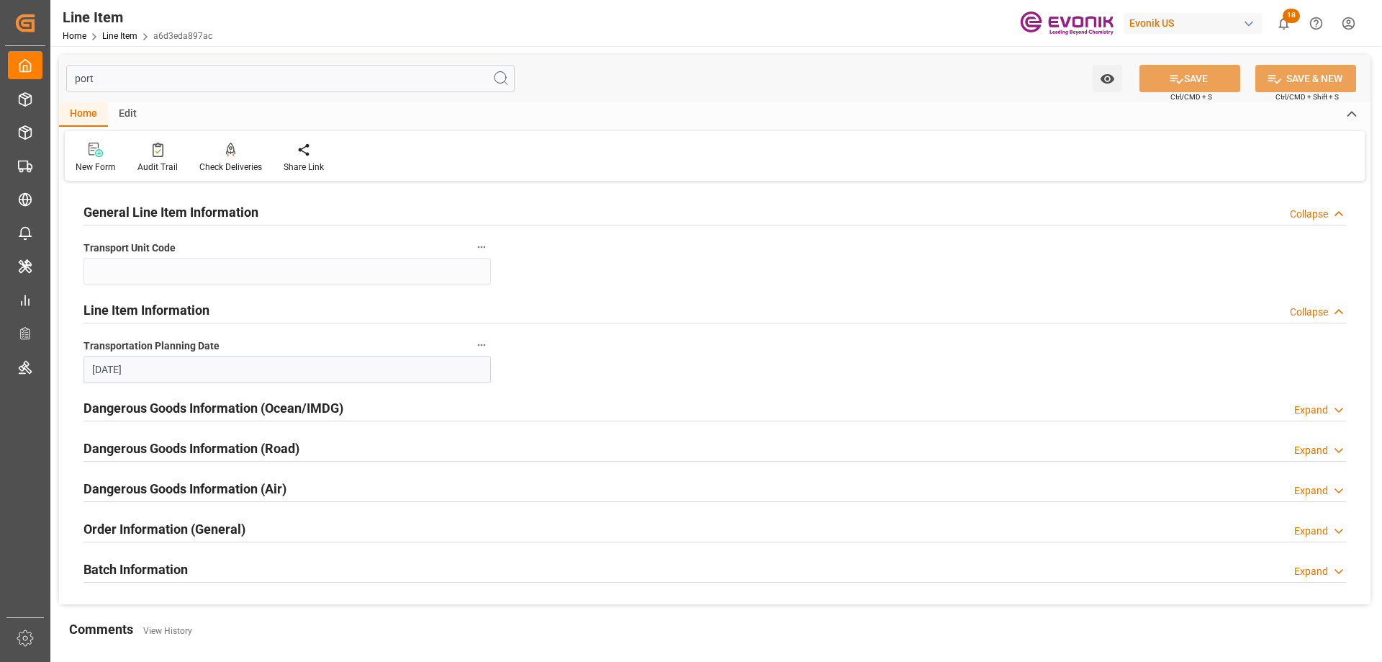
type input "port"
click at [210, 517] on div "Order Information (General)" at bounding box center [165, 527] width 162 height 27
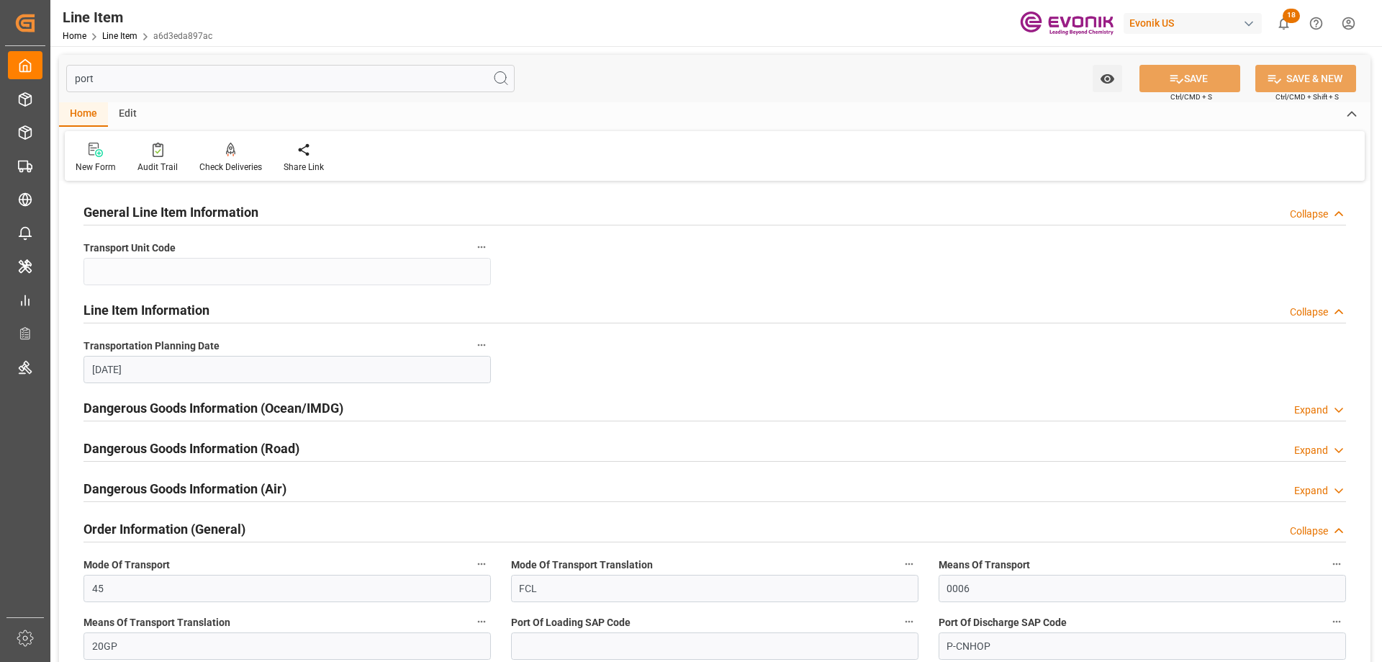
scroll to position [216, 0]
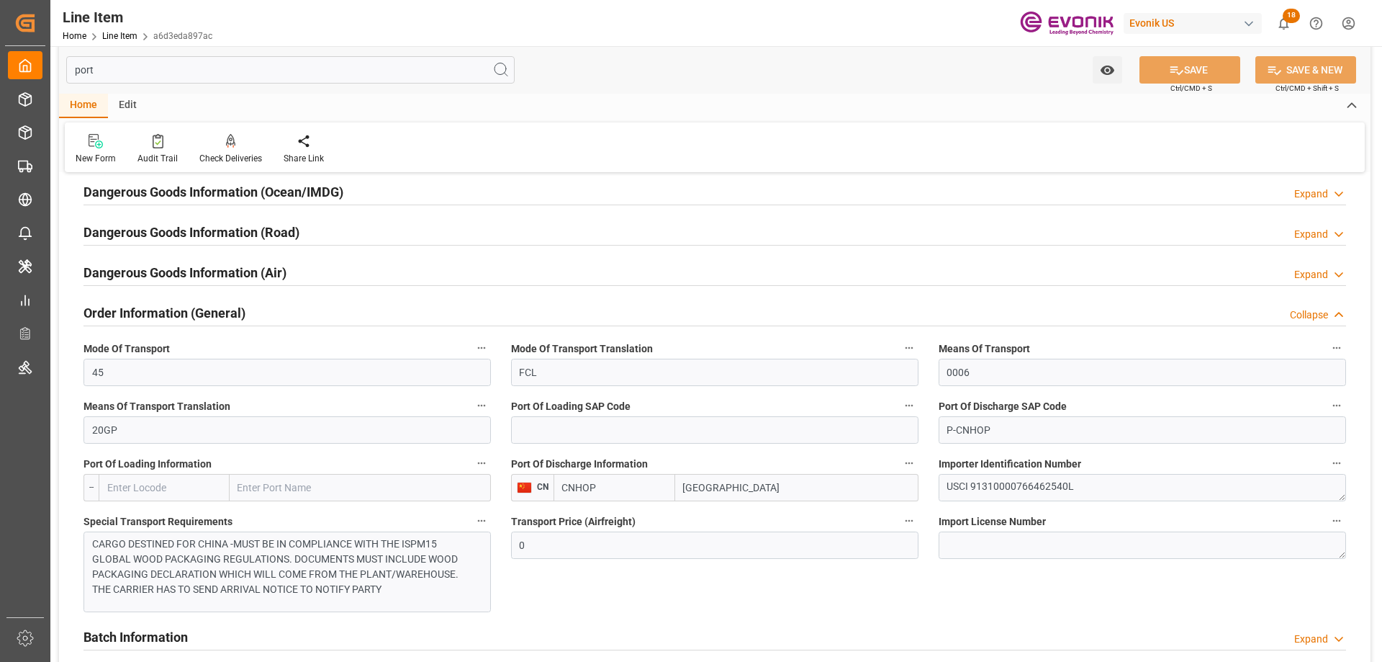
drag, startPoint x: 749, startPoint y: 489, endPoint x: 631, endPoint y: 488, distance: 117.3
click at [631, 488] on div "CNHOP [GEOGRAPHIC_DATA]" at bounding box center [736, 487] width 365 height 27
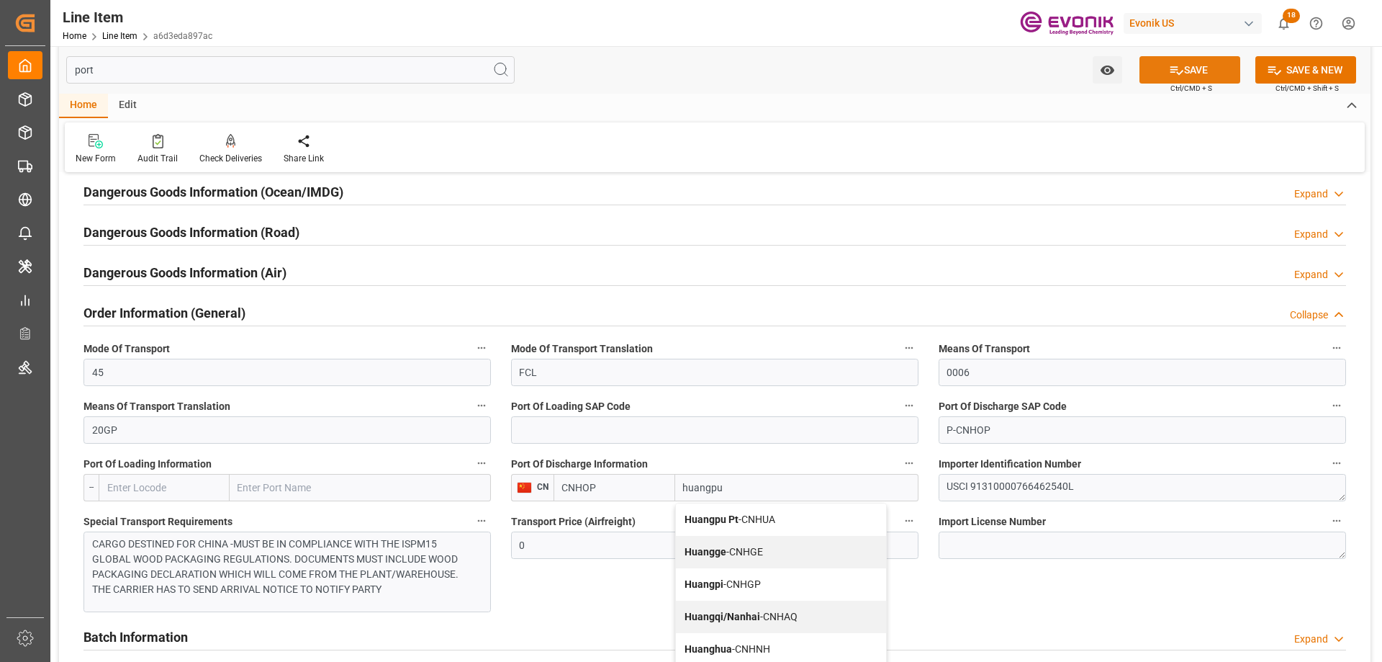
type input "huangpu"
click at [1186, 80] on button "SAVE" at bounding box center [1190, 69] width 101 height 27
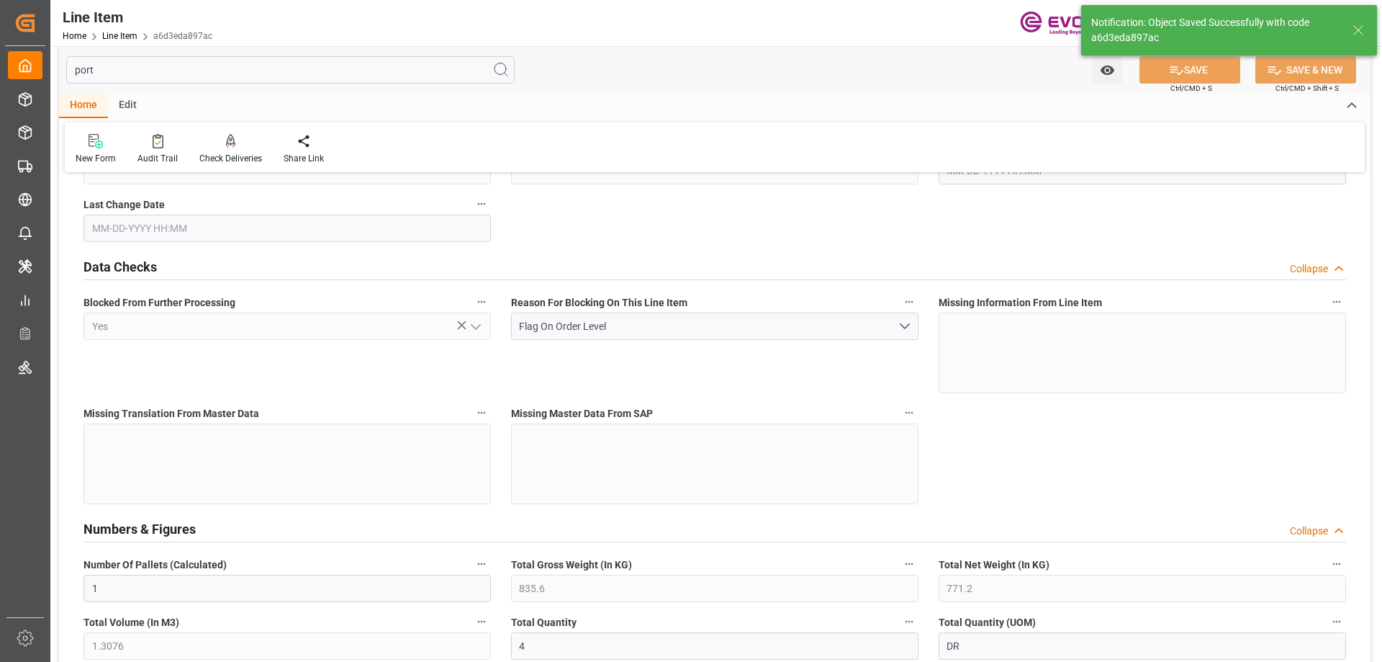
type input "[DATE] 20:06"
type input "[DATE] 16:28"
type input "[DATE]"
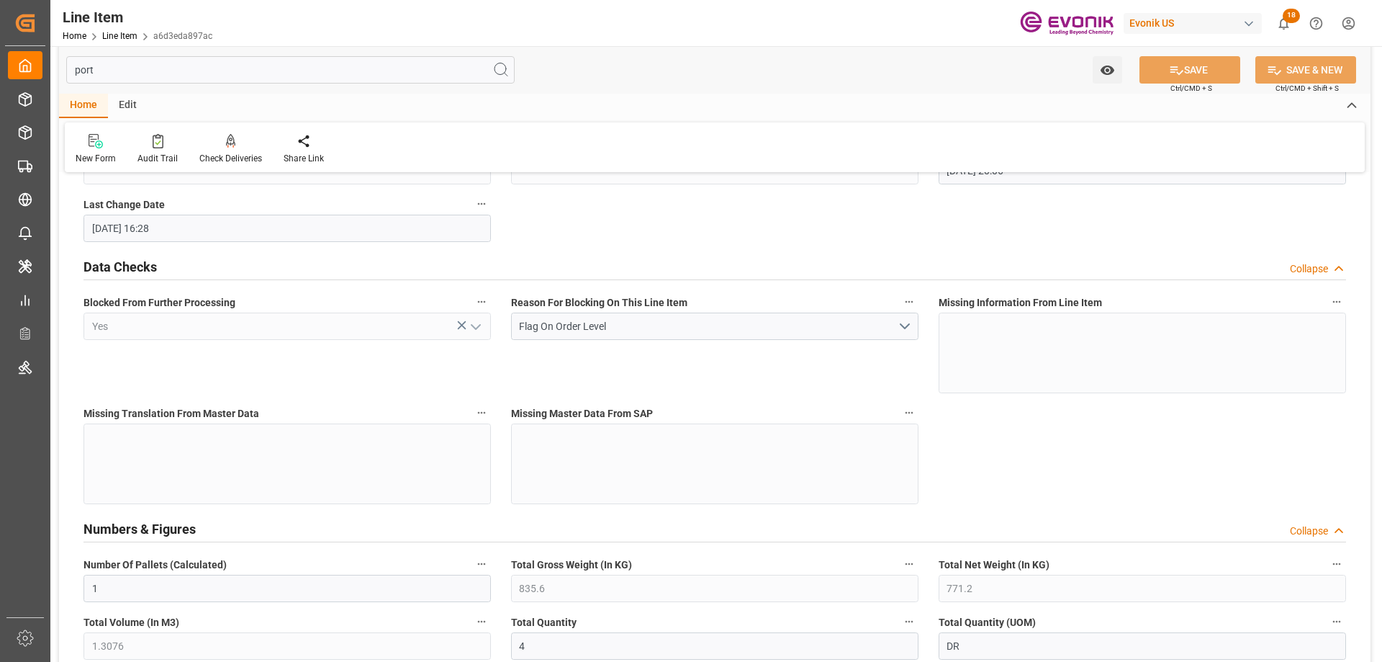
scroll to position [331, 0]
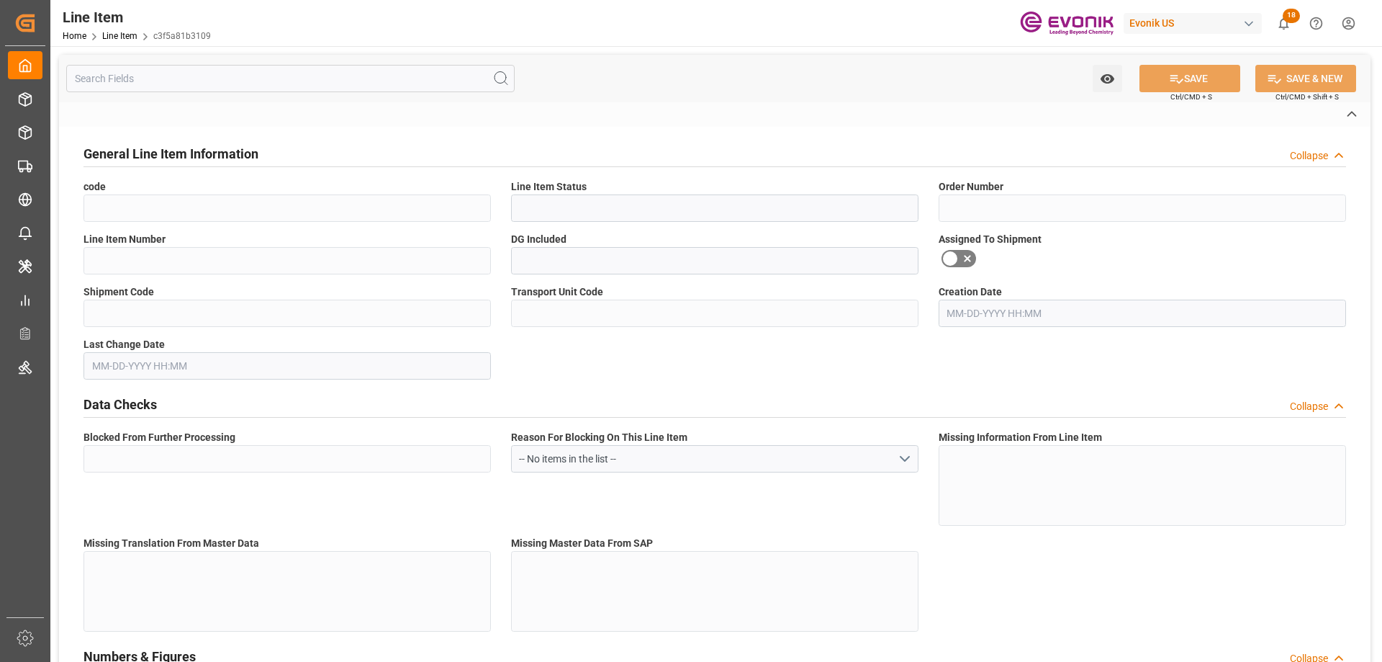
type input "c3f5a81b3109"
type input "Active"
type input "0046467548"
type input "00060"
type input "No"
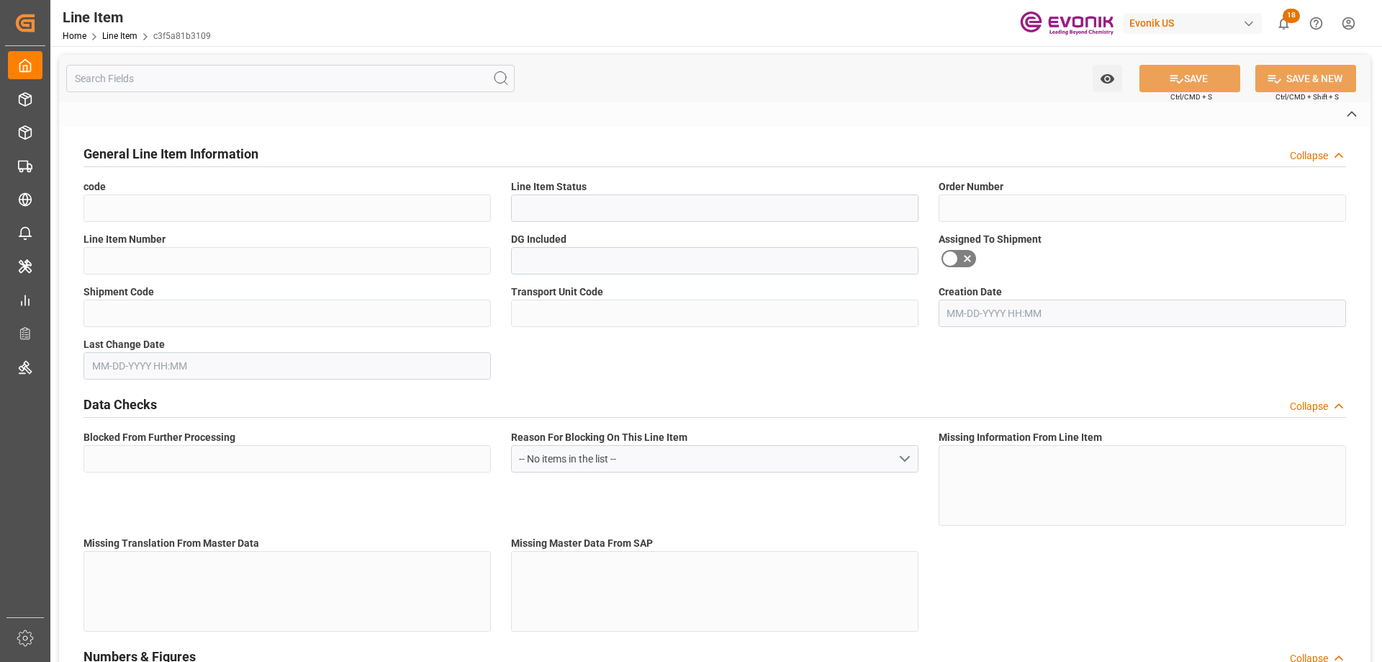
type input "Yes"
type input "DR"
type input "No"
type input "99098137"
type textarea "SURFYNOL® 440:DS:200:P:35"
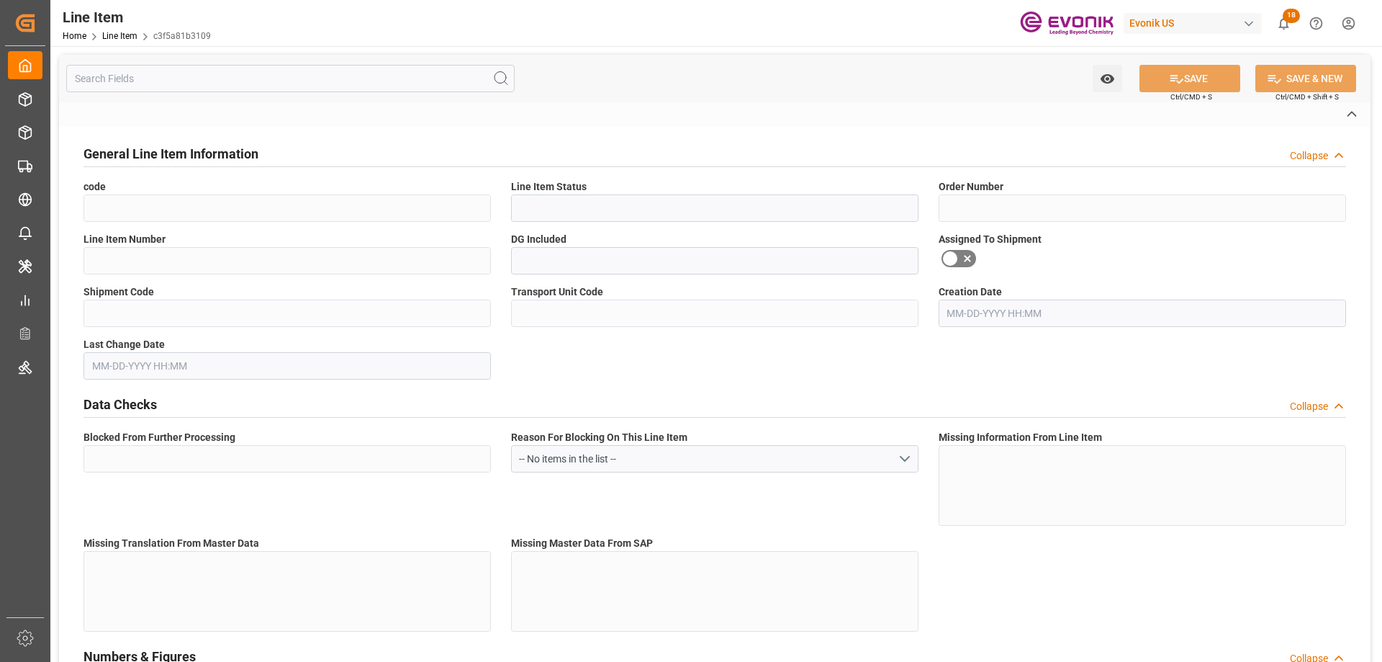
type input "USD"
type input "PACK"
type input "382499"
type input "EAR99"
type input "US"
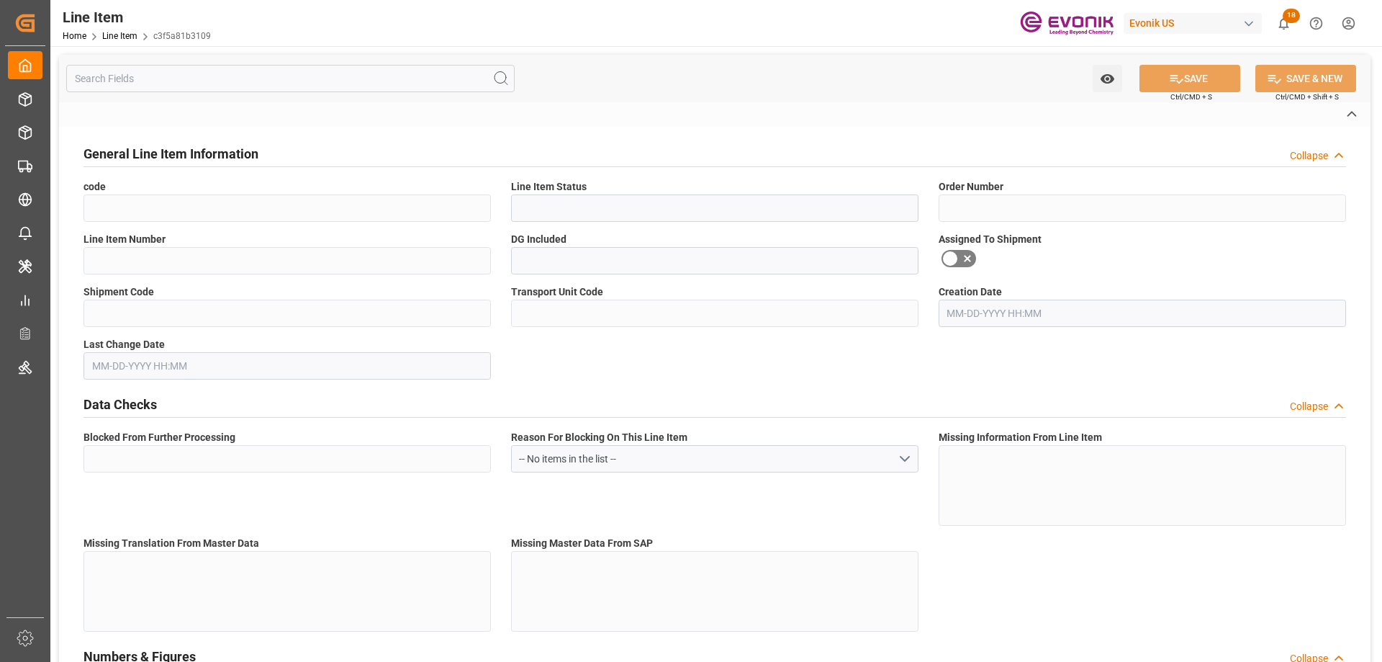
type input "DR"
type input "[MEDICAL_DATA]"
type input "KGM"
type textarea "KGM"
type input "KGM"
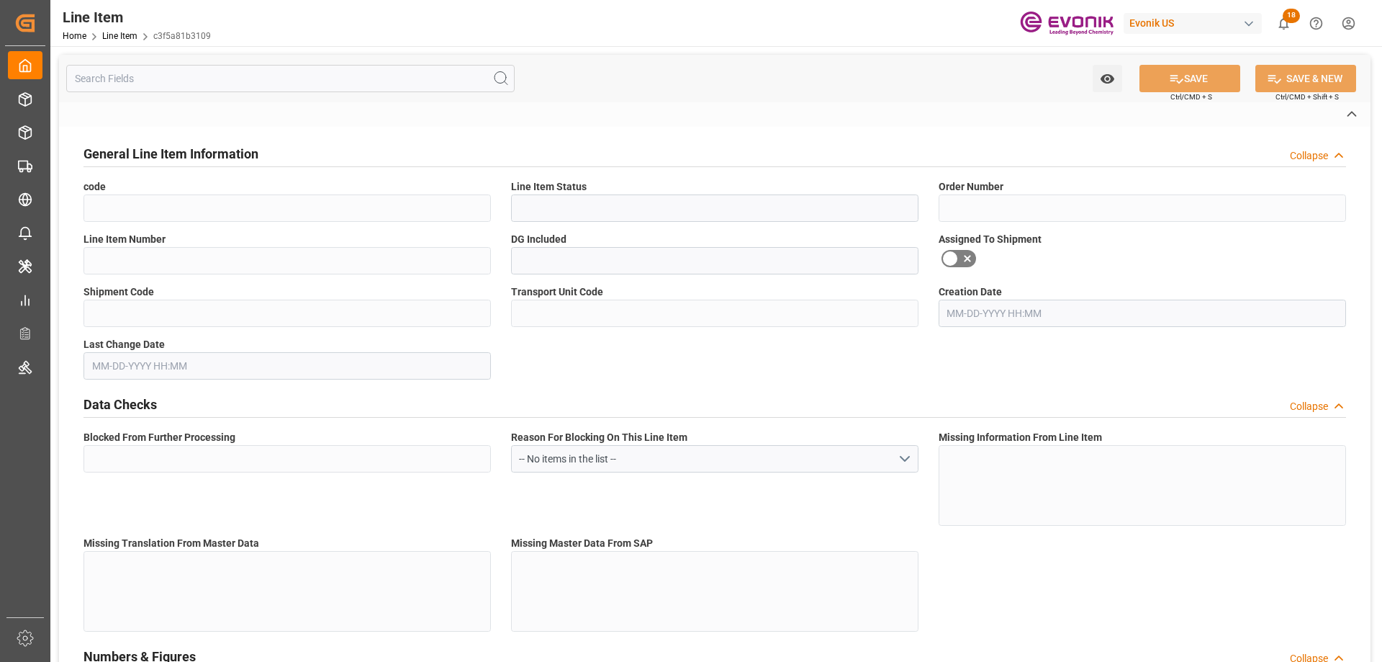
type input "KGM"
type textarea "KGM"
type input "M3"
type textarea "DMQ"
type input "M3"
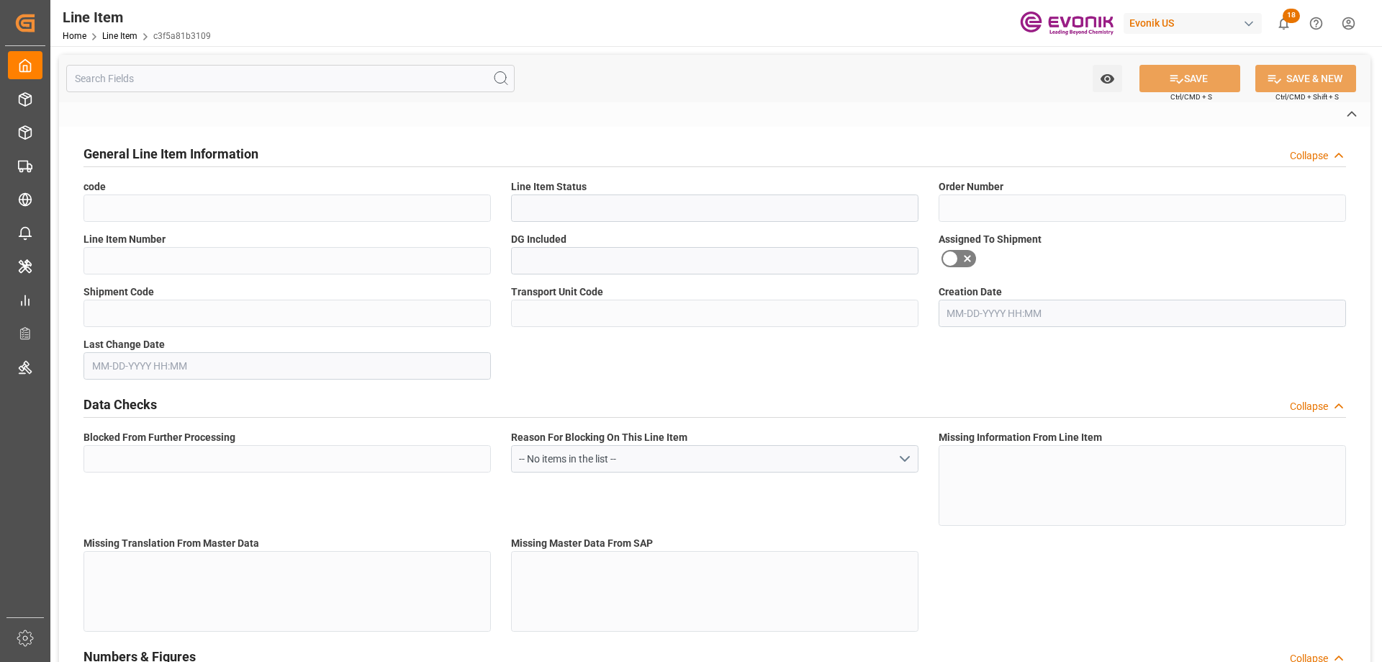
type input "45"
type input "FCL"
type input "0006"
type input "20GP"
type input "P-CNHOP"
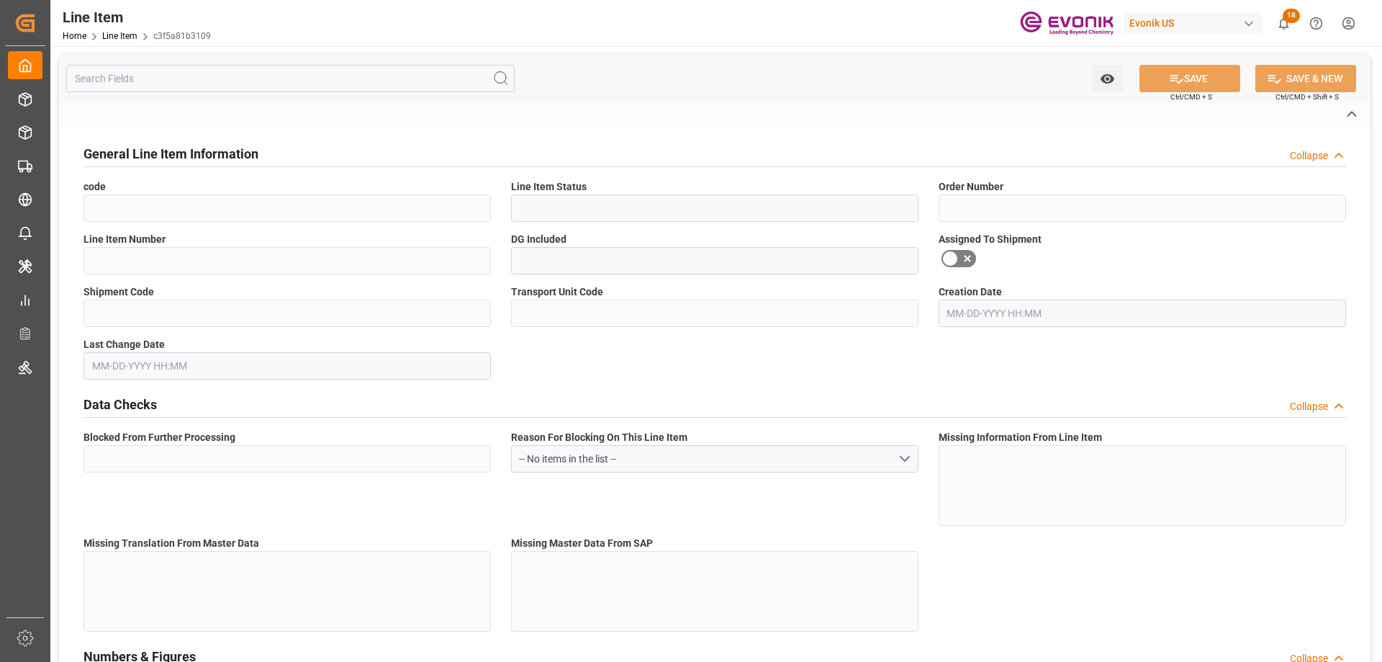
type input "[GEOGRAPHIC_DATA]"
type textarea "USCI 91310000766462540L"
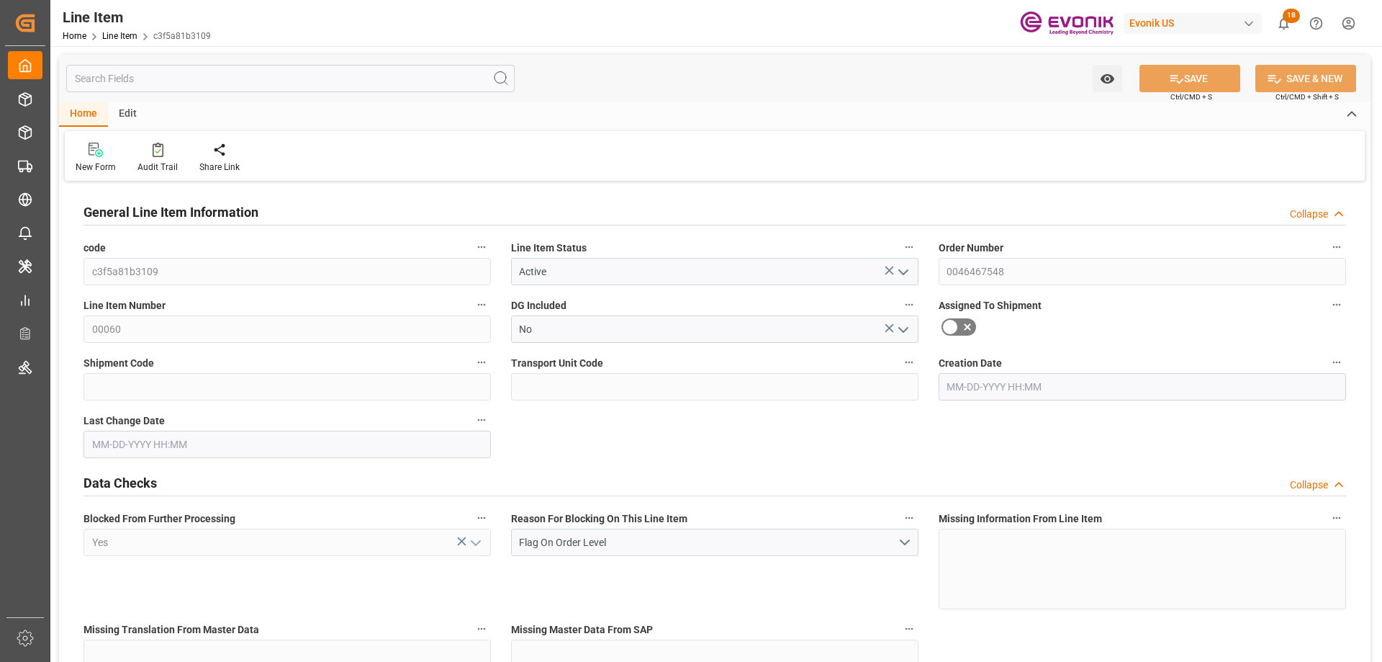
type input "2"
type input "1728.8"
type input "1600"
type input "2.2873"
type input "8"
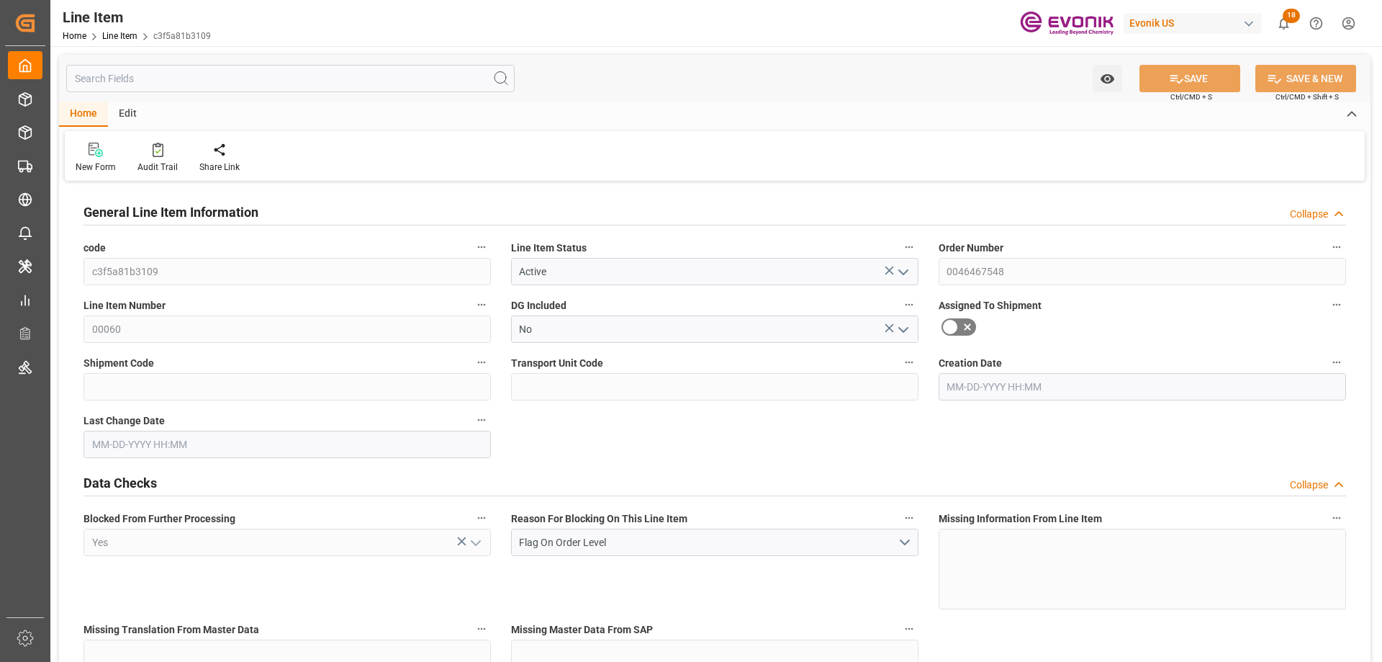
type input "7552"
type input "8"
type input "1728.8"
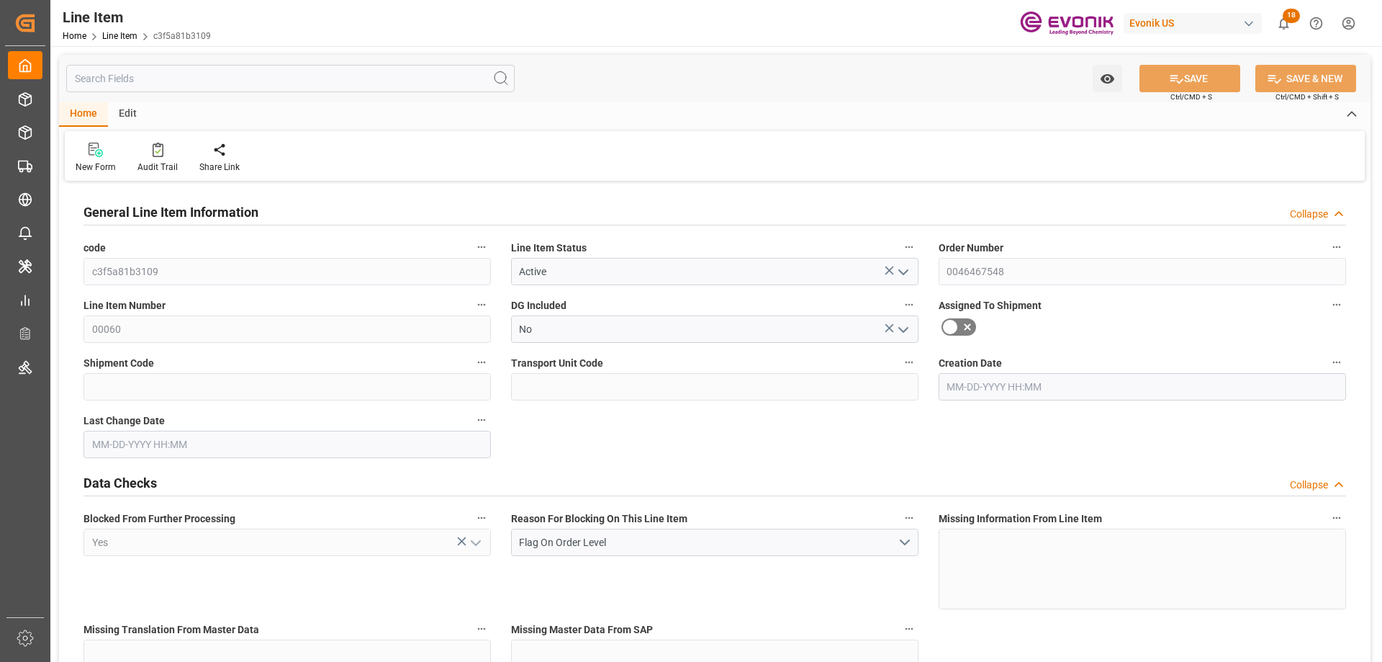
type input "1768.8"
type input "1600"
type input "2.2873"
type input "2287.296"
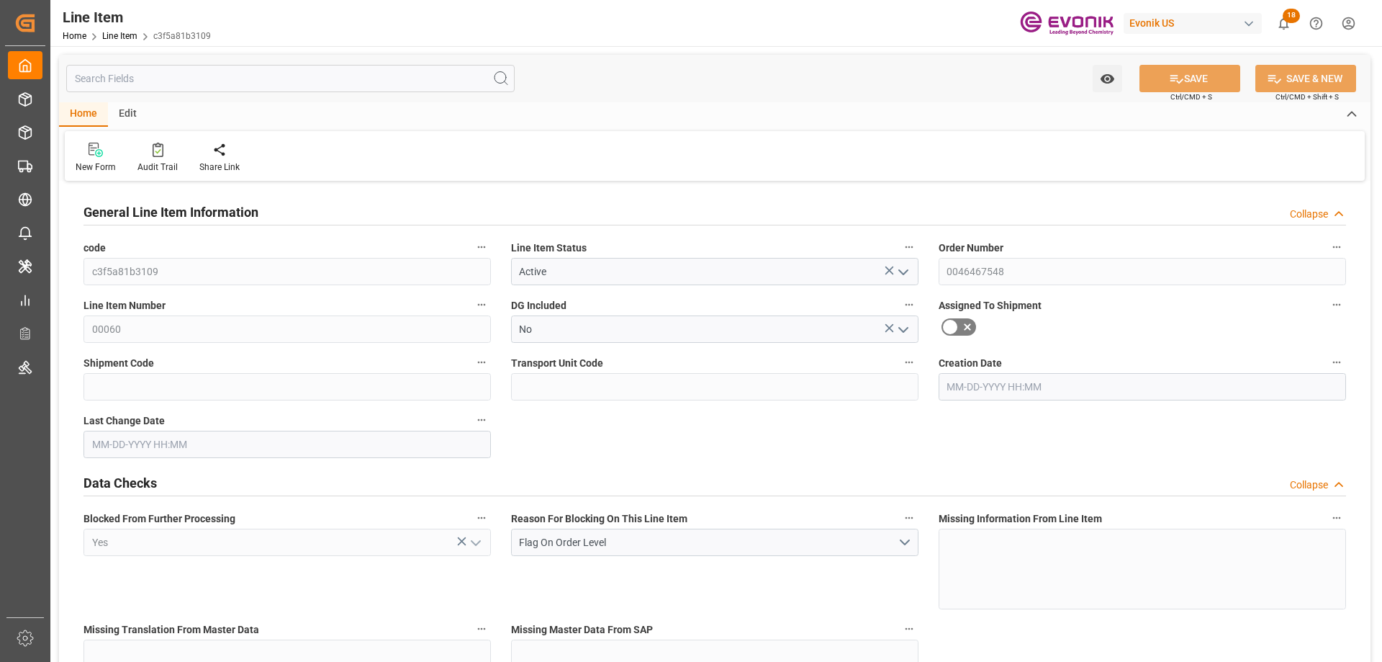
type input "0"
type input "CNHOP"
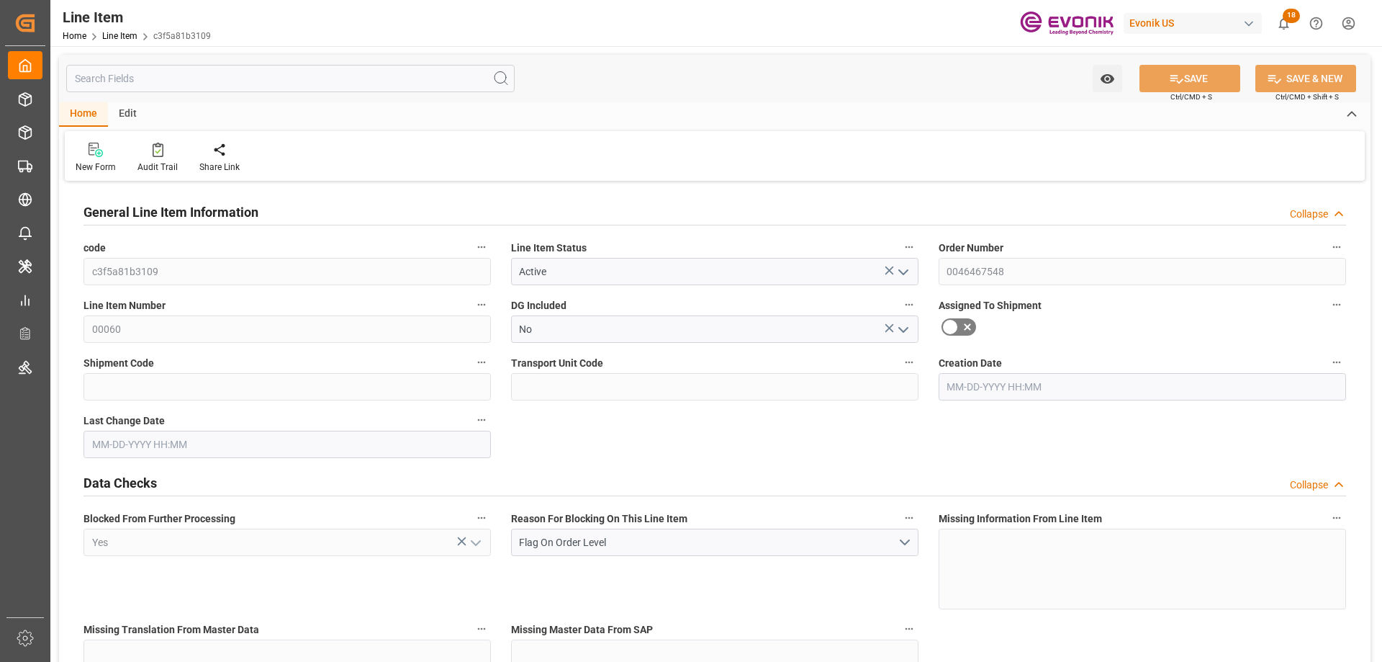
type input "0"
type input "[DATE] 20:06"
type input "[DATE] 14:47"
type input "[DATE]"
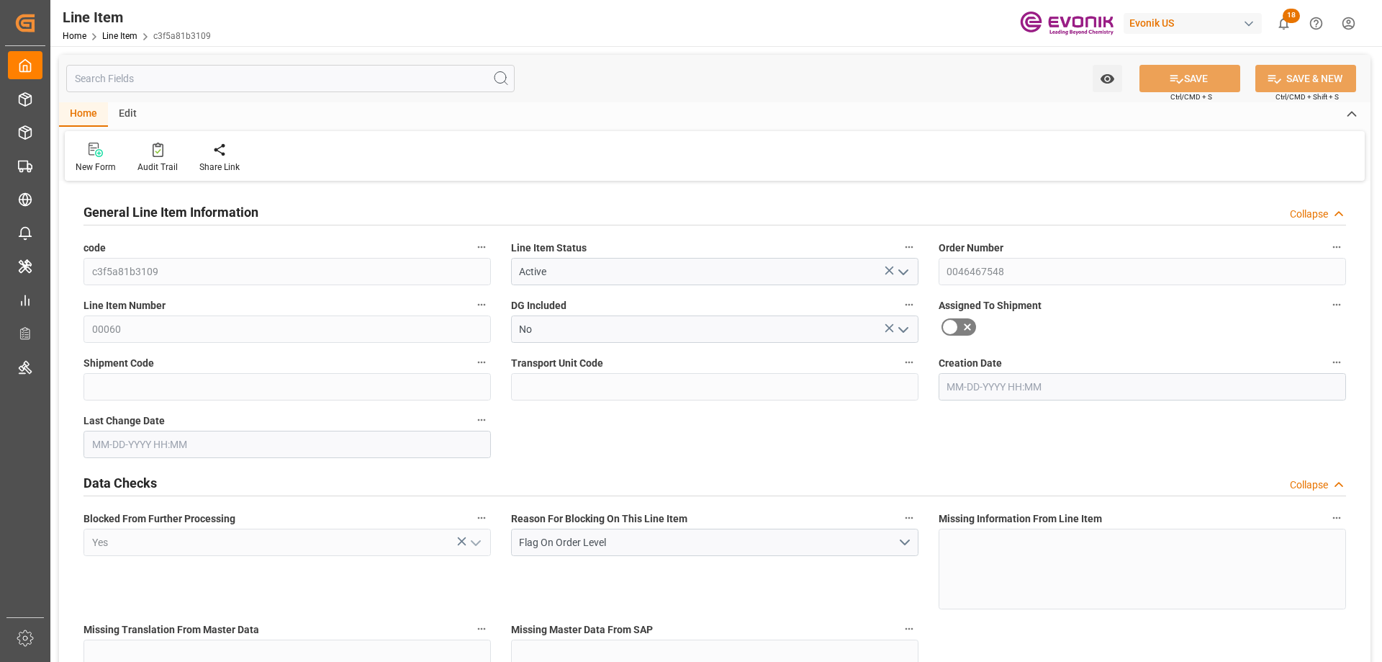
type input "[DATE]"
click at [199, 75] on input "text" at bounding box center [290, 78] width 448 height 27
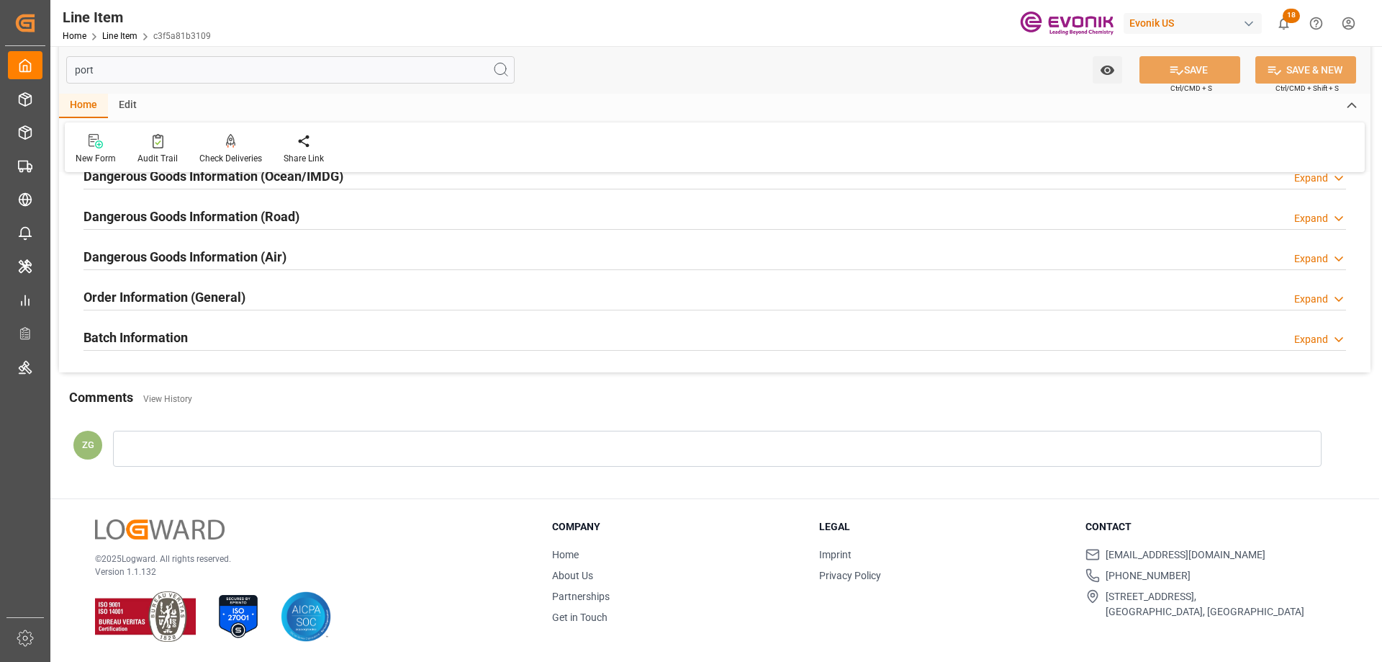
scroll to position [160, 0]
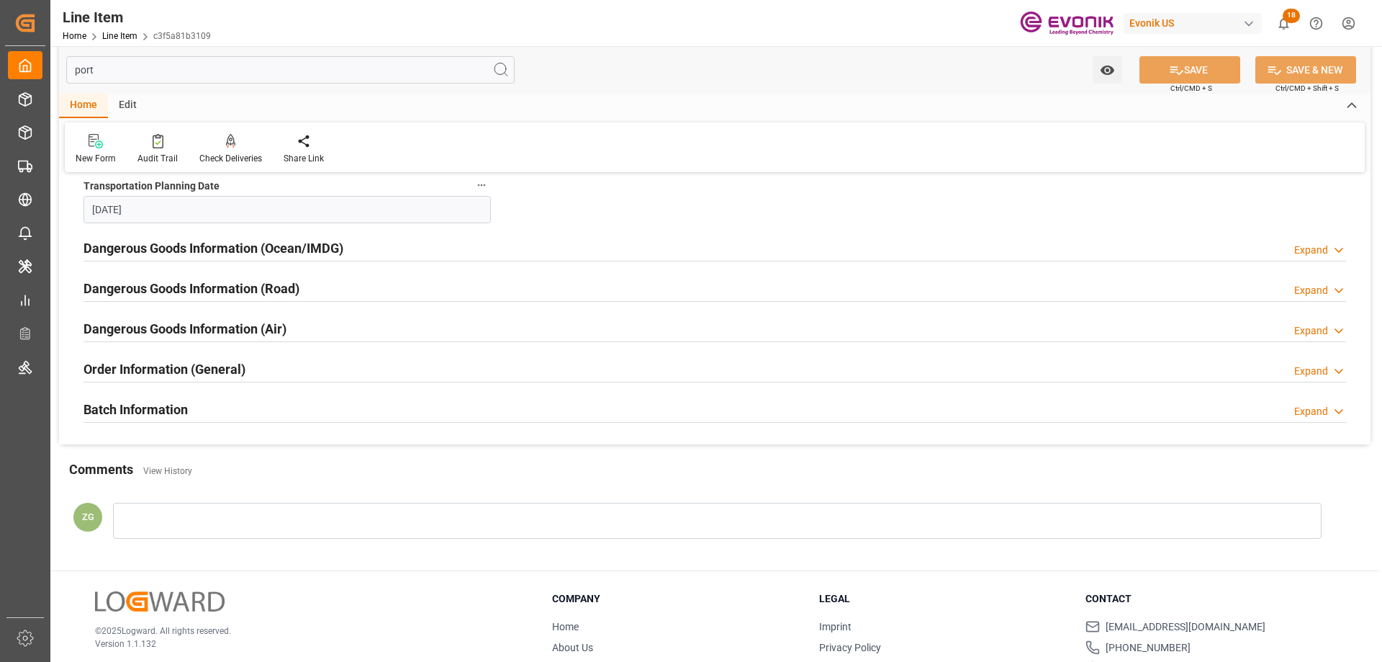
type input "port"
click at [176, 371] on h2 "Order Information (General)" at bounding box center [165, 368] width 162 height 19
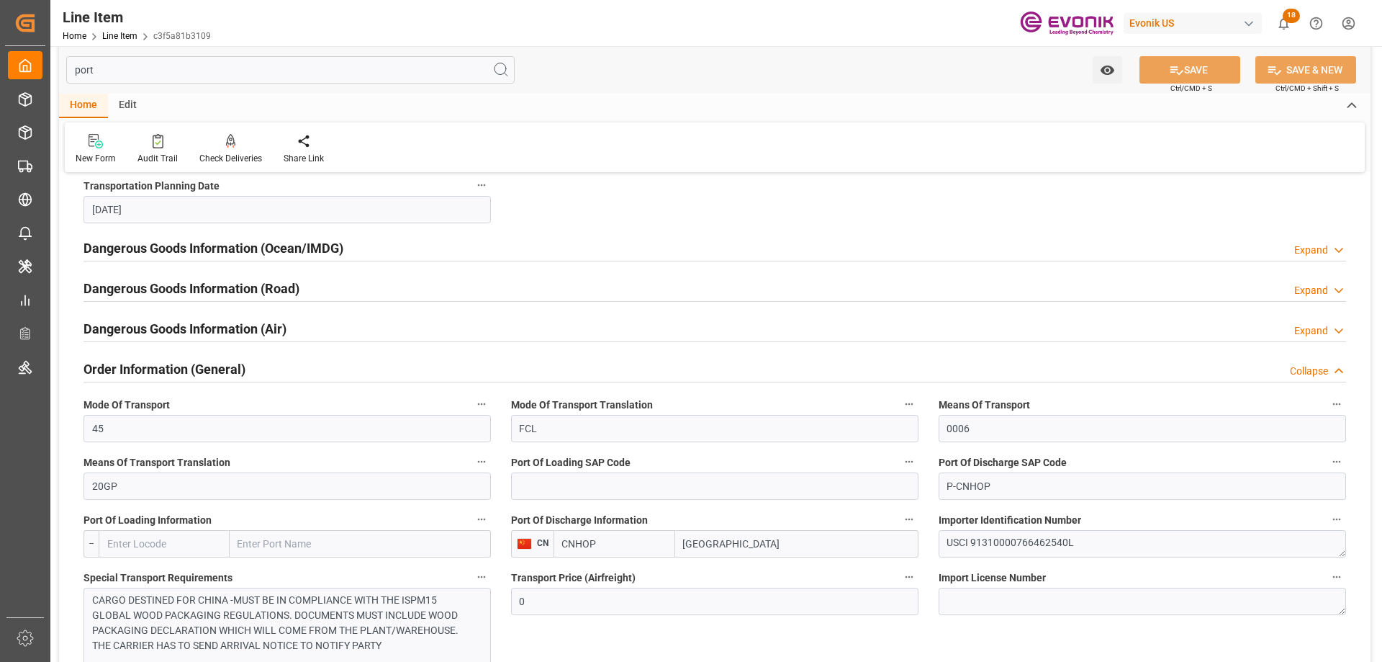
drag, startPoint x: 734, startPoint y: 549, endPoint x: 660, endPoint y: 545, distance: 74.3
click at [662, 545] on div "CNHOP Shanghai" at bounding box center [736, 543] width 365 height 27
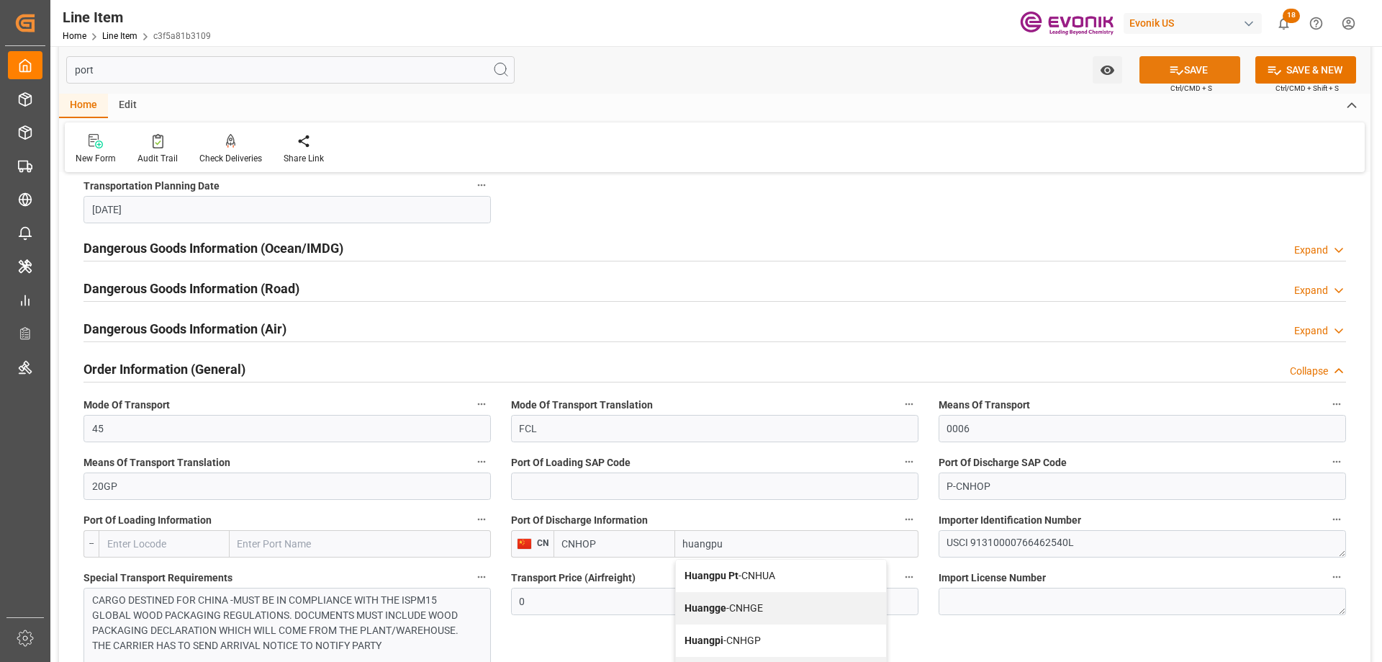
type input "huangpu"
click at [1158, 67] on button "SAVE" at bounding box center [1190, 69] width 101 height 27
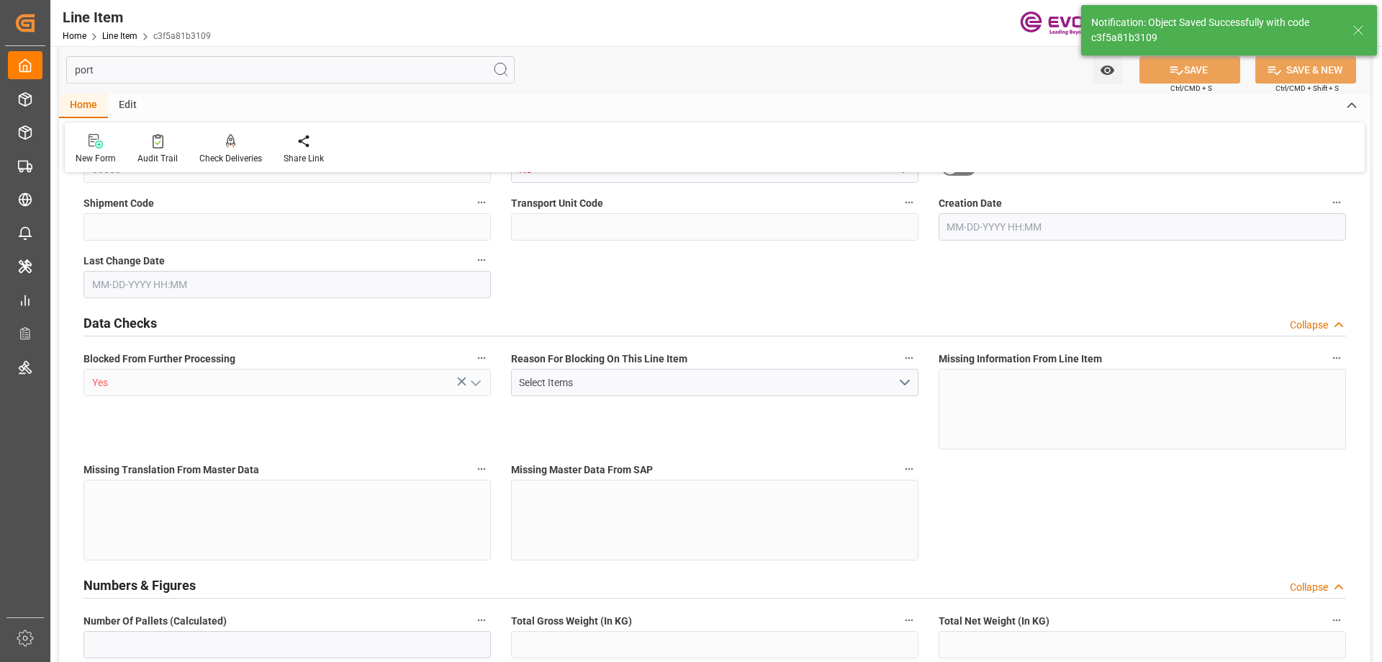
type input "2"
type input "1728.8"
type input "1600"
type input "2.2873"
type input "8"
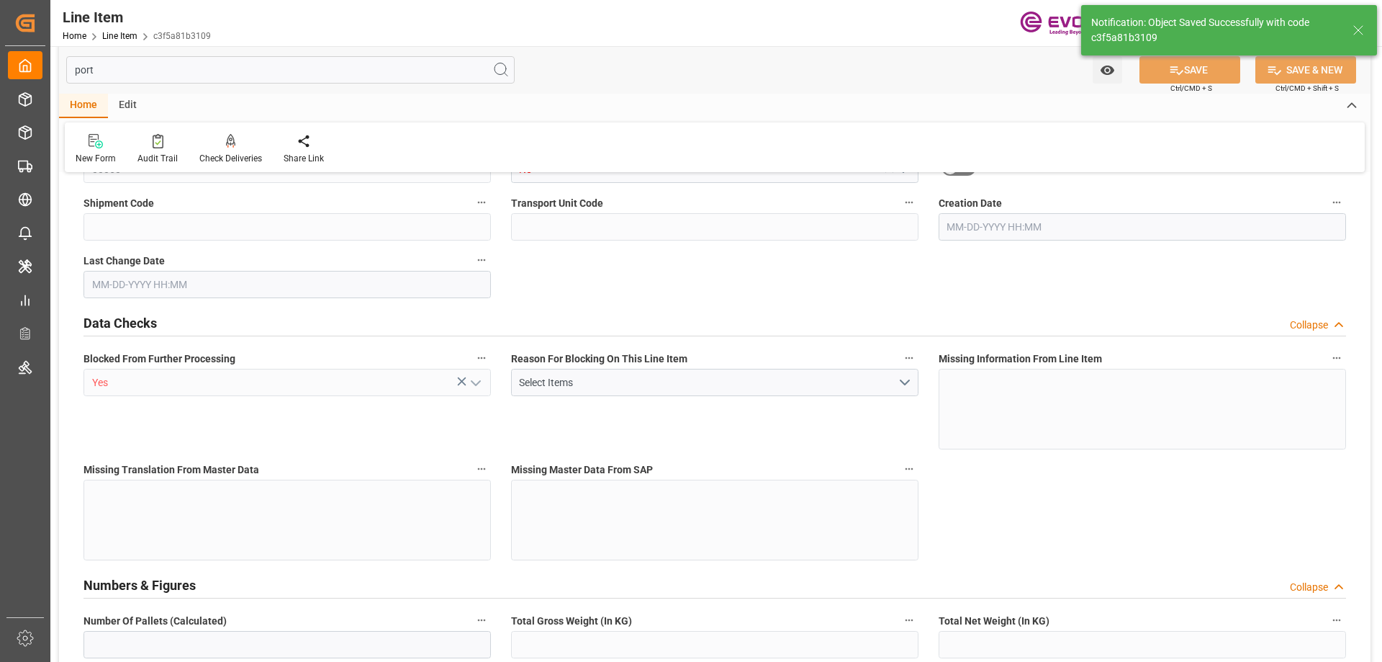
type input "7552"
type input "8"
type input "1728.8"
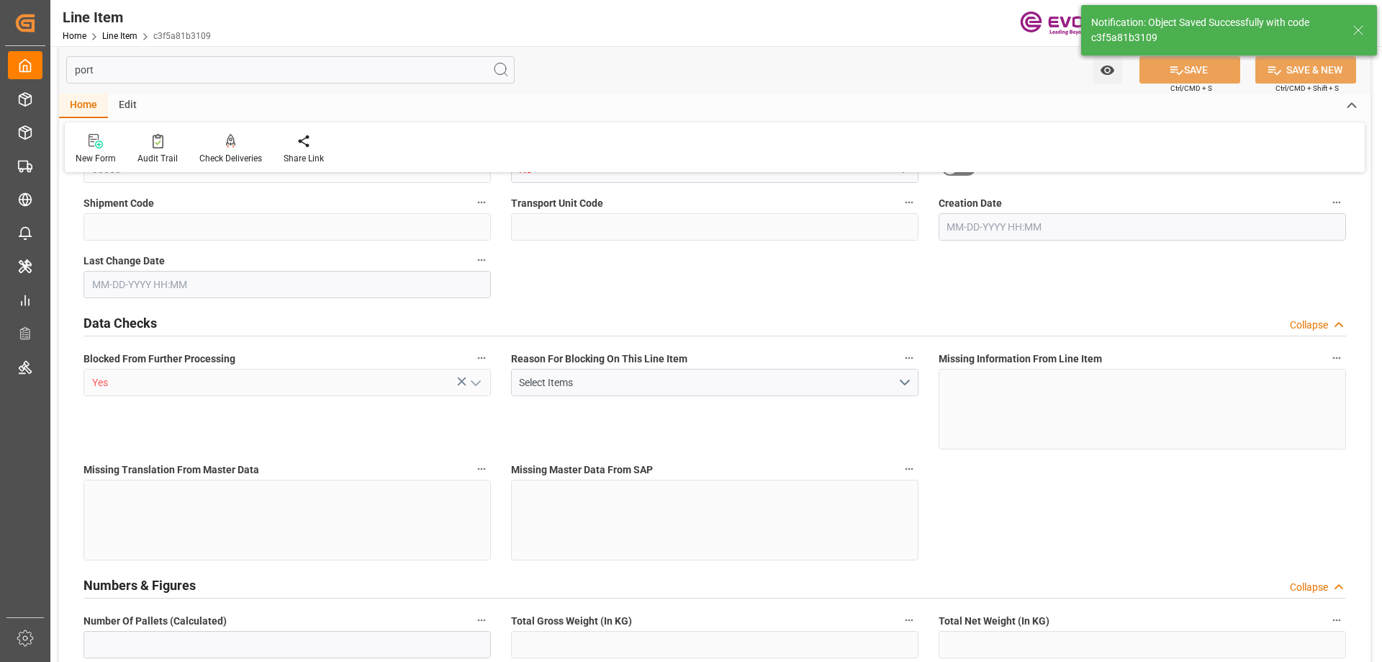
type input "1768.8"
type input "1600"
type input "2.2873"
type input "2287.296"
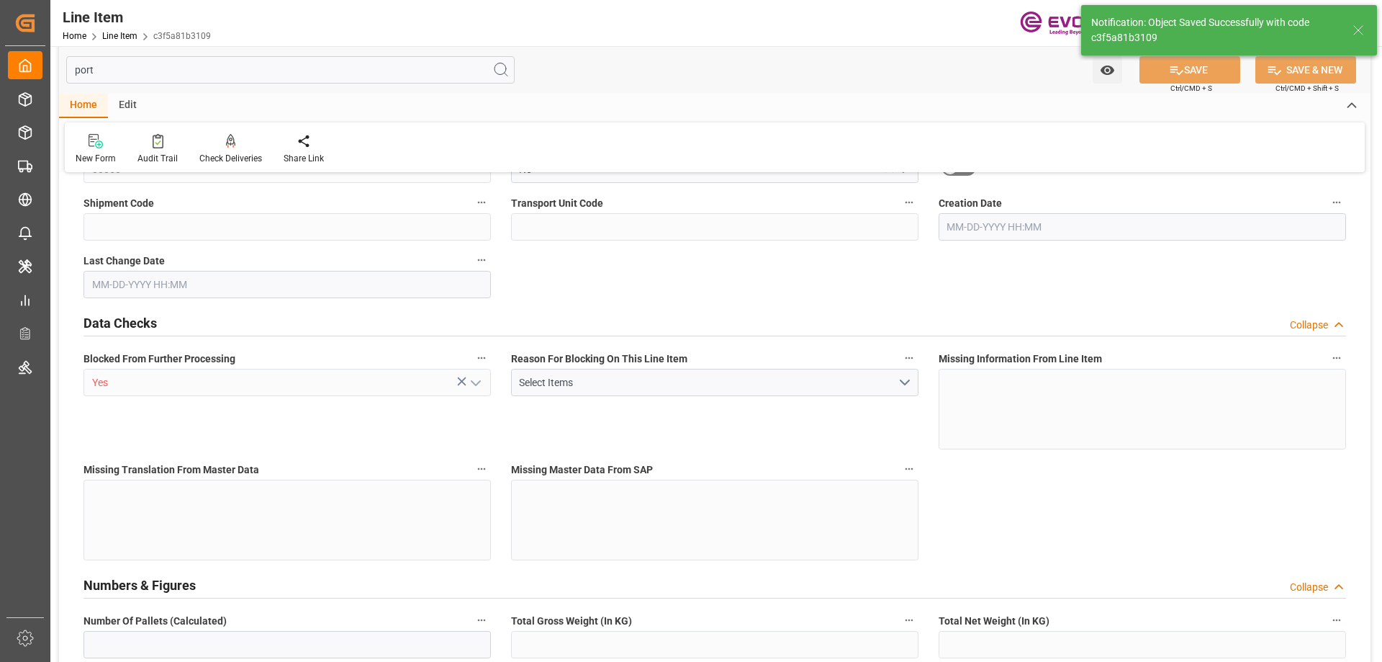
type input "0"
type input "[DATE] 20:06"
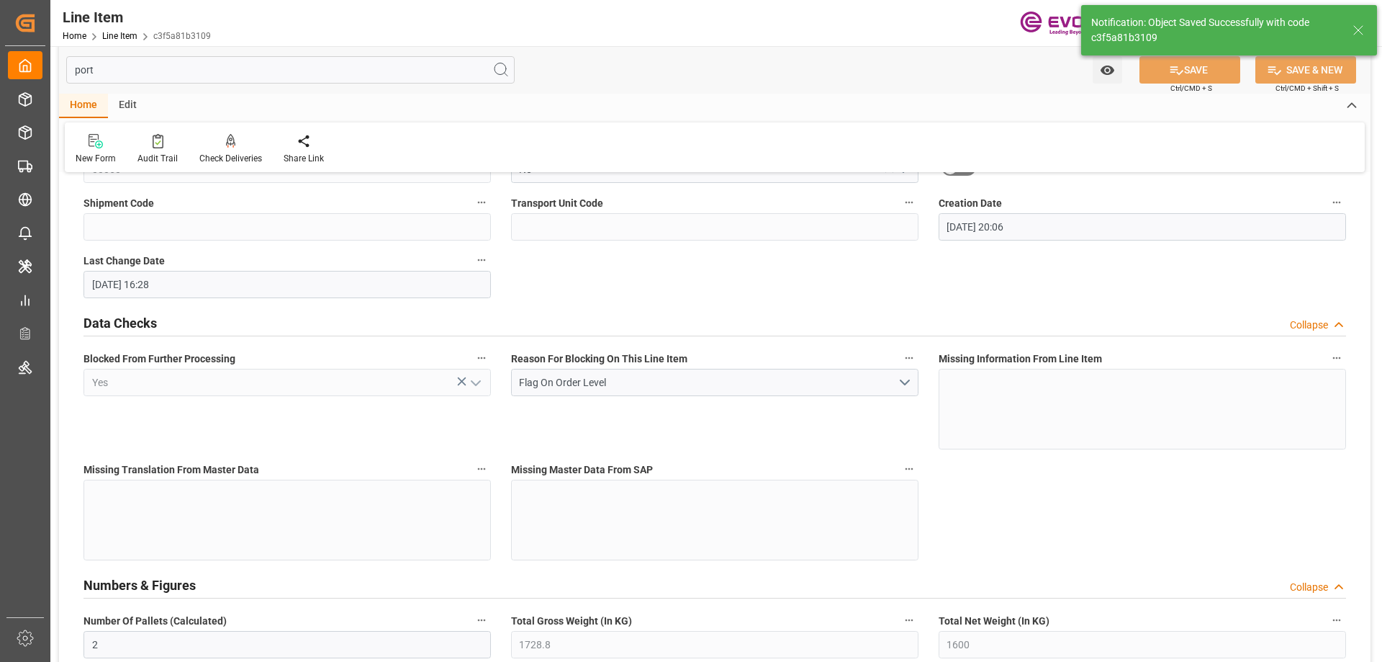
type input "[DATE] 16:28"
type input "[DATE]"
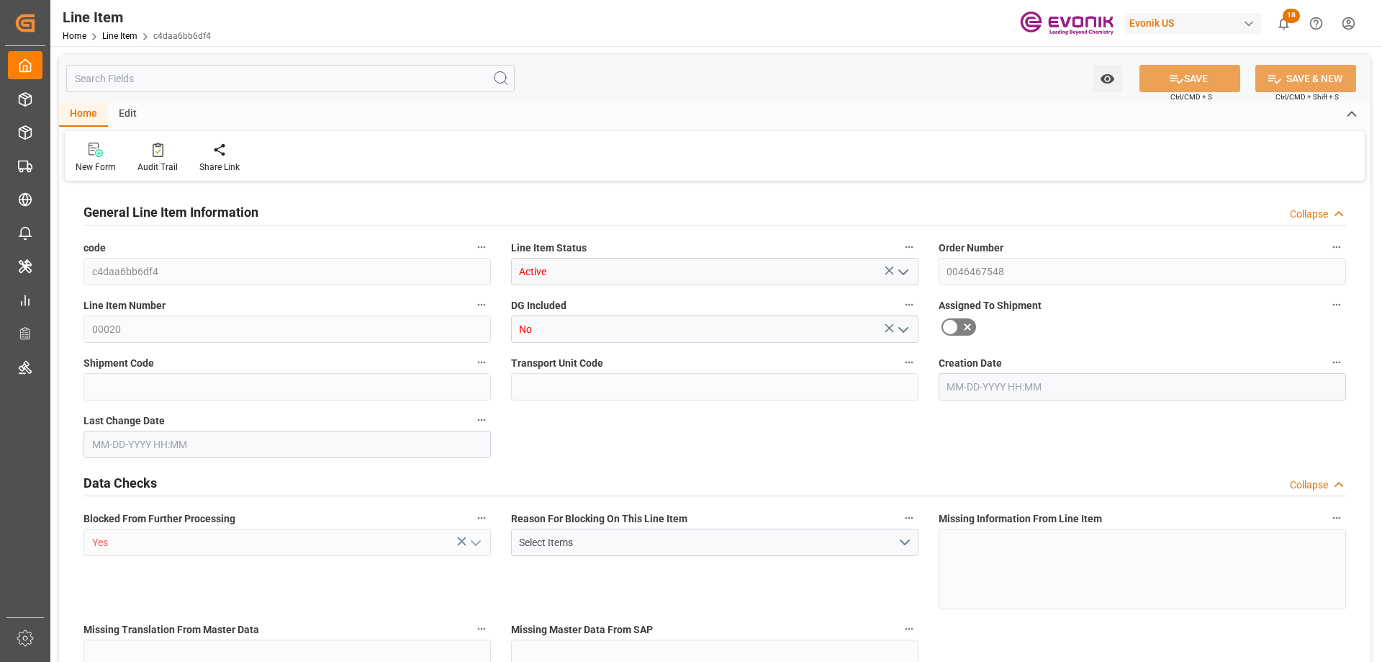
type input "1"
type input "856.4"
type input "792"
type input "1.3076"
type input "4"
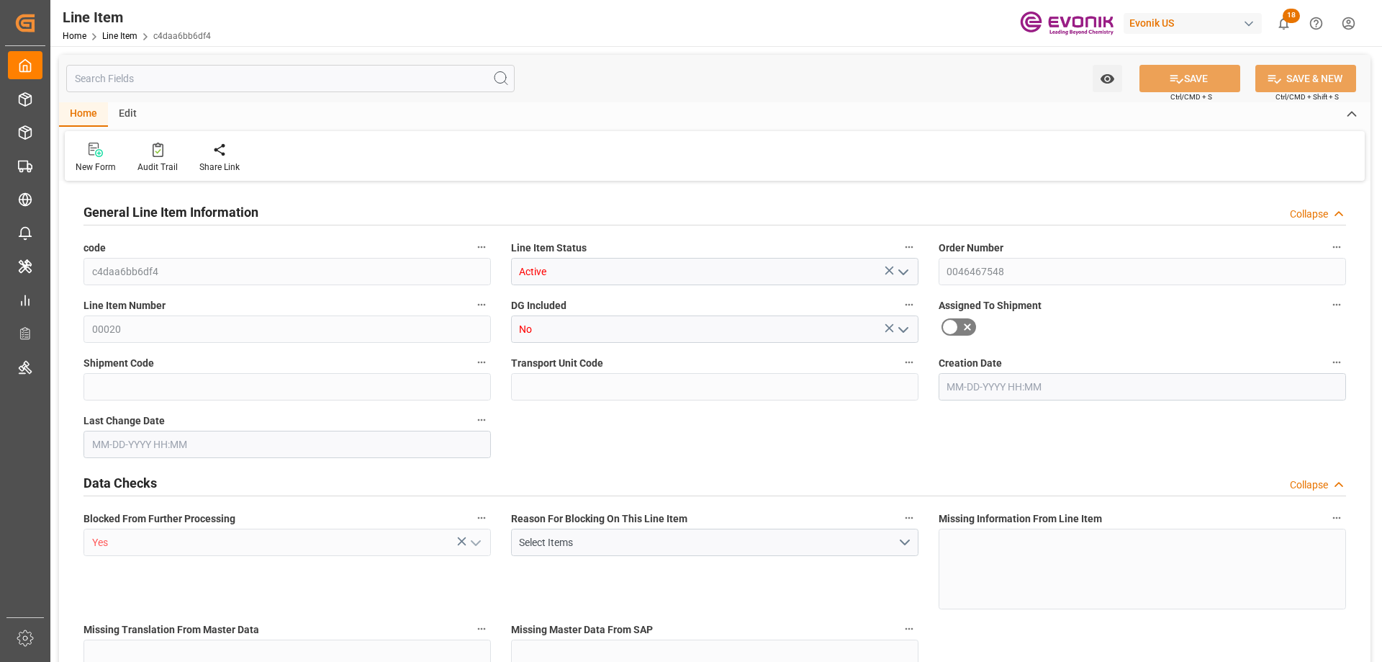
type input "11444.4"
type input "4"
type input "856.4"
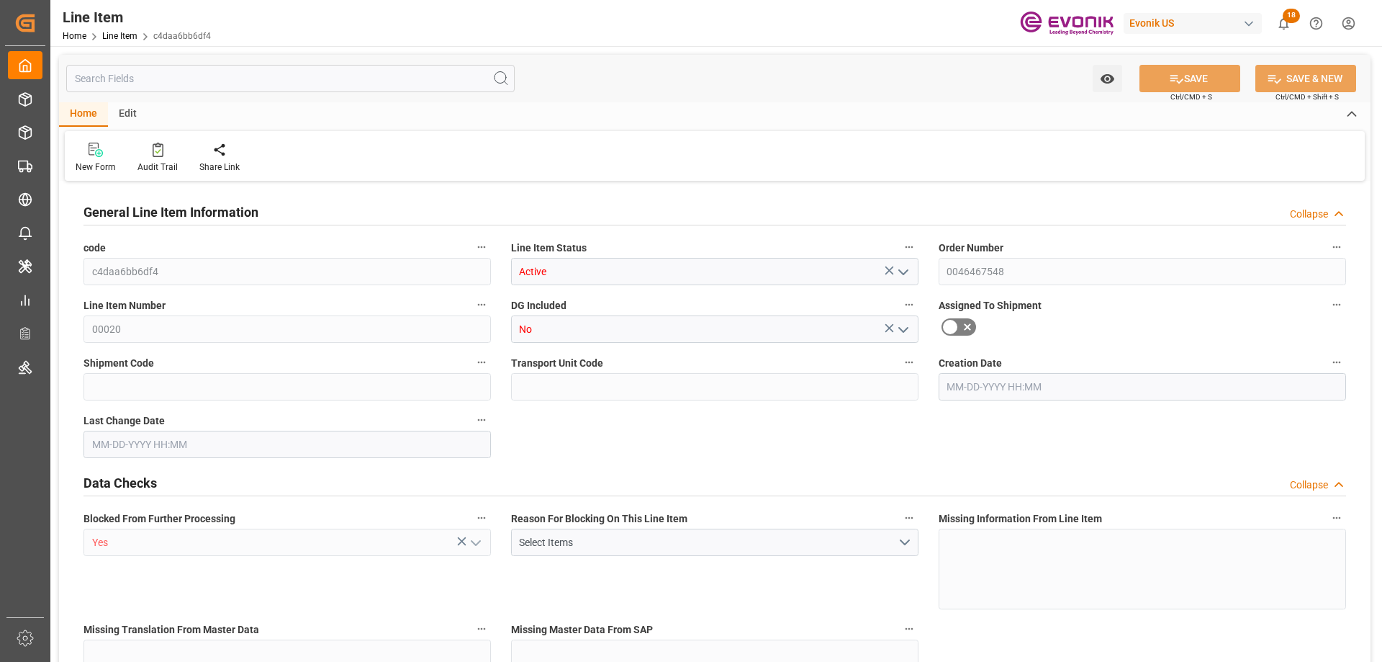
type input "881.4"
type input "792"
type input "1.3076"
type input "1307.644"
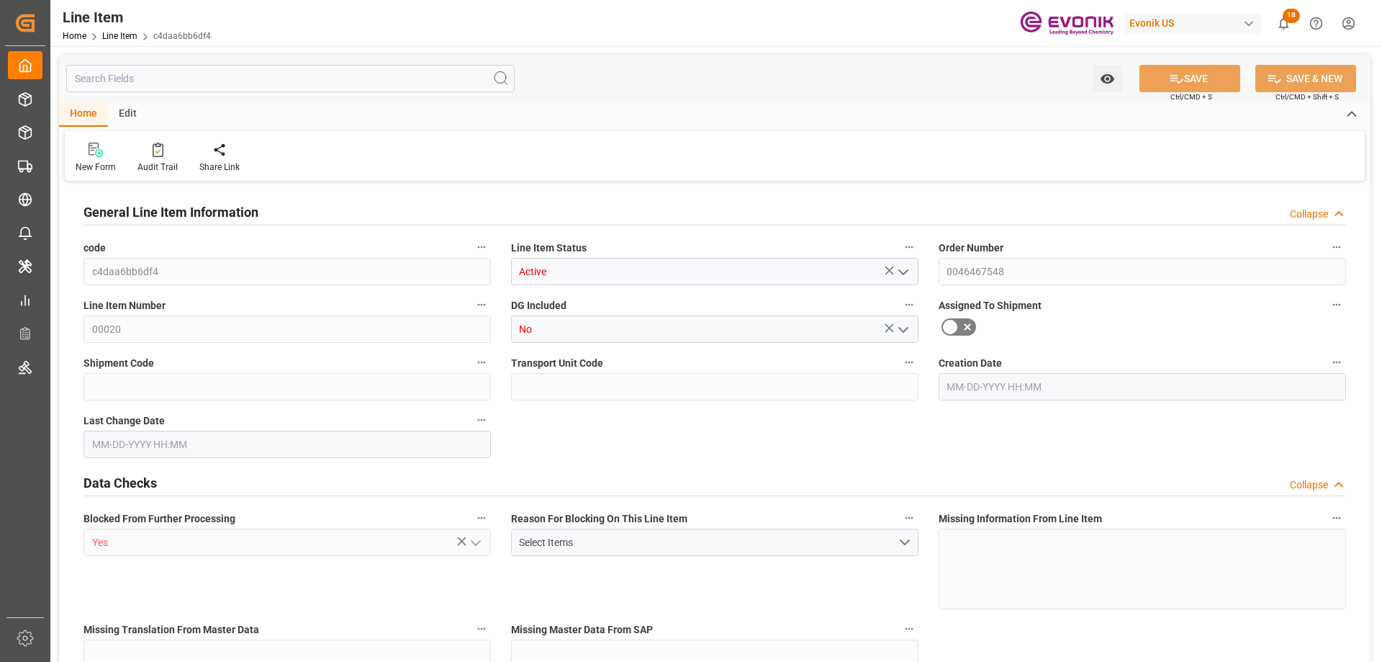
type input "0"
type input "[DATE] 20:06"
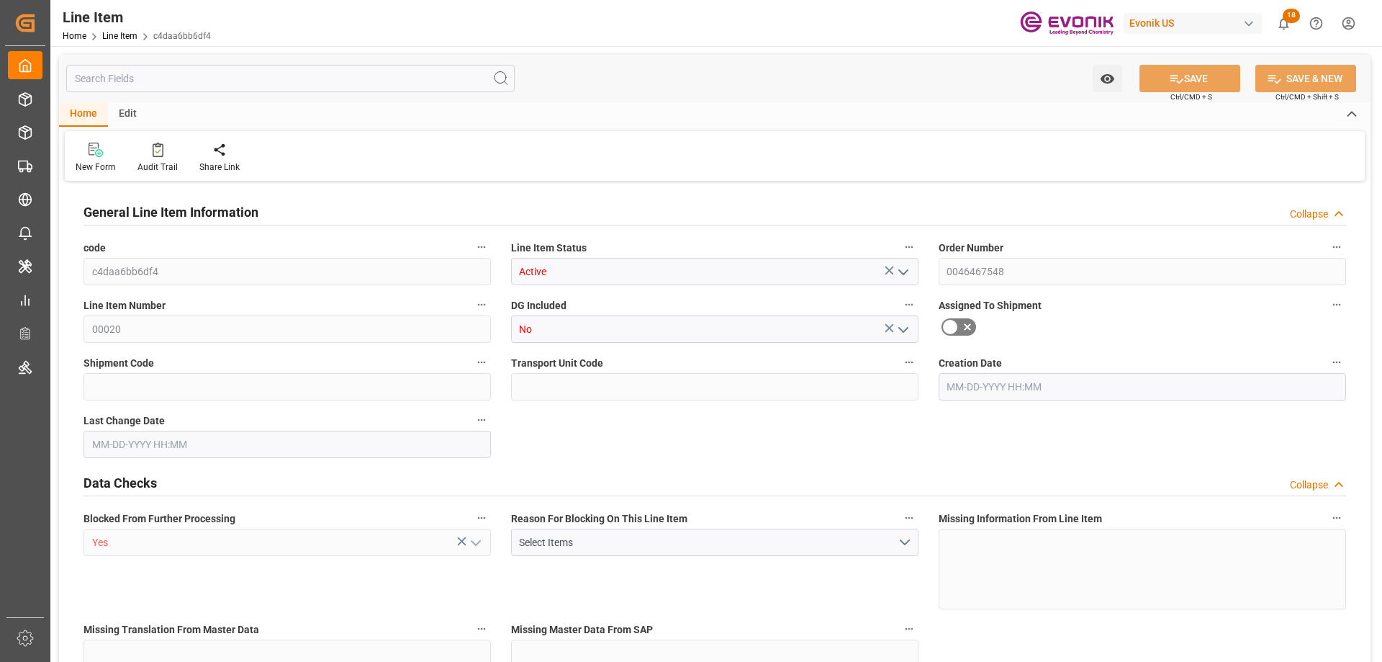
type input "[DATE] 14:47"
type input "[DATE]"
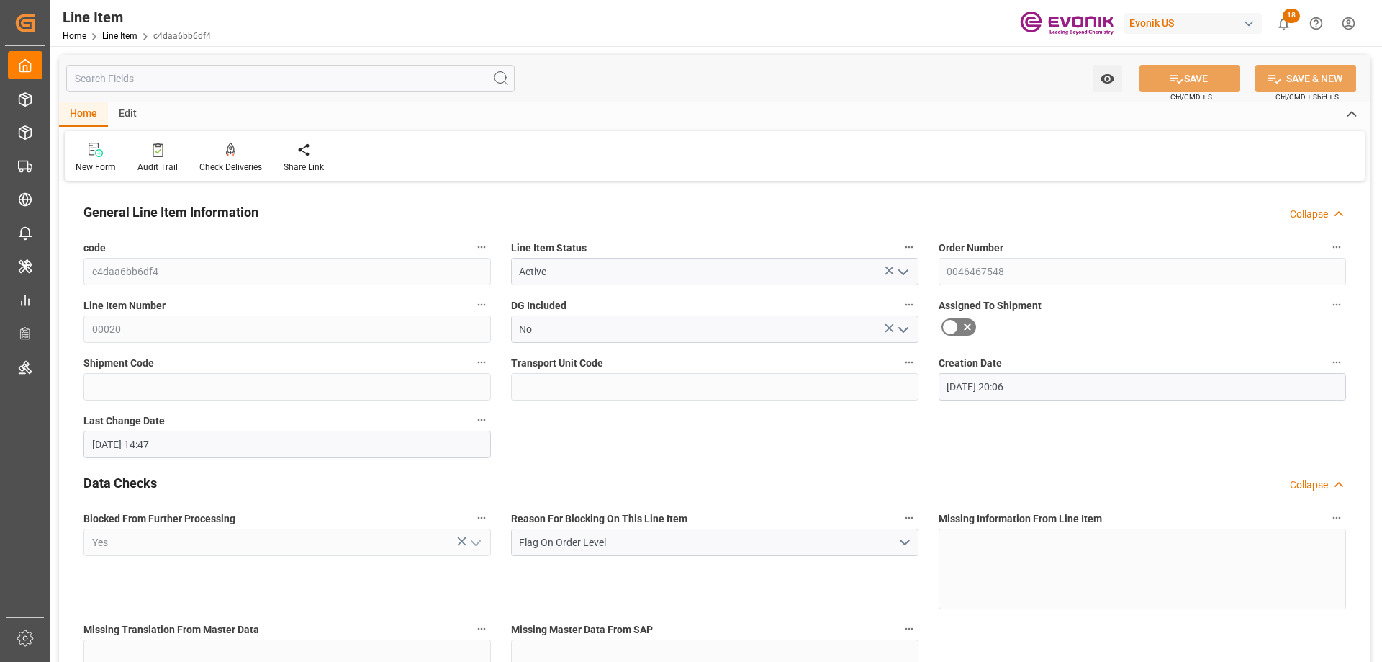
scroll to position [432, 0]
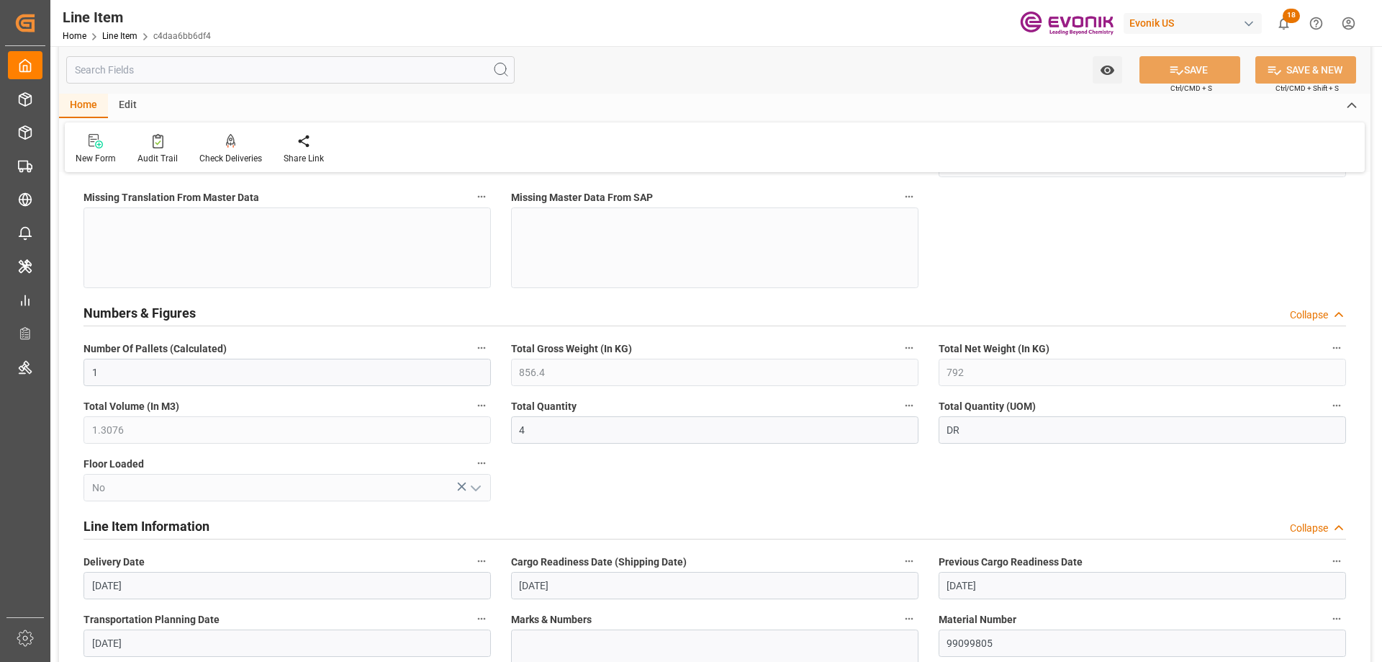
click at [239, 81] on input "text" at bounding box center [290, 69] width 448 height 27
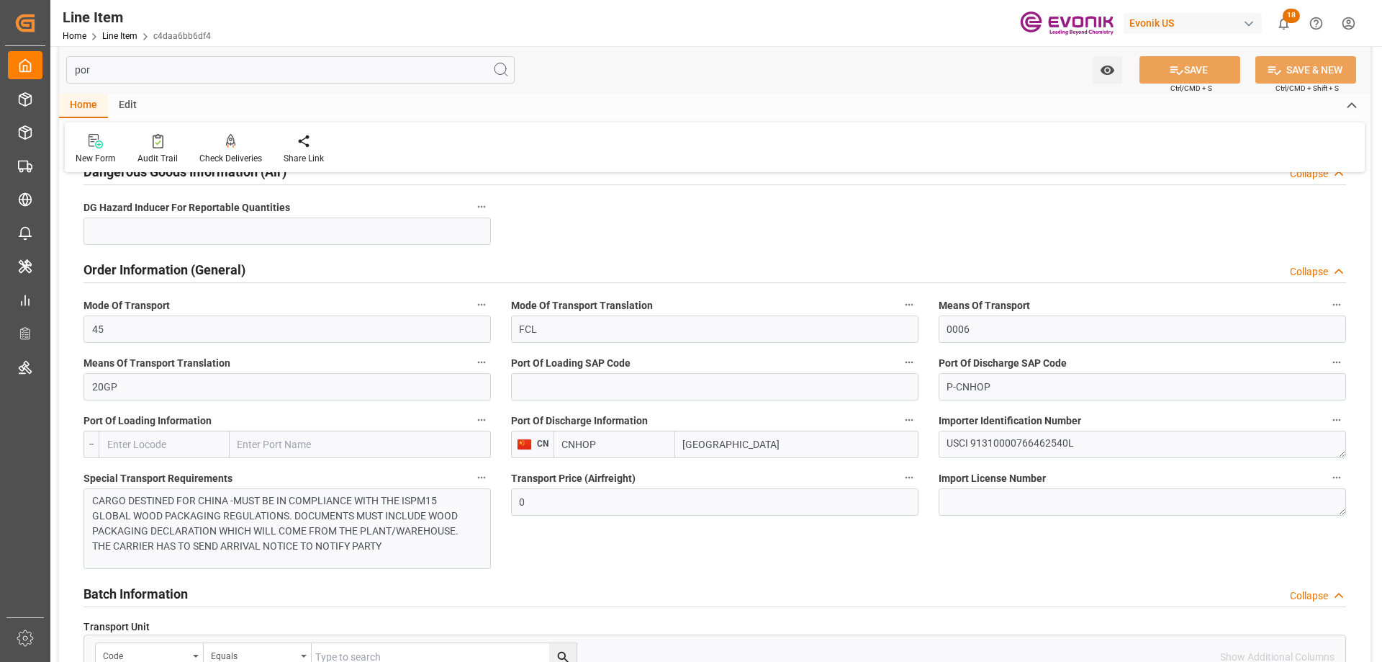
scroll to position [10, 0]
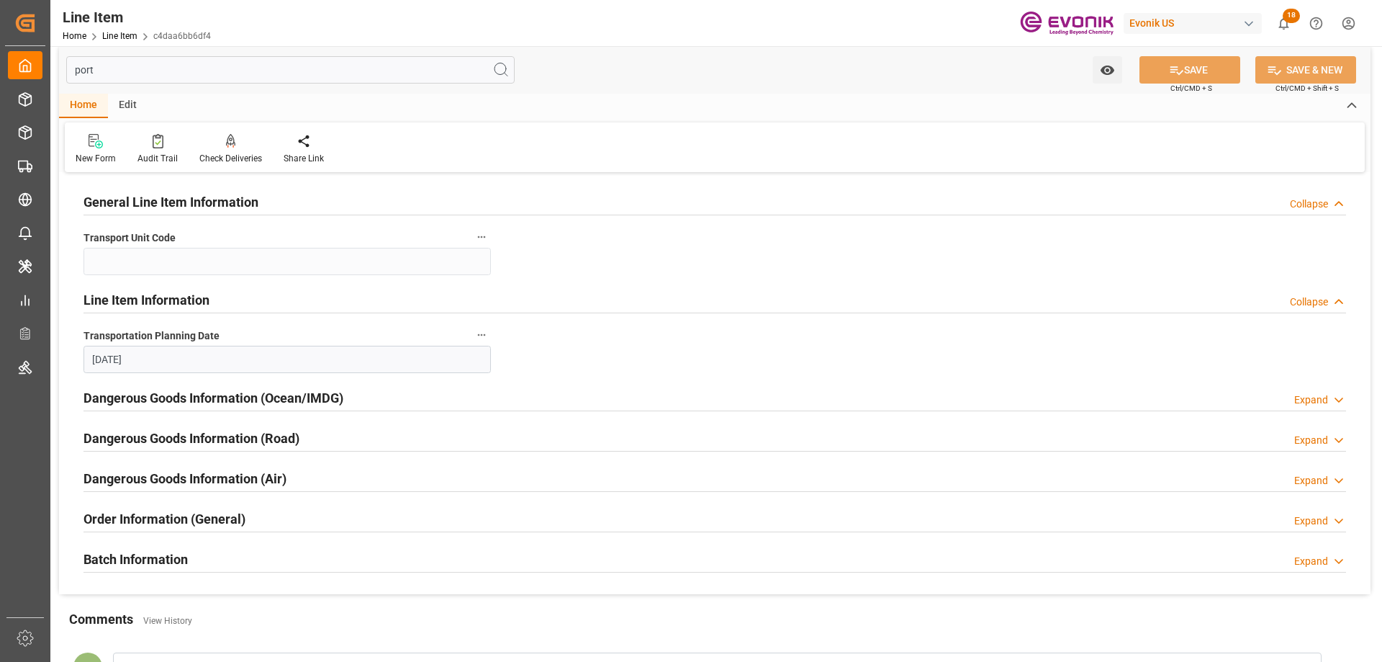
type input "port"
click at [238, 528] on h2 "Order Information (General)" at bounding box center [165, 518] width 162 height 19
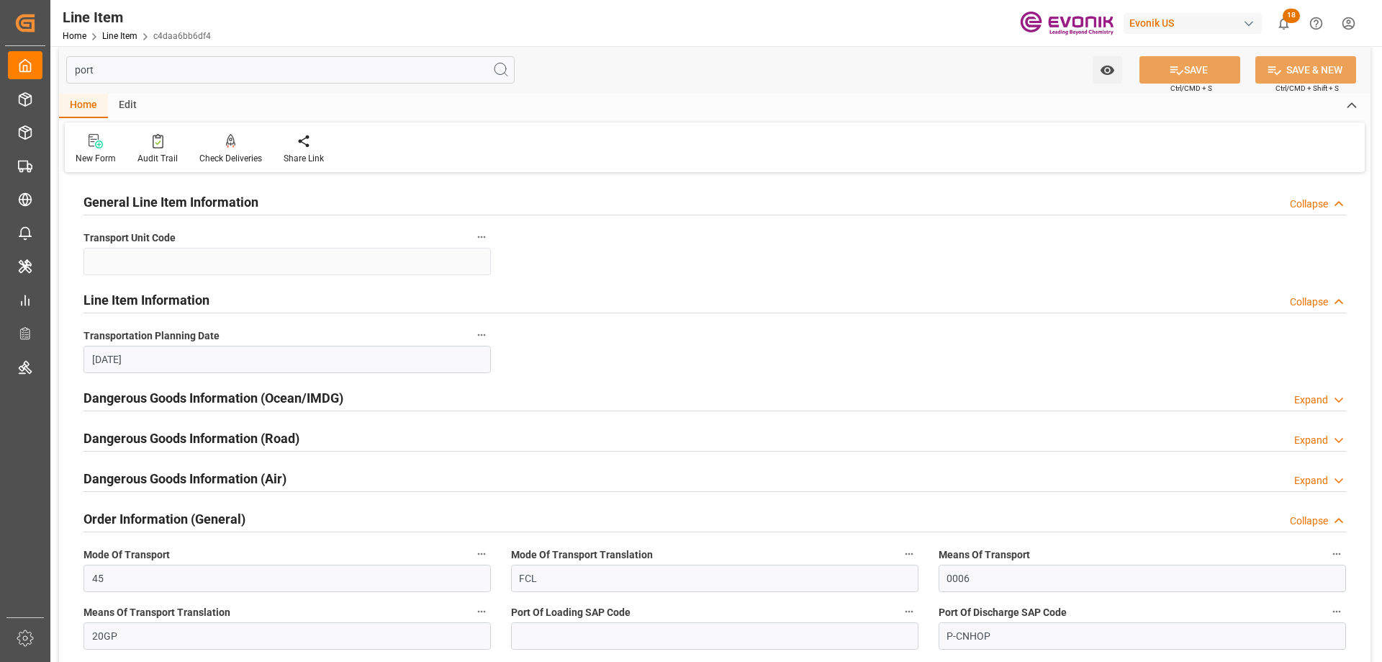
scroll to position [154, 0]
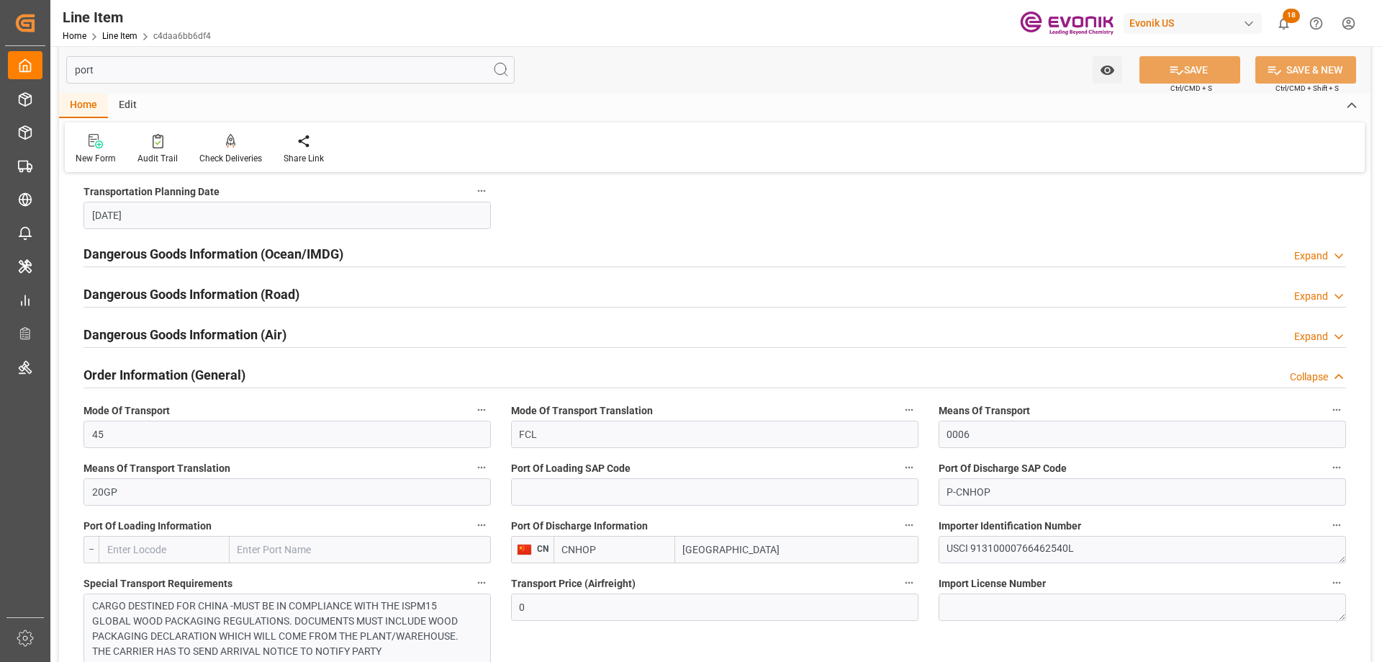
click at [716, 549] on input "[GEOGRAPHIC_DATA]" at bounding box center [796, 549] width 243 height 27
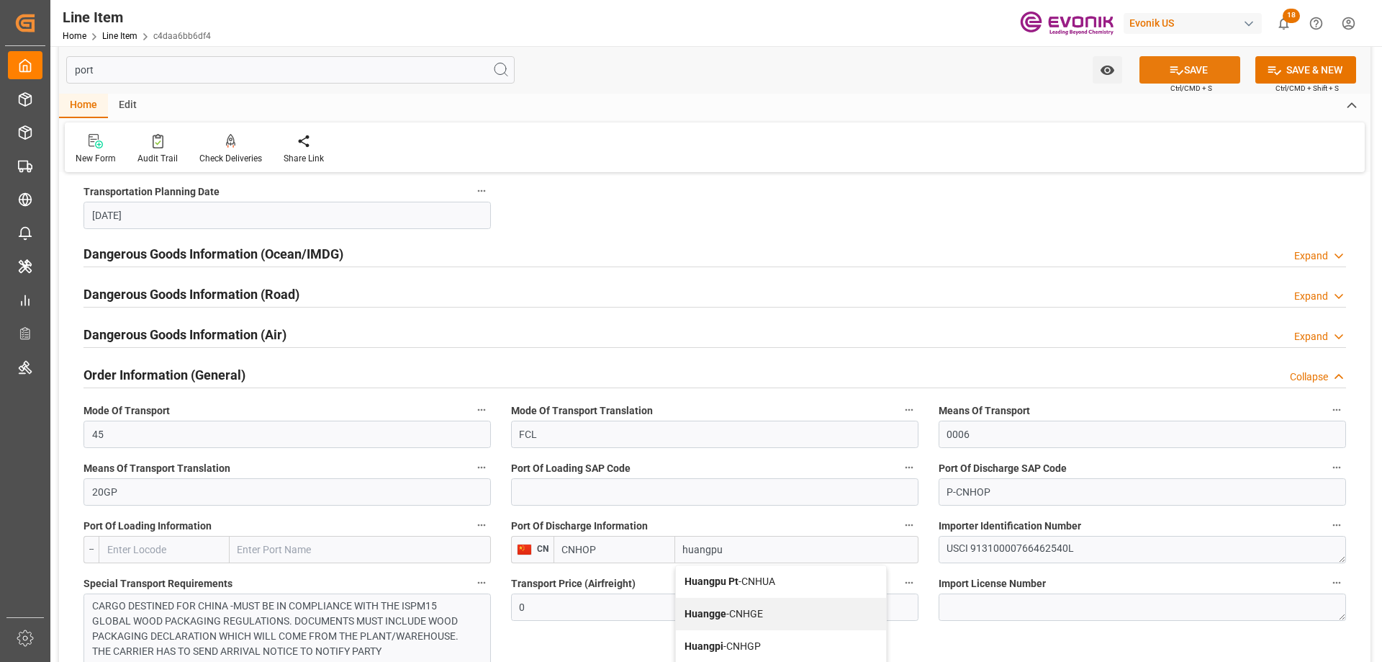
type input "huangpu"
click at [1165, 69] on button "SAVE" at bounding box center [1190, 69] width 101 height 27
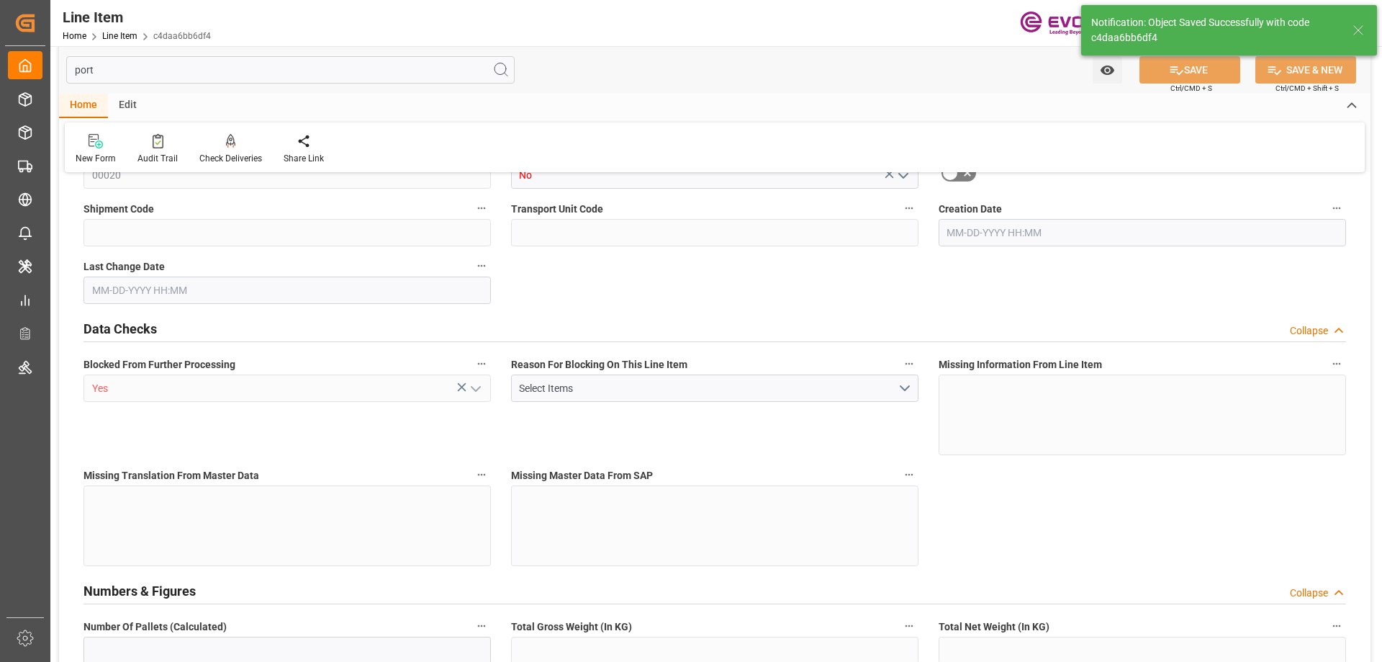
type input "1"
type input "856.4"
type input "792"
type input "1.3076"
type input "4"
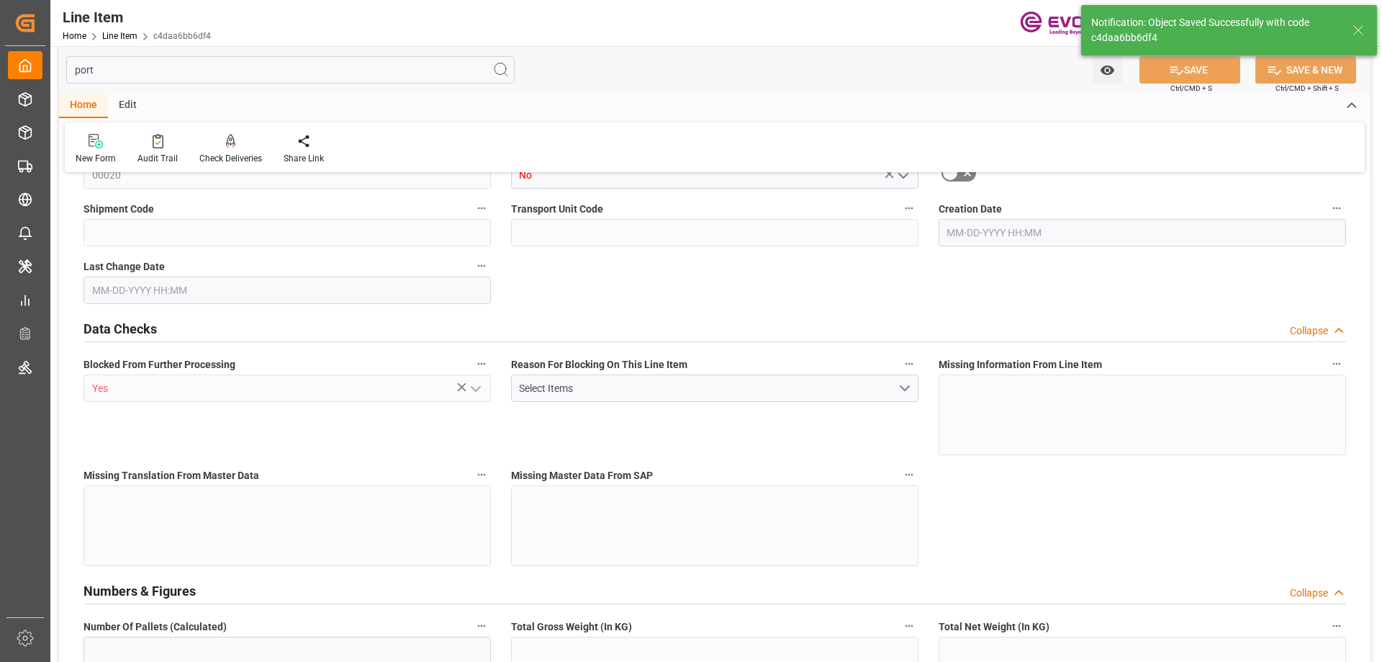
type input "11444.4"
type input "4"
type input "856.4"
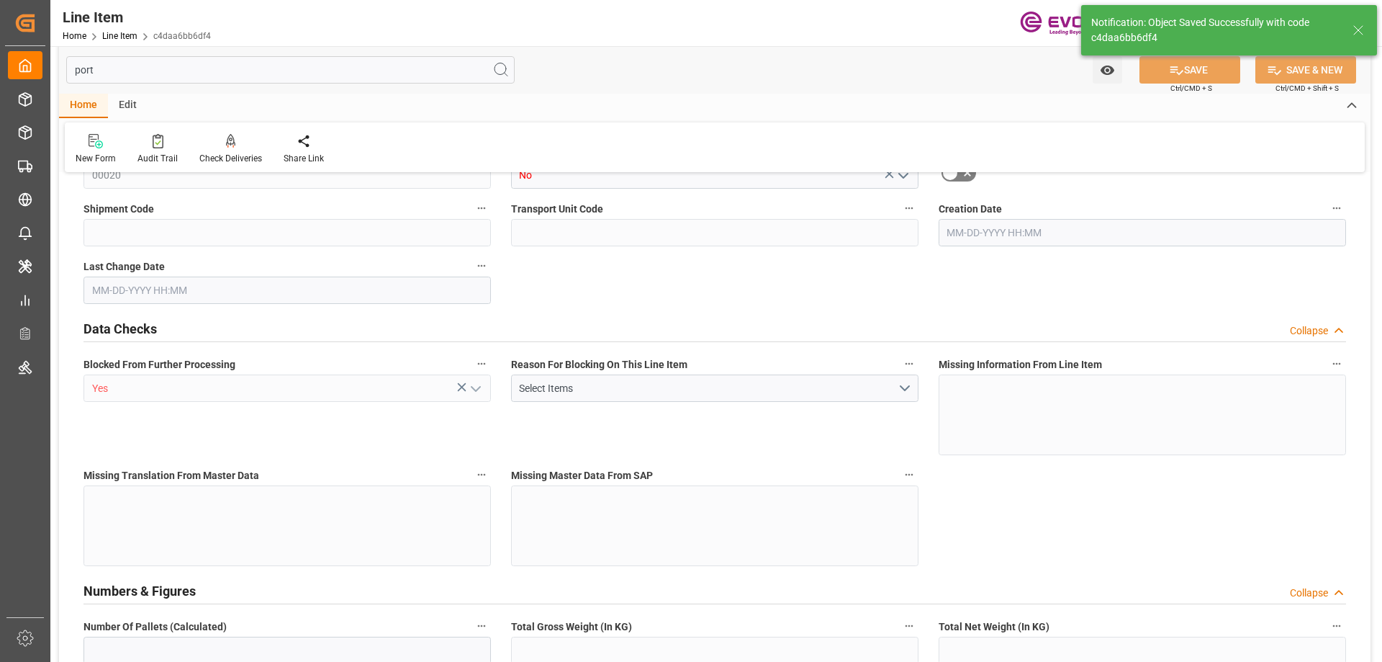
type input "881.4"
type input "792"
type input "1.3076"
type input "1307.644"
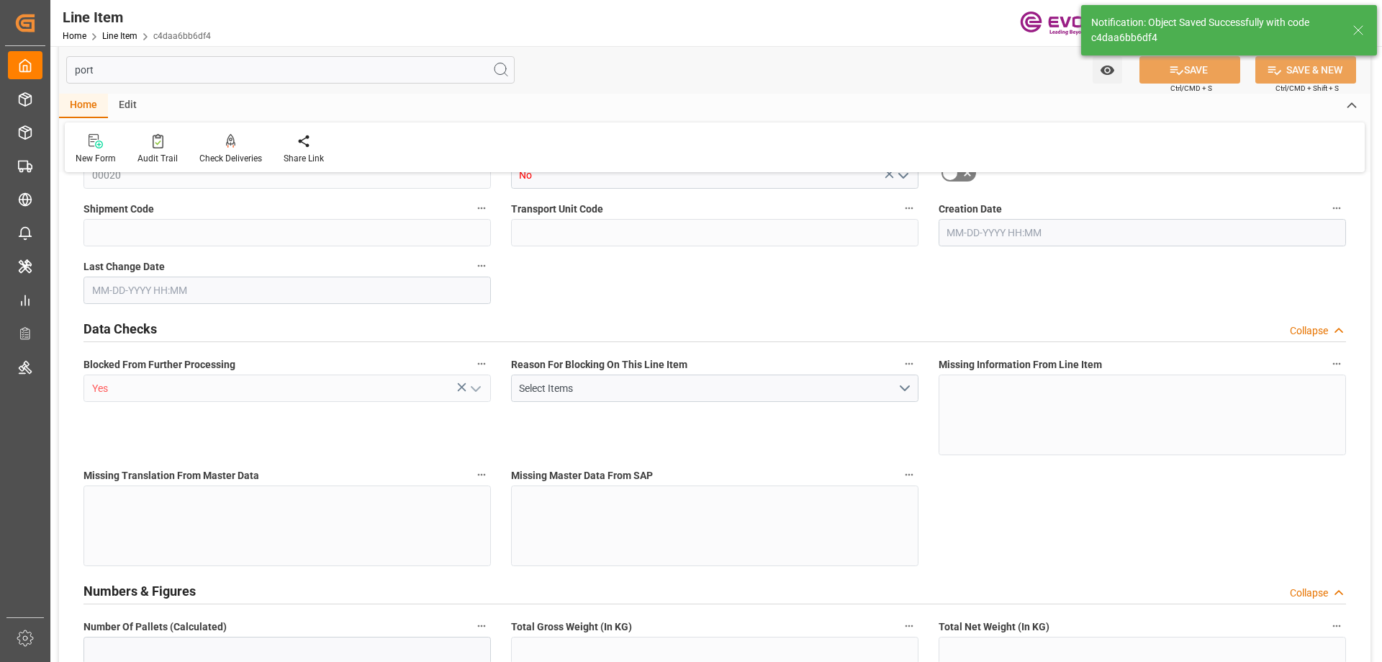
type input "0"
type input "[DATE] 20:06"
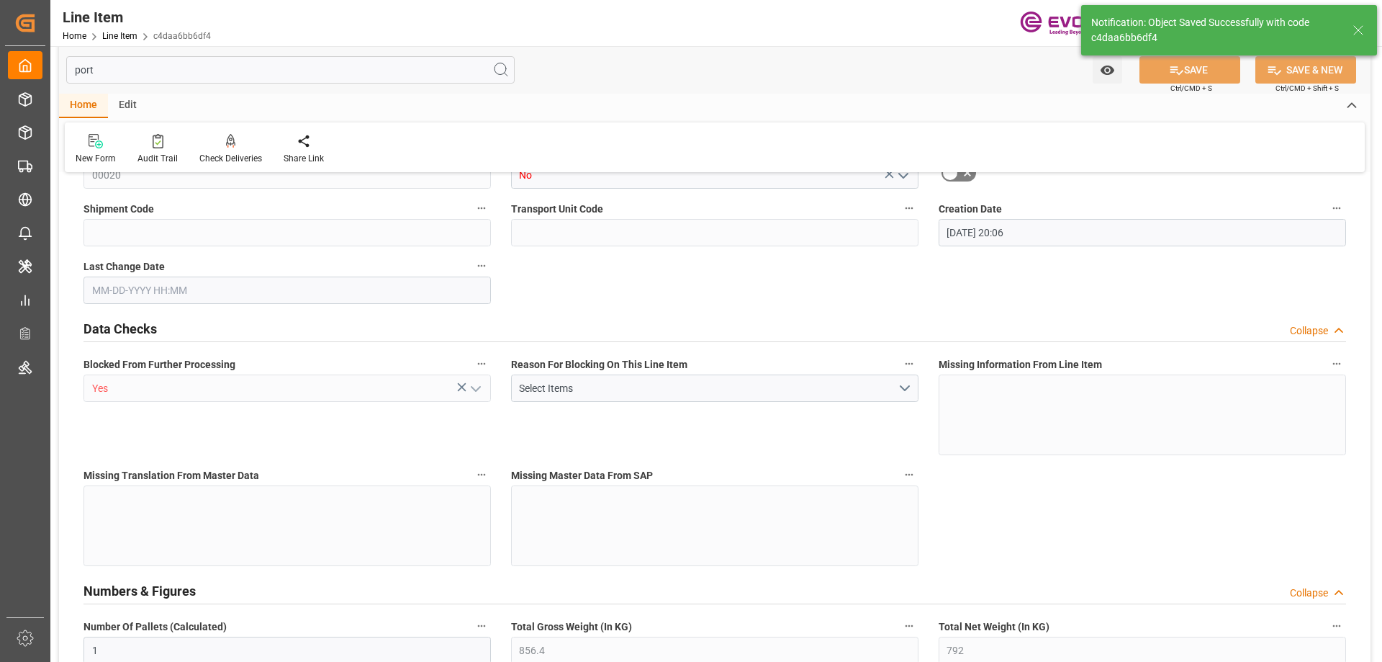
type input "10-01-2025 16:28"
type input "[DATE]"
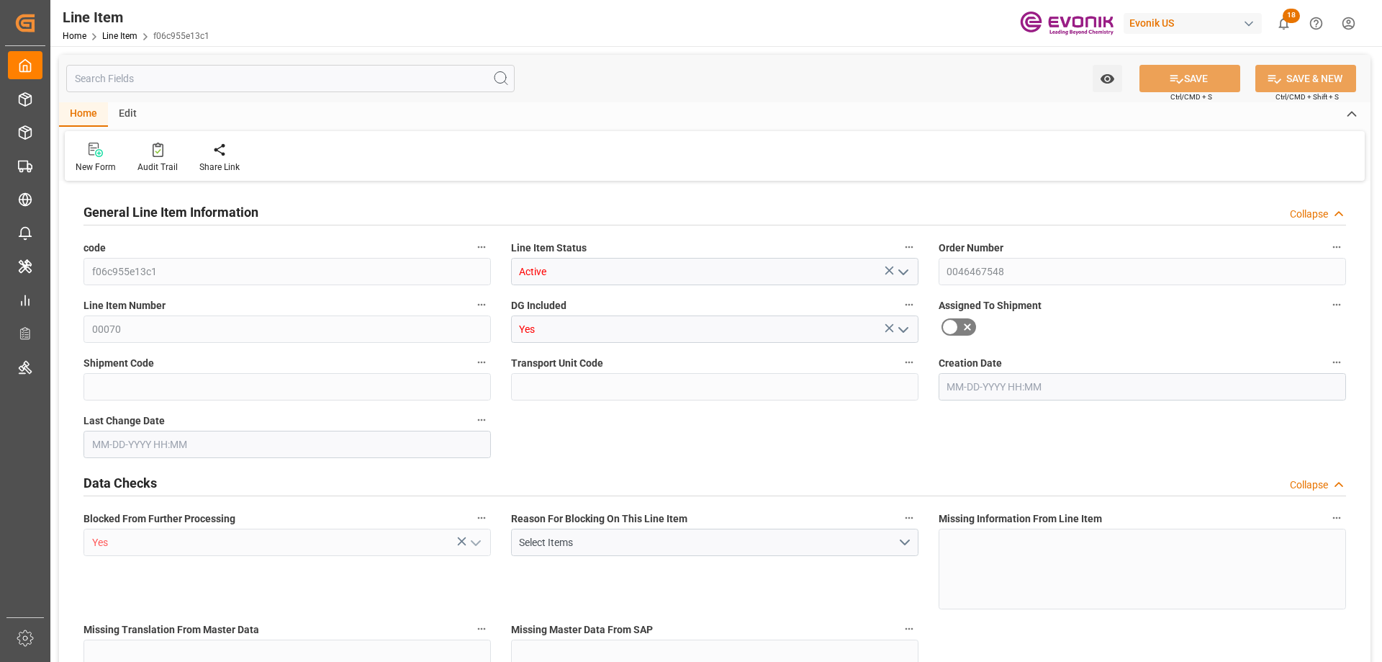
type input "1"
type input "862.8"
type input "798.4"
type input "1.3076"
type input "4"
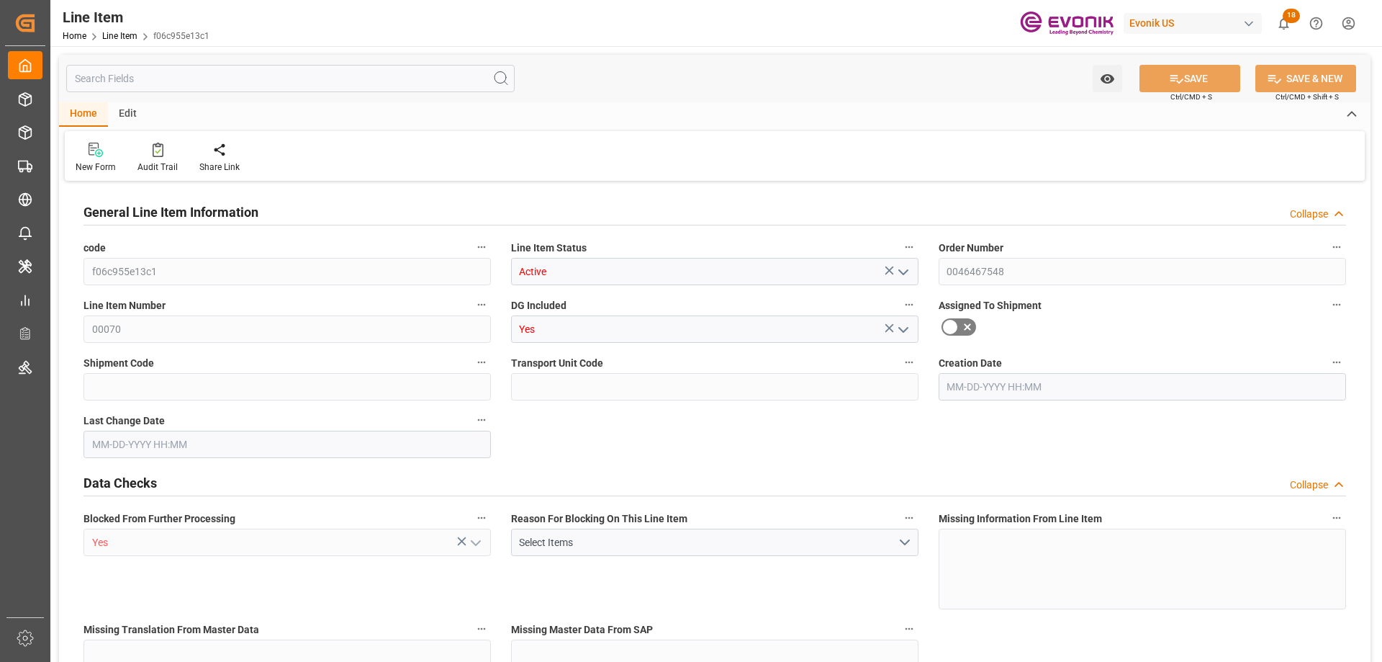
type input "5213.55"
type input "4"
type input "862.8"
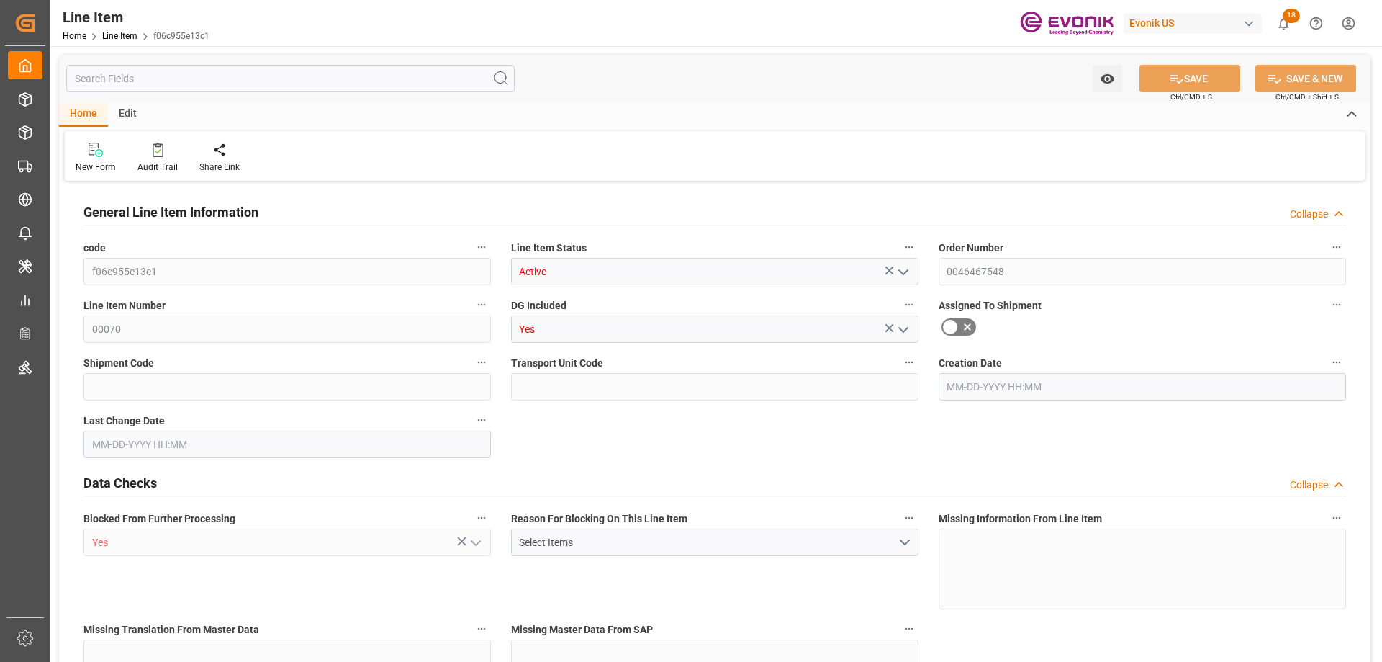
type input "887.8"
type input "798.4"
type input "1.3076"
type input "1307.644"
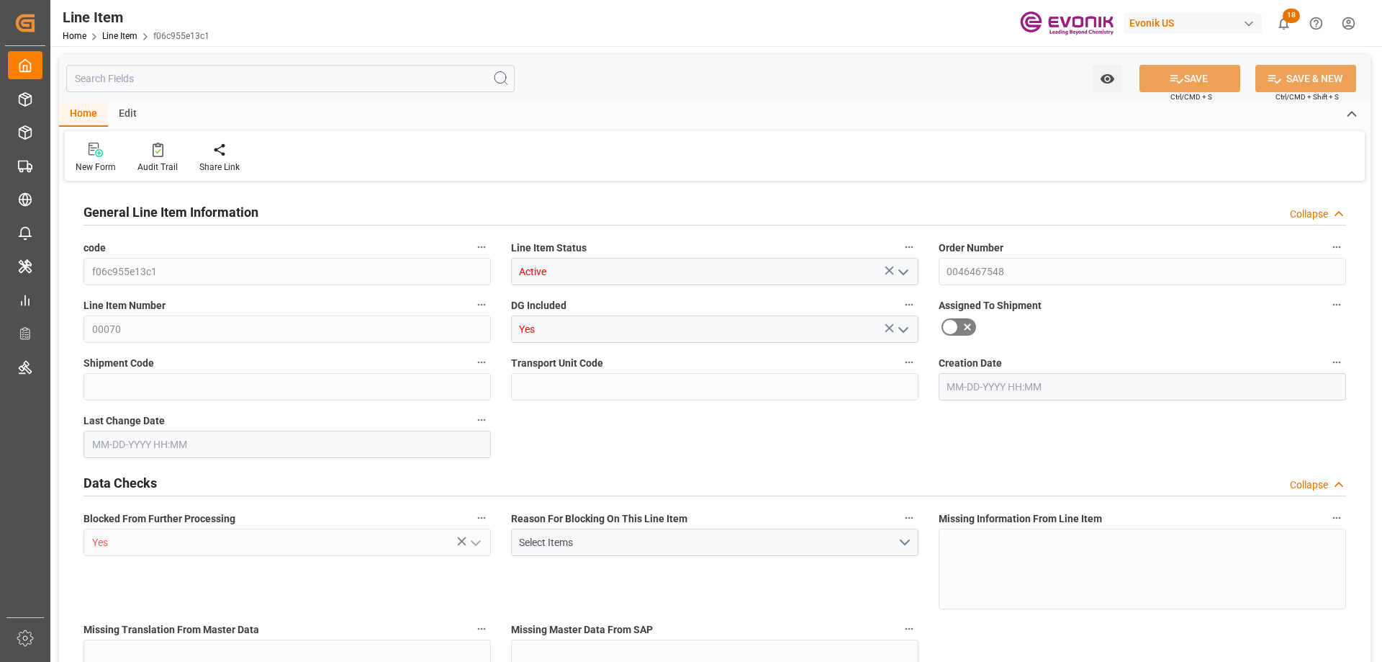
type input "0"
type input "CNHOP"
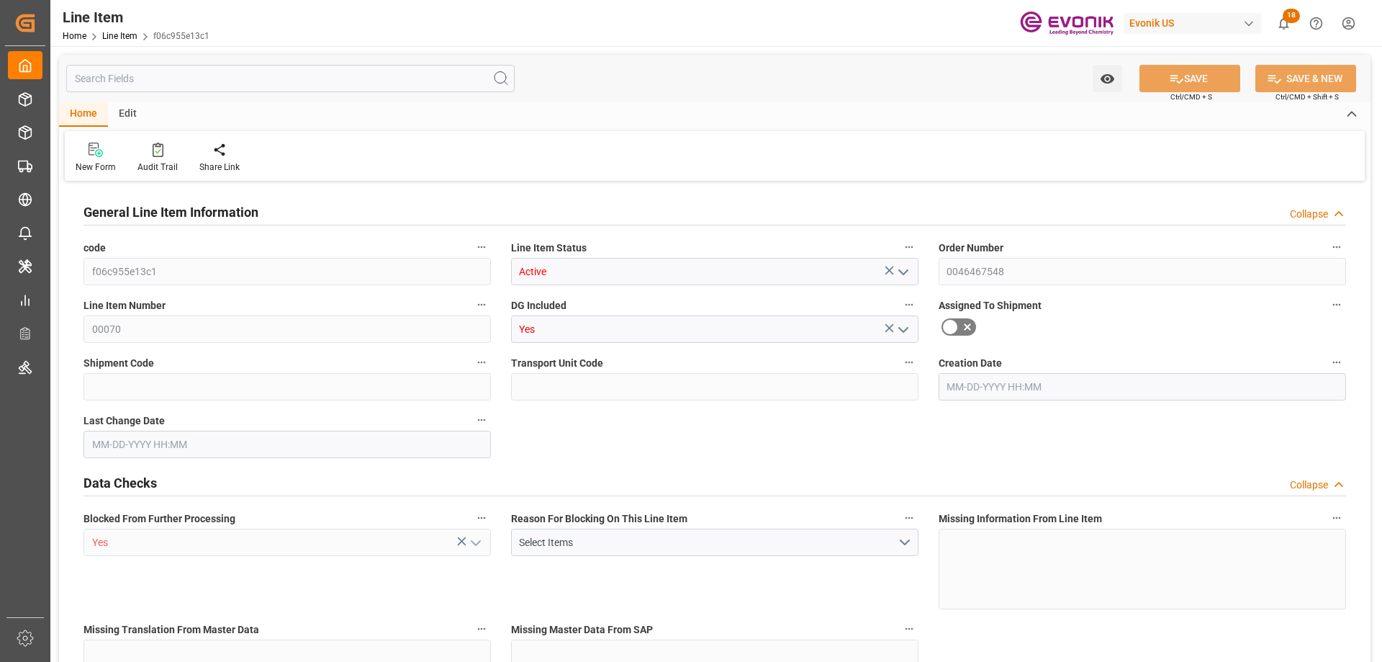
type input "0"
type input "[DATE] 20:06"
type input "[DATE] 14:47"
type input "[DATE]"
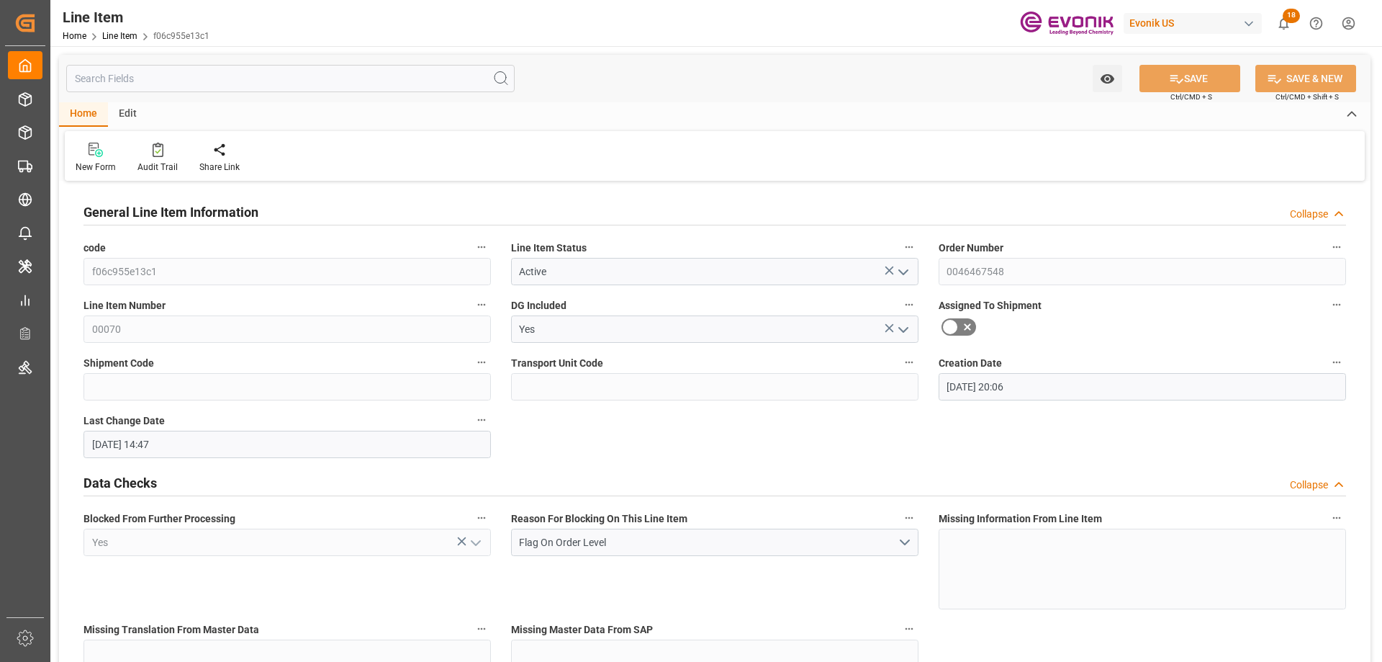
type input "[DATE]"
click at [176, 91] on input "text" at bounding box center [290, 78] width 448 height 27
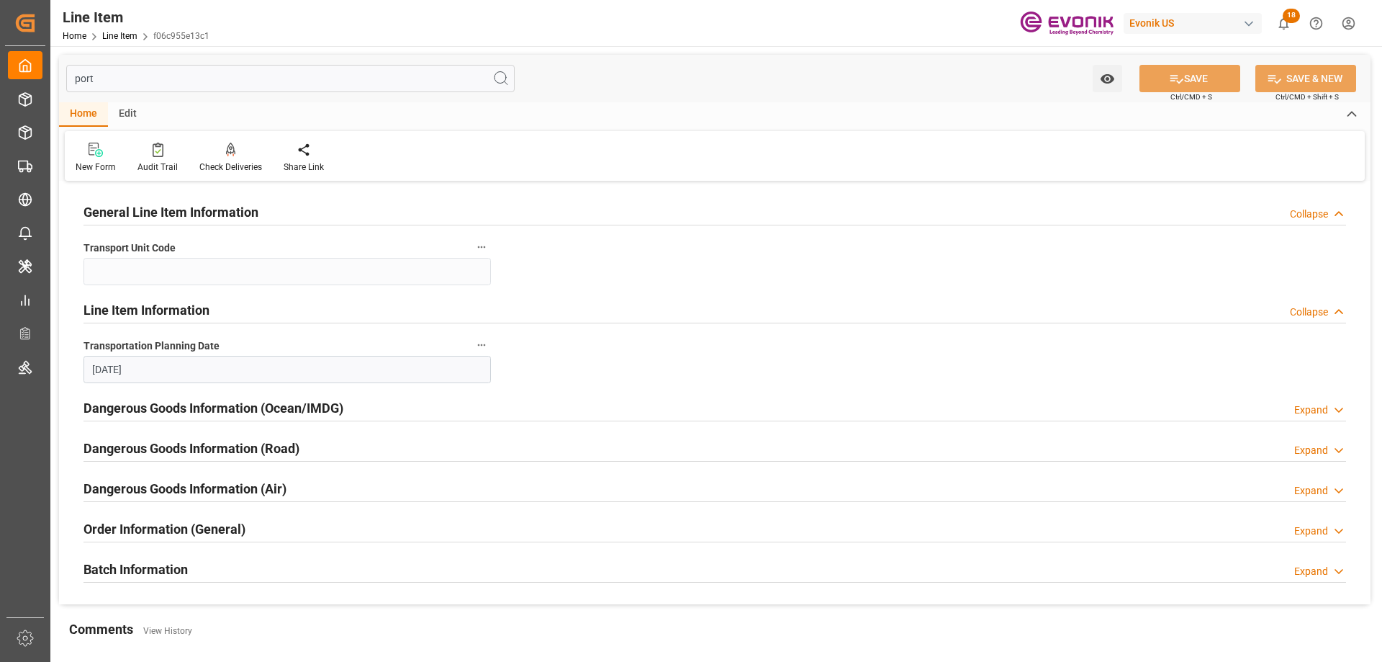
type input "port"
click at [185, 535] on h2 "Order Information (General)" at bounding box center [165, 528] width 162 height 19
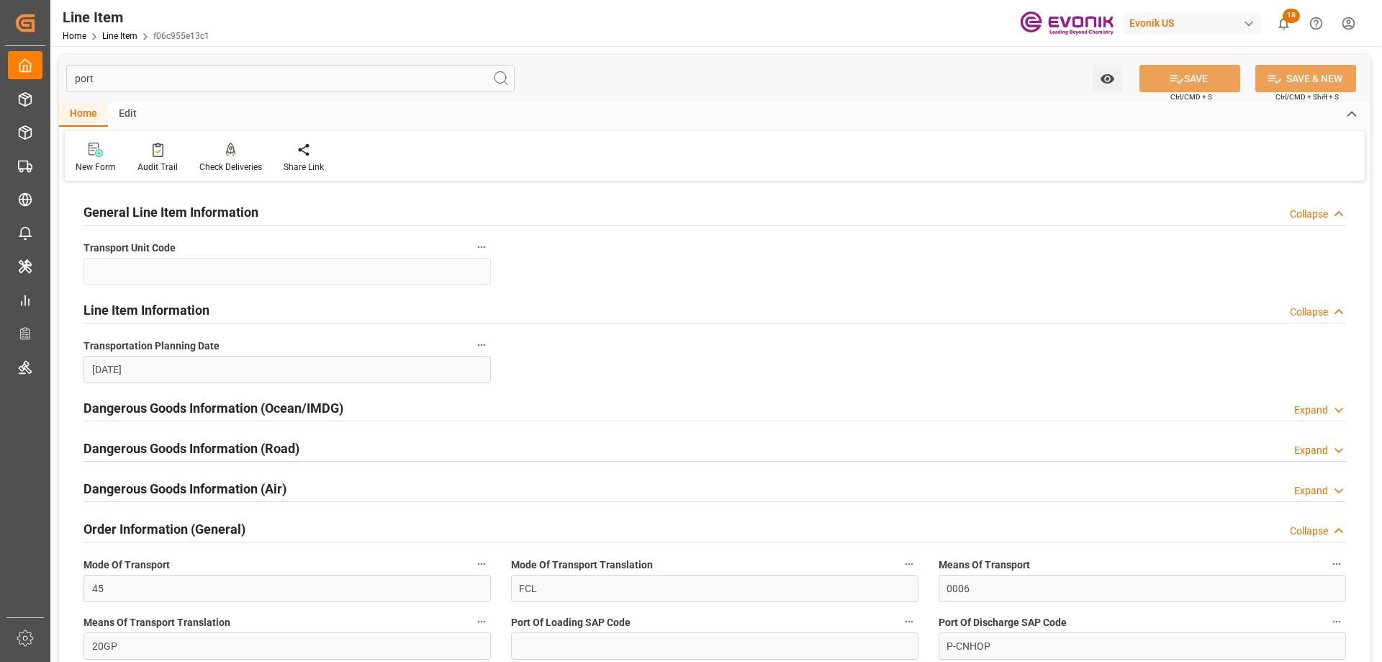
scroll to position [288, 0]
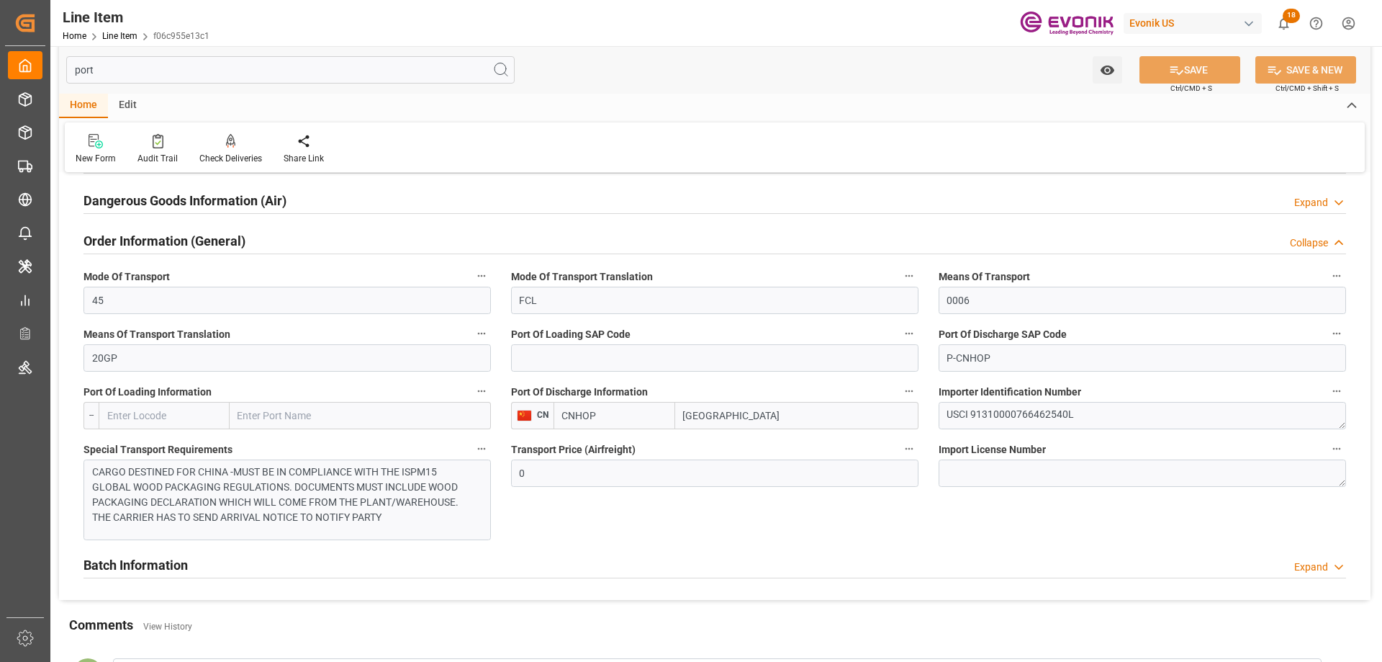
click at [721, 425] on input "[GEOGRAPHIC_DATA]" at bounding box center [796, 415] width 243 height 27
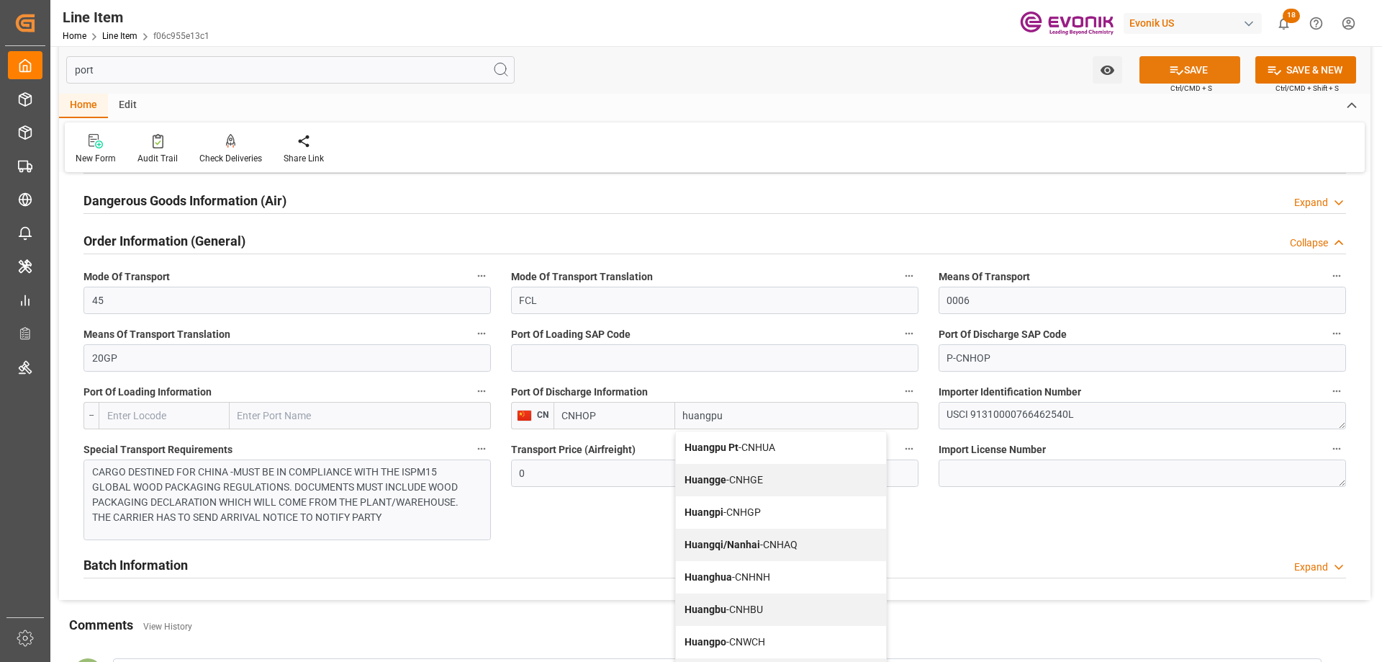
type input "huangpu"
click at [1169, 74] on icon at bounding box center [1176, 70] width 15 height 15
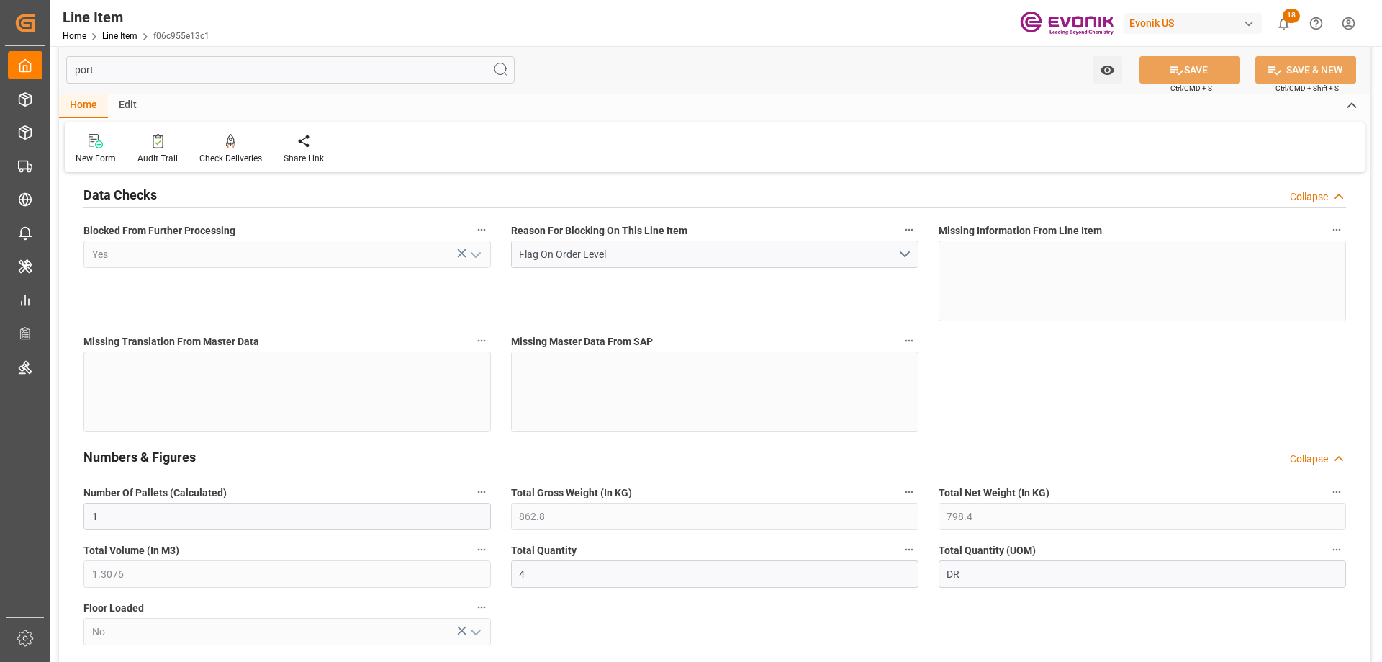
scroll to position [993, 0]
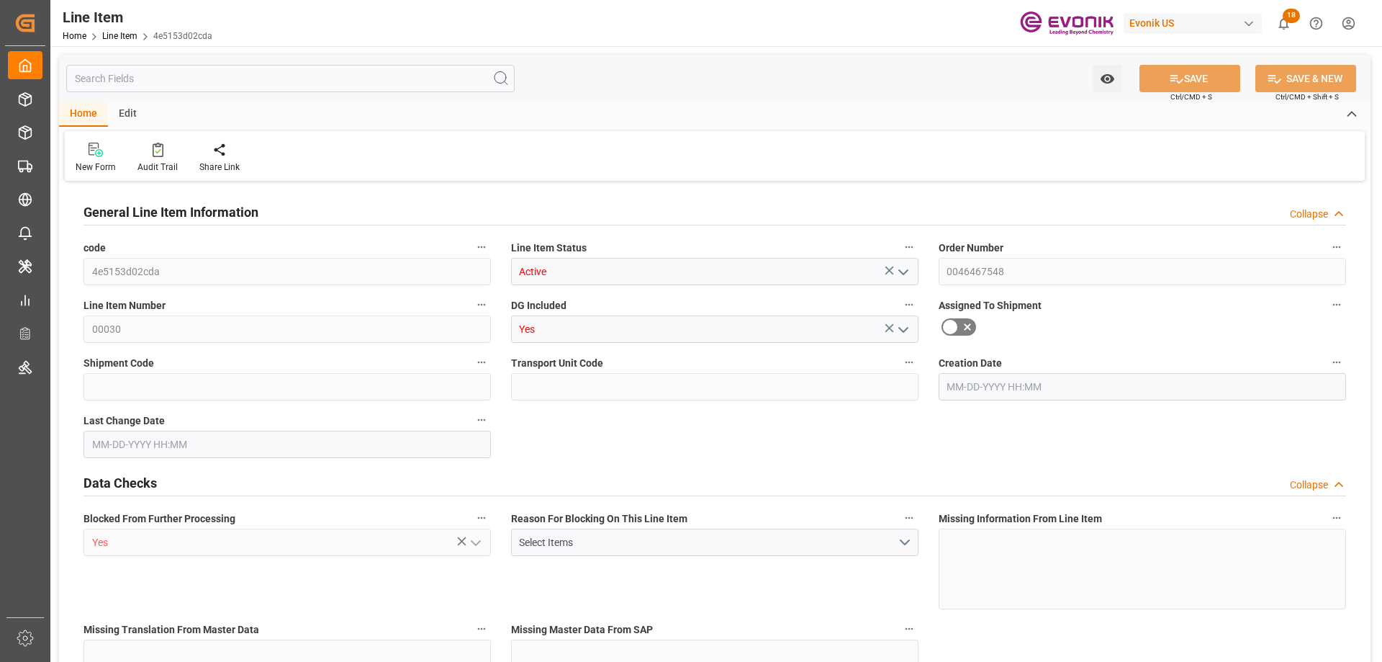
type input "2"
type input "1580"
type input "1451.2"
type input "2.6272"
type input "8"
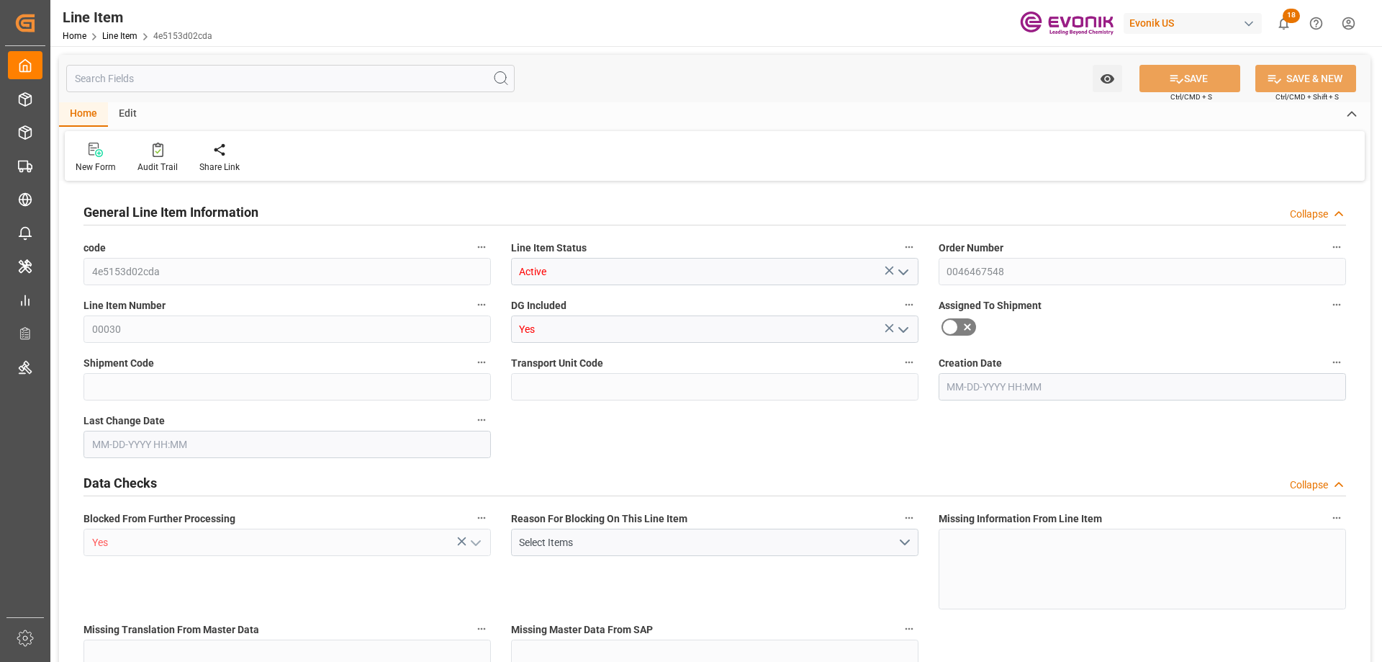
type input "7067.34"
type input "8"
type input "1580"
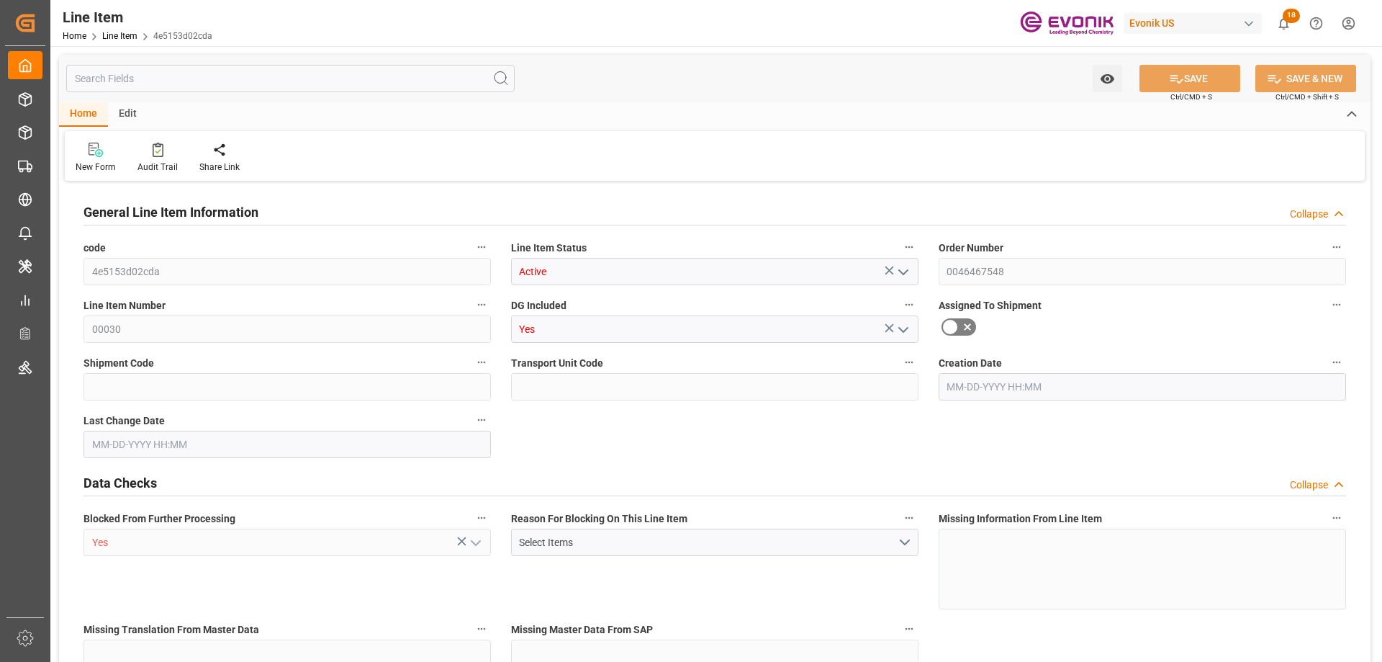
type input "1630"
type input "1451.2"
type input "2.6272"
type input "2627.176"
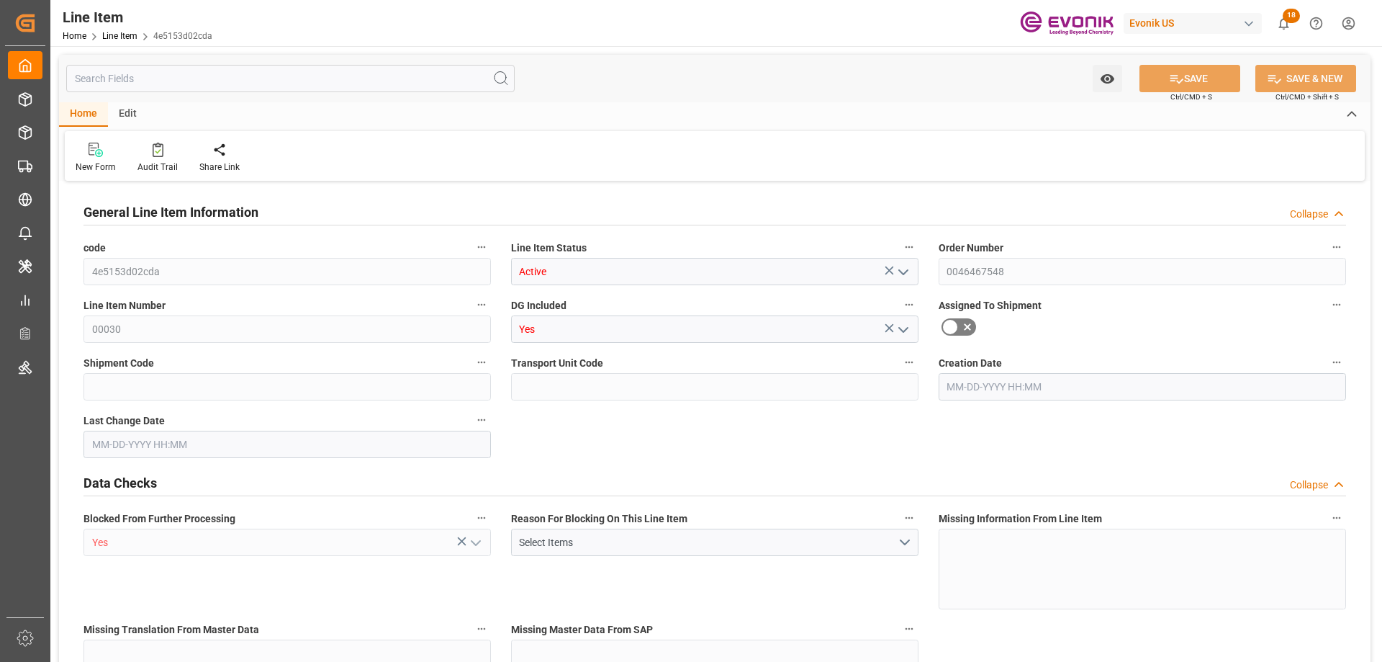
type input "0"
type input "CNHOP"
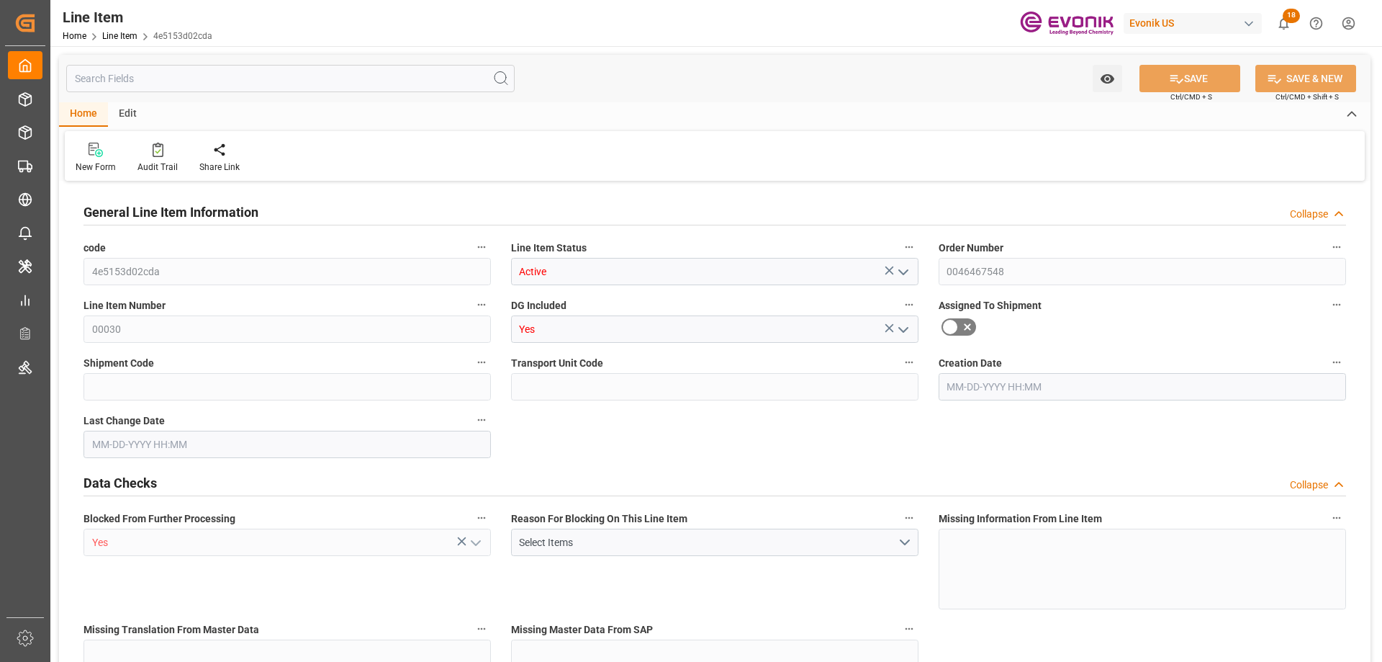
type input "0"
type input "[DATE] 20:06"
type input "10-01-2025 14:47"
type input "12-02-2025"
type input "10-07-2025"
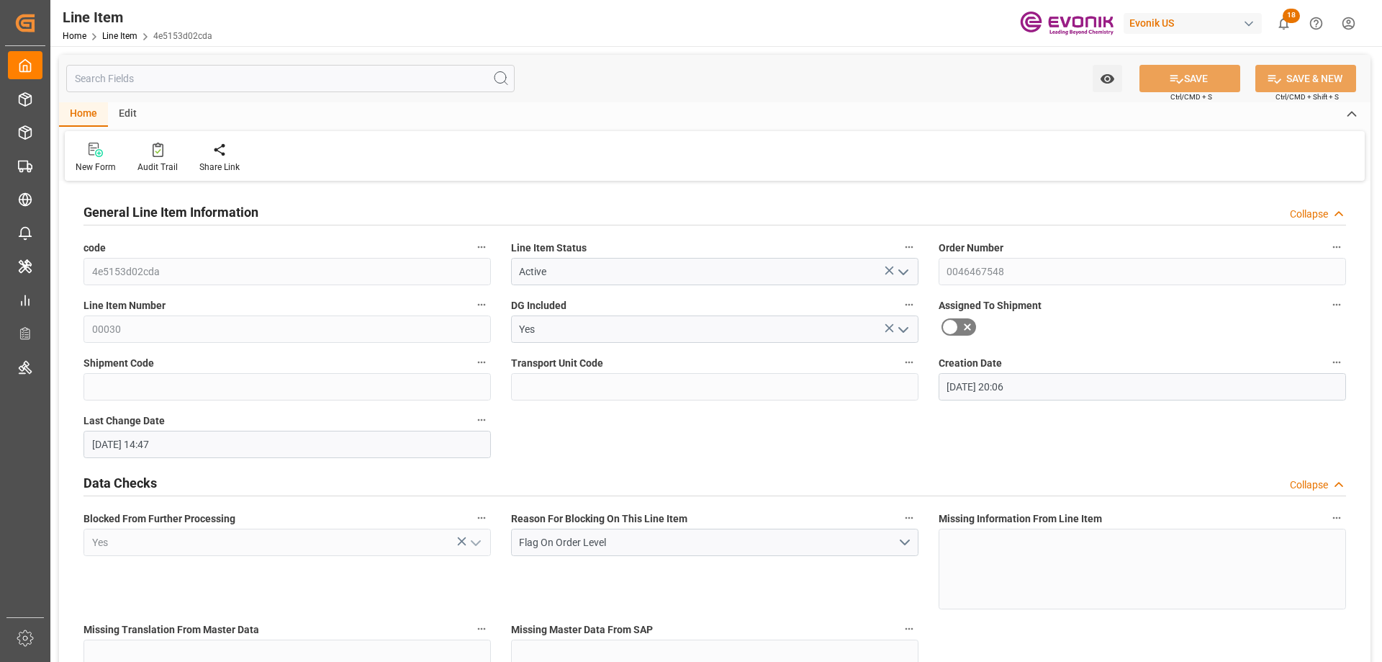
type input "10-02-2025"
type input "09-29-2025"
click at [201, 83] on input "text" at bounding box center [290, 78] width 448 height 27
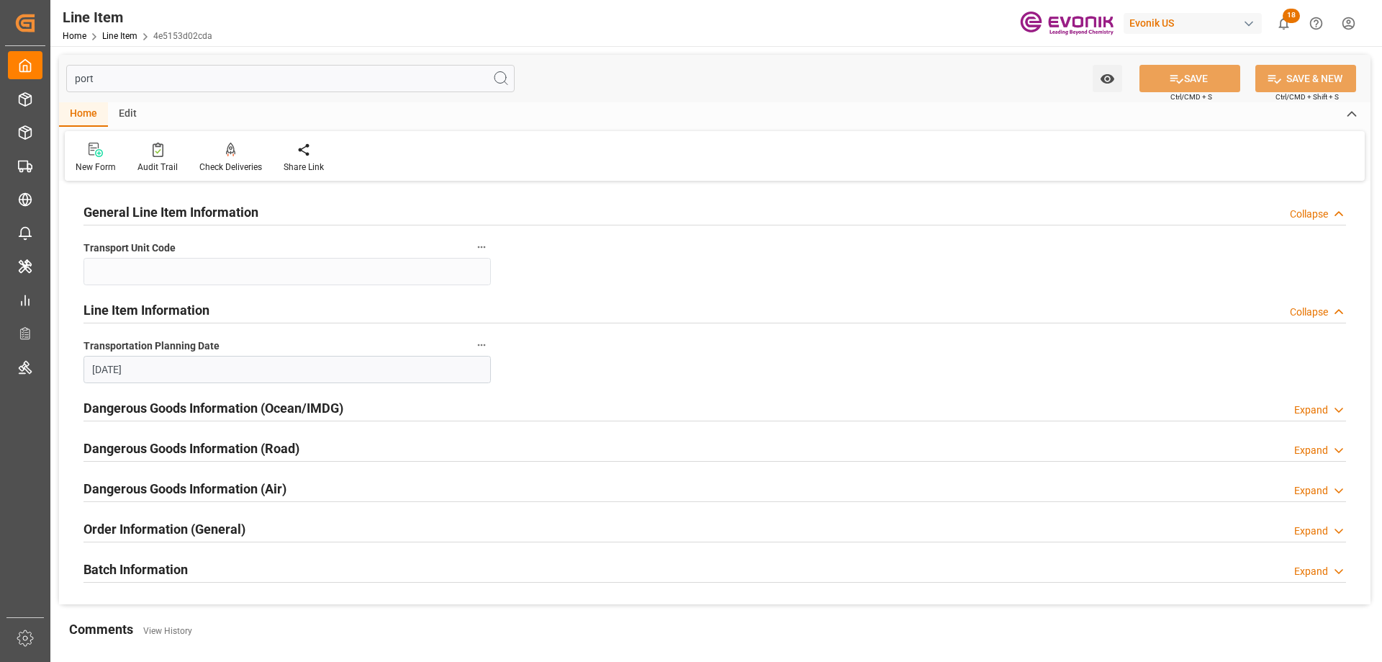
type input "port"
click at [275, 528] on div "Order Information (General) Expand" at bounding box center [715, 527] width 1263 height 27
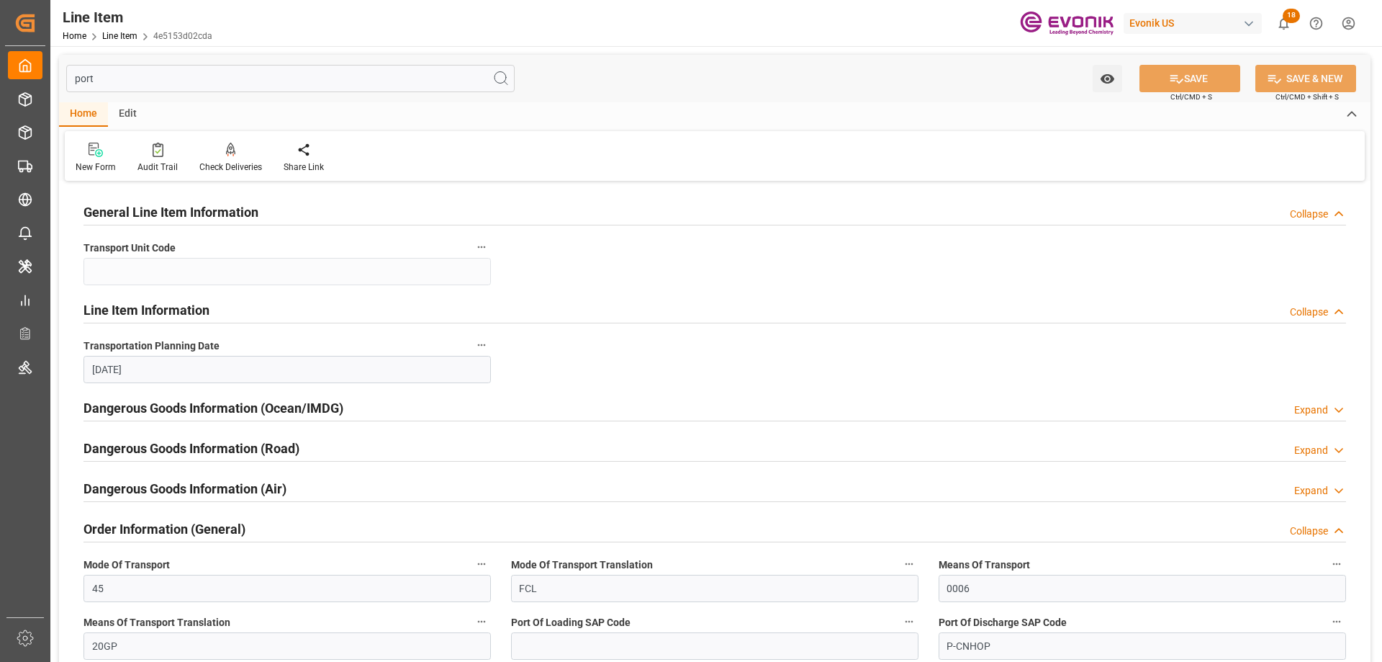
scroll to position [216, 0]
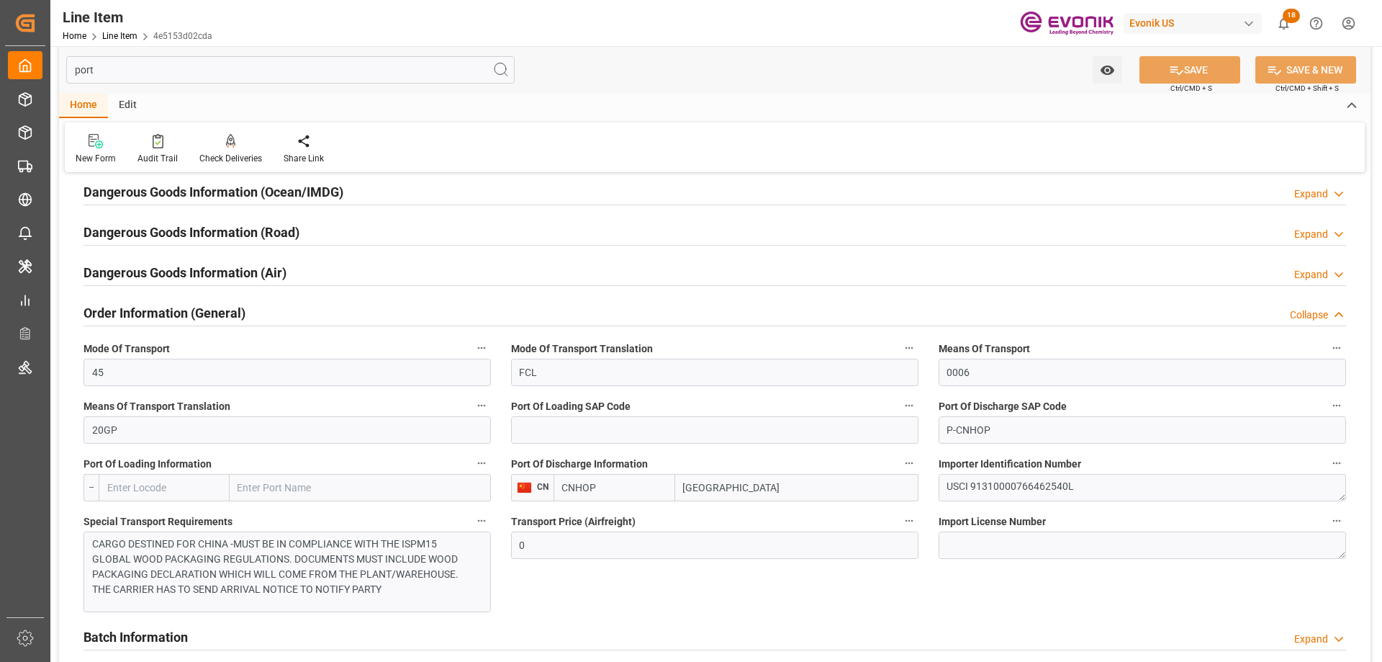
drag, startPoint x: 724, startPoint y: 492, endPoint x: 710, endPoint y: 492, distance: 14.4
click at [710, 492] on input "Shanghai" at bounding box center [796, 487] width 243 height 27
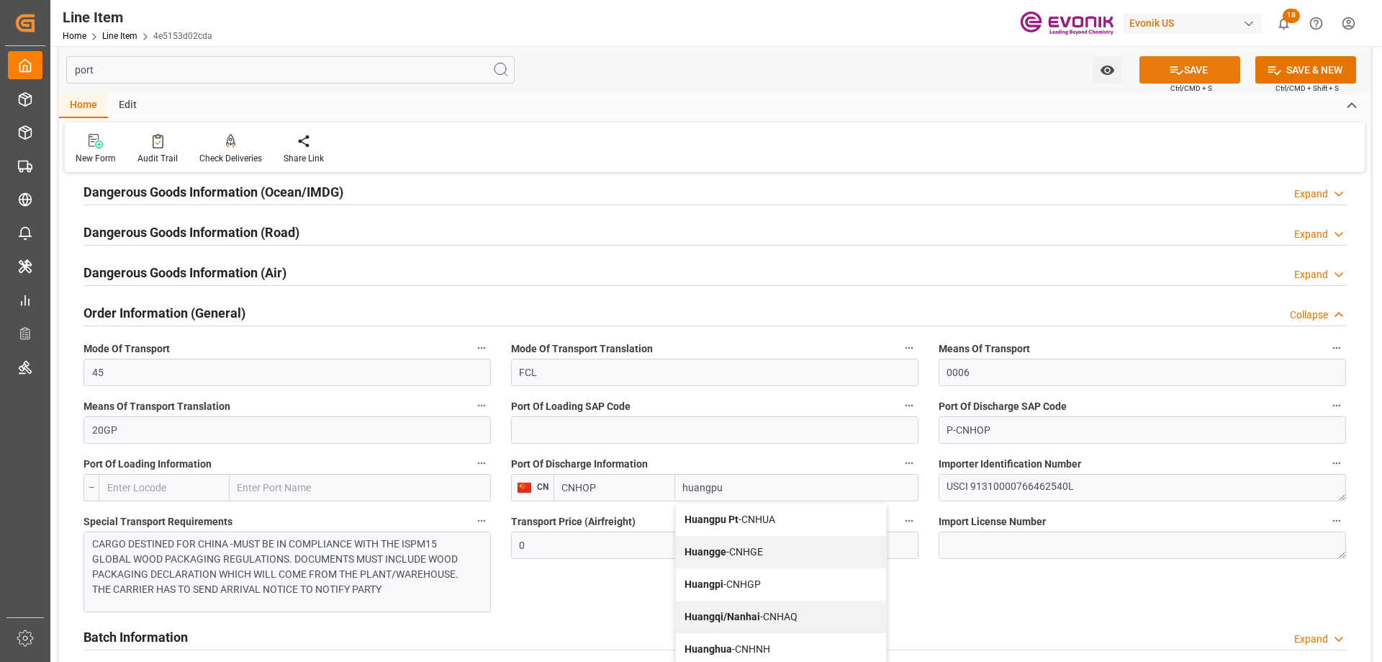
type input "huangpu"
click at [1209, 76] on button "SAVE" at bounding box center [1190, 69] width 101 height 27
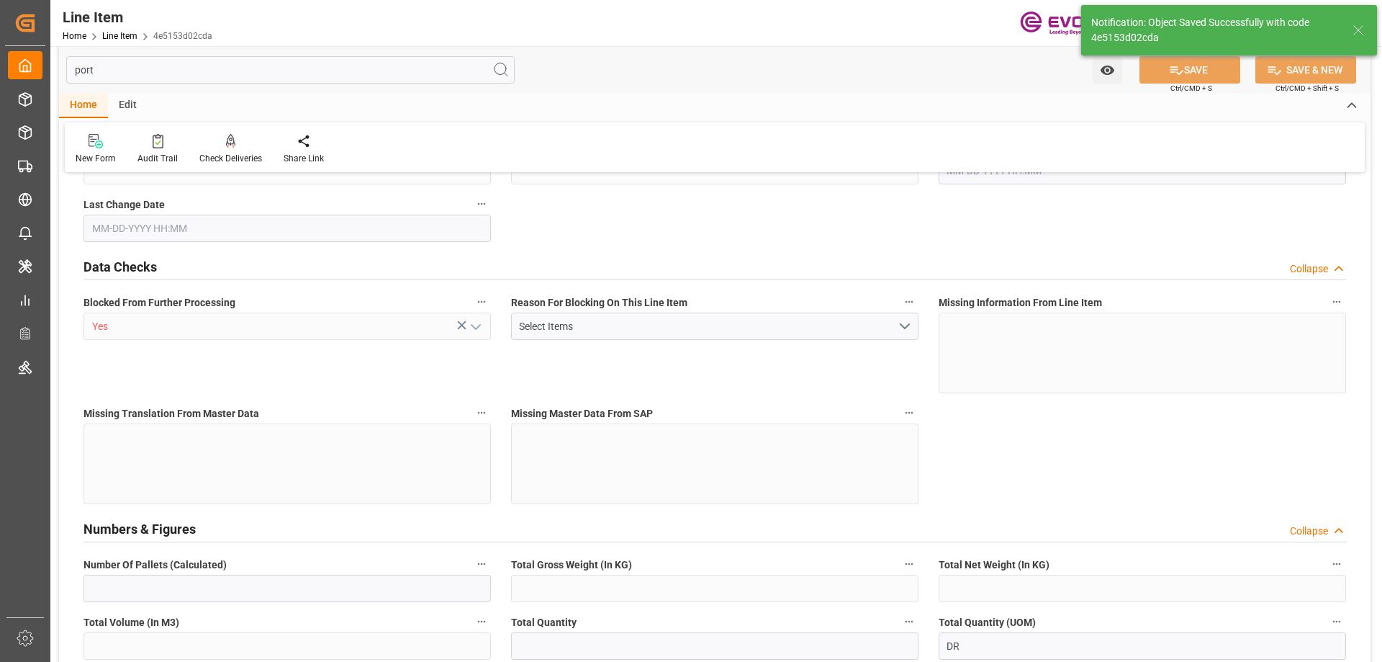
type input "2"
type input "1580"
type input "1451.2"
type input "2.6272"
type input "8"
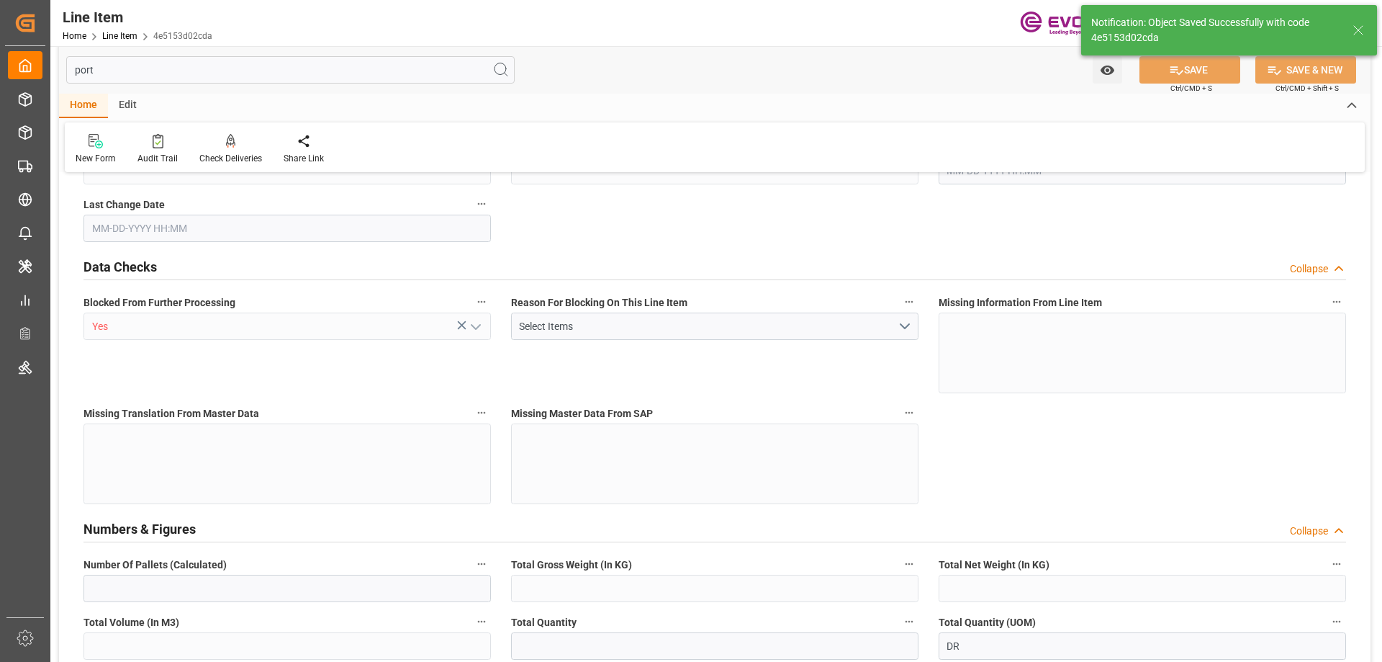
type input "7067.34"
type input "8"
type input "1580"
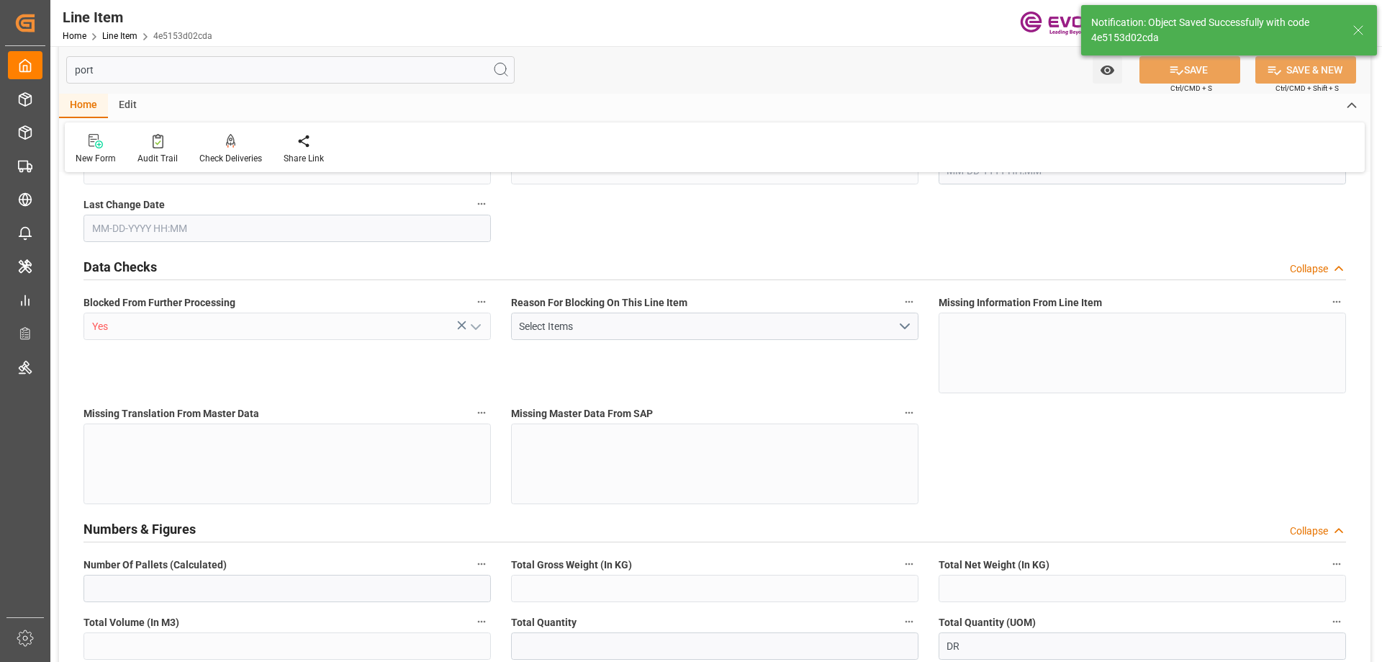
type input "1630"
type input "1451.2"
type input "2.6272"
type input "2627.176"
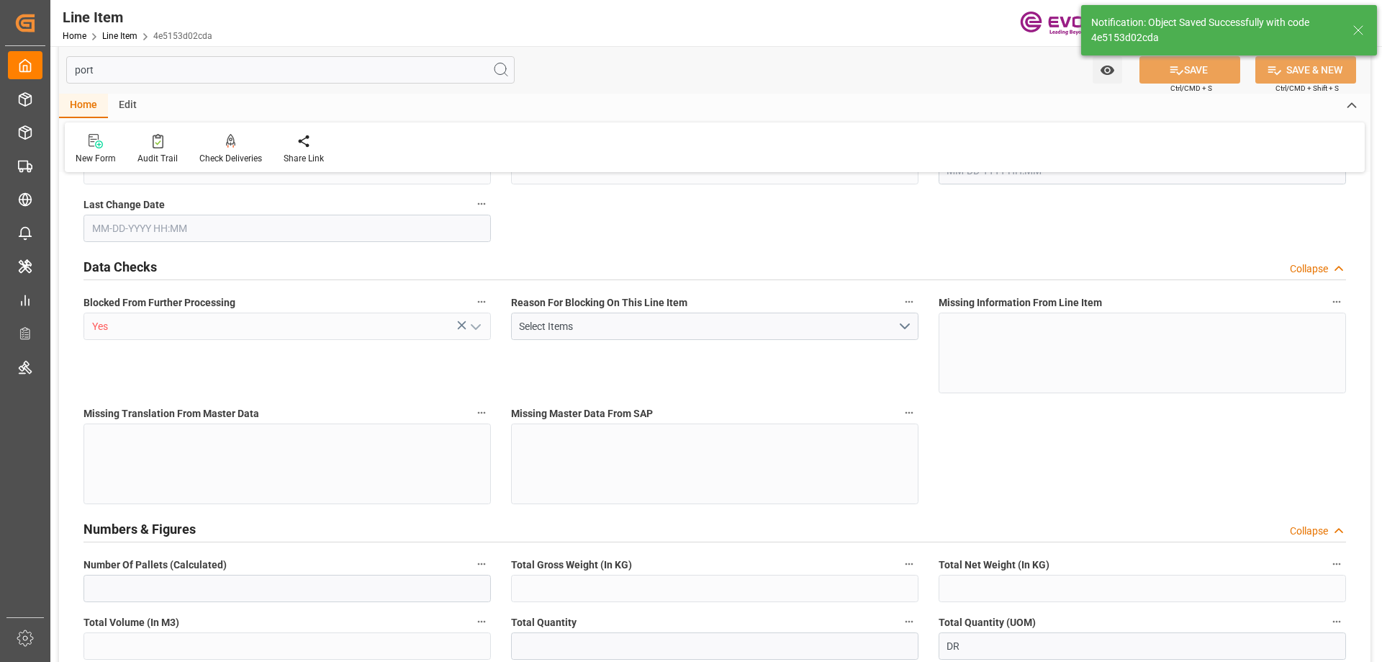
type input "0"
type input "[DATE] 20:06"
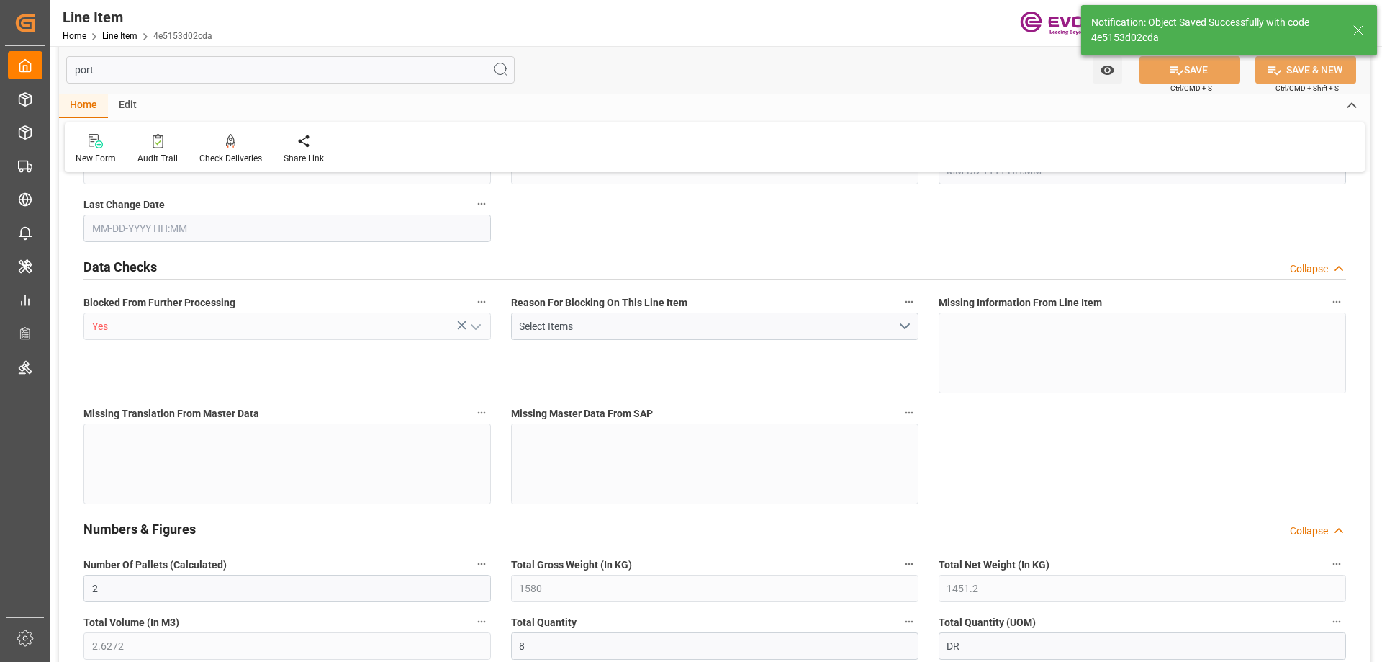
type input "10-01-2025 16:29"
type input "12-02-2025"
type input "10-07-2025"
type input "10-02-2025"
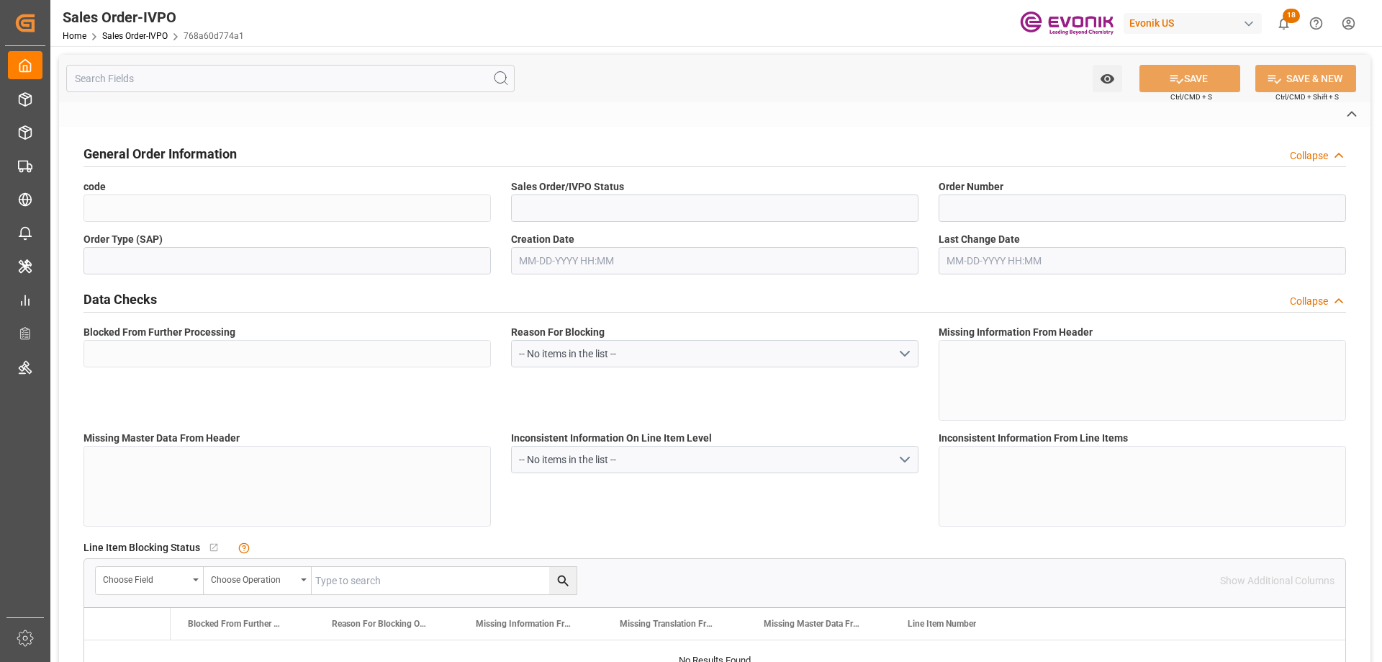
type input "768a60d774a1"
type input "Active"
type input "0046467548"
type input "IV"
type input "Yes"
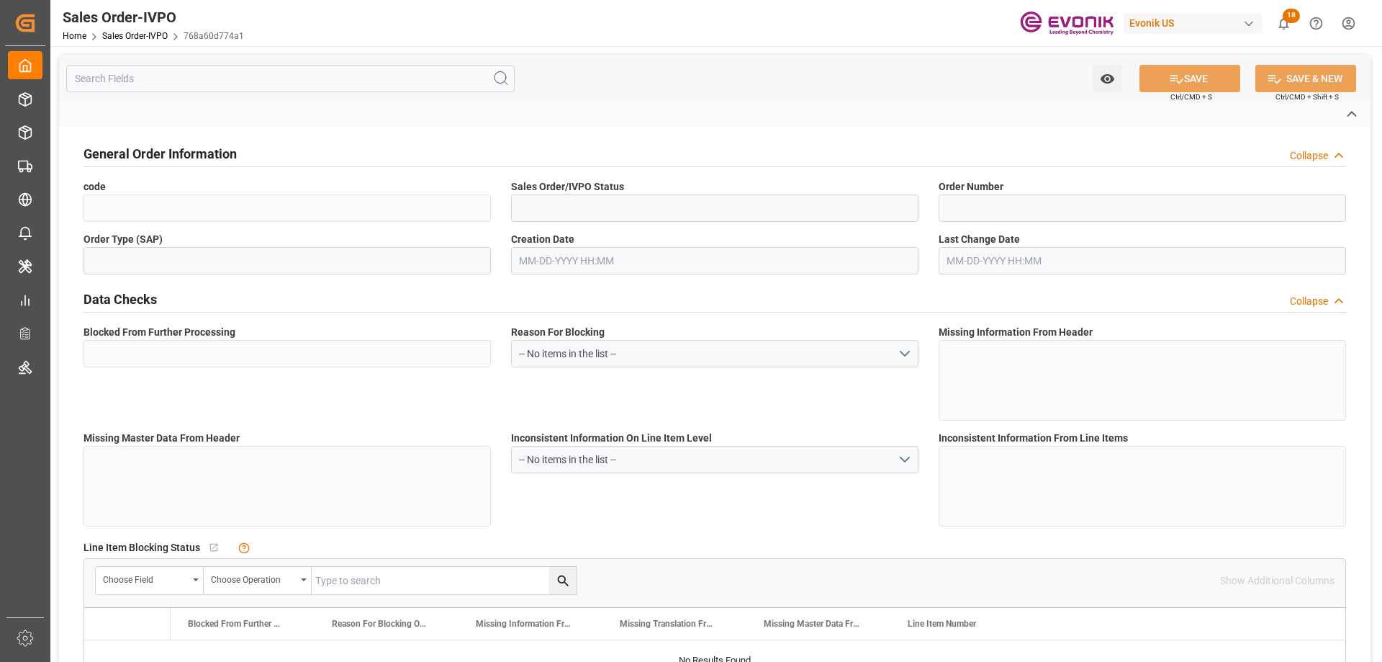
type input "D2P"
type input "45"
type input "FCL"
type input "0006"
type input "20GP"
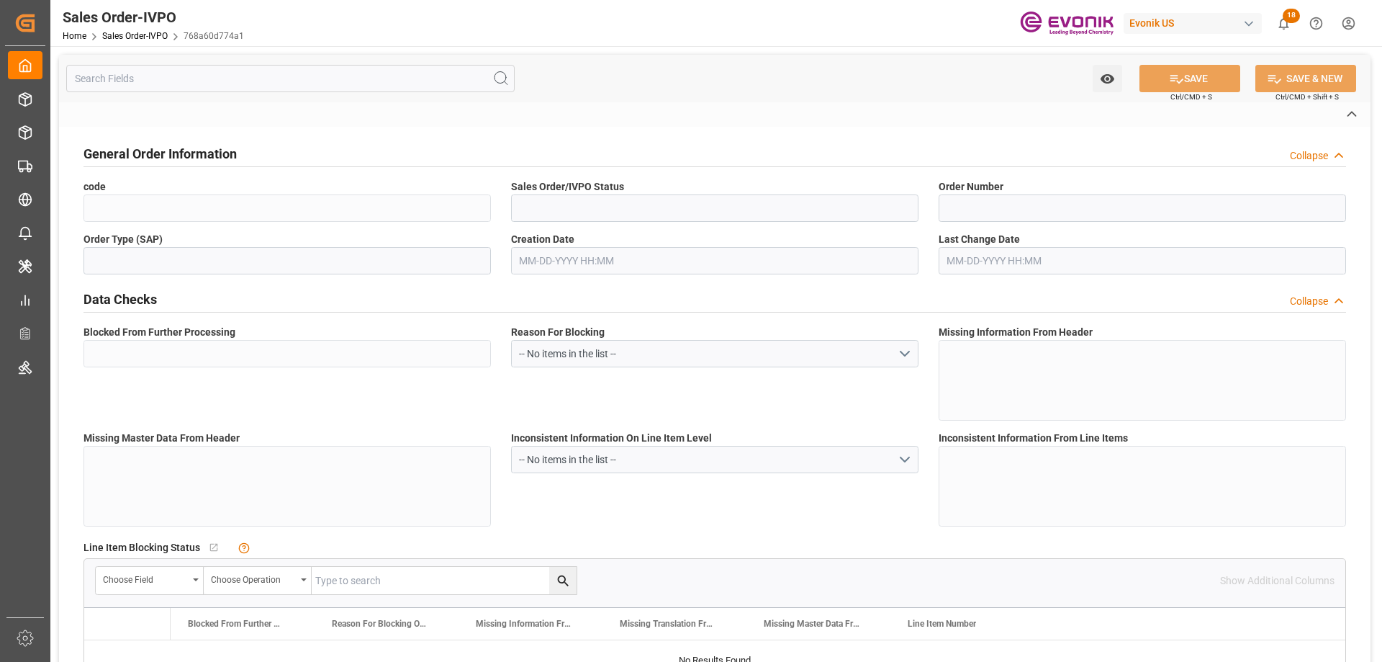
type textarea "No Tank Container"
type input "0046467548"
type input "35"
type input "SP AB Coating Addit."
type input "Specialty Additives"
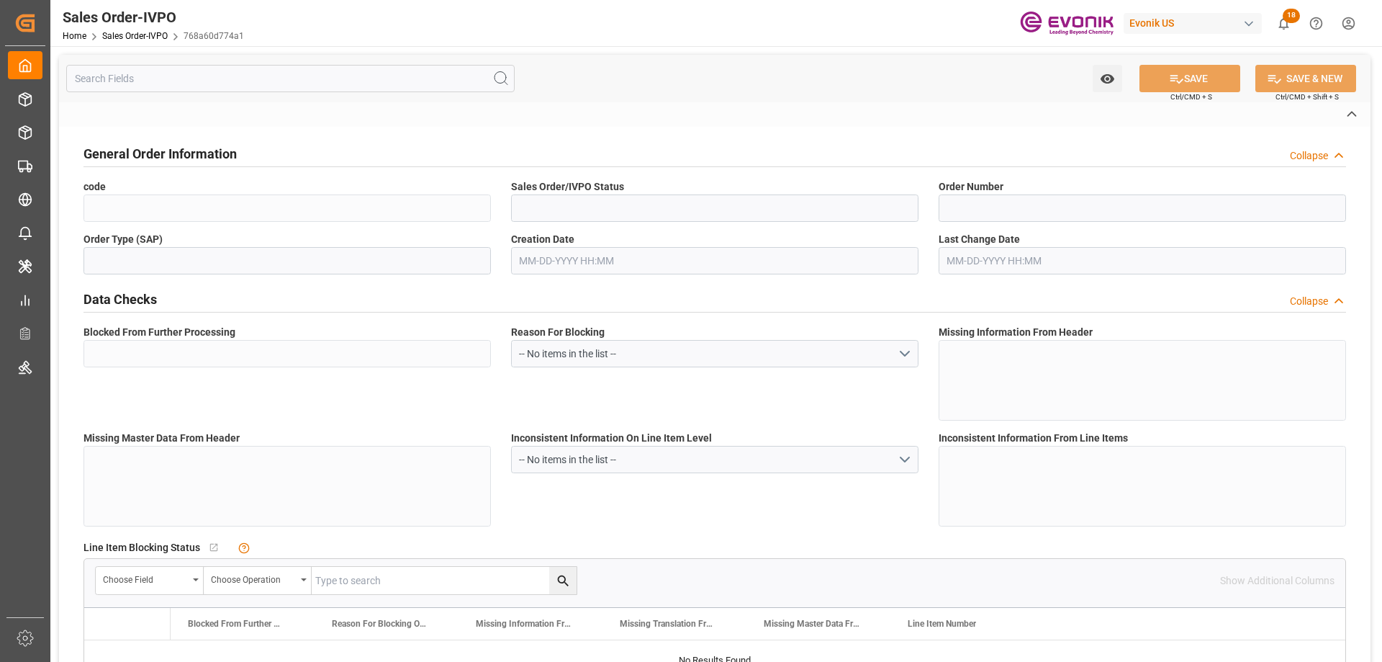
type input "CIF"
type input "HUANGPU"
type input "Huangpu"
type input "."
type textarea "Not required"
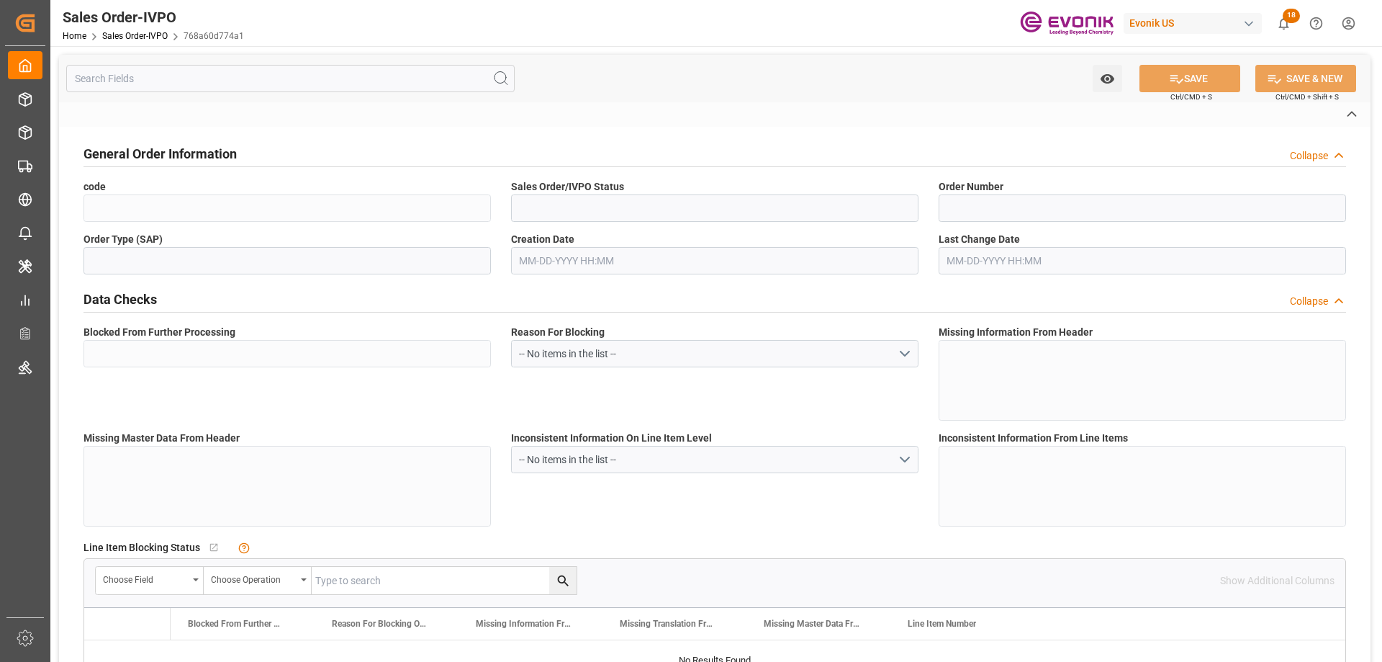
type textarea ""RESELLER""
type textarea "USCI 91310000766462540L"
type textarea "THE FOLLOWING SENTENCE SHOULD APPEAR ON THE B/L: "FORWARD ARRIVAL NOTI TO NOTIF…"
type input "CN"
type input "Pending"
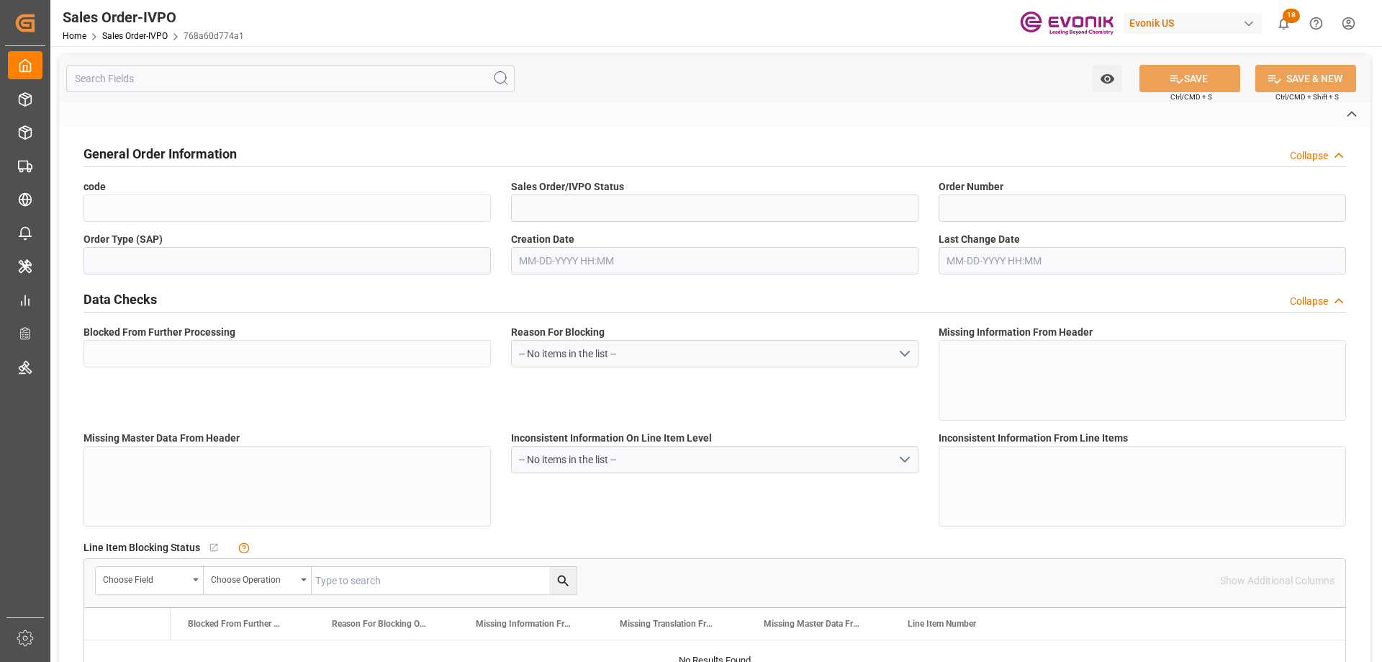
type input "Pending"
type input "20GP"
type input "Pending"
type input "CNHOP"
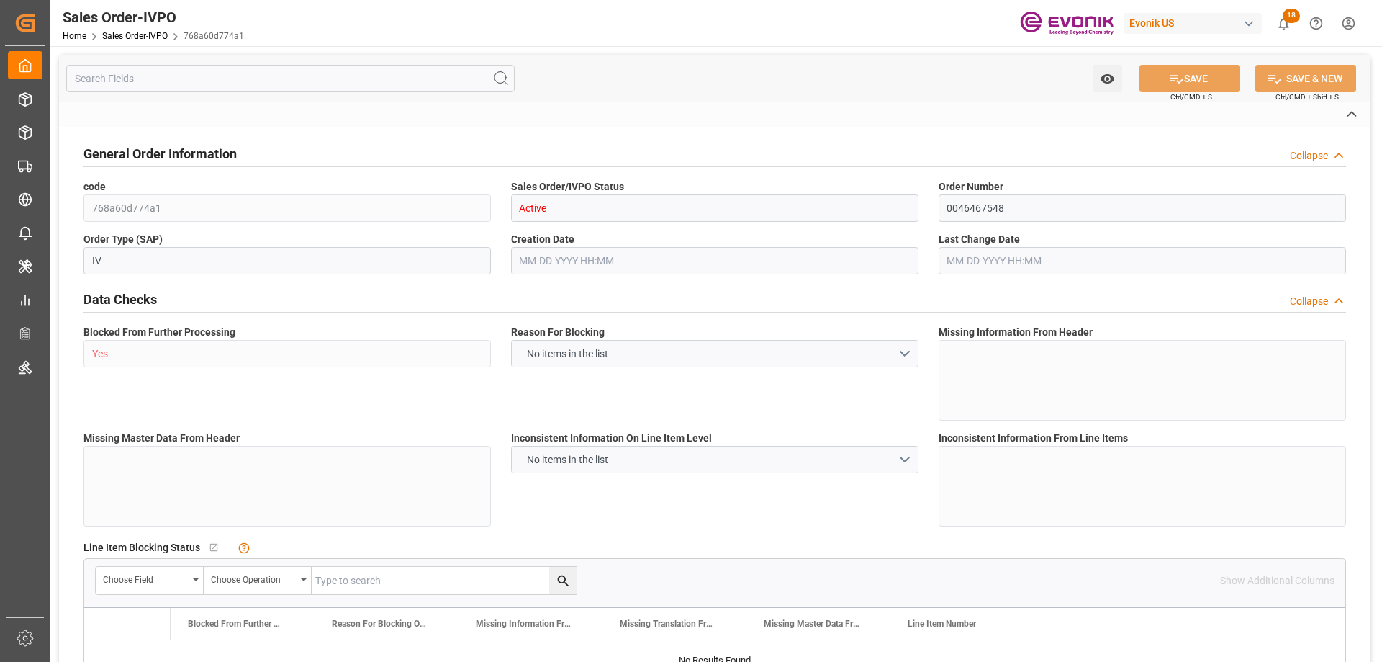
type input "0"
type input "1"
type input "13158.84"
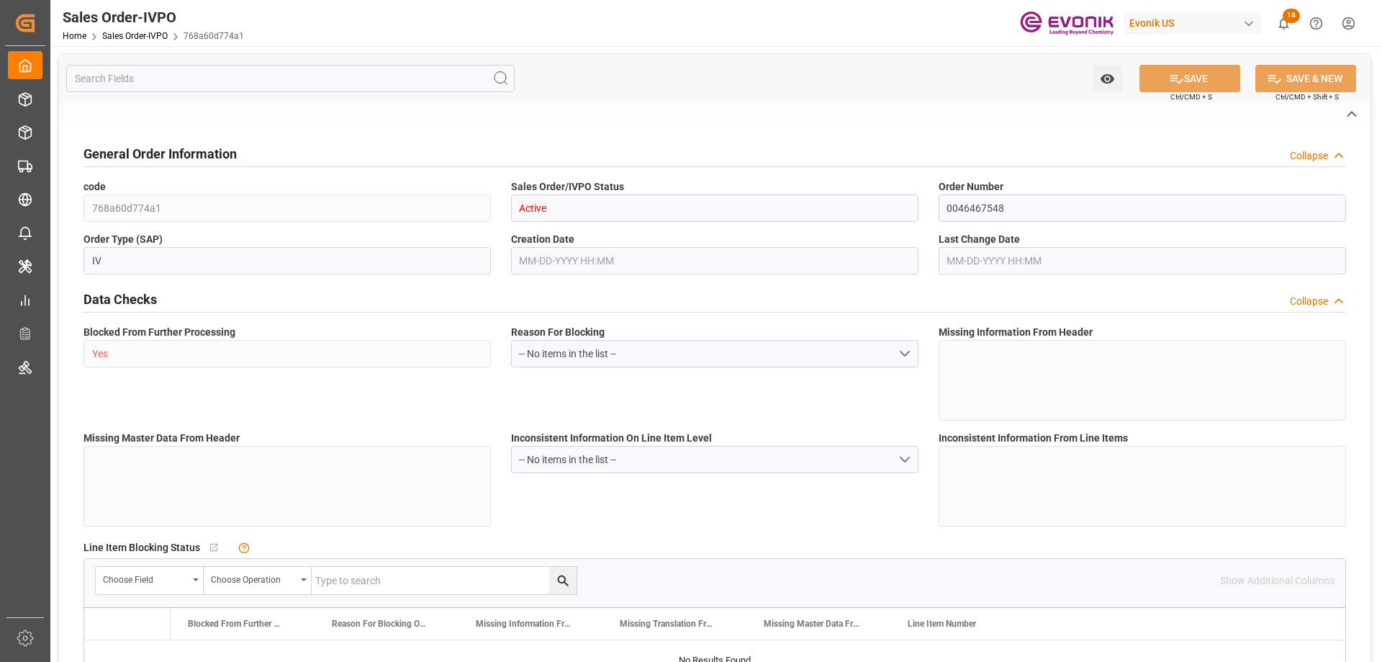
type input "19.4121"
type input "17000"
type input "30"
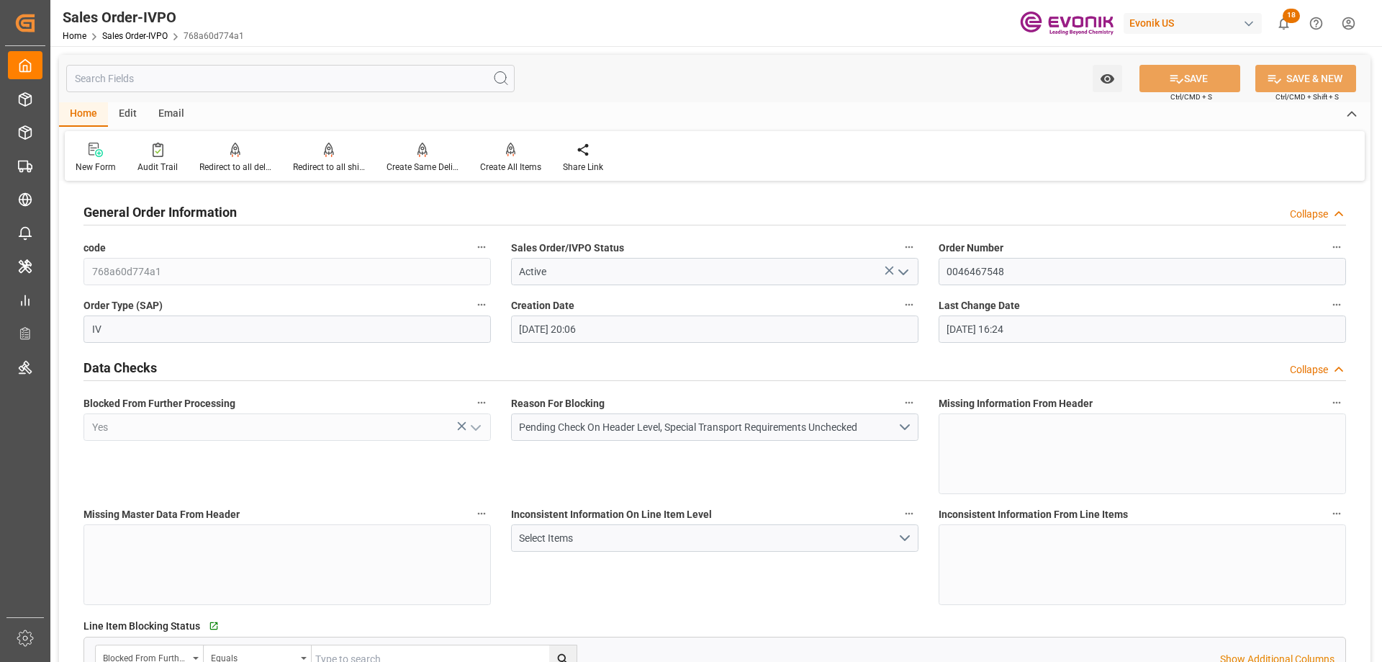
type input "[DATE] 20:06"
type input "[DATE] 16:24"
